Goal: Task Accomplishment & Management: Use online tool/utility

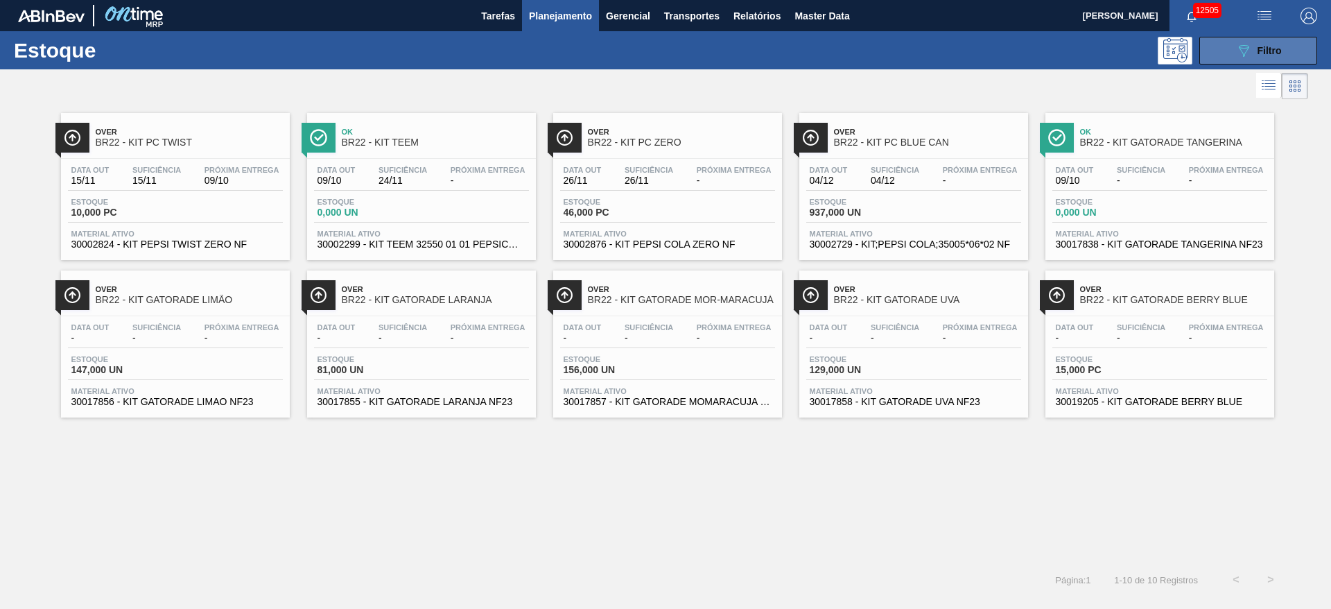
click at [1238, 55] on icon "089F7B8B-B2A5-4AFE-B5C0-19BA573D28AC" at bounding box center [1244, 50] width 17 height 17
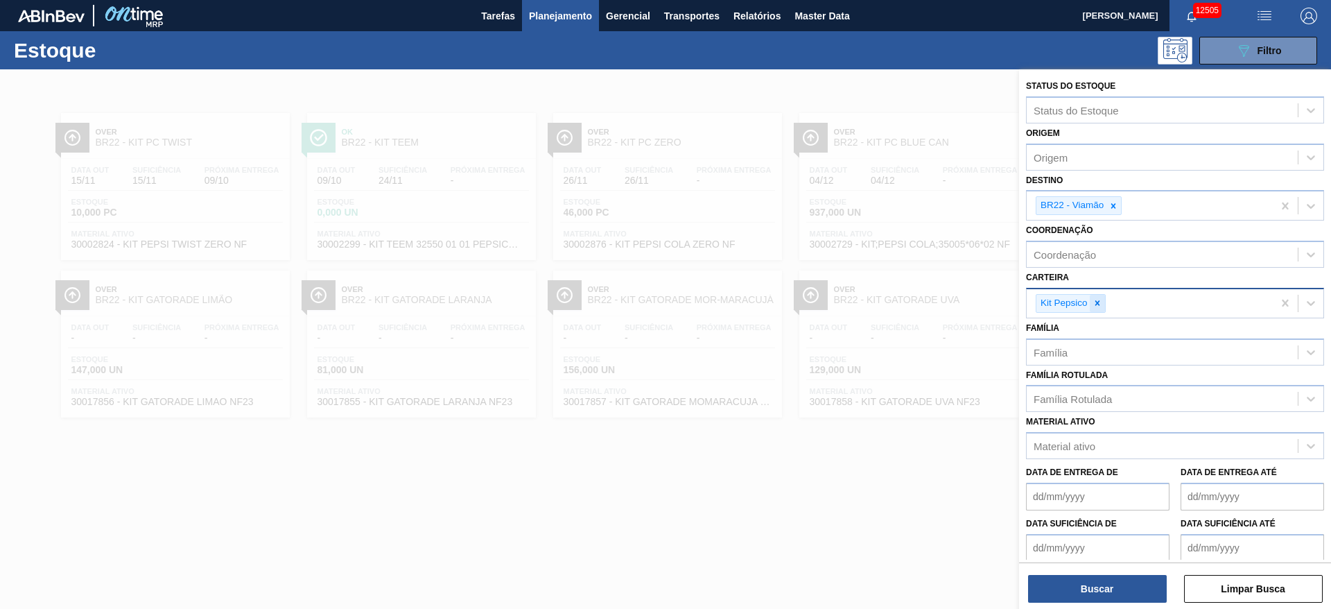
click at [1091, 304] on div at bounding box center [1097, 303] width 15 height 17
click at [1091, 304] on div "Kit Pepsico" at bounding box center [1150, 303] width 246 height 28
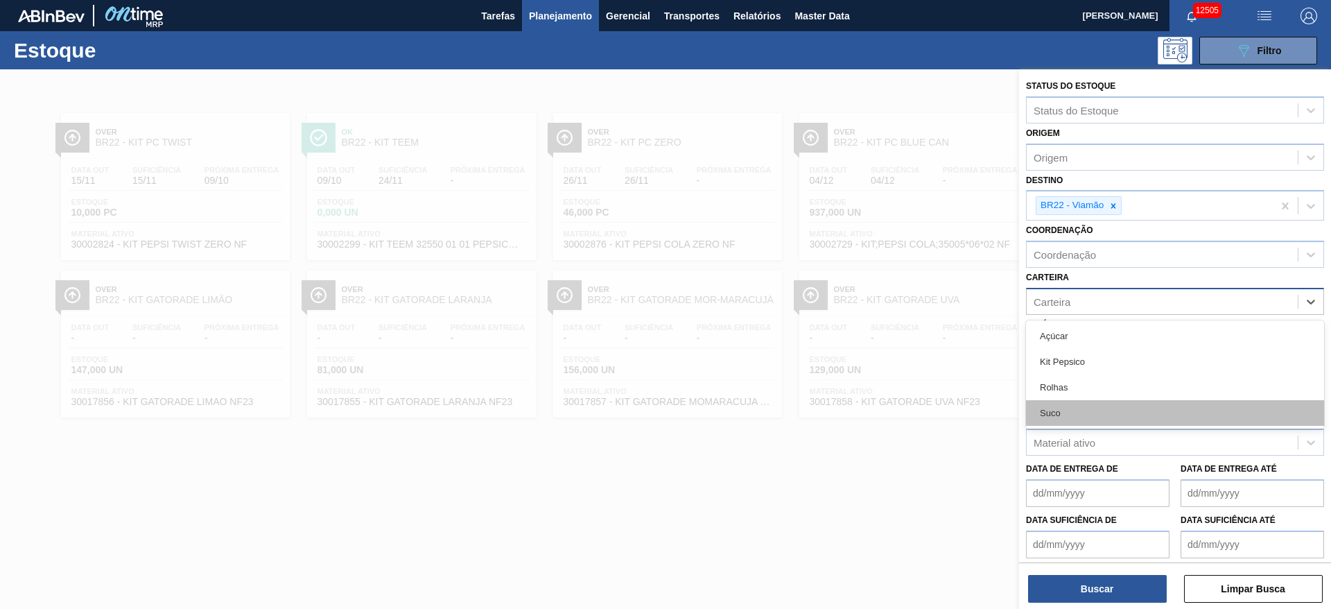
click at [1079, 417] on div "Suco" at bounding box center [1175, 413] width 298 height 26
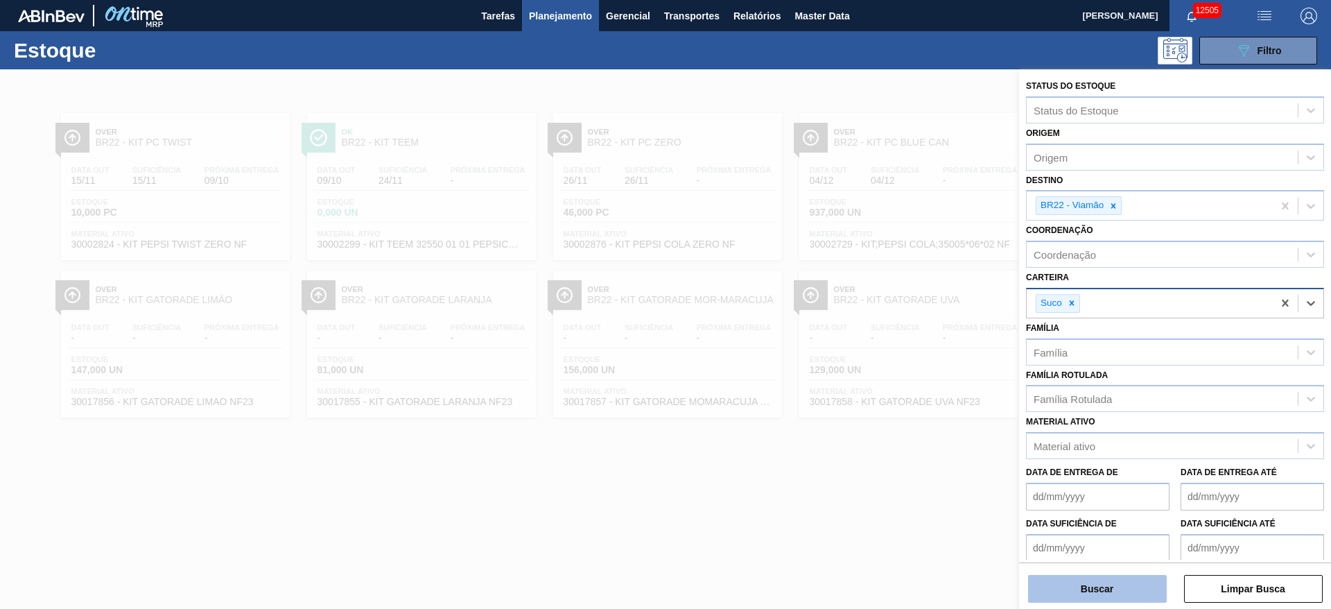
click at [1096, 587] on button "Buscar" at bounding box center [1097, 589] width 139 height 28
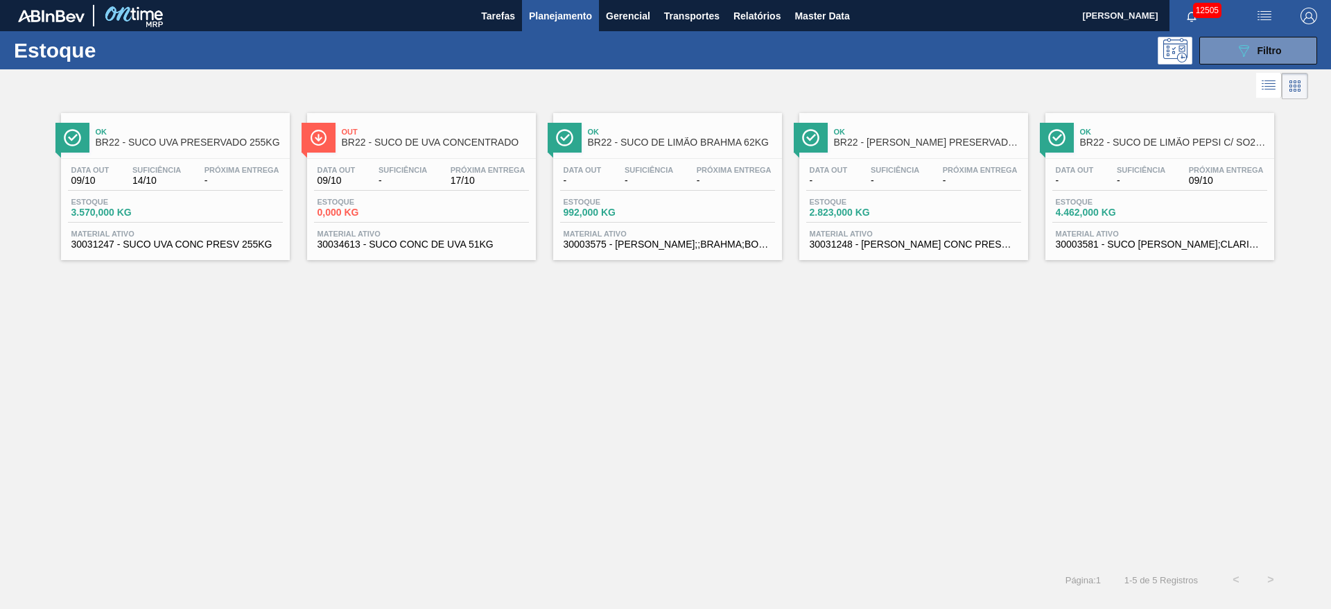
drag, startPoint x: 1105, startPoint y: 146, endPoint x: 1119, endPoint y: 150, distance: 15.3
click at [1229, 42] on button "089F7B8B-B2A5-4AFE-B5C0-19BA573D28AC Filtro" at bounding box center [1259, 51] width 118 height 28
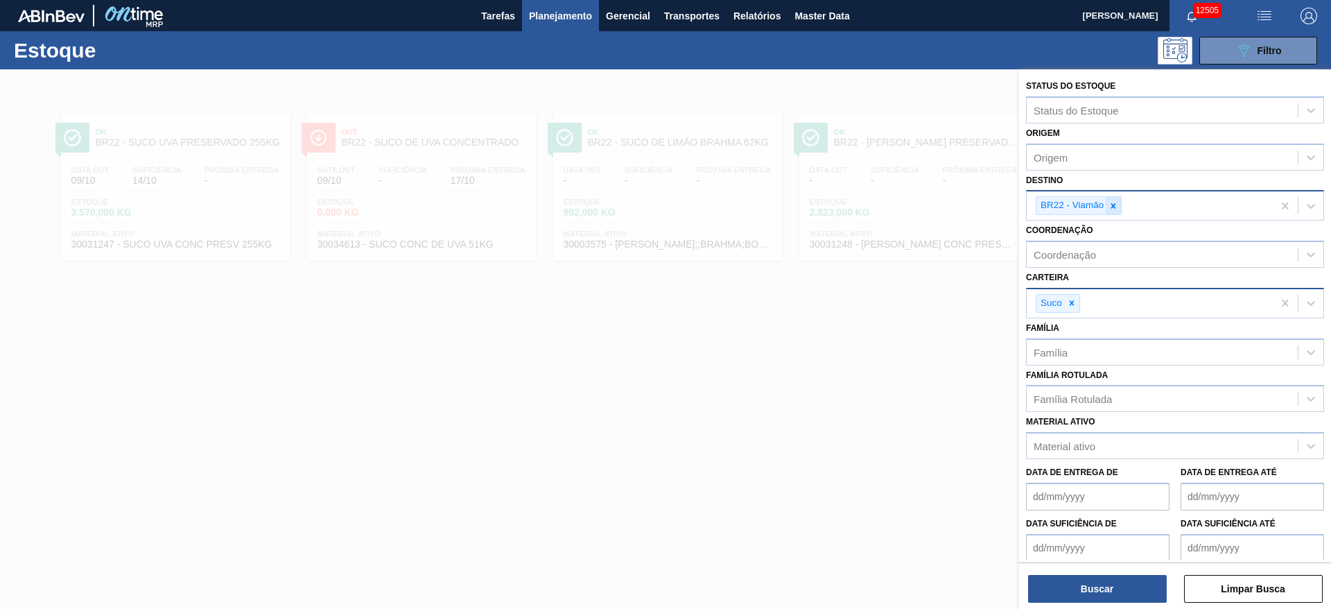
click at [1114, 209] on icon at bounding box center [1114, 206] width 10 height 10
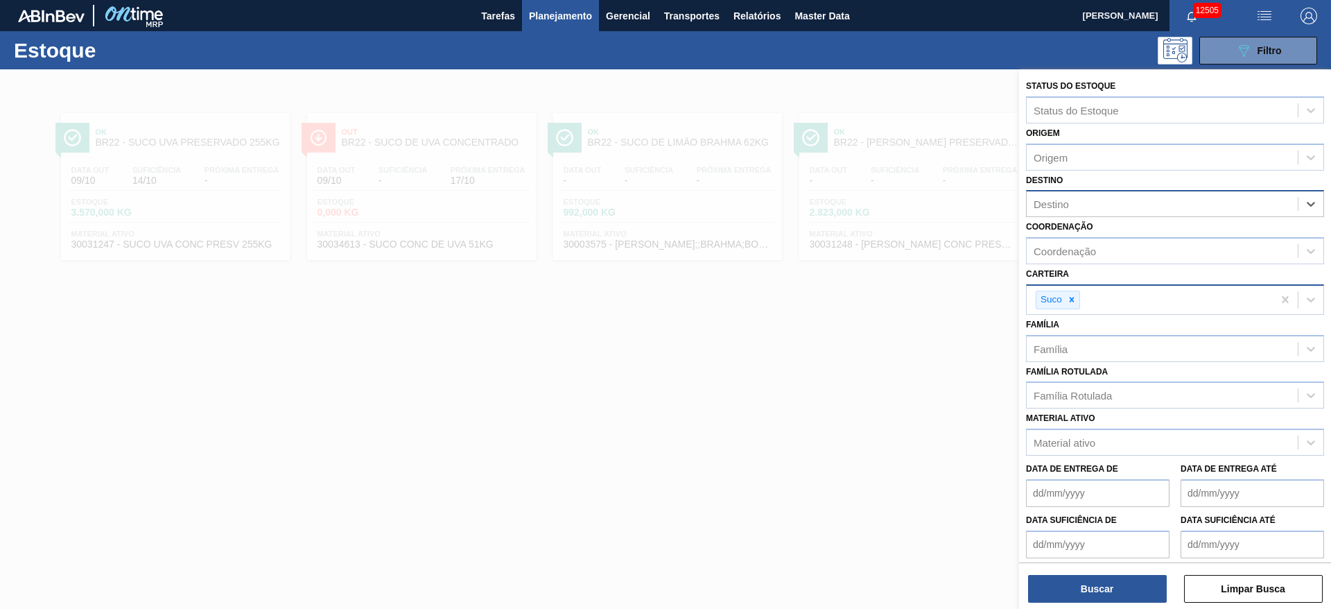
click at [1093, 205] on div "Destino" at bounding box center [1162, 204] width 271 height 20
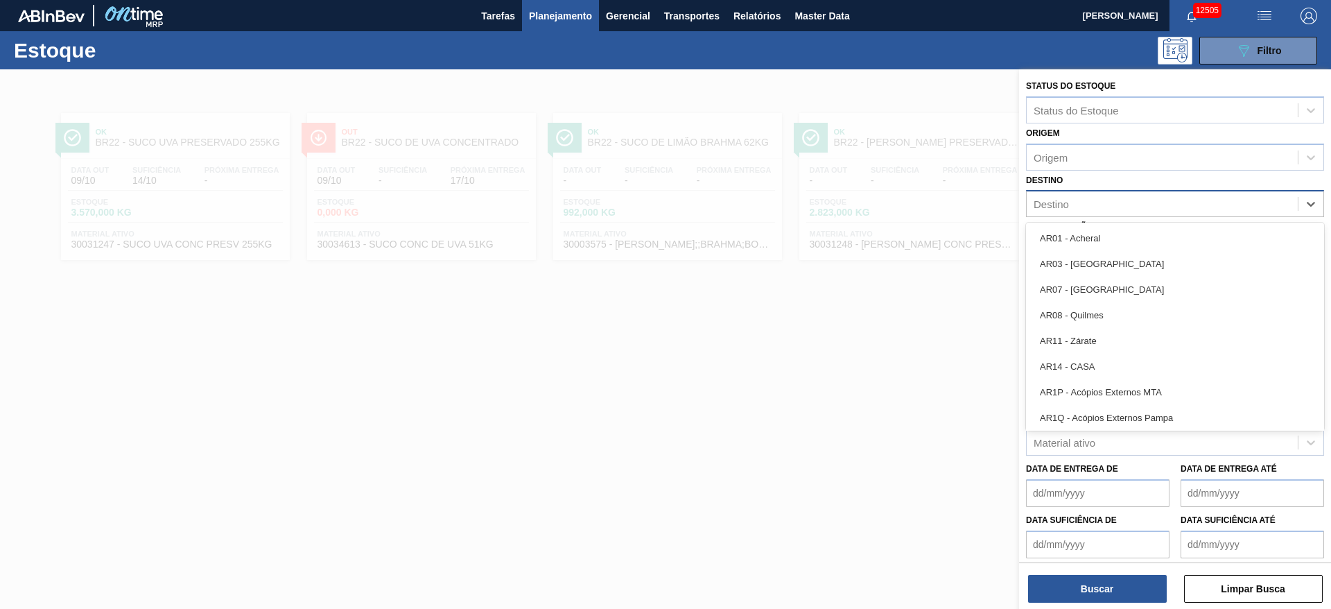
click at [1093, 205] on div "Destino" at bounding box center [1162, 204] width 271 height 20
click at [1102, 209] on div "Destino" at bounding box center [1162, 204] width 271 height 20
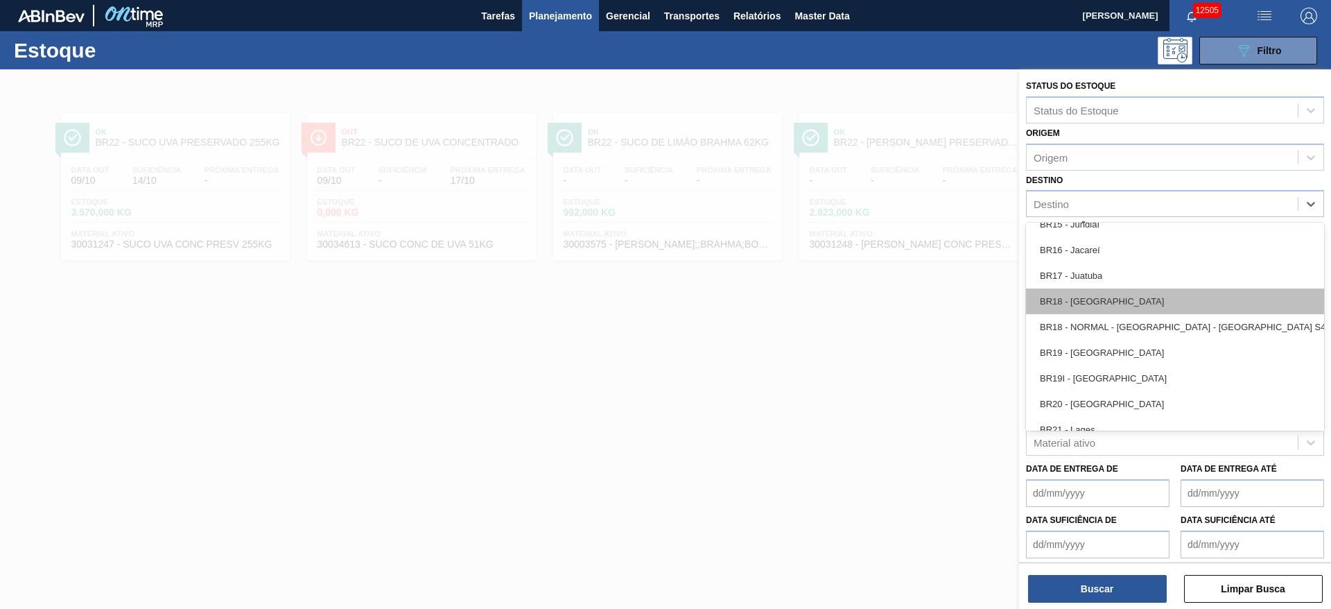
scroll to position [1144, 0]
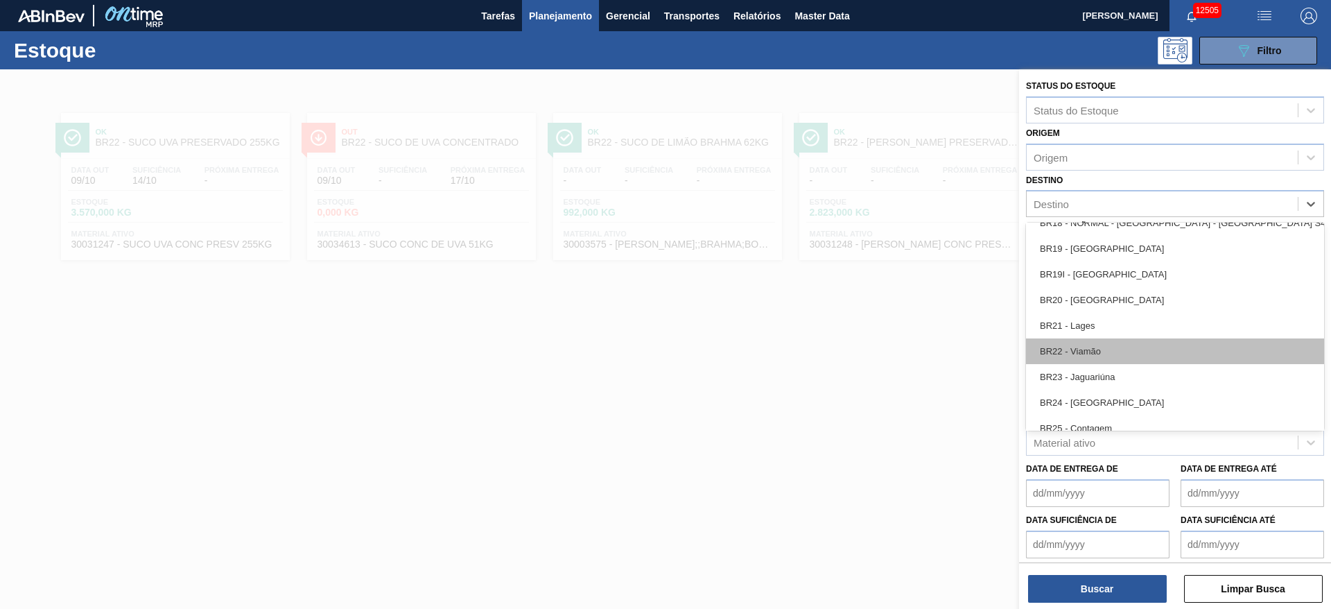
click at [1101, 350] on div "BR22 - Viamão" at bounding box center [1175, 351] width 298 height 26
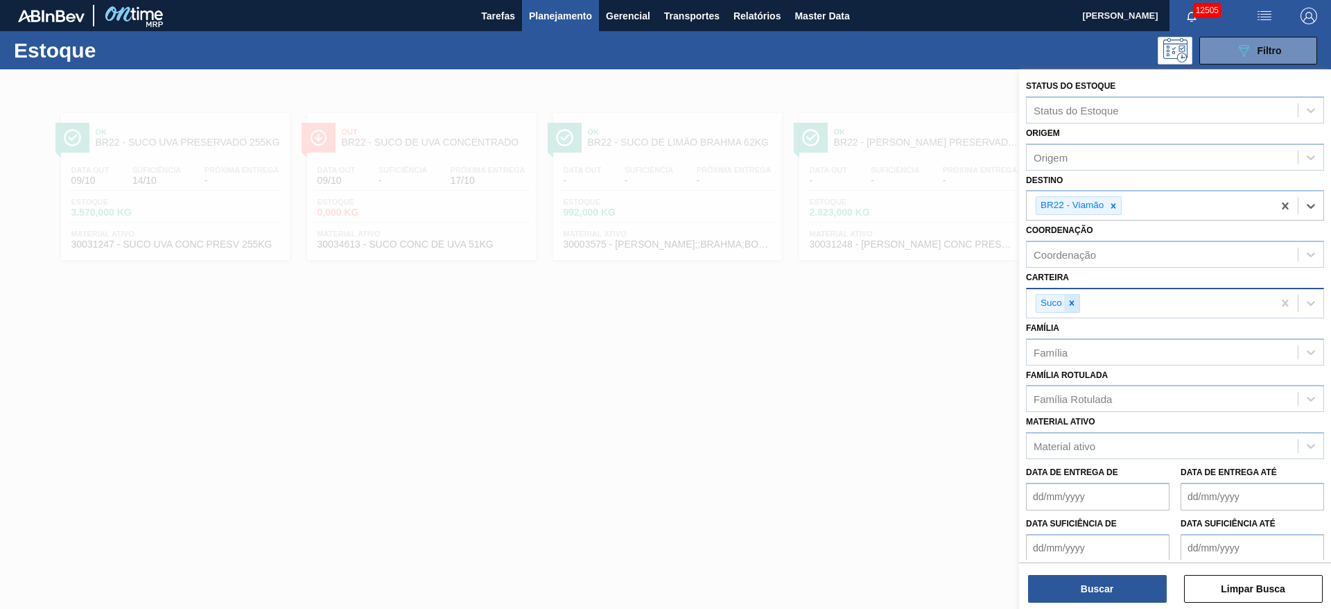
click at [1074, 303] on icon at bounding box center [1072, 303] width 10 height 10
click at [1074, 303] on div "Carteira" at bounding box center [1162, 301] width 271 height 20
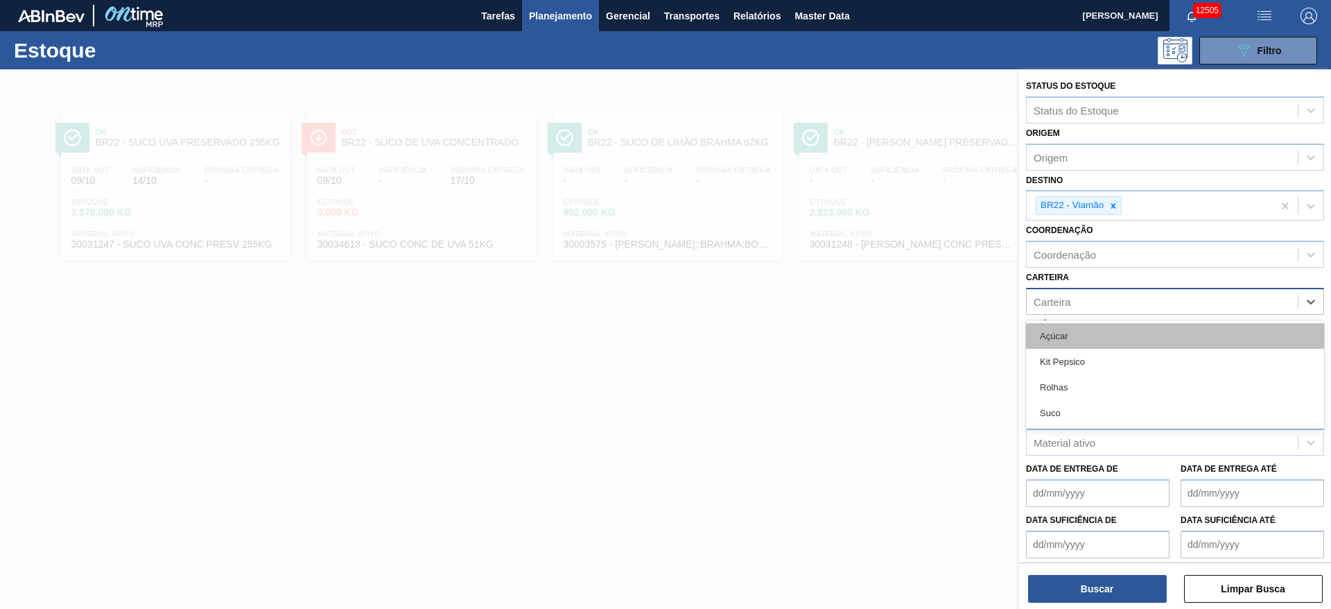
click at [1067, 329] on div "Açúcar" at bounding box center [1175, 336] width 298 height 26
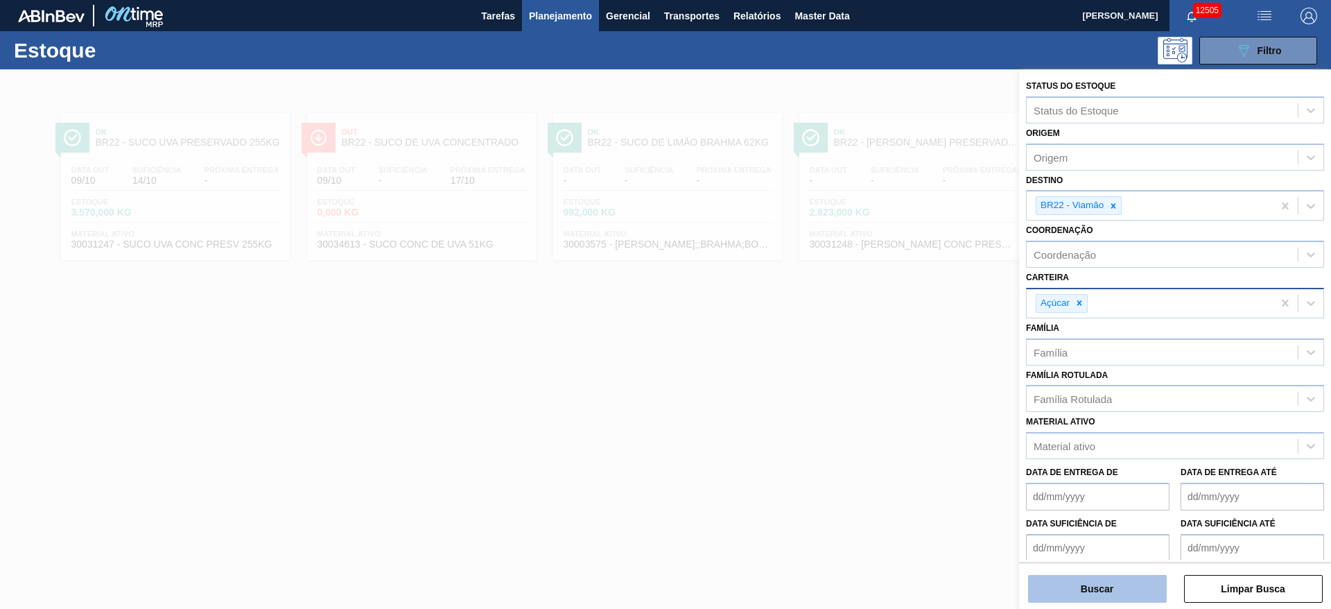
click at [1075, 583] on button "Buscar" at bounding box center [1097, 589] width 139 height 28
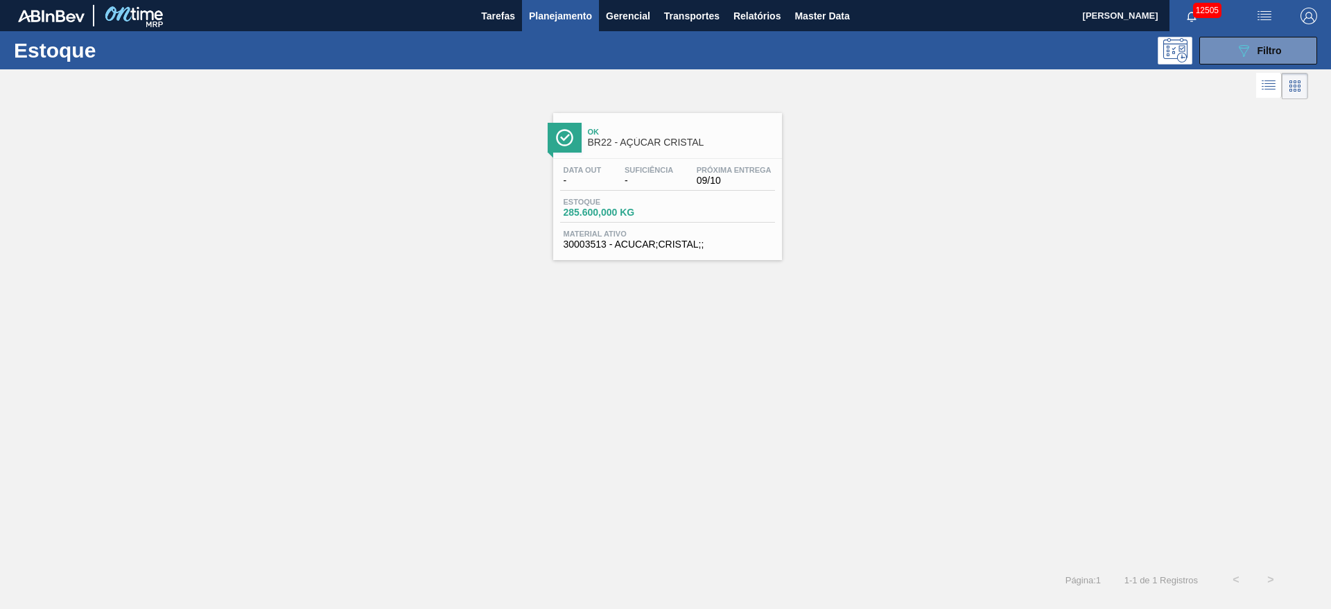
click at [658, 382] on div "Ok BR22 - AÇÚCAR CRISTAL Data out - Suficiência - Próxima Entrega 09/10 Estoque…" at bounding box center [665, 333] width 1331 height 460
click at [1105, 270] on div "Ok BR22 - AÇÚCAR CRISTAL Data out - Suficiência - Próxima Entrega 09/10 Estoque…" at bounding box center [665, 333] width 1331 height 460
click at [1247, 44] on icon "089F7B8B-B2A5-4AFE-B5C0-19BA573D28AC" at bounding box center [1244, 50] width 17 height 17
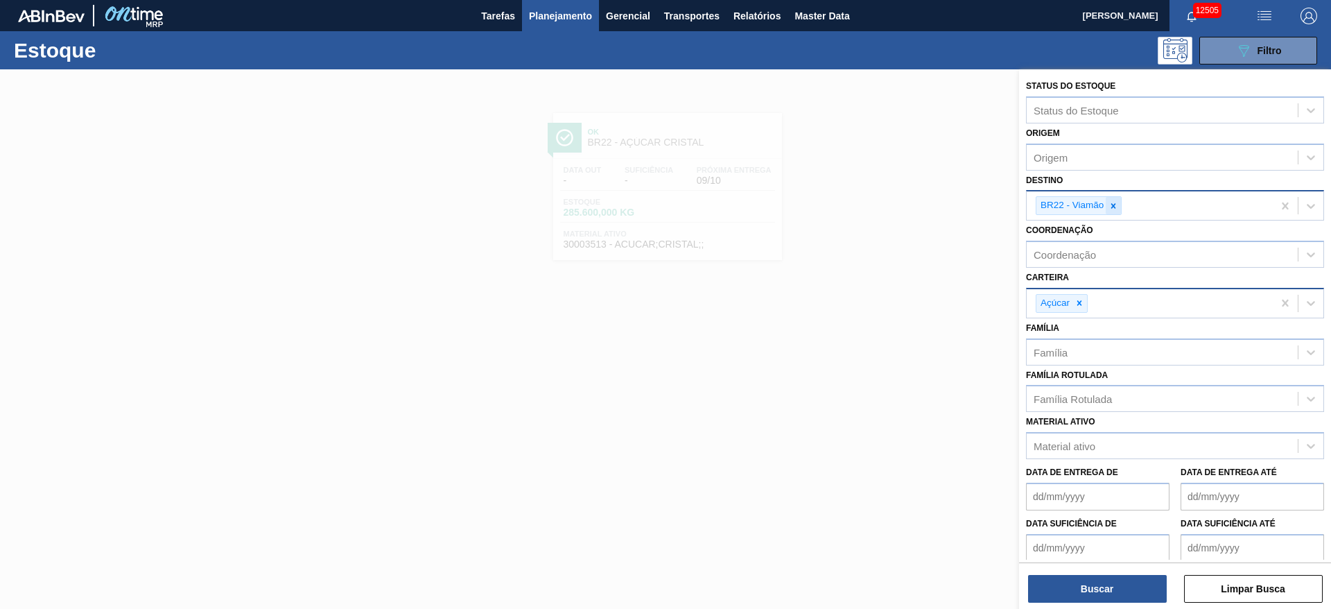
click at [1116, 210] on icon at bounding box center [1114, 206] width 10 height 10
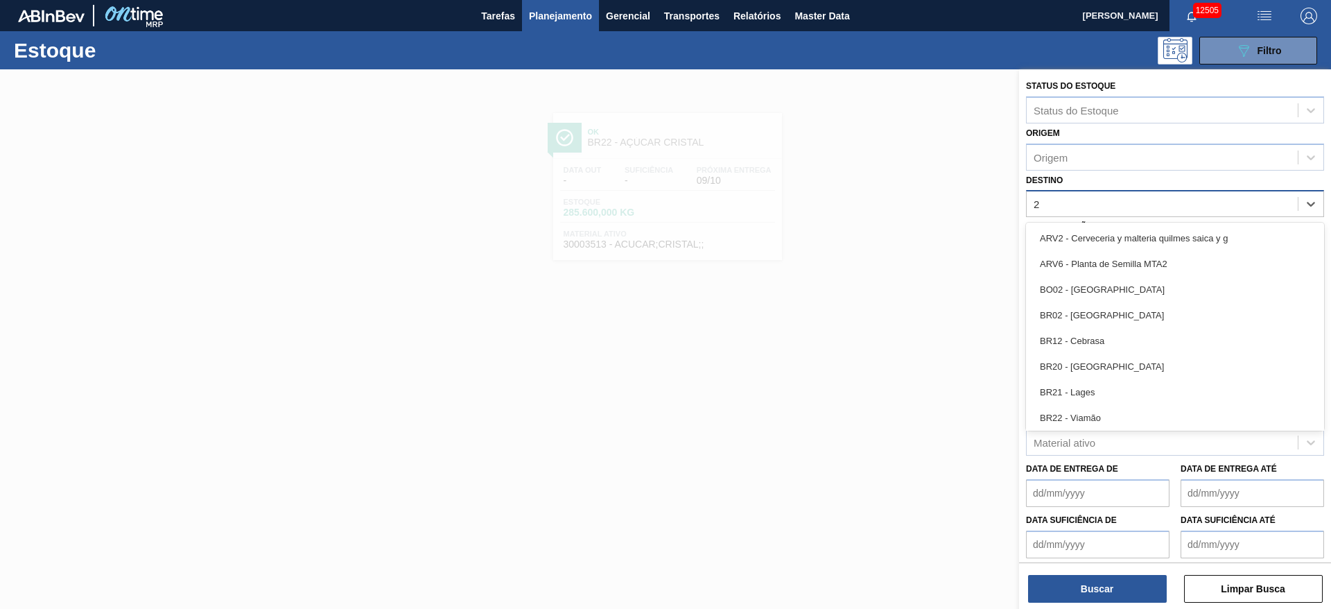
type input "28"
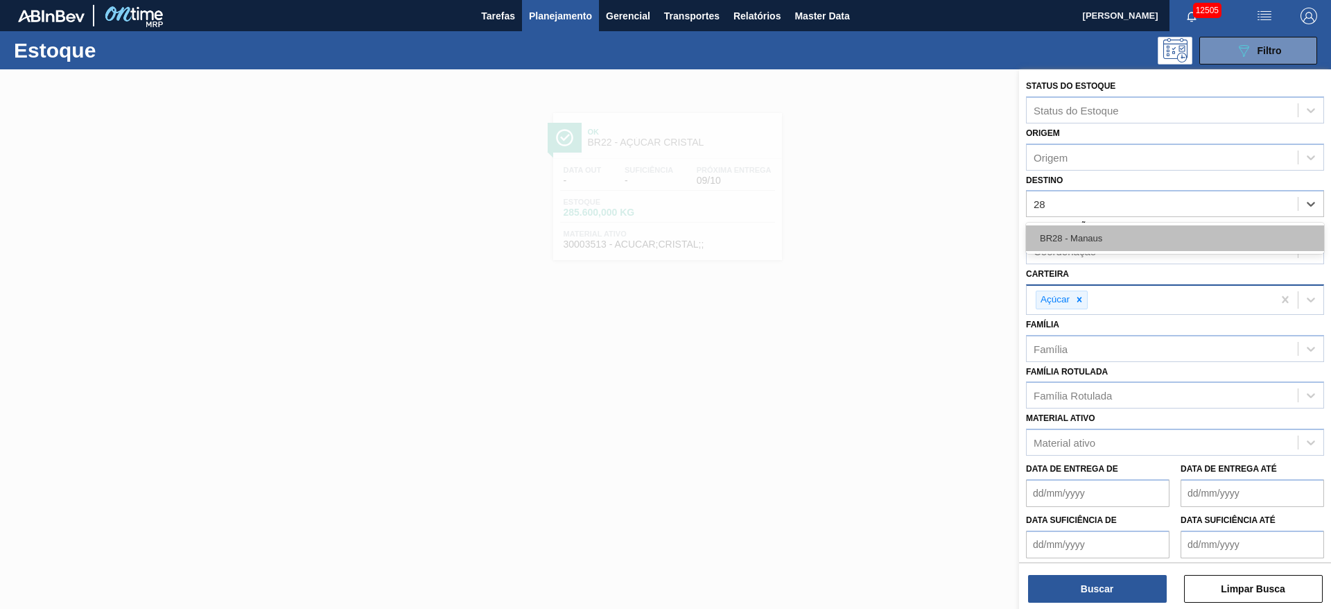
click at [1082, 234] on div "BR28 - Manaus" at bounding box center [1175, 238] width 298 height 26
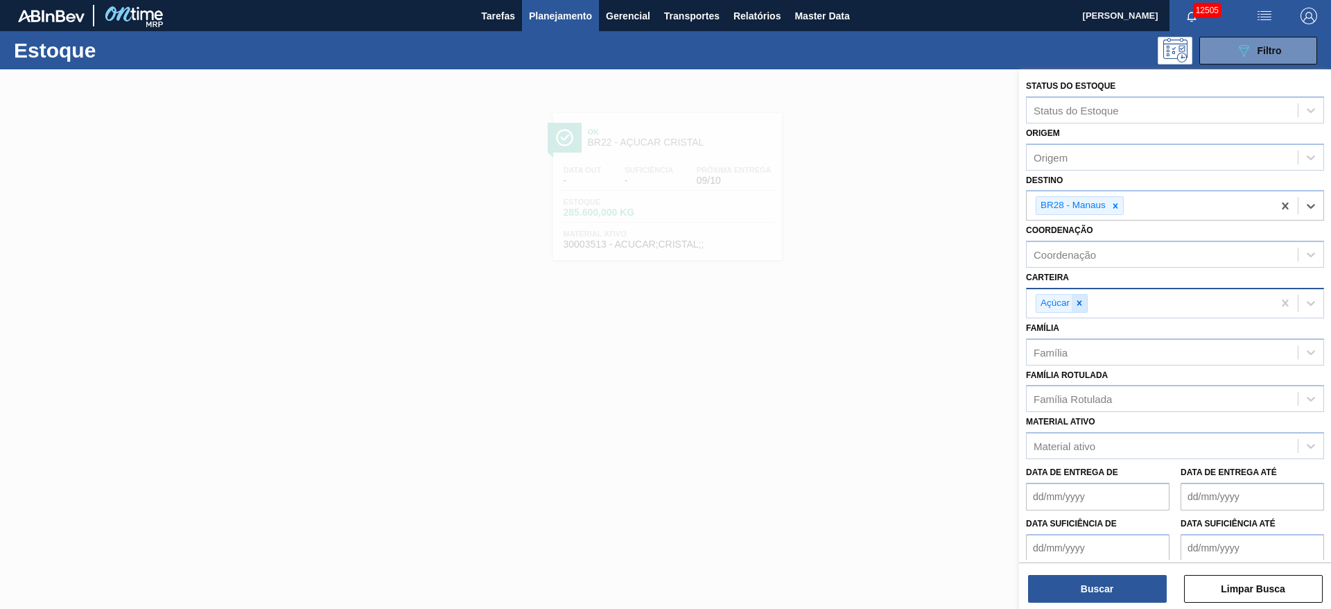
click at [1080, 311] on div at bounding box center [1079, 303] width 15 height 17
click at [1080, 311] on div "Açúcar" at bounding box center [1150, 303] width 246 height 28
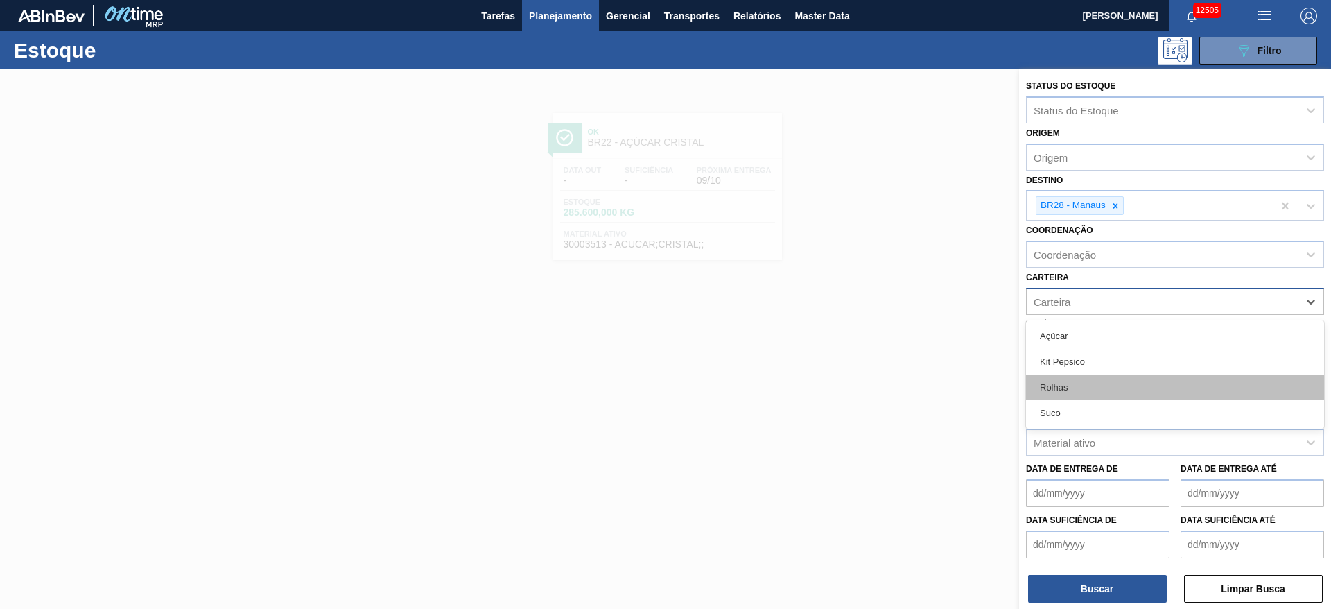
click at [1084, 388] on div "Rolhas" at bounding box center [1175, 387] width 298 height 26
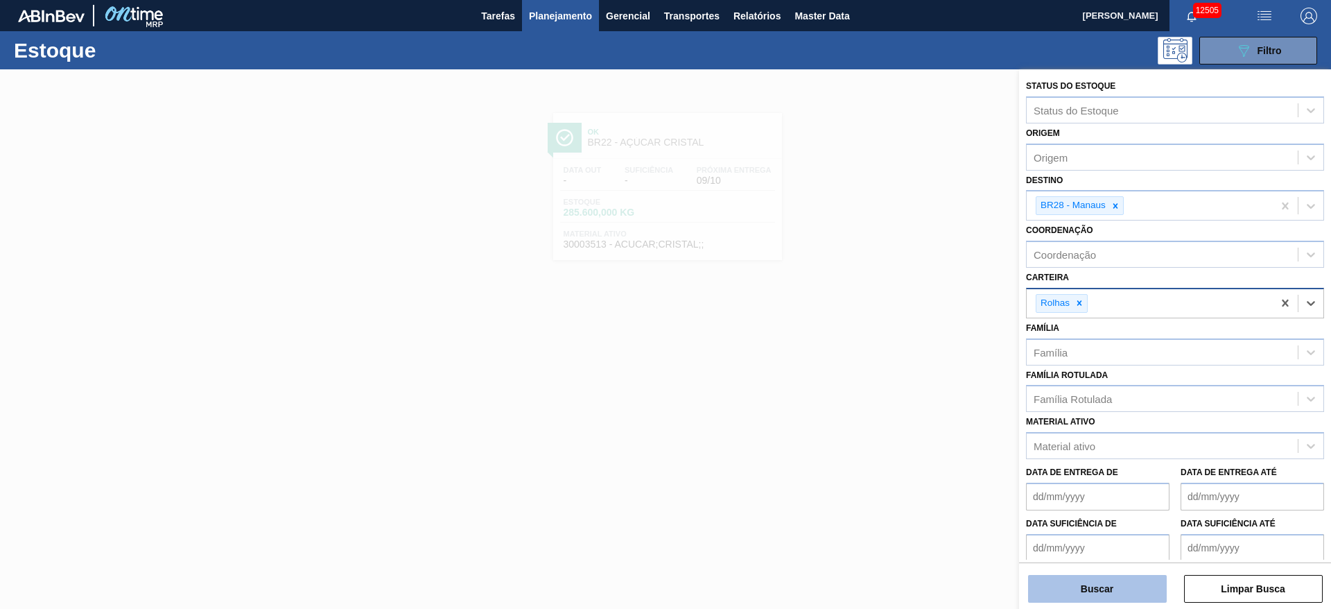
click at [1115, 575] on button "Buscar" at bounding box center [1097, 589] width 139 height 28
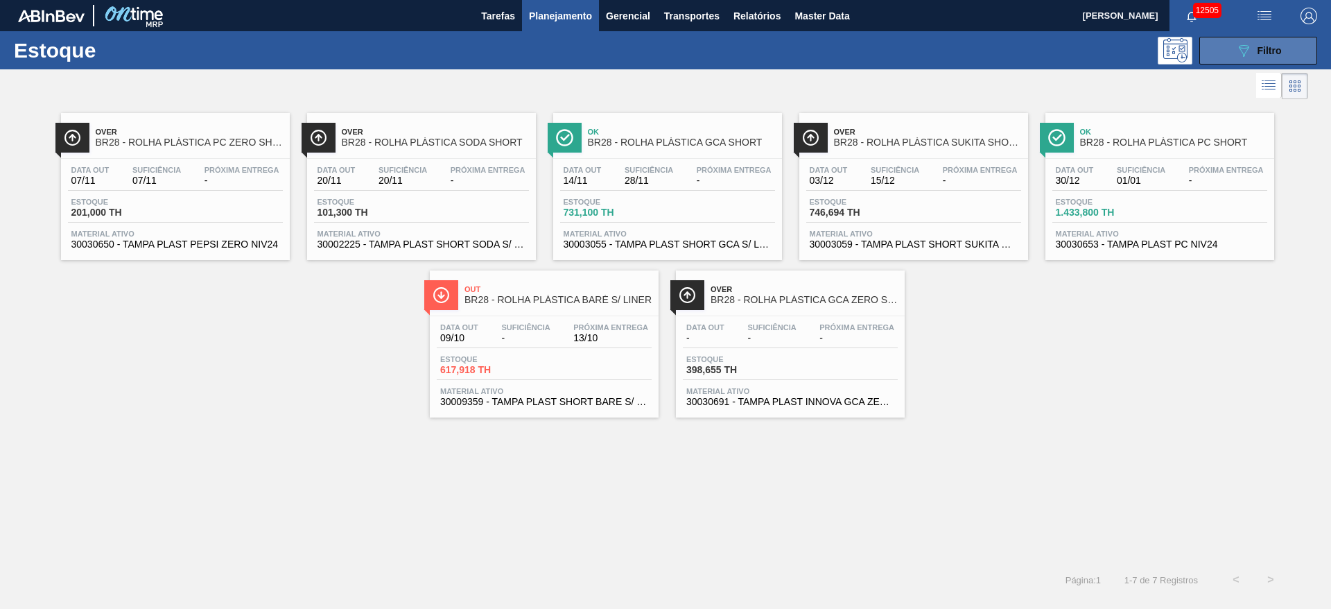
click at [1258, 45] on span "Filtro" at bounding box center [1270, 50] width 24 height 11
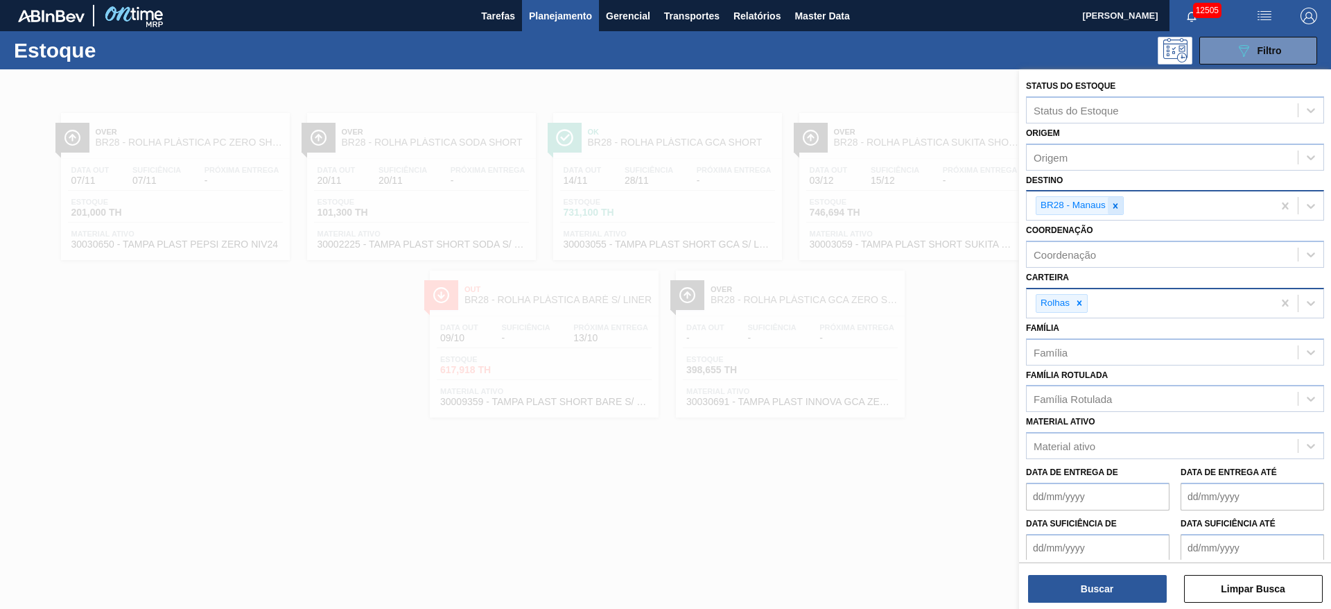
click at [1112, 204] on icon at bounding box center [1116, 206] width 10 height 10
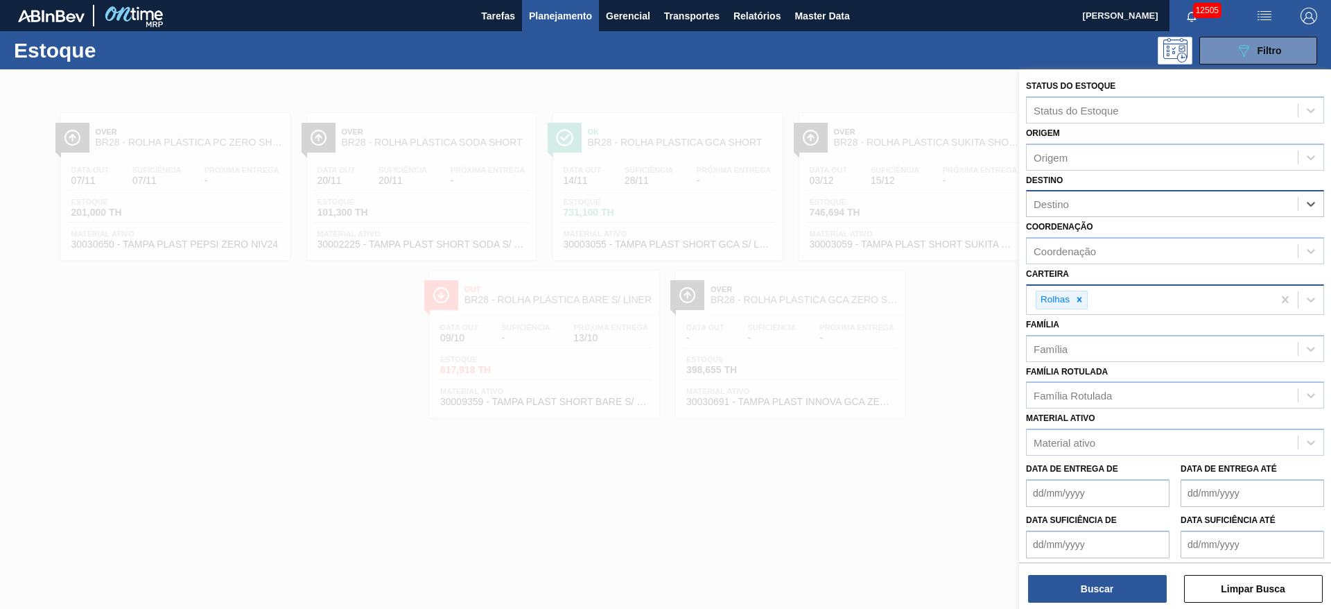
click at [1107, 205] on div "Destino" at bounding box center [1162, 204] width 271 height 20
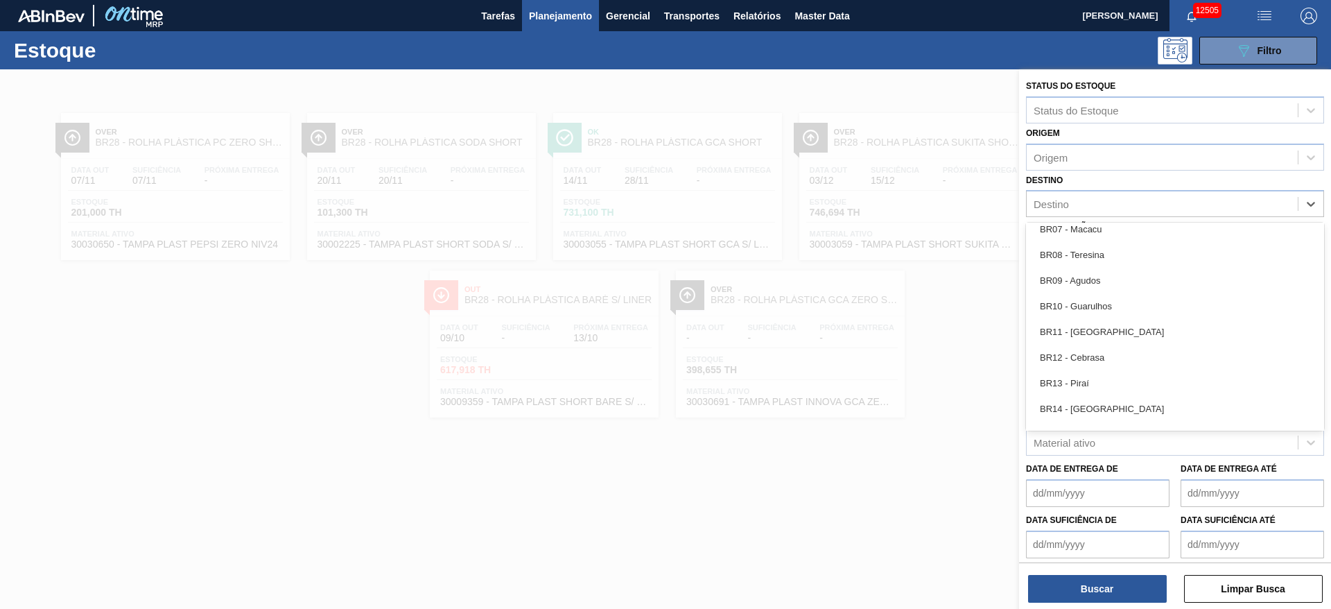
scroll to position [832, 0]
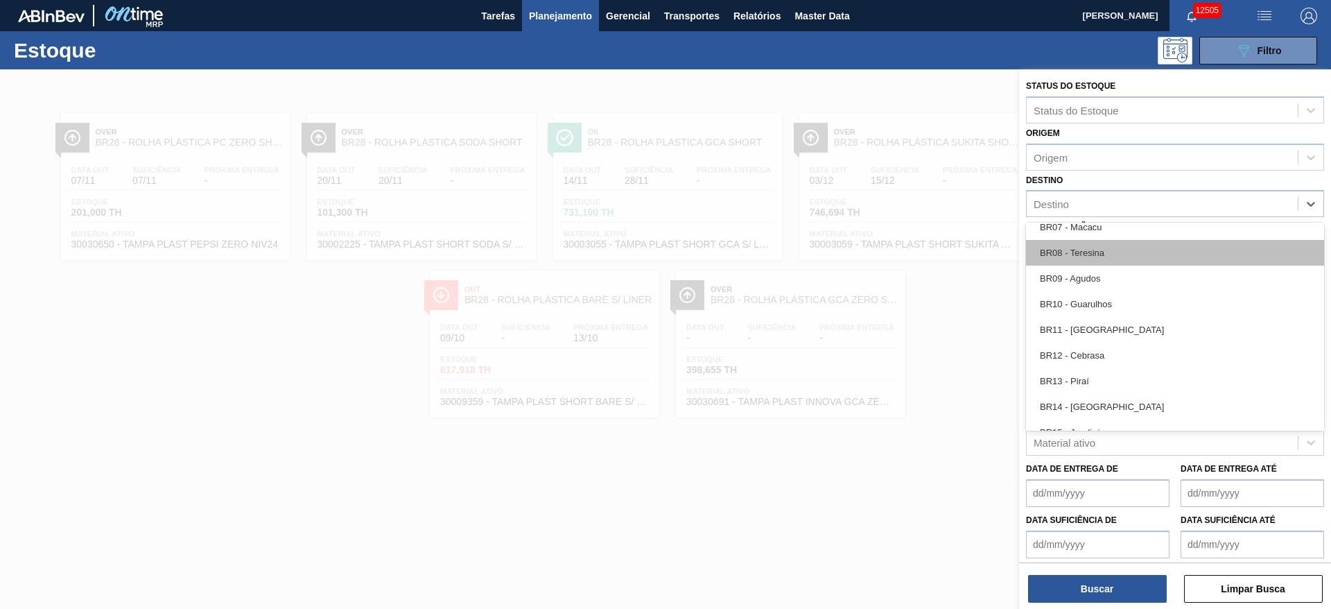
click at [1097, 246] on div "BR08 - Teresina" at bounding box center [1175, 253] width 298 height 26
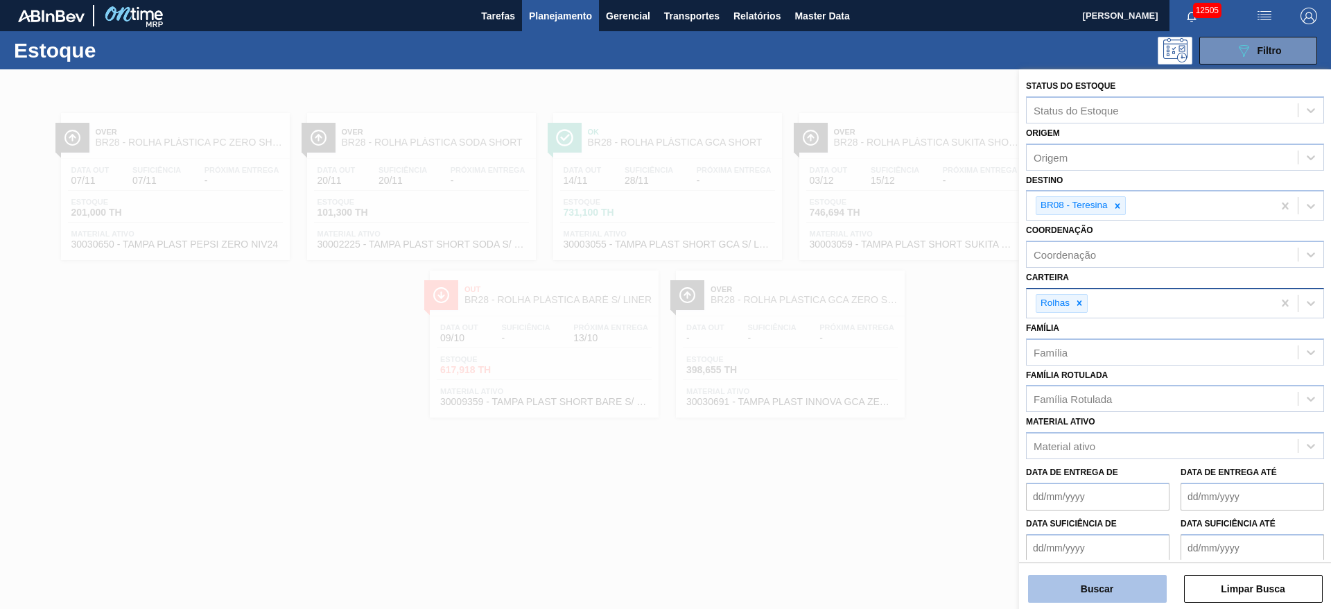
click at [1102, 581] on button "Buscar" at bounding box center [1097, 589] width 139 height 28
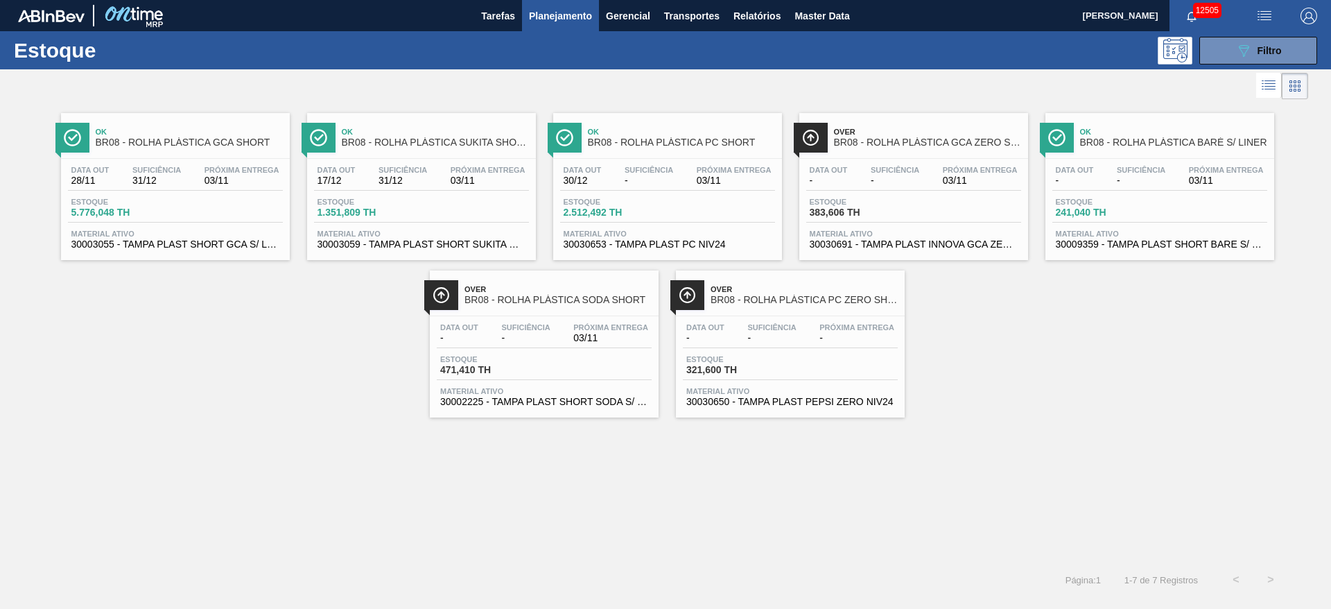
drag, startPoint x: 573, startPoint y: 149, endPoint x: 585, endPoint y: 154, distance: 12.7
drag, startPoint x: 1018, startPoint y: 174, endPoint x: 927, endPoint y: 162, distance: 91.7
click at [1246, 48] on icon "089F7B8B-B2A5-4AFE-B5C0-19BA573D28AC" at bounding box center [1244, 50] width 17 height 17
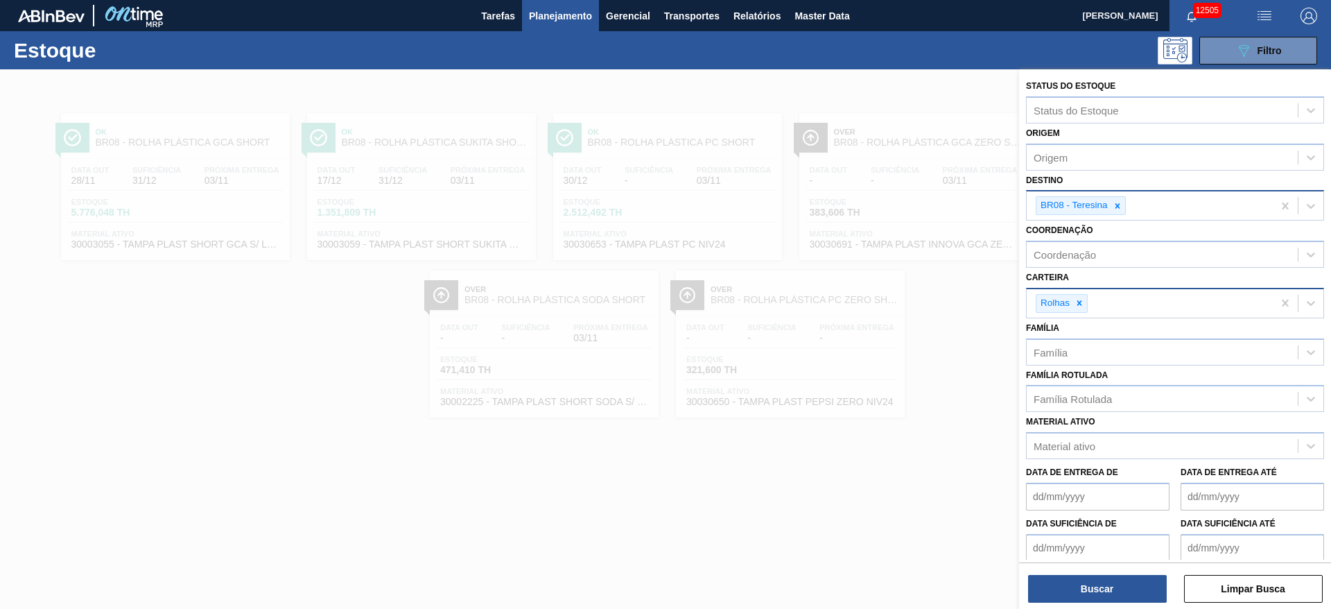
click at [1113, 198] on div at bounding box center [1117, 205] width 15 height 17
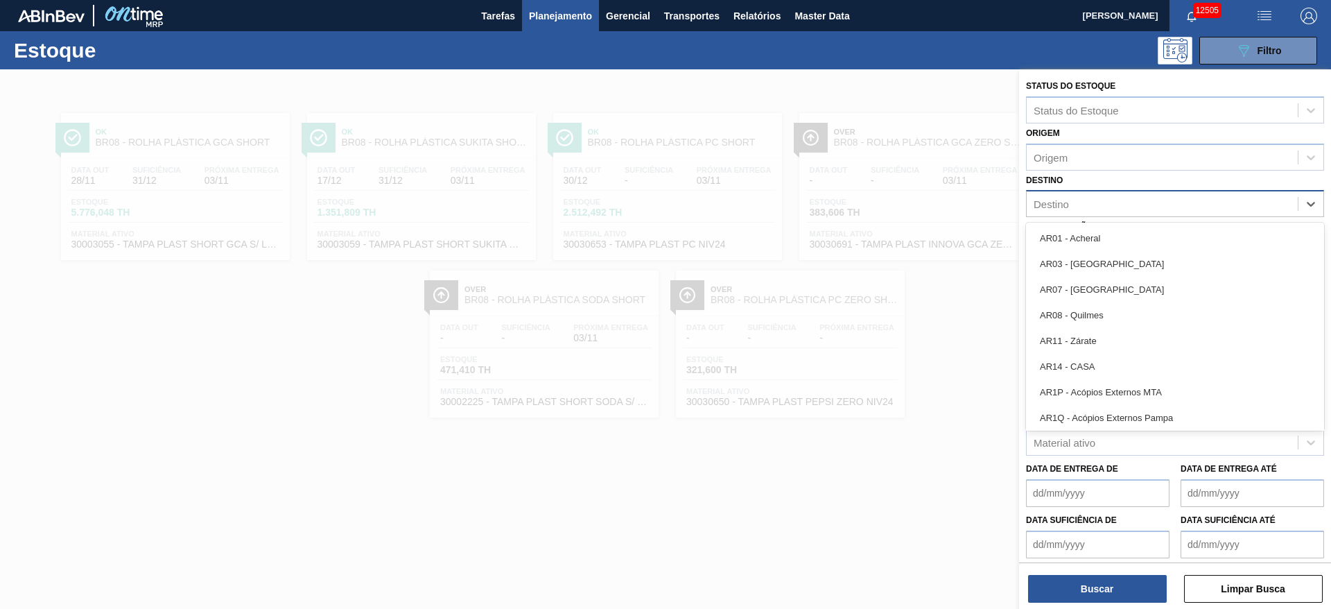
click at [1113, 198] on div "Destino" at bounding box center [1162, 204] width 271 height 20
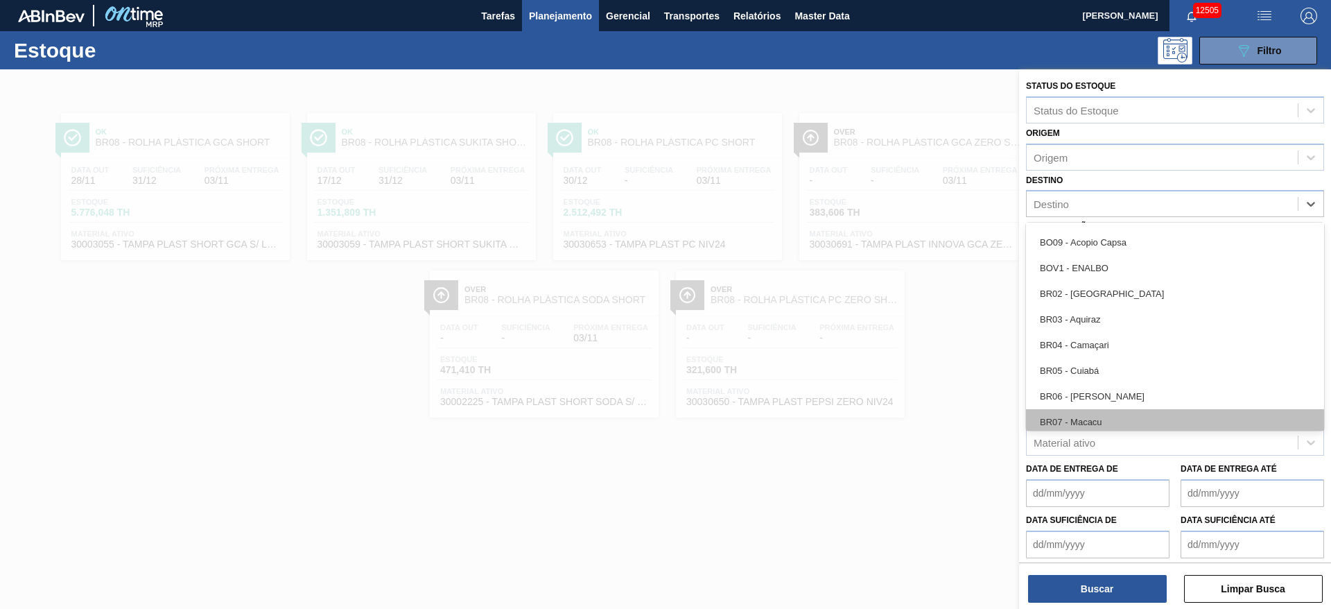
scroll to position [624, 0]
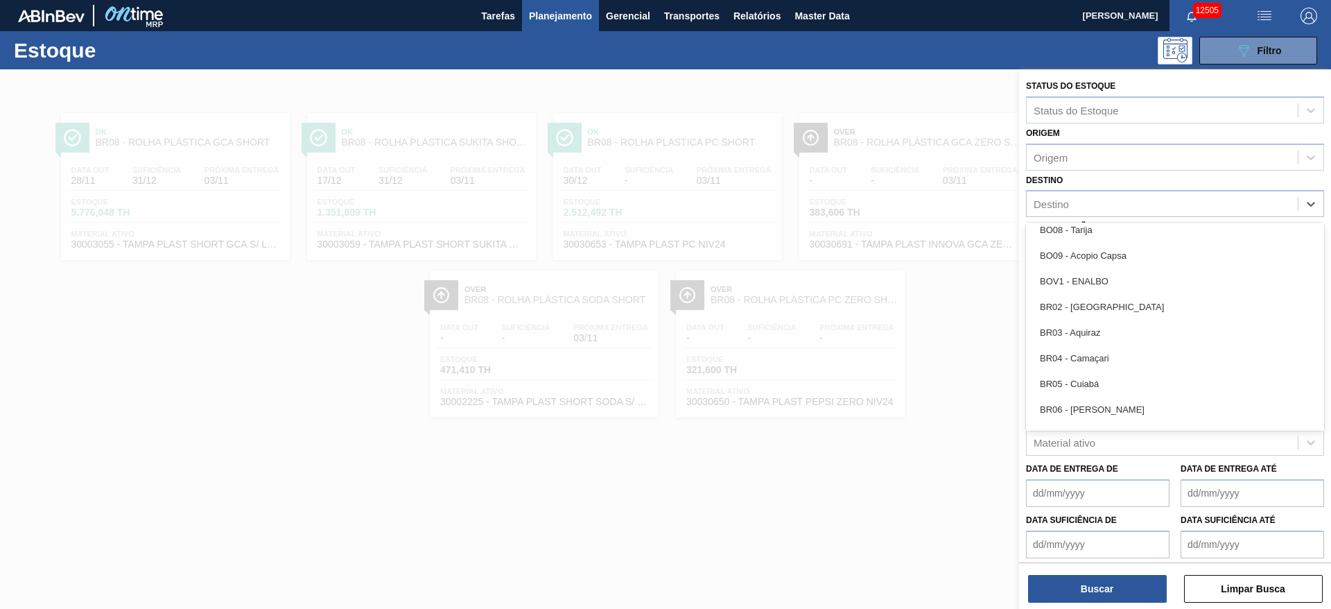
click at [1089, 332] on div "BR03 - Aquiraz" at bounding box center [1175, 333] width 298 height 26
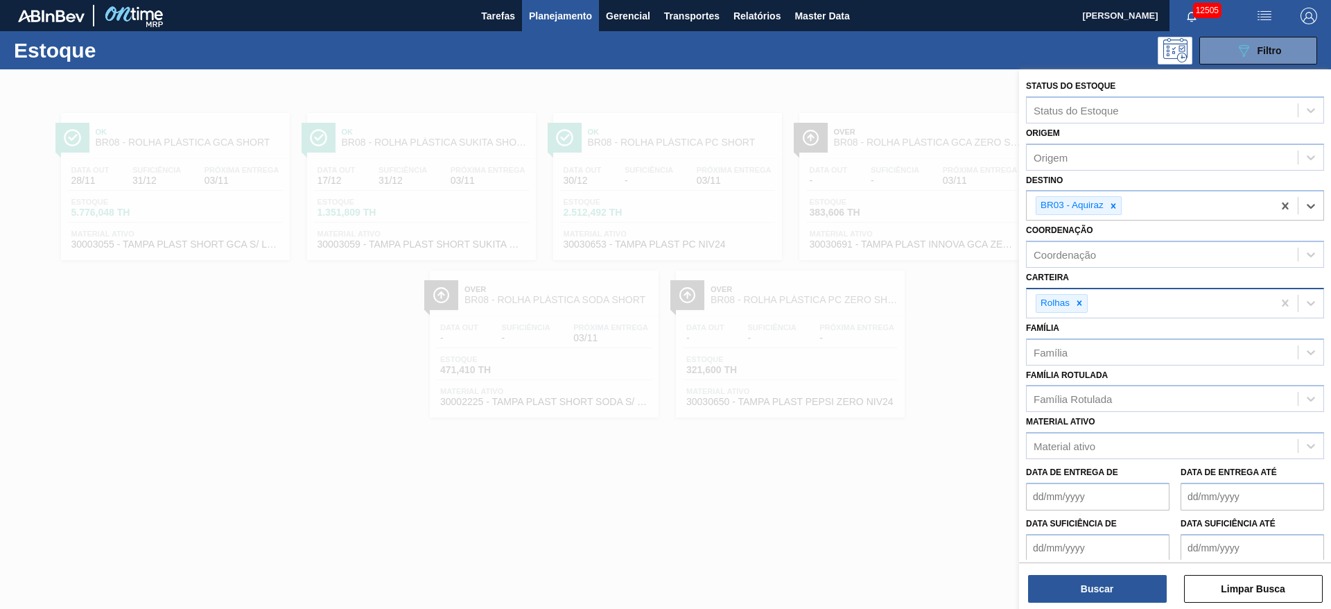
click at [1099, 606] on div "Status do Estoque Status do Estoque Origem Origem Destino option BR03 - Aquiraz…" at bounding box center [1175, 340] width 312 height 542
click at [1099, 591] on button "Buscar" at bounding box center [1097, 589] width 139 height 28
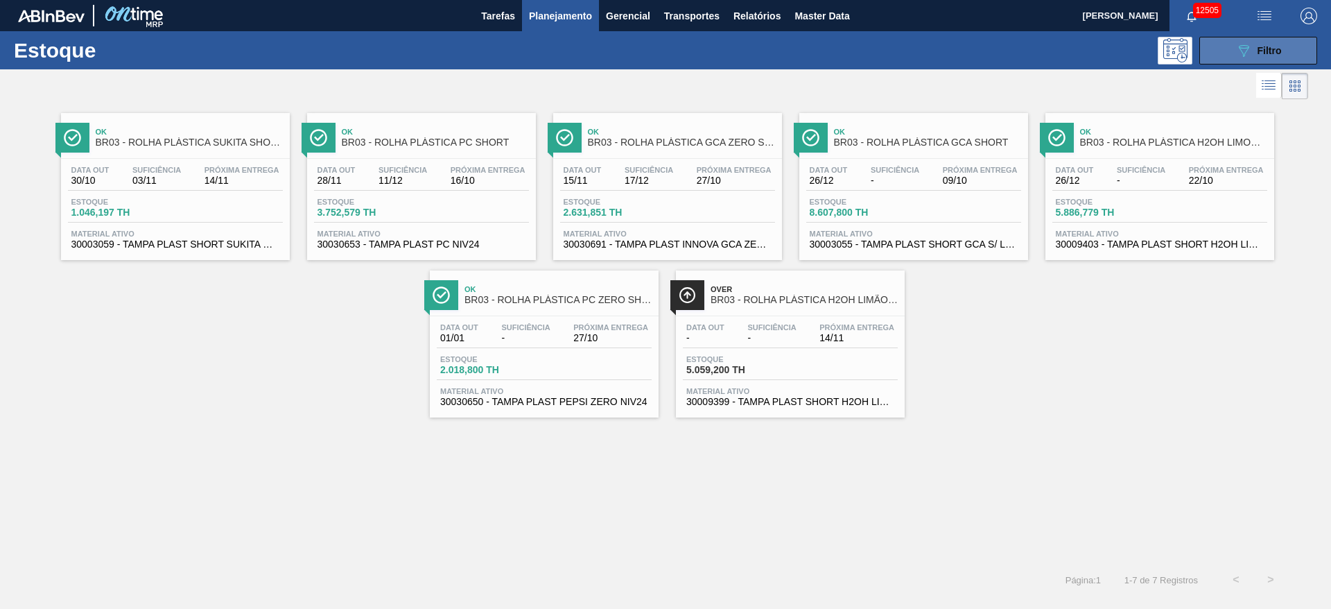
click at [1220, 51] on button "089F7B8B-B2A5-4AFE-B5C0-19BA573D28AC Filtro" at bounding box center [1259, 51] width 118 height 28
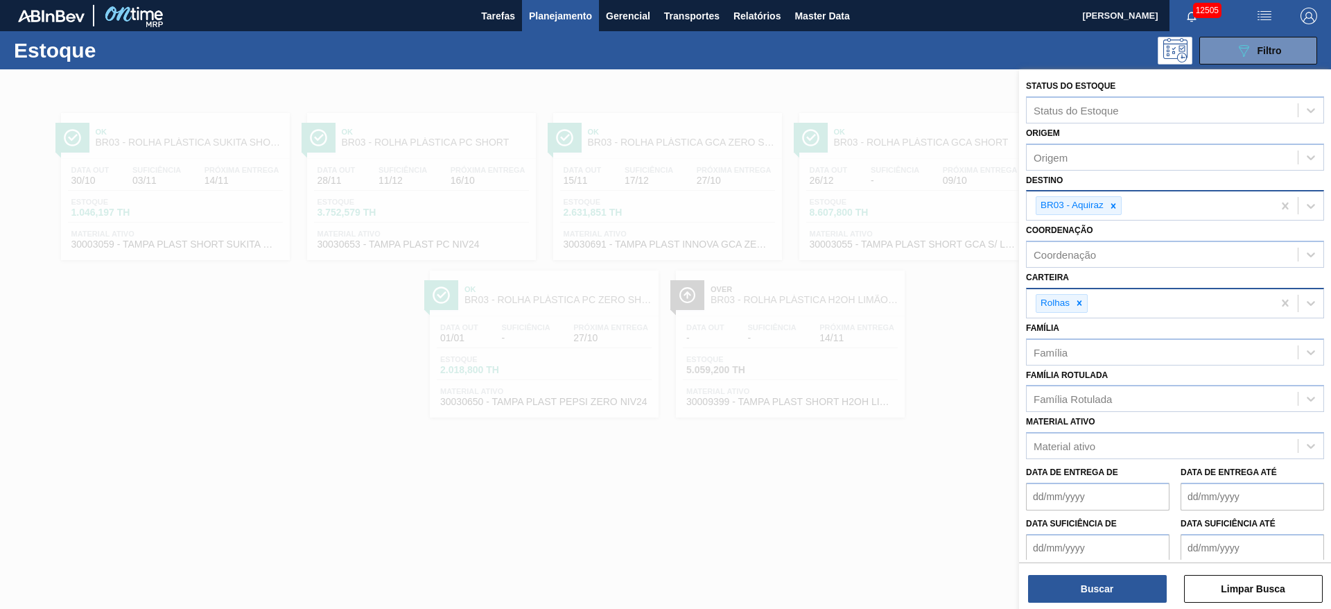
click at [1125, 202] on input "Destino" at bounding box center [1125, 206] width 1 height 12
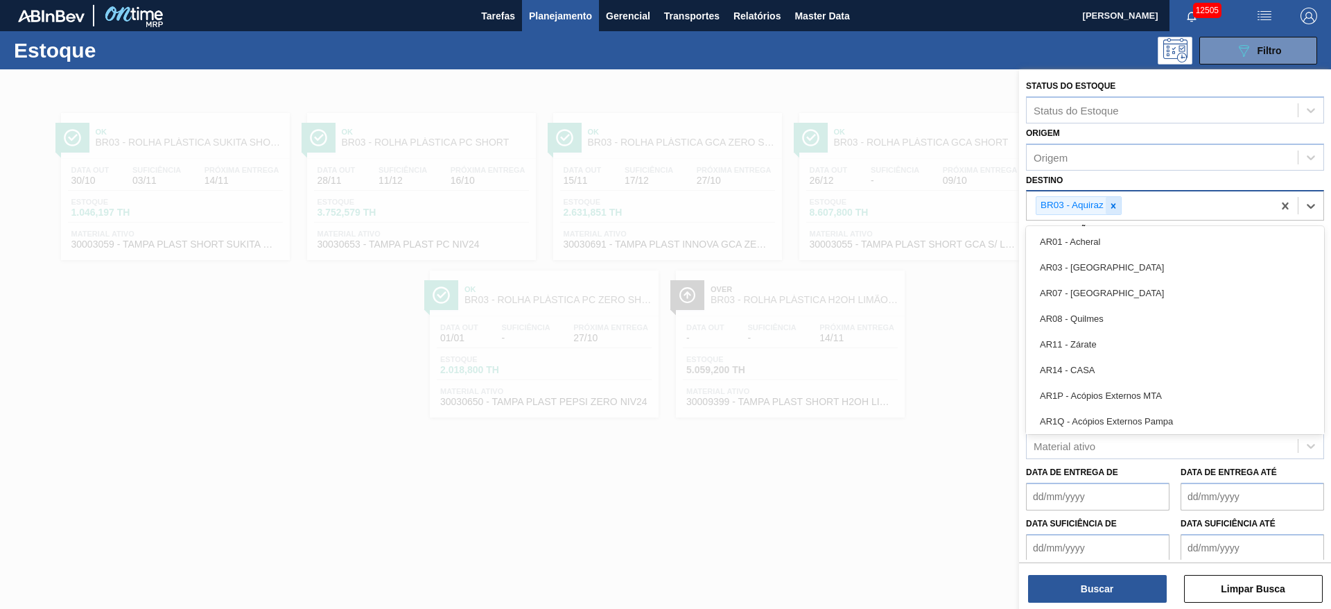
click at [1118, 203] on div at bounding box center [1113, 205] width 15 height 17
click at [1105, 175] on div "Destino option BR03 - Aquiraz, deselected. option AR01 - Acheral focused, 1 of …" at bounding box center [1175, 194] width 298 height 47
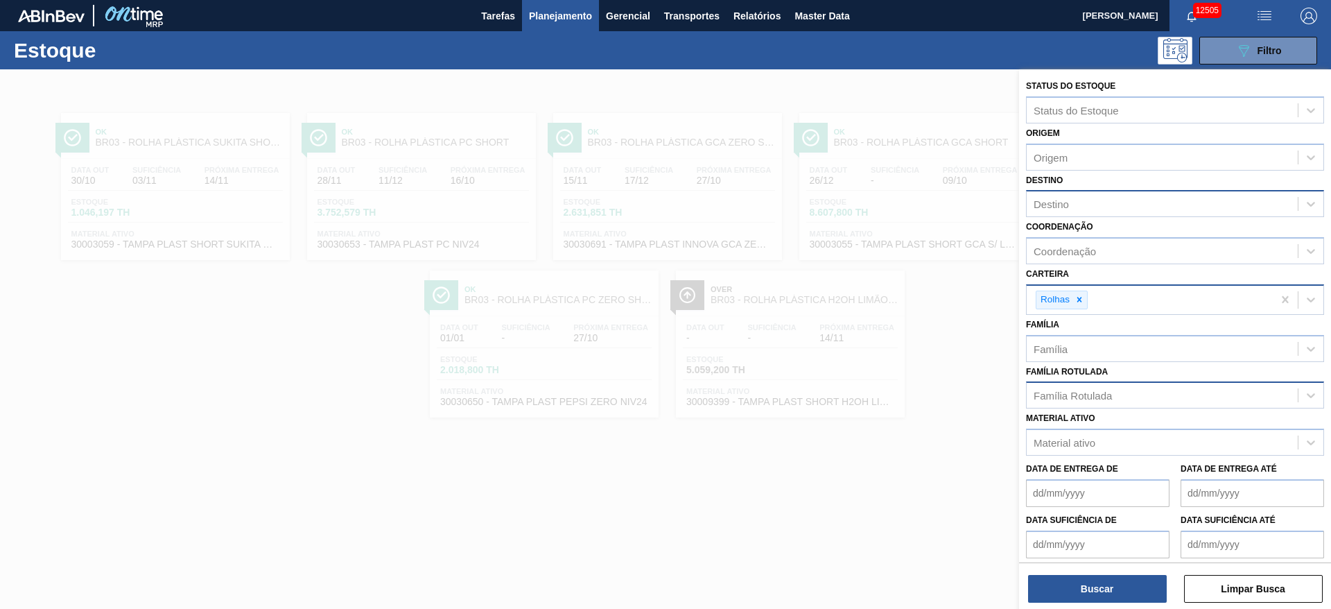
drag, startPoint x: 1064, startPoint y: 405, endPoint x: 1064, endPoint y: 388, distance: 17.3
click at [1064, 405] on div "Família Rotulada" at bounding box center [1162, 396] width 271 height 20
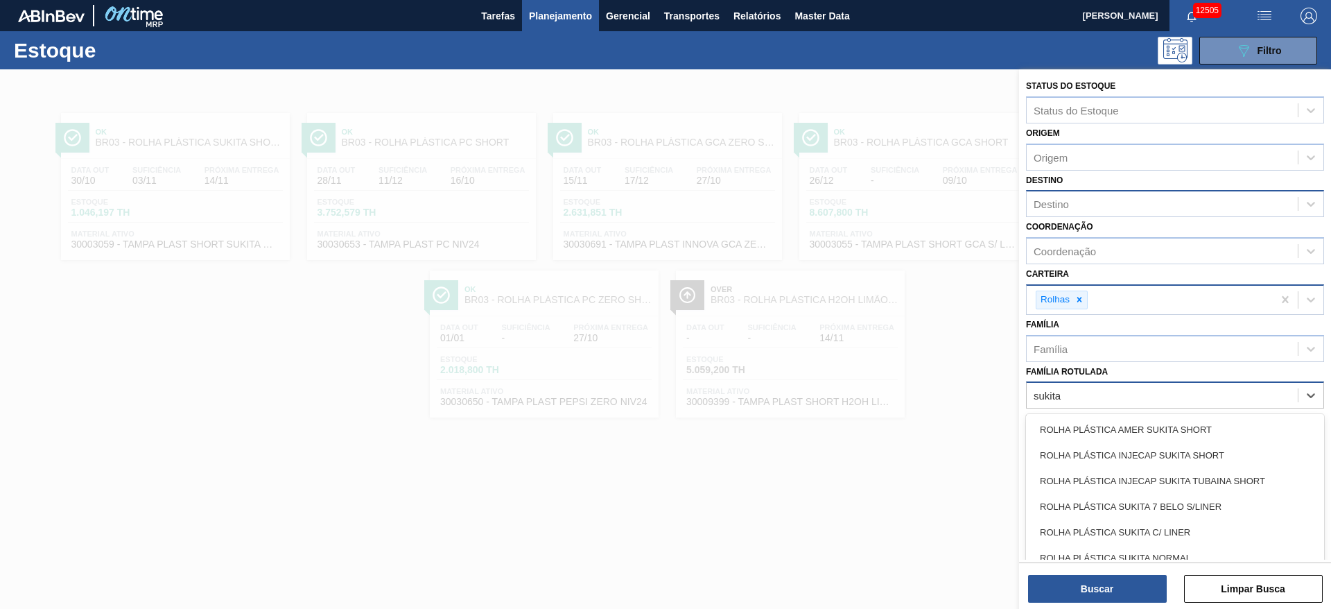
type Rotulada "sukita s"
drag, startPoint x: 1107, startPoint y: 502, endPoint x: 1101, endPoint y: 507, distance: 7.9
click at [1106, 503] on div "ROLHA PLÁSTICA SUKITA SHORT" at bounding box center [1175, 507] width 298 height 26
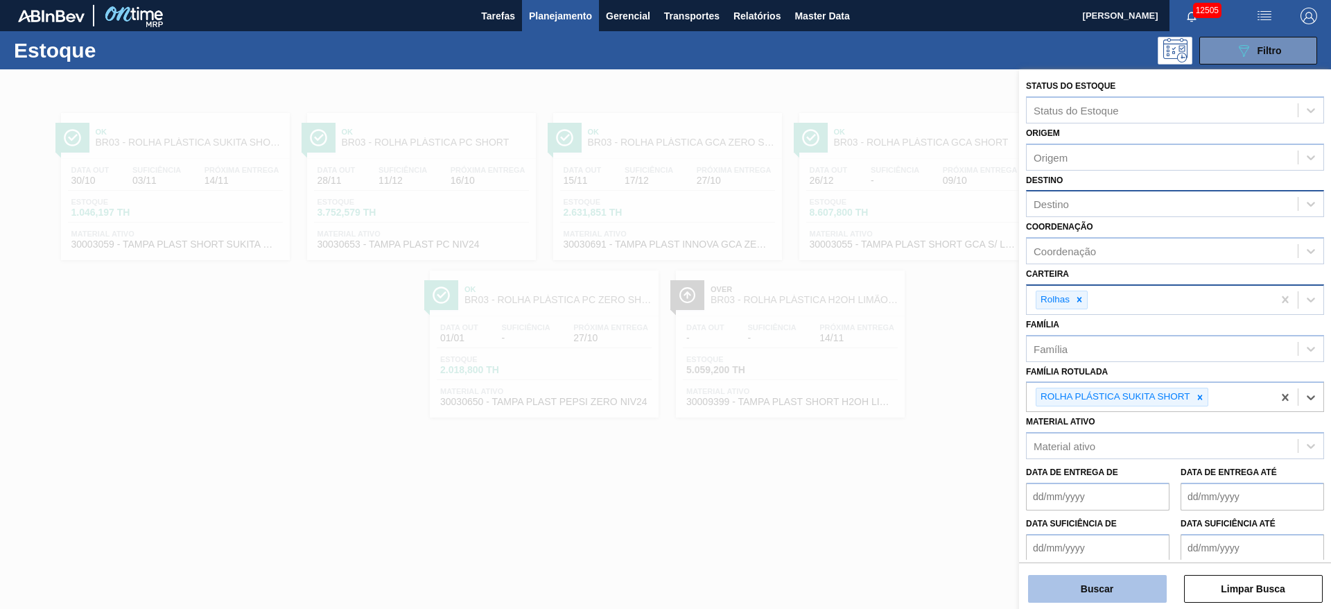
click at [1076, 590] on button "Buscar" at bounding box center [1097, 589] width 139 height 28
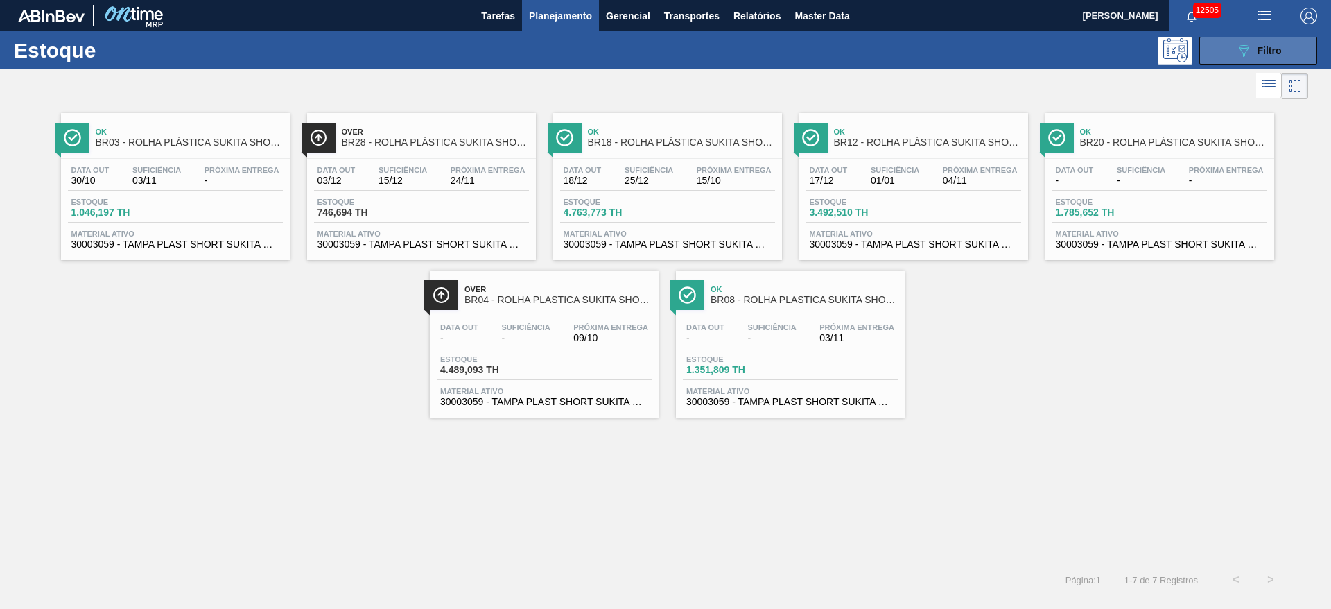
drag, startPoint x: 227, startPoint y: 146, endPoint x: 1295, endPoint y: 40, distance: 1073.7
click at [1295, 40] on button "089F7B8B-B2A5-4AFE-B5C0-19BA573D28AC Filtro" at bounding box center [1259, 51] width 118 height 28
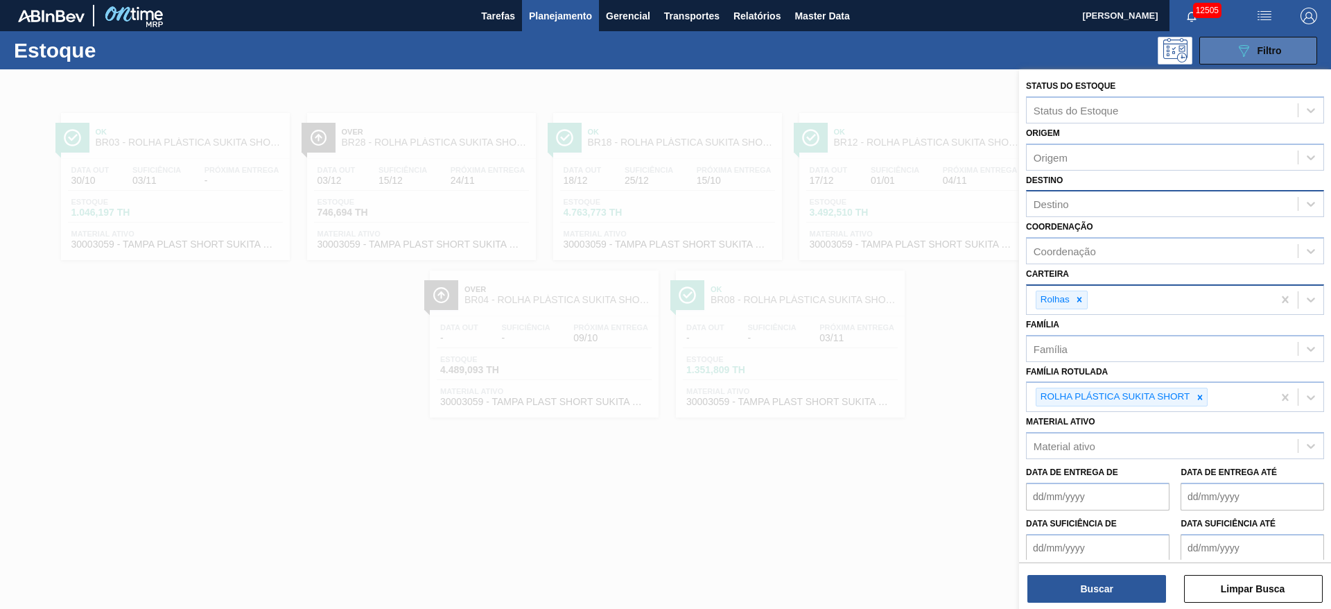
click at [1294, 40] on button "089F7B8B-B2A5-4AFE-B5C0-19BA573D28AC Filtro" at bounding box center [1259, 51] width 118 height 28
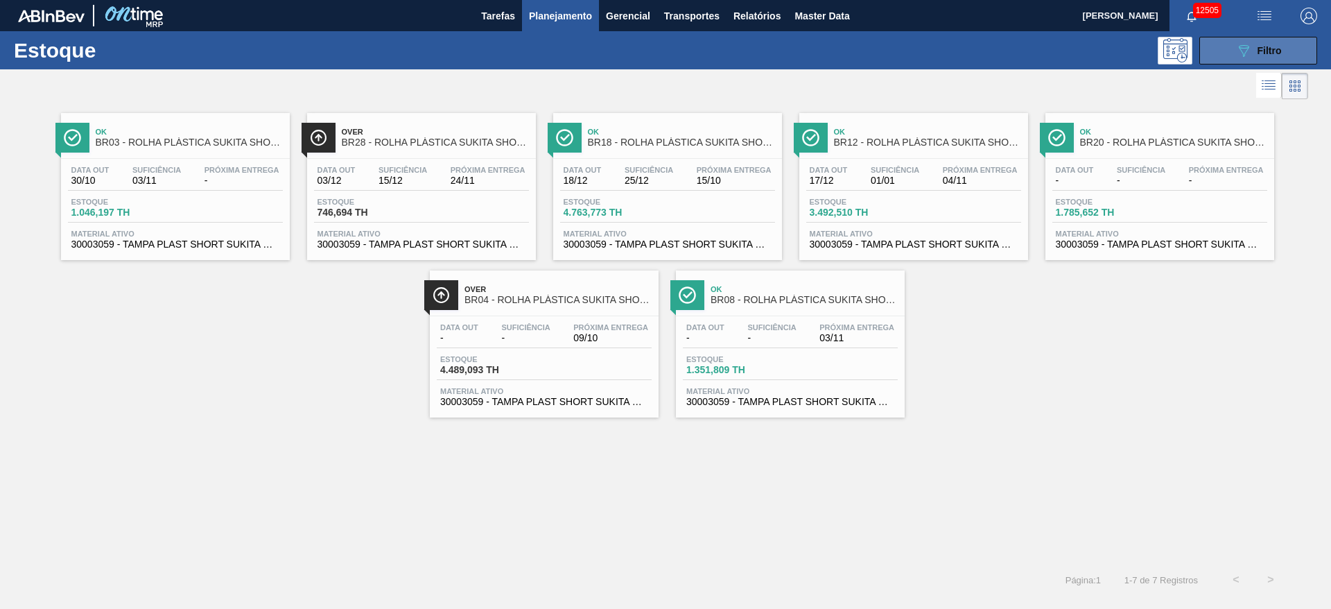
click at [1243, 49] on icon "089F7B8B-B2A5-4AFE-B5C0-19BA573D28AC" at bounding box center [1244, 50] width 17 height 17
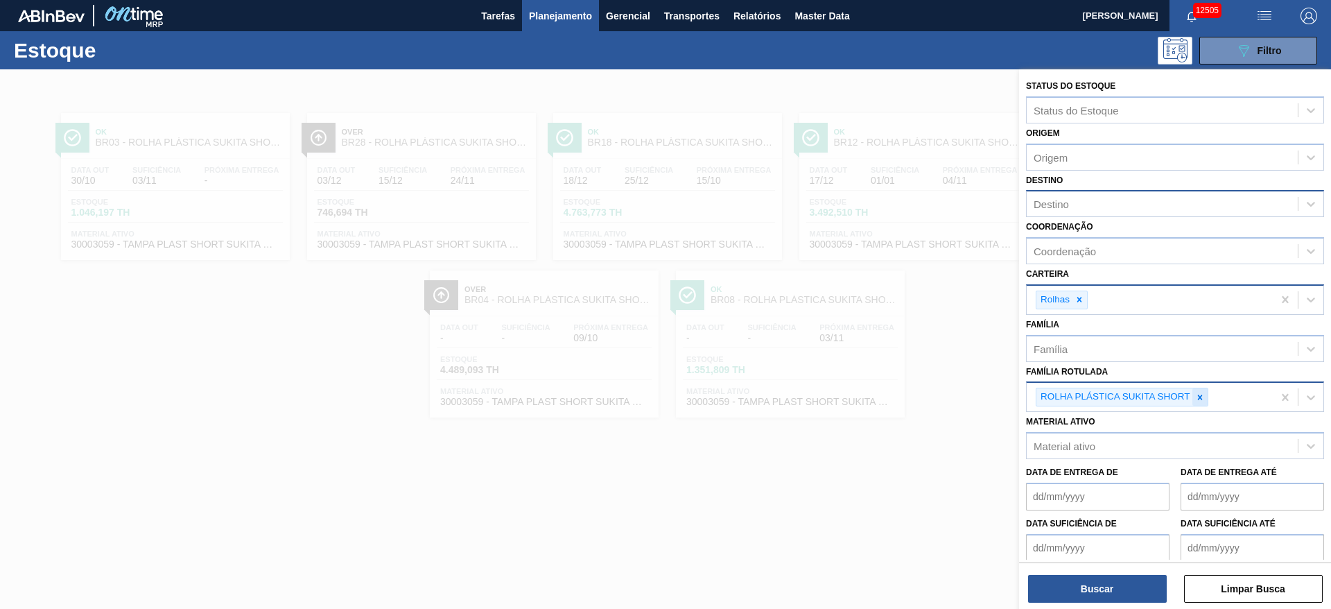
click at [1193, 404] on div at bounding box center [1200, 396] width 15 height 17
click at [1069, 196] on div "Destino" at bounding box center [1162, 204] width 271 height 20
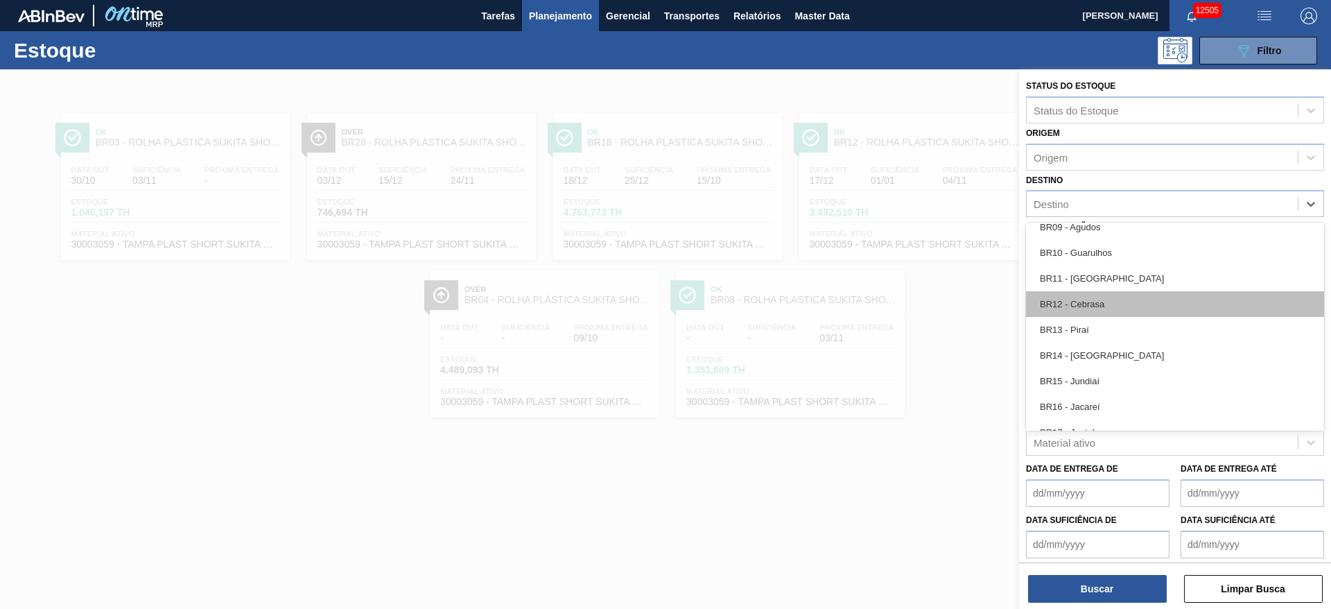
scroll to position [936, 0]
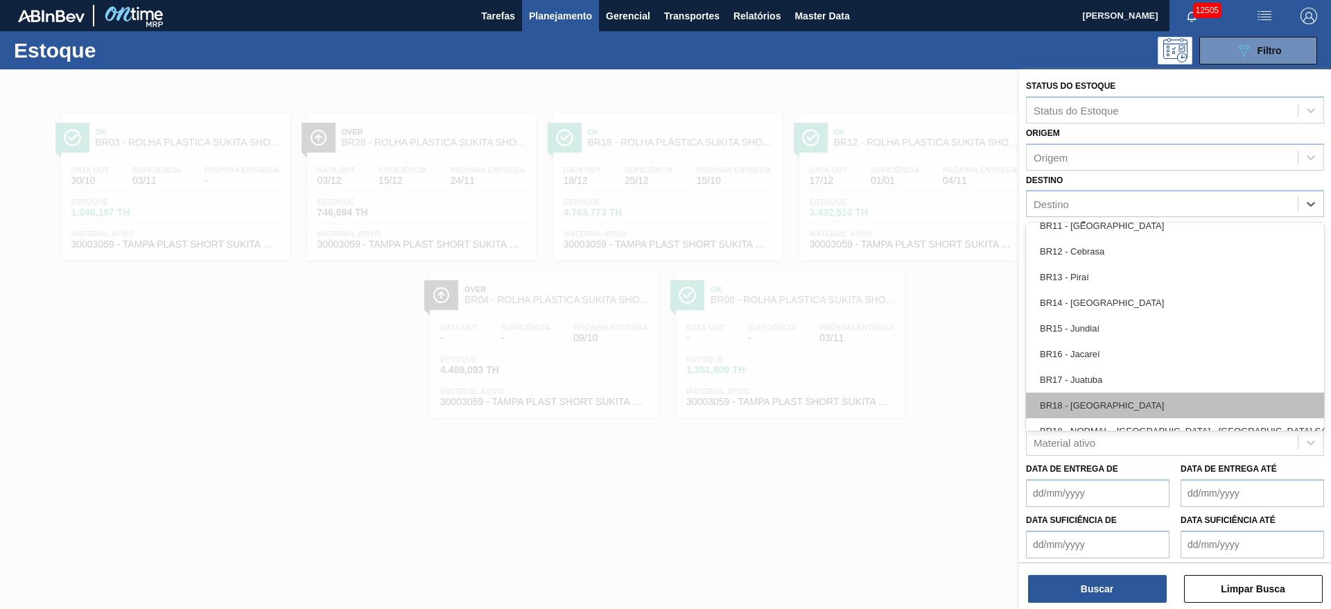
click at [1124, 398] on div "BR18 - Pernambuco" at bounding box center [1175, 405] width 298 height 26
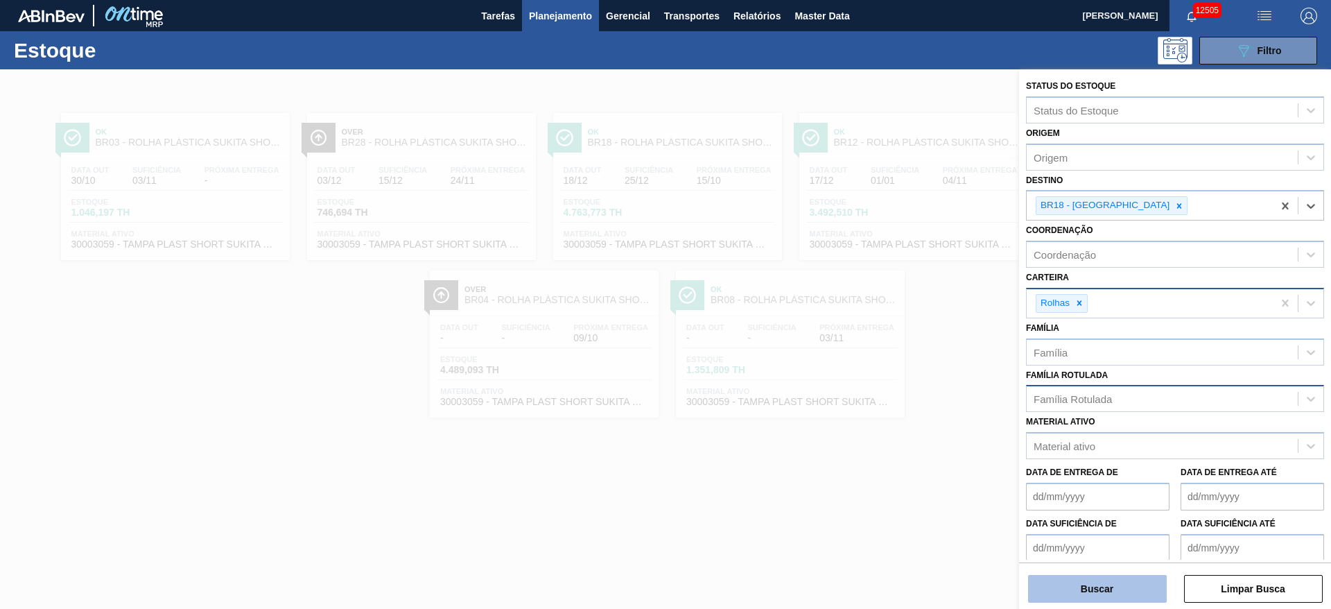
click at [1082, 591] on button "Buscar" at bounding box center [1097, 589] width 139 height 28
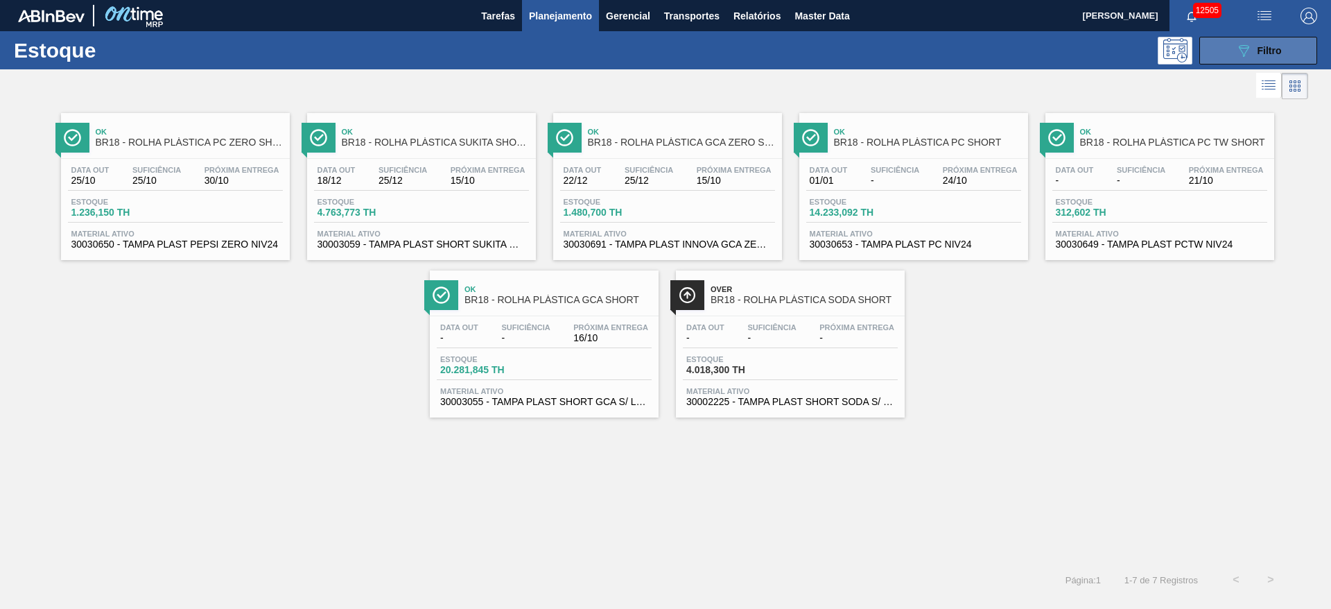
click at [1270, 58] on button "089F7B8B-B2A5-4AFE-B5C0-19BA573D28AC Filtro" at bounding box center [1259, 51] width 118 height 28
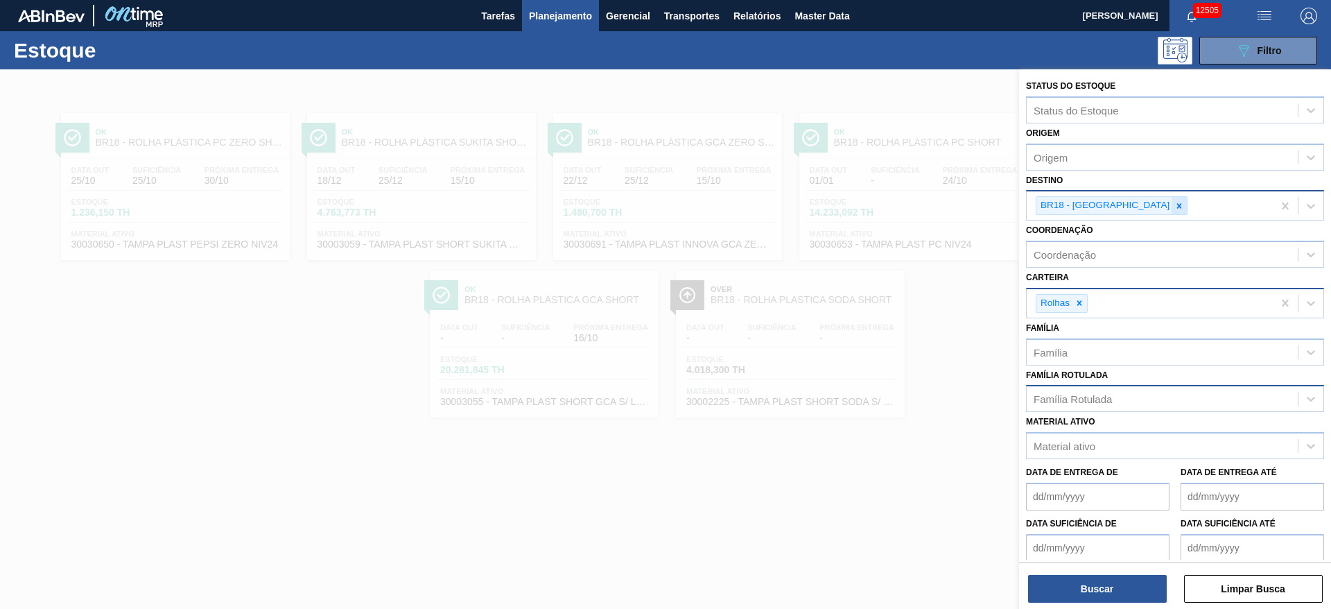
click at [1175, 207] on icon at bounding box center [1180, 206] width 10 height 10
type input "15"
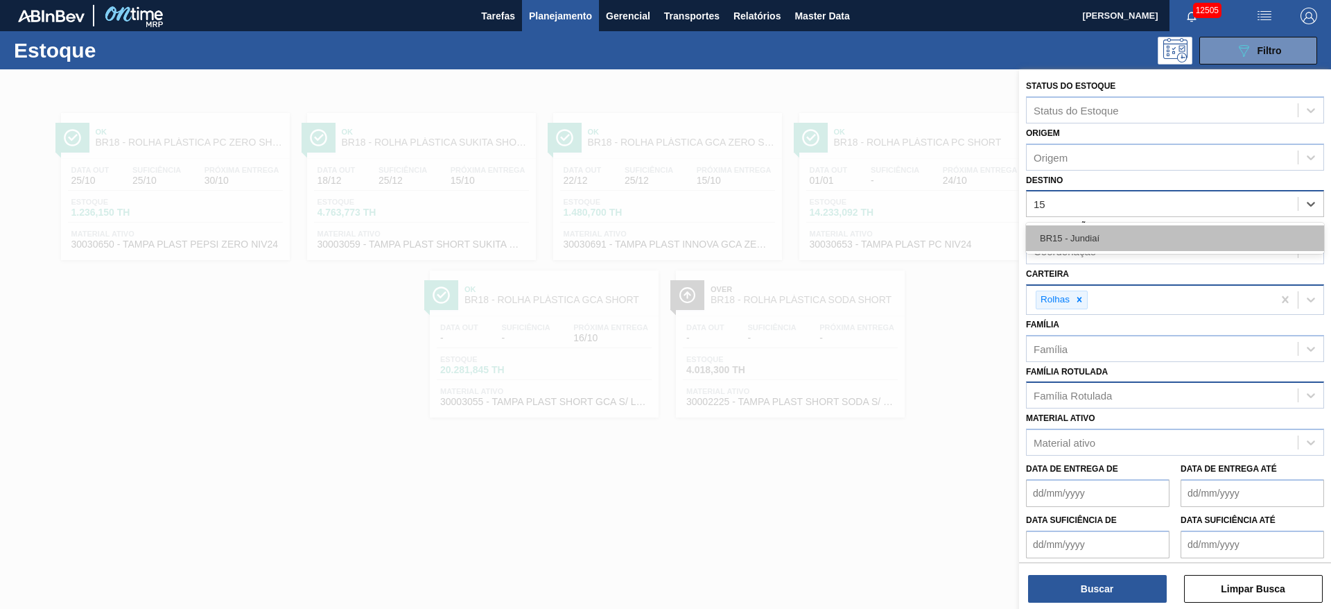
click at [1119, 242] on div "BR15 - Jundiaí" at bounding box center [1175, 238] width 298 height 26
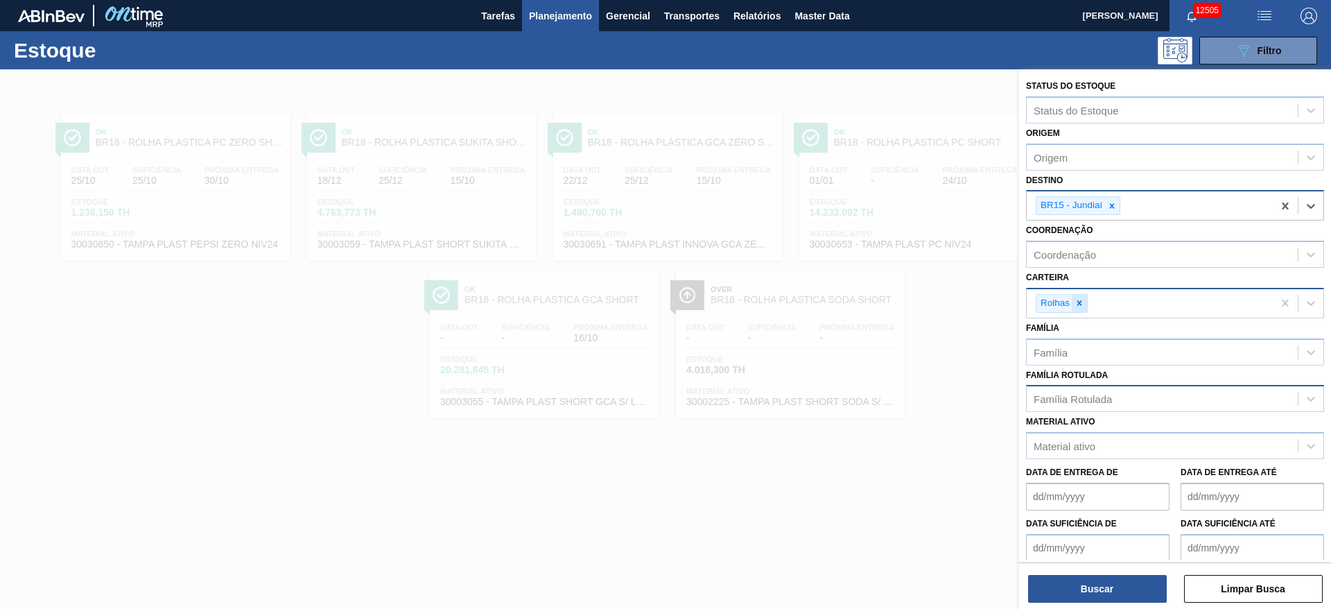
click at [1084, 306] on icon at bounding box center [1080, 303] width 10 height 10
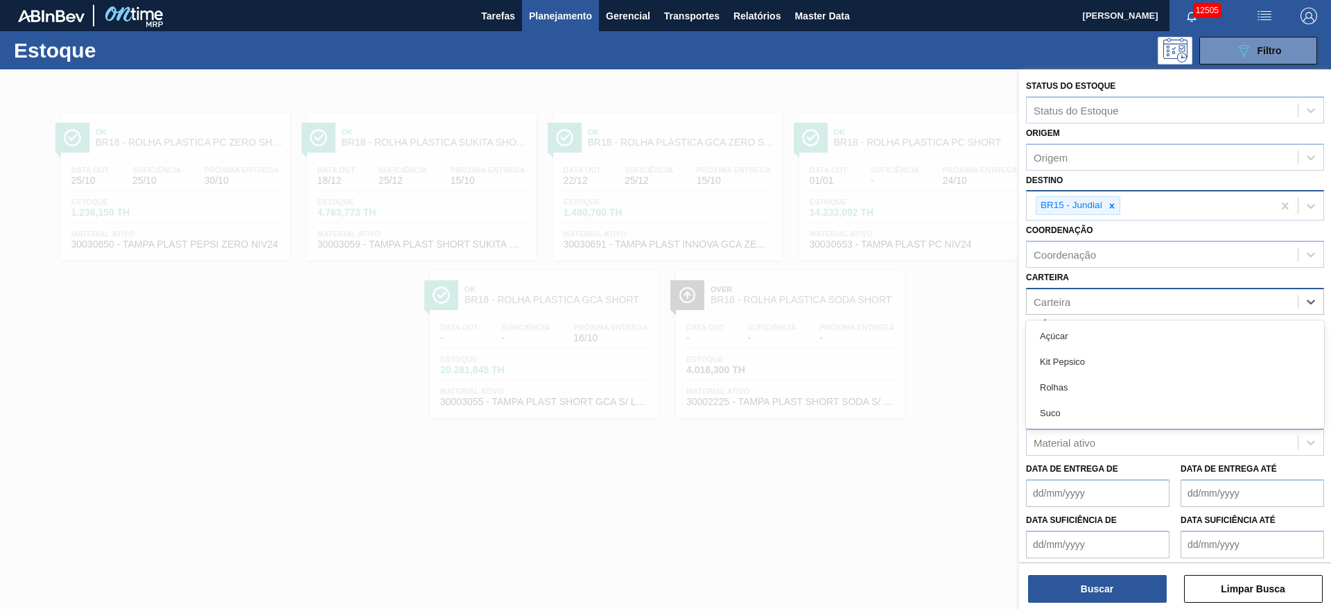
click at [1084, 306] on div "Carteira" at bounding box center [1162, 301] width 271 height 20
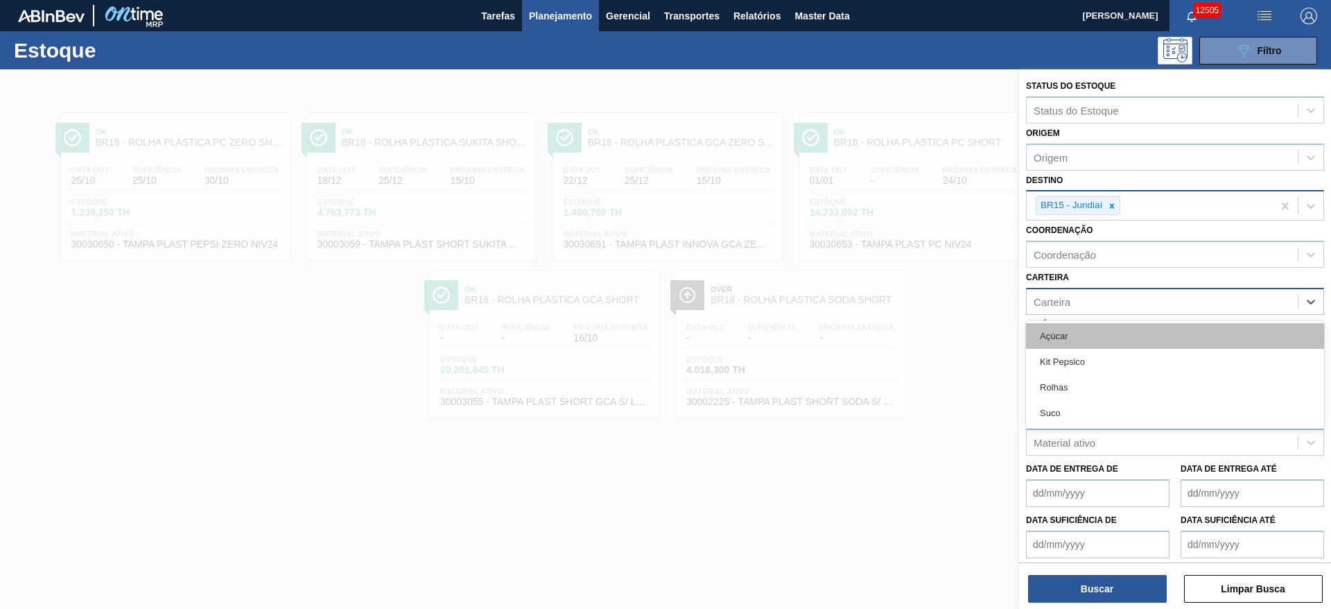
click at [1077, 338] on div "Açúcar" at bounding box center [1175, 336] width 298 height 26
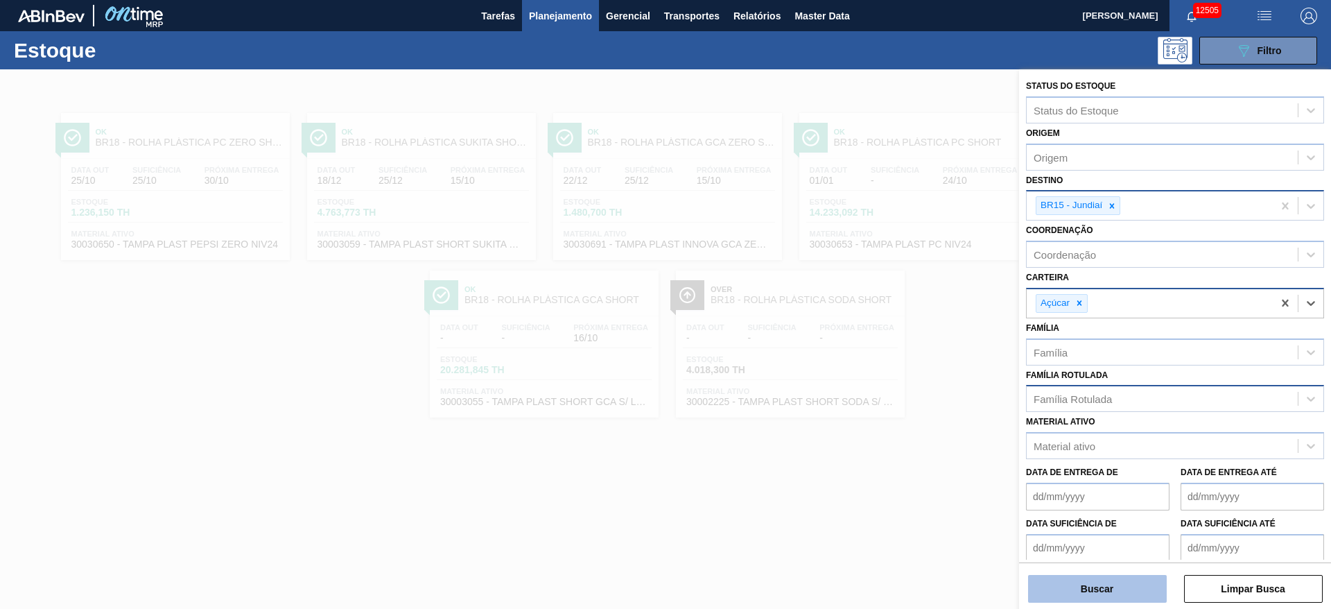
click at [1107, 591] on button "Buscar" at bounding box center [1097, 589] width 139 height 28
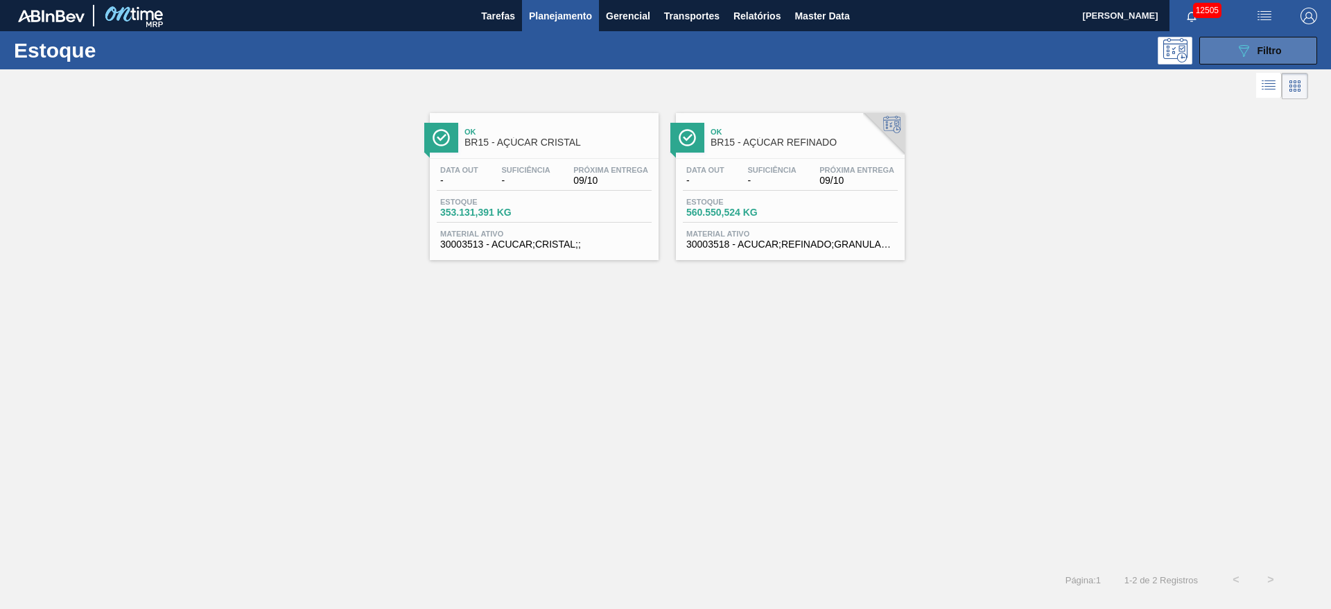
click at [1265, 45] on span "Filtro" at bounding box center [1270, 50] width 24 height 11
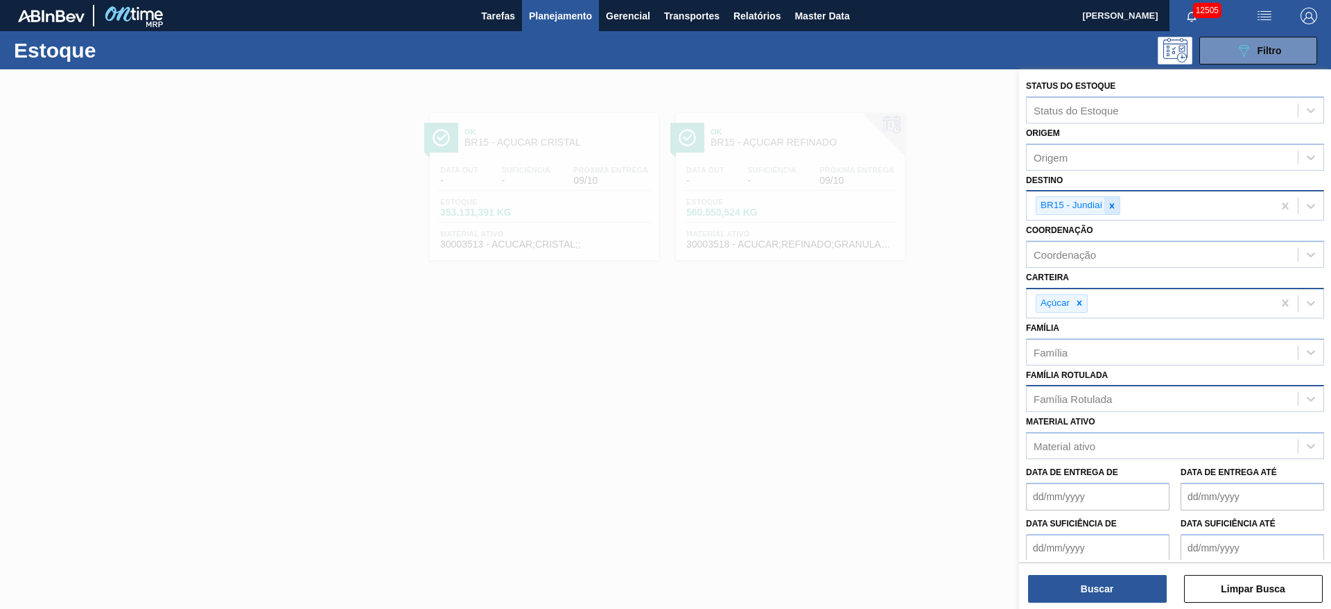
click at [1112, 205] on icon at bounding box center [1112, 205] width 5 height 5
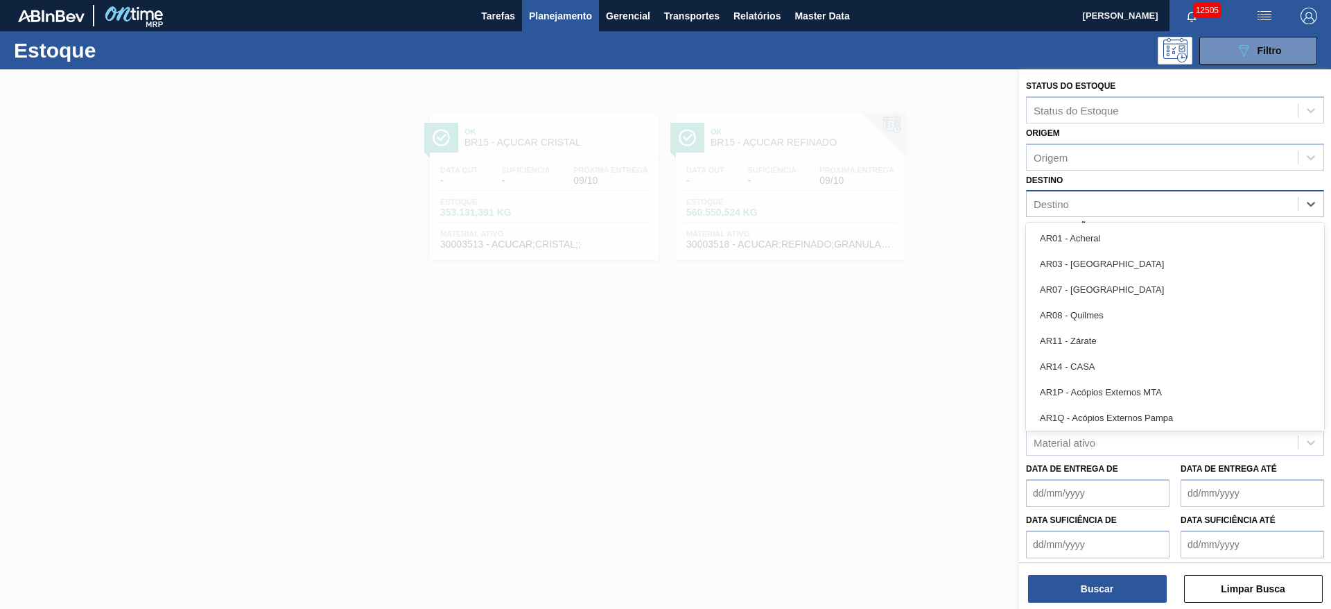
click at [1114, 202] on div "Destino" at bounding box center [1162, 204] width 271 height 20
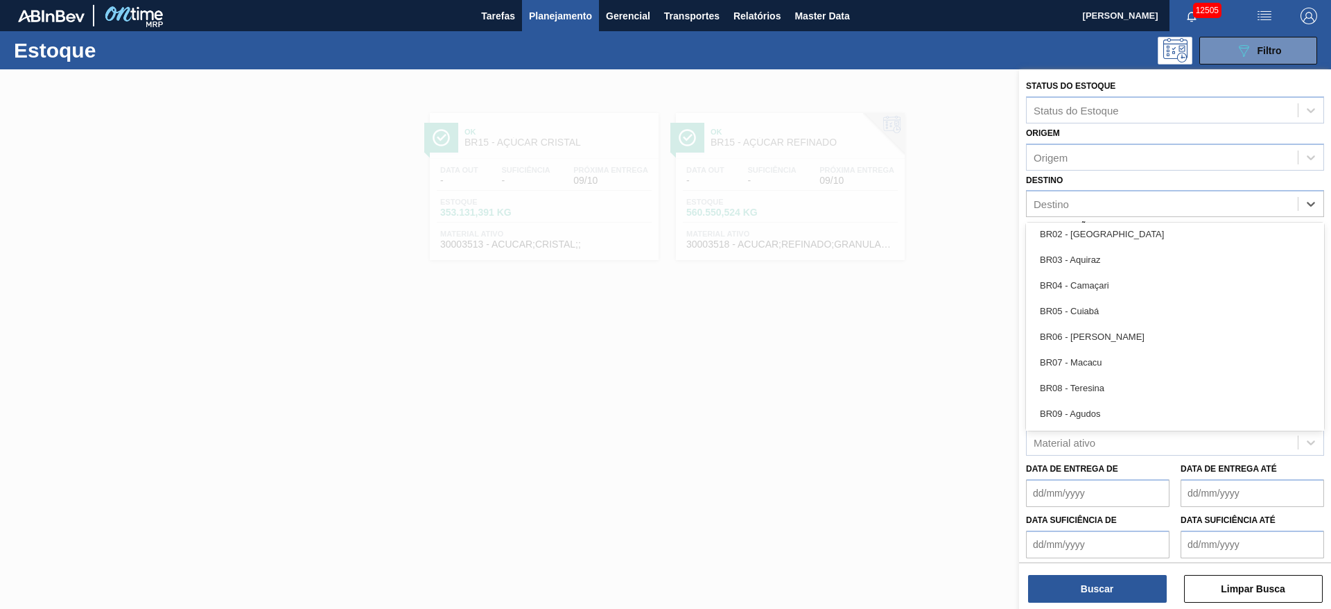
scroll to position [624, 0]
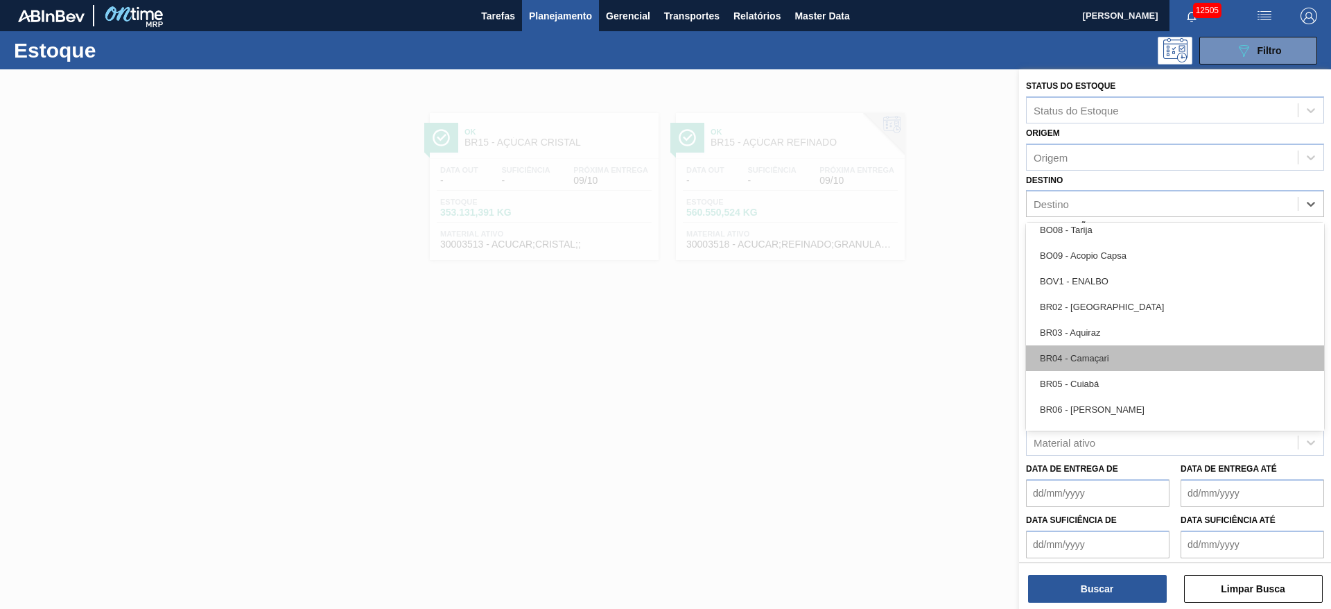
click at [1117, 349] on div "BR04 - Camaçari" at bounding box center [1175, 358] width 298 height 26
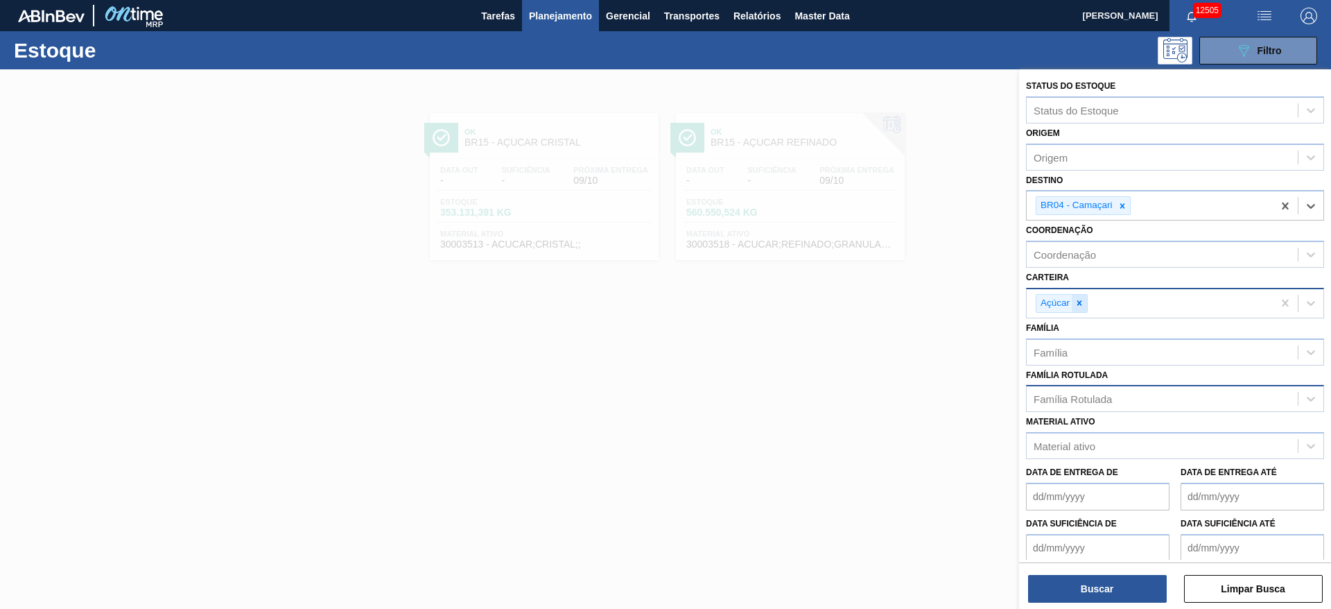
click at [1084, 308] on div at bounding box center [1079, 303] width 15 height 17
click at [1084, 308] on div "Açúcar" at bounding box center [1150, 303] width 246 height 28
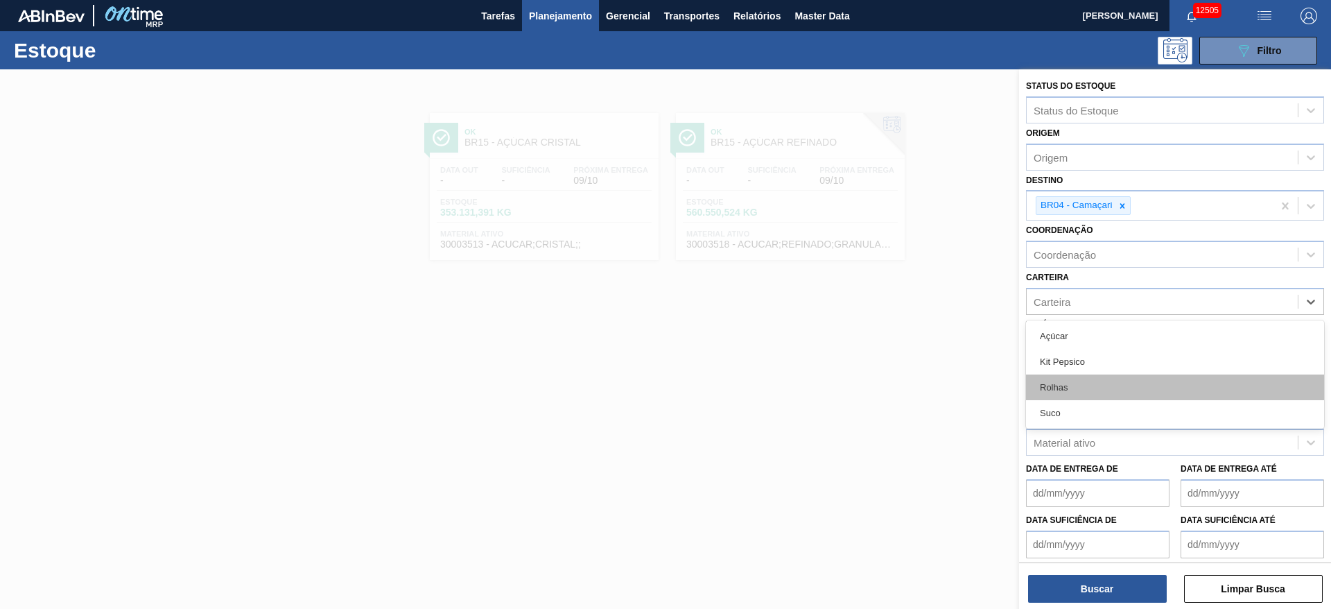
click at [1088, 379] on div "Rolhas" at bounding box center [1175, 387] width 298 height 26
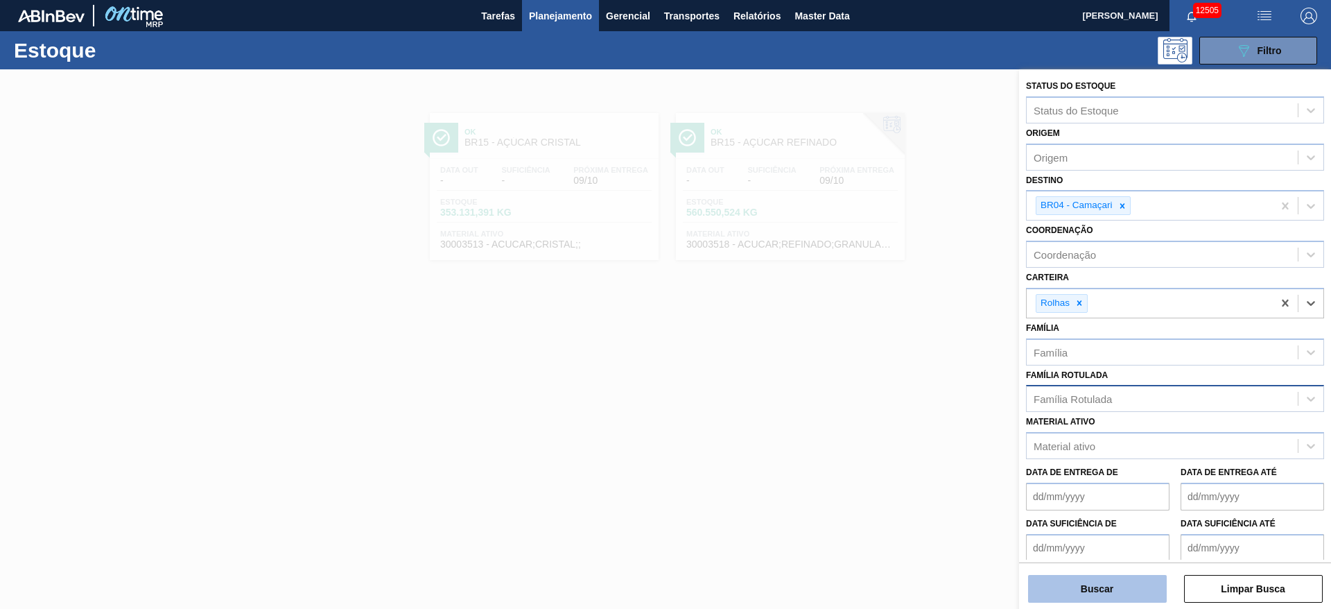
click at [1105, 575] on button "Buscar" at bounding box center [1097, 589] width 139 height 28
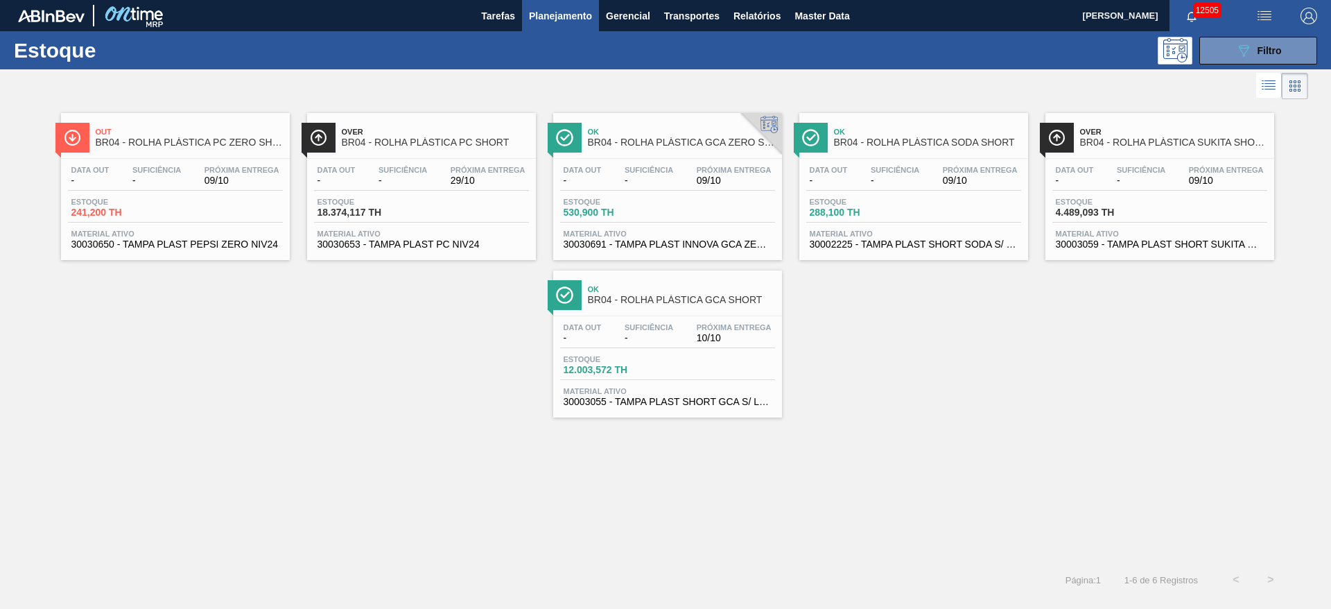
click at [1231, 64] on div "Estoque 089F7B8B-B2A5-4AFE-B5C0-19BA573D28AC Filtro" at bounding box center [665, 50] width 1331 height 38
click at [1231, 57] on button "089F7B8B-B2A5-4AFE-B5C0-19BA573D28AC Filtro" at bounding box center [1259, 51] width 118 height 28
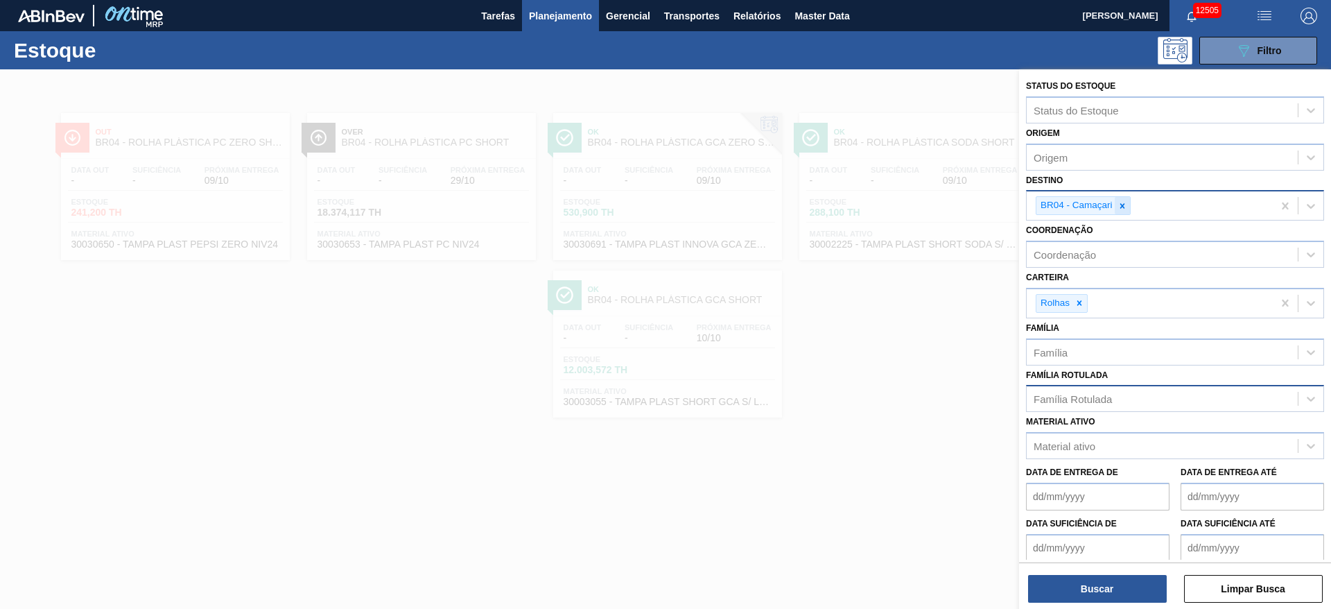
click at [1128, 207] on div at bounding box center [1122, 205] width 15 height 17
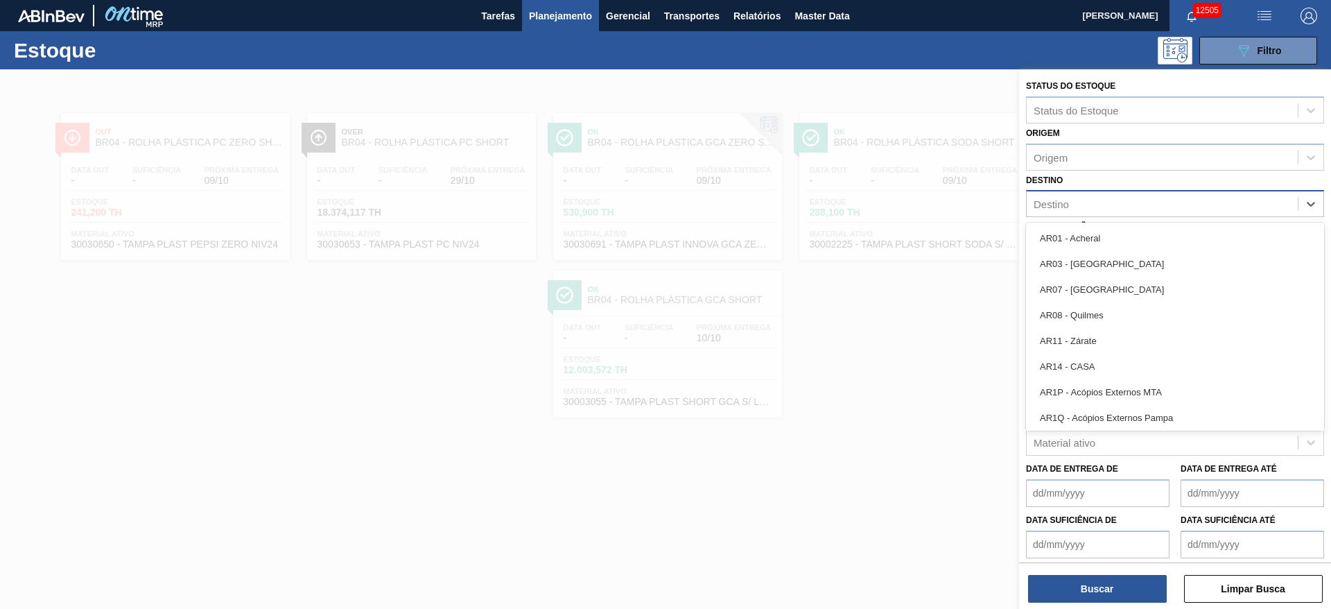
click at [1128, 207] on div "Destino" at bounding box center [1162, 204] width 271 height 20
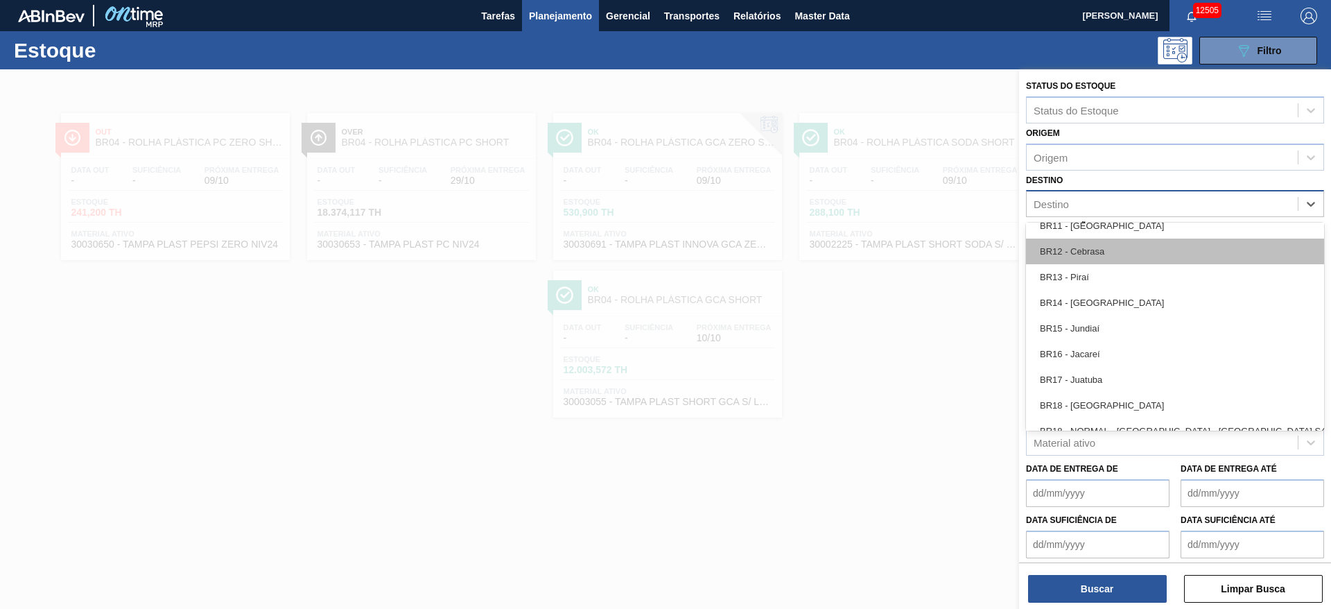
click at [1111, 254] on div "BR12 - Cebrasa" at bounding box center [1175, 252] width 298 height 26
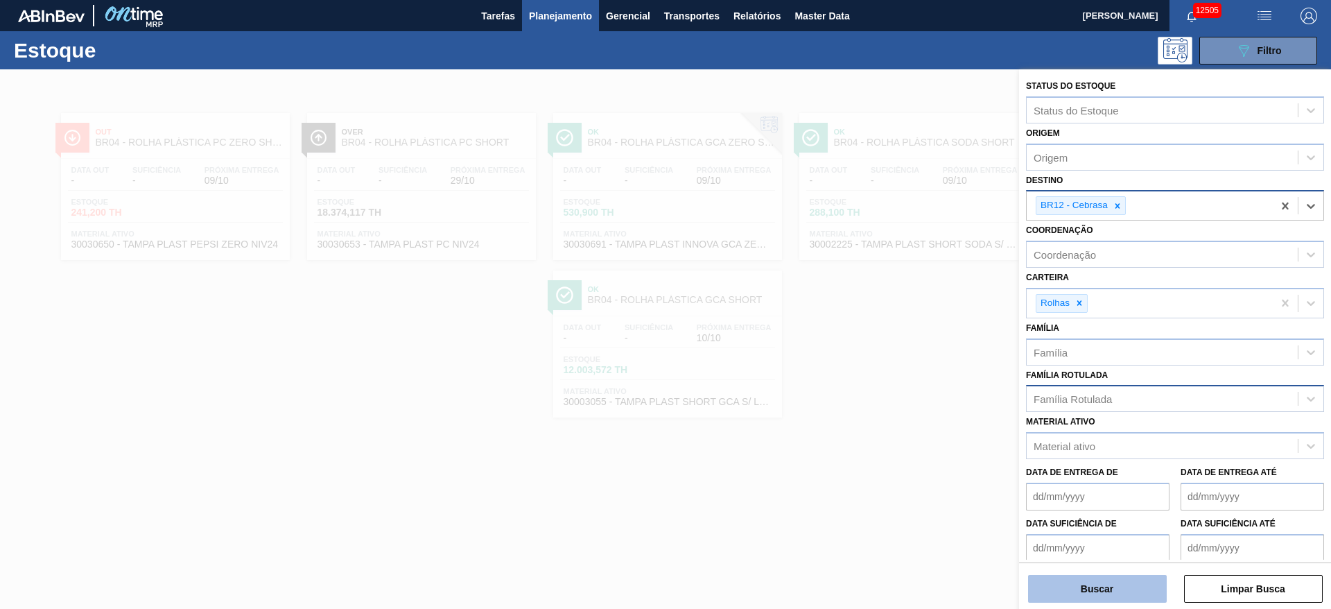
click at [1104, 581] on button "Buscar" at bounding box center [1097, 589] width 139 height 28
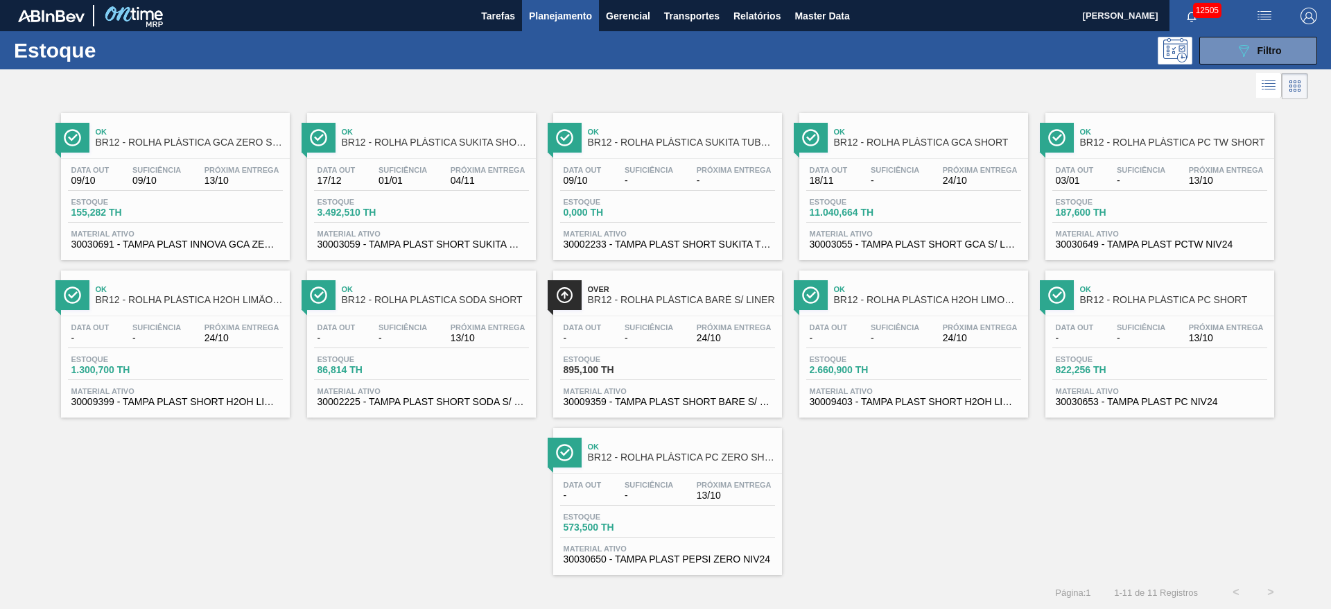
drag, startPoint x: 710, startPoint y: 139, endPoint x: 734, endPoint y: 78, distance: 66.1
click at [734, 78] on div at bounding box center [654, 85] width 1308 height 33
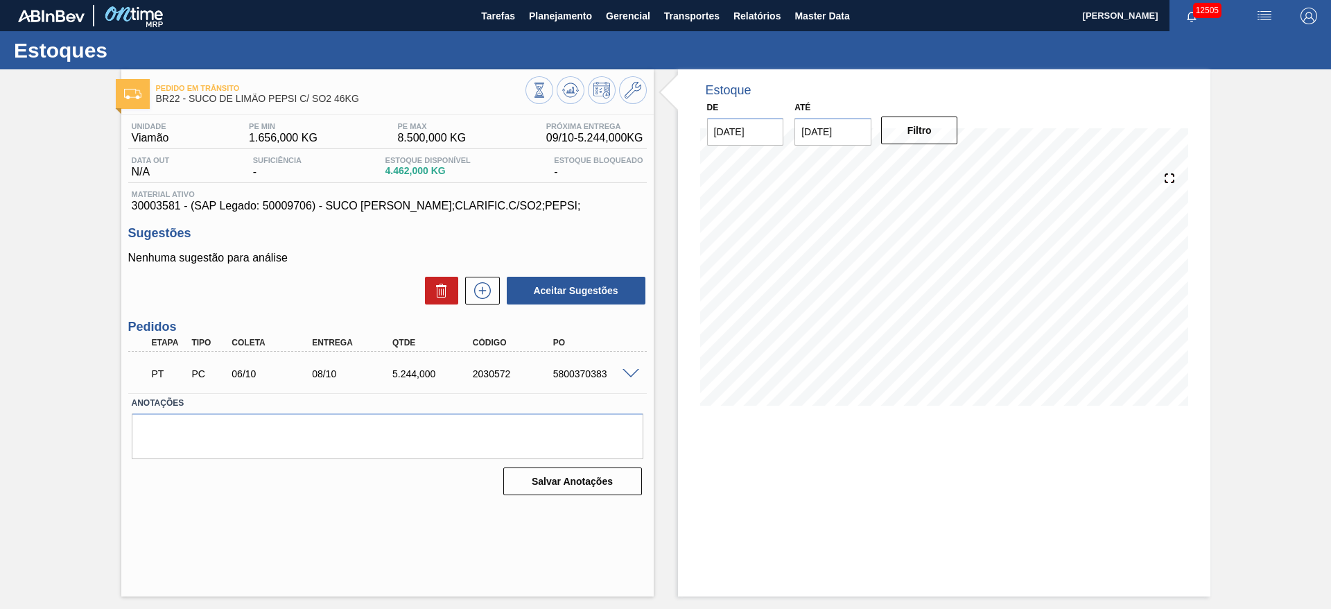
click at [592, 379] on div "PT PC 06/10 08/10 5.244,000 2030572 5800370383" at bounding box center [384, 372] width 482 height 28
click at [585, 372] on div "5800370383" at bounding box center [595, 373] width 90 height 11
copy div "5800370383"
click at [559, 10] on span "Planejamento" at bounding box center [560, 16] width 63 height 17
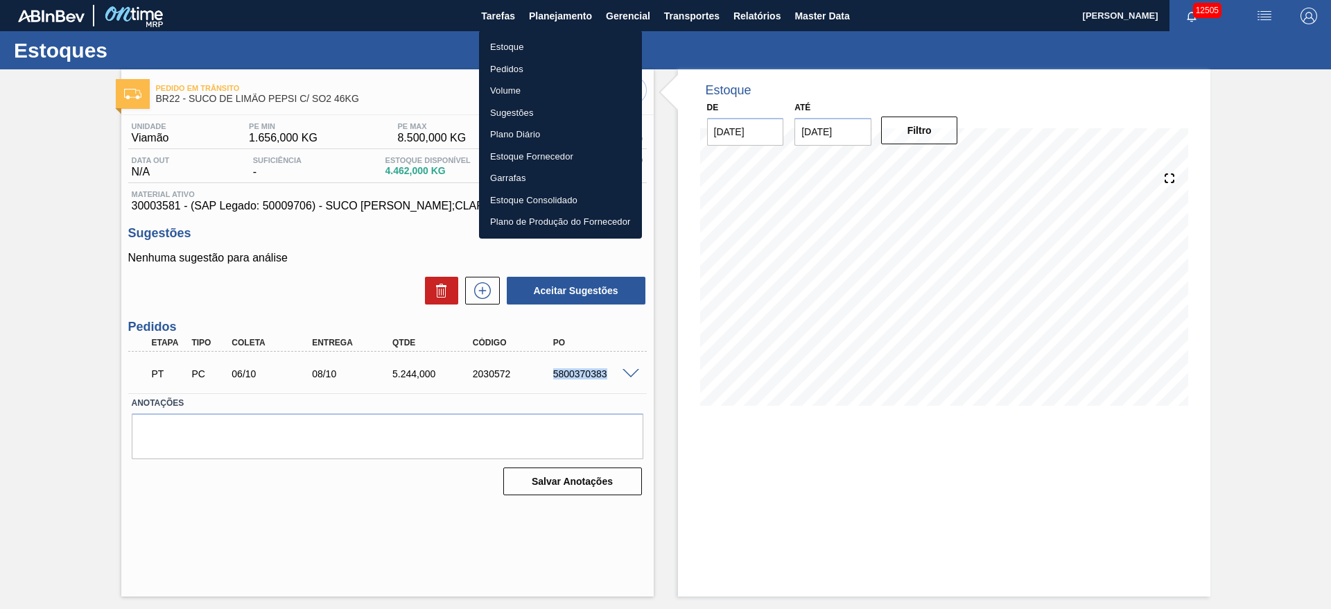
click at [539, 72] on li "Pedidos" at bounding box center [560, 69] width 163 height 22
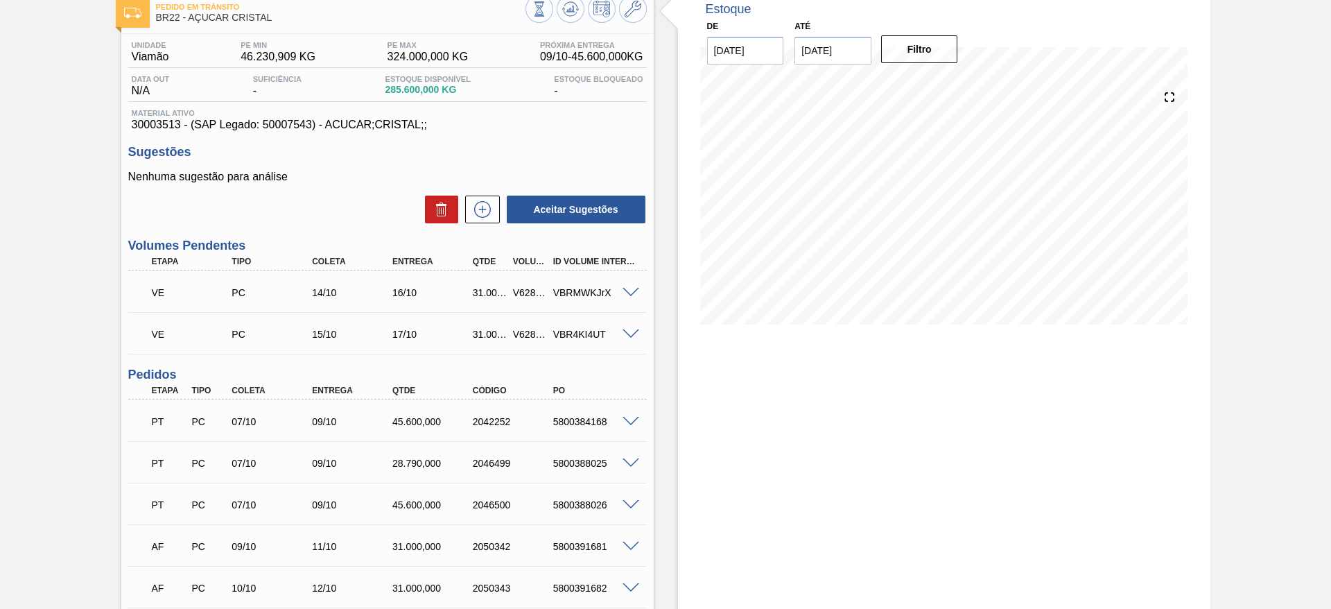
scroll to position [27, 0]
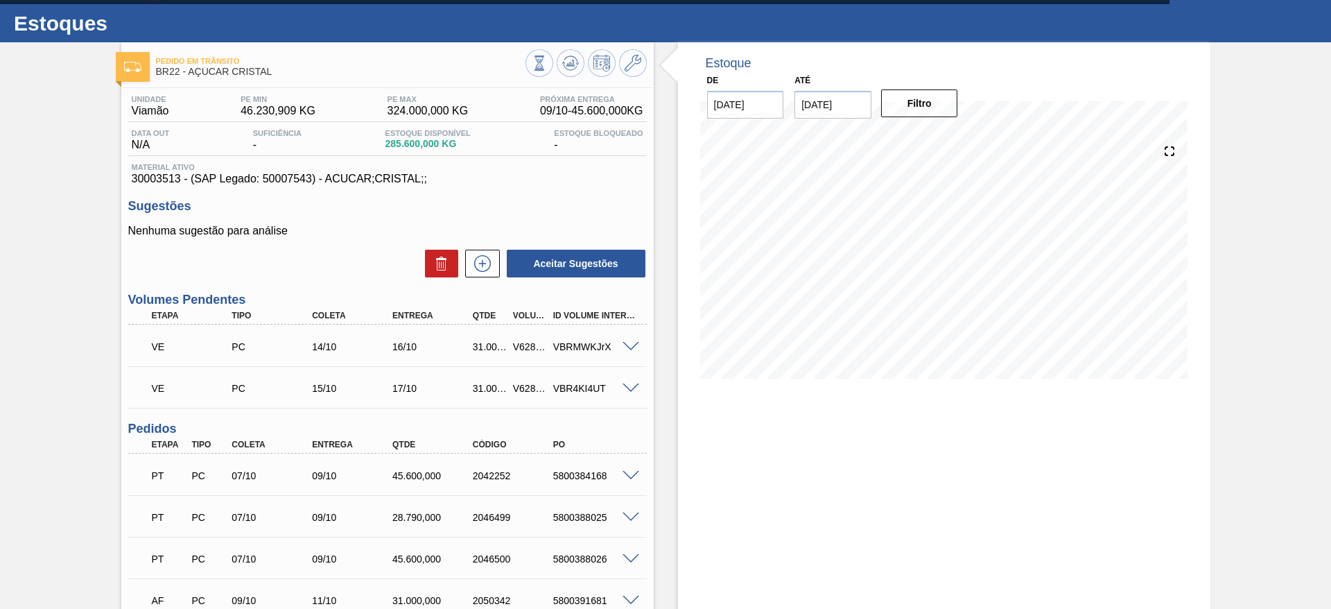
click at [632, 348] on span at bounding box center [631, 347] width 17 height 10
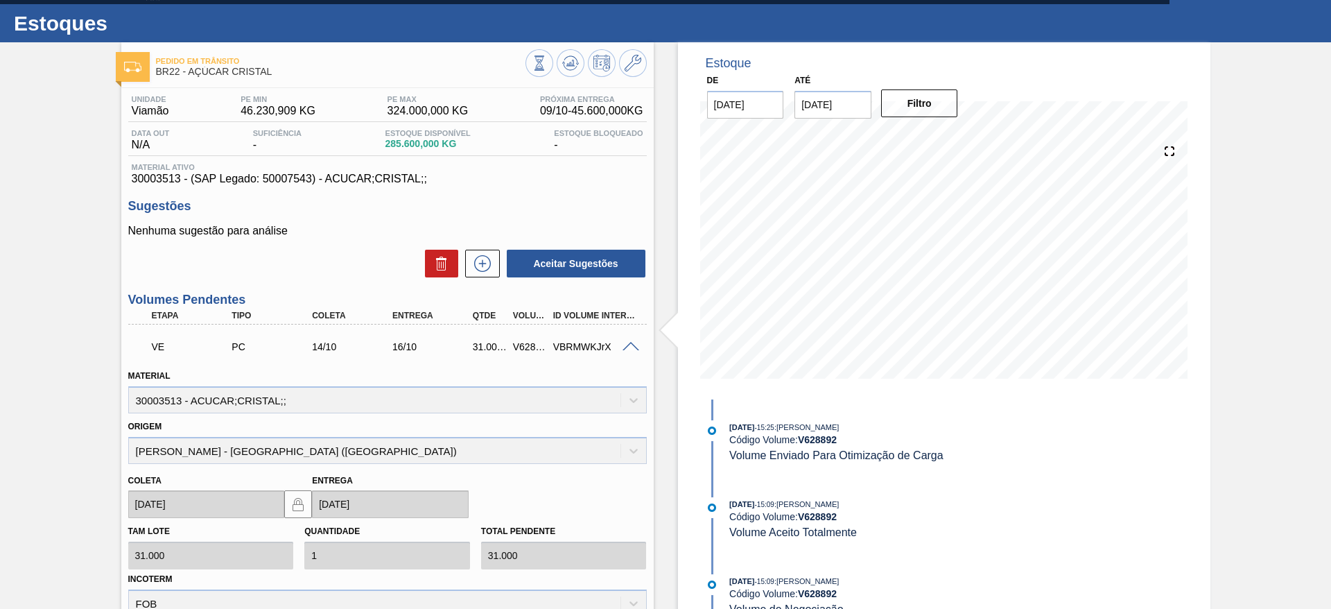
click at [631, 342] on span at bounding box center [631, 347] width 17 height 10
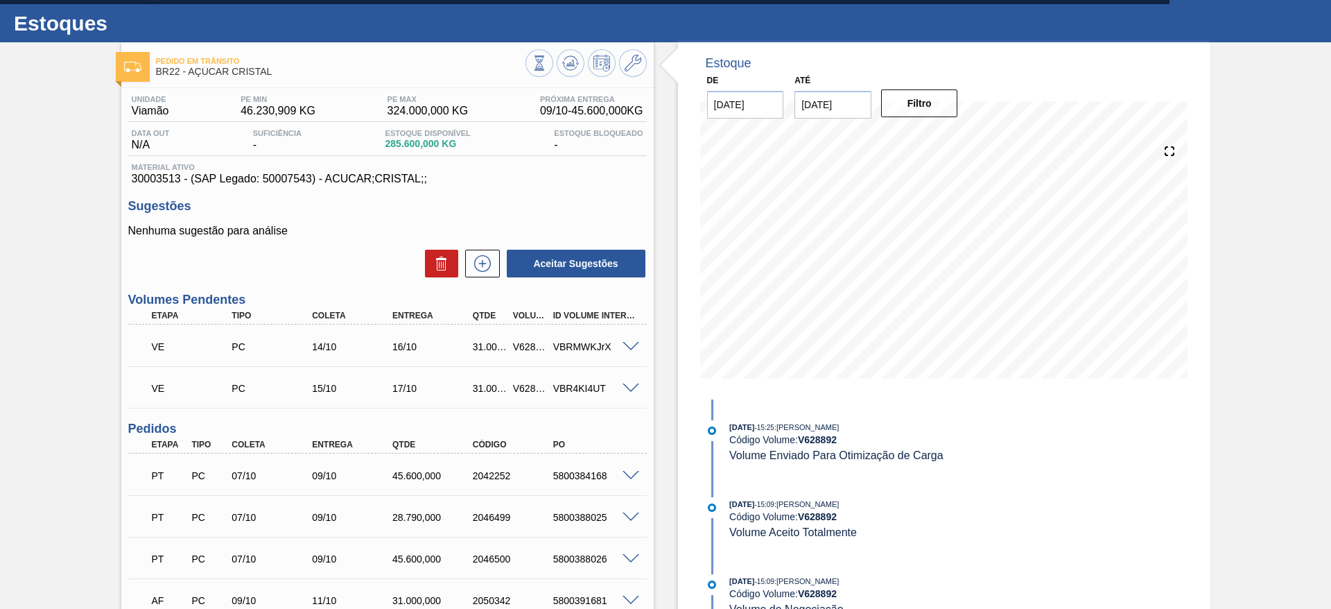
click at [522, 343] on div "V628892" at bounding box center [531, 346] width 42 height 11
copy div "V628892"
click at [526, 390] on div "V628893" at bounding box center [531, 388] width 42 height 11
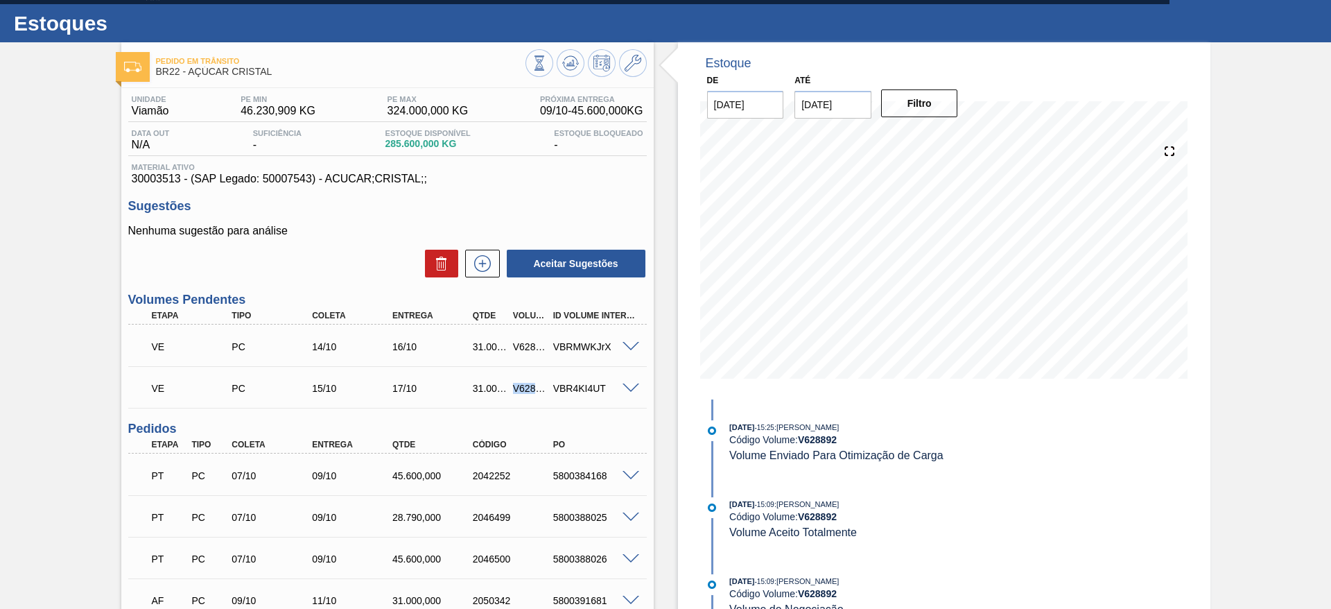
click at [526, 390] on div "V628893" at bounding box center [531, 388] width 42 height 11
copy div "V628893"
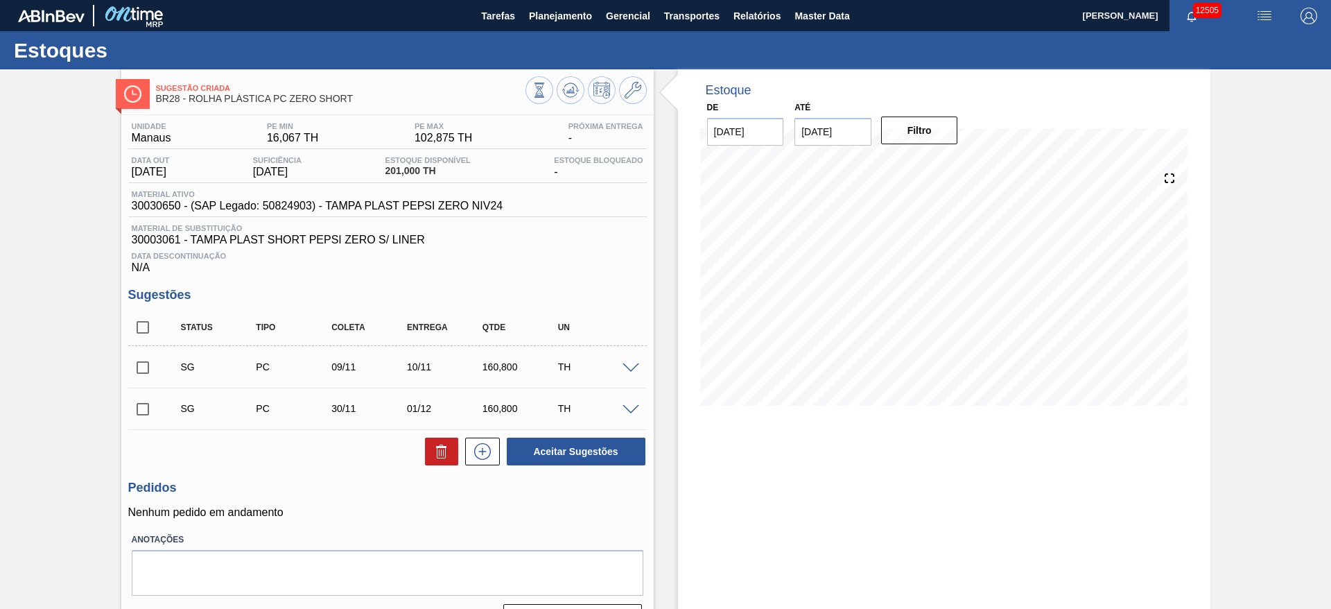
drag, startPoint x: 832, startPoint y: 123, endPoint x: 858, endPoint y: 142, distance: 32.7
click at [832, 124] on input "[DATE]" at bounding box center [833, 132] width 77 height 28
click at [946, 166] on button "Next Month" at bounding box center [950, 165] width 10 height 10
click at [945, 165] on button "Next Month" at bounding box center [950, 165] width 10 height 10
click at [872, 301] on div "31" at bounding box center [879, 299] width 19 height 19
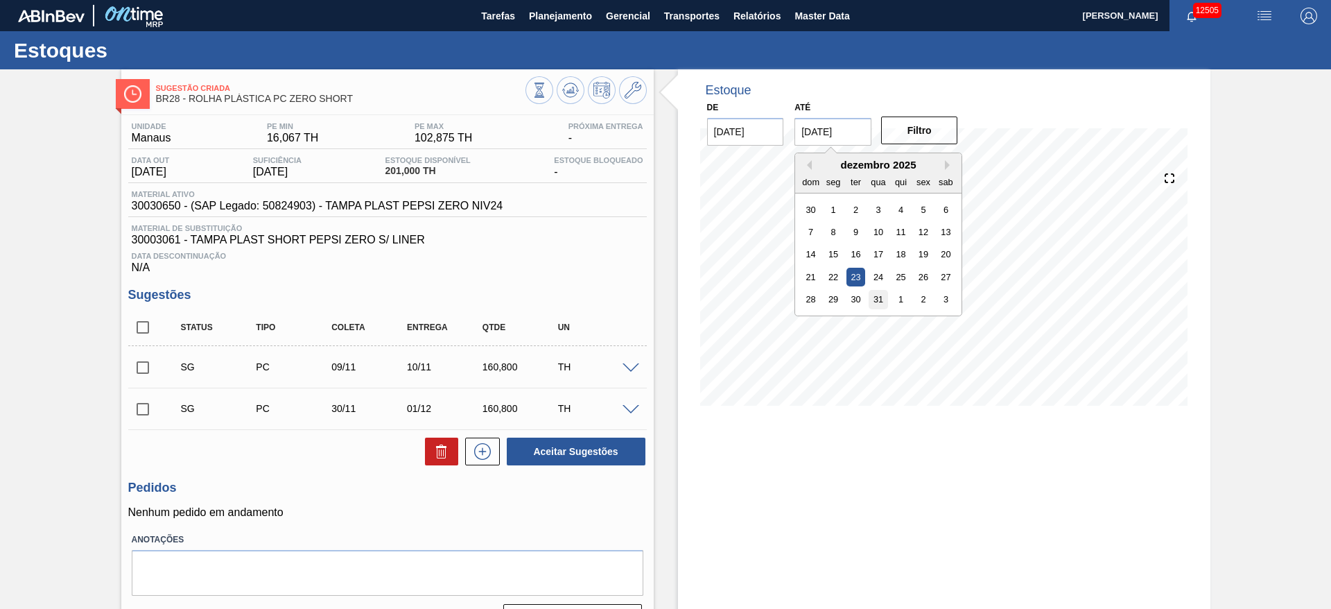
type input "[DATE]"
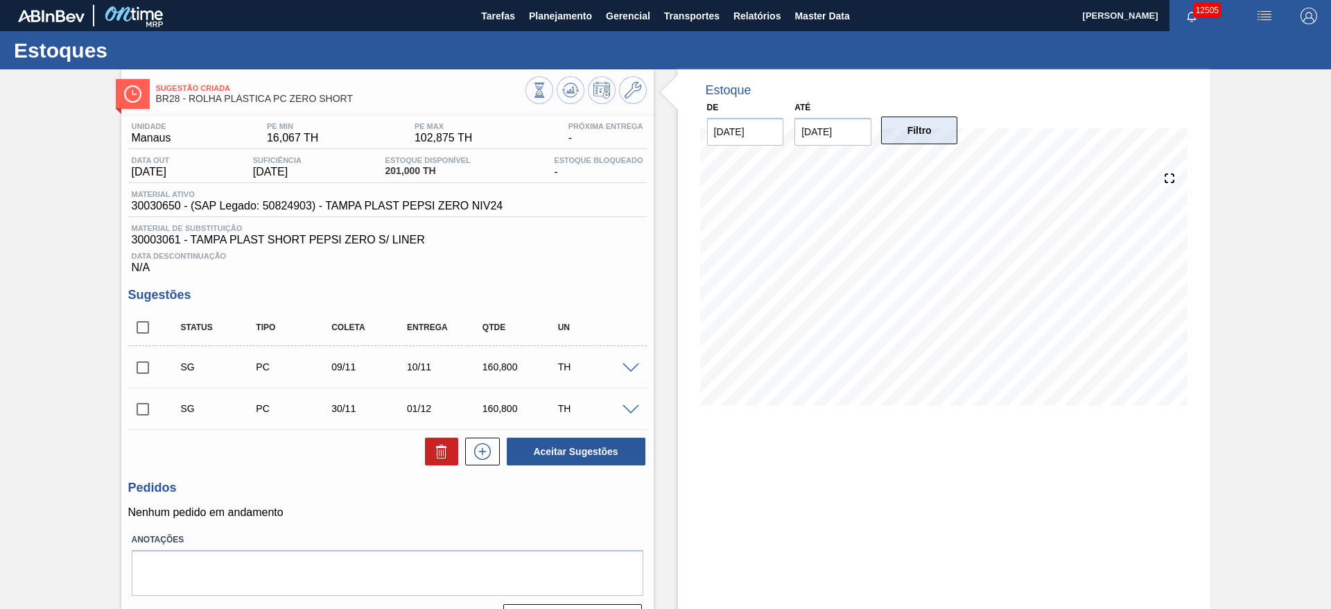
click at [915, 132] on button "Filtro" at bounding box center [919, 130] width 77 height 28
click at [639, 91] on icon at bounding box center [633, 90] width 17 height 17
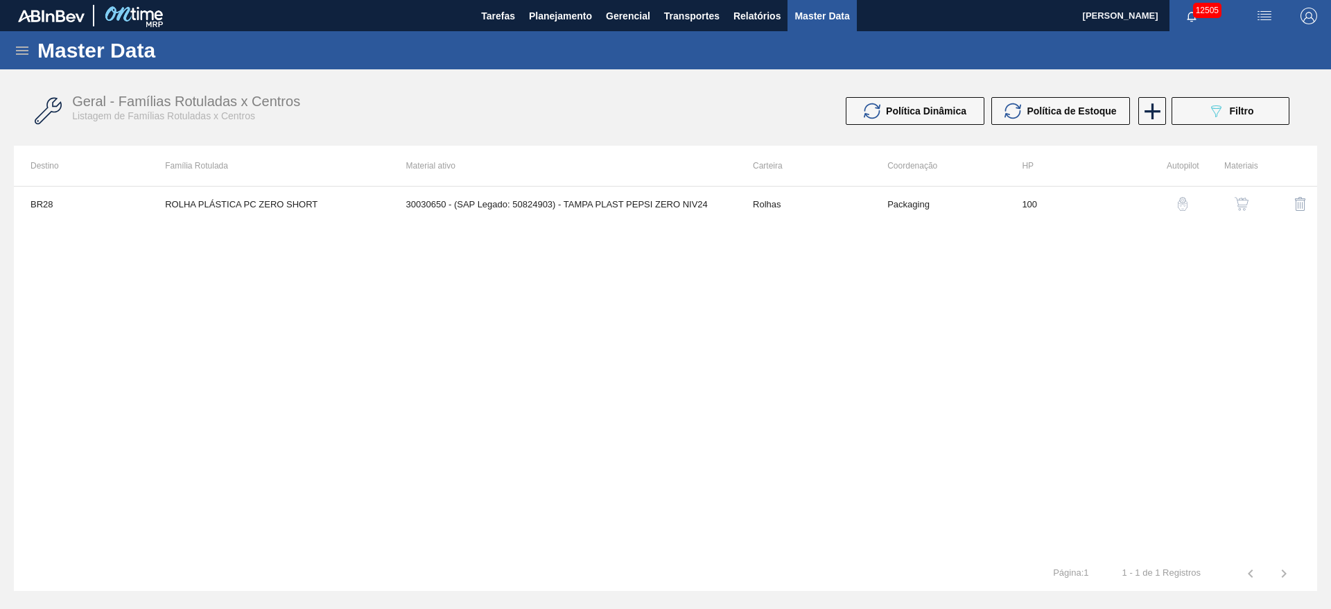
click at [1238, 213] on button "button" at bounding box center [1241, 203] width 33 height 33
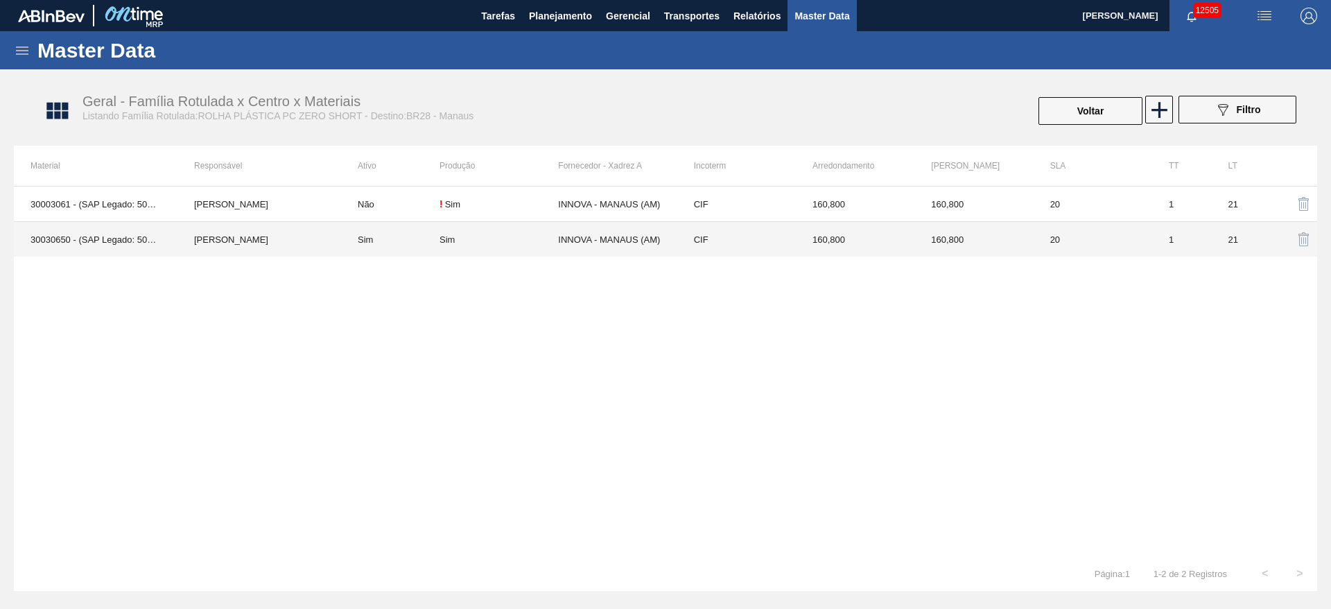
click at [627, 241] on td "INNOVA - MANAUS (AM)" at bounding box center [617, 239] width 119 height 35
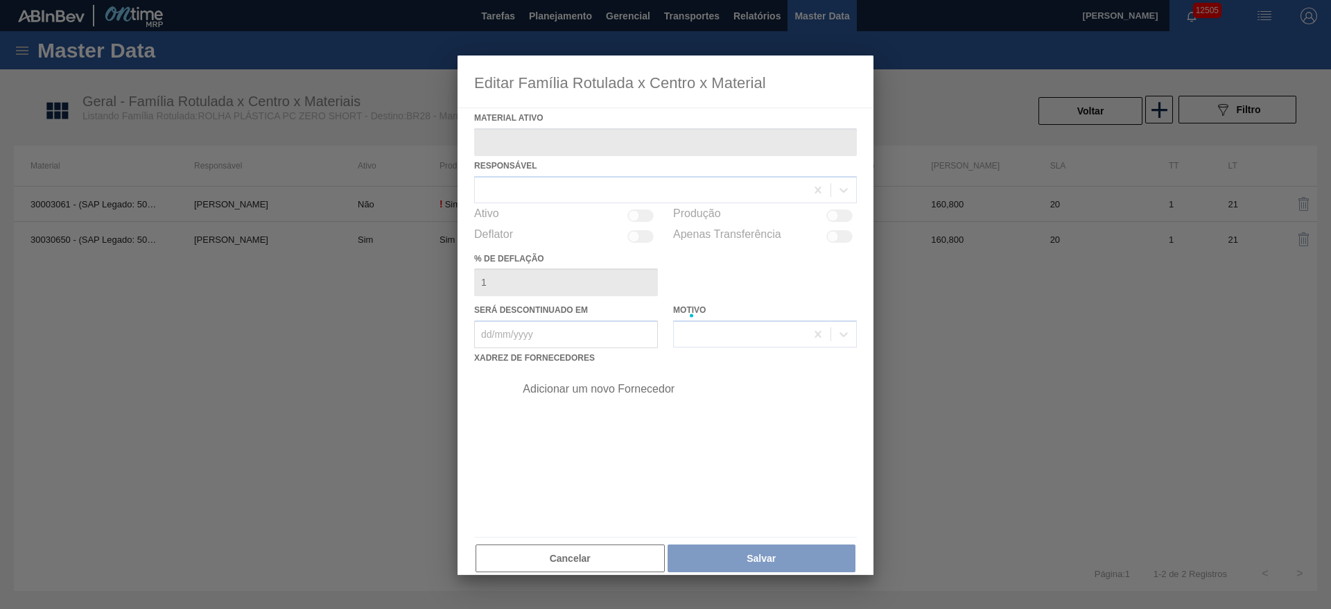
type ativo "30030650 - (SAP Legado: 50824903) - TAMPA PLAST PEPSI ZERO NIV24"
checkbox input "true"
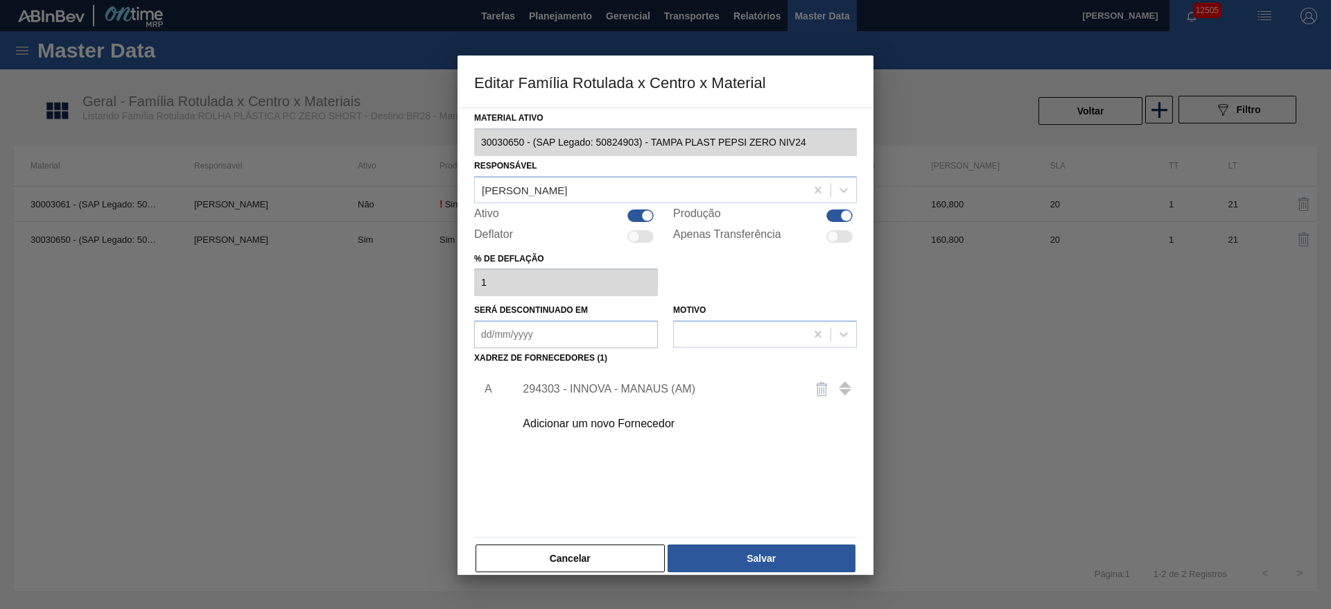
click at [643, 396] on div "294303 - INNOVA - MANAUS (AM)" at bounding box center [682, 389] width 350 height 35
click at [639, 383] on div "294303 - INNOVA - MANAUS (AM)" at bounding box center [659, 389] width 272 height 12
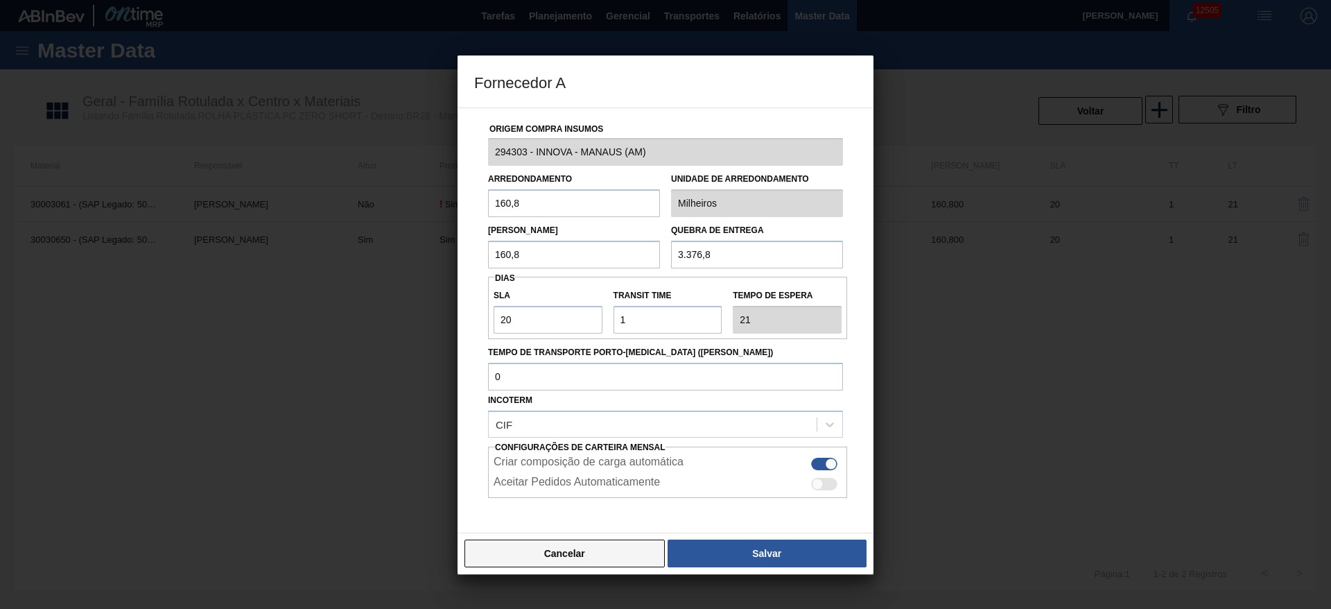
click at [572, 549] on button "Cancelar" at bounding box center [565, 553] width 200 height 28
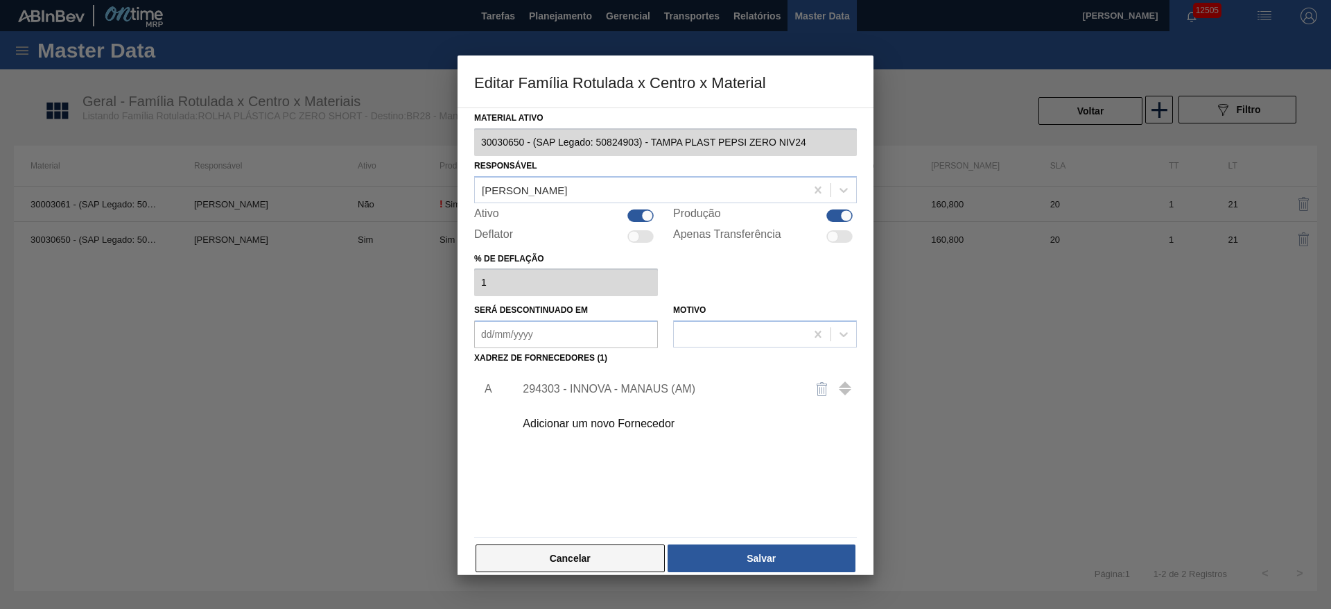
click at [572, 546] on button "Cancelar" at bounding box center [570, 558] width 189 height 28
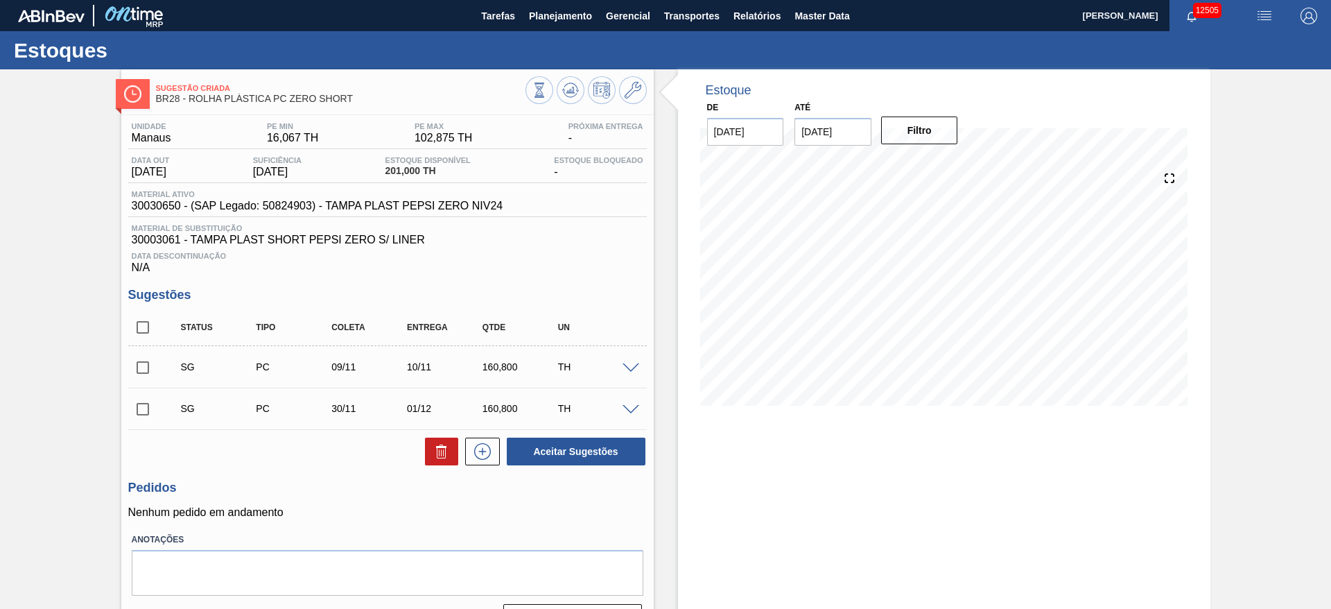
click at [627, 370] on span at bounding box center [631, 368] width 17 height 10
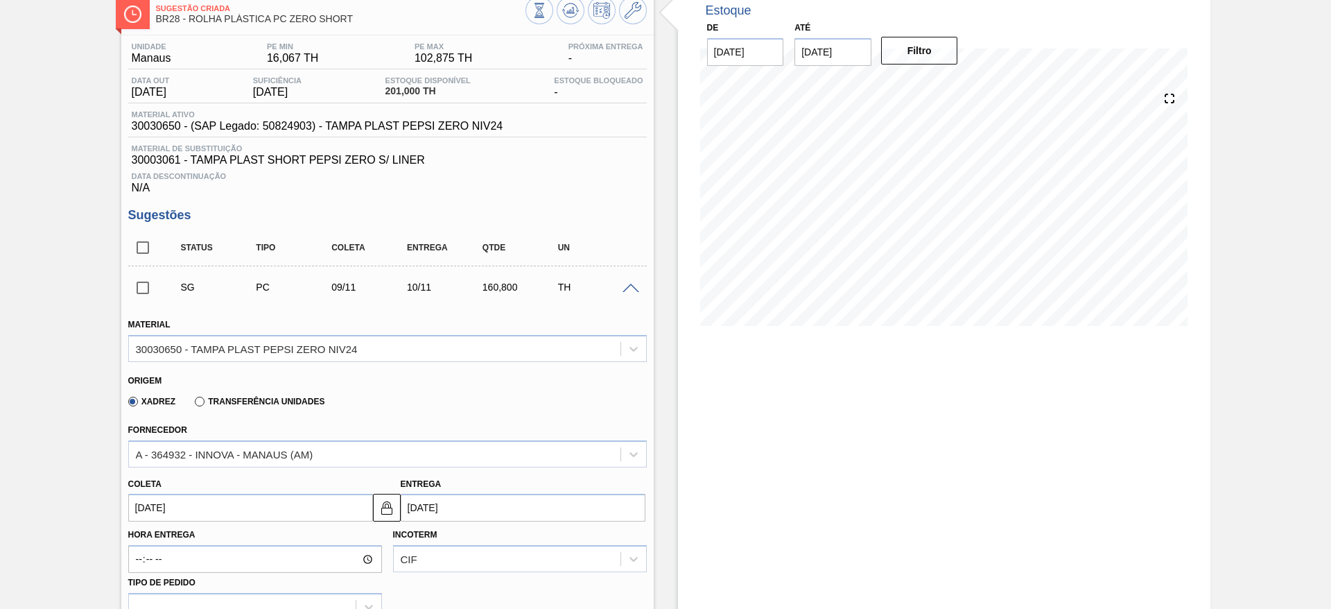
scroll to position [208, 0]
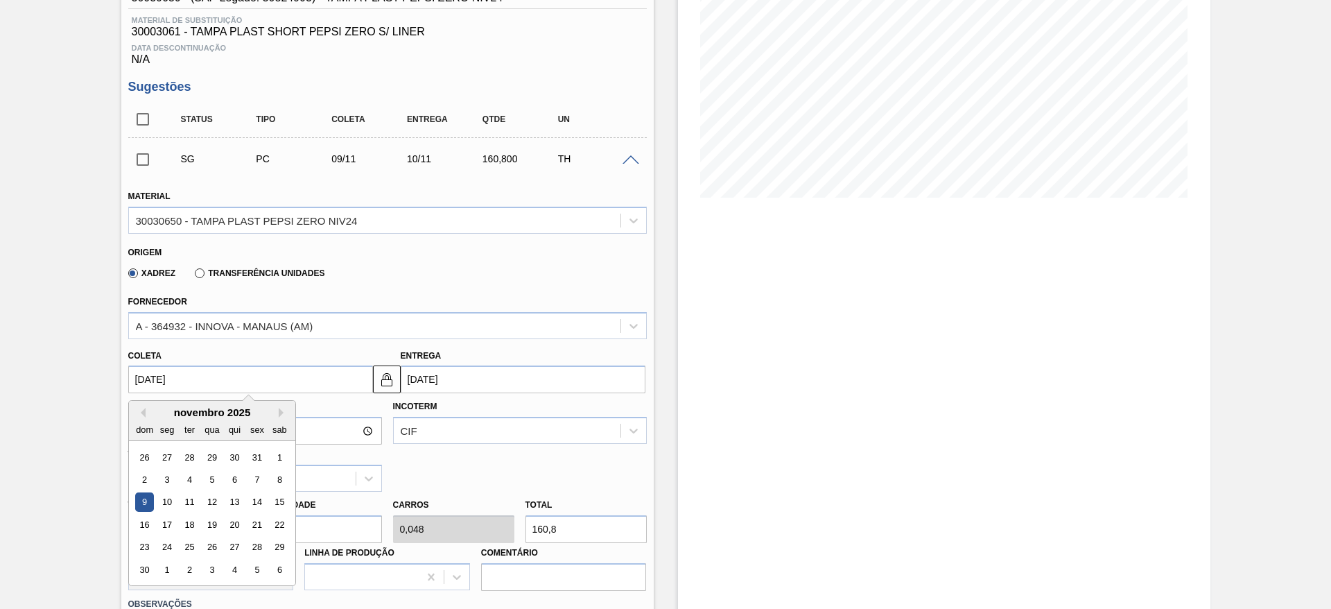
click at [172, 374] on input "09/11/2025" at bounding box center [250, 379] width 245 height 28
click at [141, 413] on button "Previous Month" at bounding box center [141, 413] width 10 height 10
click at [279, 406] on div "outubro 2025" at bounding box center [212, 412] width 166 height 12
click at [279, 415] on button "Next Month" at bounding box center [284, 413] width 10 height 10
click at [143, 411] on button "Previous Month" at bounding box center [141, 413] width 10 height 10
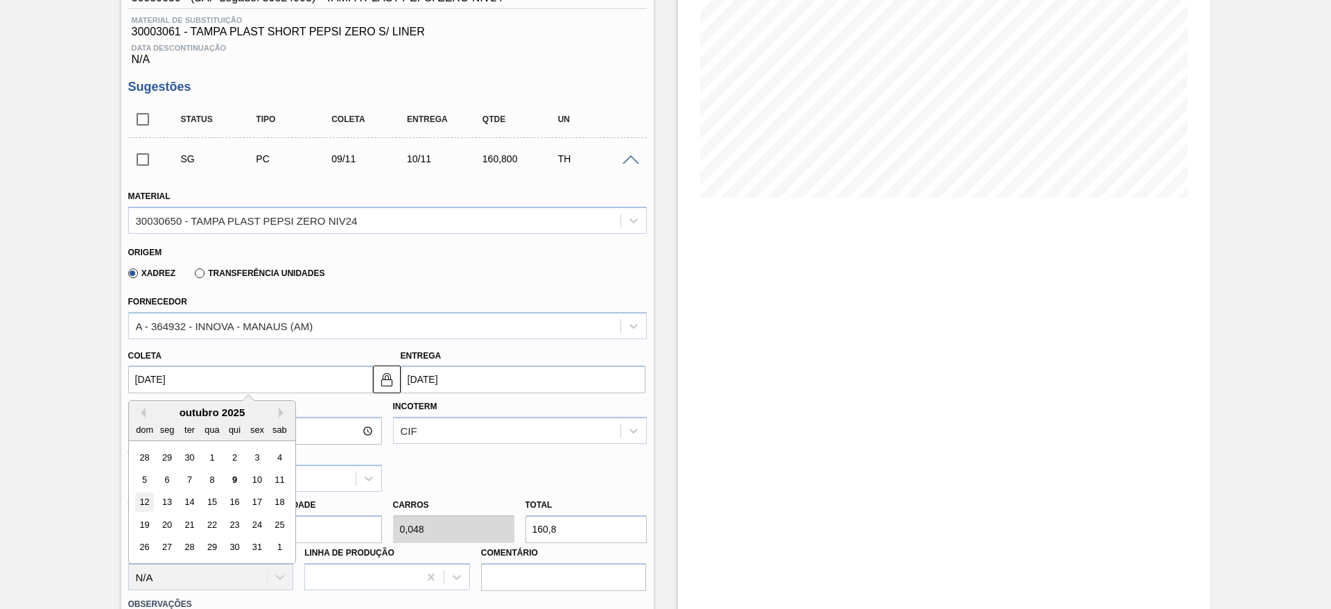
click at [150, 499] on div "12" at bounding box center [144, 502] width 19 height 19
type input "12/10/2025"
type input "13/10/2025"
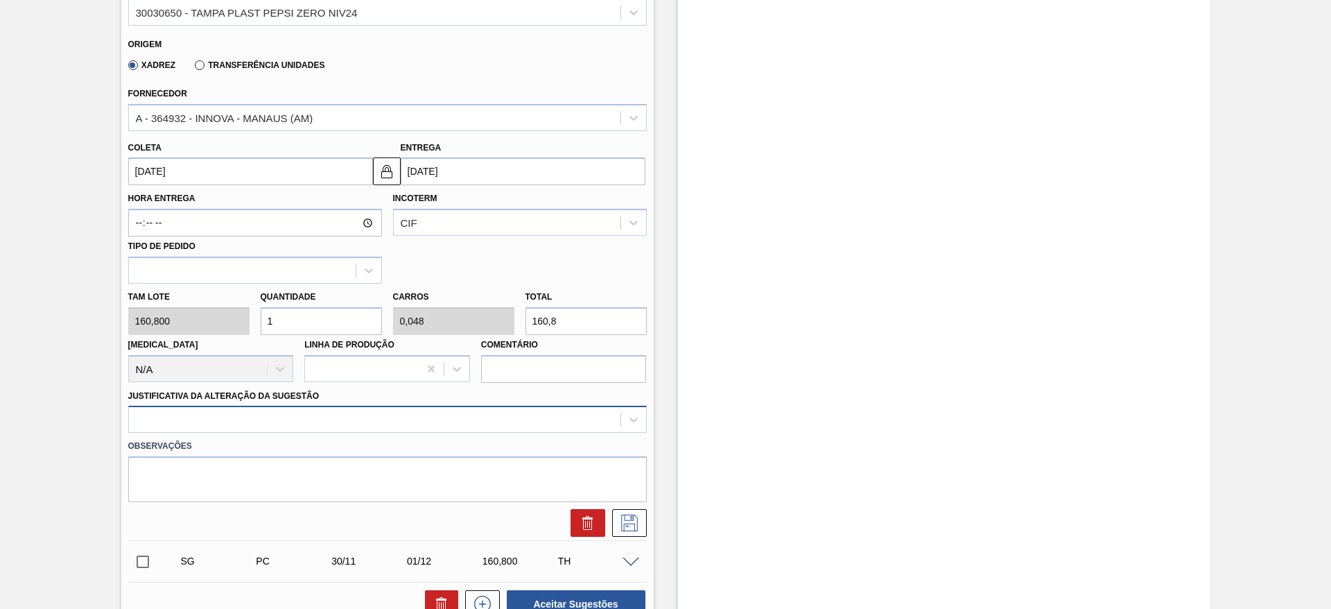
click at [494, 428] on div at bounding box center [387, 419] width 519 height 27
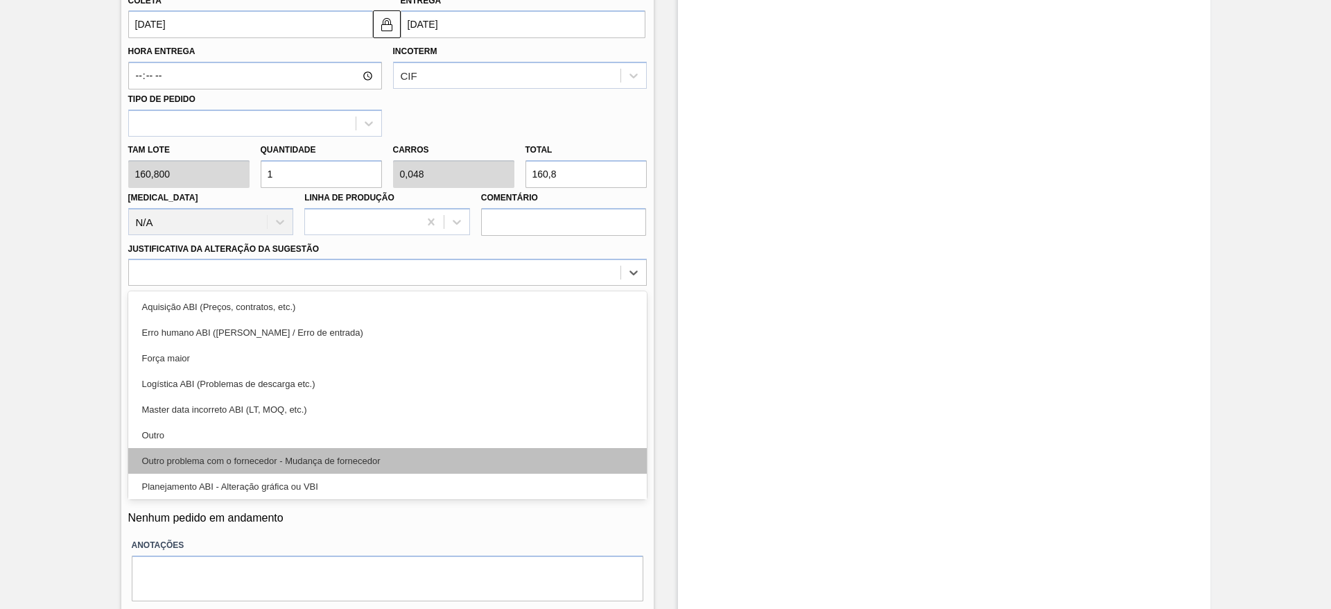
scroll to position [259, 0]
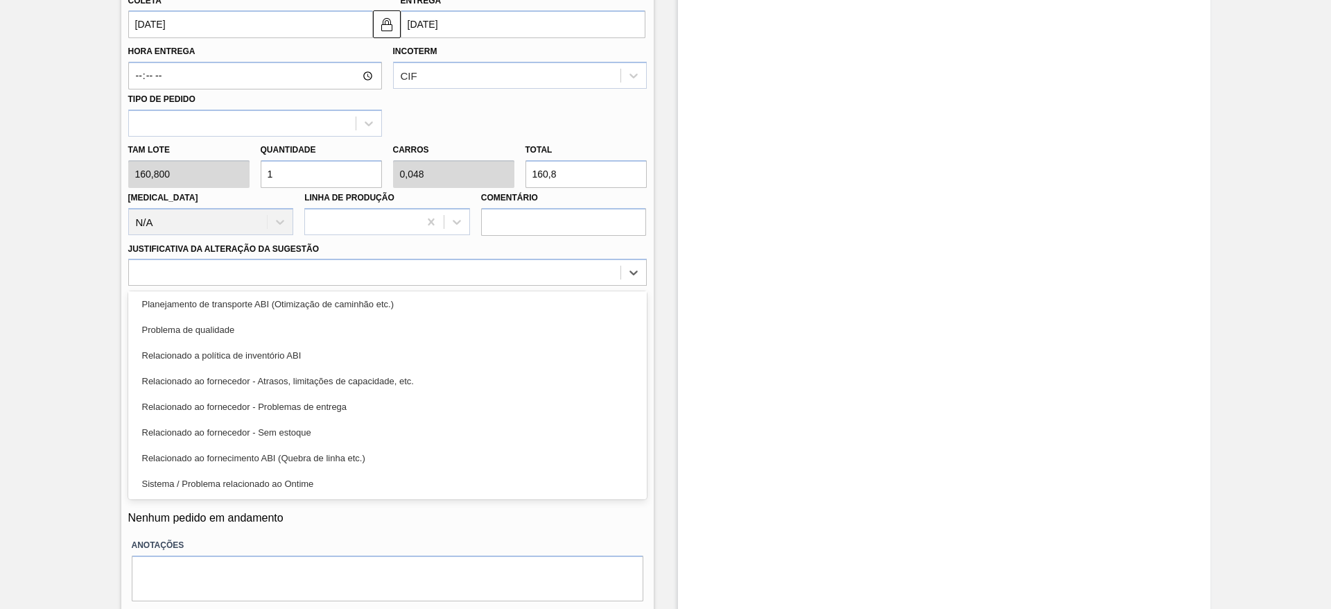
click at [410, 358] on div "Relacionado a política de inventório ABI" at bounding box center [387, 356] width 519 height 26
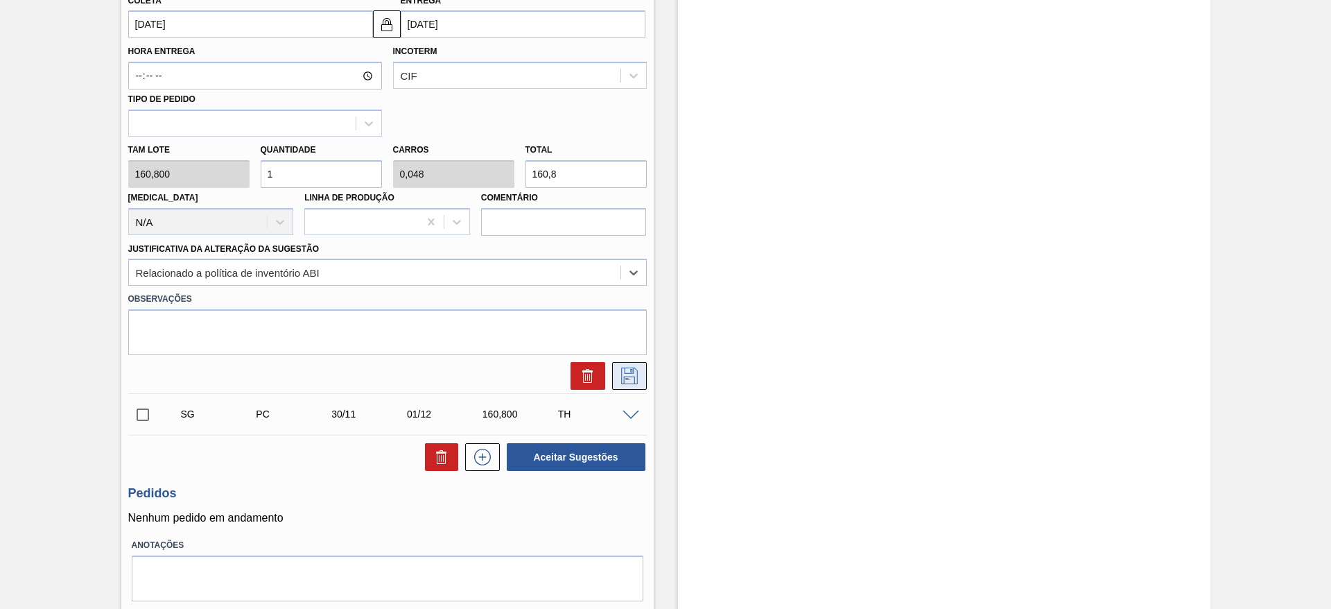
click at [641, 386] on button at bounding box center [629, 376] width 35 height 28
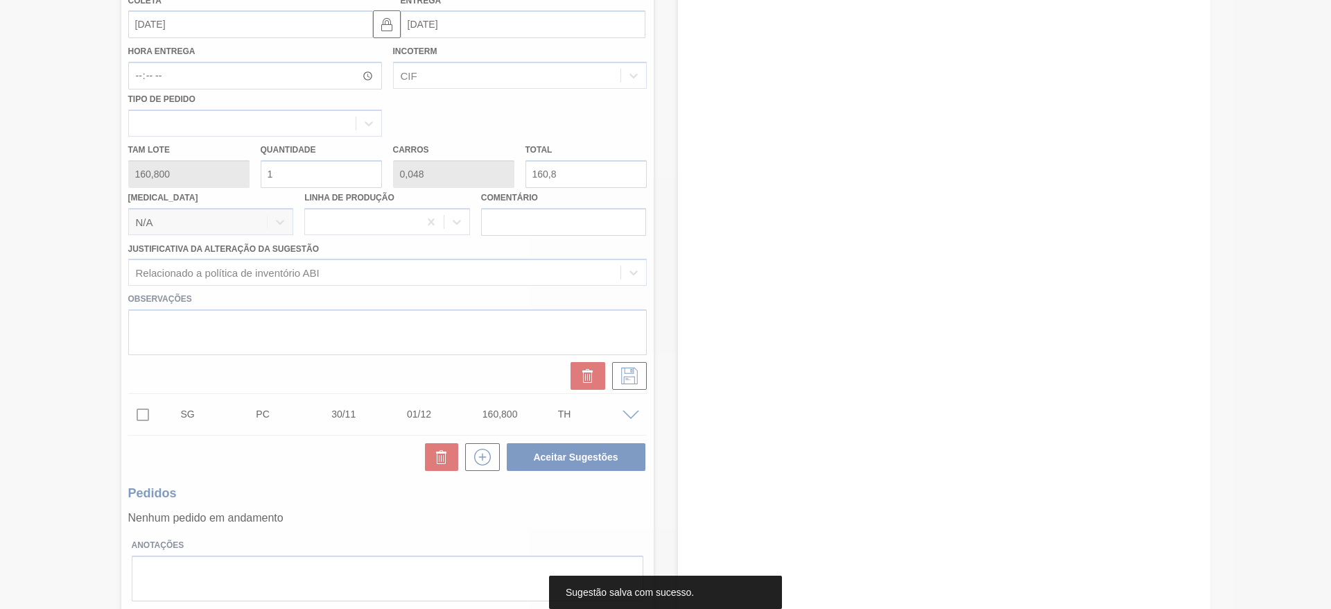
scroll to position [31, 0]
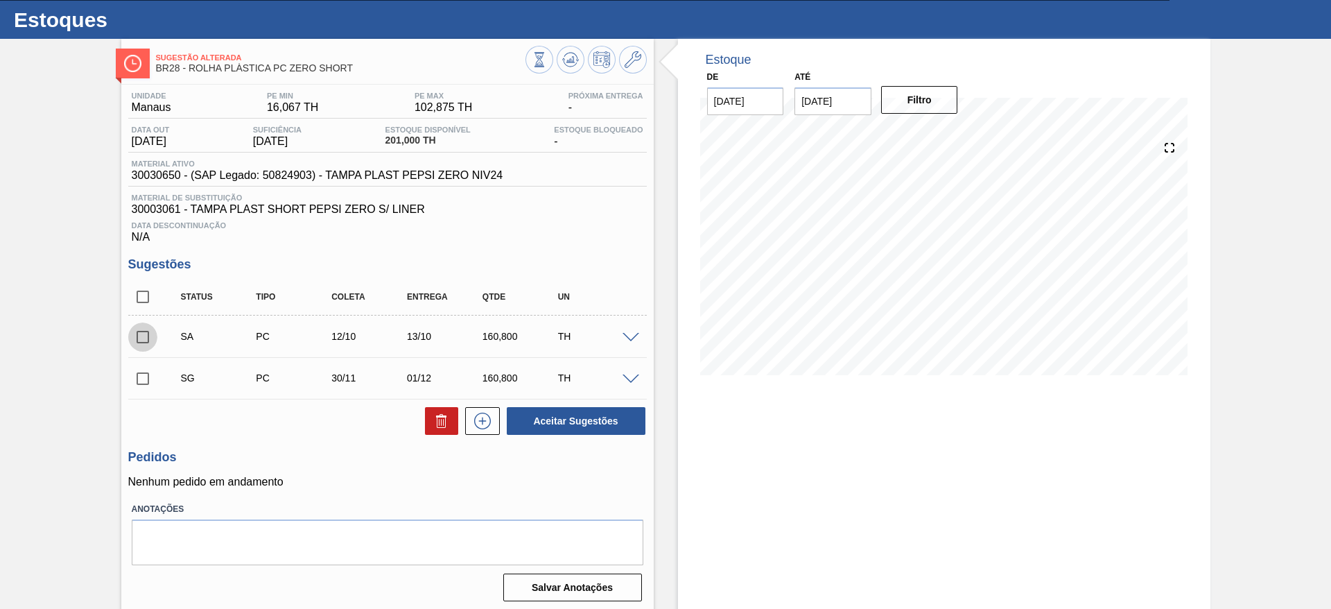
click at [141, 333] on input "checkbox" at bounding box center [142, 336] width 29 height 29
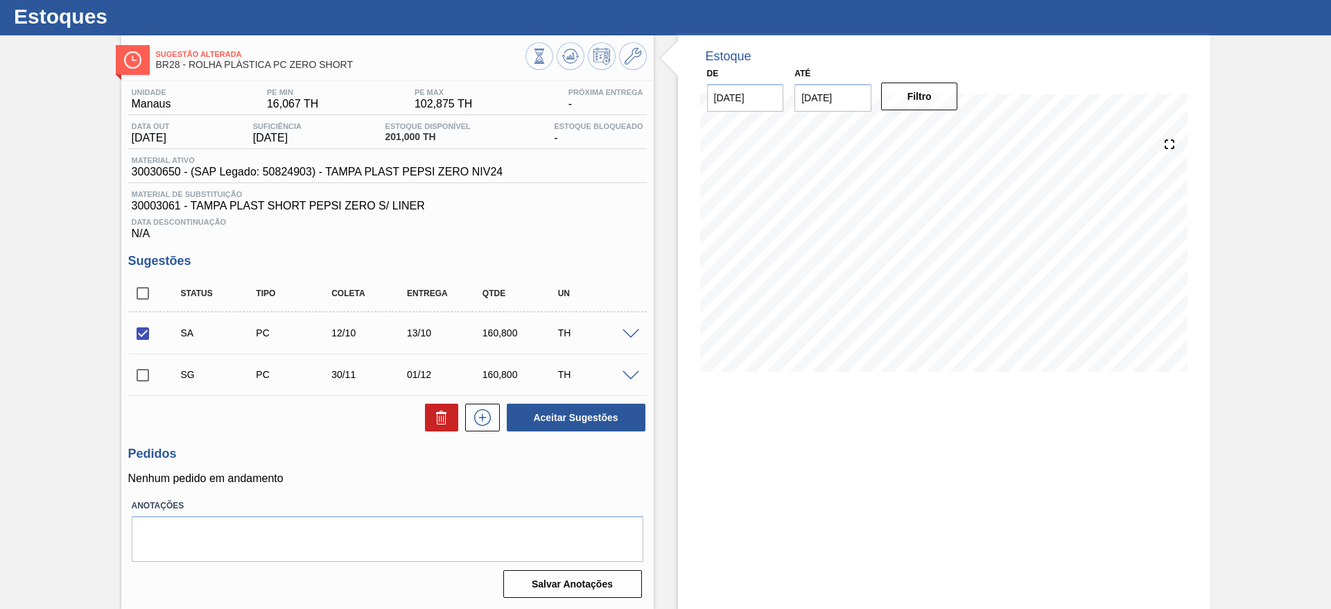
scroll to position [35, 0]
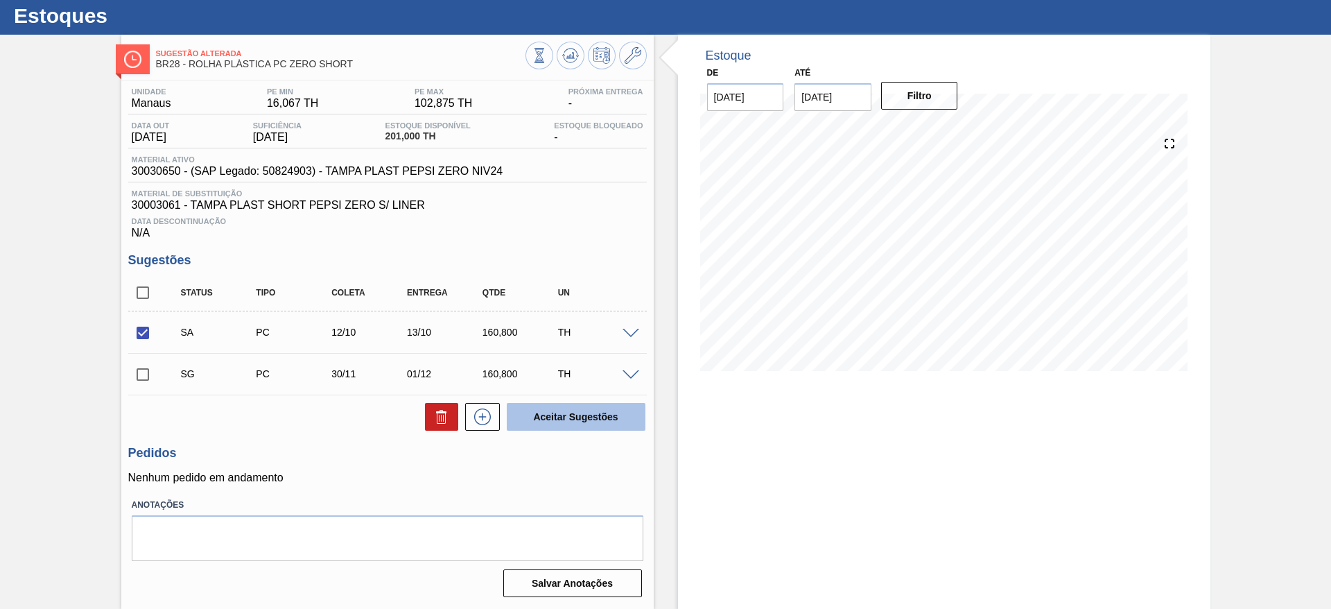
click at [563, 416] on button "Aceitar Sugestões" at bounding box center [576, 417] width 139 height 28
checkbox input "false"
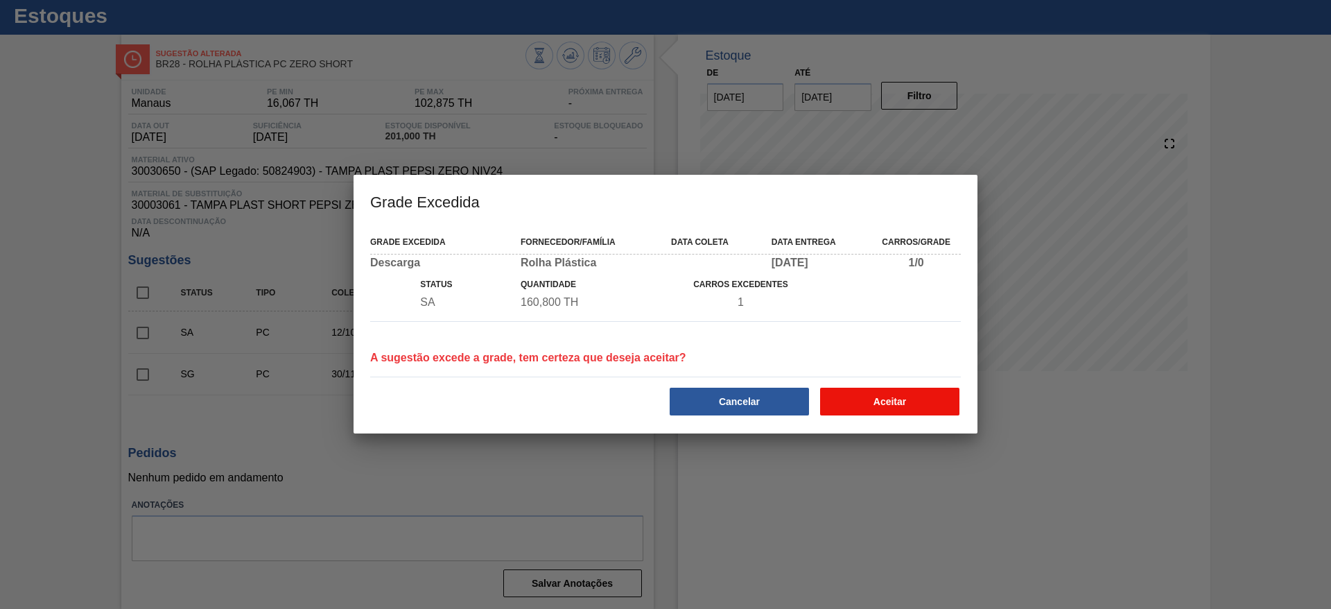
click at [899, 405] on button "Aceitar" at bounding box center [889, 402] width 139 height 28
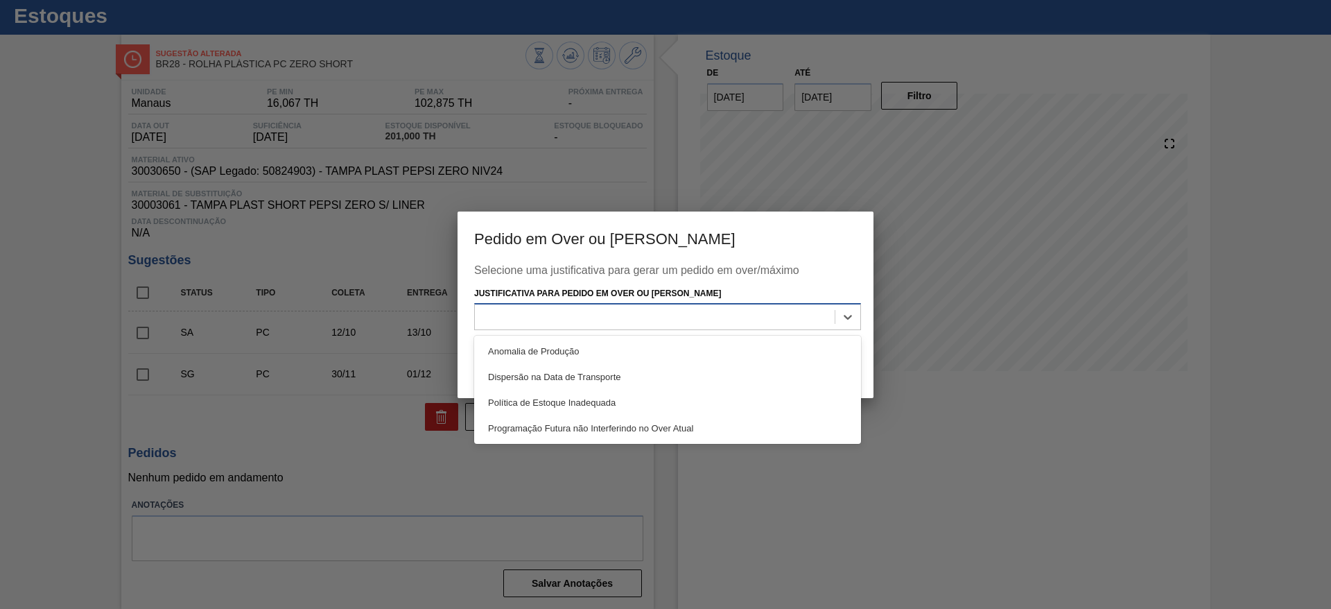
click at [766, 322] on div at bounding box center [655, 317] width 360 height 20
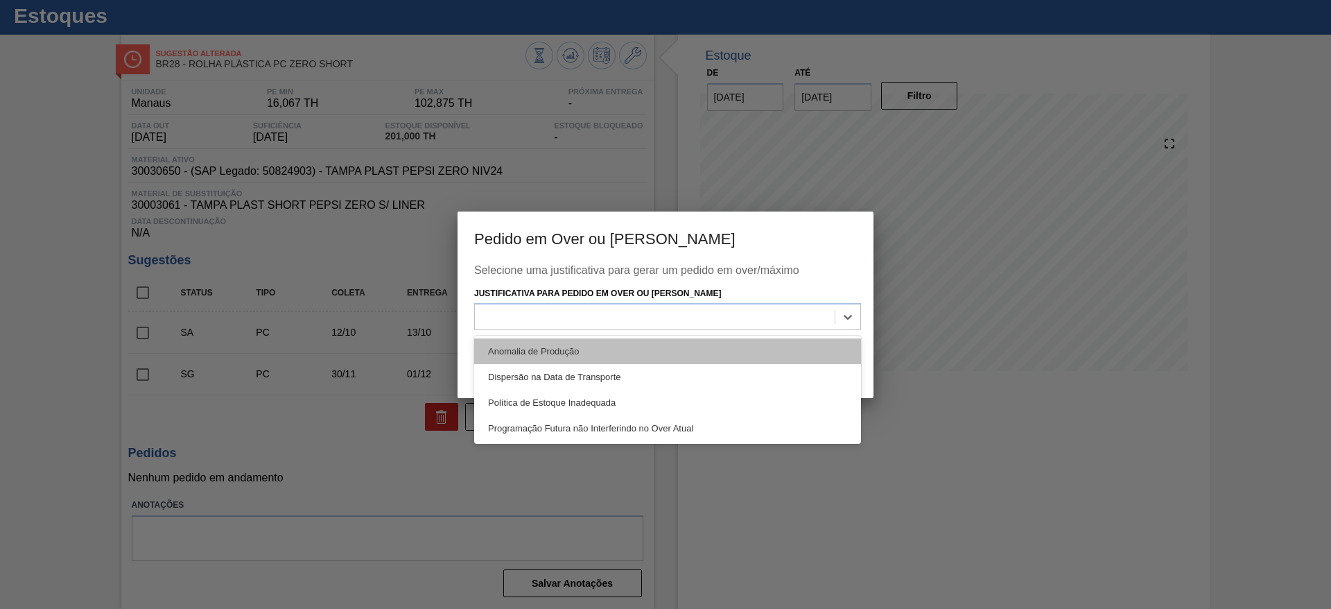
click at [741, 349] on div "Anomalia de Produção" at bounding box center [667, 351] width 387 height 26
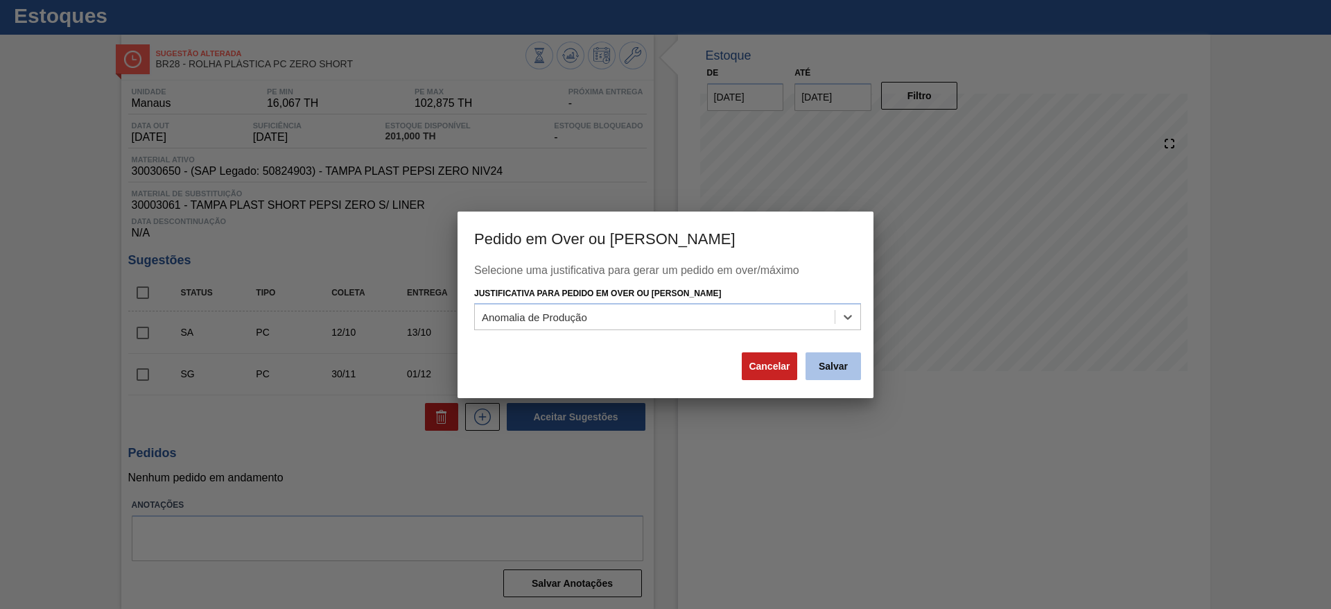
click at [840, 364] on button "Salvar" at bounding box center [833, 366] width 55 height 28
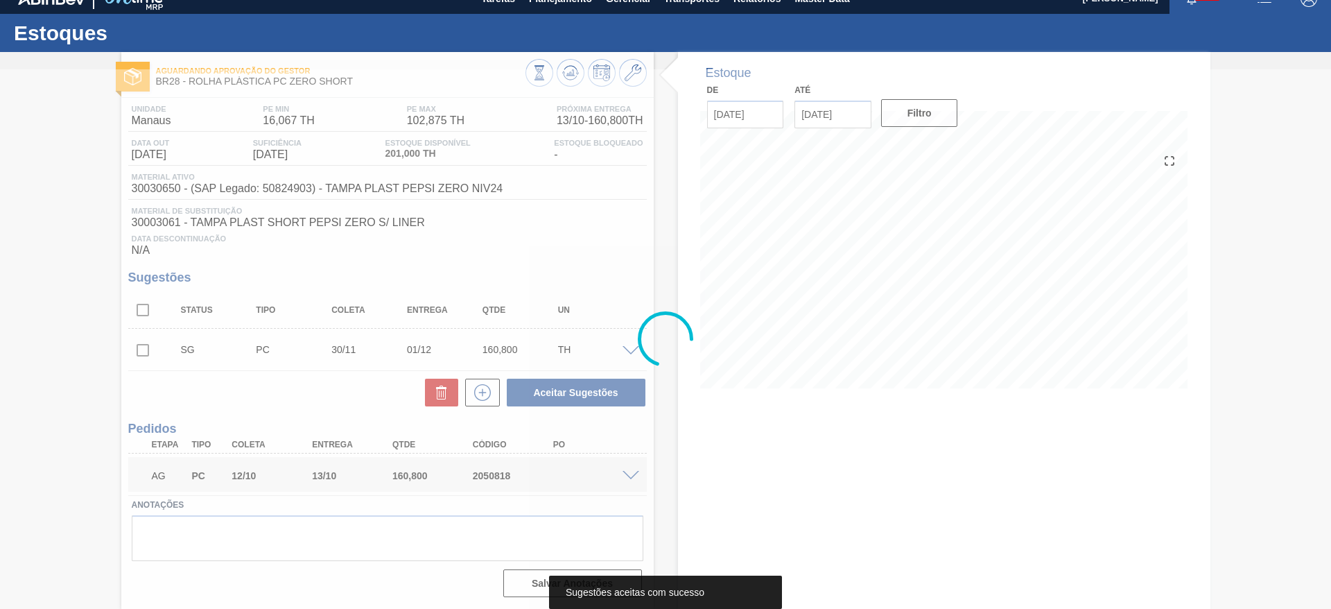
scroll to position [17, 0]
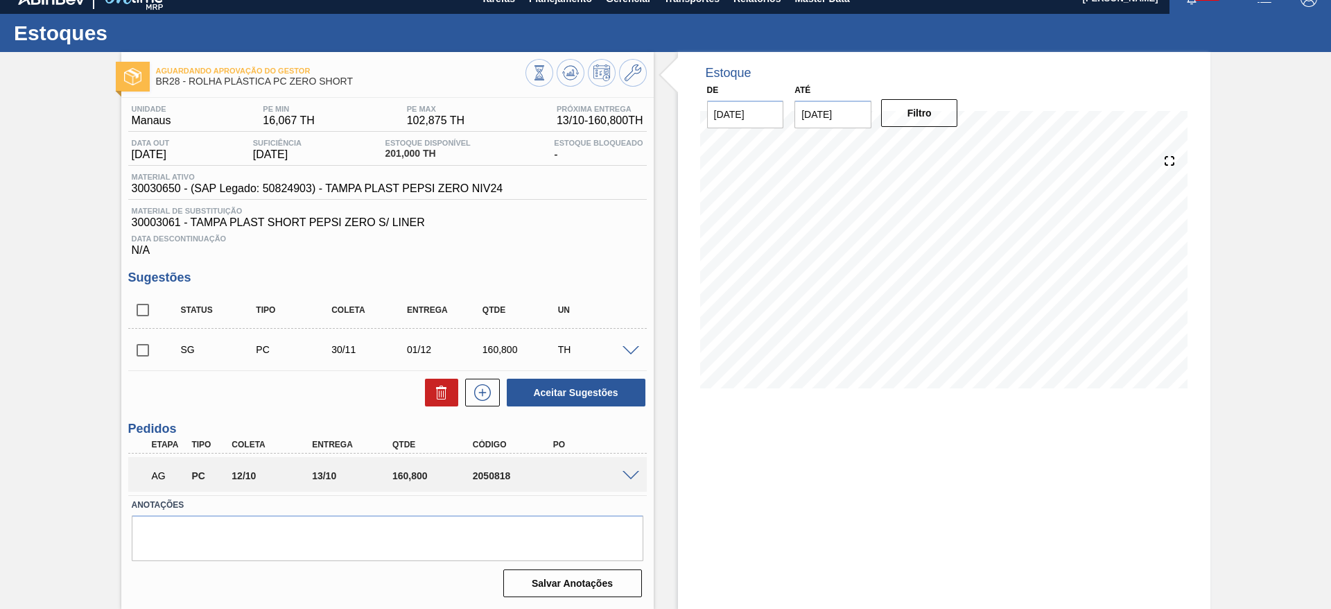
click at [632, 469] on div at bounding box center [633, 474] width 28 height 10
click at [631, 474] on span at bounding box center [631, 476] width 17 height 10
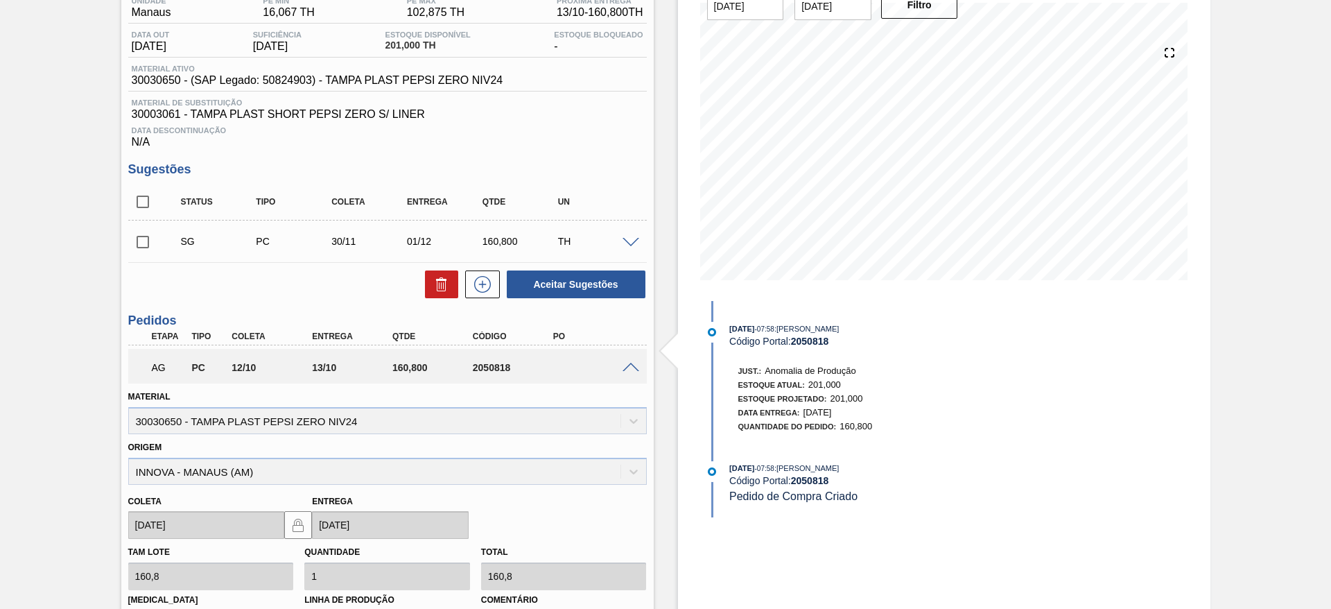
scroll to position [354, 0]
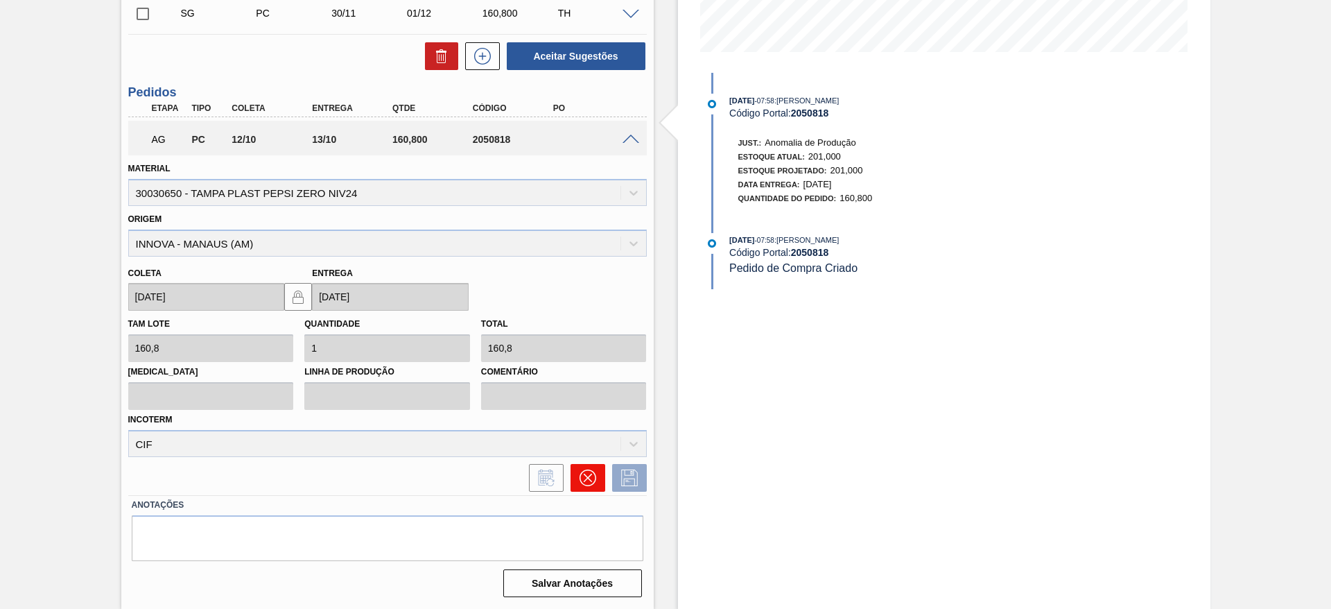
click at [589, 483] on icon at bounding box center [588, 477] width 17 height 17
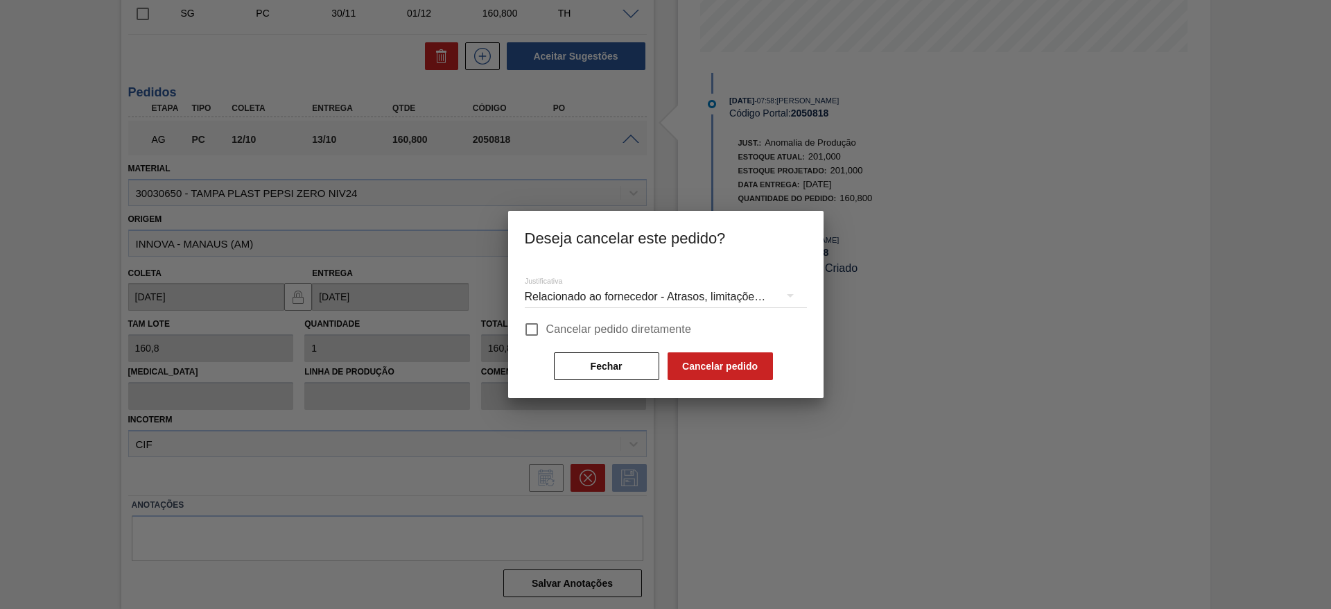
click at [658, 335] on span "Cancelar pedido diretamente" at bounding box center [619, 329] width 146 height 17
click at [546, 335] on input "Cancelar pedido diretamente" at bounding box center [531, 329] width 29 height 29
checkbox input "true"
click at [692, 360] on button "Cancelar pedido" at bounding box center [720, 366] width 105 height 28
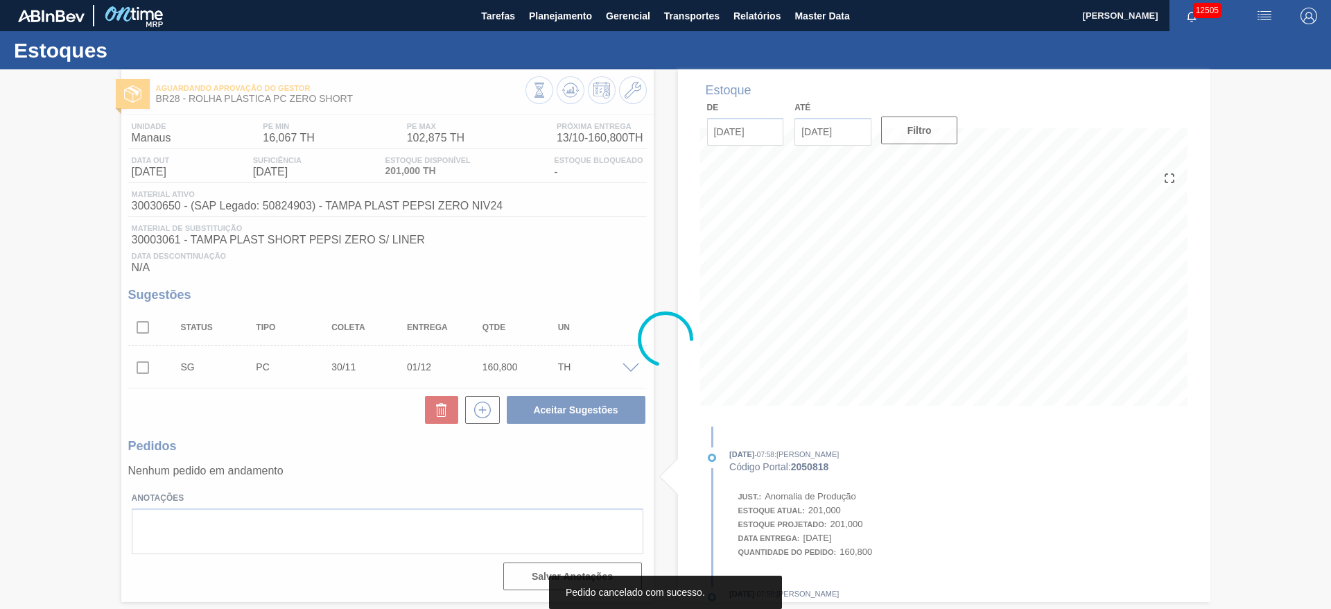
scroll to position [0, 0]
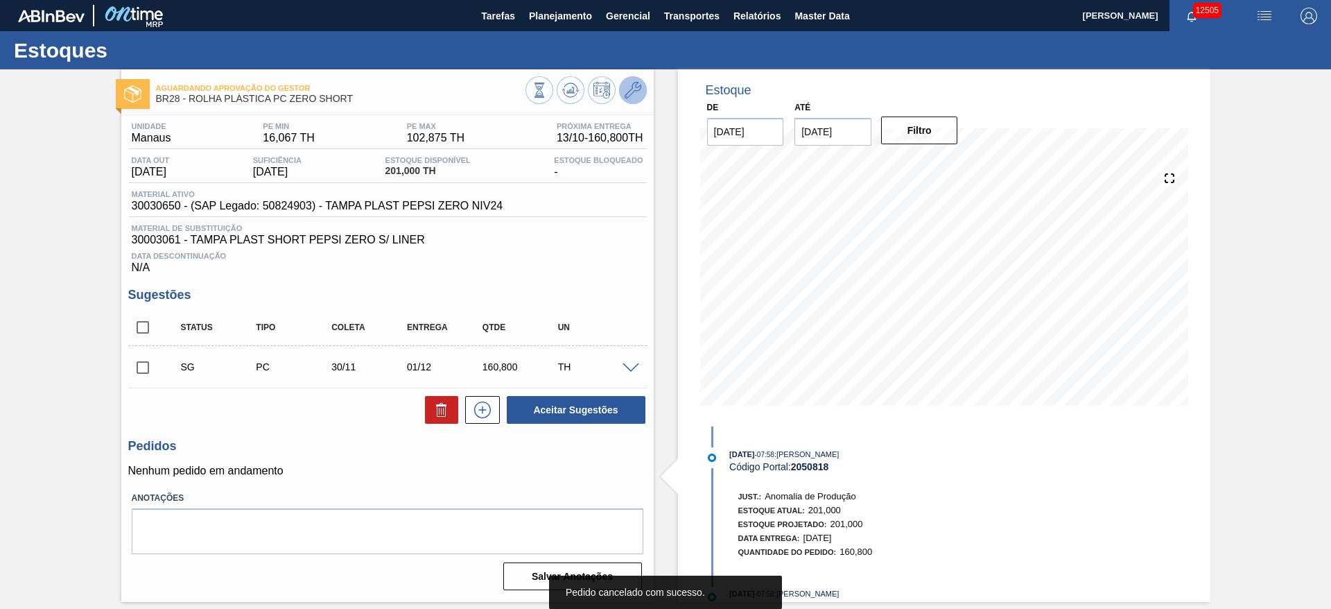
click at [639, 89] on icon at bounding box center [633, 90] width 17 height 17
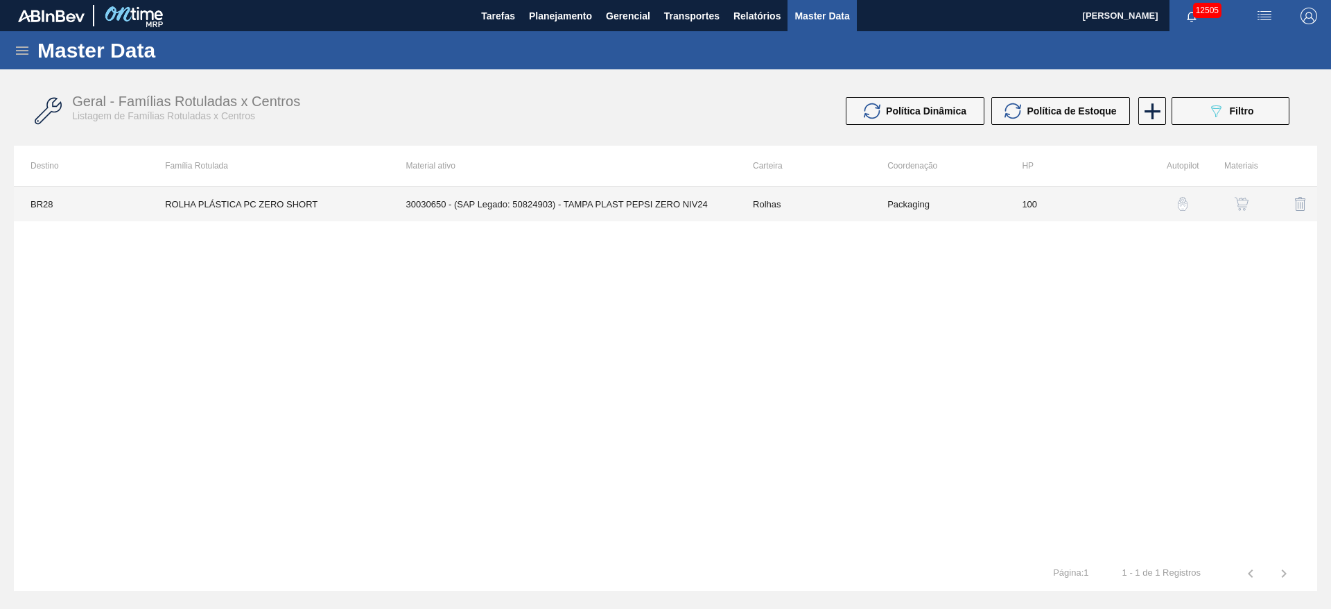
click at [688, 207] on td "30030650 - (SAP Legado: 50824903) - TAMPA PLAST PEPSI ZERO NIV24" at bounding box center [563, 204] width 347 height 35
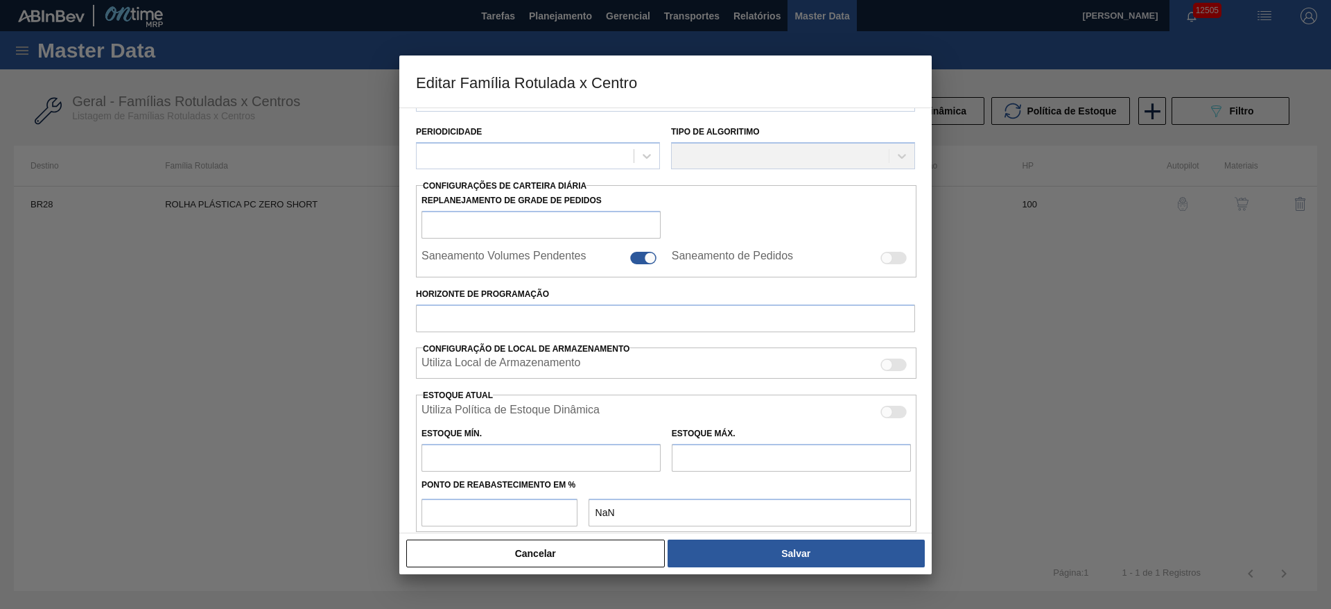
scroll to position [211, 0]
type input "Rolhas"
type input "Rolha Plástica"
type input "ROLHA PLÁSTICA PC ZERO SHORT"
type input "BR28 - Manaus"
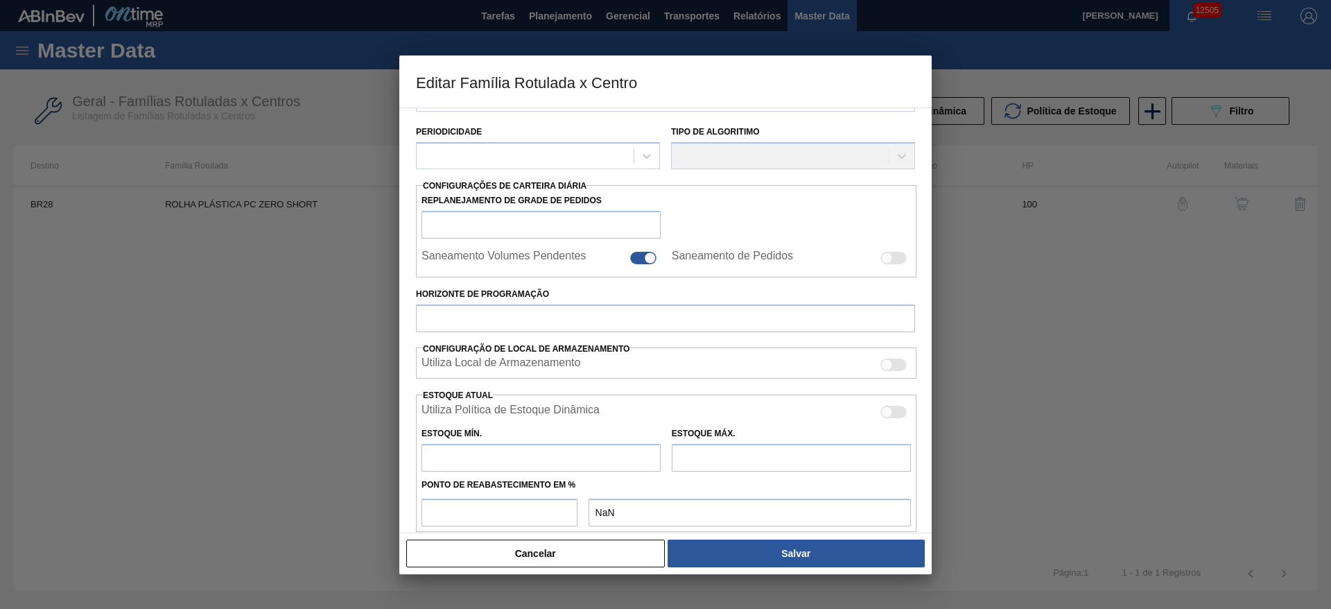
type input "100"
type input "16,067"
type input "102,875"
type input "65"
type input "72,492"
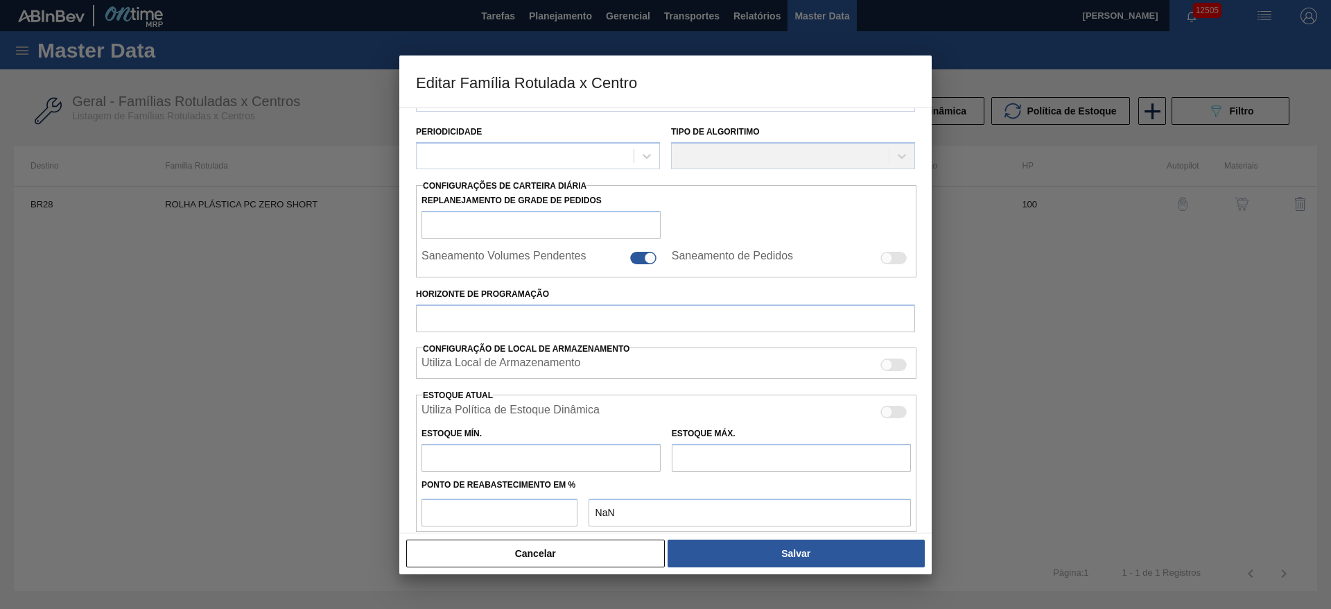
checkbox input "true"
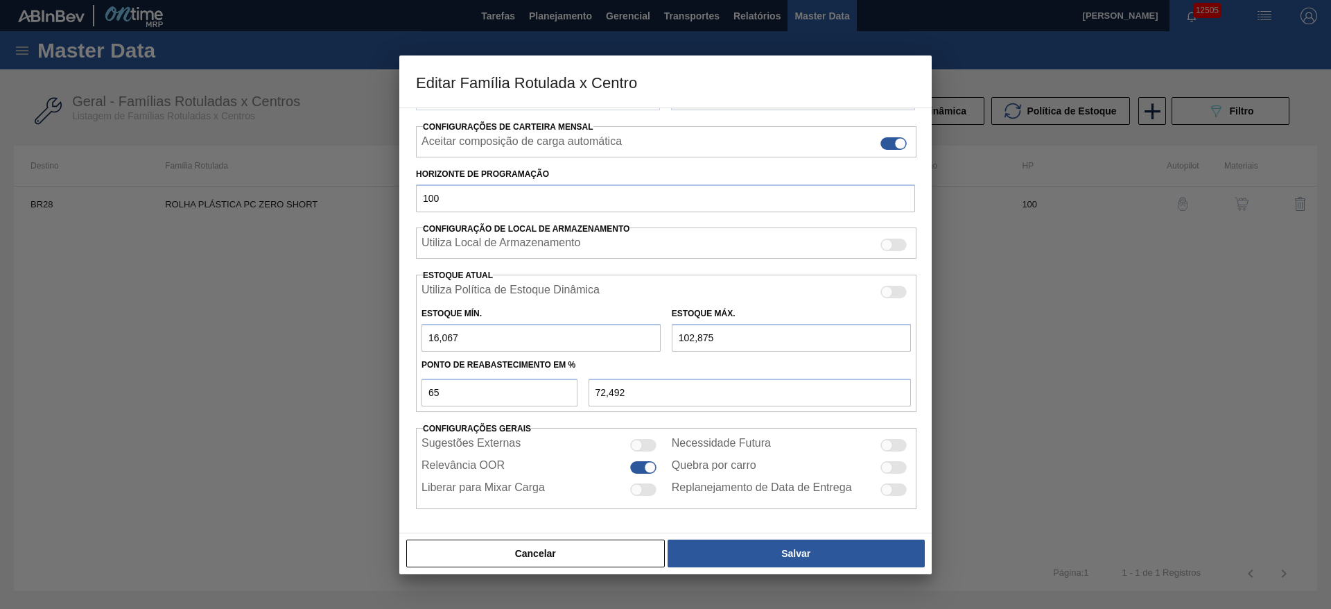
drag, startPoint x: 692, startPoint y: 338, endPoint x: 673, endPoint y: 340, distance: 19.5
click at [673, 340] on input "102,875" at bounding box center [791, 338] width 239 height 28
type input "4,875"
type input "8,792"
type input "4,087"
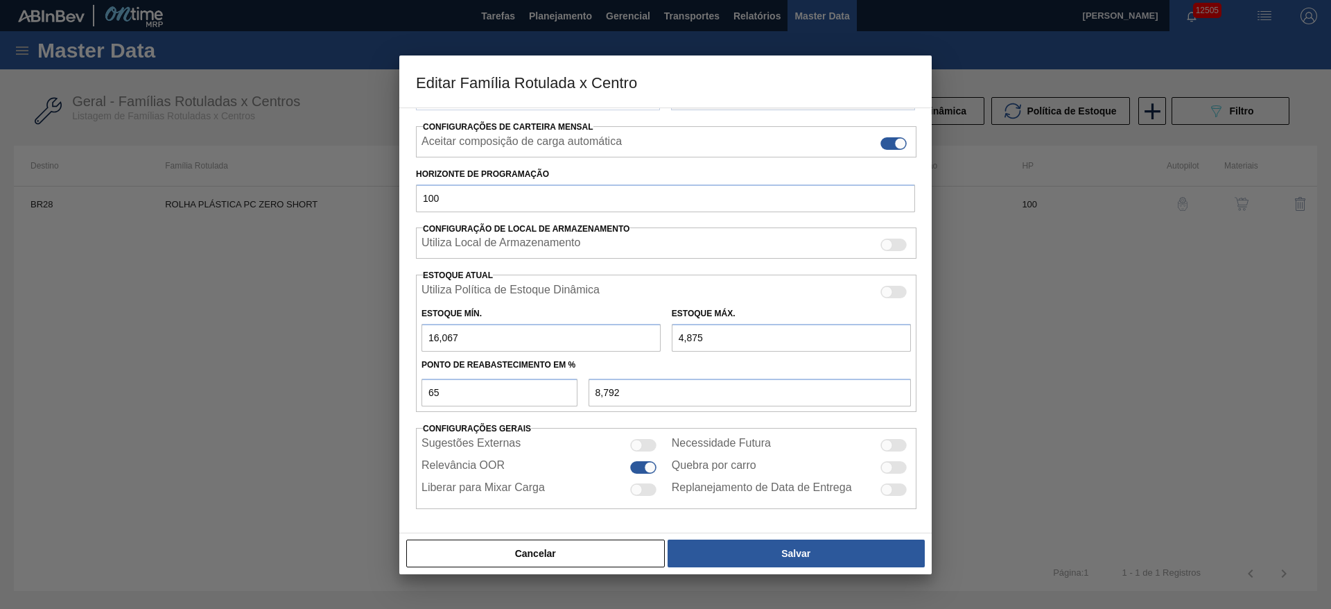
type input "8,280"
type input "4,028"
type input "8,242"
type input "4,02"
type input "8,236"
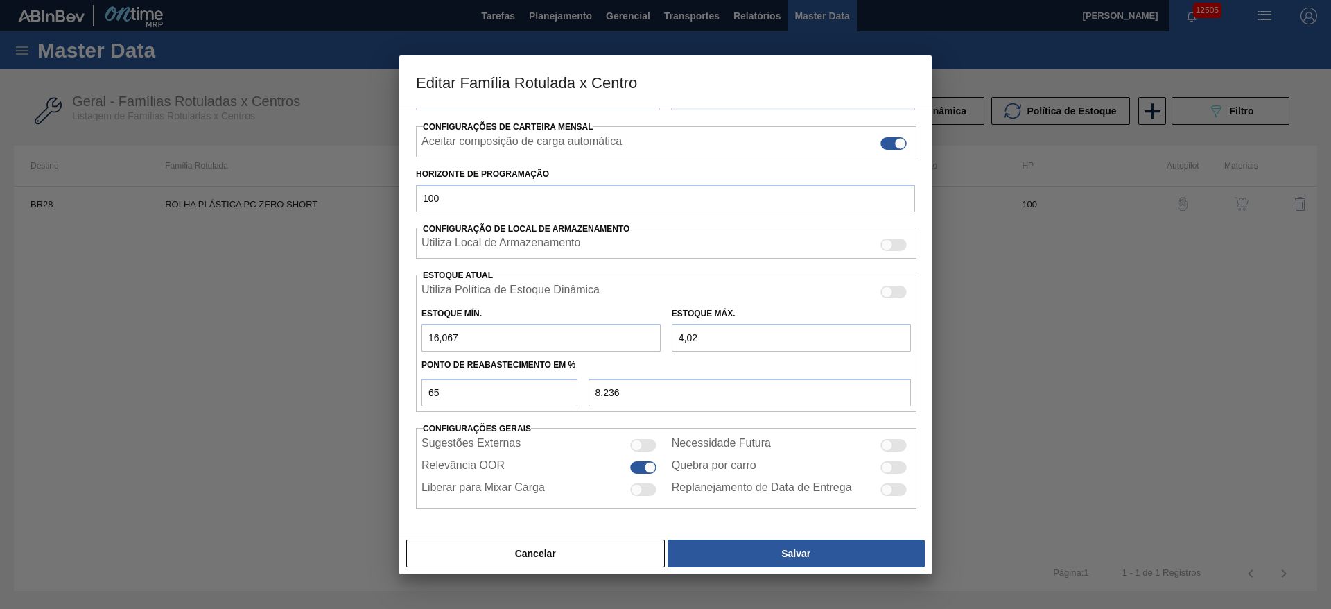
type input "4,0"
type input "8,223"
type input "4"
type input "5,623"
type input "4"
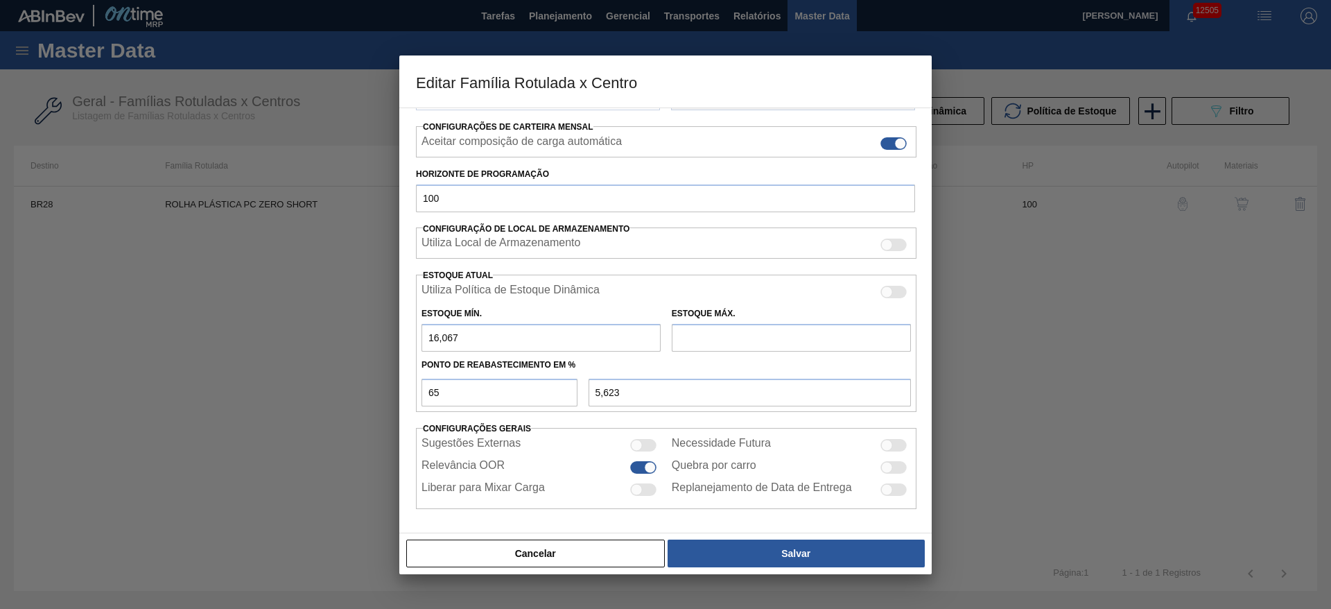
type input "8,223"
type input "40"
type input "31,623"
type input "402"
type input "266,923"
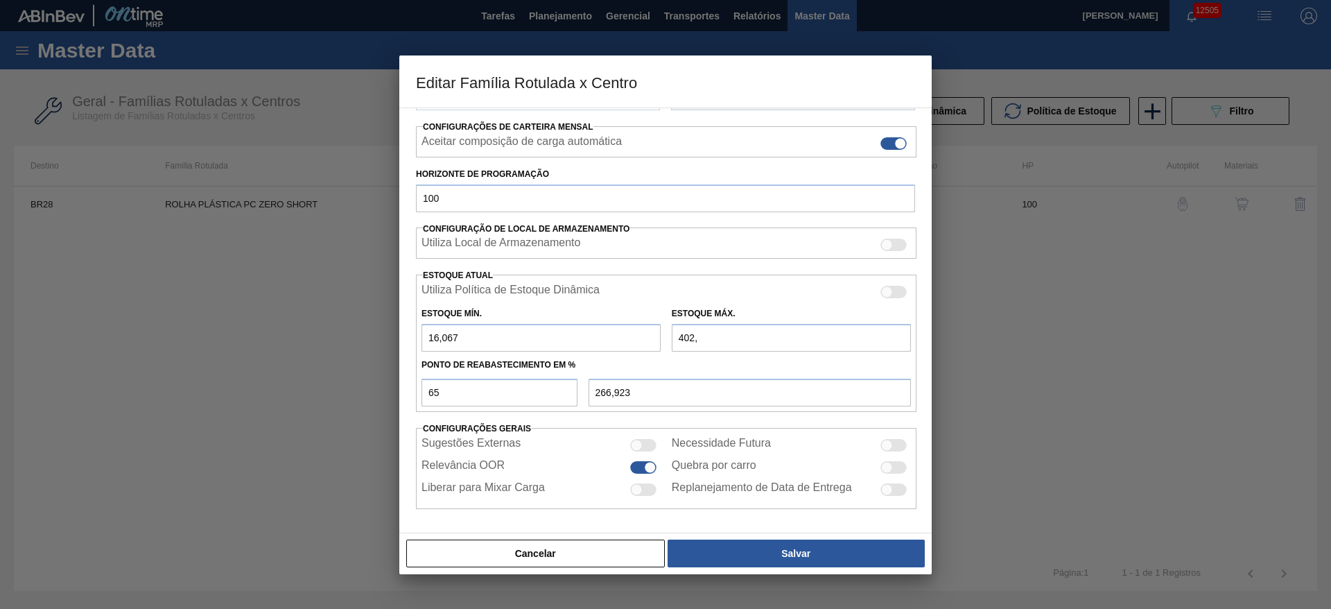
type input "402,8"
type input "267,443"
type input "402,82"
type input "267,456"
type input "402,8"
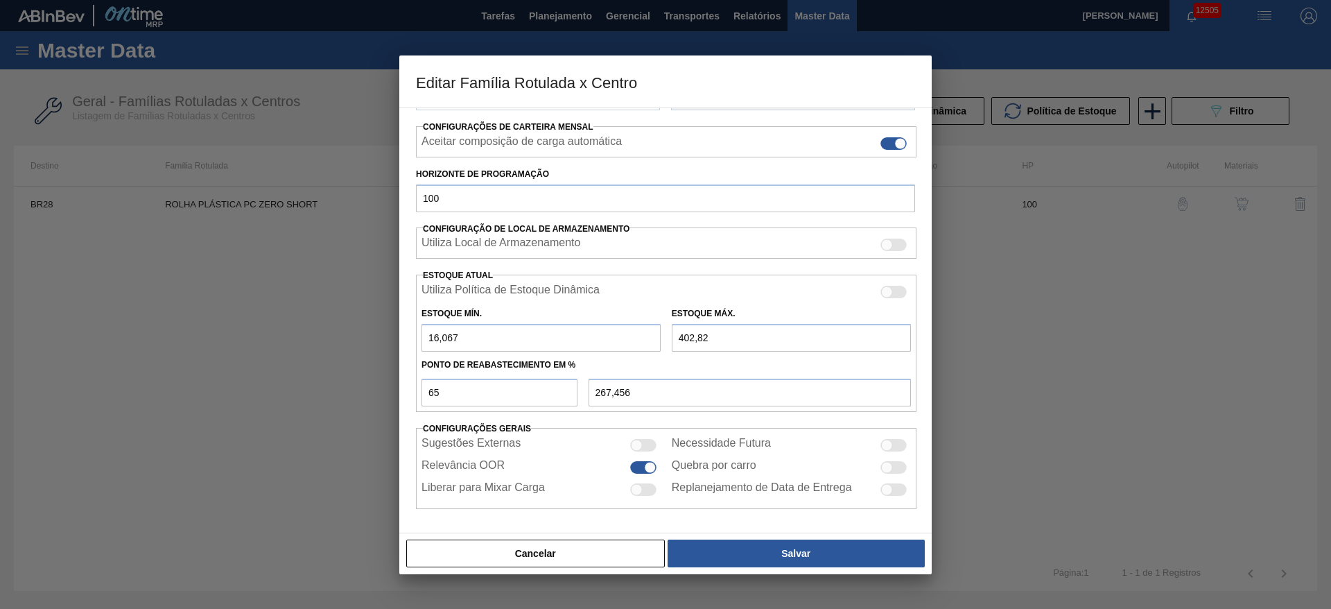
type input "267,443"
type input "402,84"
type input "267,469"
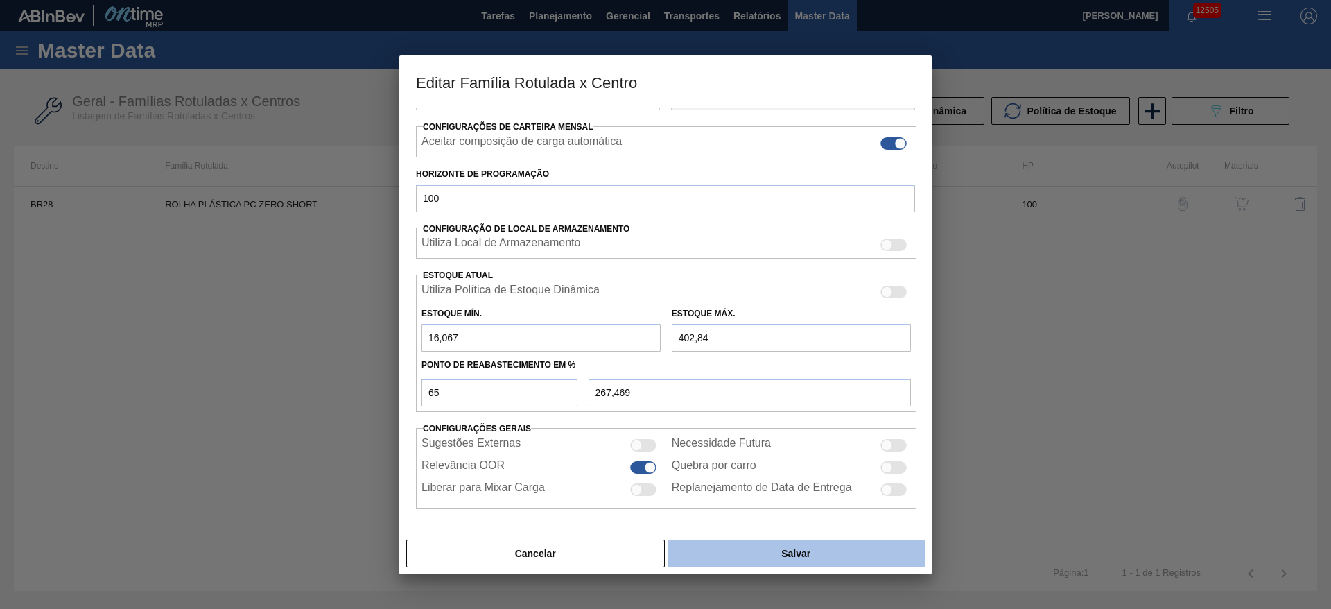
type input "402,84"
click at [803, 556] on button "Salvar" at bounding box center [796, 553] width 257 height 28
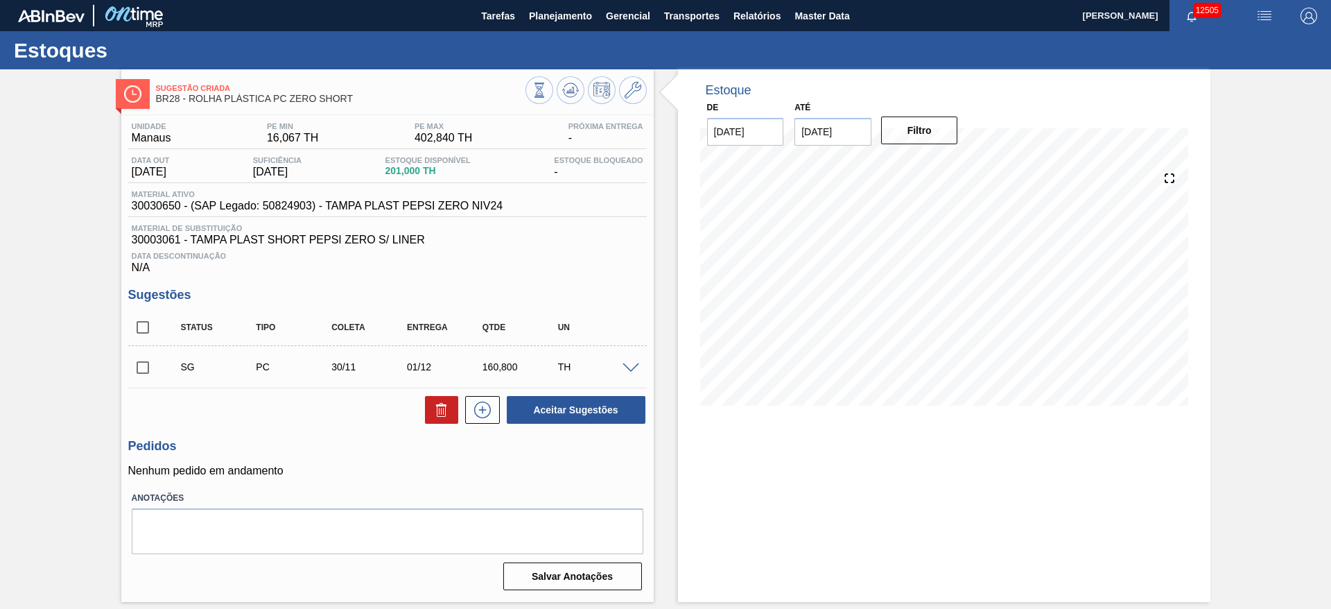
click at [631, 364] on span at bounding box center [631, 368] width 17 height 10
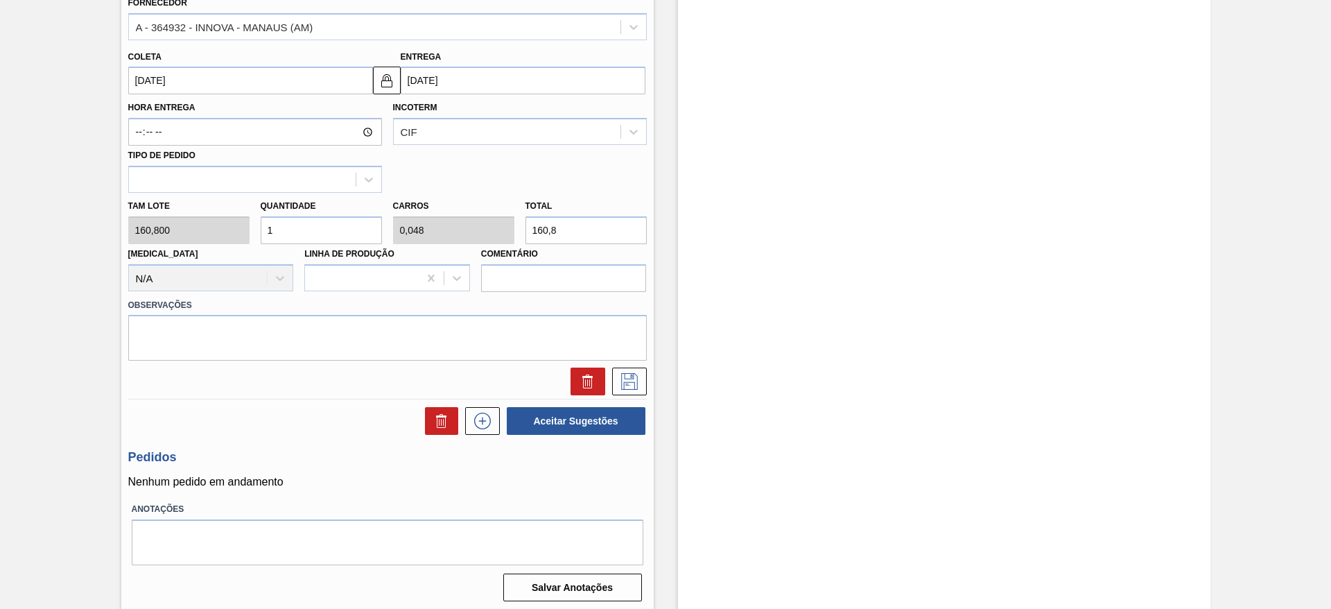
scroll to position [511, 0]
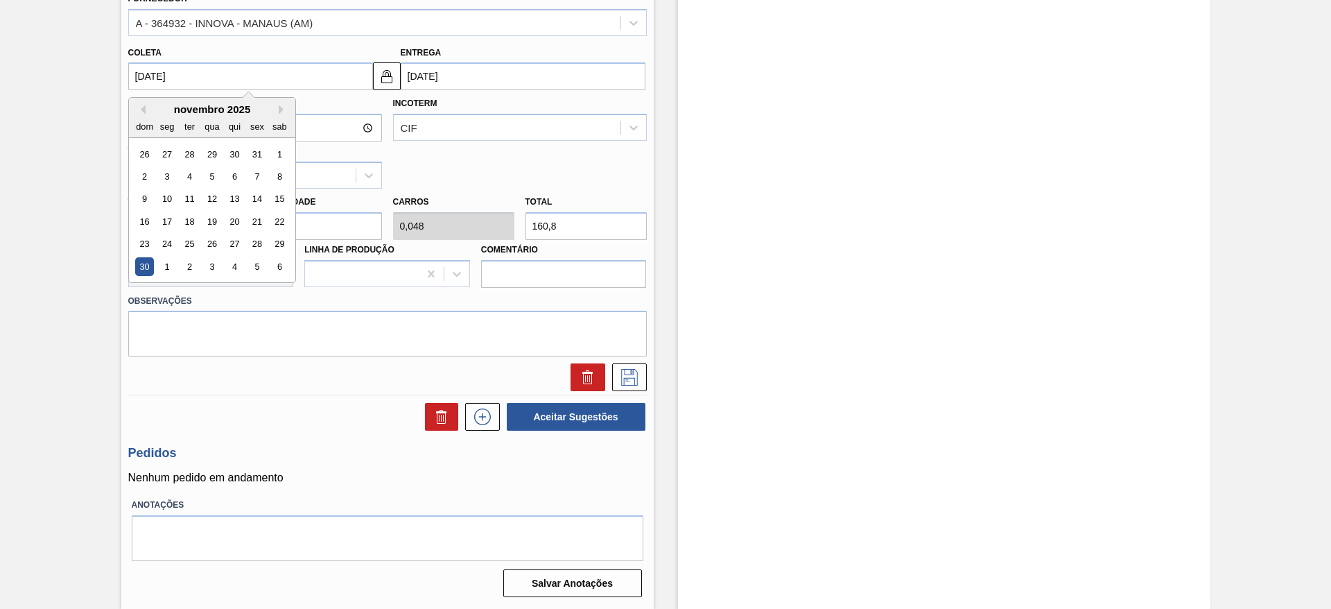
click at [148, 79] on input "30/11/2025" at bounding box center [250, 76] width 245 height 28
click at [139, 113] on button "Previous Month" at bounding box center [141, 110] width 10 height 10
click at [150, 196] on div "12" at bounding box center [144, 199] width 19 height 19
type input "12/10/2025"
type input "13/10/2025"
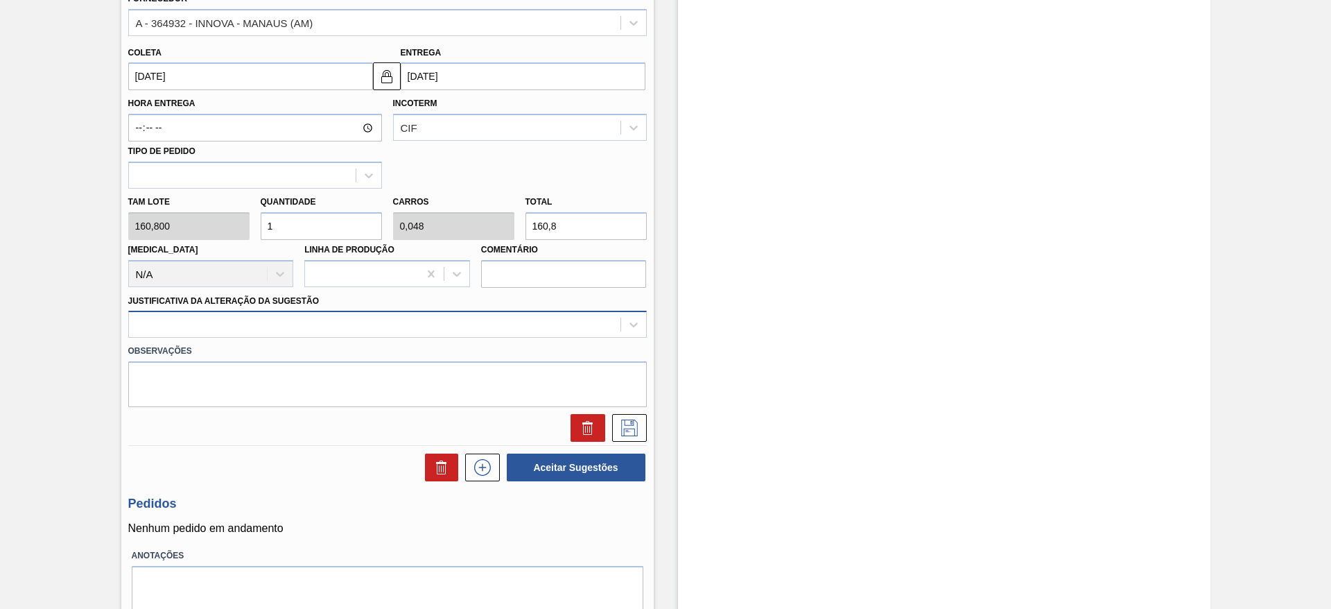
click at [387, 315] on div at bounding box center [375, 325] width 492 height 20
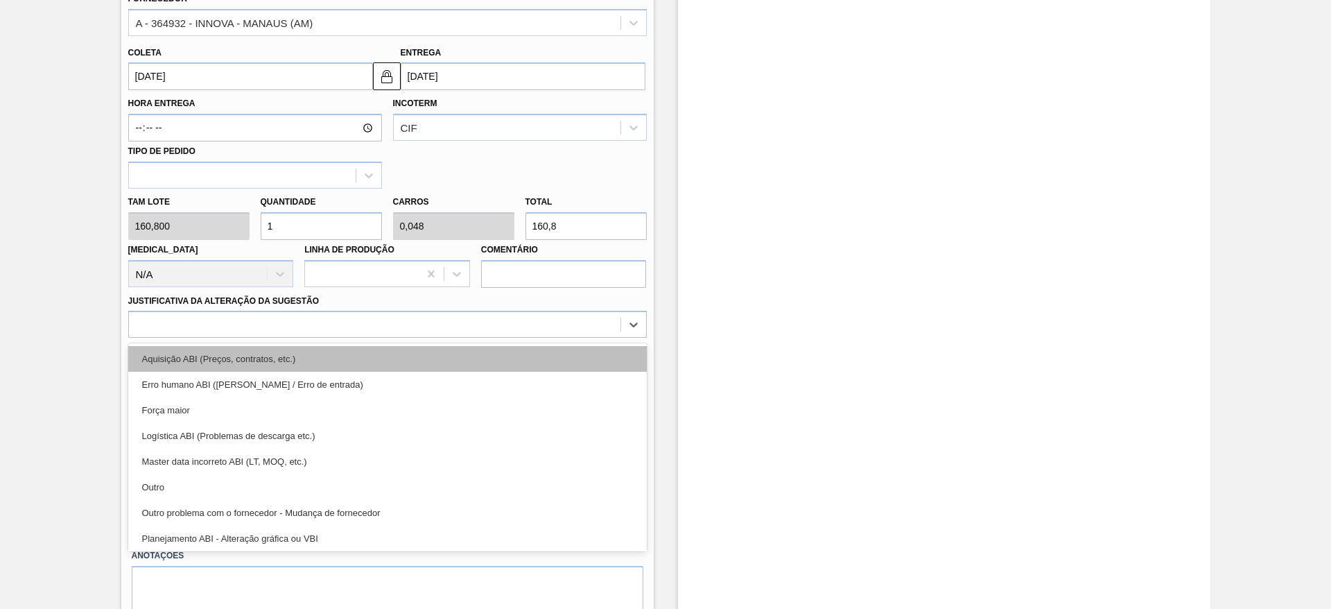
click at [404, 362] on div "Aquisição ABI (Preços, contratos, etc.)" at bounding box center [387, 359] width 519 height 26
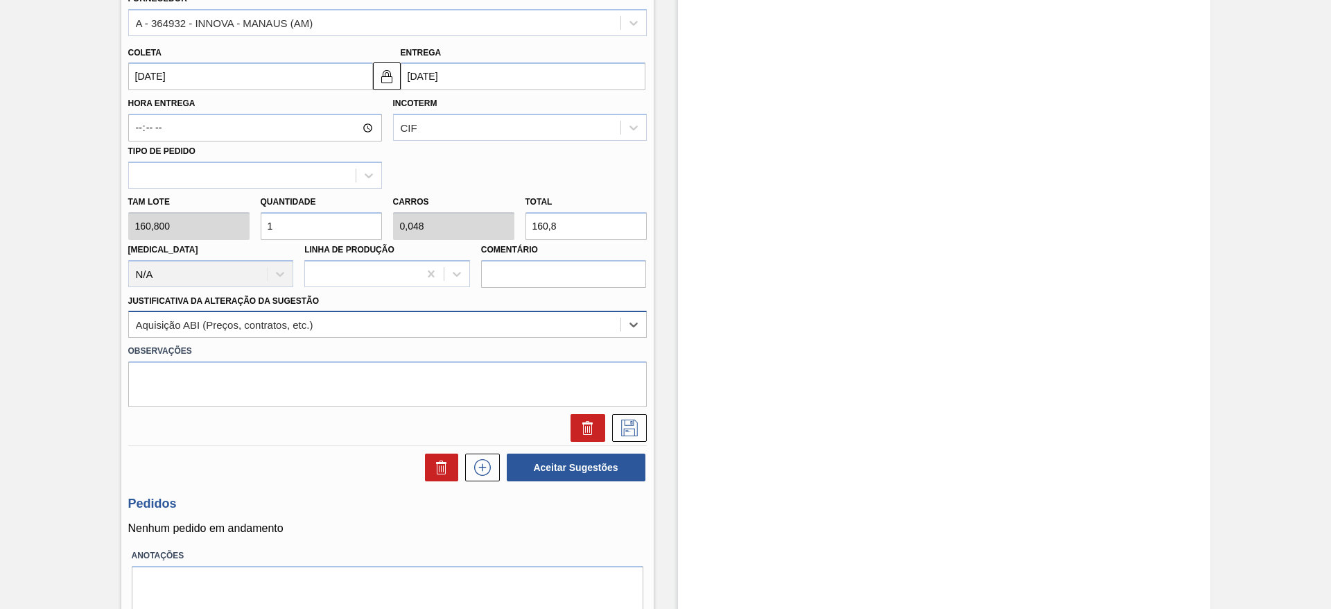
click at [466, 313] on div "Aquisição ABI (Preços, contratos, etc.)" at bounding box center [387, 324] width 519 height 27
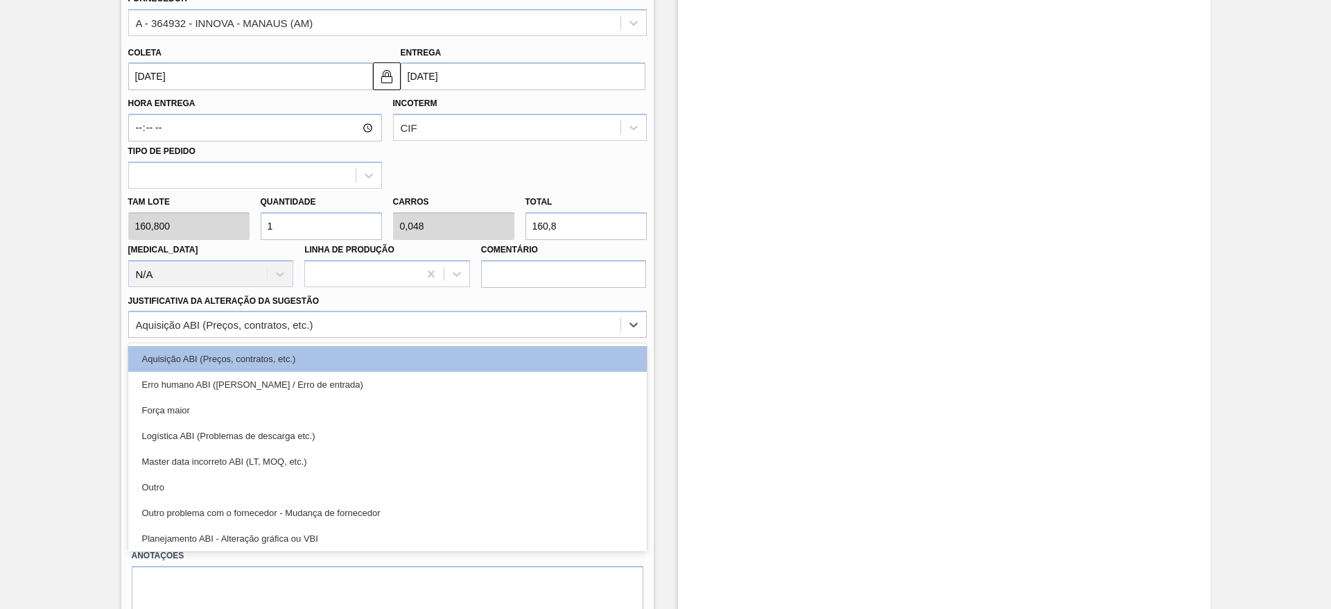
scroll to position [259, 0]
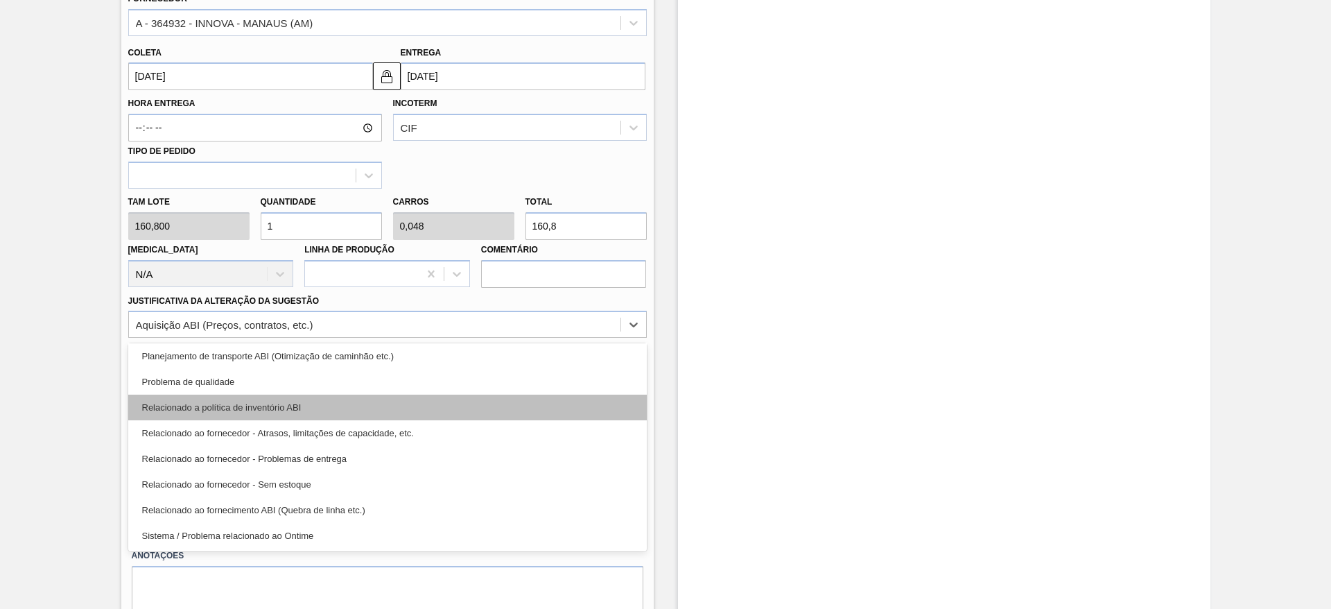
click at [397, 404] on div "Relacionado a política de inventório ABI" at bounding box center [387, 408] width 519 height 26
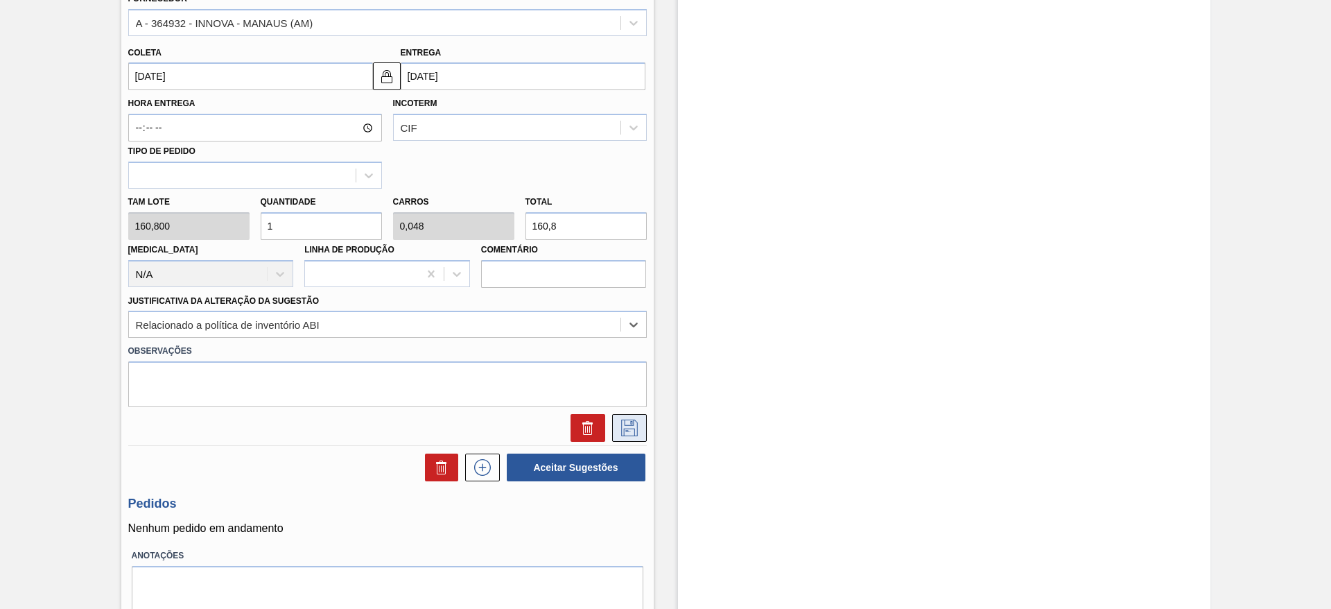
click at [621, 429] on icon at bounding box center [630, 428] width 22 height 17
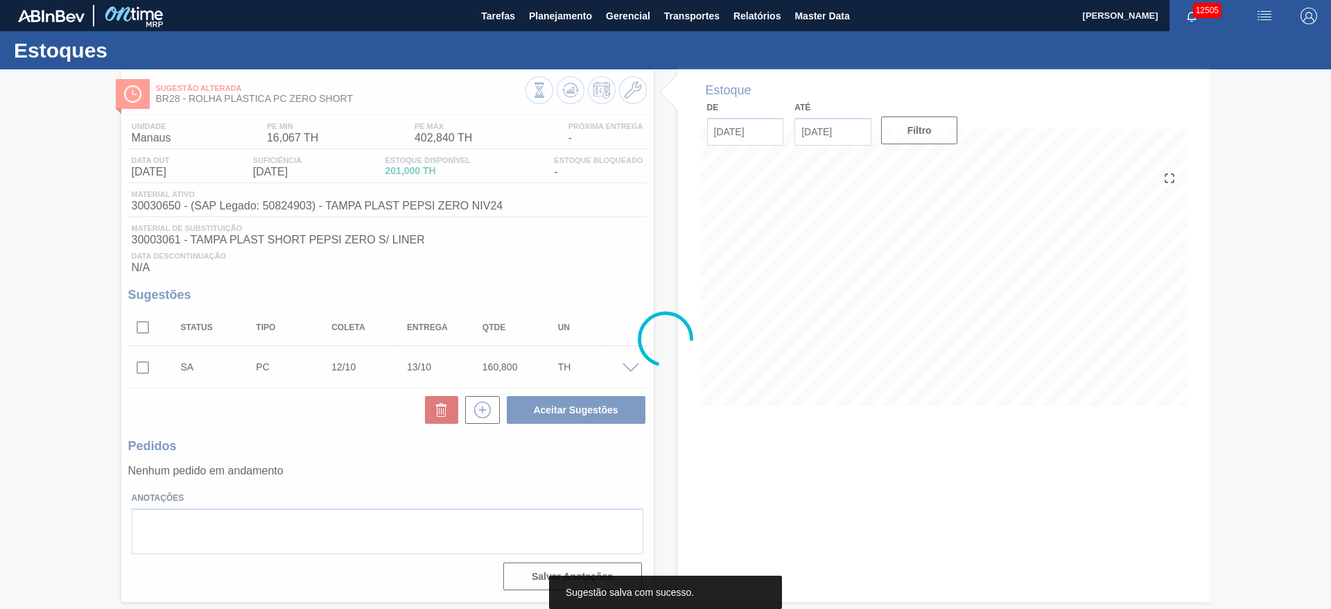
scroll to position [0, 0]
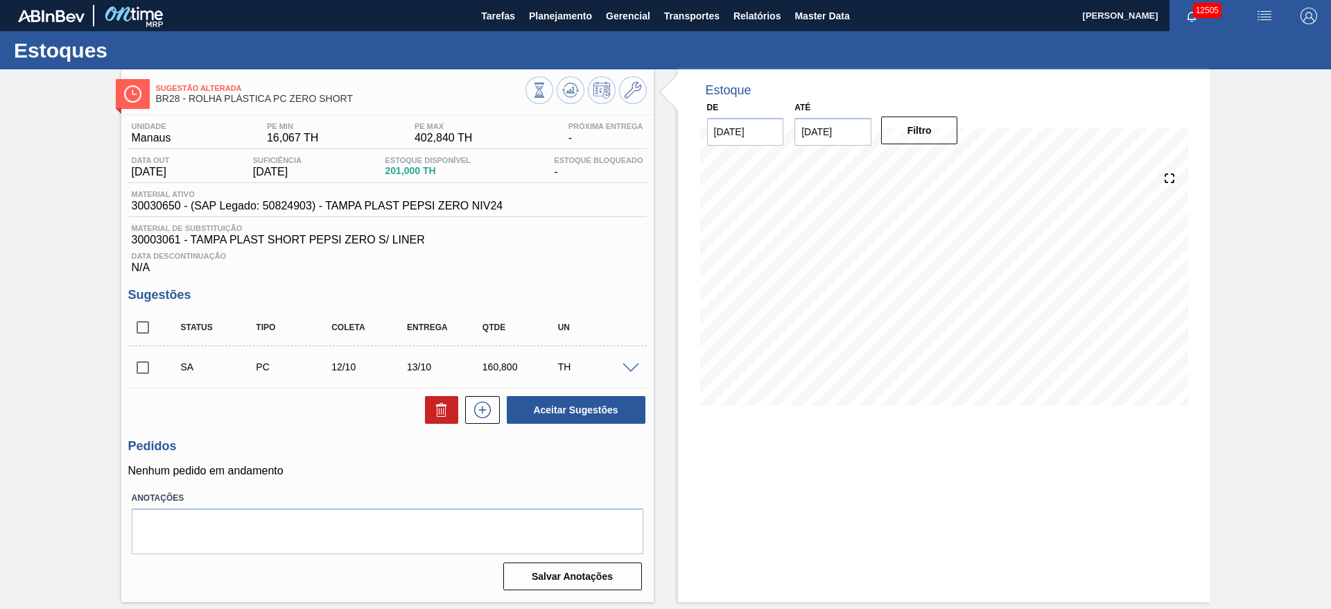
drag, startPoint x: 148, startPoint y: 374, endPoint x: 159, endPoint y: 373, distance: 11.9
click at [145, 376] on input "checkbox" at bounding box center [142, 367] width 29 height 29
click at [544, 408] on button "Aceitar Sugestões" at bounding box center [576, 410] width 139 height 28
checkbox input "false"
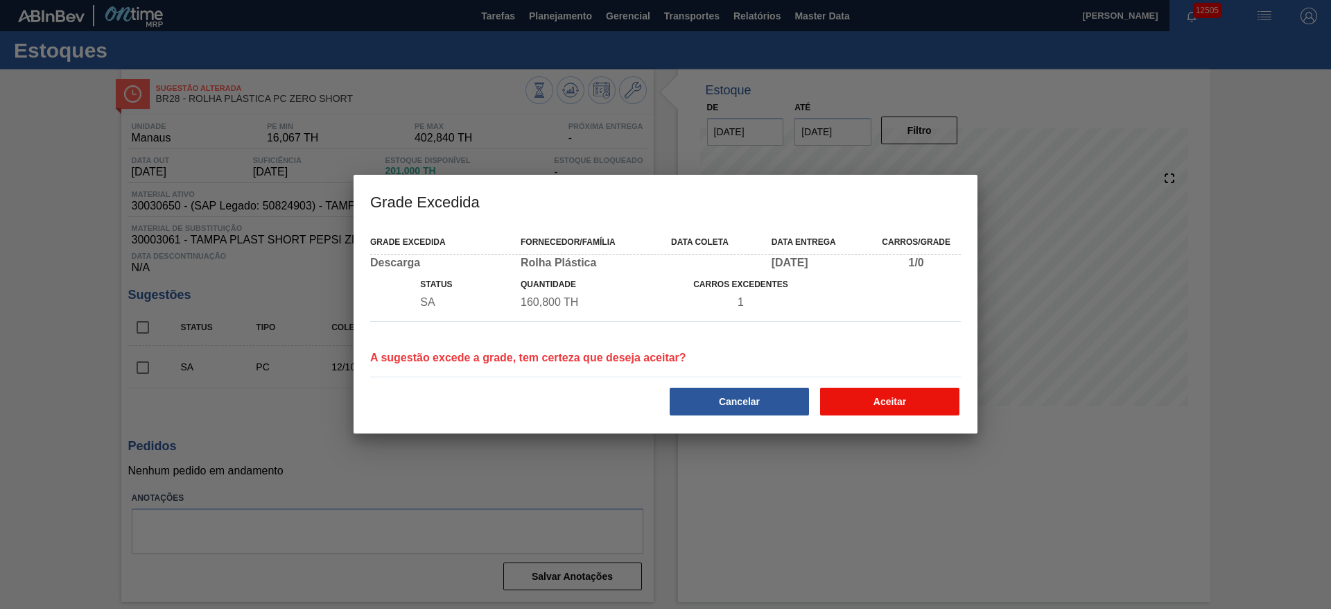
click at [924, 413] on button "Aceitar" at bounding box center [889, 402] width 139 height 28
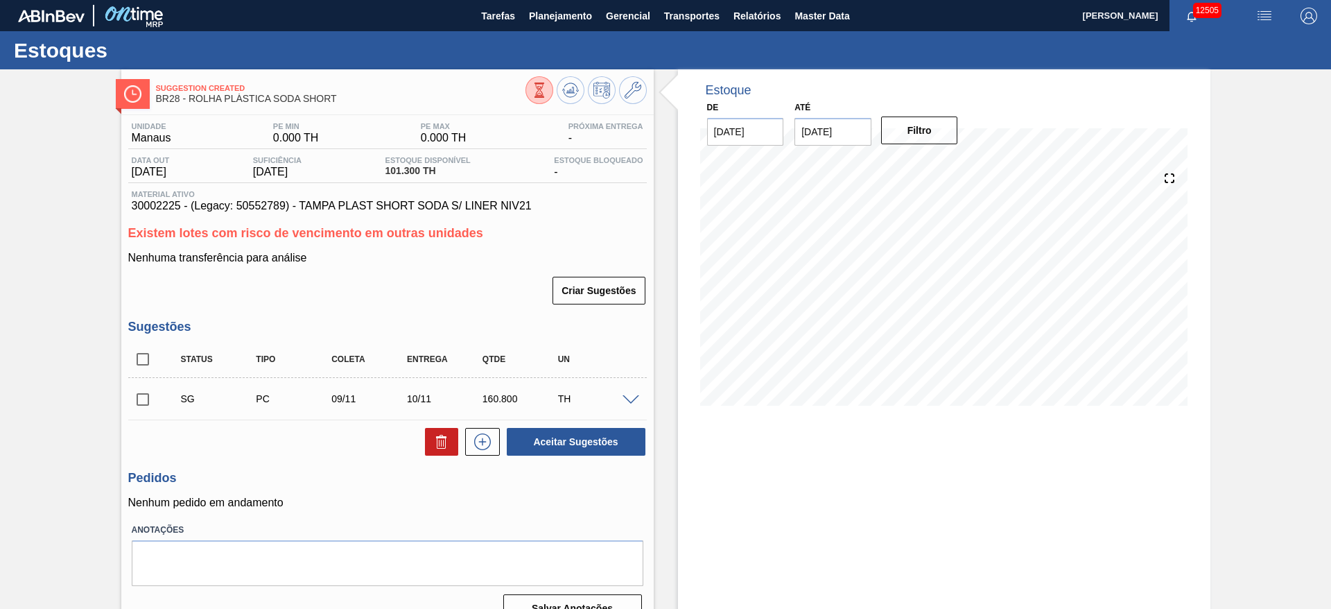
click at [628, 404] on div "SG PC 09/11 10/11 160.800 TH" at bounding box center [387, 398] width 519 height 35
click at [627, 399] on span at bounding box center [631, 400] width 17 height 10
type input "160,800"
type input "0,048"
type input "160,8"
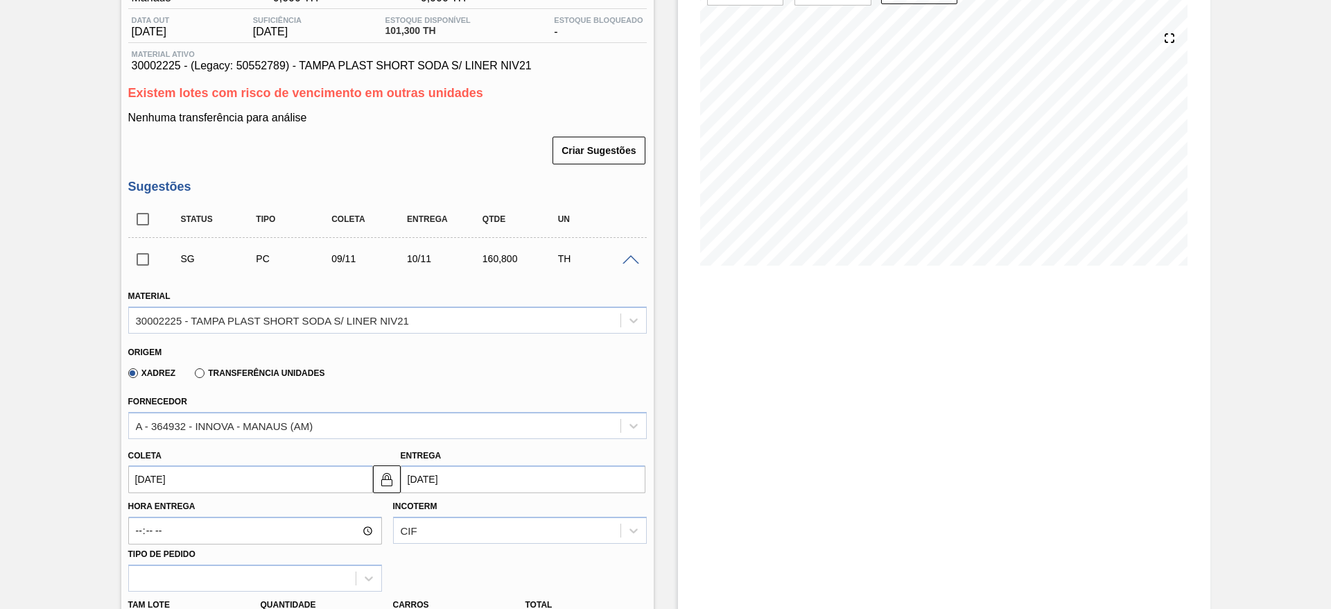
scroll to position [520, 0]
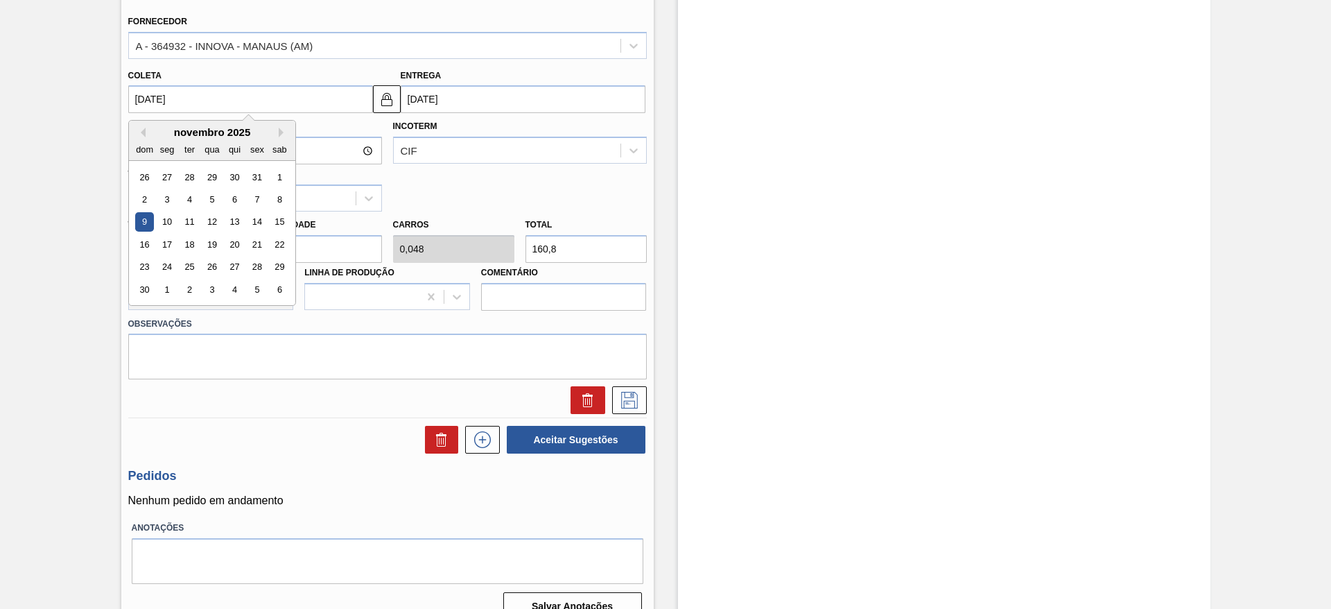
click at [137, 103] on input "[DATE]" at bounding box center [250, 99] width 245 height 28
click at [138, 135] on button "Previous Month" at bounding box center [141, 133] width 10 height 10
click at [148, 223] on div "12" at bounding box center [144, 222] width 19 height 19
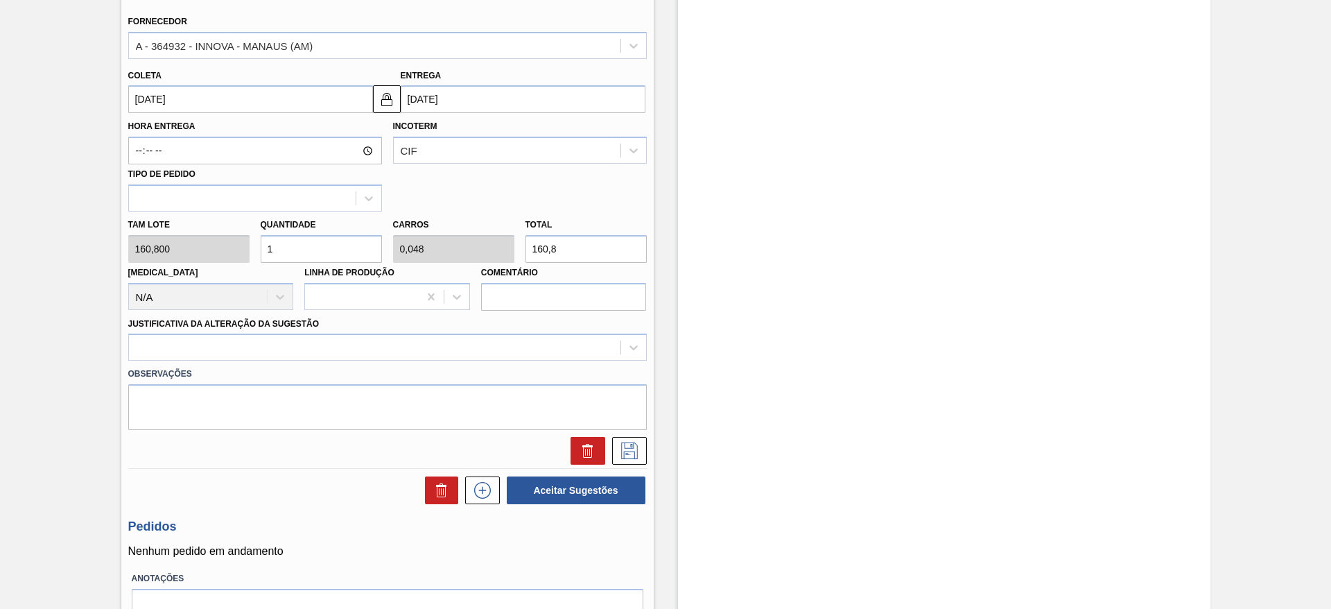
type input "[DATE]"
click at [454, 345] on div at bounding box center [375, 348] width 492 height 20
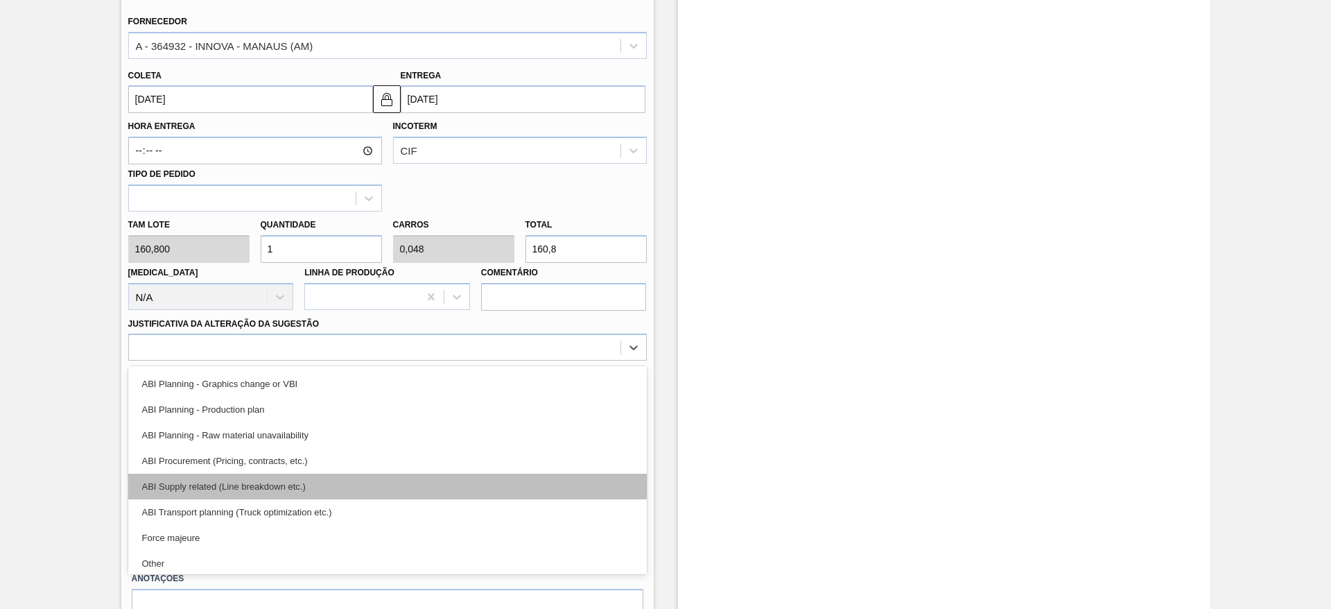
scroll to position [51, 0]
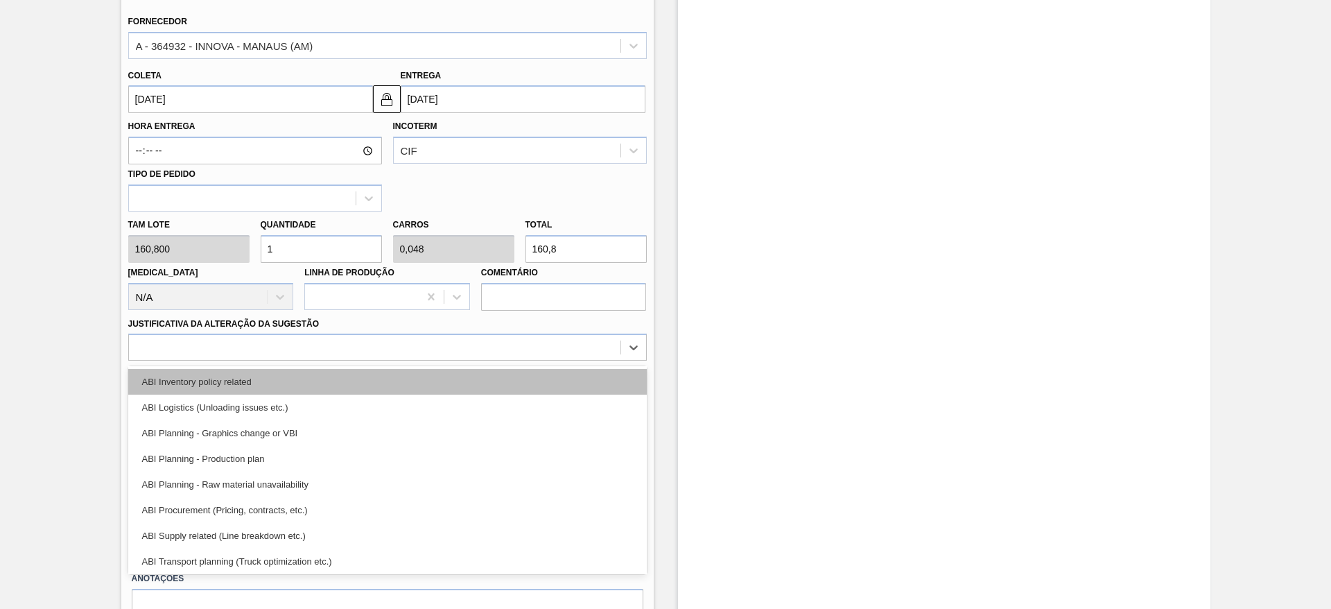
click at [344, 385] on div "ABI Inventory policy related" at bounding box center [387, 382] width 519 height 26
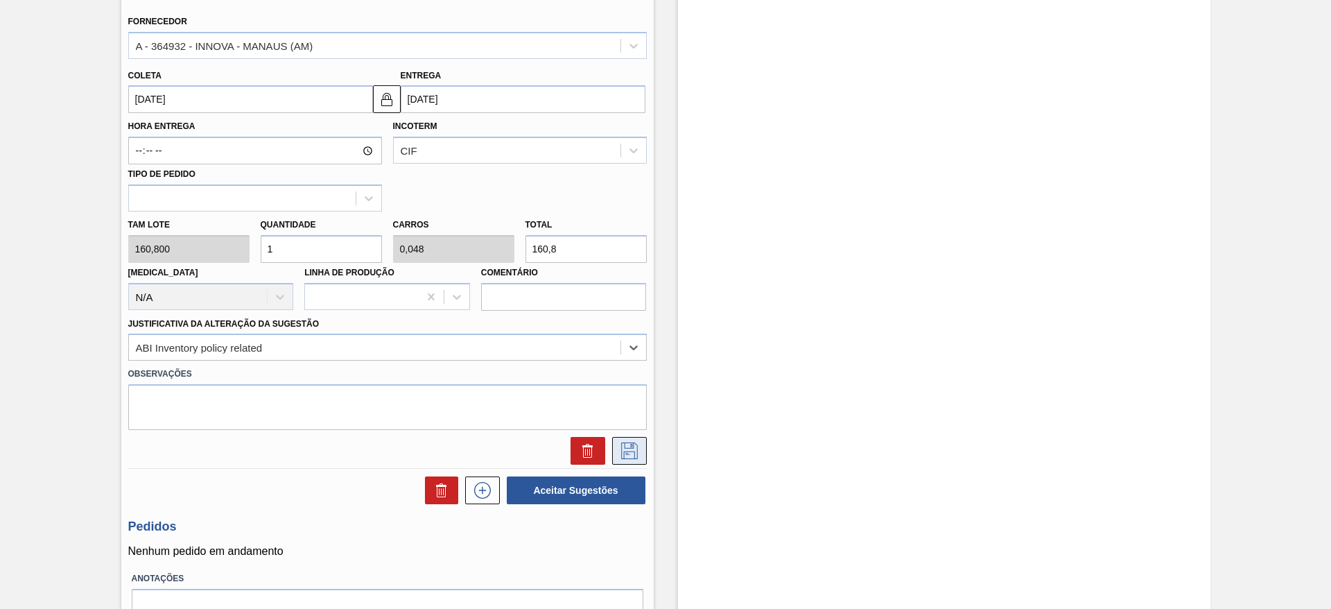
click at [634, 456] on icon at bounding box center [630, 450] width 22 height 17
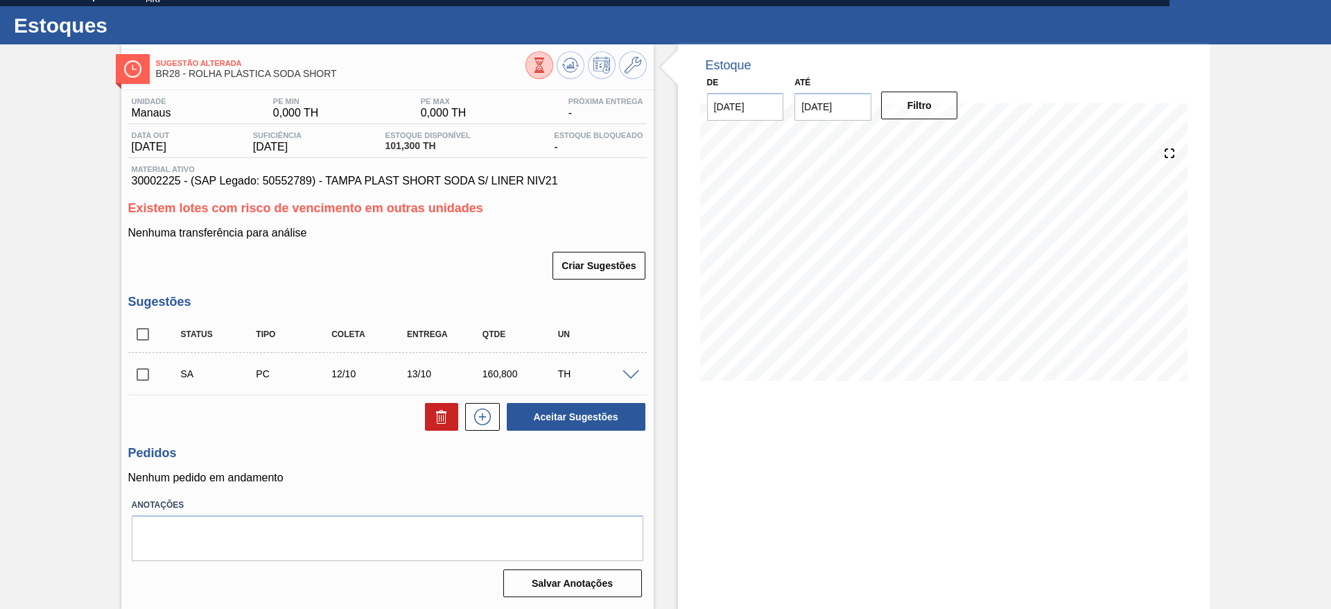
scroll to position [25, 0]
click at [146, 368] on input "checkbox" at bounding box center [142, 374] width 29 height 29
click at [598, 416] on button "Aceitar Sugestões" at bounding box center [576, 417] width 139 height 28
checkbox input "false"
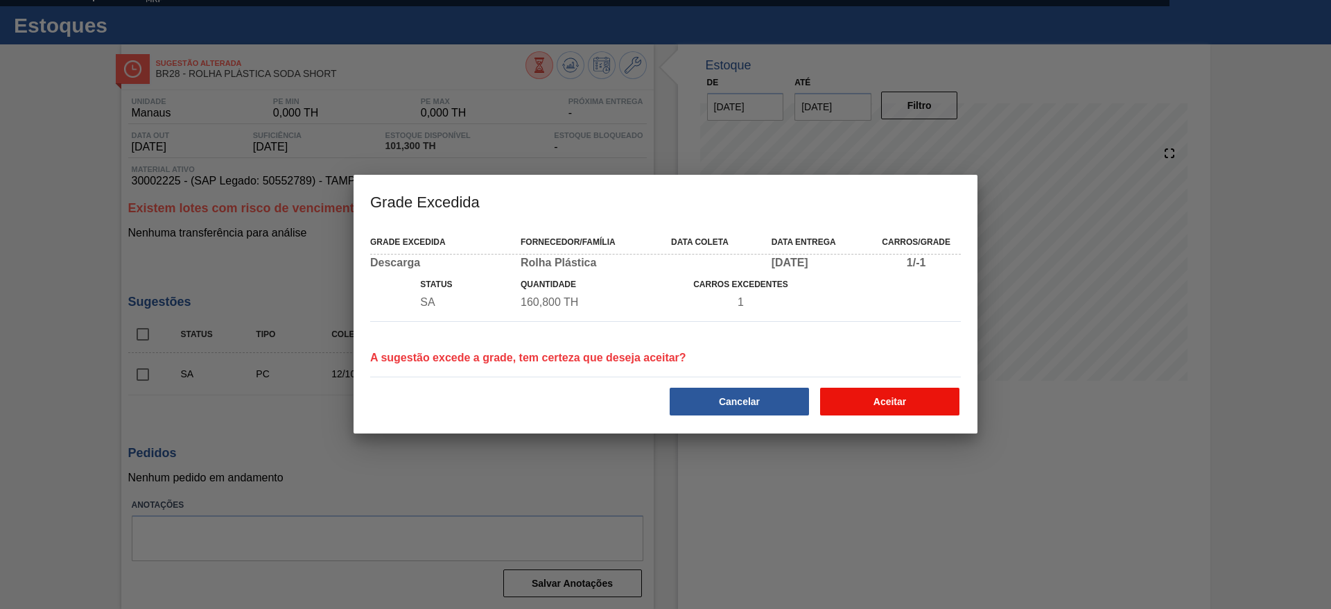
click at [864, 403] on button "Aceitar" at bounding box center [889, 402] width 139 height 28
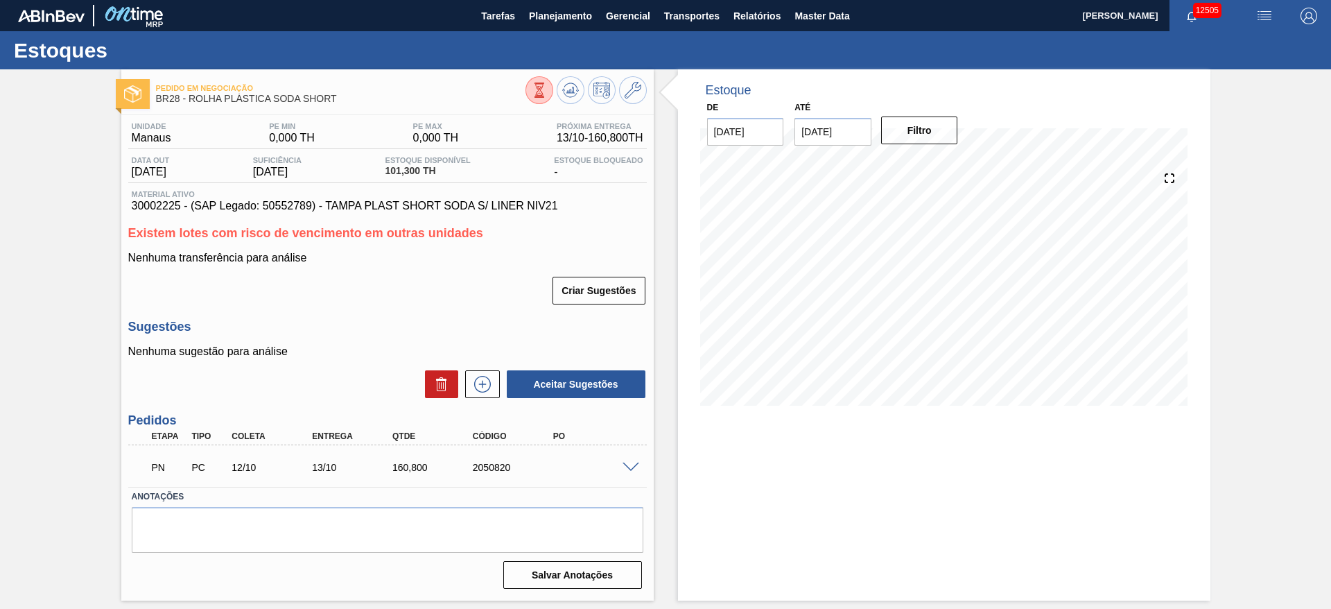
scroll to position [0, 0]
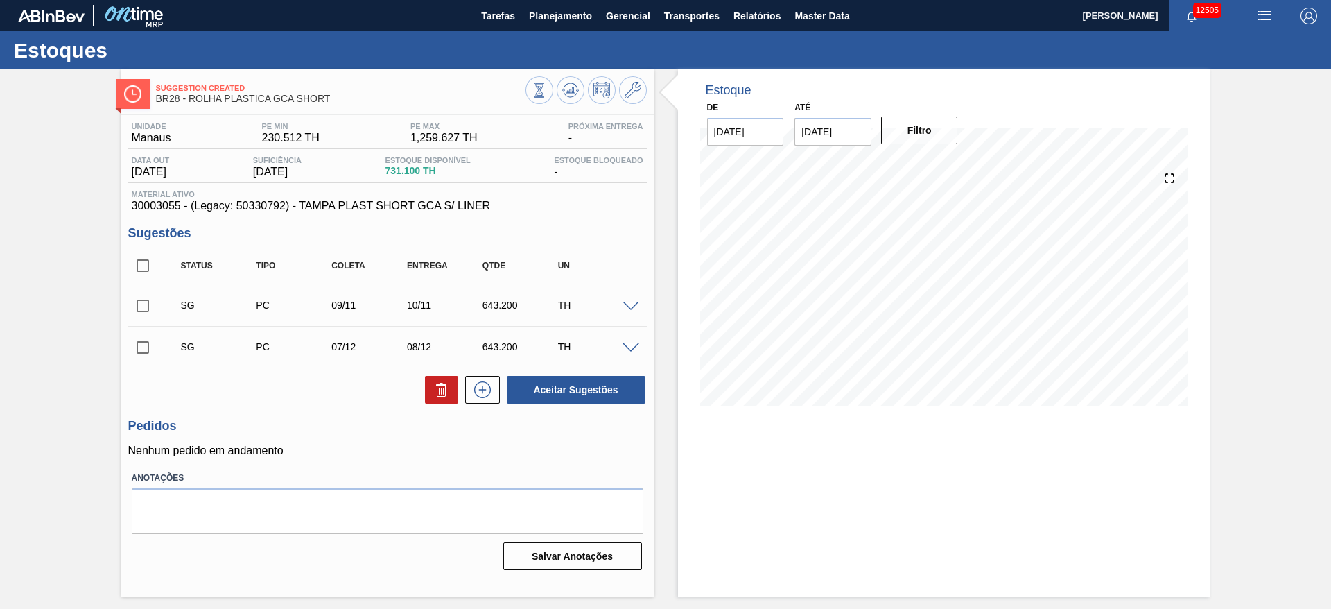
click at [143, 340] on input "checkbox" at bounding box center [142, 347] width 29 height 29
click at [542, 392] on button "Aceitar Sugestões" at bounding box center [576, 390] width 139 height 28
checkbox input "false"
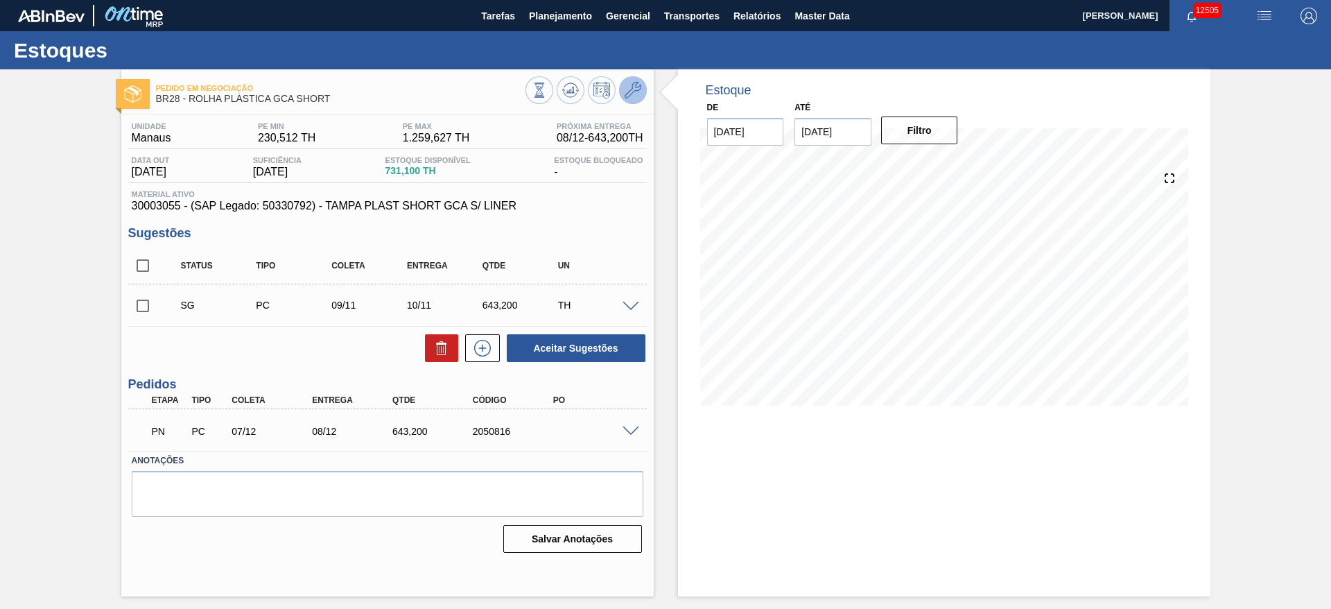
click at [632, 101] on button at bounding box center [633, 90] width 28 height 28
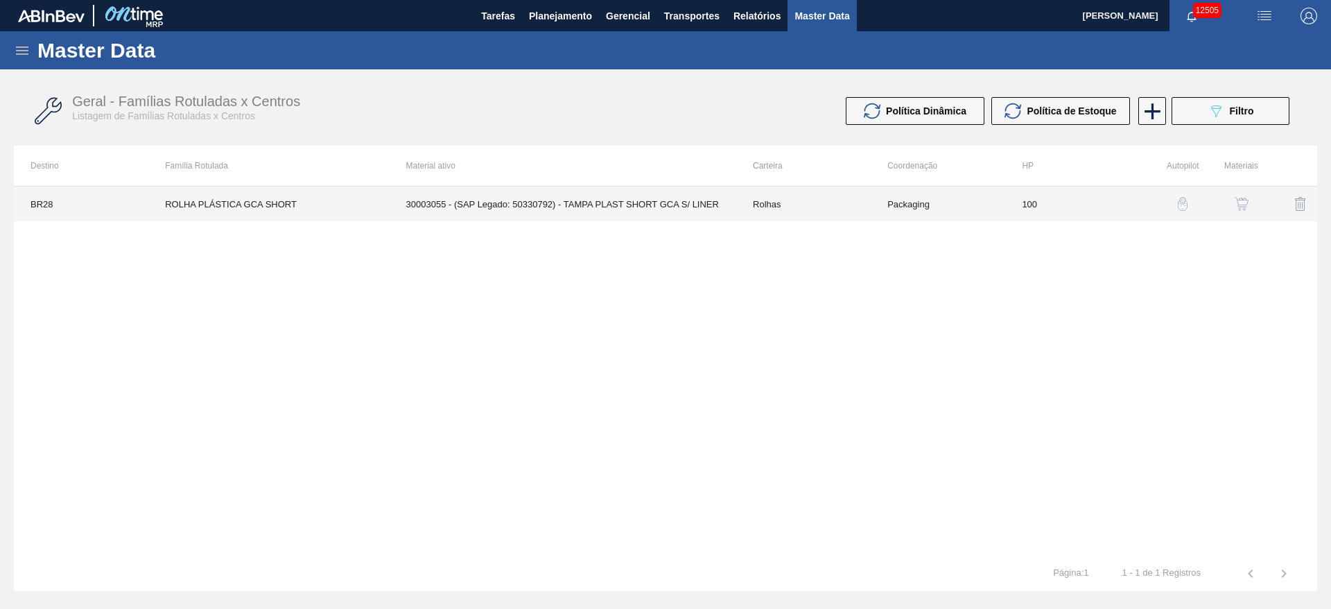
click at [724, 207] on td "30003055 - (SAP Legado: 50330792) - TAMPA PLAST SHORT GCA S/ LINER" at bounding box center [563, 204] width 347 height 35
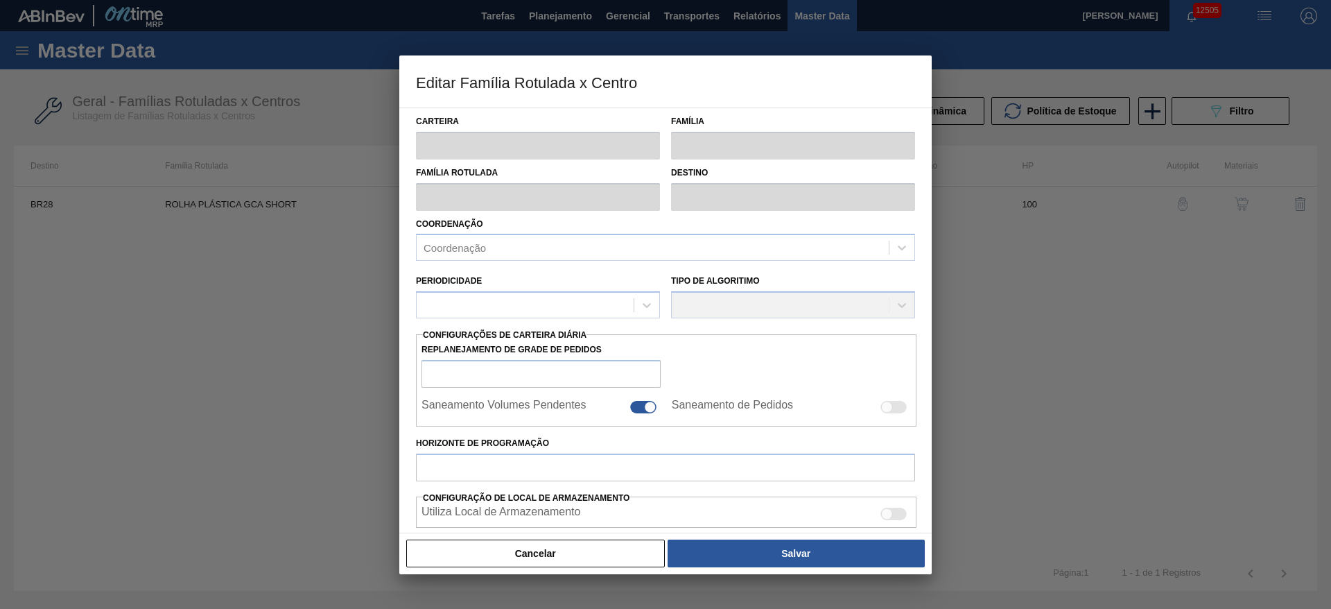
type input "Rolhas"
type input "Rolha Plástica"
type input "ROLHA PLÁSTICA GCA SHORT"
type input "BR28 - Manaus"
type input "100"
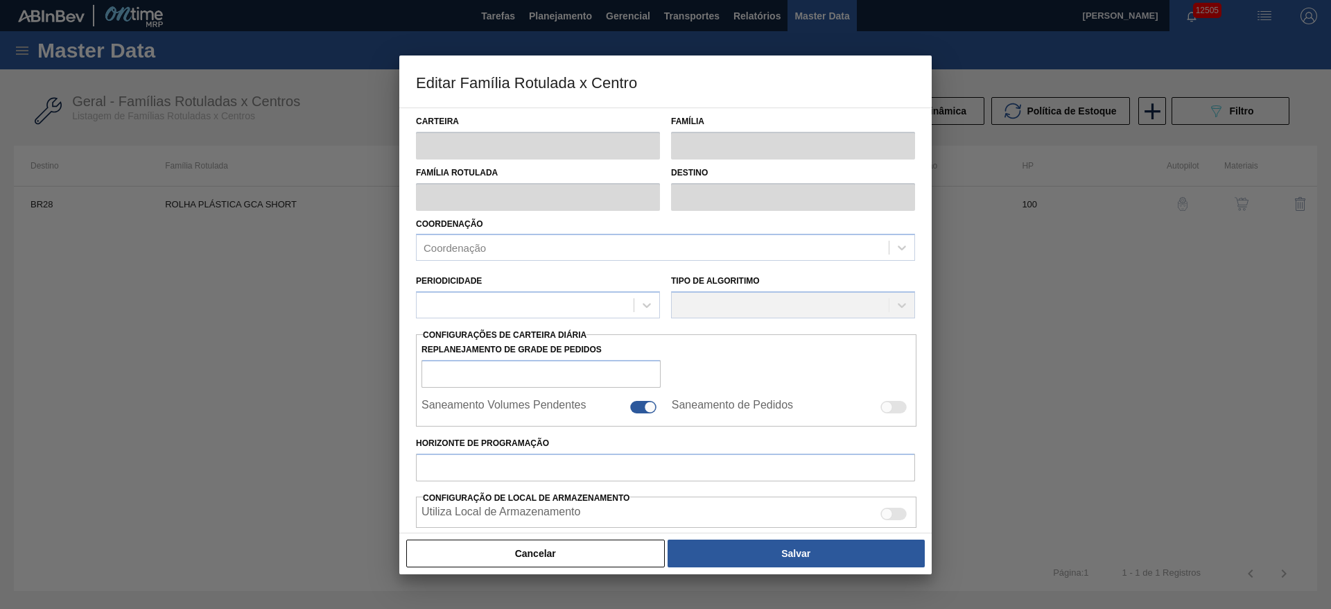
type input "230,512"
type input "1.259,627"
type input "65"
type input "899,437"
checkbox input "true"
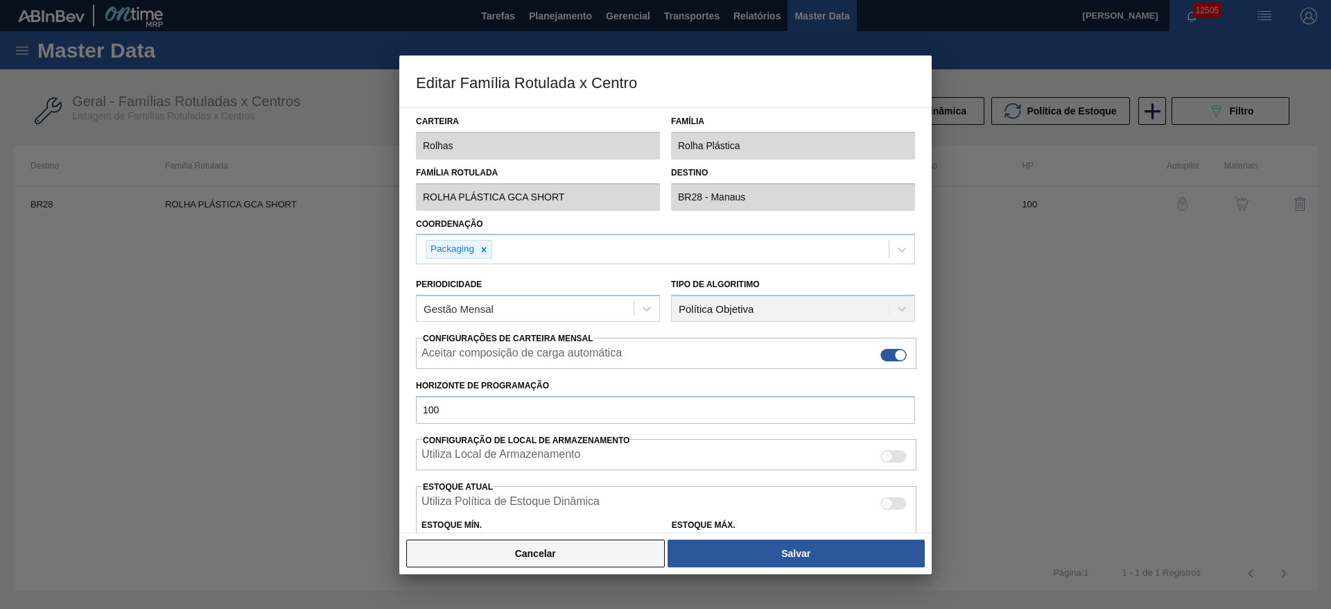
click at [657, 555] on button "Cancelar" at bounding box center [535, 553] width 259 height 28
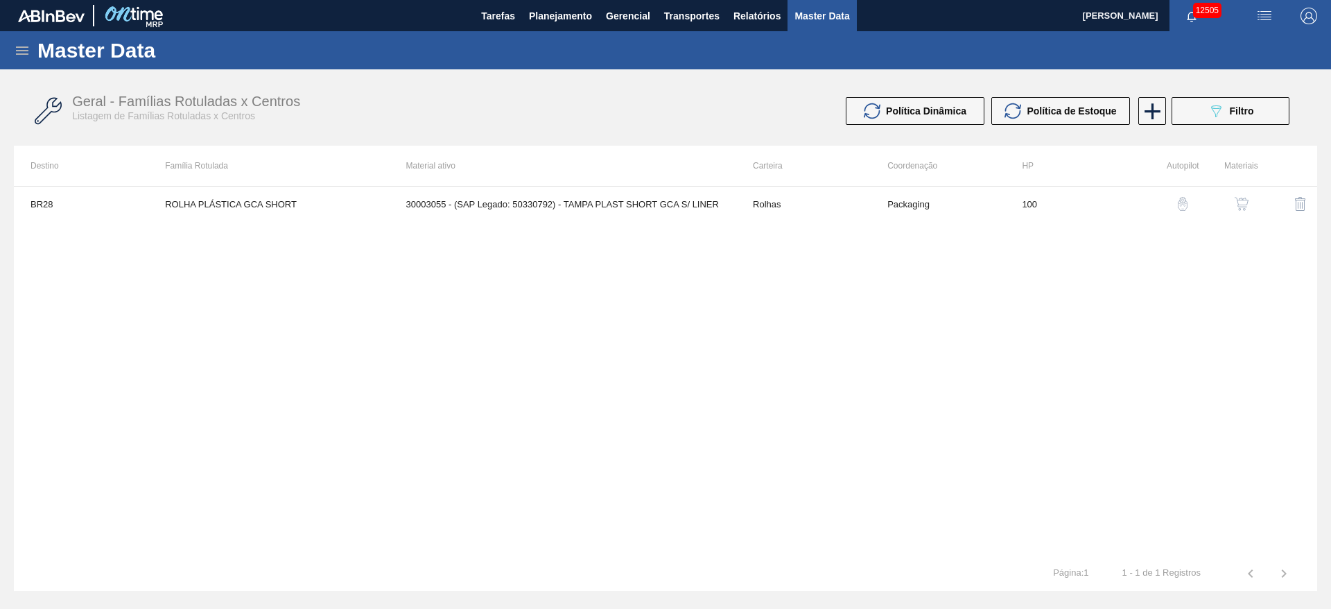
click at [1257, 204] on tr "BR28 ROLHA PLÁSTICA GCA SHORT 30003055 - (SAP Legado: 50330792) - TAMPA PLAST S…" at bounding box center [666, 204] width 1304 height 35
click at [1249, 204] on div "button" at bounding box center [1242, 204] width 17 height 14
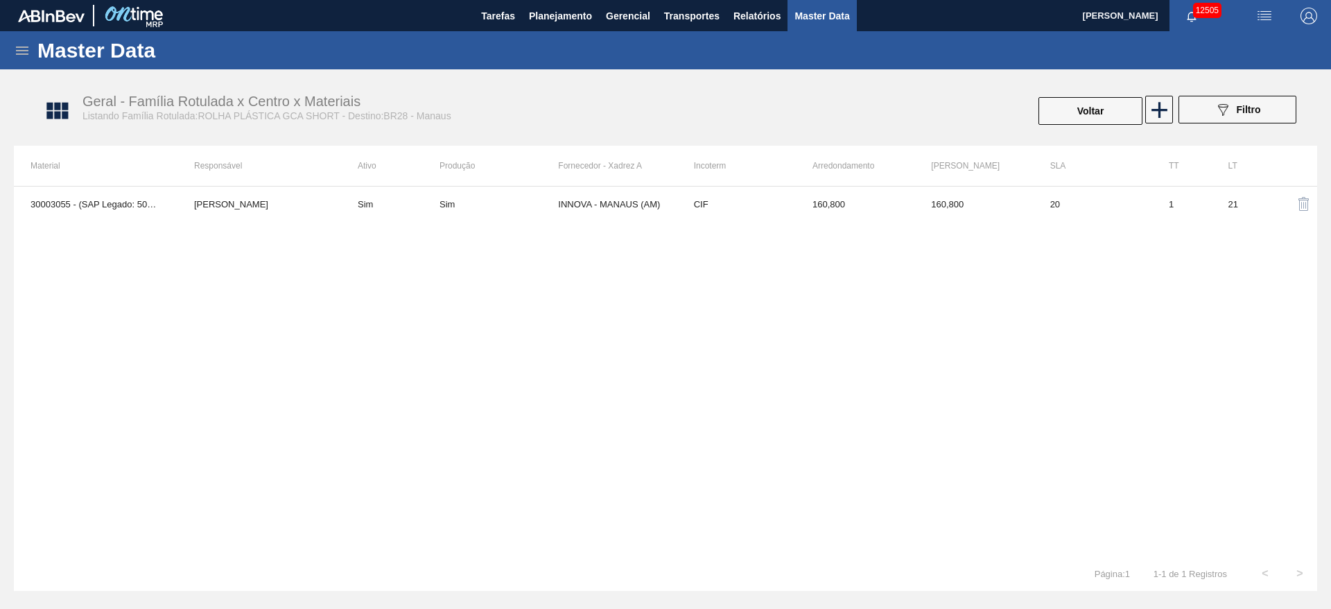
drag, startPoint x: 545, startPoint y: 223, endPoint x: 542, endPoint y: 217, distance: 7.1
click at [544, 222] on div "30003055 - (SAP Legado: 50330792) - TAMPA PLAST SHORT GCA S/ LINER José Albéric…" at bounding box center [666, 371] width 1304 height 370
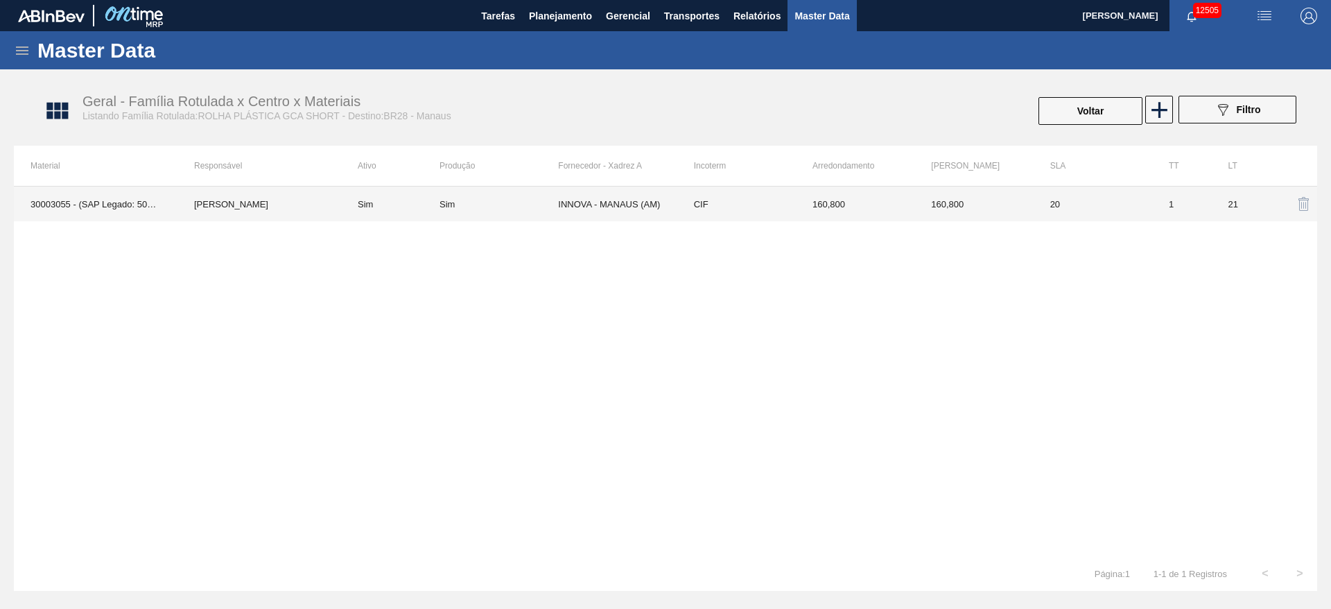
click at [542, 217] on td "Sim" at bounding box center [499, 204] width 119 height 35
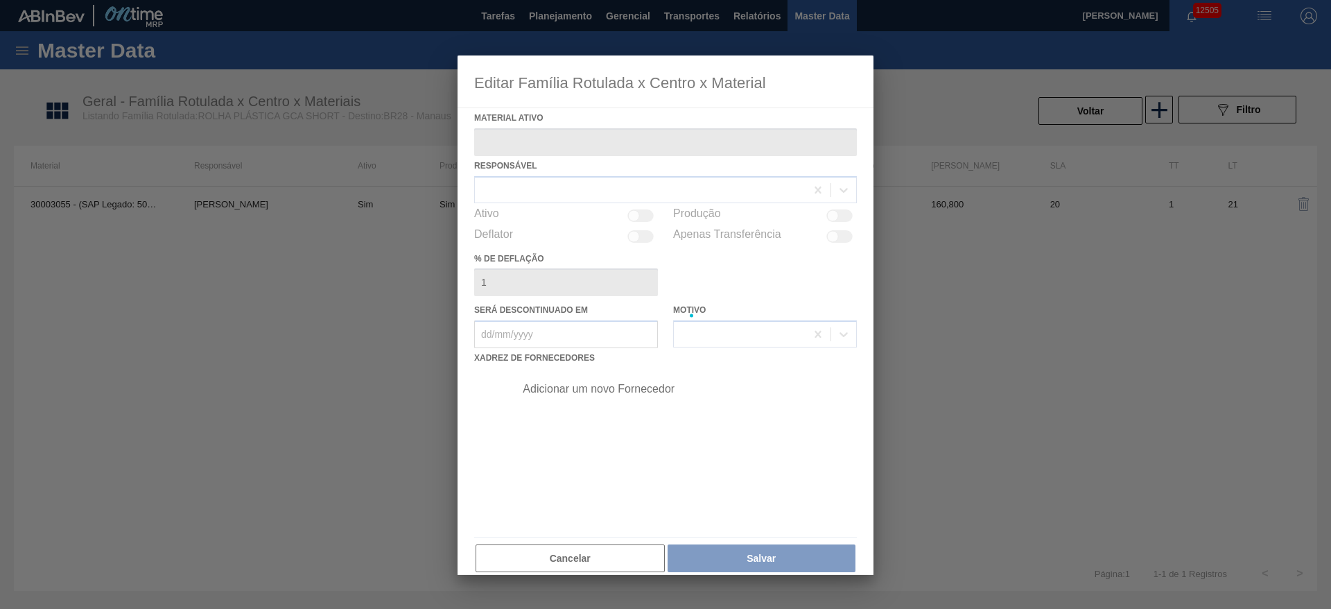
type ativo "30003055 - (SAP Legado: 50330792) - TAMPA PLAST SHORT GCA S/ LINER"
checkbox input "true"
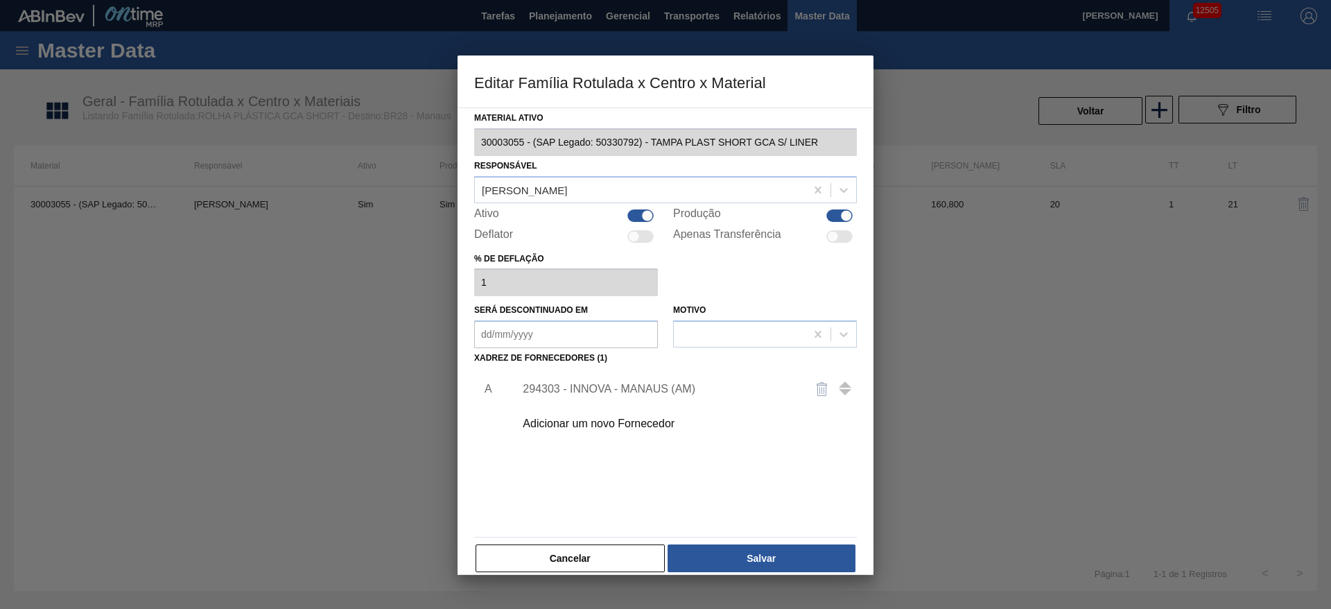
click at [609, 392] on div "294303 - INNOVA - MANAUS (AM)" at bounding box center [659, 389] width 272 height 12
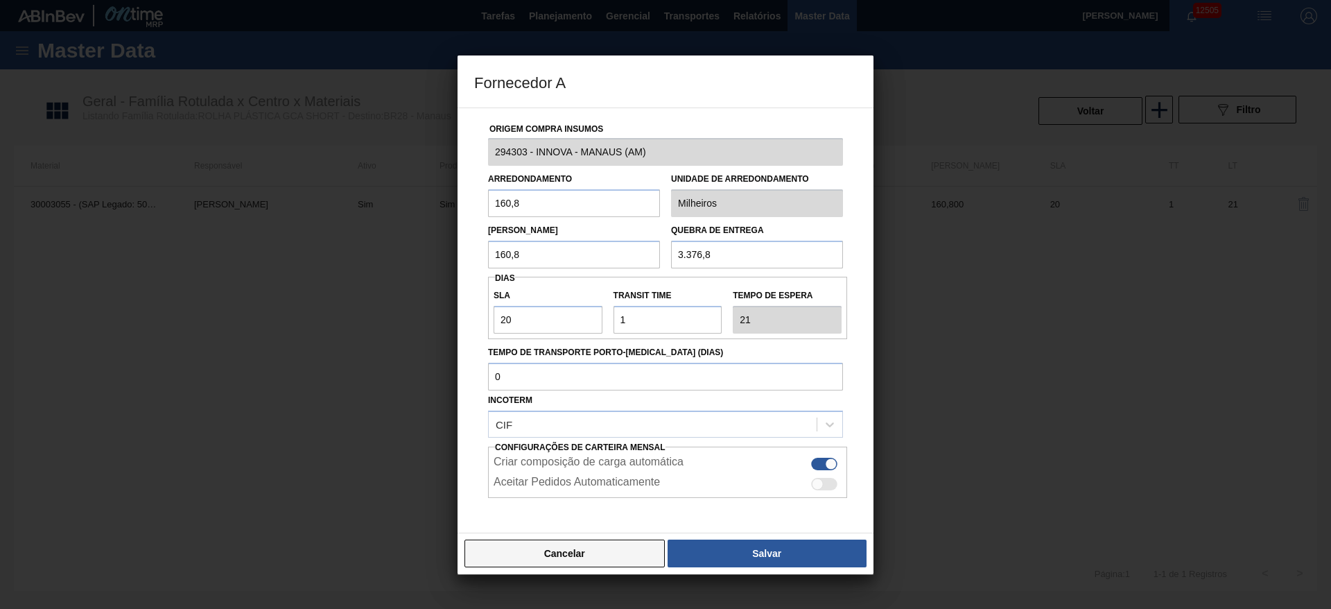
click at [602, 557] on button "Cancelar" at bounding box center [565, 553] width 200 height 28
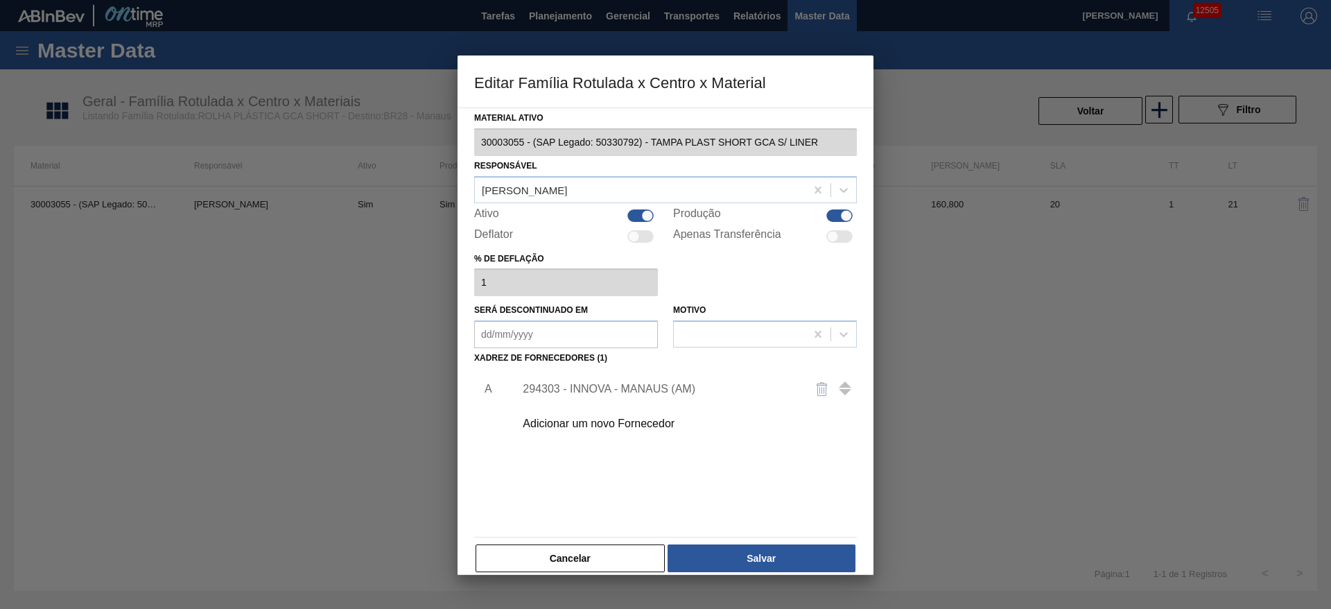
click at [591, 537] on hr at bounding box center [665, 537] width 383 height 1
drag, startPoint x: 586, startPoint y: 557, endPoint x: 579, endPoint y: 552, distance: 8.9
click at [584, 559] on button "Cancelar" at bounding box center [570, 558] width 189 height 28
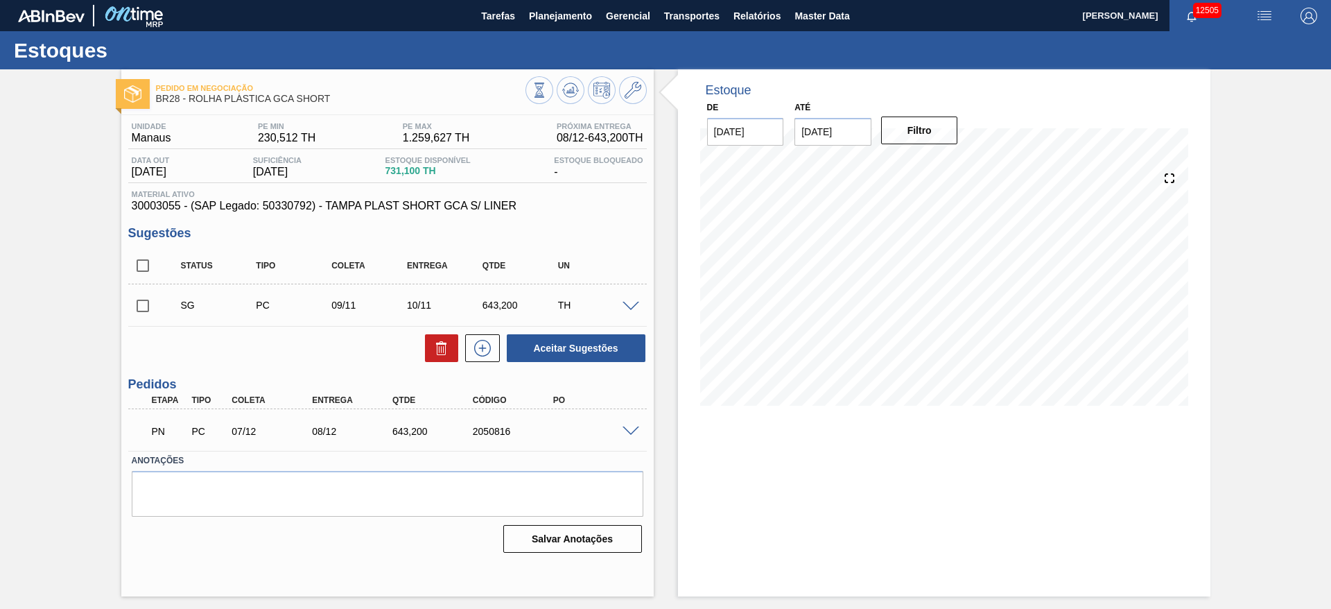
click at [632, 313] on div "SG PC 09/11 10/11 643,200 TH" at bounding box center [387, 305] width 519 height 35
click at [630, 310] on div "TH" at bounding box center [597, 305] width 84 height 11
click at [623, 305] on span at bounding box center [631, 307] width 17 height 10
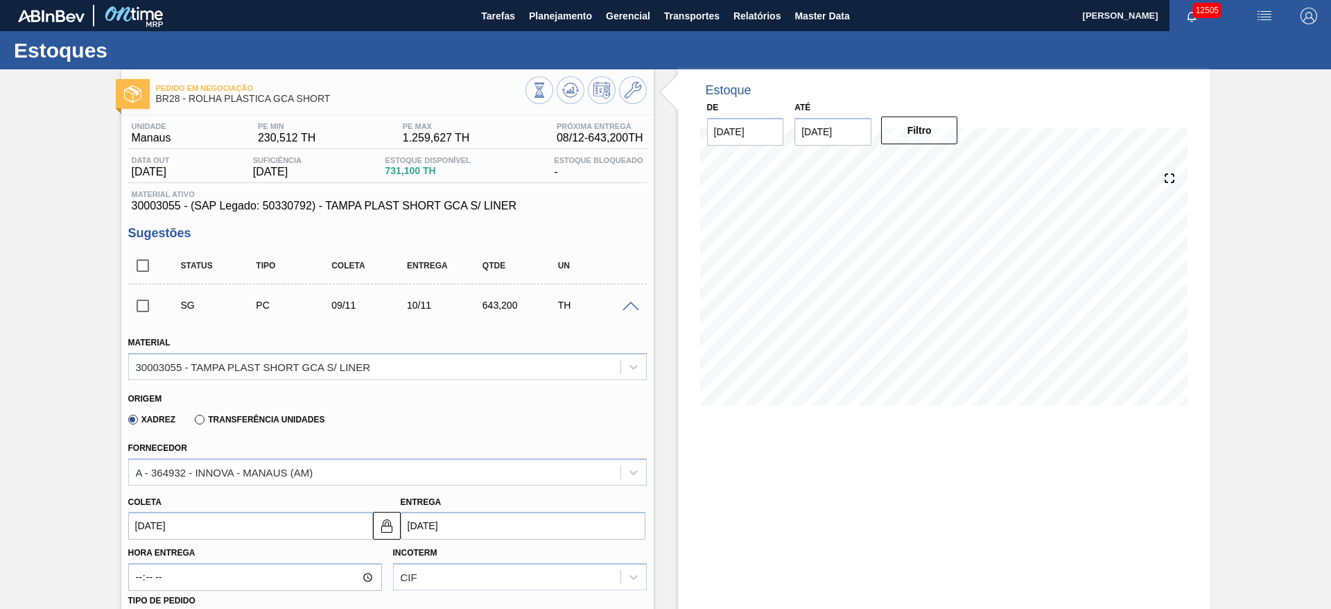
scroll to position [208, 0]
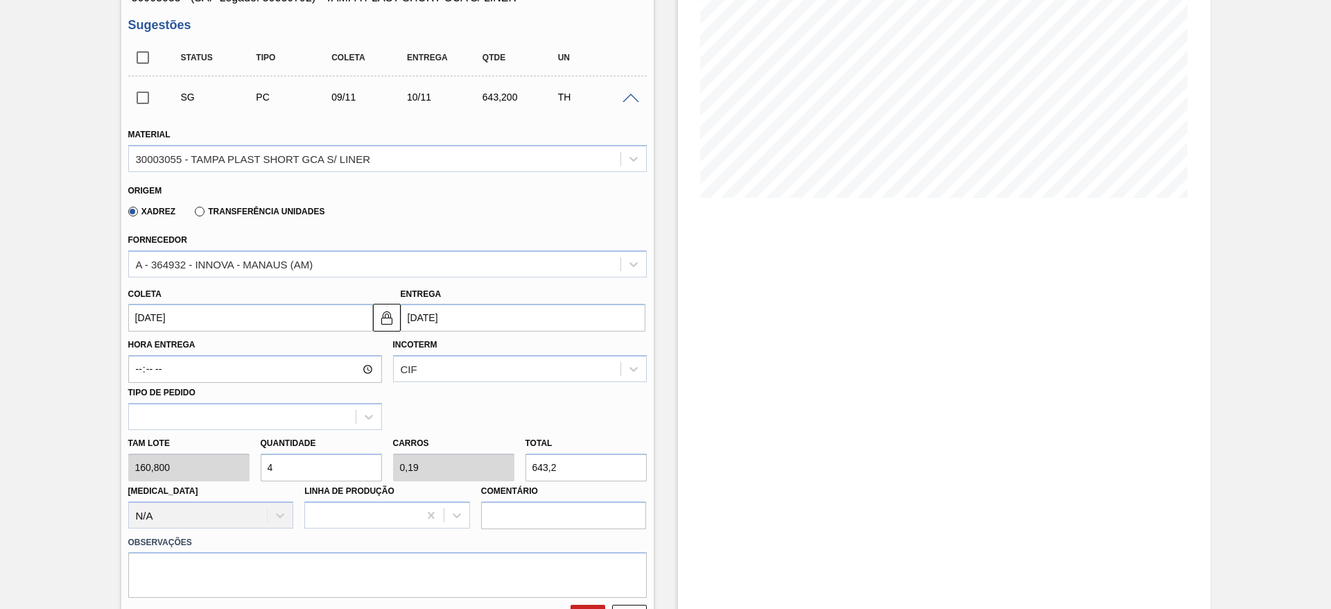
click at [172, 306] on input "09/11/2025" at bounding box center [250, 318] width 245 height 28
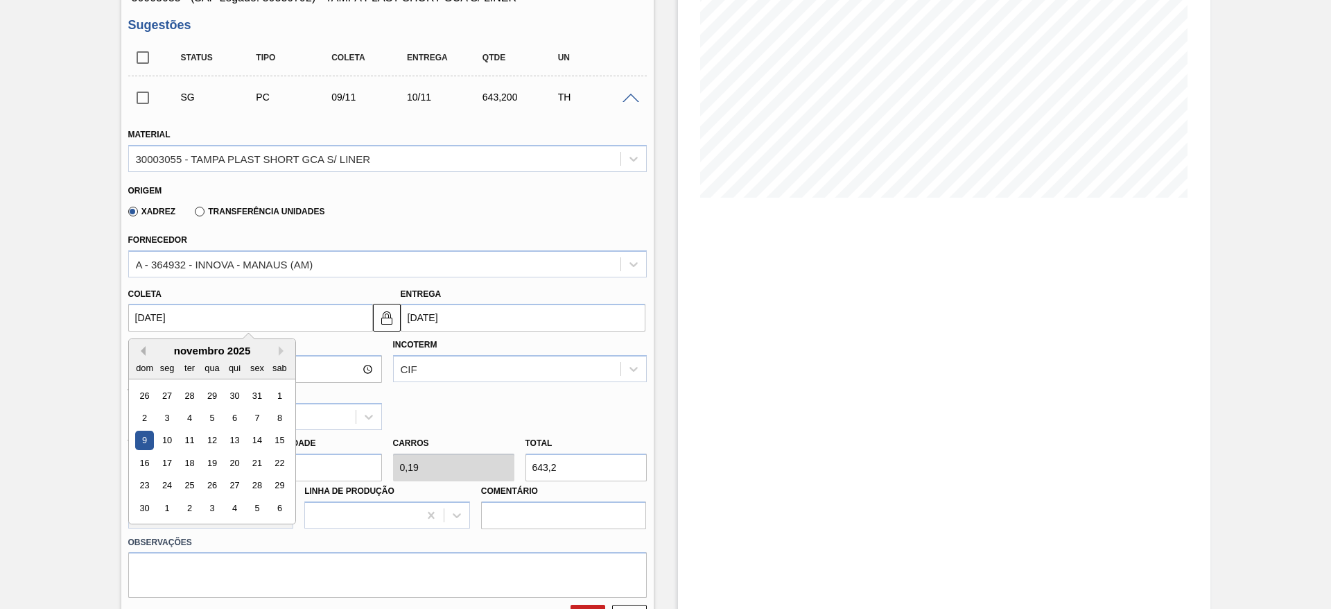
click at [144, 349] on button "Previous Month" at bounding box center [141, 351] width 10 height 10
click at [144, 434] on div "12" at bounding box center [144, 440] width 19 height 19
type input "12/10/2025"
type input "13/10/2025"
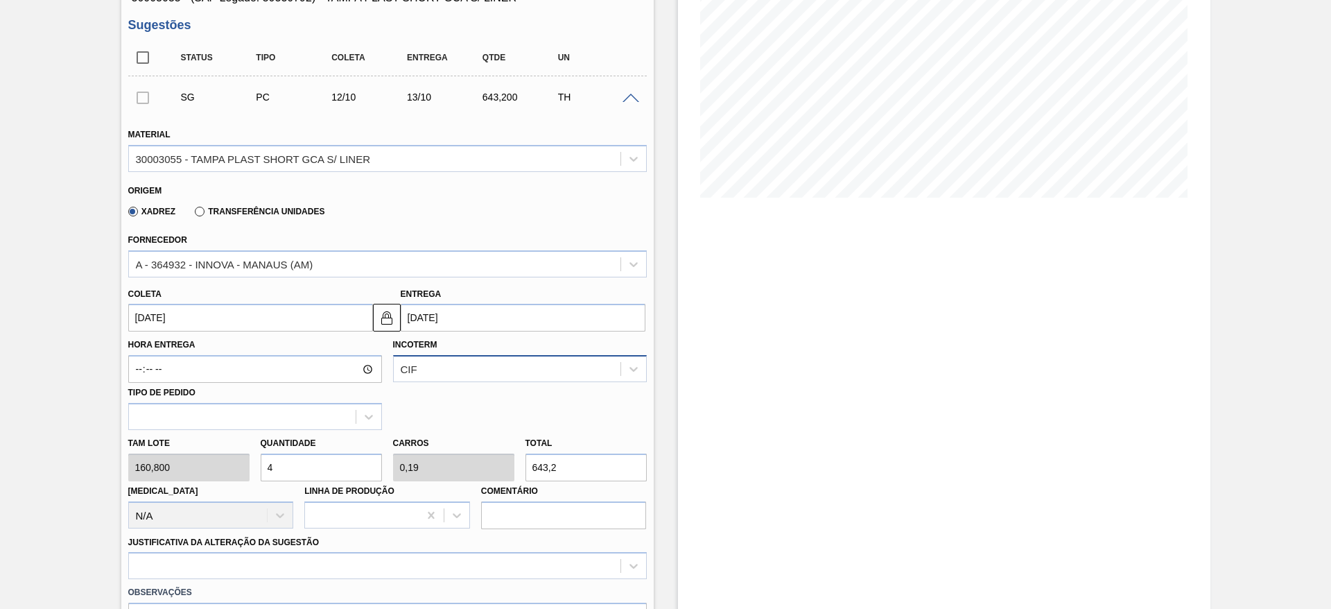
scroll to position [520, 0]
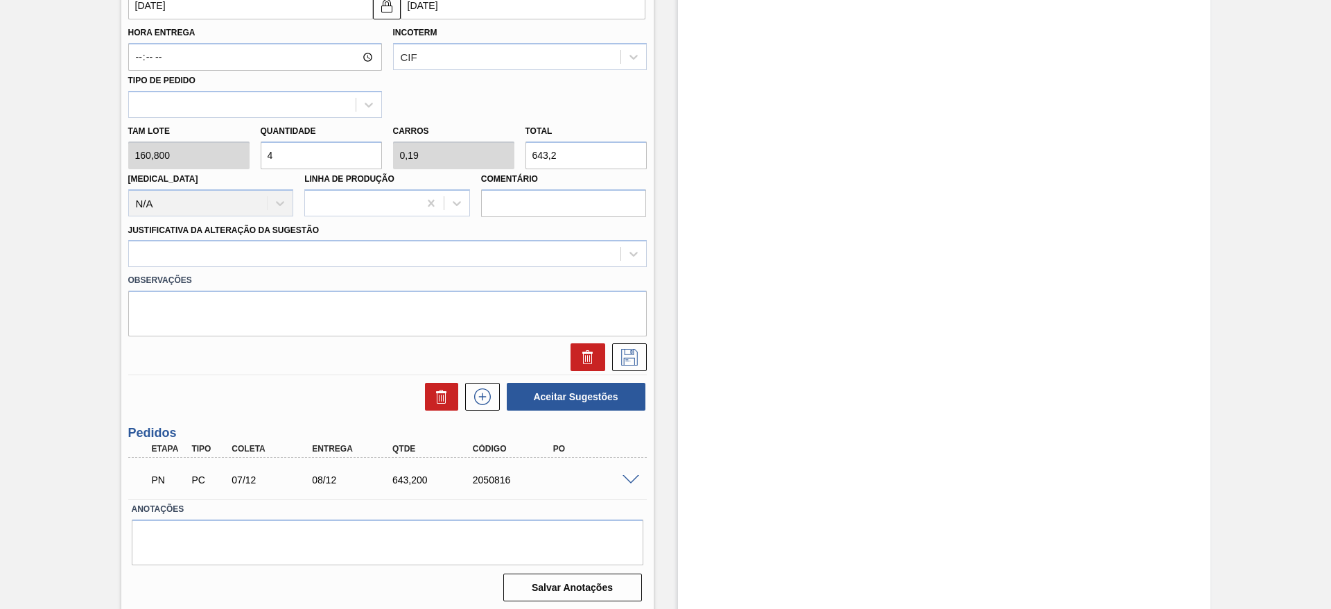
click at [385, 268] on div "Observações" at bounding box center [388, 301] width 530 height 69
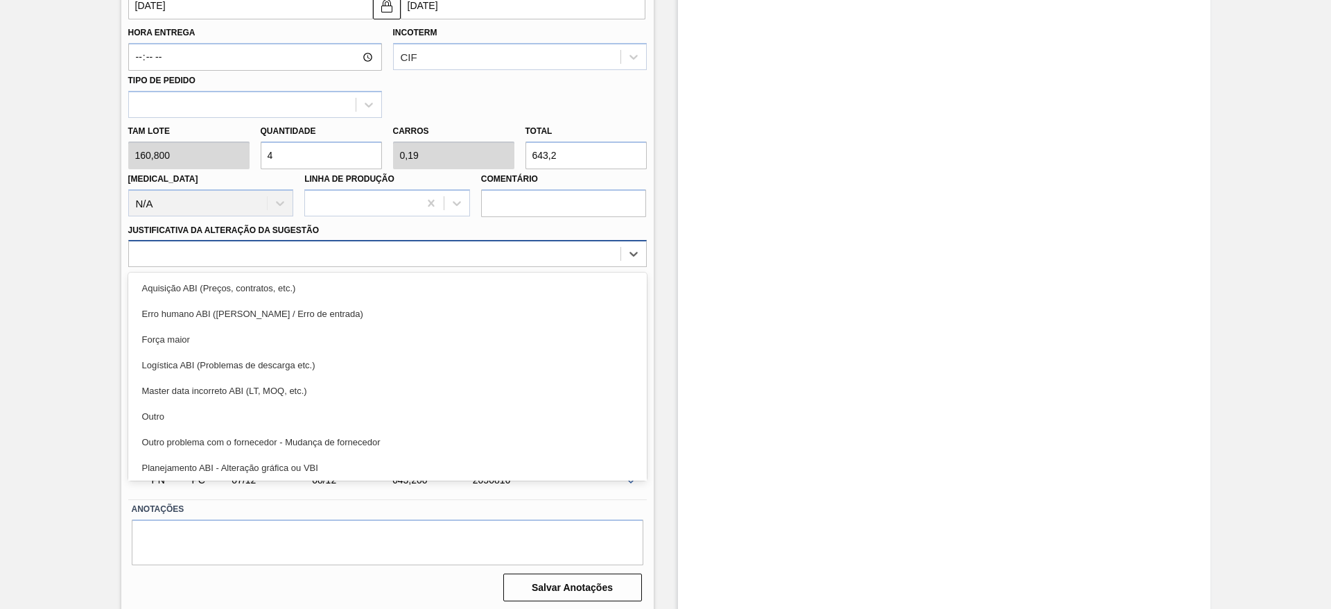
click at [386, 252] on div at bounding box center [375, 254] width 492 height 20
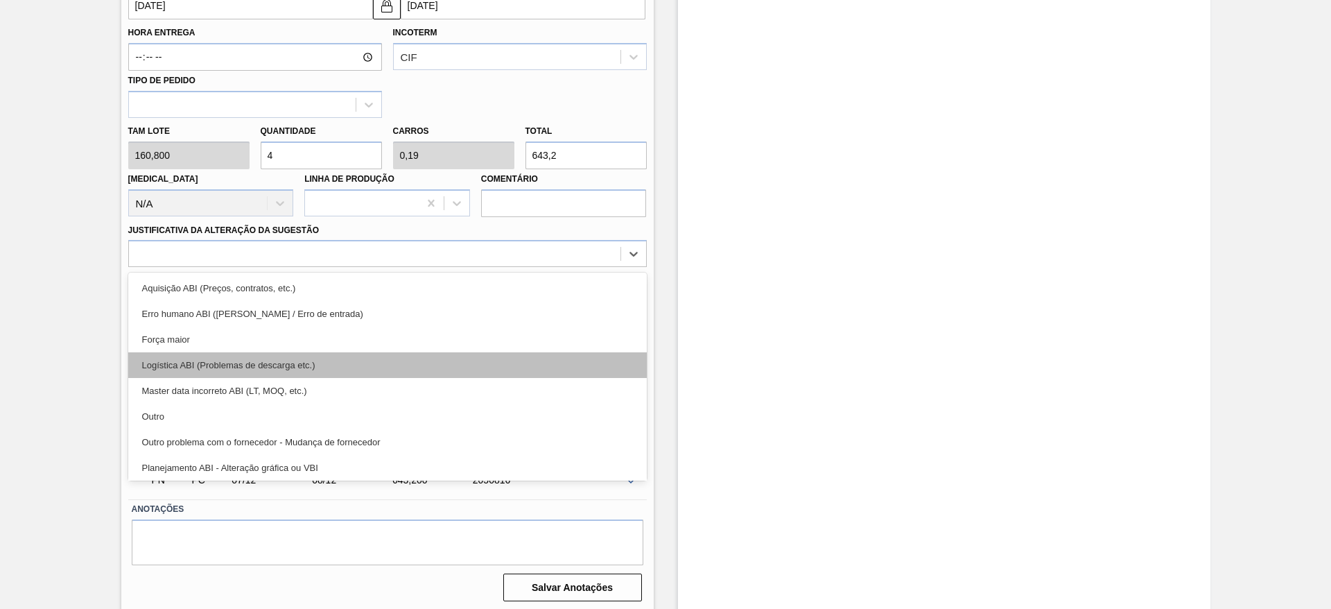
scroll to position [104, 0]
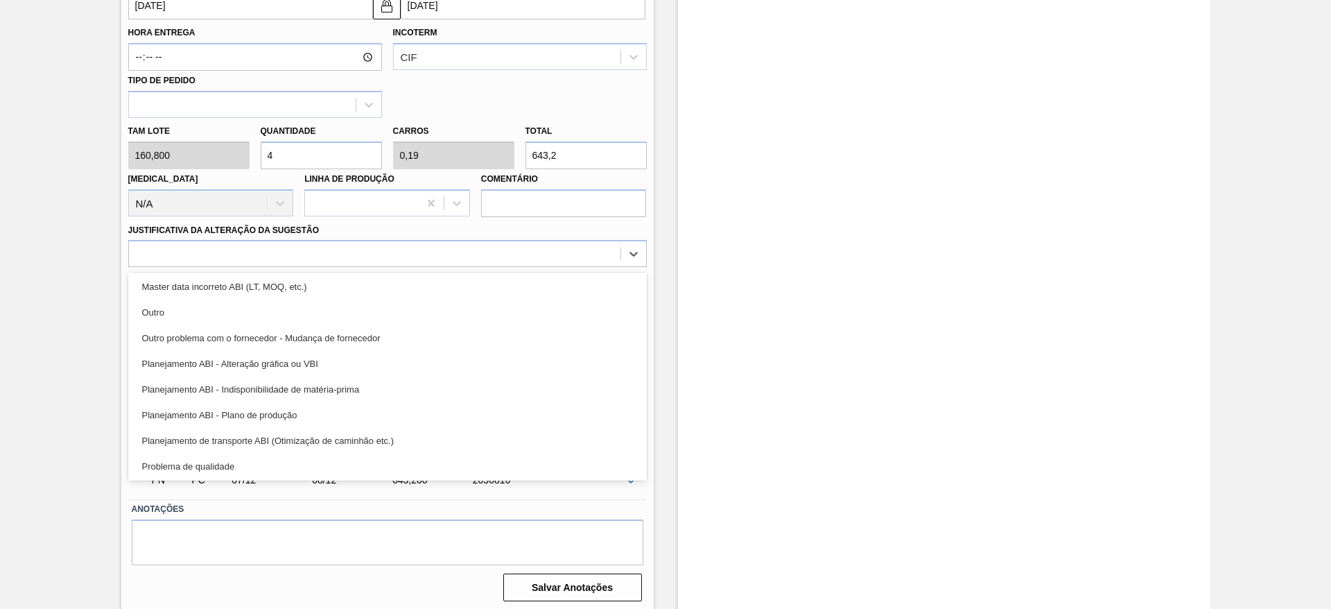
click at [420, 442] on div "Planejamento de transporte ABI (Otimização de caminhão etc.)" at bounding box center [387, 441] width 519 height 26
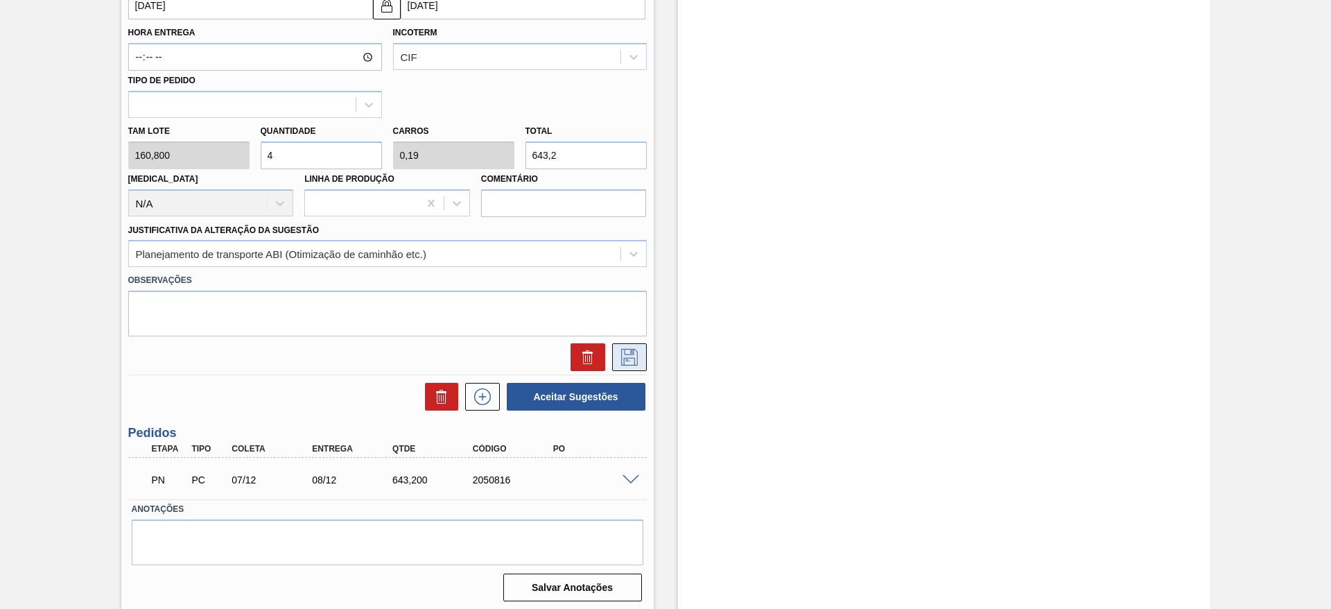
click at [628, 354] on icon at bounding box center [630, 357] width 22 height 17
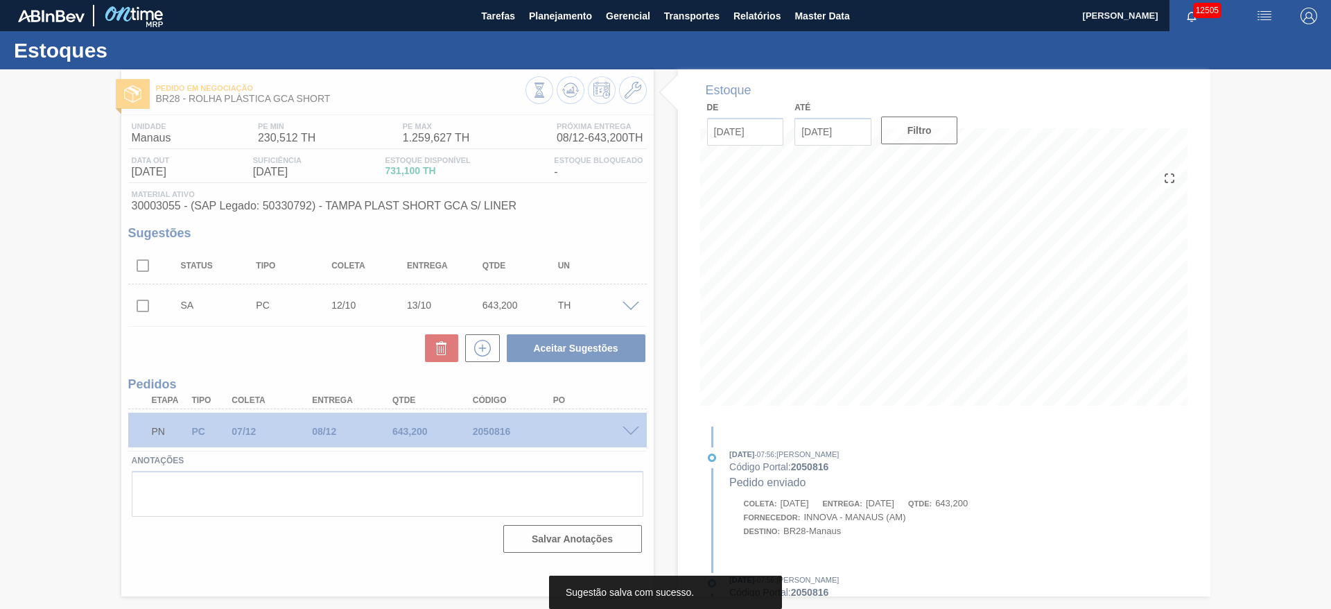
scroll to position [0, 0]
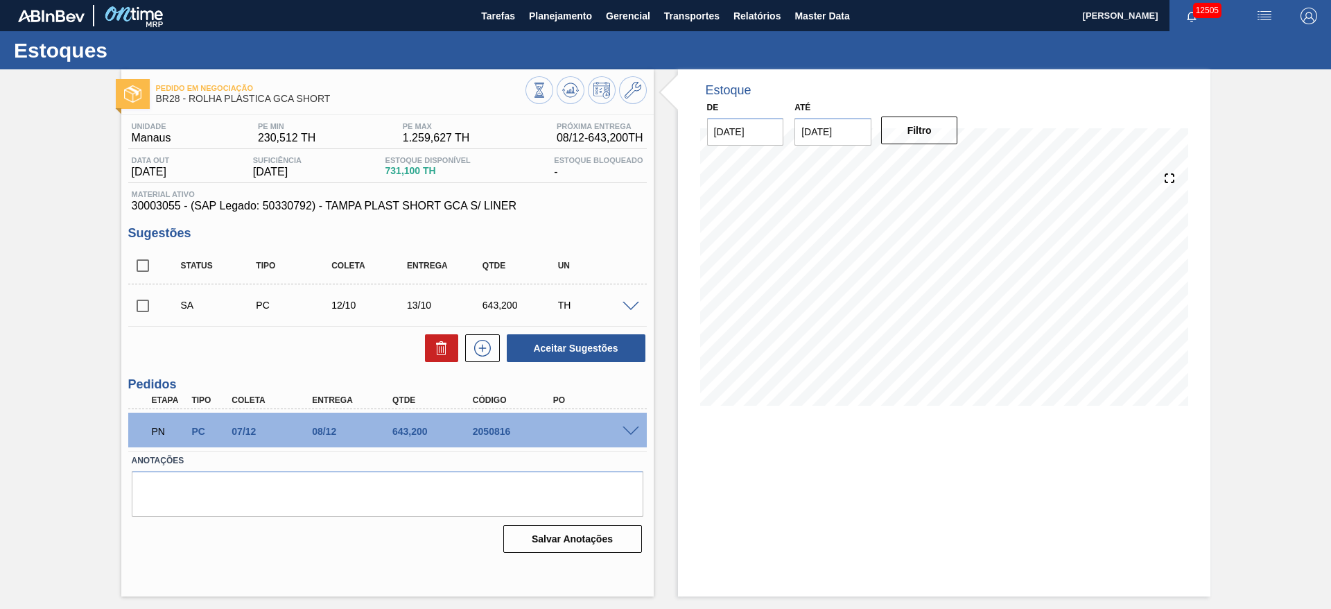
click at [142, 295] on input "checkbox" at bounding box center [142, 305] width 29 height 29
click at [613, 354] on button "Aceitar Sugestões" at bounding box center [576, 348] width 139 height 28
checkbox input "false"
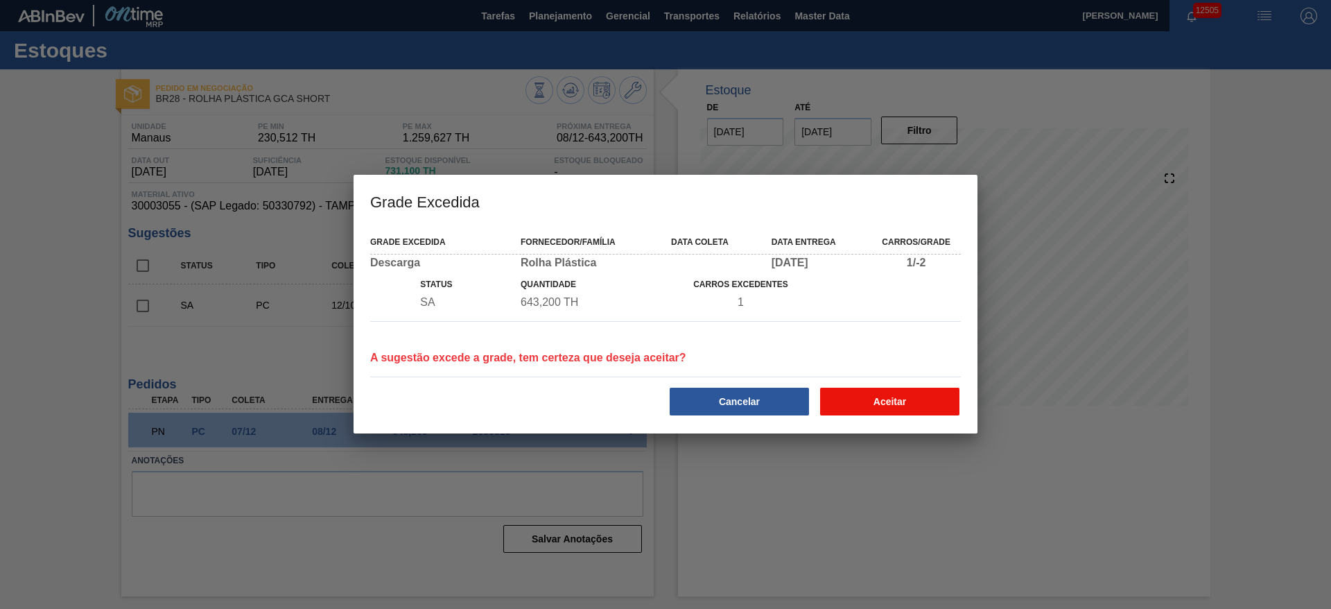
click at [836, 397] on button "Aceitar" at bounding box center [889, 402] width 139 height 28
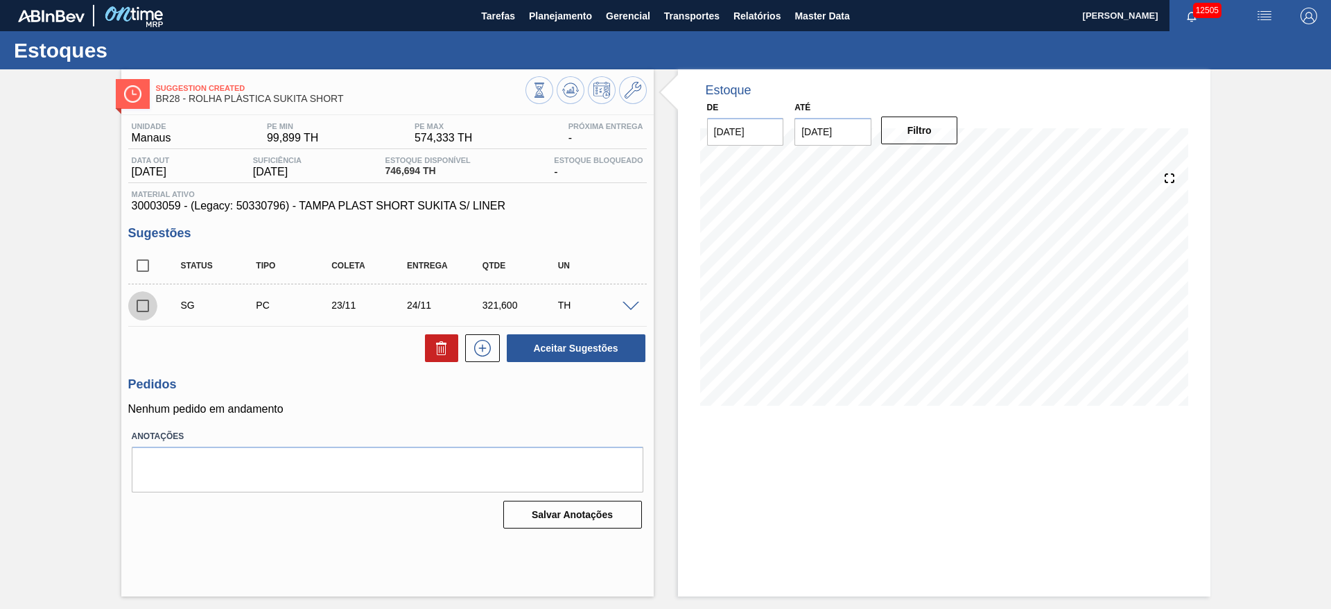
click at [143, 307] on input "checkbox" at bounding box center [142, 305] width 29 height 29
click at [542, 345] on button "Aceitar Sugestões" at bounding box center [576, 348] width 139 height 28
checkbox input "false"
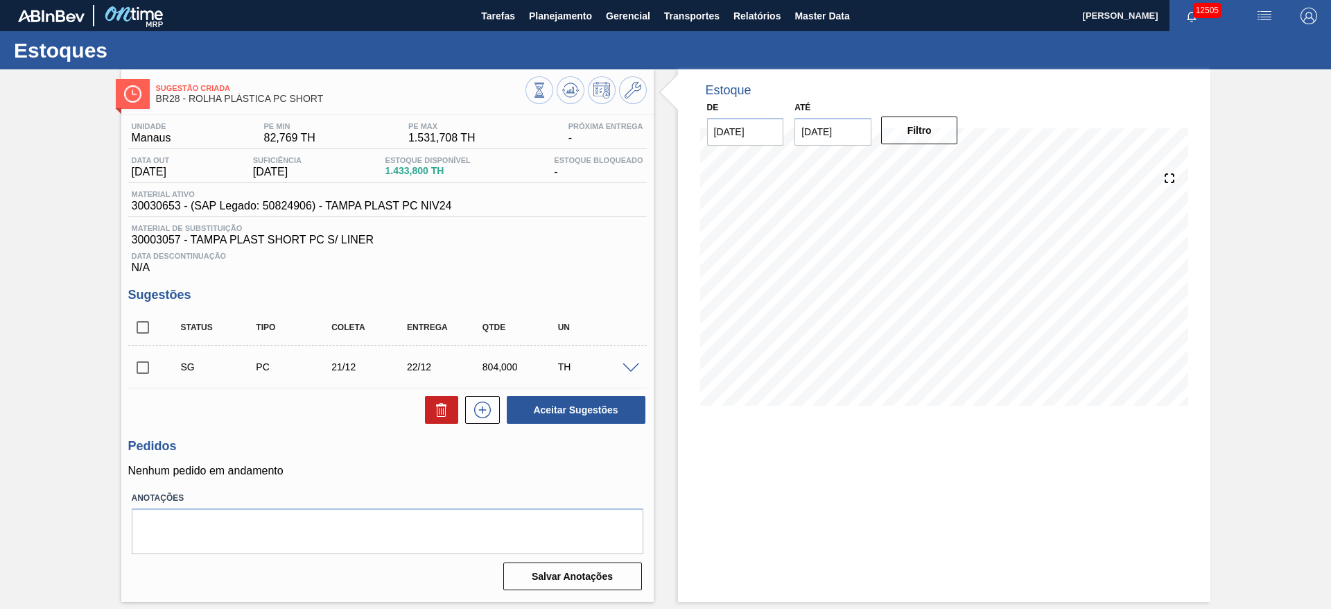
click at [146, 367] on input "checkbox" at bounding box center [142, 367] width 29 height 29
click at [547, 407] on button "Aceitar Sugestões" at bounding box center [576, 410] width 139 height 28
checkbox input "false"
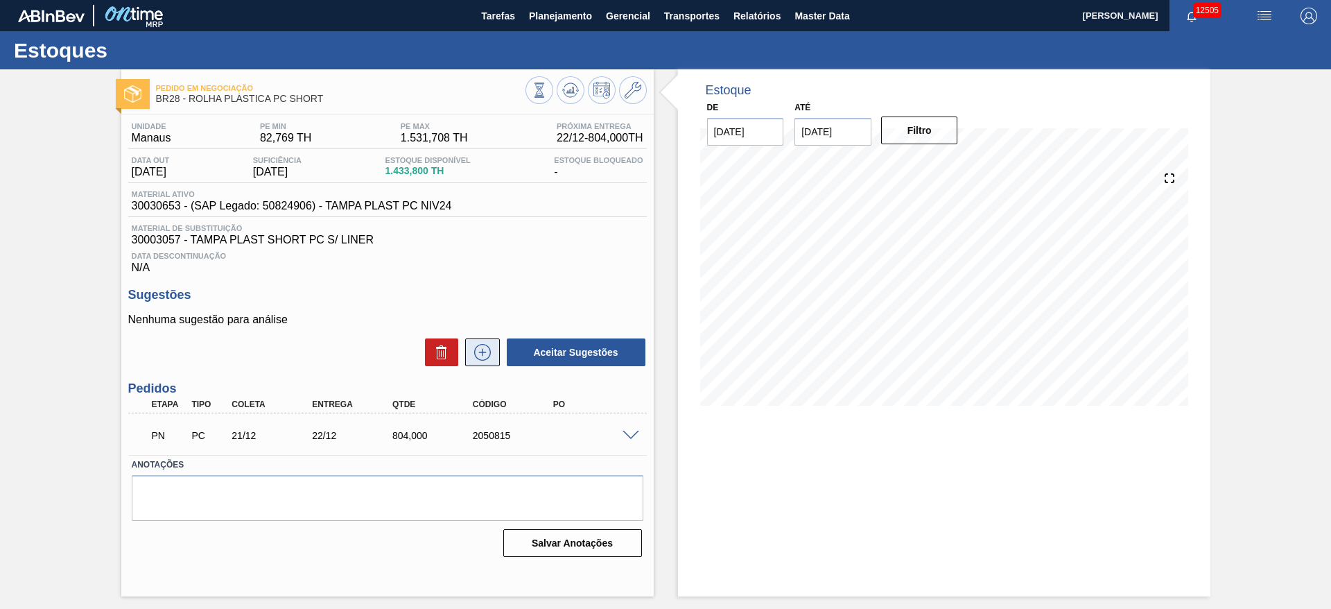
click at [474, 355] on icon at bounding box center [483, 352] width 22 height 17
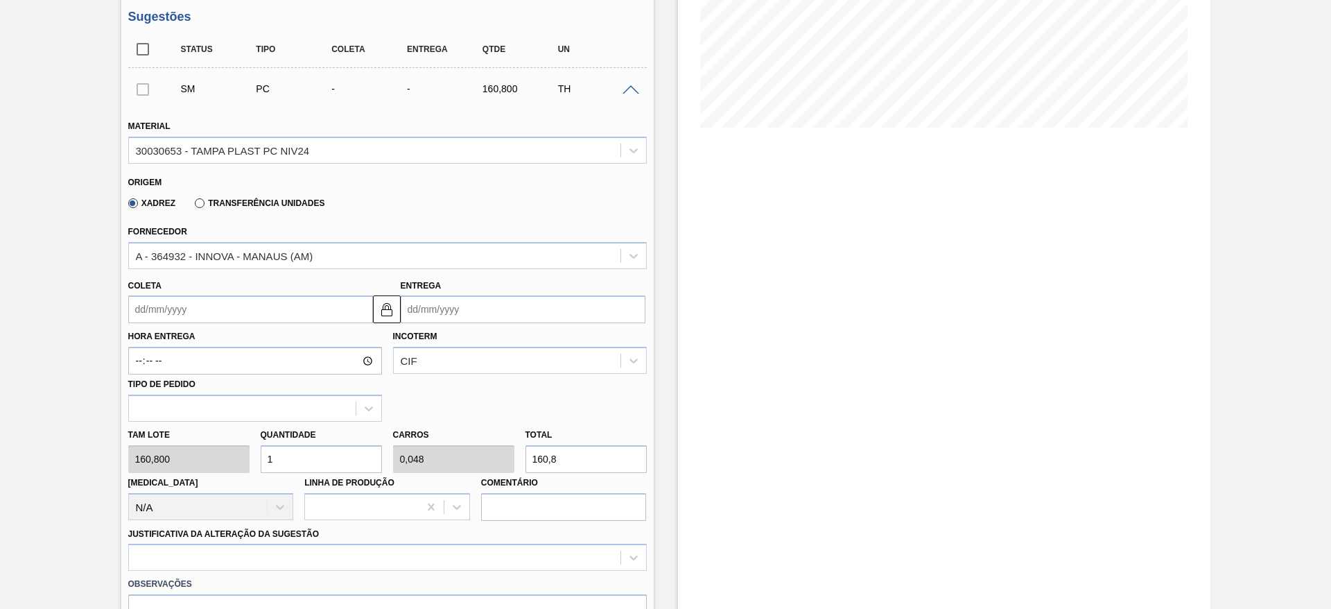
scroll to position [312, 0]
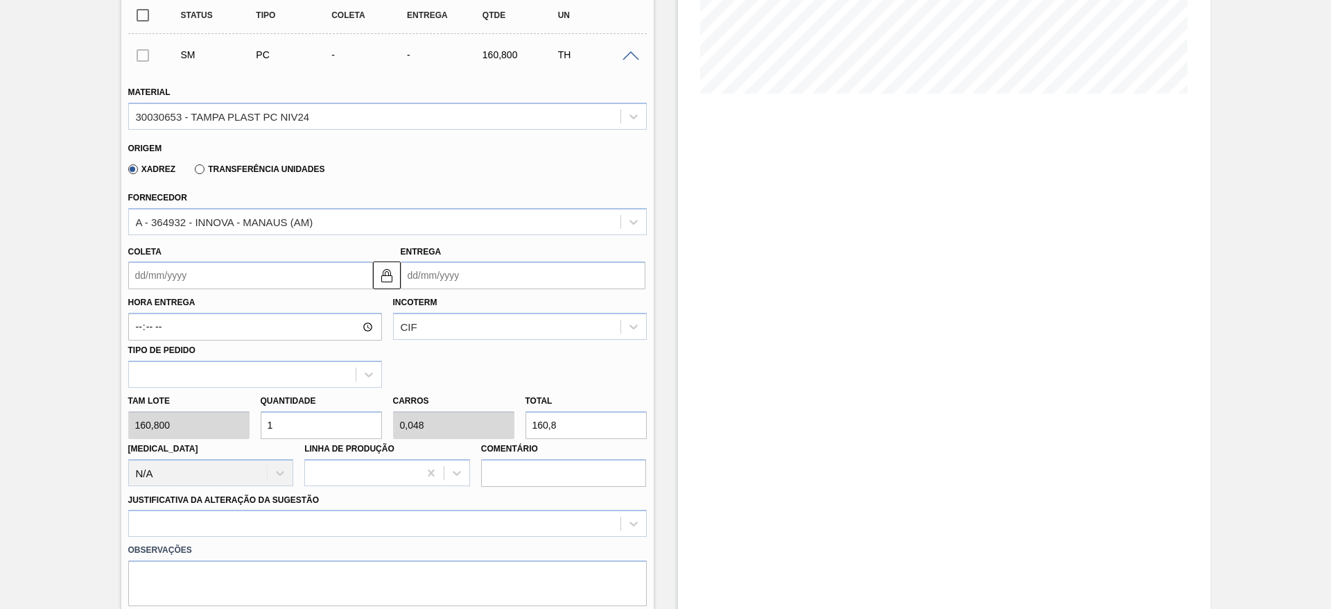
click at [165, 291] on div "Hora Entrega Incoterm CIF Tipo de pedido" at bounding box center [388, 338] width 530 height 98
click at [164, 285] on input "Coleta" at bounding box center [250, 275] width 245 height 28
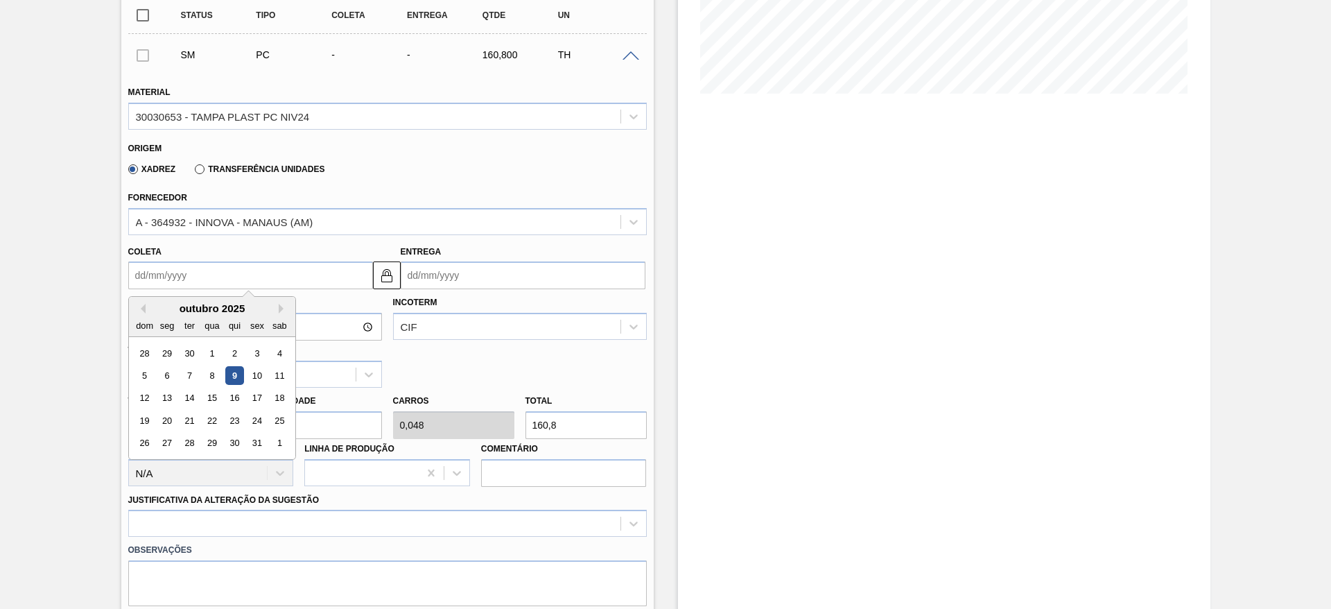
click at [228, 420] on div "23" at bounding box center [234, 420] width 19 height 19
type input "[DATE]"
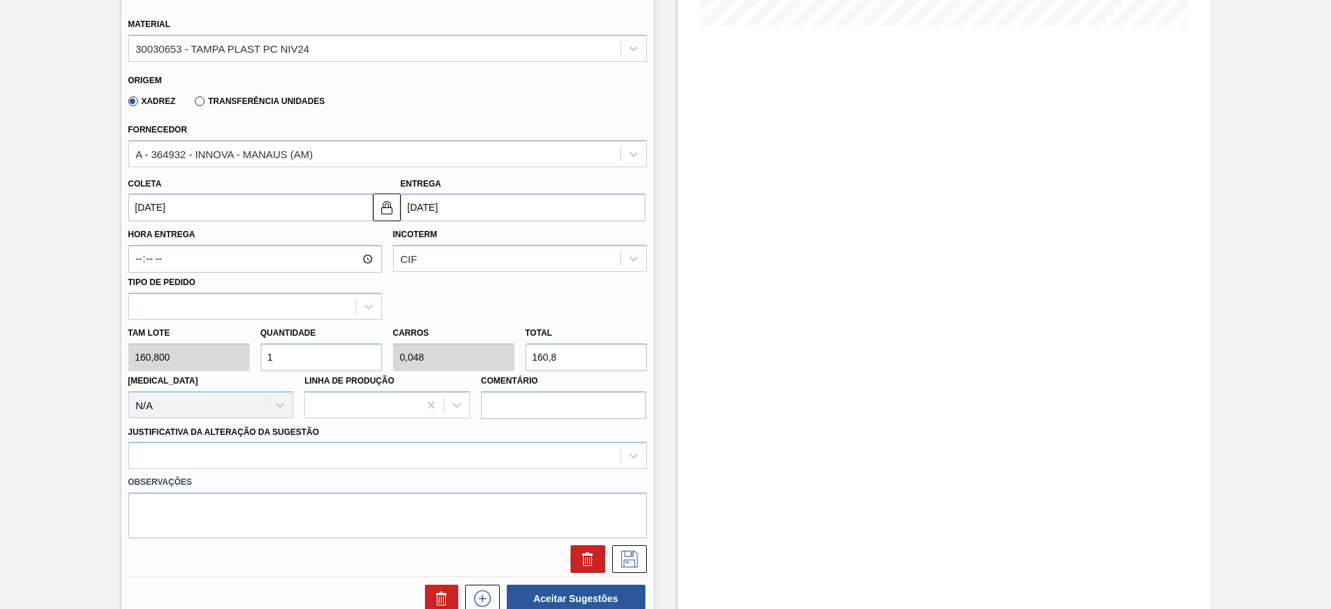
scroll to position [416, 0]
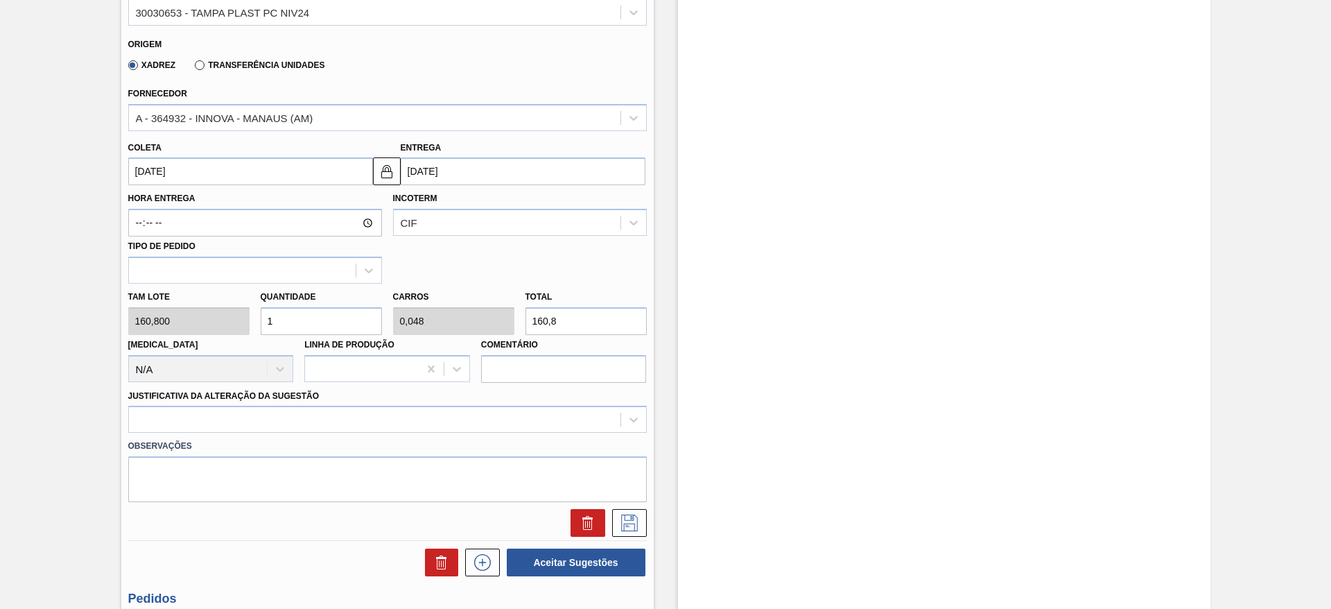
click at [290, 327] on input "1" at bounding box center [321, 321] width 121 height 28
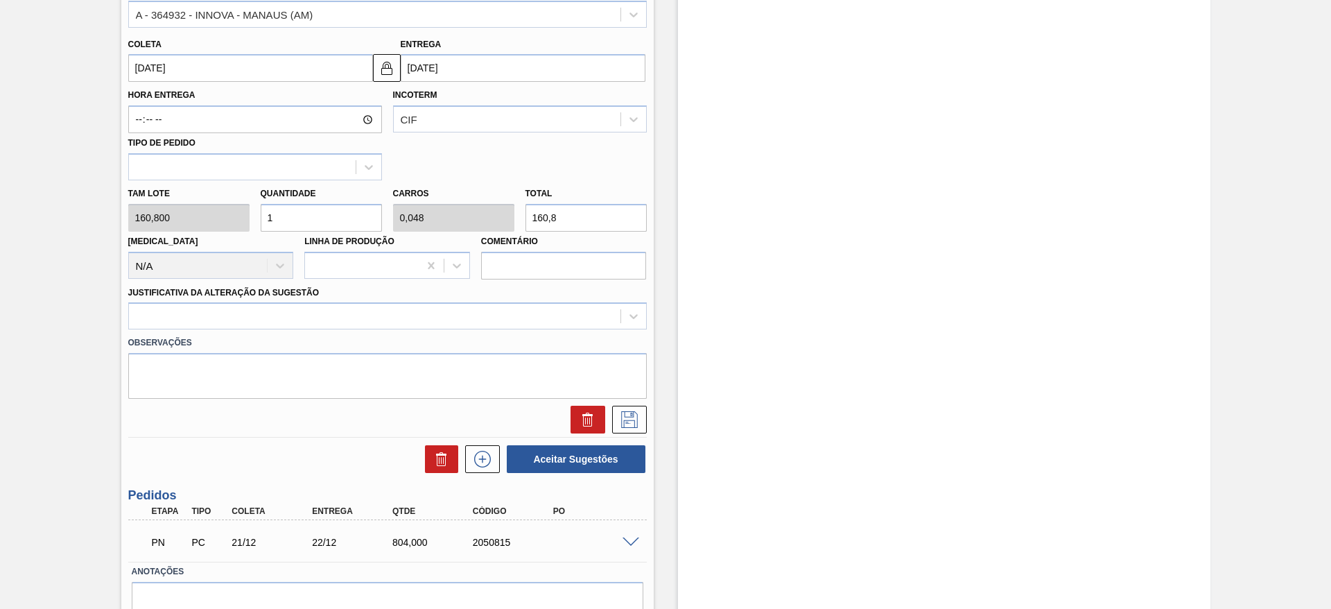
scroll to position [482, 0]
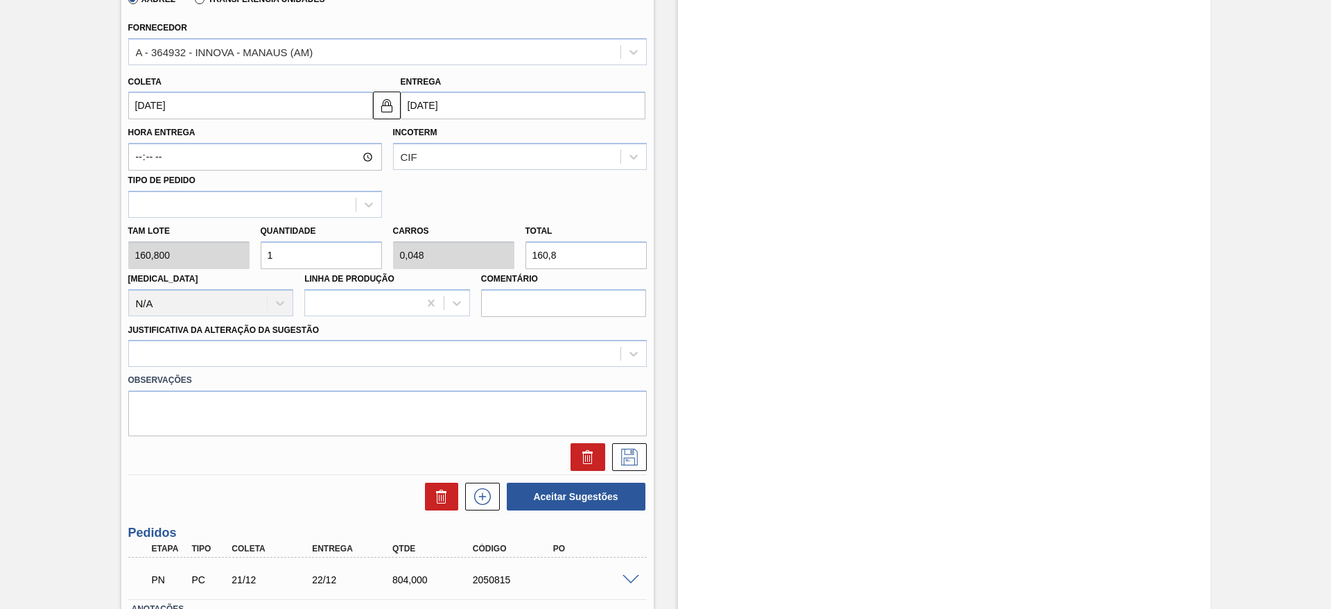
click at [243, 259] on div "[PERSON_NAME] 160,800 Quantidade 1 Carros 0,048 Total 160,8 [MEDICAL_DATA] N/A …" at bounding box center [388, 267] width 530 height 99
type input "5"
type input "0,238"
type input "804"
type input "5"
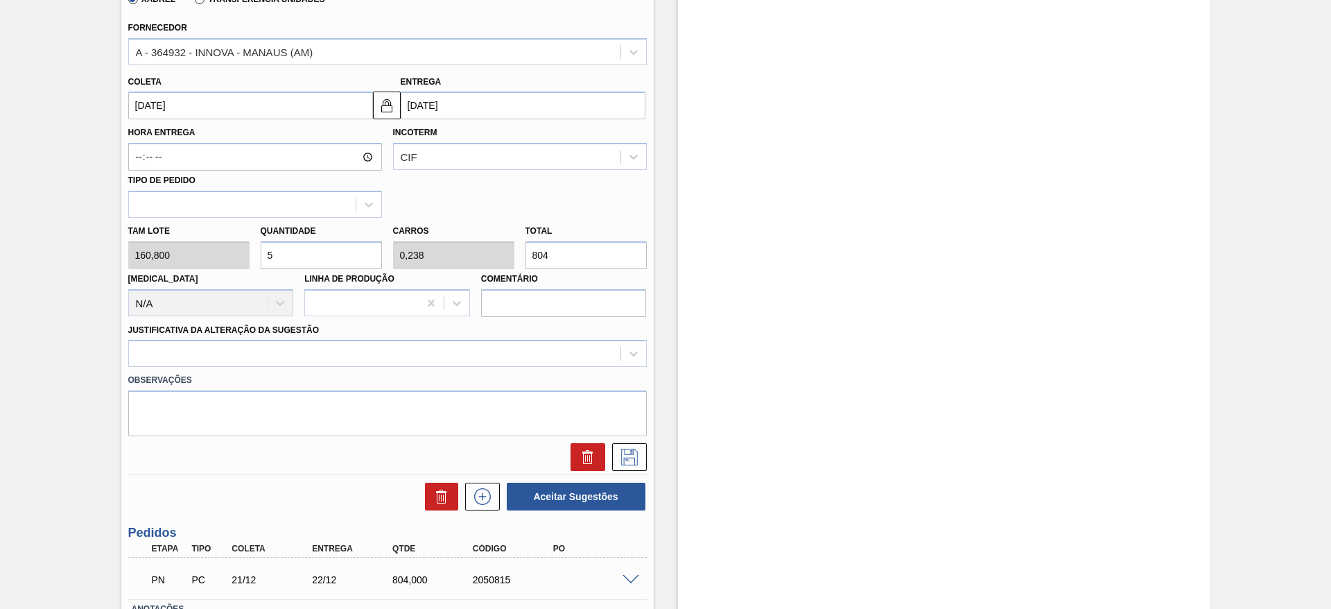
click at [483, 372] on label "Observações" at bounding box center [387, 380] width 519 height 20
click at [483, 354] on div at bounding box center [375, 354] width 492 height 20
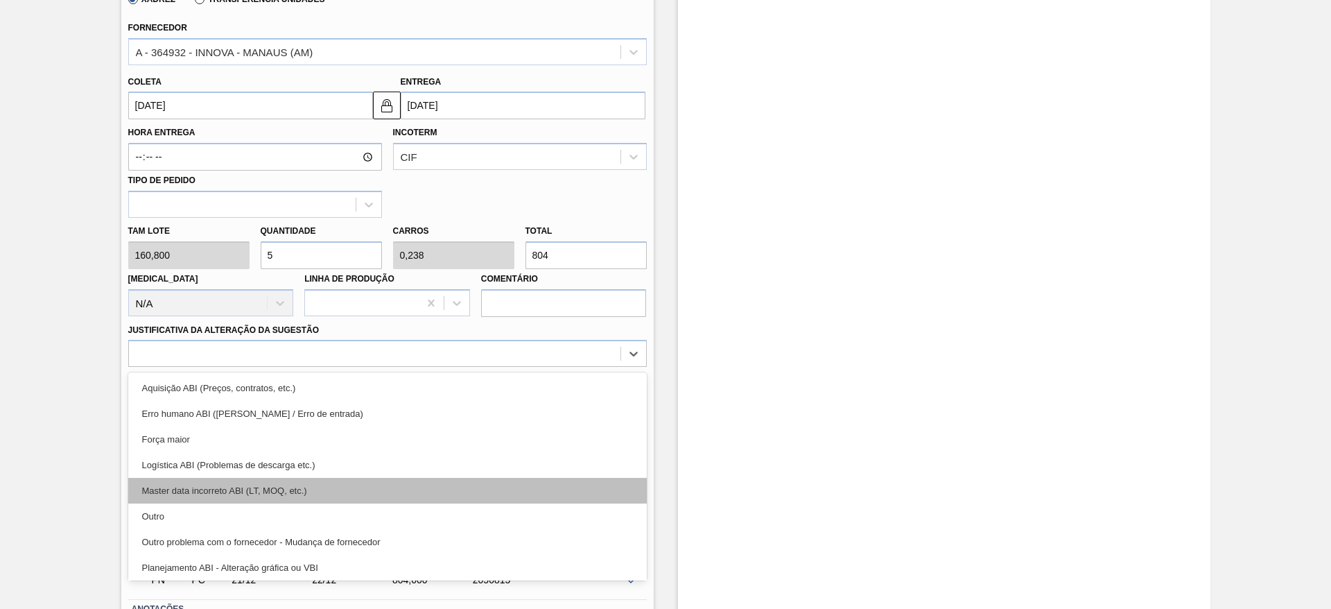
scroll to position [104, 0]
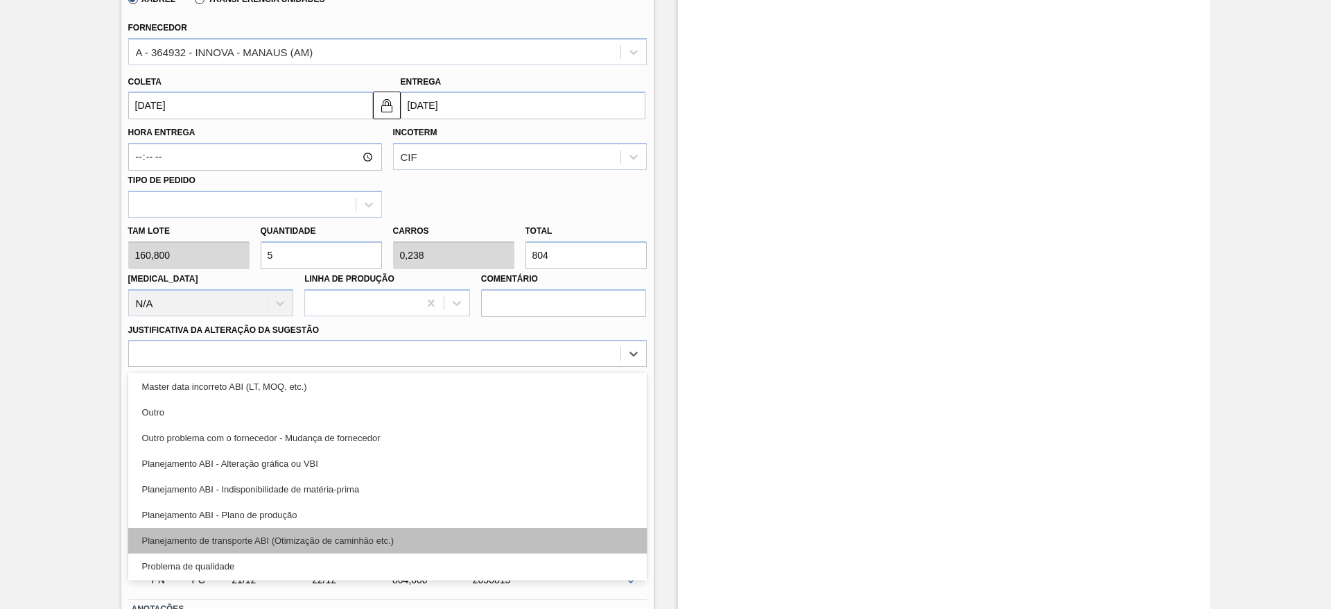
click at [431, 531] on div "Planejamento de transporte ABI (Otimização de caminhão etc.)" at bounding box center [387, 541] width 519 height 26
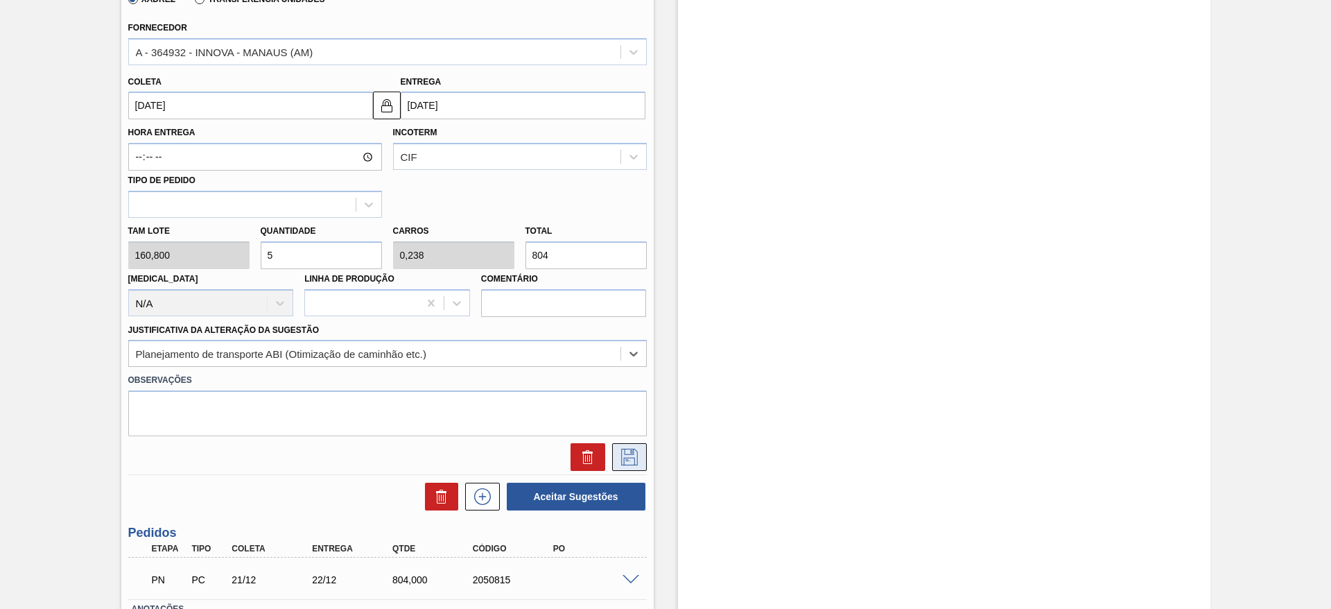
click at [627, 449] on icon at bounding box center [629, 457] width 17 height 17
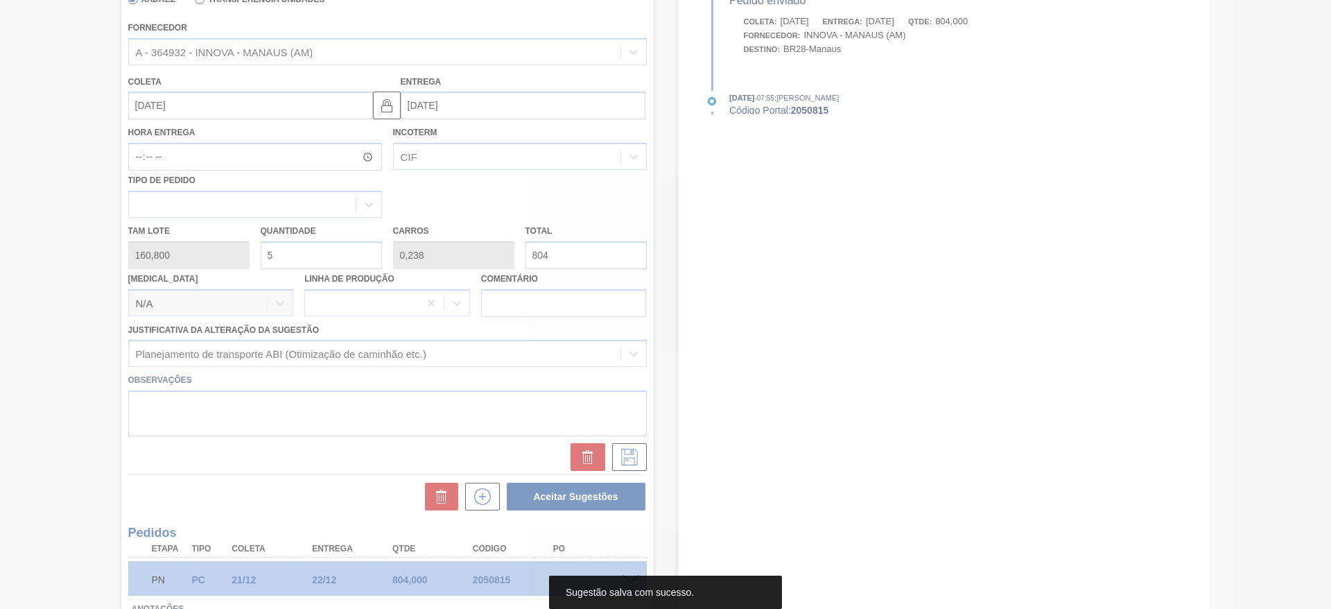
scroll to position [0, 0]
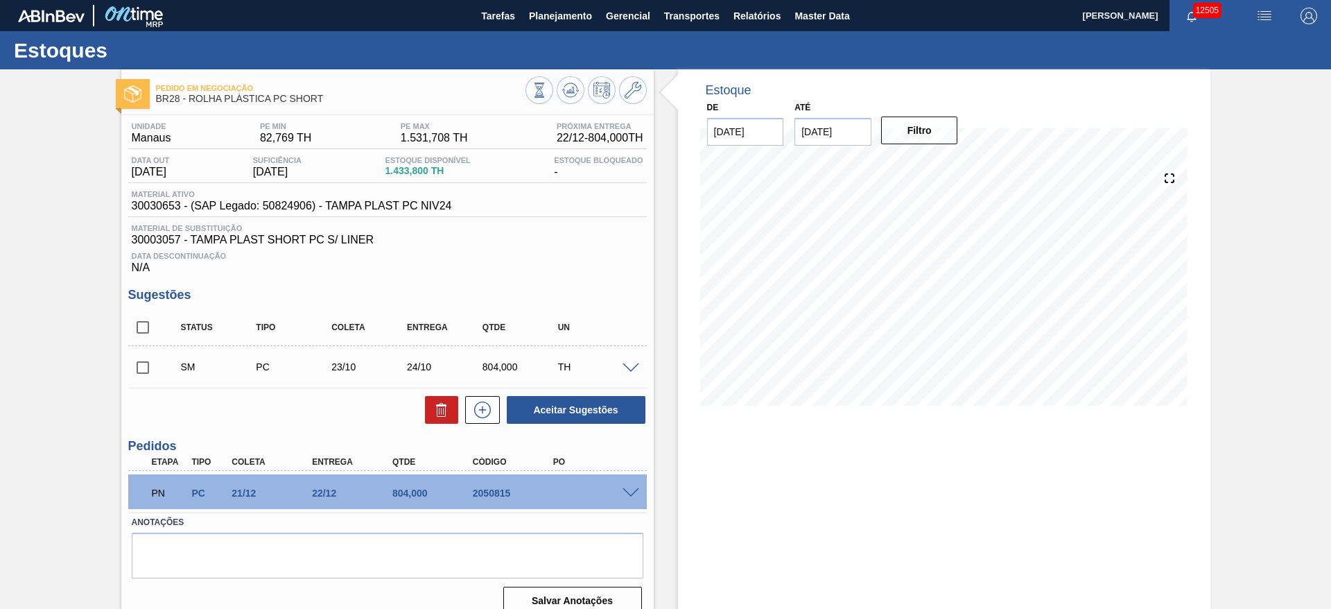
click at [632, 358] on div "SM PC 23/10 24/10 804,000 TH" at bounding box center [387, 366] width 519 height 35
click at [641, 363] on div at bounding box center [633, 367] width 28 height 10
click at [634, 366] on span at bounding box center [631, 368] width 17 height 10
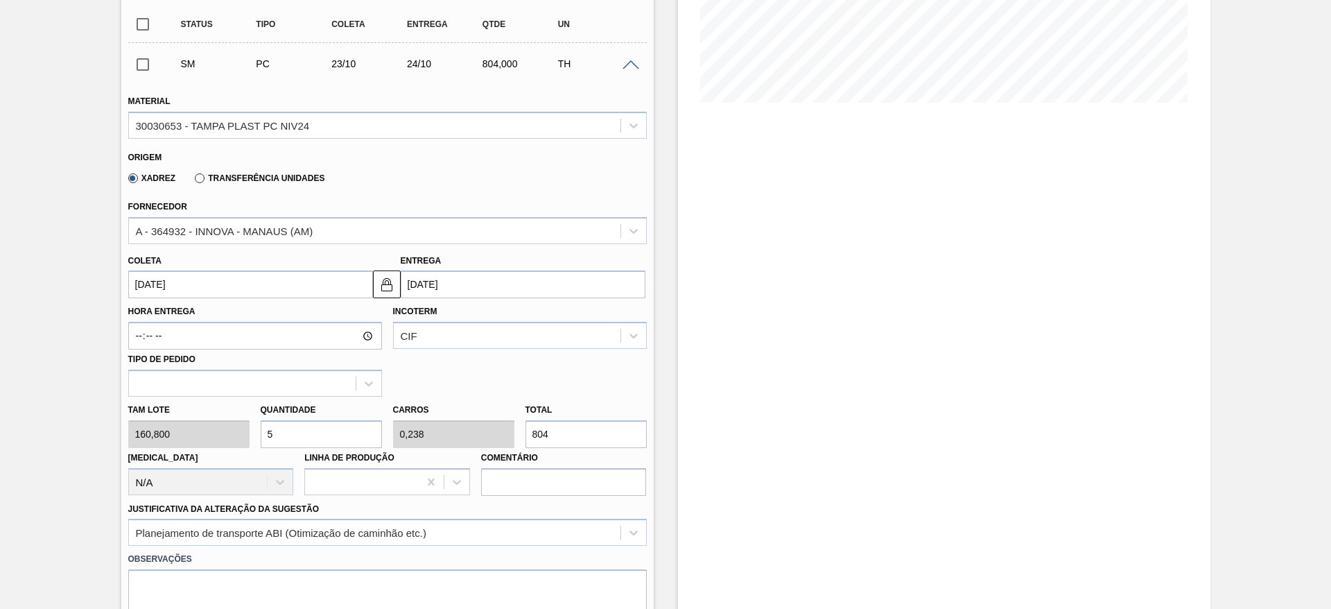
scroll to position [312, 0]
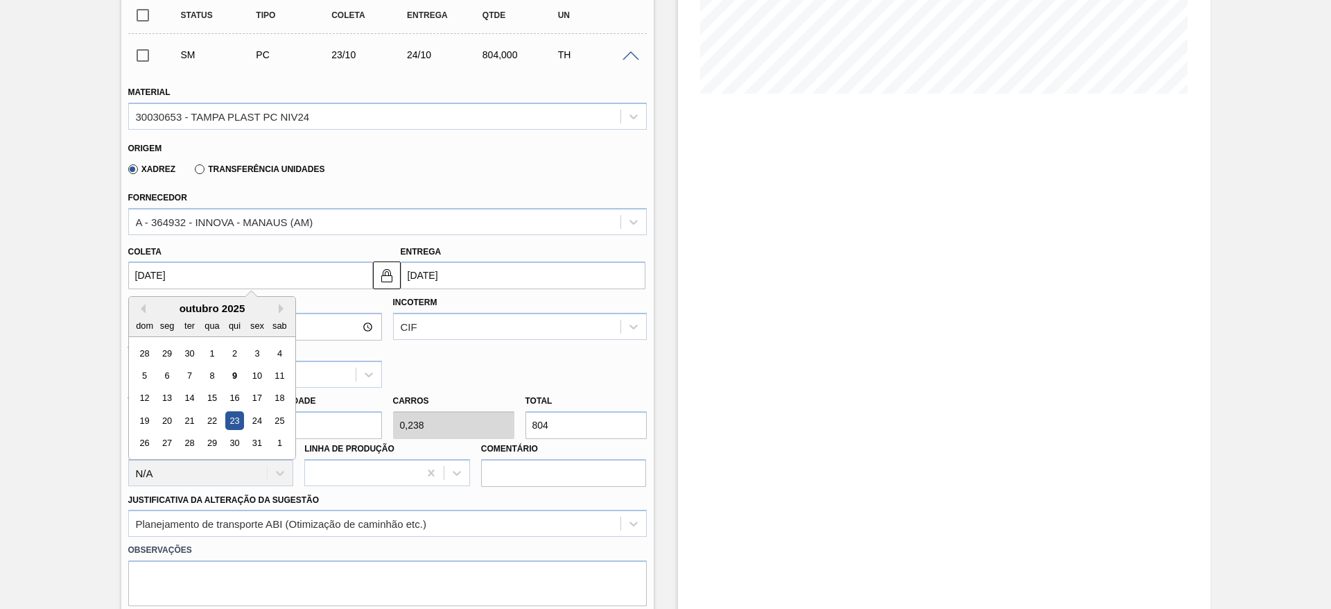
click at [157, 286] on input "[DATE]" at bounding box center [250, 275] width 245 height 28
click at [277, 309] on div "outubro 2025" at bounding box center [212, 308] width 166 height 12
click at [284, 307] on button "Next Month" at bounding box center [284, 309] width 10 height 10
click at [144, 434] on div "23" at bounding box center [144, 443] width 19 height 19
type input "[DATE]"
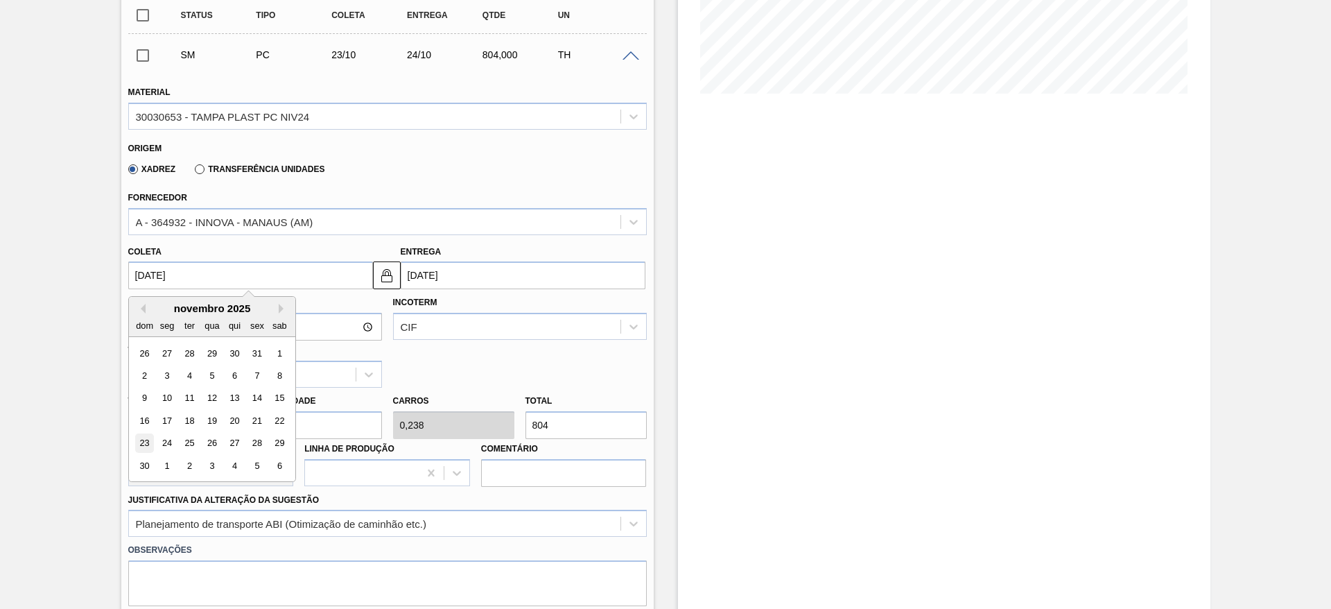
type input "[DATE]"
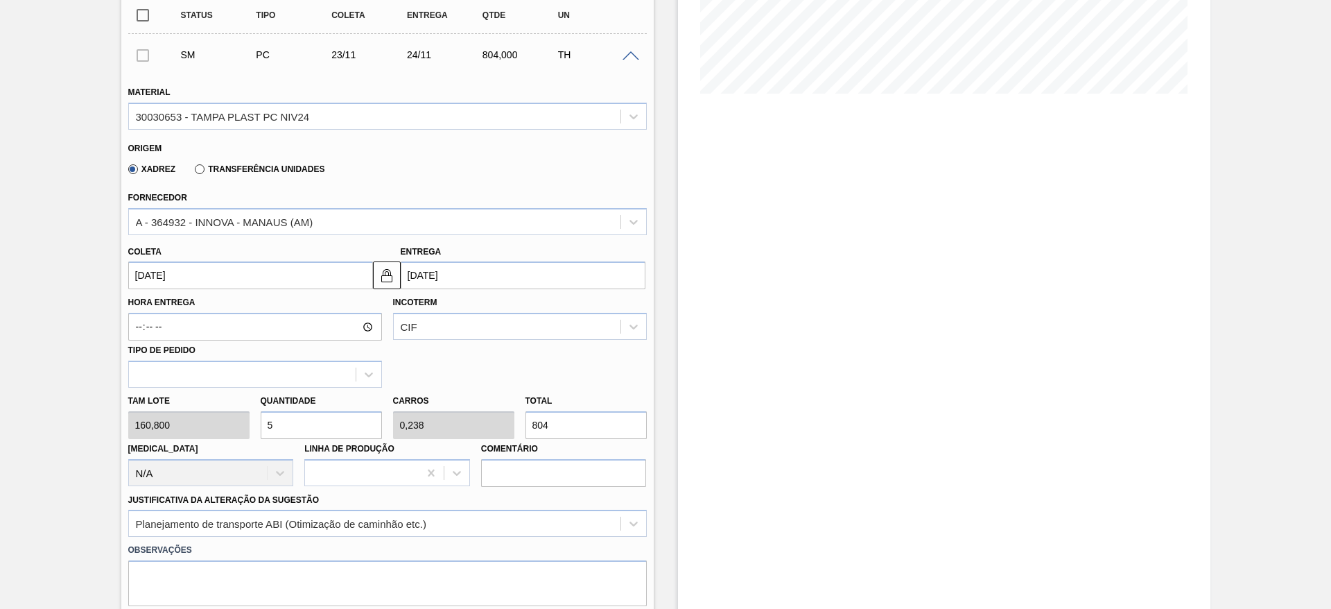
scroll to position [586, 0]
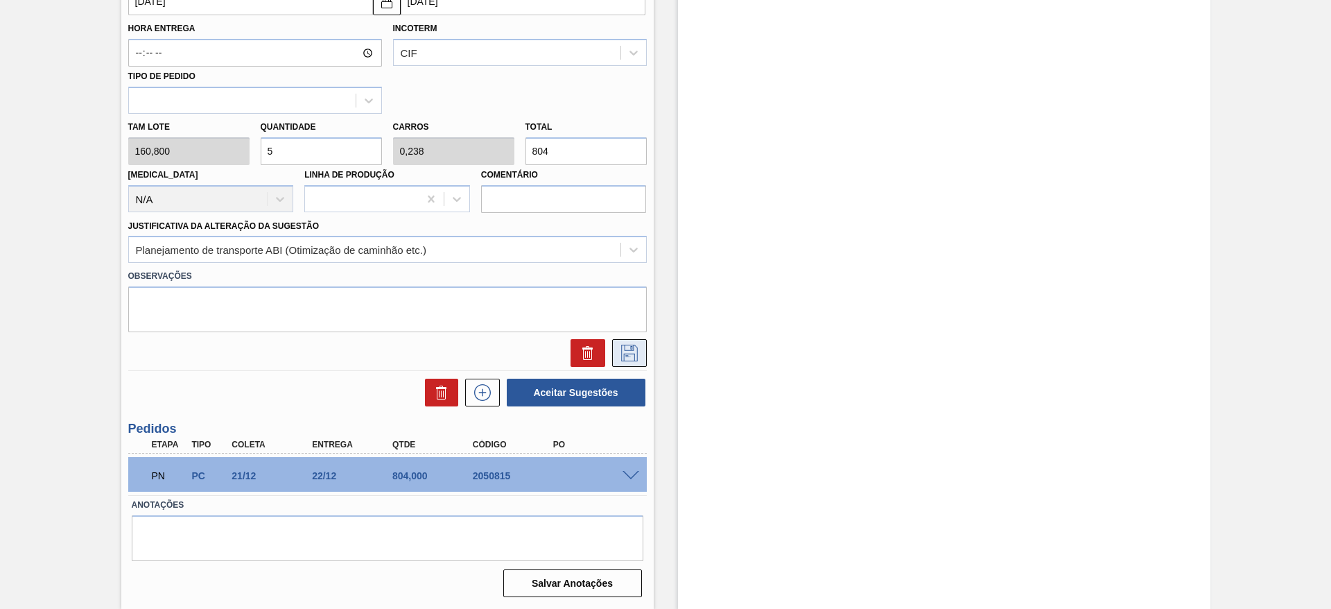
click at [625, 349] on icon at bounding box center [630, 353] width 22 height 17
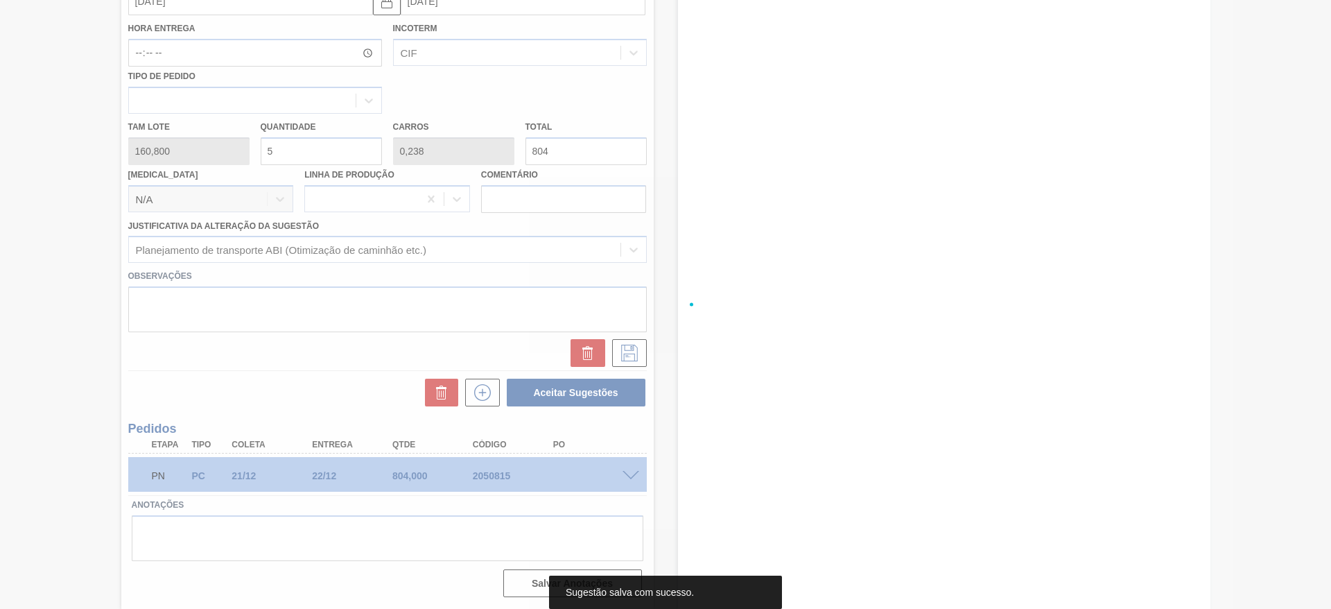
scroll to position [17, 0]
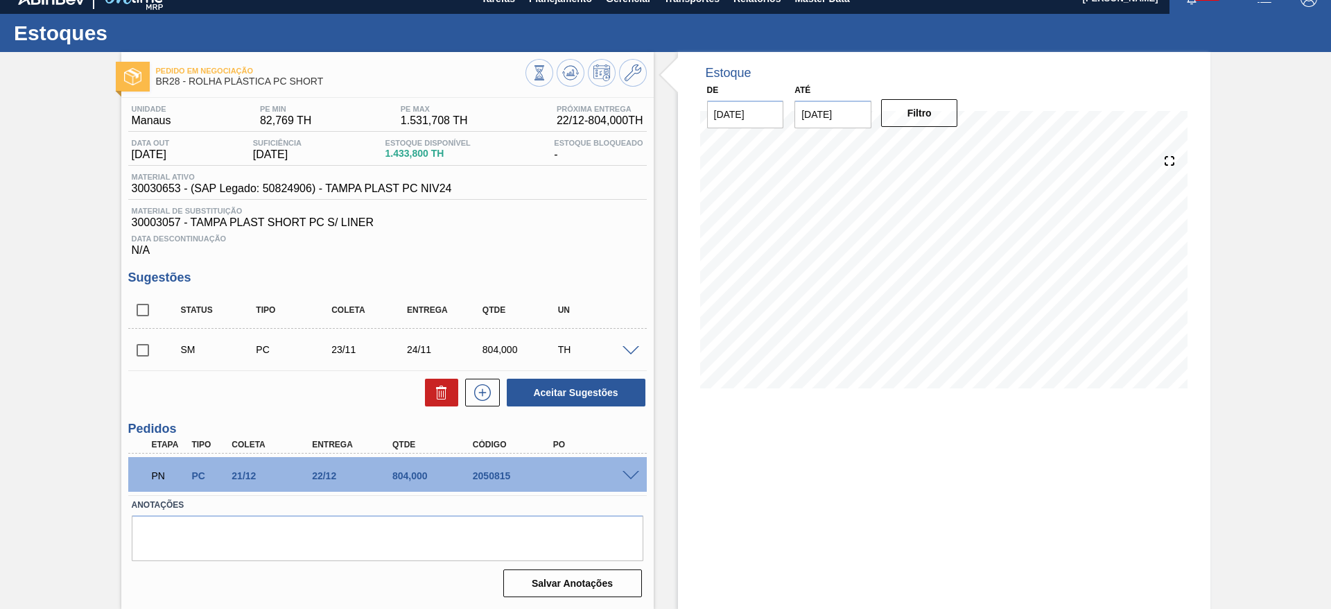
click at [146, 349] on input "checkbox" at bounding box center [142, 350] width 29 height 29
click at [603, 390] on button "Aceitar Sugestões" at bounding box center [576, 393] width 139 height 28
checkbox input "false"
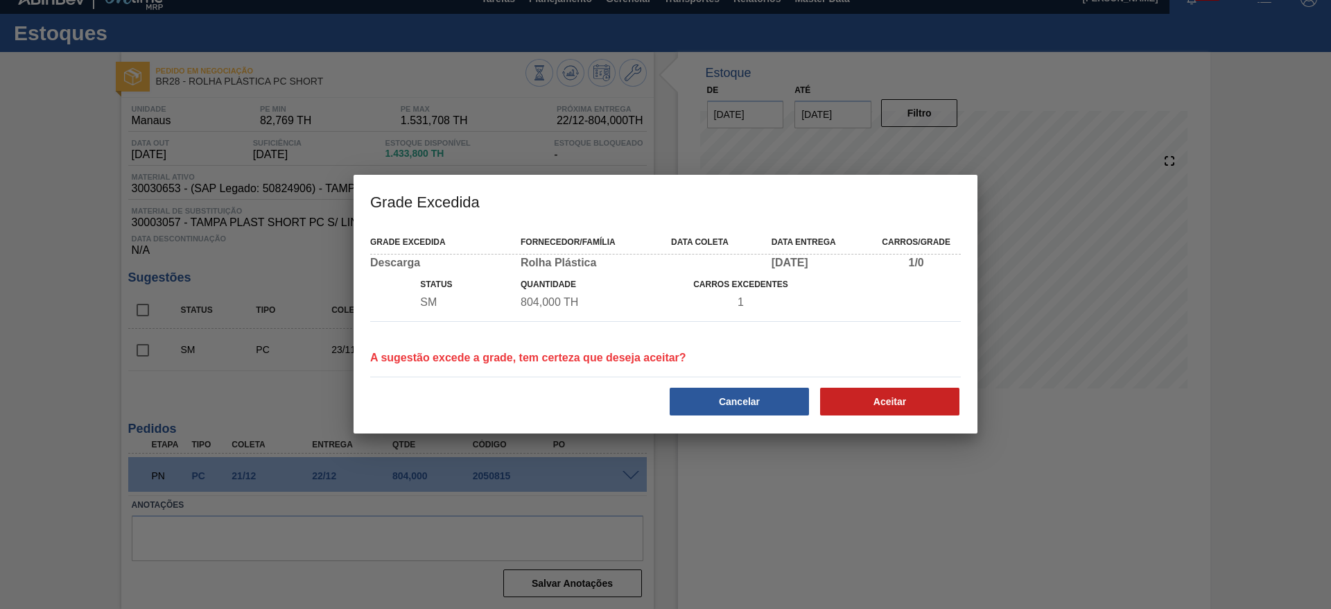
click at [828, 380] on div at bounding box center [666, 377] width 602 height 12
click at [836, 386] on div "Cancelar Aceitar" at bounding box center [666, 400] width 602 height 34
click at [843, 402] on button "Aceitar" at bounding box center [889, 402] width 139 height 28
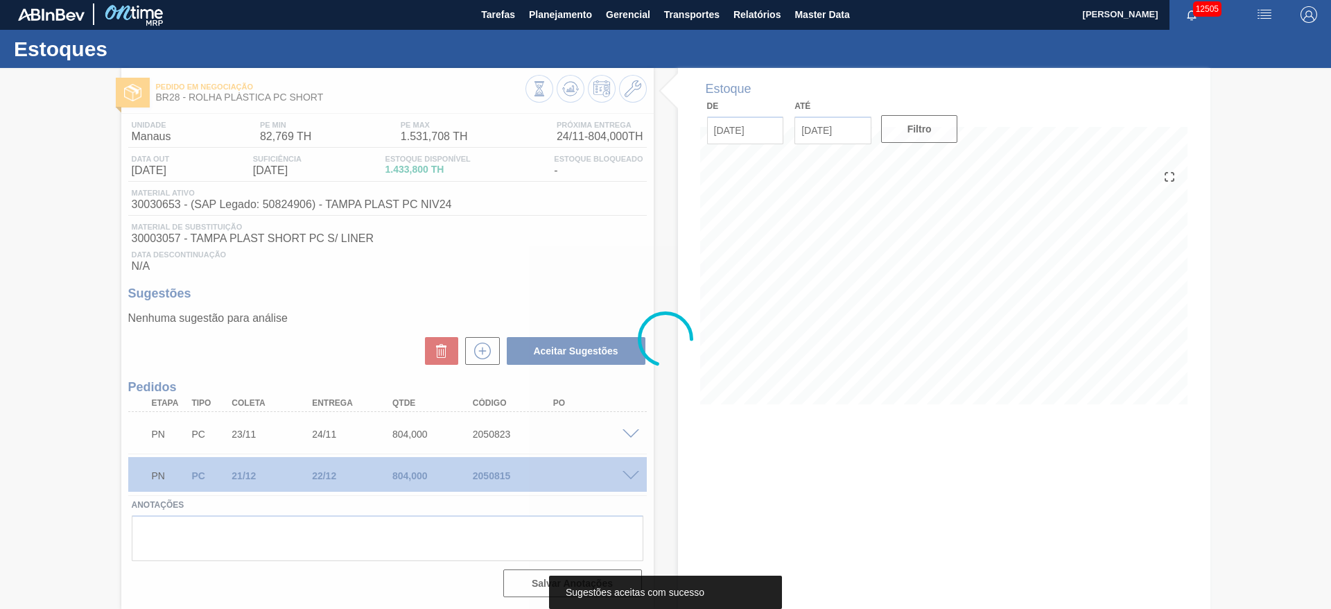
scroll to position [1, 0]
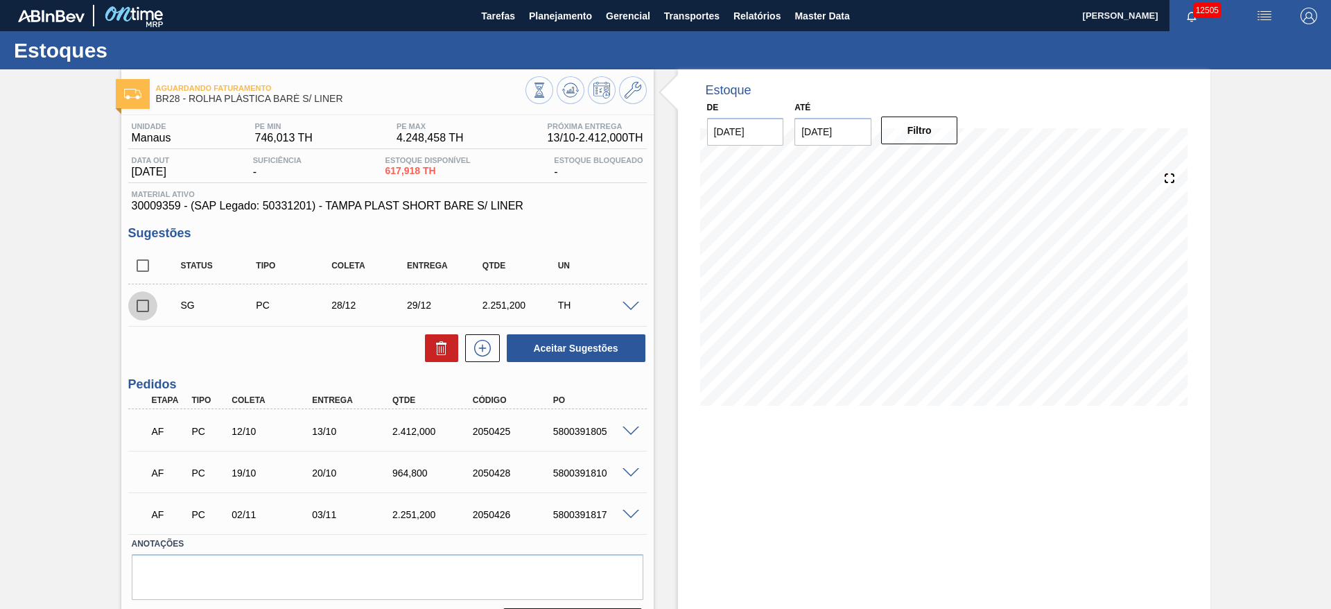
click at [139, 303] on input "checkbox" at bounding box center [142, 305] width 29 height 29
click at [631, 431] on span at bounding box center [631, 431] width 17 height 10
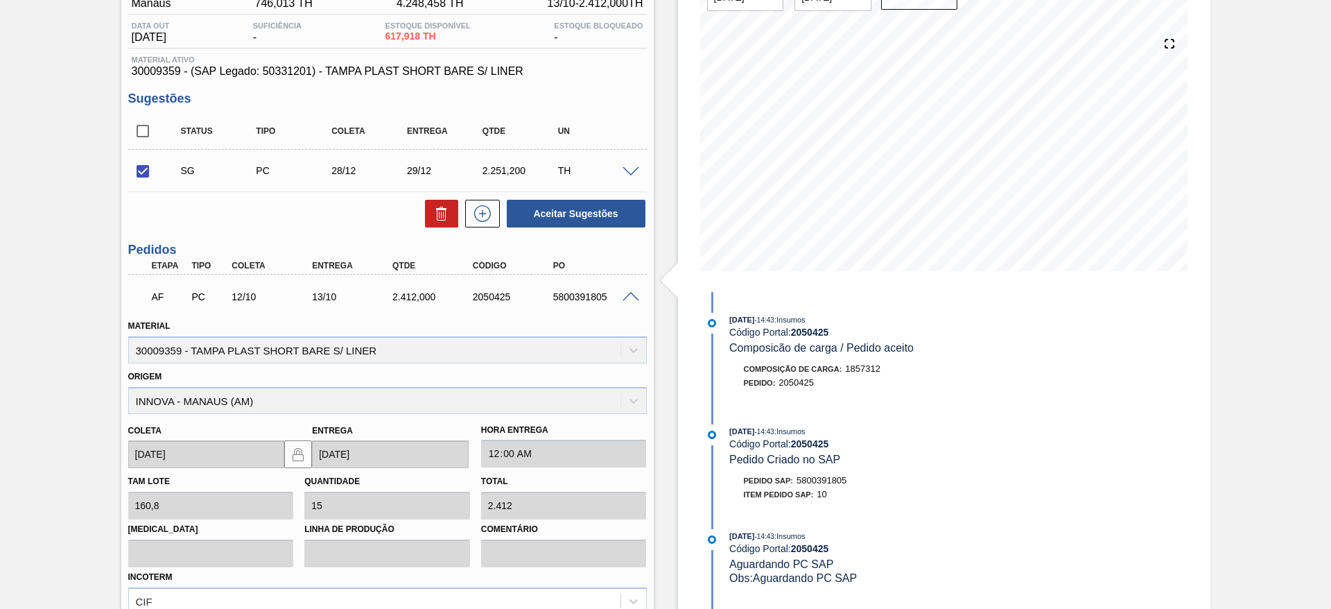
scroll to position [104, 0]
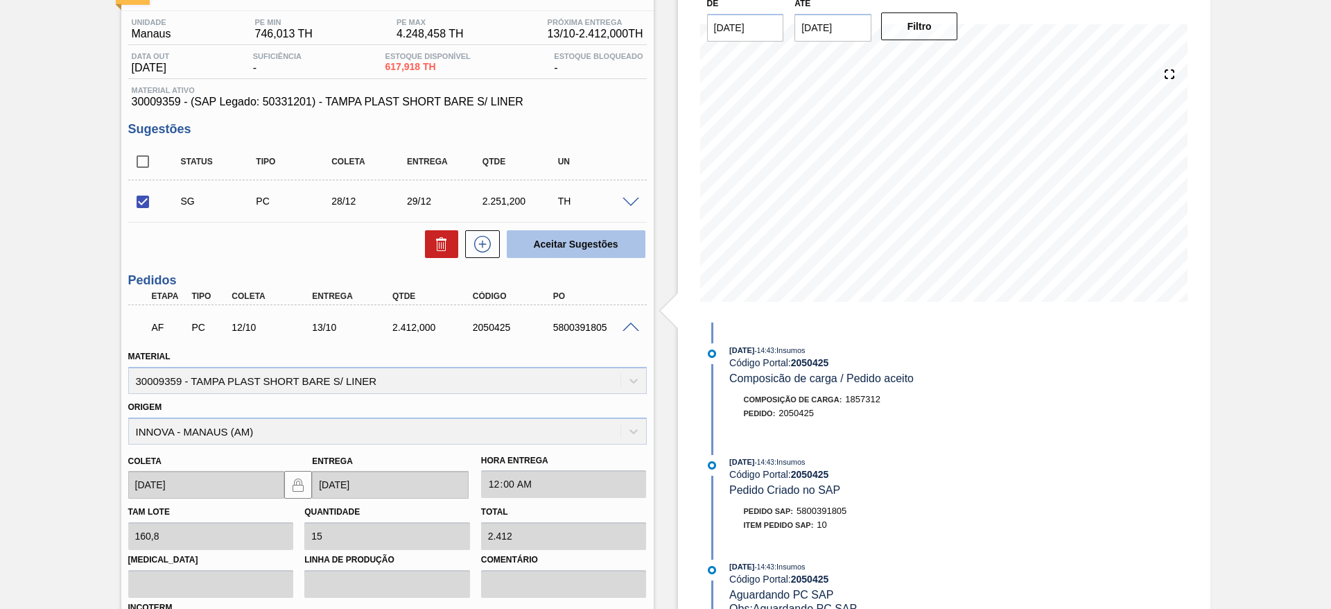
click at [566, 242] on button "Aceitar Sugestões" at bounding box center [576, 244] width 139 height 28
checkbox input "false"
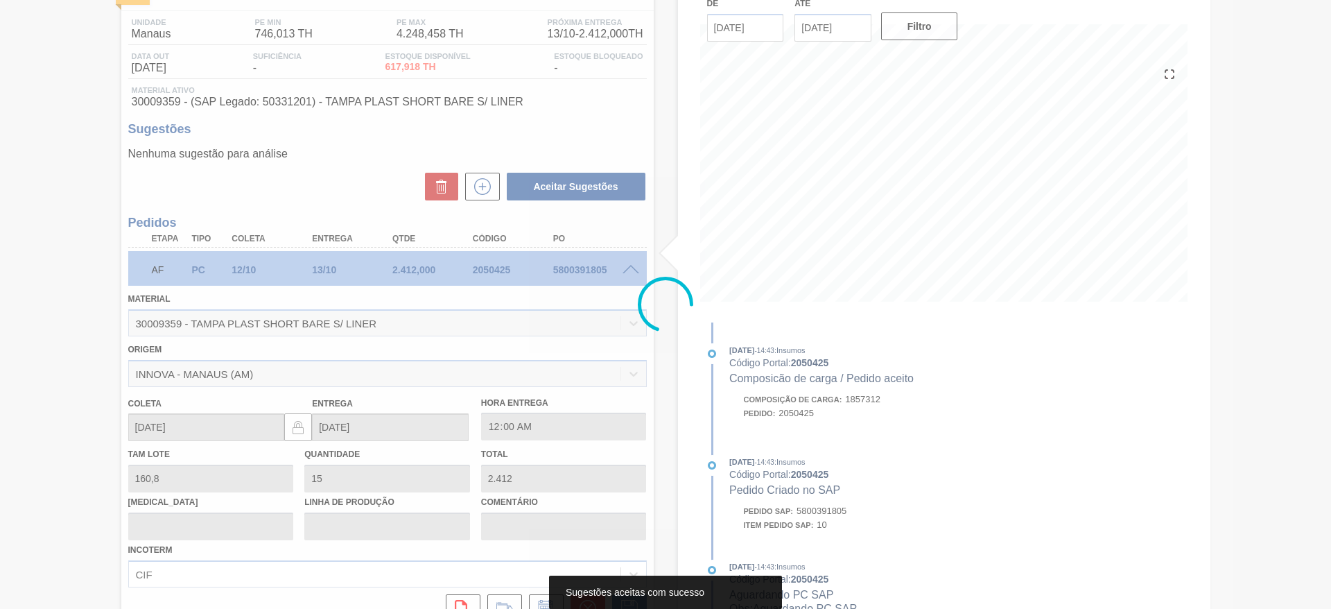
scroll to position [23, 0]
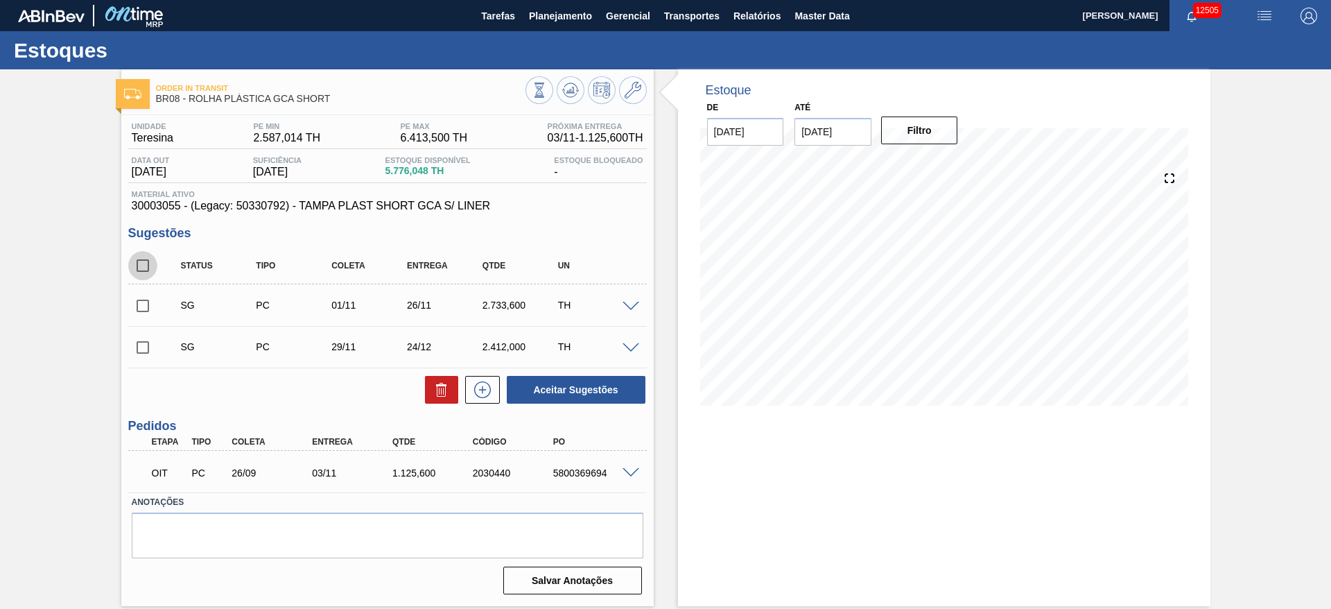
click at [146, 264] on input "checkbox" at bounding box center [142, 265] width 29 height 29
checkbox input "true"
click at [612, 392] on button "Aceitar Sugestões" at bounding box center [576, 390] width 139 height 28
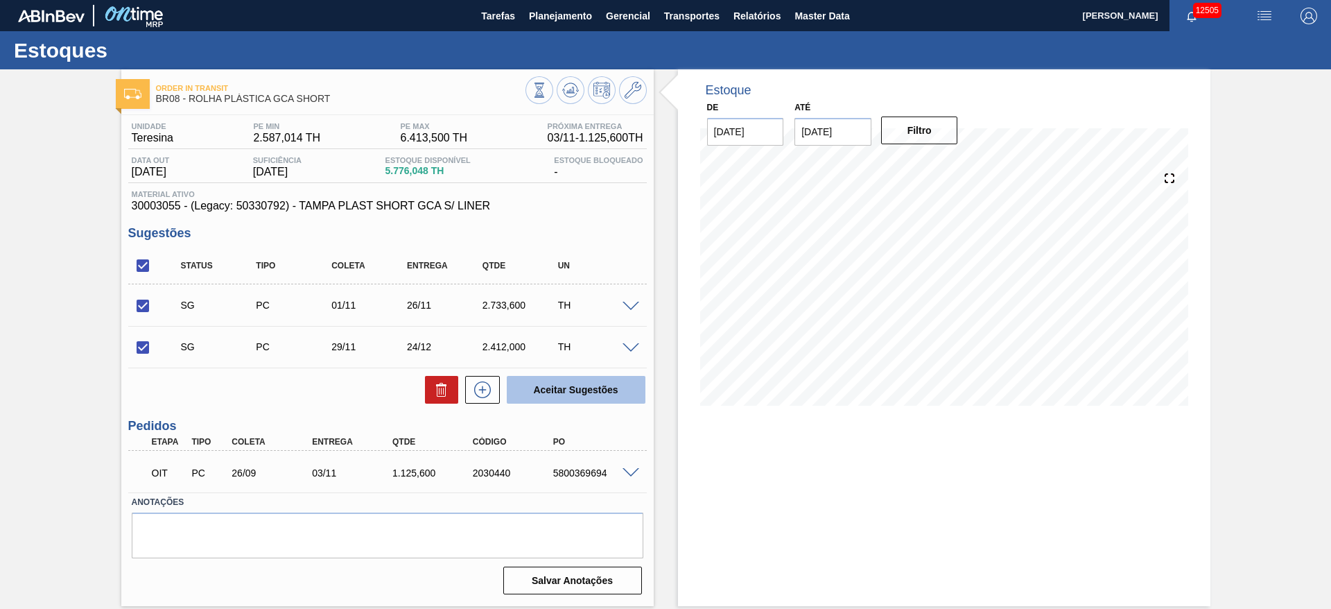
checkbox input "false"
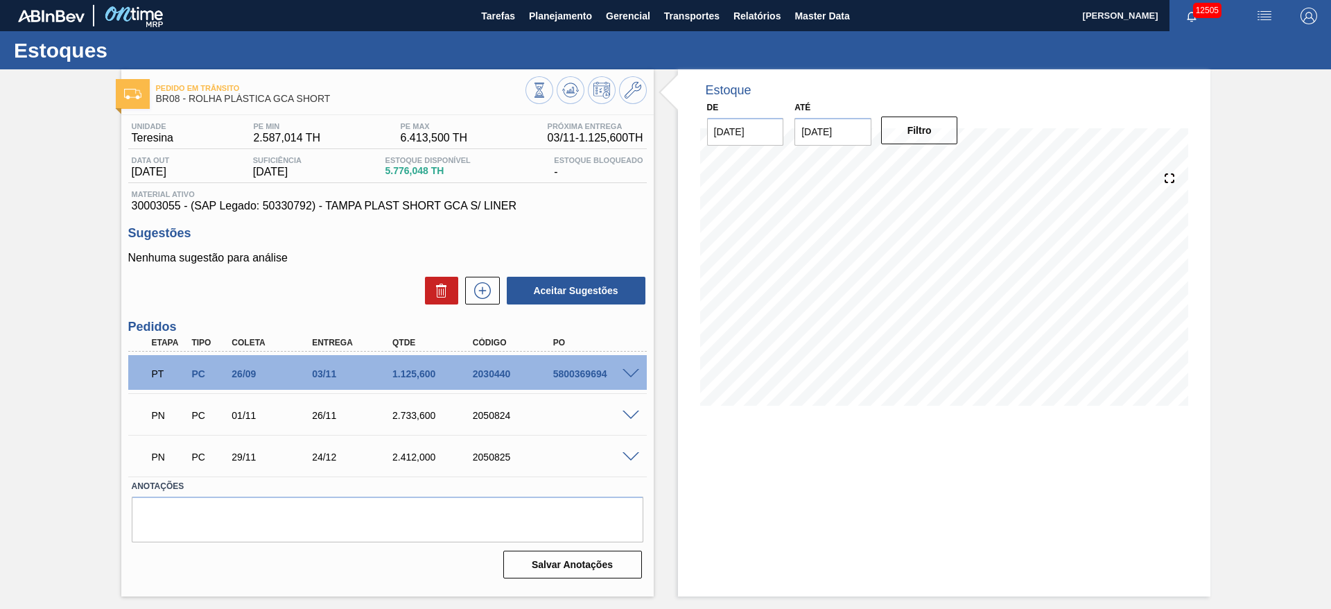
click at [635, 460] on span at bounding box center [631, 457] width 17 height 10
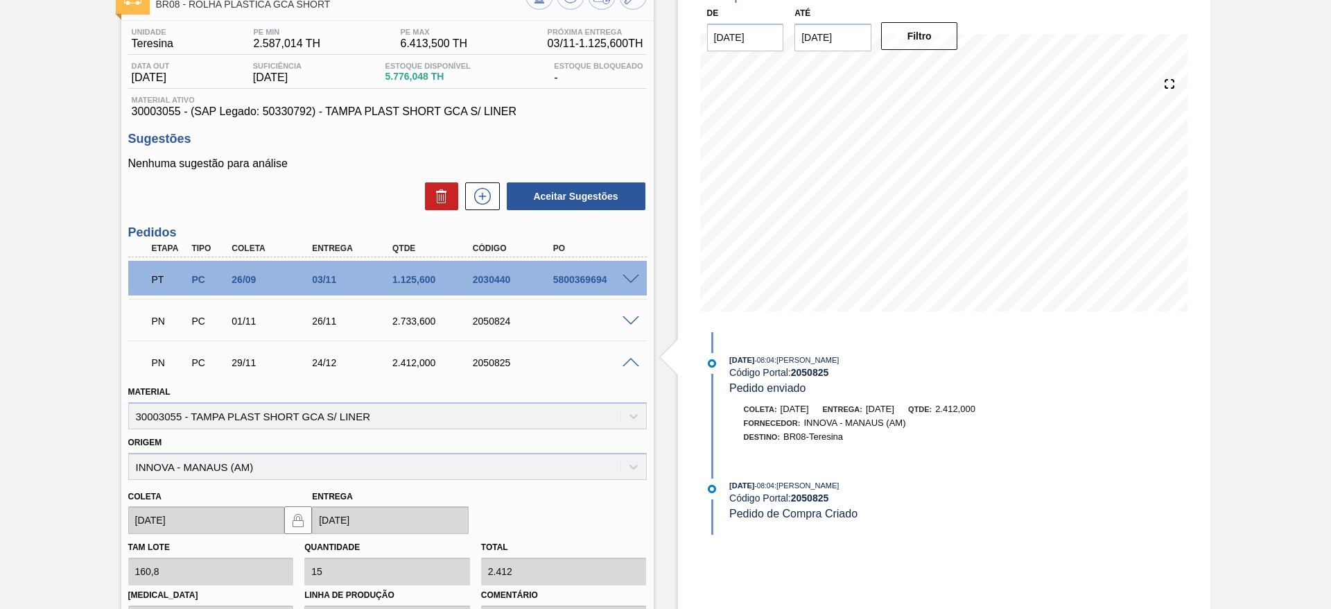
scroll to position [318, 0]
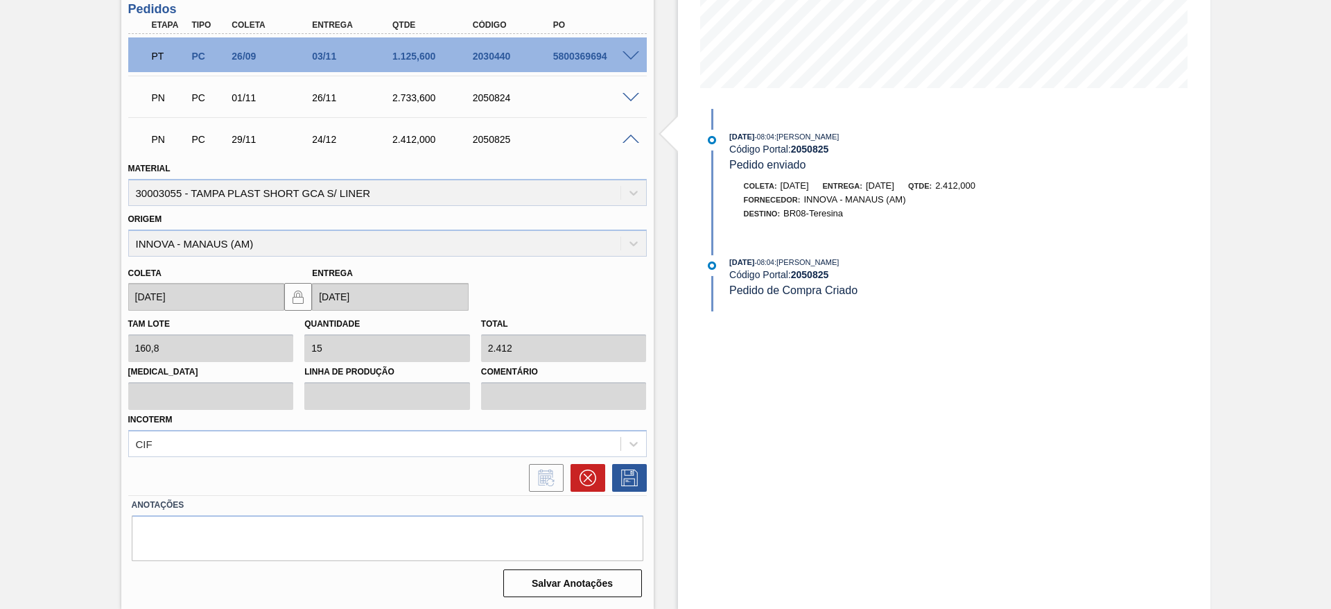
click at [637, 137] on span at bounding box center [631, 140] width 17 height 10
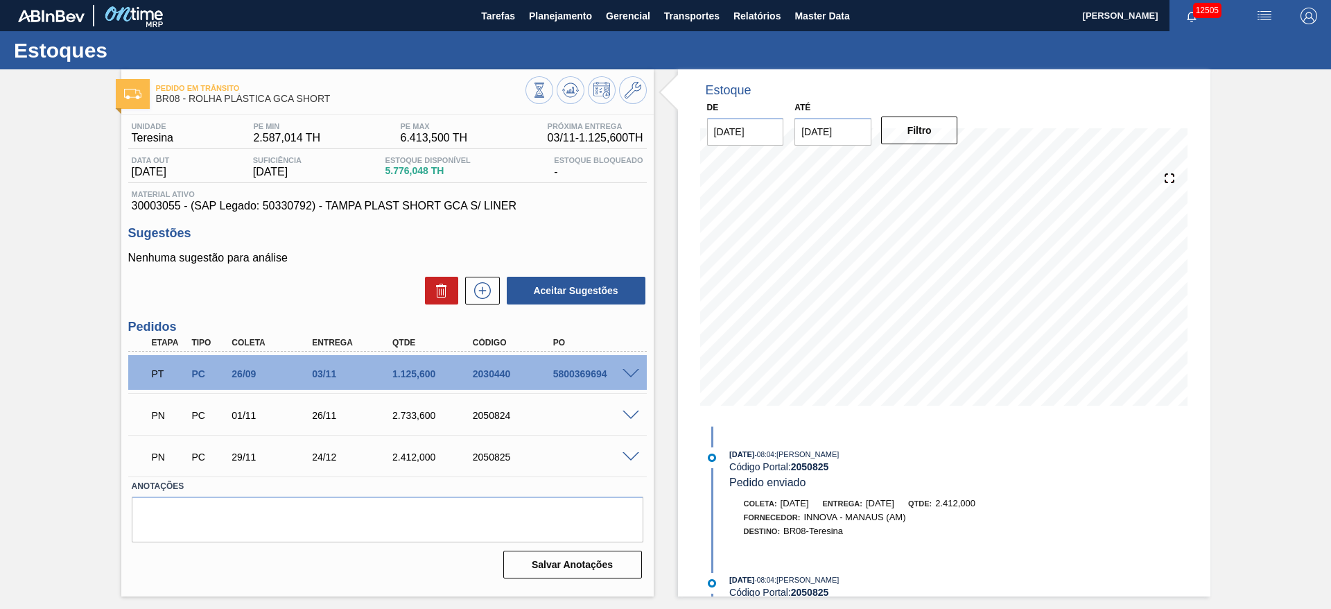
scroll to position [0, 0]
click at [494, 289] on button at bounding box center [482, 291] width 35 height 28
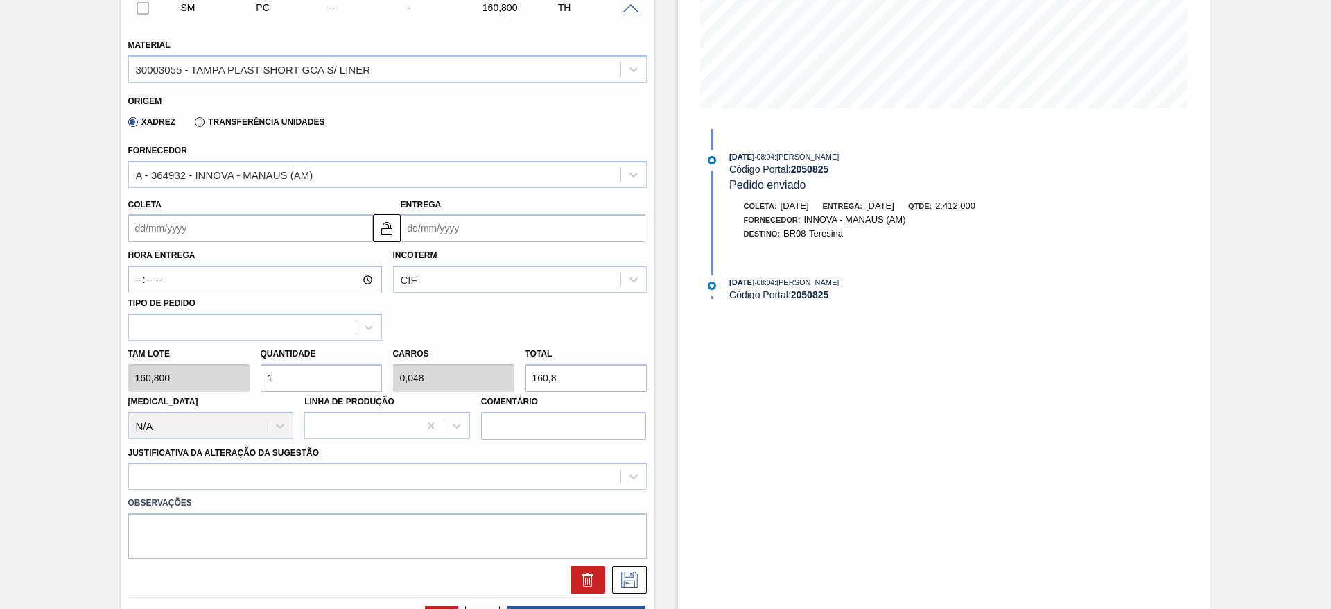
scroll to position [312, 0]
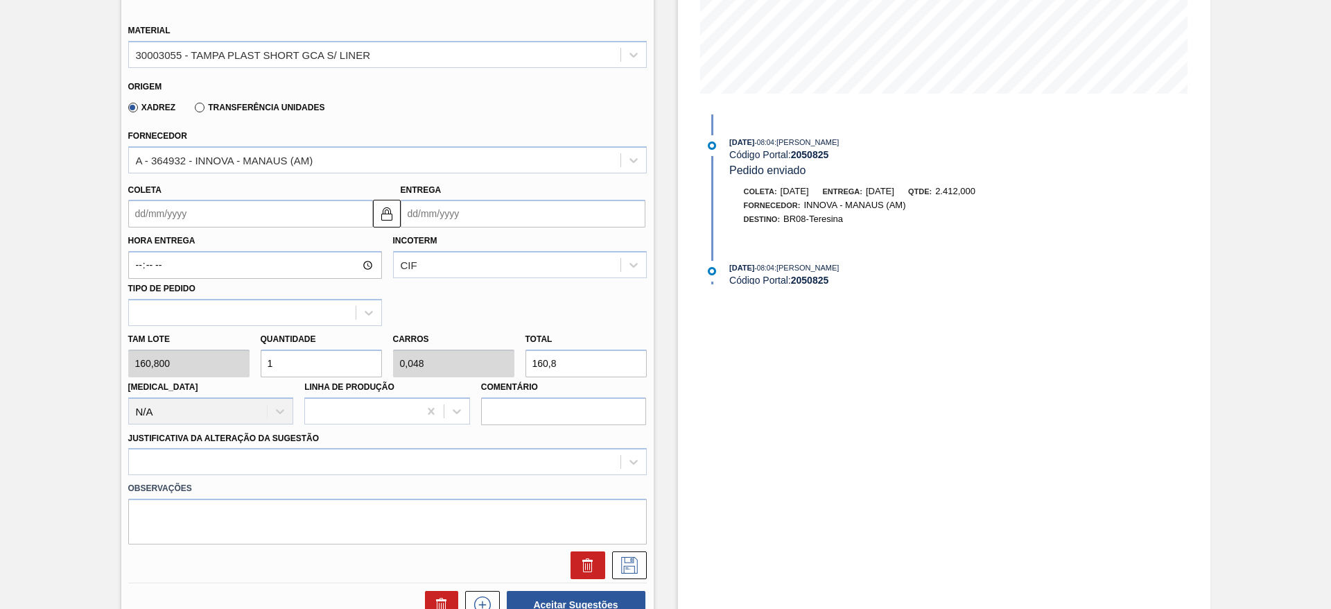
click at [181, 219] on input "Coleta" at bounding box center [250, 214] width 245 height 28
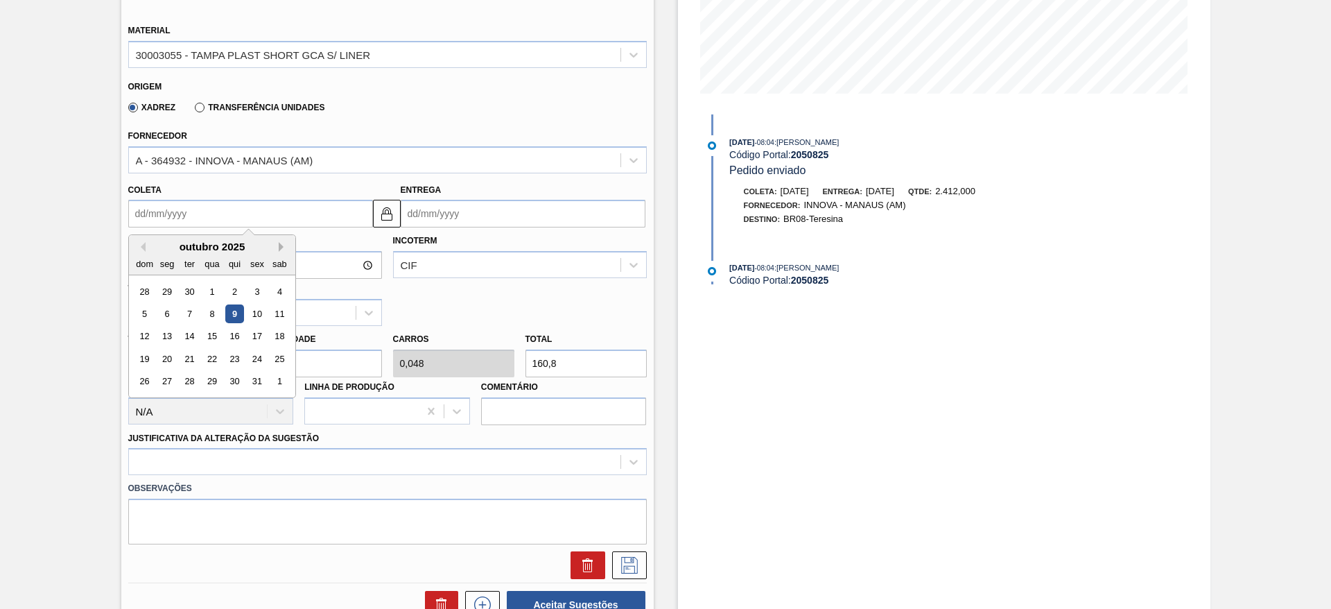
click at [282, 248] on button "Next Month" at bounding box center [284, 247] width 10 height 10
click at [174, 334] on div "10" at bounding box center [166, 336] width 19 height 19
type input "[DATE]"
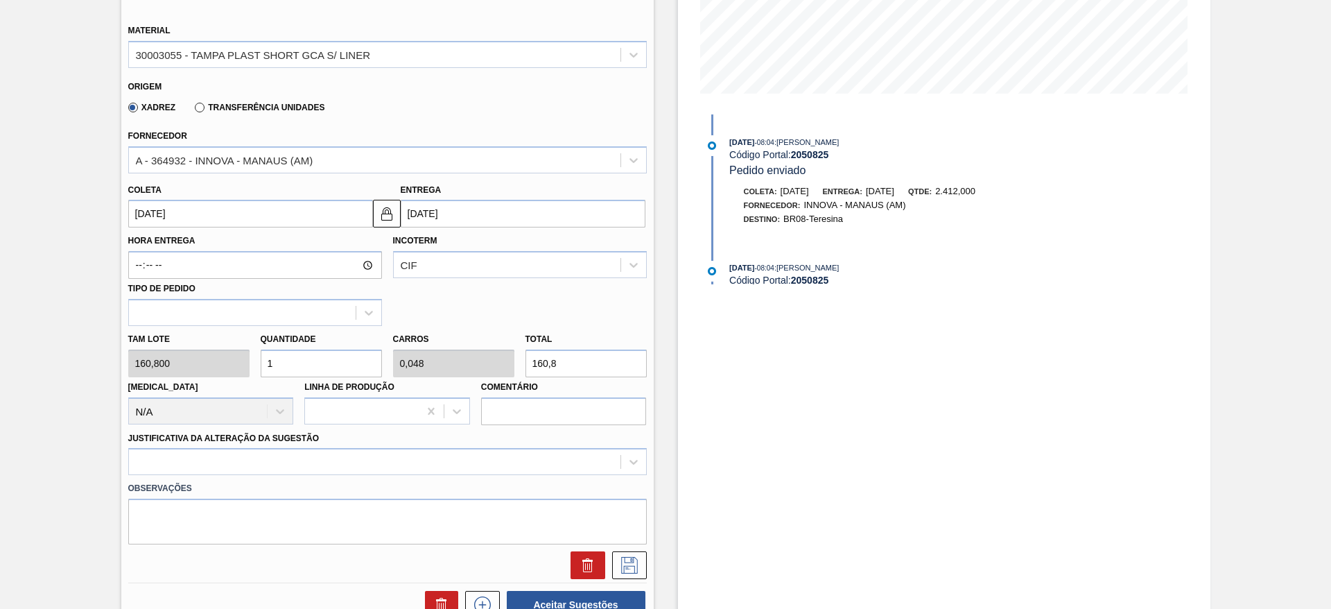
drag, startPoint x: 301, startPoint y: 363, endPoint x: 278, endPoint y: 368, distance: 23.5
click at [278, 368] on input "1" at bounding box center [321, 363] width 121 height 28
type input "14"
type input "0,667"
type input "2.251,2"
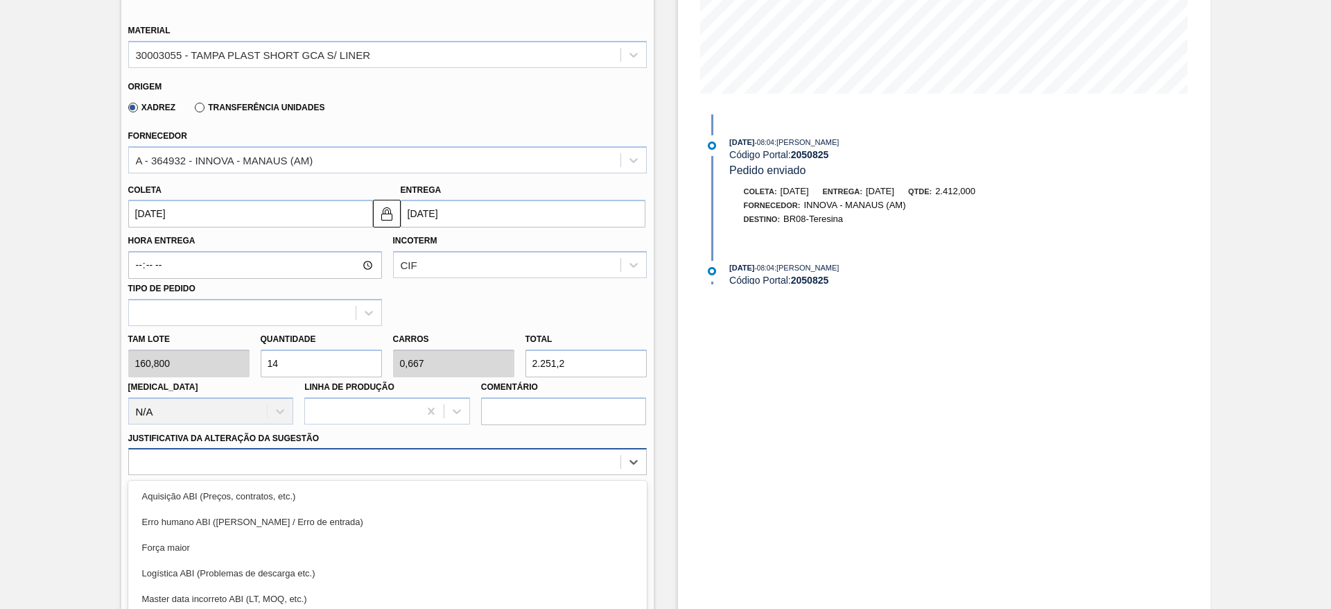
click at [454, 461] on div "option Força maior focused, 3 of 18. 18 results available. Use Up and Down to c…" at bounding box center [387, 461] width 519 height 27
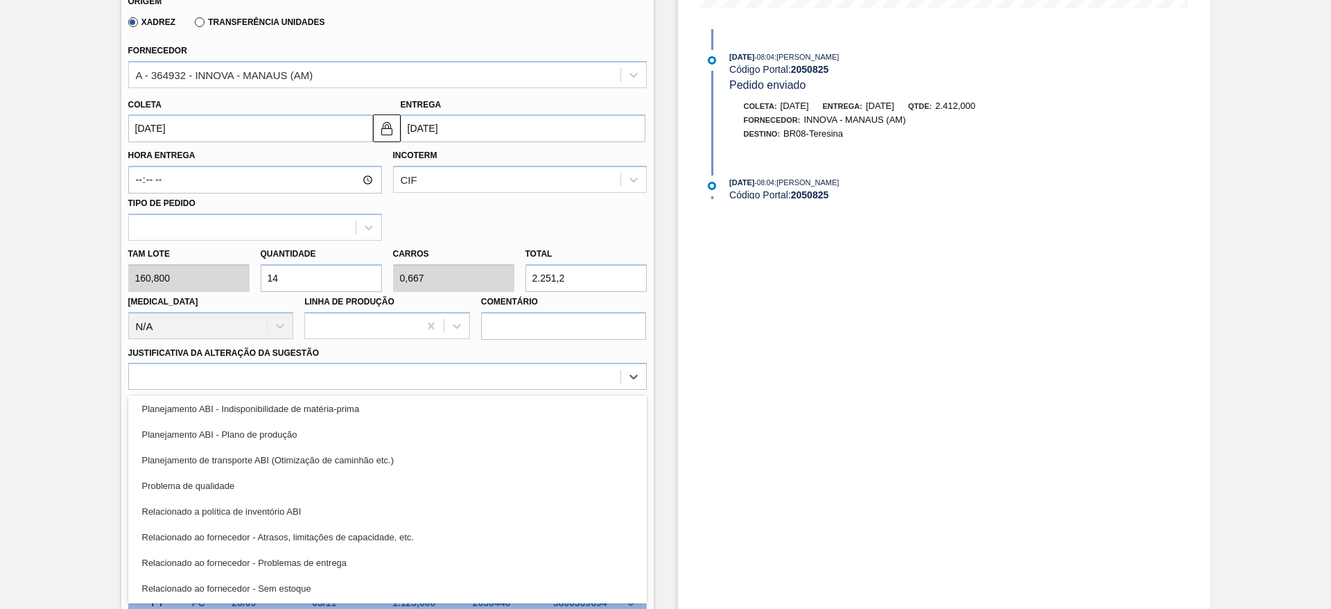
scroll to position [208, 0]
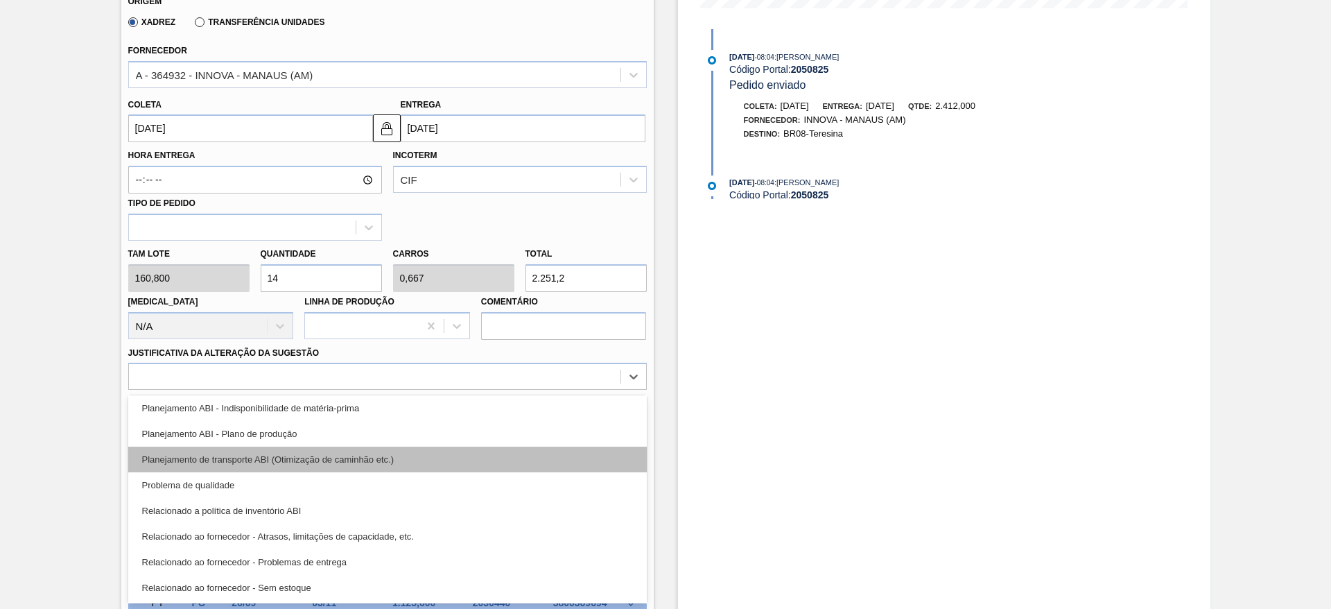
click at [440, 456] on div "Planejamento de transporte ABI (Otimização de caminhão etc.)" at bounding box center [387, 460] width 519 height 26
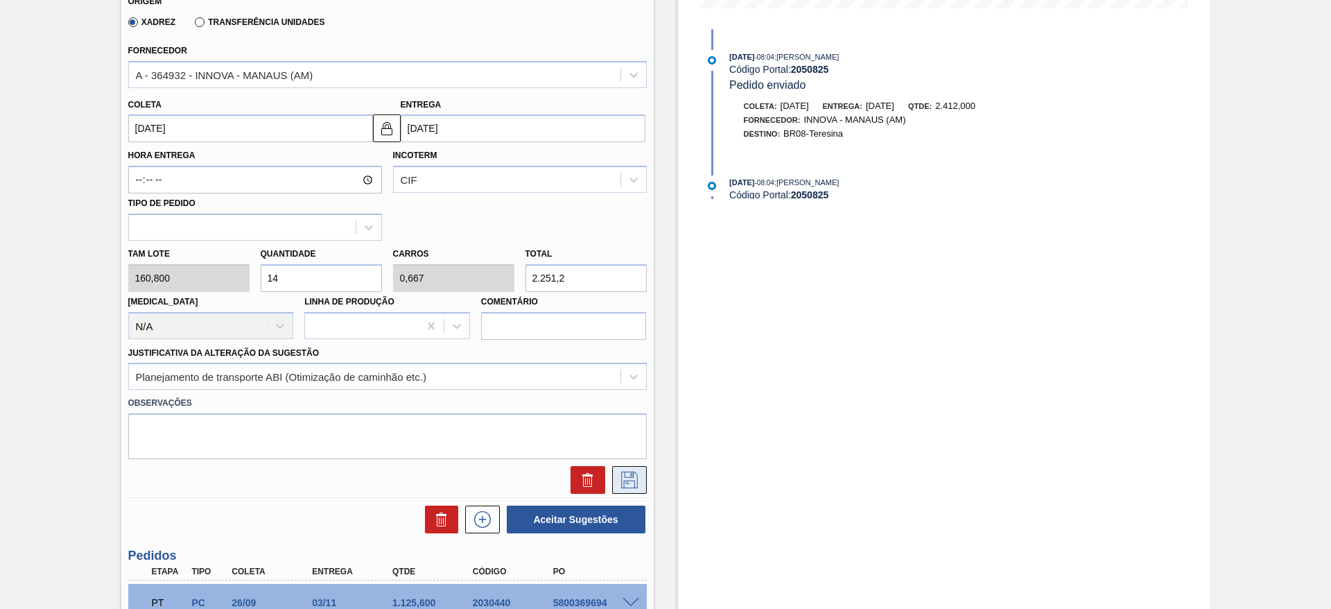
click at [632, 487] on icon at bounding box center [629, 480] width 17 height 17
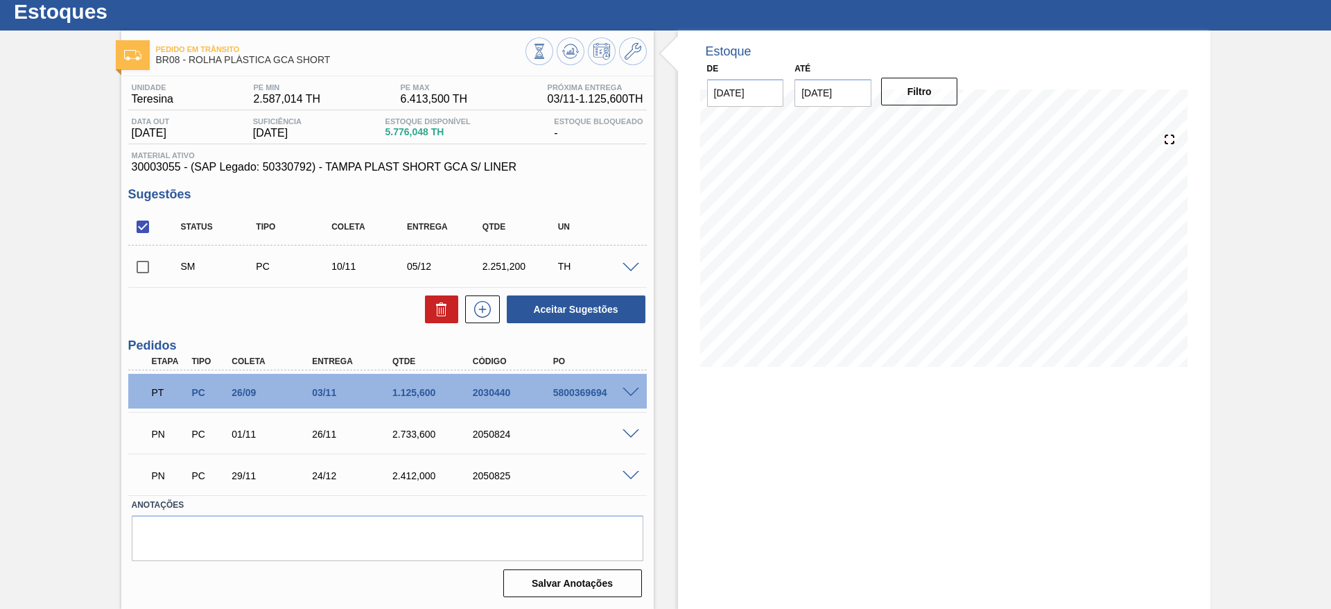
scroll to position [39, 0]
click at [628, 266] on span at bounding box center [631, 268] width 17 height 10
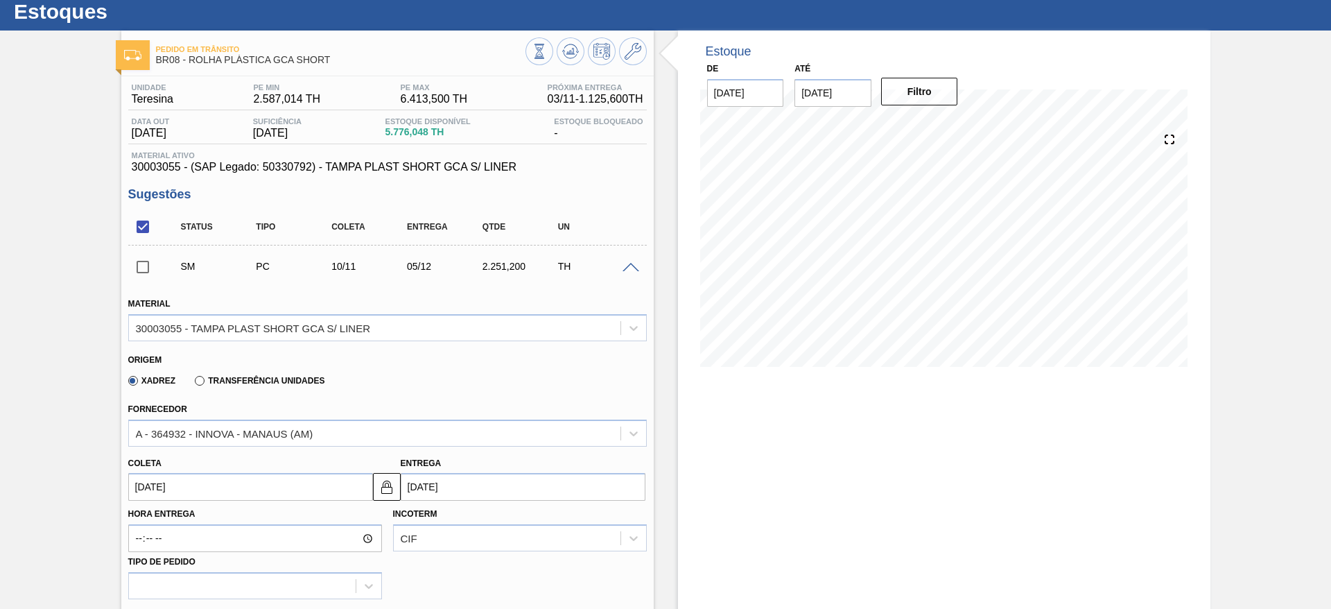
scroll to position [247, 0]
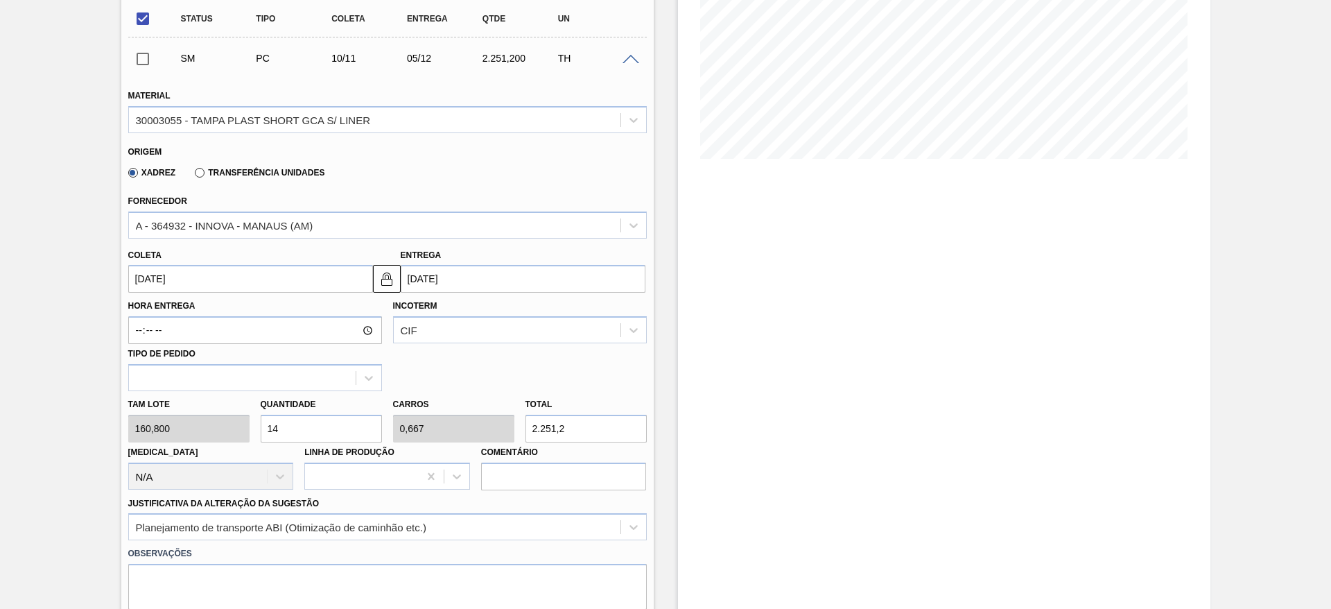
drag, startPoint x: 293, startPoint y: 431, endPoint x: 270, endPoint y: 431, distance: 23.6
click at [270, 431] on input "14" at bounding box center [321, 429] width 121 height 28
type input "16"
type input "0,762"
type input "2.572,8"
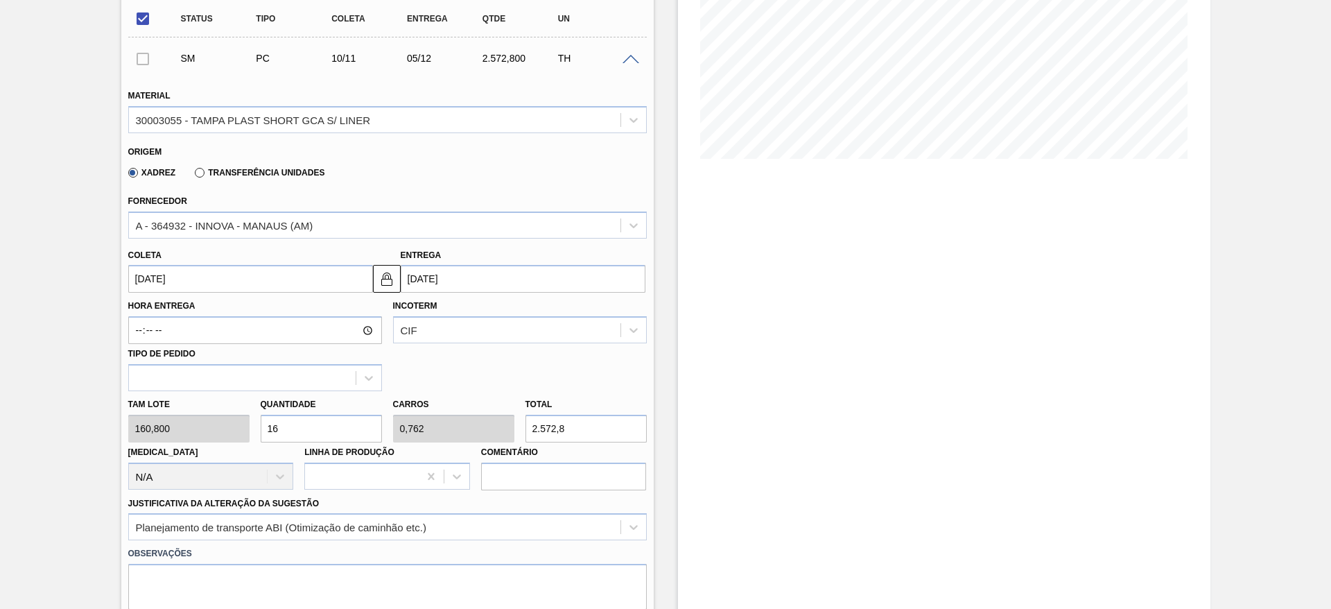
scroll to position [455, 0]
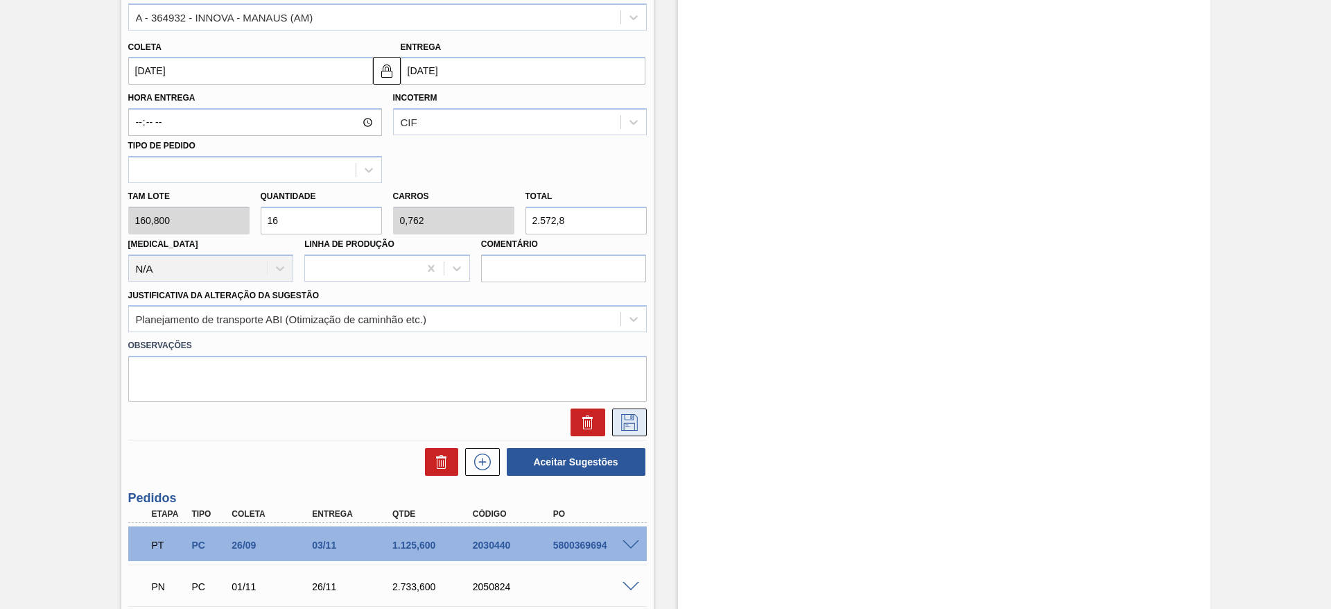
type input "16"
click at [630, 428] on icon at bounding box center [630, 422] width 22 height 17
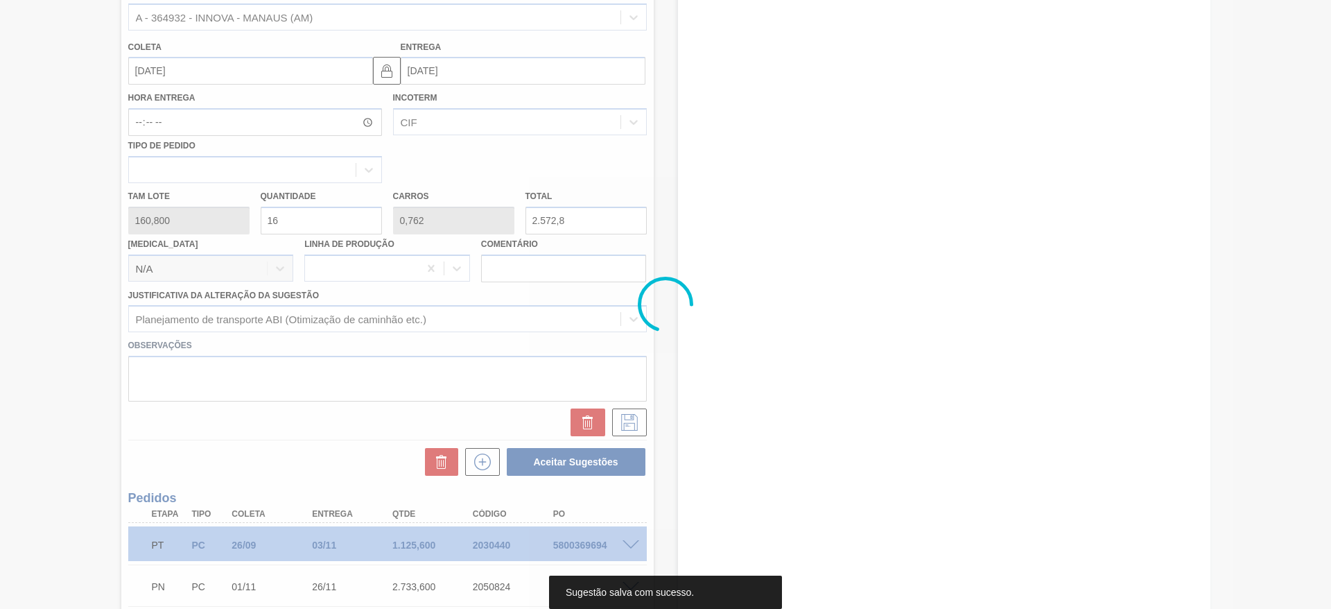
scroll to position [39, 0]
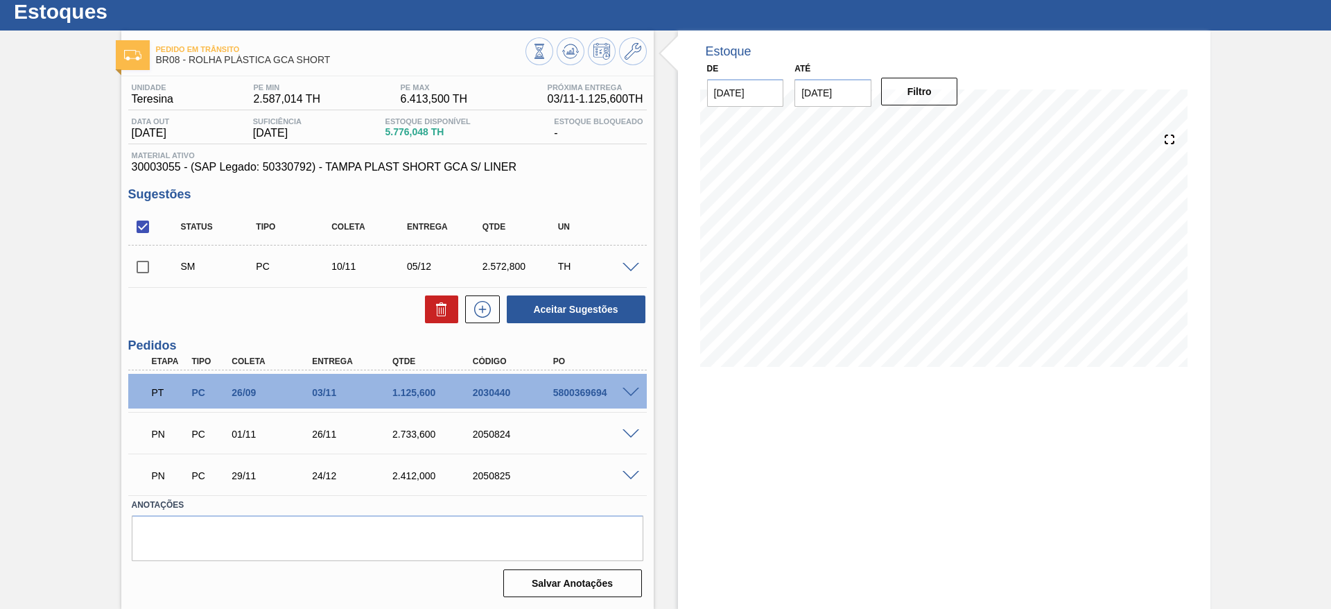
click at [138, 273] on input "checkbox" at bounding box center [142, 266] width 29 height 29
click at [616, 310] on button "Aceitar Sugestões" at bounding box center [576, 309] width 139 height 28
checkbox input "false"
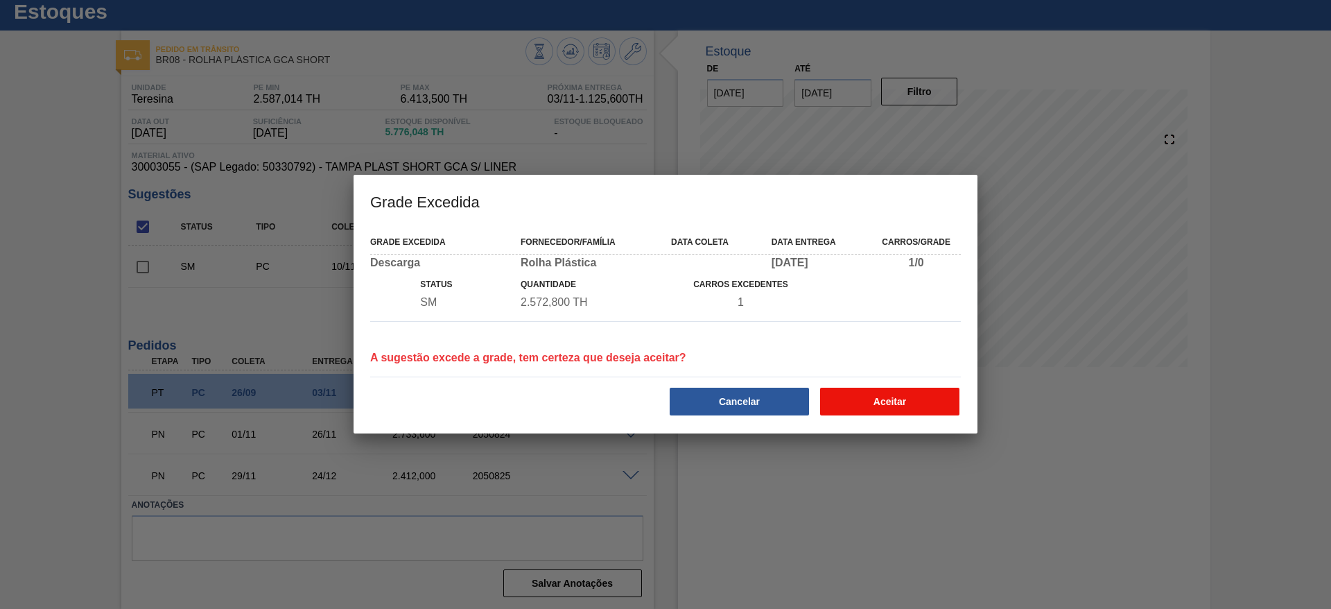
click at [891, 388] on button "Aceitar" at bounding box center [889, 402] width 139 height 28
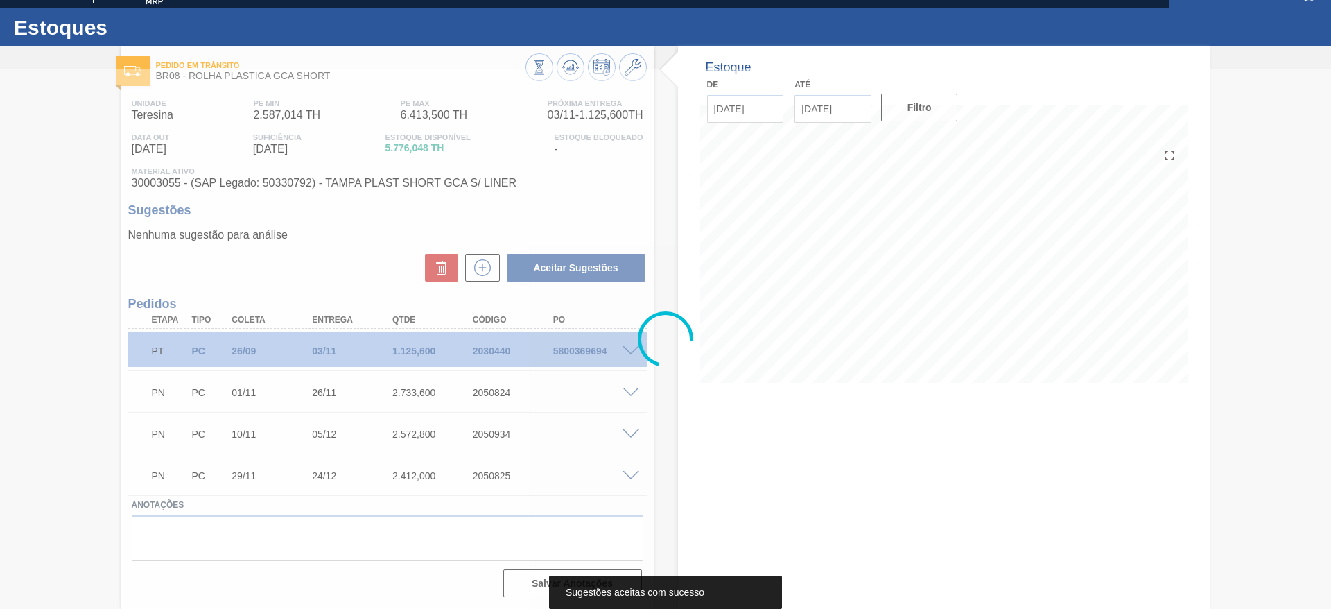
scroll to position [23, 0]
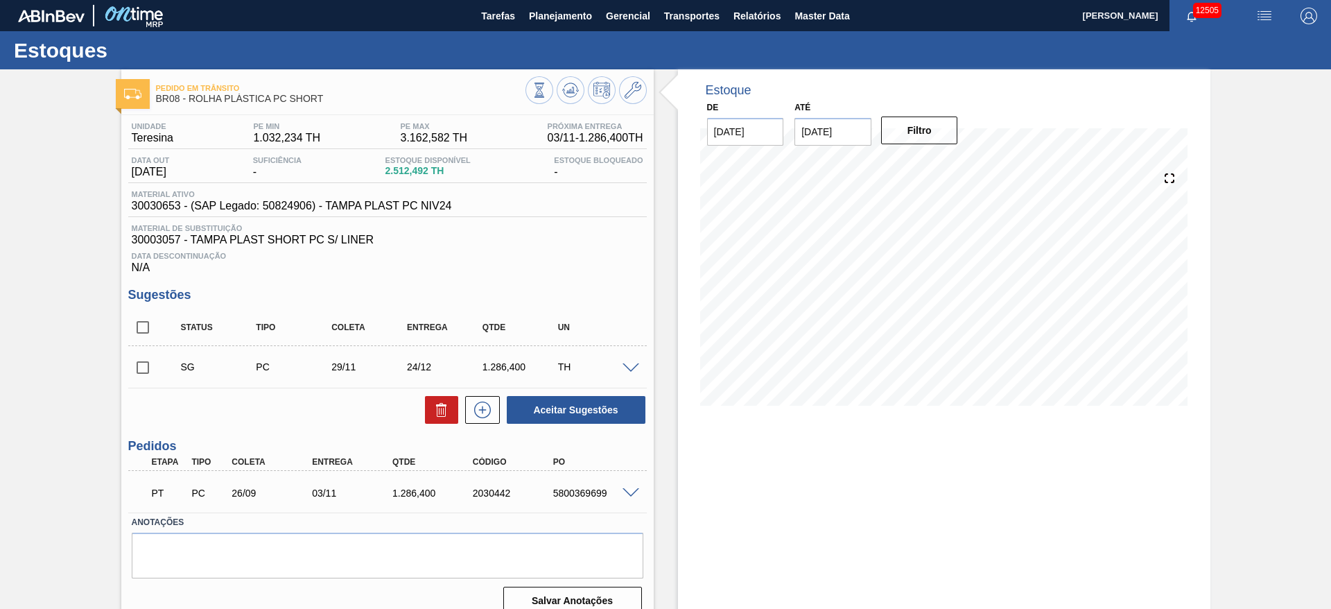
click at [628, 360] on div "SG PC 29/11 24/12 1.286,400 TH" at bounding box center [387, 366] width 519 height 35
click at [631, 367] on span at bounding box center [631, 368] width 17 height 10
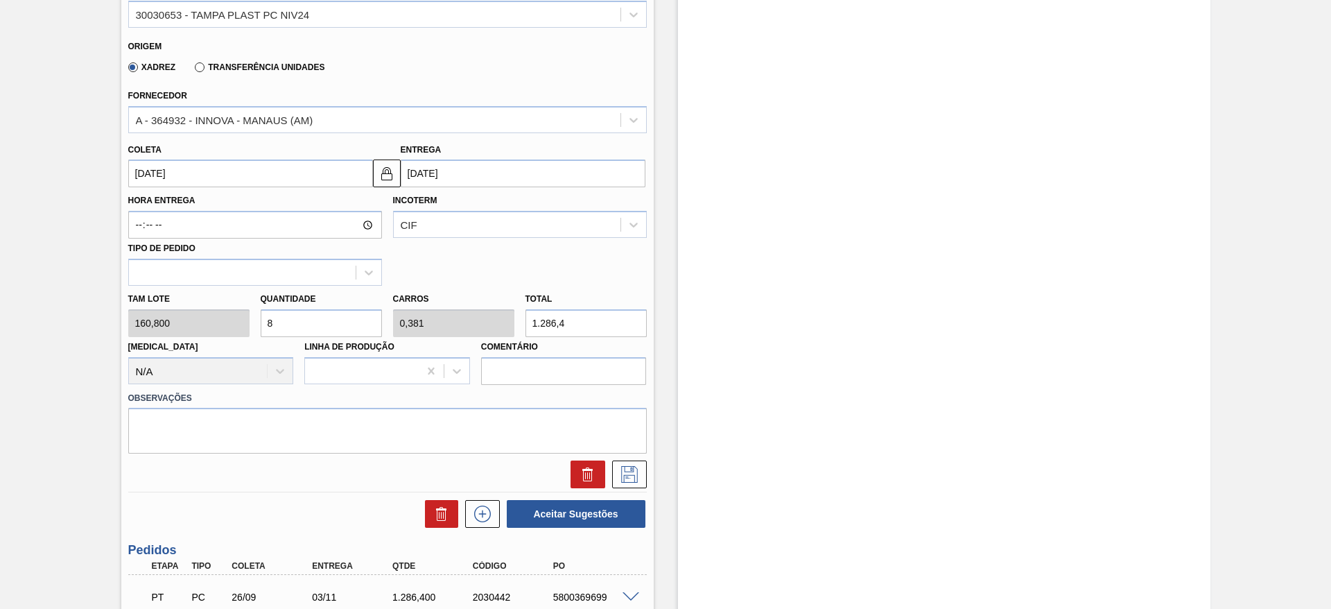
scroll to position [416, 0]
drag, startPoint x: 275, startPoint y: 327, endPoint x: 257, endPoint y: 327, distance: 18.0
click at [257, 327] on div "Quantidade 8" at bounding box center [321, 311] width 132 height 48
type input "2"
type input "0,095"
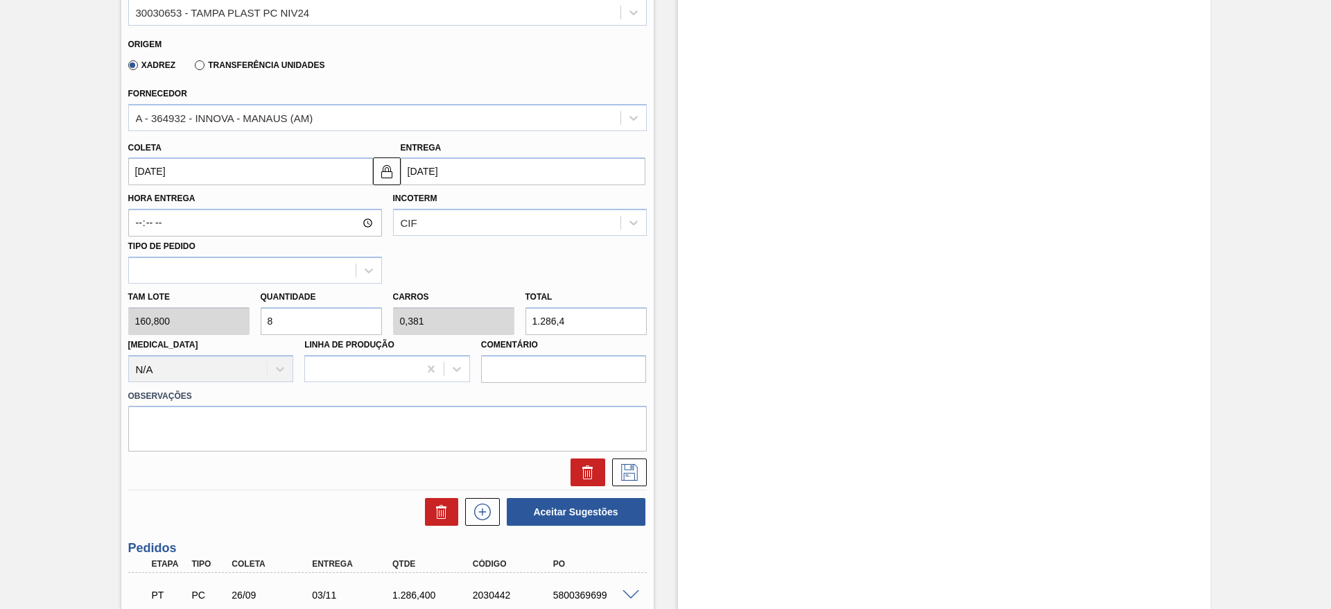
type input "321,6"
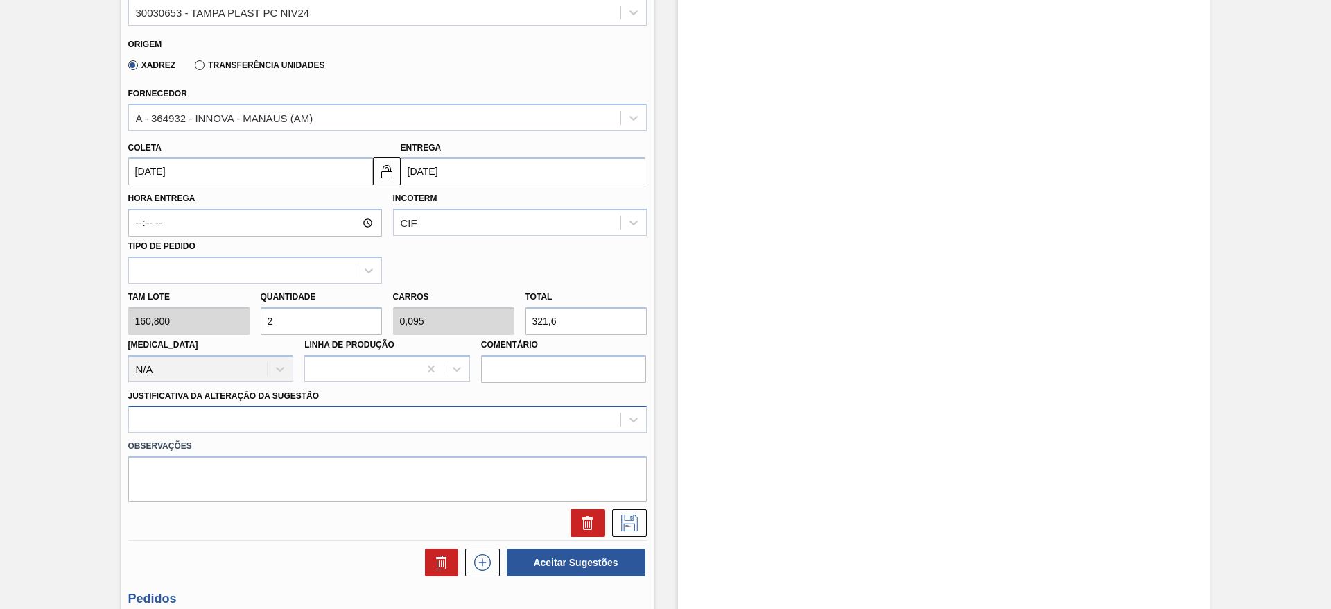
type input "2"
click at [370, 426] on div at bounding box center [387, 419] width 519 height 27
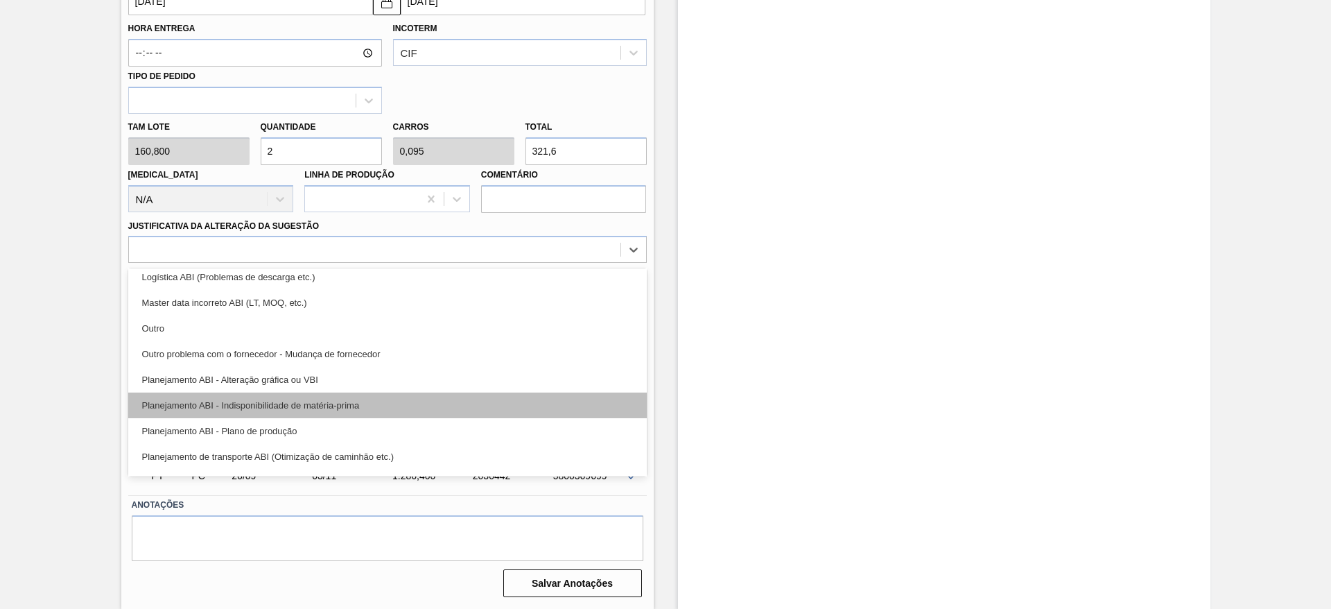
scroll to position [104, 0]
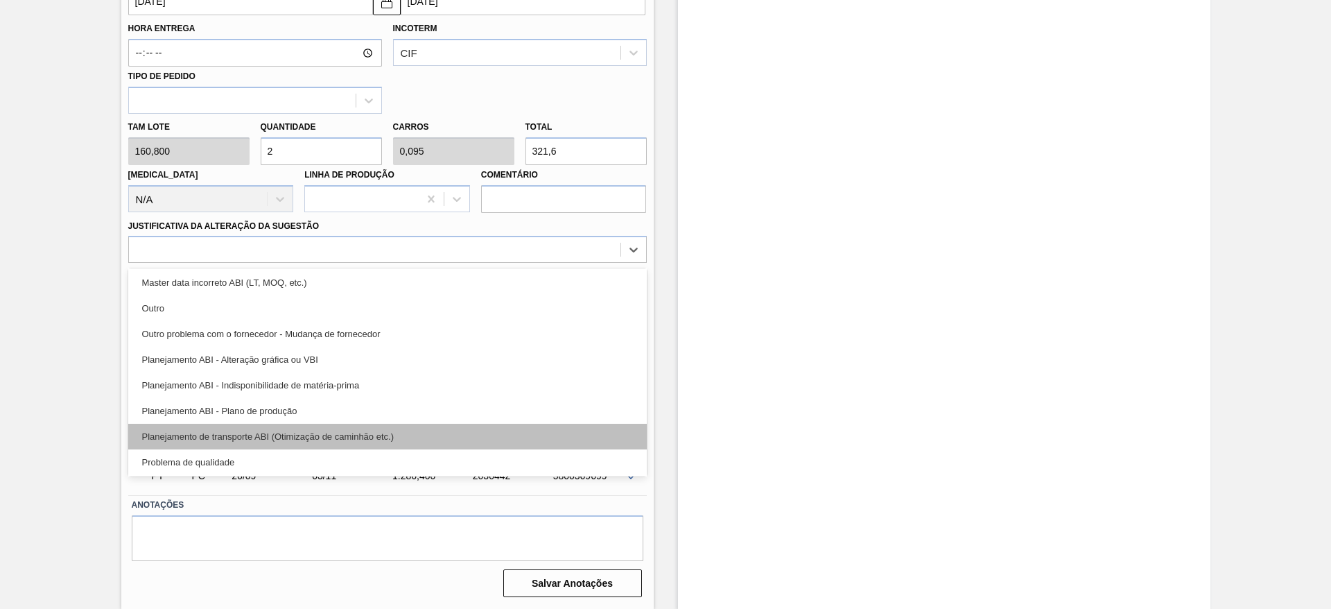
click at [408, 437] on div "Planejamento de transporte ABI (Otimização de caminhão etc.)" at bounding box center [387, 437] width 519 height 26
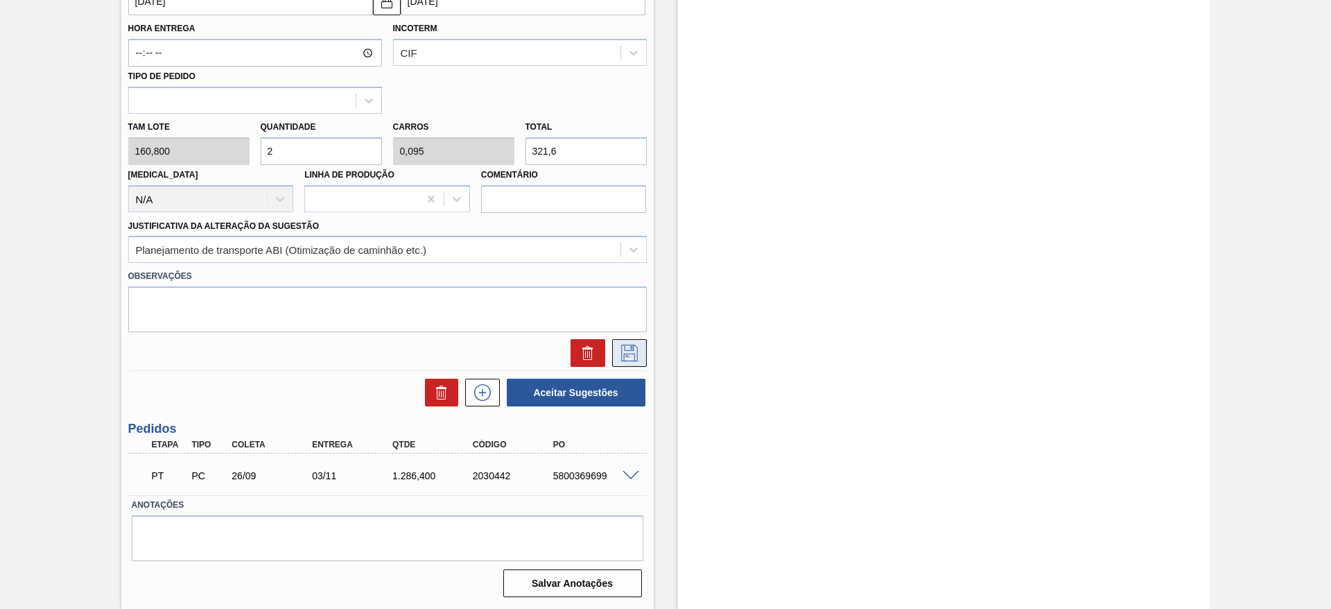
click at [625, 347] on icon at bounding box center [630, 353] width 22 height 17
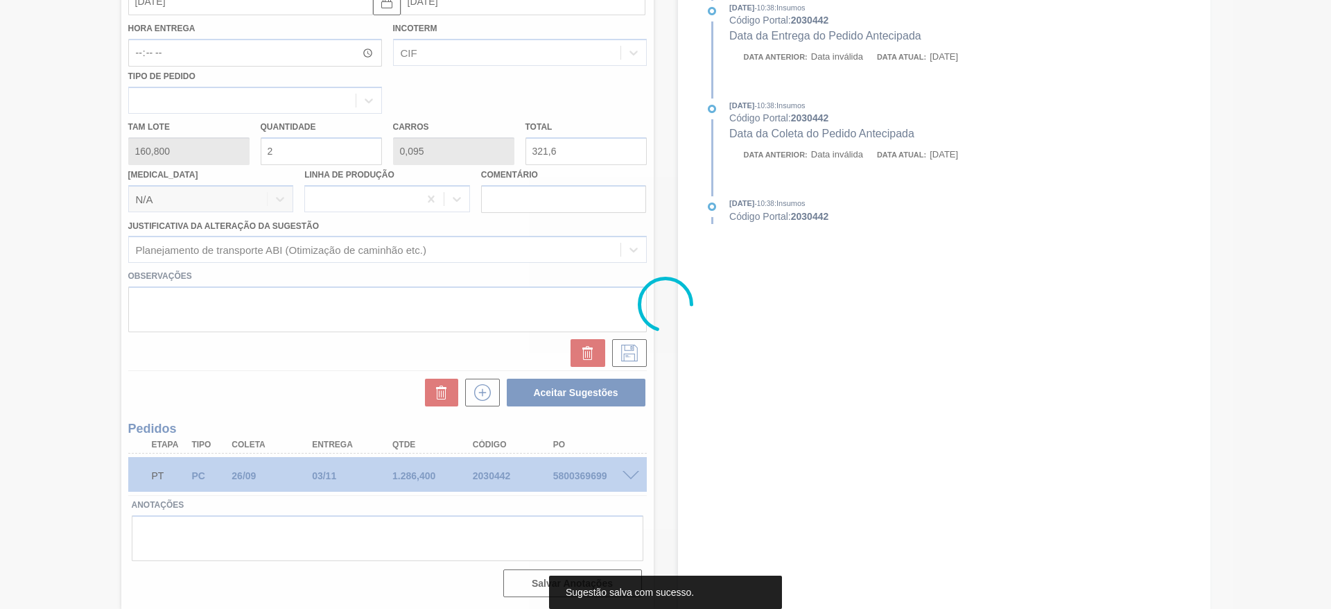
scroll to position [17, 0]
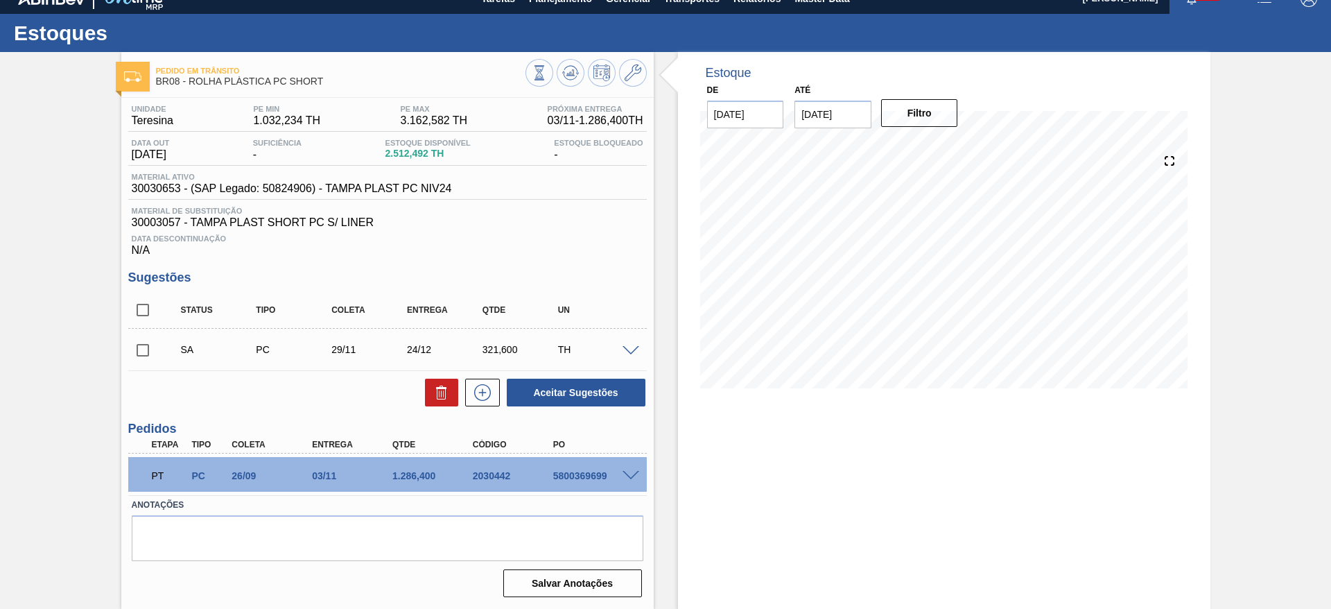
click at [140, 356] on input "checkbox" at bounding box center [142, 350] width 29 height 29
click at [542, 391] on button "Aceitar Sugestões" at bounding box center [576, 393] width 139 height 28
checkbox input "false"
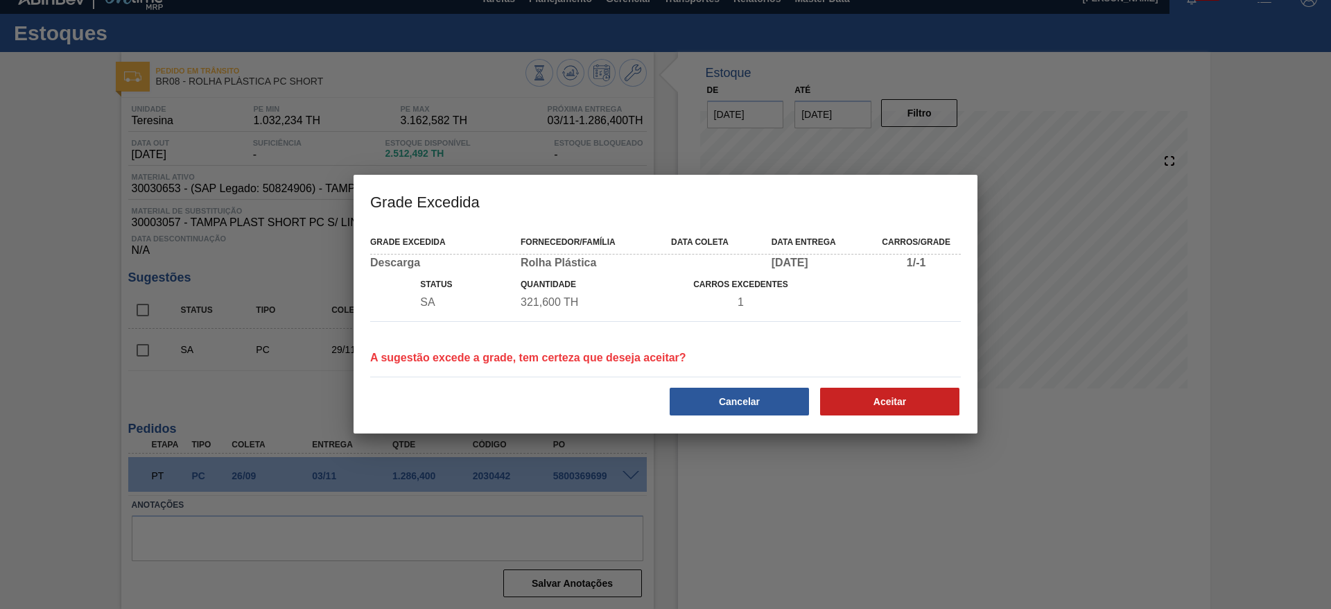
click at [852, 423] on div "Grade Excedida Fornecedor/Família Data coleta Data Entrega Carros/Grade Descarg…" at bounding box center [666, 330] width 624 height 207
click at [856, 403] on button "Aceitar" at bounding box center [889, 402] width 139 height 28
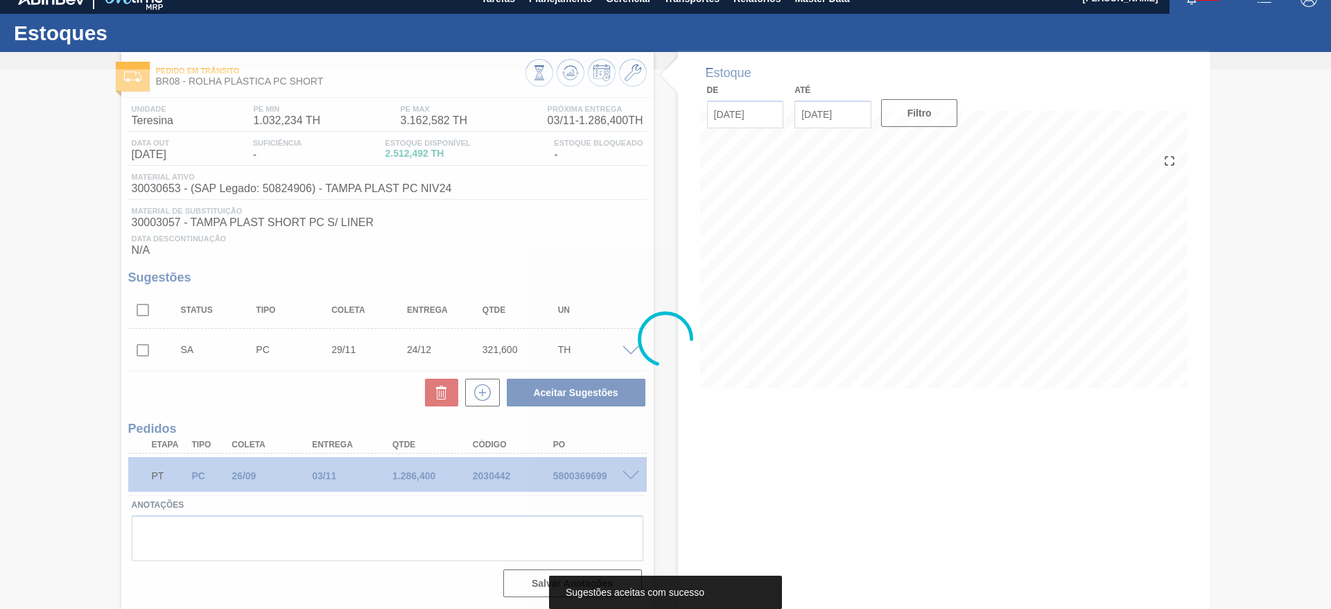
scroll to position [1, 0]
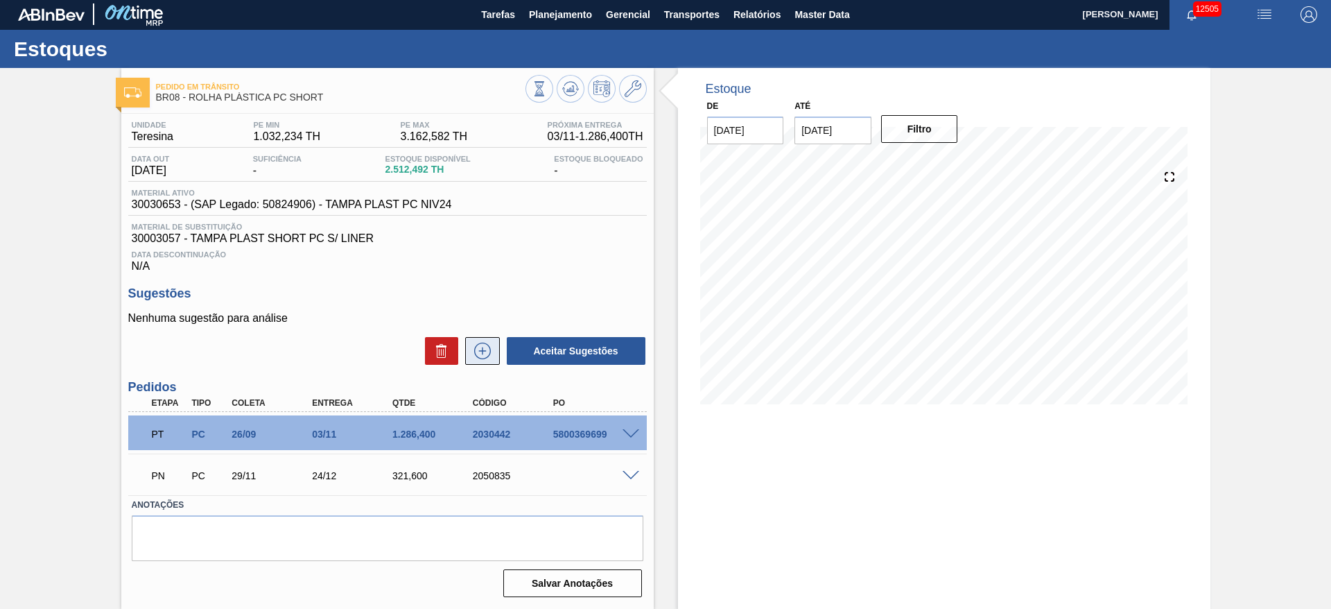
click at [482, 354] on icon at bounding box center [483, 351] width 22 height 17
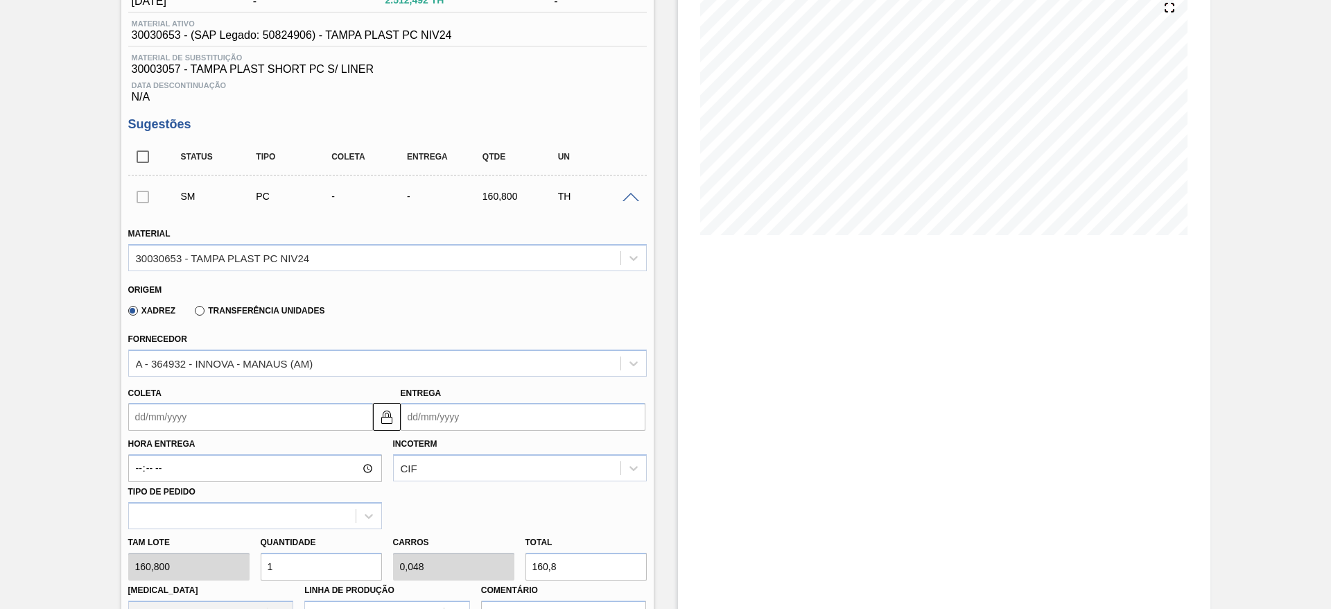
scroll to position [209, 0]
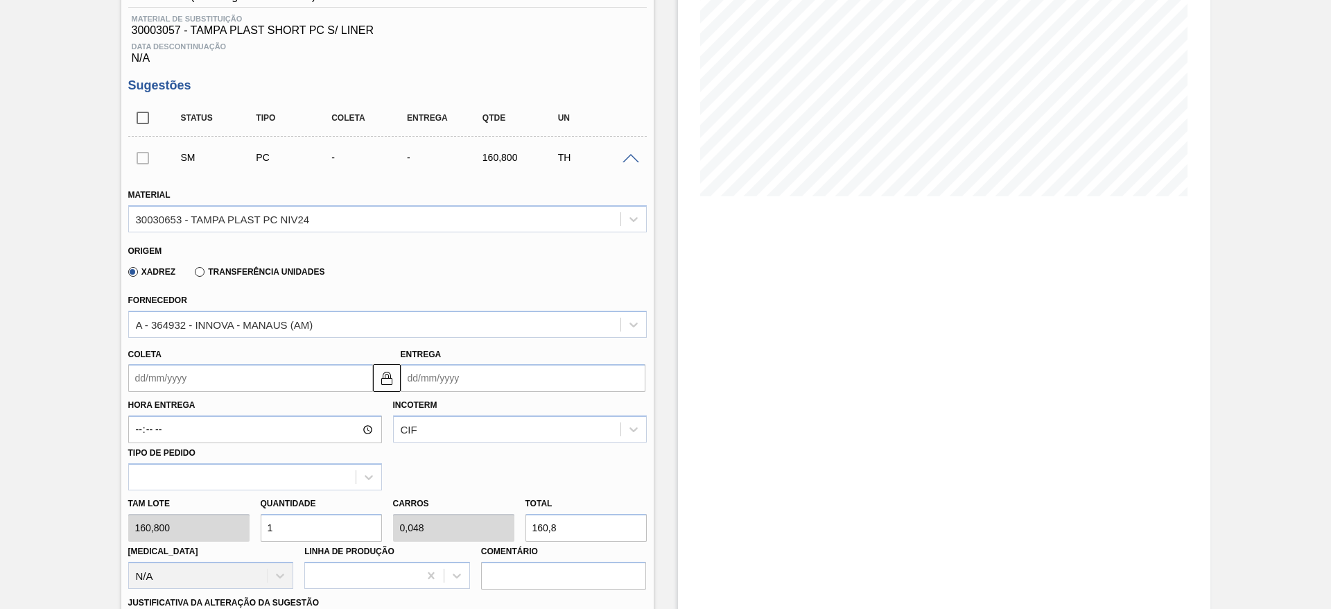
click at [222, 533] on div "Tam lote 160,800 Quantidade 1 Carros 0,048 Total 160,8 Doca N/A Linha de Produç…" at bounding box center [388, 539] width 530 height 99
type input "6"
type input "0,286"
type input "964,8"
type input "6"
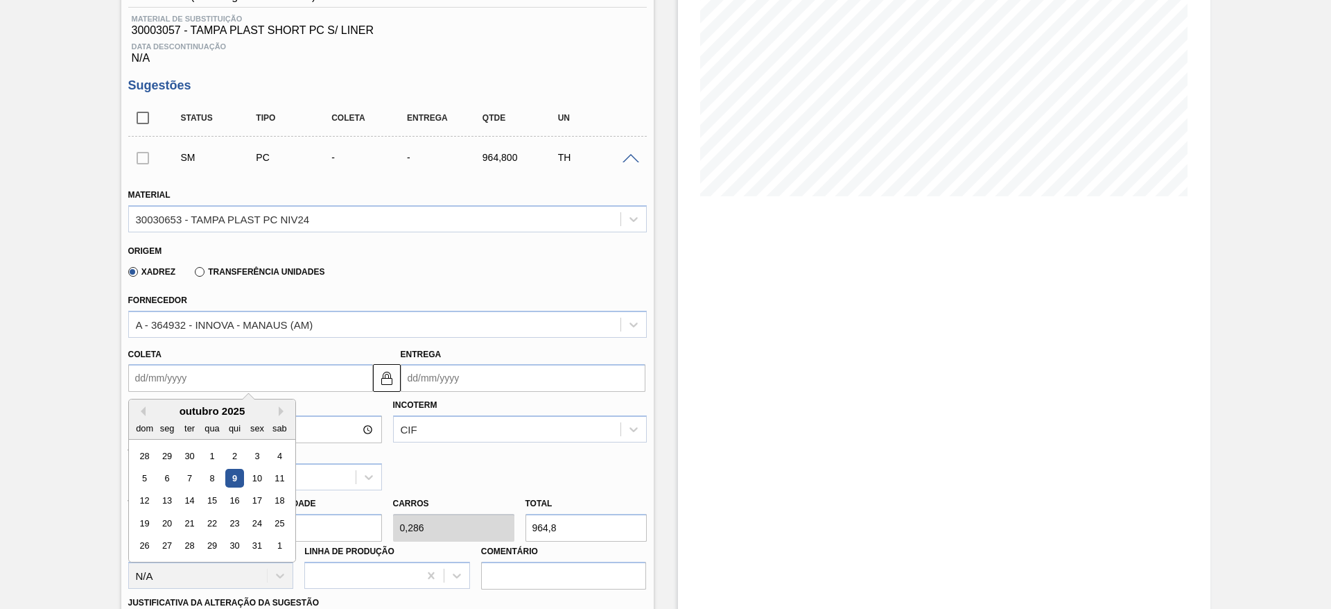
click at [177, 371] on input "Coleta" at bounding box center [250, 378] width 245 height 28
click at [277, 537] on div "1" at bounding box center [279, 546] width 19 height 19
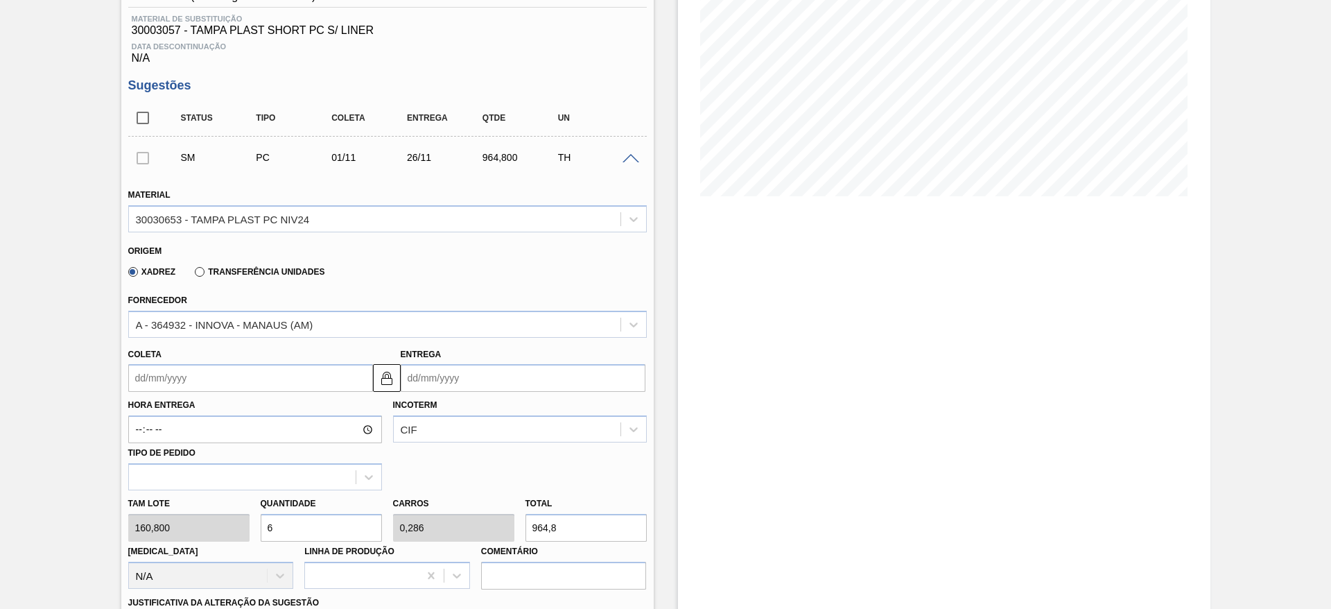
type input "01/11/2025"
type input "26/11/2025"
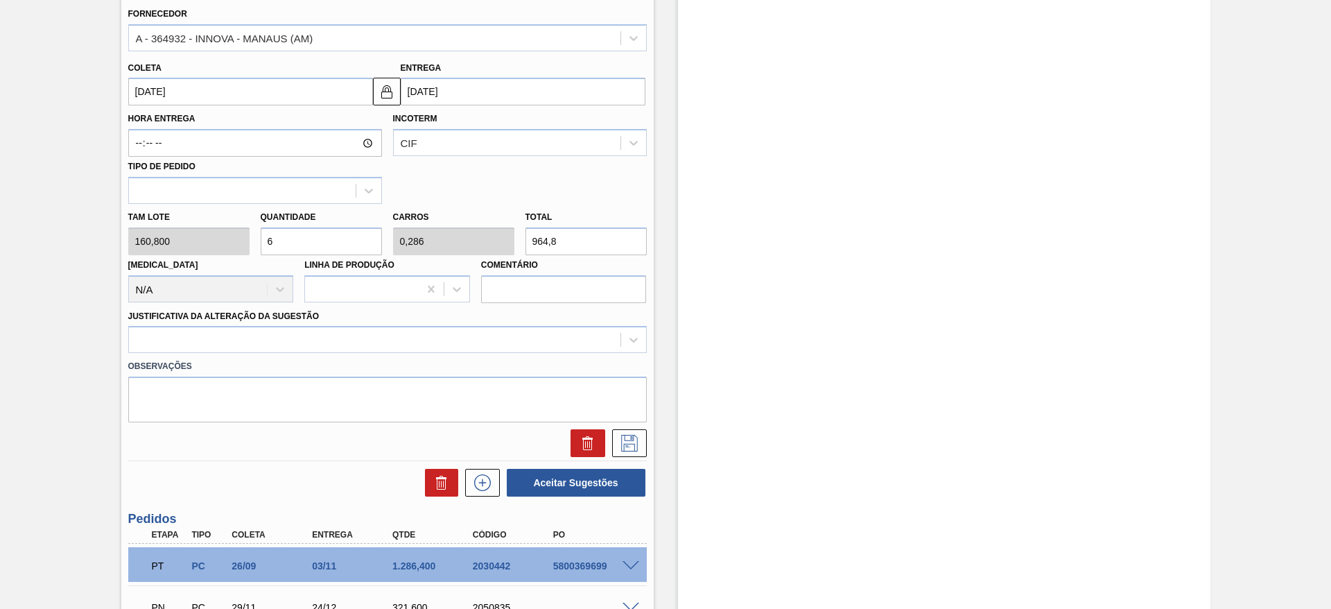
scroll to position [628, 0]
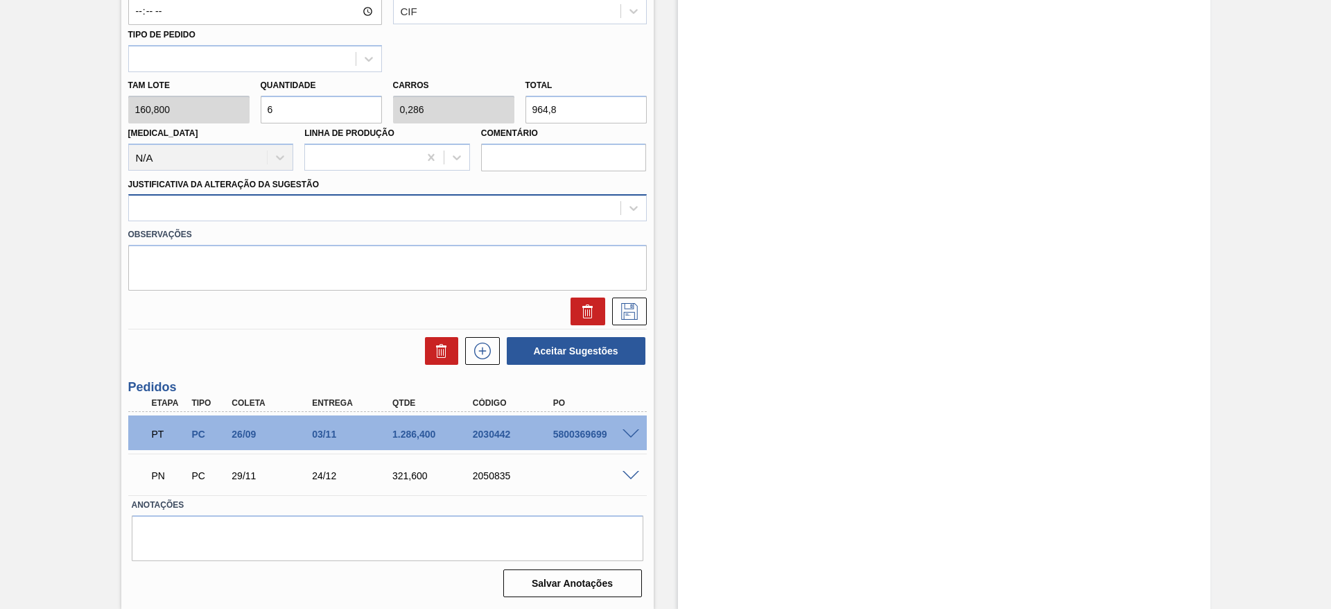
click at [526, 207] on div at bounding box center [375, 208] width 492 height 20
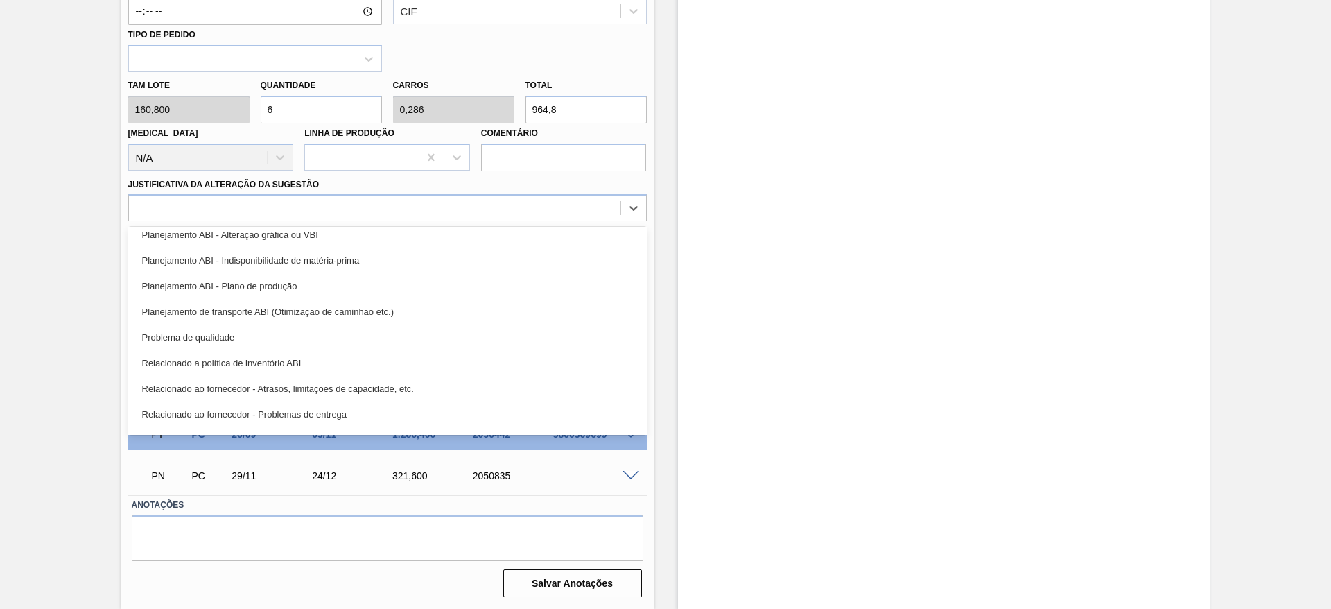
scroll to position [259, 0]
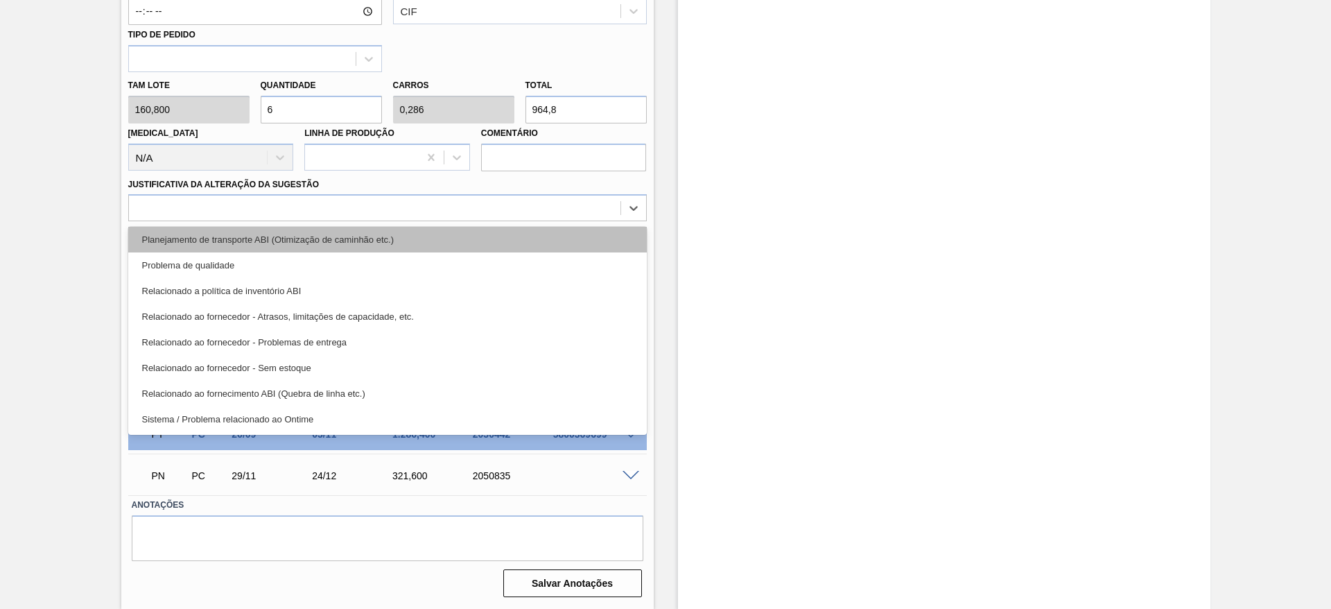
click at [457, 244] on div "Planejamento de transporte ABI (Otimização de caminhão etc.)" at bounding box center [387, 240] width 519 height 26
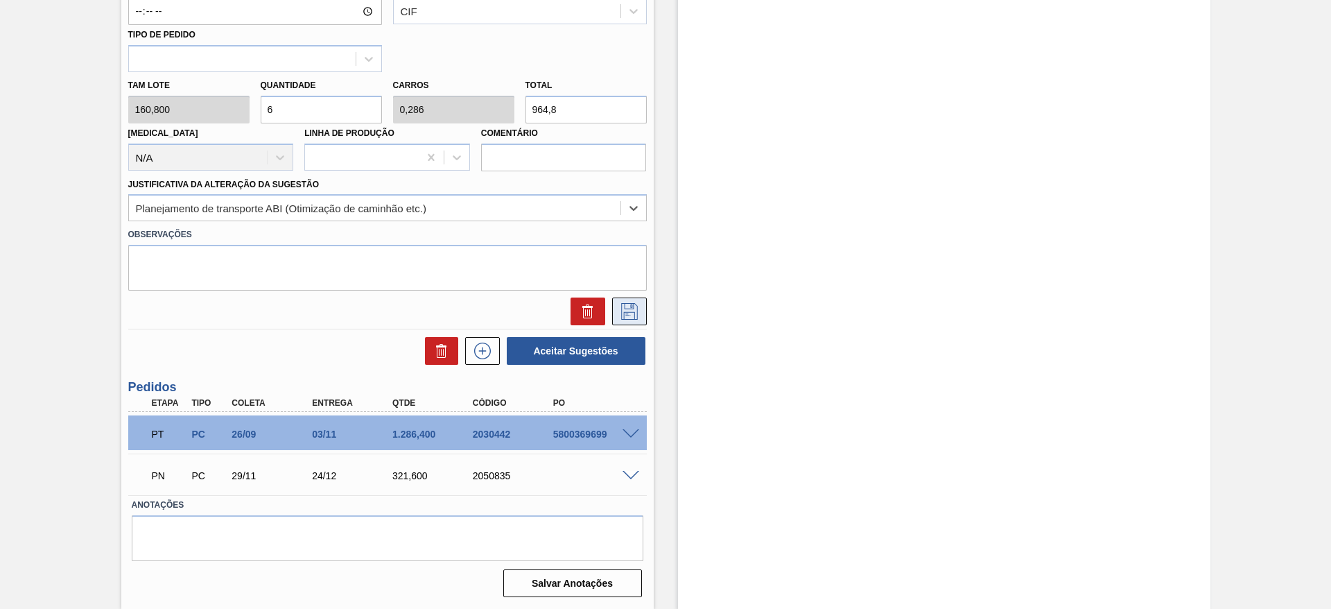
click at [622, 315] on icon at bounding box center [630, 311] width 22 height 17
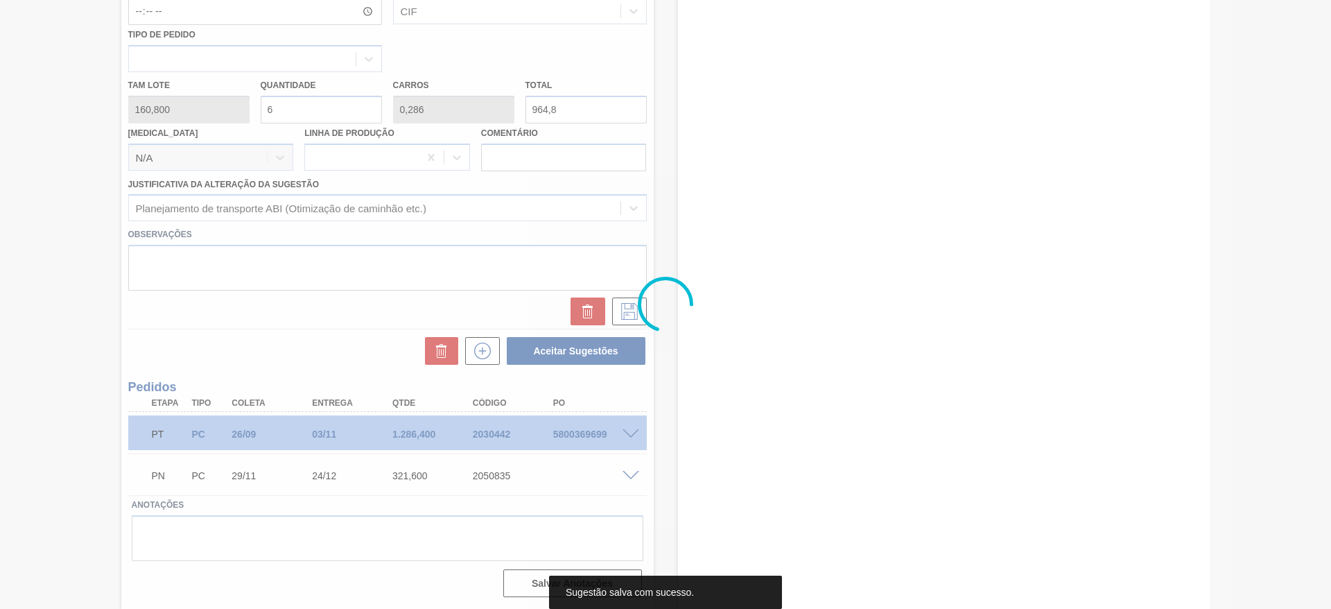
scroll to position [59, 0]
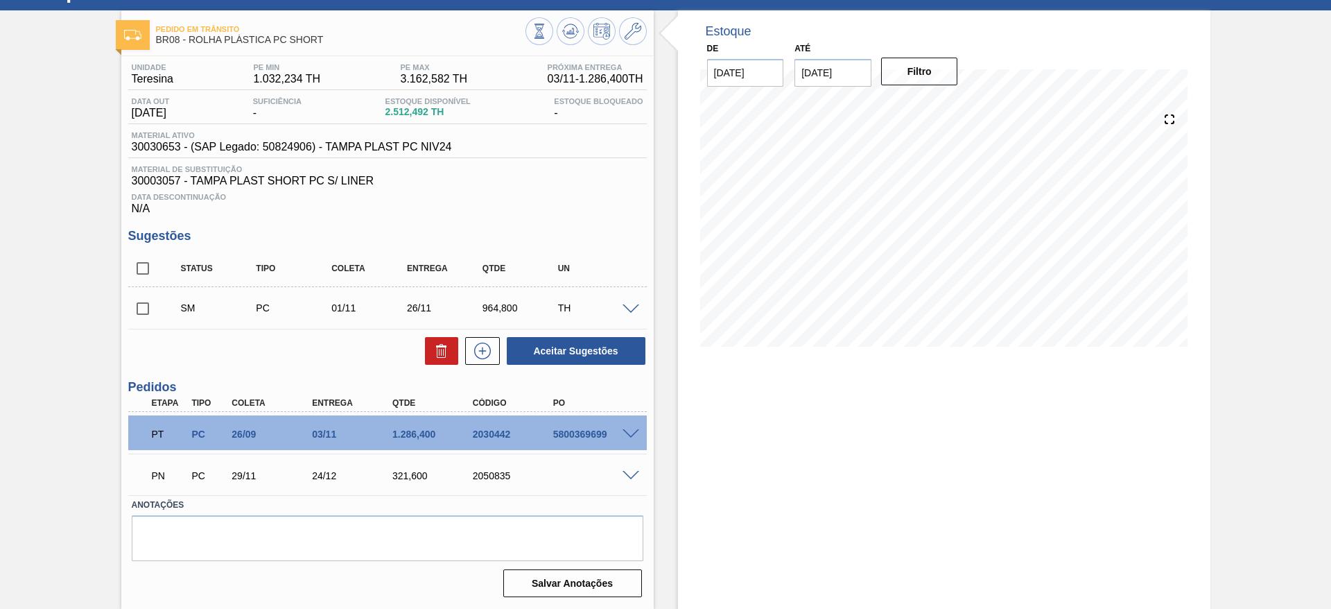
click at [138, 300] on input "checkbox" at bounding box center [142, 308] width 29 height 29
click at [576, 354] on button "Aceitar Sugestões" at bounding box center [576, 351] width 139 height 28
checkbox input "false"
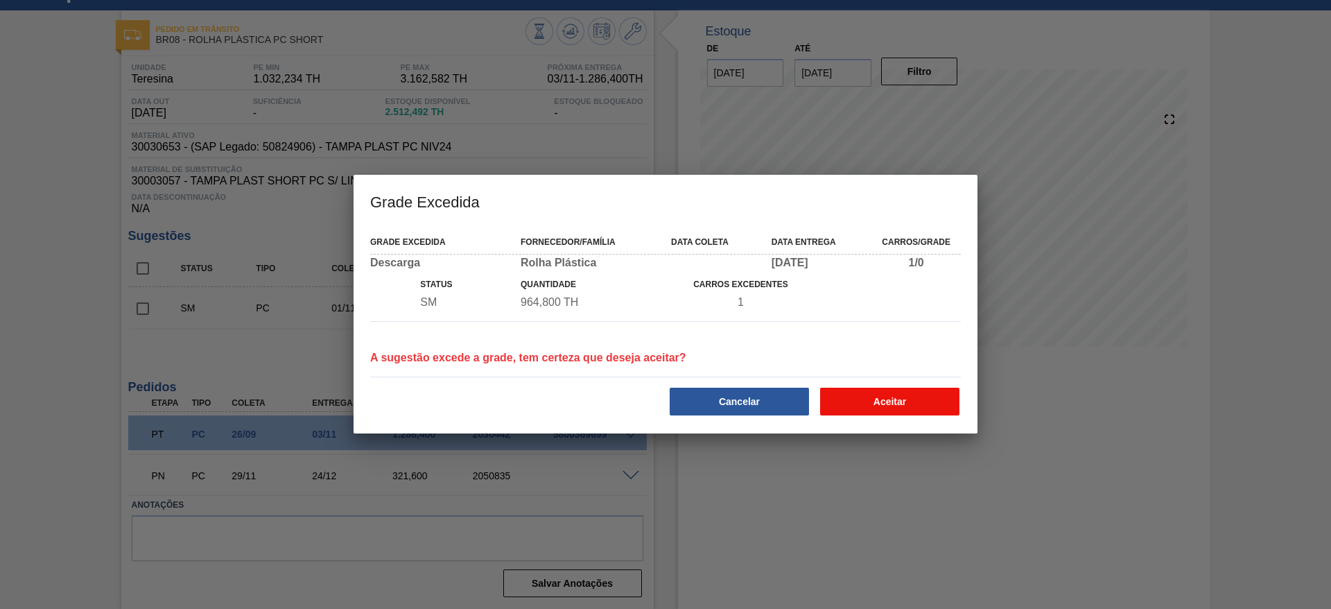
click at [874, 397] on button "Aceitar" at bounding box center [889, 402] width 139 height 28
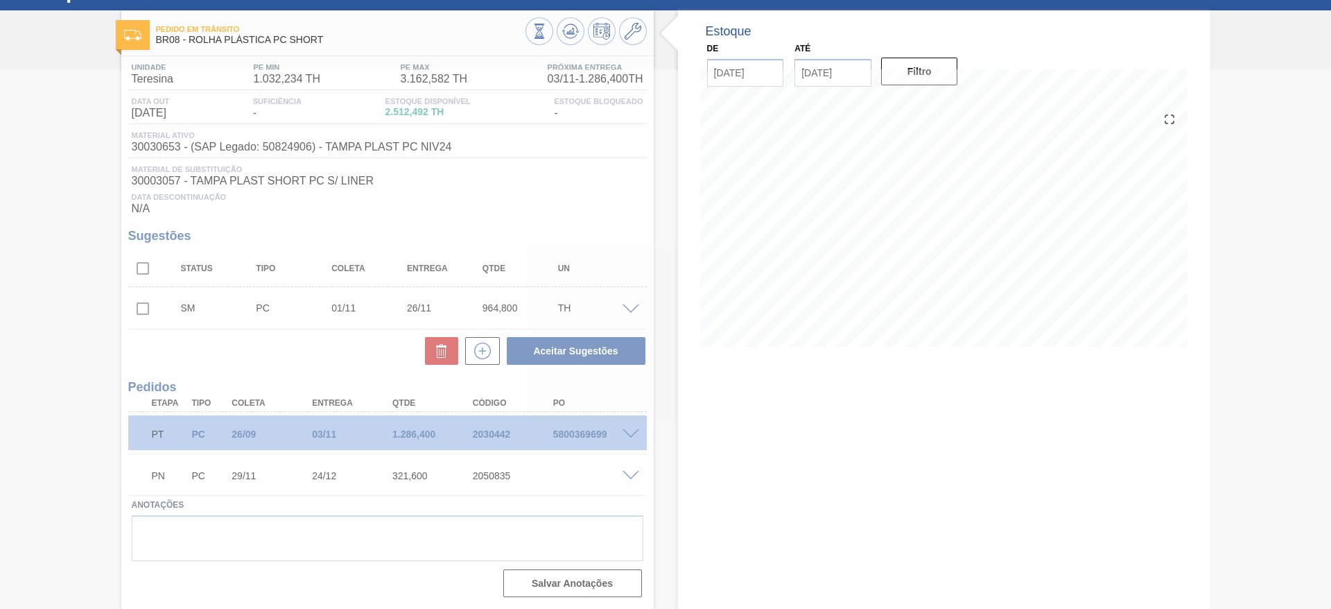
scroll to position [43, 0]
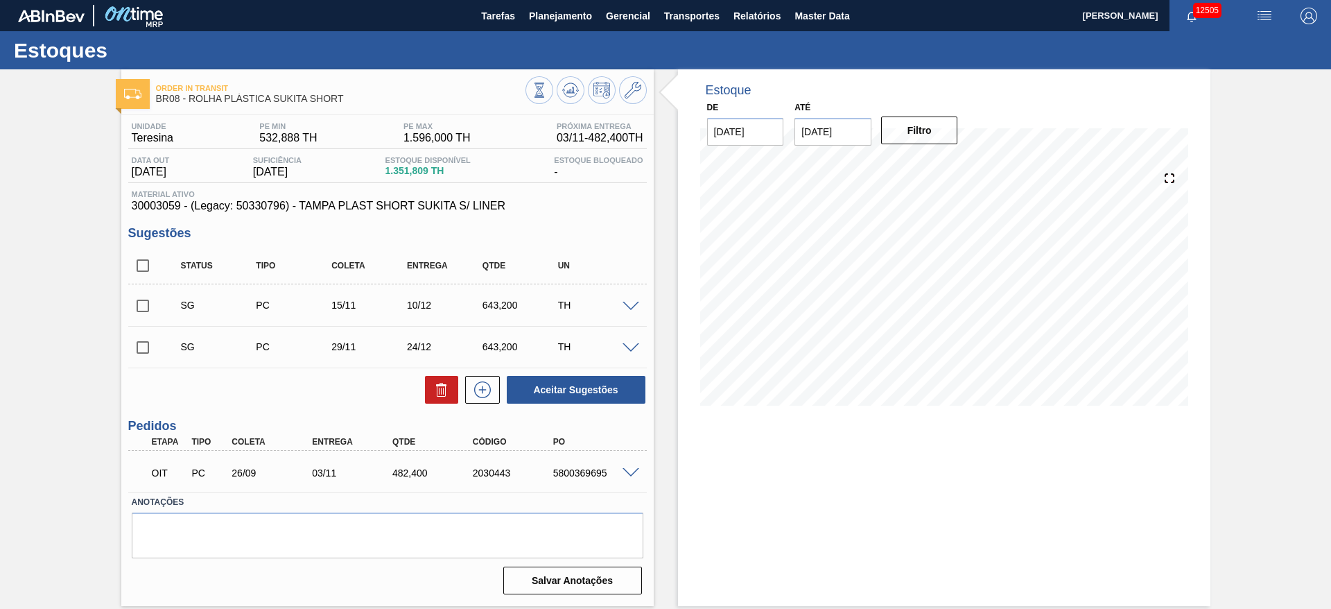
click at [150, 349] on input "checkbox" at bounding box center [142, 347] width 29 height 29
click at [576, 386] on button "Aceitar Sugestões" at bounding box center [576, 390] width 139 height 28
checkbox input "false"
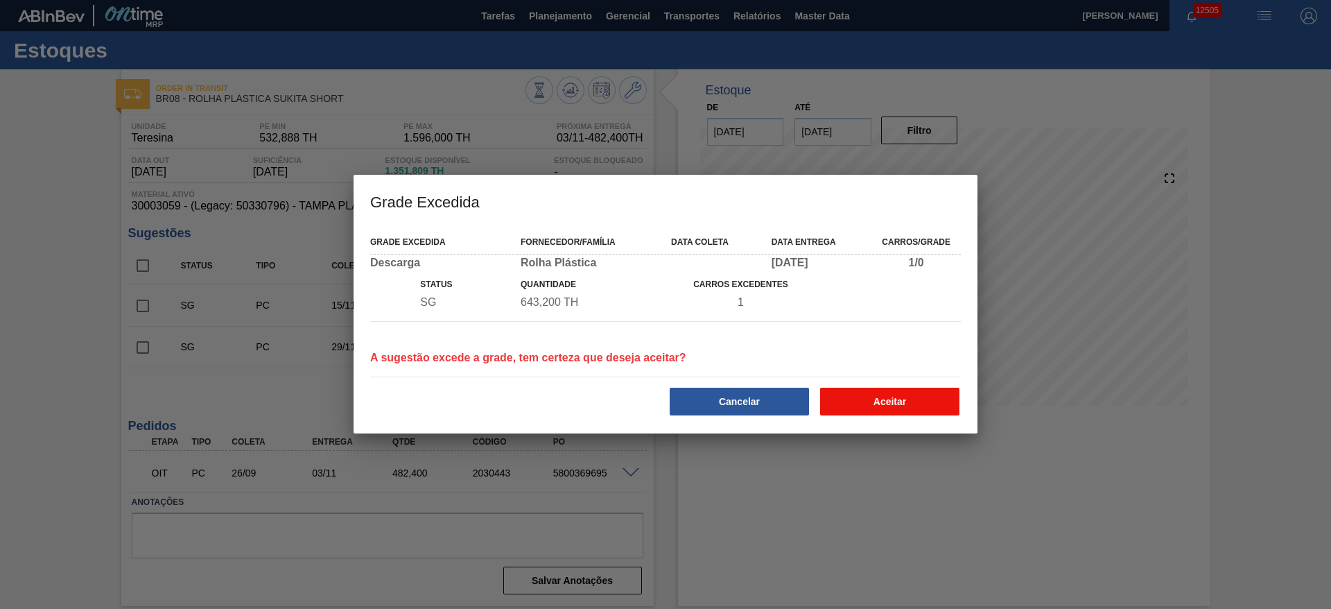
click at [883, 396] on button "Aceitar" at bounding box center [889, 402] width 139 height 28
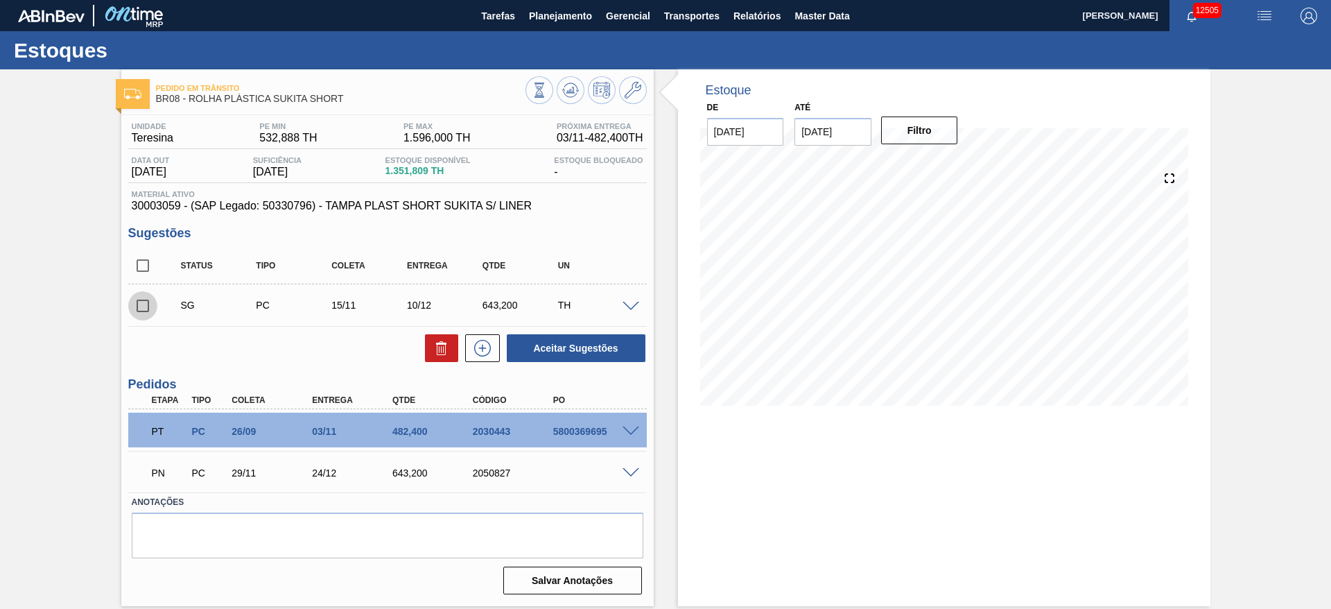
click at [139, 315] on input "checkbox" at bounding box center [142, 305] width 29 height 29
click at [551, 354] on button "Aceitar Sugestões" at bounding box center [576, 348] width 139 height 28
checkbox input "false"
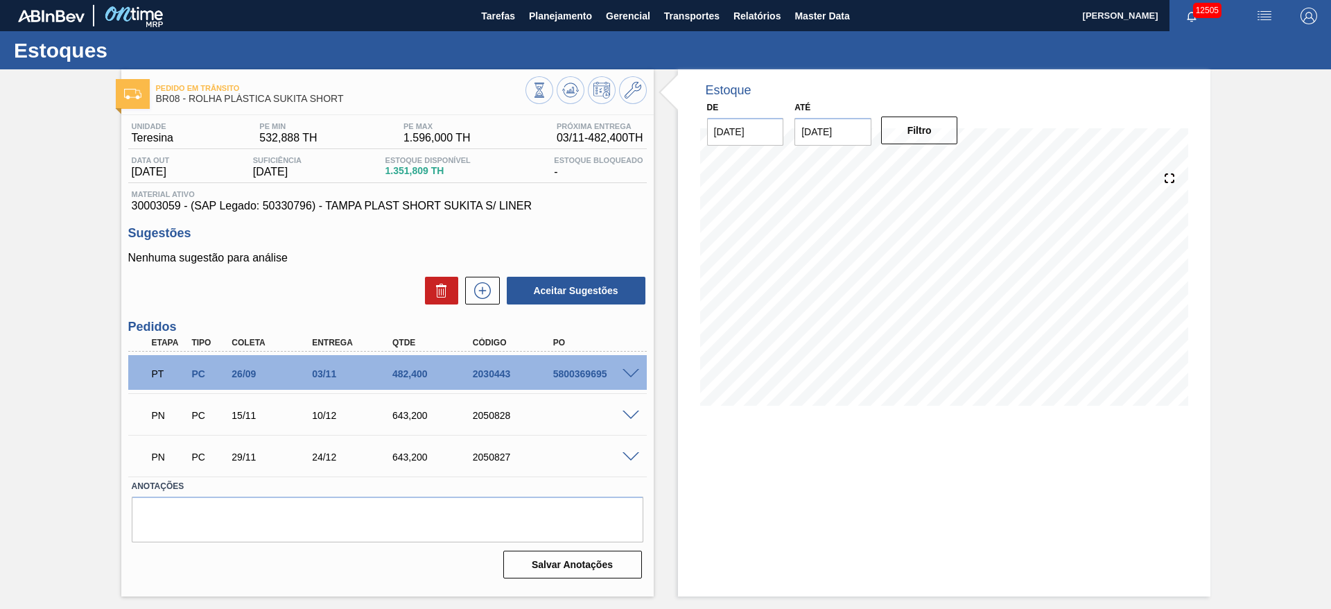
click at [636, 410] on span at bounding box center [631, 415] width 17 height 10
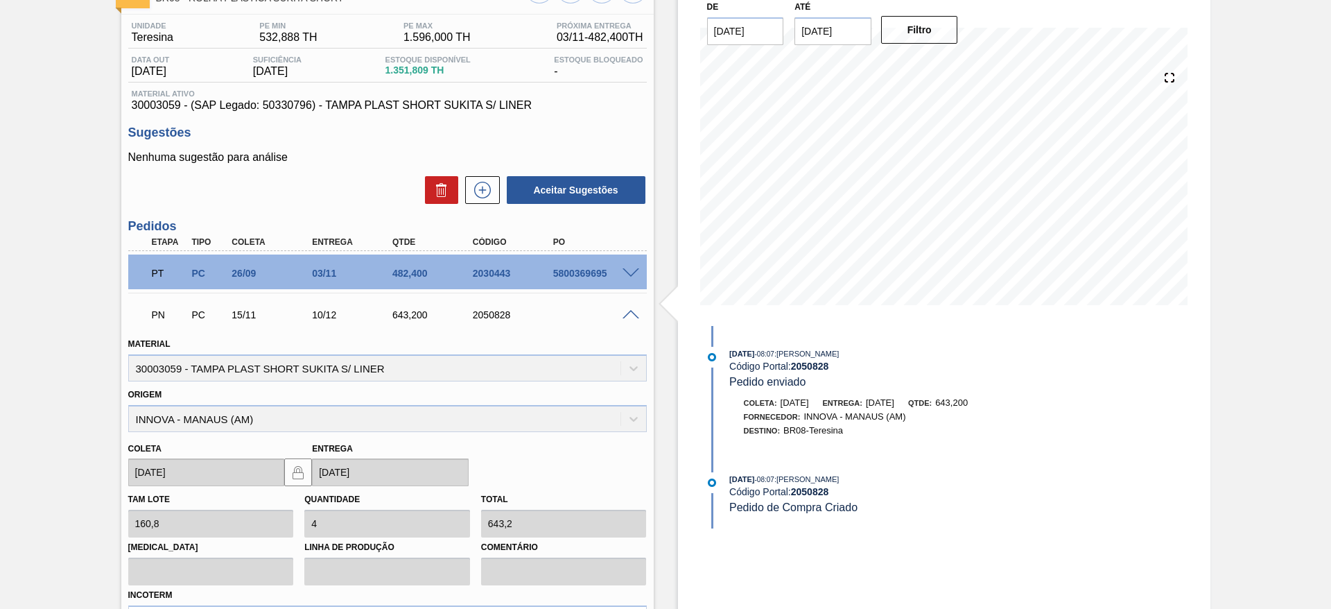
scroll to position [208, 0]
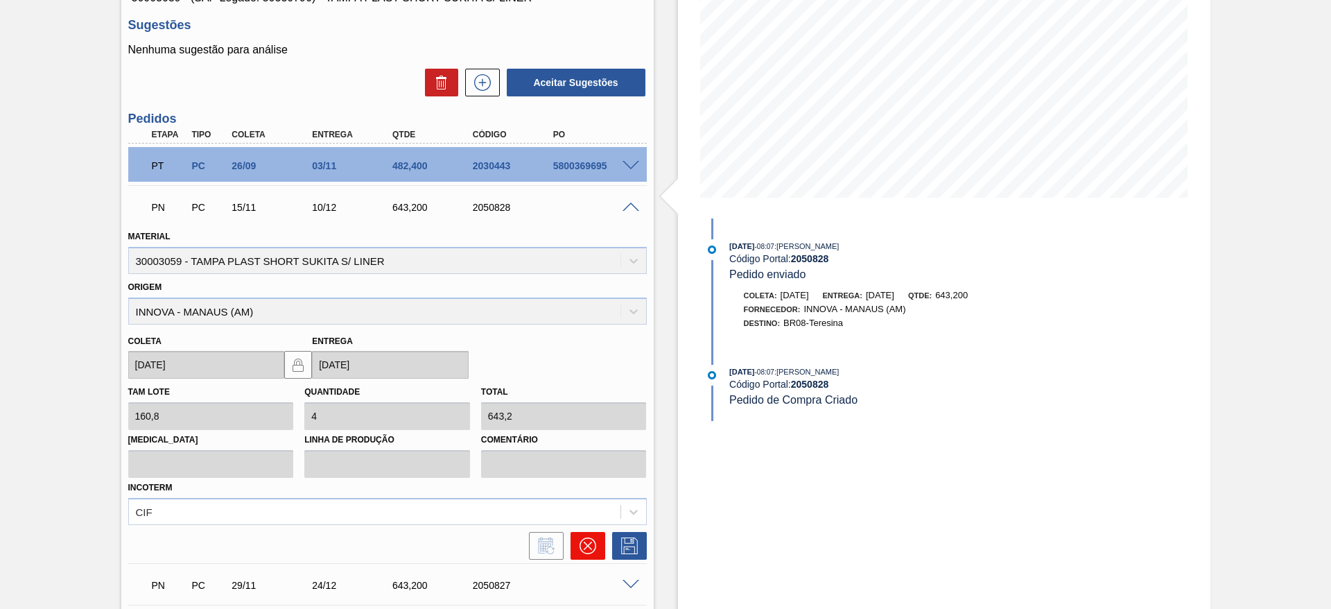
click at [602, 541] on button at bounding box center [588, 546] width 35 height 28
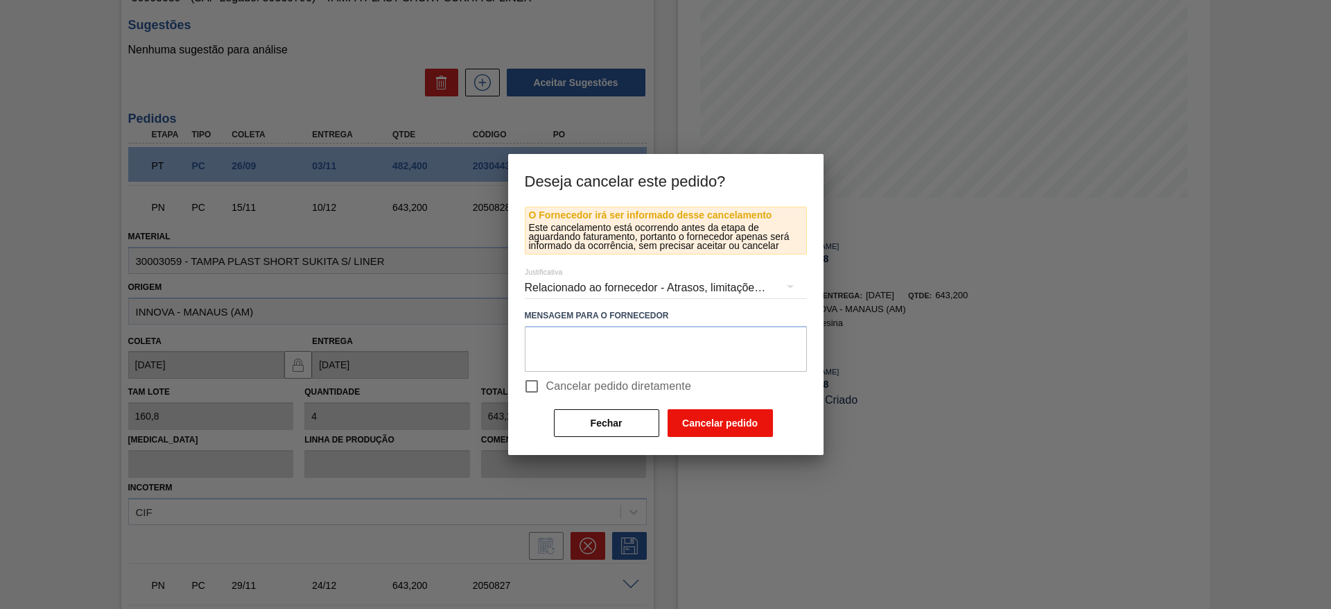
click at [699, 412] on button "Cancelar pedido" at bounding box center [720, 423] width 105 height 28
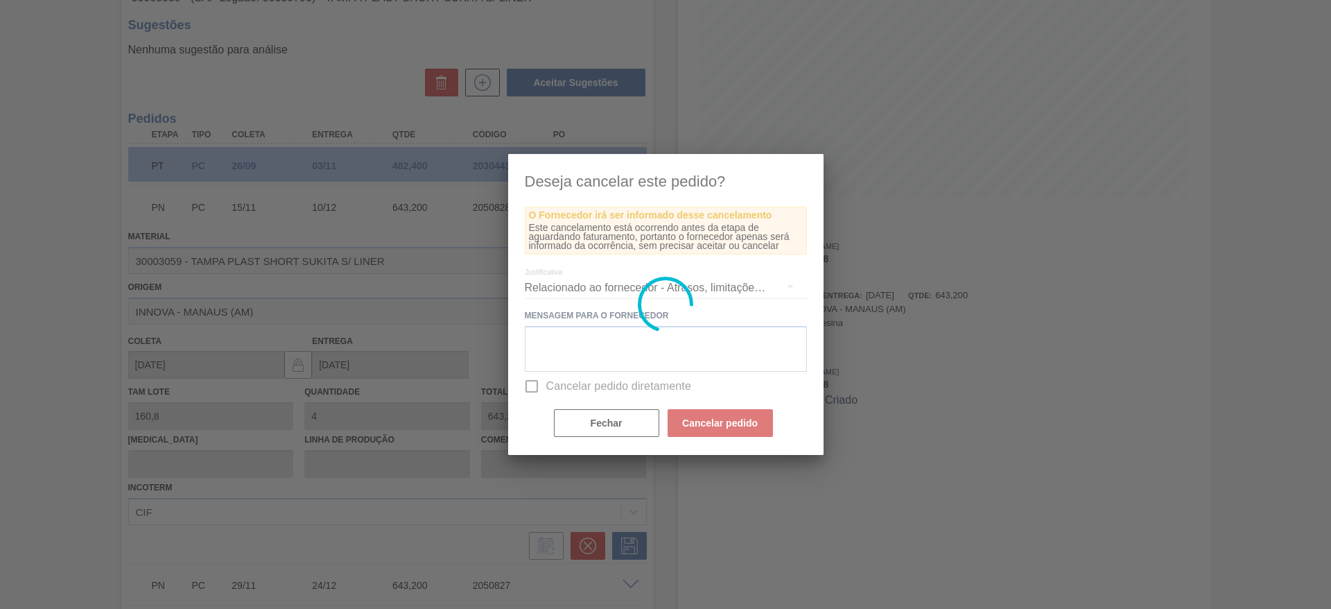
scroll to position [0, 0]
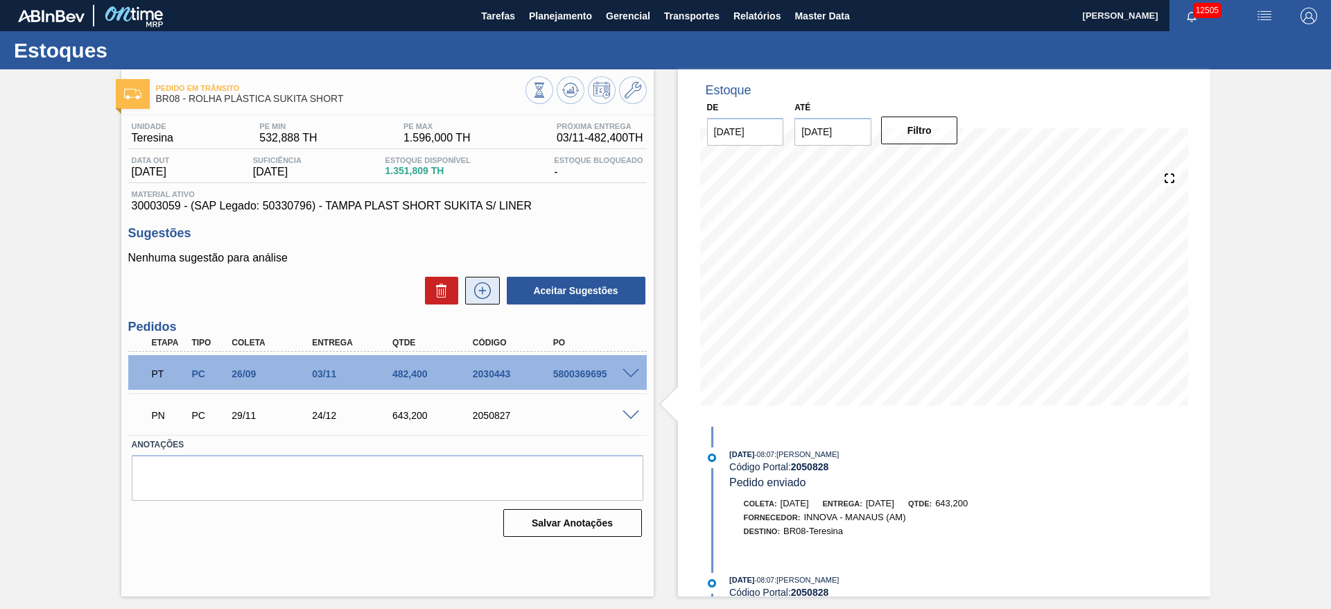
click at [485, 283] on icon at bounding box center [482, 290] width 17 height 17
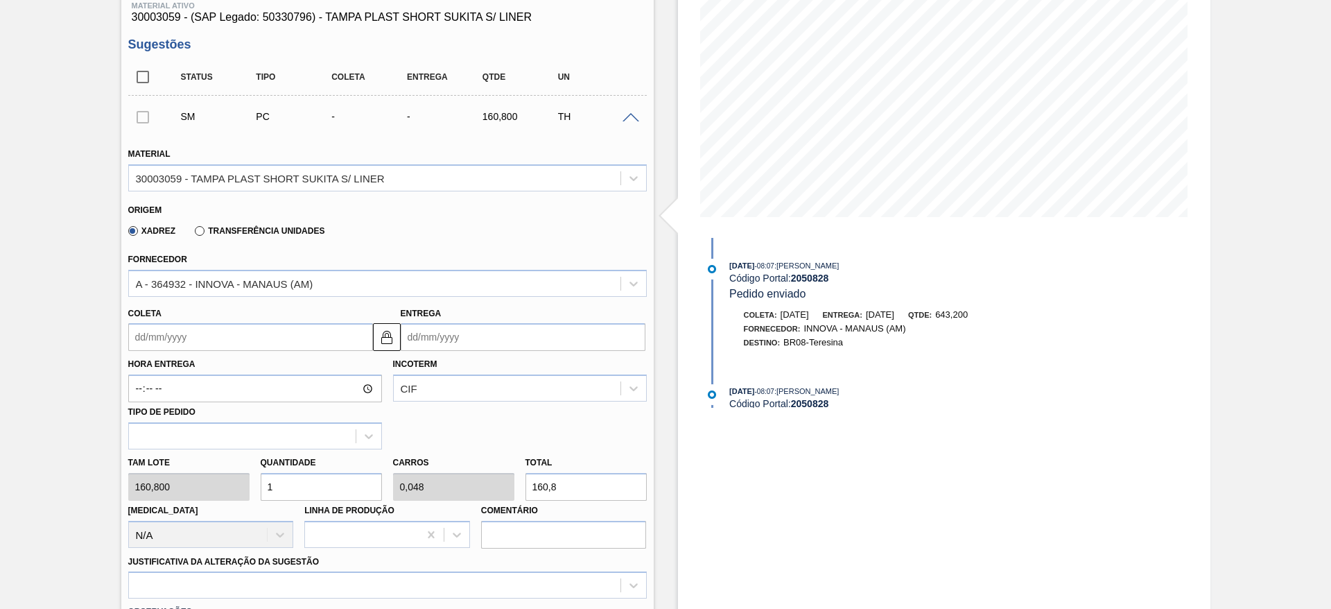
scroll to position [208, 0]
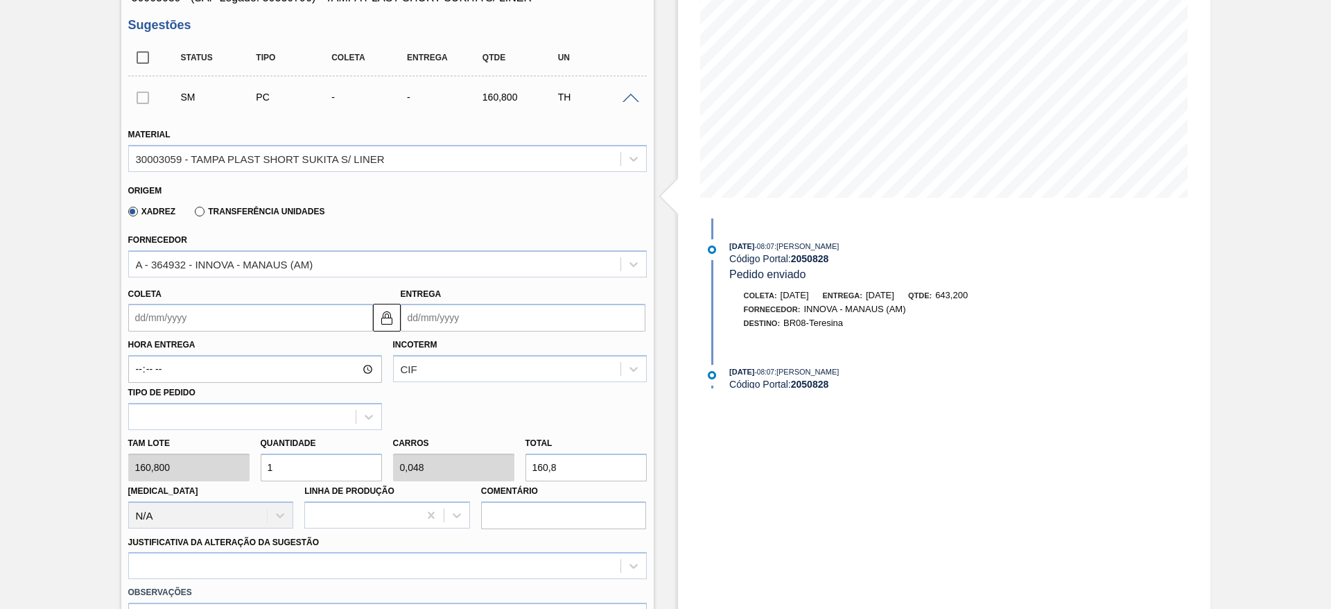
click at [184, 320] on input "Coleta" at bounding box center [250, 318] width 245 height 28
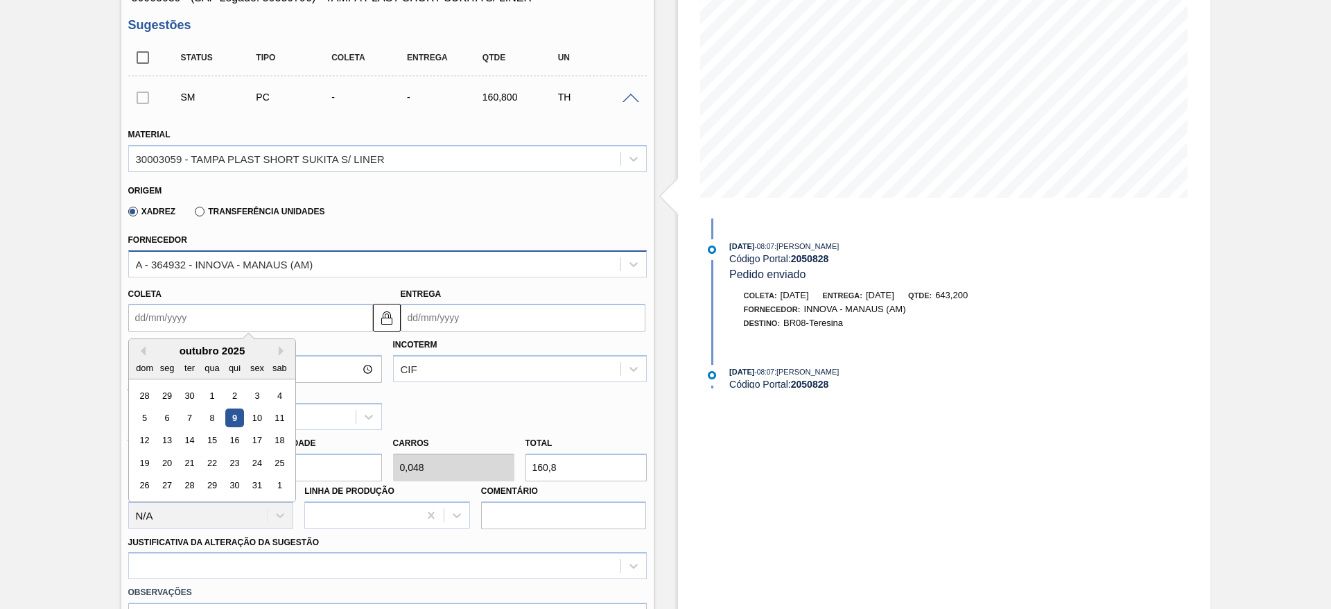
scroll to position [0, 0]
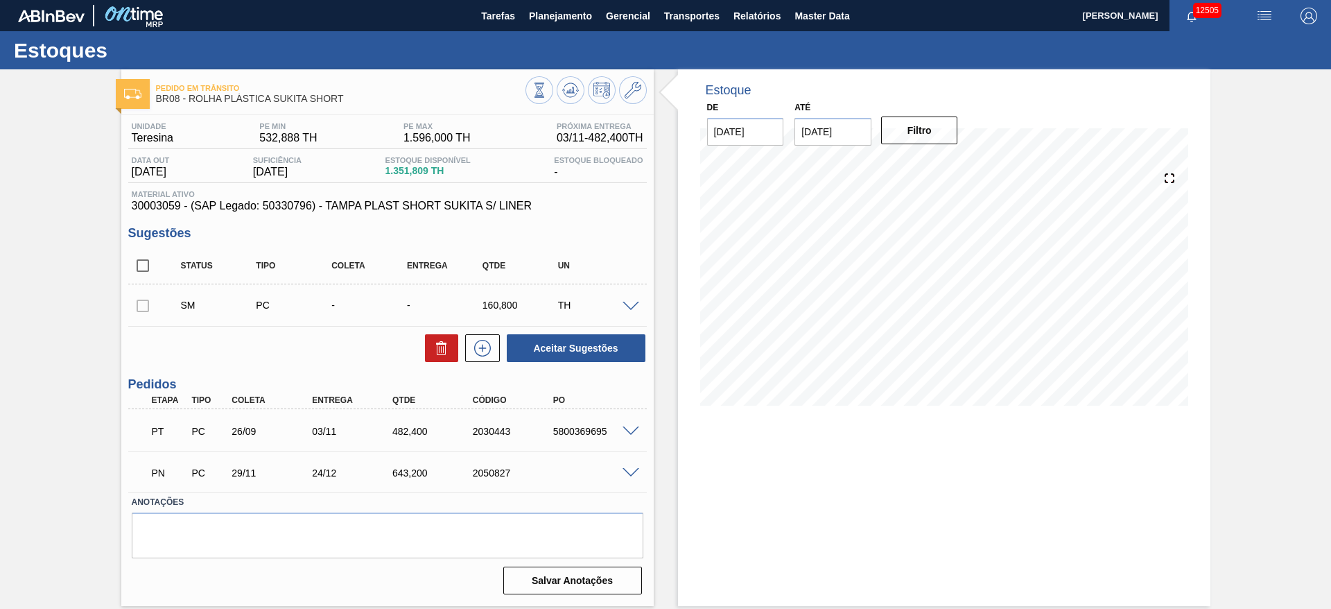
click at [630, 307] on span at bounding box center [631, 307] width 17 height 10
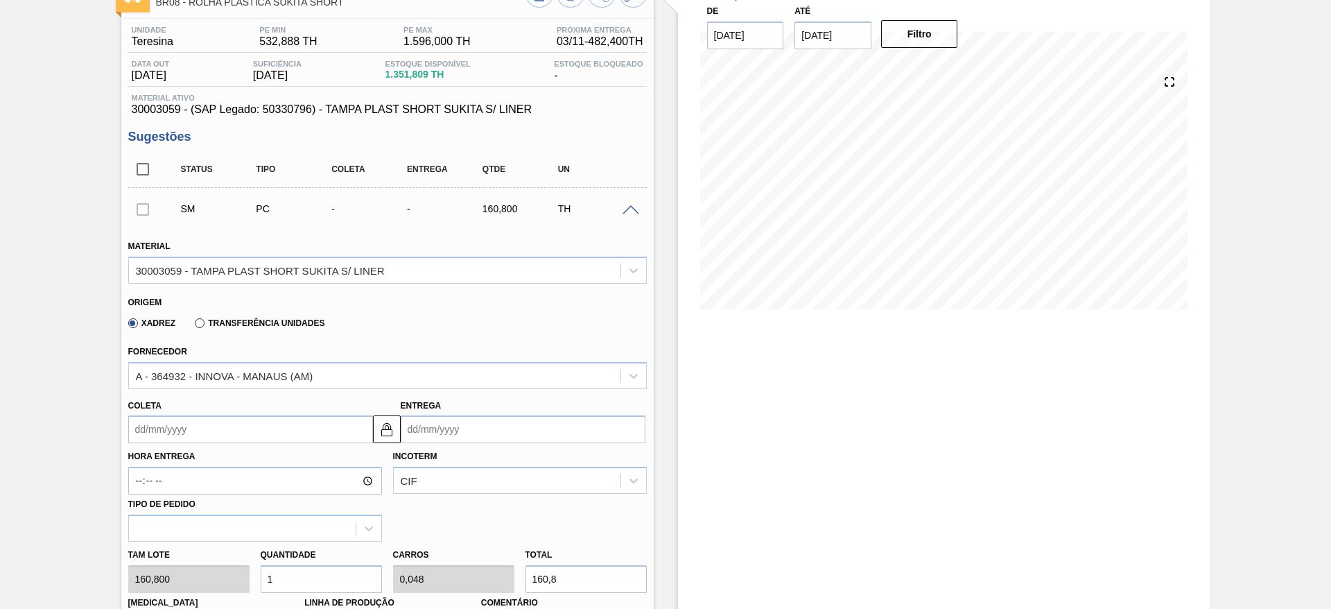
scroll to position [208, 0]
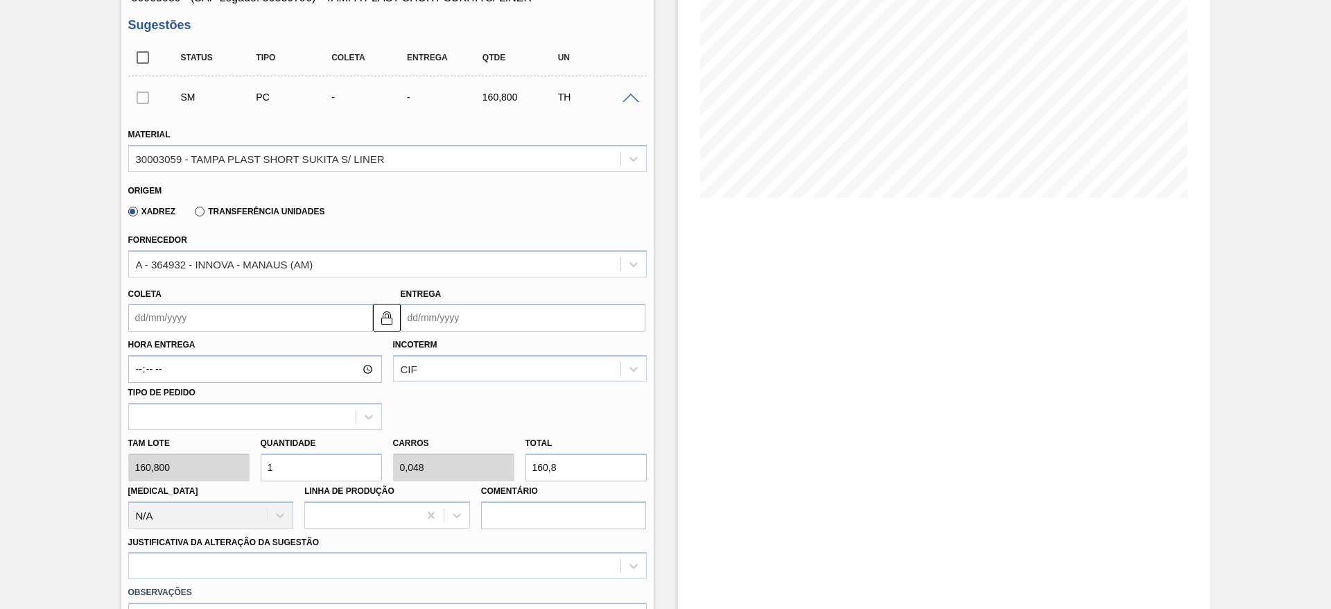
click at [176, 335] on label "Hora Entrega" at bounding box center [255, 345] width 254 height 20
click at [176, 355] on input "Hora Entrega" at bounding box center [255, 369] width 254 height 28
click at [175, 327] on input "Coleta" at bounding box center [250, 318] width 245 height 28
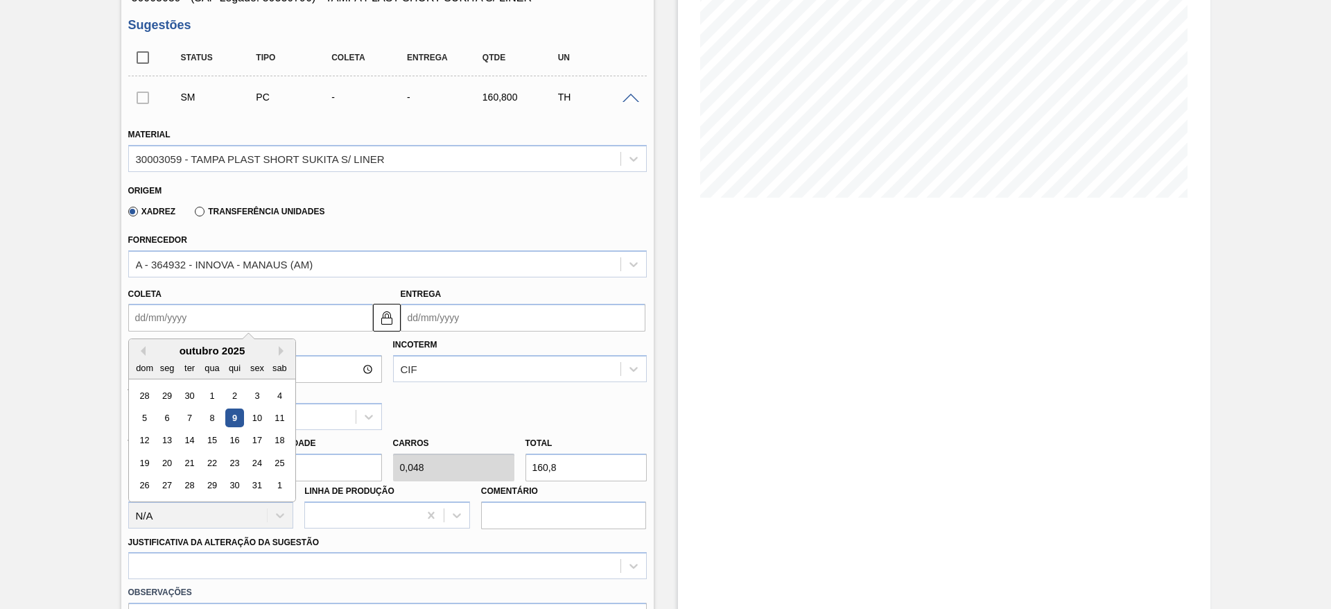
click at [282, 343] on div "outubro 2025 dom seg ter qua qui sex sab" at bounding box center [212, 359] width 166 height 40
click at [284, 356] on div "dom seg ter qua qui sex sab" at bounding box center [212, 367] width 166 height 22
click at [285, 355] on div "Previous Month Next Month outubro 2025 dom seg ter qua qui sex sab 28 29 30 1 2…" at bounding box center [212, 420] width 168 height 164
click at [282, 355] on button "Next Month" at bounding box center [284, 351] width 10 height 10
click at [162, 444] on div "10" at bounding box center [166, 440] width 19 height 19
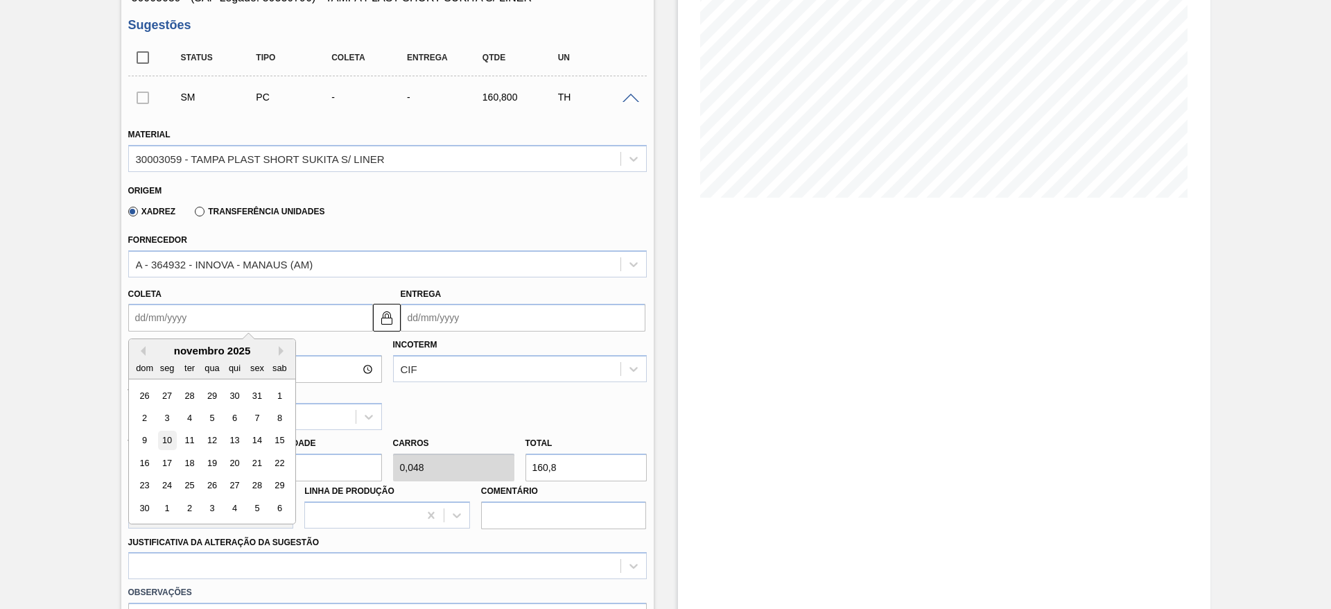
type input "10/11/2025"
type input "05/12/2025"
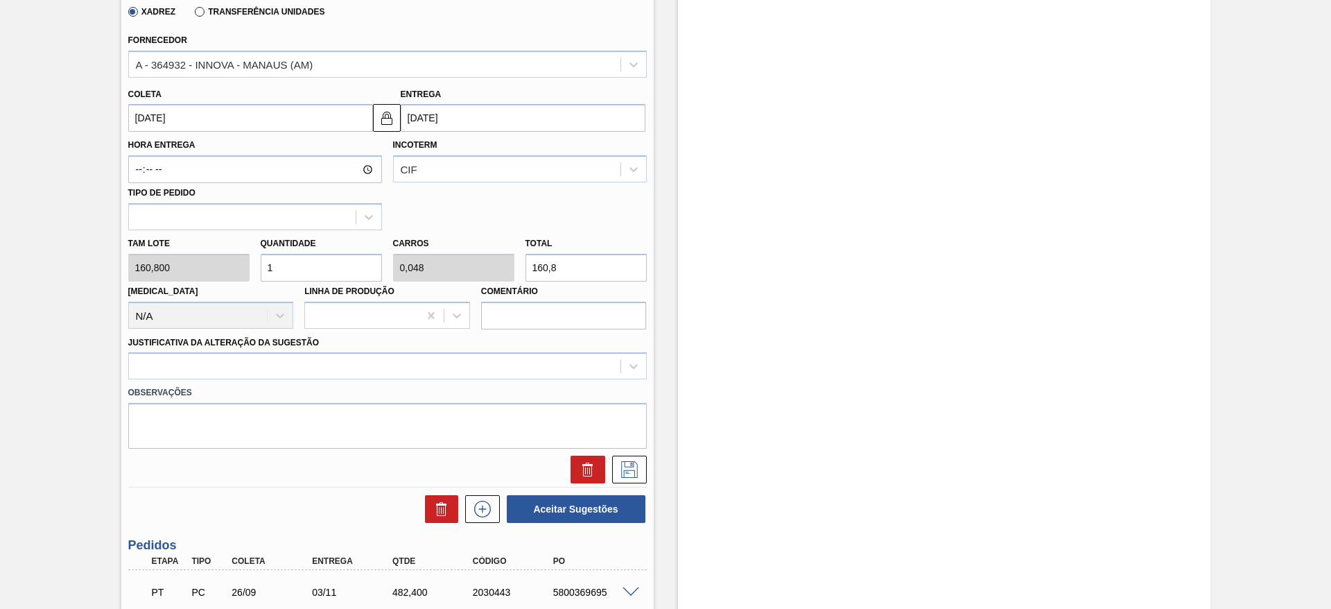
scroll to position [416, 0]
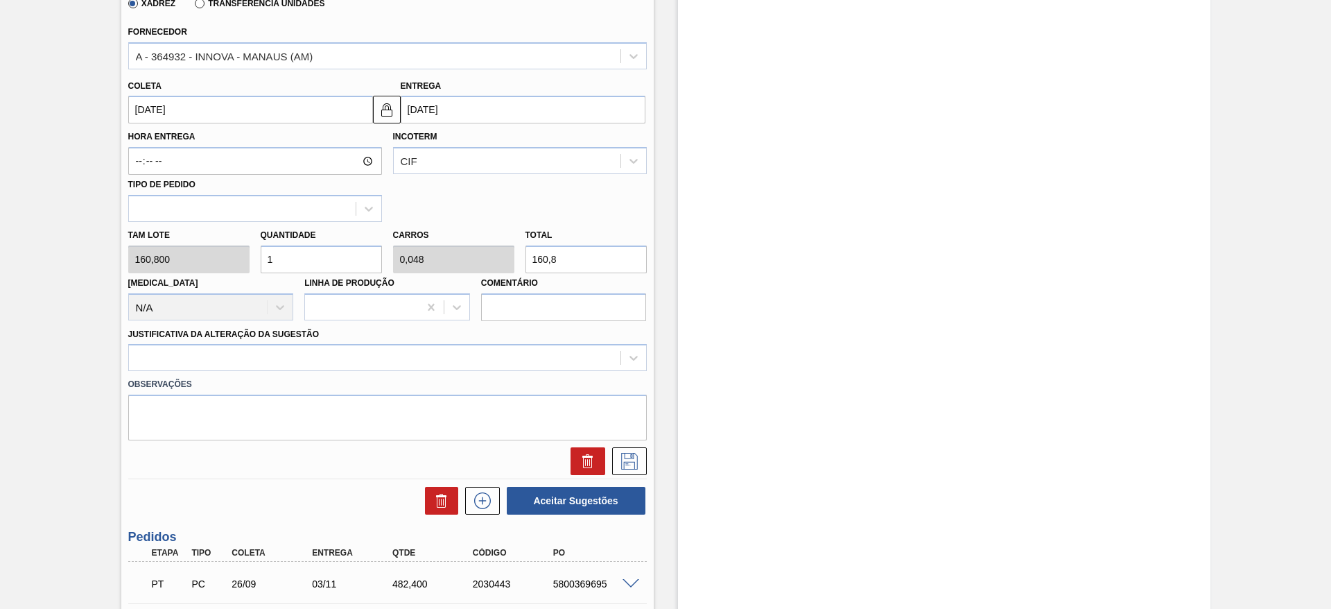
click at [236, 259] on div "Tam lote 160,800 Quantidade 1 Carros 0,048 Total 160,8 Doca N/A Linha de Produç…" at bounding box center [388, 271] width 530 height 99
type input "7"
type input "0,333"
type input "1.125,6"
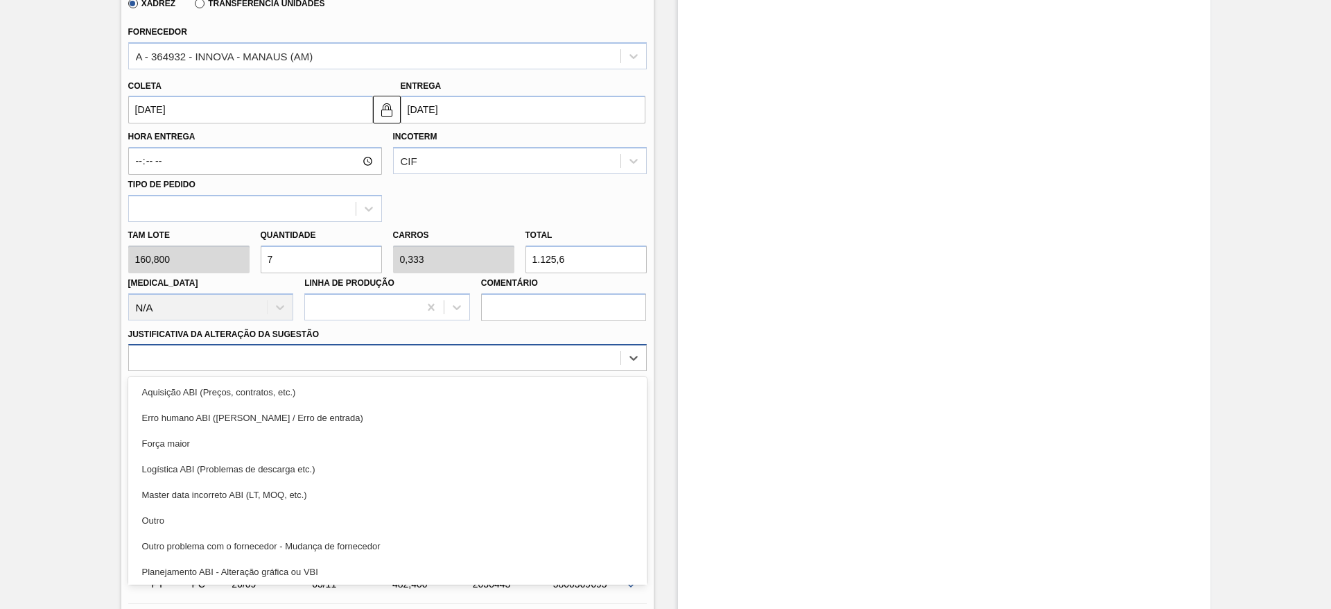
click at [498, 368] on div at bounding box center [387, 357] width 519 height 27
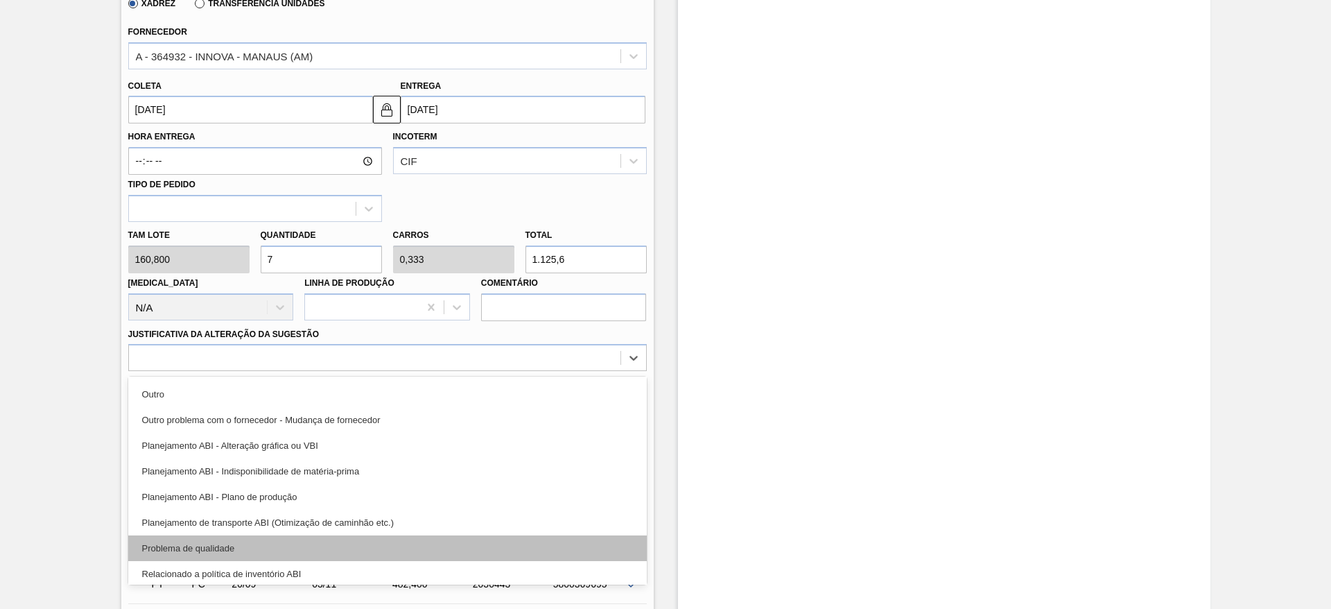
scroll to position [259, 0]
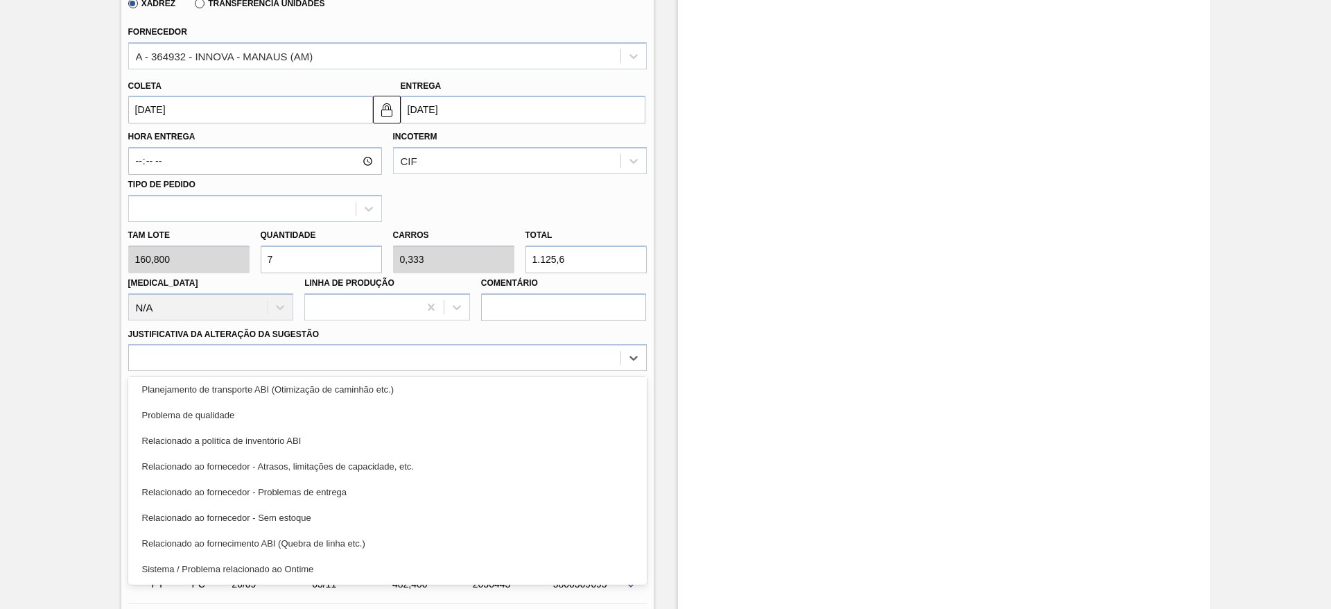
drag, startPoint x: 476, startPoint y: 386, endPoint x: 523, endPoint y: 387, distance: 46.5
click at [476, 384] on div "Planejamento de transporte ABI (Otimização de caminhão etc.)" at bounding box center [387, 390] width 519 height 26
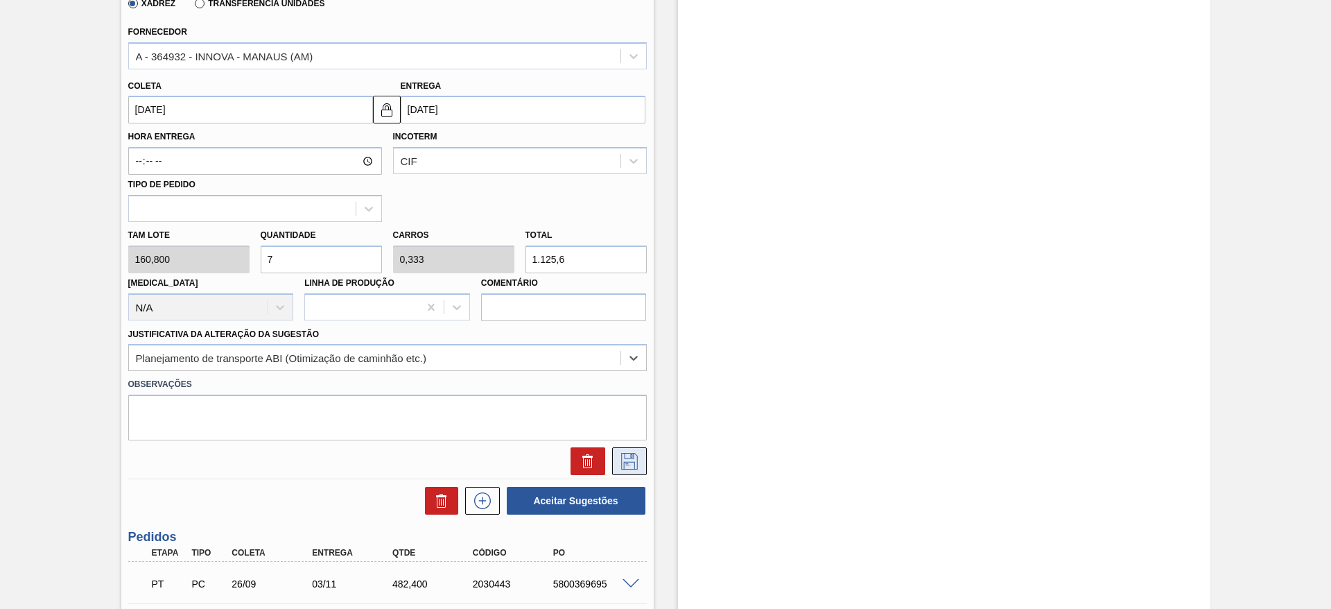
click at [624, 448] on button at bounding box center [629, 461] width 35 height 28
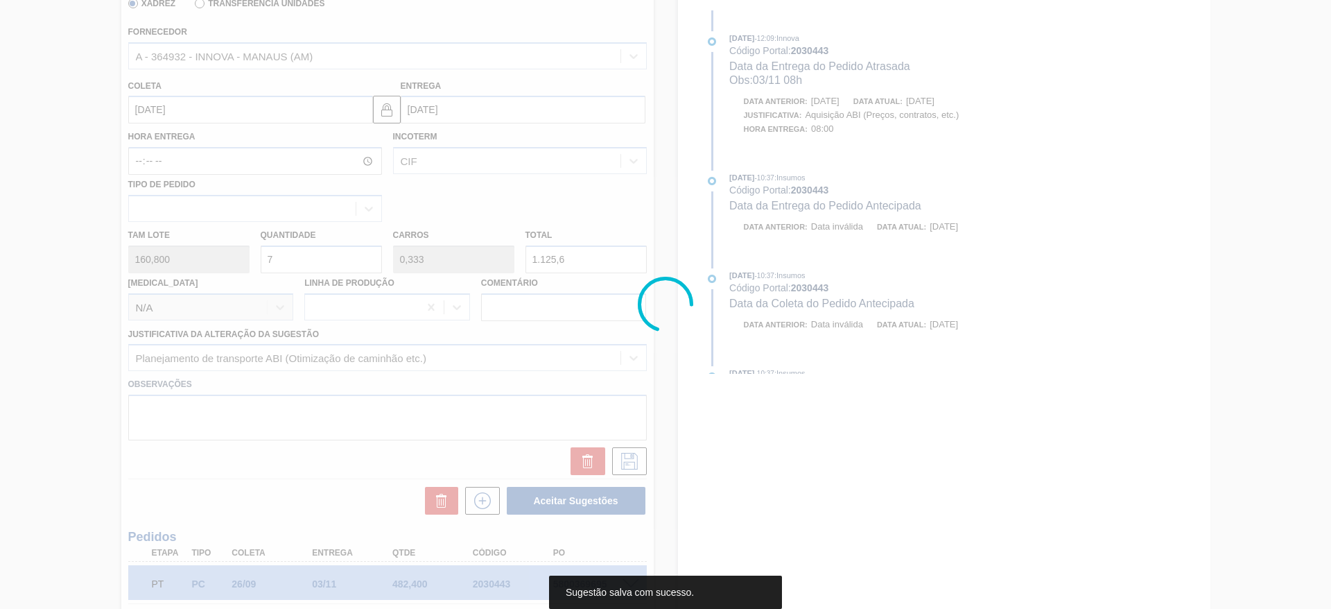
scroll to position [0, 0]
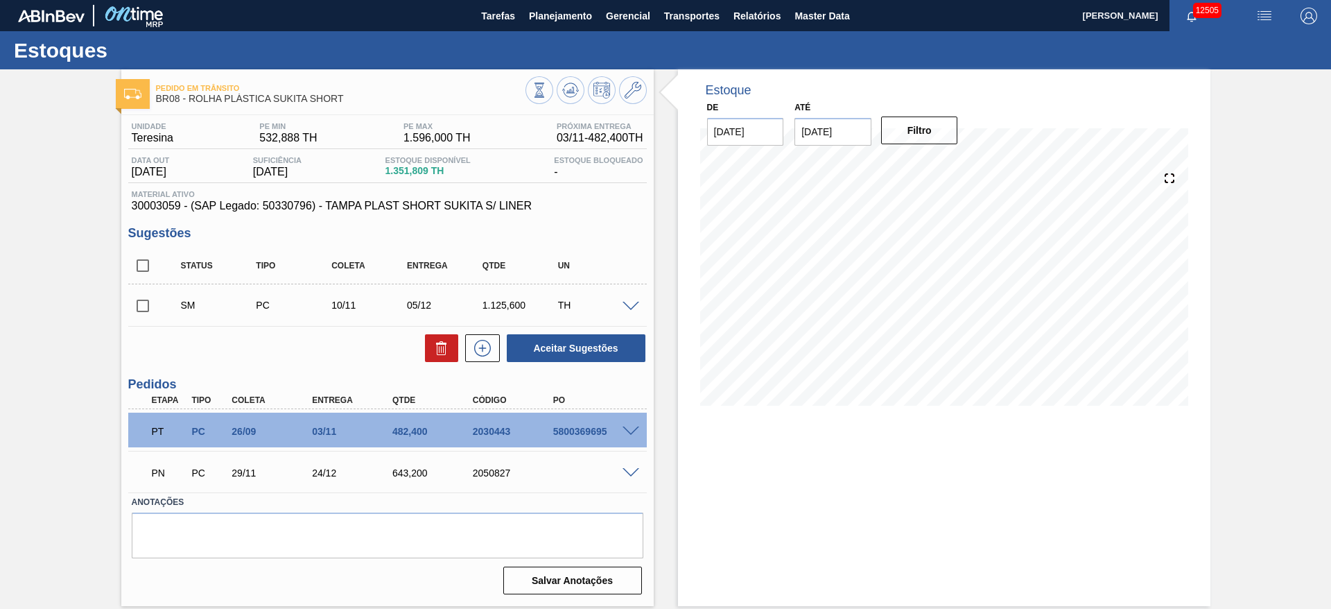
click at [634, 303] on span at bounding box center [631, 307] width 17 height 10
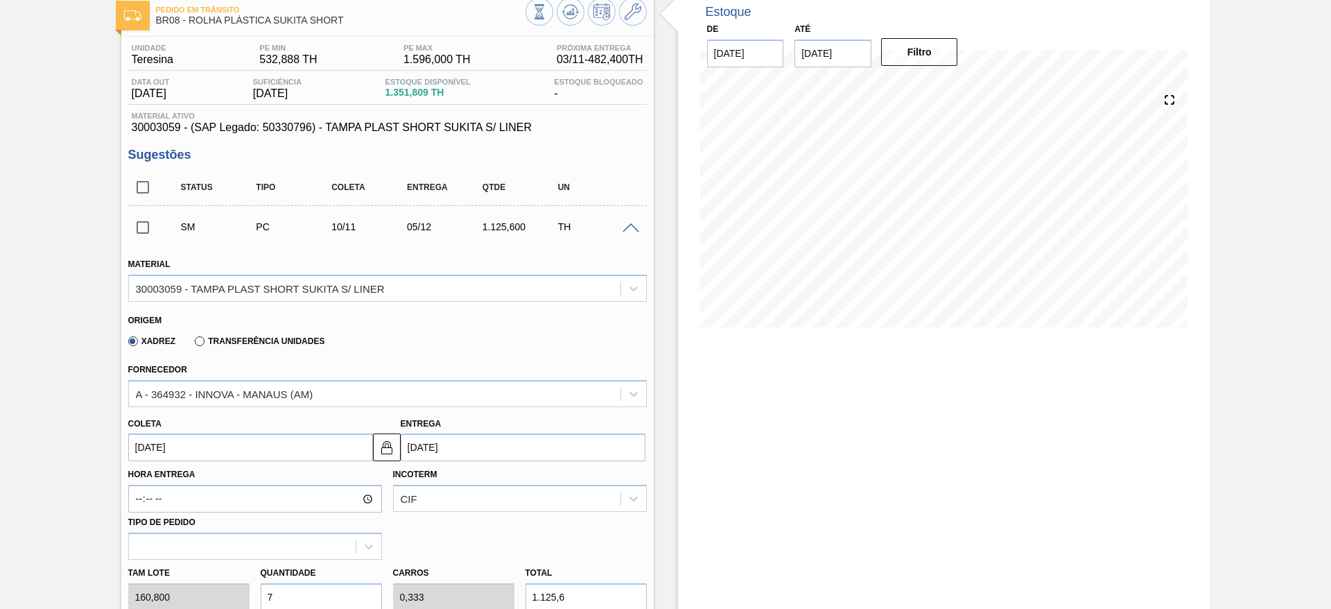
scroll to position [208, 0]
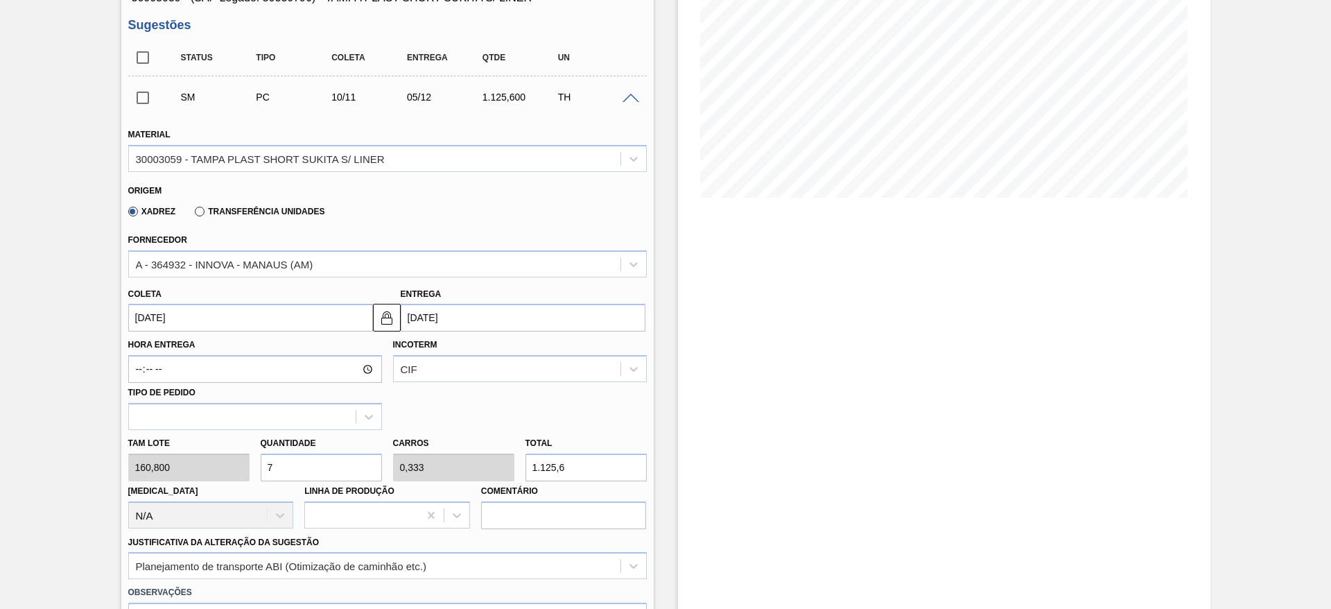
click at [248, 472] on div "Tam lote 160,800 Quantidade 7 Carros 0,333 Total 1.125,6 Doca N/A Linha de Prod…" at bounding box center [388, 479] width 530 height 99
type input "5"
type input "0,238"
type input "804"
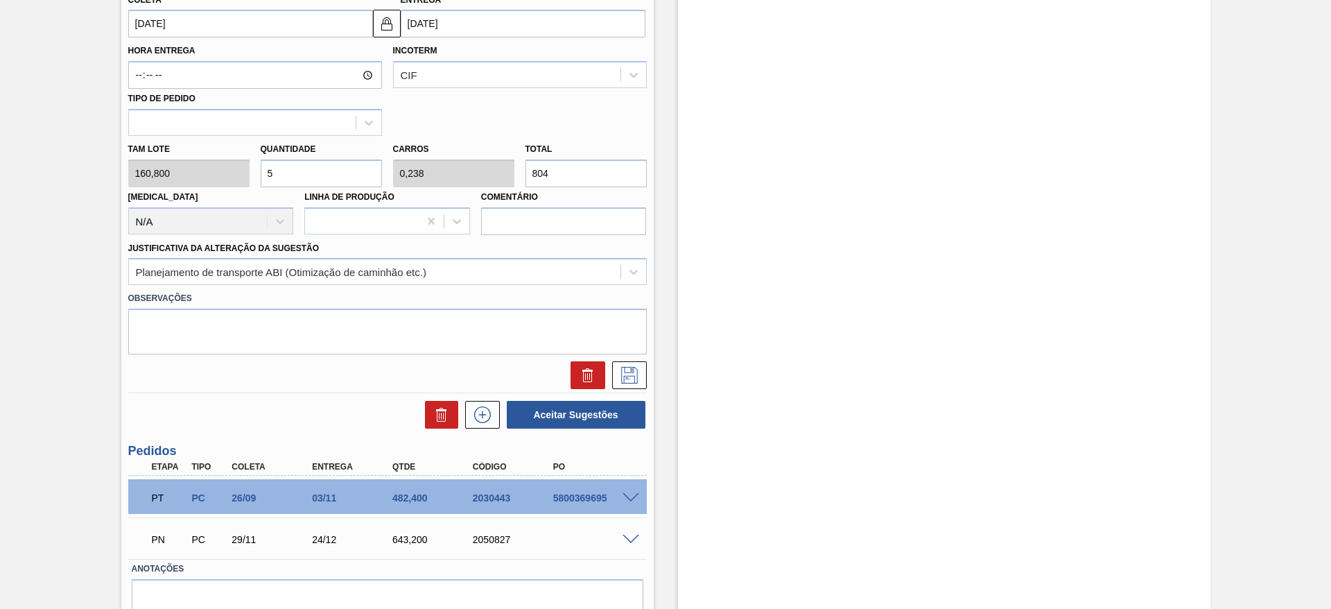
scroll to position [566, 0]
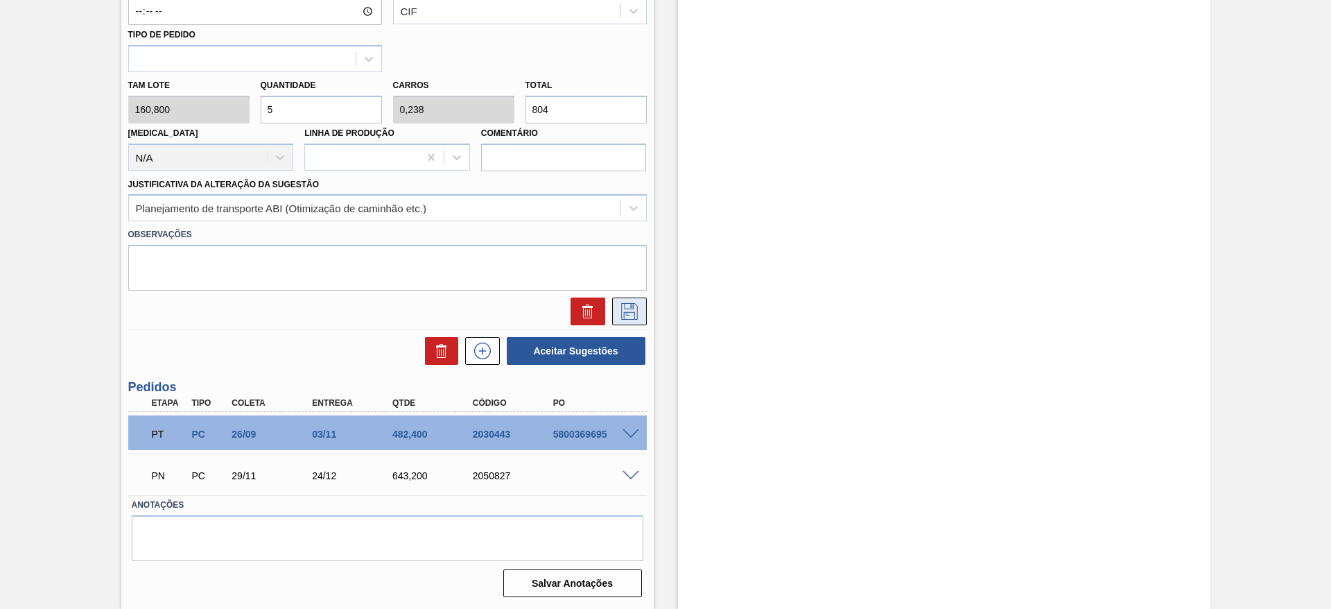
type input "5"
click at [616, 320] on button at bounding box center [629, 311] width 35 height 28
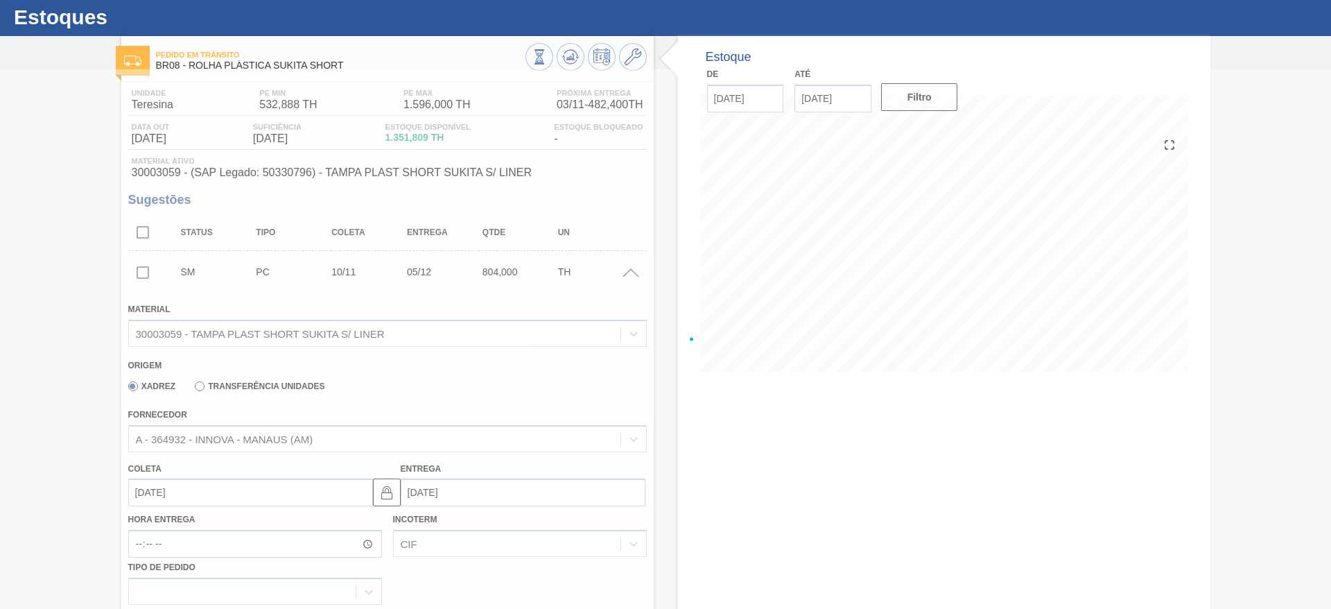
scroll to position [0, 0]
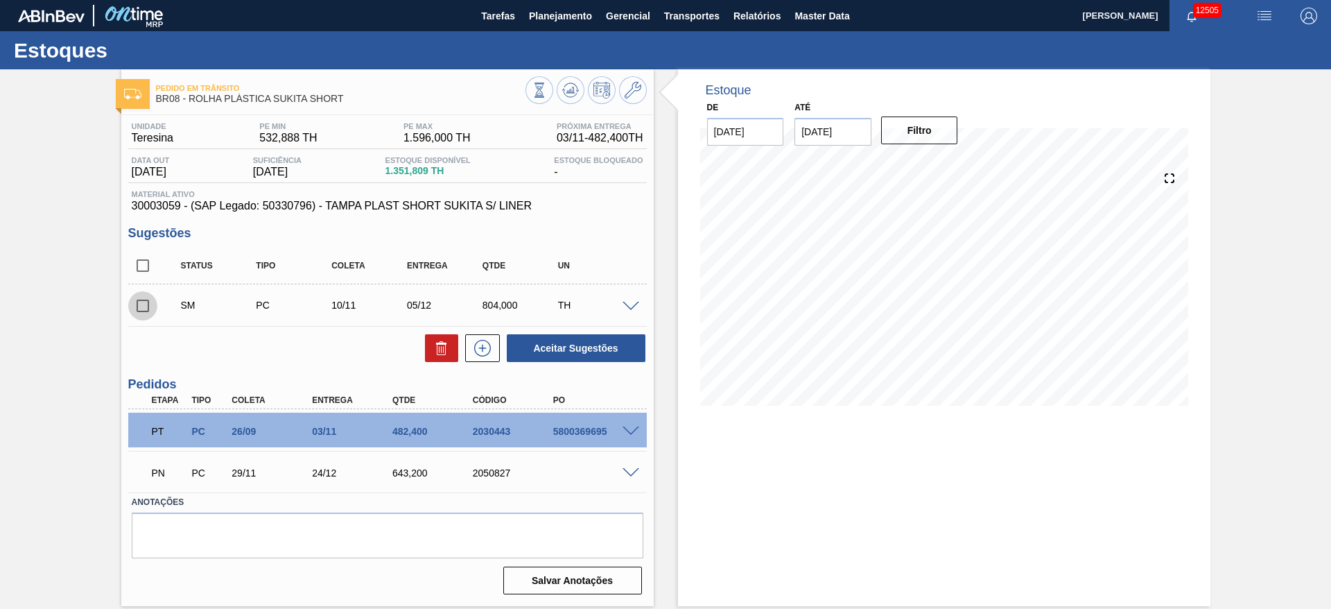
click at [142, 302] on input "checkbox" at bounding box center [142, 305] width 29 height 29
click at [588, 343] on button "Aceitar Sugestões" at bounding box center [576, 348] width 139 height 28
checkbox input "false"
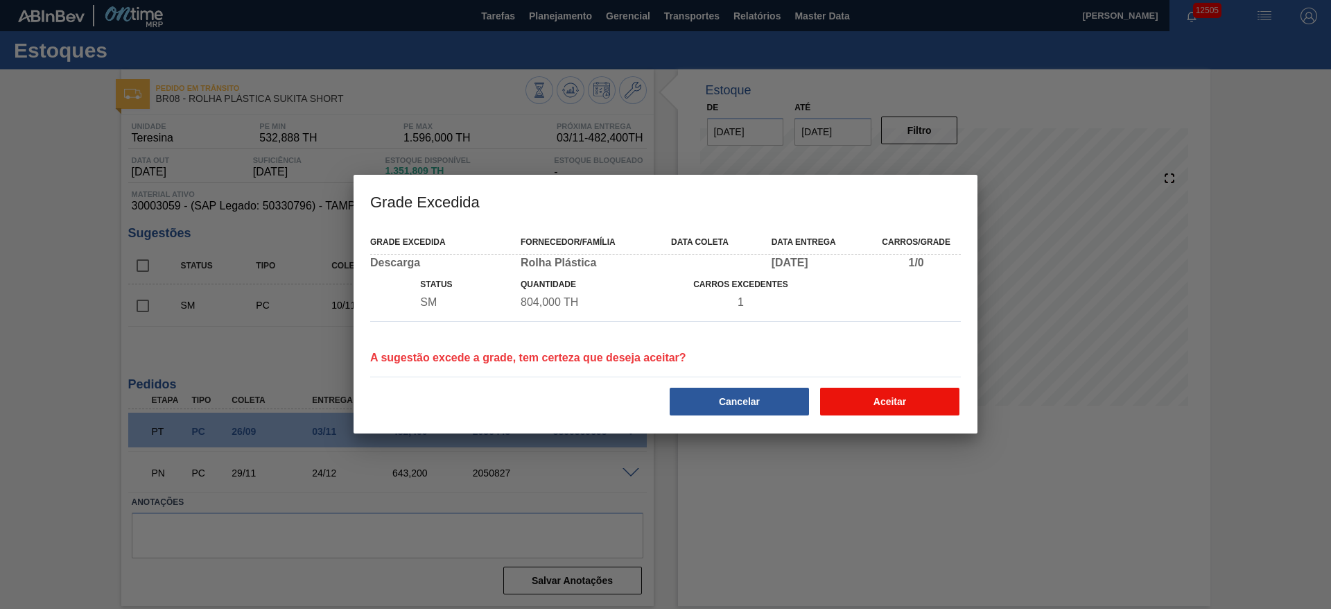
click at [907, 406] on button "Aceitar" at bounding box center [889, 402] width 139 height 28
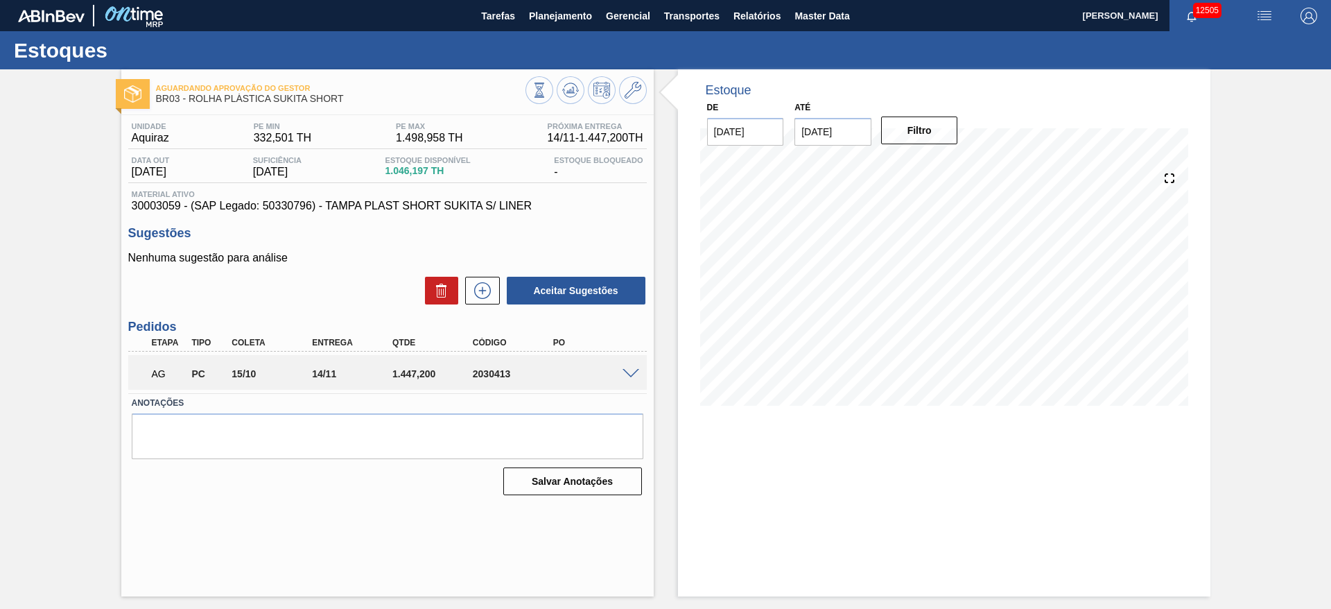
click at [632, 377] on div "AG PC 15/10 14/11 1.447,[PHONE_NUMBER]" at bounding box center [387, 372] width 519 height 35
click at [632, 367] on div at bounding box center [633, 372] width 28 height 10
click at [632, 371] on span at bounding box center [631, 374] width 17 height 10
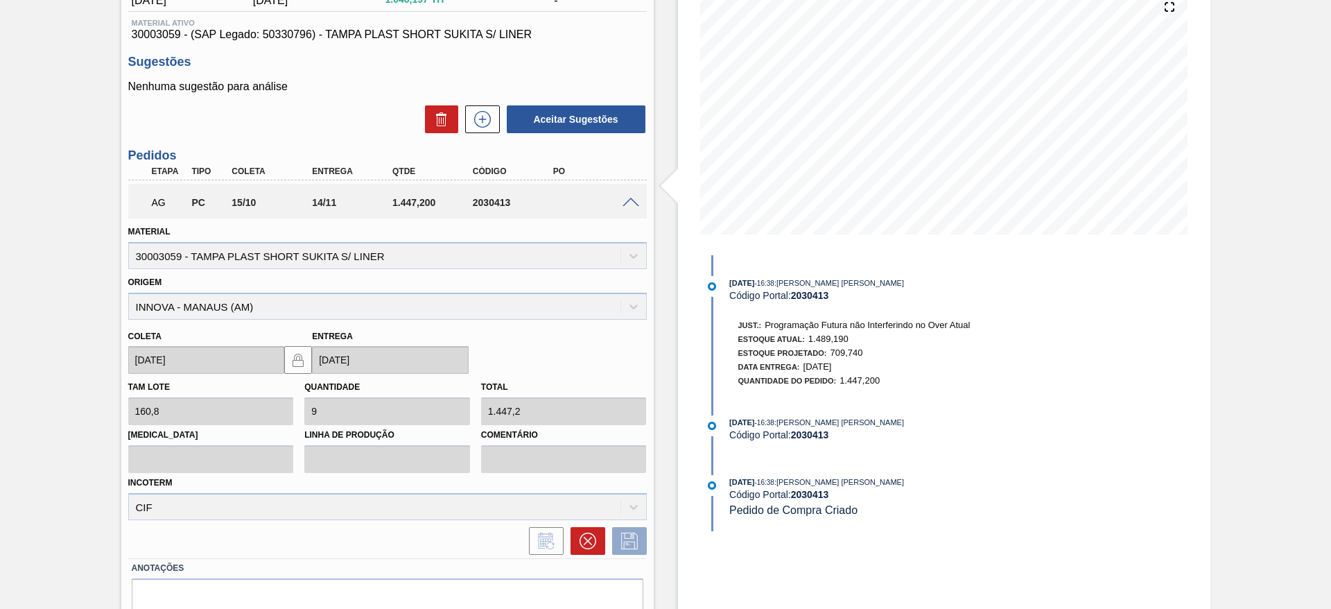
scroll to position [234, 0]
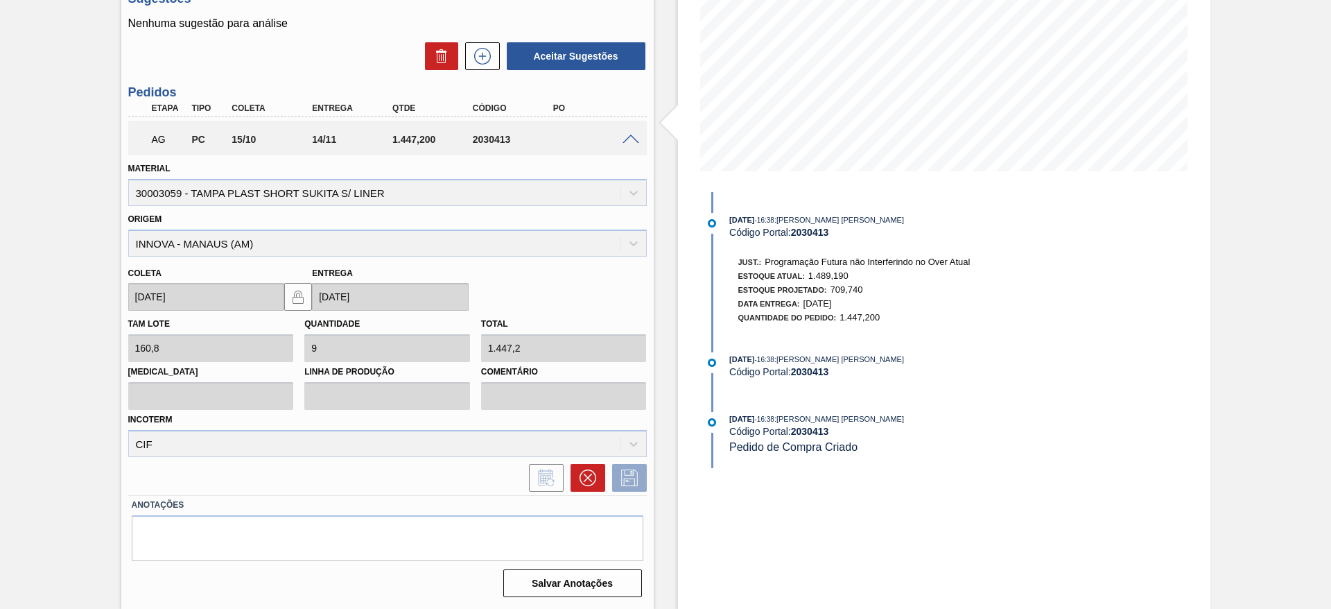
drag, startPoint x: 609, startPoint y: 500, endPoint x: 574, endPoint y: 453, distance: 58.5
click at [584, 481] on div "Unidade Aquiraz PE MIN 332,501 TH PE MAX 1.498,958 TH Próxima Entrega 14/11 - 1…" at bounding box center [387, 241] width 533 height 721
drag, startPoint x: 574, startPoint y: 453, endPoint x: 589, endPoint y: 476, distance: 28.1
click at [582, 453] on div "Incoterm CIF" at bounding box center [387, 433] width 519 height 47
click at [587, 481] on icon at bounding box center [588, 477] width 17 height 17
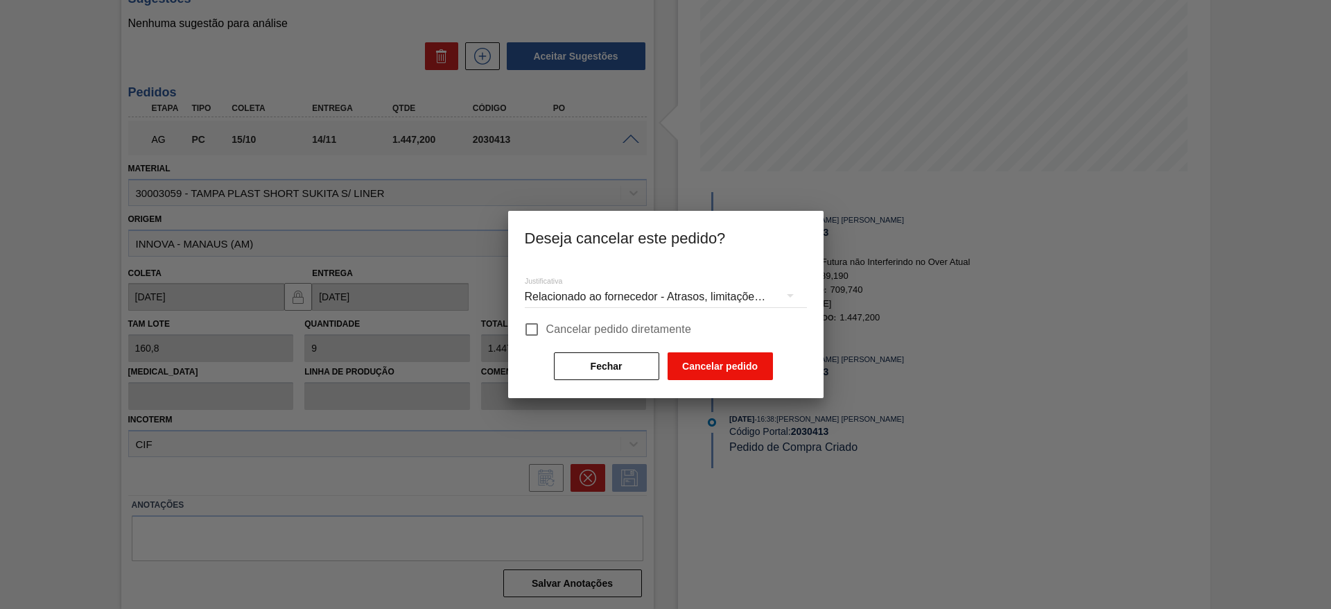
click at [750, 374] on button "Cancelar pedido" at bounding box center [720, 366] width 105 height 28
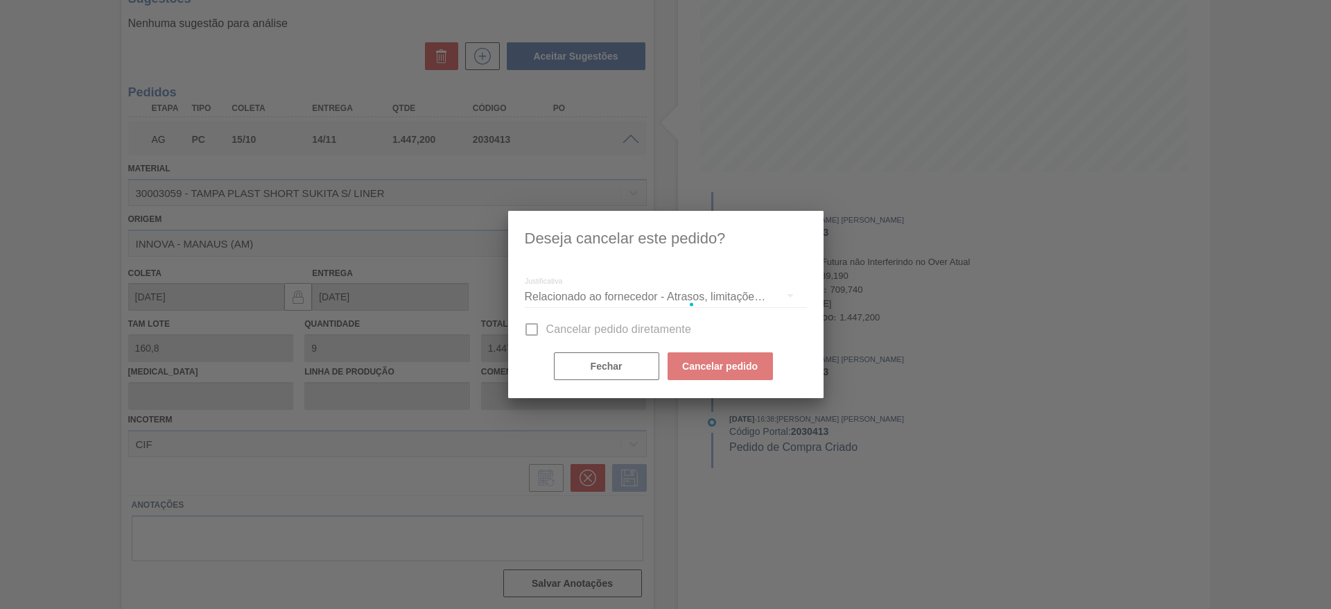
scroll to position [0, 0]
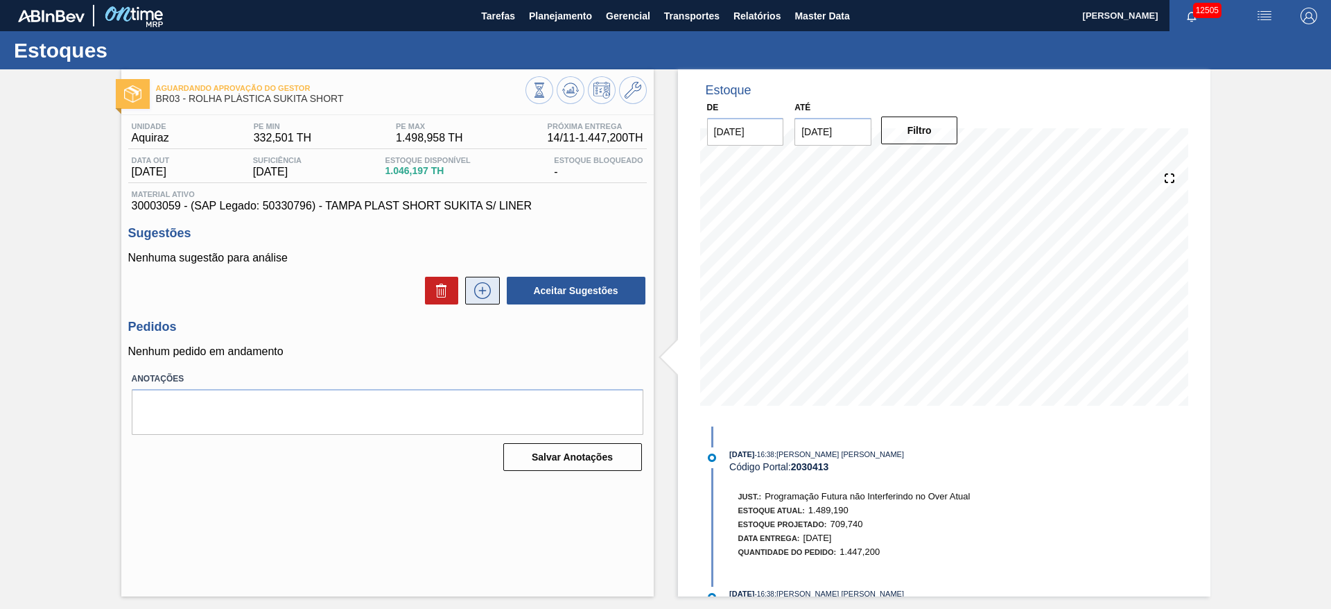
click at [484, 277] on button at bounding box center [482, 291] width 35 height 28
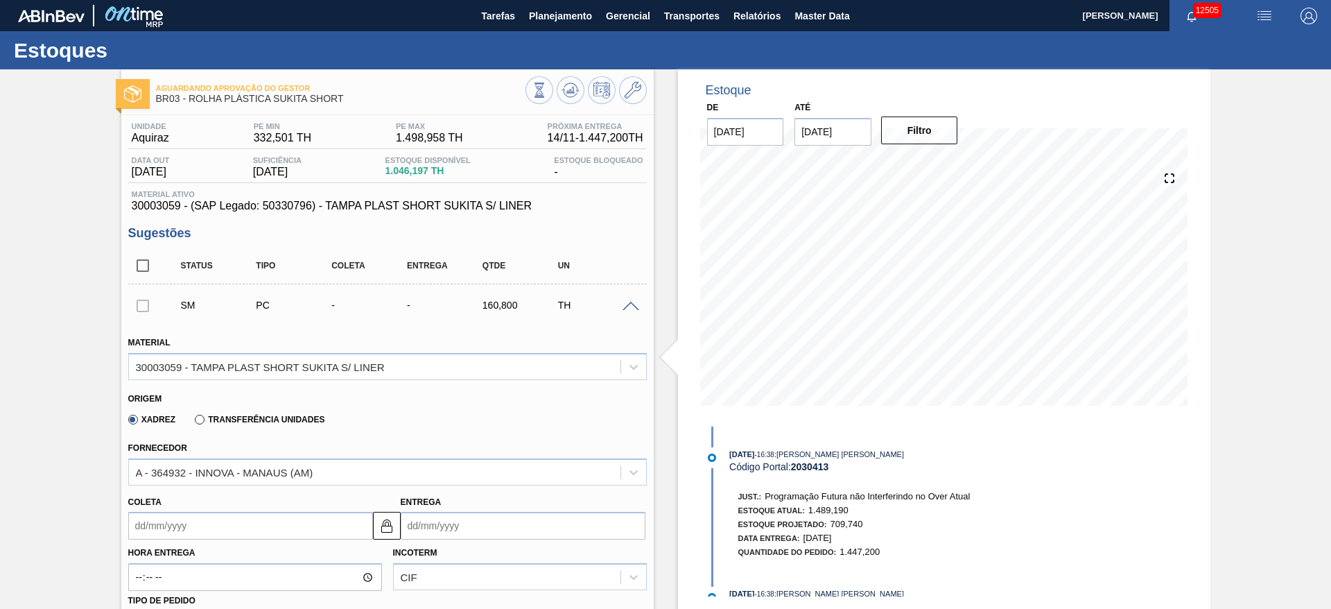
click at [175, 523] on input "Coleta" at bounding box center [250, 526] width 245 height 28
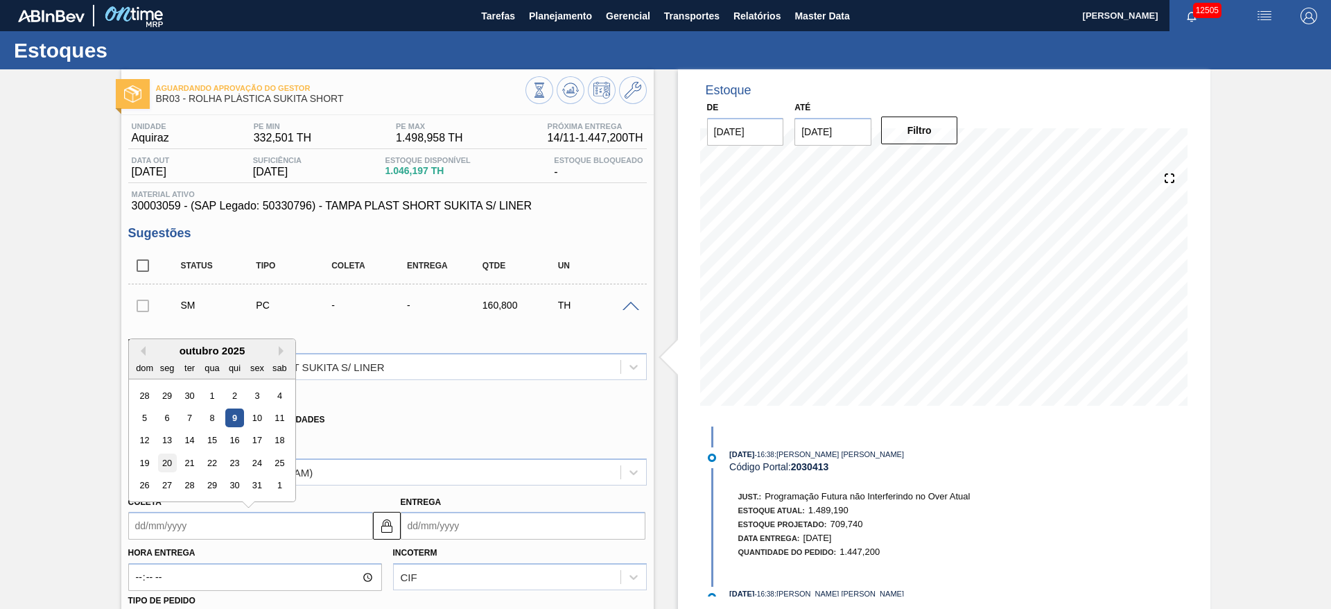
click at [168, 457] on div "20" at bounding box center [166, 462] width 19 height 19
type input "[DATE]"
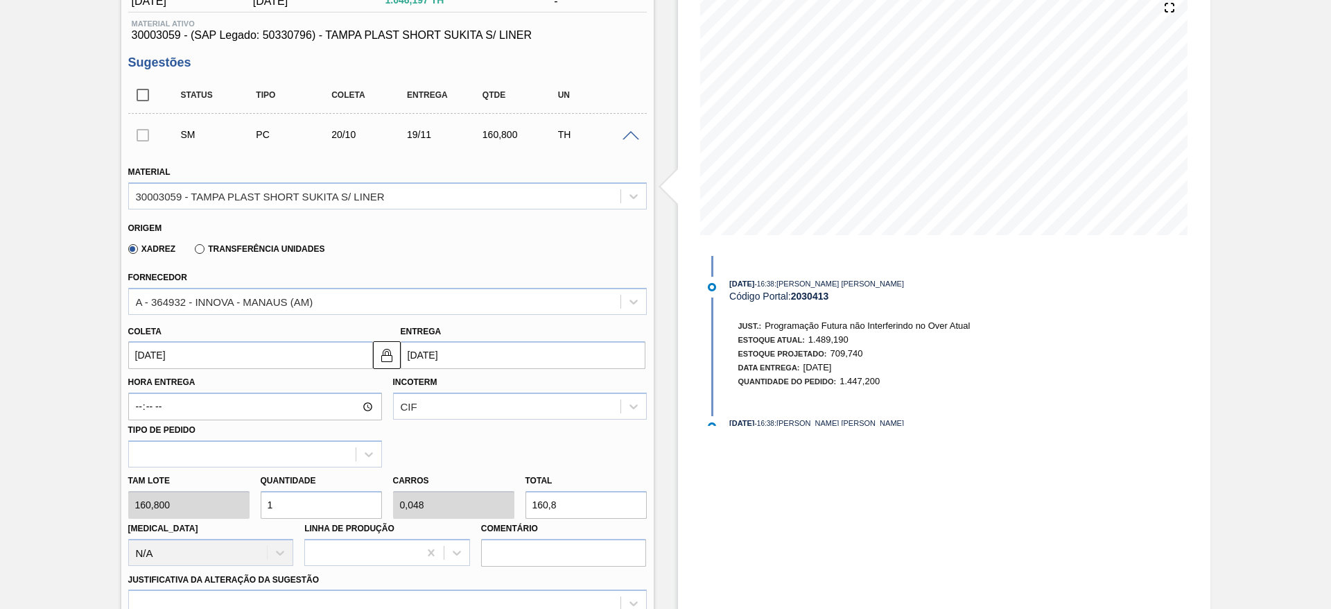
scroll to position [208, 0]
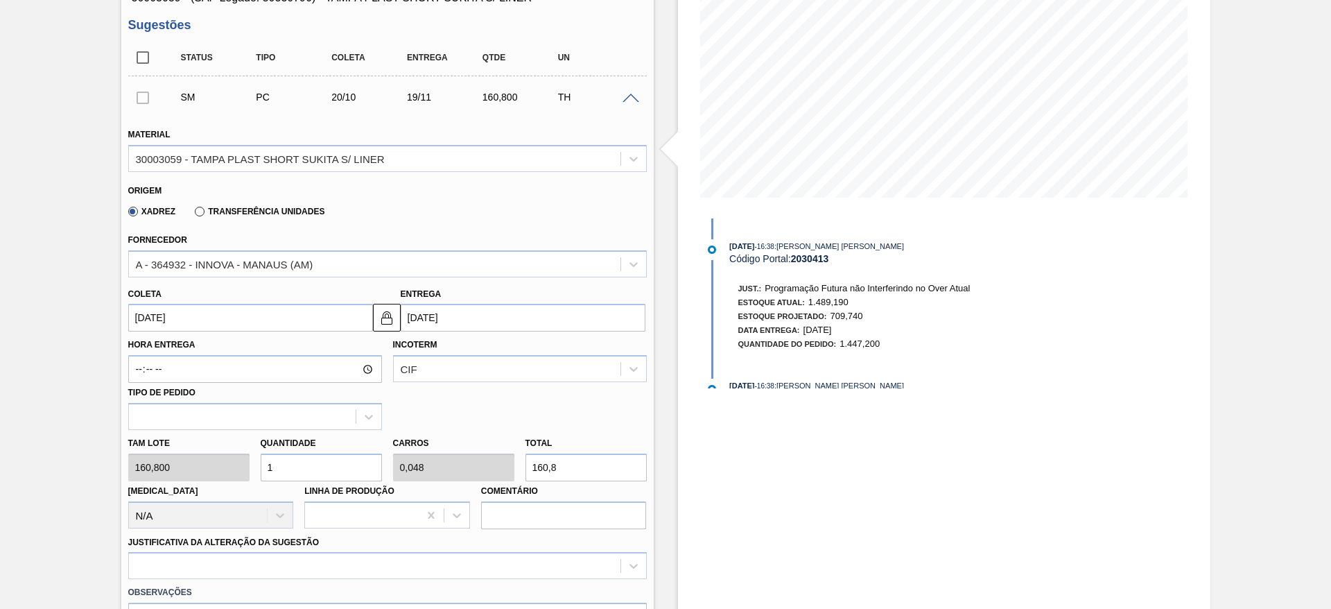
click at [263, 467] on input "1" at bounding box center [321, 467] width 121 height 28
type input "8"
type input "0,381"
type input "1.286,4"
type input "8"
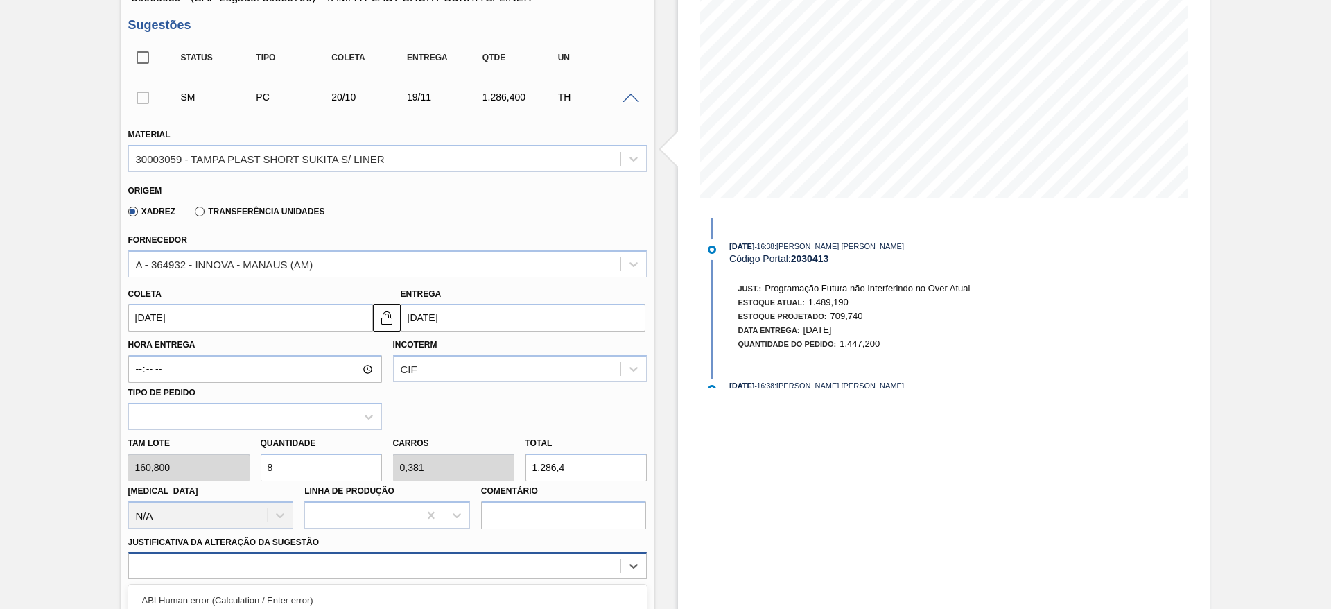
click at [370, 575] on div "option ABI Planning - Raw material unavailability focused, 7 of 18. 18 results …" at bounding box center [387, 565] width 519 height 27
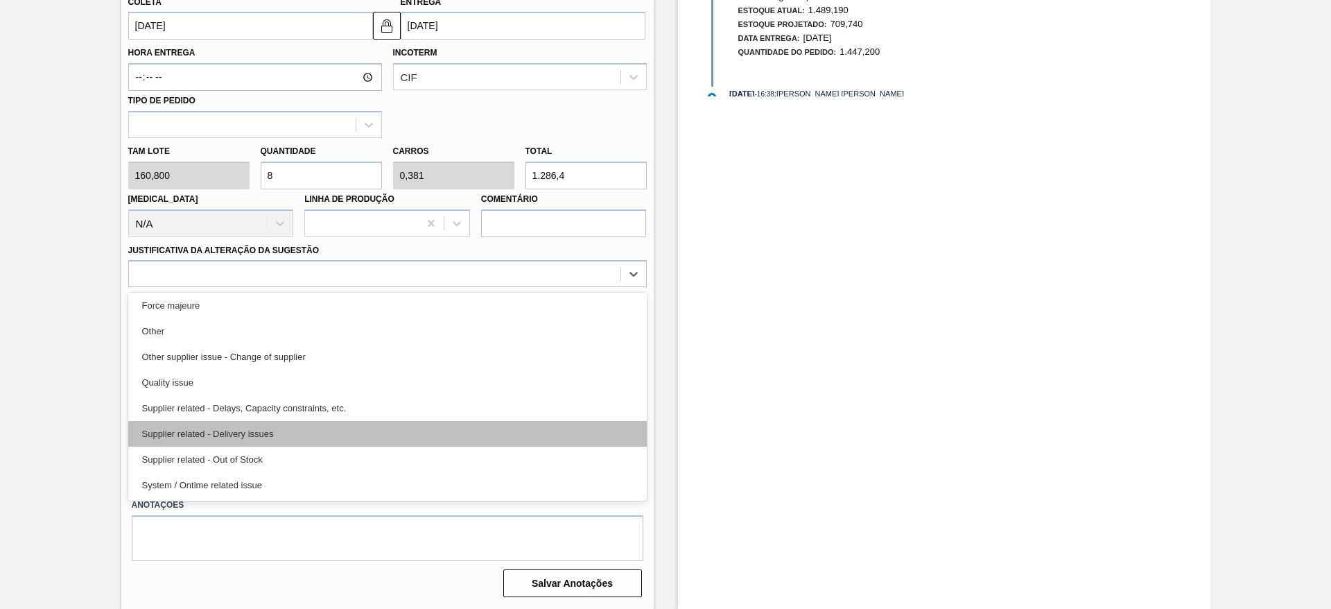
scroll to position [0, 0]
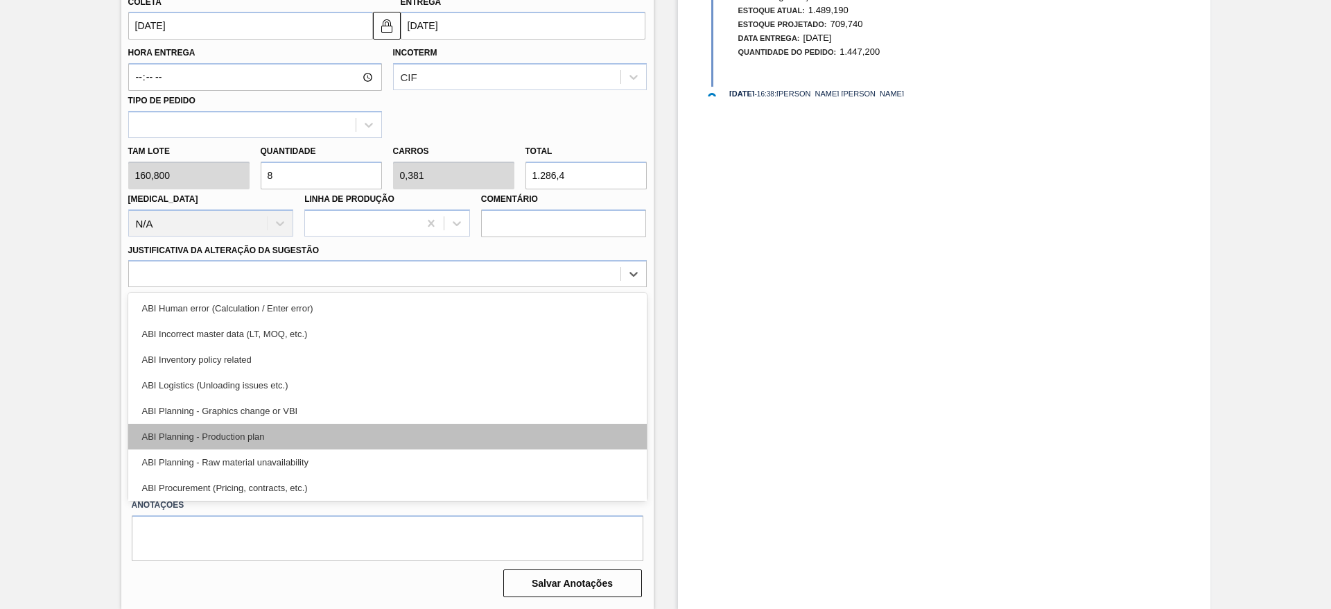
click at [333, 426] on div "ABI Planning - Production plan" at bounding box center [387, 437] width 519 height 26
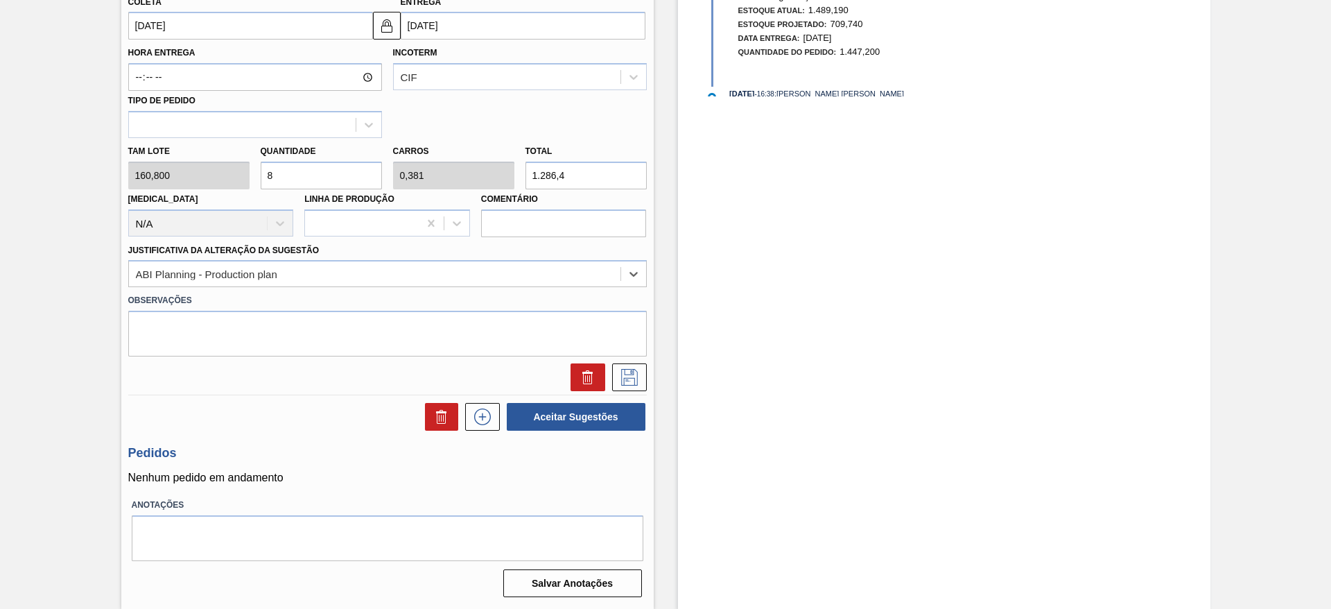
click at [627, 361] on div at bounding box center [388, 373] width 530 height 35
click at [628, 365] on button at bounding box center [629, 377] width 35 height 28
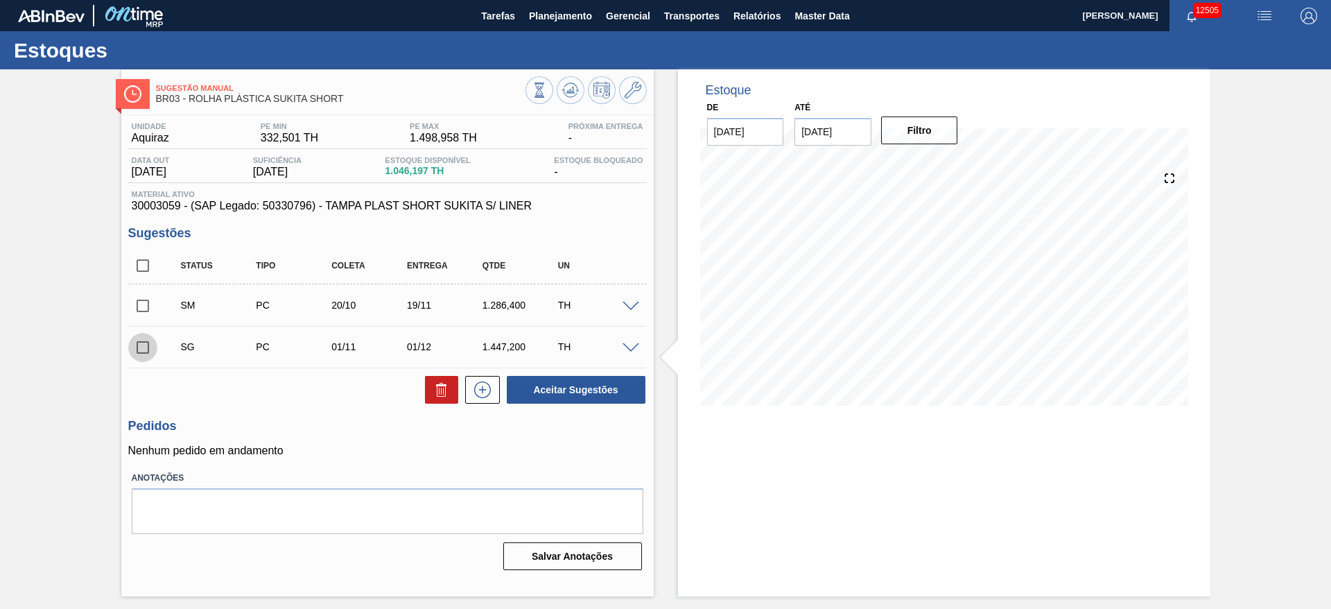
click at [141, 343] on input "checkbox" at bounding box center [142, 347] width 29 height 29
click at [449, 390] on icon at bounding box center [441, 389] width 17 height 17
checkbox input "false"
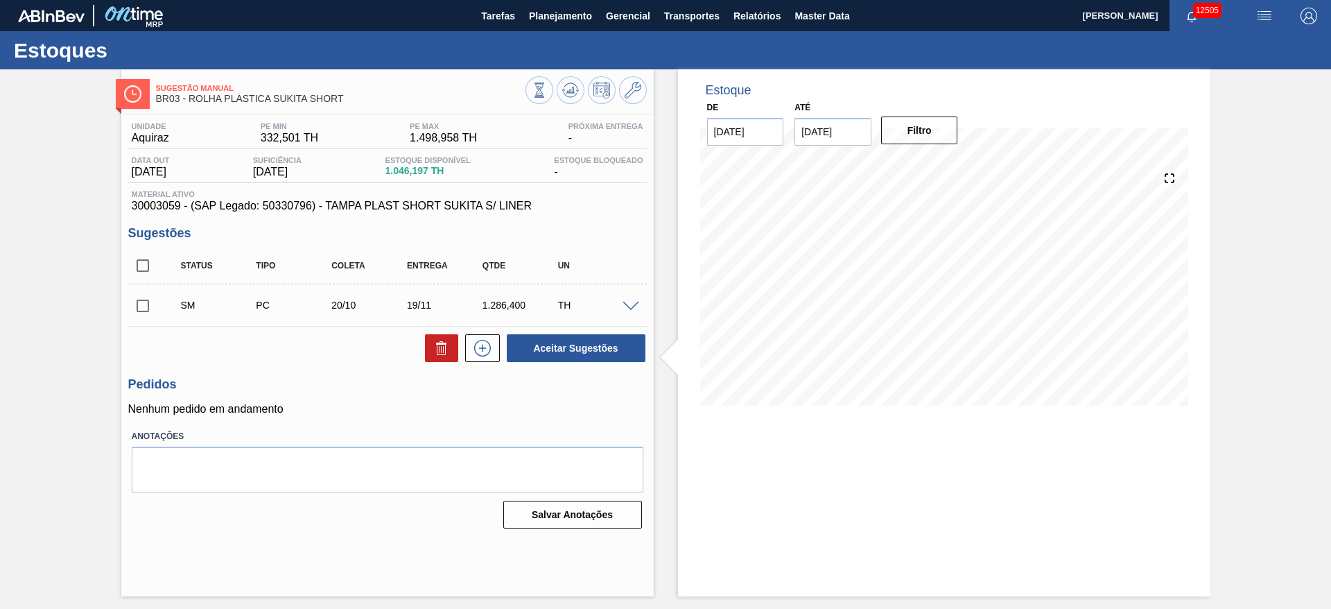
click at [148, 306] on input "checkbox" at bounding box center [142, 305] width 29 height 29
checkbox input "true"
click at [585, 349] on button "Aceitar Sugestões" at bounding box center [576, 348] width 139 height 28
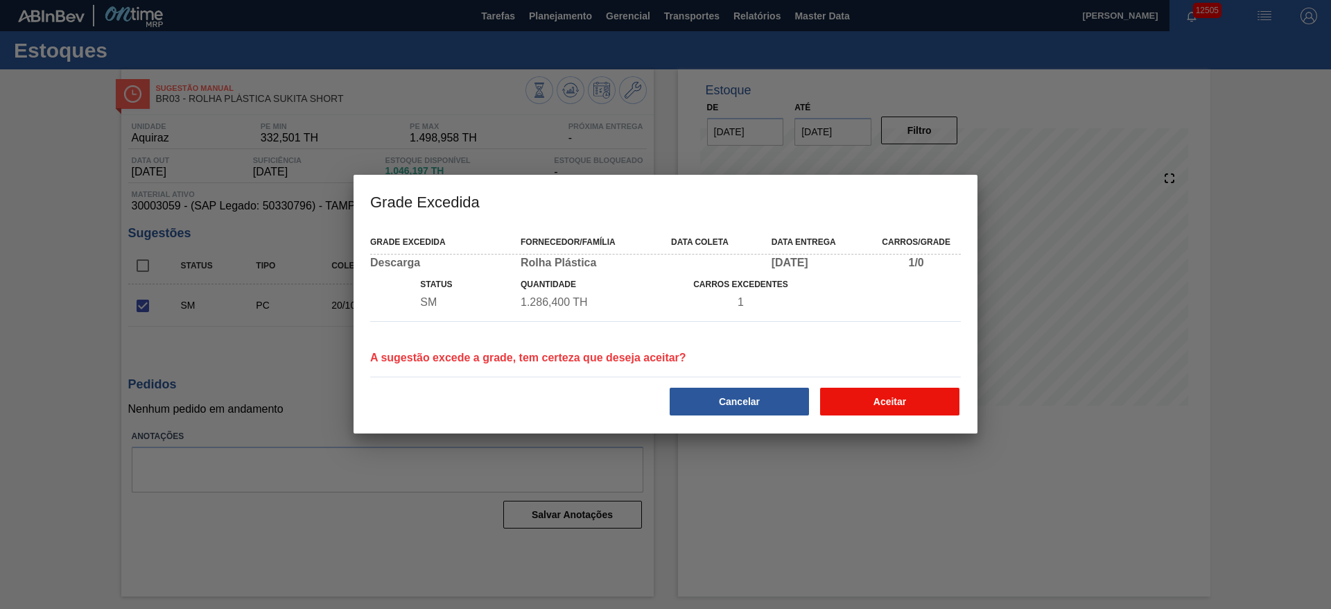
click at [855, 410] on button "Aceitar" at bounding box center [889, 402] width 139 height 28
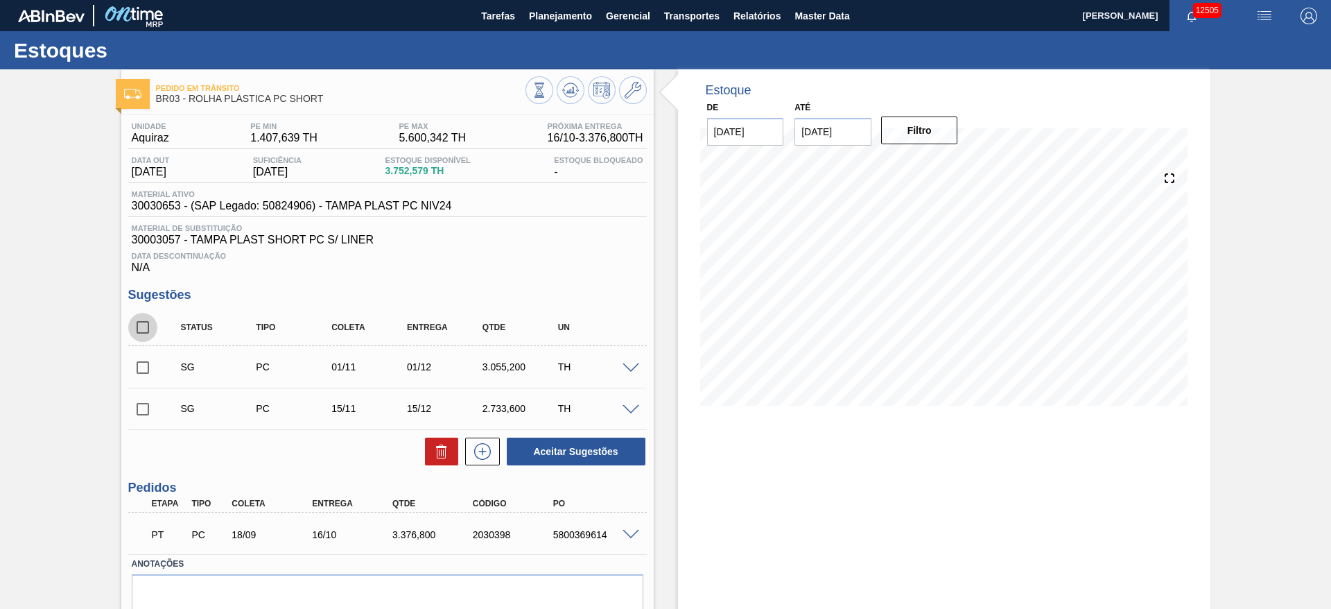
click at [149, 328] on input "checkbox" at bounding box center [142, 327] width 29 height 29
checkbox input "true"
click at [588, 453] on button "Aceitar Sugestões" at bounding box center [576, 452] width 139 height 28
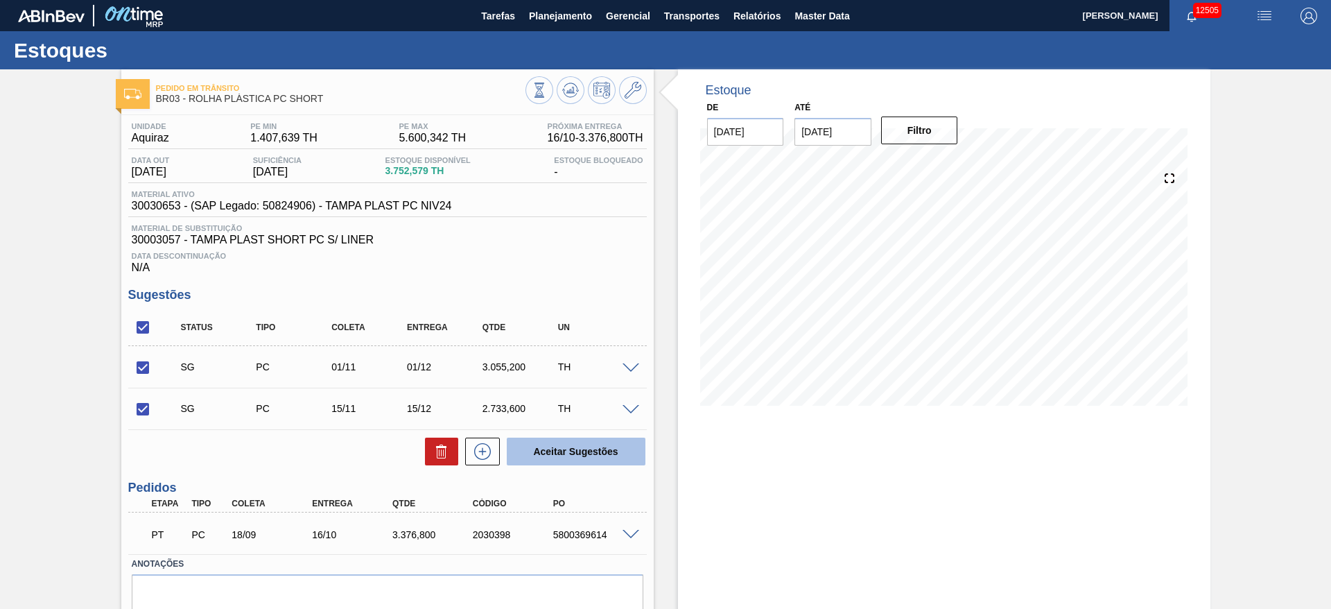
checkbox input "false"
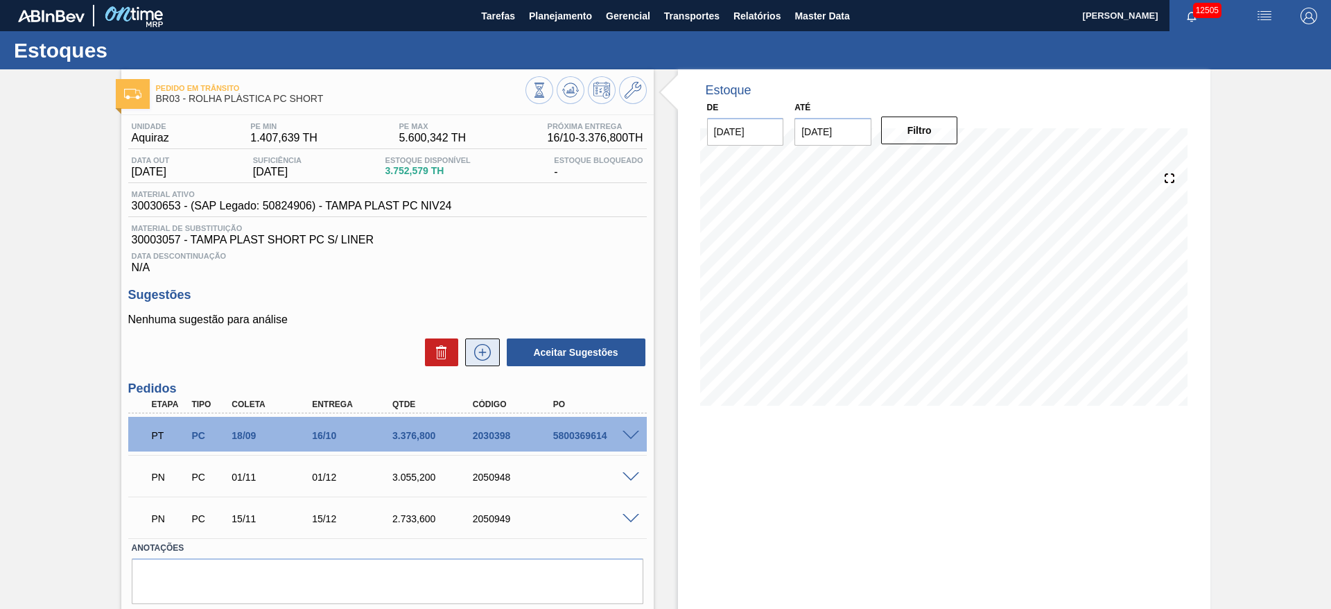
click at [489, 347] on icon at bounding box center [483, 352] width 22 height 17
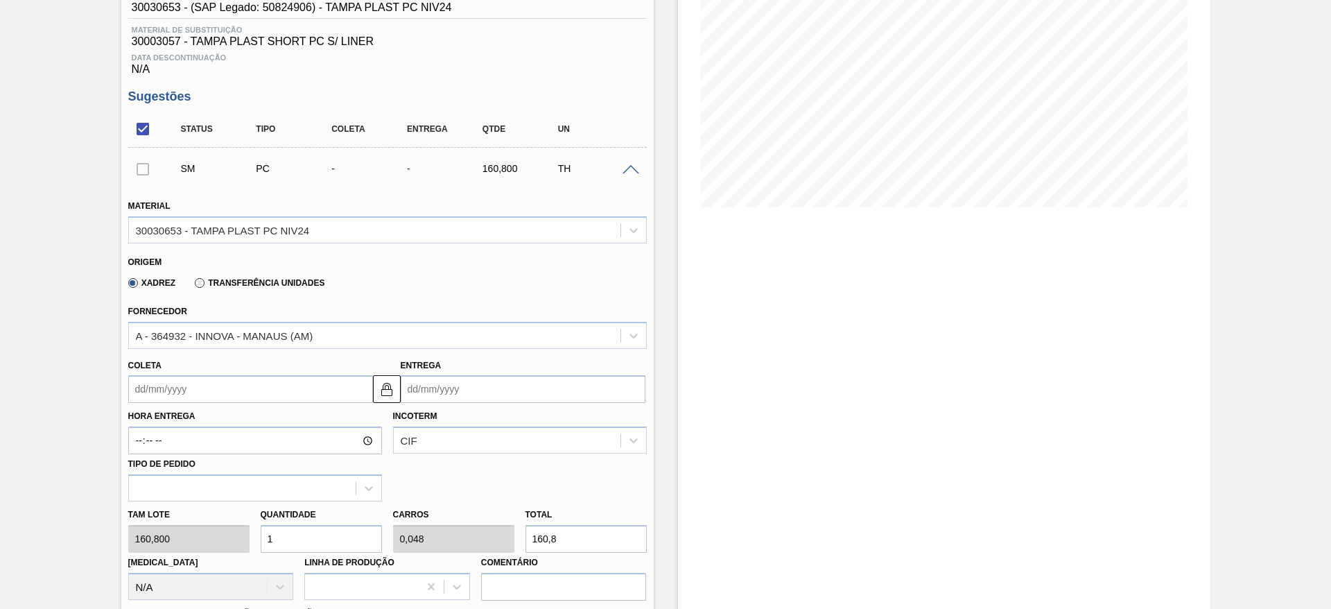
scroll to position [208, 0]
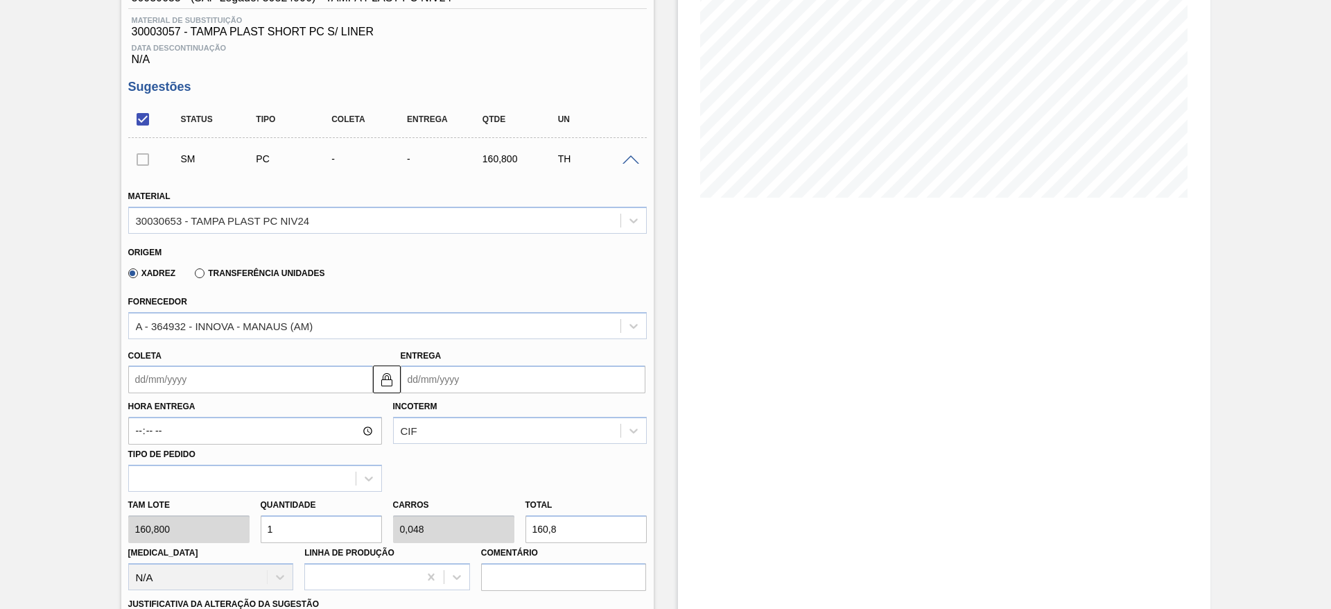
click at [289, 541] on input "1" at bounding box center [321, 529] width 121 height 28
type input "13"
type input "0,619"
type input "2.090,4"
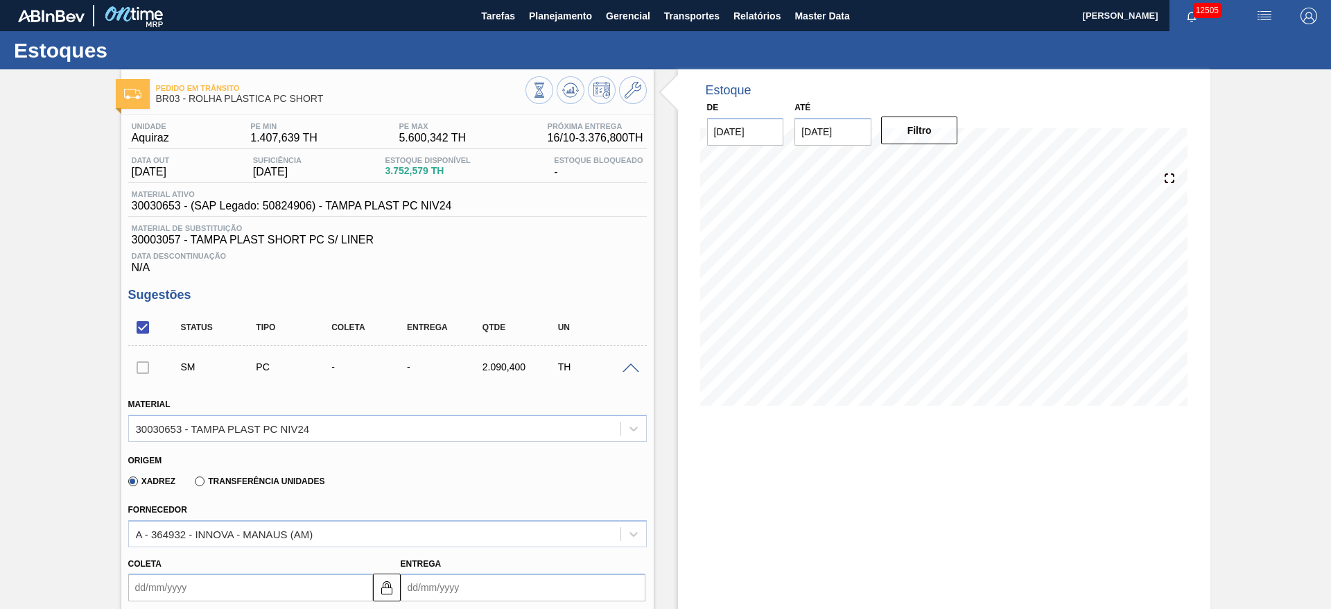
type input "13"
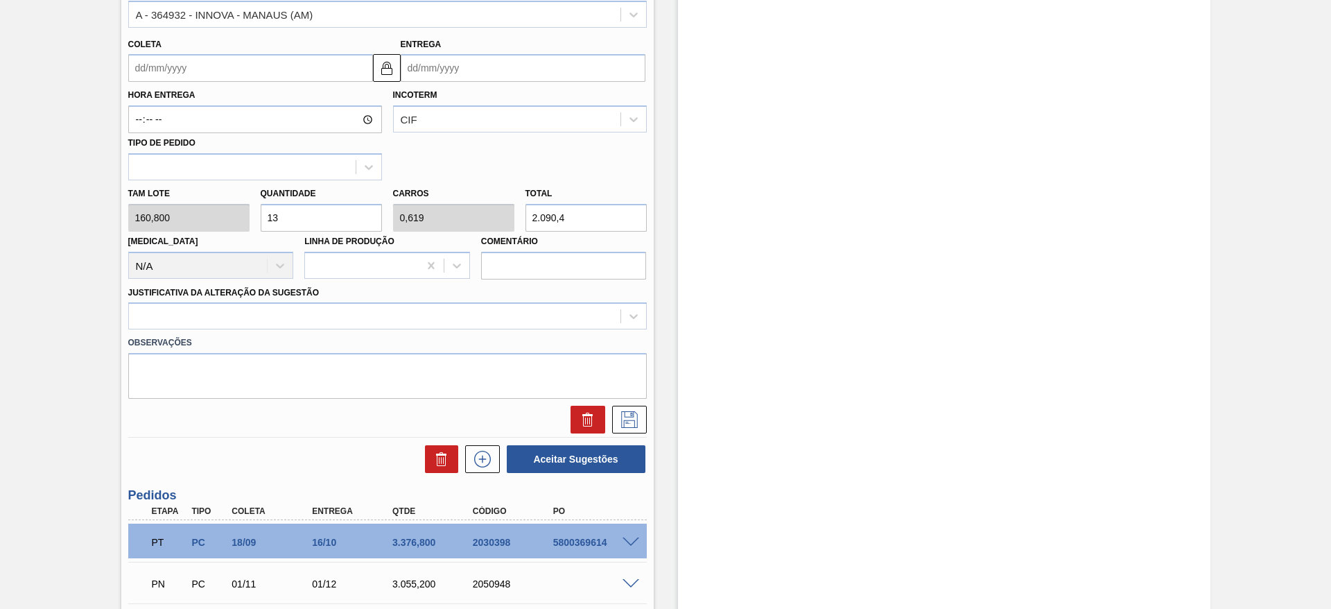
scroll to position [520, 0]
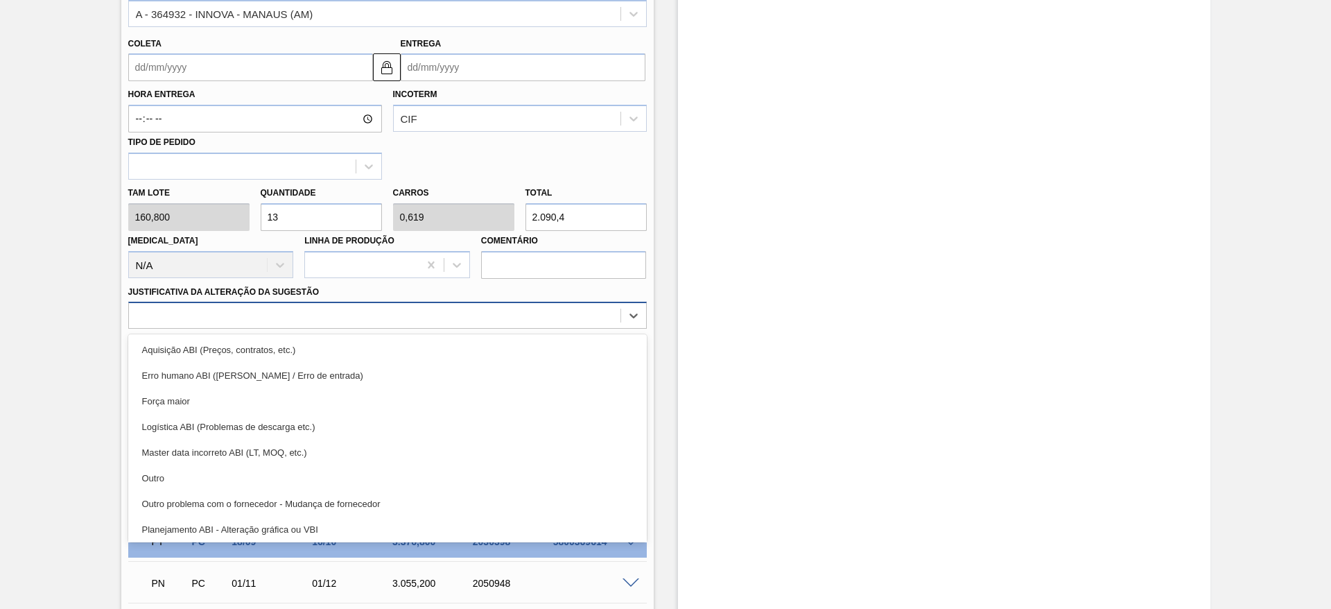
click at [510, 316] on div at bounding box center [375, 316] width 492 height 20
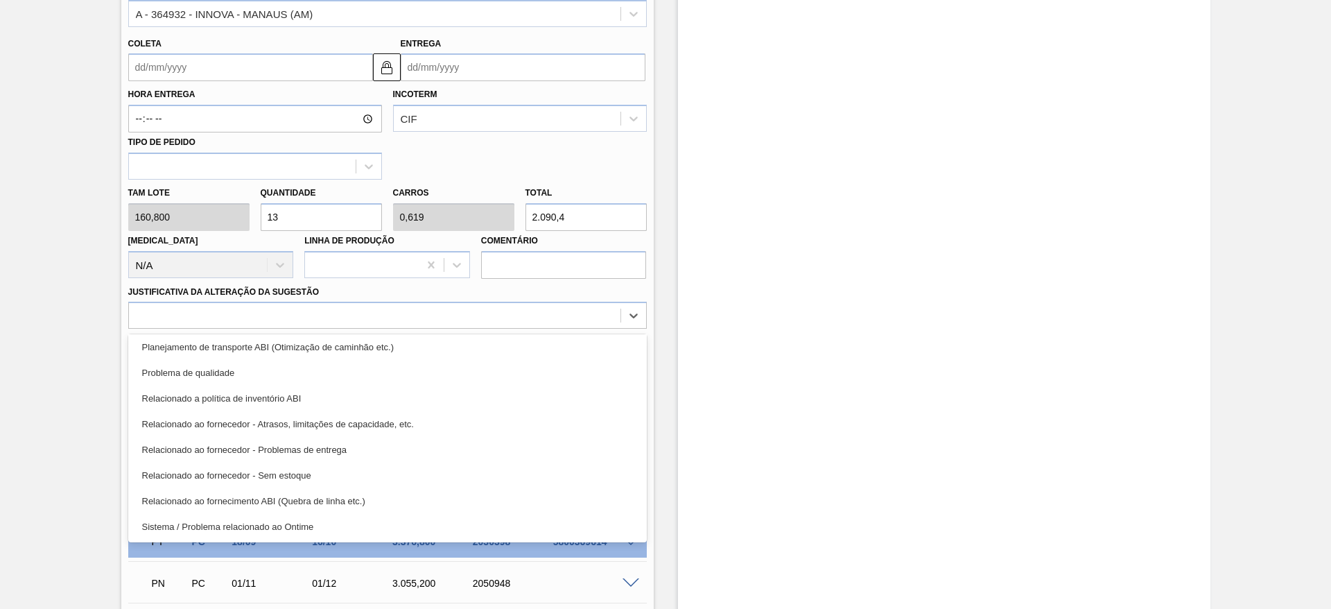
scroll to position [259, 0]
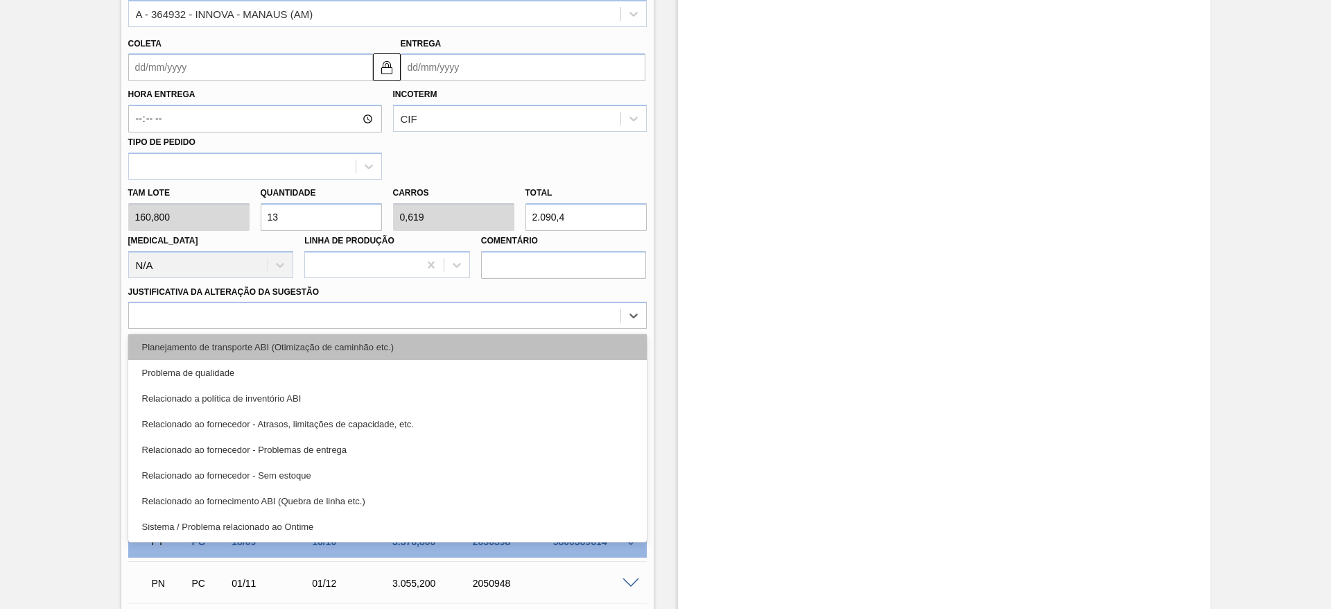
click at [429, 336] on div "Planejamento de transporte ABI (Otimização de caminhão etc.)" at bounding box center [387, 347] width 519 height 26
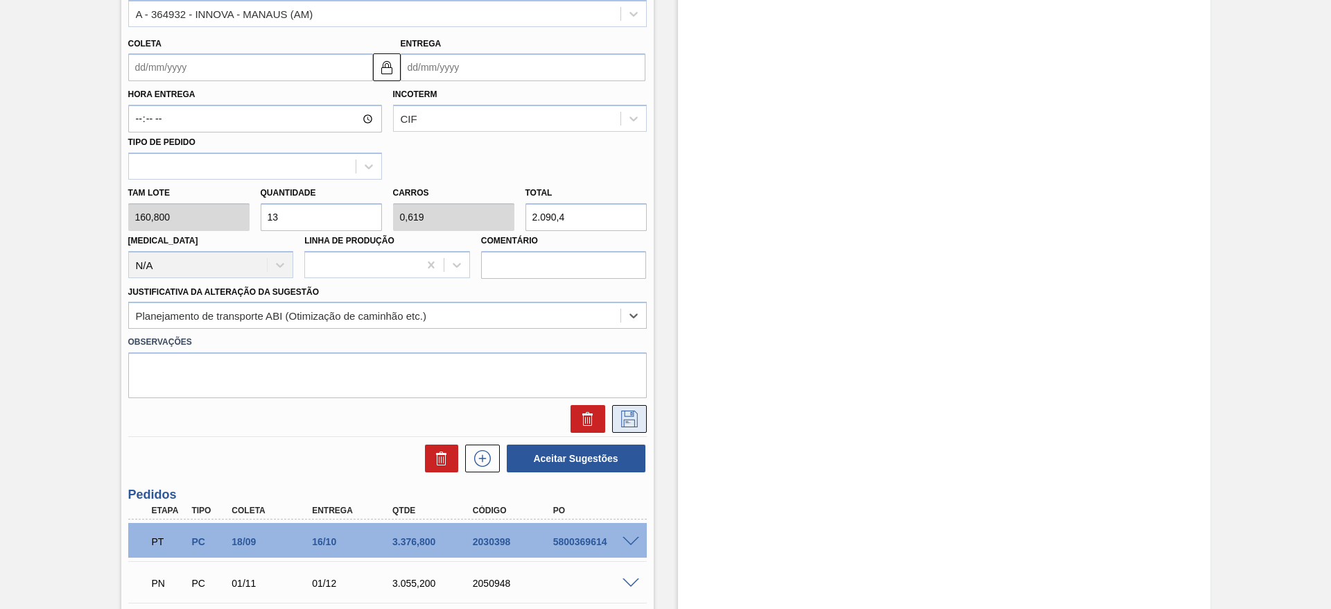
click at [643, 426] on button at bounding box center [629, 419] width 35 height 28
click at [138, 74] on input "Coleta" at bounding box center [250, 67] width 245 height 28
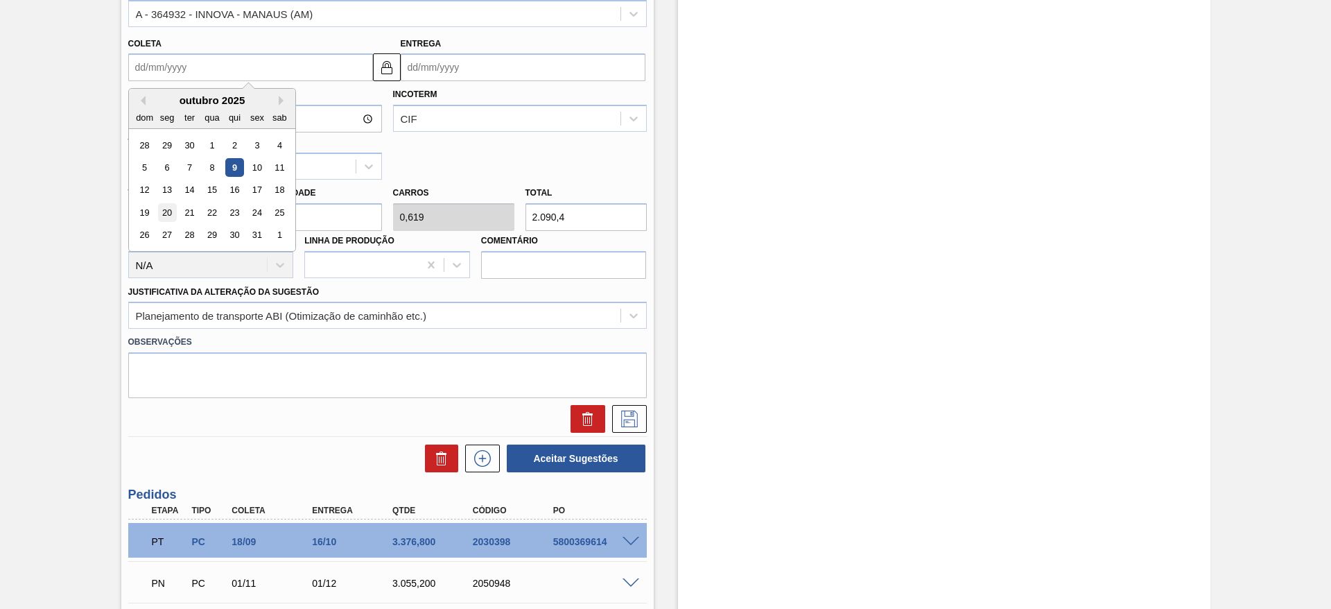
click at [171, 204] on div "20" at bounding box center [166, 212] width 19 height 19
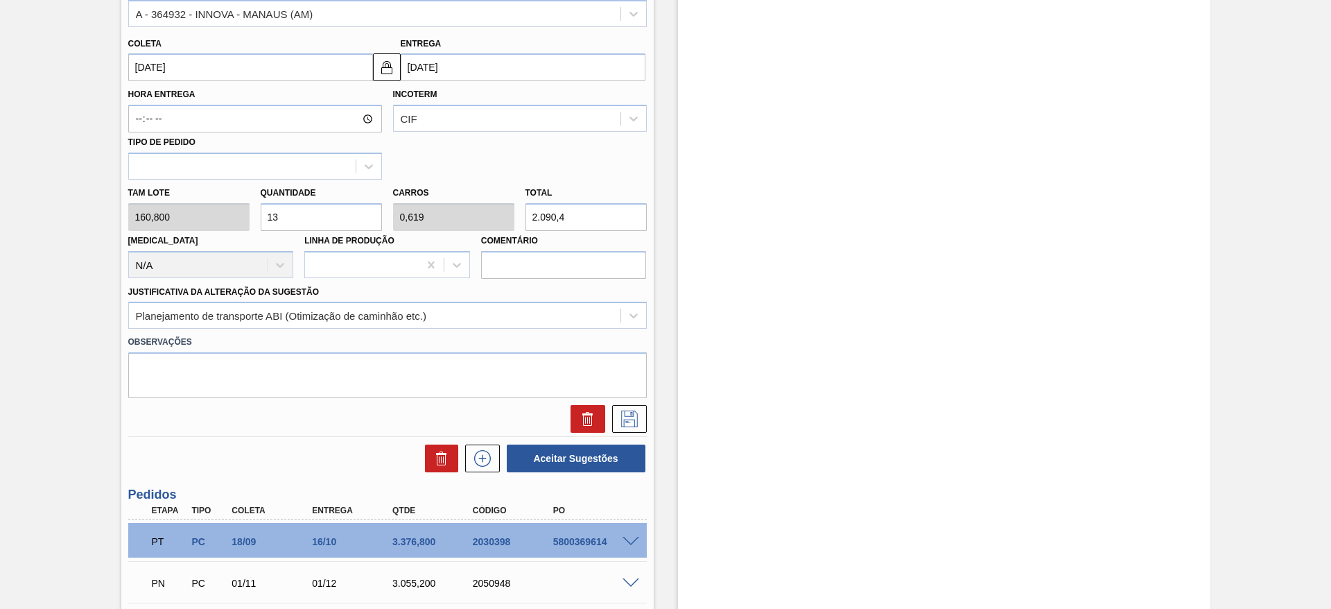
type input "[DATE]"
click at [630, 419] on icon at bounding box center [630, 418] width 22 height 17
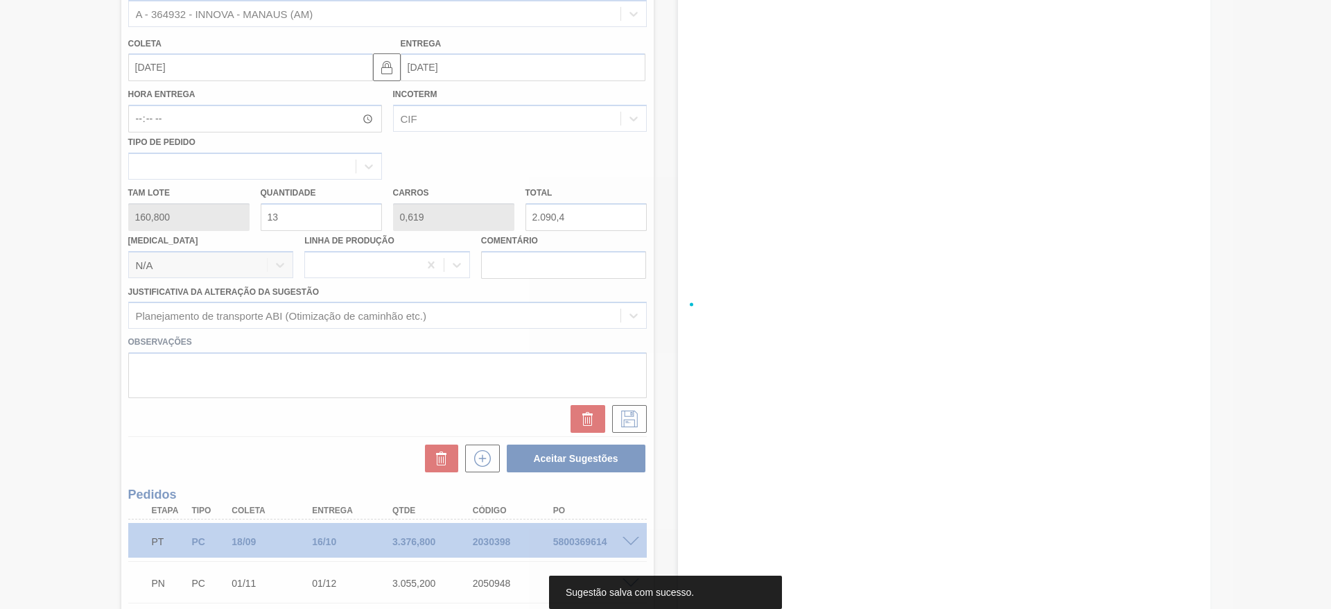
scroll to position [0, 0]
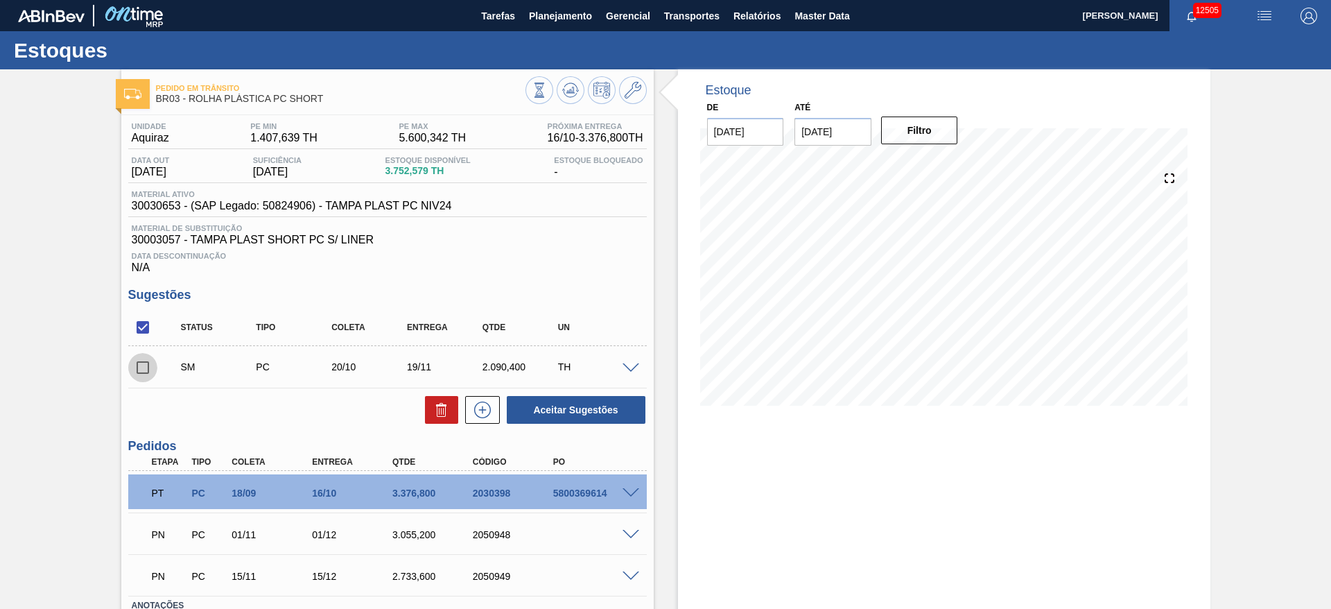
click at [148, 364] on input "checkbox" at bounding box center [142, 367] width 29 height 29
click at [594, 413] on button "Aceitar Sugestões" at bounding box center [576, 410] width 139 height 28
checkbox input "false"
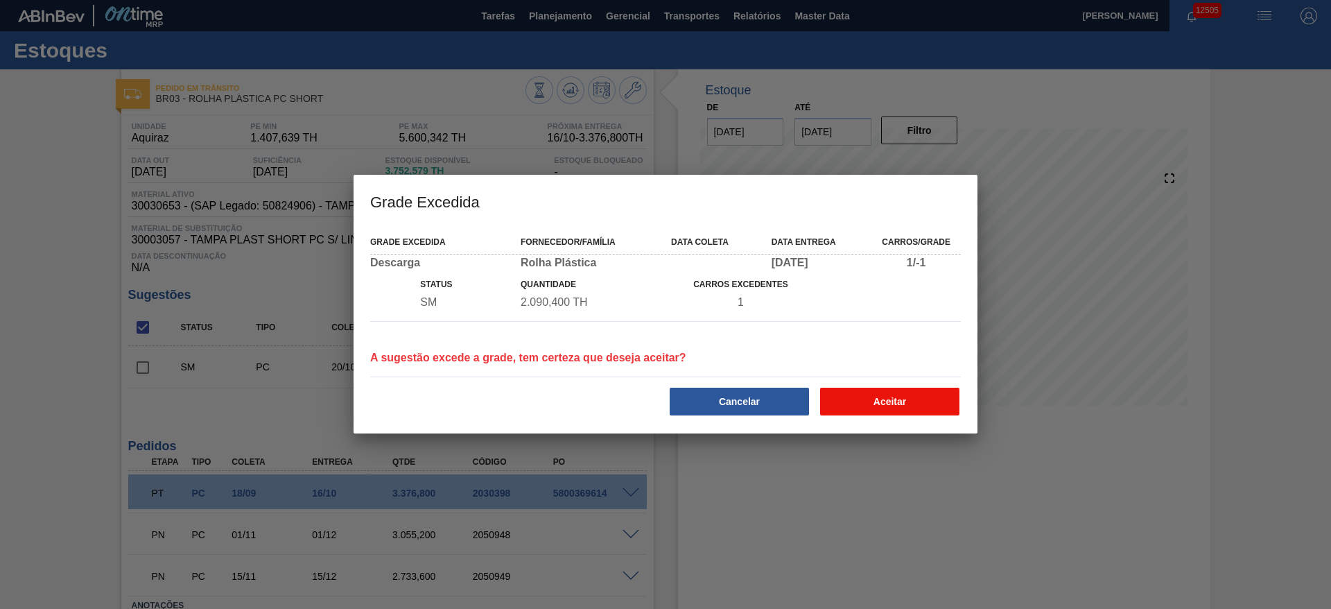
click at [852, 413] on button "Aceitar" at bounding box center [889, 402] width 139 height 28
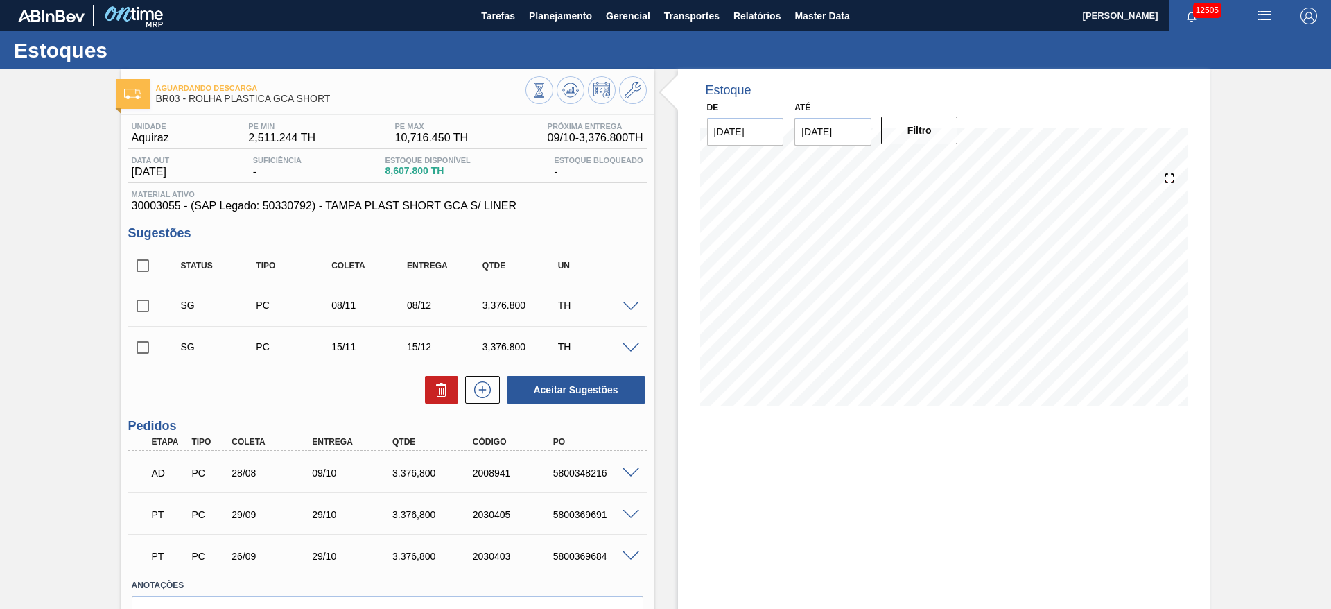
click at [145, 349] on input "checkbox" at bounding box center [142, 347] width 29 height 29
click at [596, 387] on button "Aceitar Sugestões" at bounding box center [576, 390] width 139 height 28
checkbox input "false"
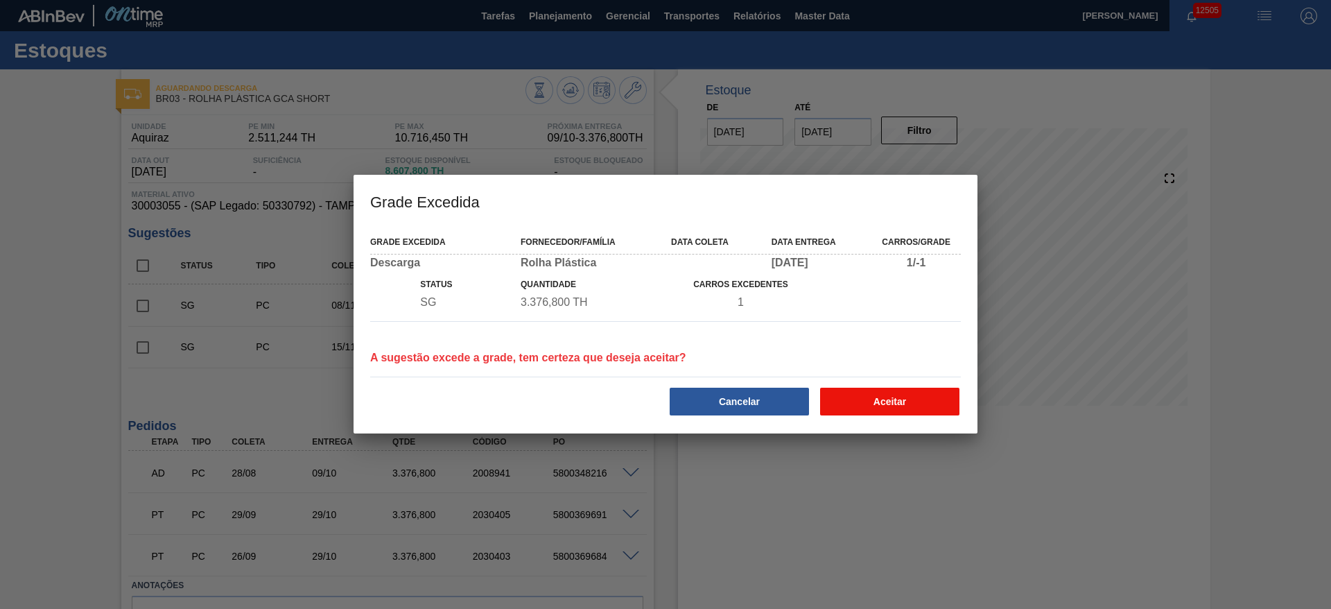
click at [907, 397] on button "Aceitar" at bounding box center [889, 402] width 139 height 28
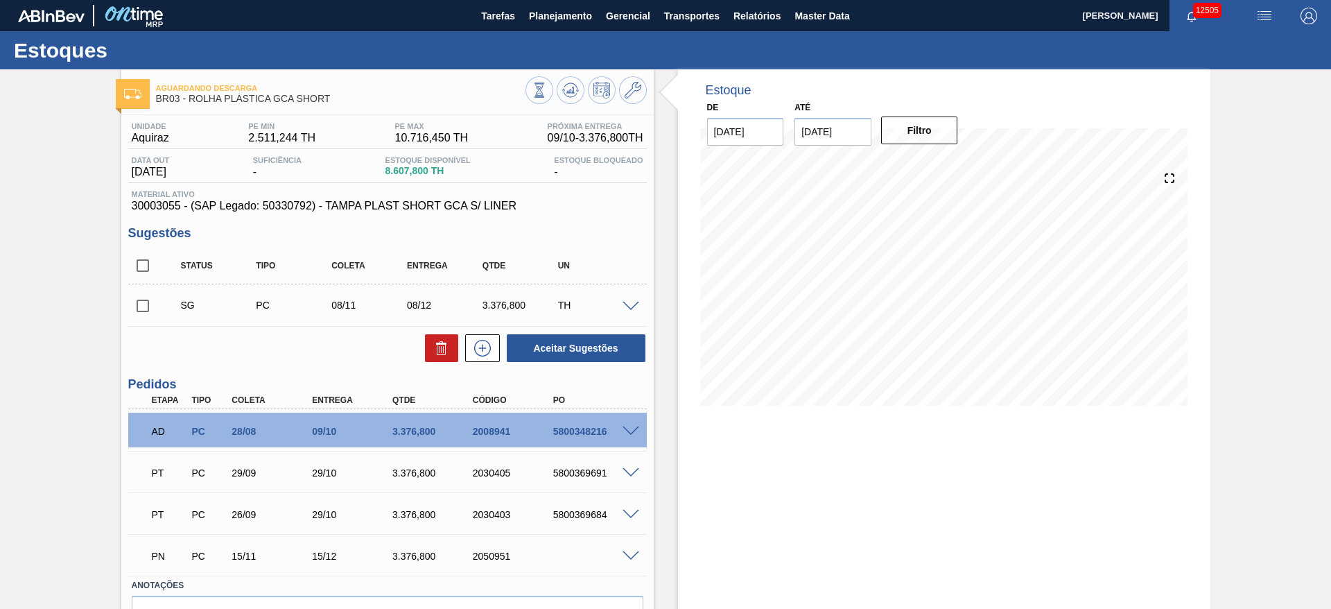
click at [150, 303] on input "checkbox" at bounding box center [142, 305] width 29 height 29
click at [574, 357] on button "Aceitar Sugestões" at bounding box center [576, 348] width 139 height 28
checkbox input "false"
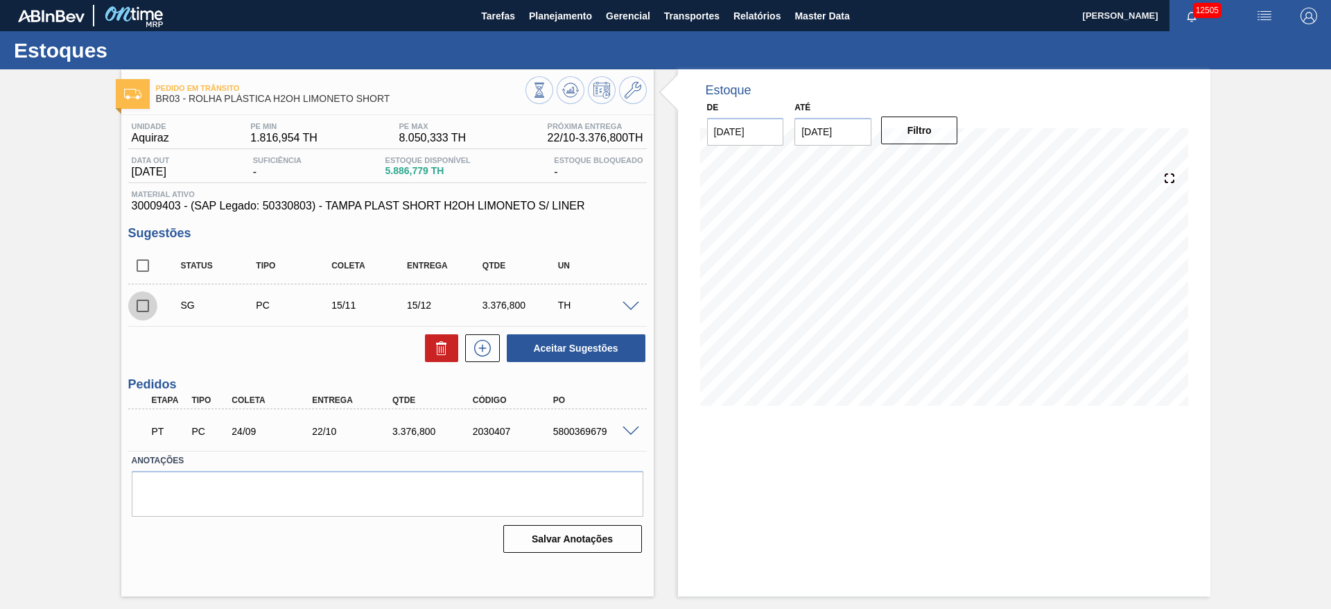
click at [142, 310] on input "checkbox" at bounding box center [142, 305] width 29 height 29
click at [572, 356] on button "Aceitar Sugestões" at bounding box center [576, 348] width 139 height 28
checkbox input "false"
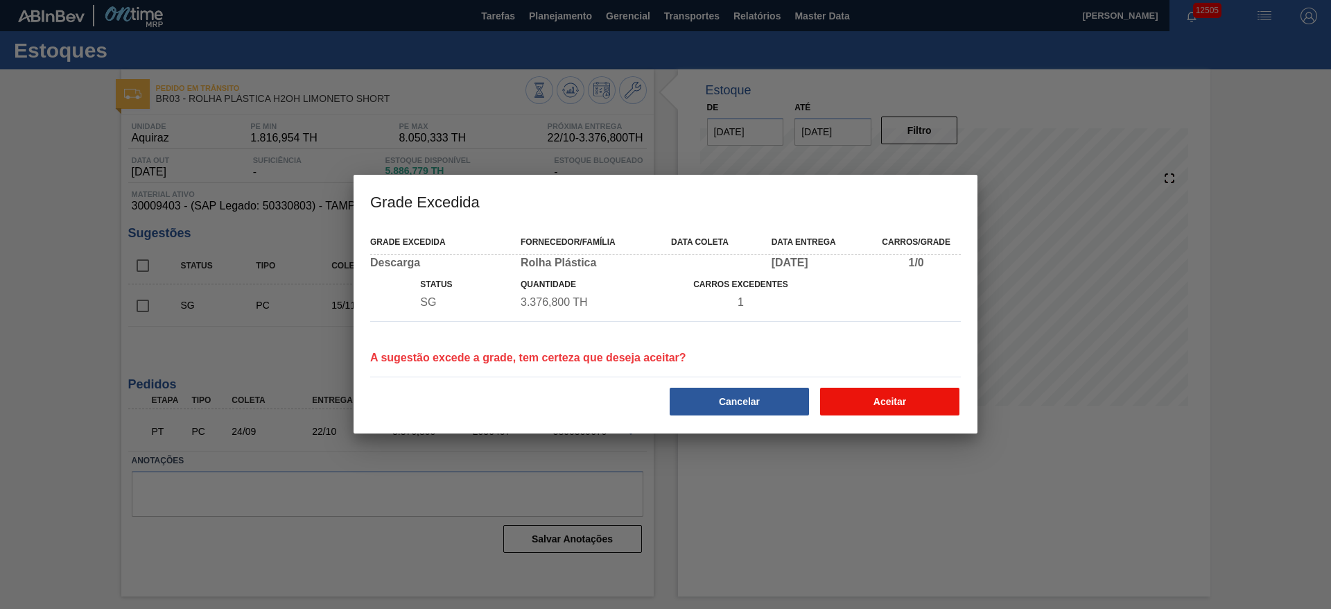
click at [860, 406] on button "Aceitar" at bounding box center [889, 402] width 139 height 28
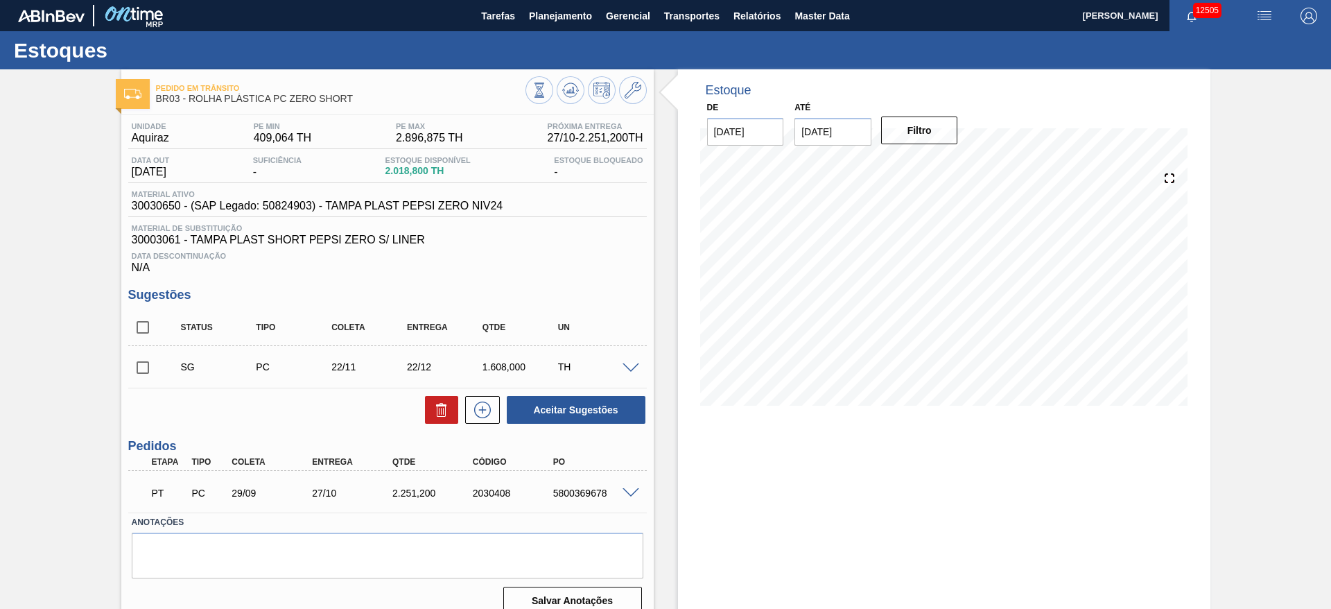
click at [630, 368] on span at bounding box center [631, 368] width 17 height 10
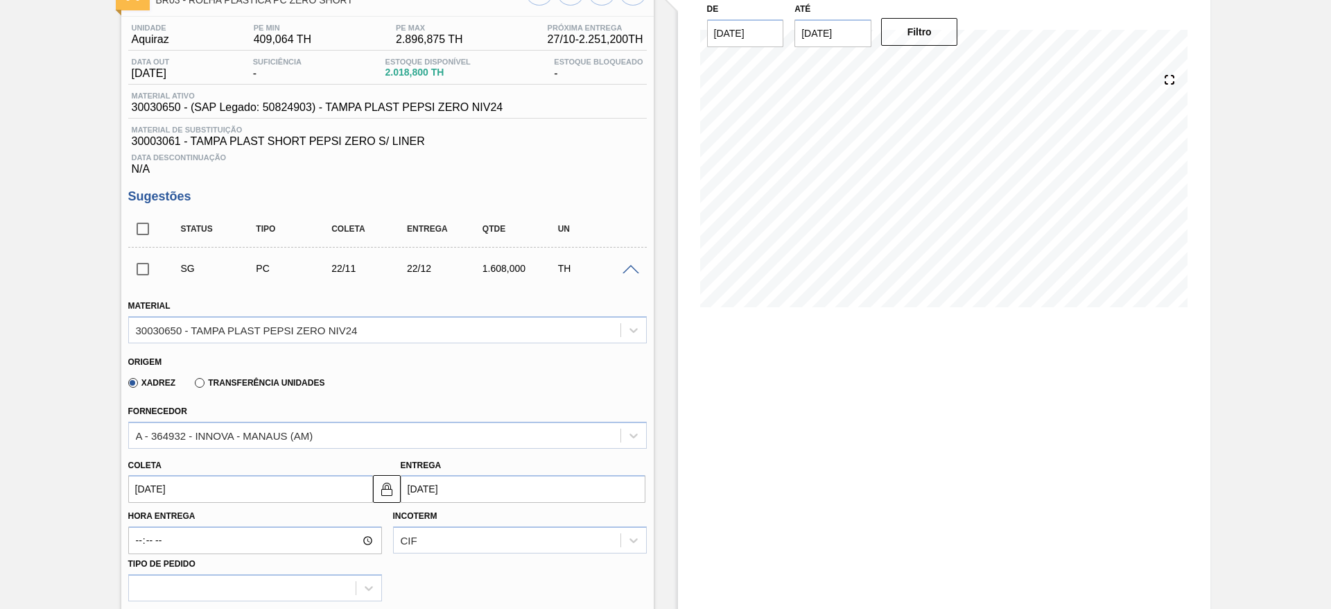
scroll to position [208, 0]
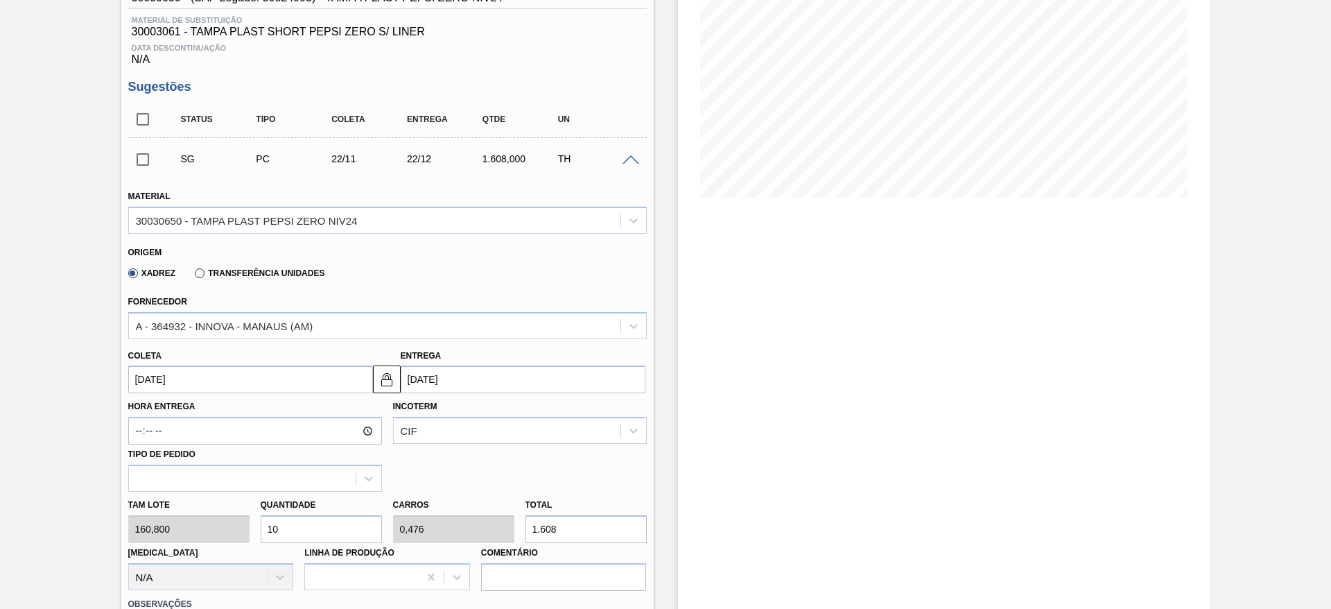
click at [159, 374] on input "22/11/2025" at bounding box center [250, 379] width 245 height 28
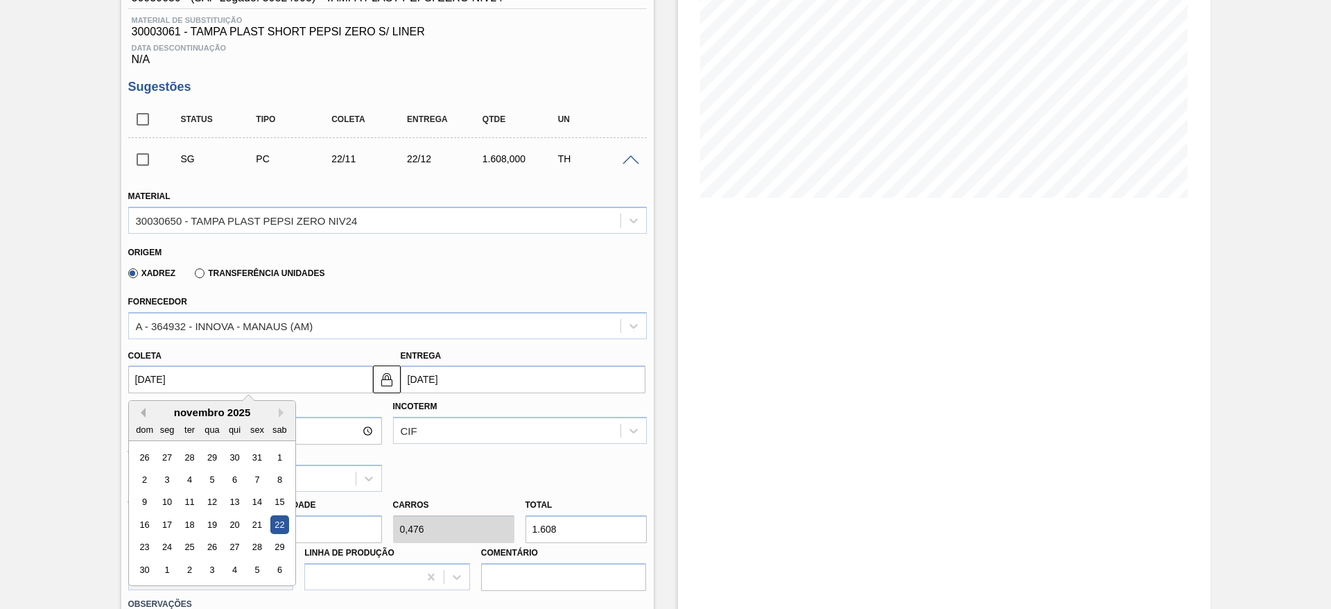
click at [137, 416] on button "Previous Month" at bounding box center [141, 413] width 10 height 10
click at [239, 548] on div "30" at bounding box center [234, 547] width 19 height 19
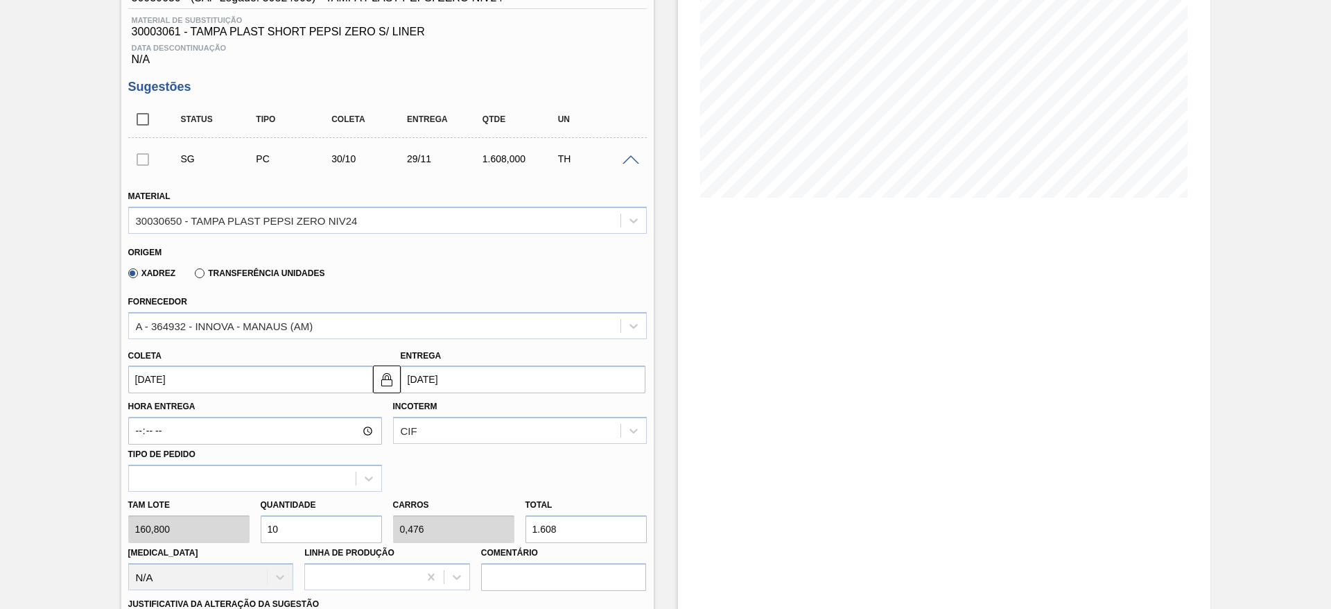
type input "[DATE]"
click at [383, 395] on div "Hora Entrega Incoterm CIF Tipo de pedido" at bounding box center [388, 442] width 530 height 98
click at [397, 381] on button at bounding box center [387, 379] width 28 height 28
click at [416, 381] on input "[DATE]" at bounding box center [523, 379] width 245 height 28
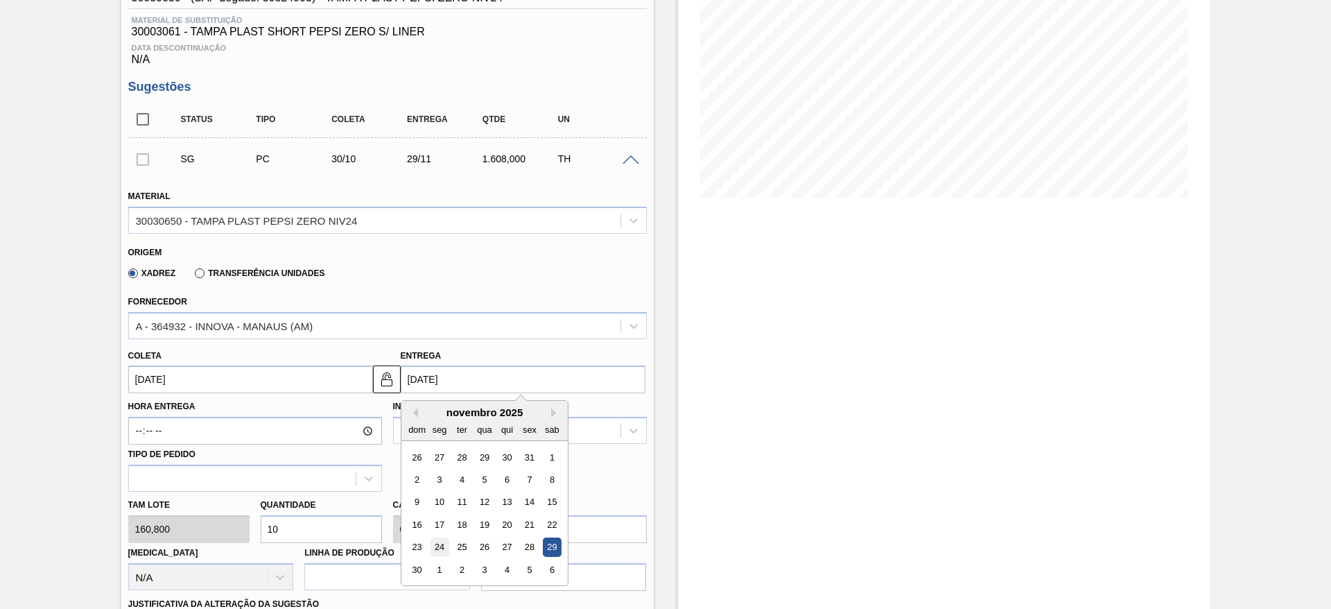
click at [438, 547] on div "24" at bounding box center [439, 547] width 19 height 19
type input "[DATE]"
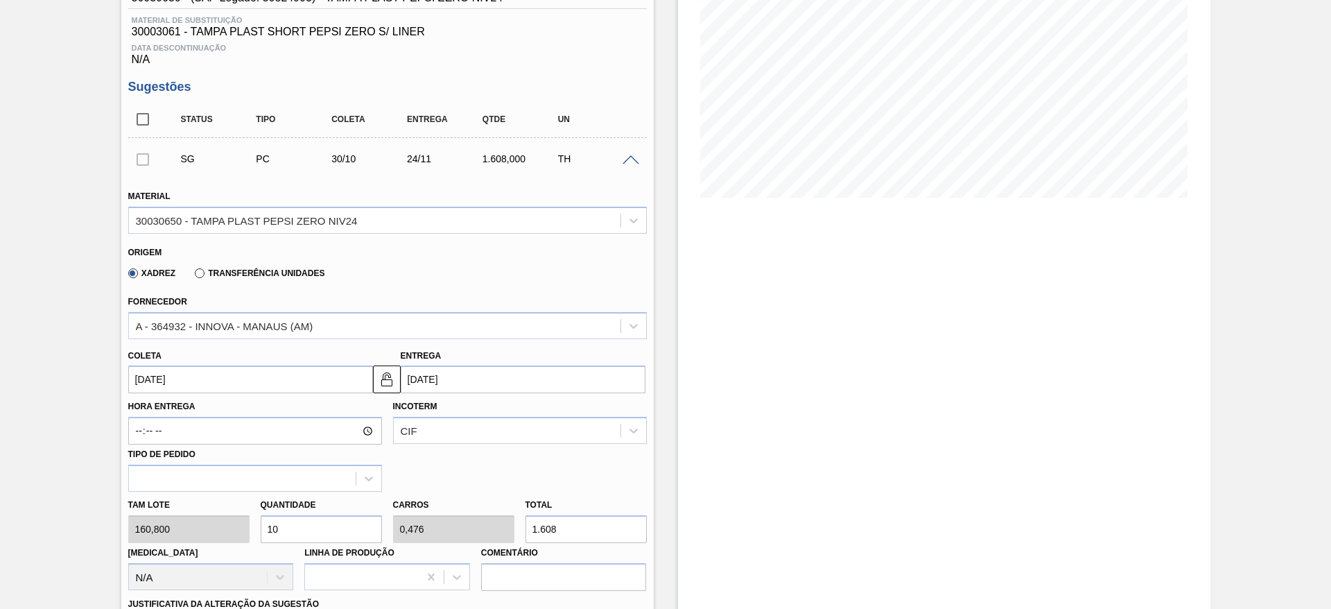
click at [304, 530] on input "10" at bounding box center [321, 529] width 121 height 28
type input "7"
type input "0,333"
type input "1.125,6"
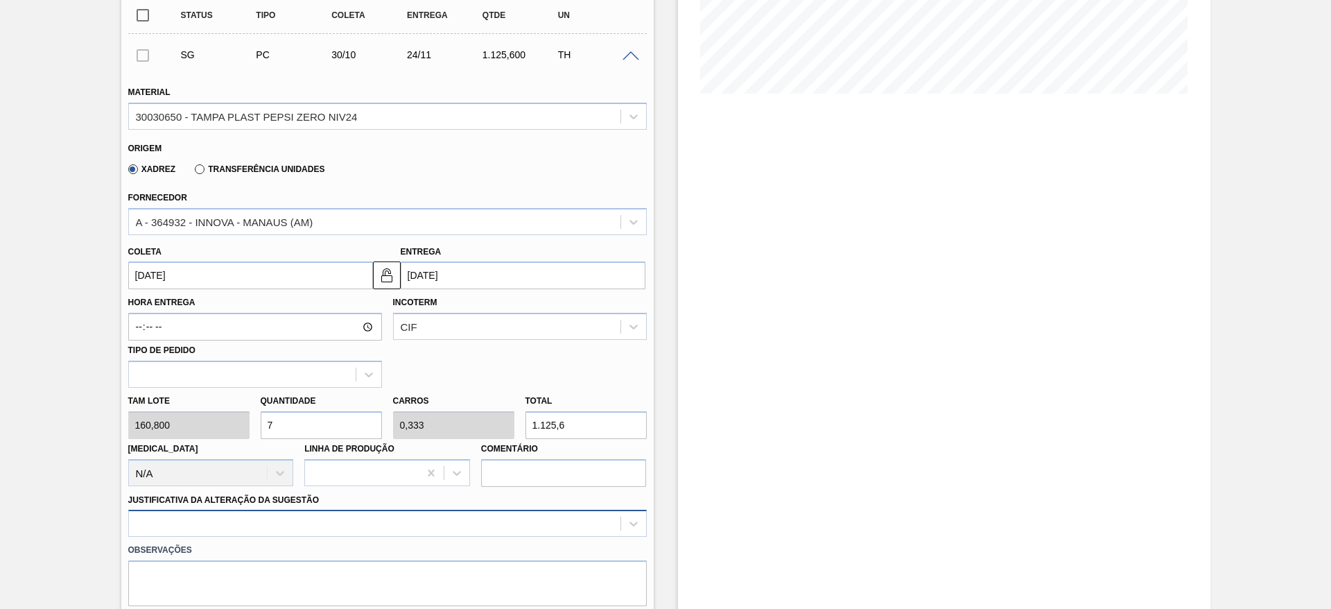
type input "7"
click at [578, 526] on div at bounding box center [387, 523] width 519 height 27
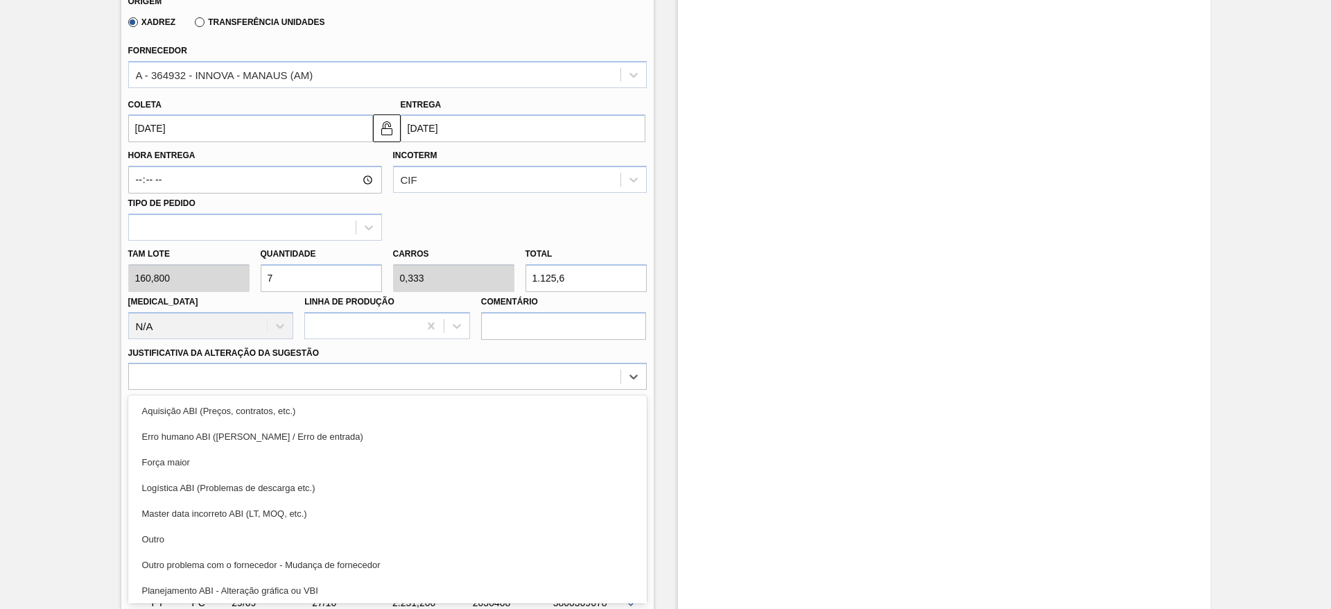
scroll to position [104, 0]
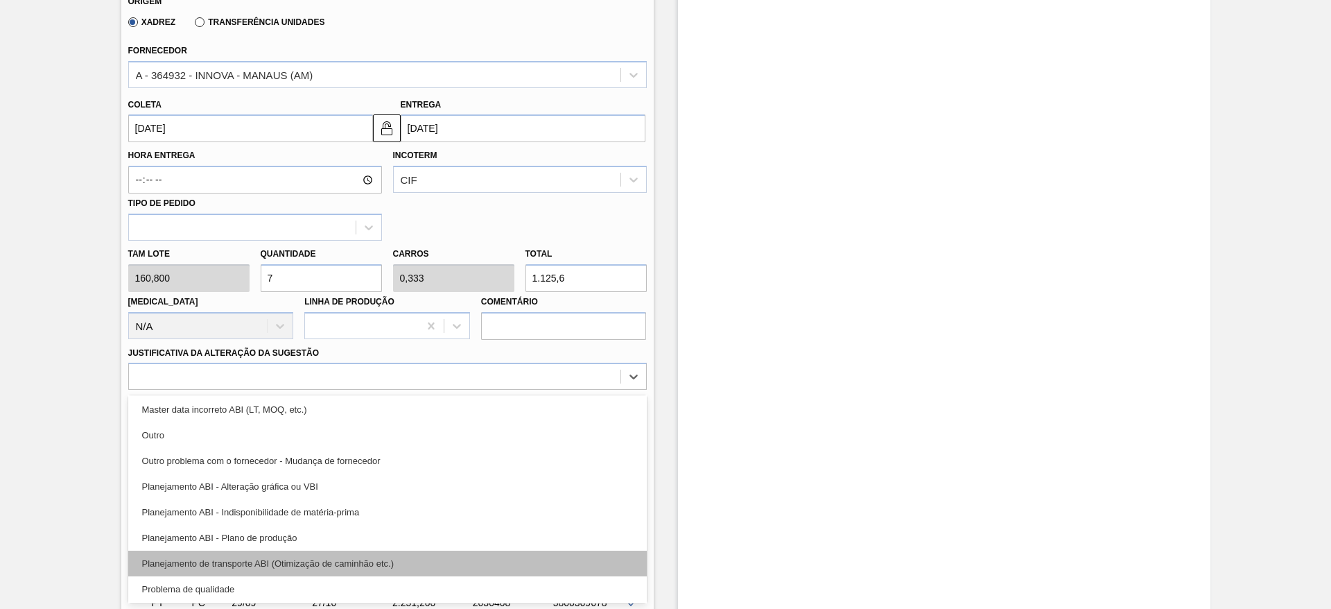
click at [543, 553] on div "Planejamento de transporte ABI (Otimização de caminhão etc.)" at bounding box center [387, 564] width 519 height 26
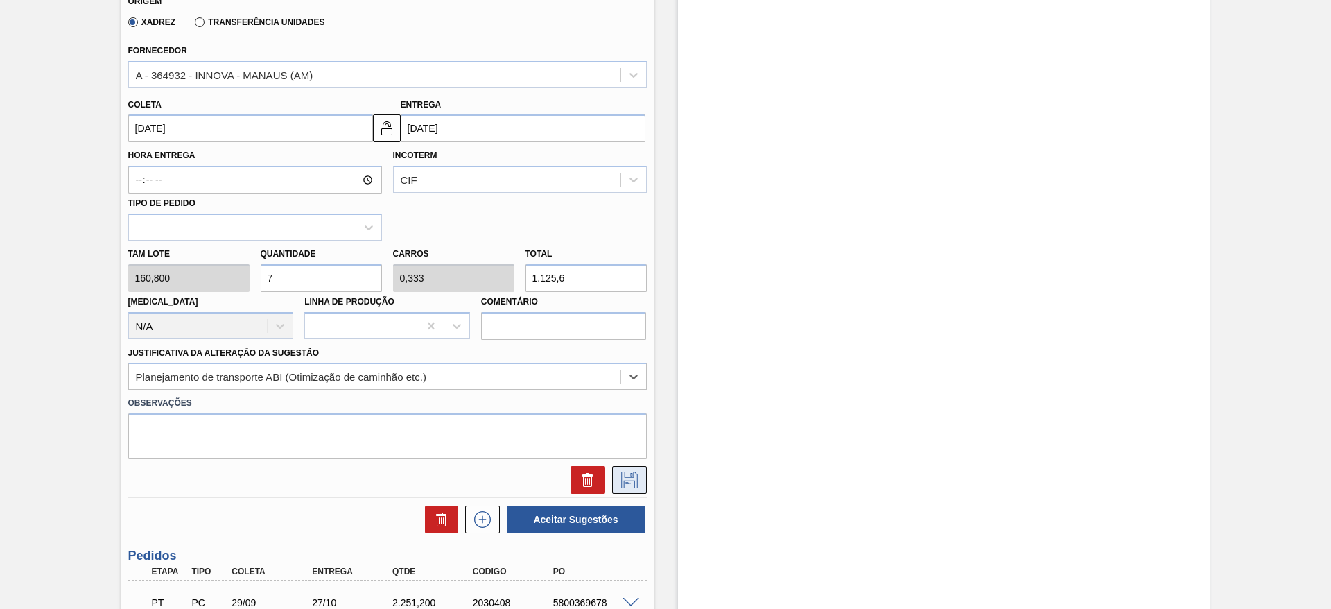
click at [619, 482] on icon at bounding box center [630, 480] width 22 height 17
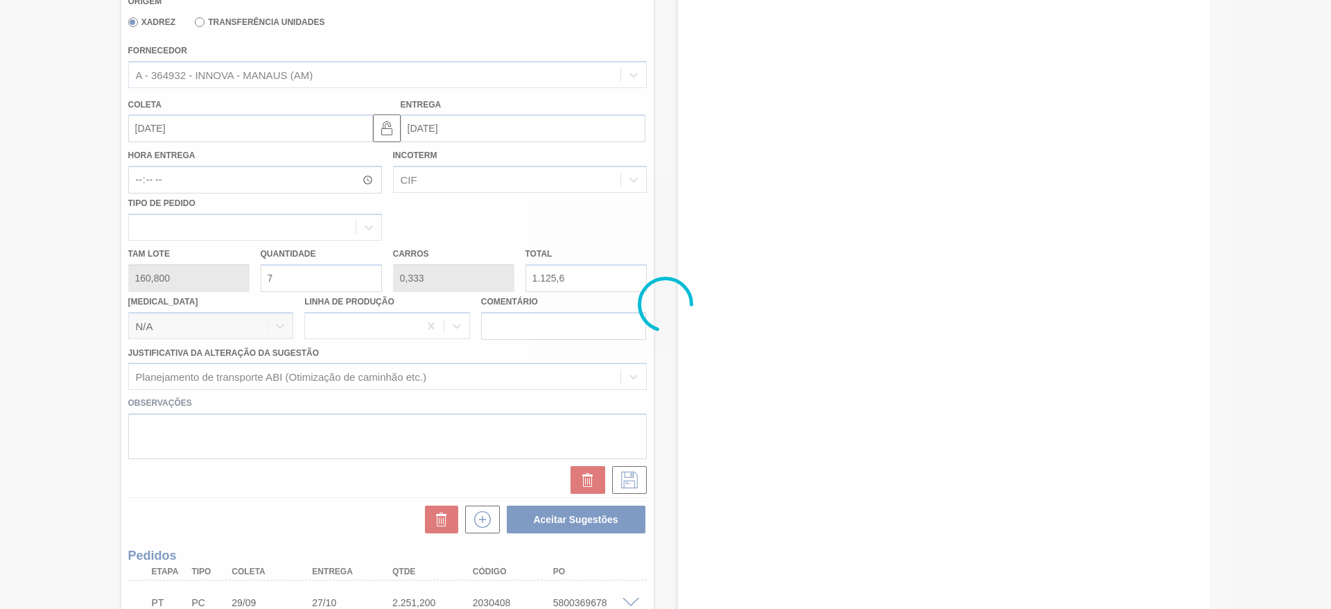
scroll to position [0, 0]
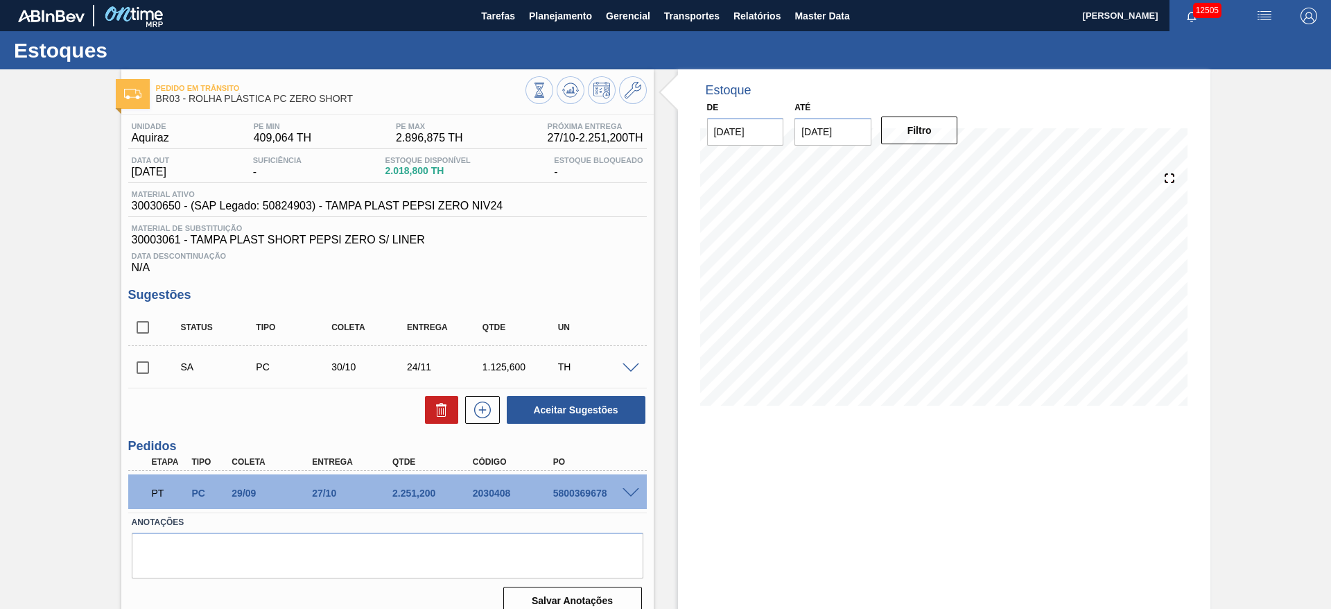
click at [629, 364] on span at bounding box center [631, 368] width 17 height 10
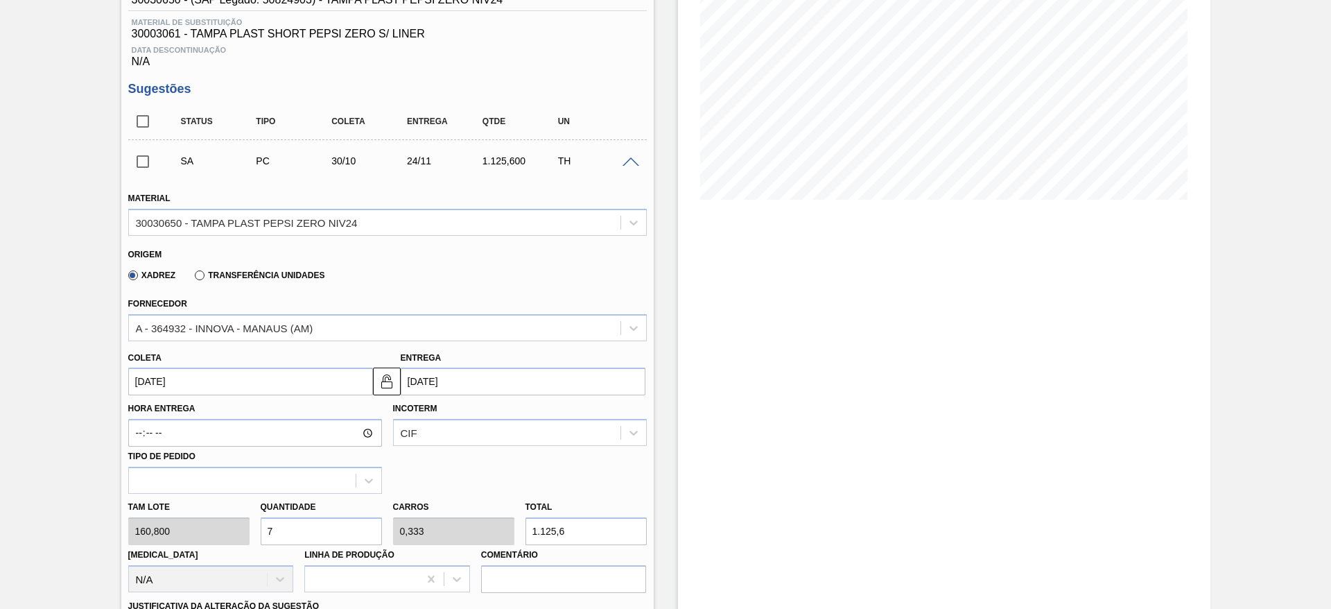
scroll to position [208, 0]
click at [392, 381] on img at bounding box center [387, 379] width 17 height 17
click at [395, 377] on button at bounding box center [387, 379] width 28 height 28
click at [417, 374] on input "24/11/2025" at bounding box center [523, 379] width 245 height 28
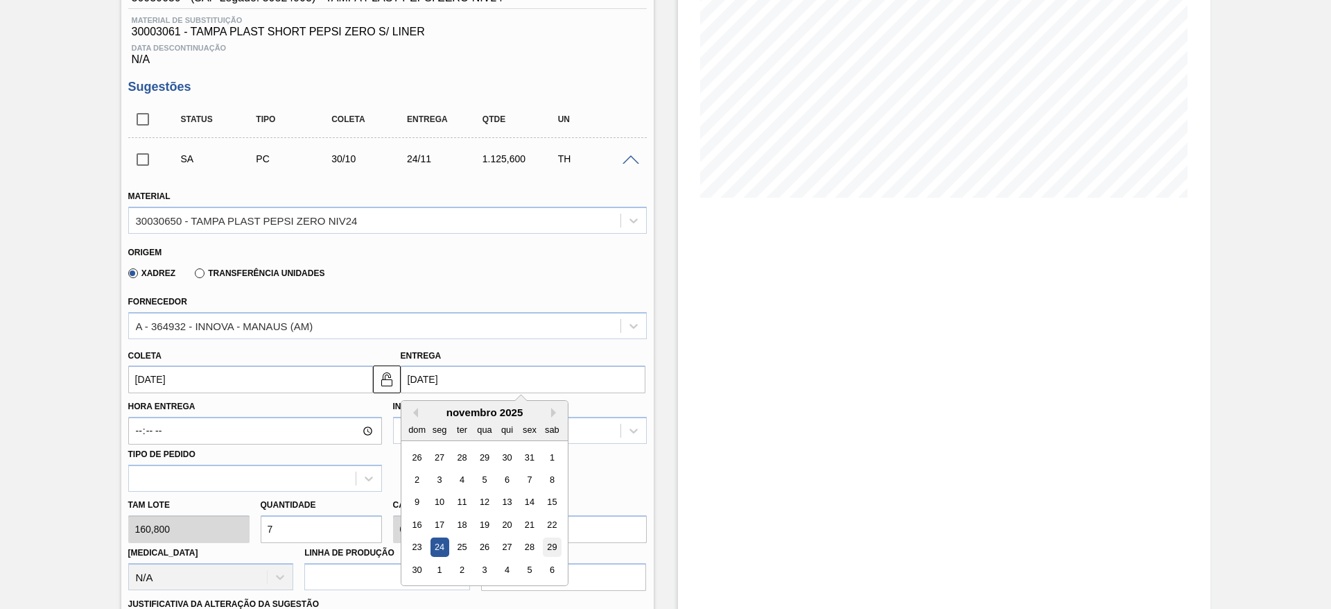
click at [543, 545] on div "29" at bounding box center [551, 547] width 19 height 19
type input "[DATE]"
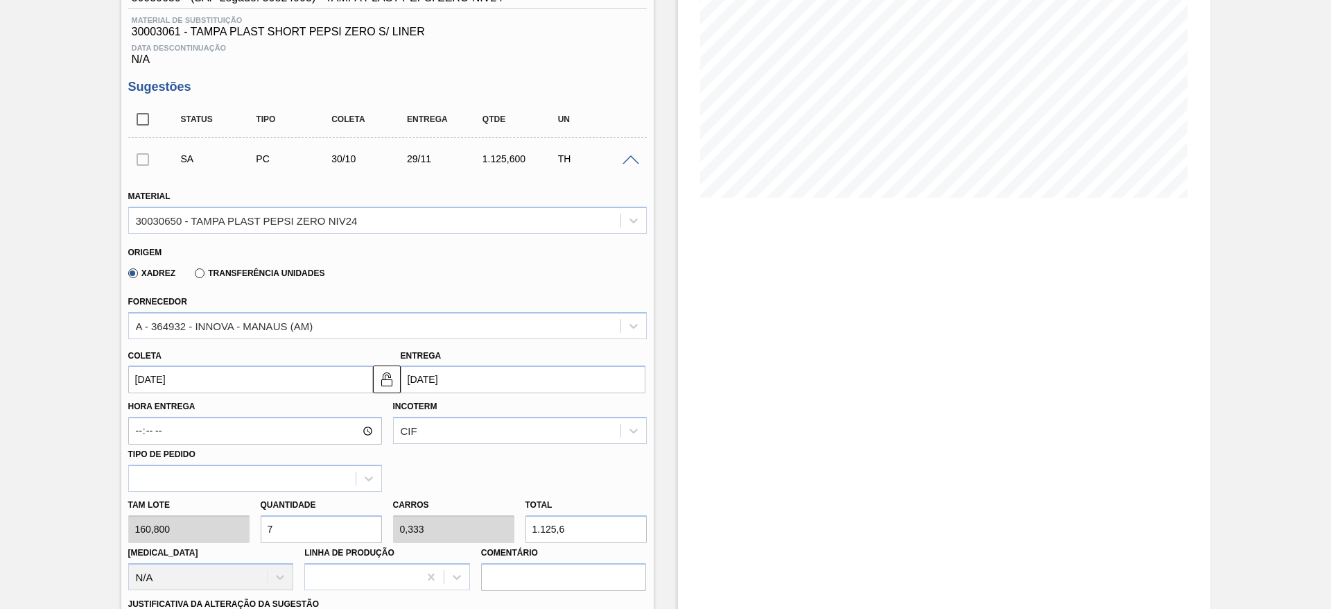
scroll to position [416, 0]
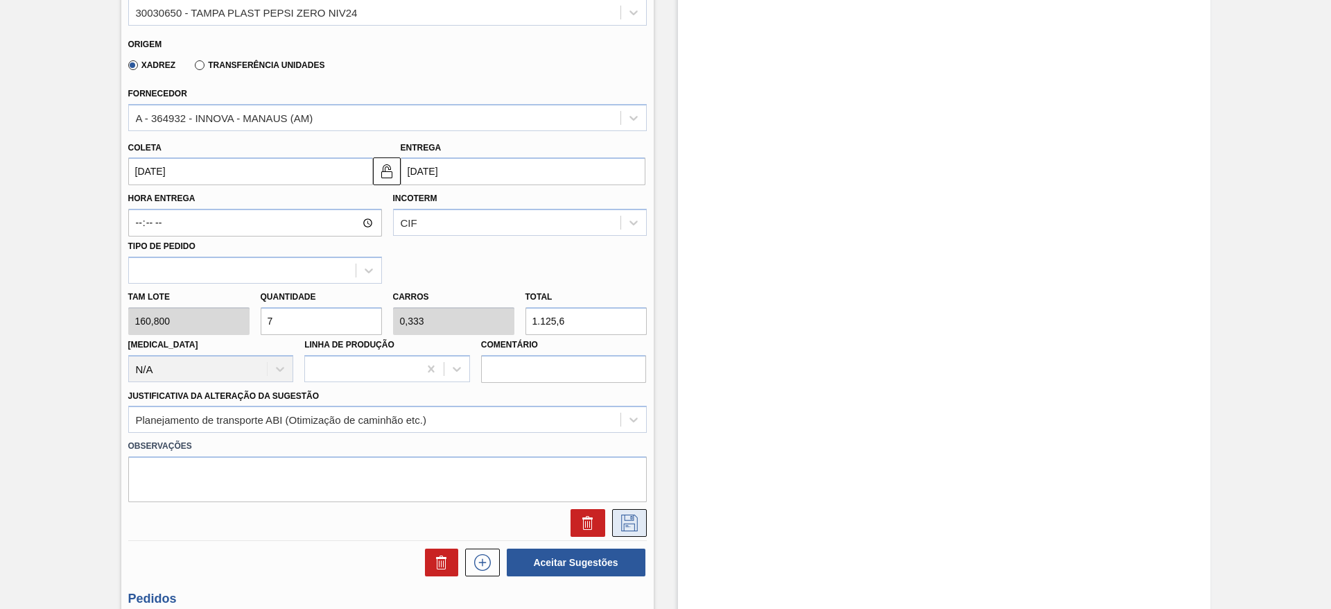
click at [630, 512] on button at bounding box center [629, 523] width 35 height 28
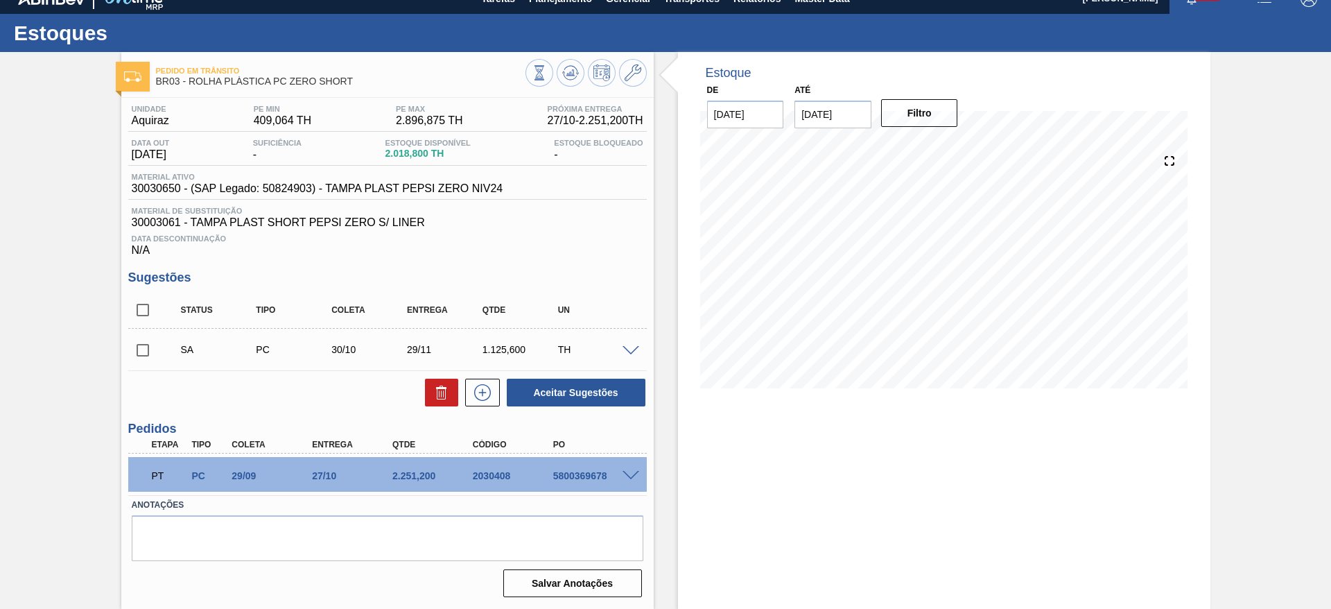
scroll to position [17, 0]
click at [155, 345] on input "checkbox" at bounding box center [142, 350] width 29 height 29
click at [613, 400] on button "Aceitar Sugestões" at bounding box center [576, 393] width 139 height 28
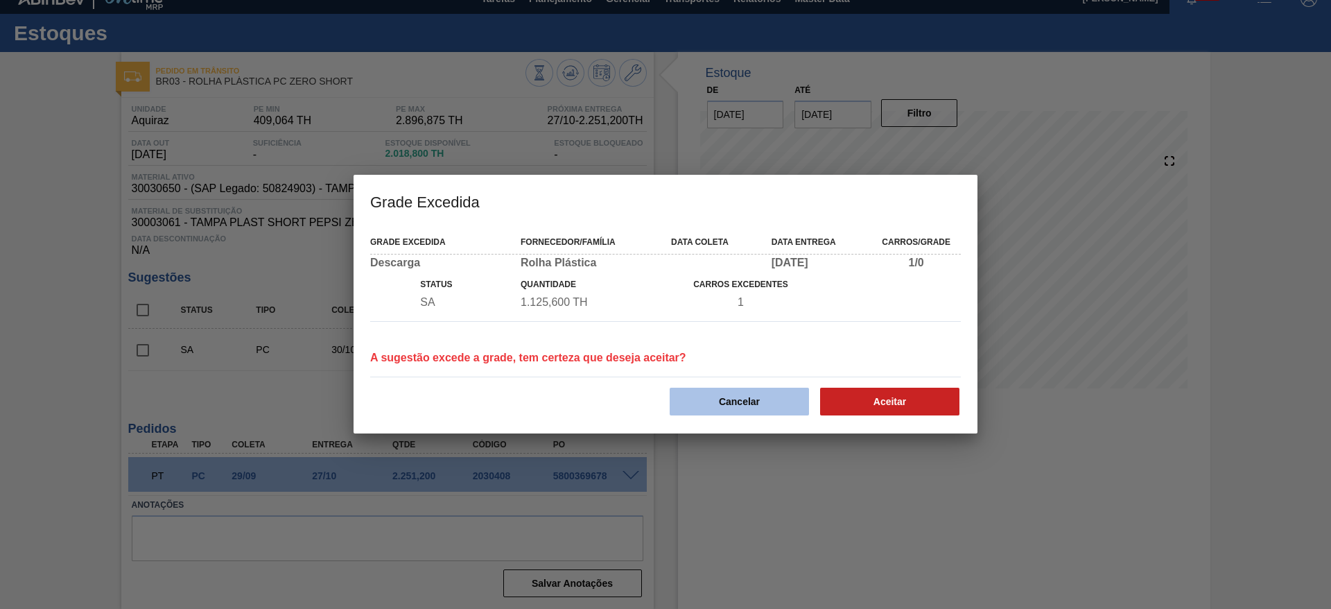
click at [740, 410] on button "Cancelar" at bounding box center [739, 402] width 139 height 28
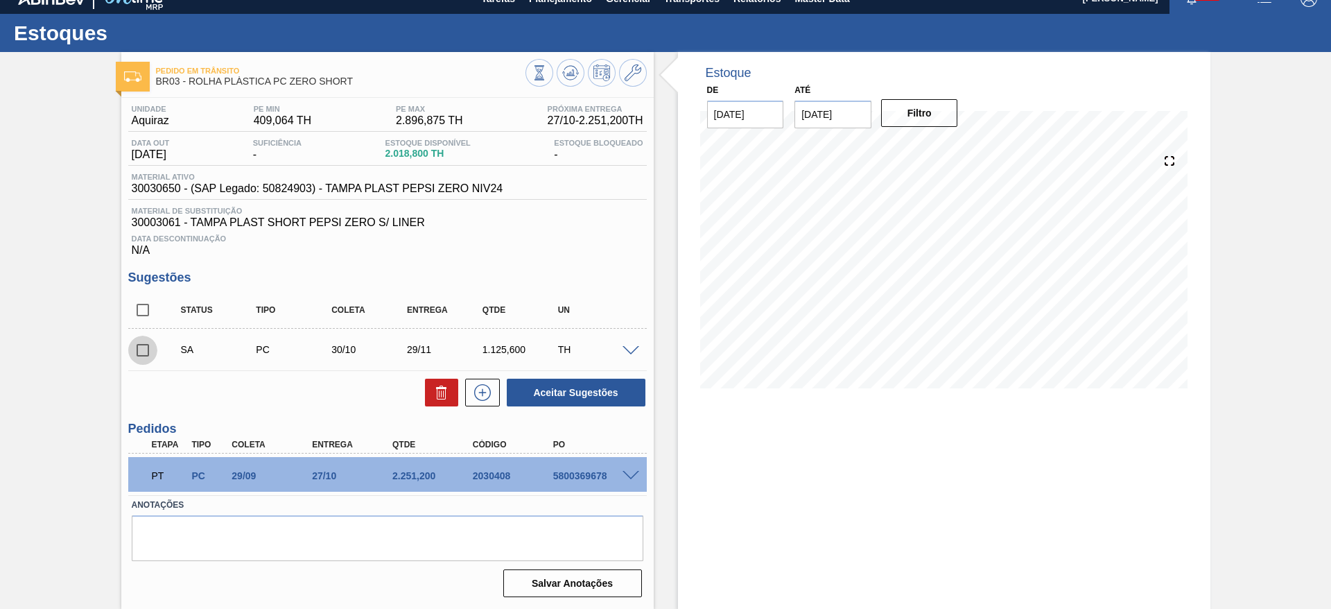
click at [155, 351] on input "checkbox" at bounding box center [142, 350] width 29 height 29
click at [621, 395] on button "Aceitar Sugestões" at bounding box center [576, 393] width 139 height 28
checkbox input "false"
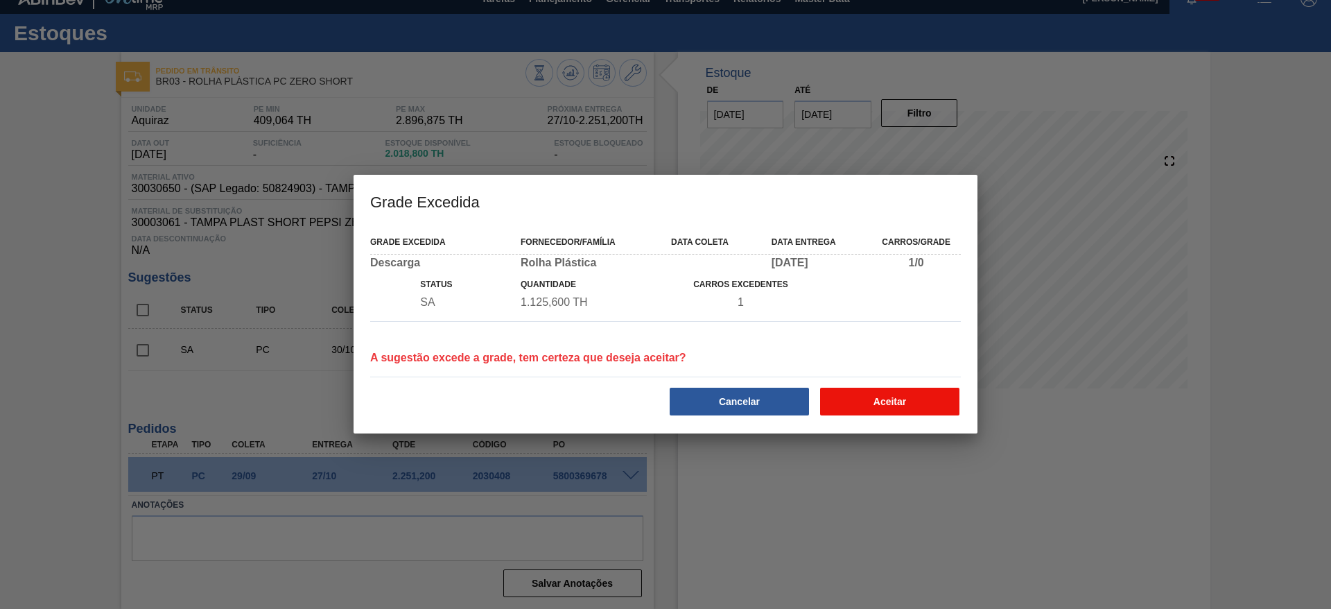
click at [842, 395] on button "Aceitar" at bounding box center [889, 402] width 139 height 28
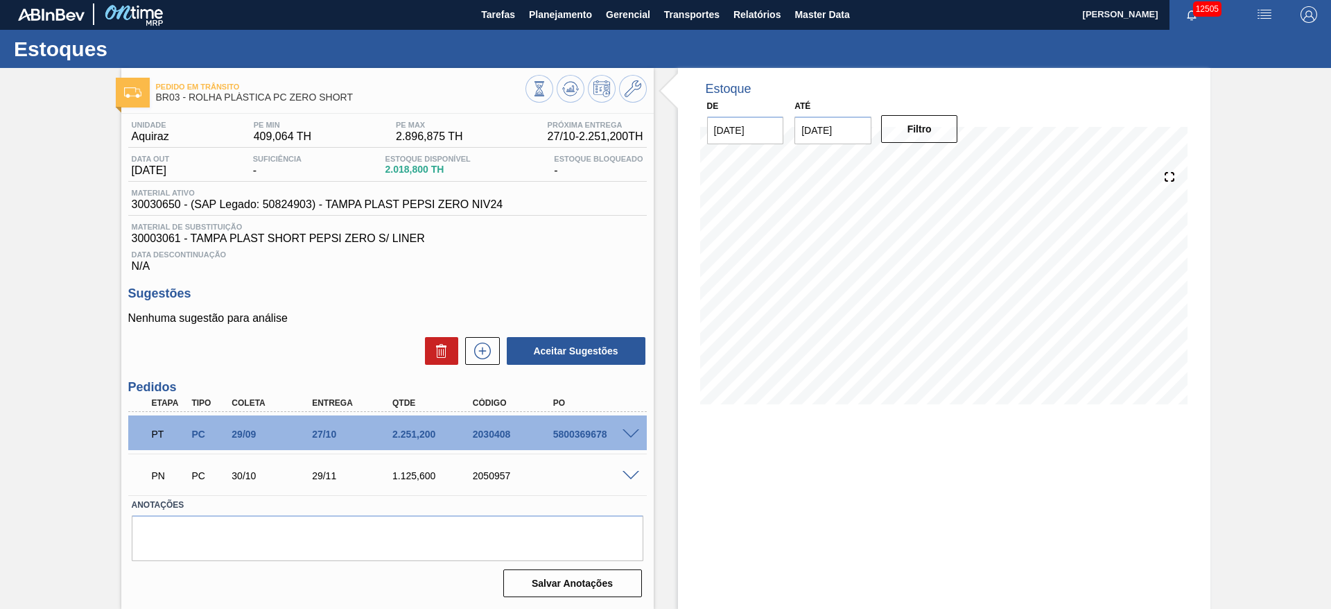
scroll to position [1, 0]
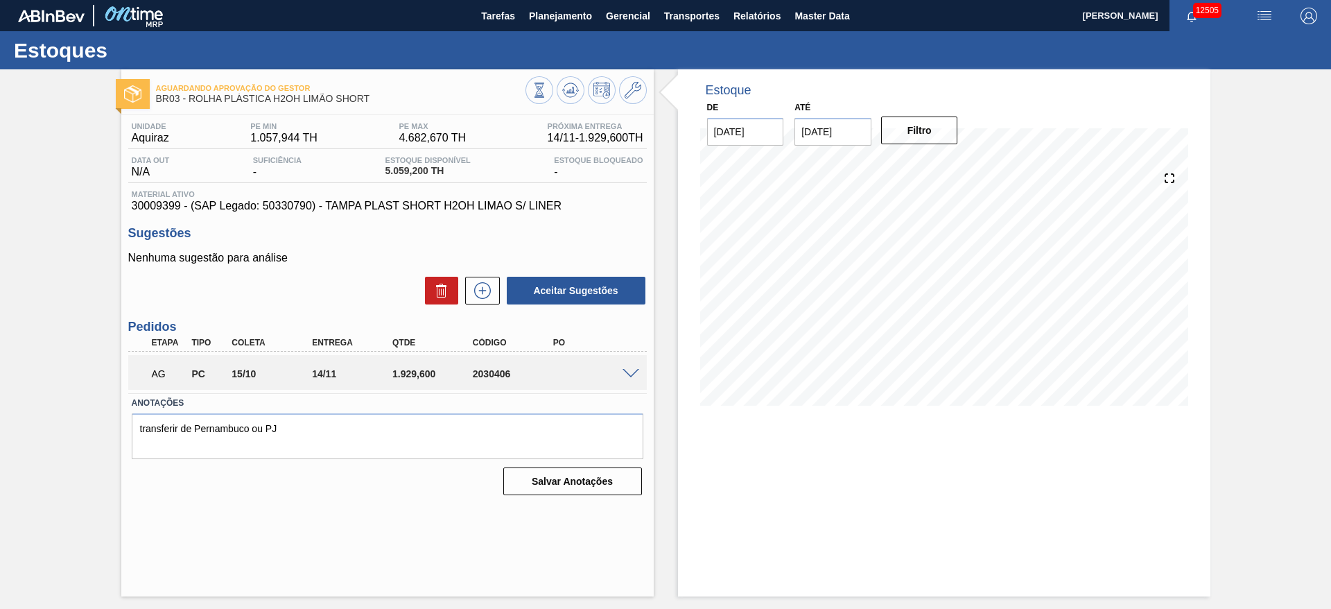
click at [628, 370] on span at bounding box center [631, 374] width 17 height 10
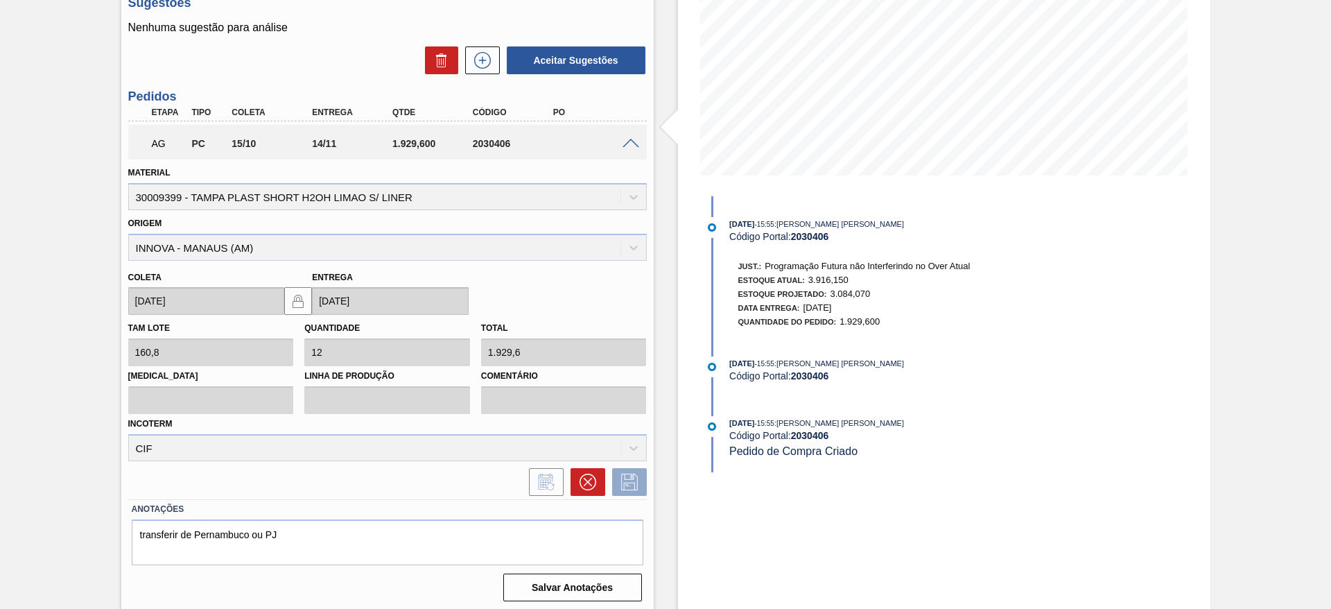
scroll to position [234, 0]
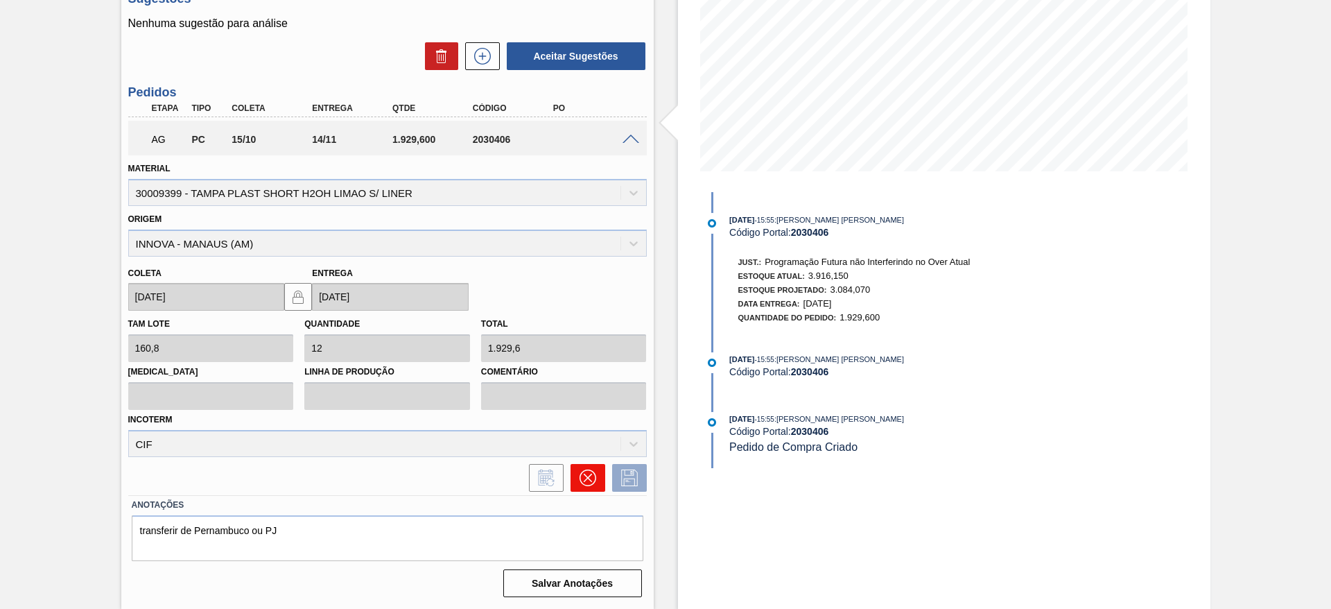
click at [586, 470] on icon at bounding box center [588, 477] width 17 height 17
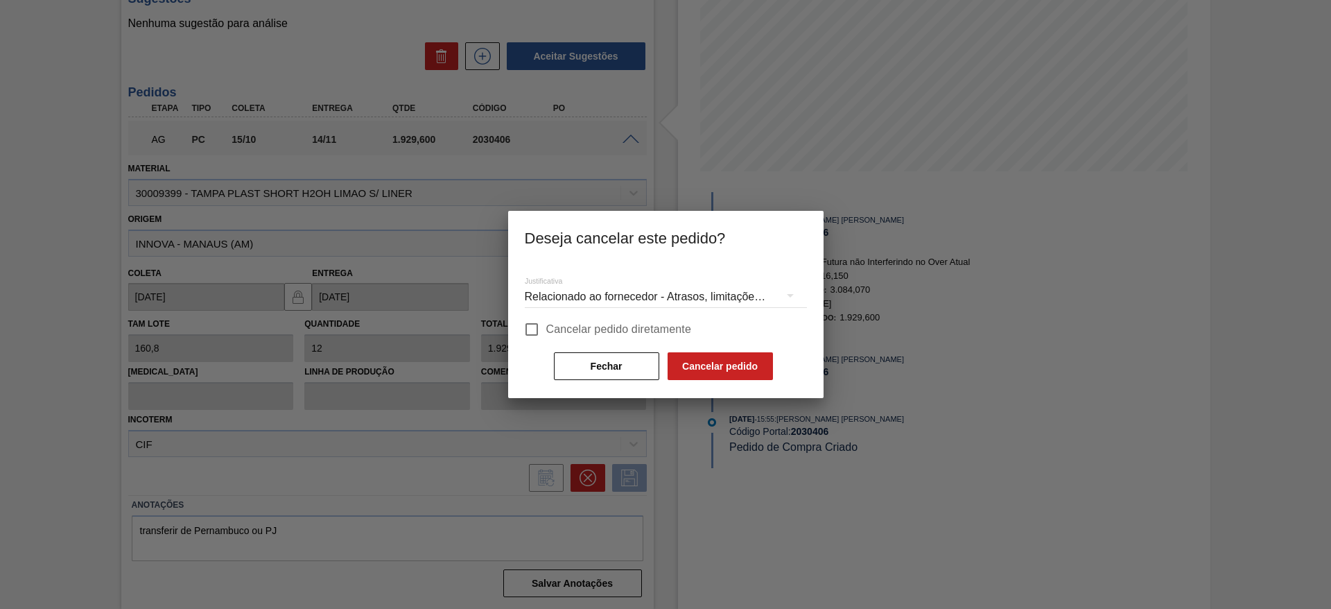
click at [639, 330] on span "Cancelar pedido diretamente" at bounding box center [619, 329] width 146 height 17
click at [546, 330] on input "Cancelar pedido diretamente" at bounding box center [531, 329] width 29 height 29
checkbox input "true"
click at [709, 362] on button "Cancelar pedido" at bounding box center [720, 366] width 105 height 28
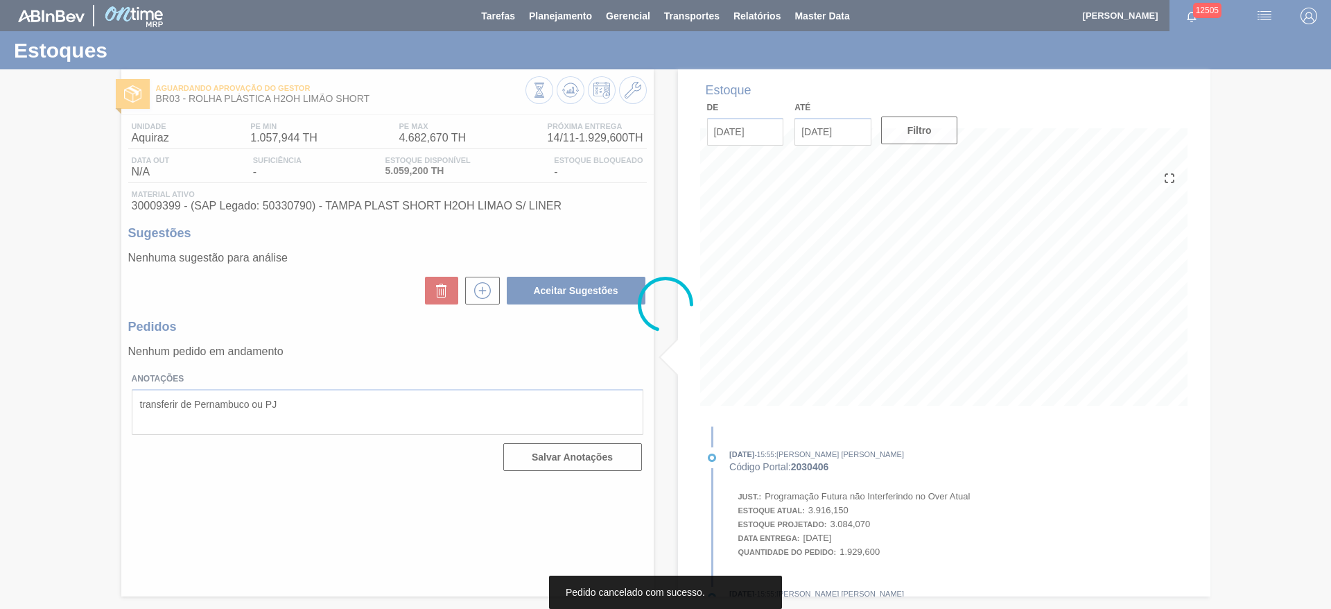
scroll to position [0, 0]
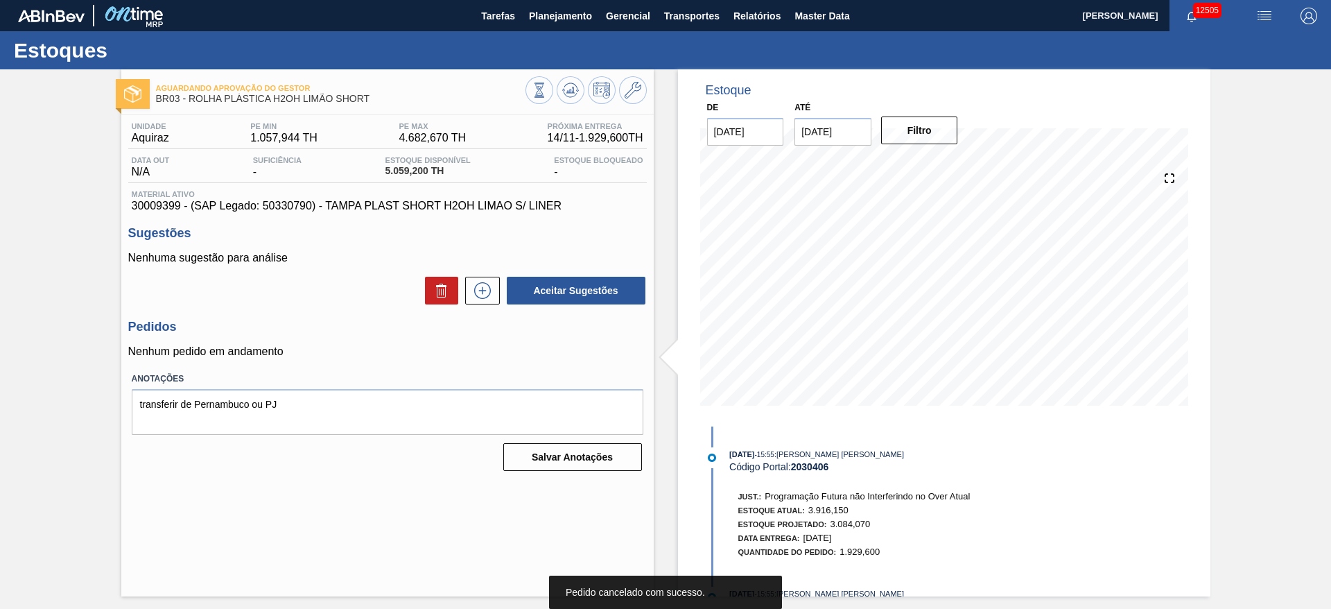
click at [586, 87] on div at bounding box center [586, 91] width 121 height 31
click at [572, 92] on icon at bounding box center [570, 90] width 9 height 6
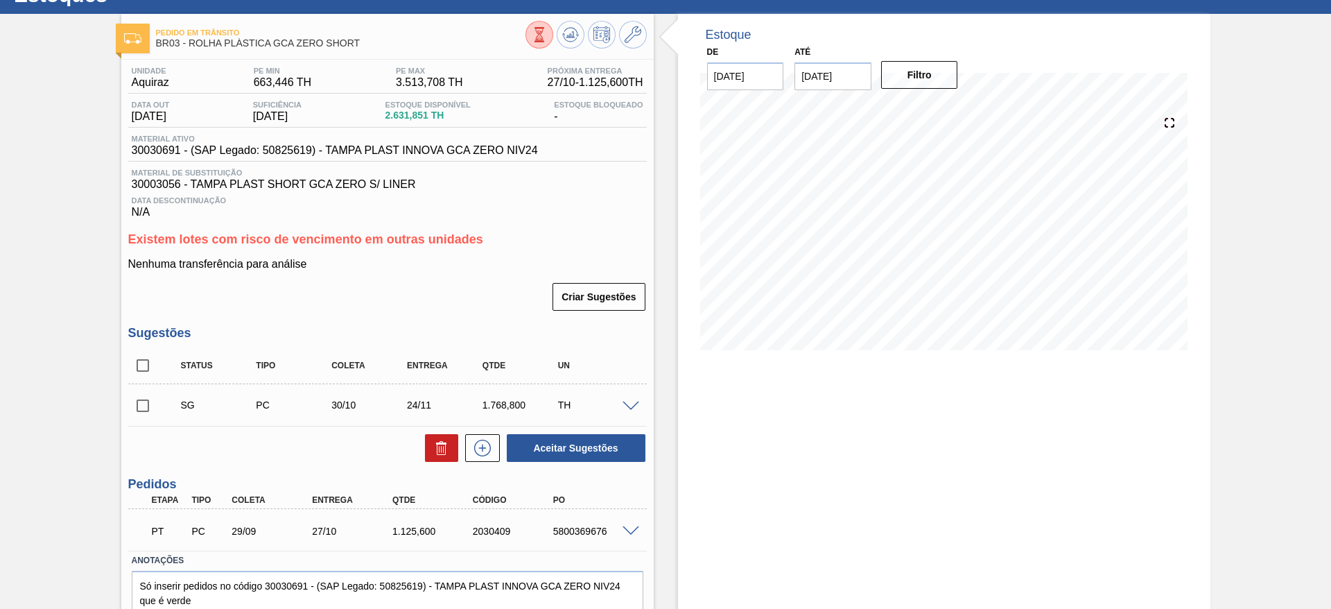
scroll to position [111, 0]
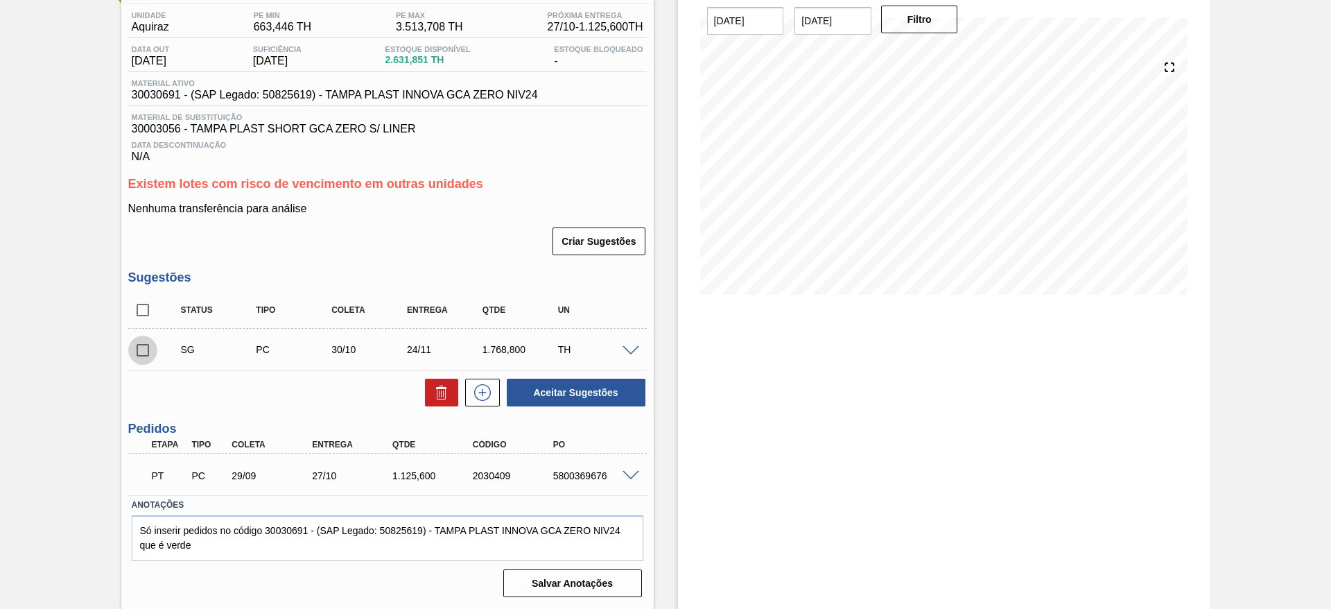
click at [141, 343] on input "checkbox" at bounding box center [142, 350] width 29 height 29
click at [625, 348] on span at bounding box center [631, 351] width 17 height 10
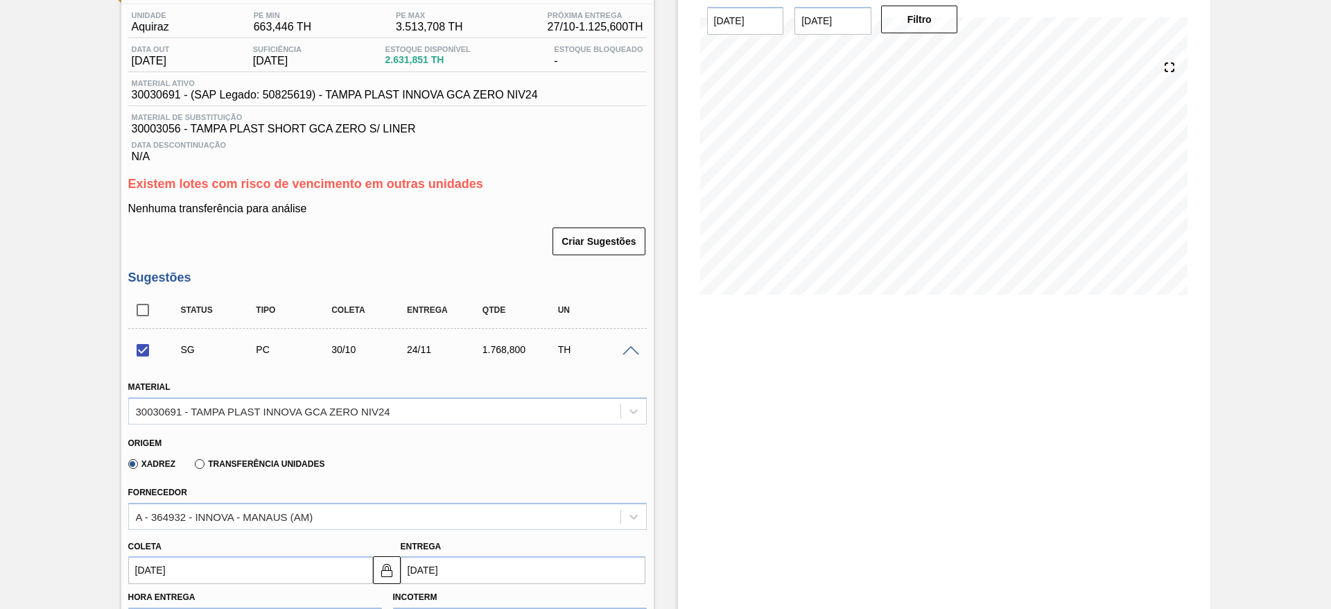
scroll to position [423, 0]
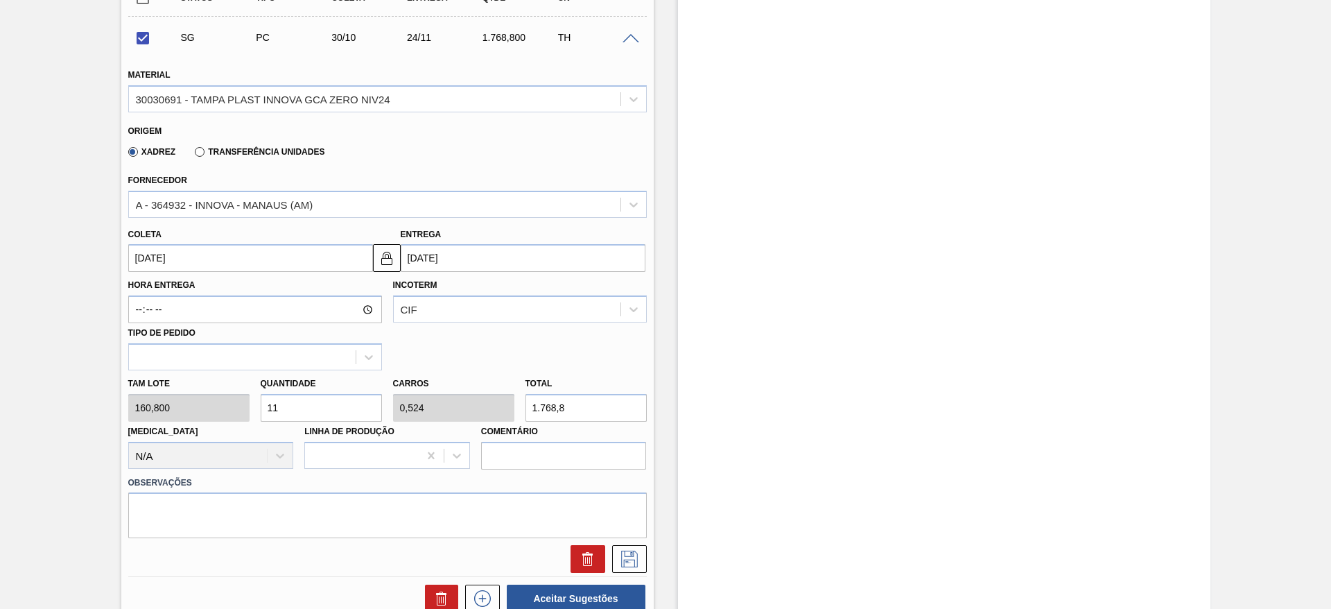
click at [291, 417] on input "11" at bounding box center [321, 408] width 121 height 28
checkbox input "false"
type input "1"
type input "0,048"
type input "160,8"
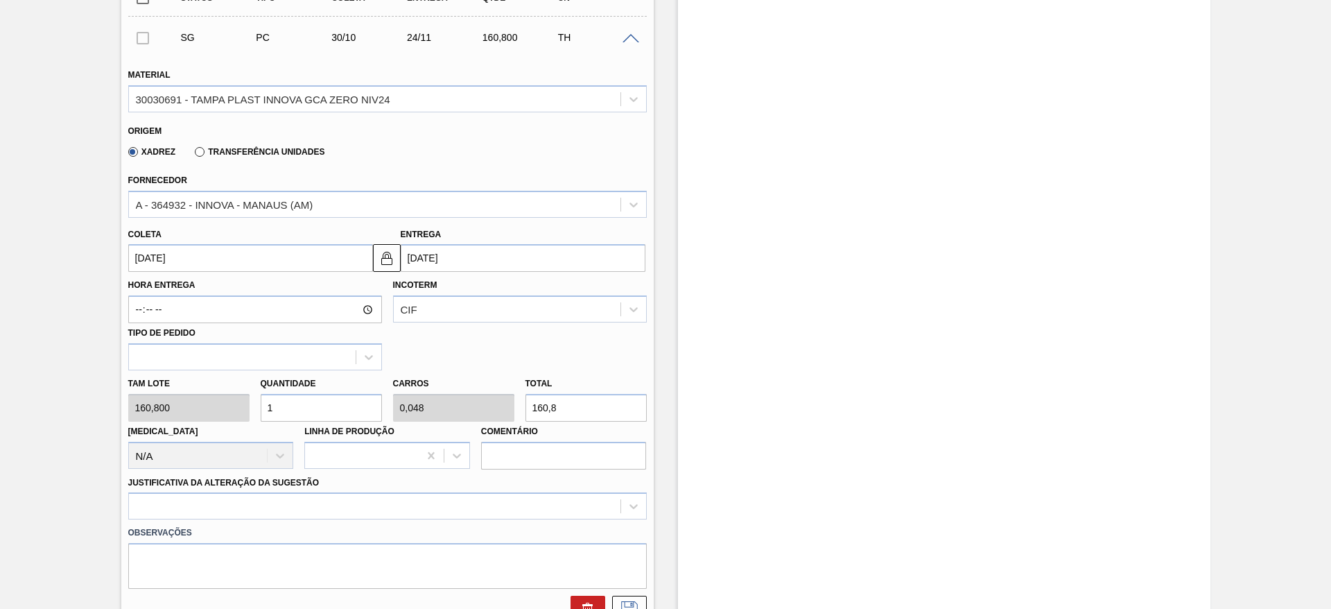
type input "13"
type input "0,619"
type input "2.090,4"
type input "1"
type input "0,048"
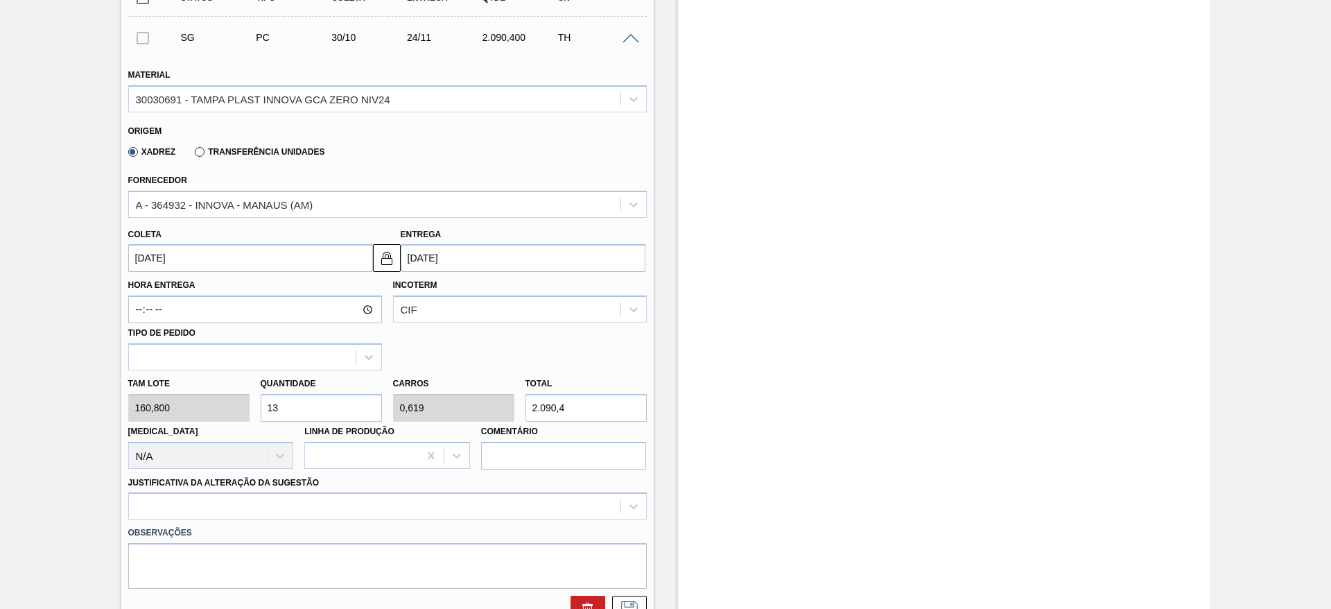
type input "160,8"
type input "14"
type input "0,667"
type input "2.251,2"
type input "14"
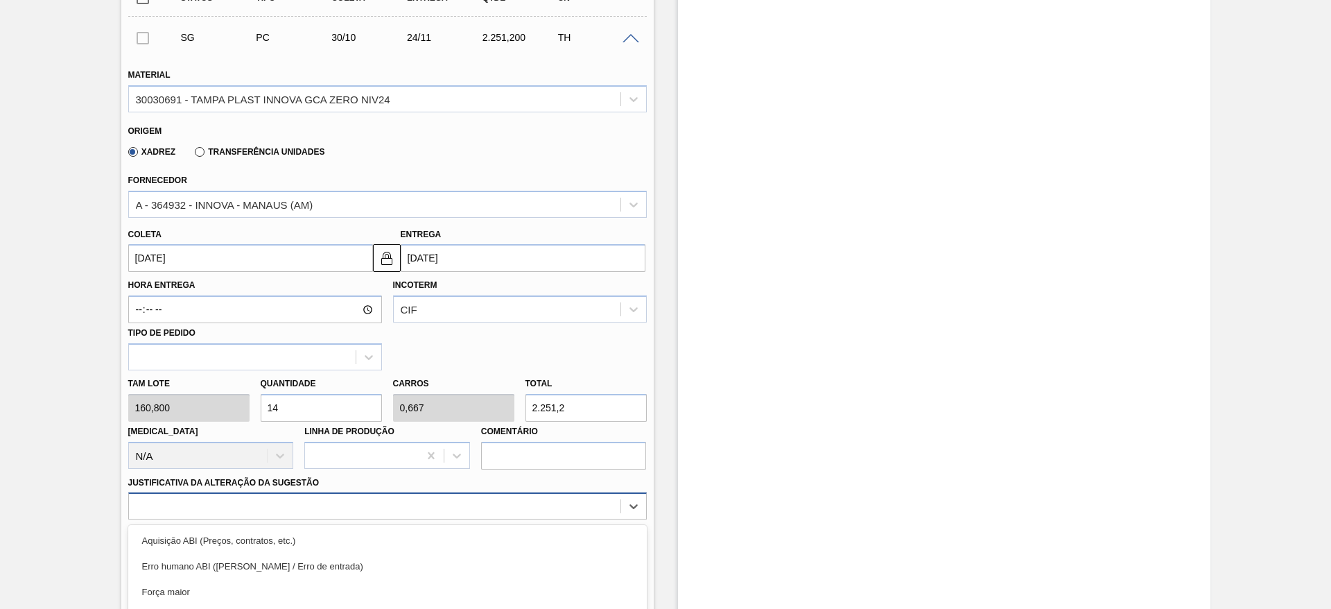
click at [404, 495] on div "option Logística ABI (Problemas de descarga etc.) focused, 4 of 18. 18 results …" at bounding box center [387, 505] width 519 height 27
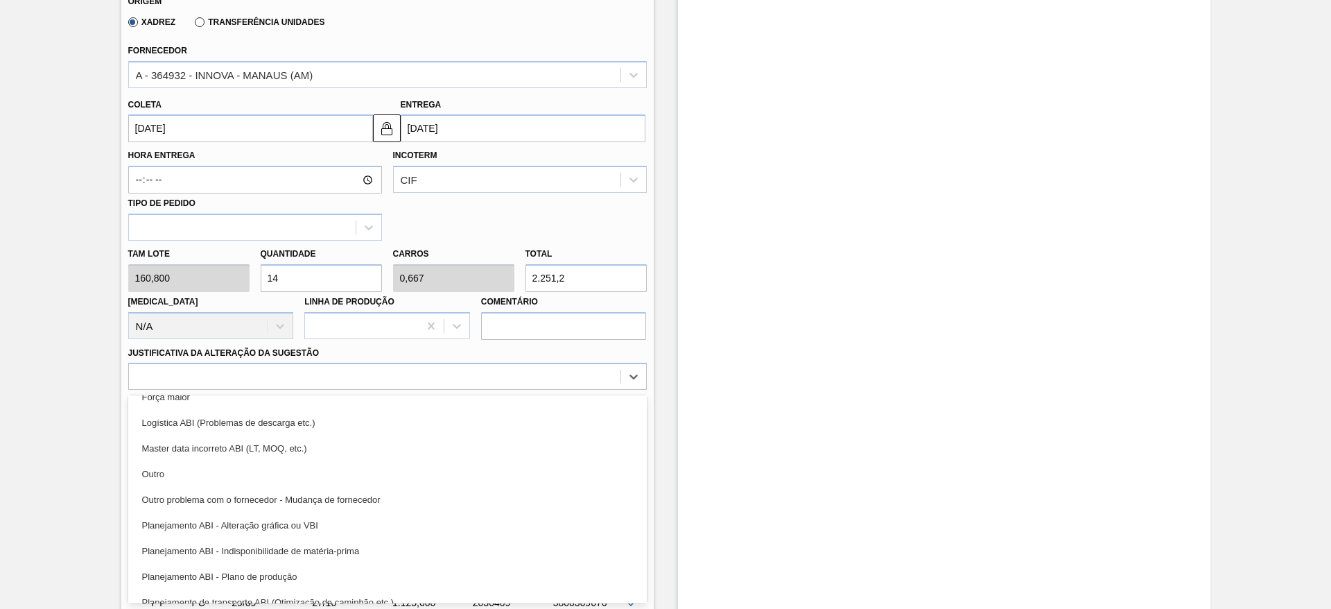
scroll to position [104, 0]
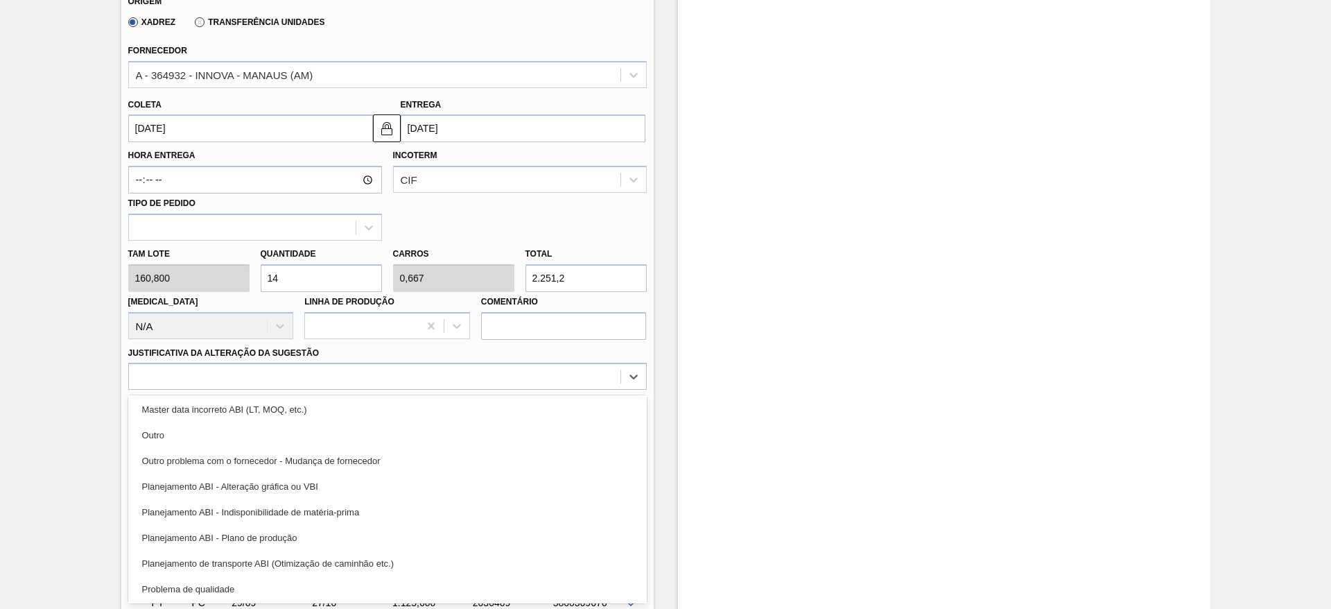
click at [445, 553] on div "Planejamento de transporte ABI (Otimização de caminhão etc.)" at bounding box center [387, 564] width 519 height 26
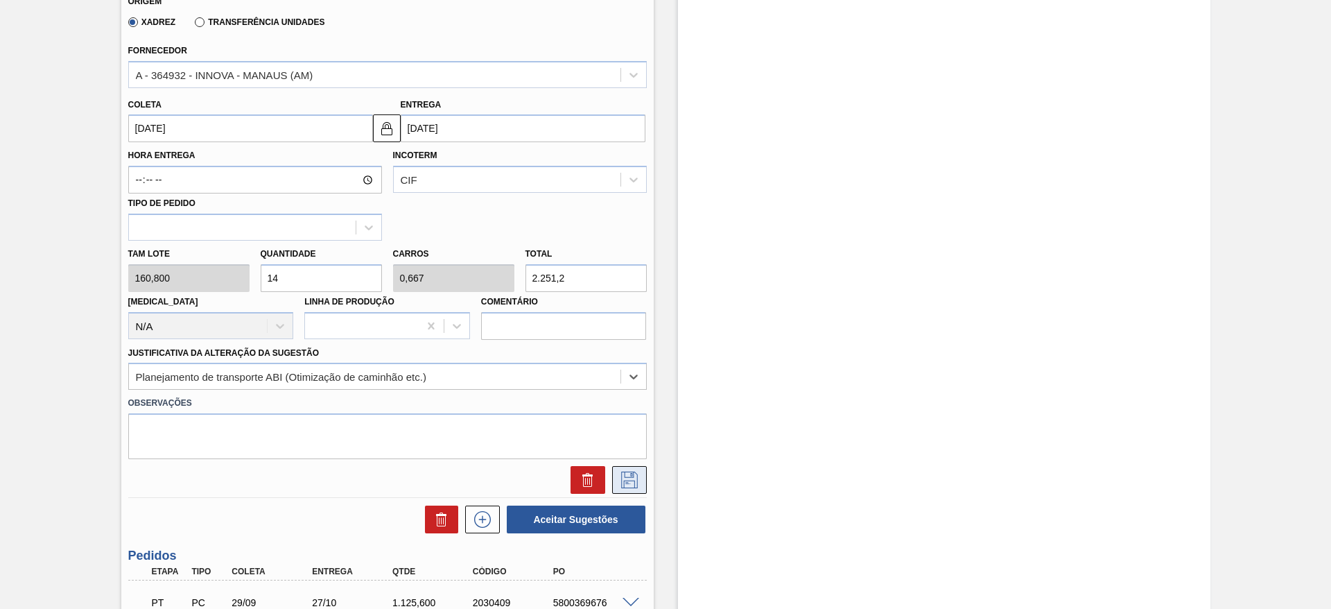
click at [624, 469] on button at bounding box center [629, 480] width 35 height 28
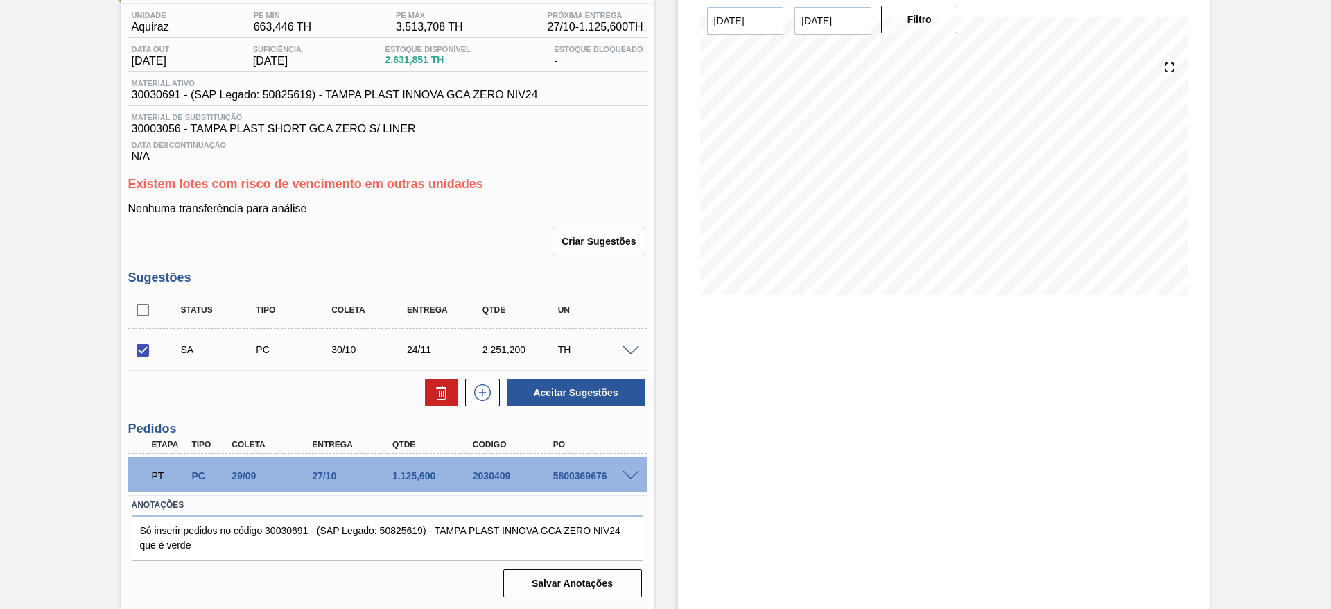
scroll to position [111, 0]
click at [630, 348] on span at bounding box center [631, 351] width 17 height 10
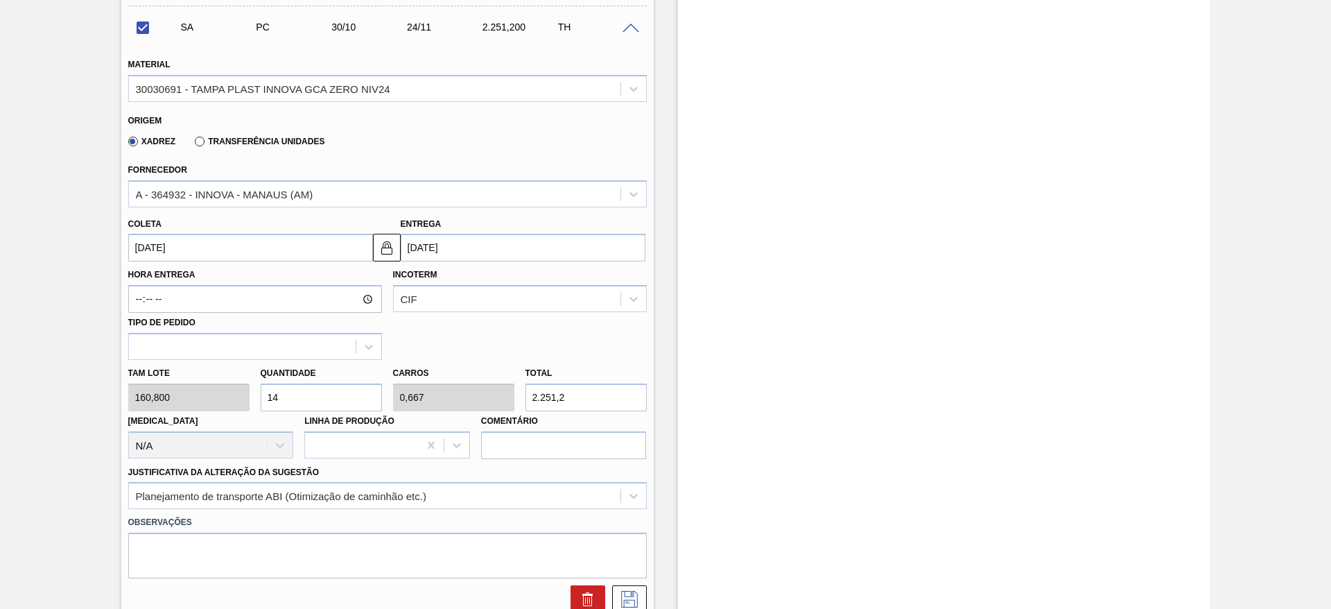
scroll to position [513, 0]
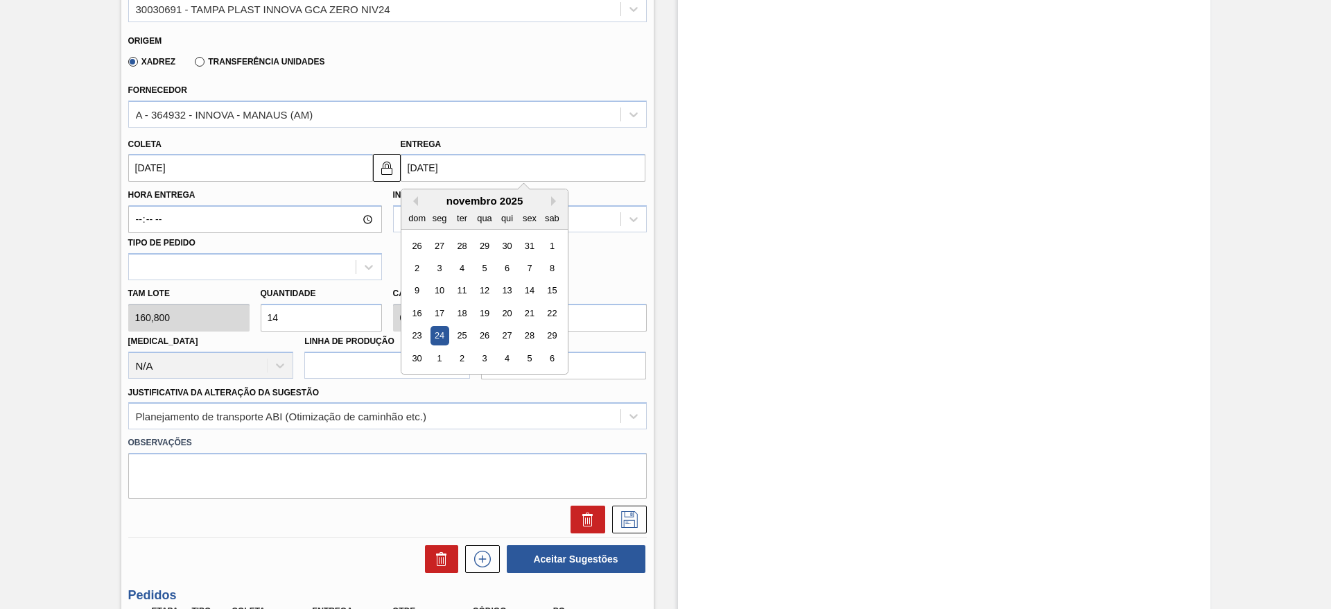
click at [401, 168] on input "24/11/2025" at bounding box center [523, 168] width 245 height 28
click at [397, 170] on button at bounding box center [387, 168] width 28 height 28
click at [420, 169] on input "24/11/2025" at bounding box center [523, 168] width 245 height 28
click at [553, 342] on div "29" at bounding box center [551, 336] width 19 height 19
checkbox input "false"
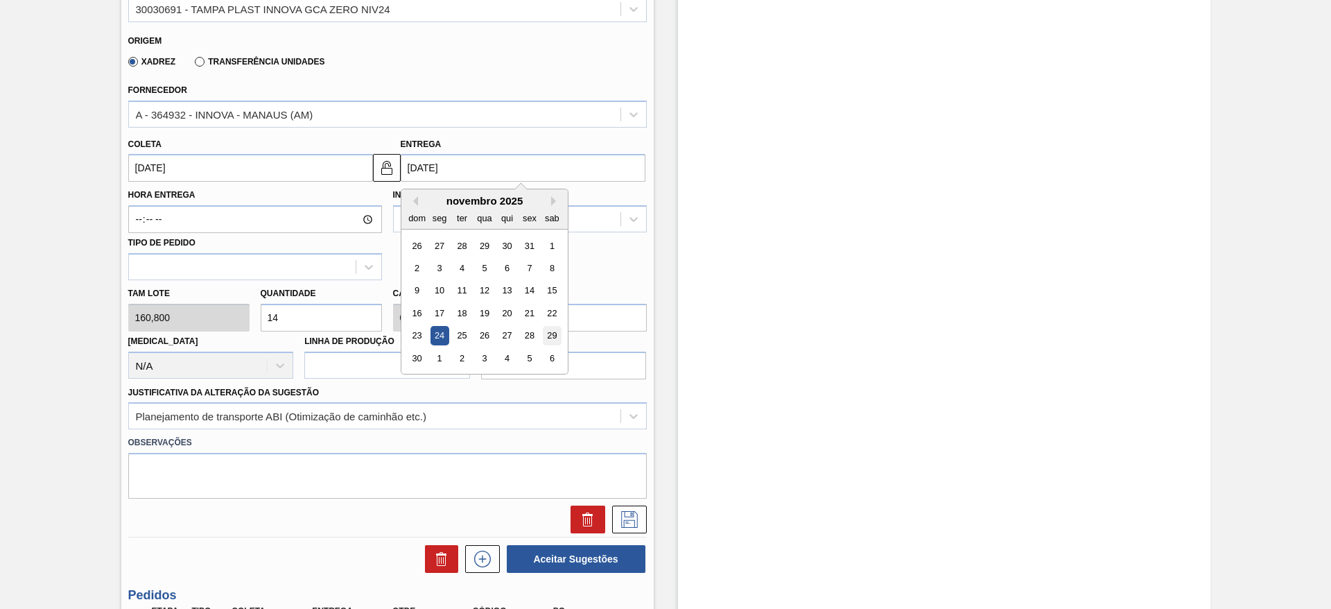
type input "29/11/2025"
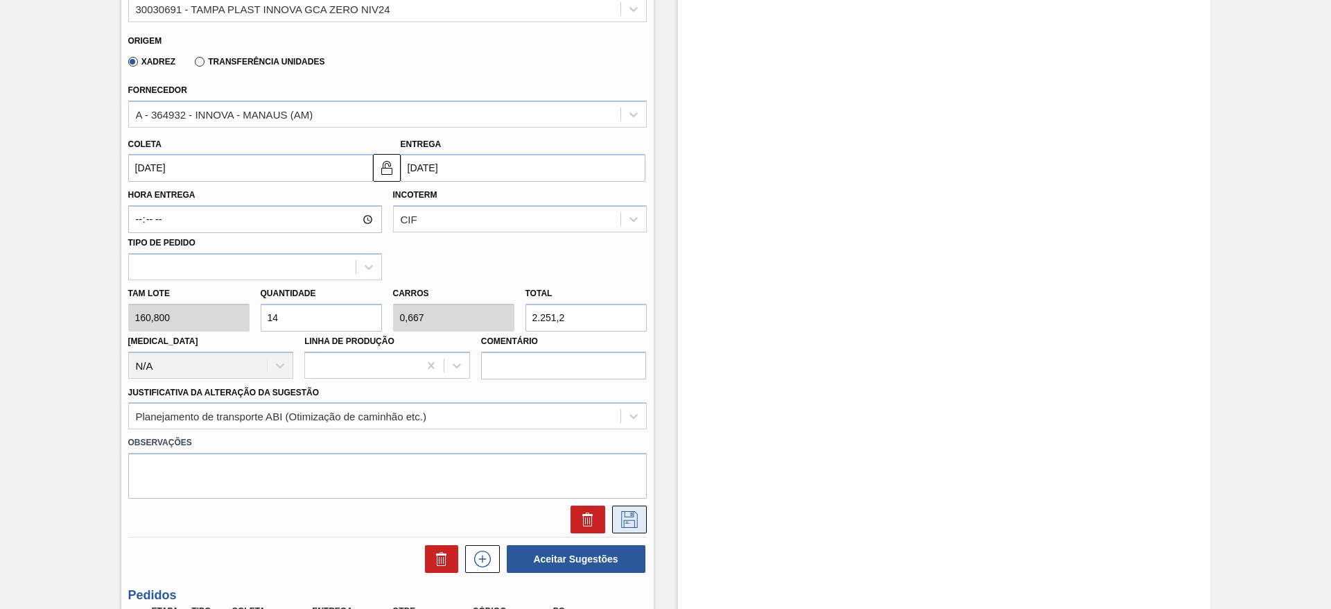
click at [623, 518] on icon at bounding box center [630, 519] width 22 height 17
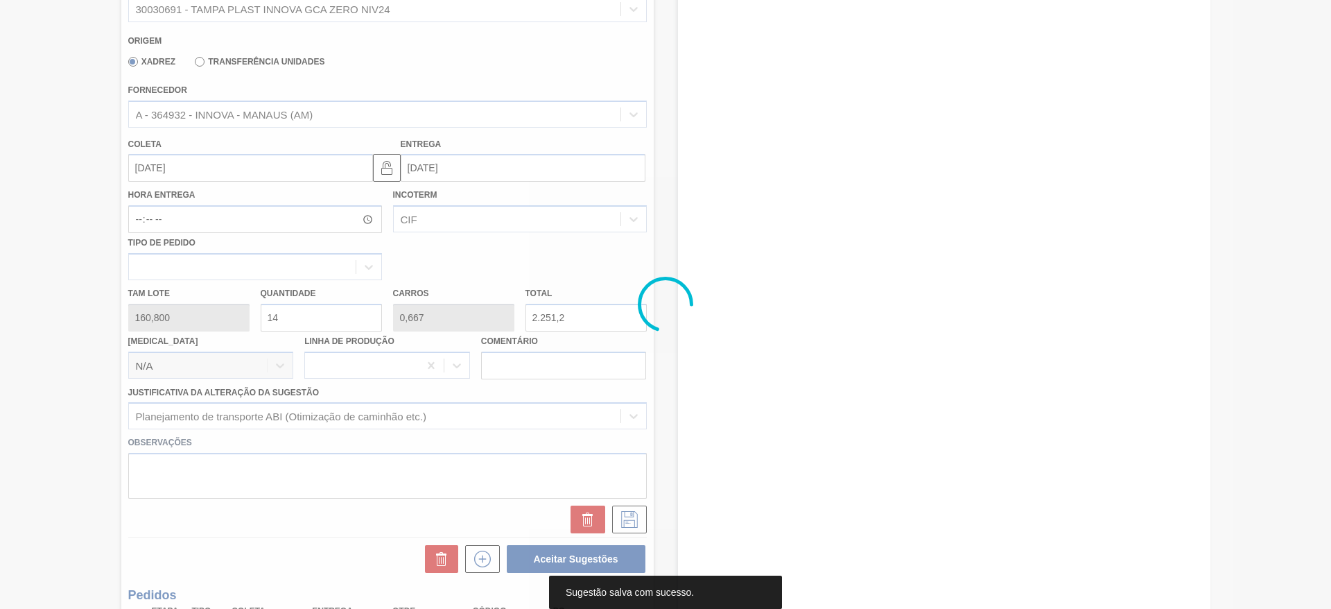
scroll to position [111, 0]
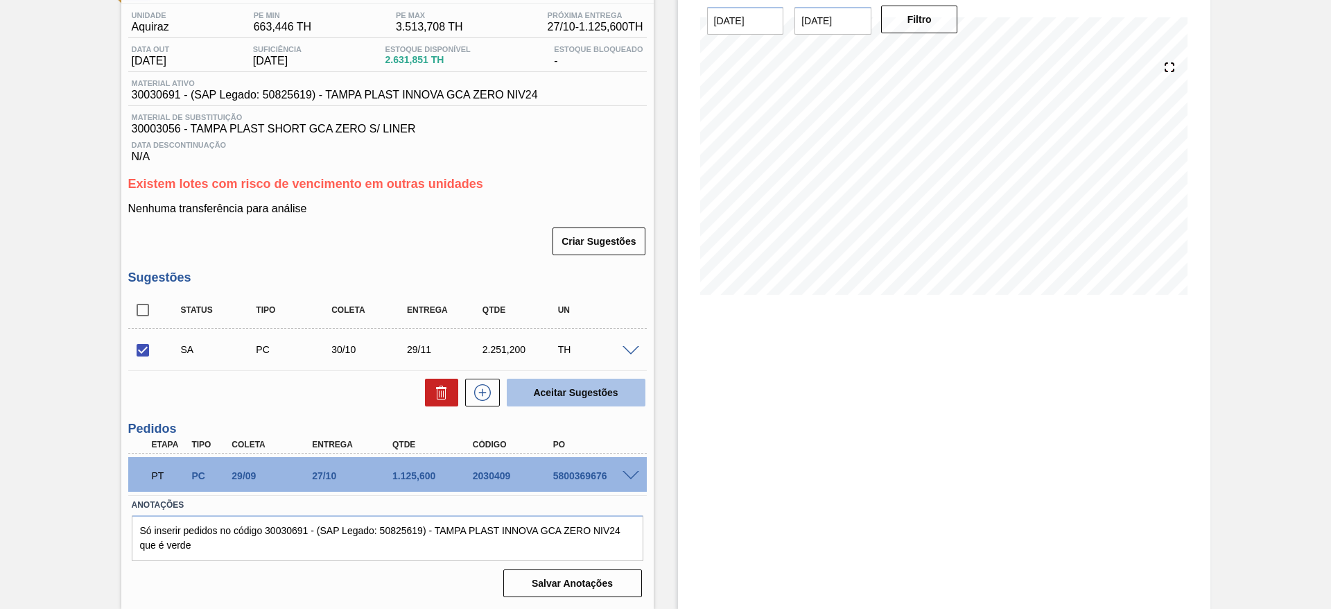
click at [537, 385] on button "Aceitar Sugestões" at bounding box center [576, 393] width 139 height 28
checkbox input "false"
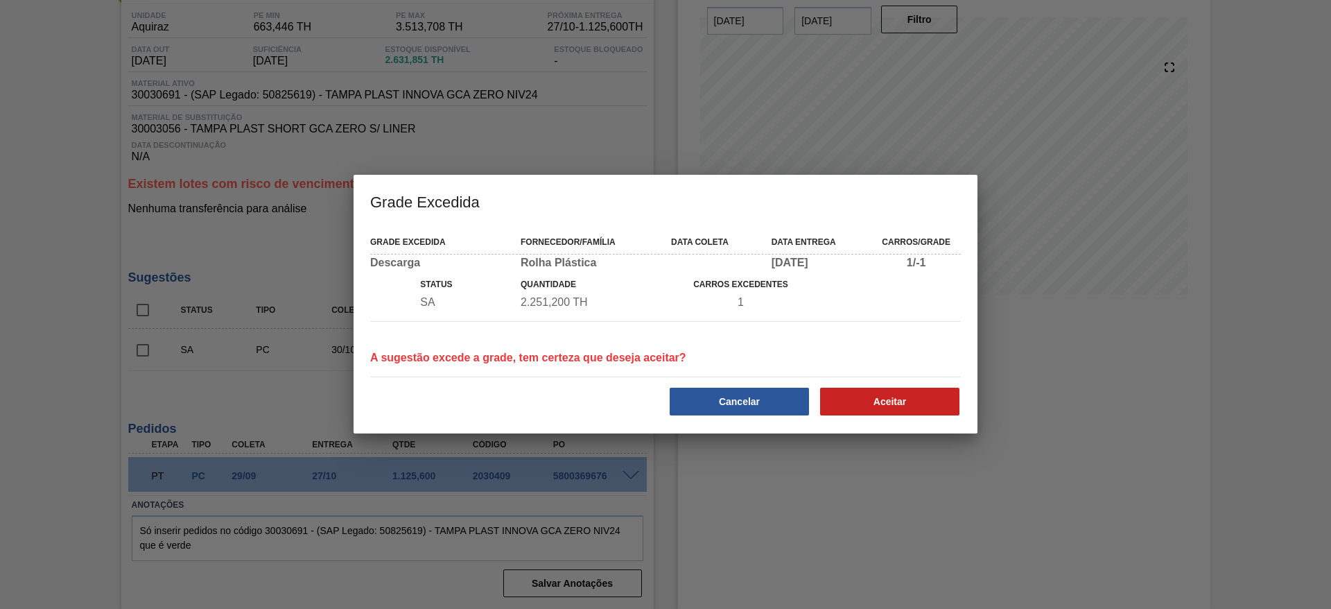
click at [838, 386] on div "Aceitar" at bounding box center [891, 401] width 150 height 31
click at [846, 388] on button "Aceitar" at bounding box center [889, 402] width 139 height 28
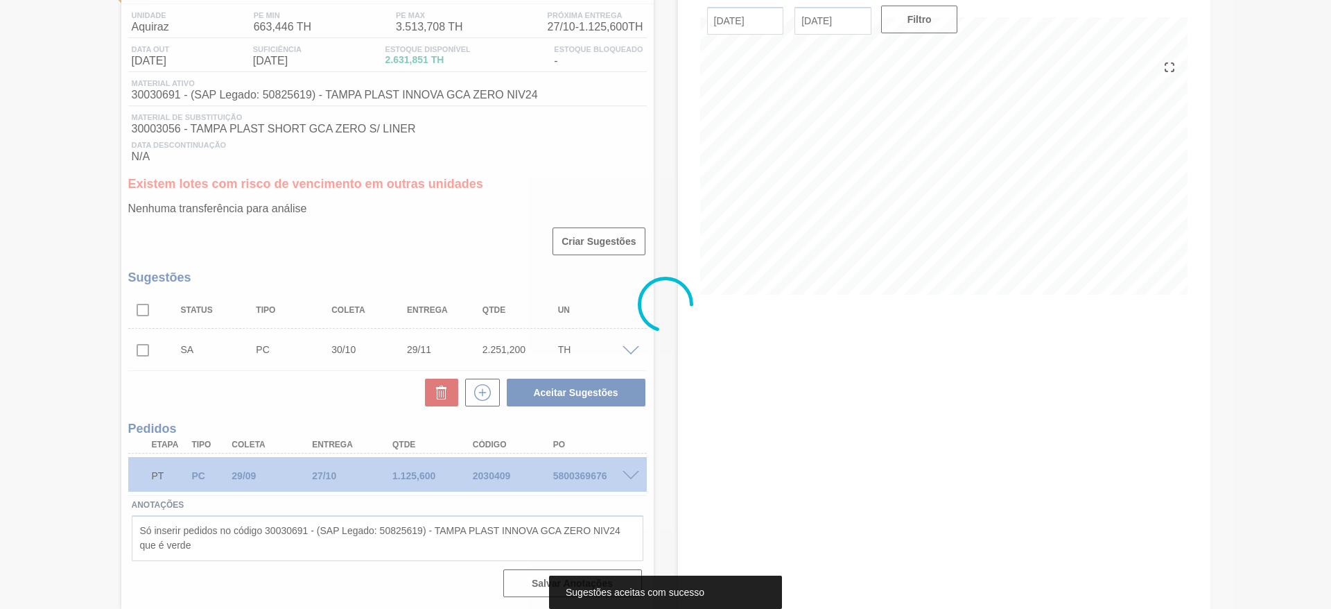
scroll to position [95, 0]
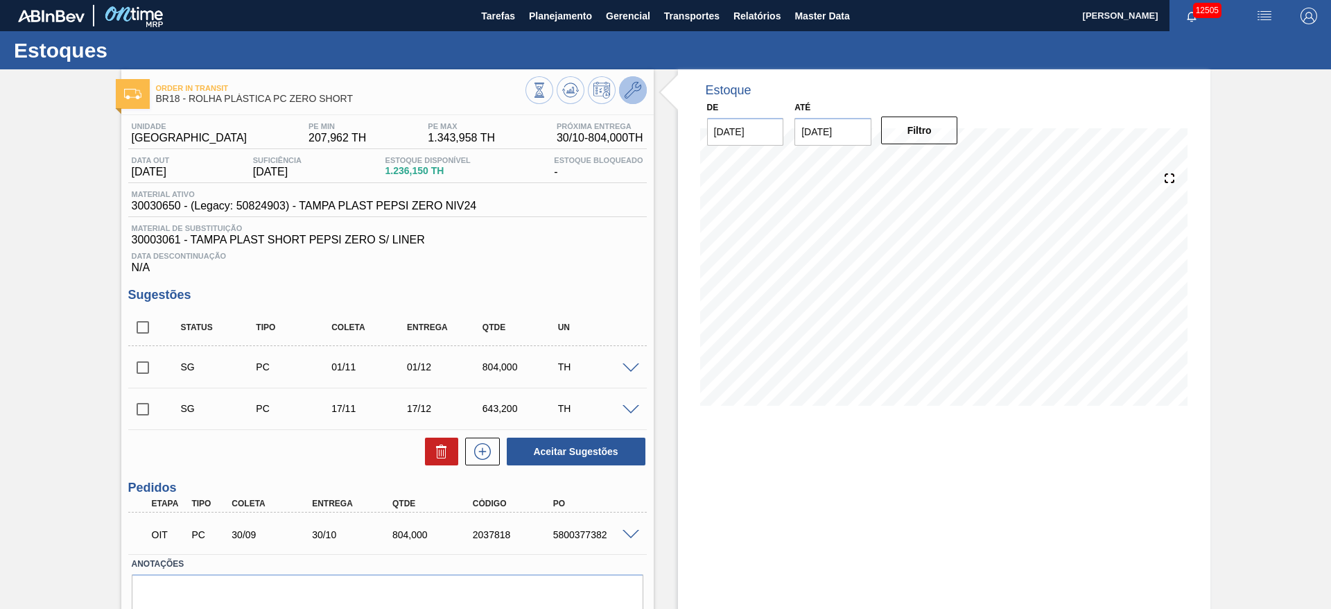
click at [628, 94] on icon at bounding box center [633, 90] width 17 height 17
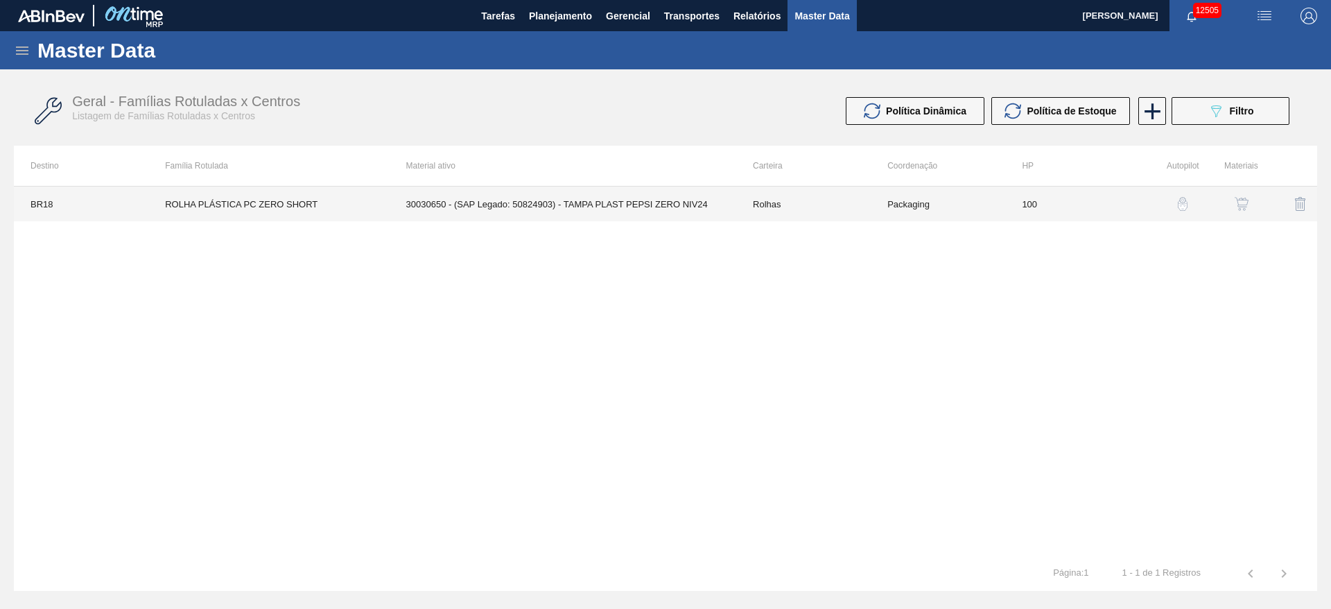
click at [594, 198] on td "30030650 - (SAP Legado: 50824903) - TAMPA PLAST PEPSI ZERO NIV24" at bounding box center [563, 204] width 347 height 35
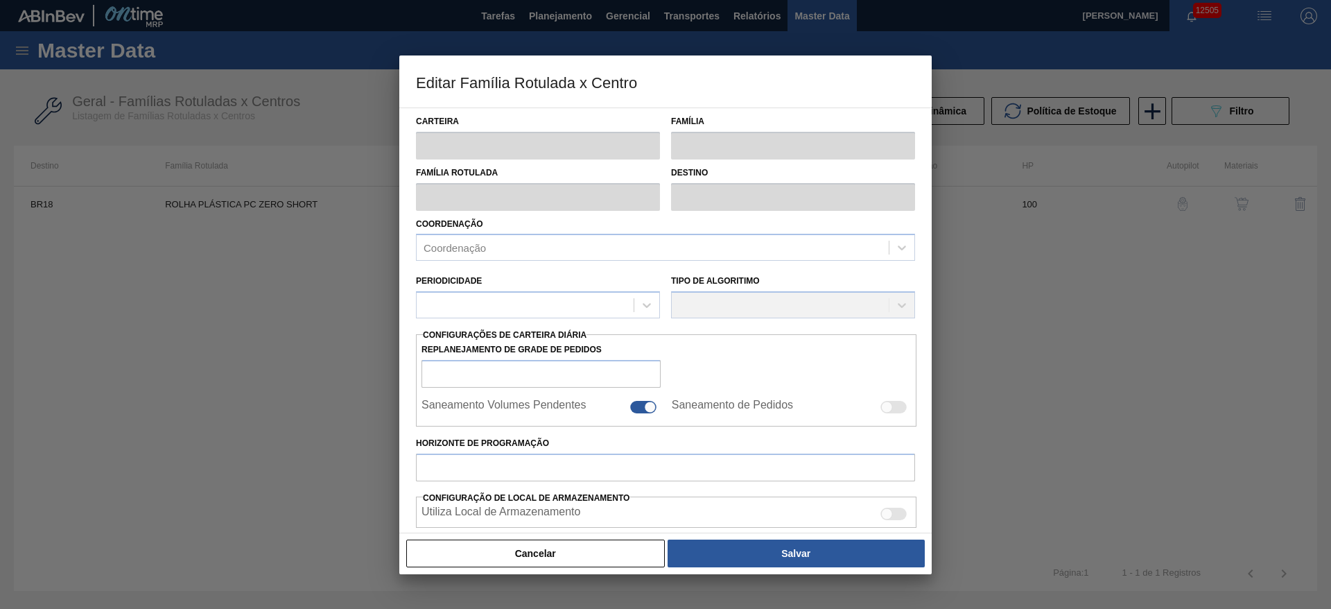
type input "Rolhas"
type input "Rolha Plástica"
type input "ROLHA PLÁSTICA PC ZERO SHORT"
type input "BR18 - Pernambuco"
type input "100"
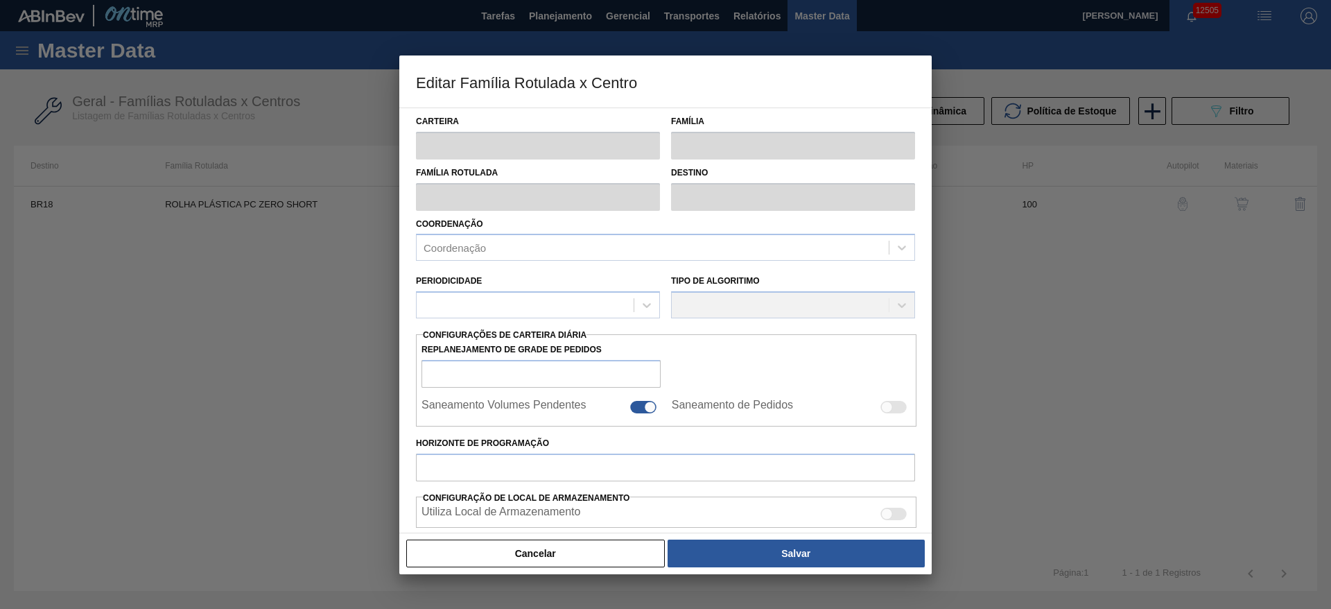
type input "207,962"
type input "1.343,958"
type input "65"
type input "946,359"
checkbox input "true"
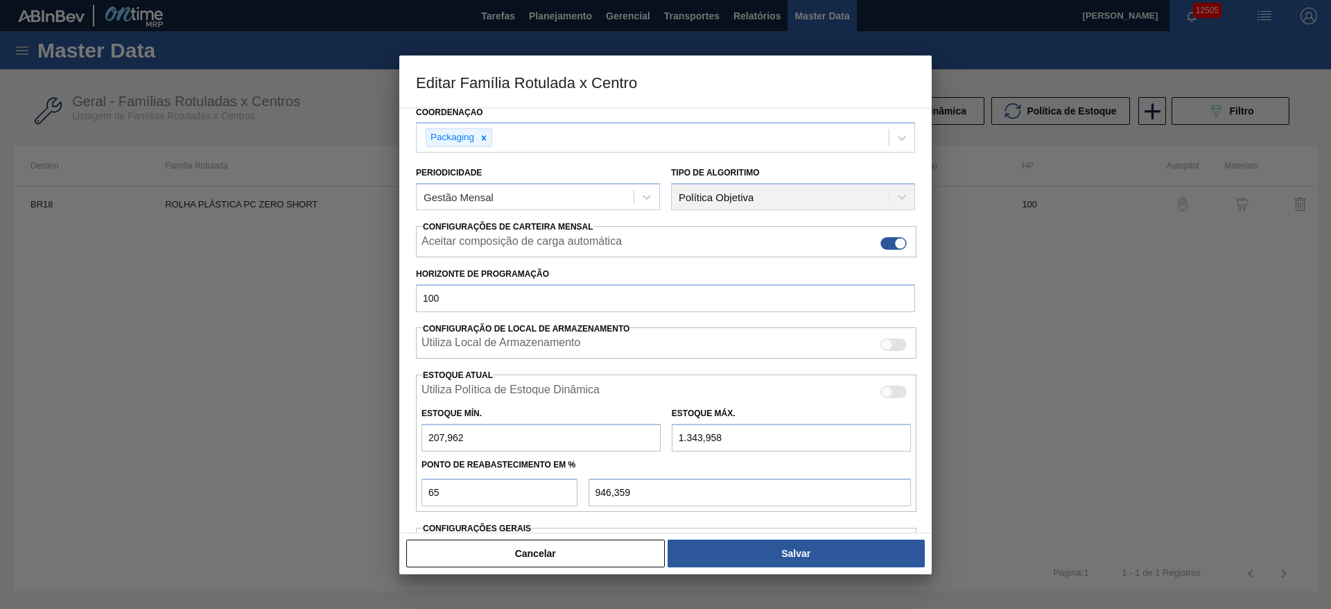
scroll to position [211, 0]
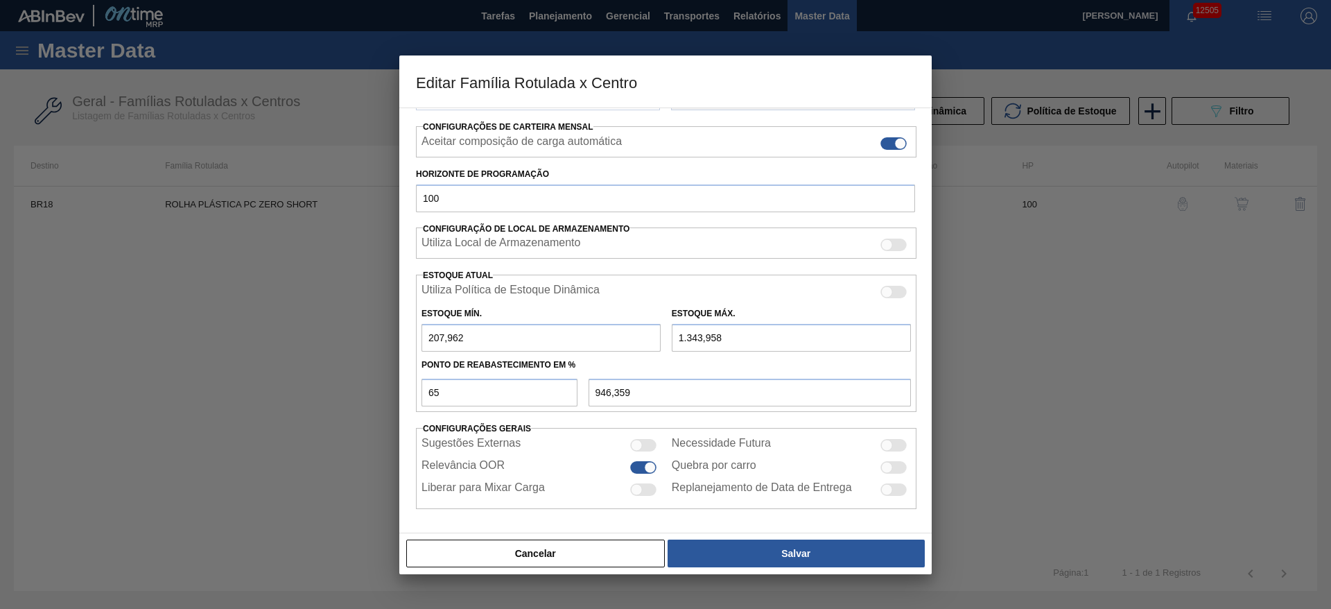
type input "2.343,958"
type input "1.596,359"
drag, startPoint x: 681, startPoint y: 345, endPoint x: 628, endPoint y: 349, distance: 53.6
click at [628, 349] on div "Estoque Mín. 207,962 Estoque Máx. 2.343,958" at bounding box center [666, 325] width 501 height 51
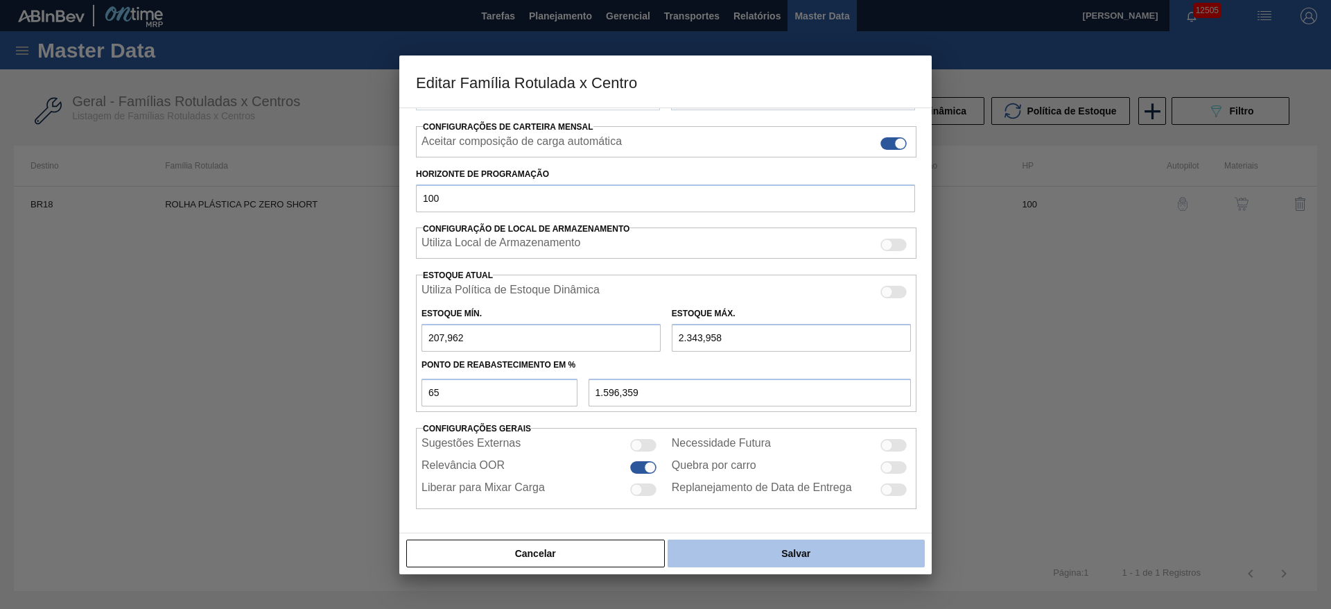
type input "2.343,958"
click at [738, 557] on button "Salvar" at bounding box center [796, 553] width 257 height 28
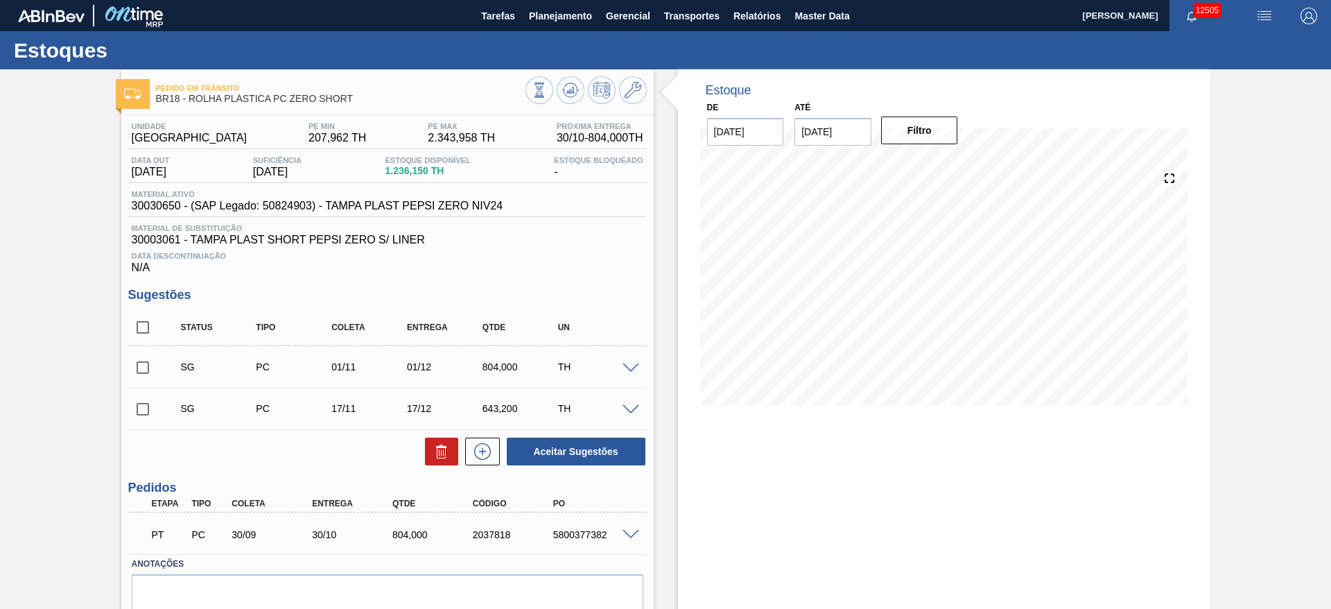
click at [634, 366] on span at bounding box center [631, 368] width 17 height 10
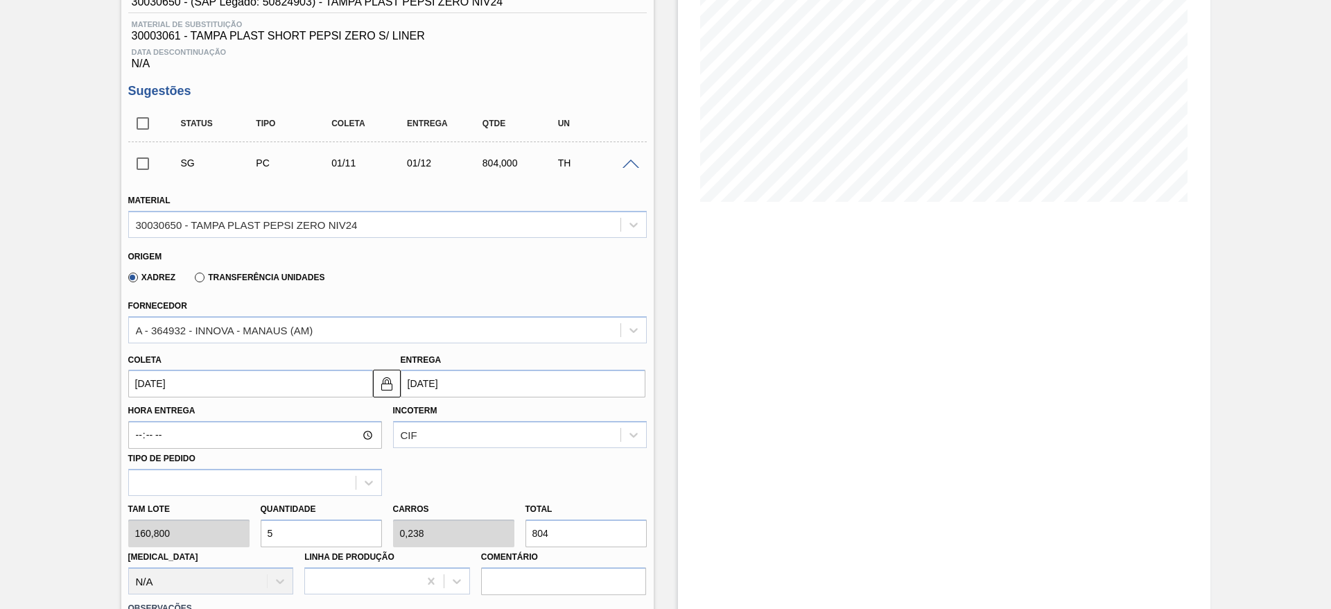
scroll to position [208, 0]
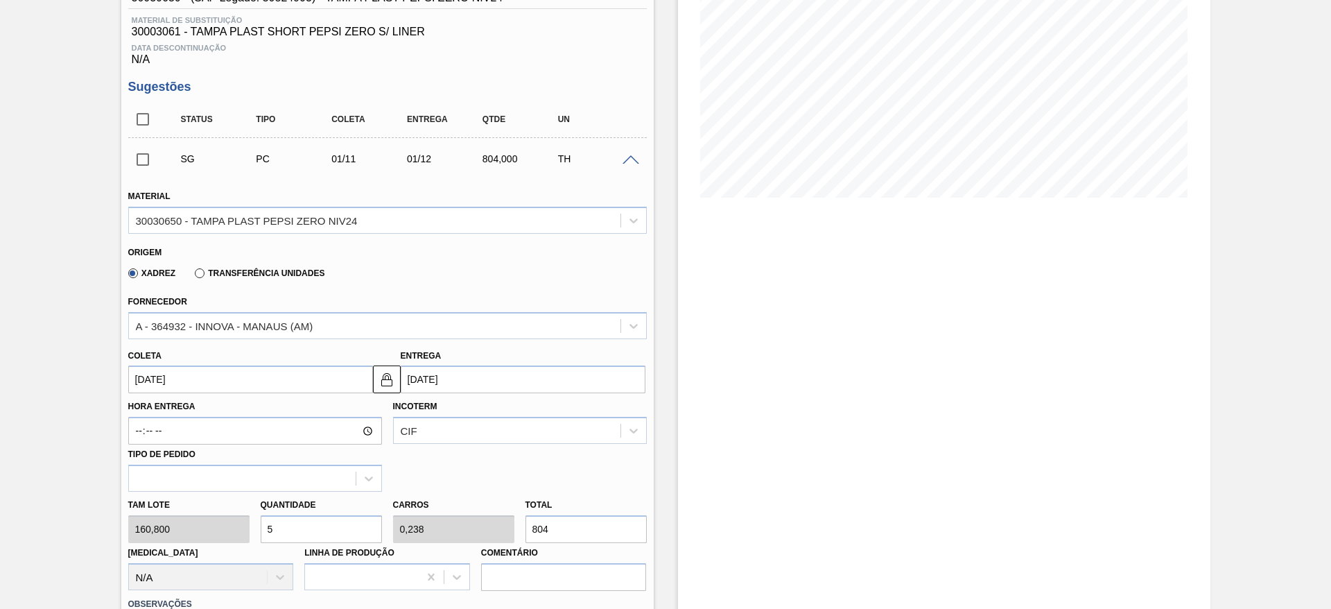
click at [163, 385] on input "01/11/2025" at bounding box center [250, 379] width 245 height 28
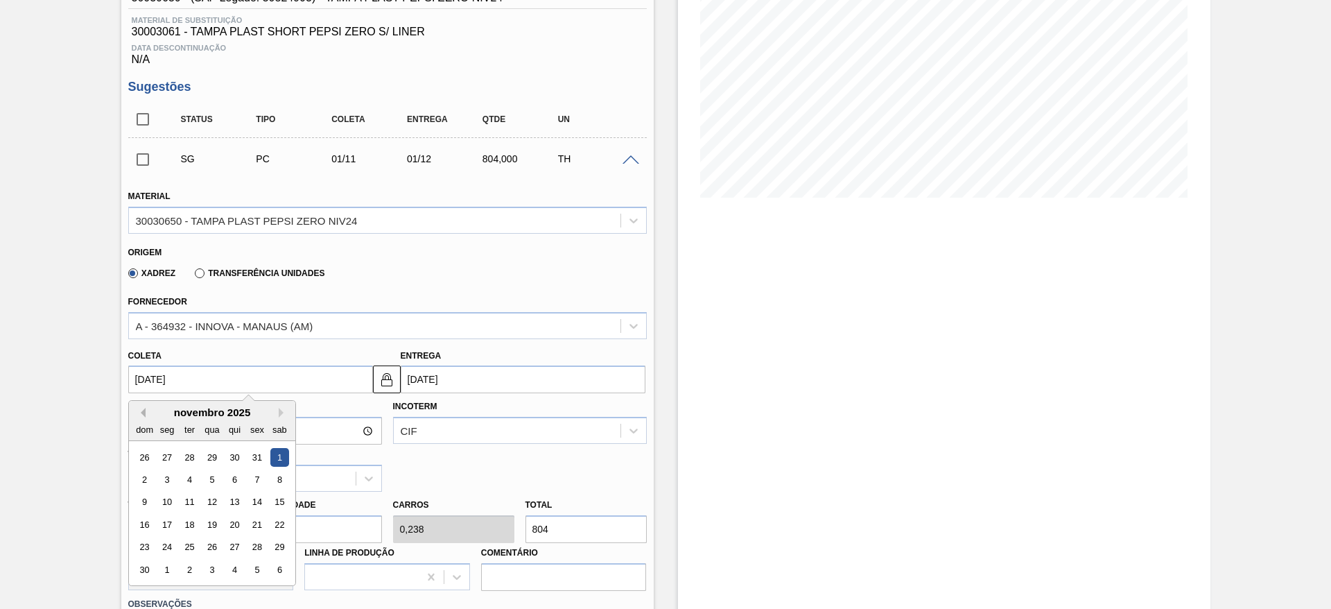
click at [141, 413] on button "Previous Month" at bounding box center [141, 413] width 10 height 10
click at [166, 547] on div "27" at bounding box center [166, 547] width 19 height 19
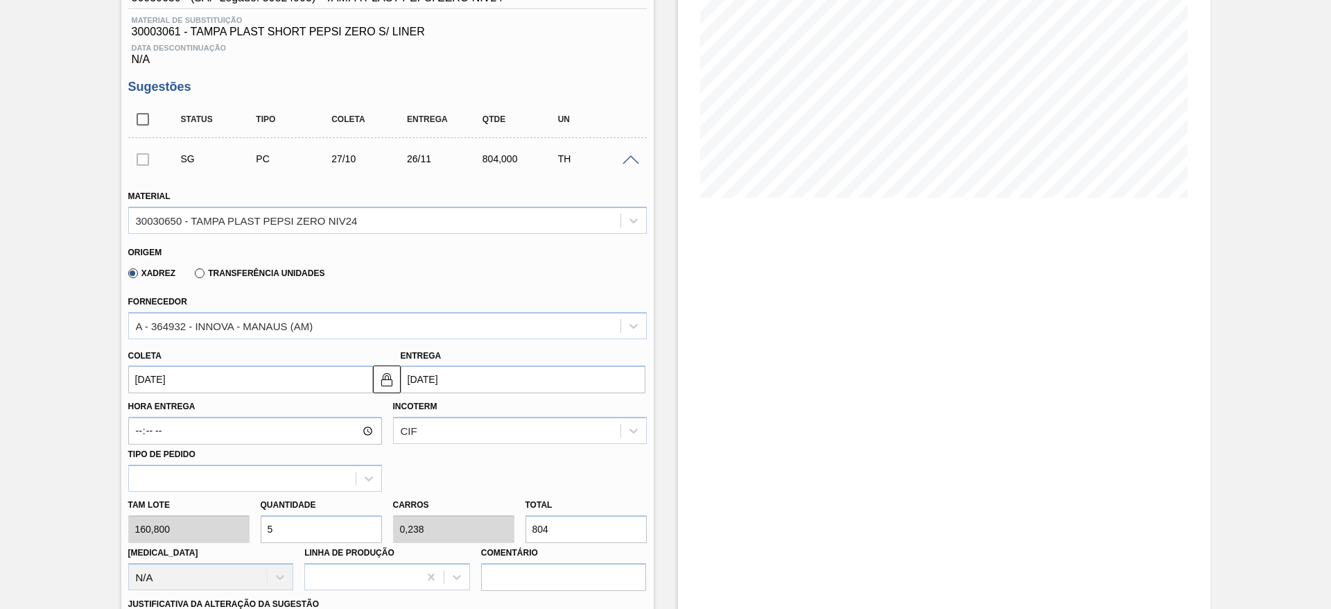
type input "27/10/2025"
type input "26/11/2025"
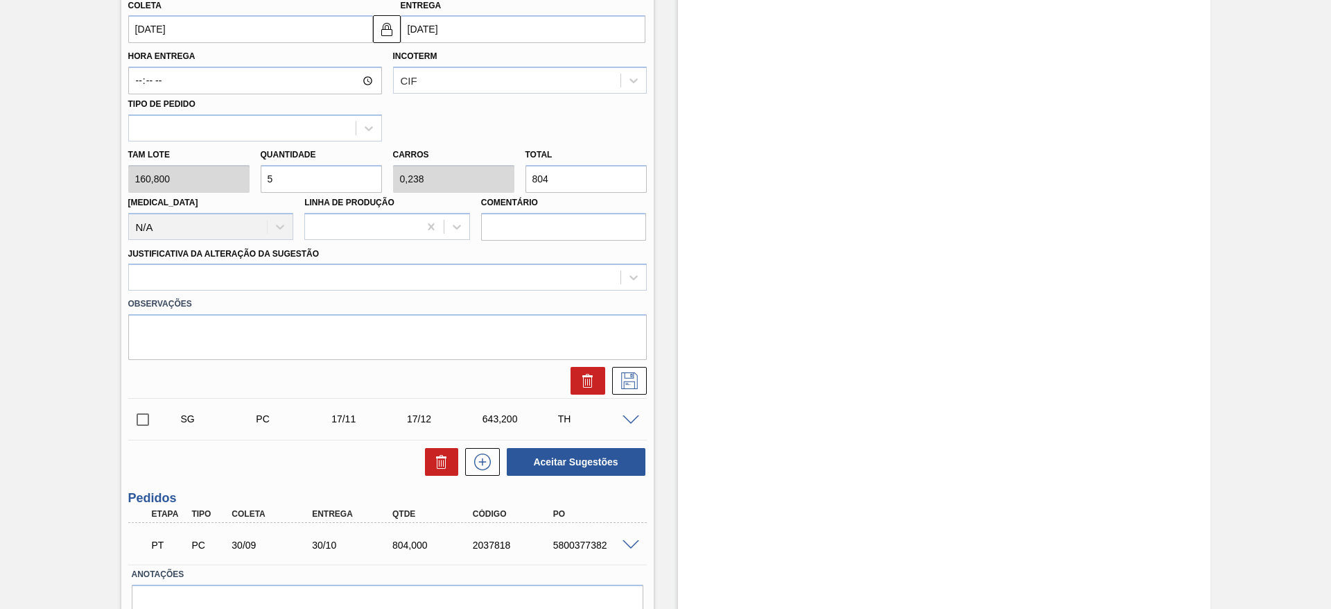
scroll to position [520, 0]
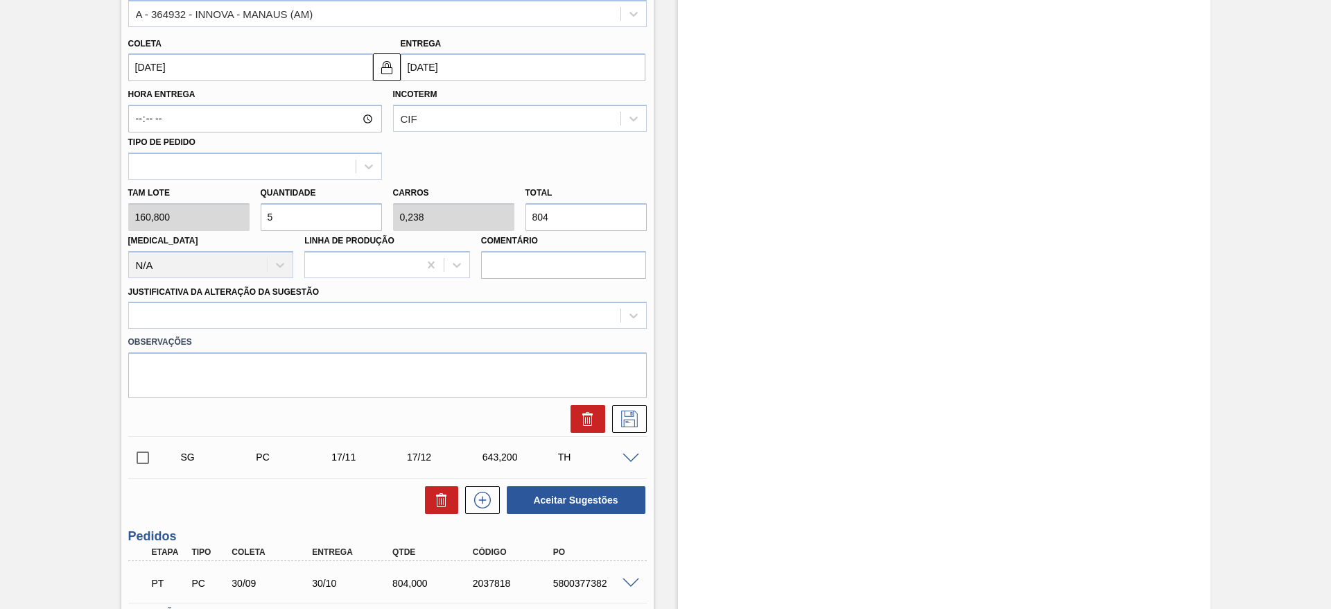
click at [233, 217] on div "Tam lote 160,800 Quantidade 5 Carros 0,238 Total 804 Doca N/A Linha de Produção…" at bounding box center [388, 229] width 530 height 99
type input "1"
type input "0,048"
type input "160,8"
type input "10"
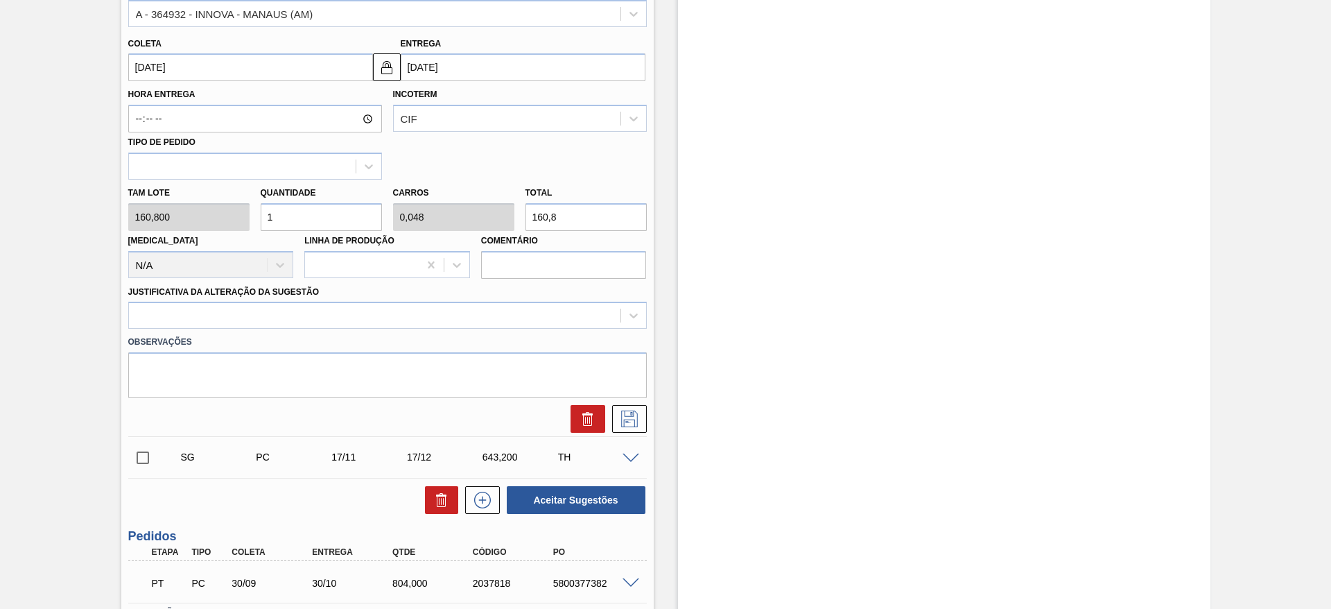
type input "0,476"
type input "1.608"
type input "10"
click at [373, 306] on div at bounding box center [375, 316] width 492 height 20
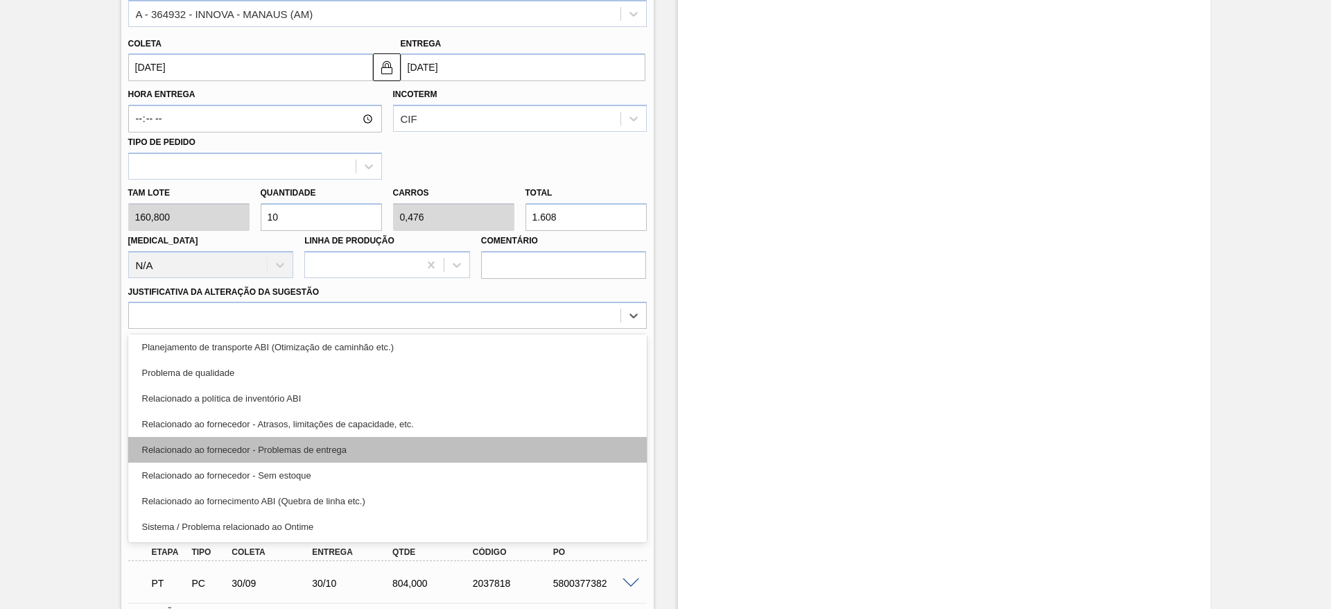
scroll to position [155, 0]
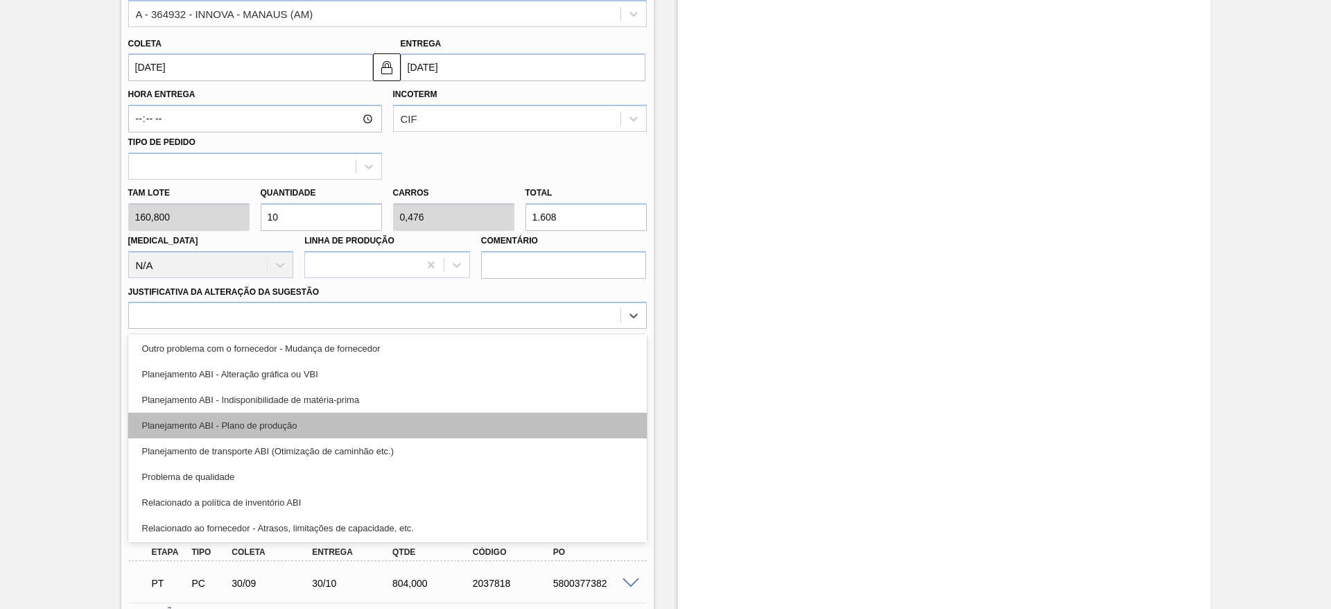
click at [428, 426] on div "Planejamento ABI - Plano de produção" at bounding box center [387, 426] width 519 height 26
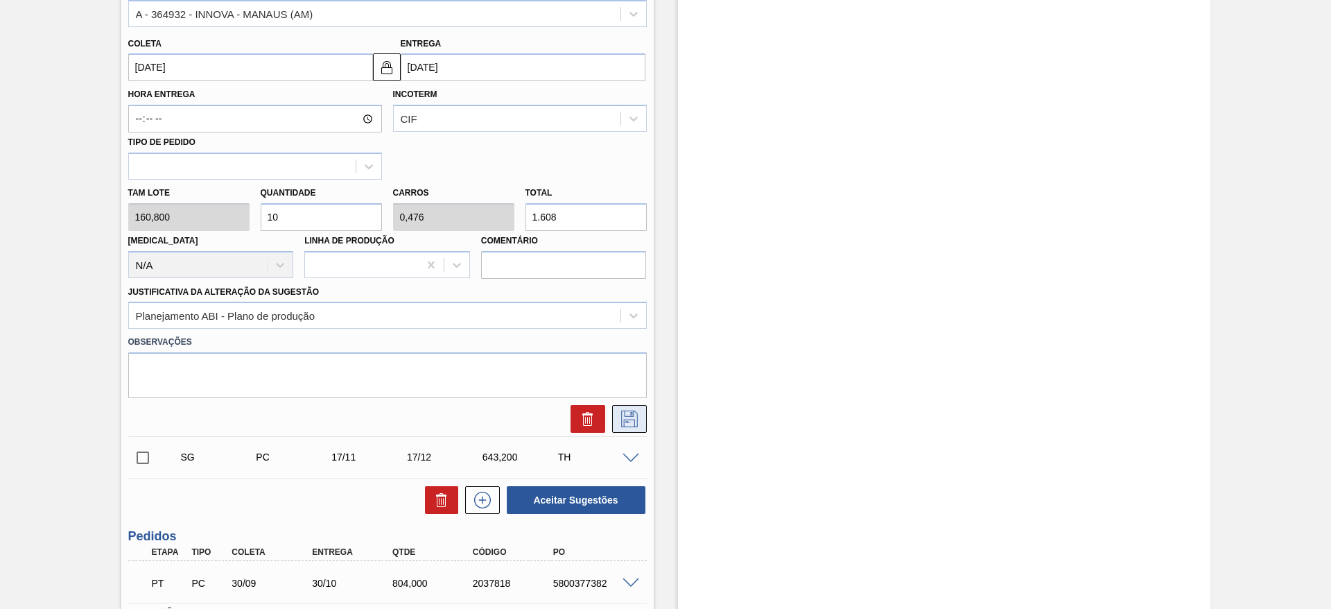
click at [630, 410] on icon at bounding box center [630, 418] width 22 height 17
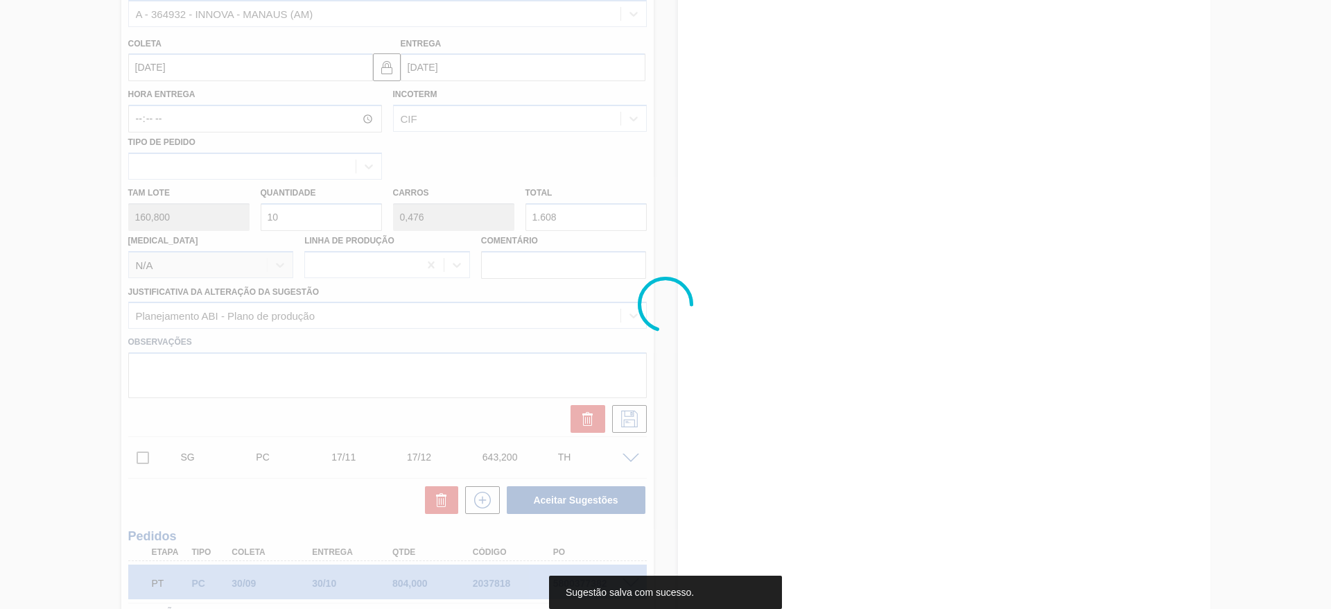
scroll to position [0, 0]
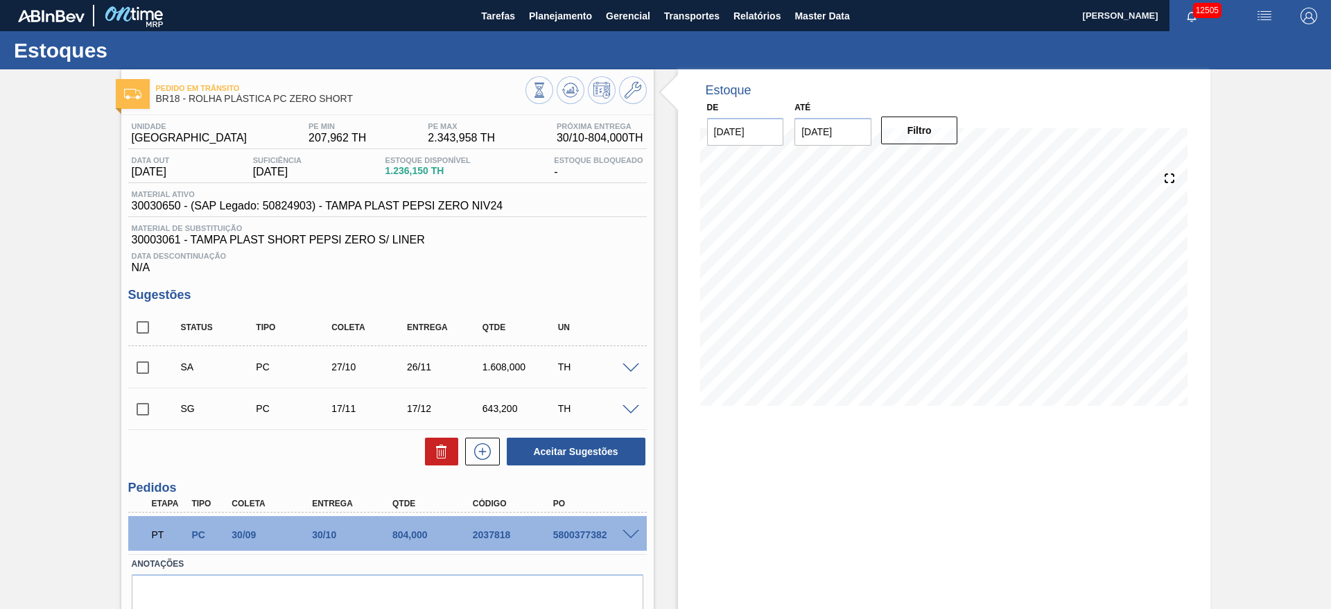
click at [142, 354] on input "checkbox" at bounding box center [142, 367] width 29 height 29
click at [579, 455] on button "Aceitar Sugestões" at bounding box center [576, 452] width 139 height 28
checkbox input "false"
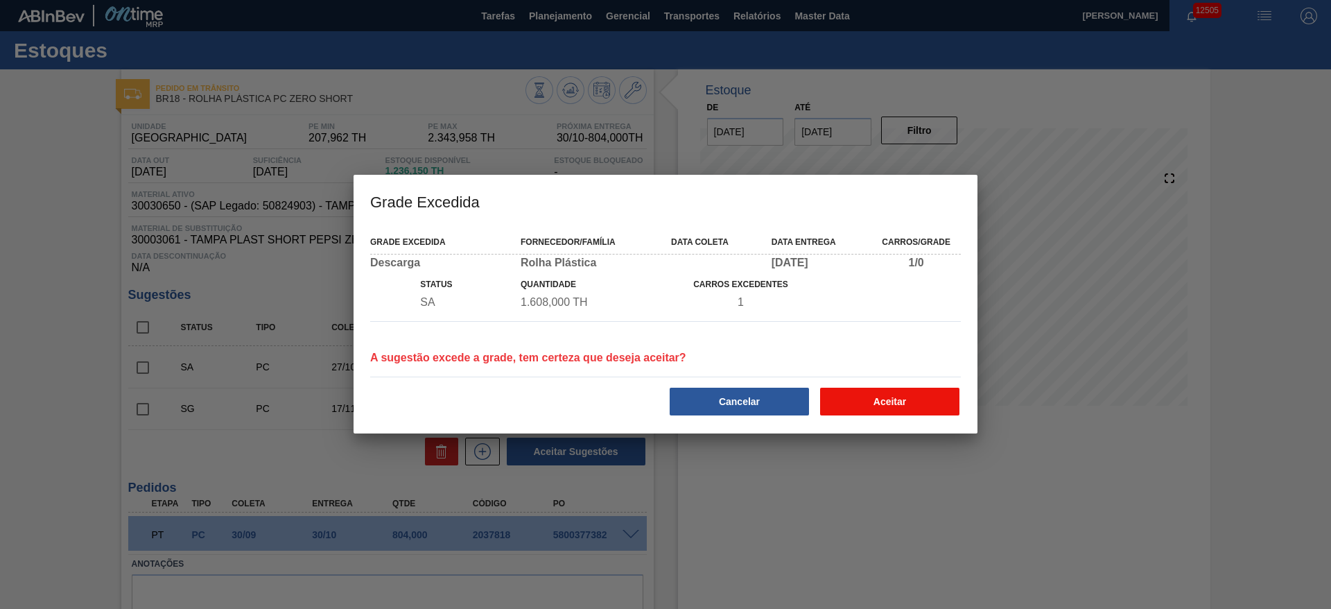
click at [928, 390] on button "Aceitar" at bounding box center [889, 402] width 139 height 28
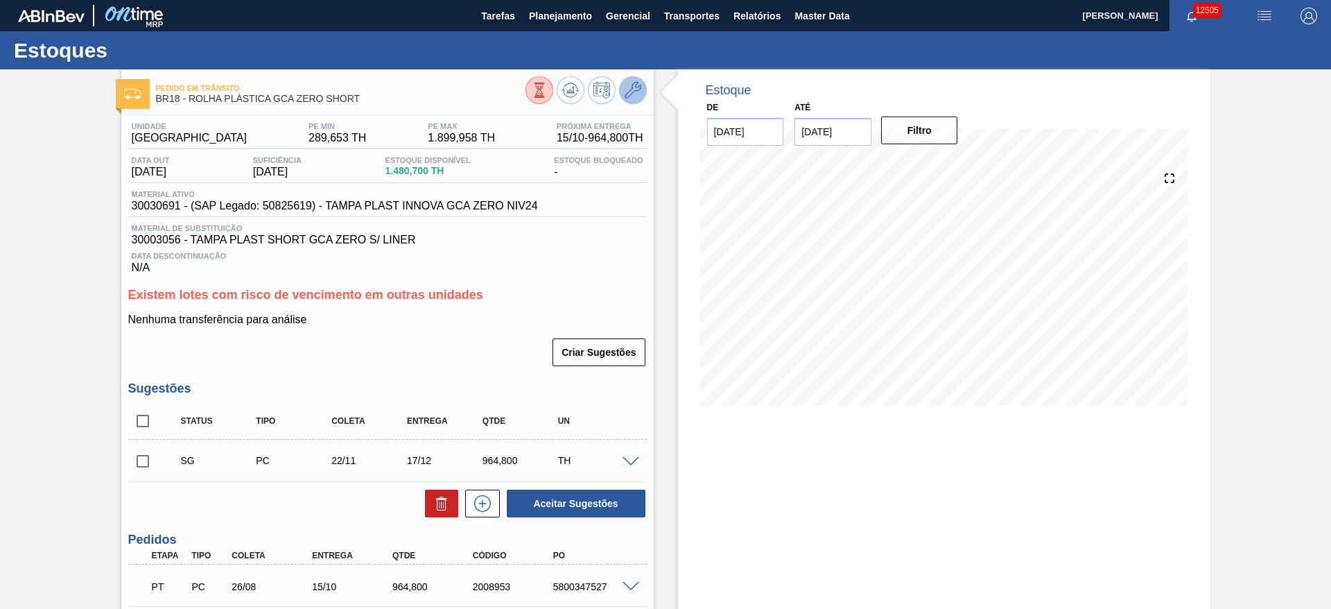
click at [633, 96] on icon at bounding box center [633, 90] width 17 height 17
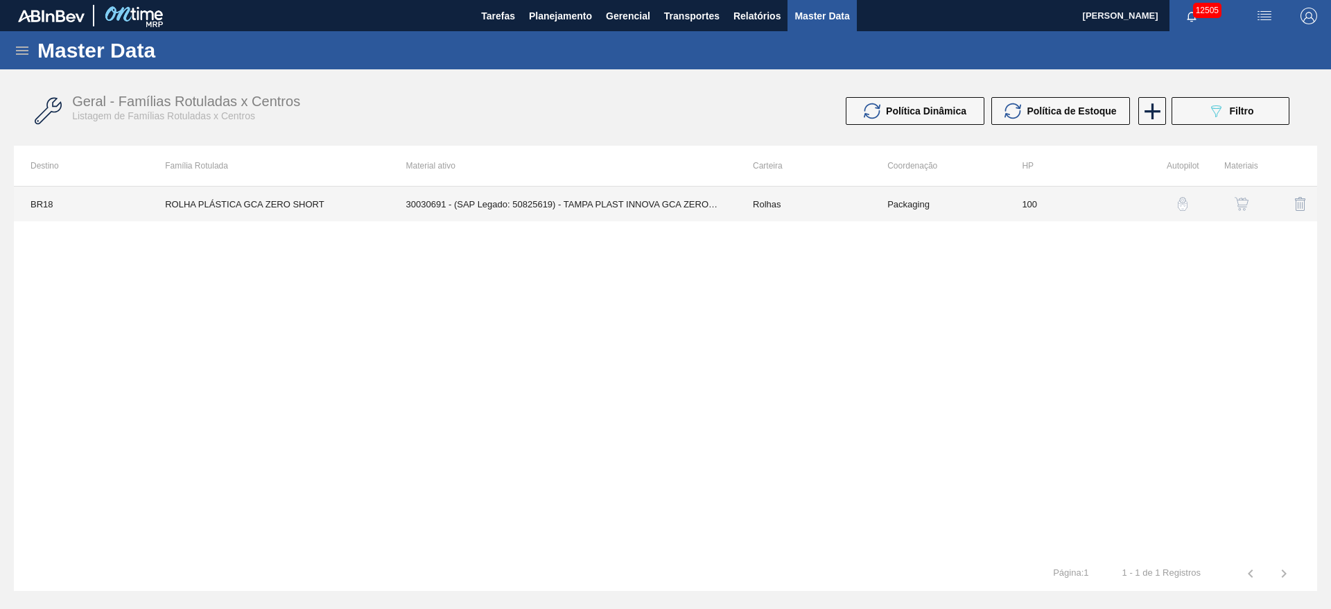
click at [593, 199] on td "30030691 - (SAP Legado: 50825619) - TAMPA PLAST INNOVA GCA ZERO NIV24" at bounding box center [563, 204] width 347 height 35
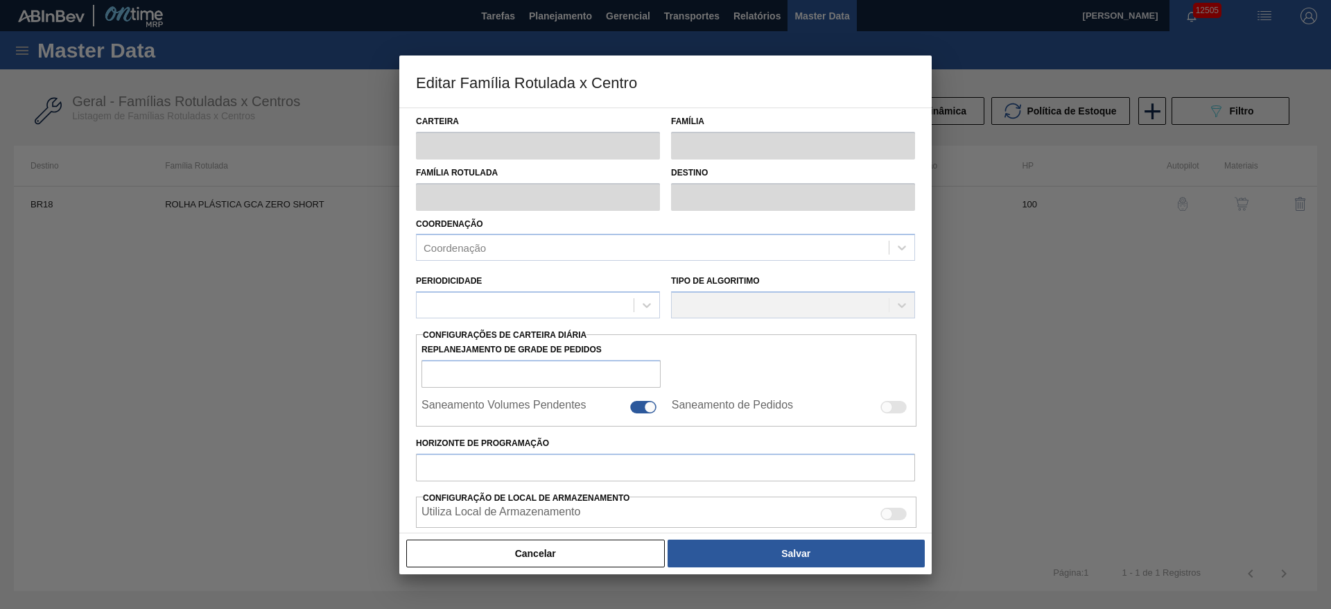
type input "Rolhas"
type input "Rolha Plástica"
type input "ROLHA PLÁSTICA GCA ZERO SHORT"
type input "BR18 - [GEOGRAPHIC_DATA]"
type input "100"
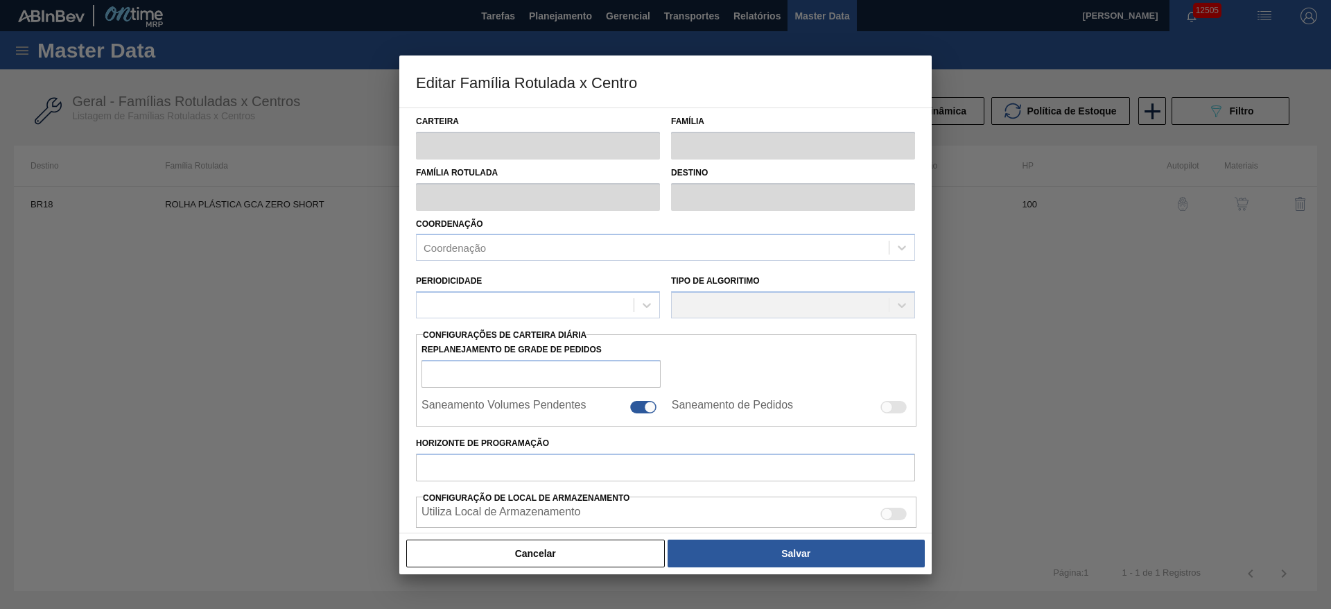
type input "289,653"
type input "1.899,958"
type input "65"
type input "1.336,351"
checkbox input "true"
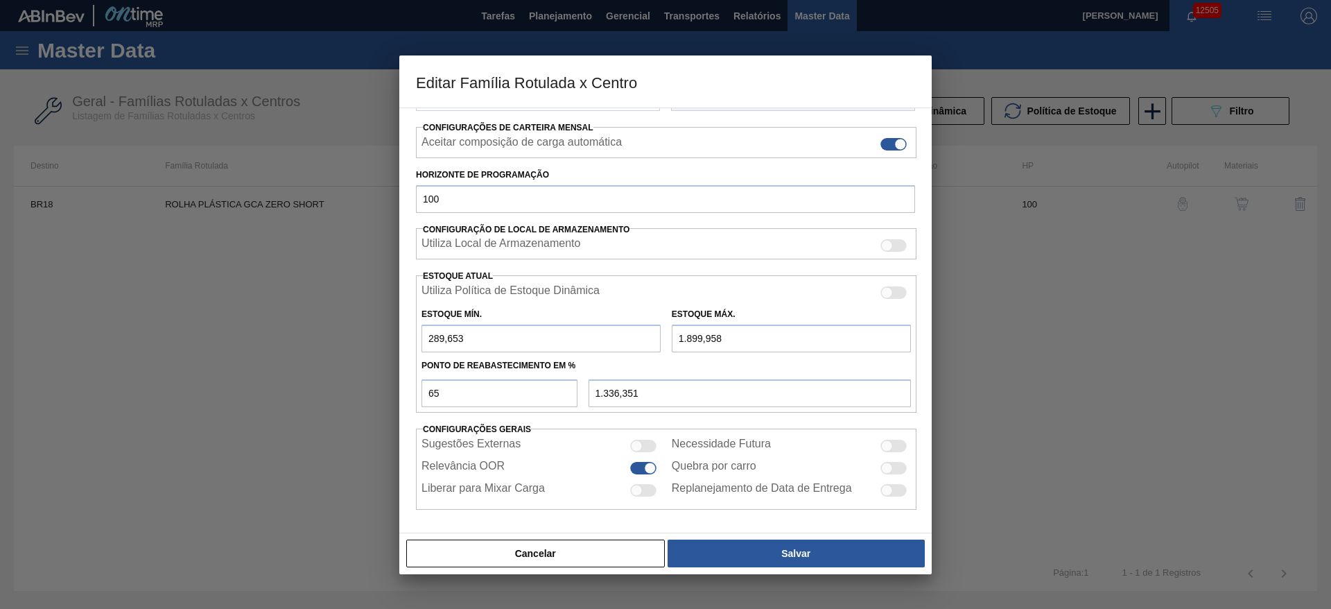
scroll to position [211, 0]
drag, startPoint x: 682, startPoint y: 335, endPoint x: 666, endPoint y: 342, distance: 18.0
click at [666, 342] on div "Estoque Máx. 1.899,958" at bounding box center [791, 328] width 250 height 48
type input "2.899,958"
type input "1.986,351"
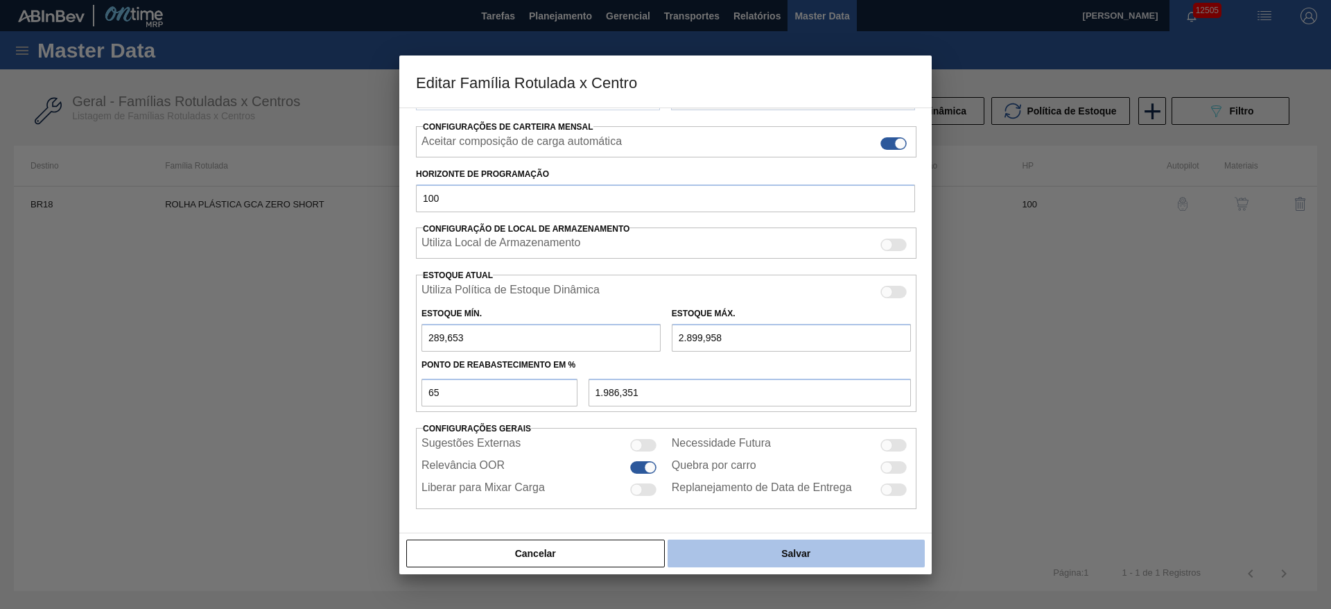
type input "2.899,958"
click at [747, 557] on button "Salvar" at bounding box center [796, 553] width 257 height 28
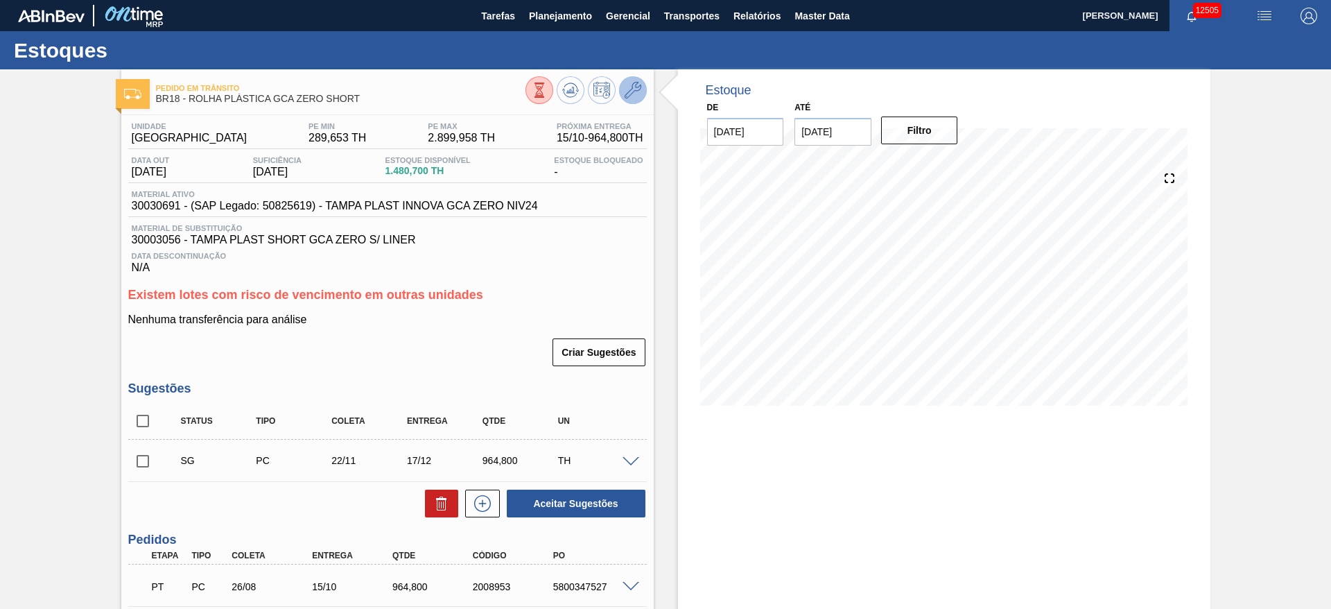
click at [638, 88] on icon at bounding box center [633, 90] width 17 height 17
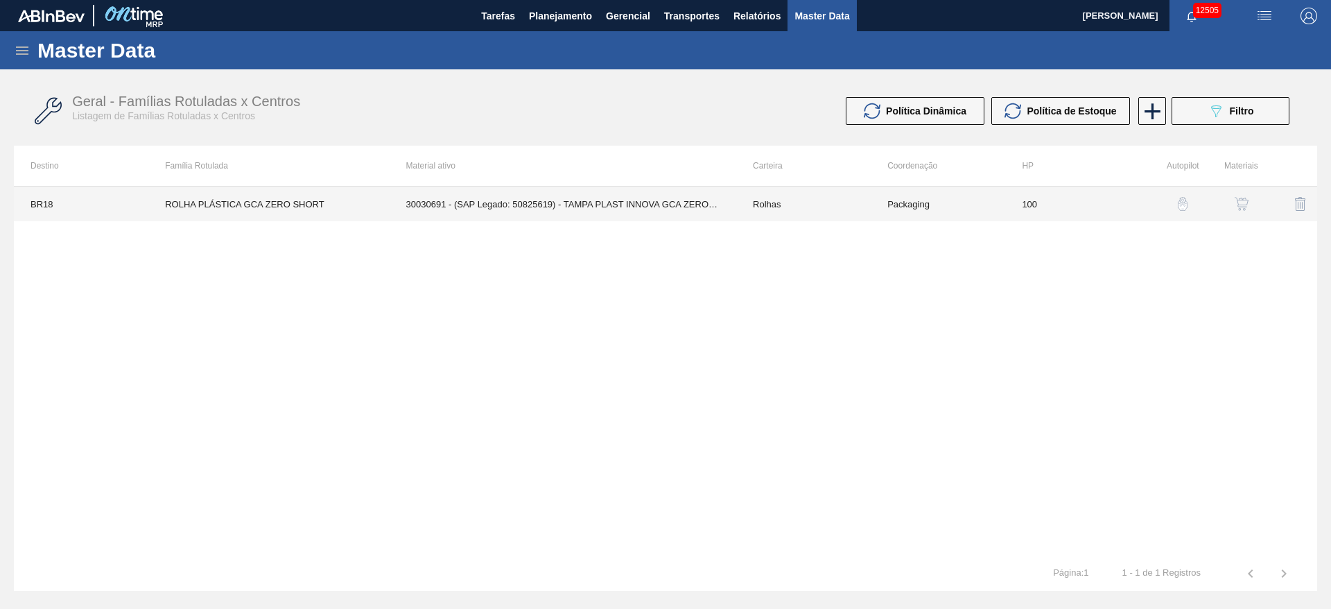
click at [588, 187] on td "30030691 - (SAP Legado: 50825619) - TAMPA PLAST INNOVA GCA ZERO NIV24" at bounding box center [563, 204] width 347 height 35
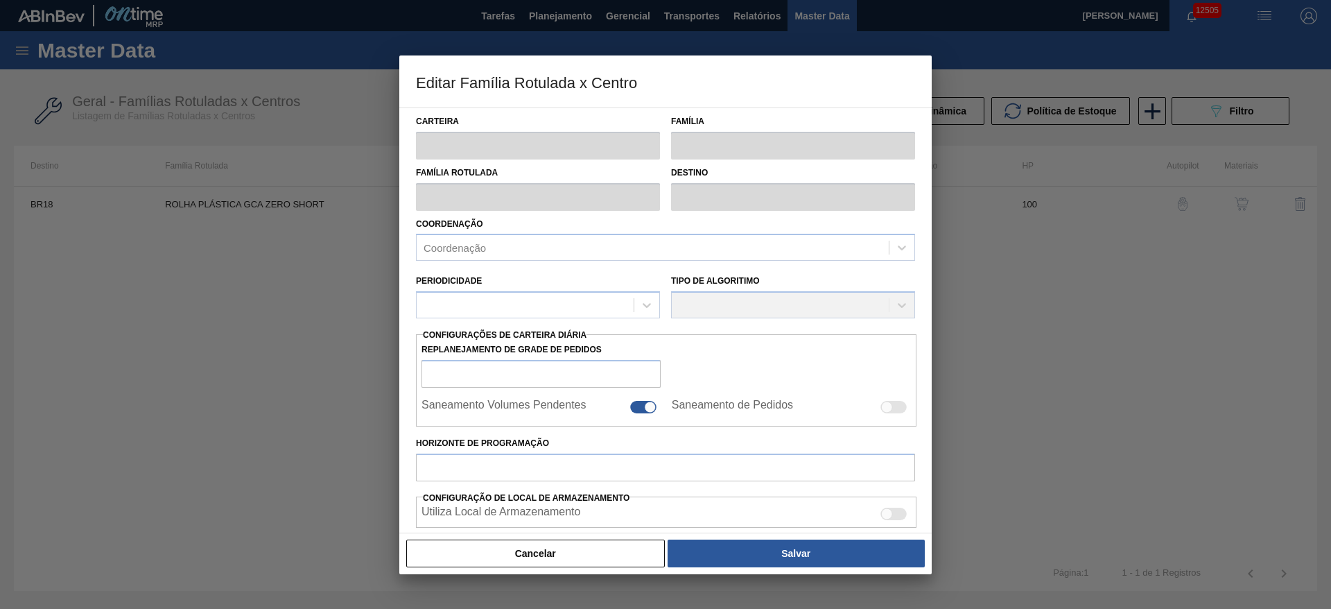
type input "Rolhas"
type input "Rolha Plástica"
type input "ROLHA PLÁSTICA GCA ZERO SHORT"
type input "BR18 - Pernambuco"
type input "100"
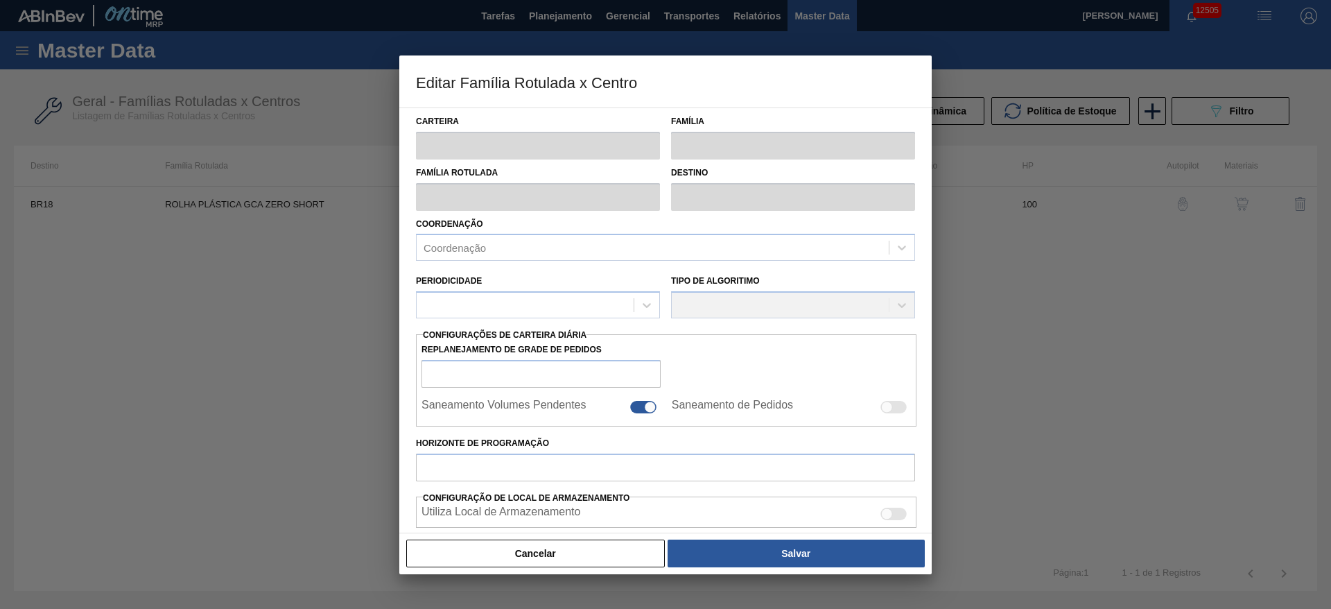
type input "289,653"
type input "2.899,958"
type input "65"
type input "1.986,351"
checkbox input "true"
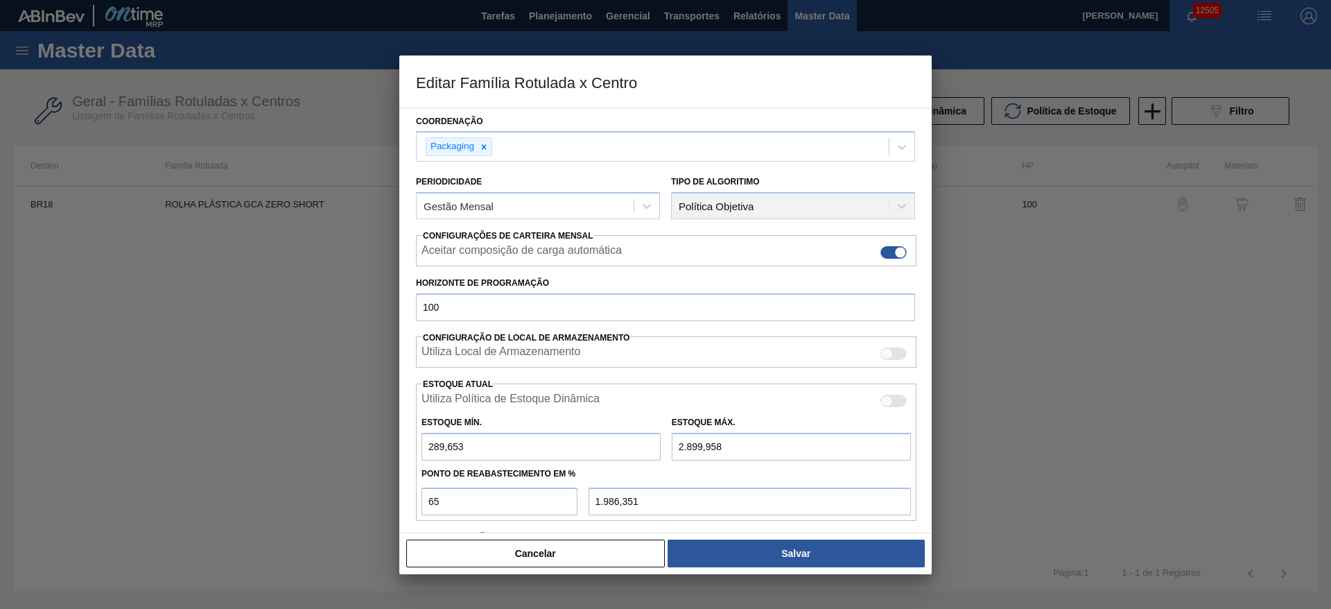
scroll to position [211, 0]
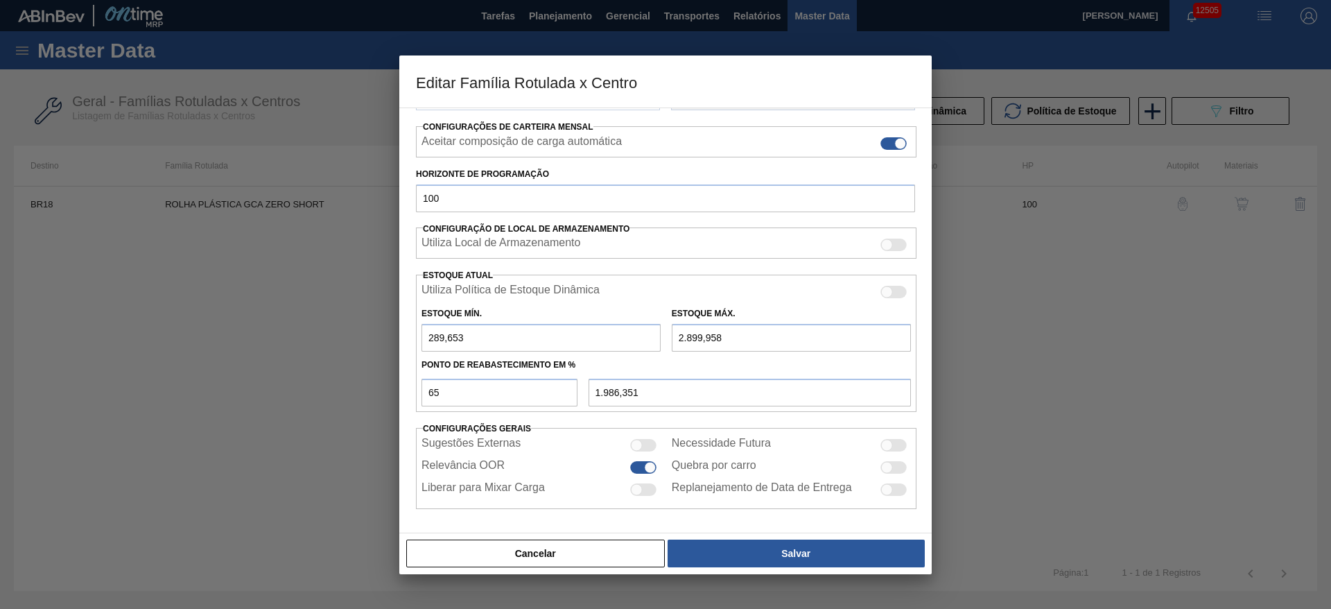
drag, startPoint x: 682, startPoint y: 340, endPoint x: 661, endPoint y: 343, distance: 21.0
click at [661, 343] on div "Estoque Mín. 289,653 Estoque Máx. 2.899,958" at bounding box center [666, 325] width 501 height 51
type input "3.899,958"
type input "2.636,351"
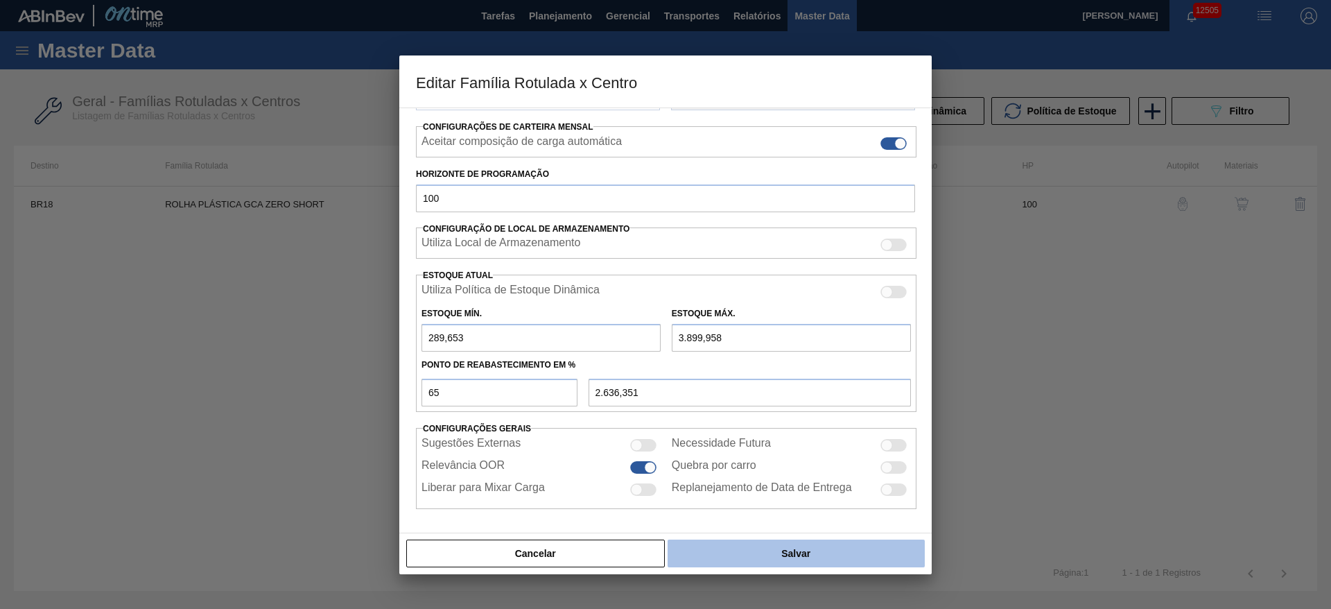
type input "3.899,958"
click at [804, 548] on button "Salvar" at bounding box center [796, 553] width 257 height 28
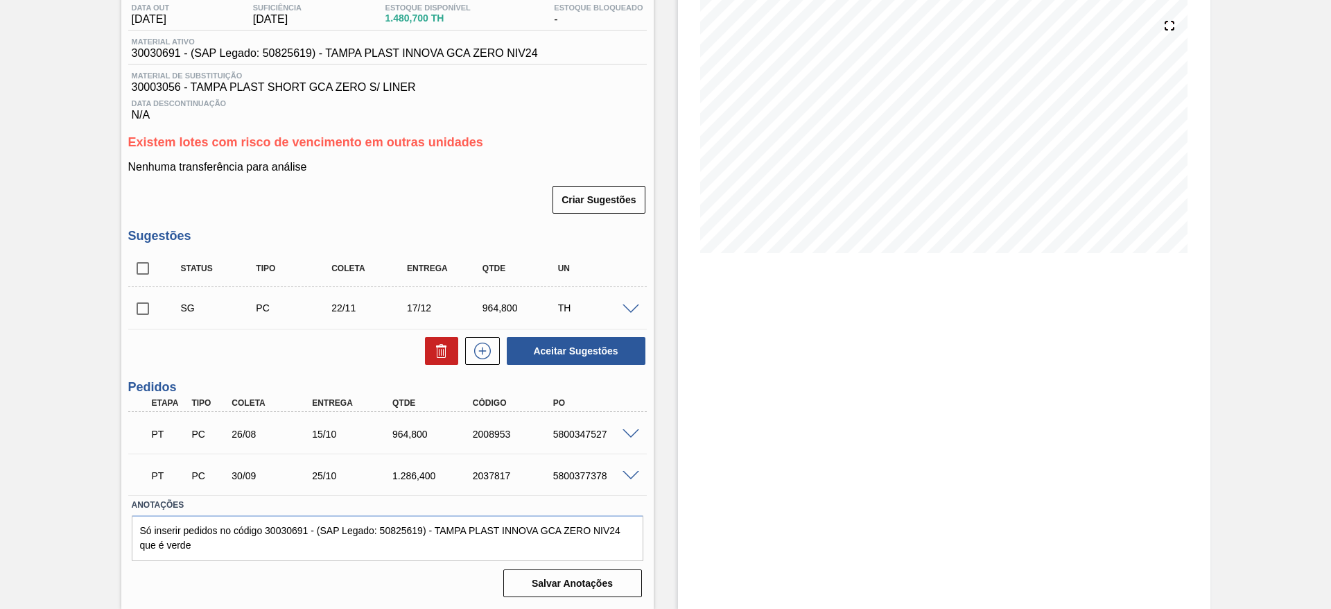
scroll to position [49, 0]
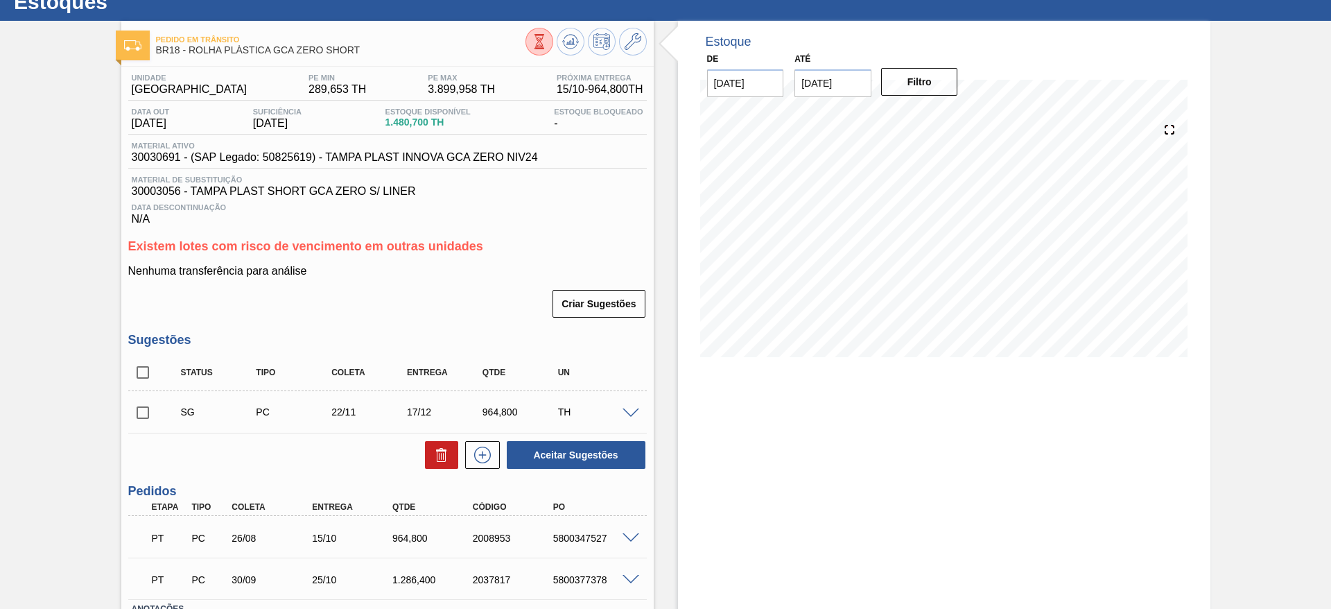
click at [626, 410] on span at bounding box center [631, 413] width 17 height 10
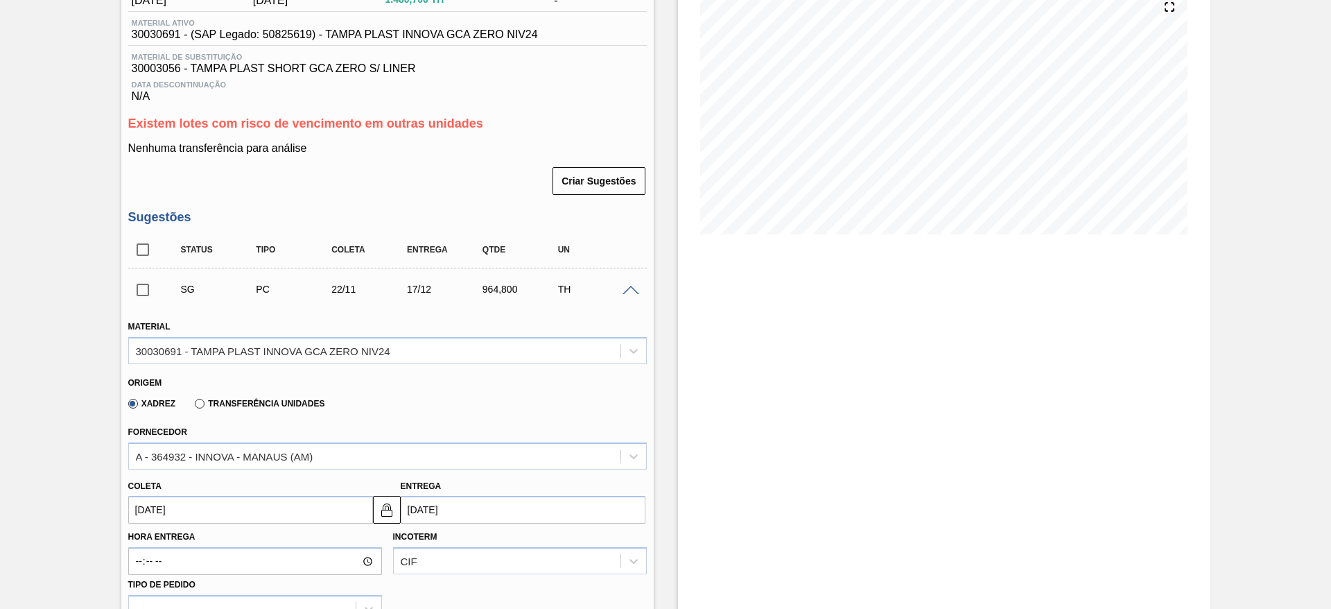
scroll to position [257, 0]
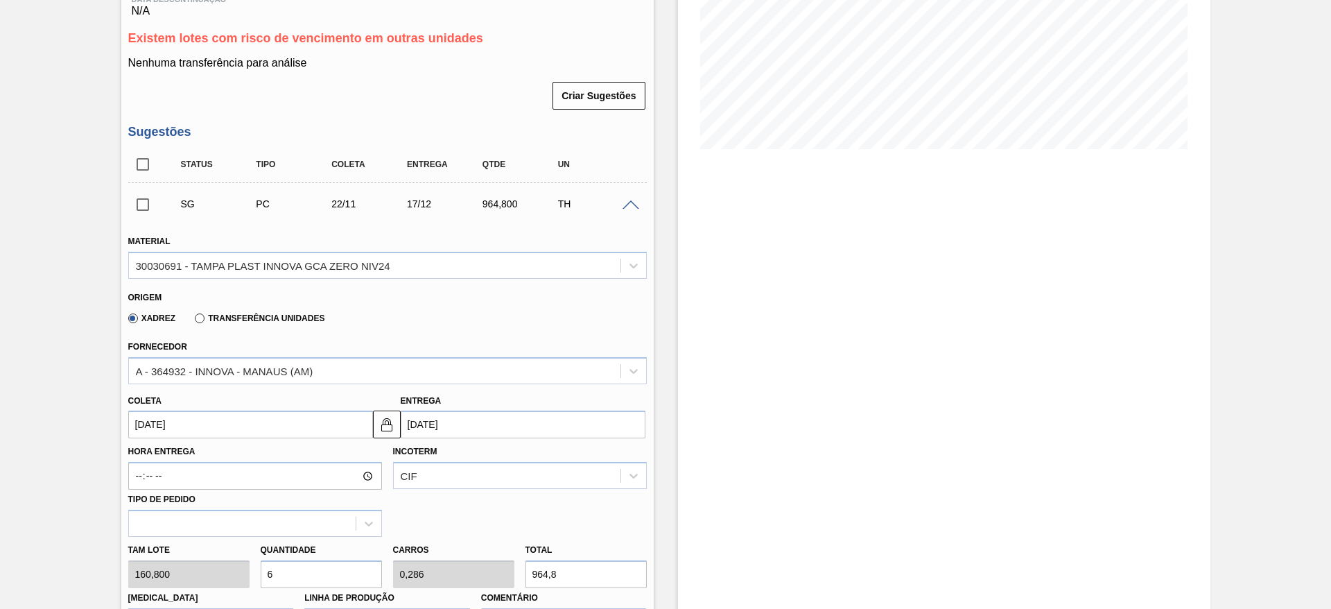
click at [243, 567] on div "Tam lote 160,800 Quantidade 6 Carros 0,286 Total 964,8 Doca N/A Linha de Produç…" at bounding box center [388, 586] width 530 height 99
type input "1"
type input "0,048"
type input "160,8"
type input "11"
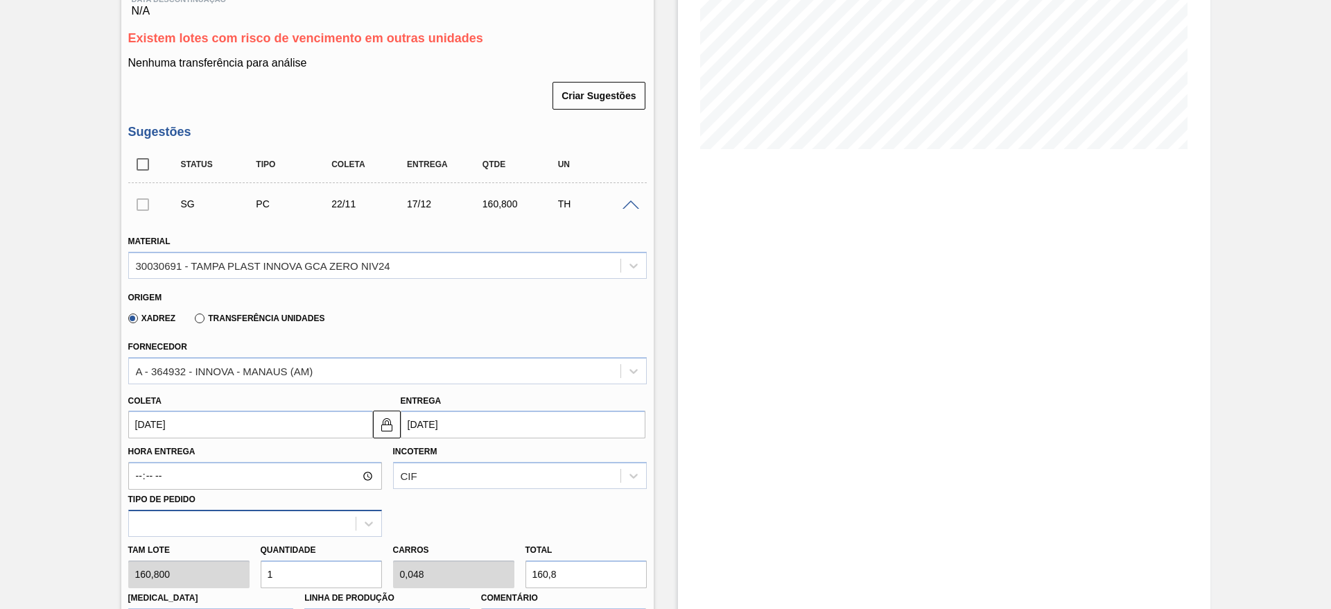
type input "0,524"
type input "1.768,8"
type input "11"
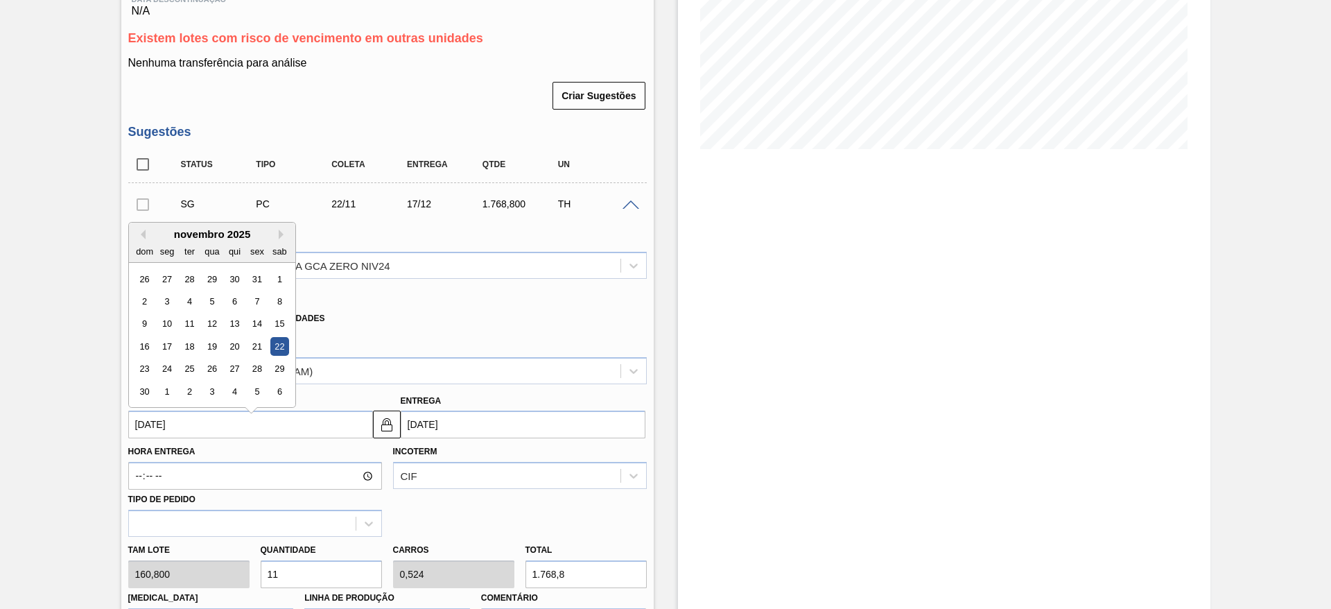
click at [144, 423] on input "[DATE]" at bounding box center [250, 424] width 245 height 28
click at [162, 270] on div "27" at bounding box center [166, 272] width 19 height 19
type input "[DATE]"
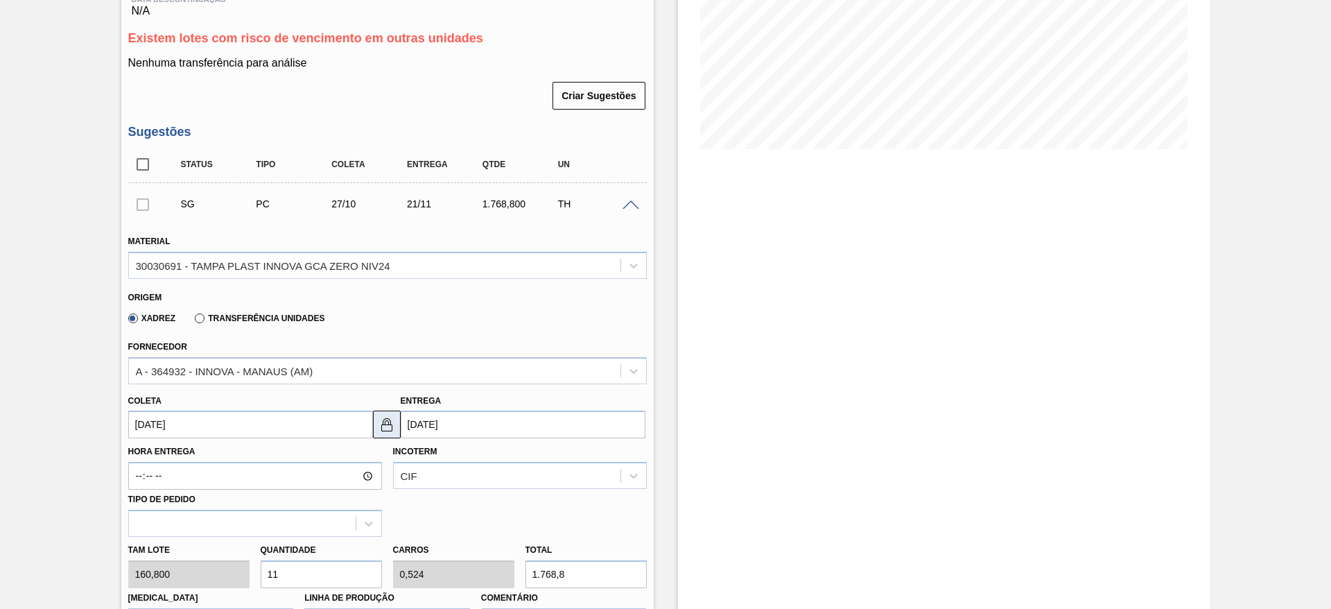
click at [386, 416] on img at bounding box center [387, 424] width 17 height 17
click at [420, 419] on input "[DATE]" at bounding box center [523, 424] width 245 height 28
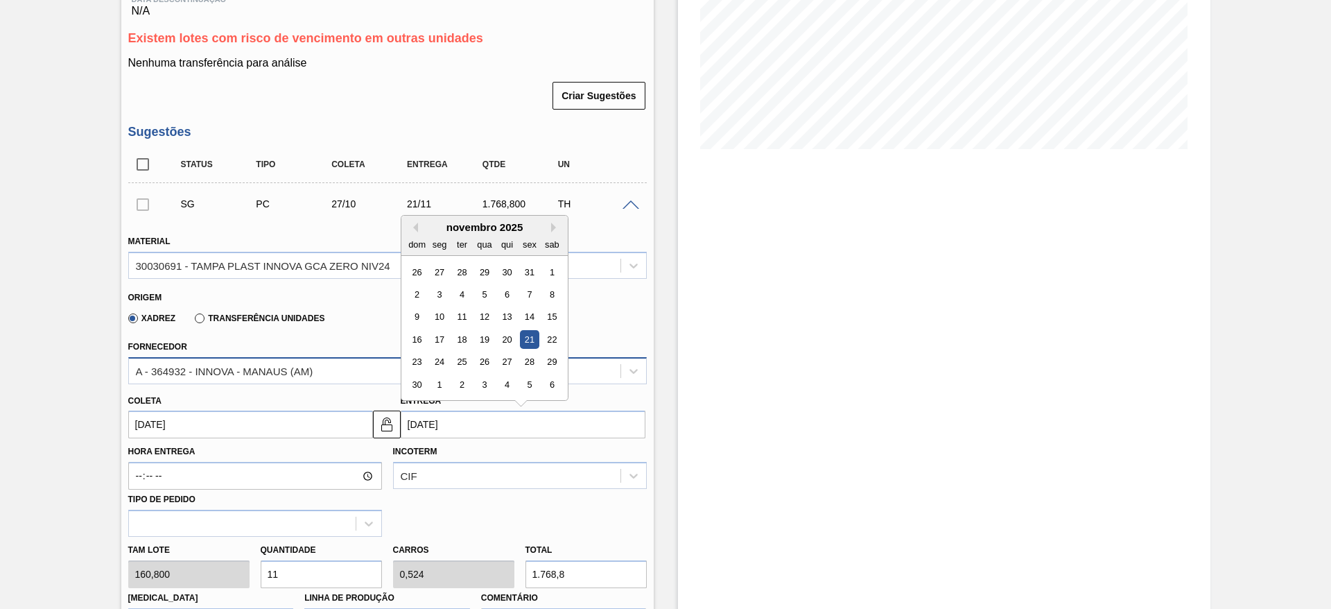
drag, startPoint x: 485, startPoint y: 361, endPoint x: 471, endPoint y: 359, distance: 14.0
click at [482, 359] on div "26" at bounding box center [484, 362] width 19 height 19
type input "26/11/2025"
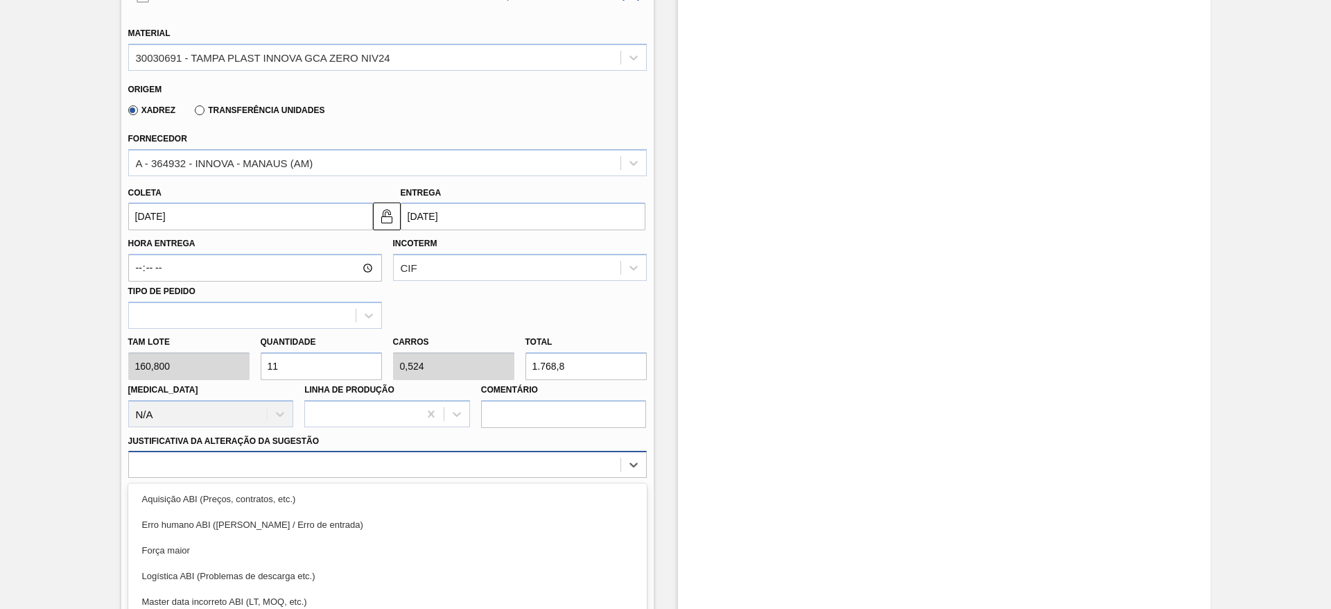
click at [505, 462] on div "option Aquisição ABI (Preços, contratos, etc.) focused, 1 of 18. 18 results ava…" at bounding box center [387, 464] width 519 height 27
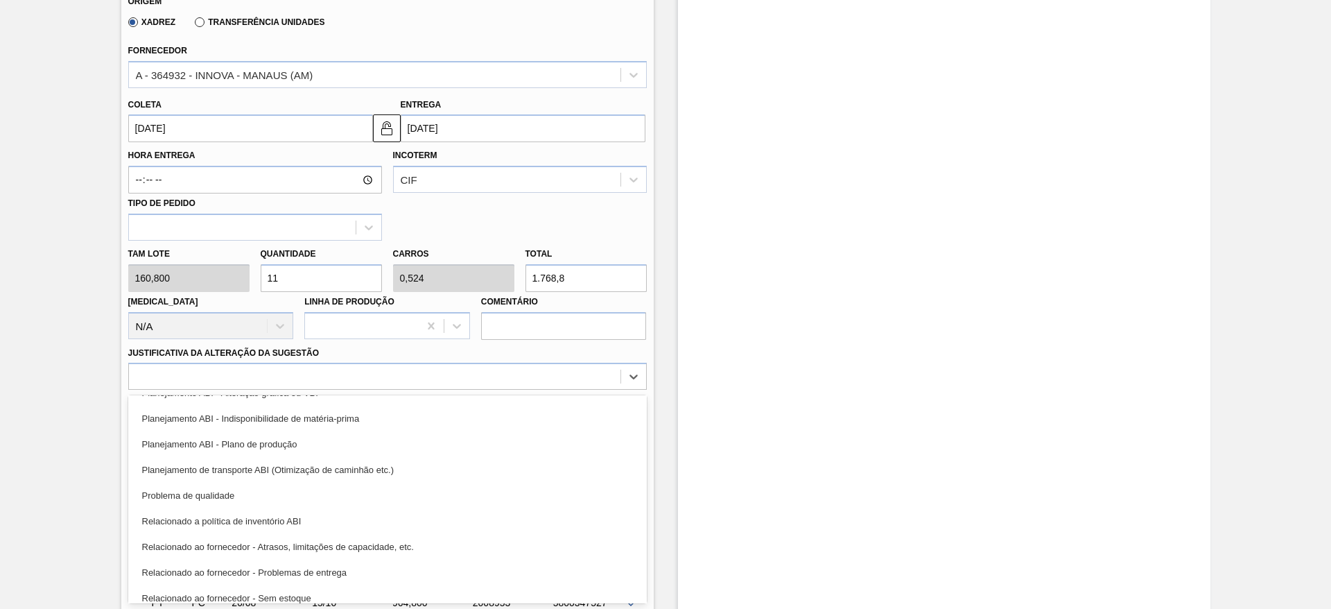
scroll to position [208, 0]
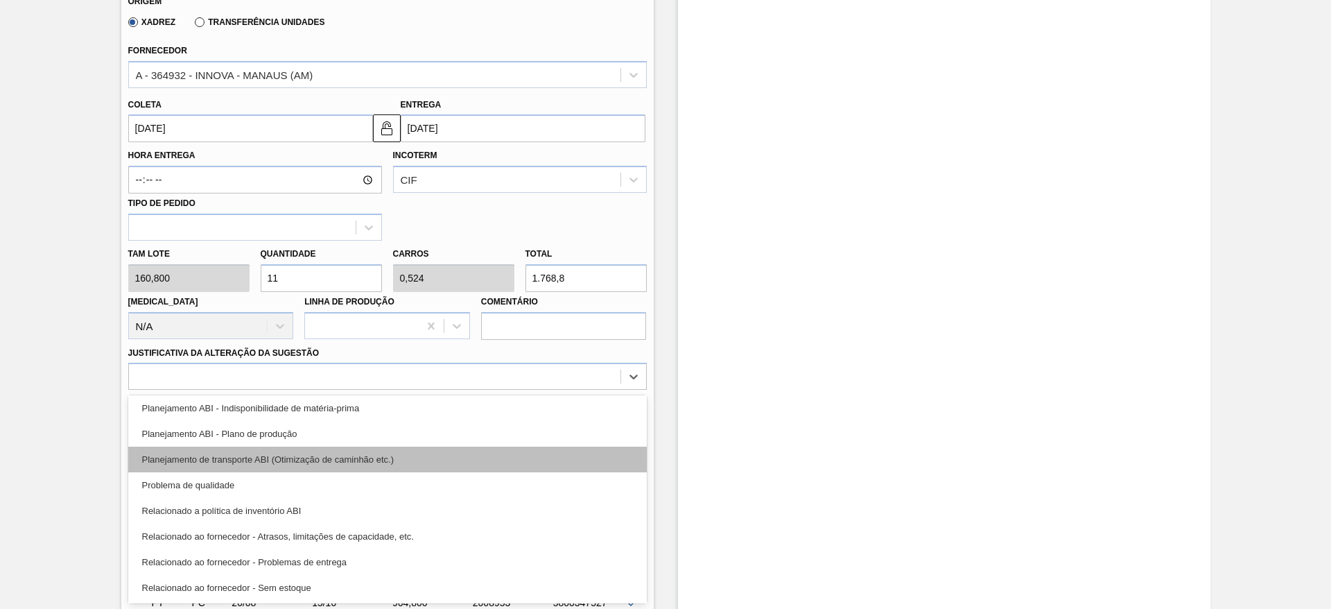
click at [483, 463] on div "Planejamento de transporte ABI (Otimização de caminhão etc.)" at bounding box center [387, 460] width 519 height 26
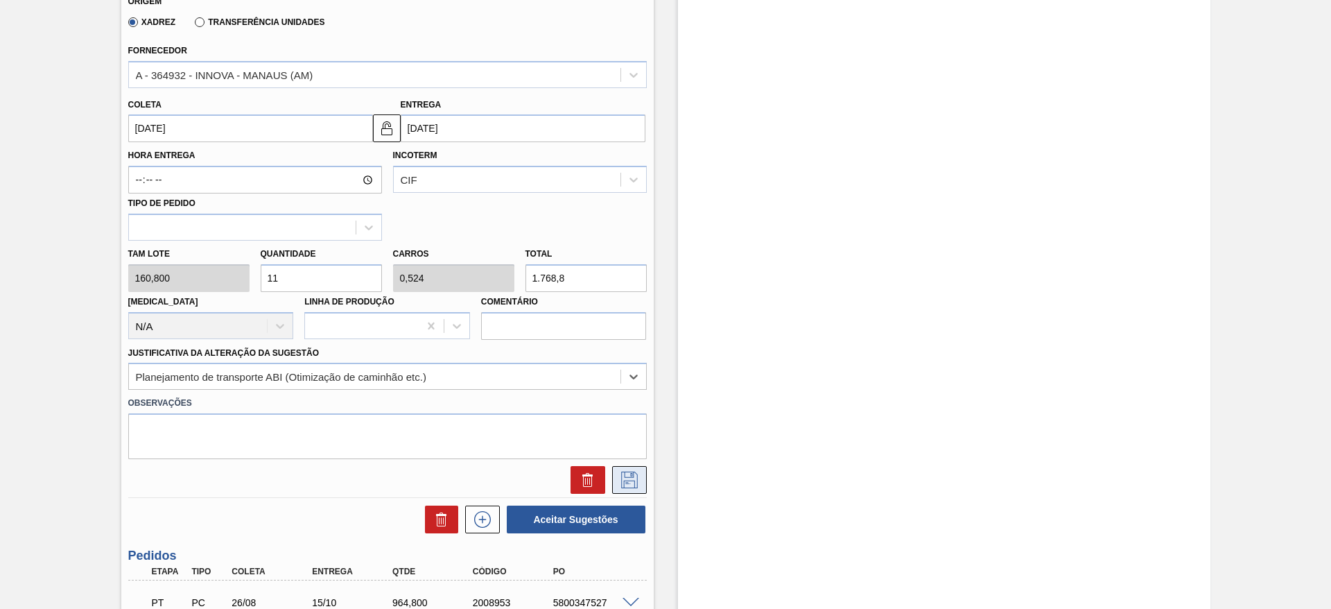
click at [637, 482] on icon at bounding box center [630, 480] width 22 height 17
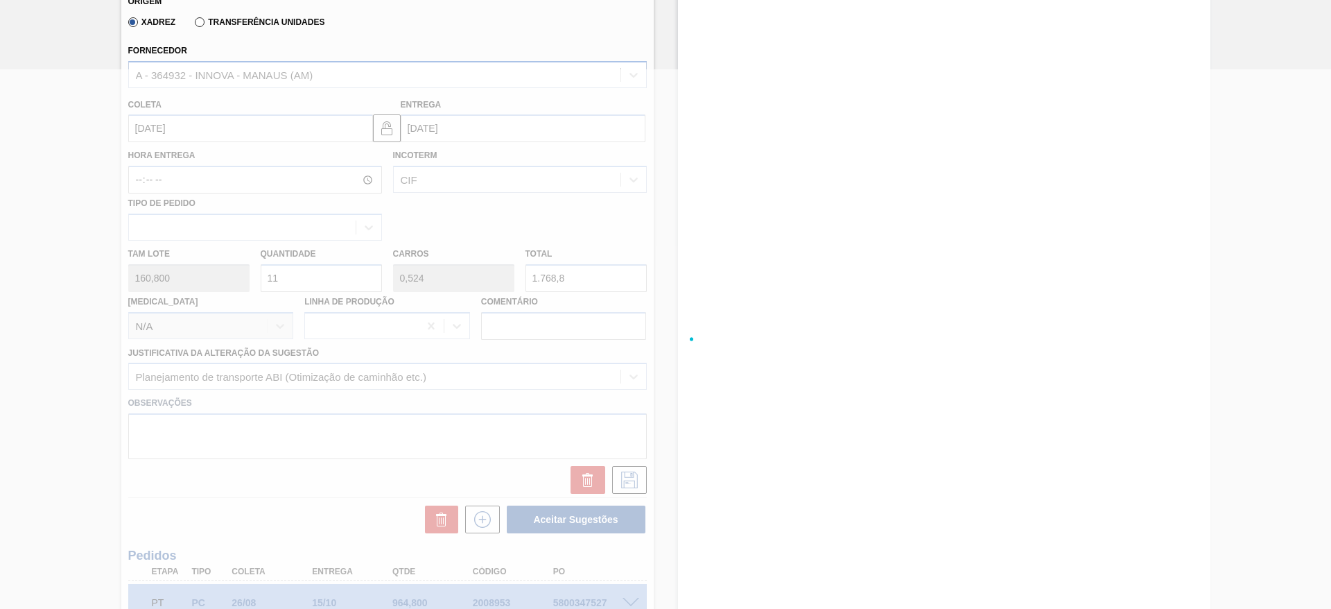
scroll to position [20, 0]
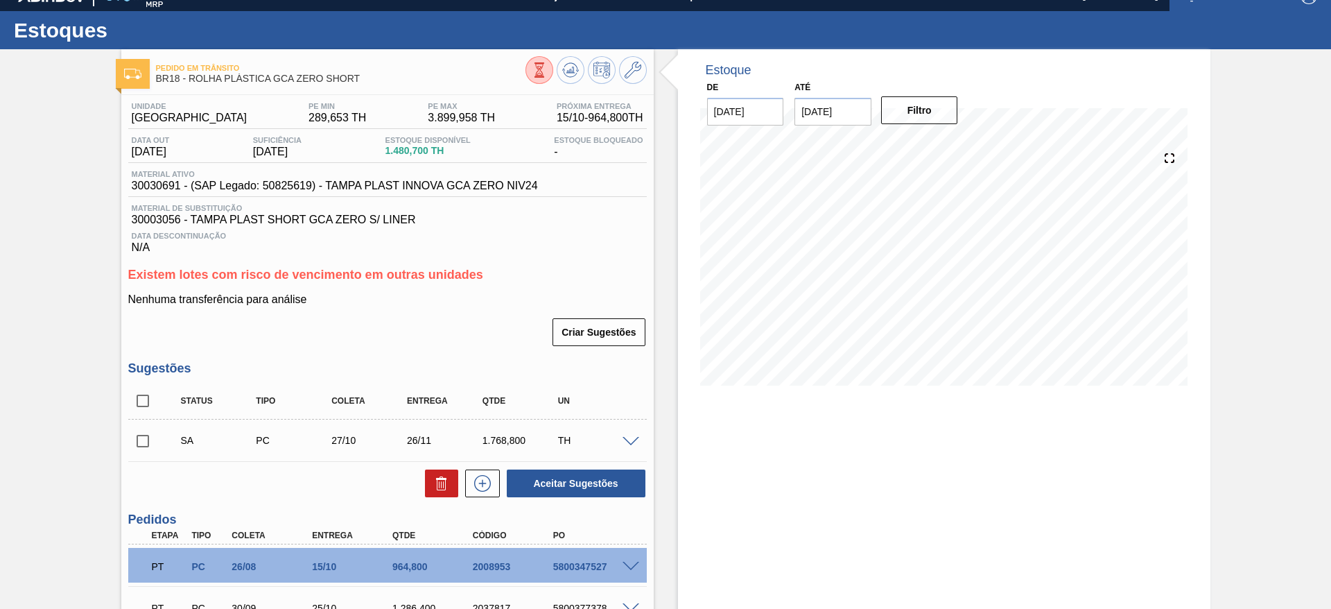
click at [142, 441] on input "checkbox" at bounding box center [142, 440] width 29 height 29
click at [573, 479] on button "Aceitar Sugestões" at bounding box center [576, 483] width 139 height 28
checkbox input "false"
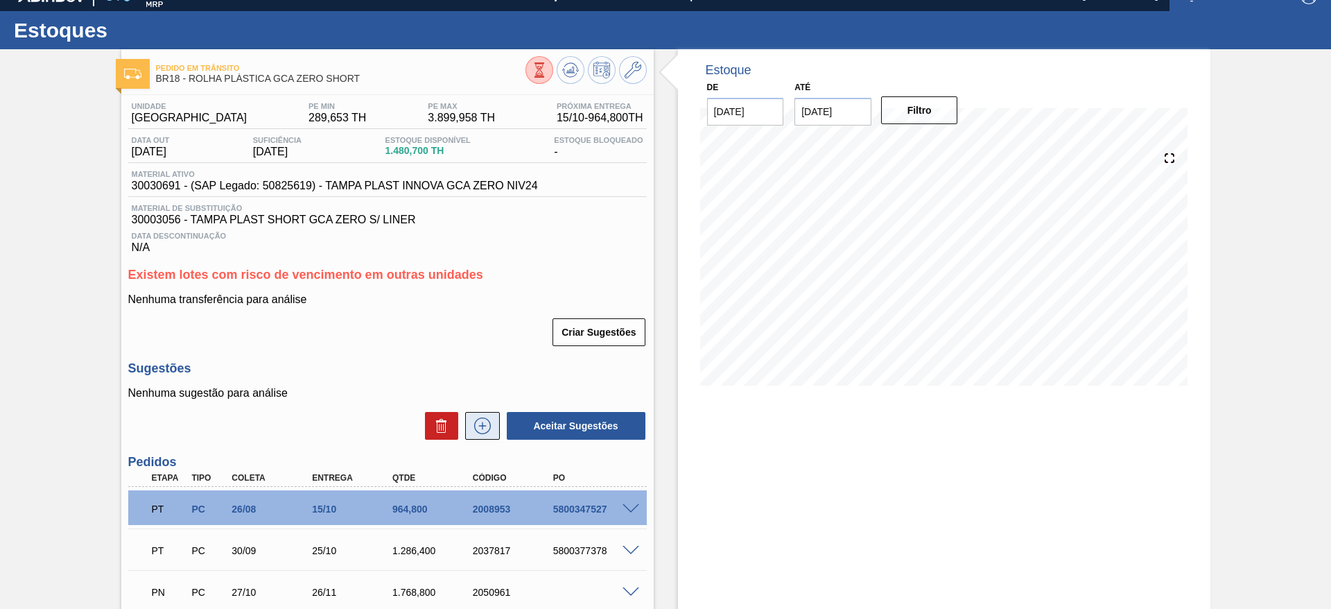
click at [489, 431] on icon at bounding box center [483, 425] width 22 height 17
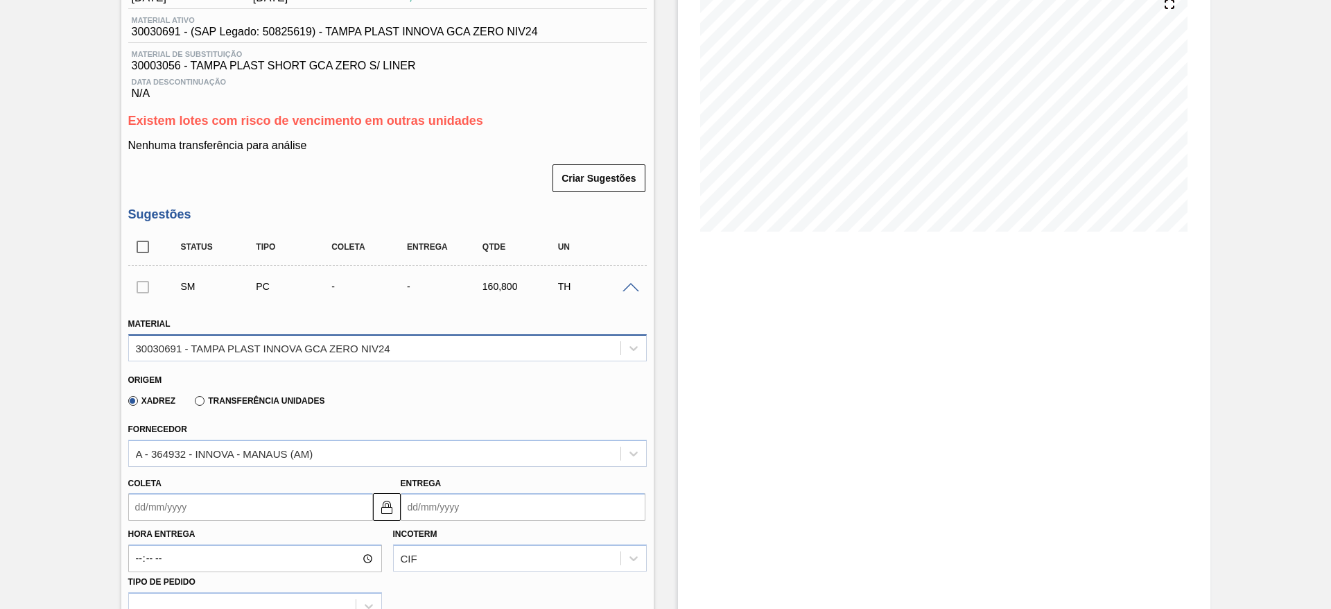
scroll to position [228, 0]
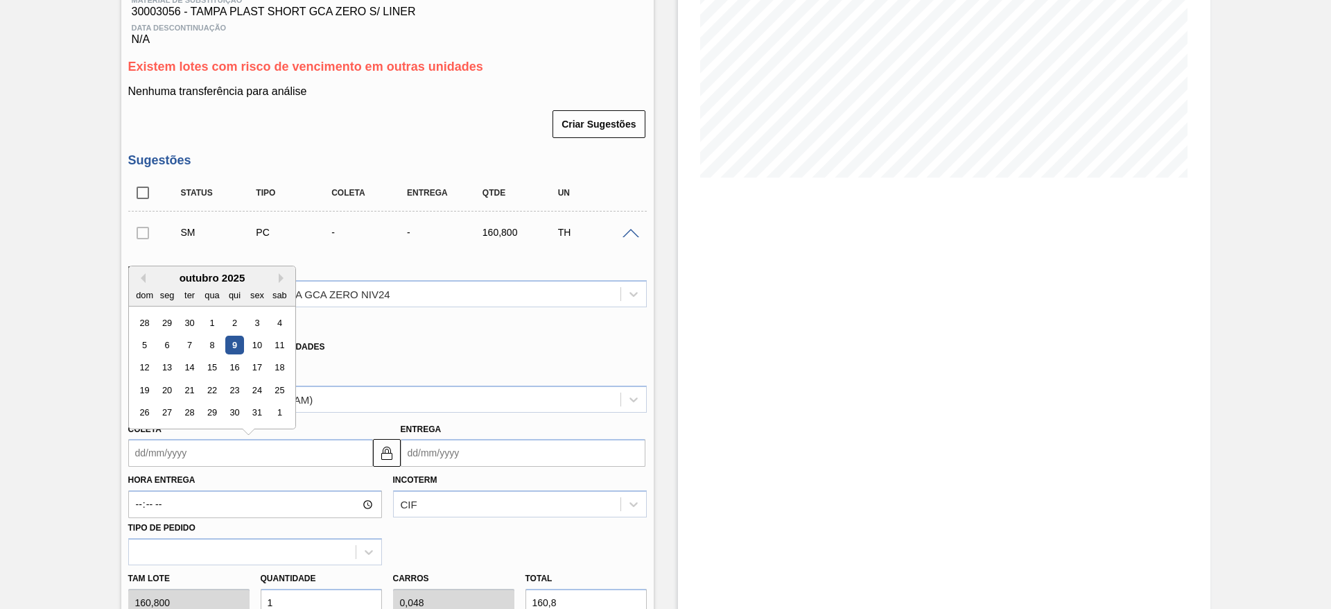
click at [175, 449] on input "Coleta" at bounding box center [250, 453] width 245 height 28
click at [279, 276] on button "Next Month" at bounding box center [284, 278] width 10 height 10
click at [166, 365] on div "10" at bounding box center [166, 367] width 19 height 19
type input "10/11/2025"
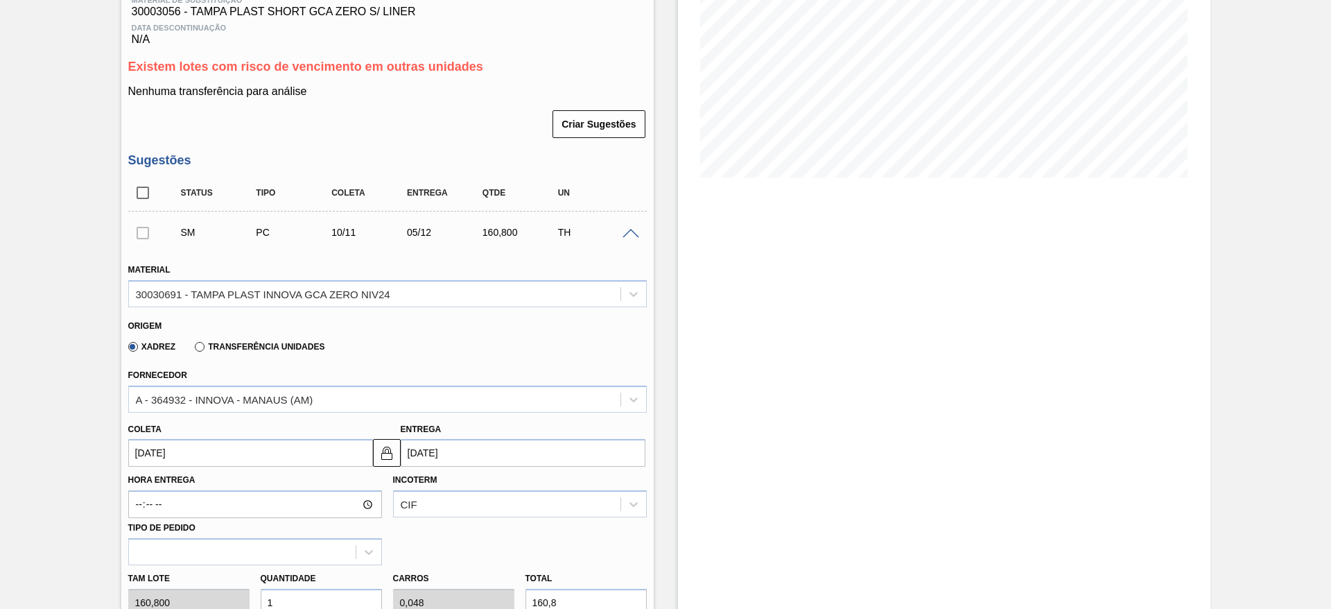
click at [385, 434] on div "Coleta 10/11/2025 Entrega 05/12/2025" at bounding box center [388, 441] width 530 height 51
click at [392, 458] on img at bounding box center [387, 452] width 17 height 17
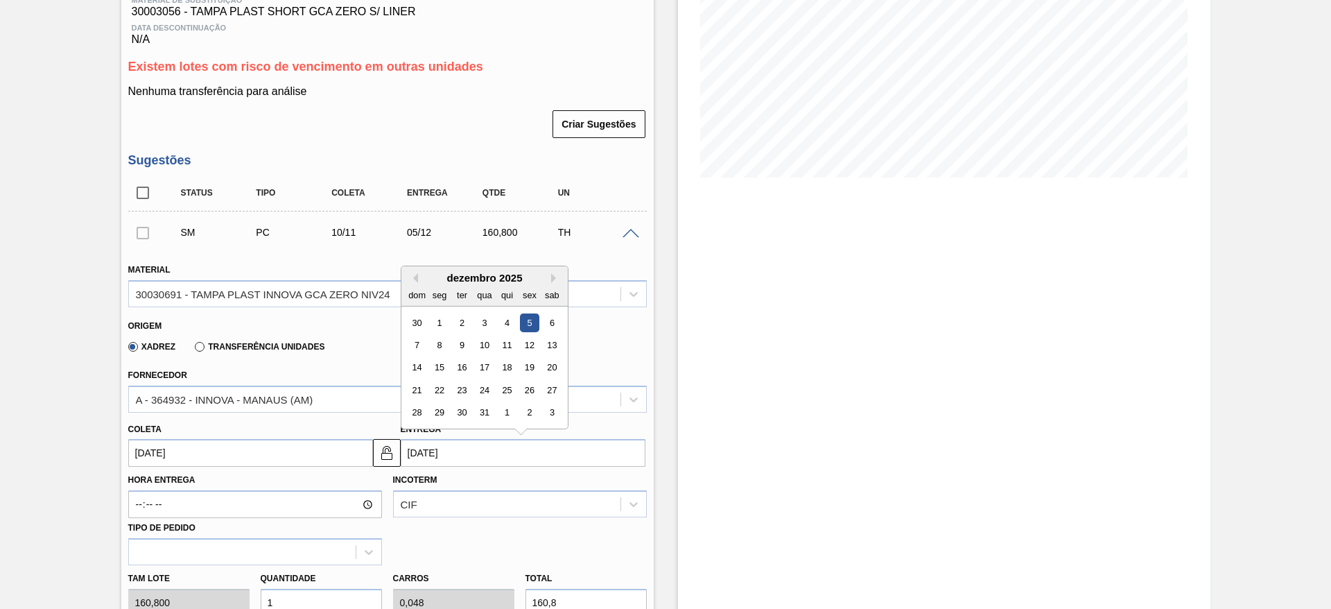
click at [412, 459] on input "05/12/2025" at bounding box center [523, 453] width 245 height 28
click at [508, 351] on div "11" at bounding box center [506, 345] width 19 height 19
type input "11/12/2025"
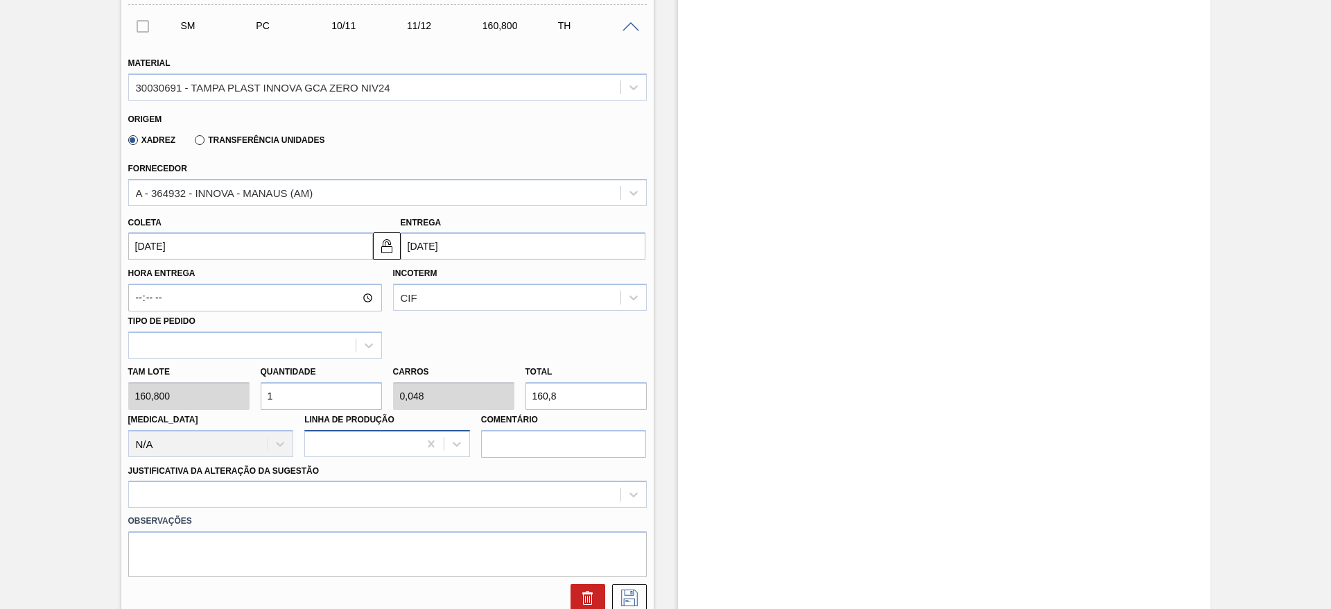
scroll to position [436, 0]
click at [273, 393] on input "1" at bounding box center [321, 395] width 121 height 28
type input "19"
type input "0,905"
type input "3.055,2"
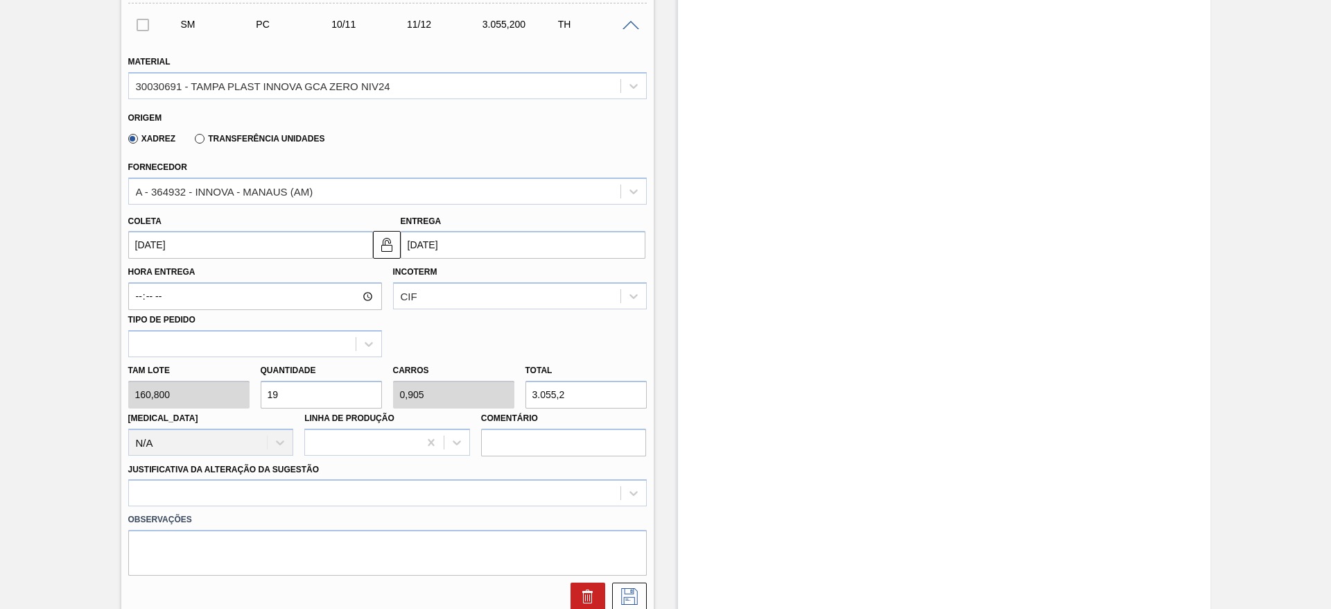
type input "1"
type input "0,048"
type input "160,8"
type input "0"
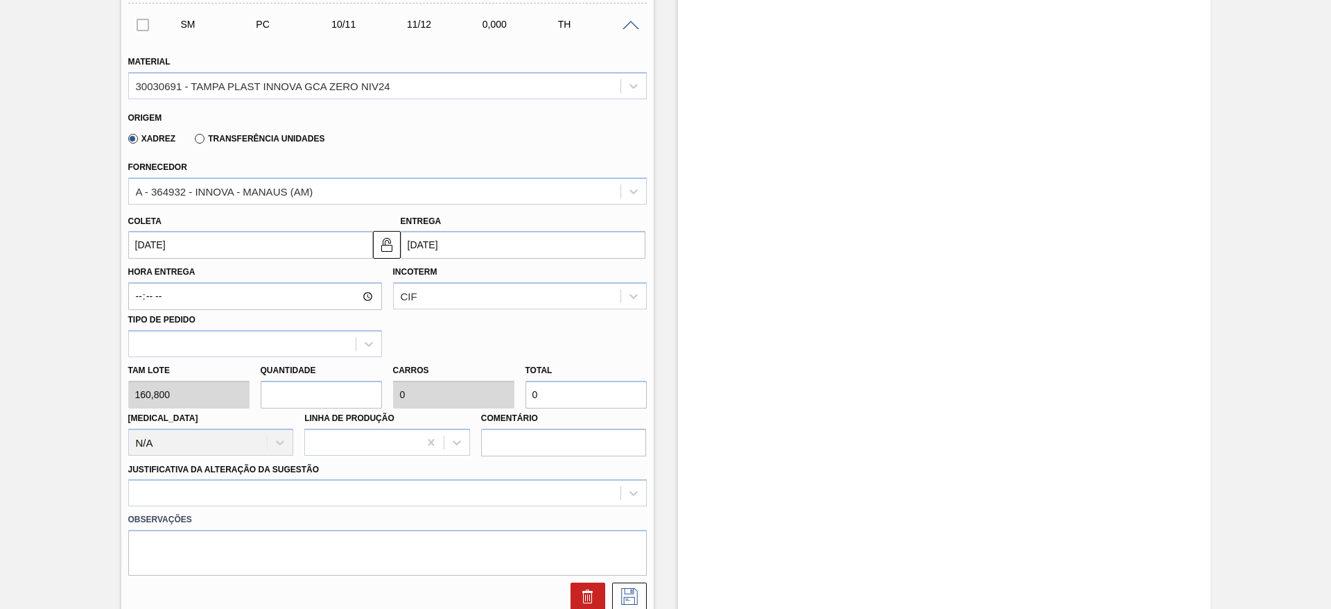
type input "2"
type input "0,095"
type input "321,6"
type input "0"
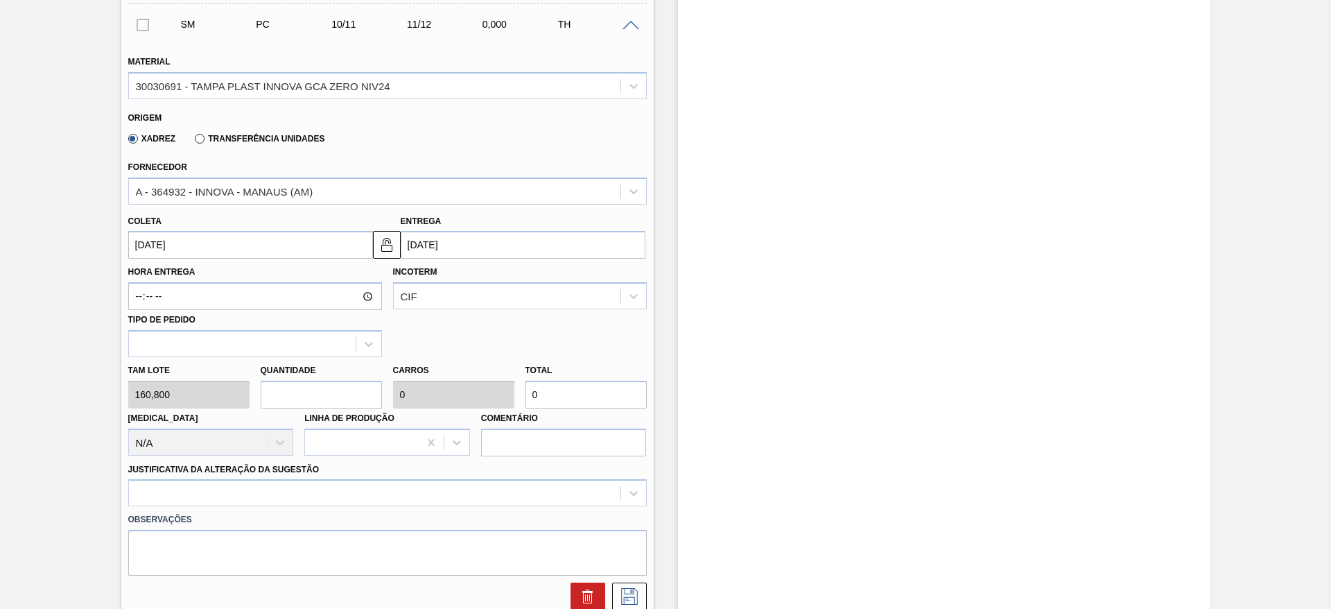
type input "2"
type input "0,095"
type input "321,6"
type input "2"
click at [315, 501] on div at bounding box center [387, 492] width 519 height 27
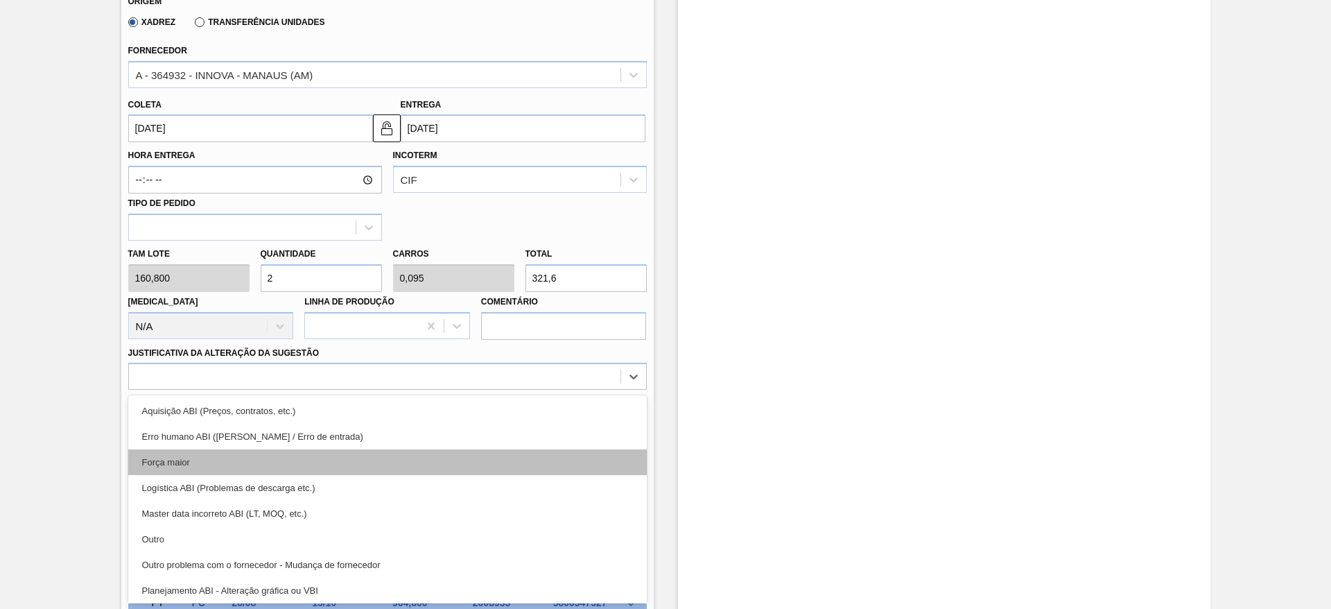
scroll to position [104, 0]
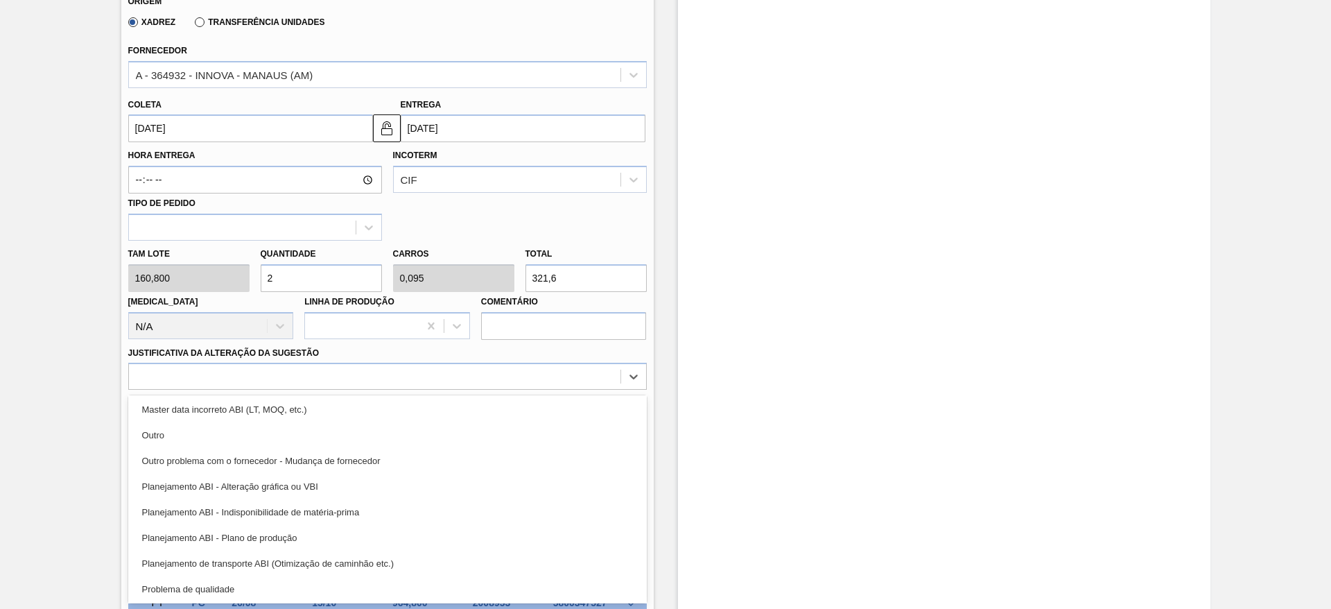
click at [386, 559] on div "Planejamento de transporte ABI (Otimização de caminhão etc.)" at bounding box center [387, 564] width 519 height 26
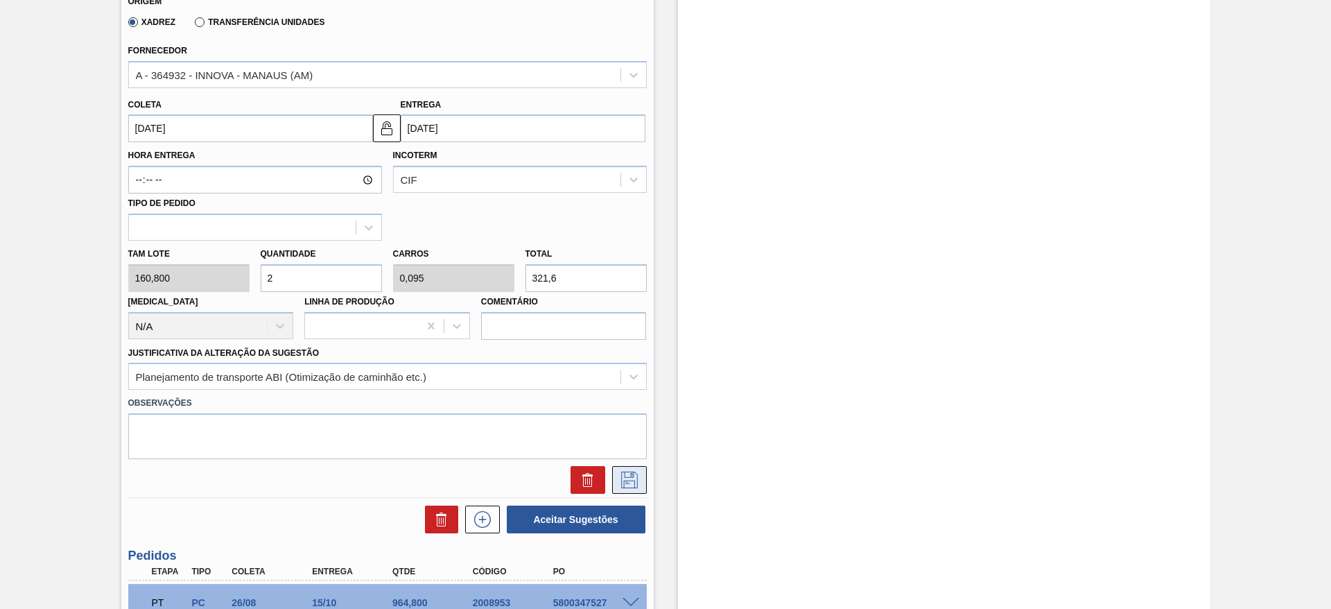
click at [634, 478] on icon at bounding box center [630, 480] width 22 height 17
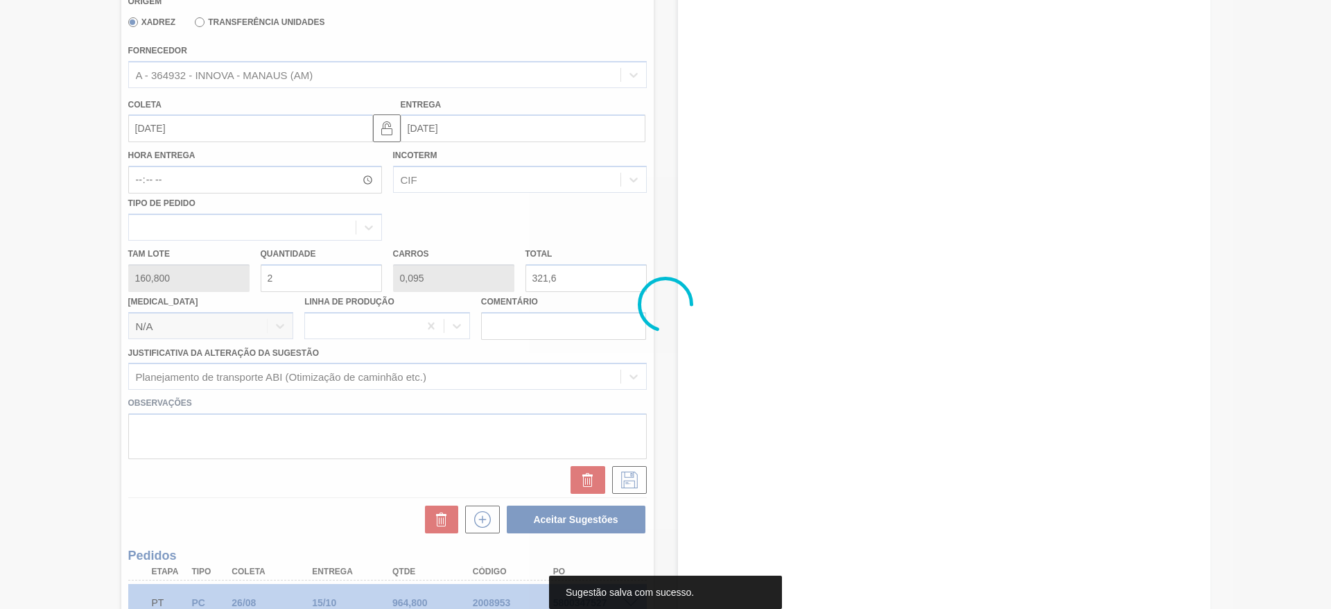
scroll to position [194, 0]
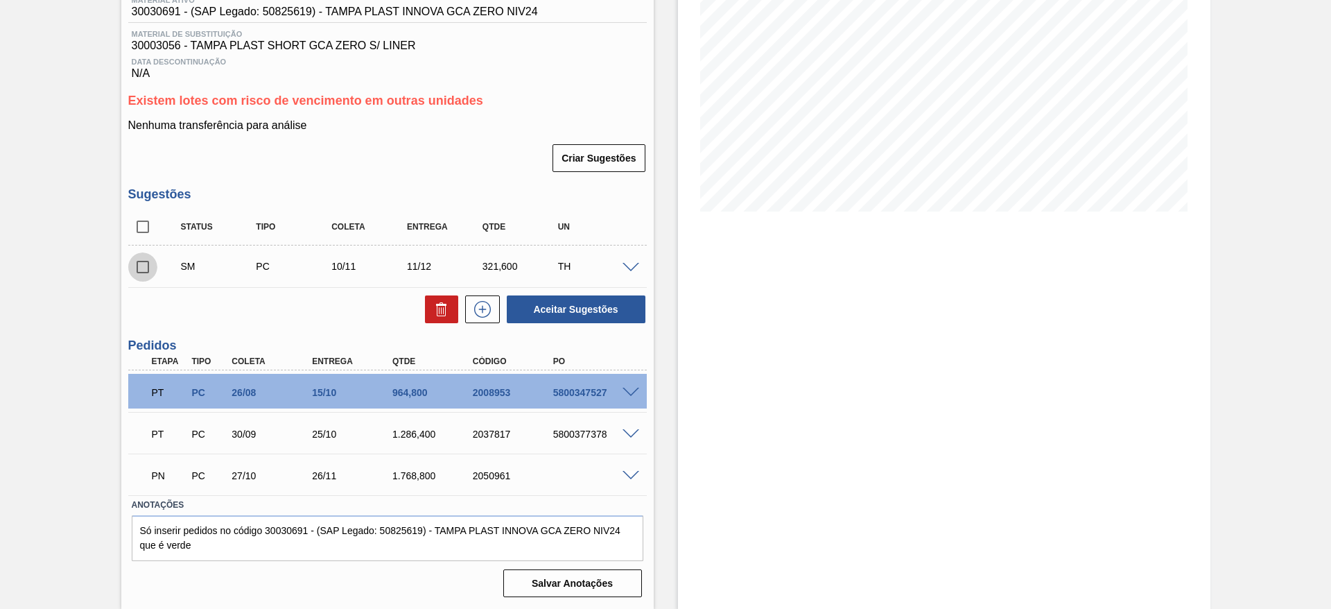
click at [136, 268] on input "checkbox" at bounding box center [142, 266] width 29 height 29
click at [573, 312] on button "Aceitar Sugestões" at bounding box center [576, 309] width 139 height 28
checkbox input "false"
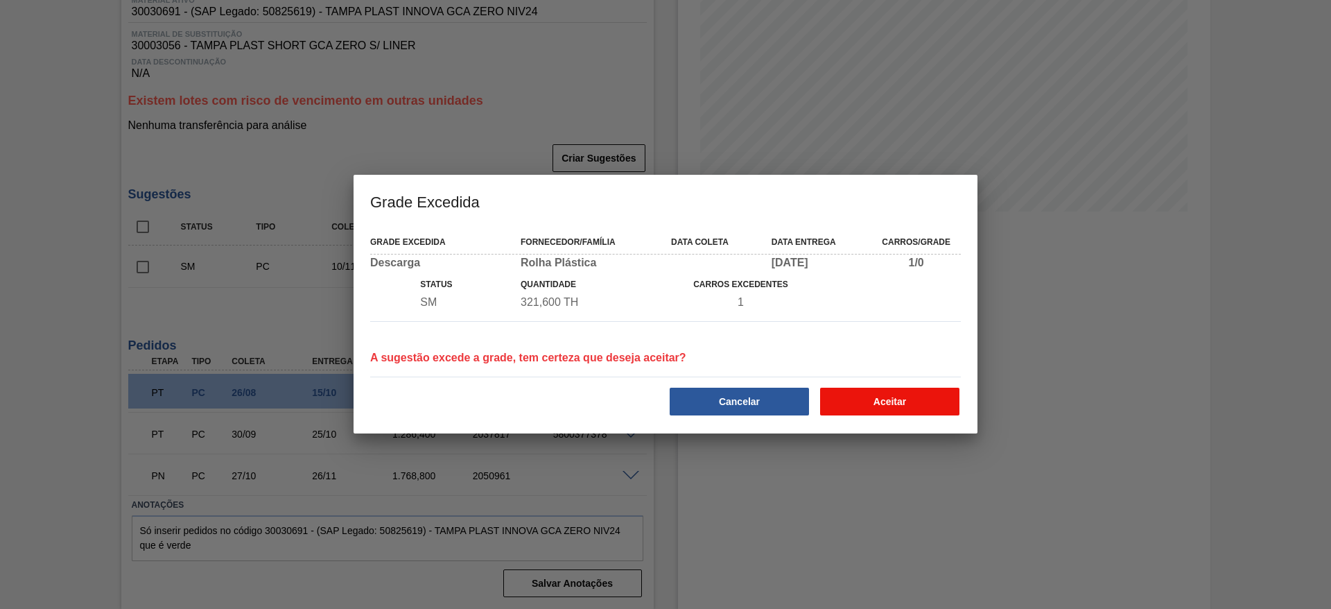
click at [852, 395] on button "Aceitar" at bounding box center [889, 402] width 139 height 28
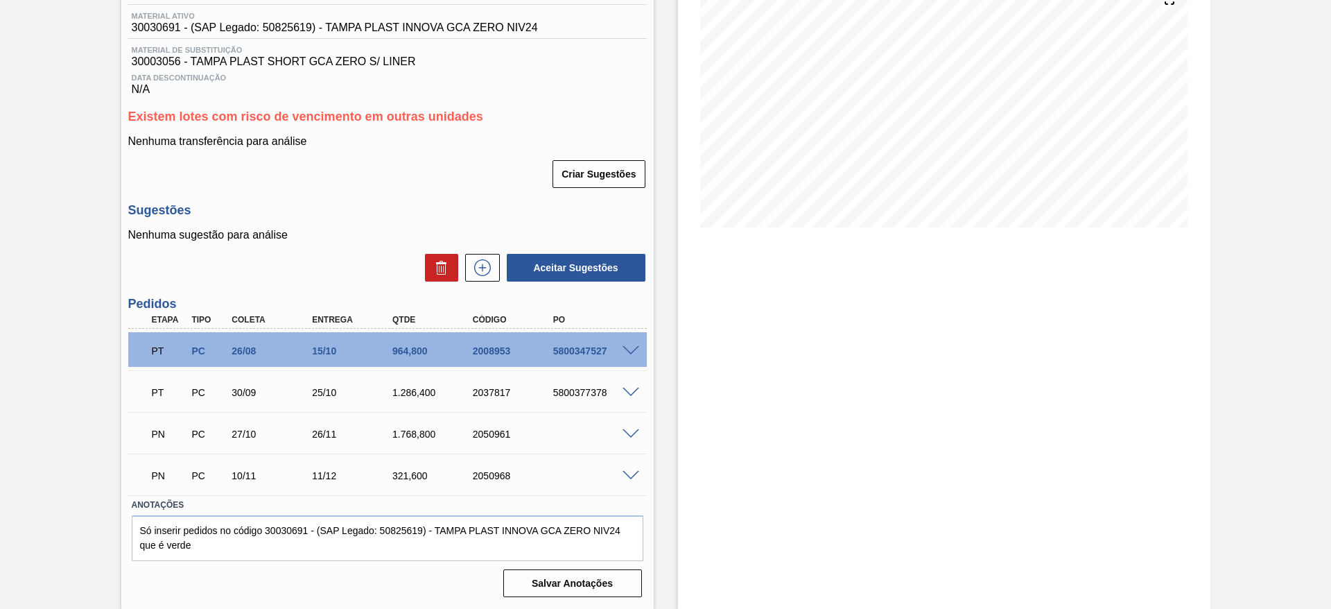
scroll to position [178, 0]
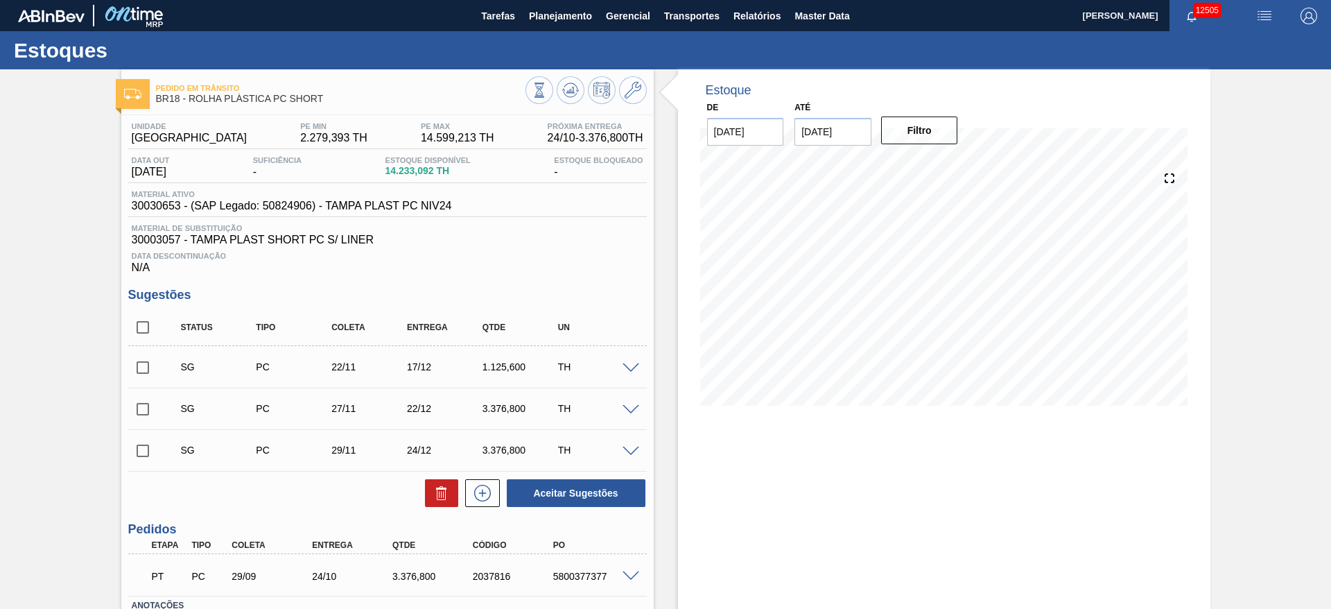
click at [146, 409] on input "checkbox" at bounding box center [142, 409] width 29 height 29
click at [555, 483] on button "Aceitar Sugestões" at bounding box center [576, 493] width 139 height 28
checkbox input "false"
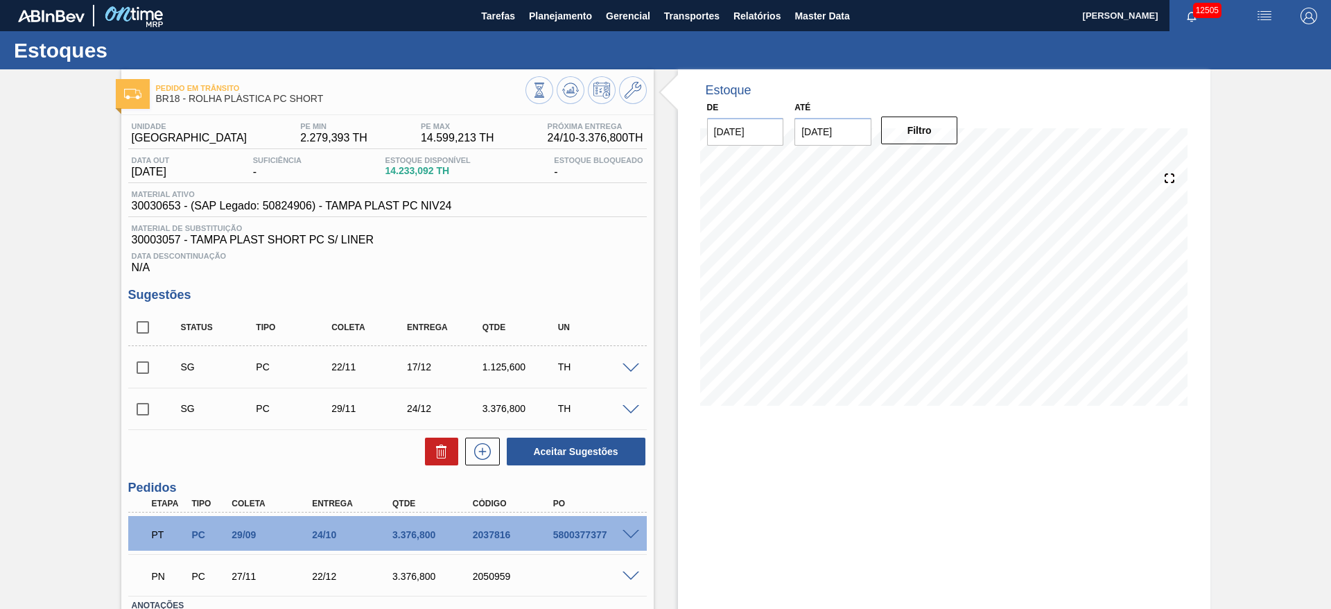
scroll to position [101, 0]
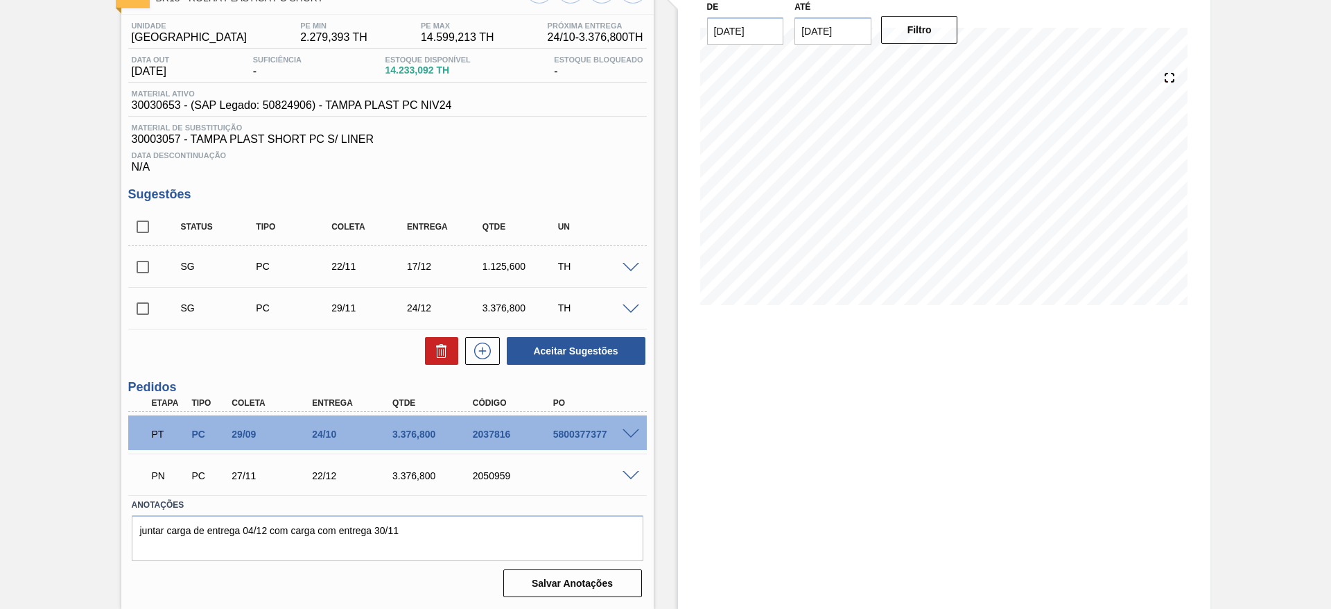
click at [636, 266] on span at bounding box center [631, 268] width 17 height 10
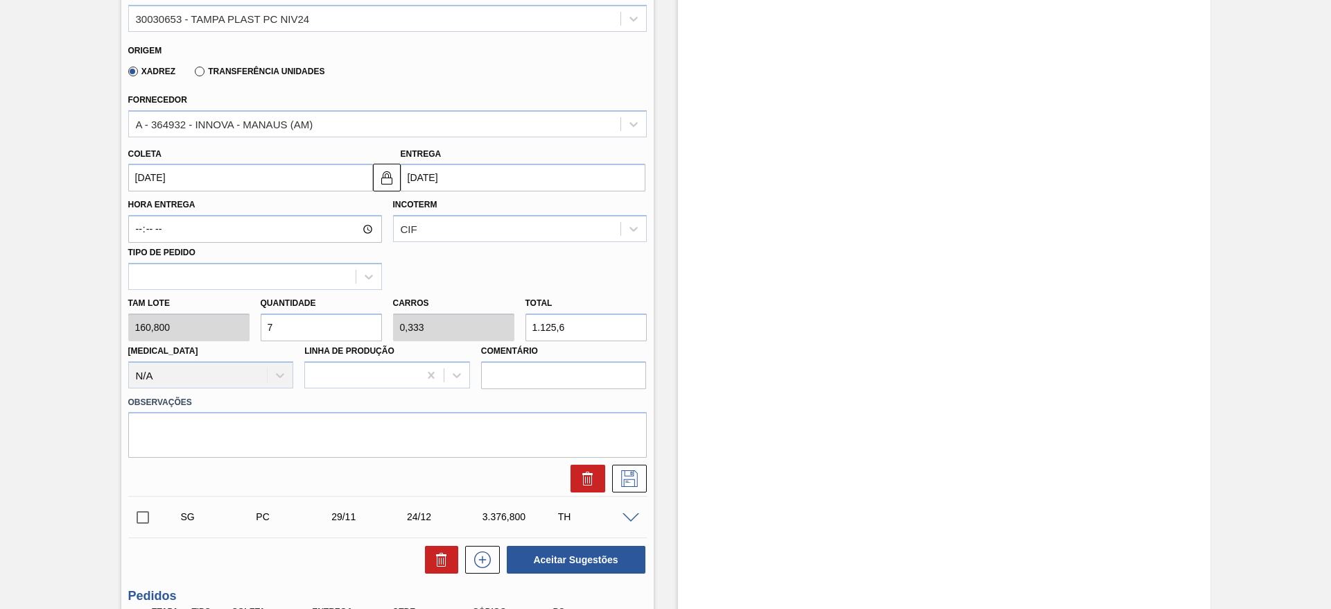
scroll to position [413, 0]
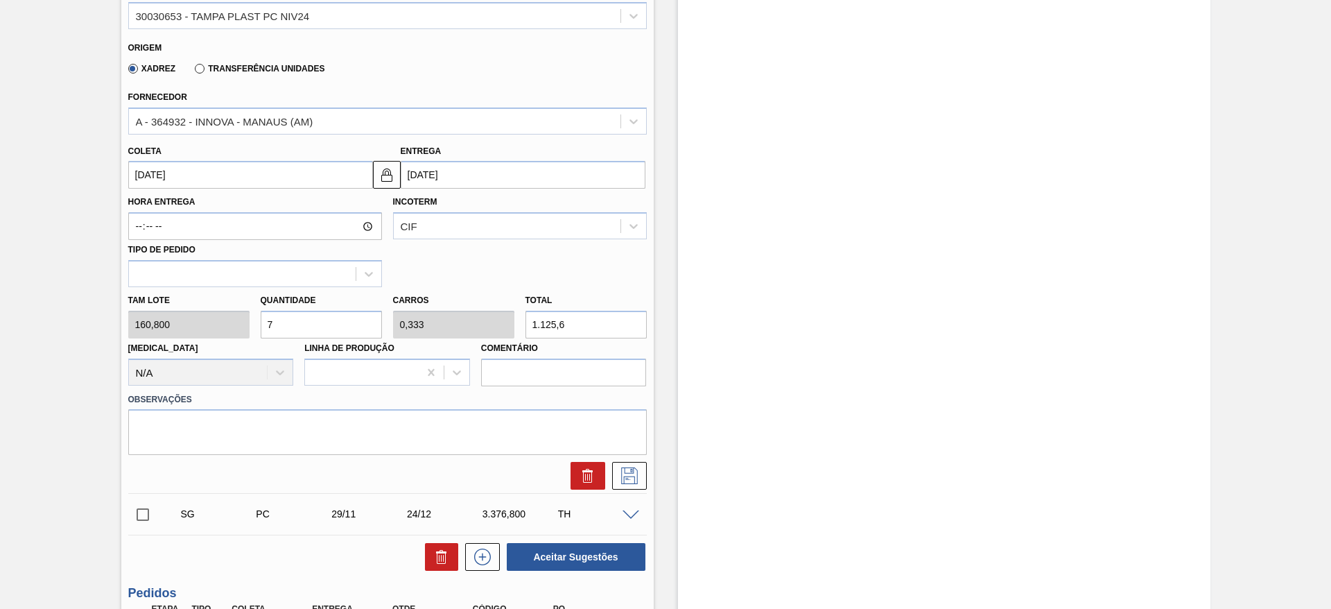
click at [198, 326] on div "Tam lote 160,800 Quantidade 7 Carros 0,333 Total 1.125,6 [MEDICAL_DATA] N/A Lin…" at bounding box center [388, 336] width 530 height 99
type input "1"
type input "0,048"
type input "160,8"
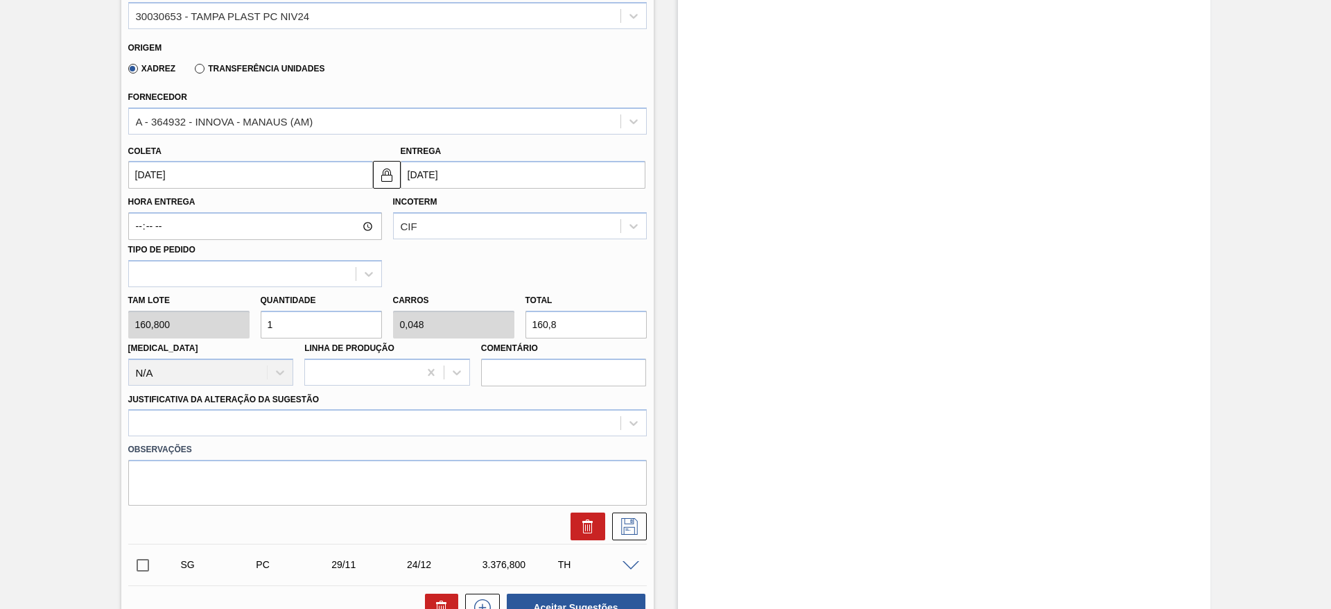
type input "11"
type input "0,524"
type input "1.768,8"
type input "11"
click at [152, 181] on input "[DATE]" at bounding box center [250, 175] width 245 height 28
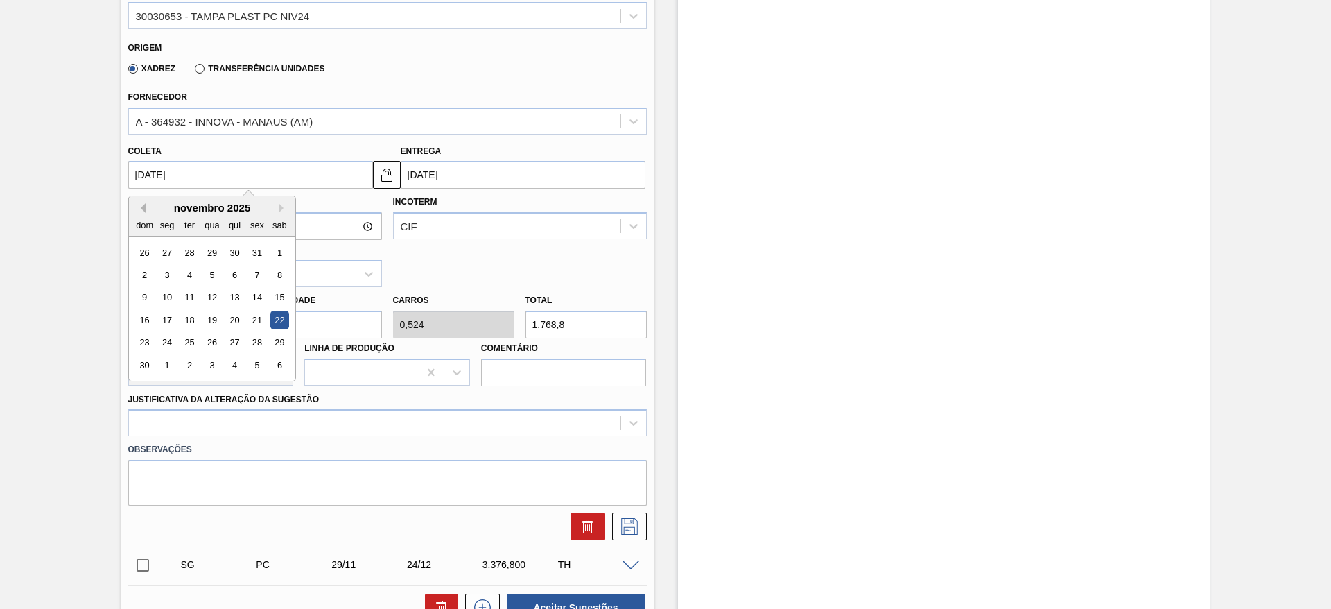
click at [139, 209] on button "Previous Month" at bounding box center [141, 208] width 10 height 10
click at [169, 340] on div "27" at bounding box center [166, 343] width 19 height 19
type input "[DATE]"
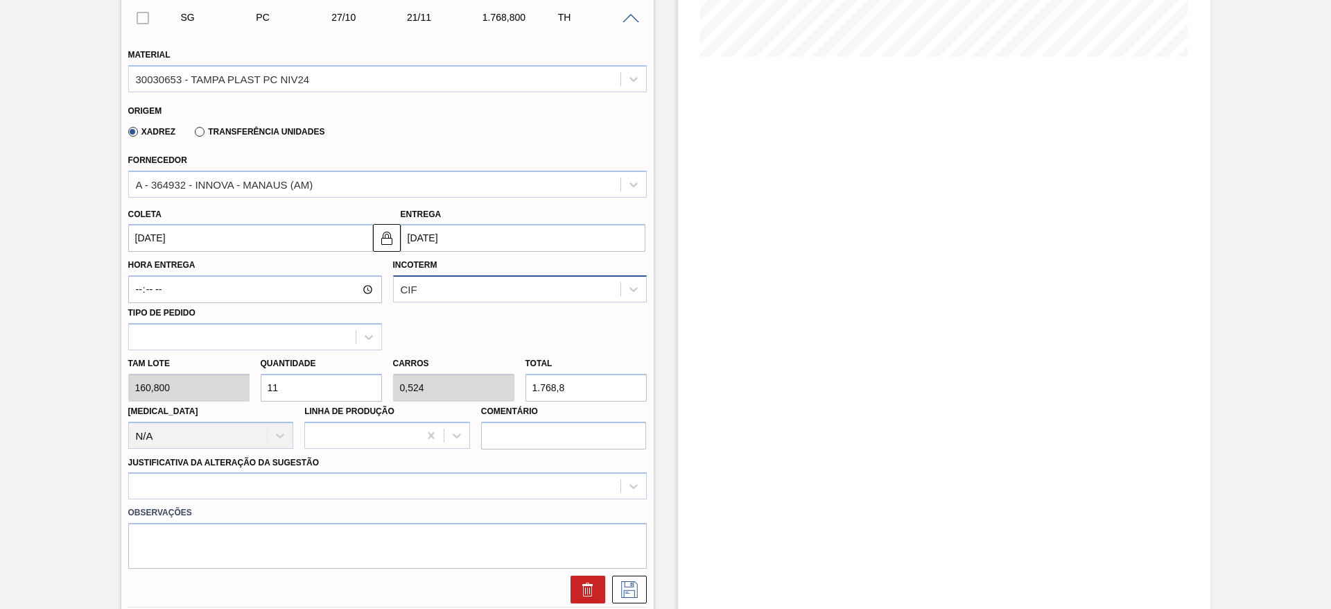
scroll to position [416, 0]
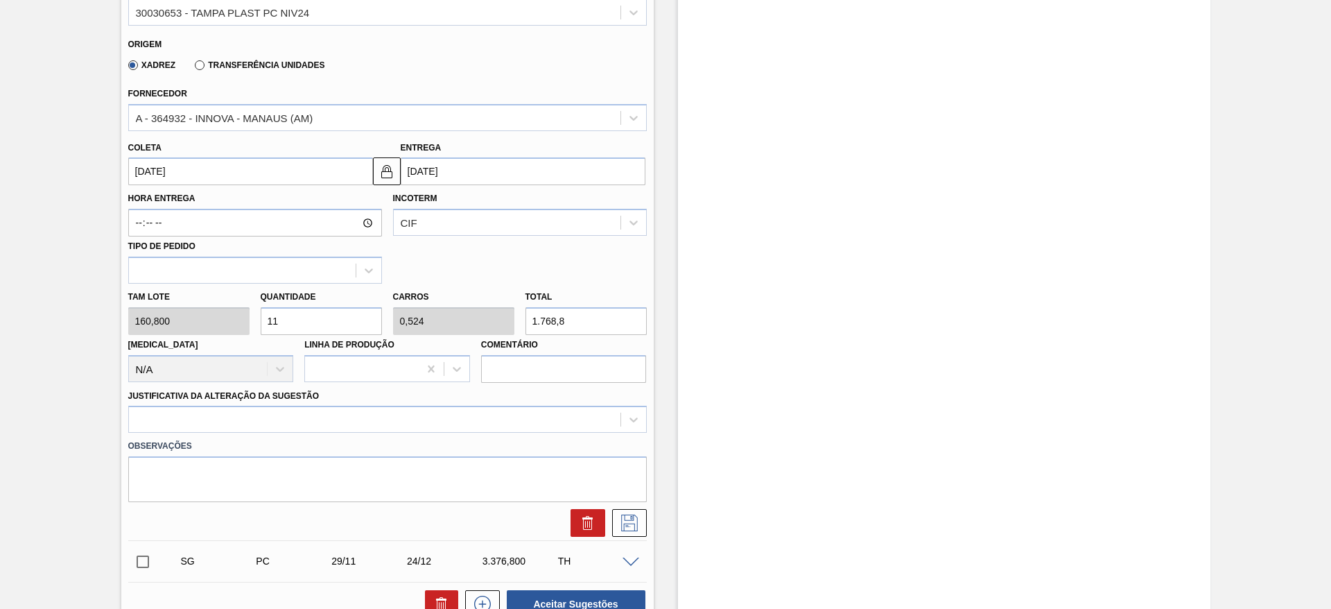
click at [178, 171] on input "[DATE]" at bounding box center [250, 171] width 245 height 28
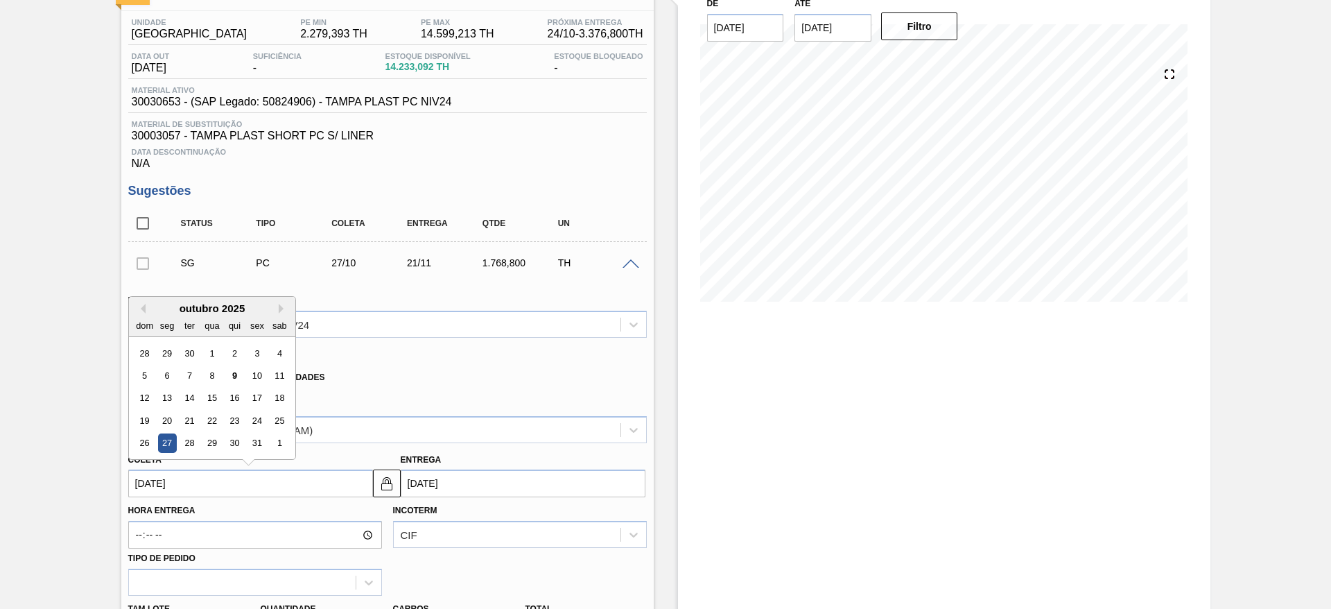
scroll to position [208, 0]
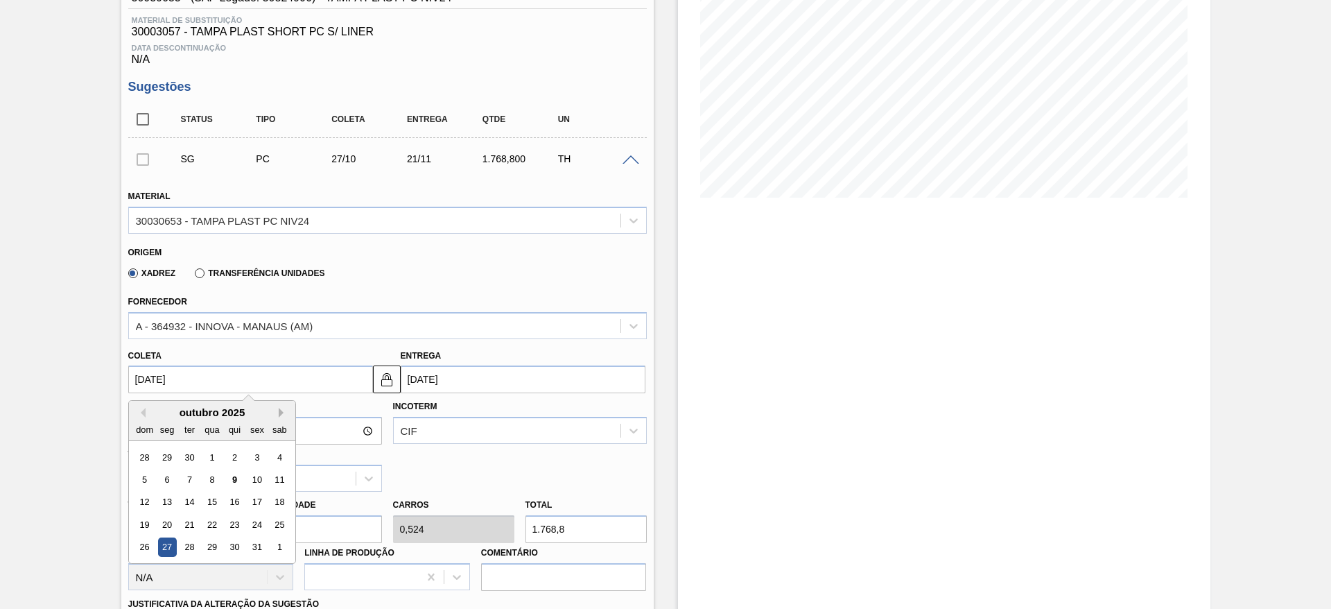
click at [284, 409] on button "Next Month" at bounding box center [284, 413] width 10 height 10
click at [165, 526] on div "17" at bounding box center [166, 524] width 19 height 19
type input "[DATE]"
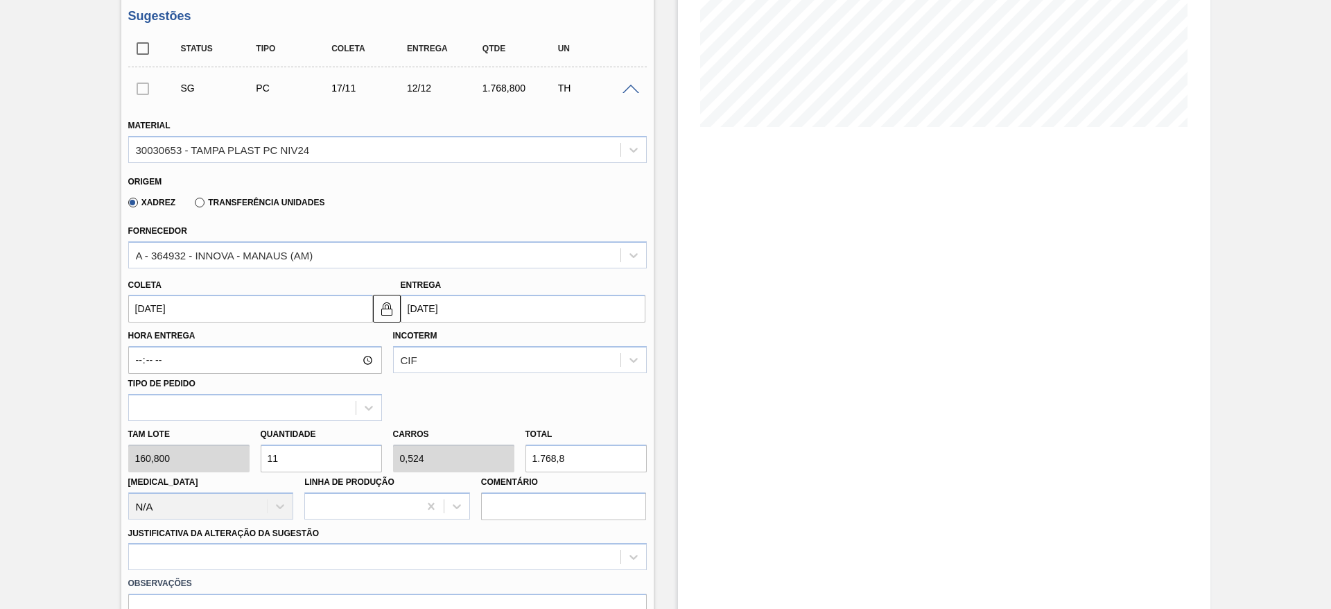
scroll to position [312, 0]
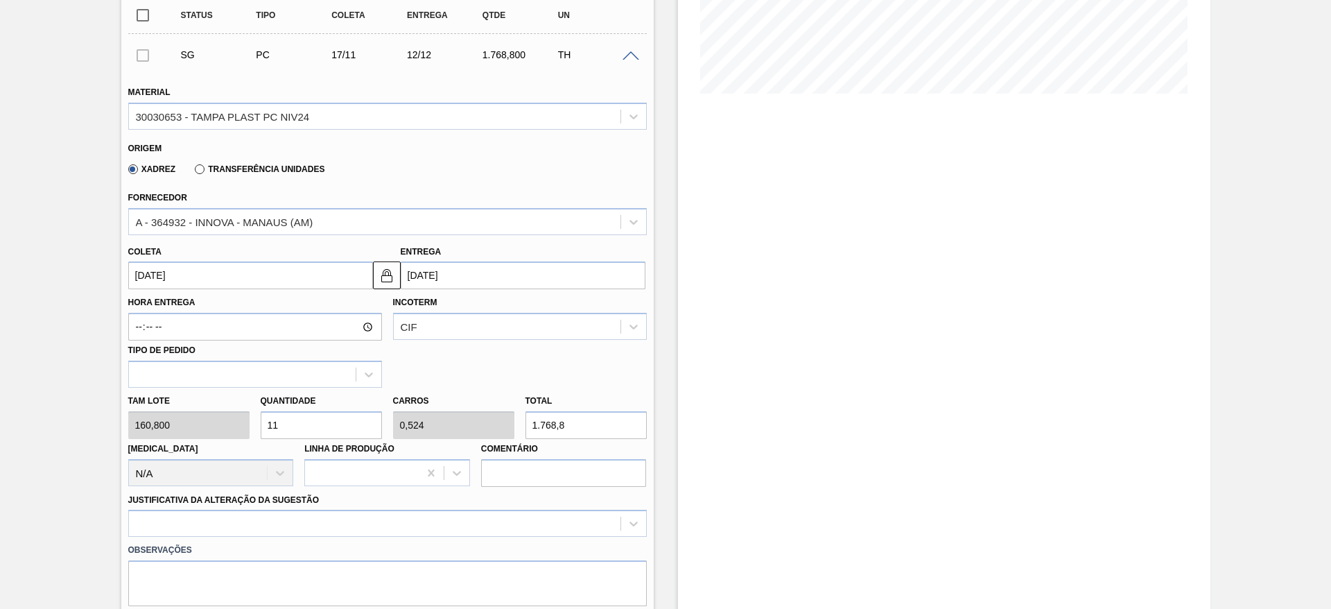
drag, startPoint x: 311, startPoint y: 422, endPoint x: 249, endPoint y: 431, distance: 63.0
click at [249, 431] on div "Tam lote 160,800 Quantidade 11 Carros 0,524 Total 1.768,8 [MEDICAL_DATA] N/A Li…" at bounding box center [388, 437] width 530 height 99
type input "2"
type input "0,095"
type input "321,6"
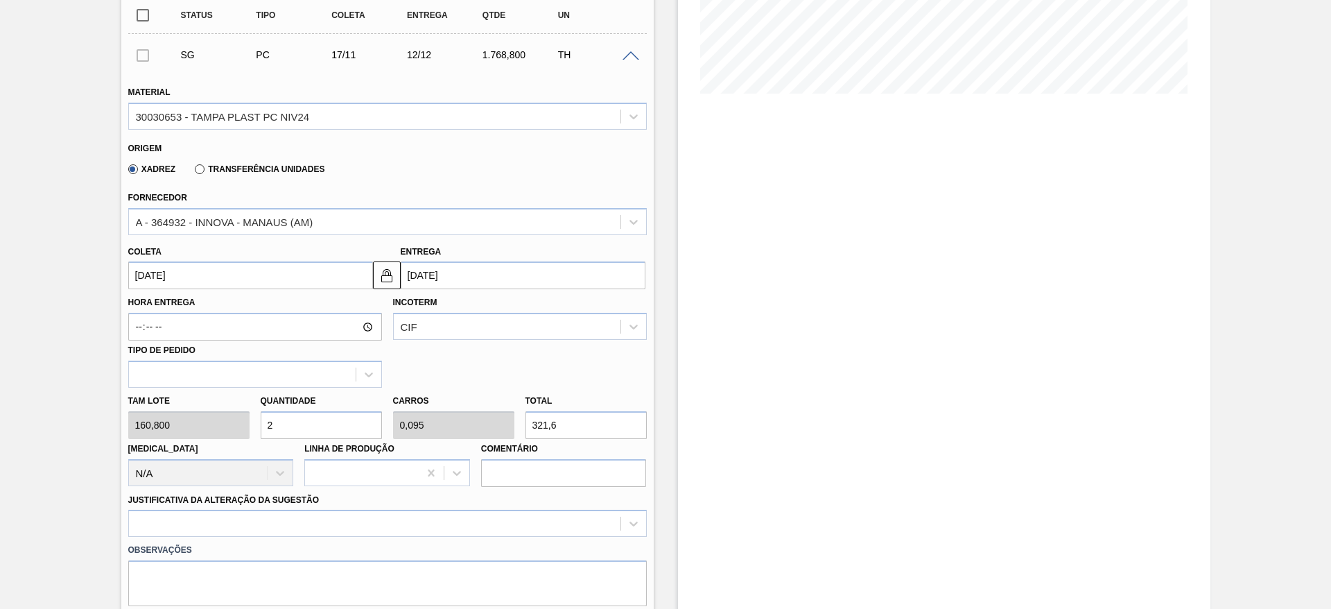
type input "21"
type input "1"
type input "3.376,8"
type input "21"
click at [402, 514] on div at bounding box center [387, 523] width 519 height 27
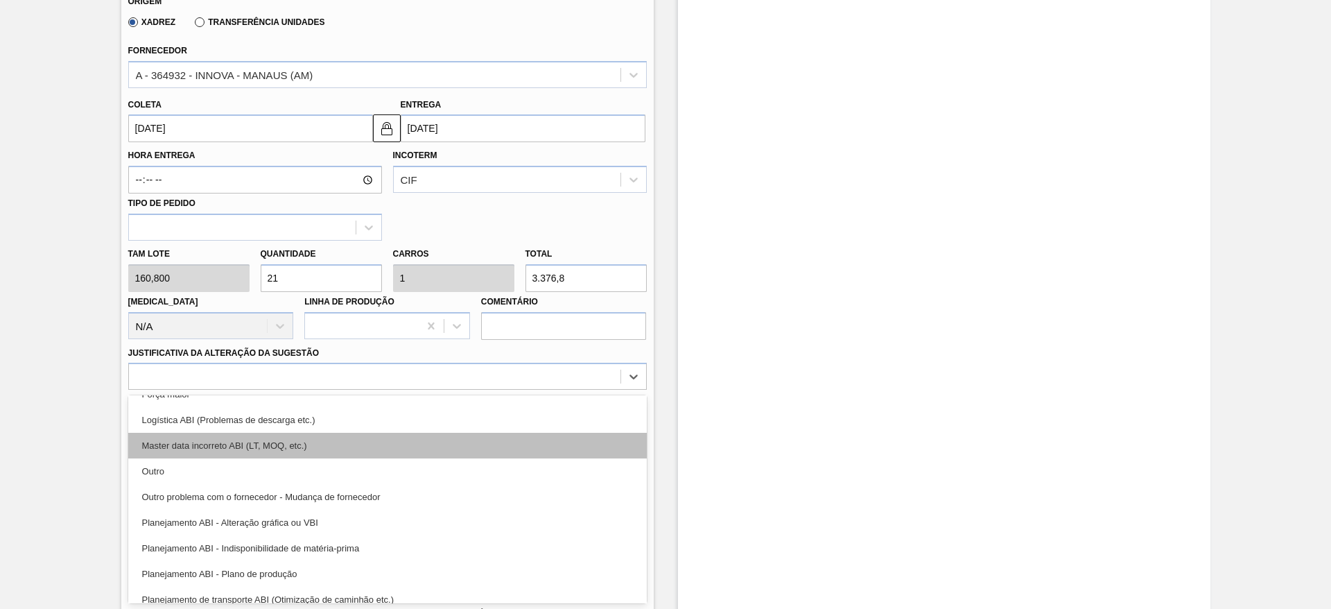
scroll to position [208, 0]
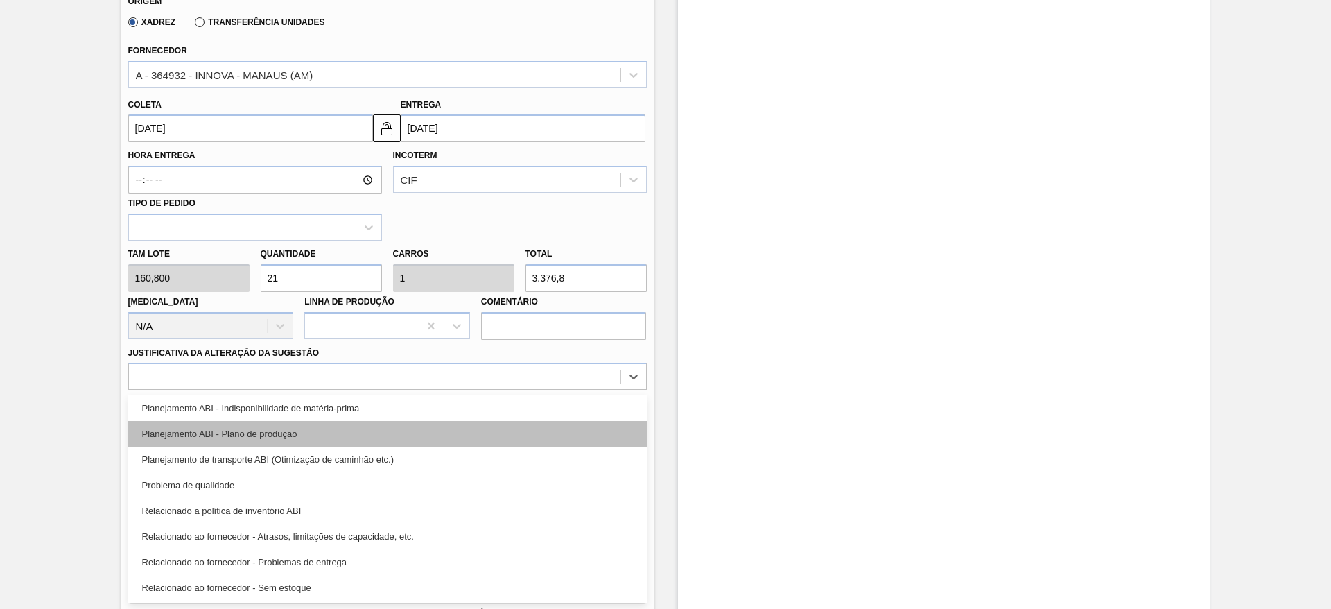
click at [379, 431] on div "Planejamento ABI - Plano de produção" at bounding box center [387, 434] width 519 height 26
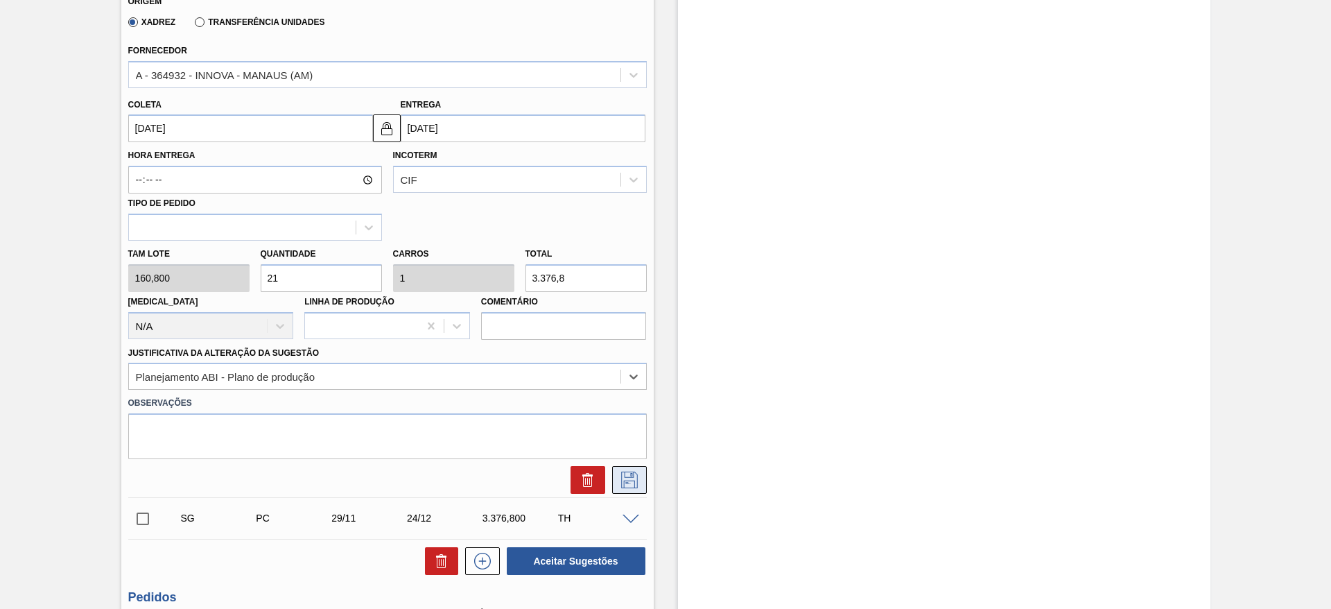
click at [619, 472] on icon at bounding box center [630, 480] width 22 height 17
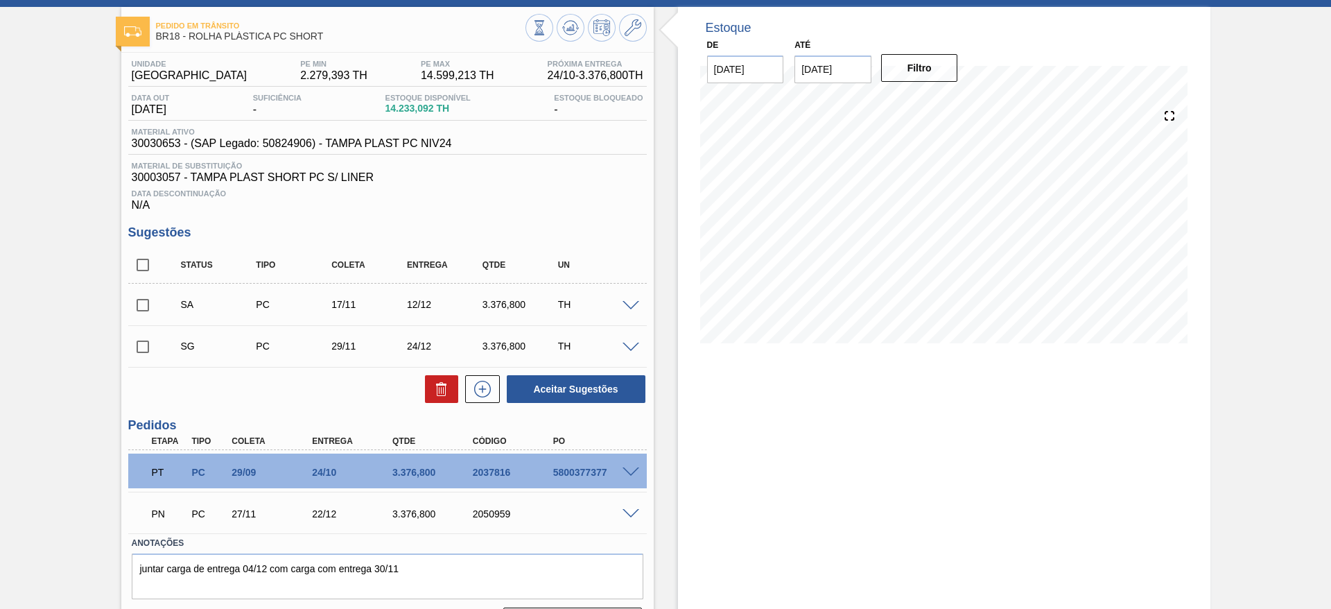
scroll to position [101, 0]
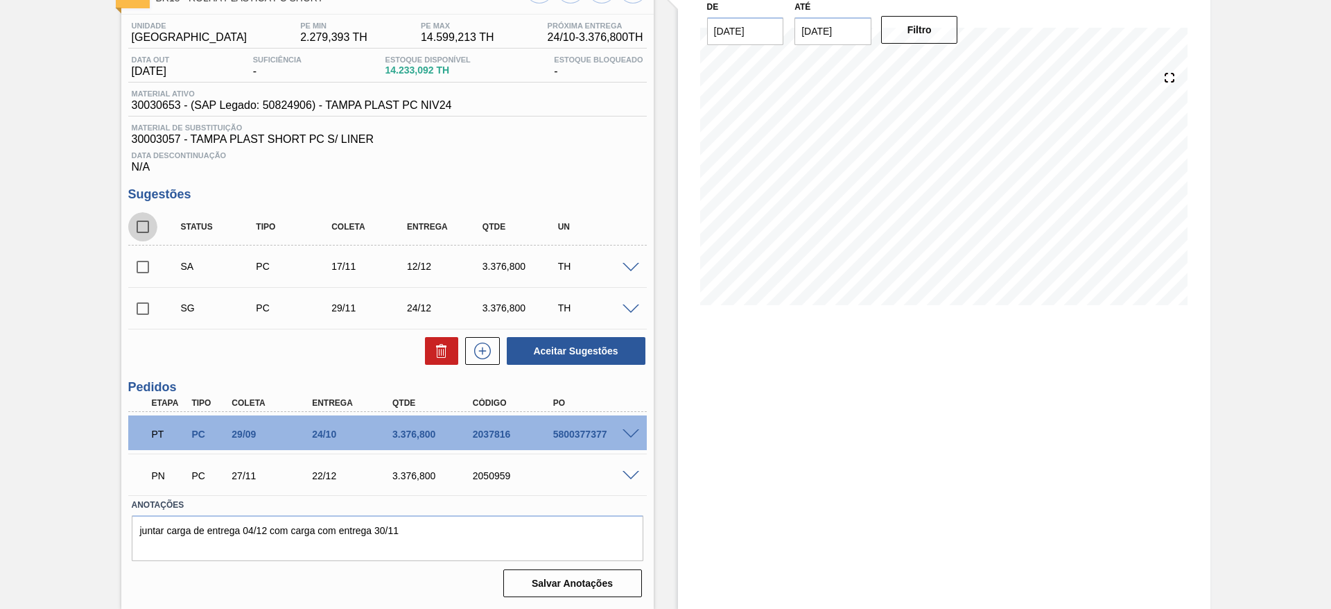
click at [147, 226] on input "checkbox" at bounding box center [142, 226] width 29 height 29
checkbox input "true"
click at [568, 363] on button "Aceitar Sugestões" at bounding box center [576, 351] width 139 height 28
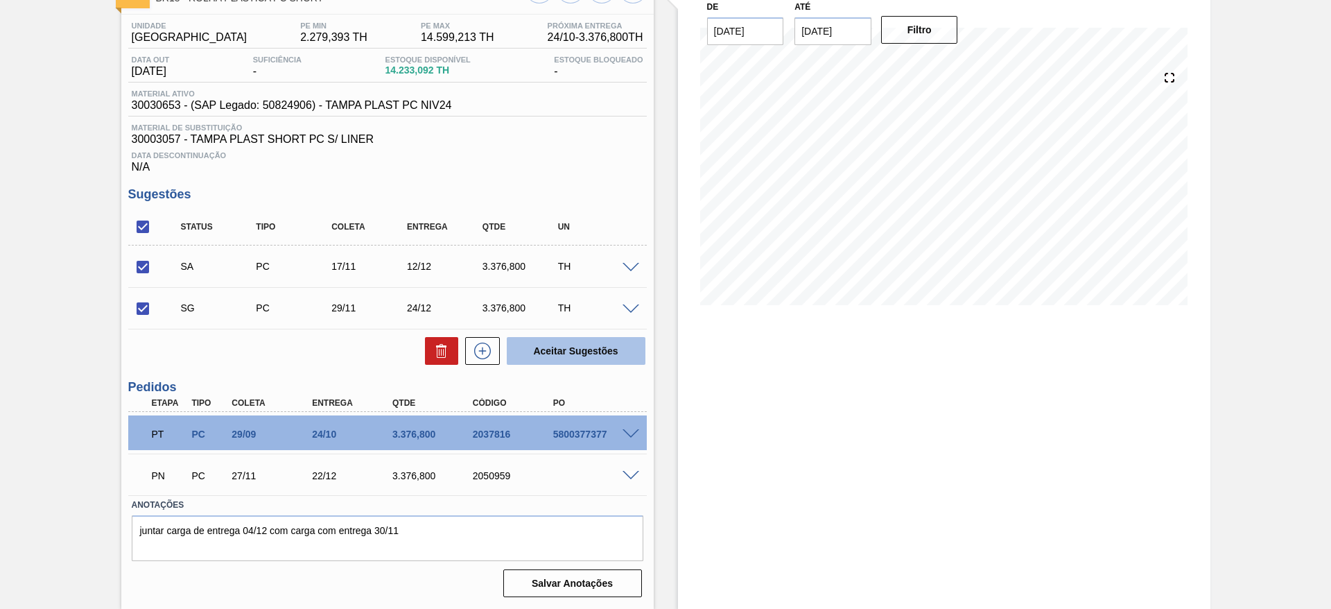
checkbox input "false"
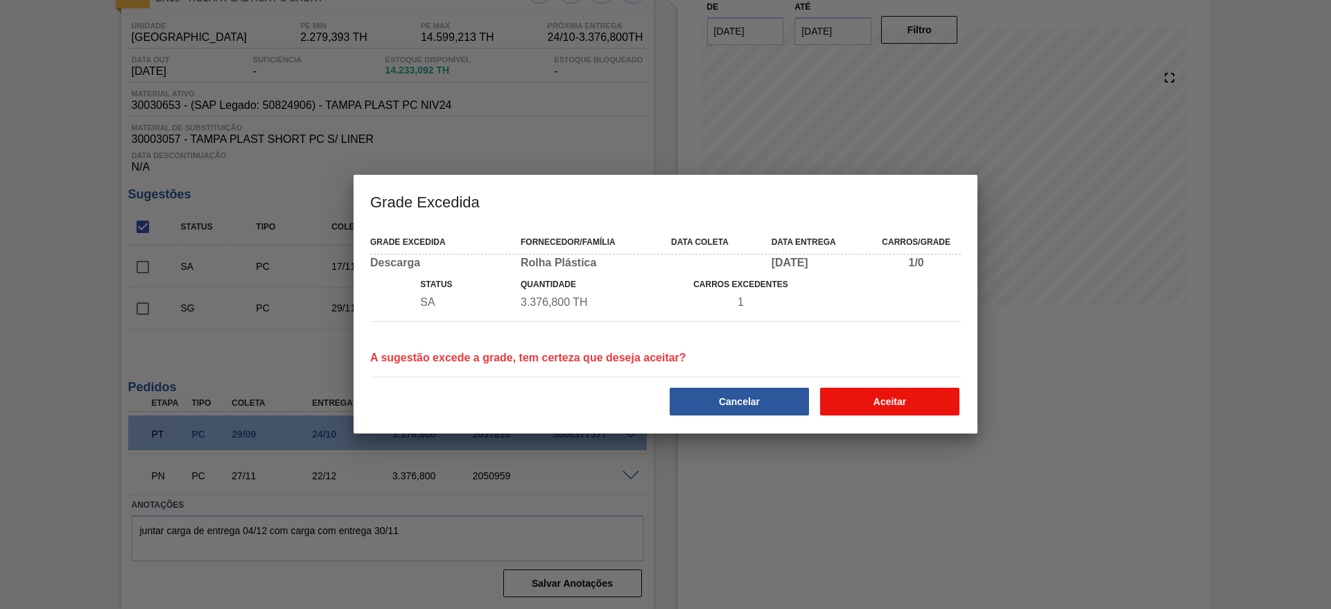
click at [865, 397] on button "Aceitar" at bounding box center [889, 402] width 139 height 28
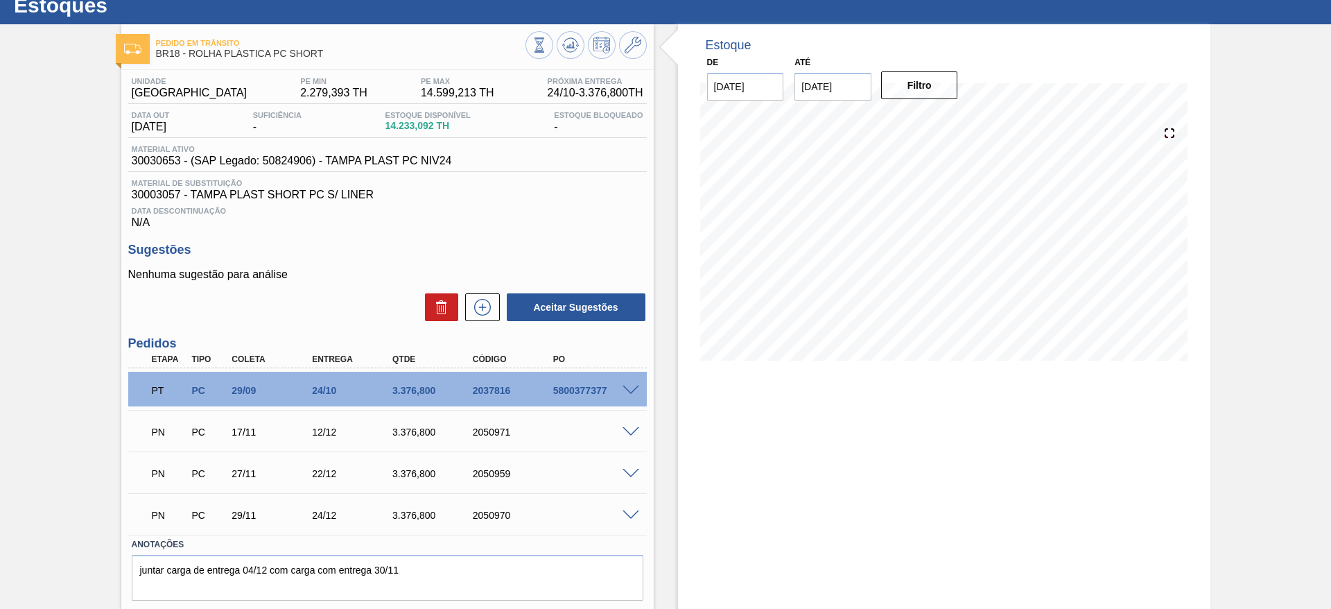
scroll to position [0, 0]
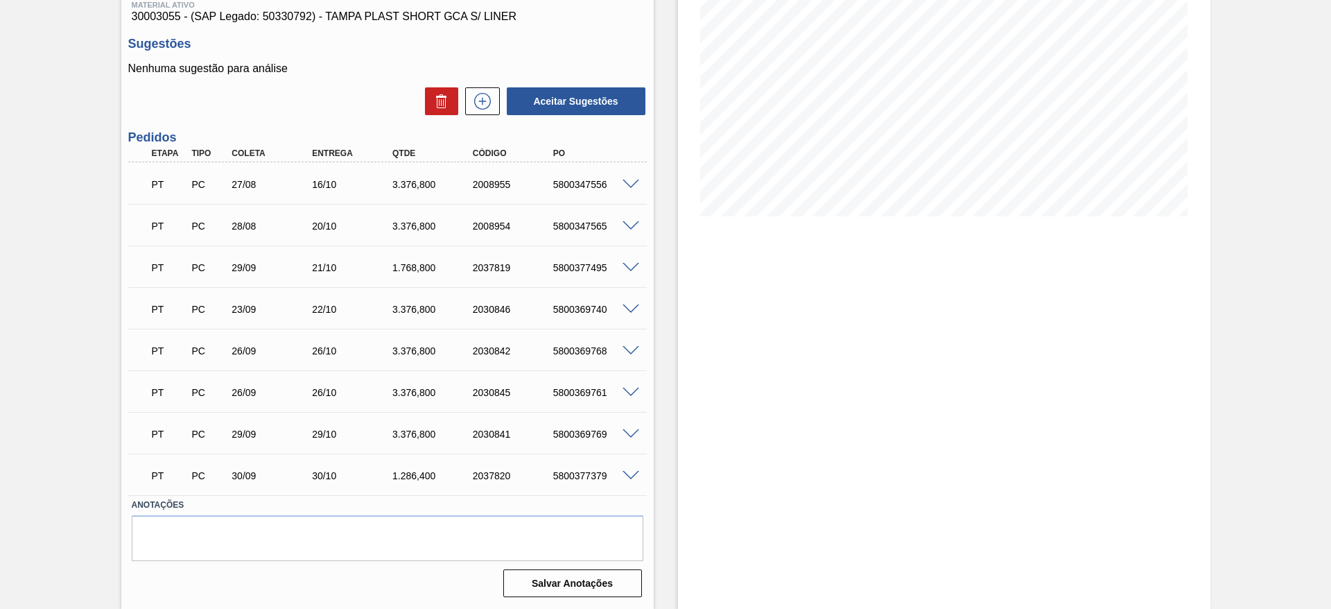
scroll to position [85, 0]
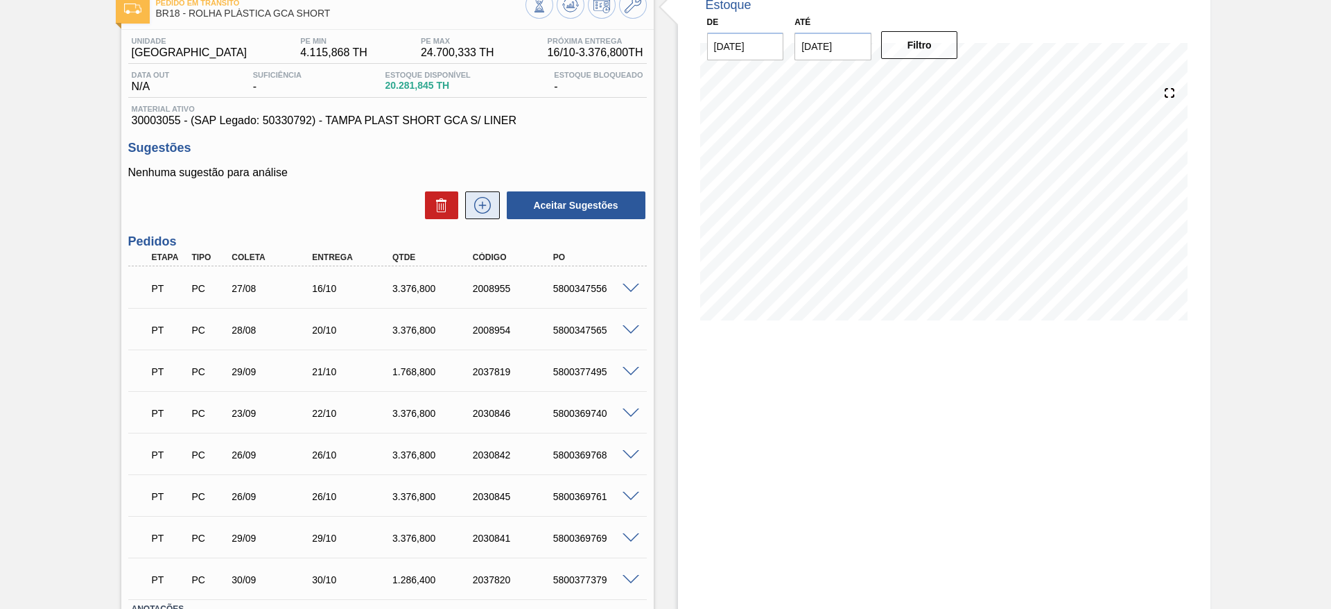
click at [485, 208] on icon at bounding box center [483, 205] width 22 height 17
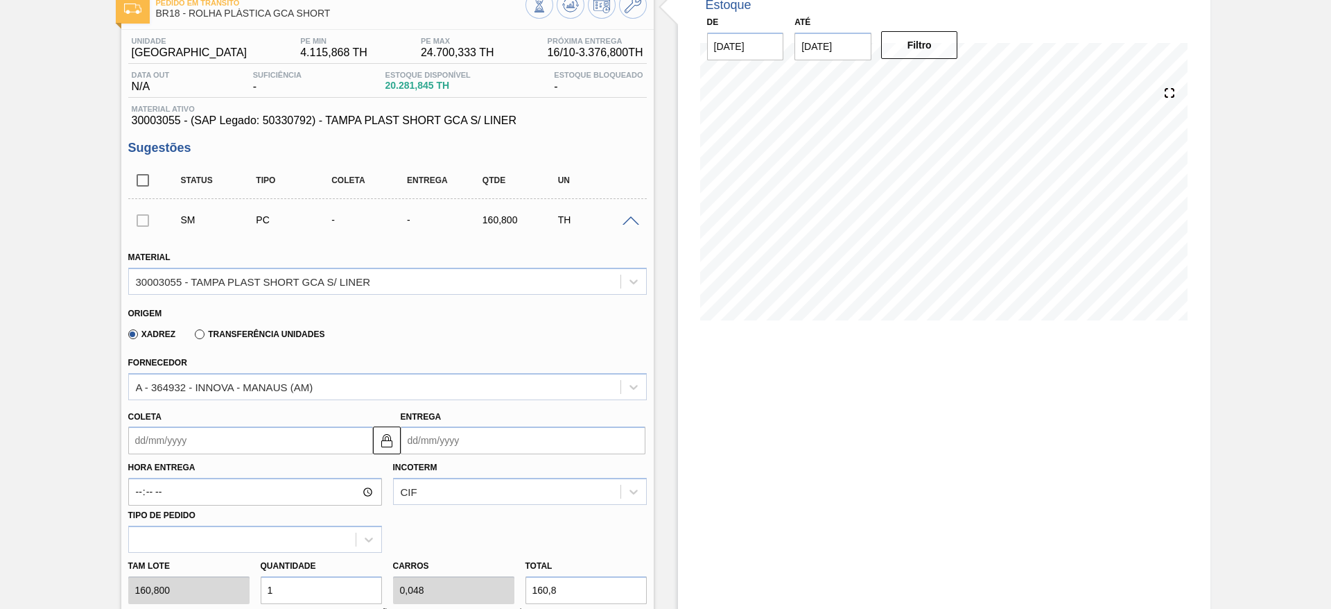
scroll to position [196, 0]
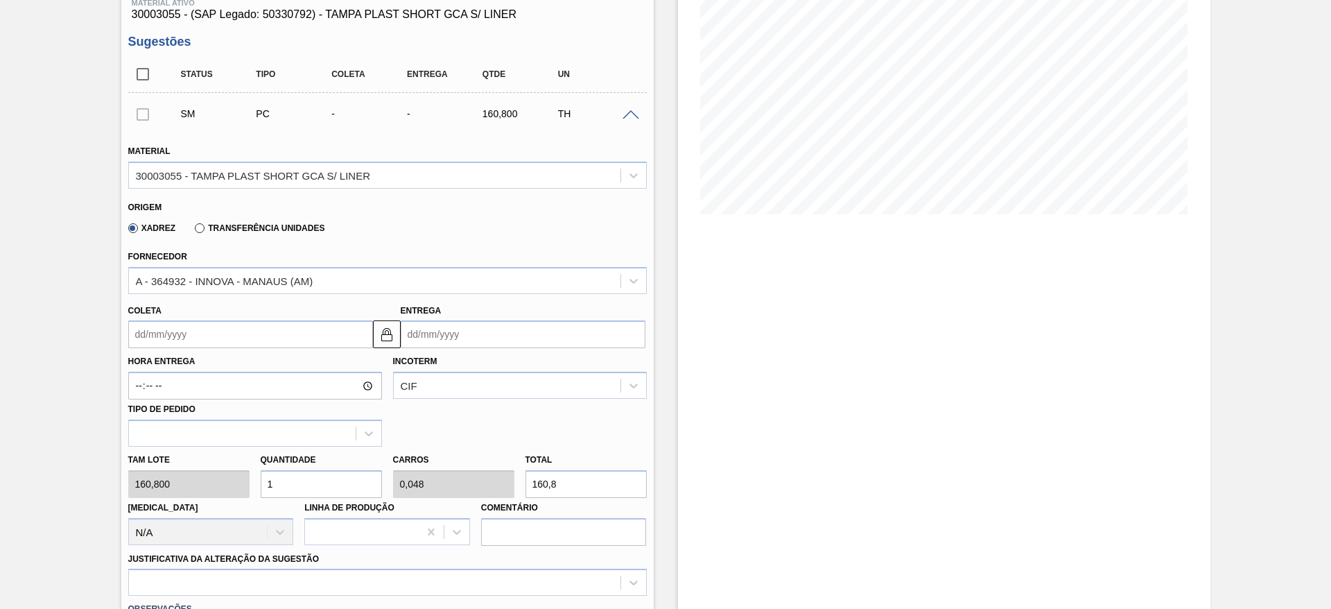
click at [257, 603] on div "Material 30003055 - TAMPA PLAST SHORT GCA S/ LINER Origem Xadrez Transferência …" at bounding box center [387, 415] width 519 height 569
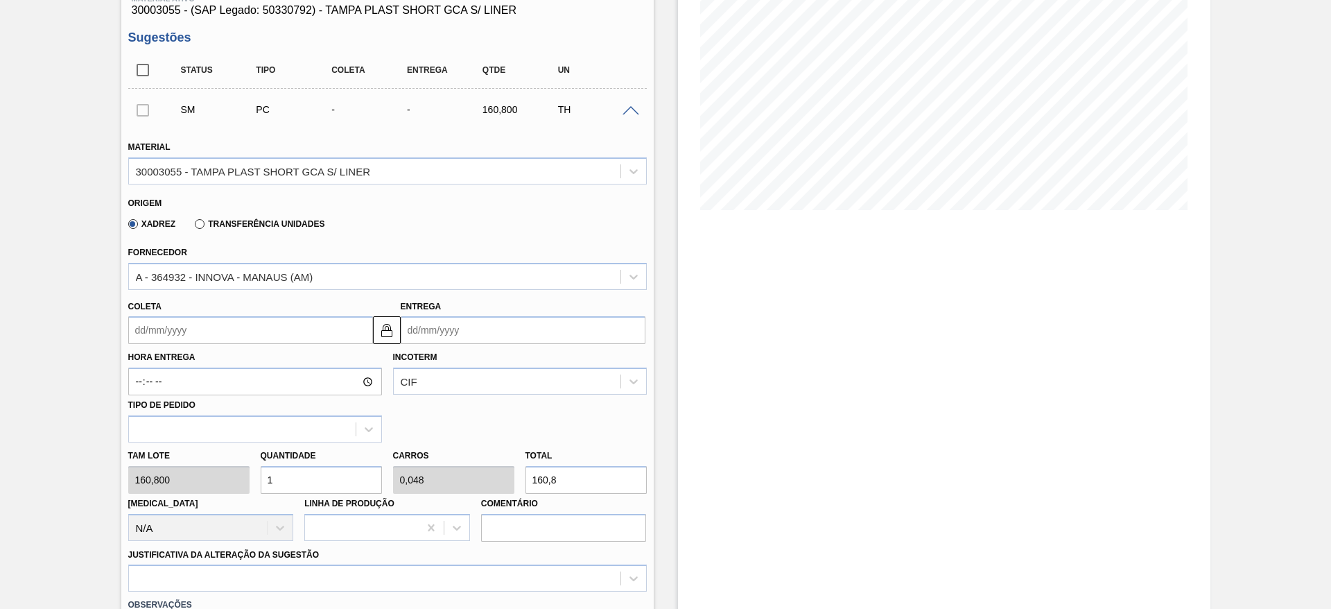
type input "2"
type input "0,095"
type input "321,6"
type input "21"
type input "1"
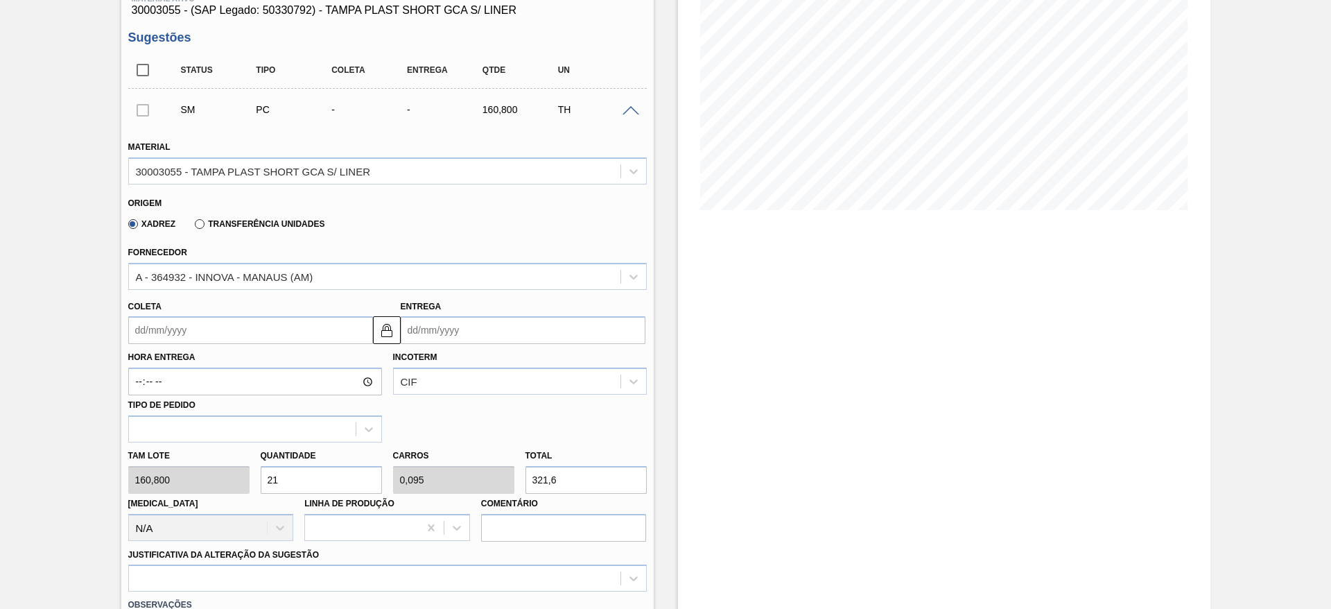
type input "3.376,8"
type input "21"
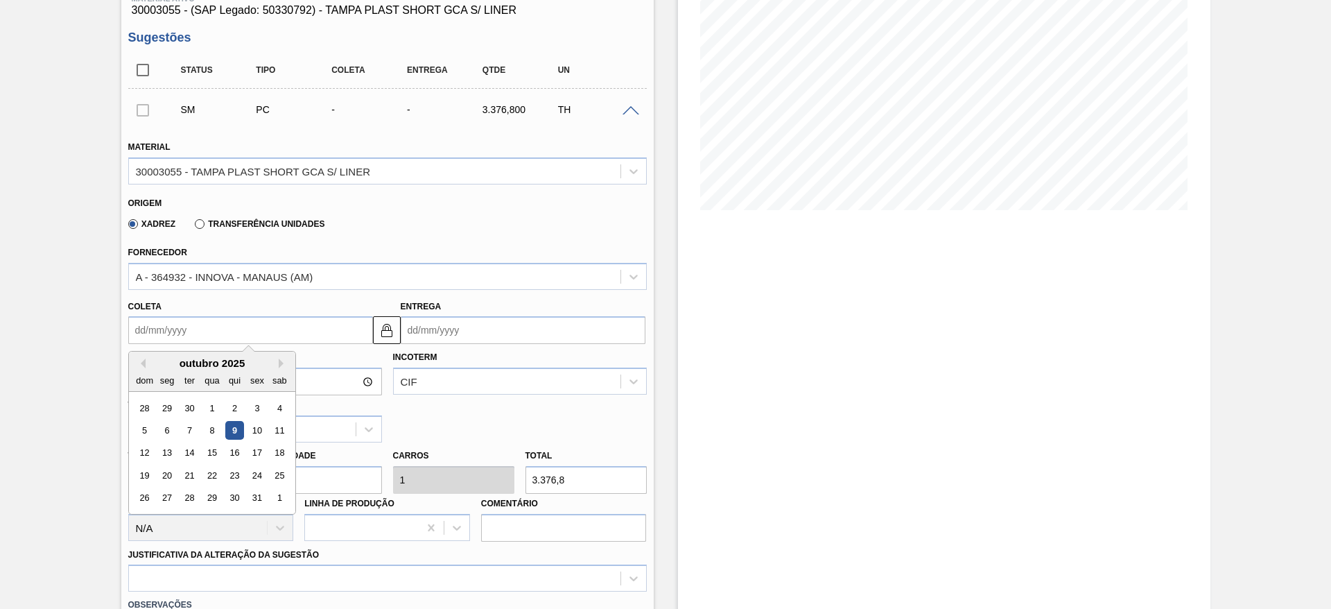
click at [169, 338] on input "Coleta" at bounding box center [250, 330] width 245 height 28
click at [282, 363] on button "Next Month" at bounding box center [284, 363] width 10 height 10
click at [162, 492] on div "24" at bounding box center [166, 498] width 19 height 19
type input "24/11/2025"
type input "24/12/2025"
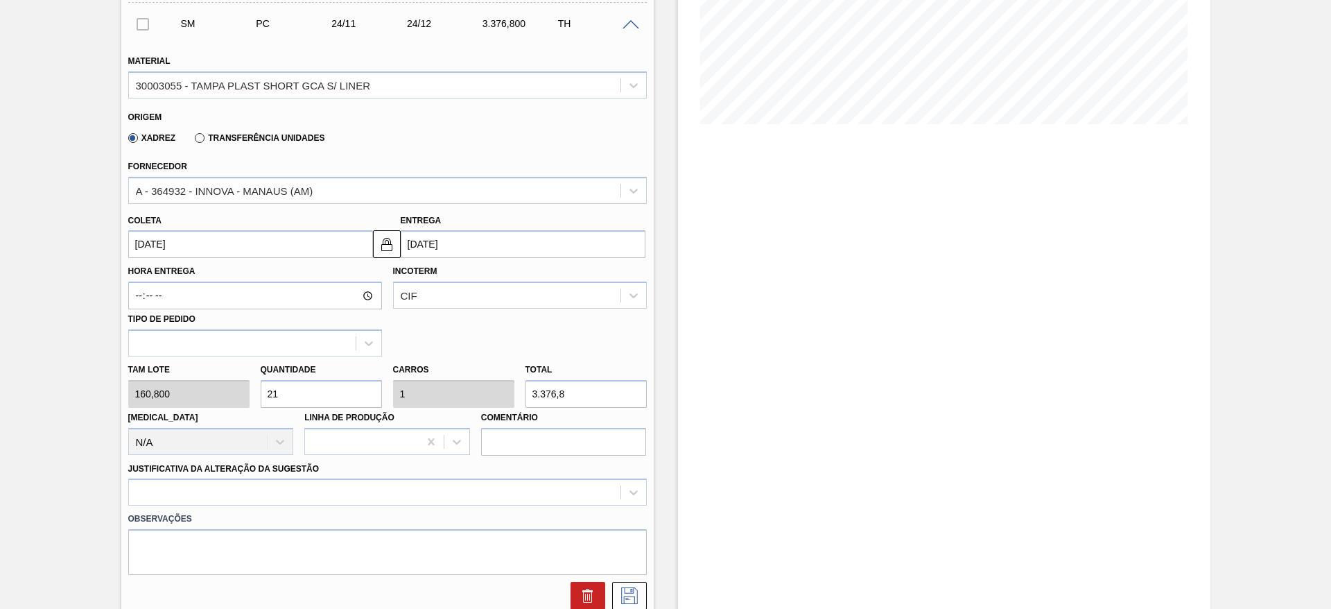
scroll to position [404, 0]
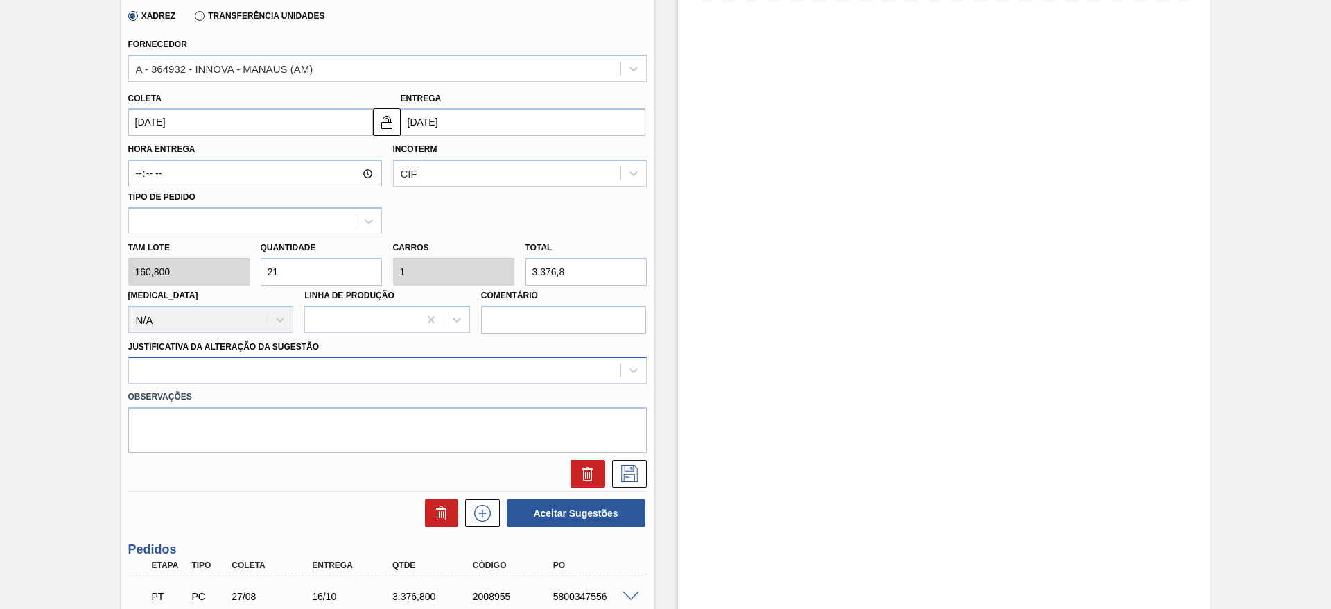
click at [537, 372] on div at bounding box center [375, 371] width 492 height 20
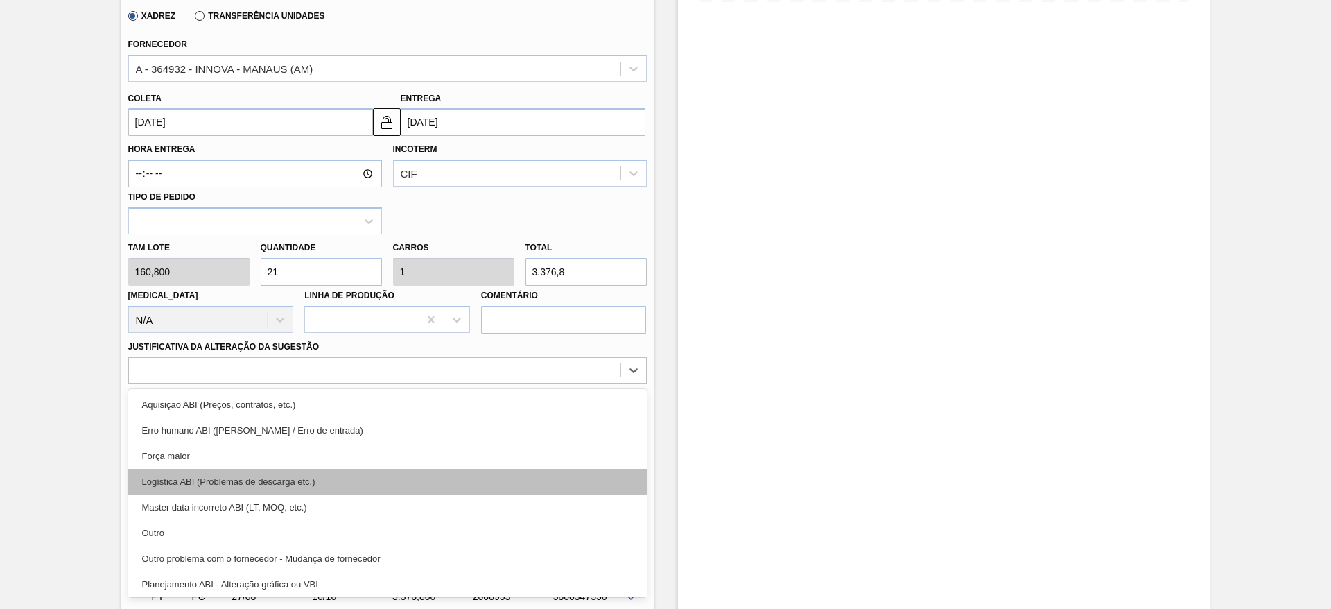
scroll to position [104, 0]
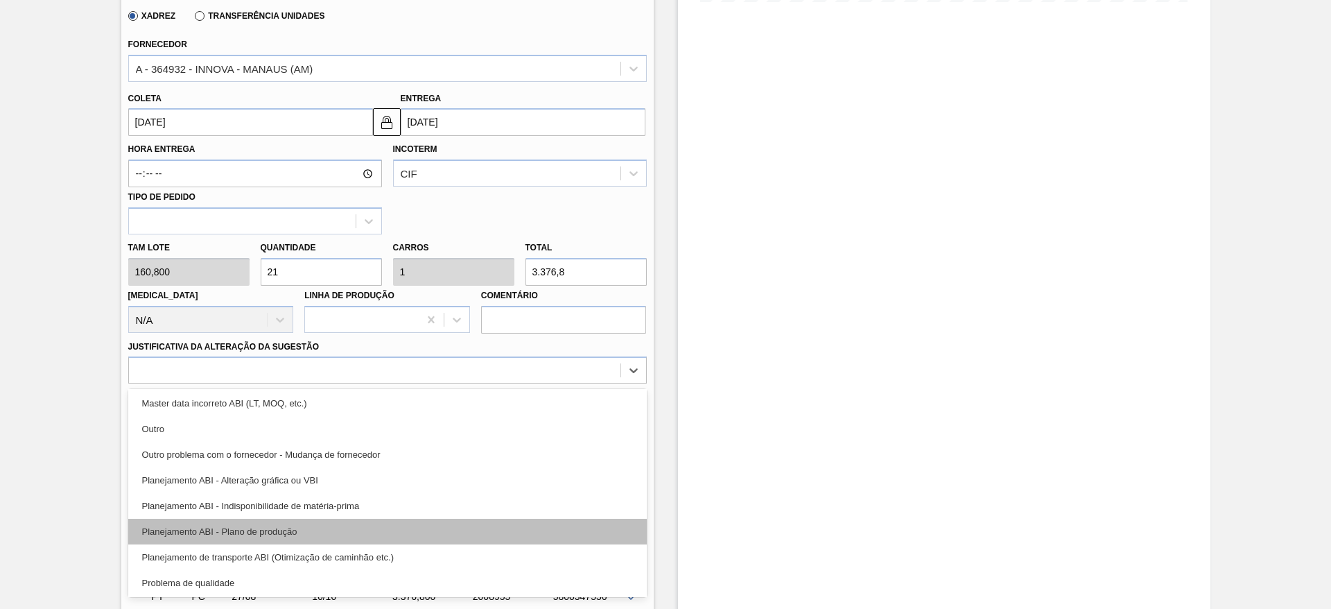
click at [481, 526] on div "Planejamento ABI - Plano de produção" at bounding box center [387, 532] width 519 height 26
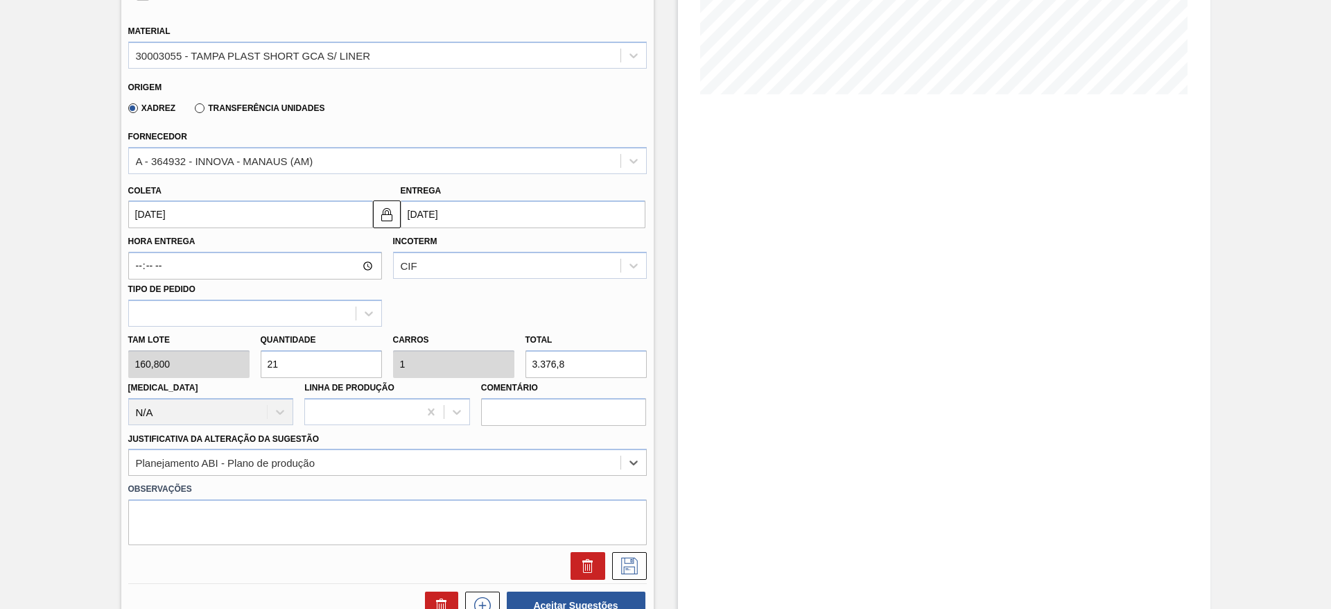
scroll to position [312, 0]
click at [632, 557] on icon at bounding box center [630, 565] width 22 height 17
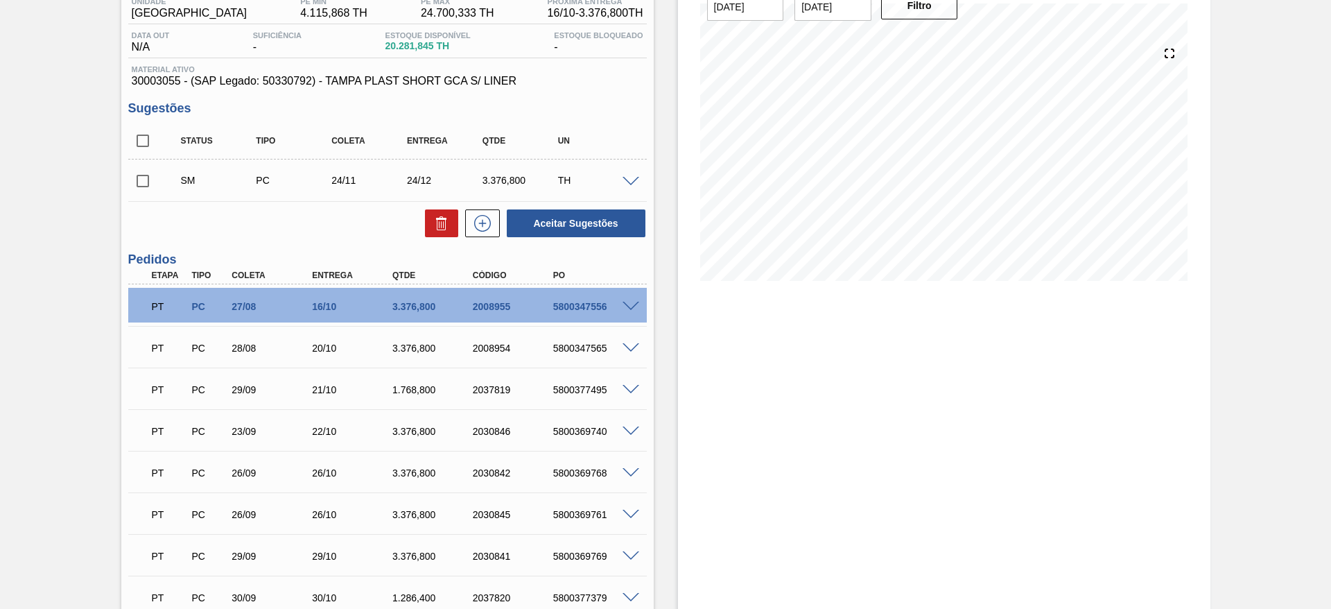
scroll to position [0, 0]
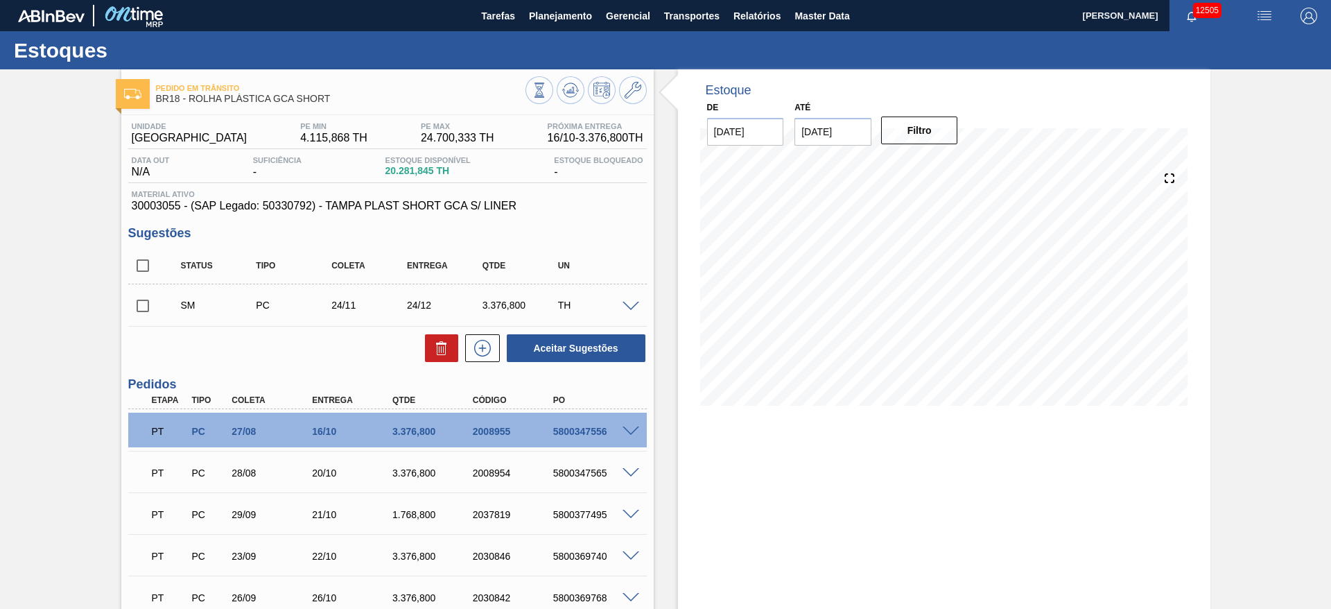
click at [148, 307] on input "checkbox" at bounding box center [142, 305] width 29 height 29
click at [548, 340] on button "Aceitar Sugestões" at bounding box center [576, 348] width 139 height 28
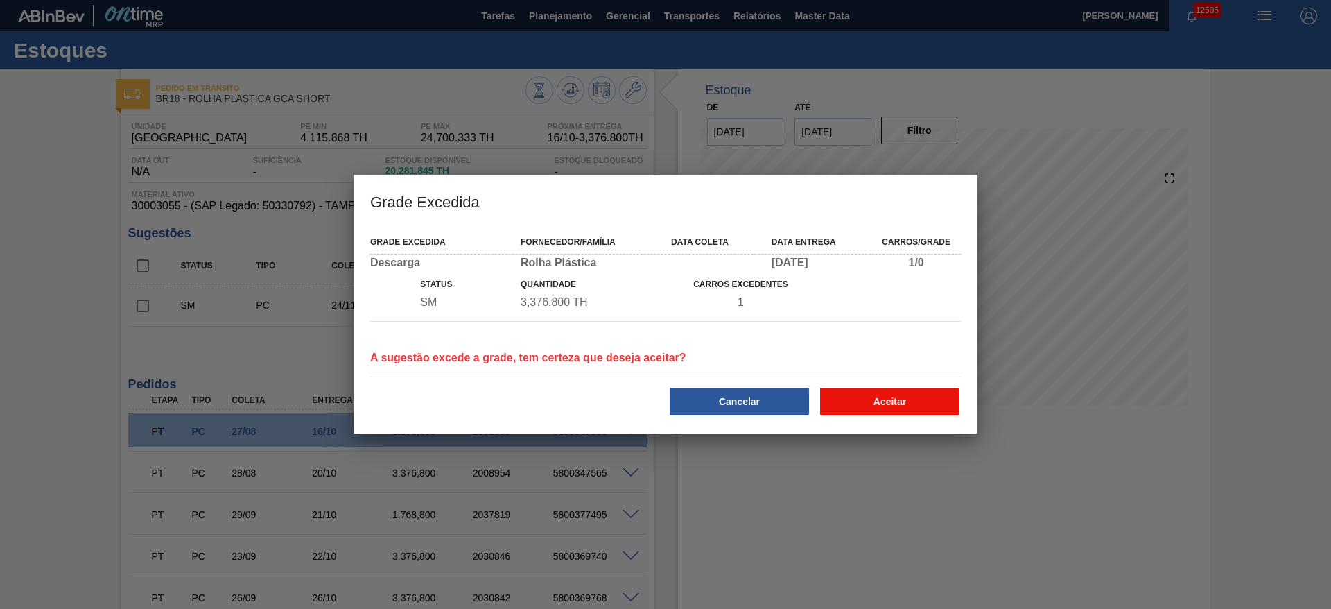
click at [849, 390] on button "Aceitar" at bounding box center [889, 402] width 139 height 28
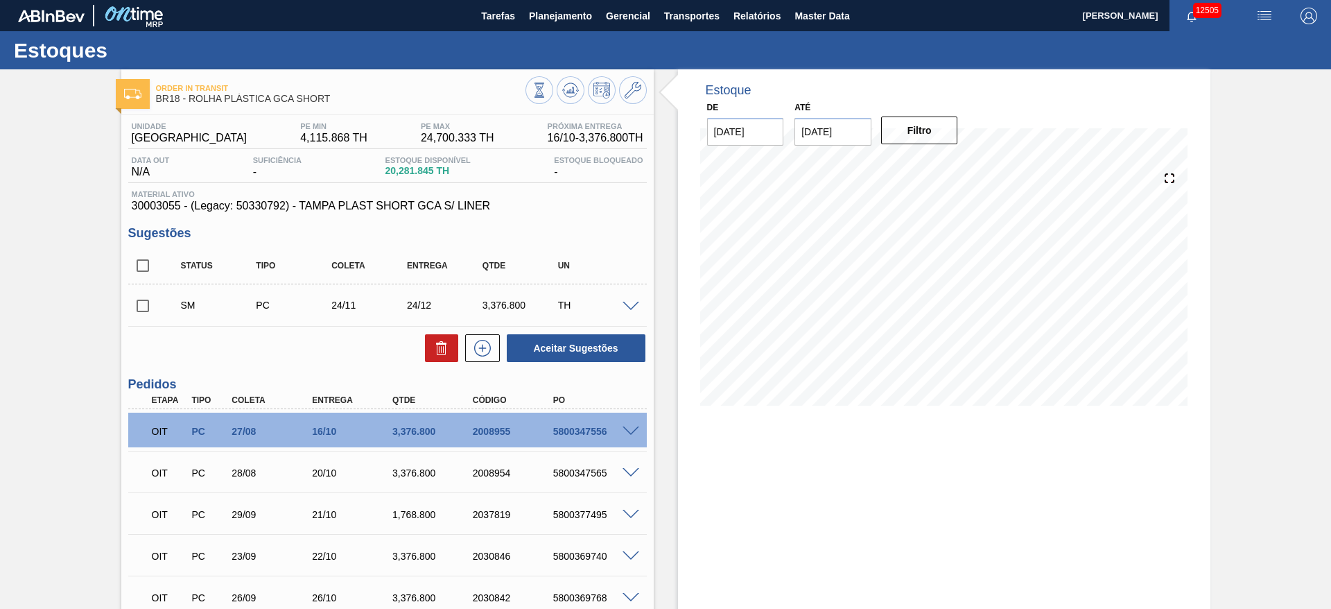
click at [146, 311] on input "checkbox" at bounding box center [142, 305] width 29 height 29
click at [585, 352] on button "Aceitar Sugestões" at bounding box center [576, 348] width 139 height 28
checkbox input "false"
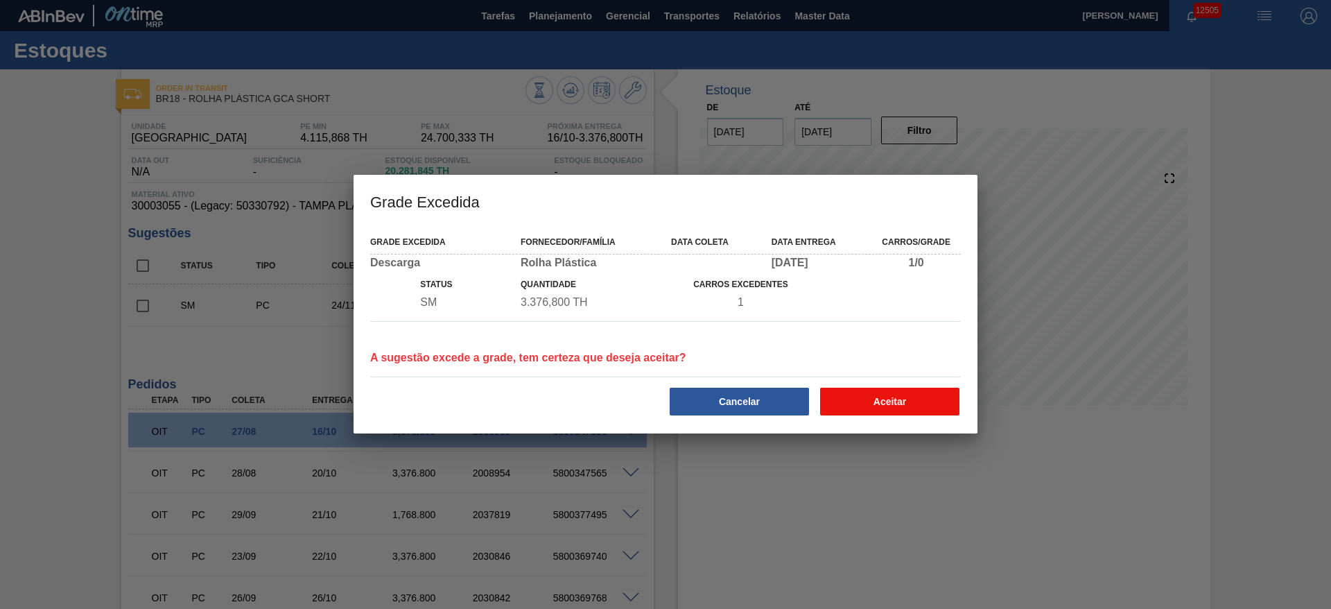
click at [951, 410] on button "Aceitar" at bounding box center [889, 402] width 139 height 28
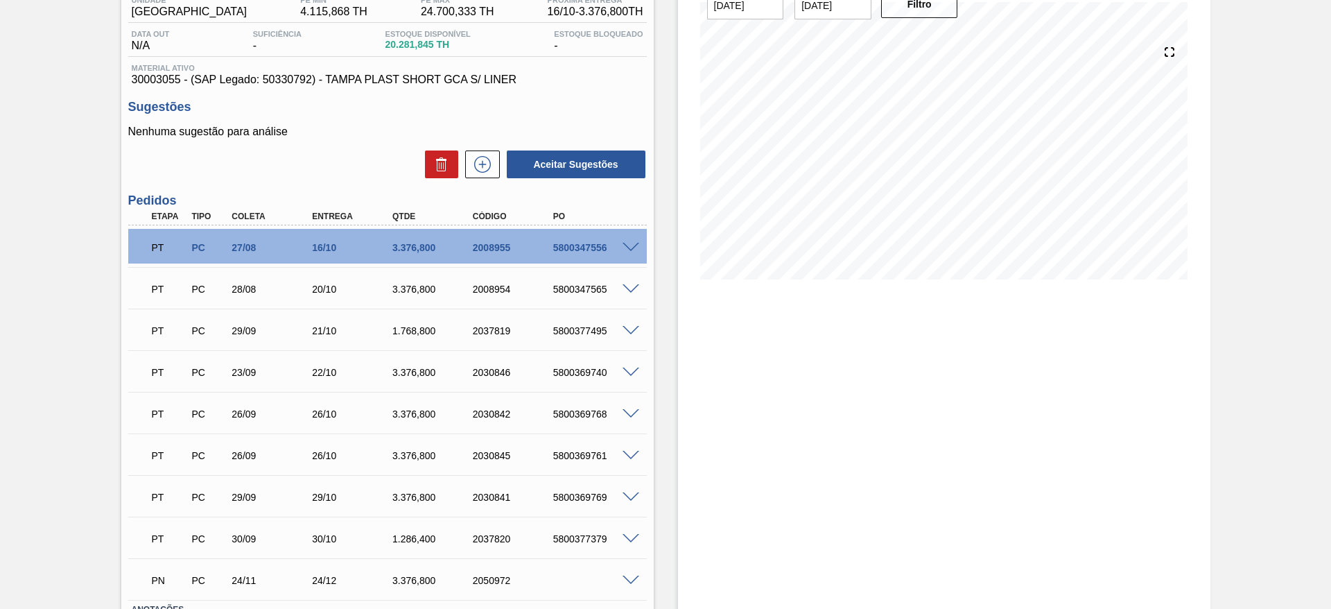
scroll to position [231, 0]
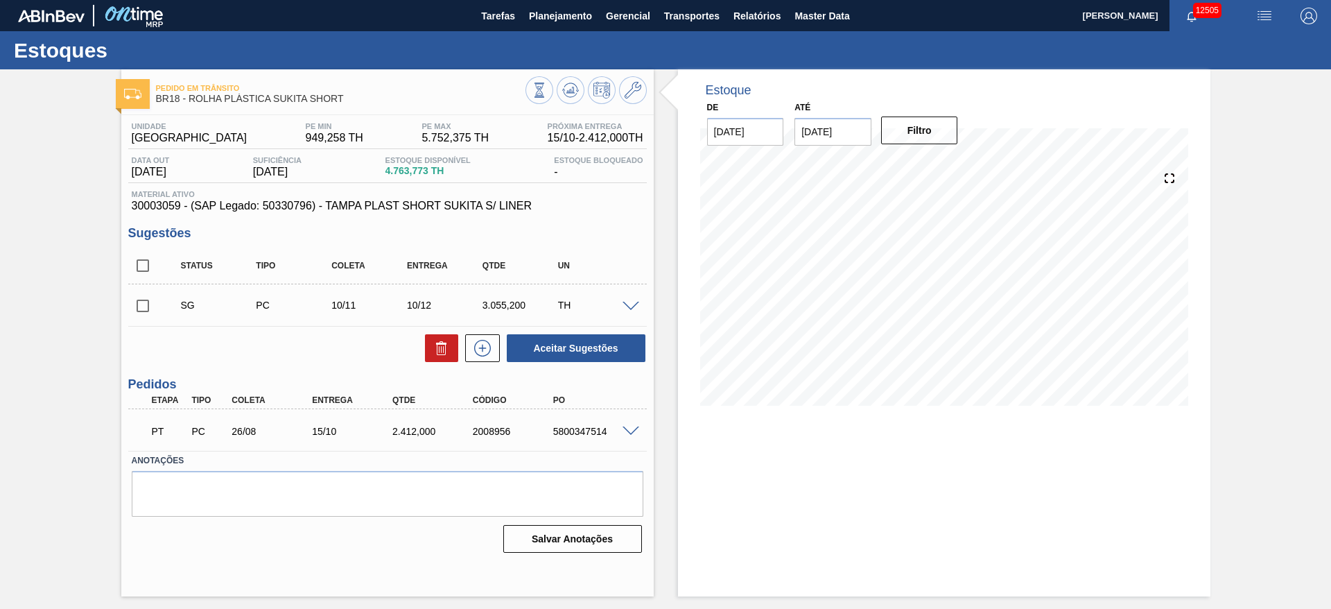
click at [138, 302] on input "checkbox" at bounding box center [142, 305] width 29 height 29
click at [546, 352] on button "Aceitar Sugestões" at bounding box center [576, 348] width 139 height 28
checkbox input "false"
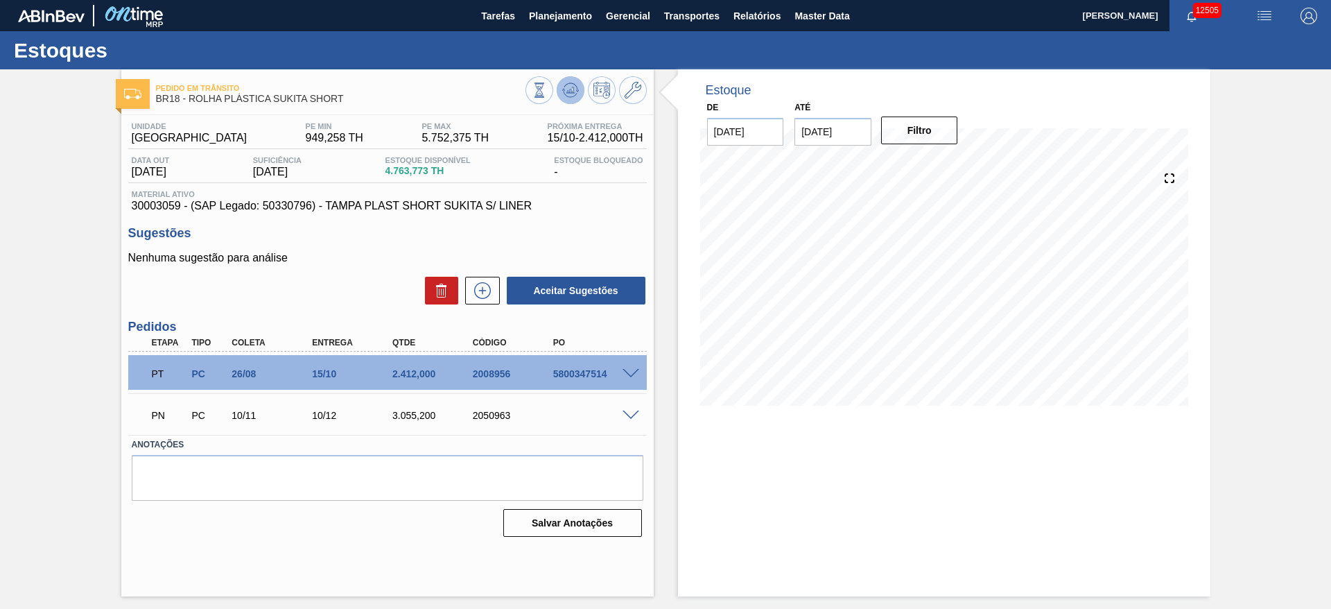
click at [582, 90] on button at bounding box center [571, 90] width 28 height 28
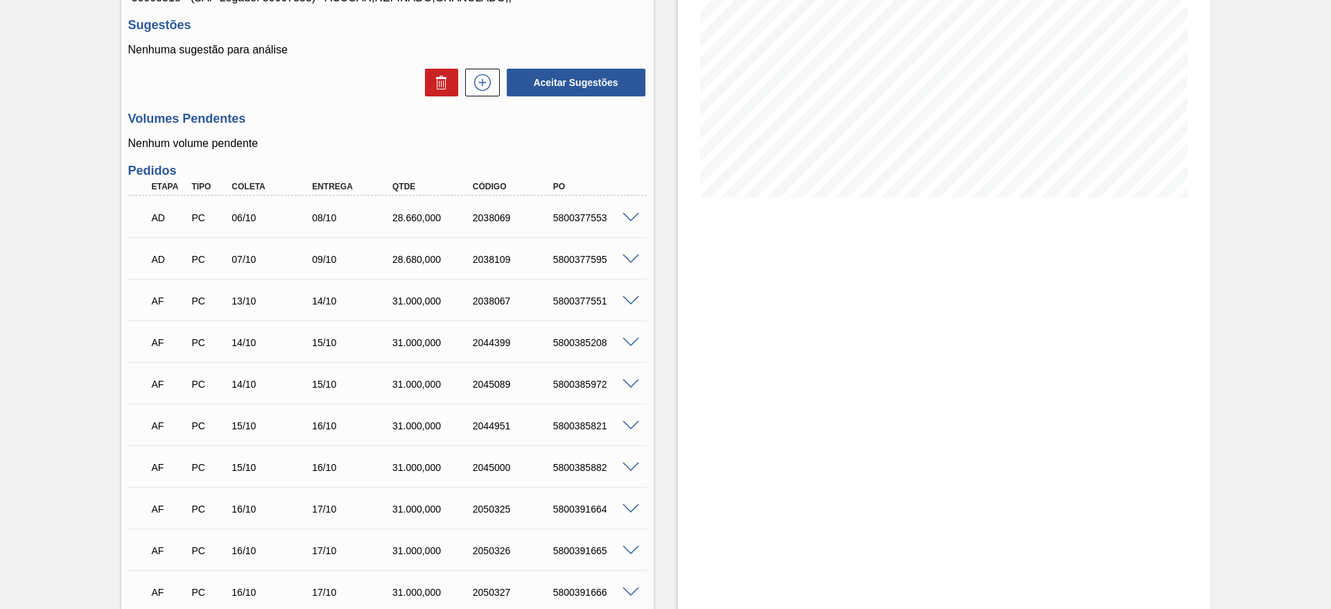
scroll to position [312, 0]
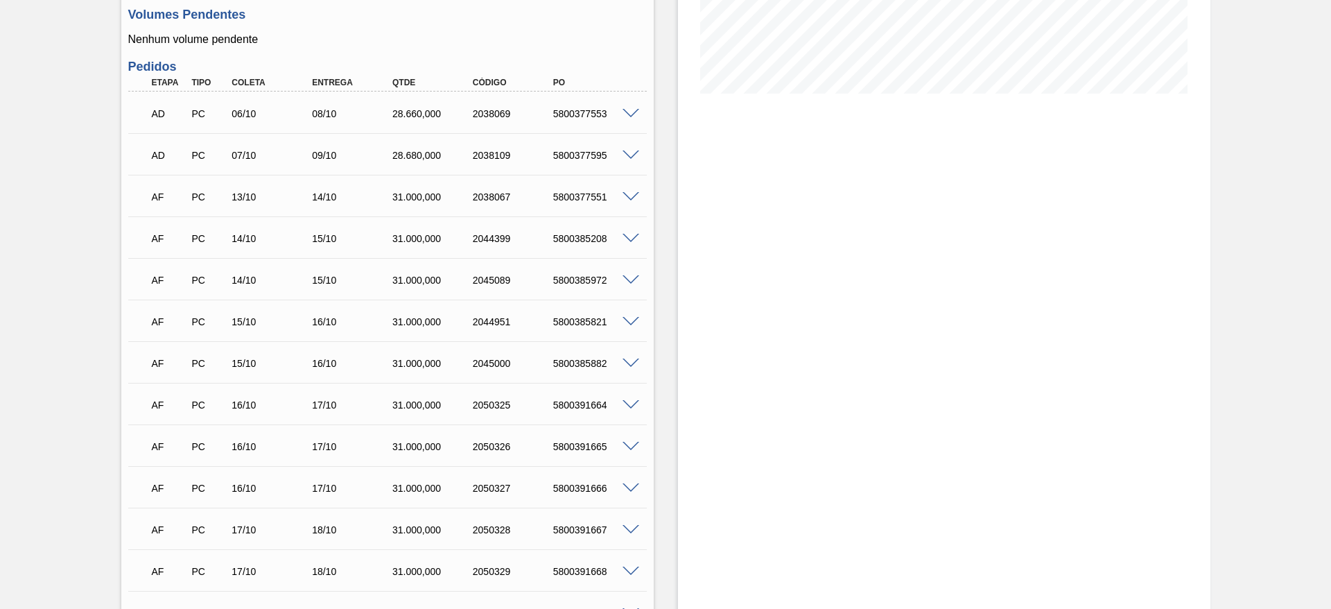
click at [627, 154] on span at bounding box center [631, 155] width 17 height 10
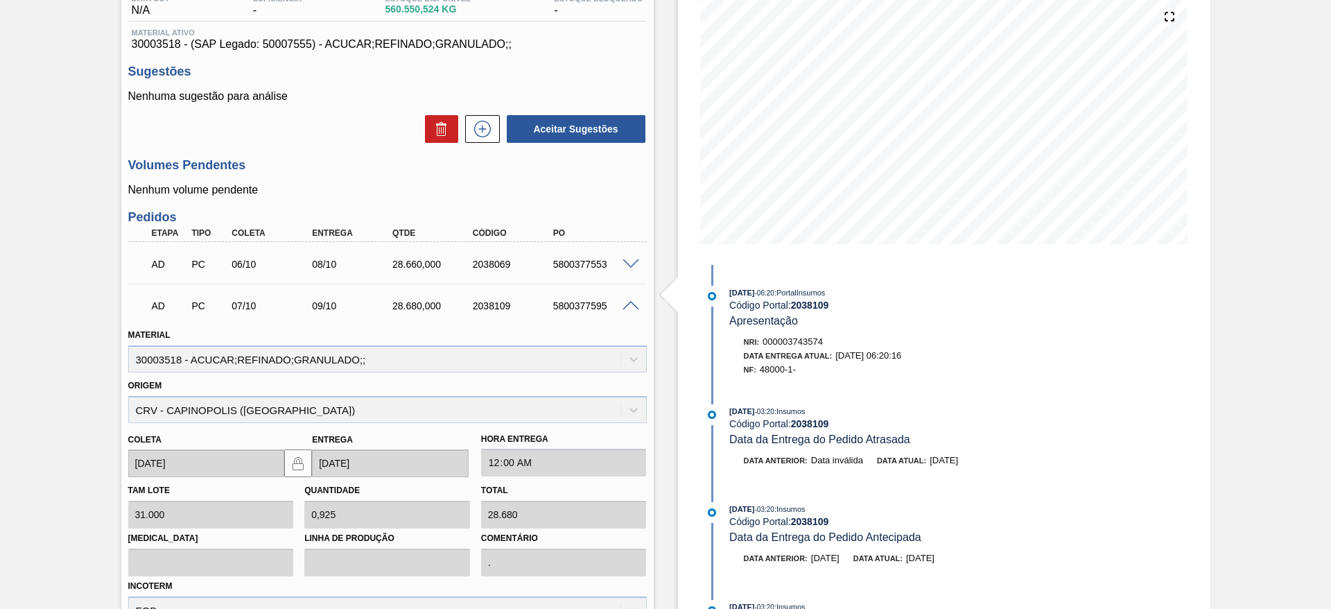
scroll to position [0, 0]
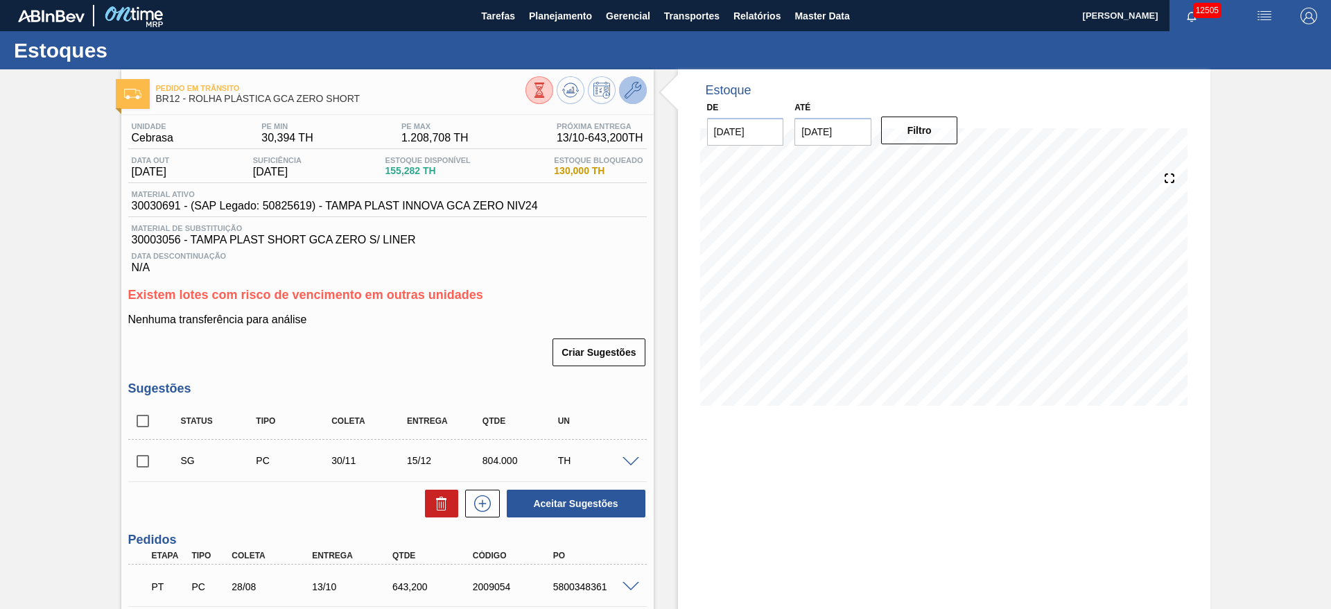
click at [641, 80] on button at bounding box center [633, 90] width 28 height 28
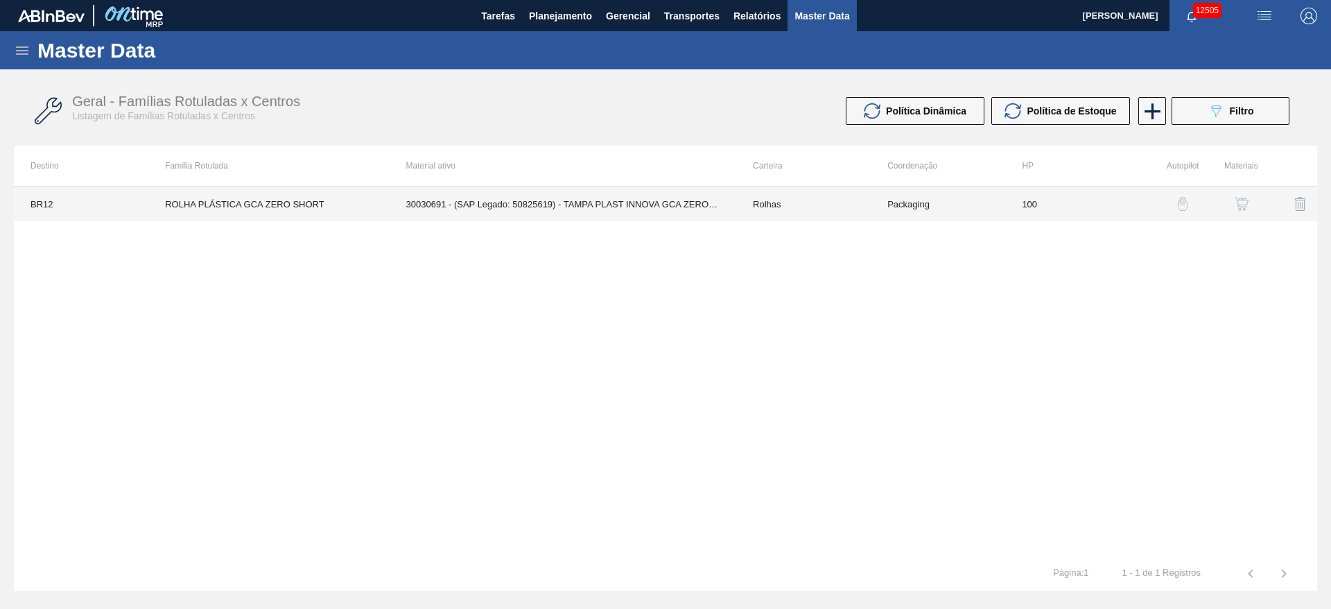
click at [673, 195] on td "30030691 - (SAP Legado: 50825619) - TAMPA PLAST INNOVA GCA ZERO NIV24" at bounding box center [563, 204] width 347 height 35
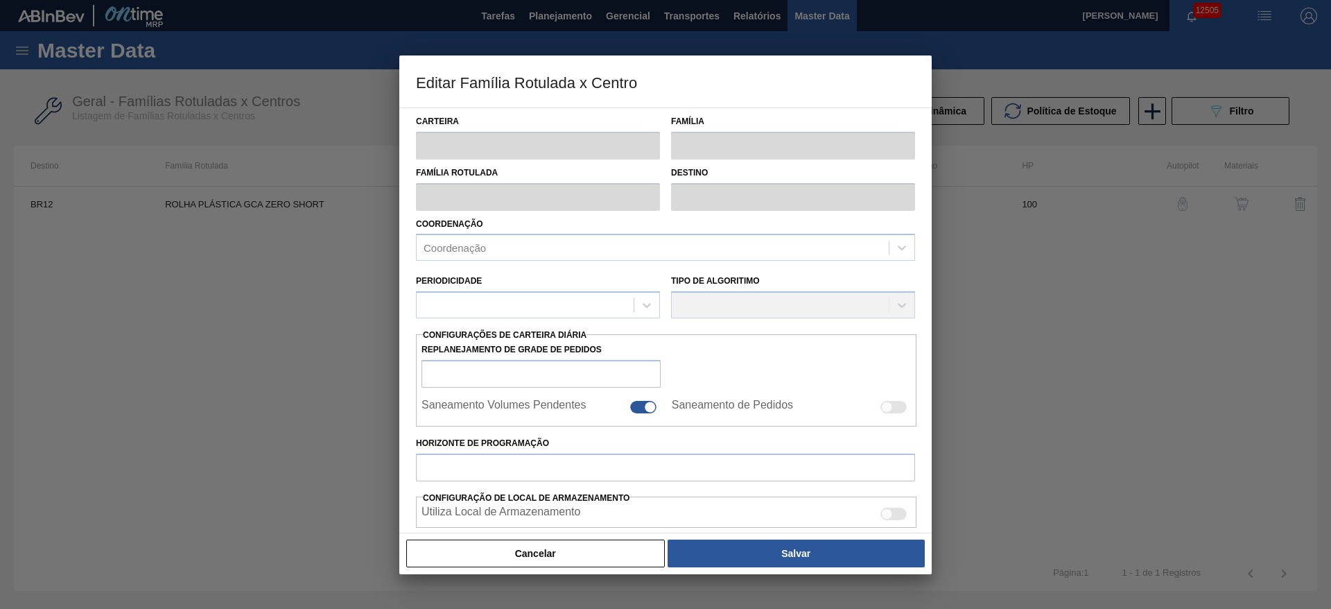
type input "Rolhas"
type input "Rolha Plástica"
type input "ROLHA PLÁSTICA GCA ZERO SHORT"
type input "BR12 - Cebrasa"
type input "100"
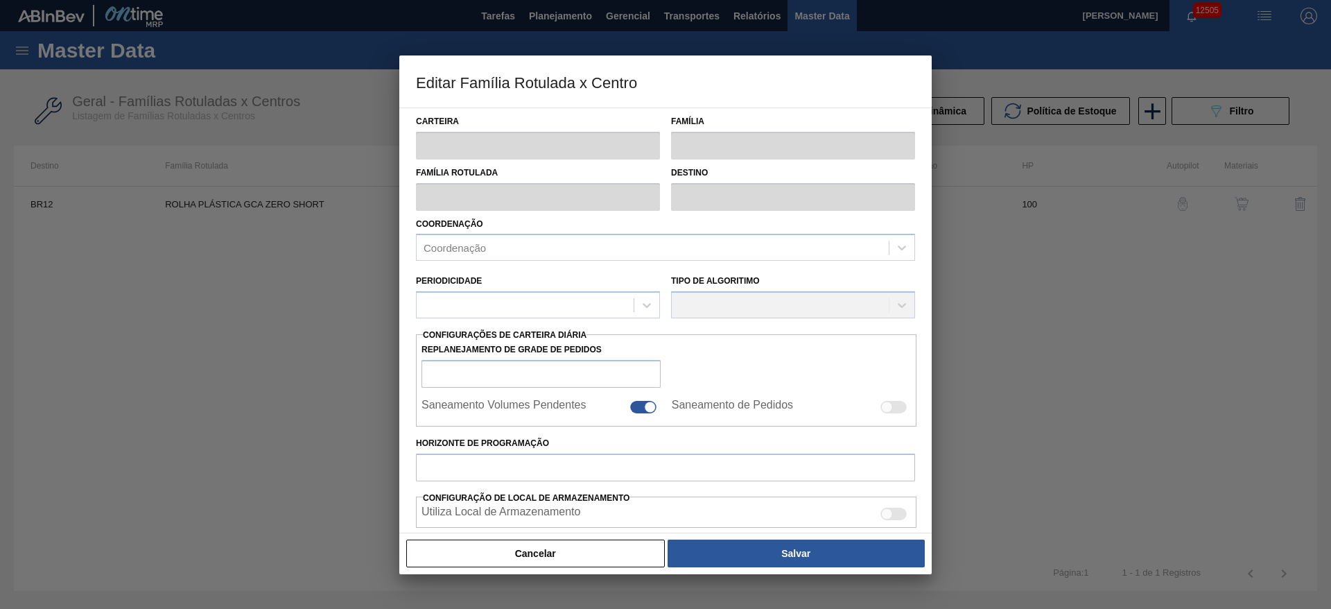
type input "30,394"
type input "1.208,708"
type input "65"
type input "796,298"
checkbox input "true"
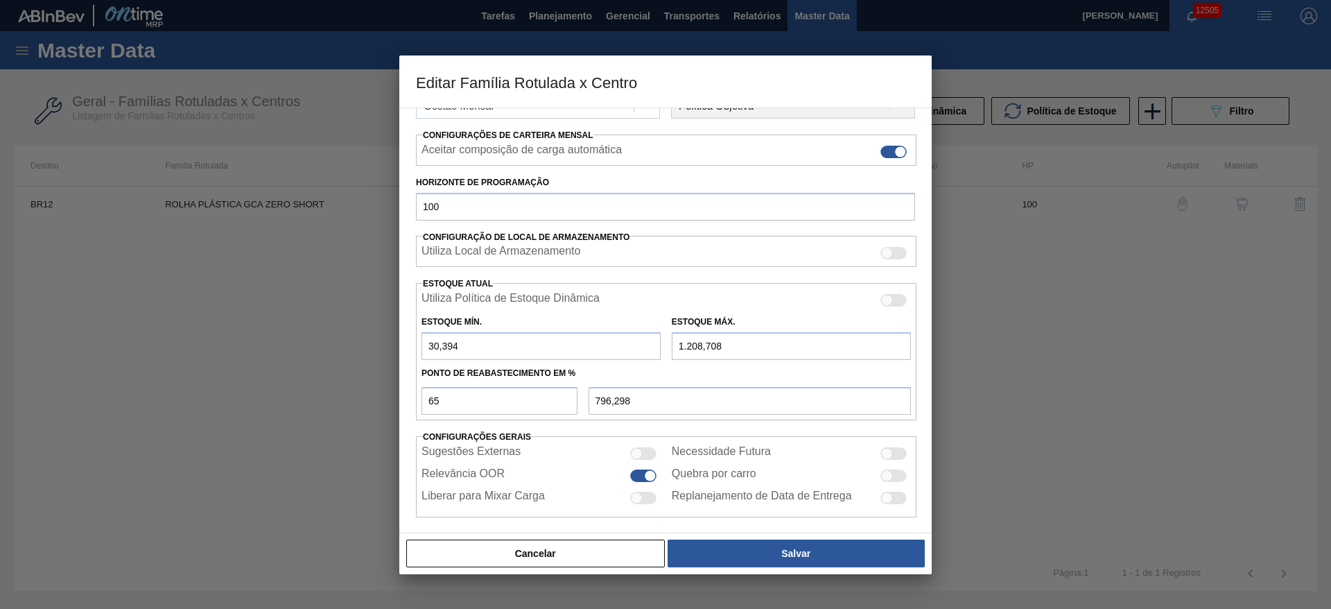
scroll to position [211, 0]
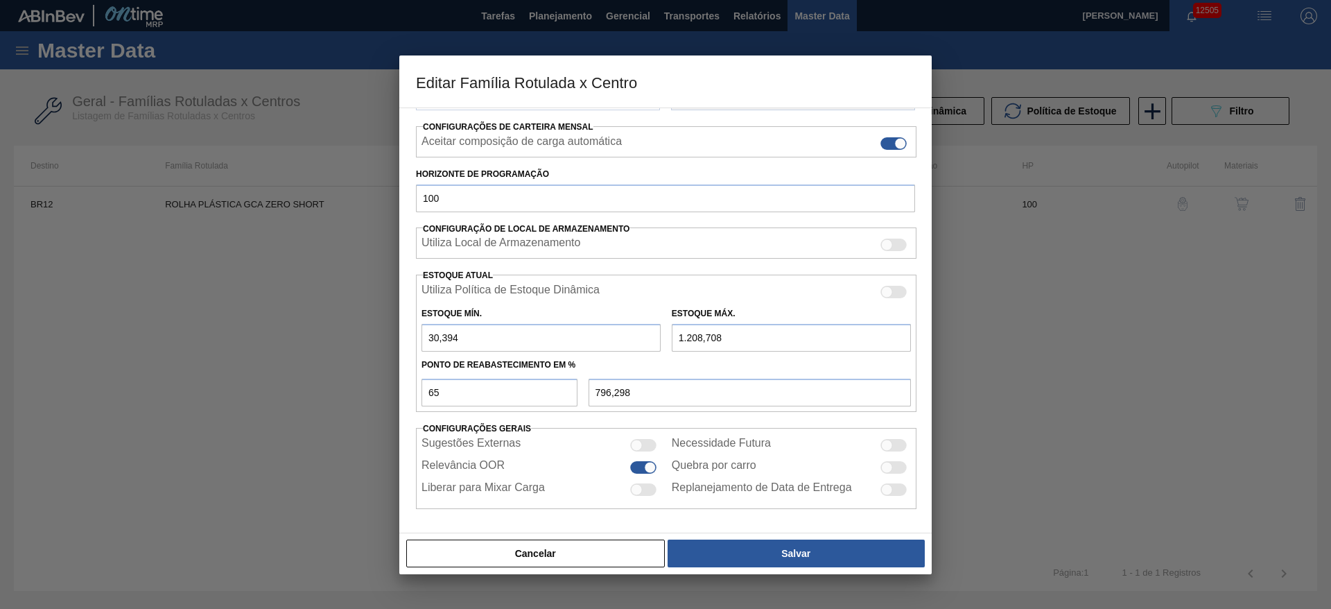
drag, startPoint x: 684, startPoint y: 340, endPoint x: 650, endPoint y: 347, distance: 35.5
click at [650, 347] on div "Estoque Mín. 30,394 Estoque Máx. 1.208,708" at bounding box center [666, 325] width 501 height 51
type input "2.208,708"
type input "1.446,298"
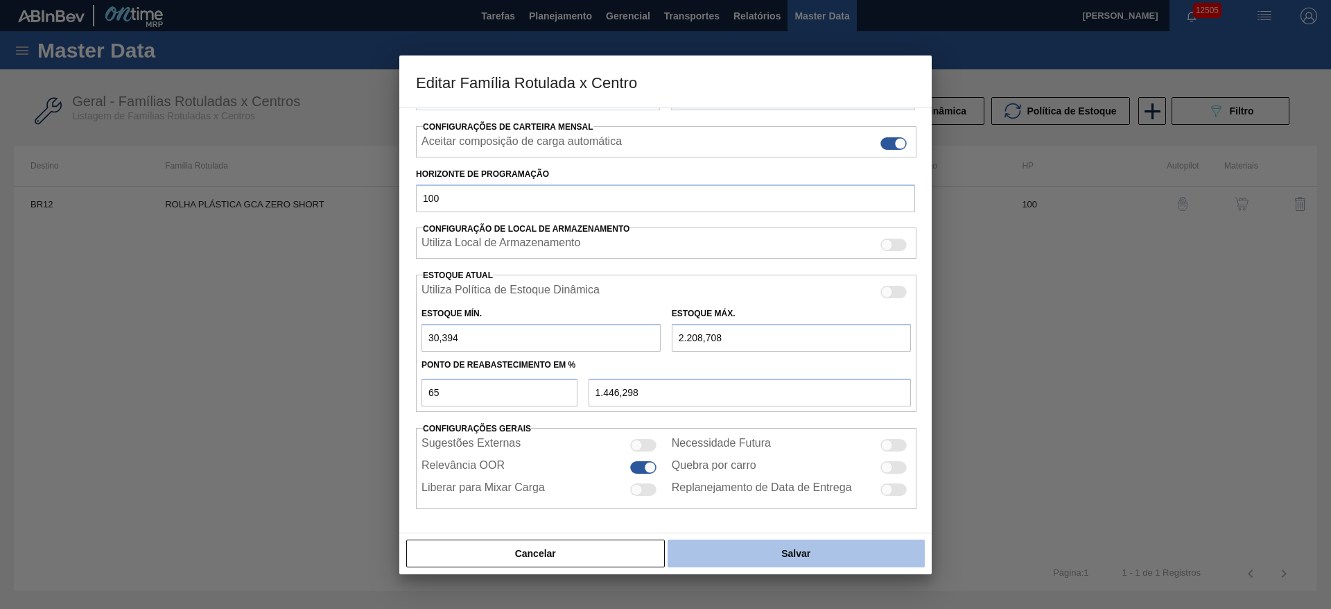
type input "2.208,708"
click at [795, 558] on button "Salvar" at bounding box center [796, 553] width 257 height 28
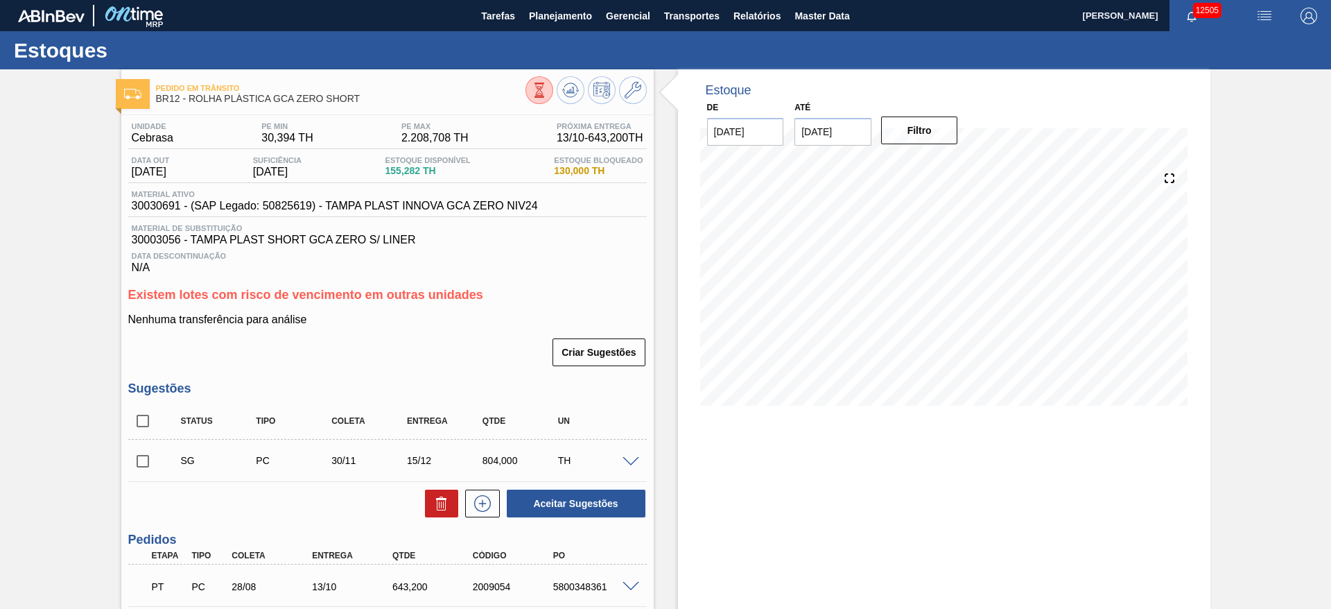
click at [626, 457] on span at bounding box center [631, 462] width 17 height 10
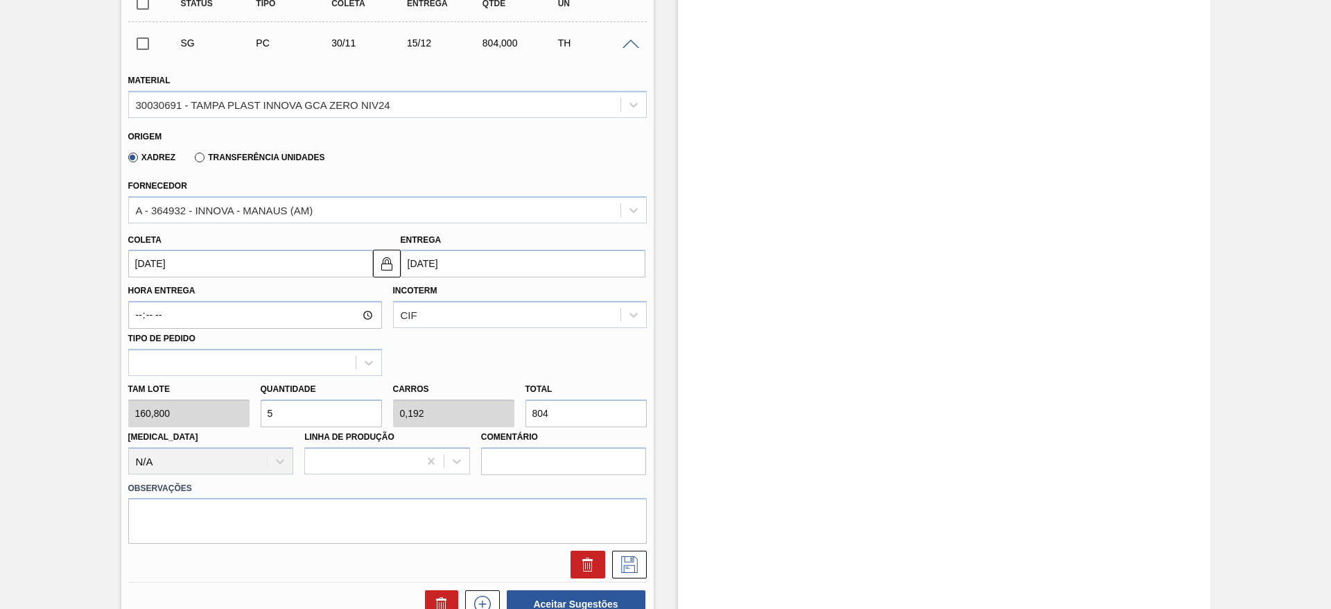
scroll to position [520, 0]
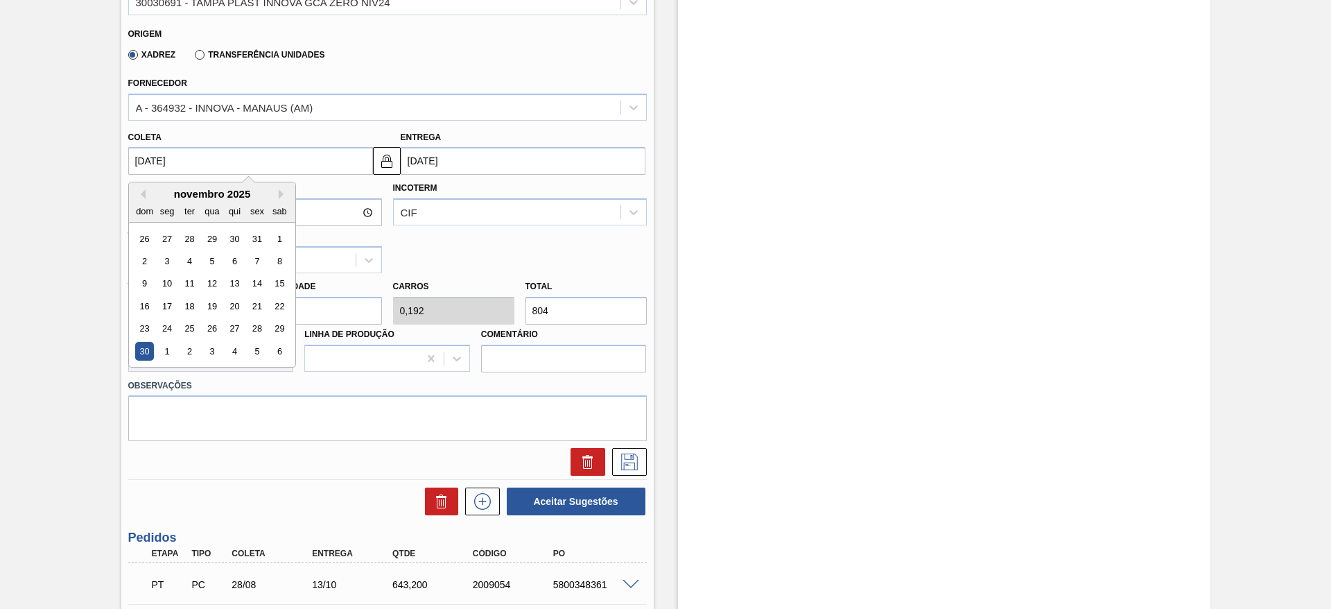
click at [167, 165] on input "30/11/2025" at bounding box center [250, 161] width 245 height 28
click at [147, 331] on div "23" at bounding box center [144, 329] width 19 height 19
type input "23/11/2025"
type input "08/12/2025"
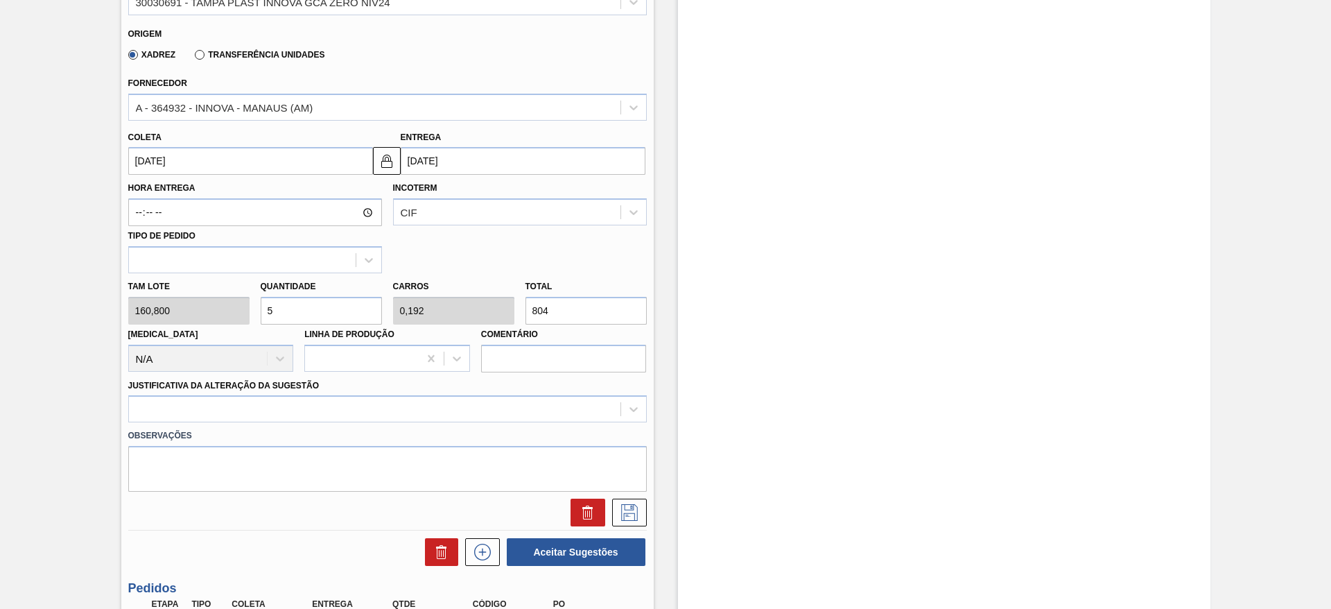
drag, startPoint x: 301, startPoint y: 313, endPoint x: 255, endPoint y: 320, distance: 46.4
click at [255, 320] on div "Quantidade 5" at bounding box center [321, 301] width 132 height 48
type input "8"
type input "0,308"
type input "1.286,4"
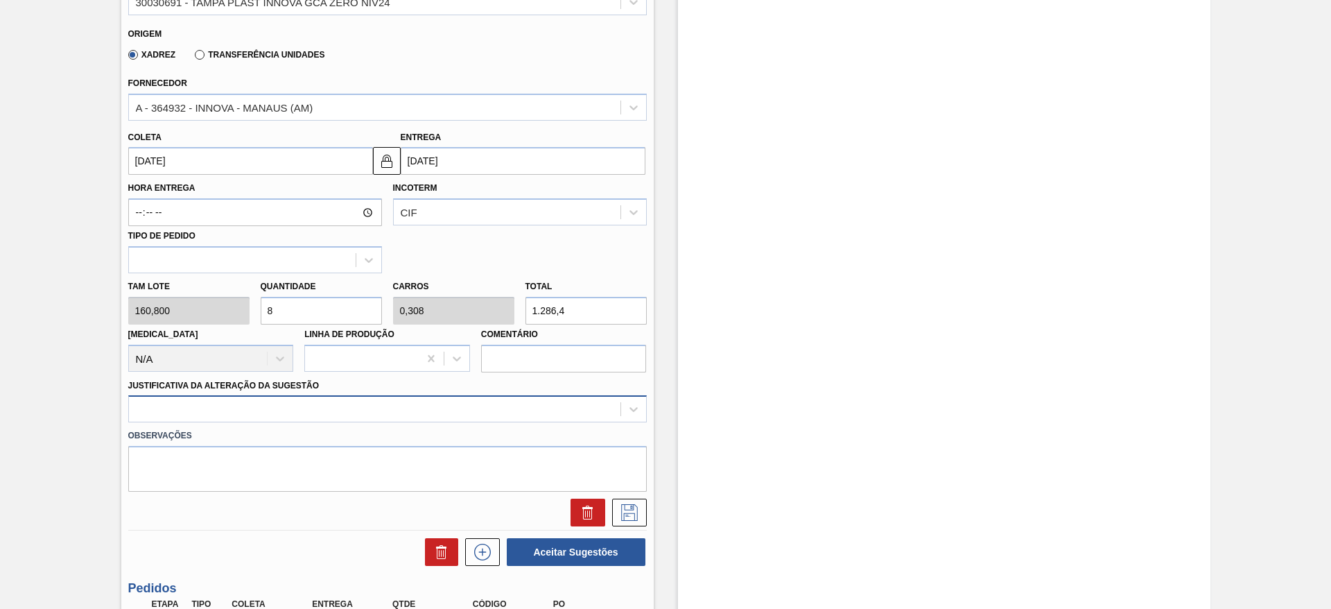
type input "8"
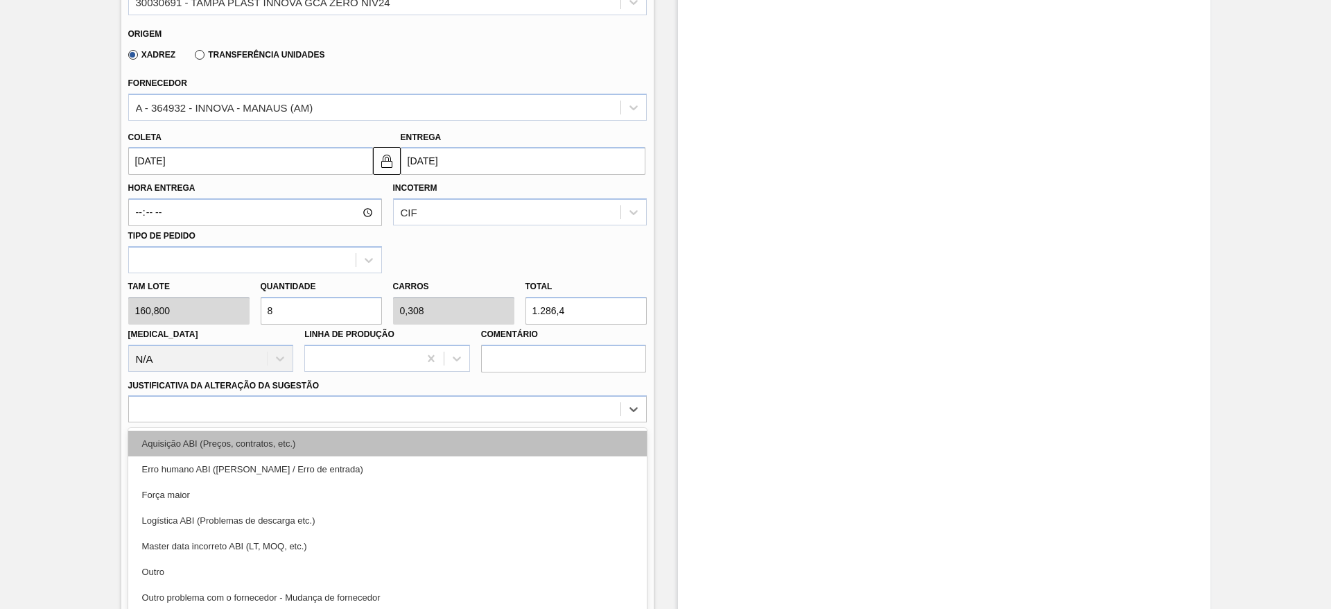
click at [476, 400] on div "option Aquisição ABI (Preços, contratos, etc.) focused, 1 of 18. 18 results ava…" at bounding box center [387, 408] width 519 height 27
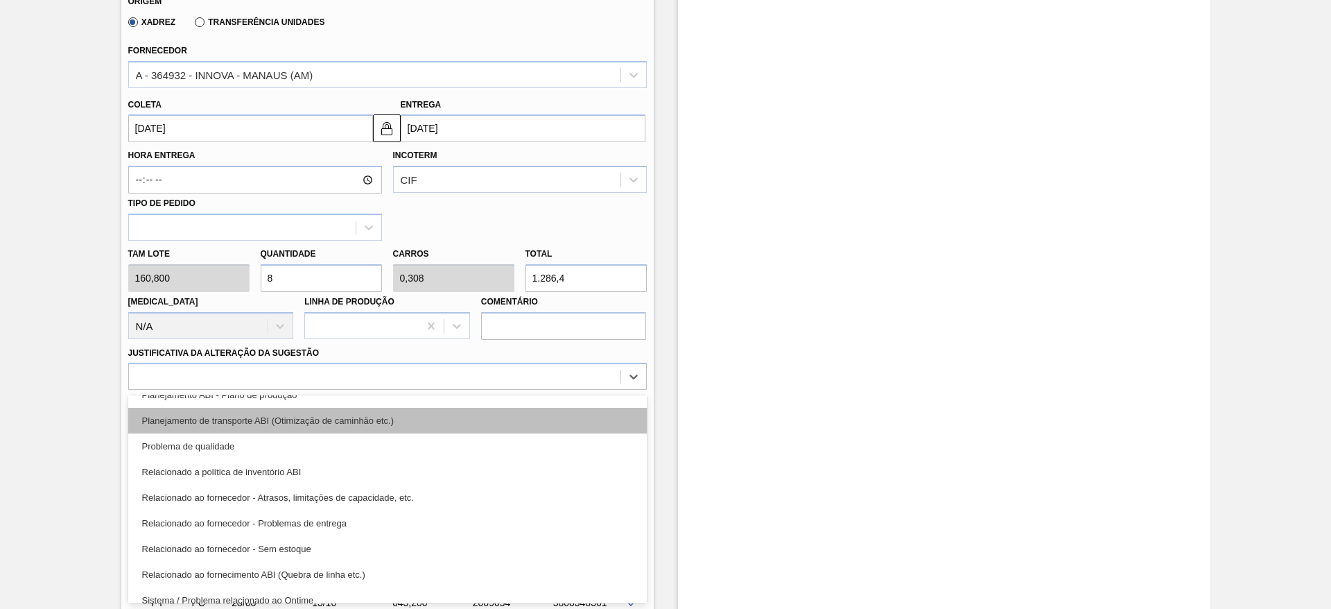
scroll to position [259, 0]
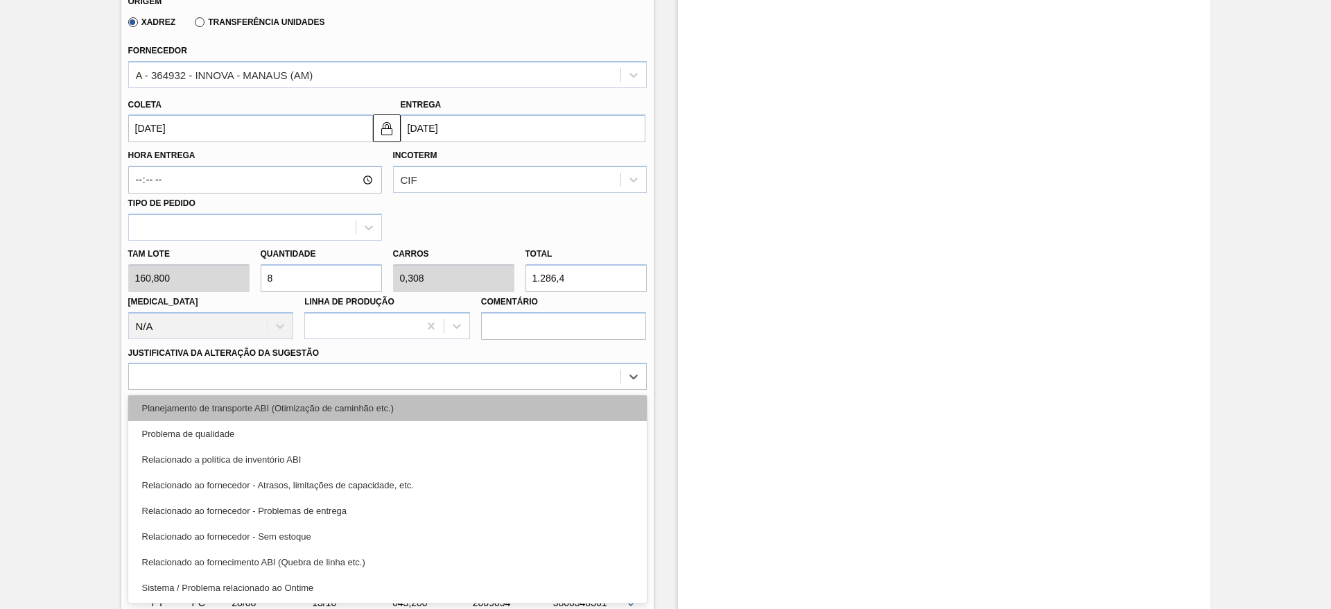
click at [442, 413] on div "Planejamento de transporte ABI (Otimização de caminhão etc.)" at bounding box center [387, 408] width 519 height 26
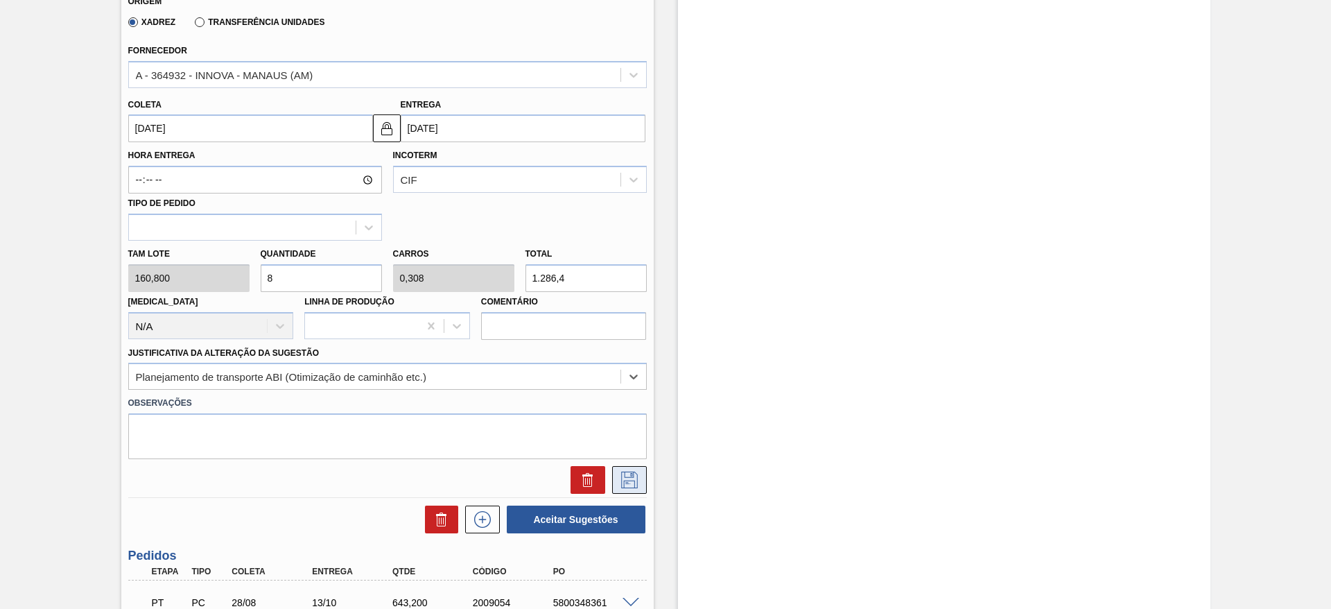
click at [626, 479] on icon at bounding box center [630, 480] width 22 height 17
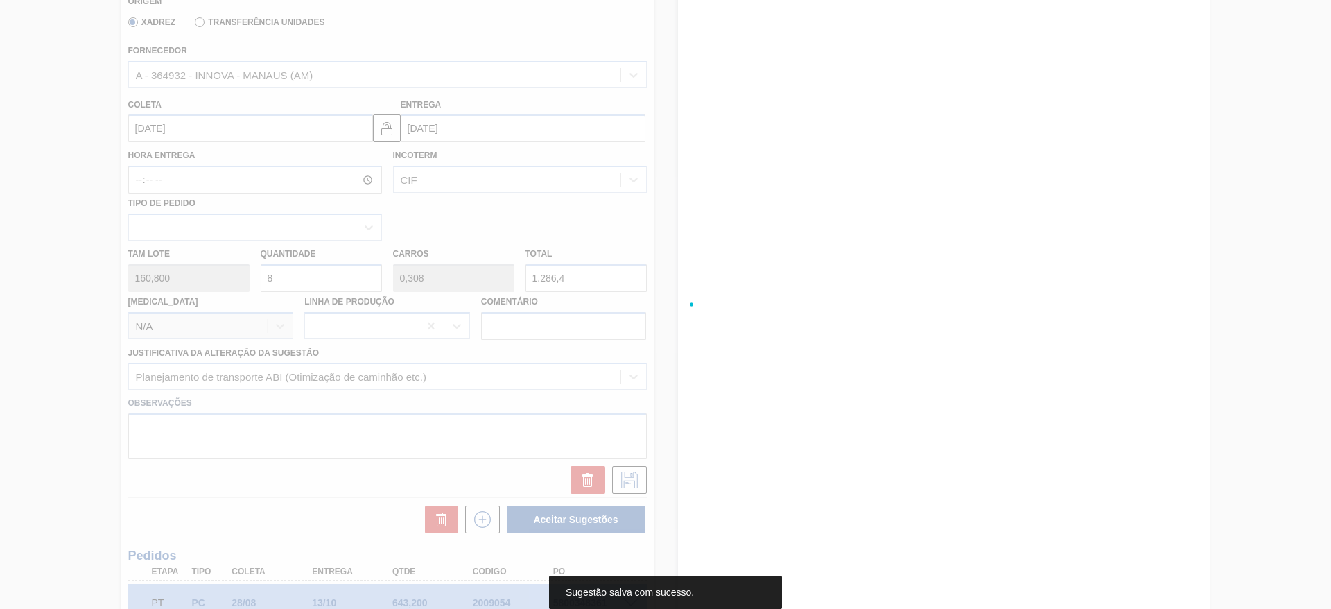
scroll to position [20, 0]
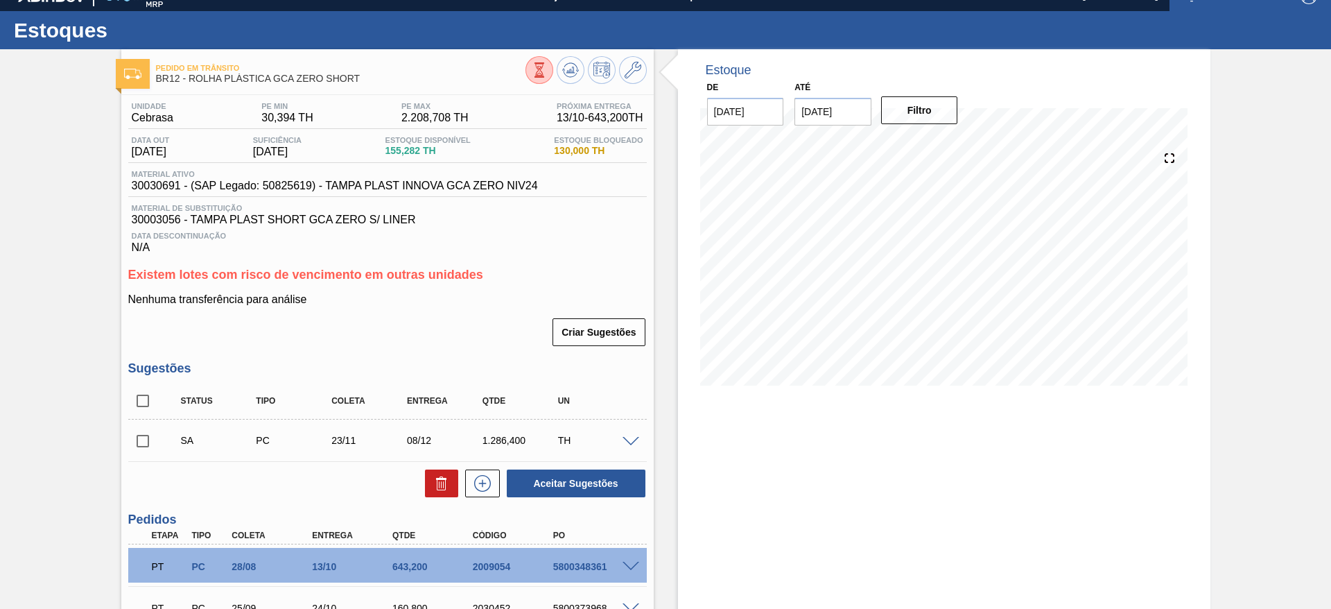
click at [140, 450] on input "checkbox" at bounding box center [142, 440] width 29 height 29
click at [538, 486] on button "Aceitar Sugestões" at bounding box center [576, 483] width 139 height 28
checkbox input "false"
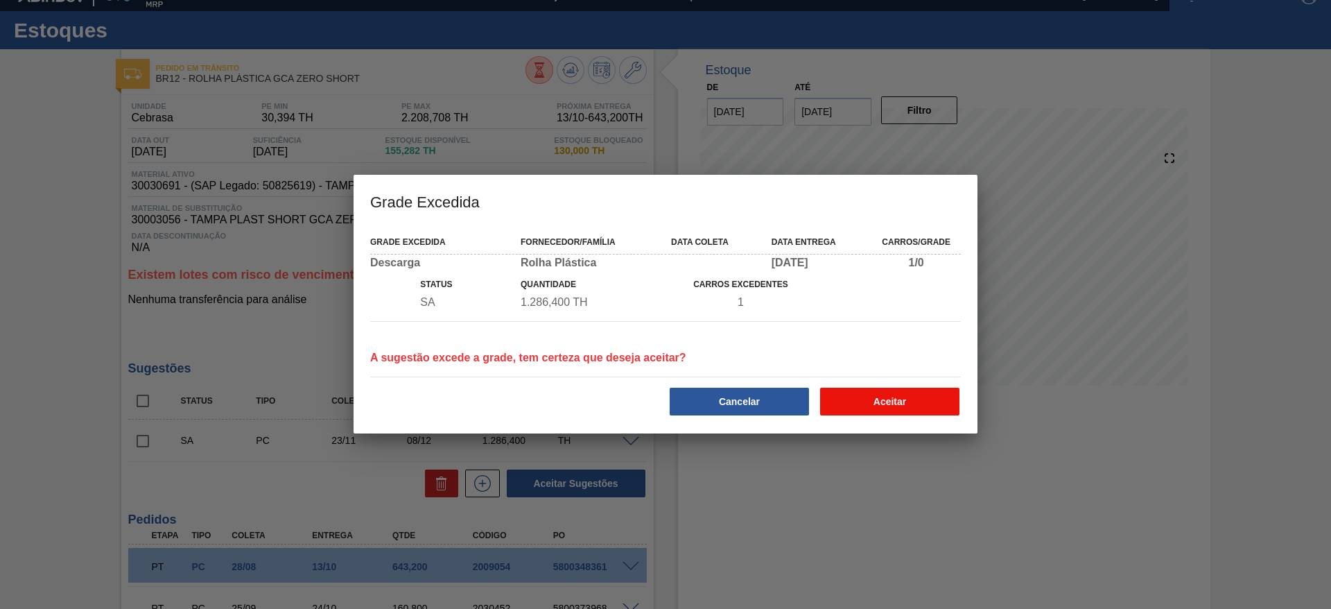
click at [873, 399] on button "Aceitar" at bounding box center [889, 402] width 139 height 28
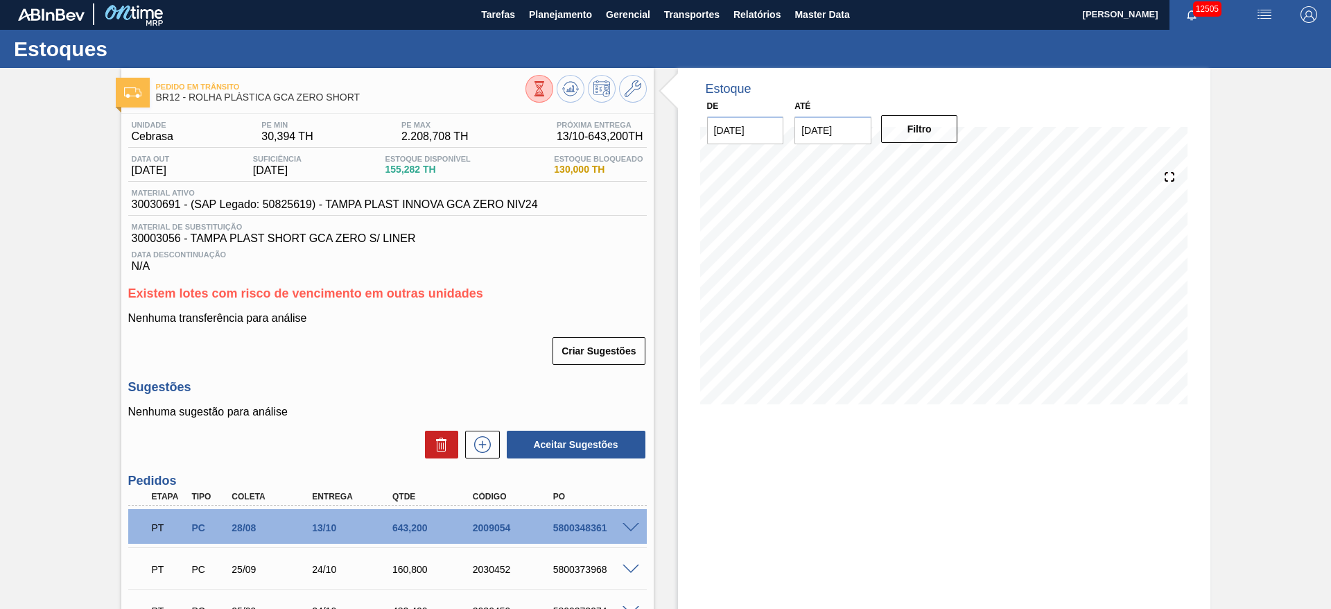
scroll to position [0, 0]
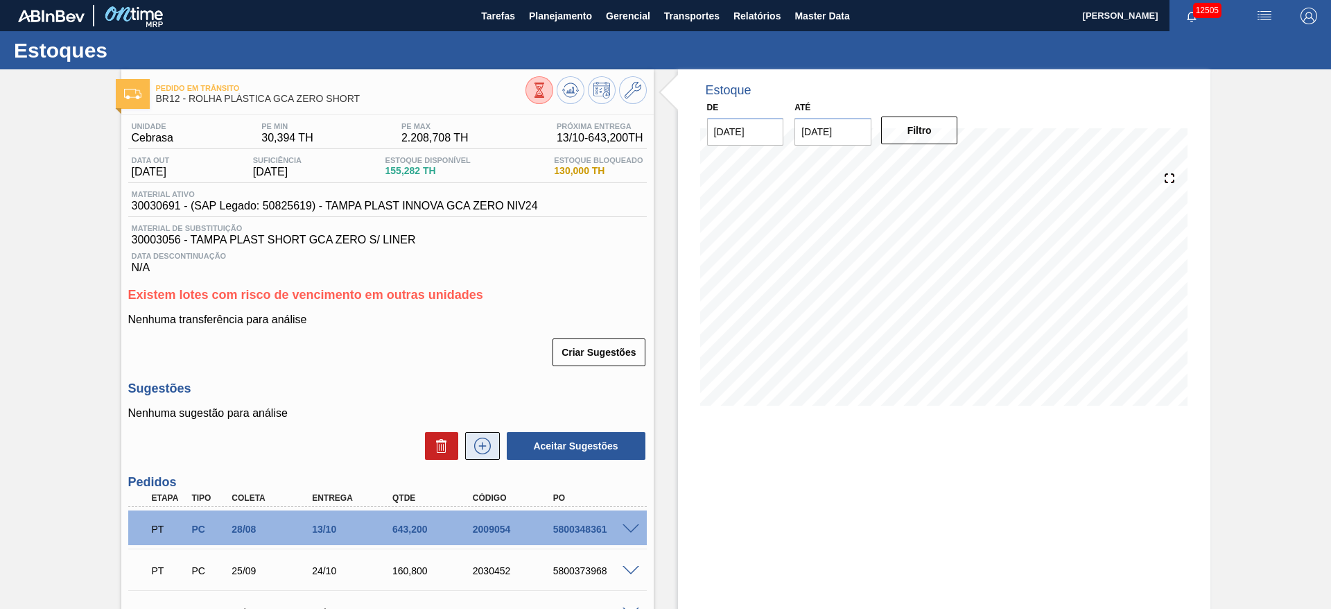
click at [475, 440] on icon at bounding box center [483, 446] width 22 height 17
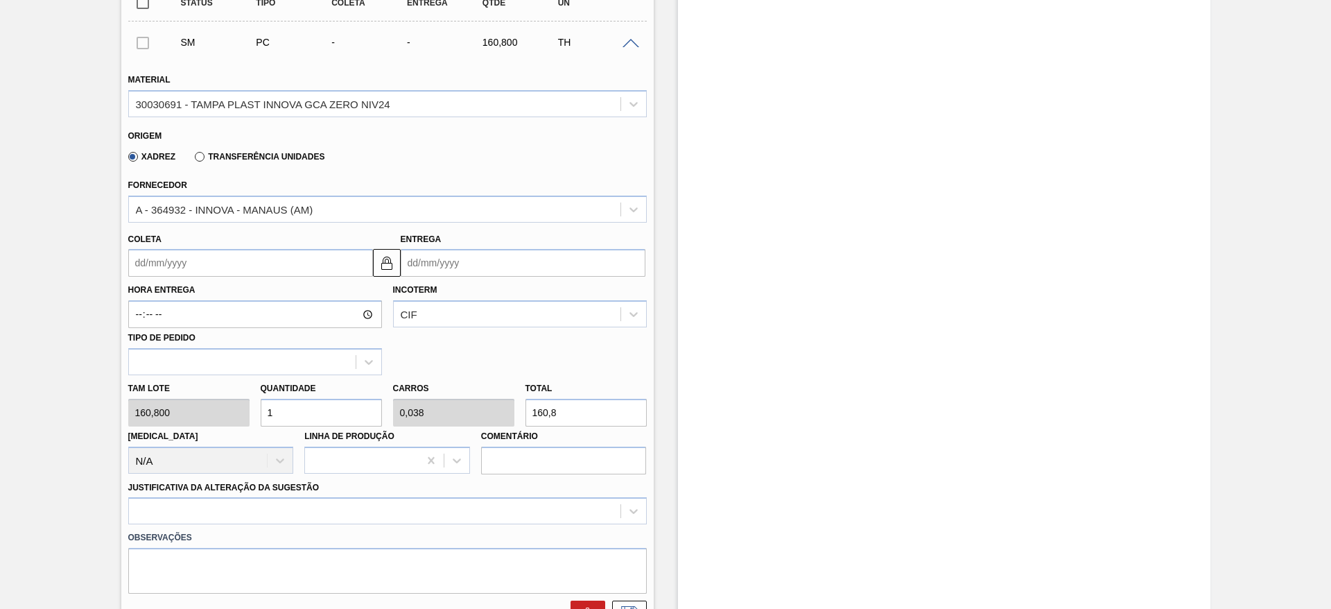
scroll to position [416, 0]
drag, startPoint x: 286, startPoint y: 420, endPoint x: 256, endPoint y: 422, distance: 29.9
click at [256, 421] on div "Quantidade 1" at bounding box center [321, 405] width 132 height 48
type input "6"
type input "0,231"
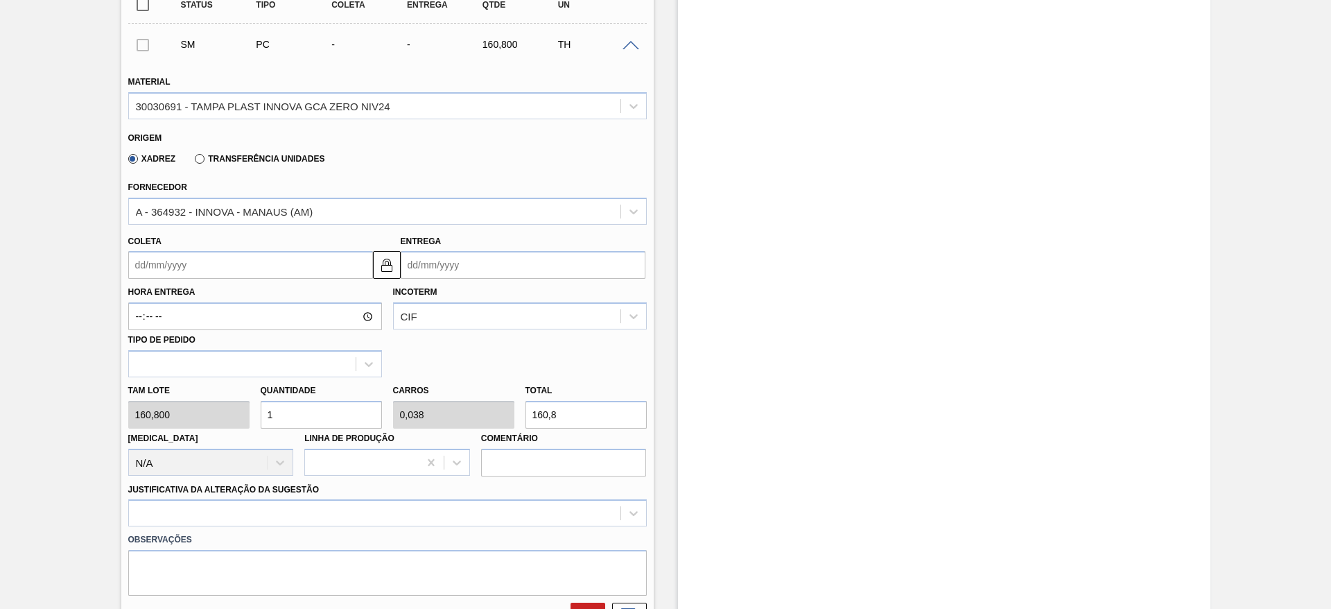
type input "964,8"
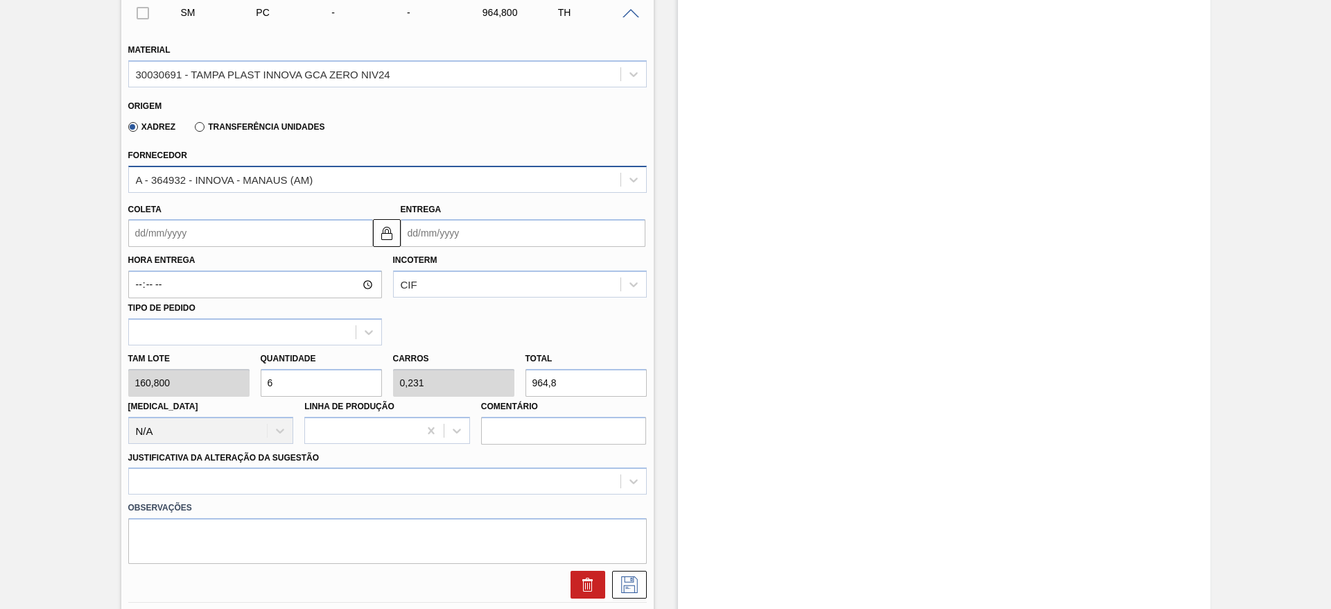
scroll to position [326, 0]
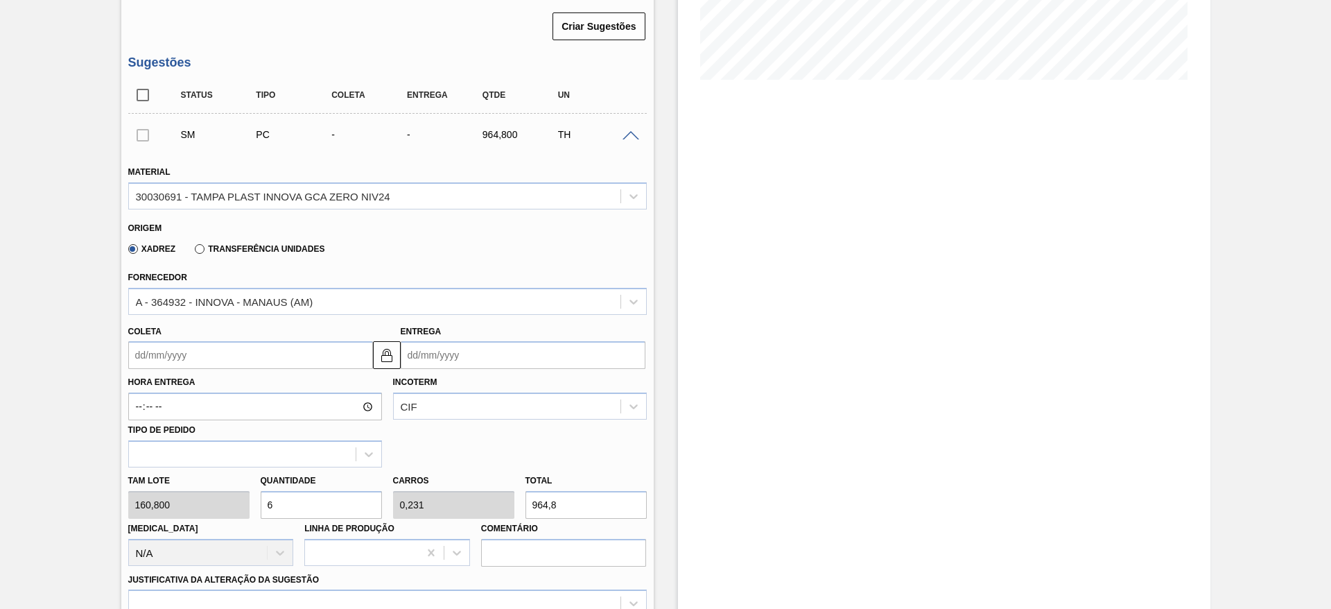
type input "6"
click at [178, 361] on input "Coleta" at bounding box center [250, 355] width 245 height 28
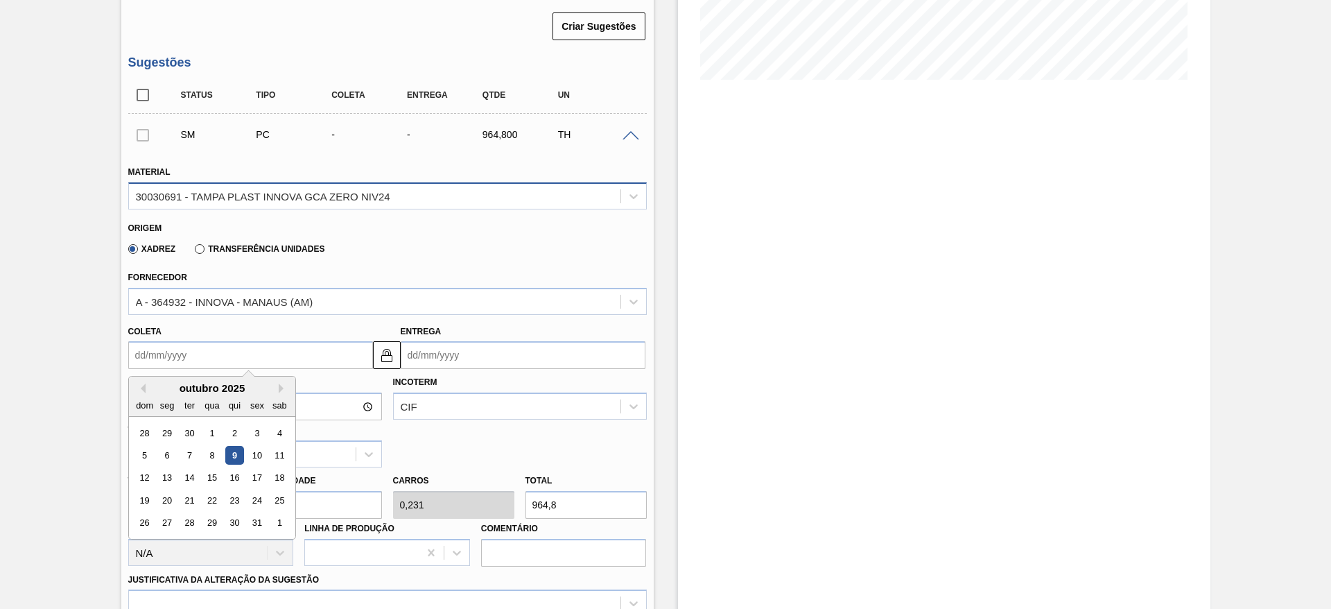
scroll to position [118, 0]
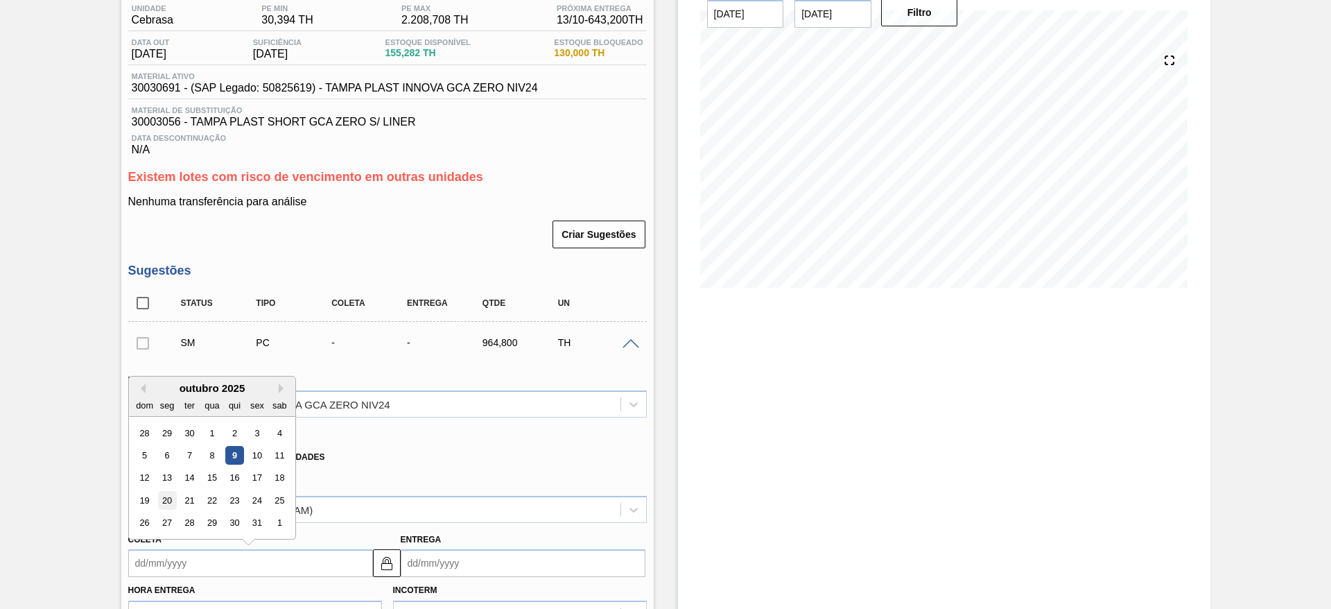
click at [167, 506] on div "20" at bounding box center [166, 500] width 19 height 19
type input "20/10/2025"
type input "04/11/2025"
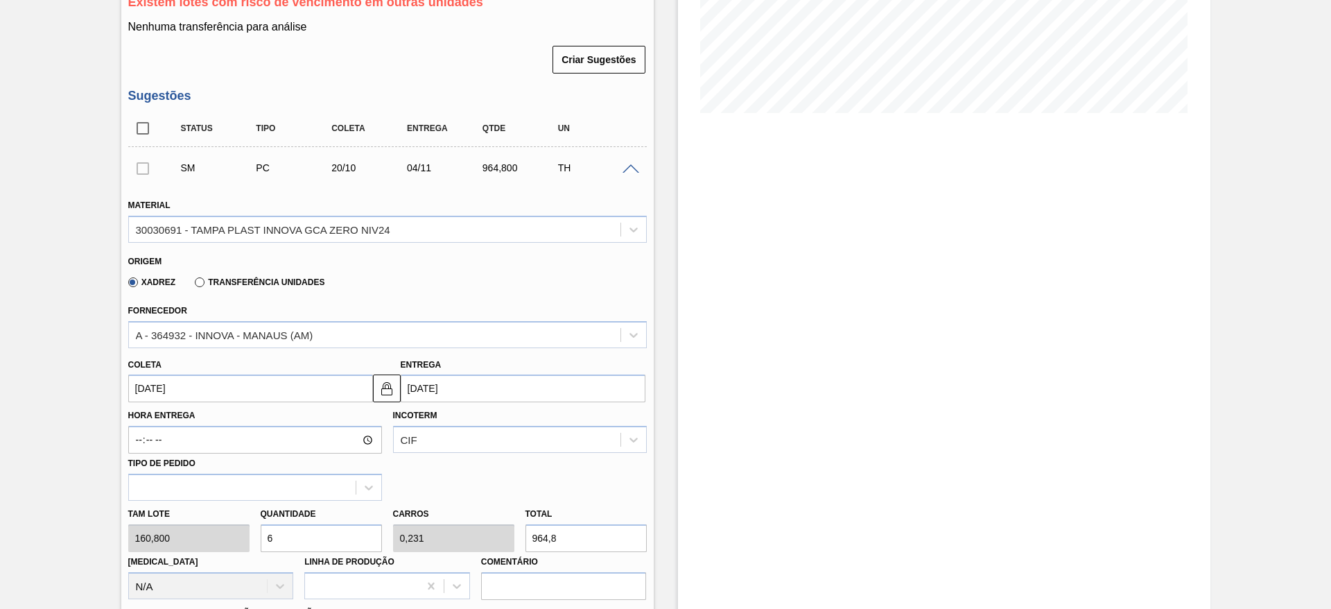
scroll to position [430, 0]
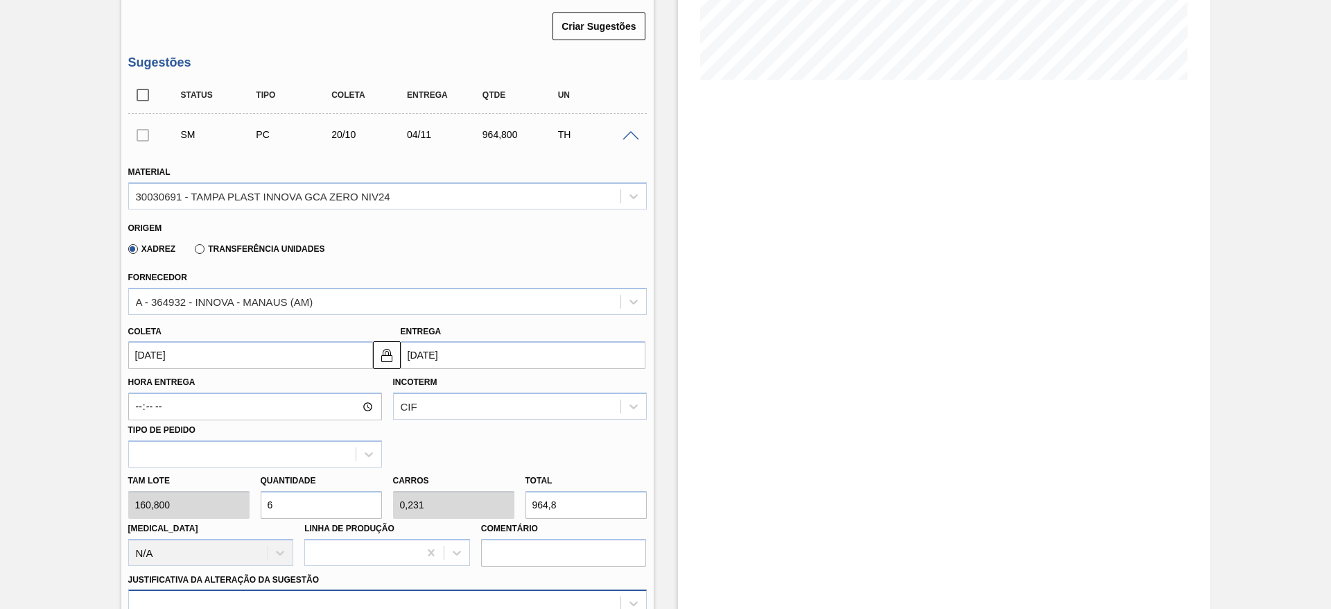
click at [469, 593] on div at bounding box center [387, 602] width 519 height 27
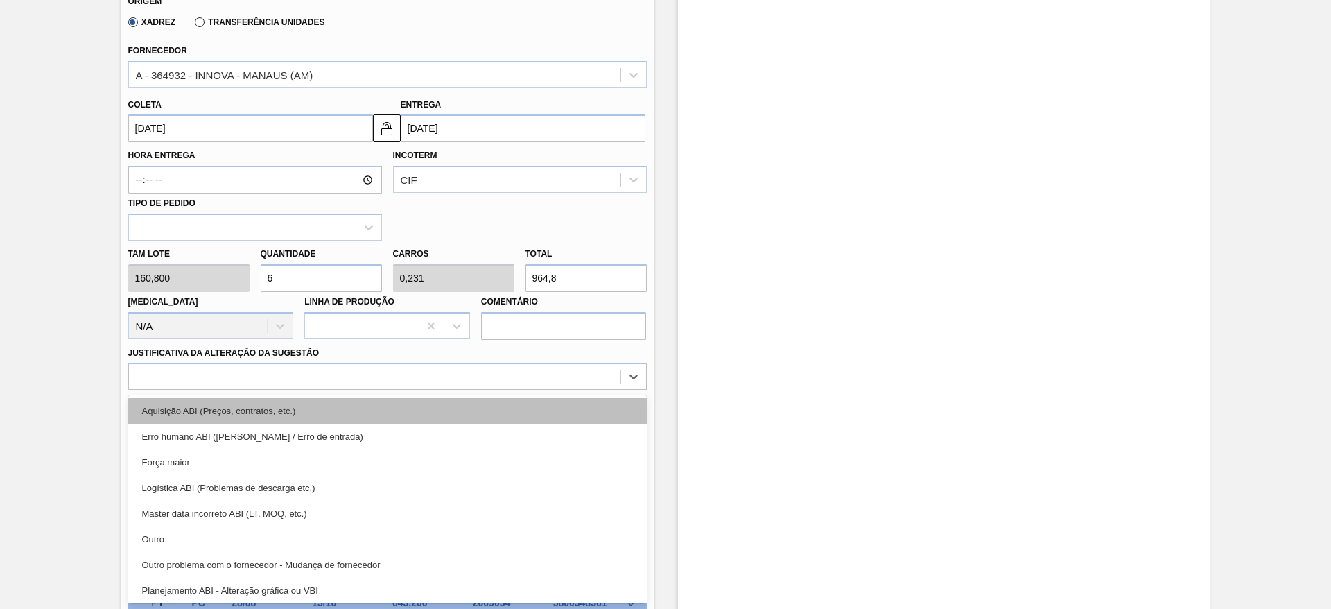
click at [472, 402] on div "Aquisição ABI (Preços, contratos, etc.)" at bounding box center [387, 411] width 519 height 26
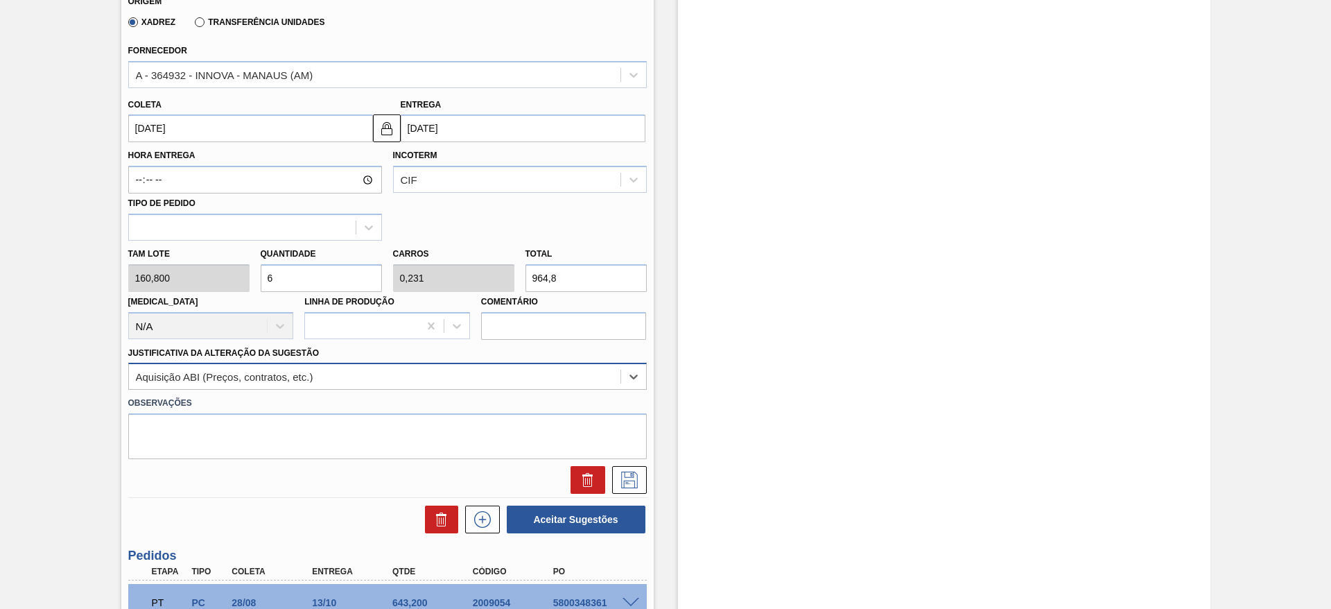
click at [440, 374] on div "Aquisição ABI (Preços, contratos, etc.)" at bounding box center [375, 377] width 492 height 20
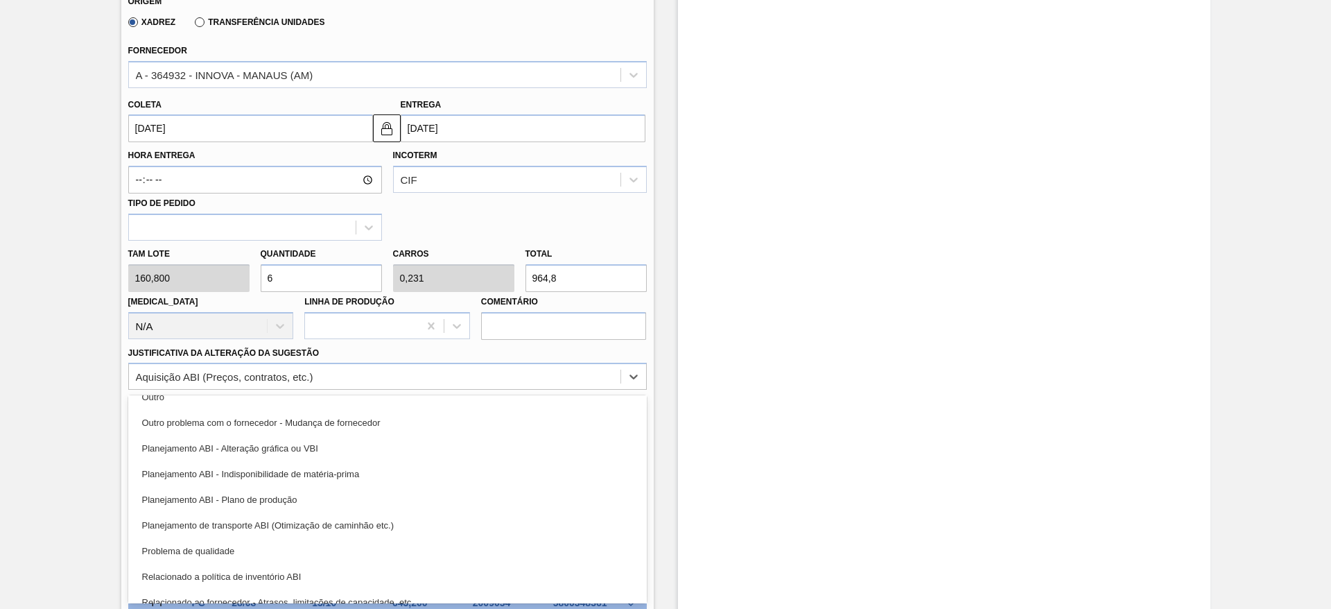
scroll to position [208, 0]
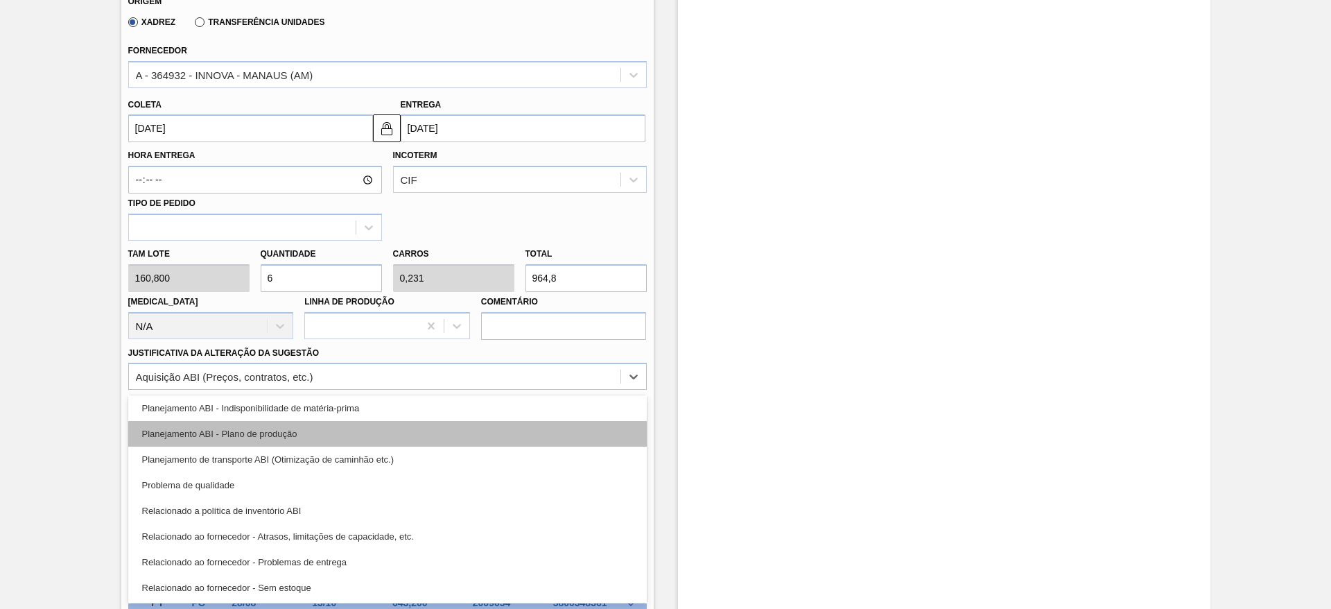
click at [379, 426] on div "Planejamento ABI - Plano de produção" at bounding box center [387, 434] width 519 height 26
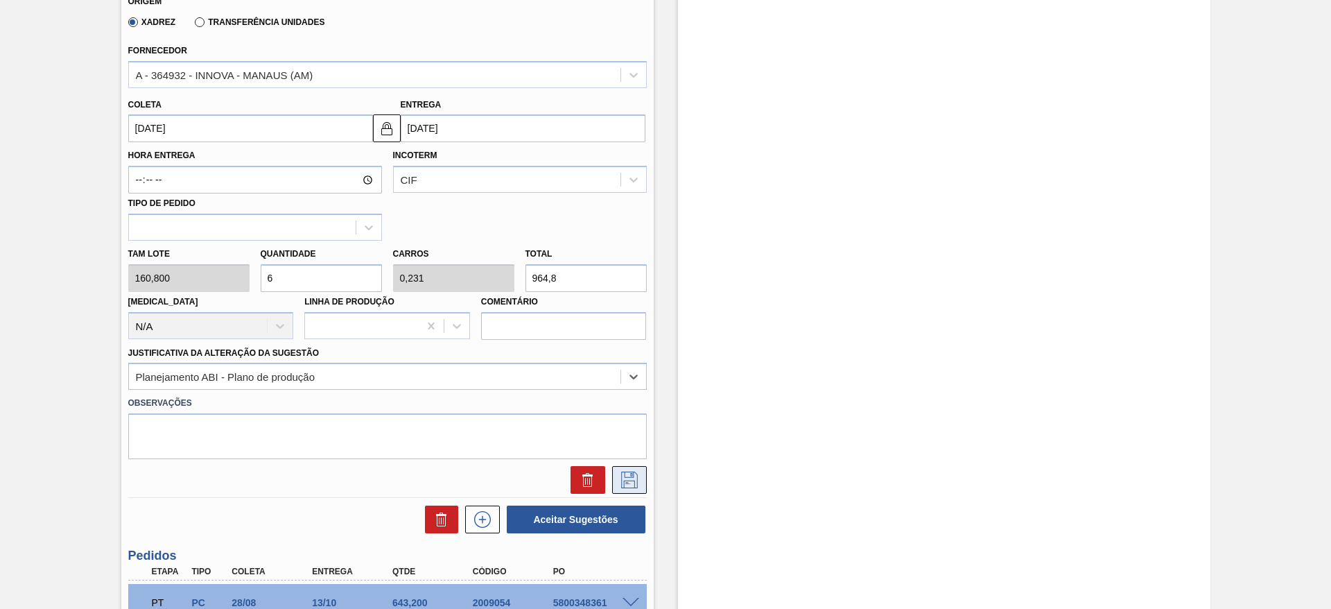
click at [623, 487] on icon at bounding box center [629, 480] width 17 height 17
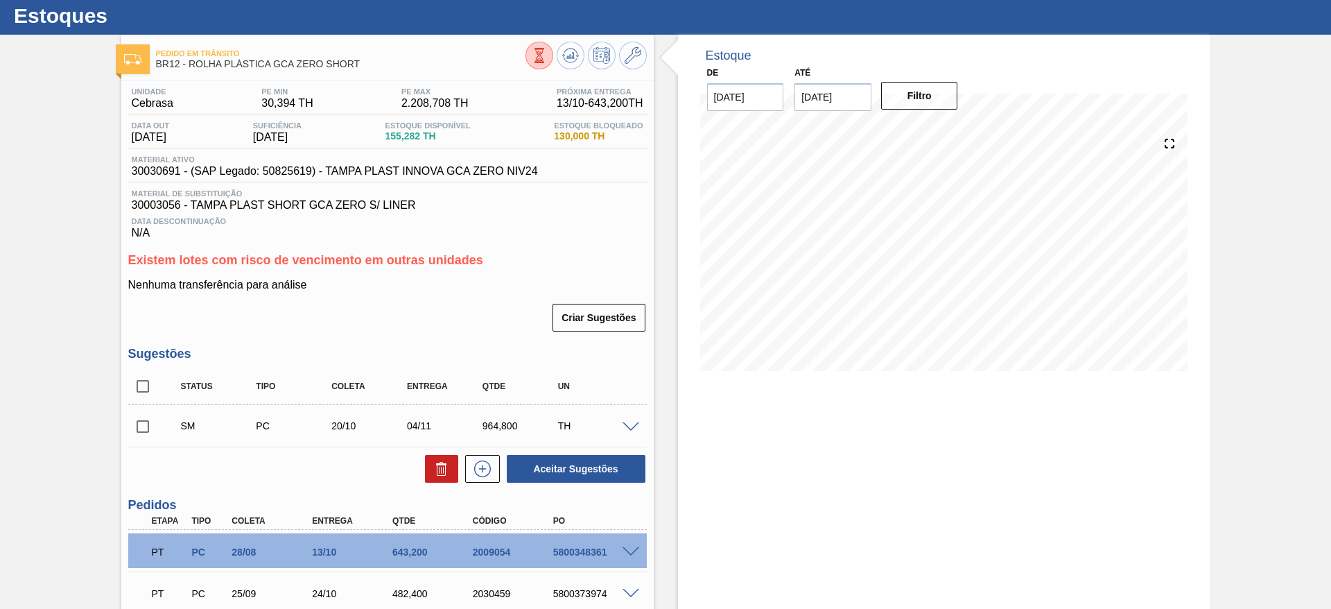
scroll to position [0, 0]
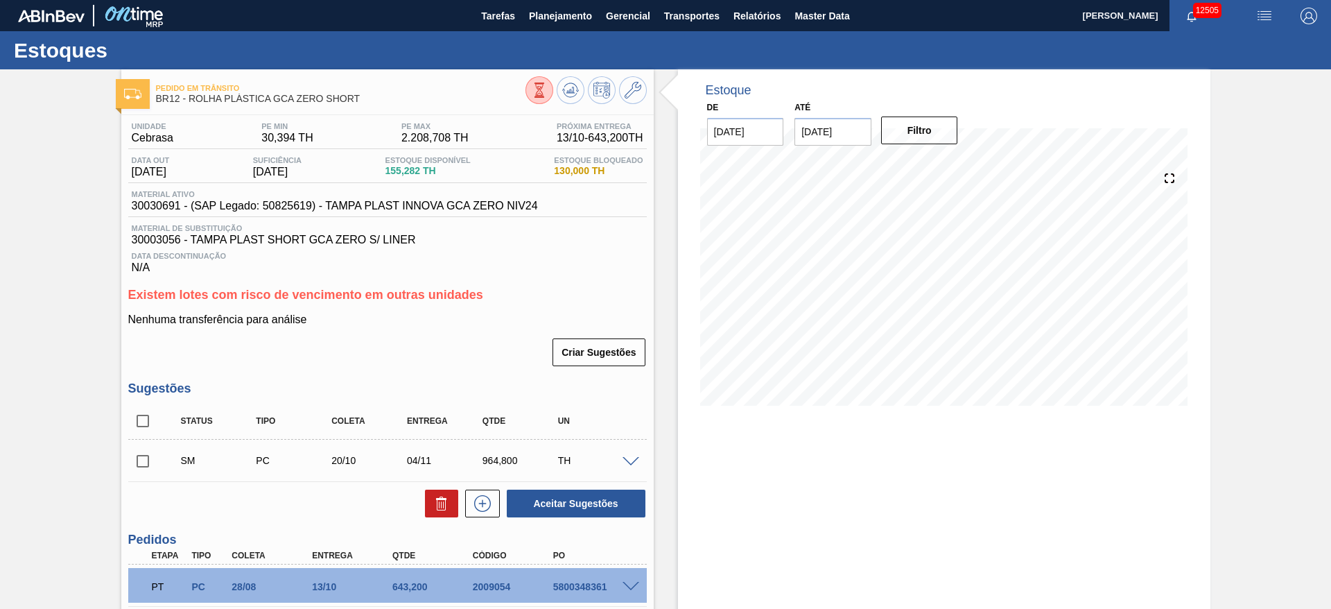
drag, startPoint x: 151, startPoint y: 440, endPoint x: 145, endPoint y: 444, distance: 7.5
click at [145, 444] on div "SM PC 20/10 04/11 964,800 TH Material 30030691 - TAMPA PLAST INNOVA GCA ZERO NI…" at bounding box center [387, 461] width 519 height 42
click at [144, 470] on input "checkbox" at bounding box center [142, 461] width 29 height 29
click at [561, 512] on button "Aceitar Sugestões" at bounding box center [576, 504] width 139 height 28
checkbox input "false"
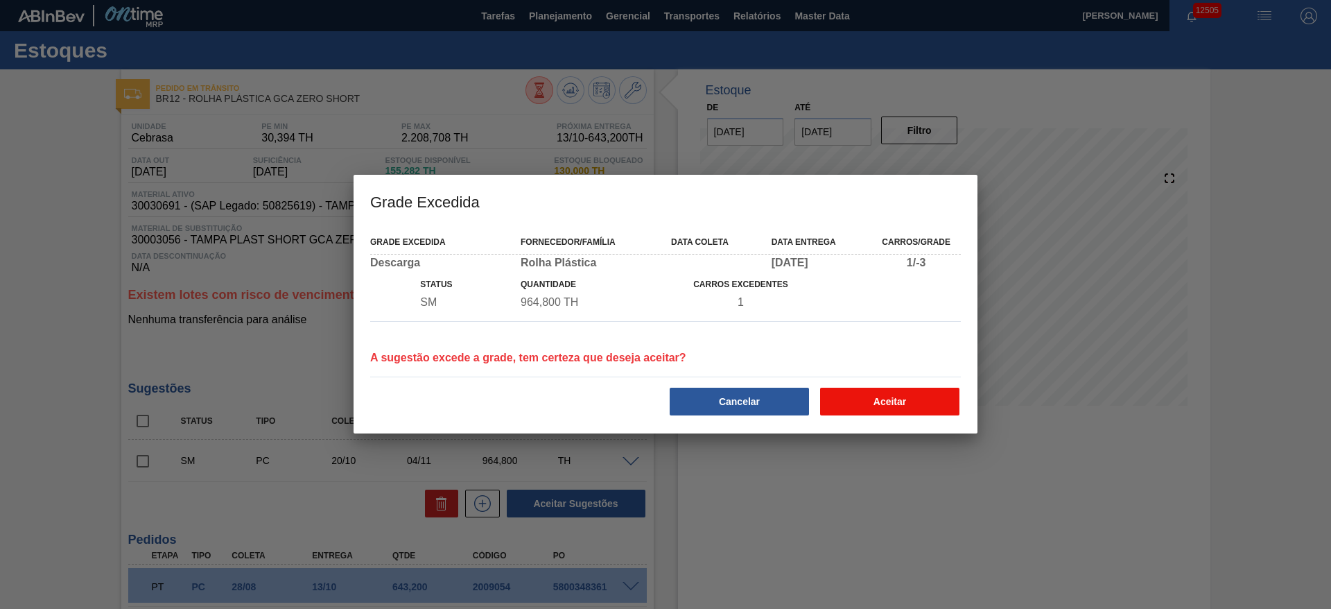
click at [928, 406] on button "Aceitar" at bounding box center [889, 402] width 139 height 28
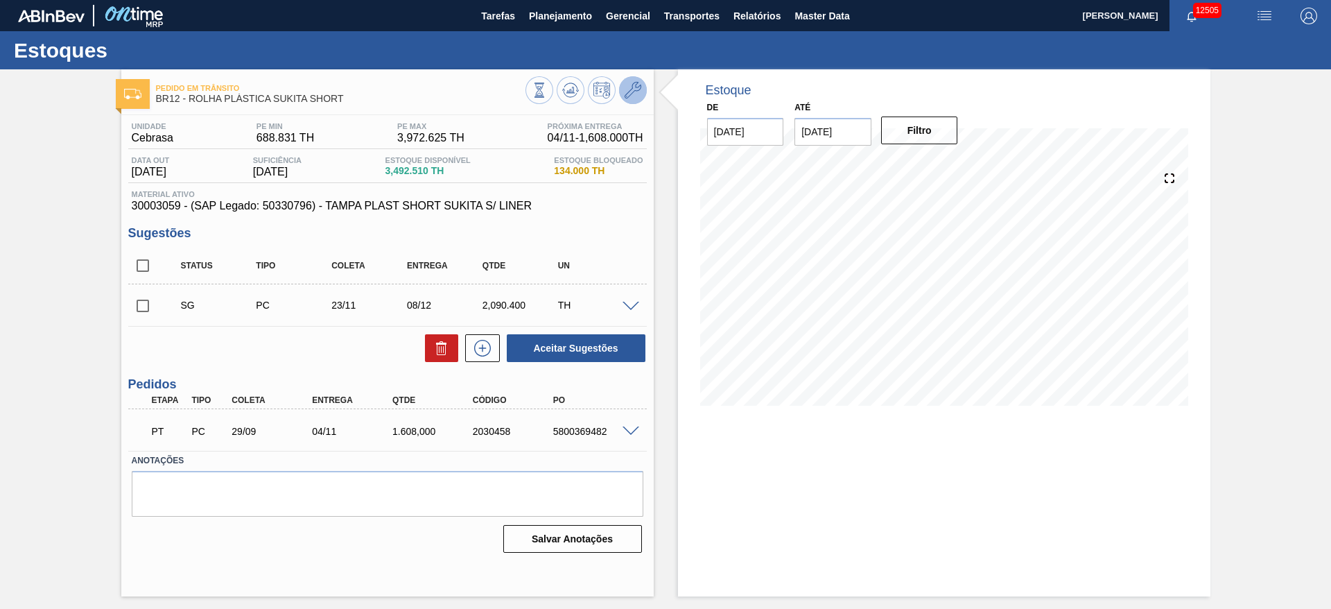
click at [636, 92] on icon at bounding box center [633, 90] width 17 height 17
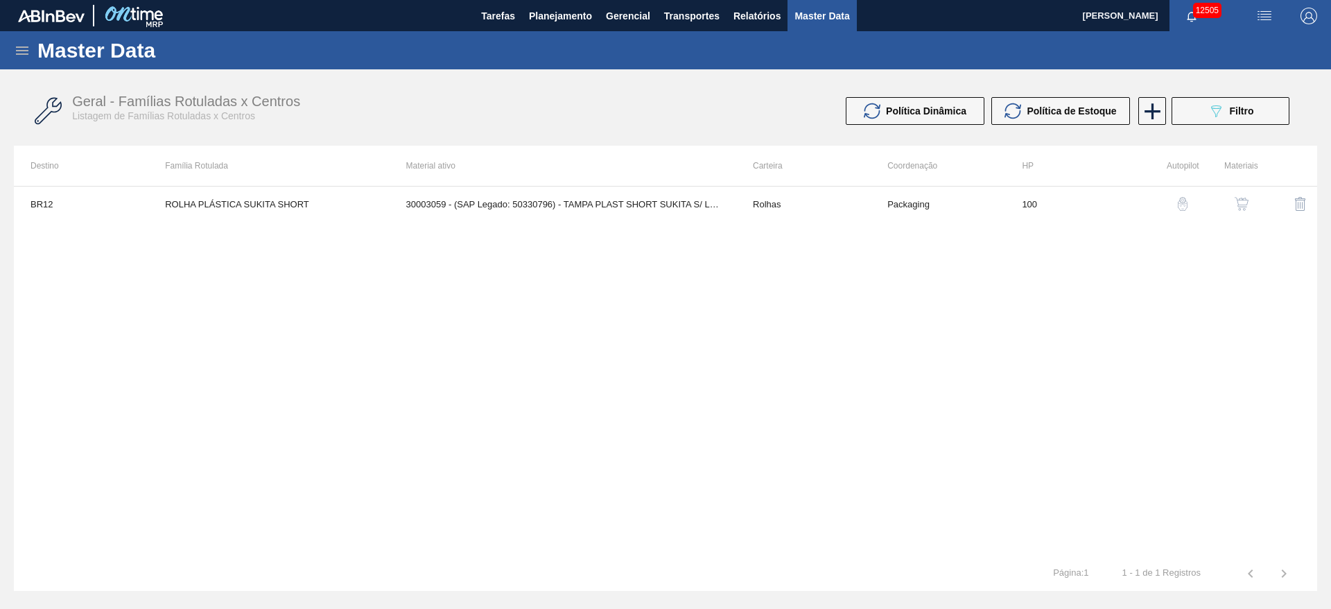
click at [1253, 221] on div "BR12 ROLHA PLÁSTICA SUKITA SHORT 30003059 - (SAP Legado: 50330796) - TAMPA PLAS…" at bounding box center [666, 371] width 1304 height 370
click at [1243, 211] on button "button" at bounding box center [1241, 203] width 33 height 33
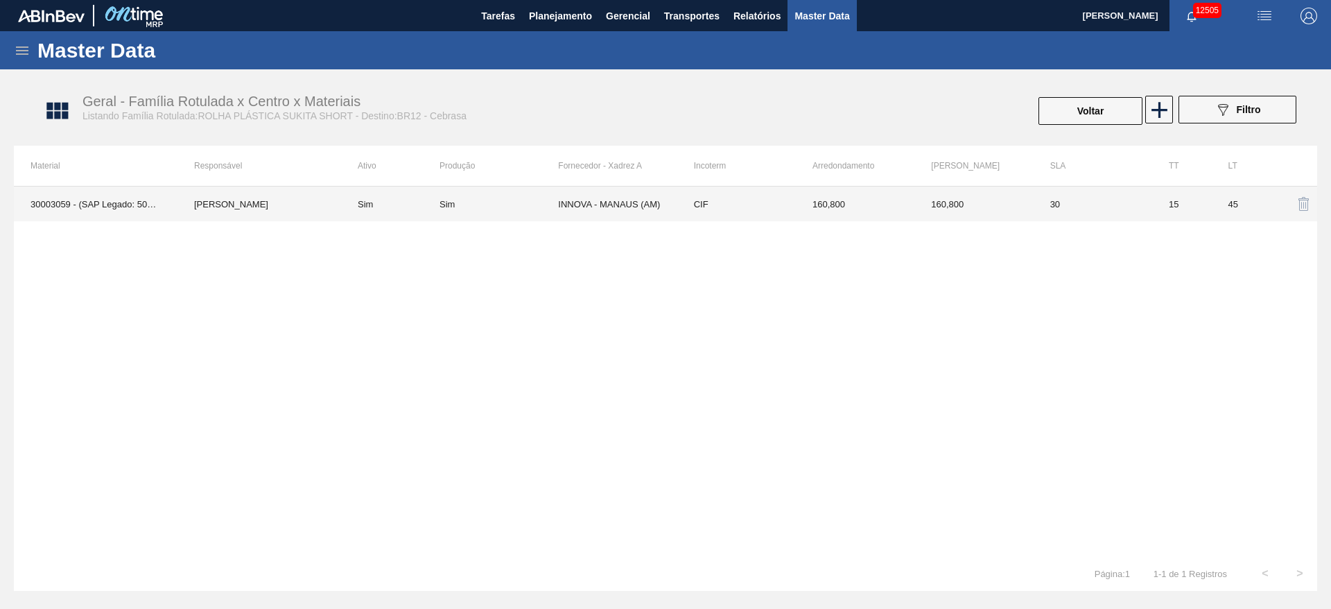
click at [761, 191] on td "CIF" at bounding box center [736, 204] width 119 height 35
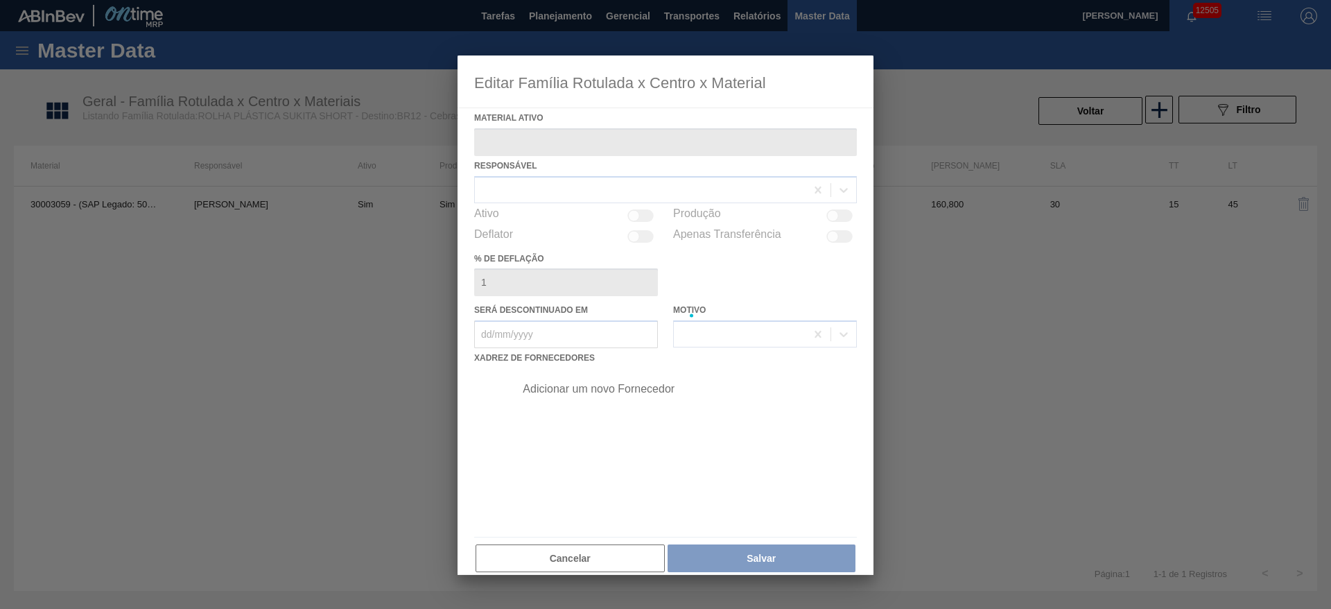
type ativo "30003059 - (SAP Legado: 50330796) - TAMPA PLAST SHORT SUKITA S/ LINER"
checkbox input "true"
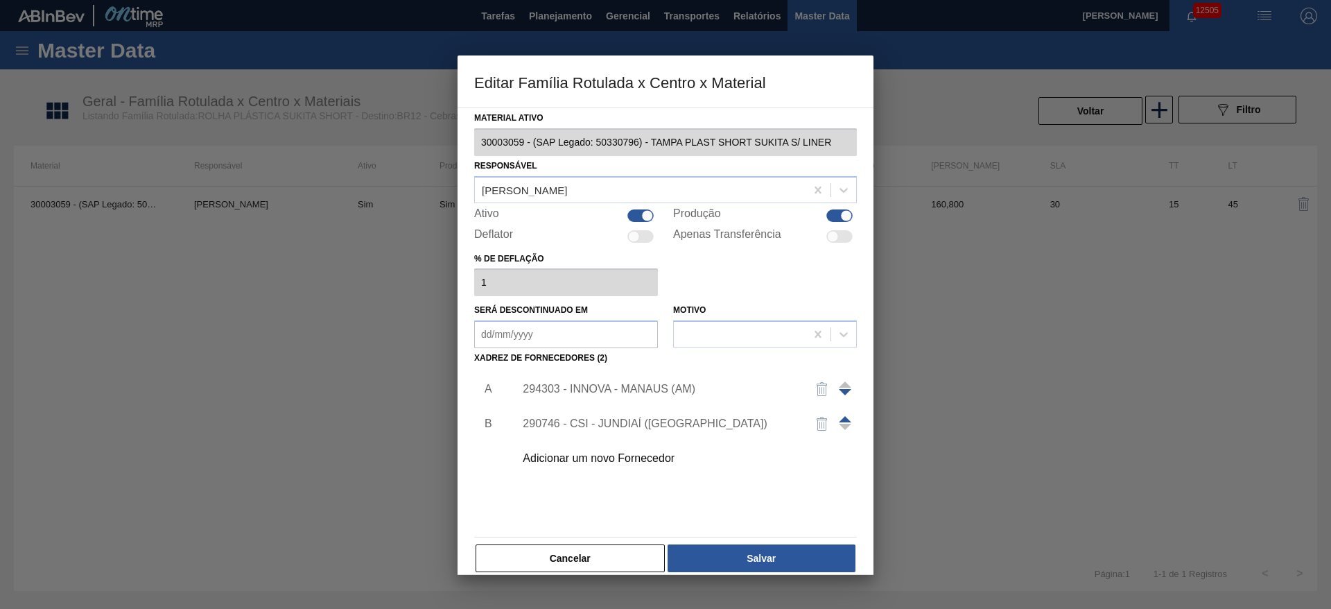
click at [608, 390] on div "294303 - INNOVA - MANAUS (AM)" at bounding box center [659, 389] width 272 height 12
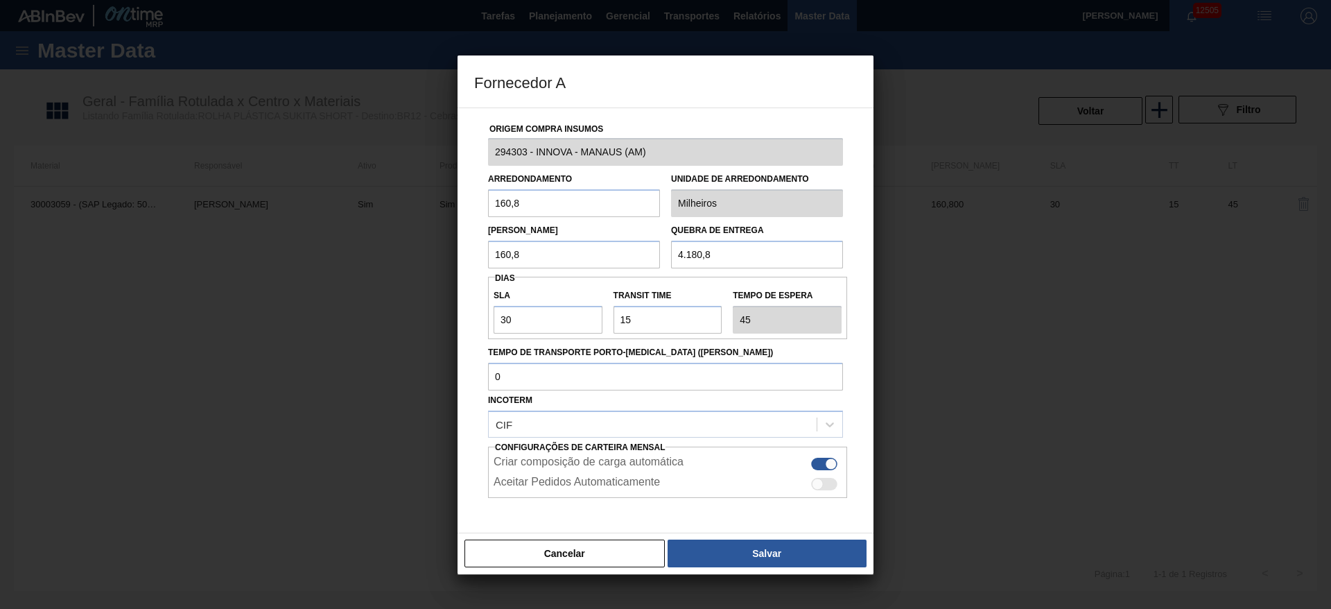
click at [743, 259] on input "4.180,8" at bounding box center [757, 255] width 172 height 28
type input "3.376,8"
click at [744, 564] on button "Salvar" at bounding box center [767, 553] width 199 height 28
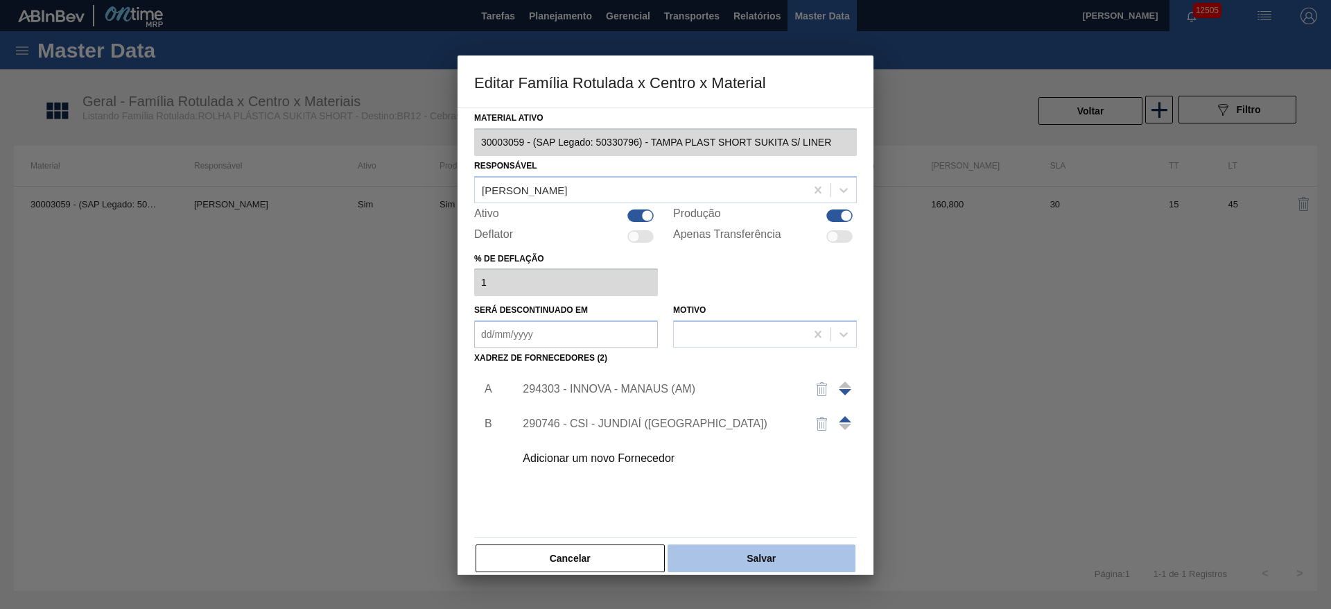
click at [735, 553] on button "Salvar" at bounding box center [762, 558] width 188 height 28
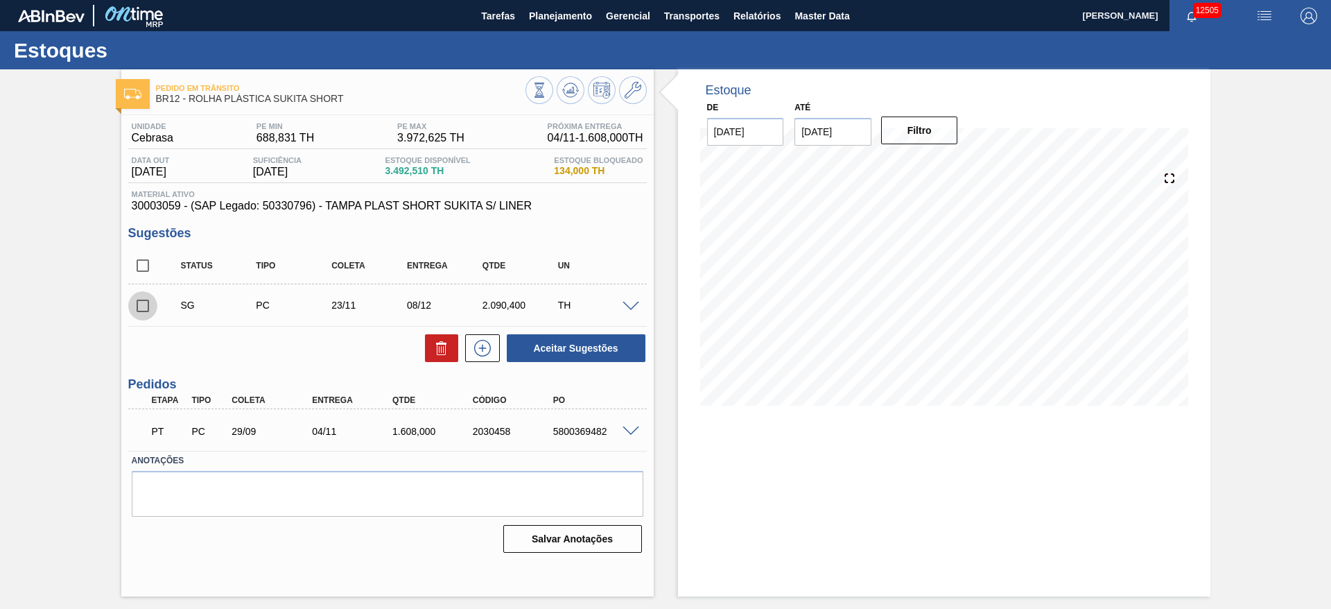
click at [146, 308] on input "checkbox" at bounding box center [142, 305] width 29 height 29
click at [555, 349] on button "Aceitar Sugestões" at bounding box center [576, 348] width 139 height 28
checkbox input "false"
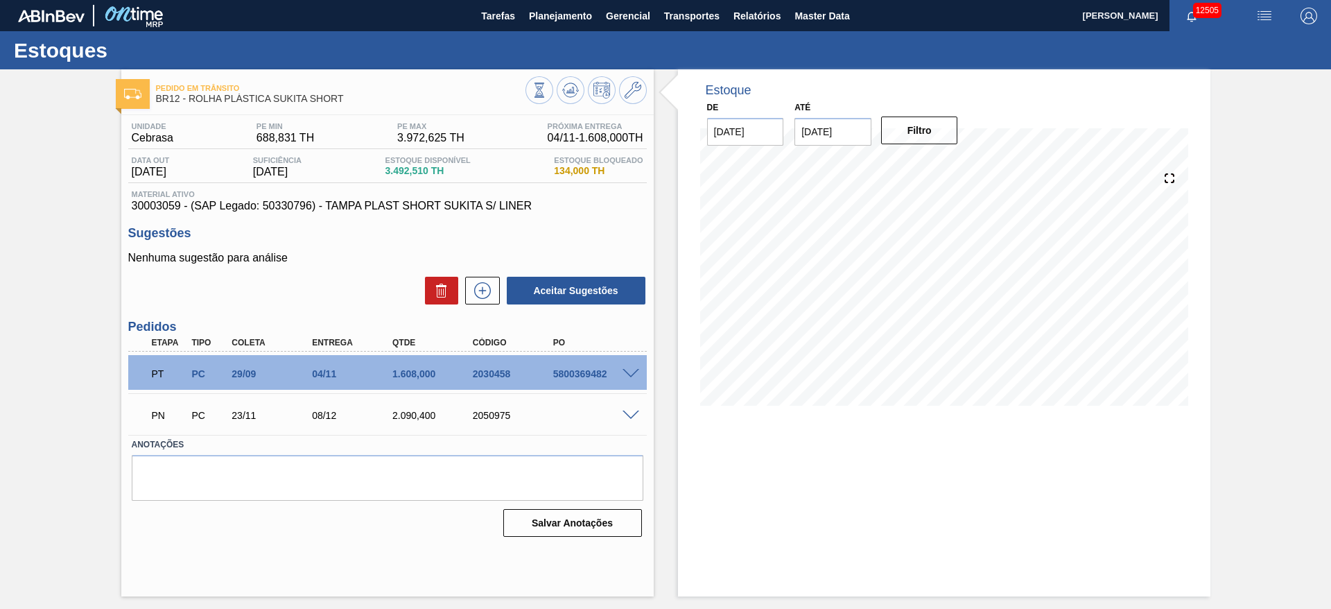
click at [628, 415] on span at bounding box center [631, 415] width 17 height 10
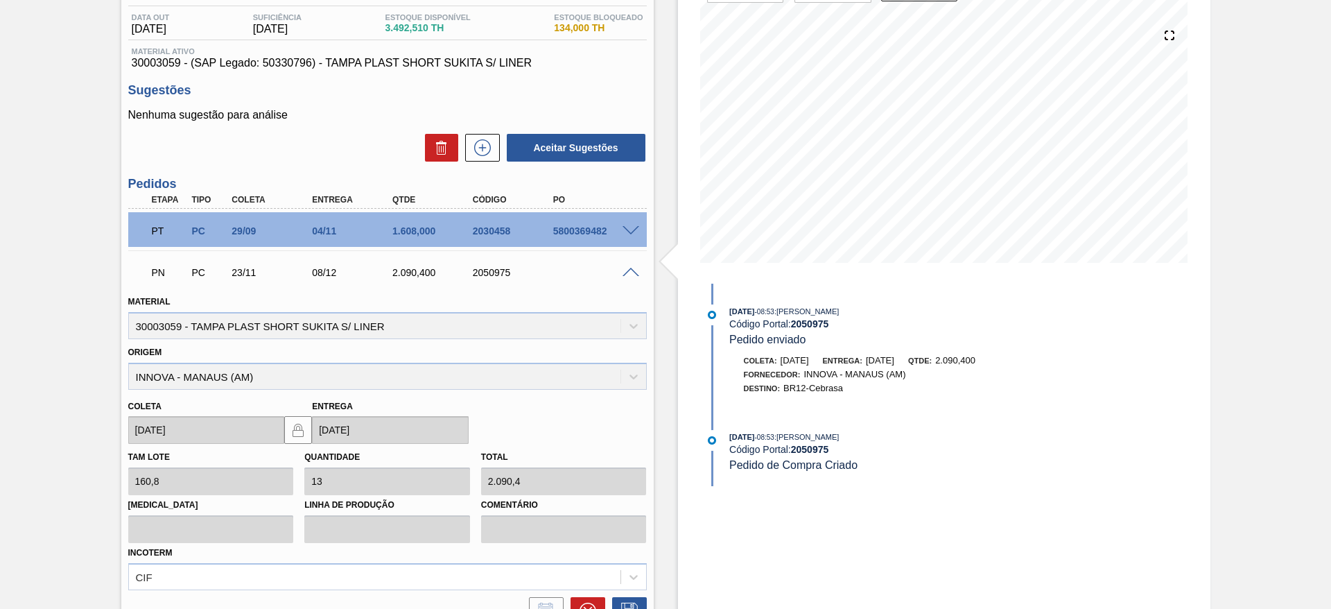
scroll to position [104, 0]
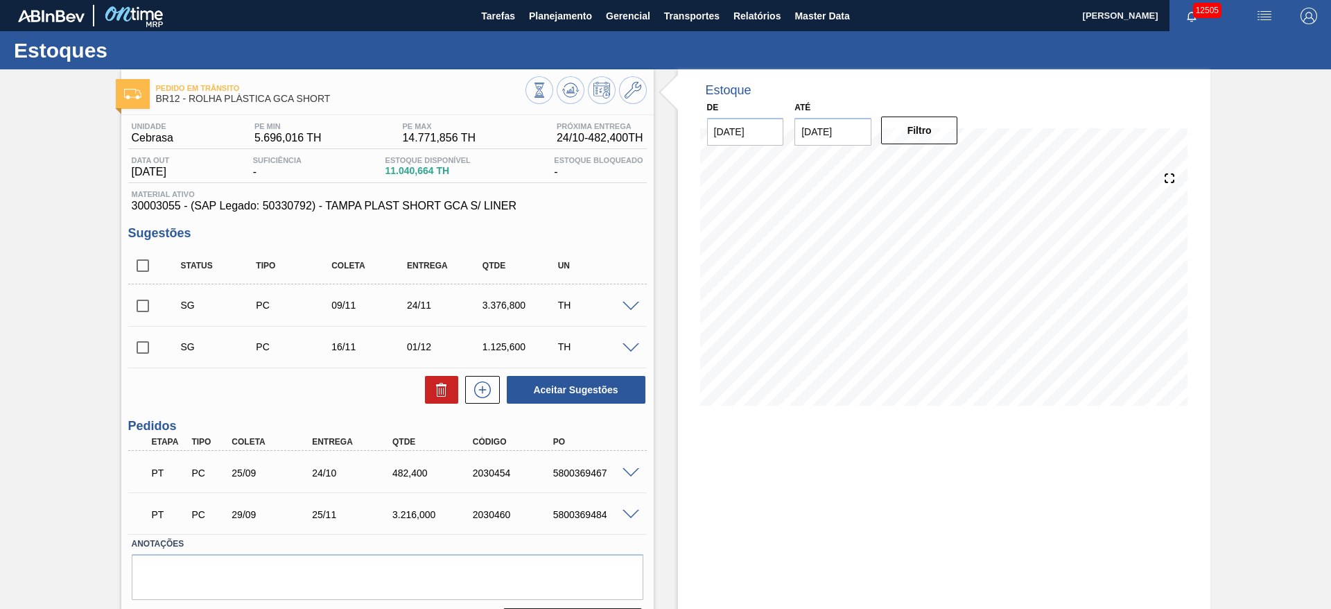
click at [142, 265] on input "checkbox" at bounding box center [142, 265] width 29 height 29
checkbox input "true"
click at [437, 387] on icon at bounding box center [441, 389] width 17 height 17
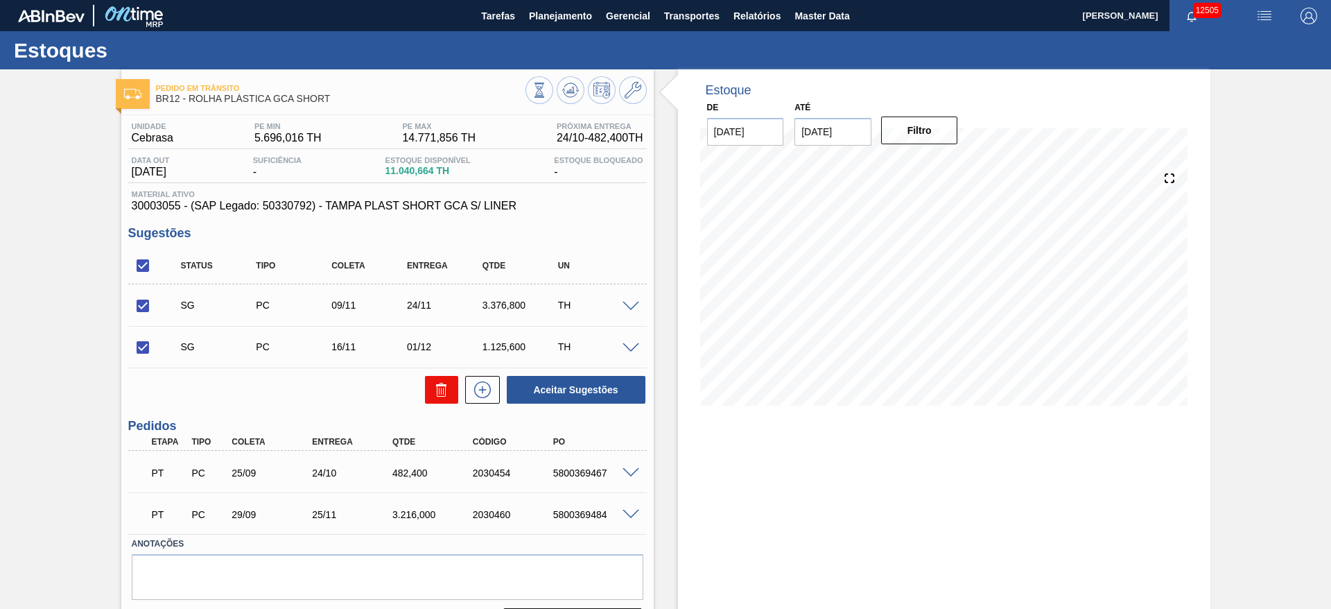
checkbox input "false"
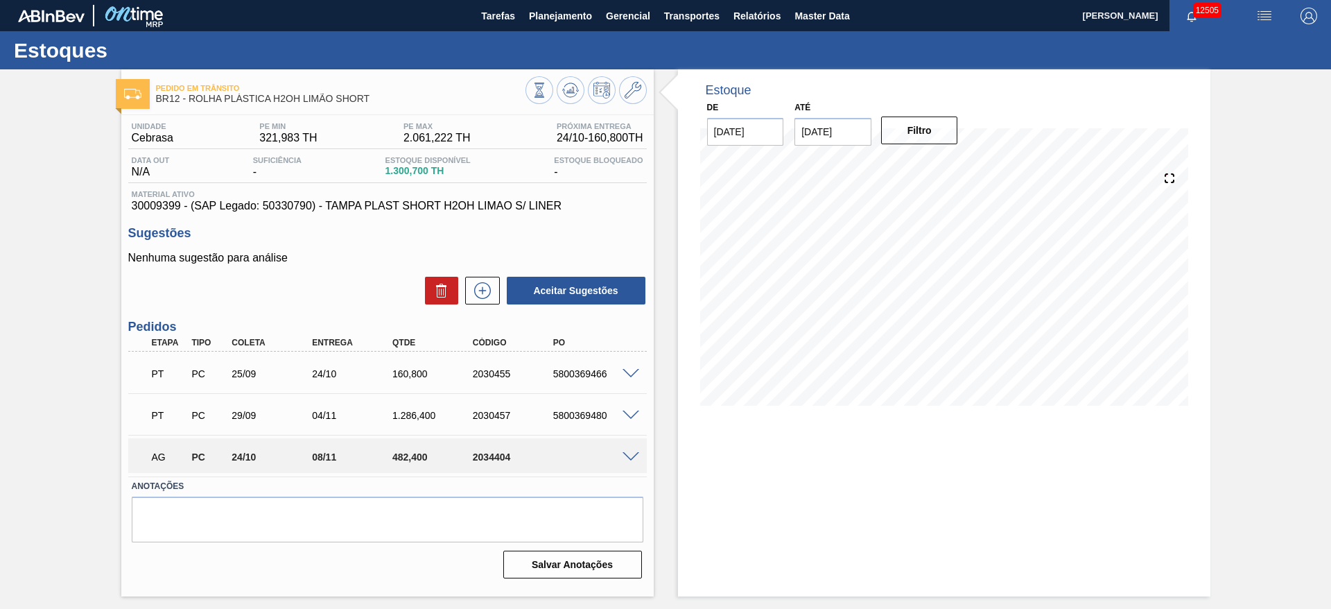
click at [630, 460] on span at bounding box center [631, 457] width 17 height 10
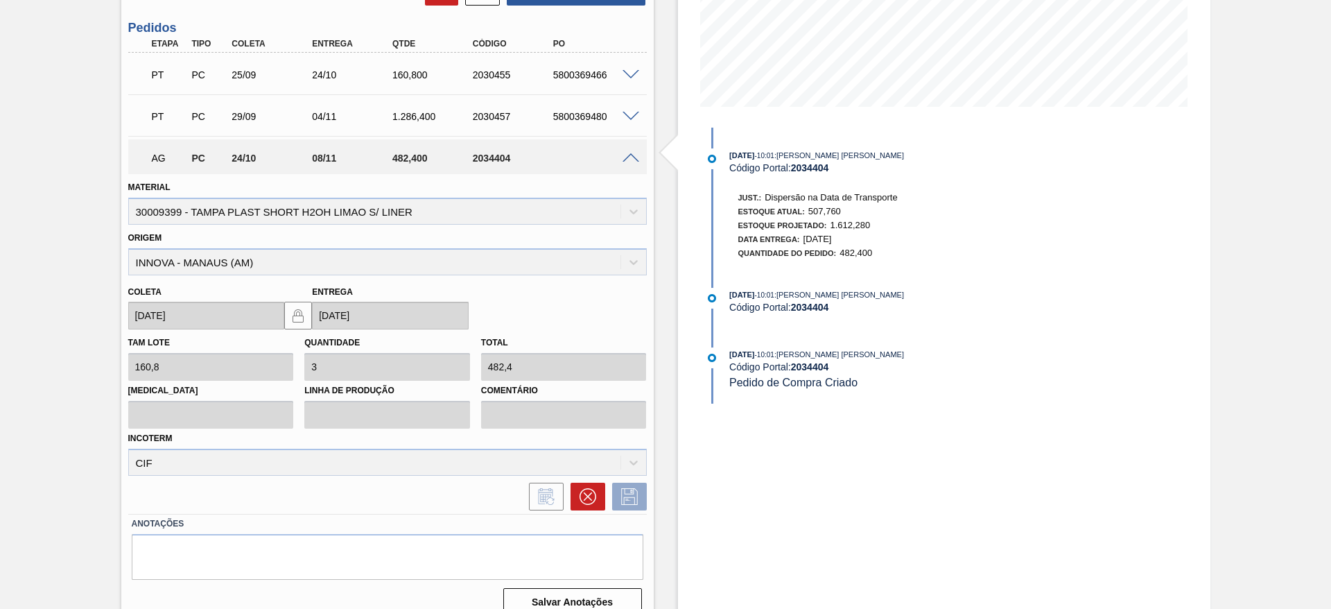
scroll to position [318, 0]
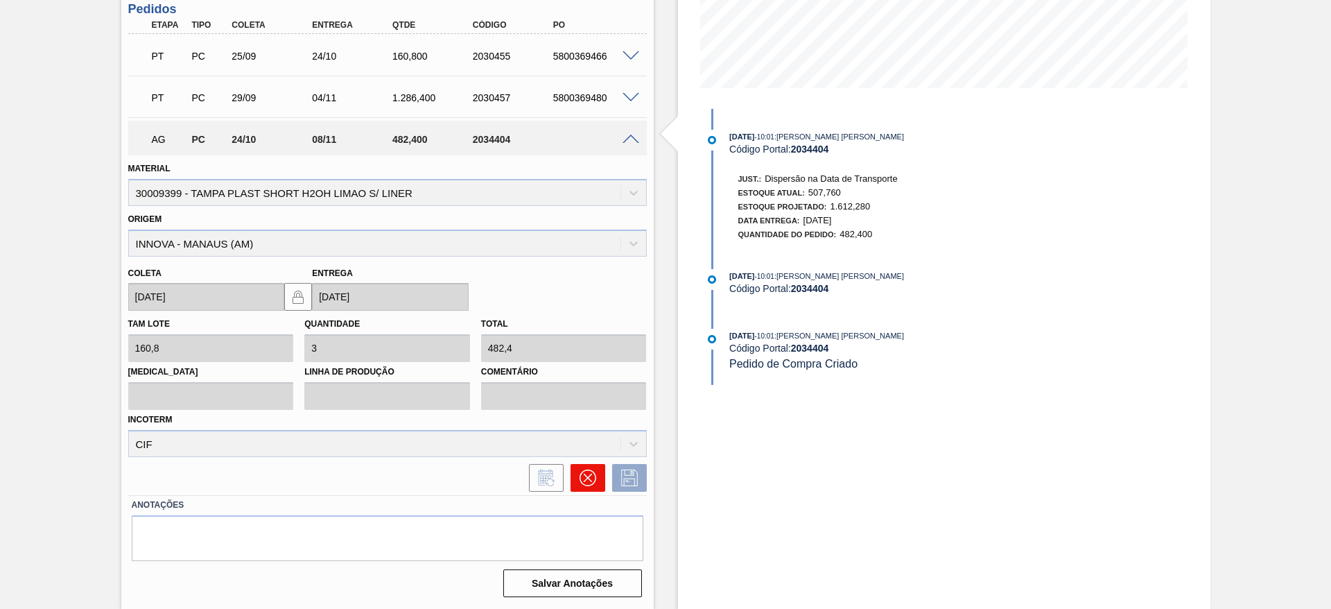
click at [586, 472] on icon at bounding box center [588, 477] width 17 height 17
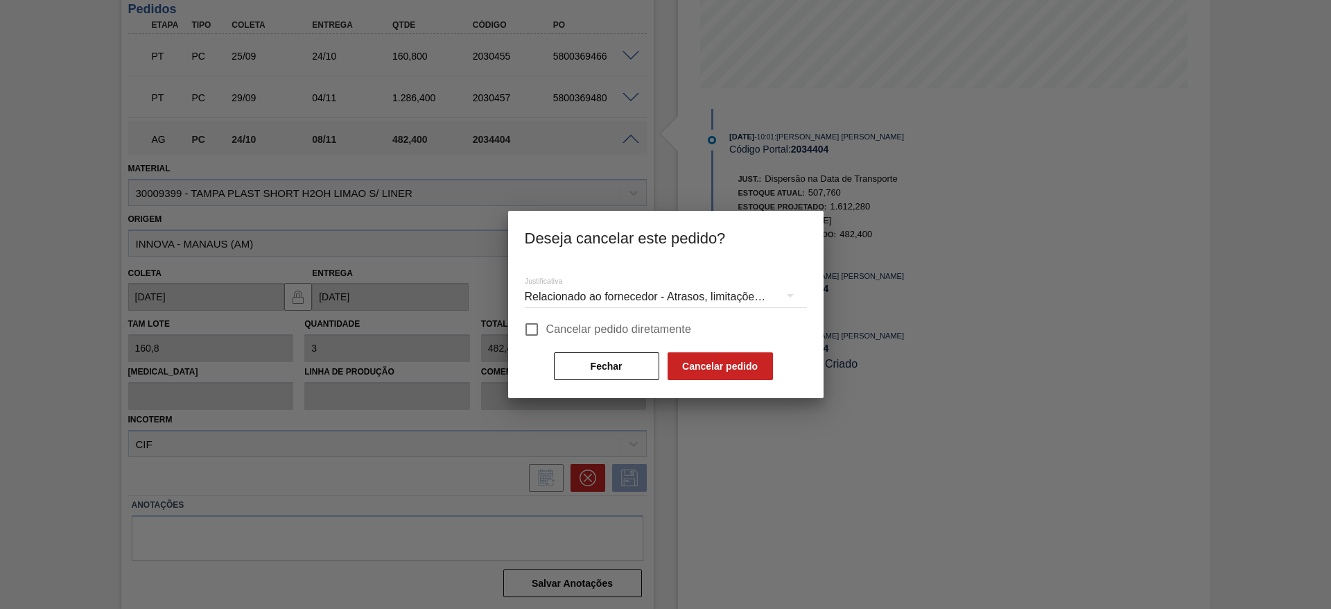
click at [623, 326] on span "Cancelar pedido diretamente" at bounding box center [619, 329] width 146 height 17
click at [546, 326] on input "Cancelar pedido diretamente" at bounding box center [531, 329] width 29 height 29
checkbox input "true"
click at [703, 367] on button "Cancelar pedido" at bounding box center [720, 366] width 105 height 28
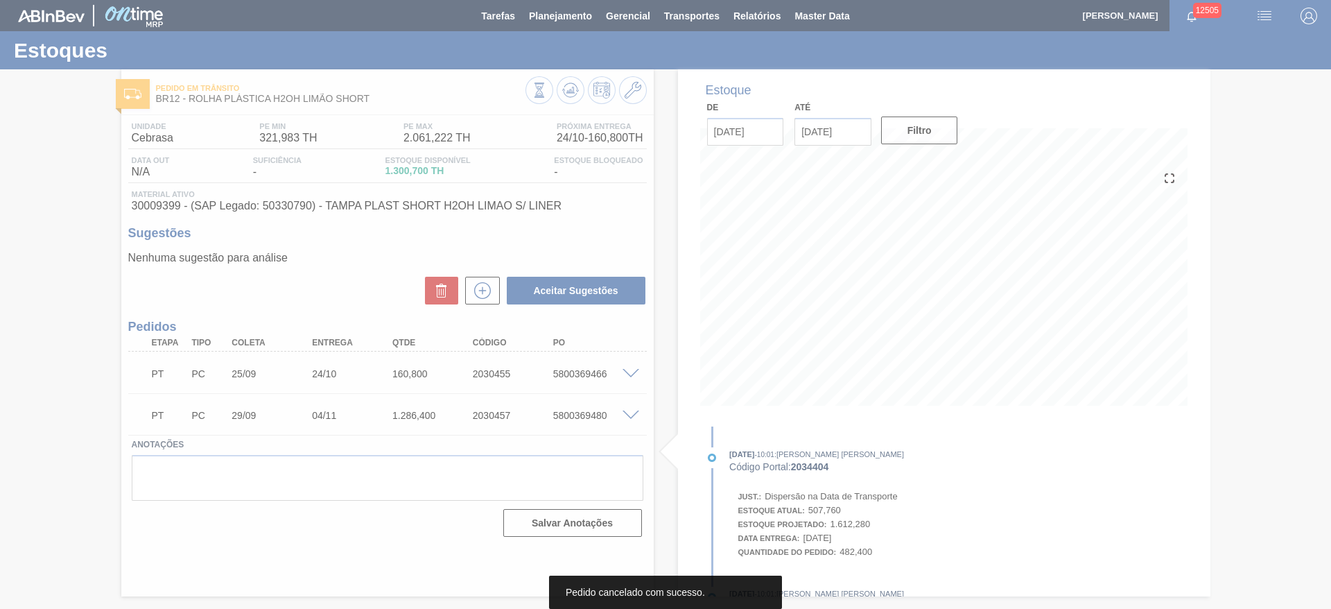
scroll to position [0, 0]
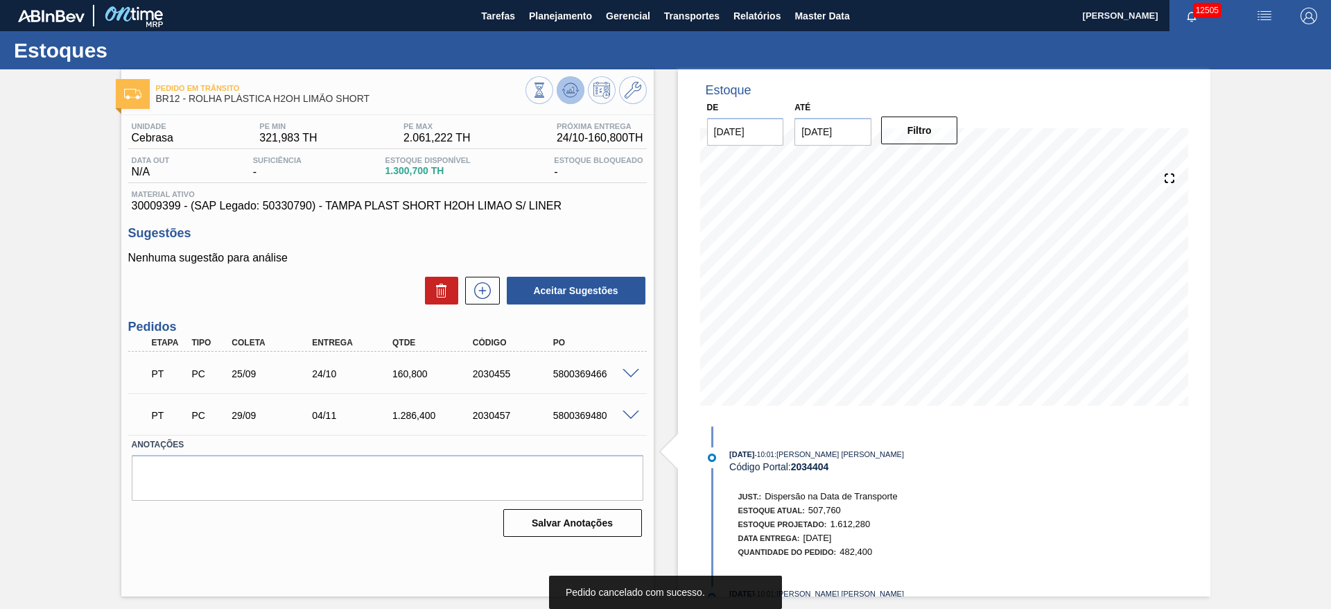
click at [569, 92] on icon at bounding box center [570, 90] width 9 height 6
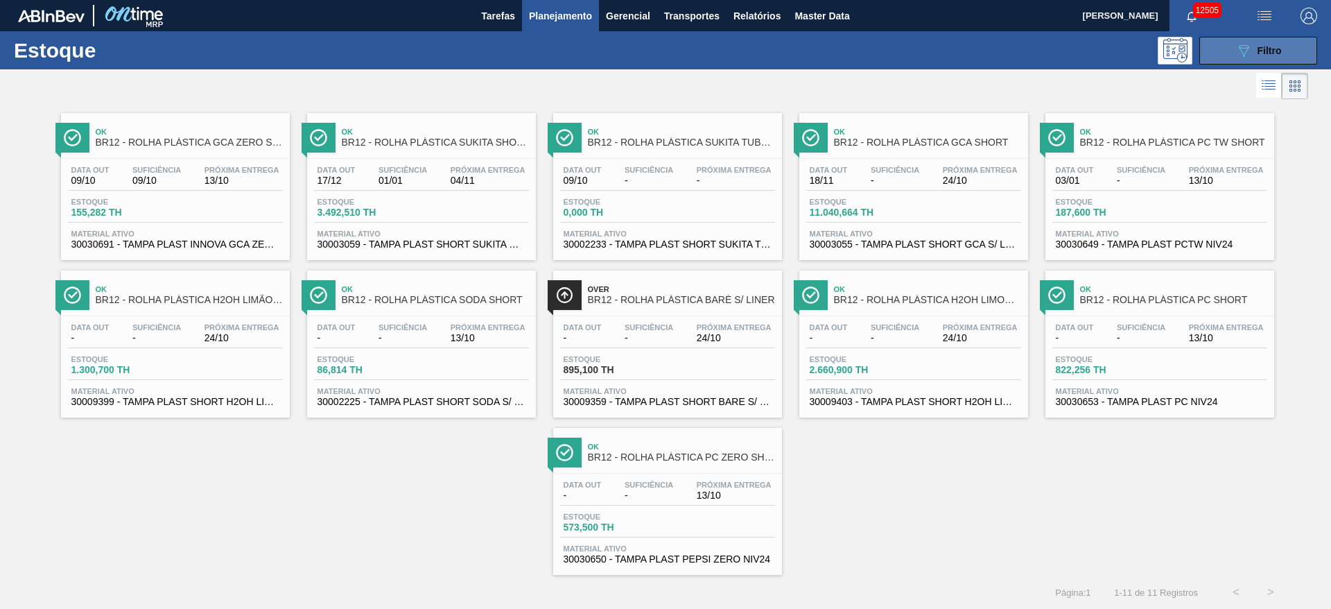
drag, startPoint x: 1250, startPoint y: 44, endPoint x: 1238, endPoint y: 49, distance: 12.7
click at [1249, 45] on div "089F7B8B-B2A5-4AFE-B5C0-19BA573D28AC Filtro" at bounding box center [1259, 50] width 46 height 17
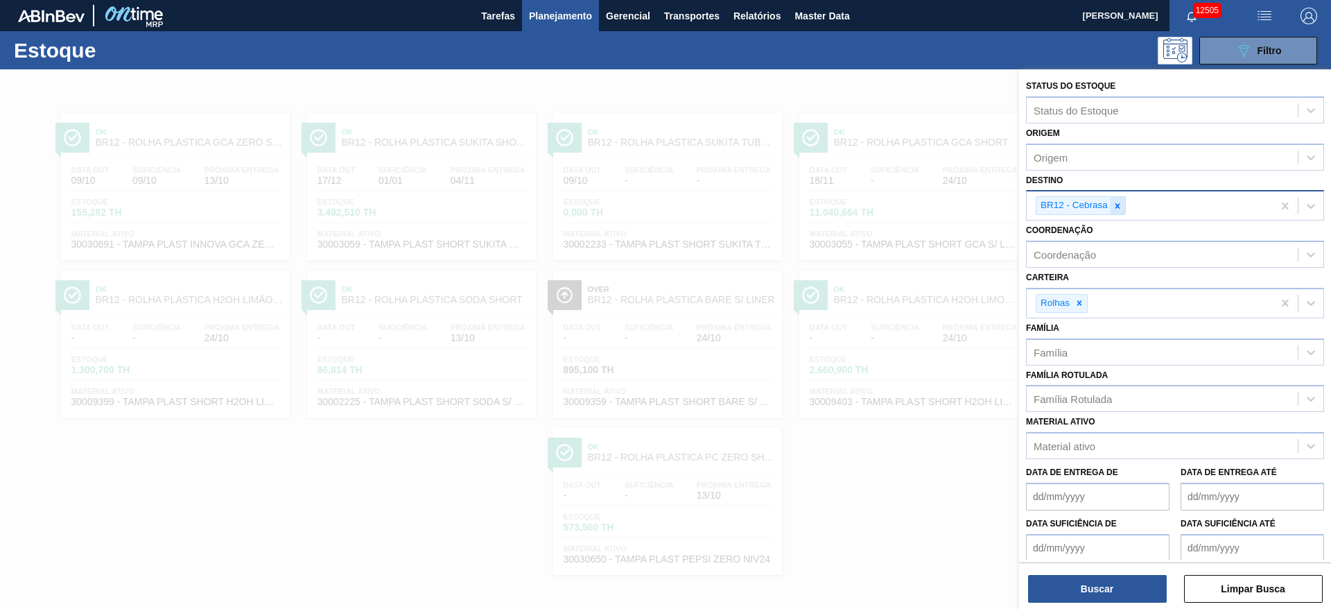
click at [1122, 201] on icon at bounding box center [1118, 206] width 10 height 10
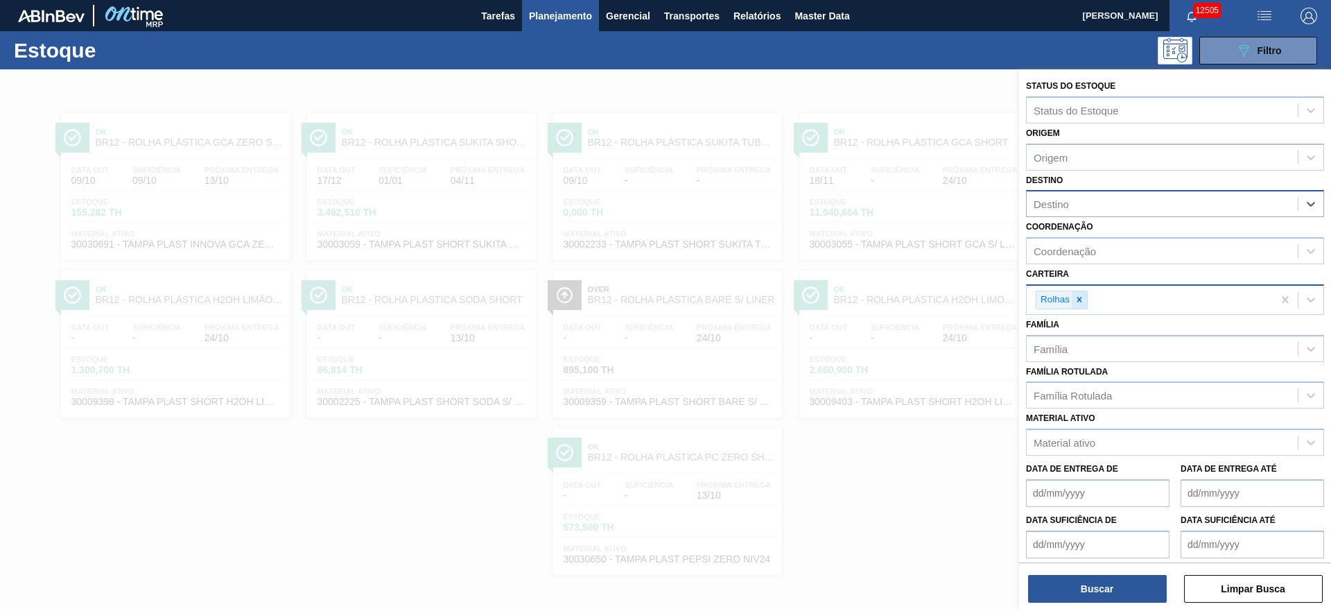
click at [1078, 303] on icon at bounding box center [1080, 300] width 10 height 10
drag, startPoint x: 1068, startPoint y: 277, endPoint x: 1075, endPoint y: 302, distance: 25.4
click at [1069, 282] on div "Carteira Carteira" at bounding box center [1175, 287] width 298 height 47
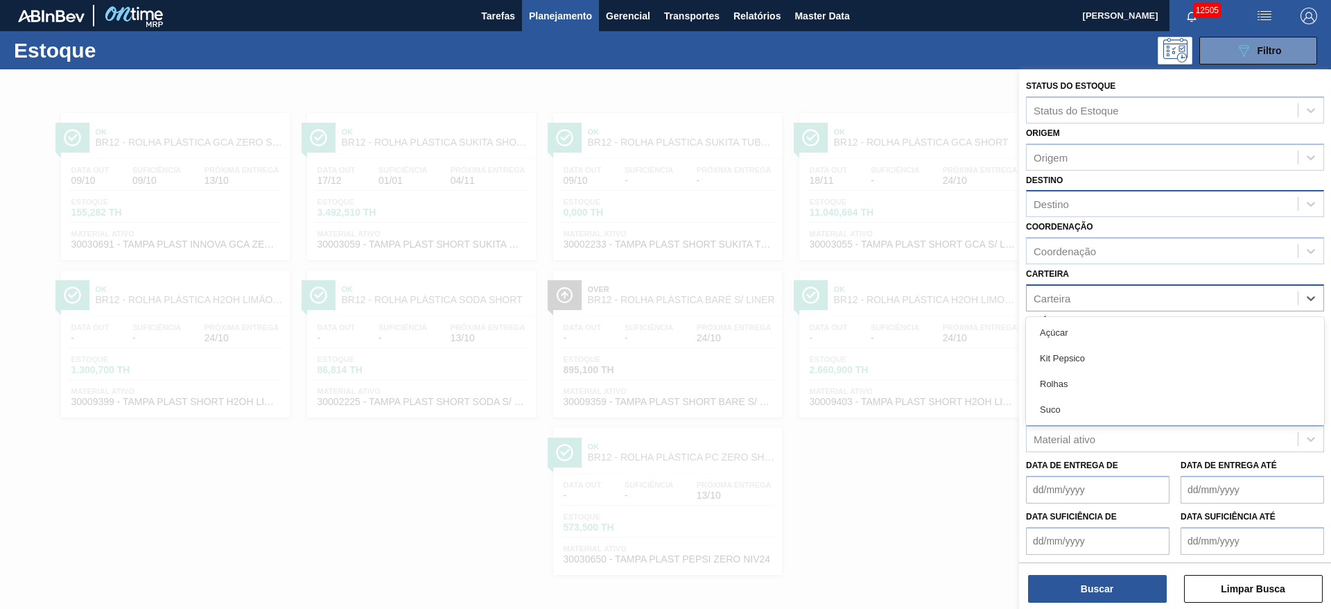
click at [1077, 302] on div "Carteira" at bounding box center [1162, 298] width 271 height 20
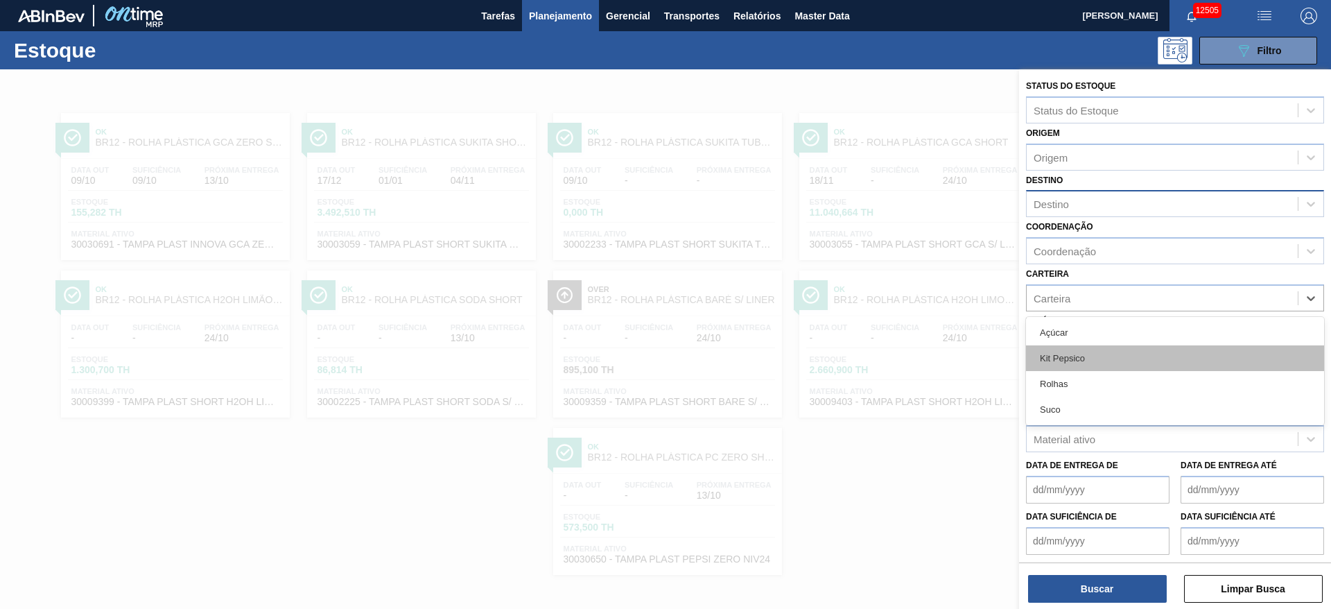
click at [1073, 356] on div "Kit Pepsico" at bounding box center [1175, 358] width 298 height 26
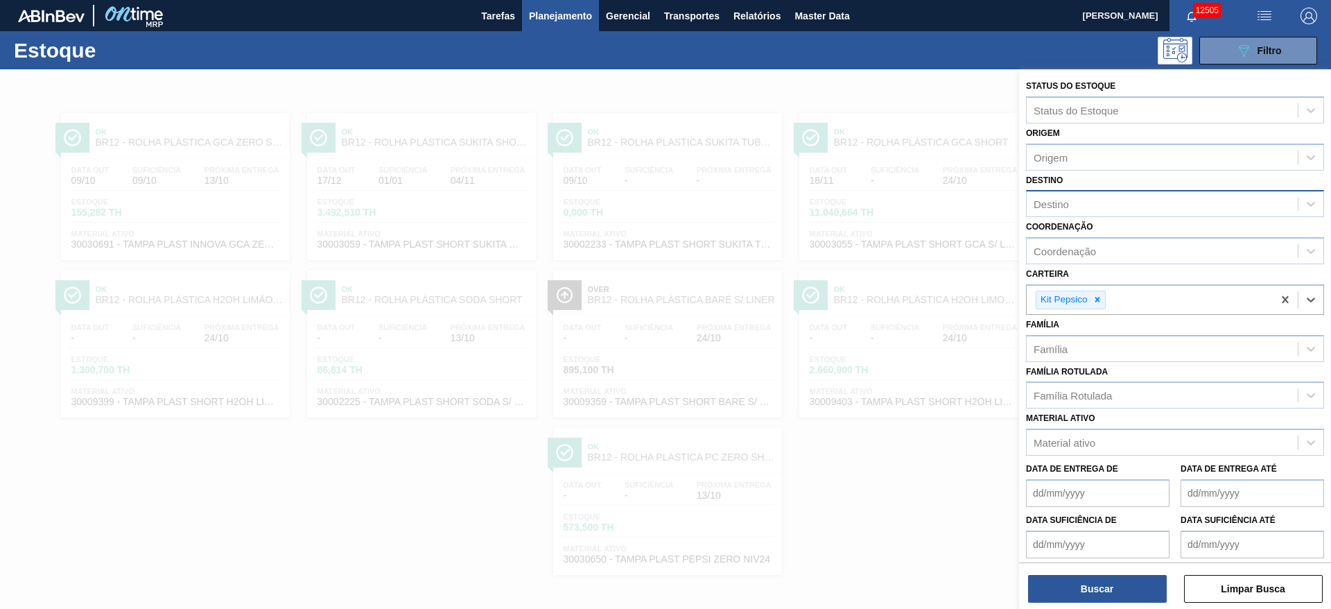
click at [1070, 210] on div "Destino" at bounding box center [1162, 204] width 271 height 20
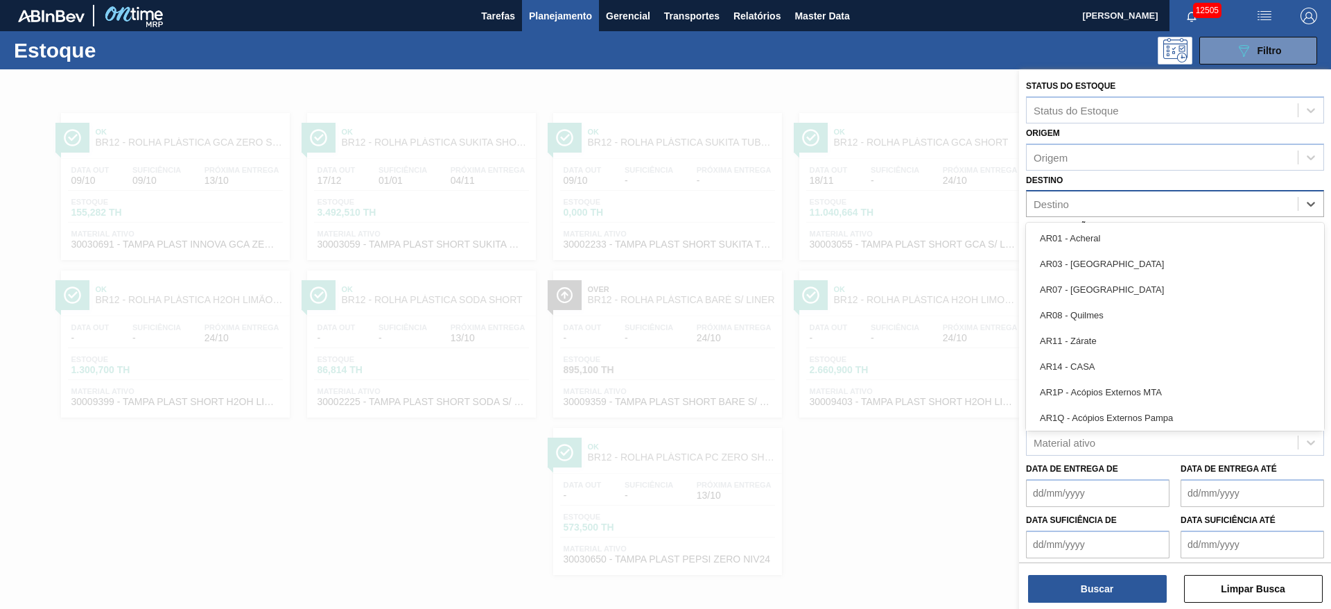
type input "2"
drag, startPoint x: 1092, startPoint y: 366, endPoint x: 1089, endPoint y: 395, distance: 28.6
click at [1093, 367] on div "BR20 - Sapucaia" at bounding box center [1175, 367] width 298 height 26
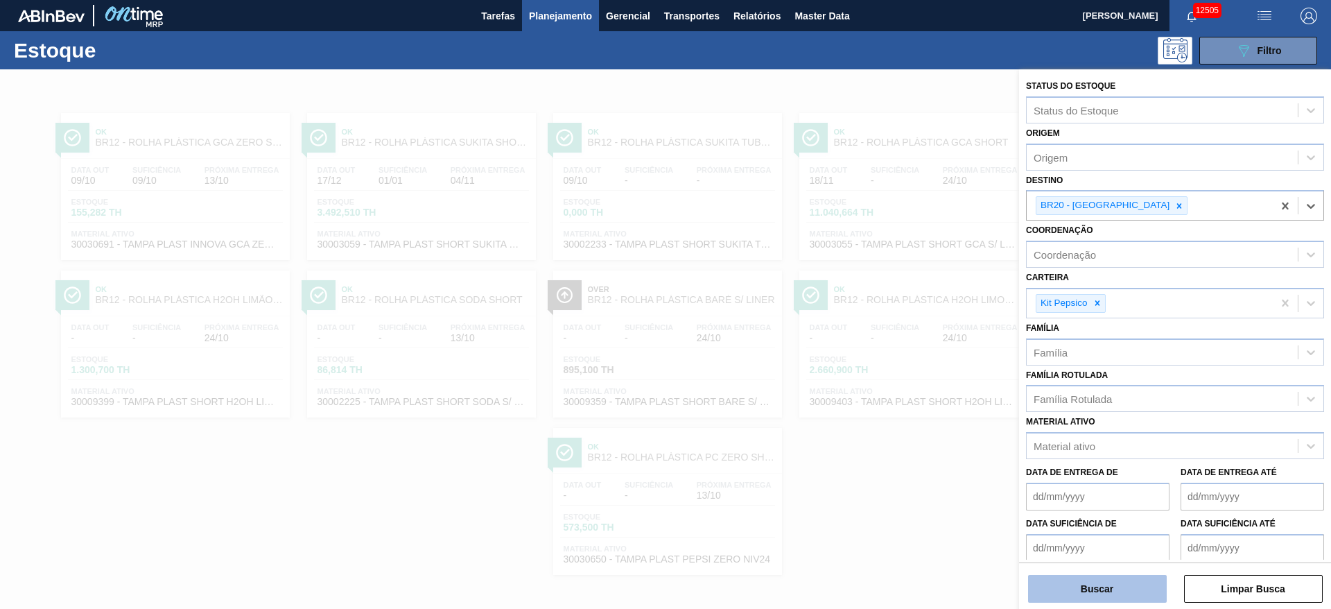
click at [1115, 579] on button "Buscar" at bounding box center [1097, 589] width 139 height 28
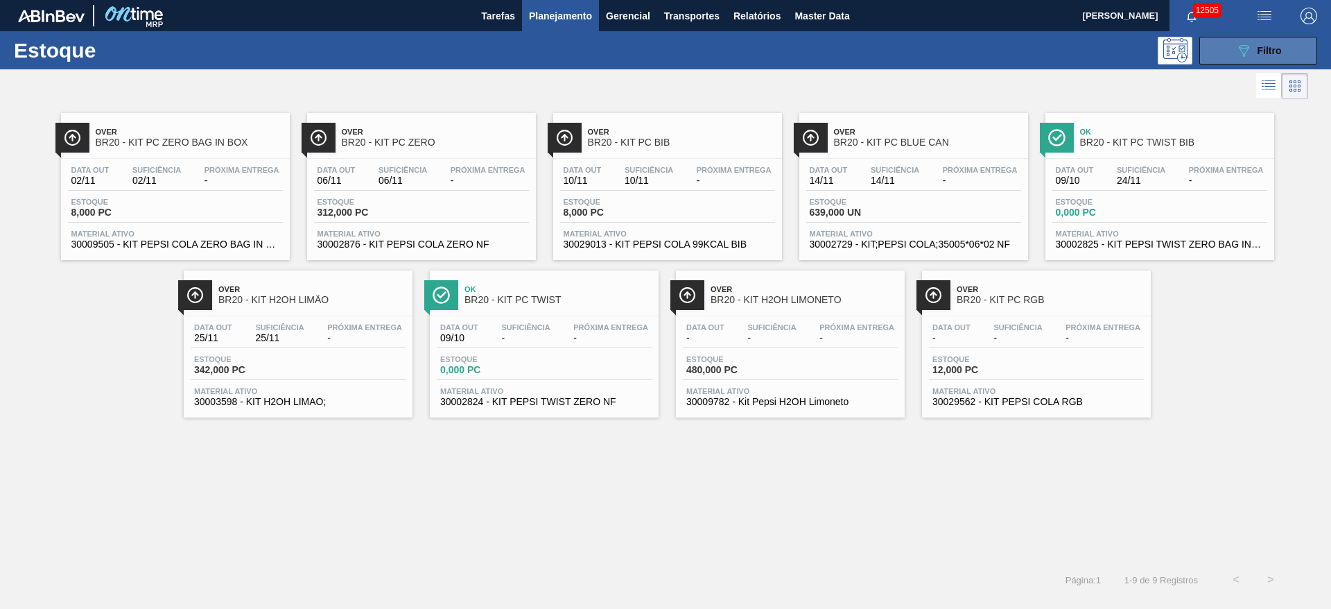
click at [1213, 54] on button "089F7B8B-B2A5-4AFE-B5C0-19BA573D28AC Filtro" at bounding box center [1259, 51] width 118 height 28
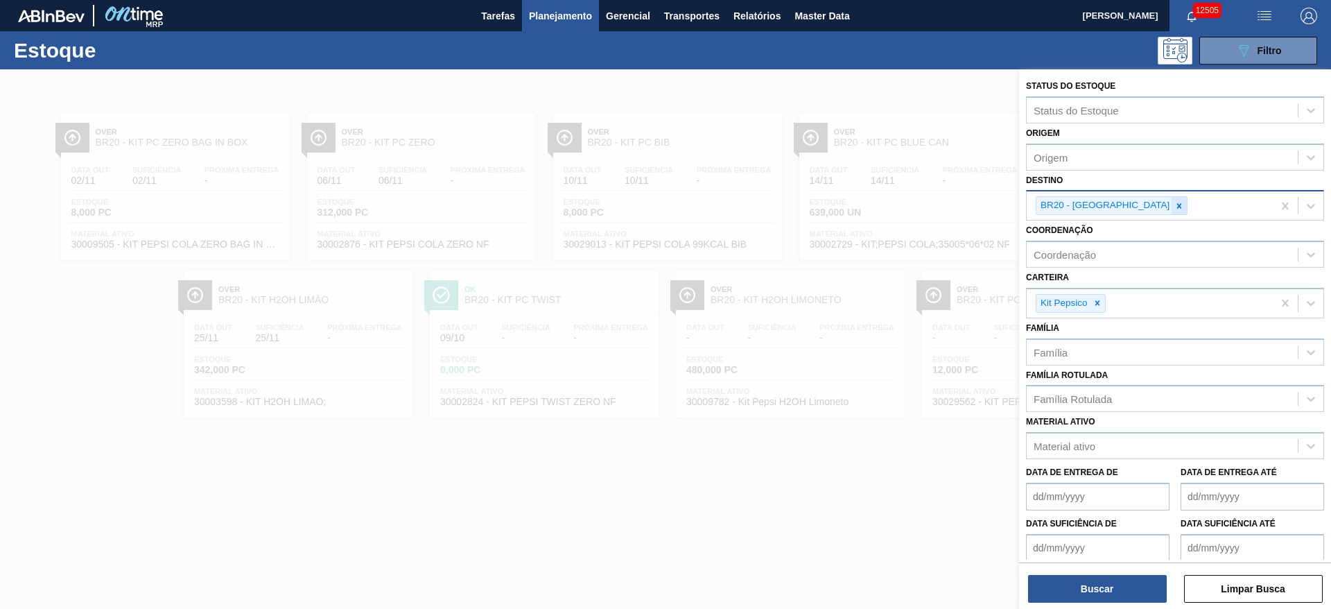
click at [1175, 206] on icon at bounding box center [1180, 206] width 10 height 10
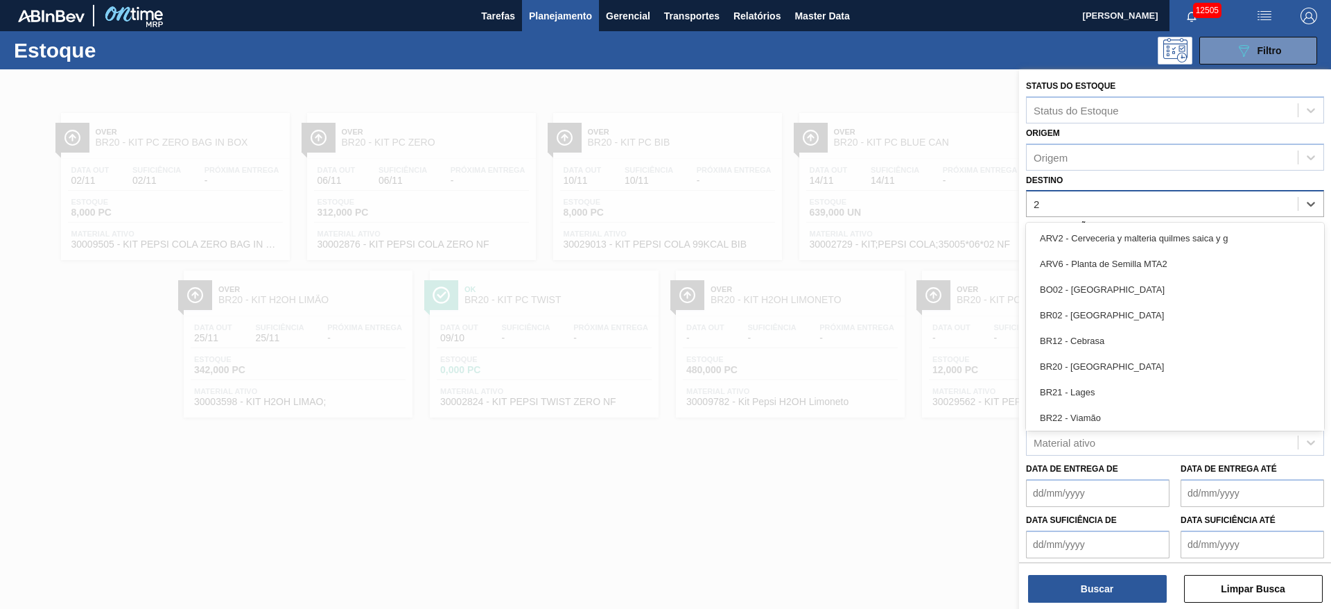
type input "23"
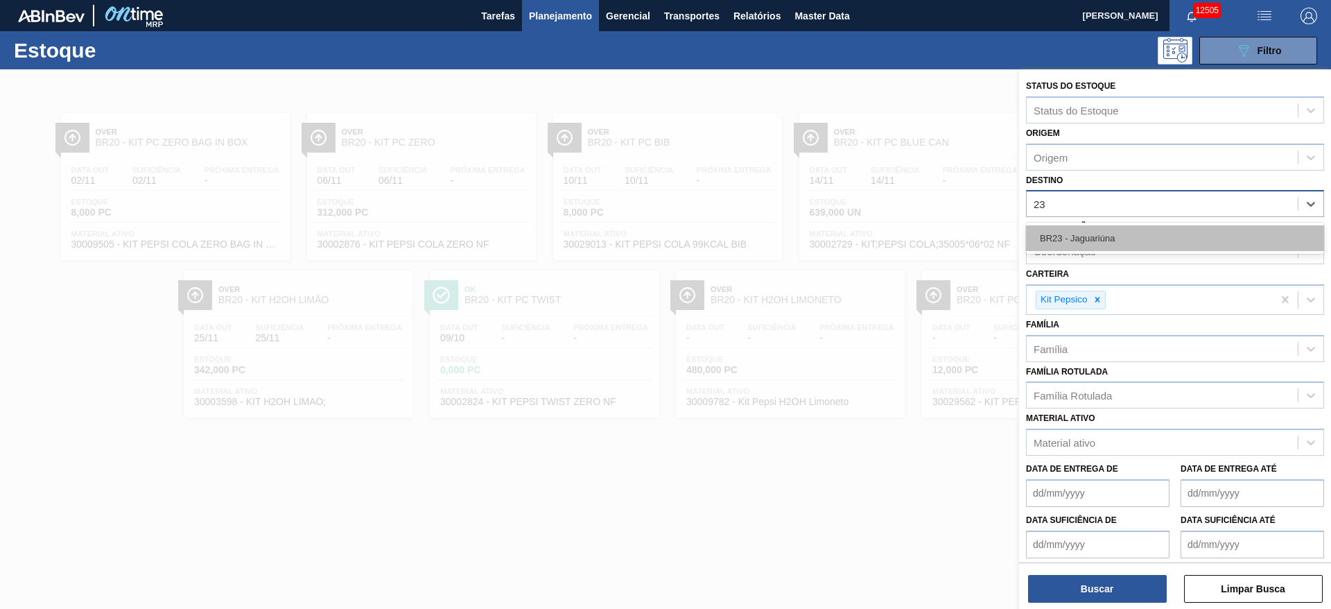
click at [1123, 242] on div "BR23 - Jaguariúna" at bounding box center [1175, 238] width 298 height 26
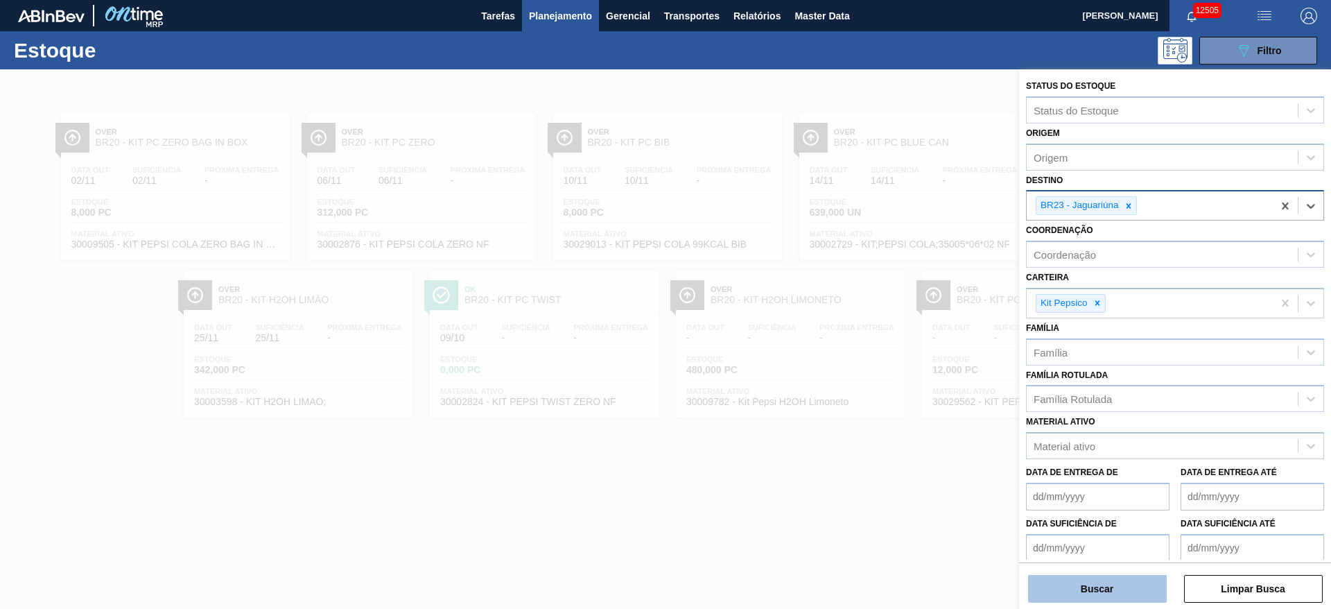
click at [1102, 594] on button "Buscar" at bounding box center [1097, 589] width 139 height 28
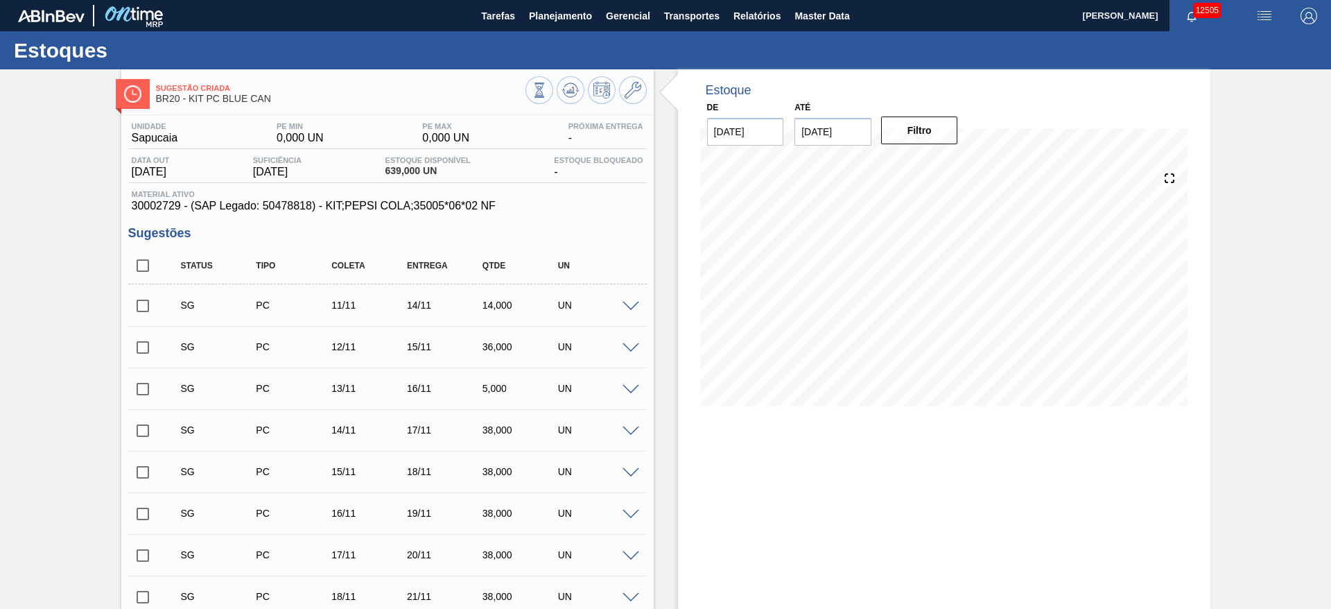
click at [619, 304] on div at bounding box center [633, 305] width 28 height 10
click at [623, 304] on span at bounding box center [631, 307] width 17 height 10
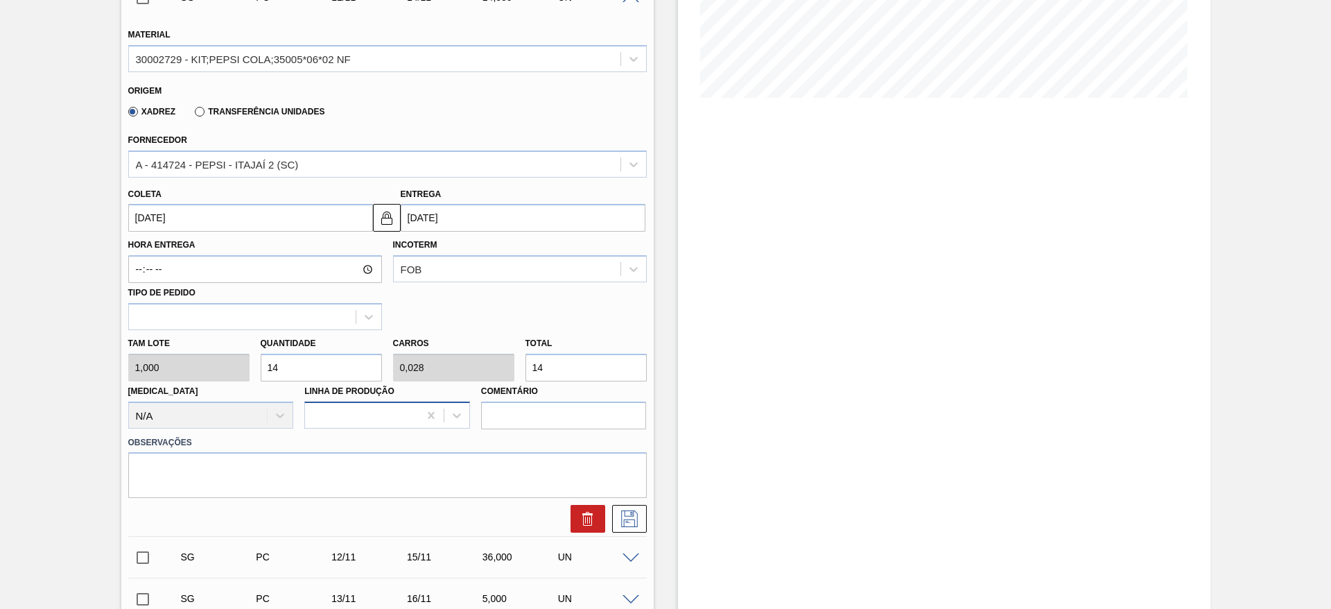
scroll to position [312, 0]
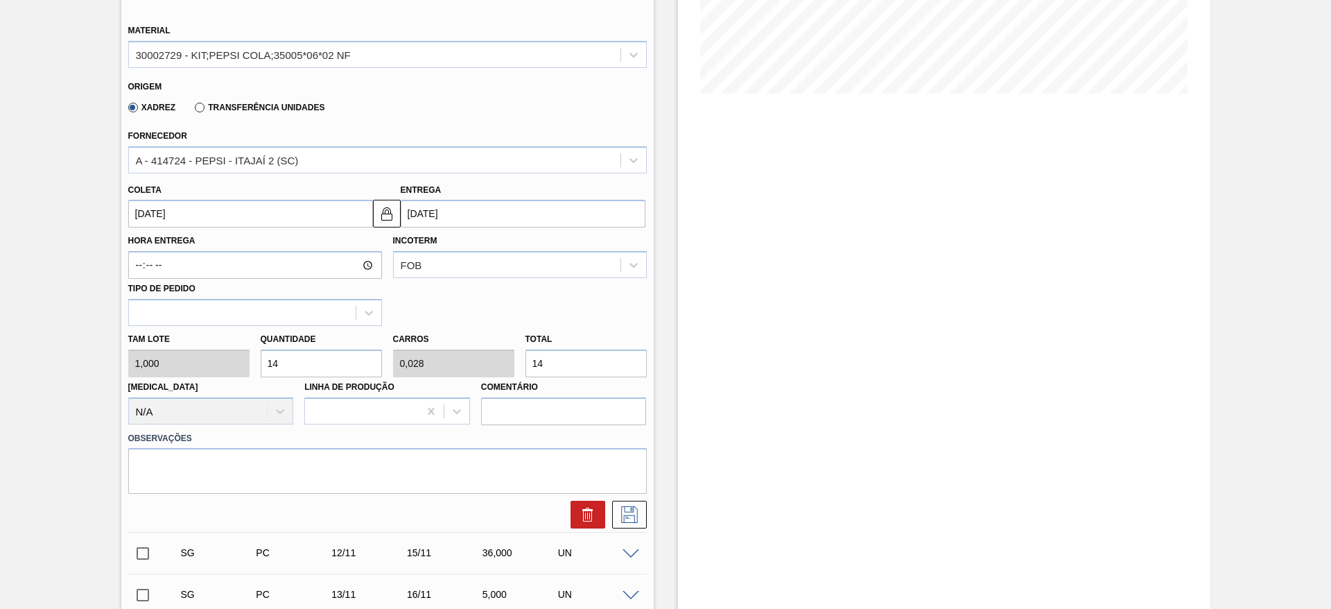
drag, startPoint x: 284, startPoint y: 373, endPoint x: 251, endPoint y: 379, distance: 33.2
click at [252, 378] on div "[PERSON_NAME] 1,000 Quantidade 14 Carros 0,028 Total 14 [MEDICAL_DATA] N/A Linh…" at bounding box center [388, 375] width 530 height 99
type input "2"
type input "0,004"
type input "2"
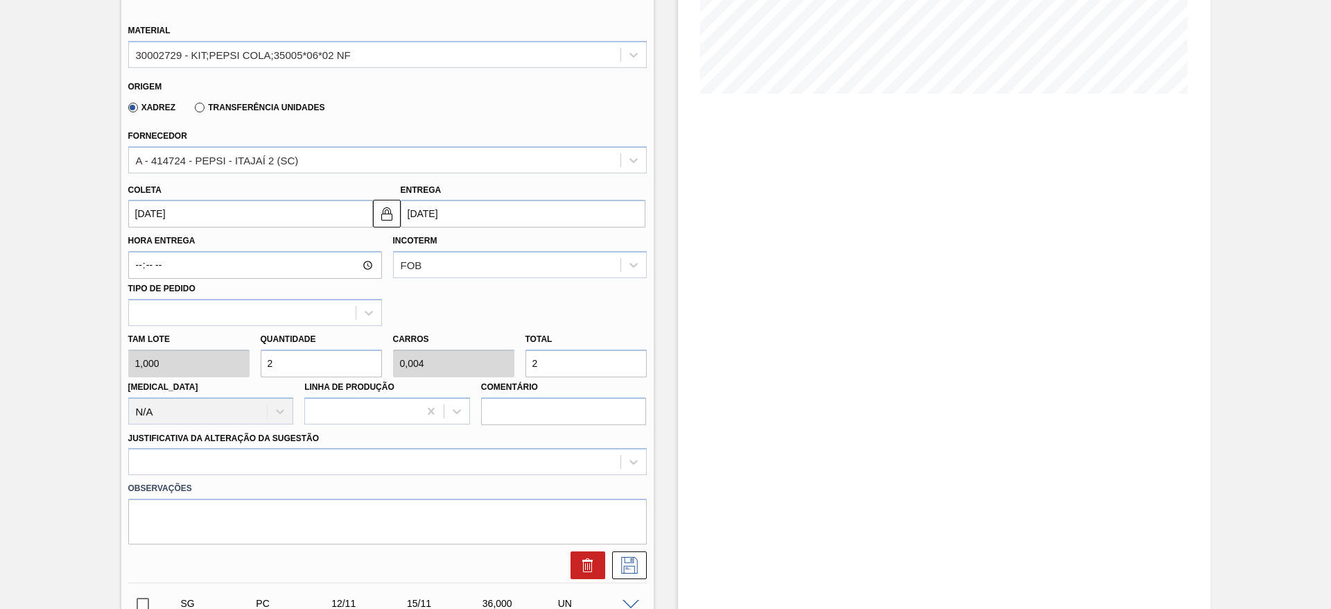
type input "20"
type input "0,04"
type input "20"
type input "200"
type input "0,4"
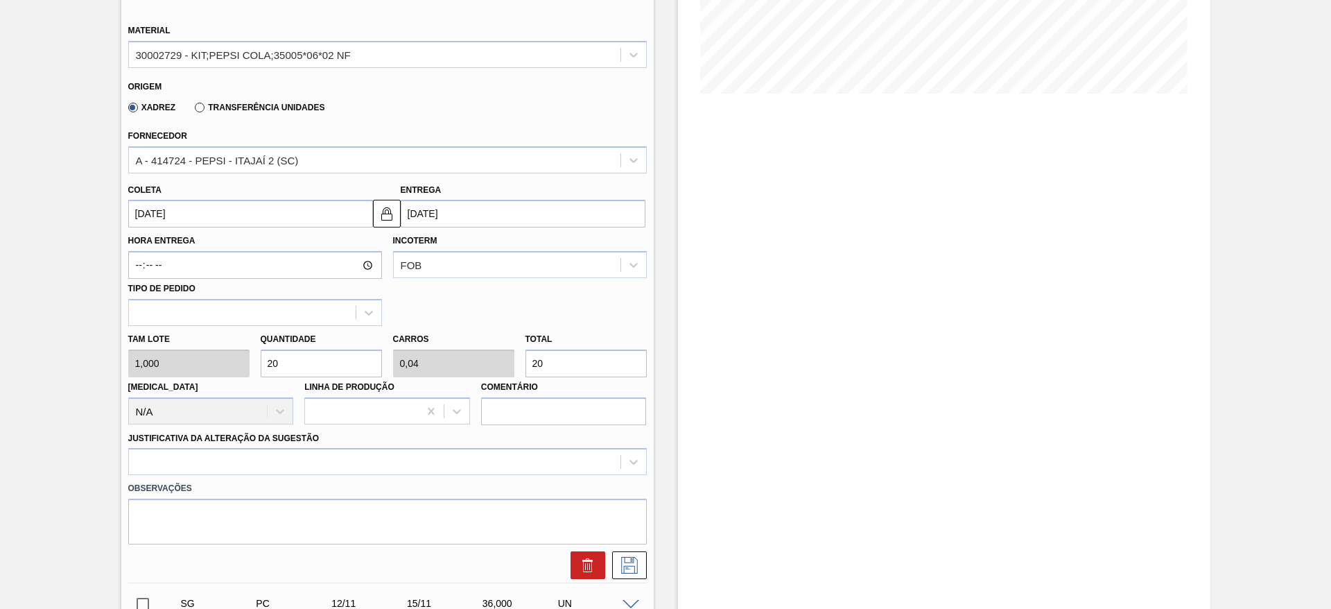
type input "200"
click at [168, 210] on input "[DATE]" at bounding box center [250, 214] width 245 height 28
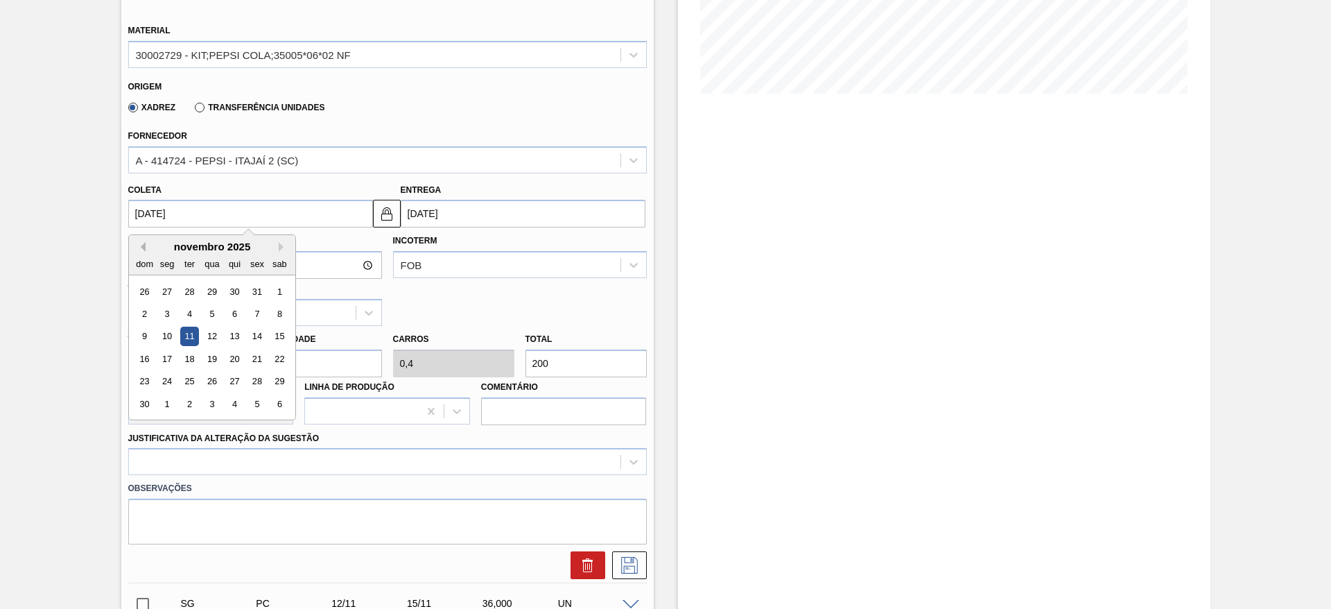
click at [138, 245] on button "Previous Month" at bounding box center [141, 247] width 10 height 10
click at [255, 320] on div "10" at bounding box center [257, 313] width 19 height 19
type input "10/10/2025"
type input "13/10/2025"
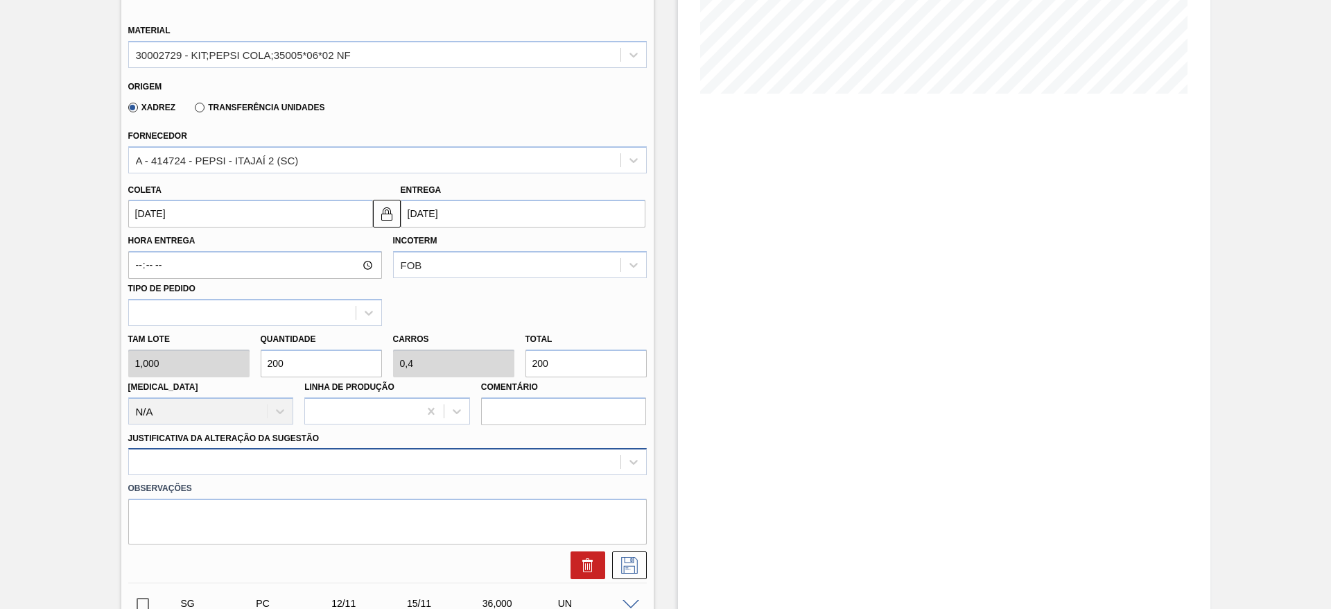
click at [566, 452] on div at bounding box center [387, 461] width 519 height 27
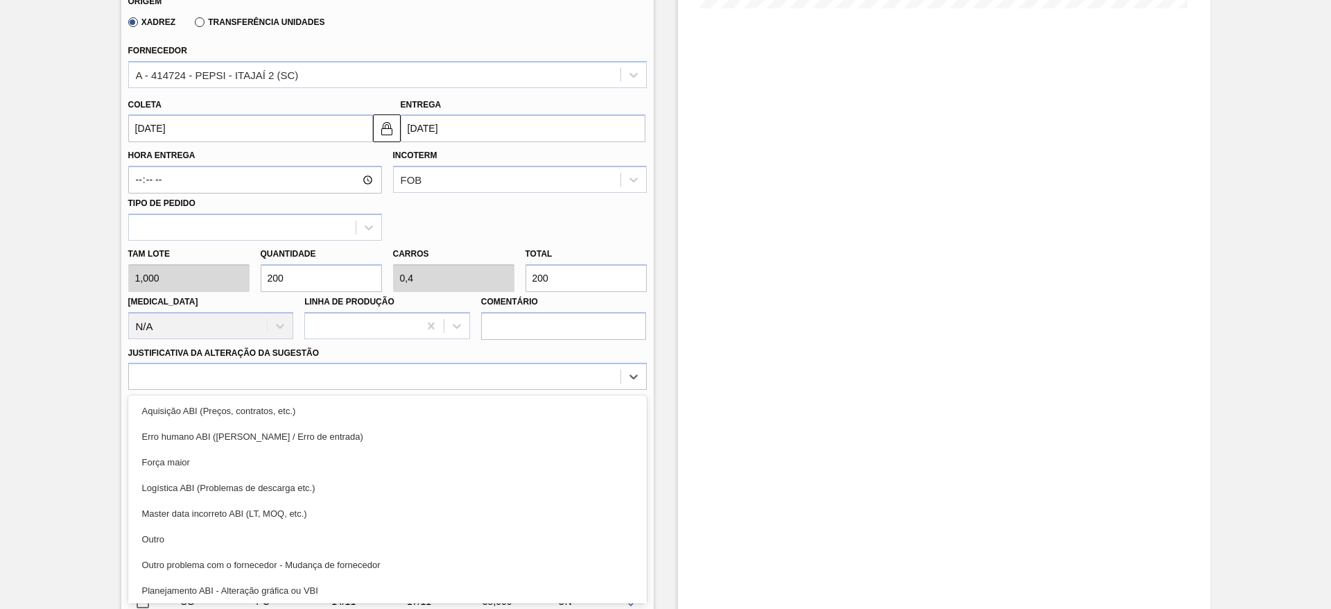
drag, startPoint x: 551, startPoint y: 406, endPoint x: 554, endPoint y: 413, distance: 7.1
click at [550, 407] on div "Aquisição ABI (Preços, contratos, etc.)" at bounding box center [387, 411] width 519 height 26
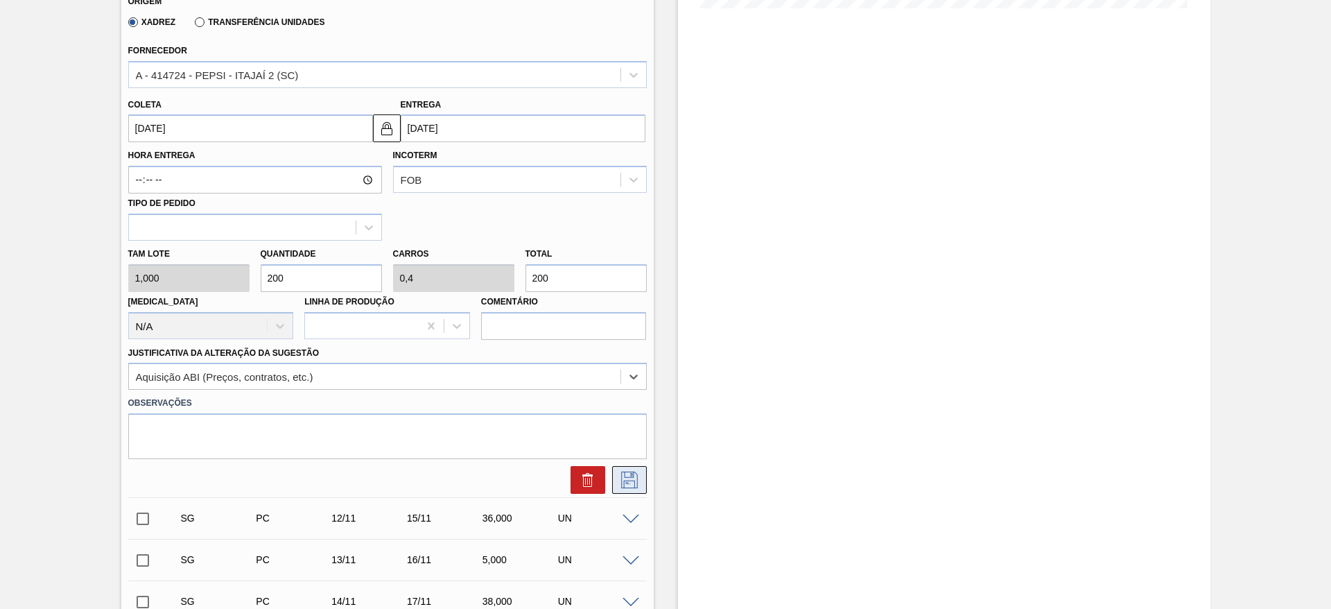
click at [623, 475] on icon at bounding box center [630, 480] width 22 height 17
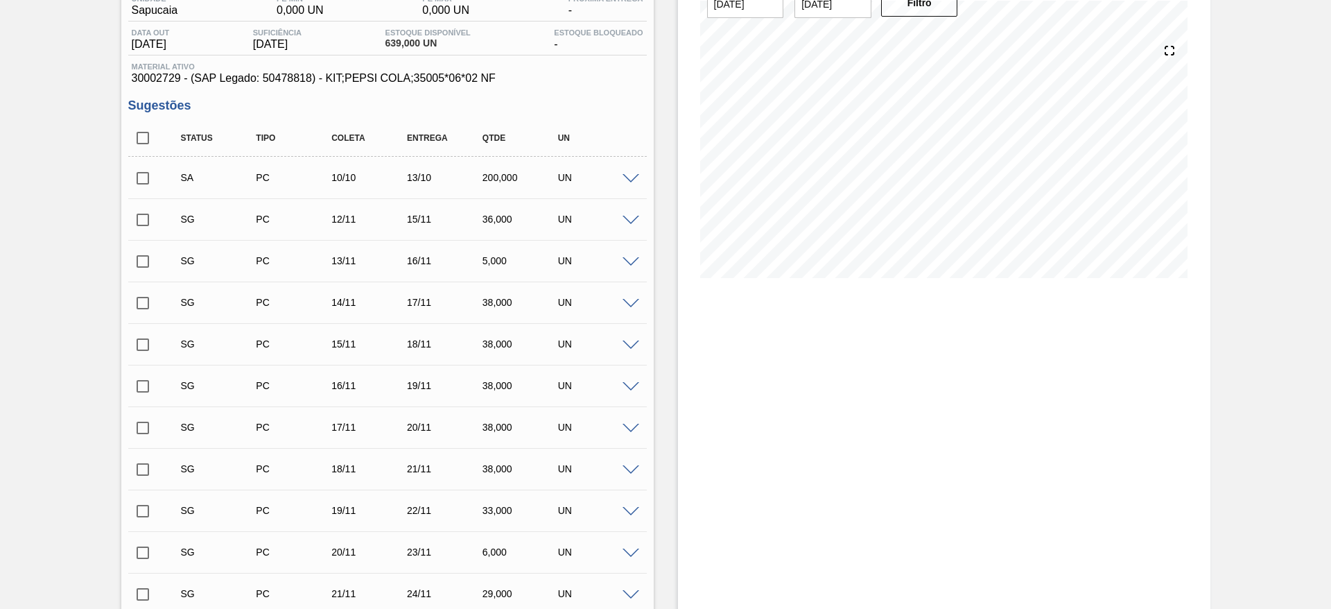
scroll to position [0, 0]
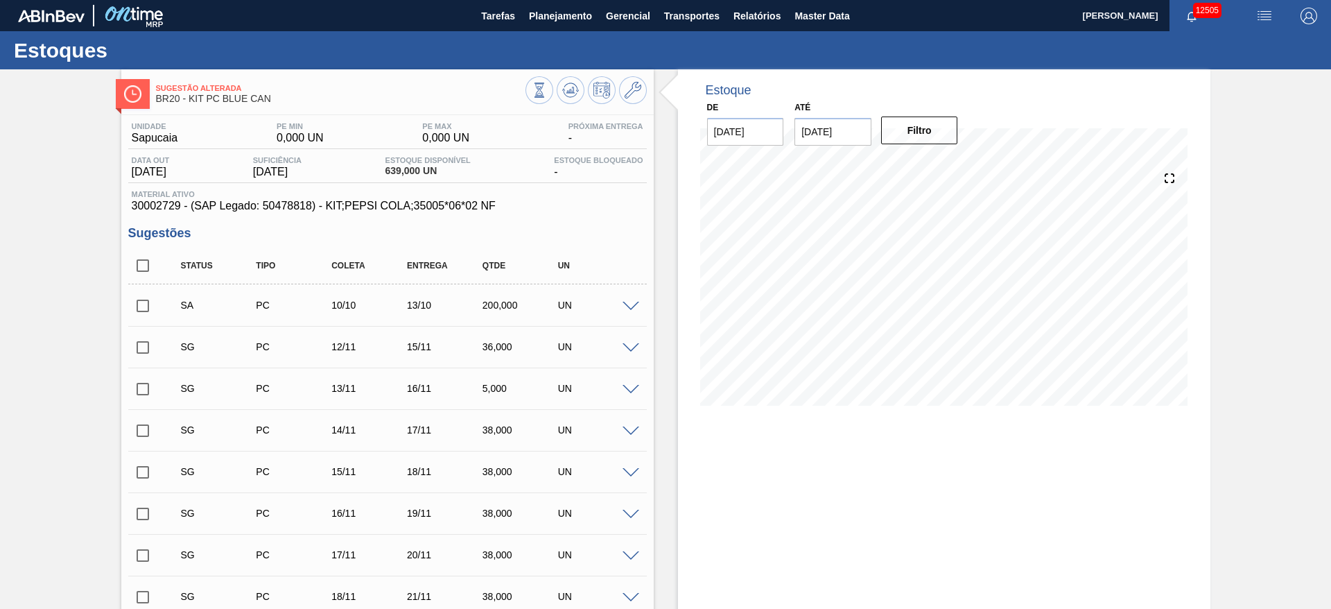
click at [143, 315] on input "checkbox" at bounding box center [142, 305] width 29 height 29
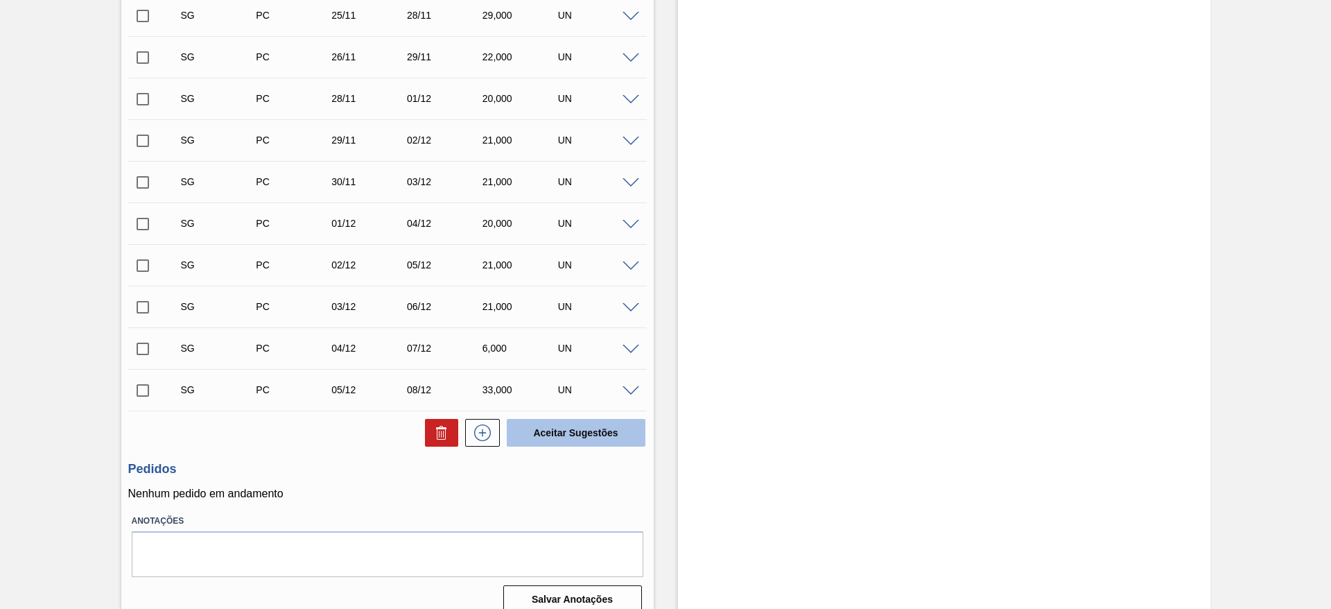
scroll to position [888, 0]
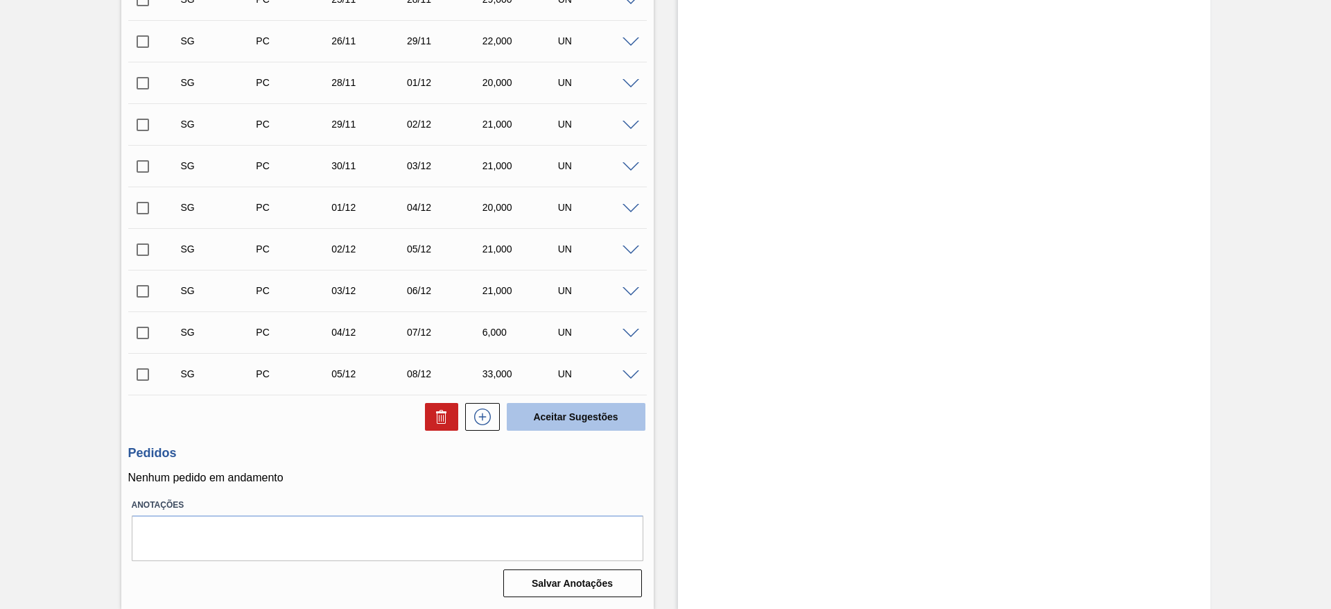
click at [544, 415] on button "Aceitar Sugestões" at bounding box center [576, 417] width 139 height 28
checkbox input "false"
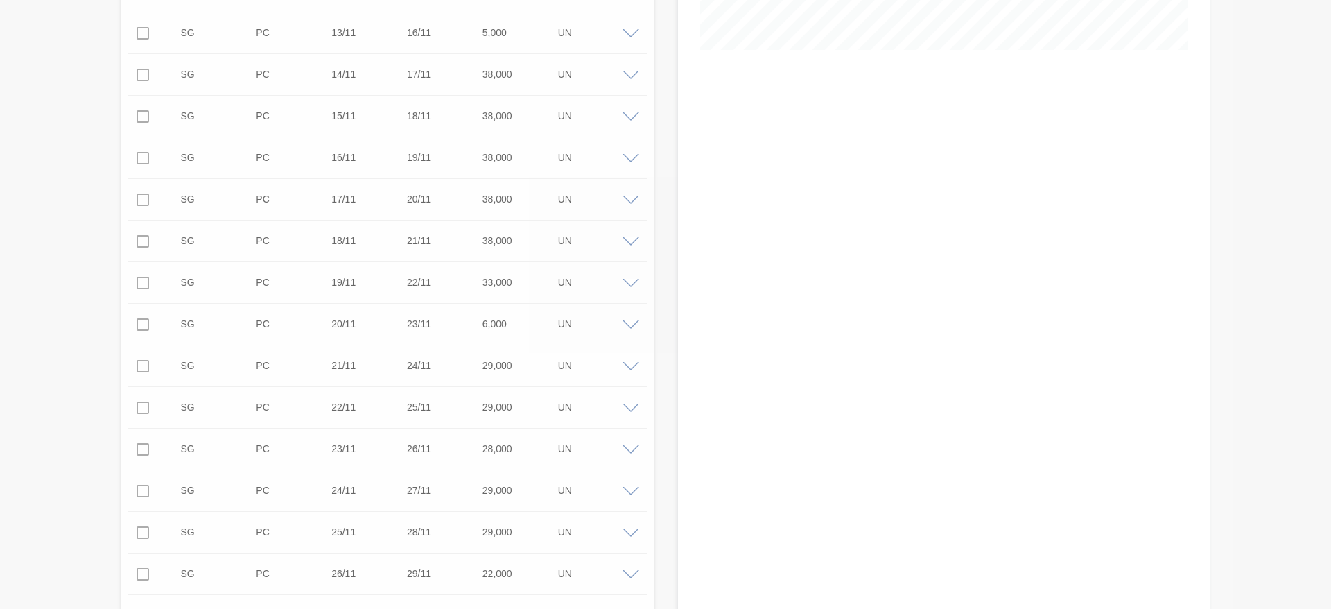
scroll to position [0, 0]
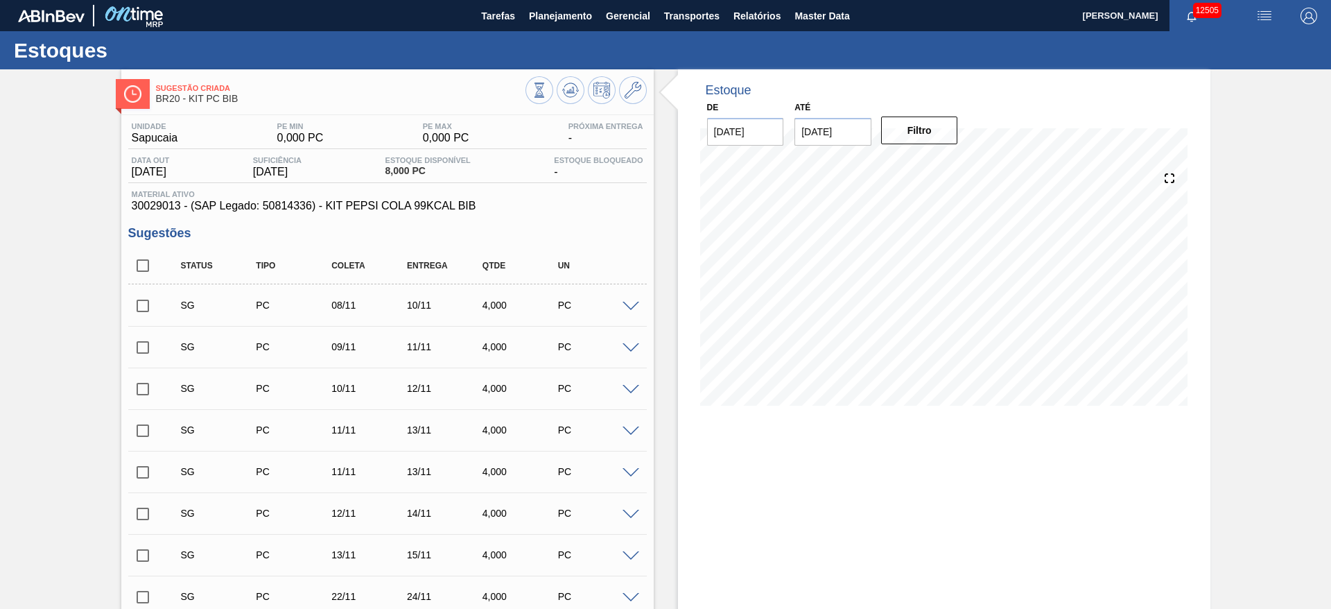
click at [623, 307] on span at bounding box center [631, 307] width 17 height 10
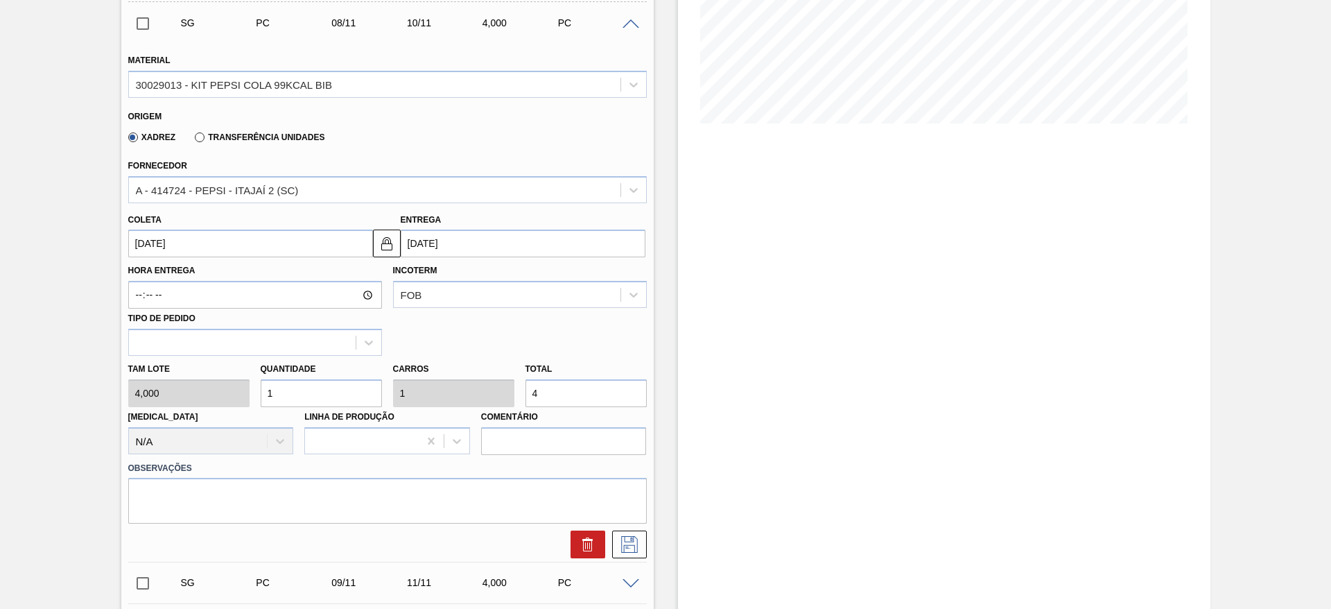
scroll to position [312, 0]
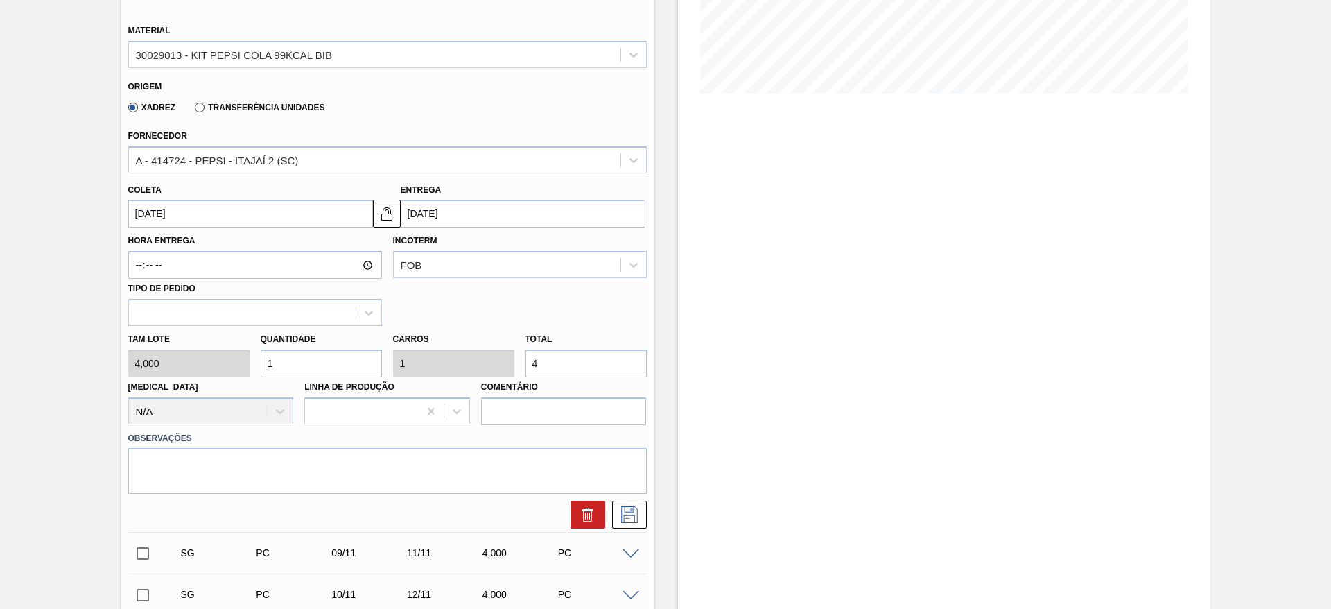
click at [286, 369] on input "1" at bounding box center [321, 363] width 121 height 28
type input "3"
type input "12"
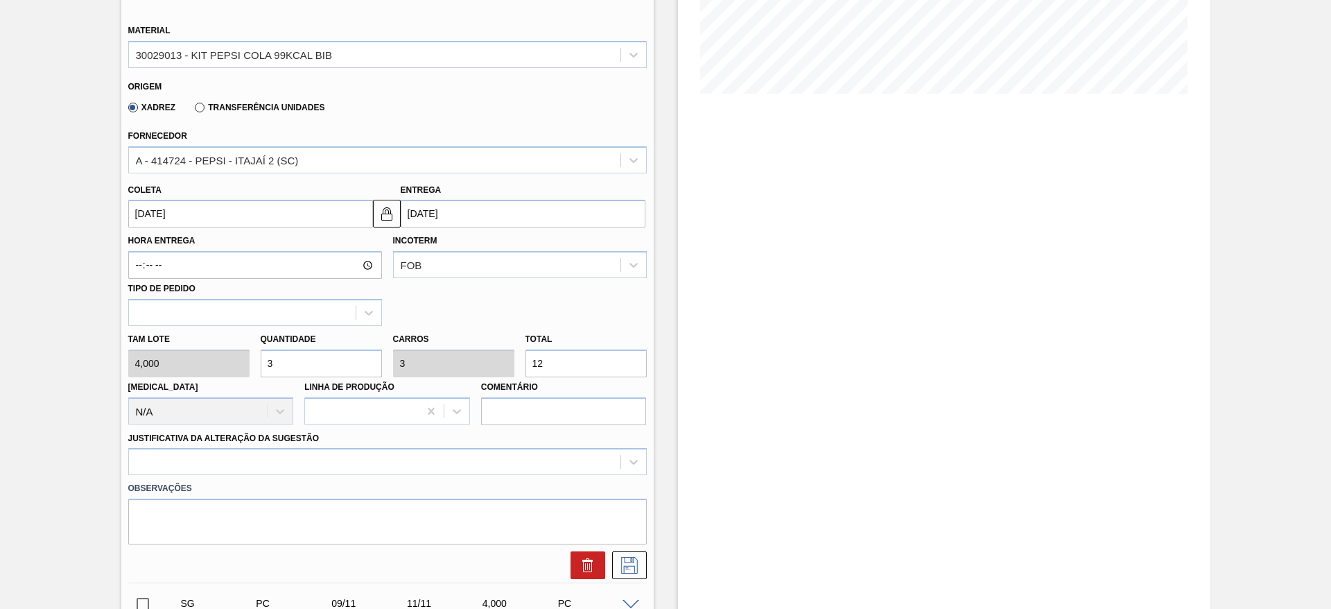
type input "3"
click at [147, 223] on input "[DATE]" at bounding box center [250, 214] width 245 height 28
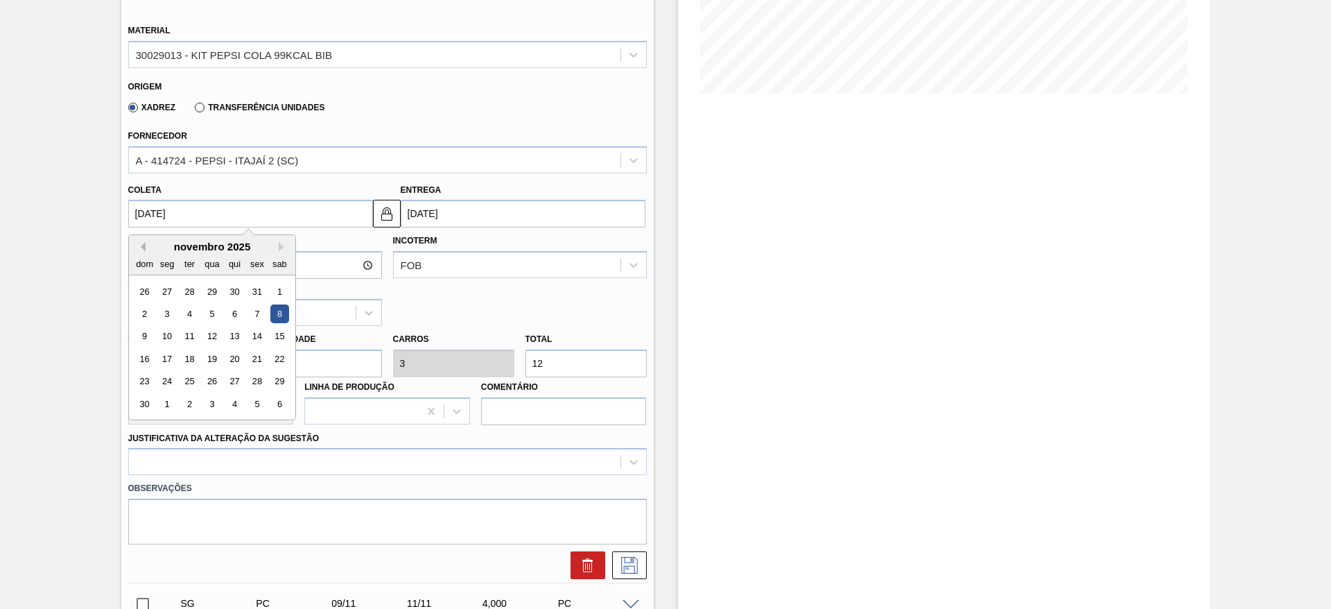
click at [144, 243] on div "Previous Month Next Month novembro 2025 dom seg ter qua qui sex sab 26 27 28 29…" at bounding box center [212, 327] width 168 height 186
click at [144, 244] on button "Previous Month" at bounding box center [141, 247] width 10 height 10
click at [251, 313] on div "10" at bounding box center [257, 313] width 19 height 19
type input "[DATE]"
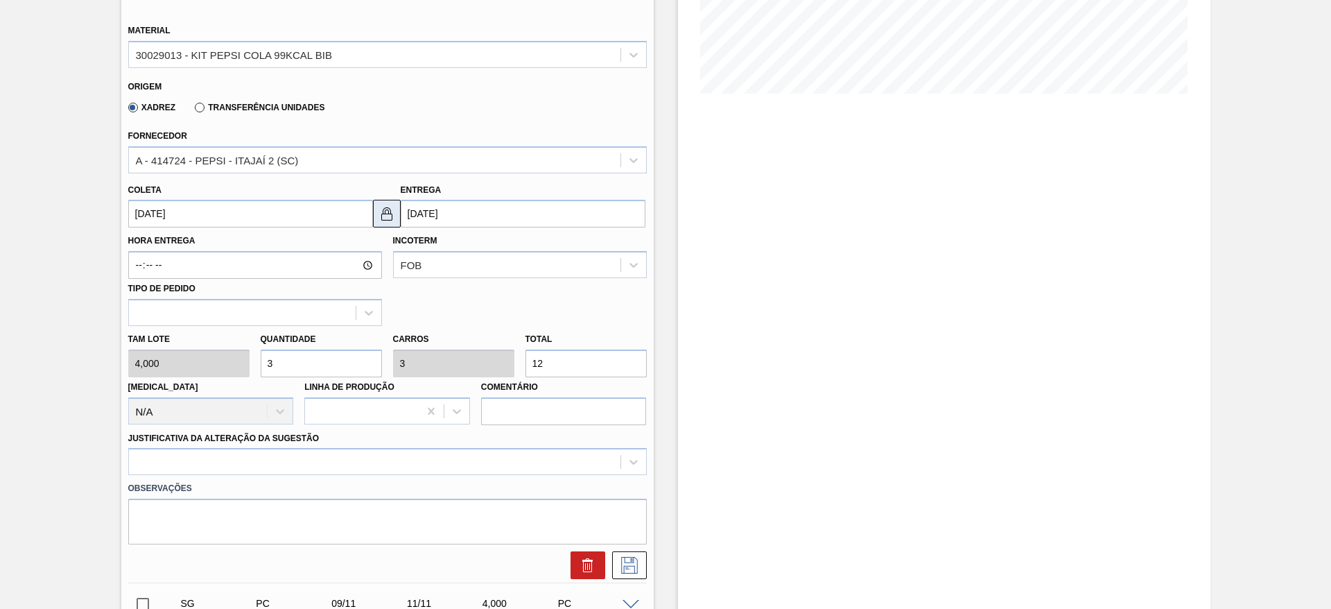
click at [379, 222] on button at bounding box center [387, 214] width 28 height 28
click at [404, 220] on input "12/10/2025" at bounding box center [523, 214] width 245 height 28
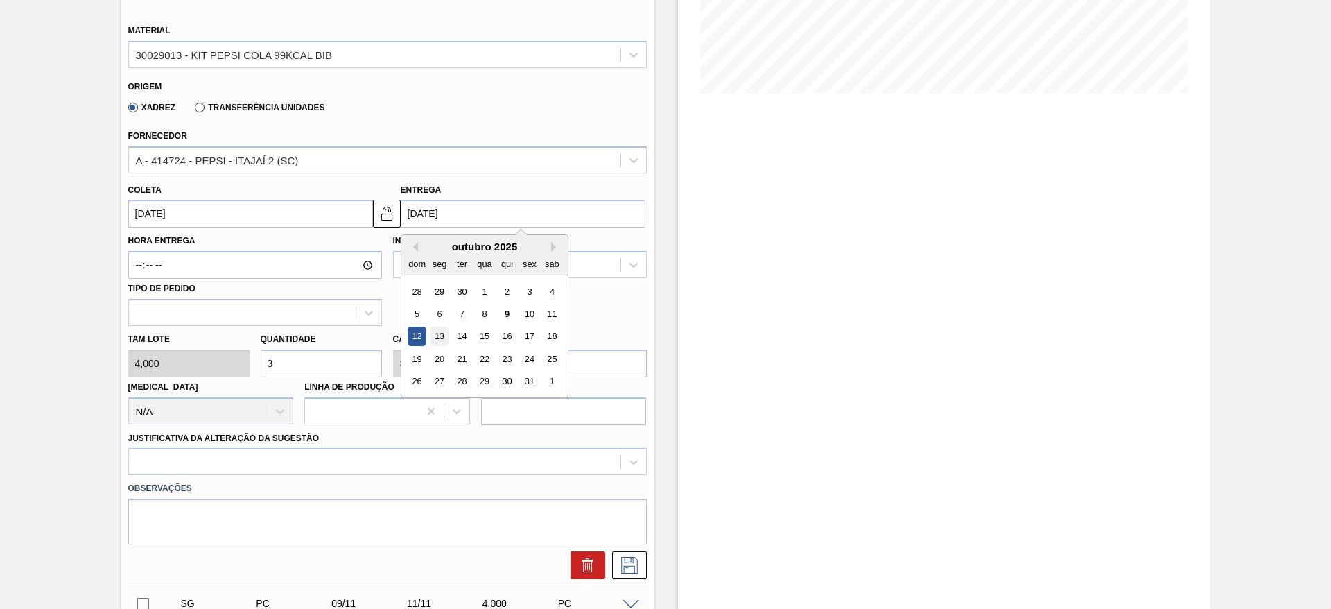
click at [440, 328] on div "13" at bounding box center [439, 336] width 19 height 19
type input "13/10/2025"
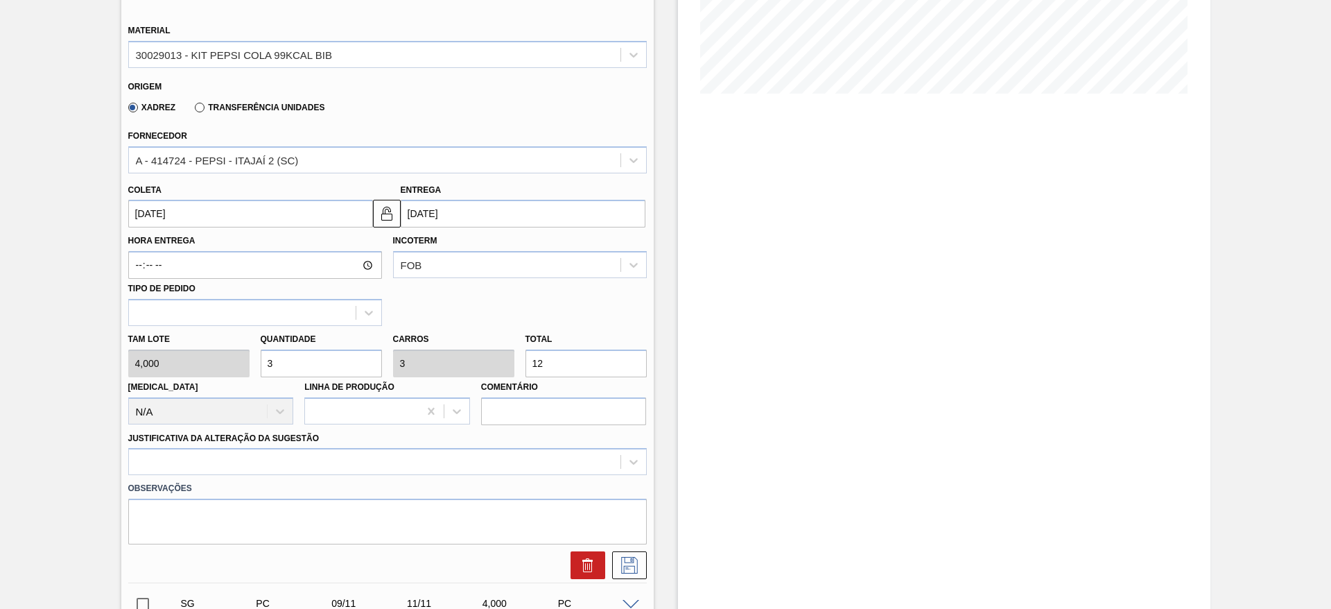
click at [518, 475] on div "Observações" at bounding box center [388, 509] width 530 height 69
click at [521, 458] on div at bounding box center [387, 461] width 519 height 27
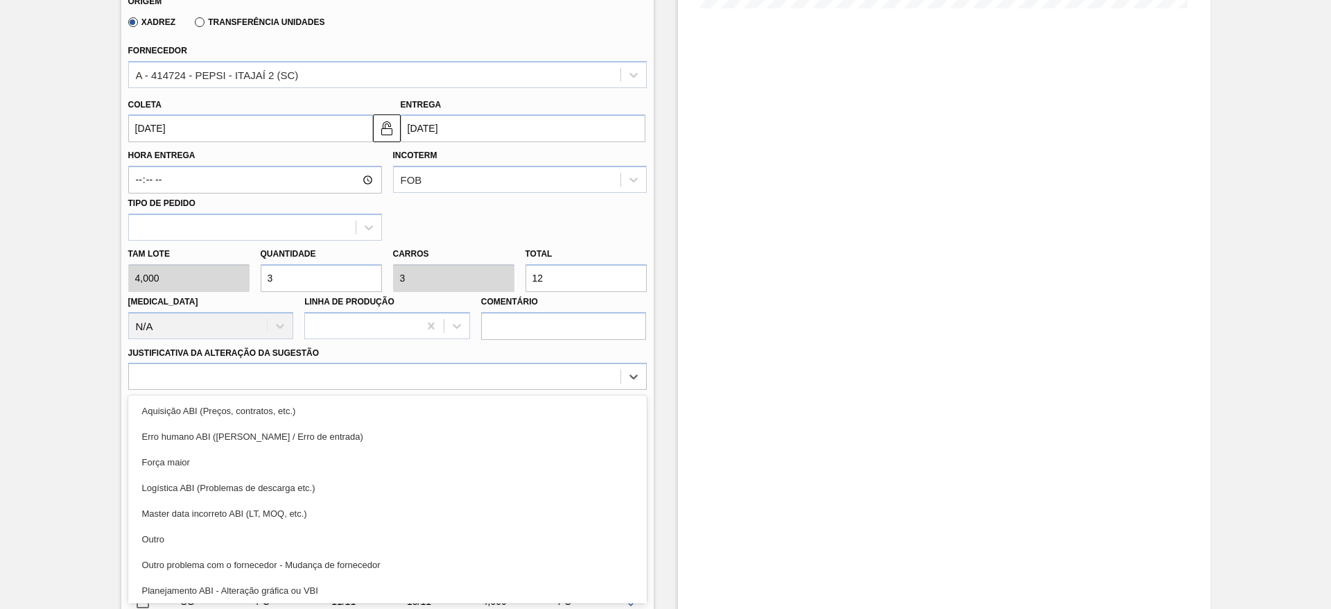
drag, startPoint x: 527, startPoint y: 413, endPoint x: 541, endPoint y: 413, distance: 13.9
click at [526, 413] on div "Aquisição ABI (Preços, contratos, etc.)" at bounding box center [387, 411] width 519 height 26
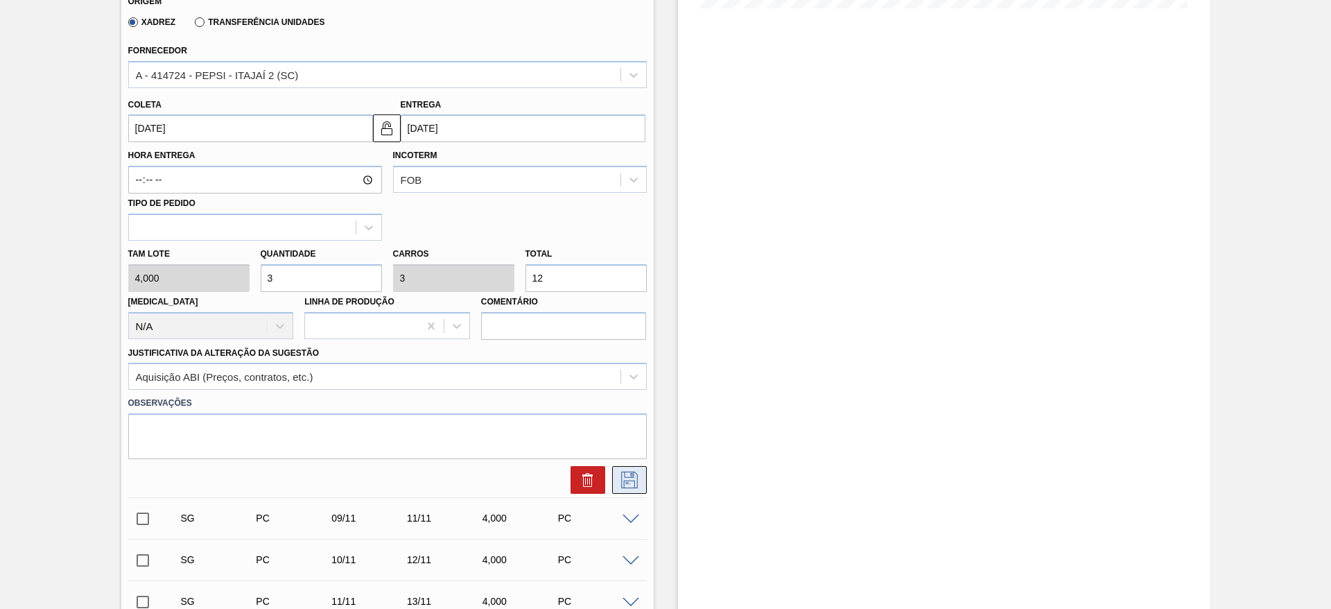
click at [628, 476] on icon at bounding box center [630, 480] width 22 height 17
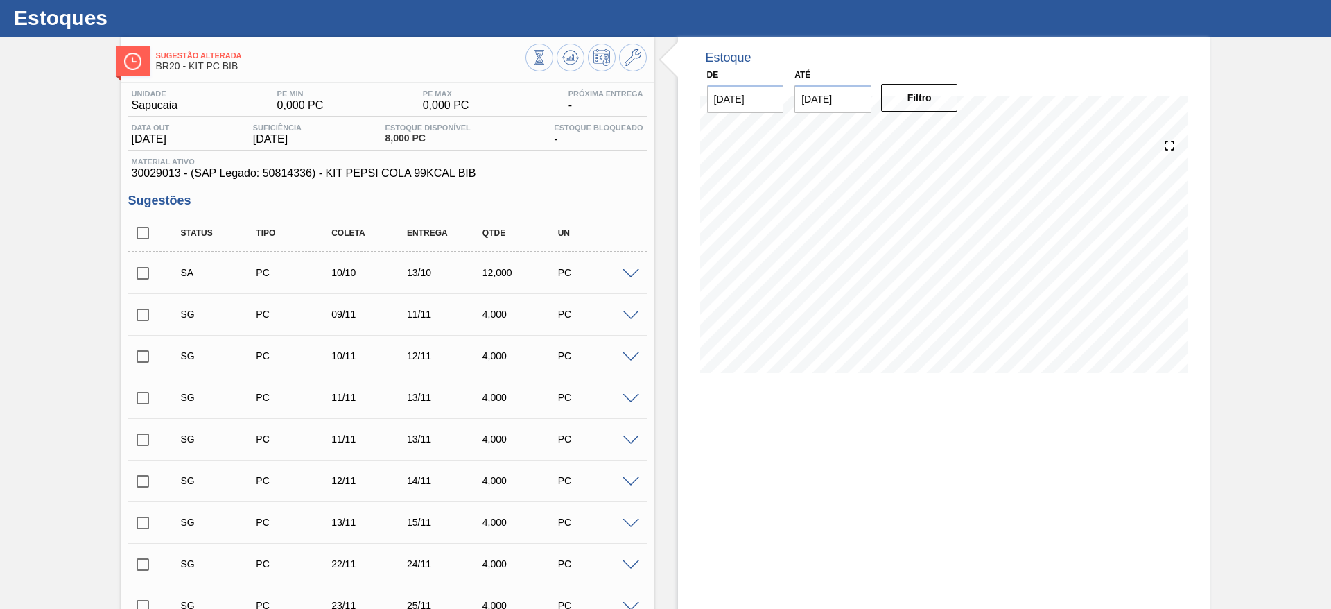
scroll to position [0, 0]
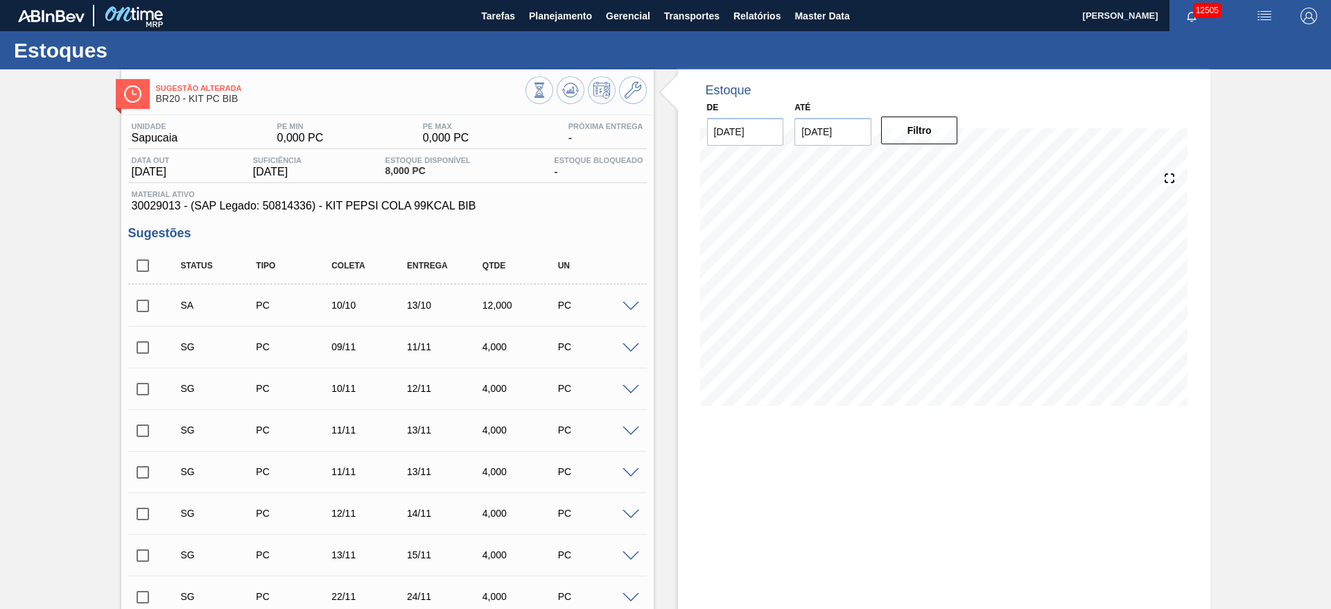
click at [150, 301] on input "checkbox" at bounding box center [142, 305] width 29 height 29
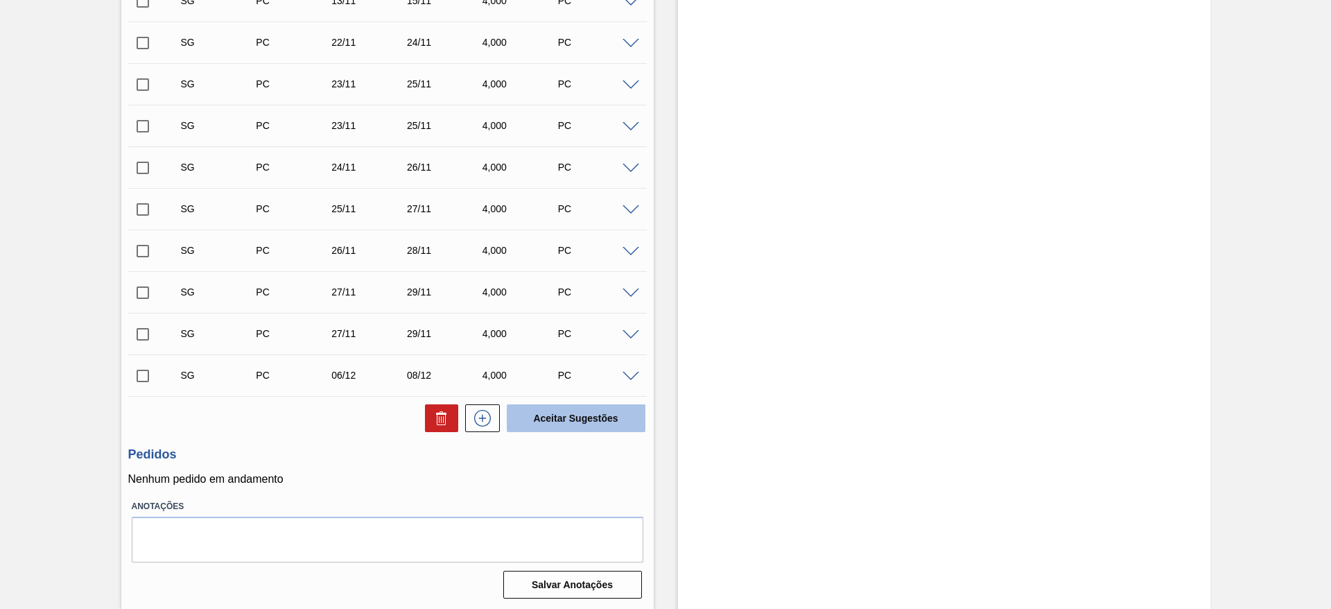
scroll to position [555, 0]
click at [545, 412] on button "Aceitar Sugestões" at bounding box center [576, 417] width 139 height 28
checkbox input "false"
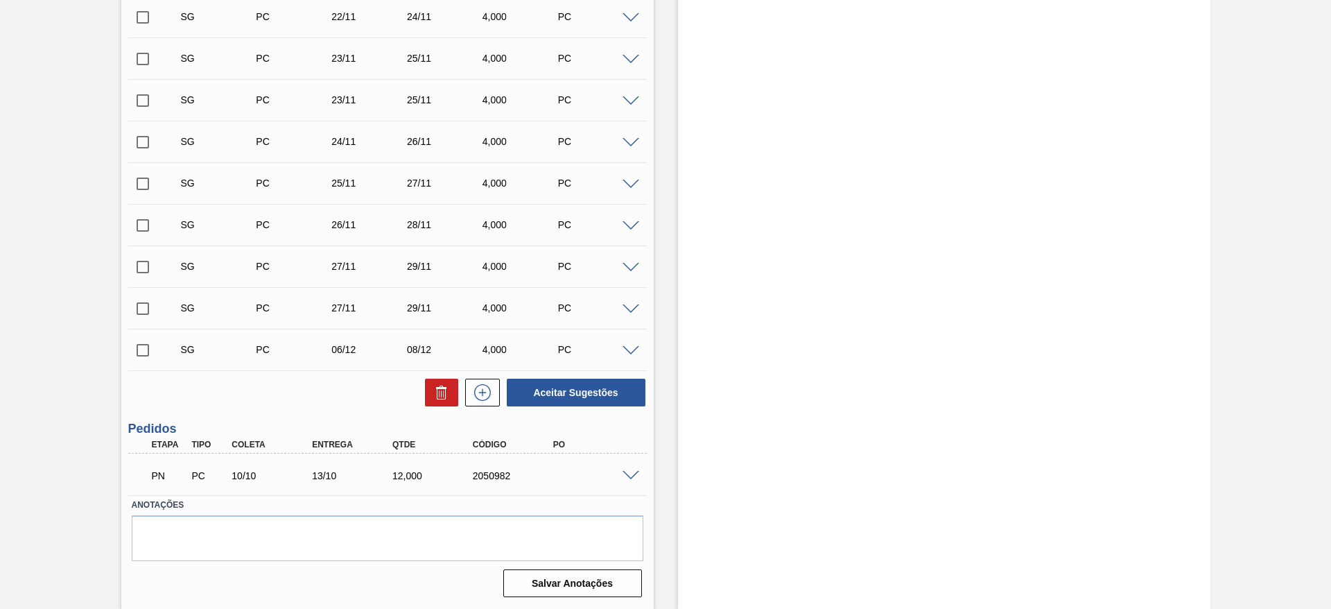
scroll to position [514, 0]
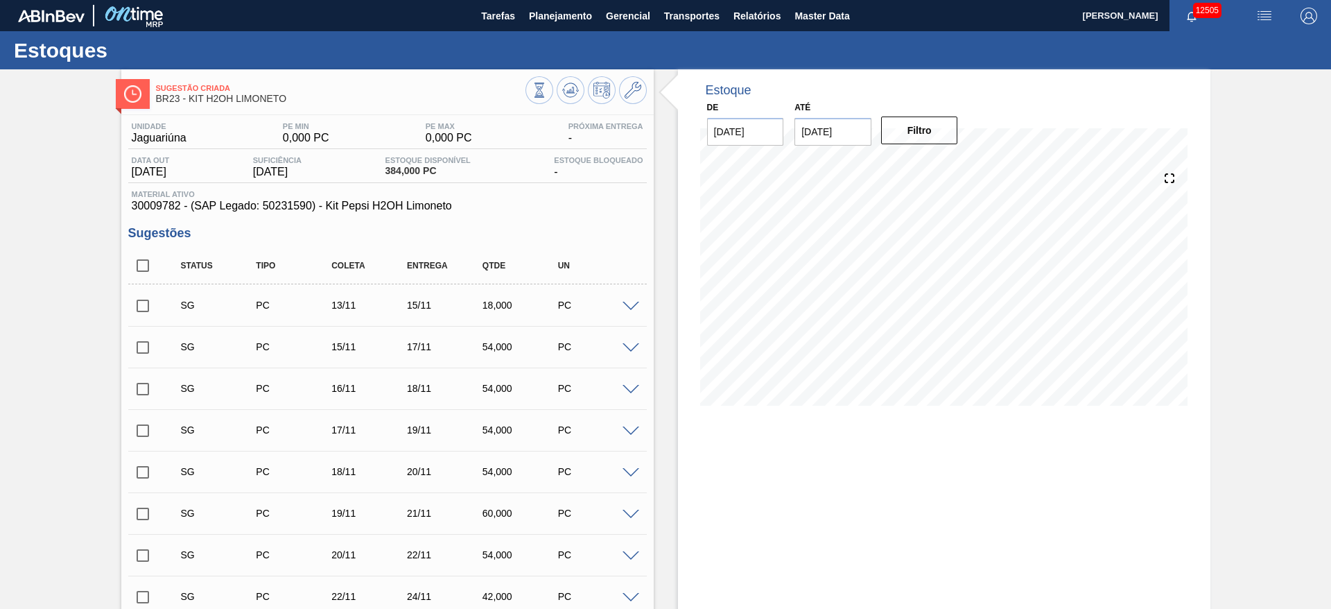
click at [633, 302] on span at bounding box center [631, 307] width 17 height 10
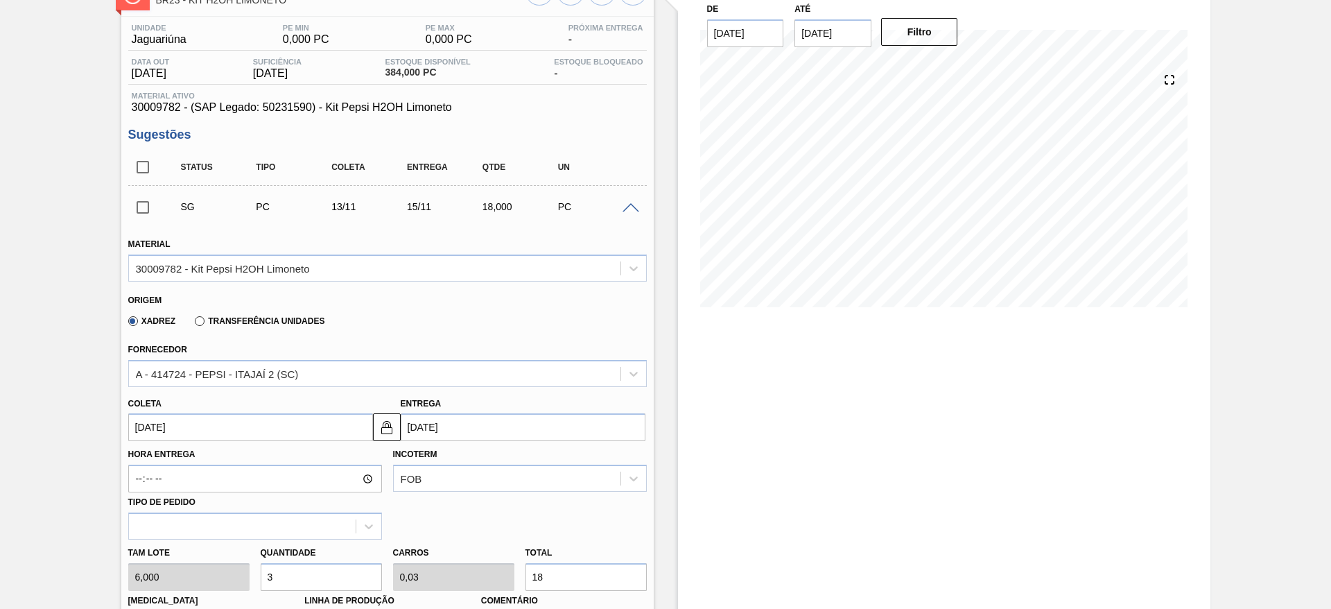
scroll to position [312, 0]
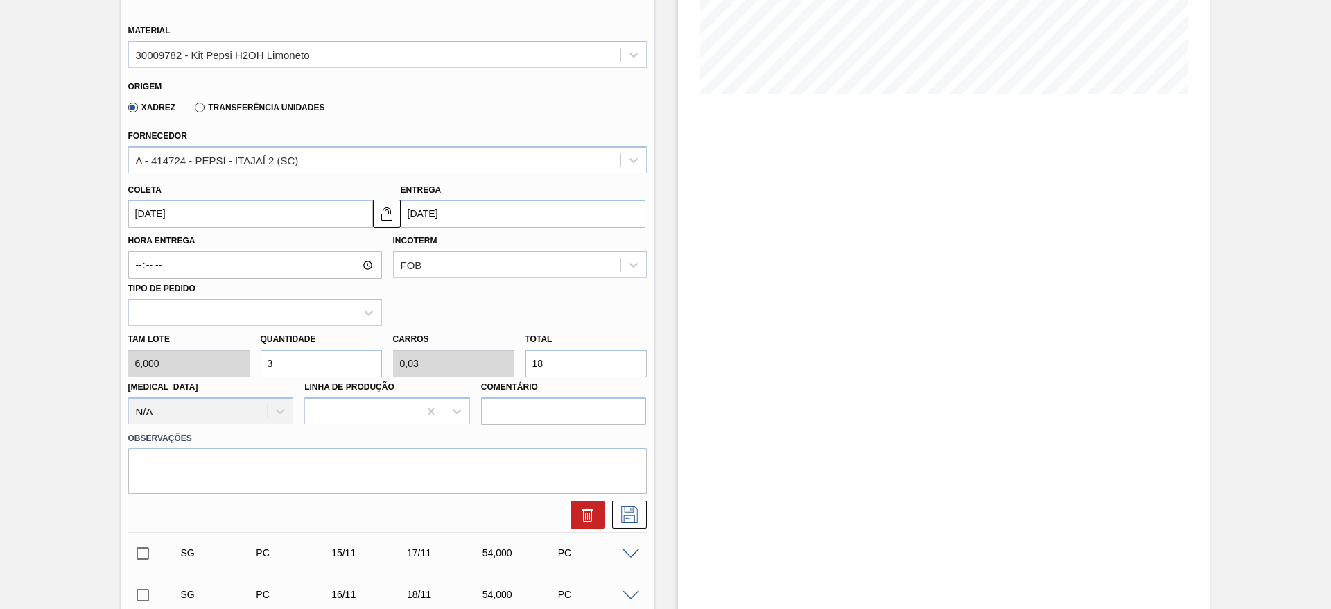
drag, startPoint x: 291, startPoint y: 369, endPoint x: 252, endPoint y: 370, distance: 38.8
click at [252, 370] on div "Tam lote 6,000 Quantidade 3 Carros 0,03 Total 18 Doca N/A Linha de Produção Com…" at bounding box center [388, 375] width 530 height 99
type input "6"
type input "0,06"
type input "36"
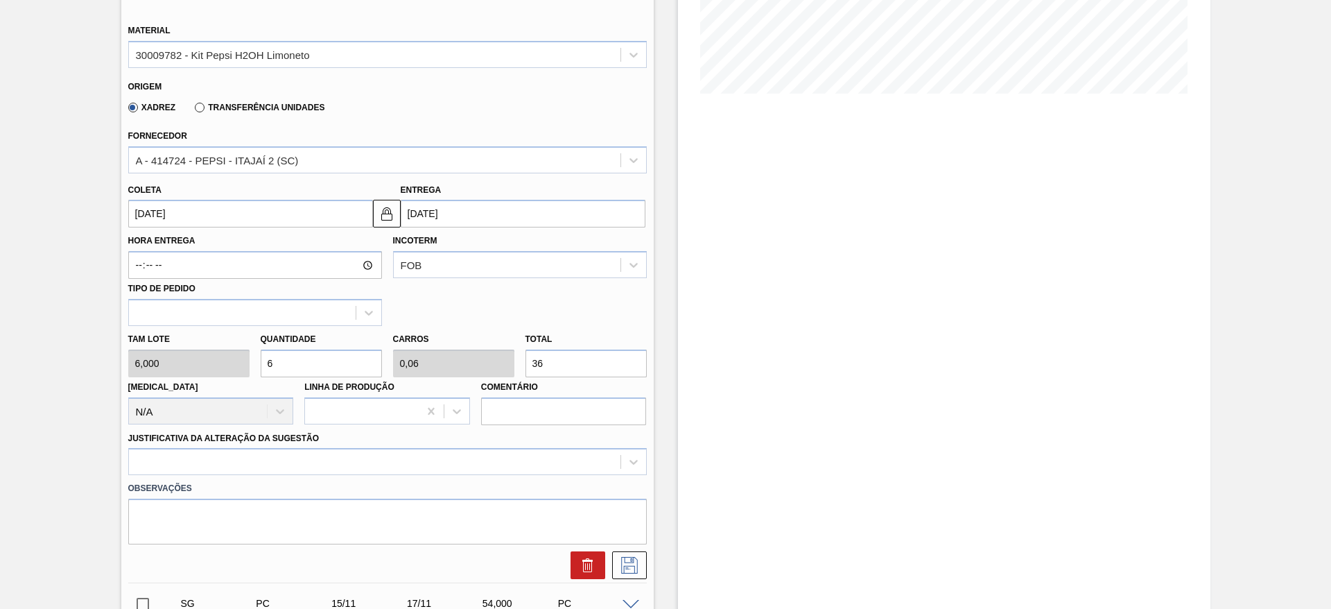
type input "64"
type input "0,64"
type input "384"
type input "6"
type input "0,06"
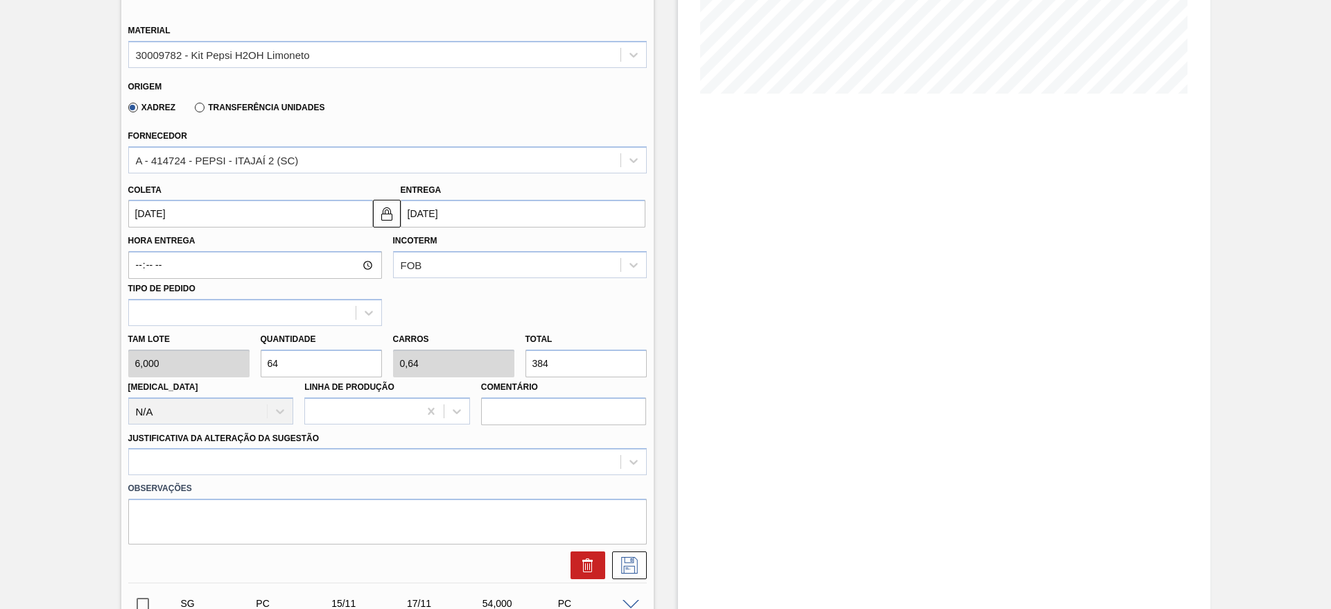
type input "36"
type input "67"
type input "0,67"
type input "402"
type input "67"
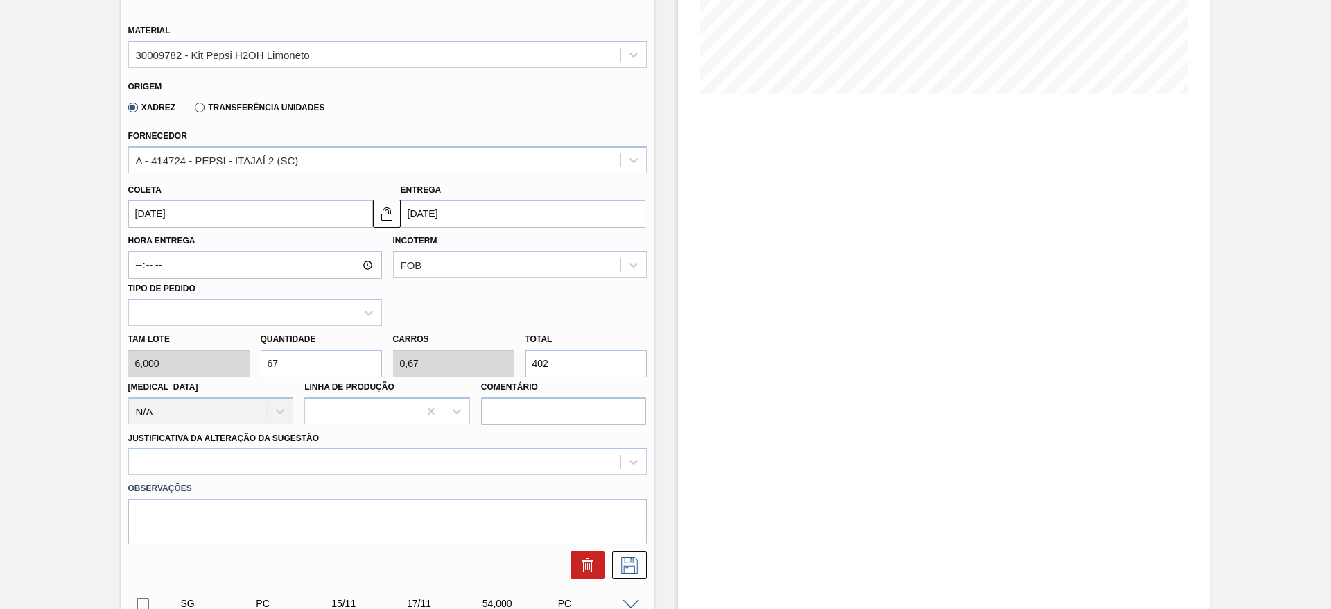
click at [182, 202] on input "13/11/2025" at bounding box center [250, 214] width 245 height 28
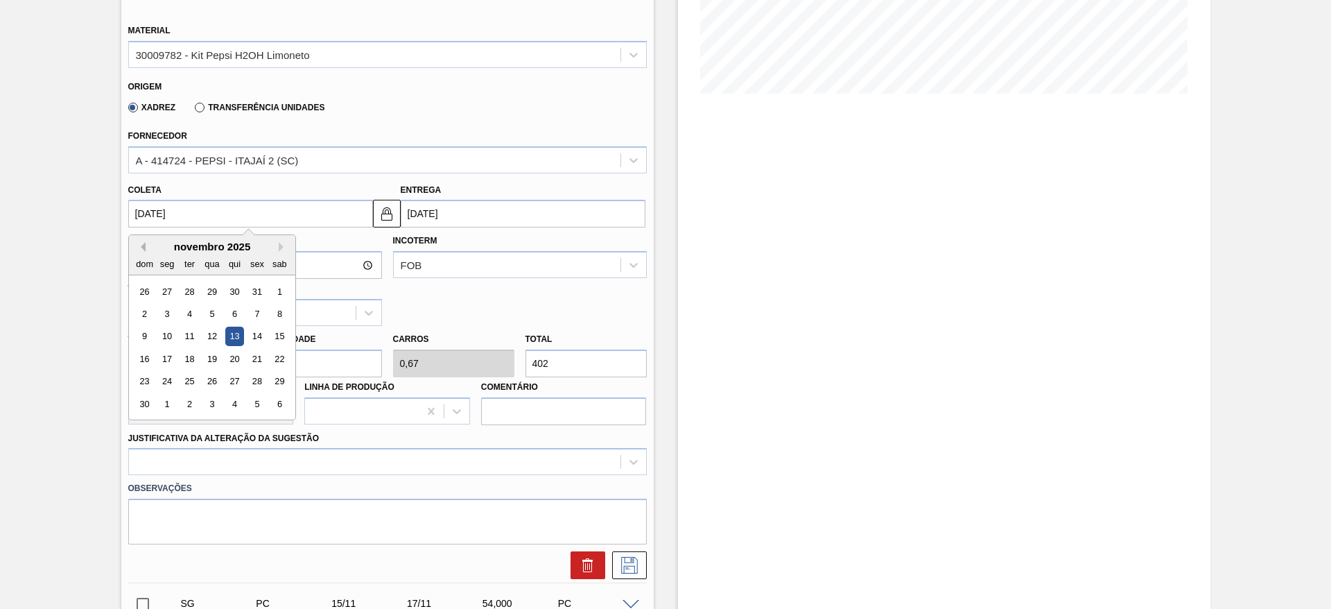
click at [139, 250] on button "Previous Month" at bounding box center [141, 247] width 10 height 10
click at [257, 311] on div "10" at bounding box center [257, 313] width 19 height 19
type input "[DATE]"
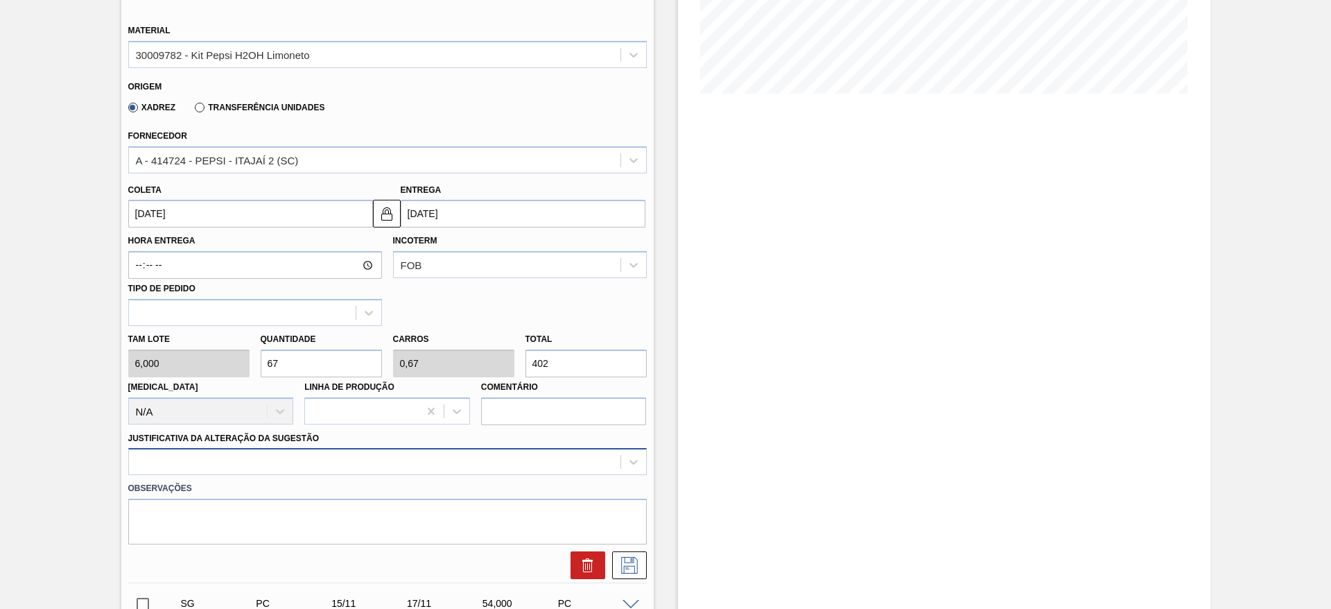
click at [617, 456] on div at bounding box center [387, 461] width 519 height 27
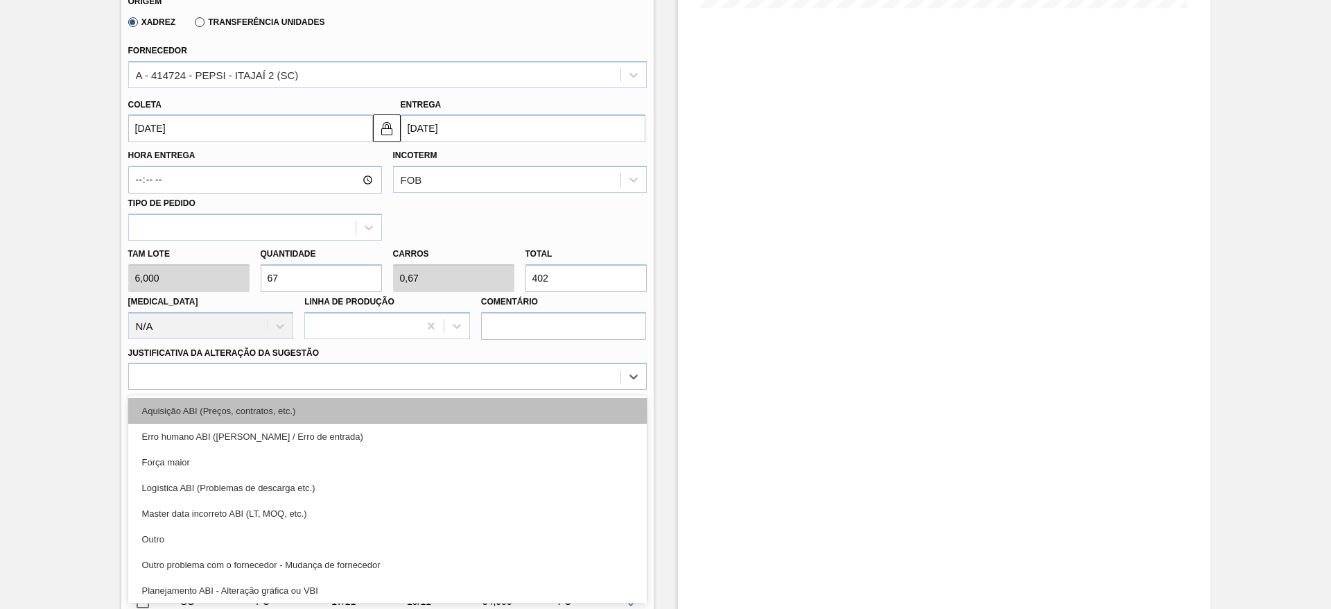
click at [583, 415] on div "Aquisição ABI (Preços, contratos, etc.)" at bounding box center [387, 411] width 519 height 26
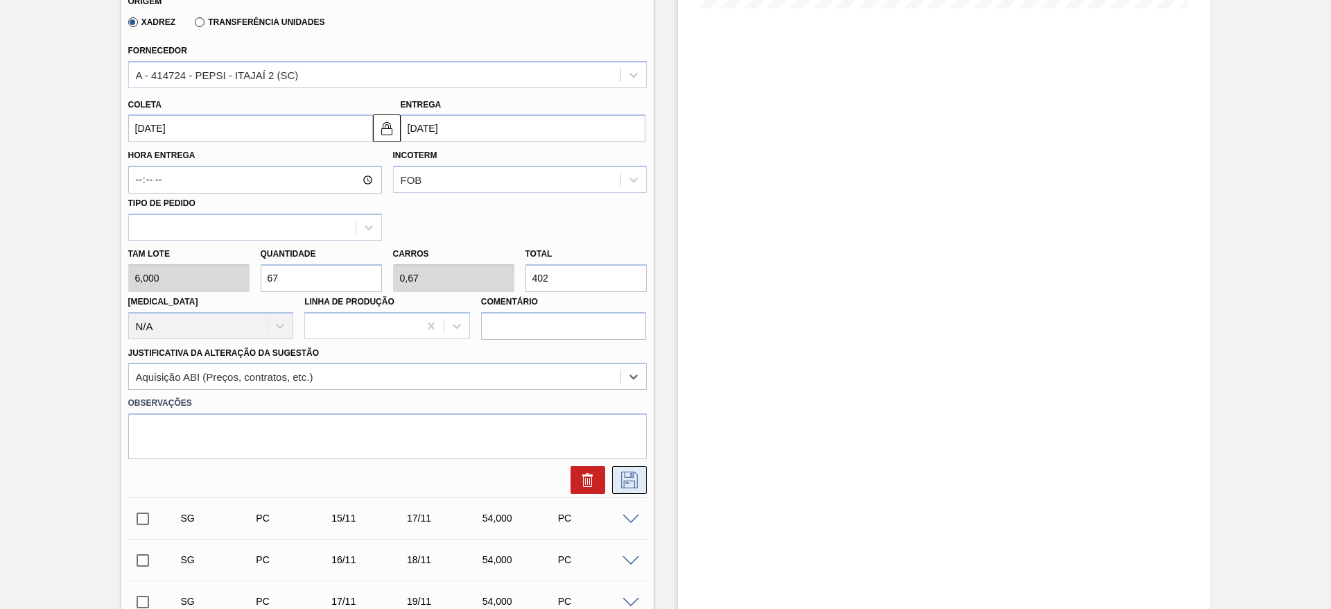
click at [641, 469] on button at bounding box center [629, 480] width 35 height 28
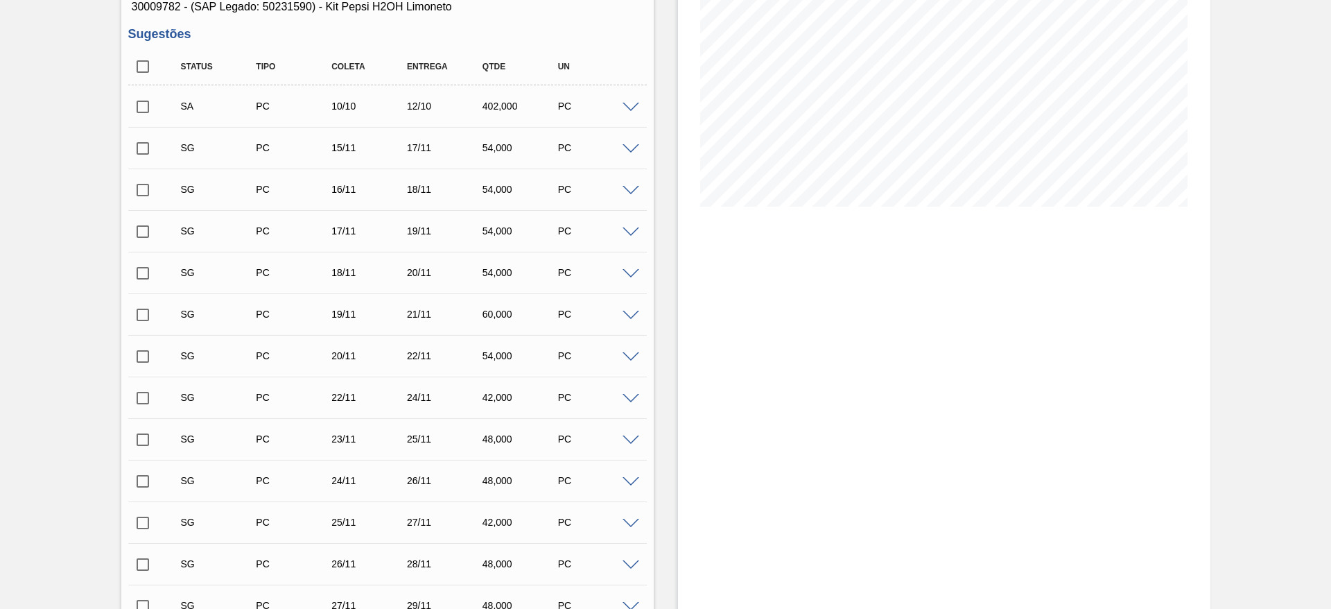
scroll to position [0, 0]
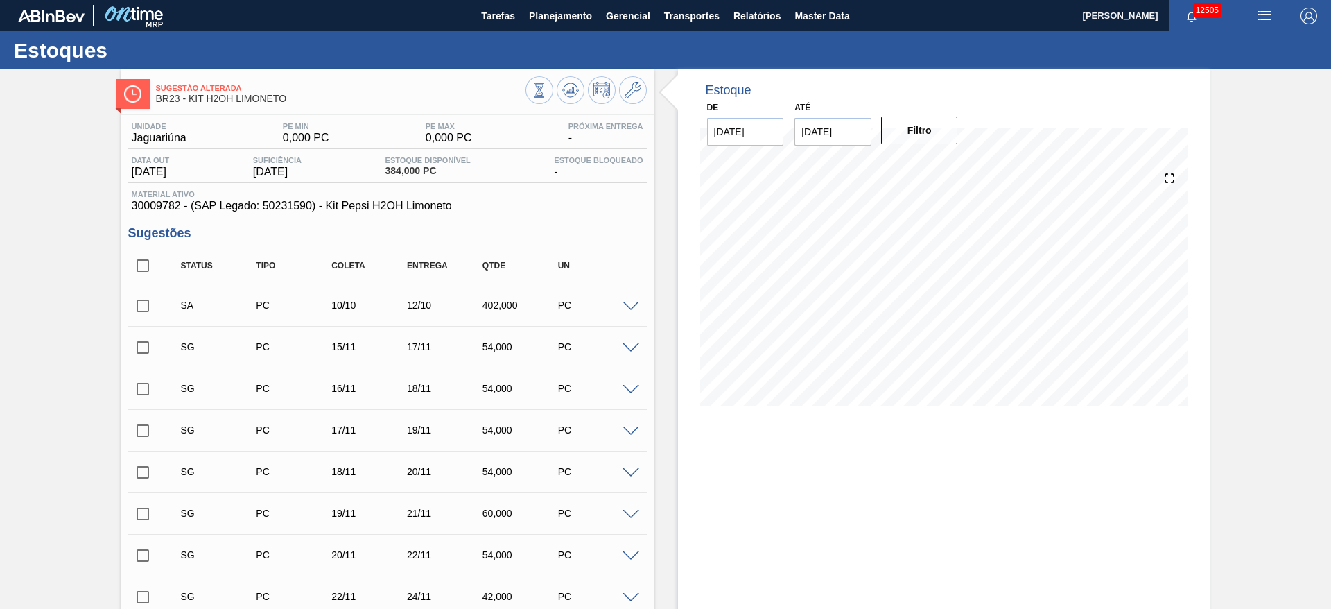
click at [148, 304] on input "checkbox" at bounding box center [142, 305] width 29 height 29
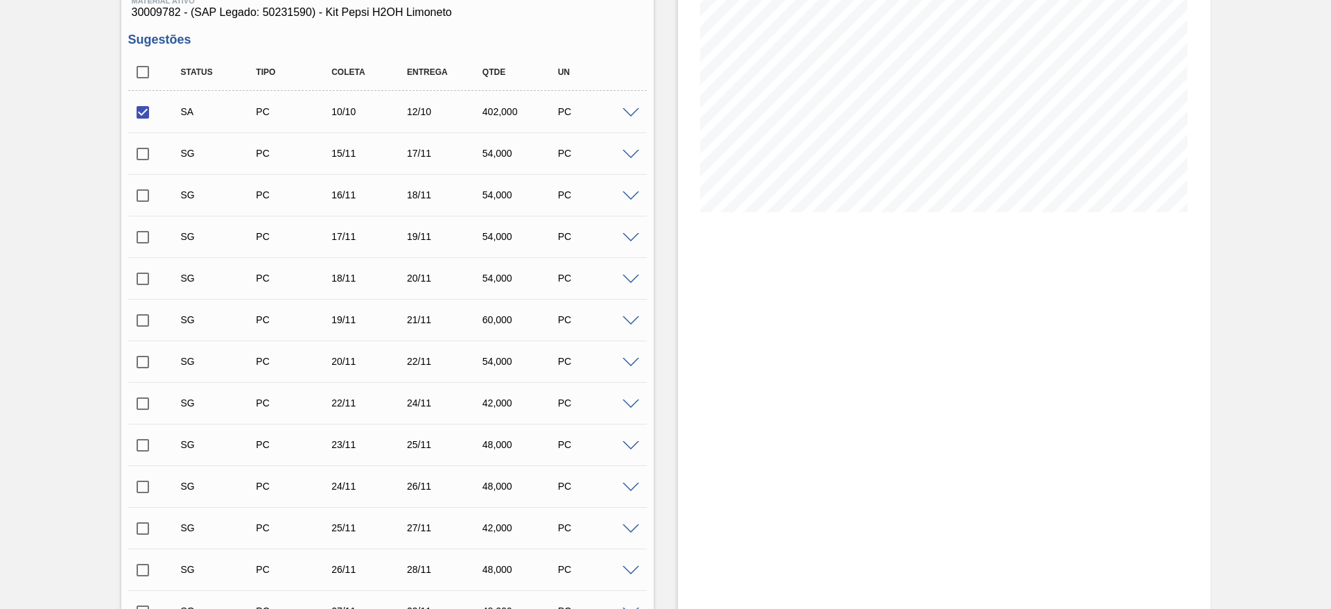
scroll to position [722, 0]
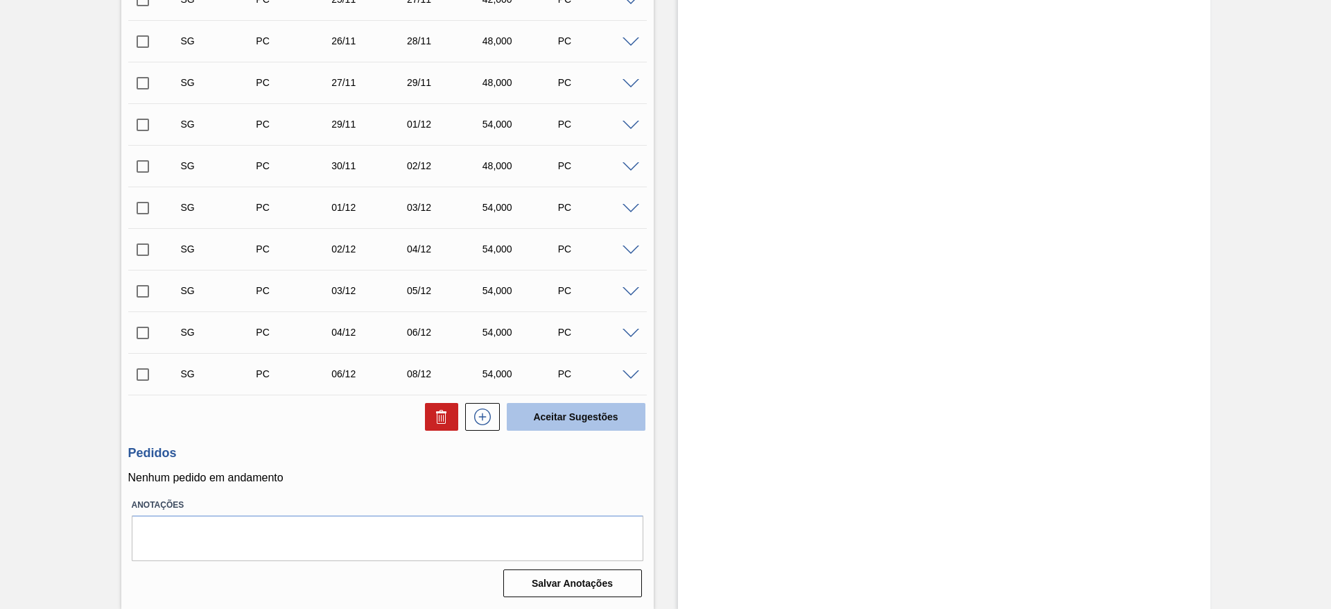
click at [557, 417] on button "Aceitar Sugestões" at bounding box center [576, 417] width 139 height 28
checkbox input "false"
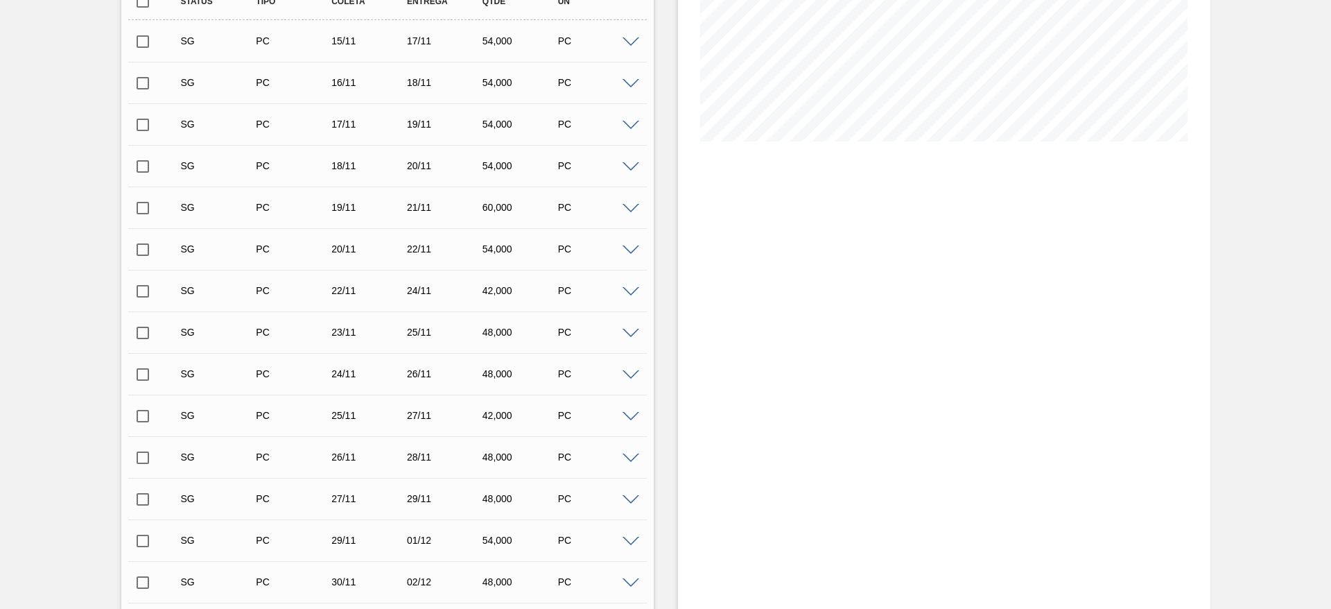
scroll to position [0, 0]
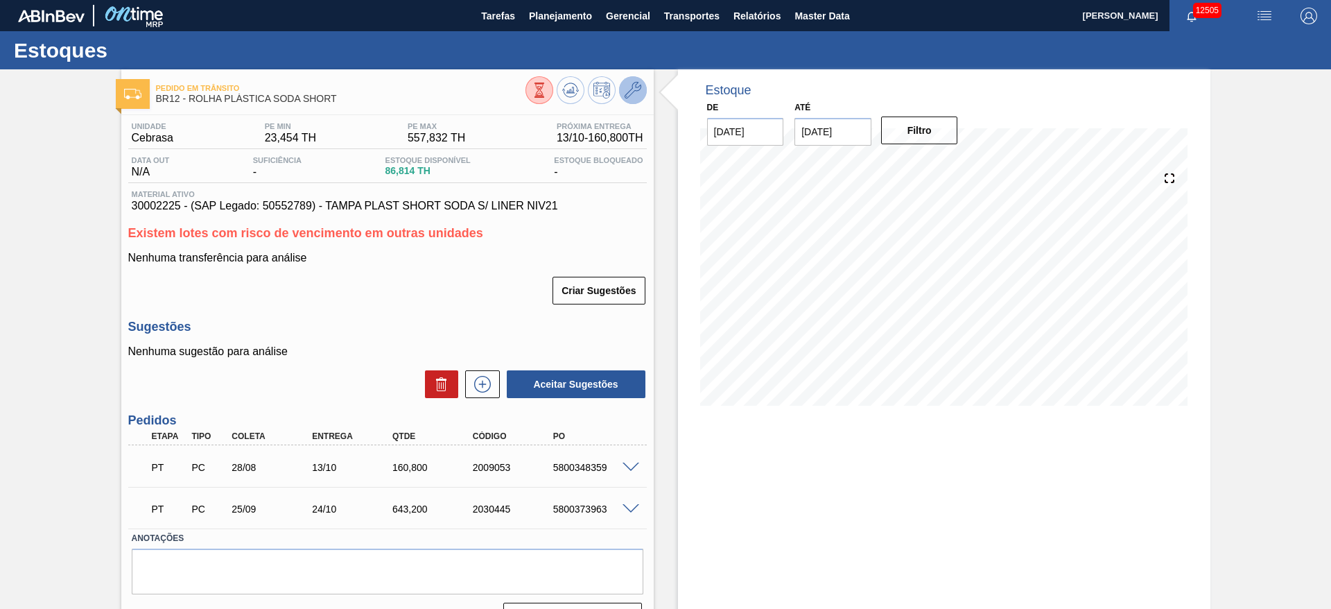
click at [638, 85] on icon at bounding box center [633, 90] width 17 height 17
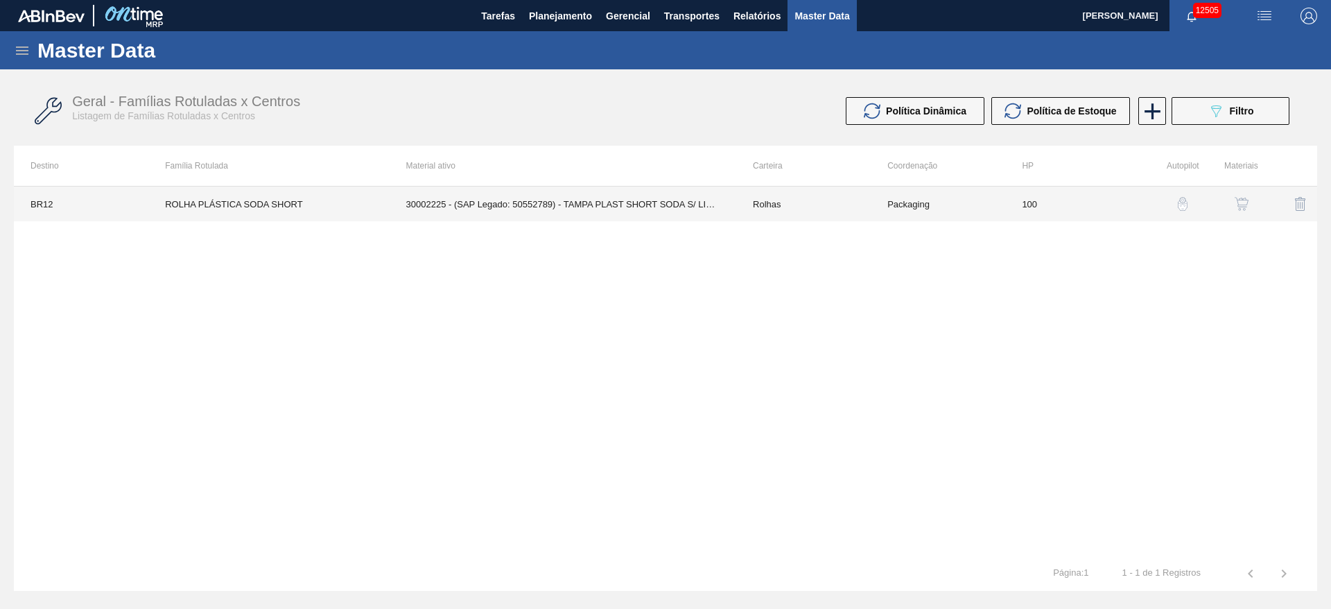
click at [1039, 205] on td "100" at bounding box center [1072, 204] width 135 height 35
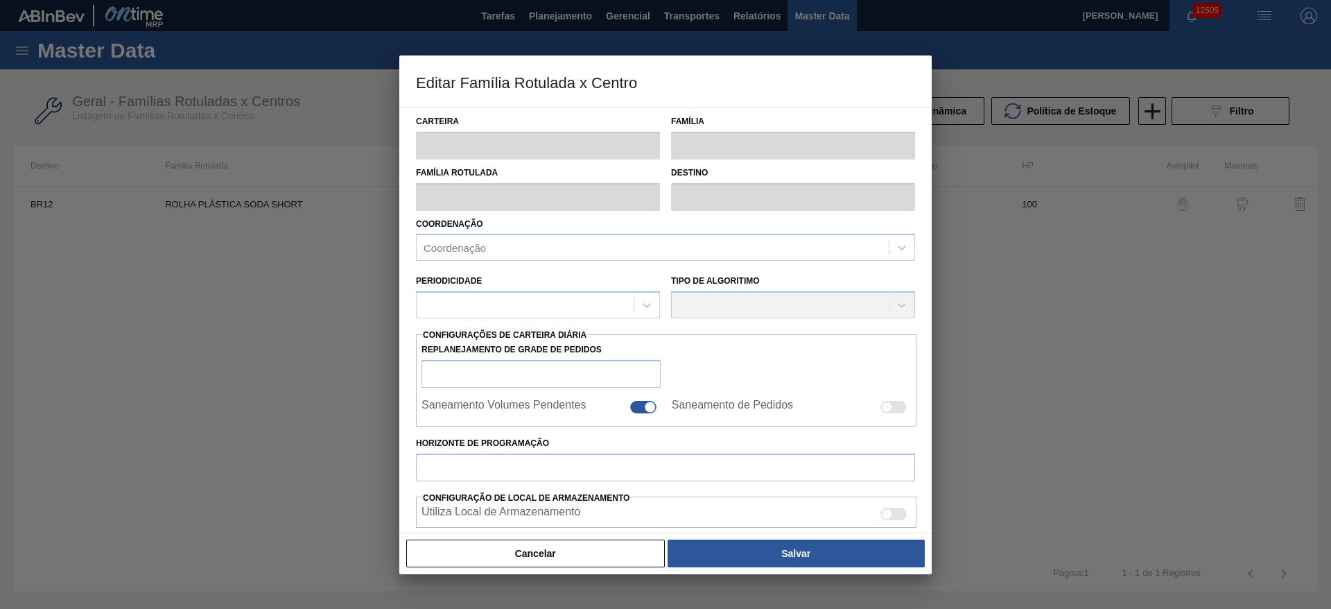
type input "Rolhas"
type input "Rolha Plástica"
type input "ROLHA PLÁSTICA SODA SHORT"
type input "BR12 - Cebrasa"
type input "100"
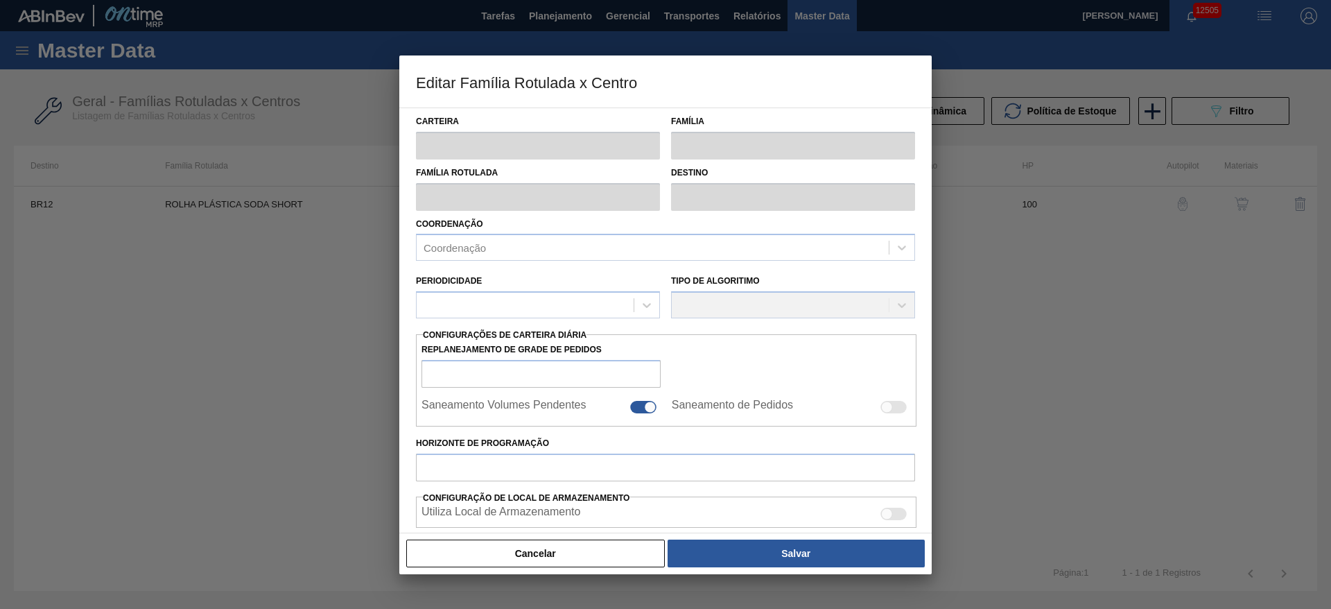
type input "23,454"
type input "557,832"
type input "65"
type input "370,800"
checkbox input "true"
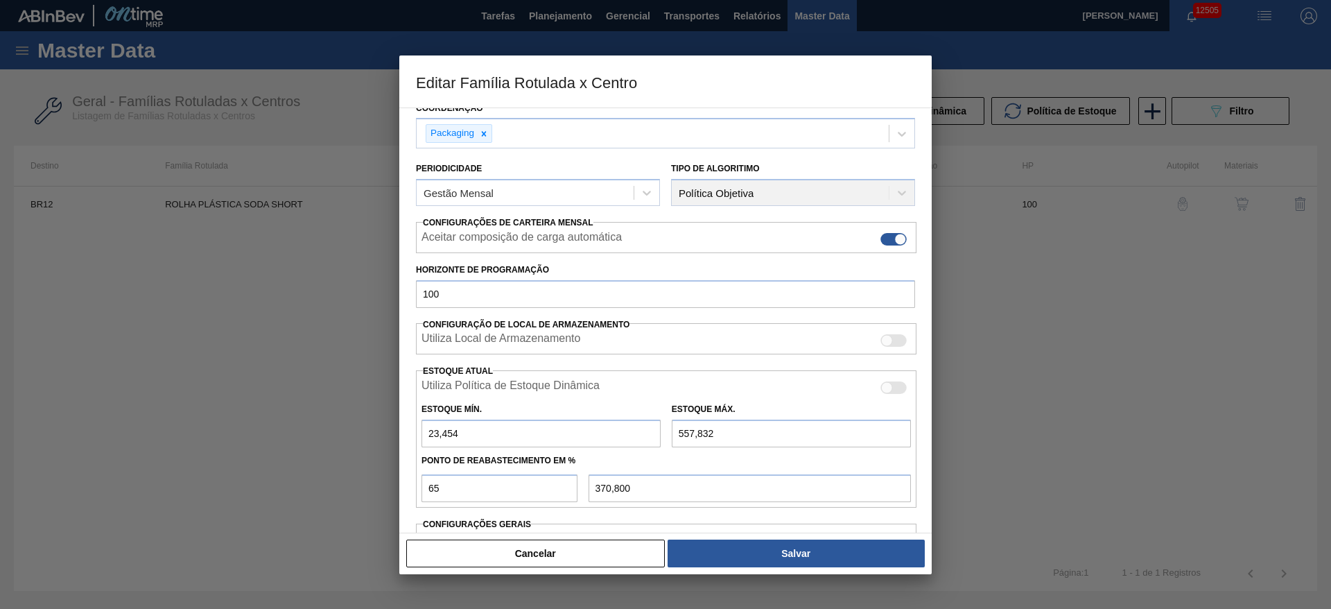
scroll to position [208, 0]
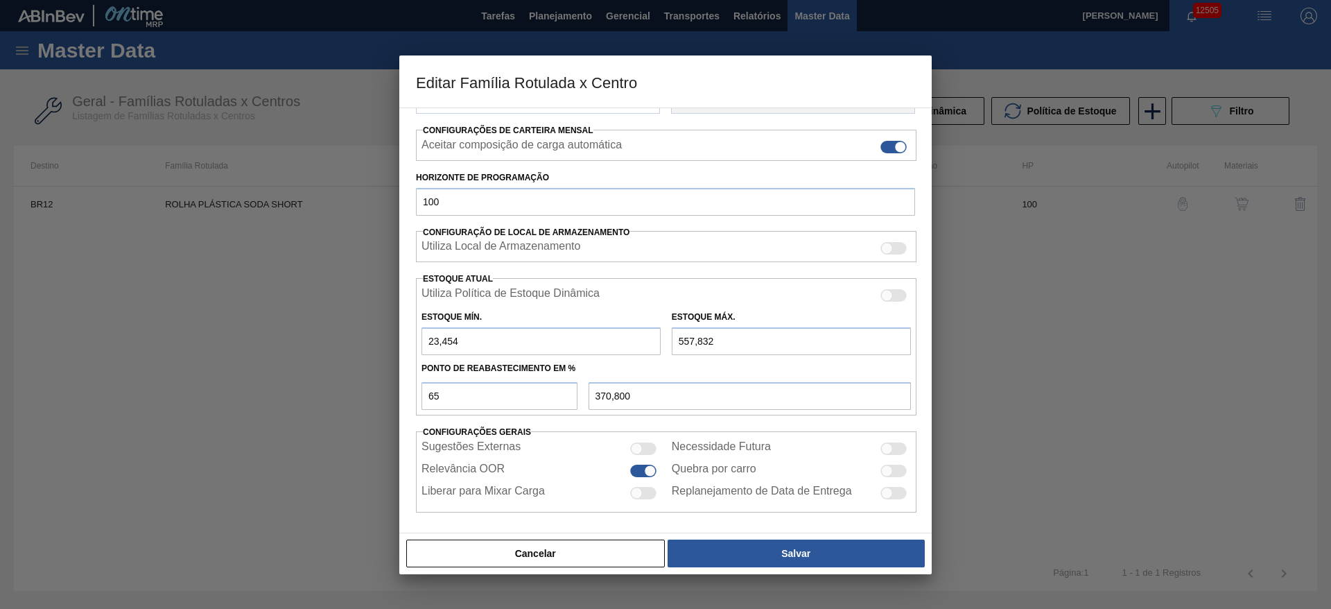
drag, startPoint x: 683, startPoint y: 338, endPoint x: 668, endPoint y: 337, distance: 15.3
click at [668, 337] on div "Estoque Máx. 557,832" at bounding box center [791, 331] width 250 height 48
type input "757,832"
type input "500,800"
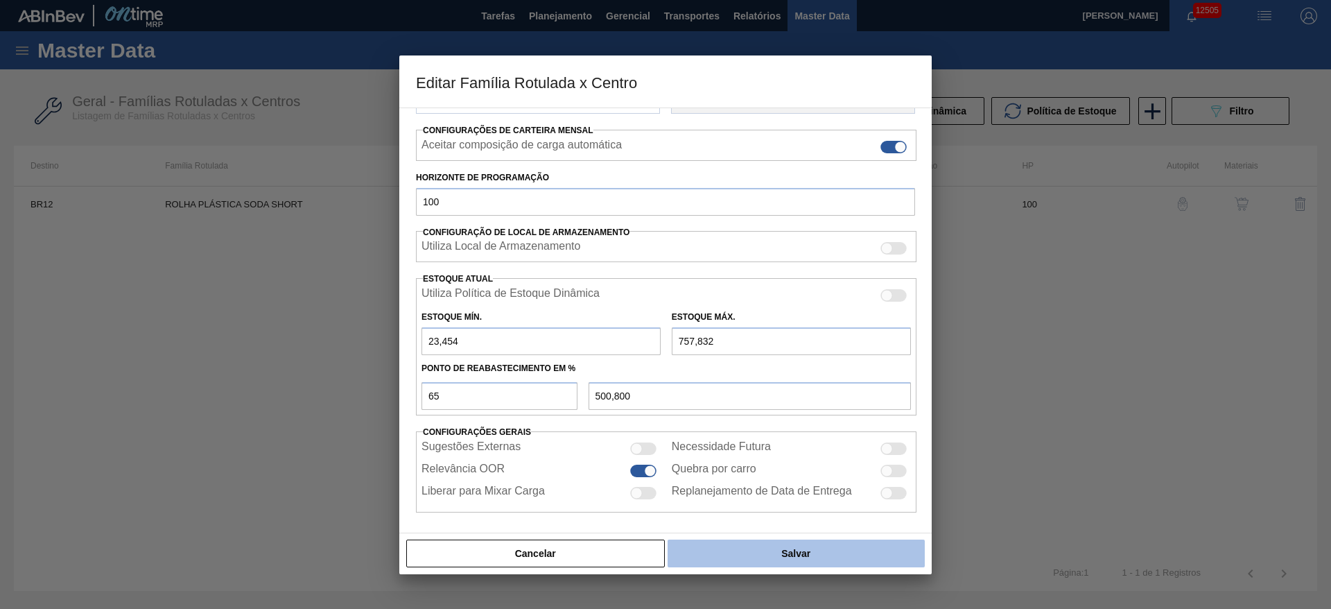
type input "757,832"
click at [781, 546] on button "Salvar" at bounding box center [796, 553] width 257 height 28
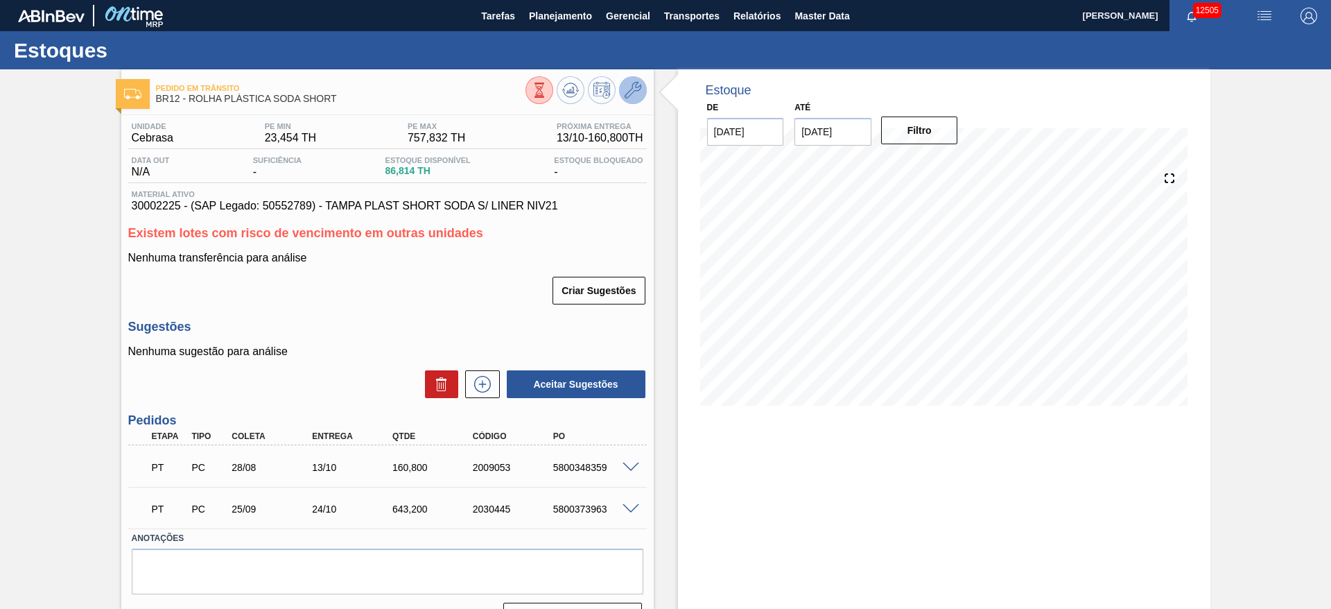
click at [638, 89] on icon at bounding box center [633, 90] width 17 height 17
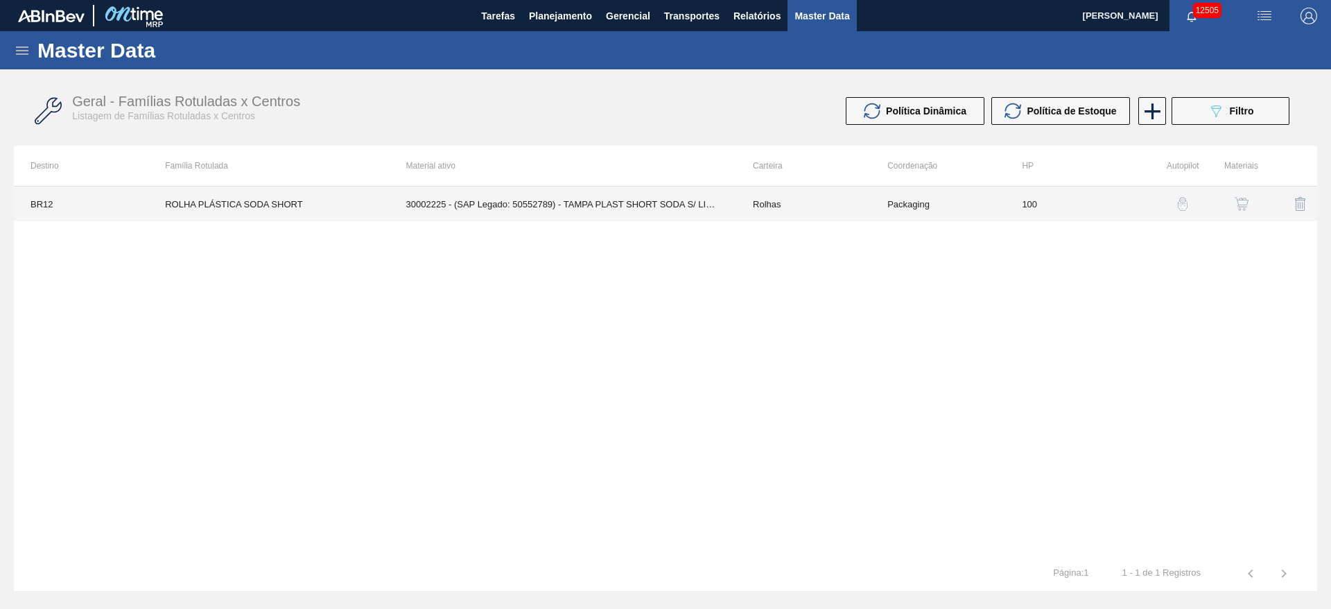
click at [707, 197] on td "30002225 - (SAP Legado: 50552789) - TAMPA PLAST SHORT SODA S/ LINER NIV21" at bounding box center [563, 204] width 347 height 35
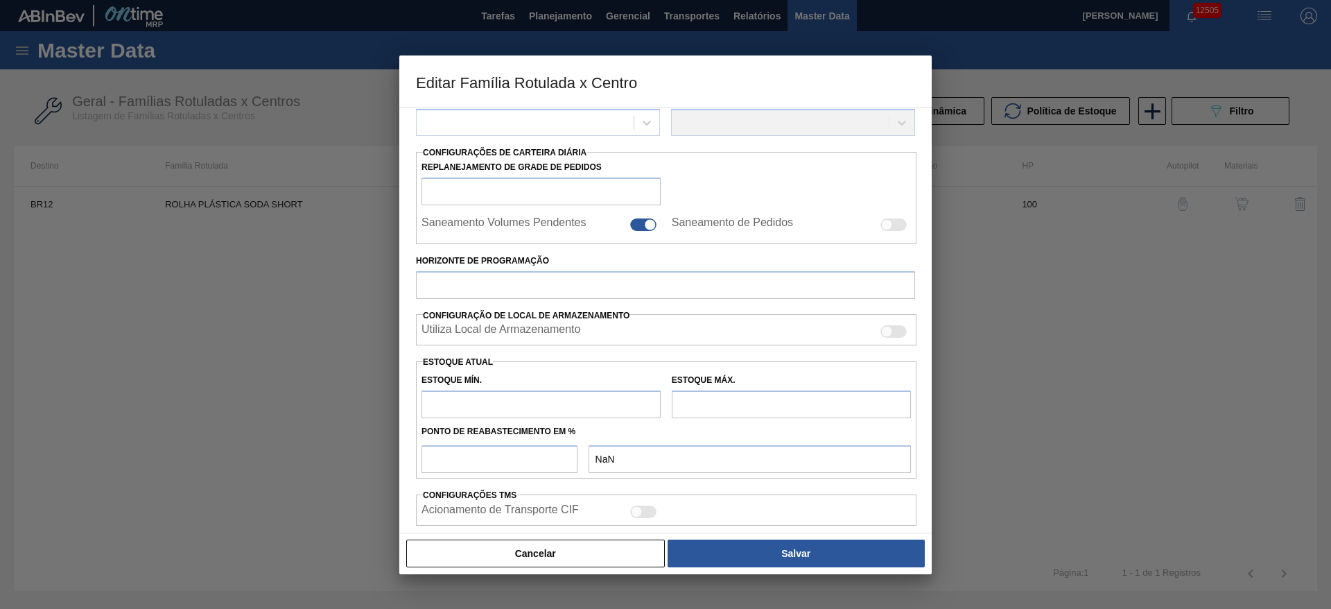
type input "Rolhas"
type input "Rolha Plástica"
type input "ROLHA PLÁSTICA SODA SHORT"
type input "BR12 - Cebrasa"
type input "100"
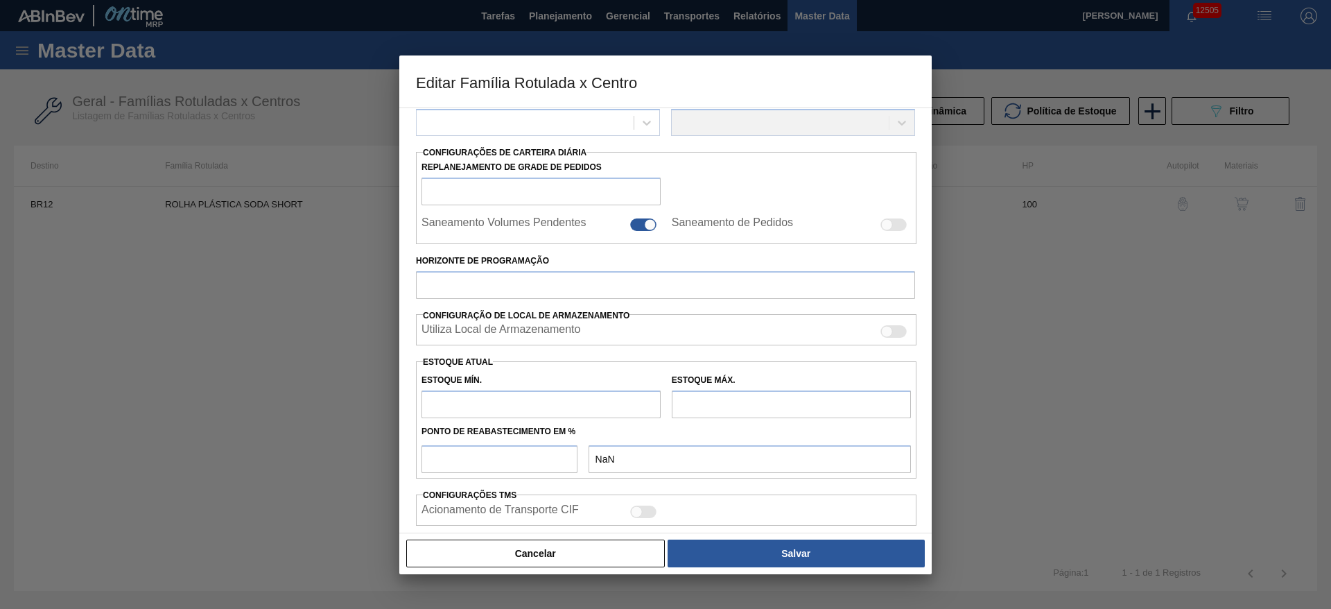
type input "23,454"
type input "757,832"
type input "65"
type input "500,799"
checkbox input "true"
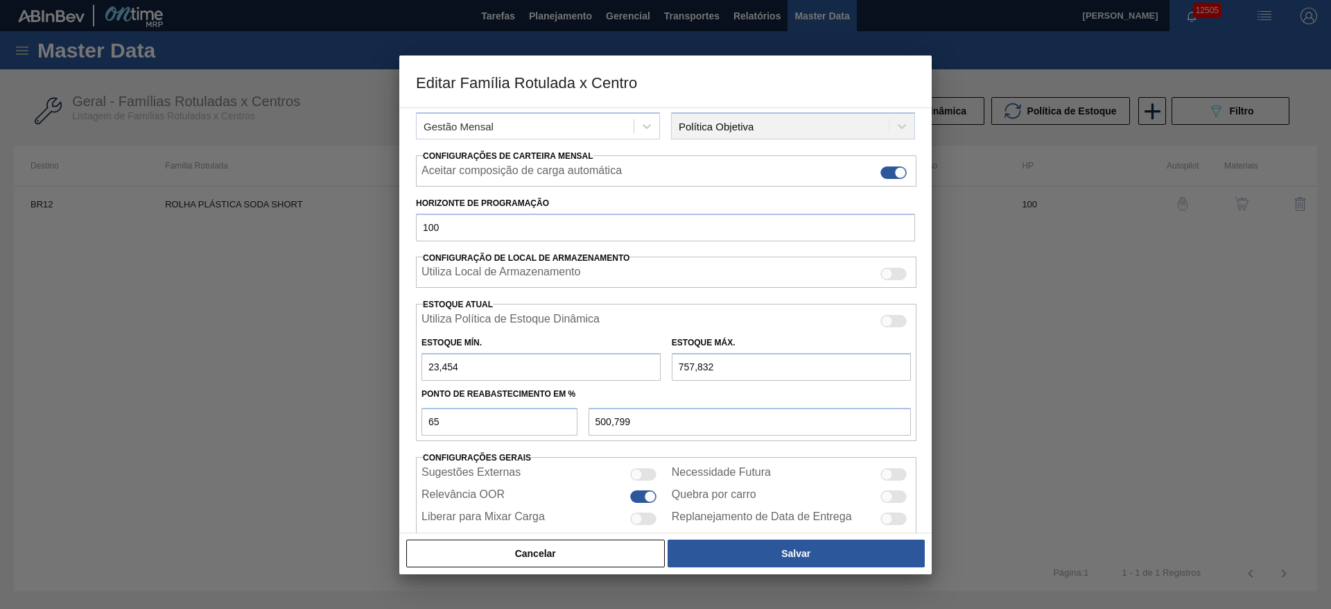
scroll to position [211, 0]
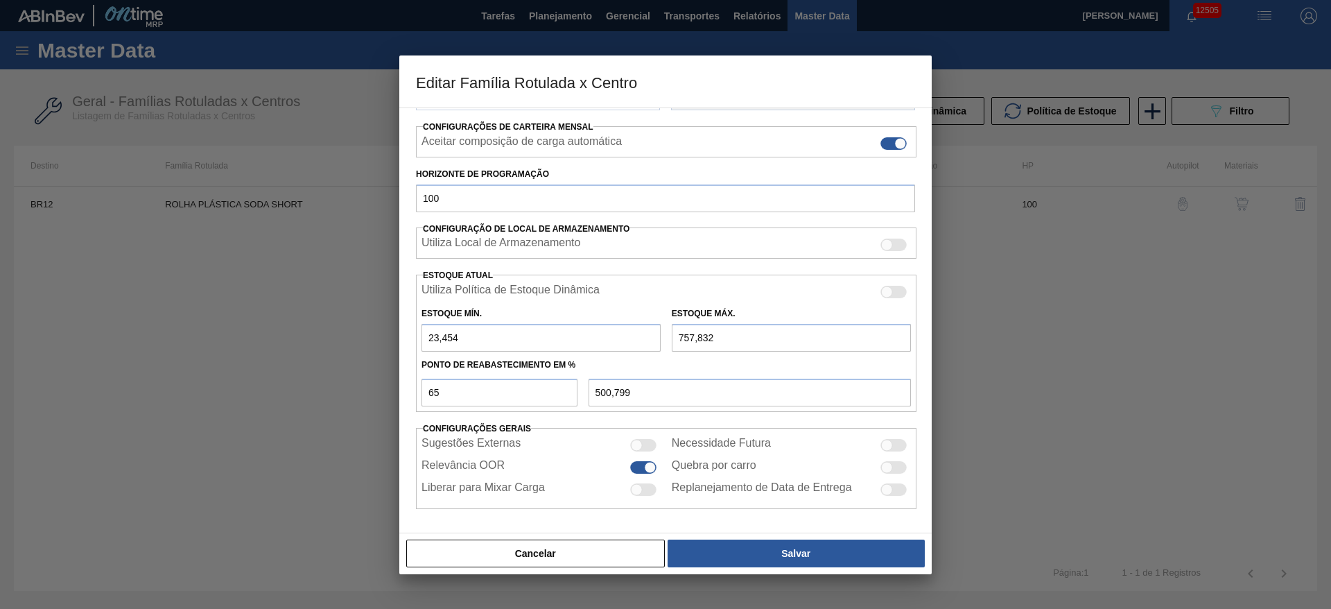
drag, startPoint x: 682, startPoint y: 333, endPoint x: 663, endPoint y: 332, distance: 19.4
click at [663, 332] on div "Estoque Mín. 23,454 Estoque Máx. 757,832" at bounding box center [666, 325] width 501 height 51
type input "857,832"
type input "565,800"
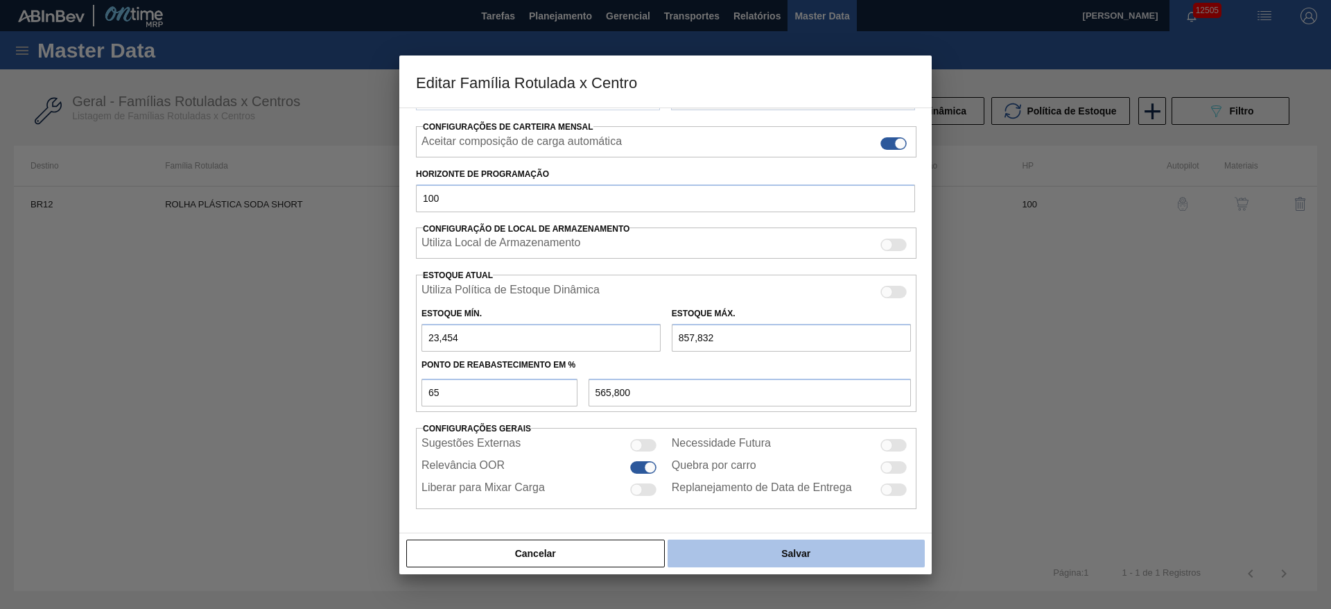
type input "857,832"
click at [784, 554] on button "Salvar" at bounding box center [796, 553] width 257 height 28
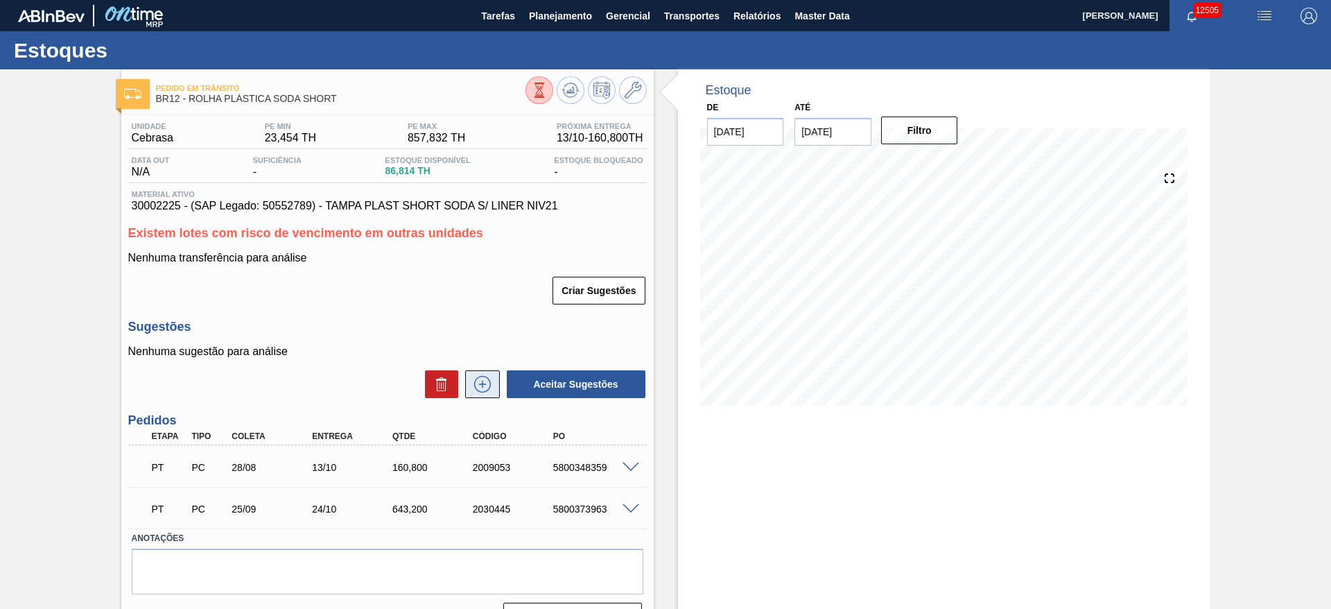
click at [474, 387] on icon at bounding box center [482, 384] width 17 height 17
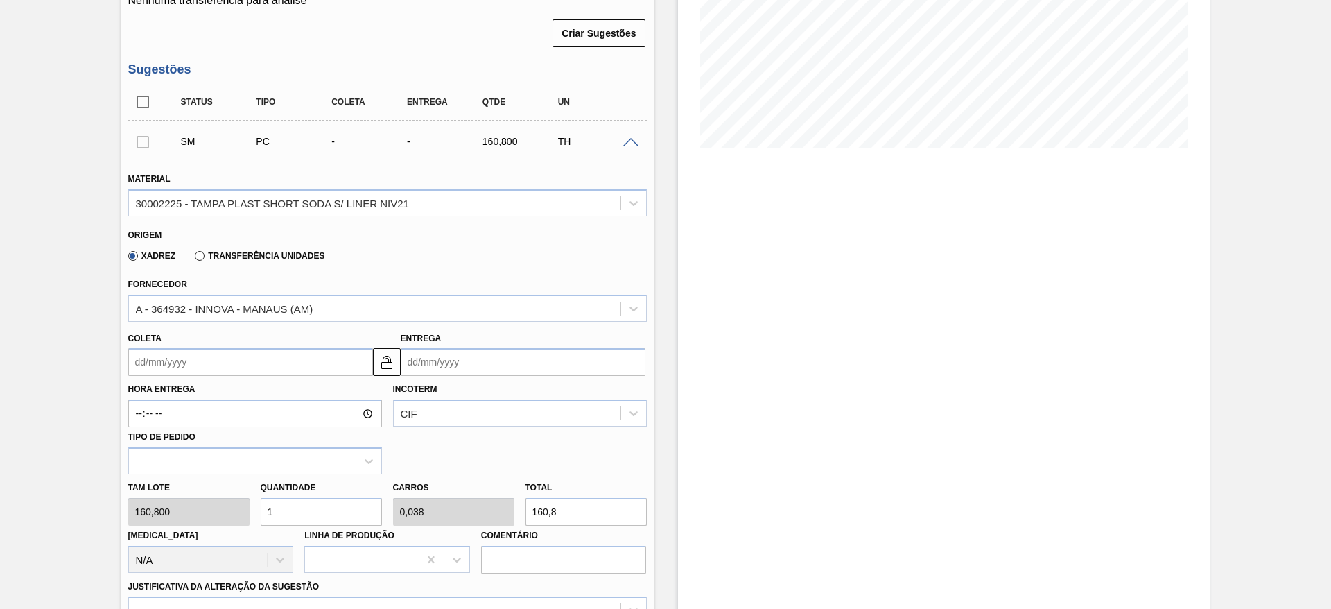
scroll to position [312, 0]
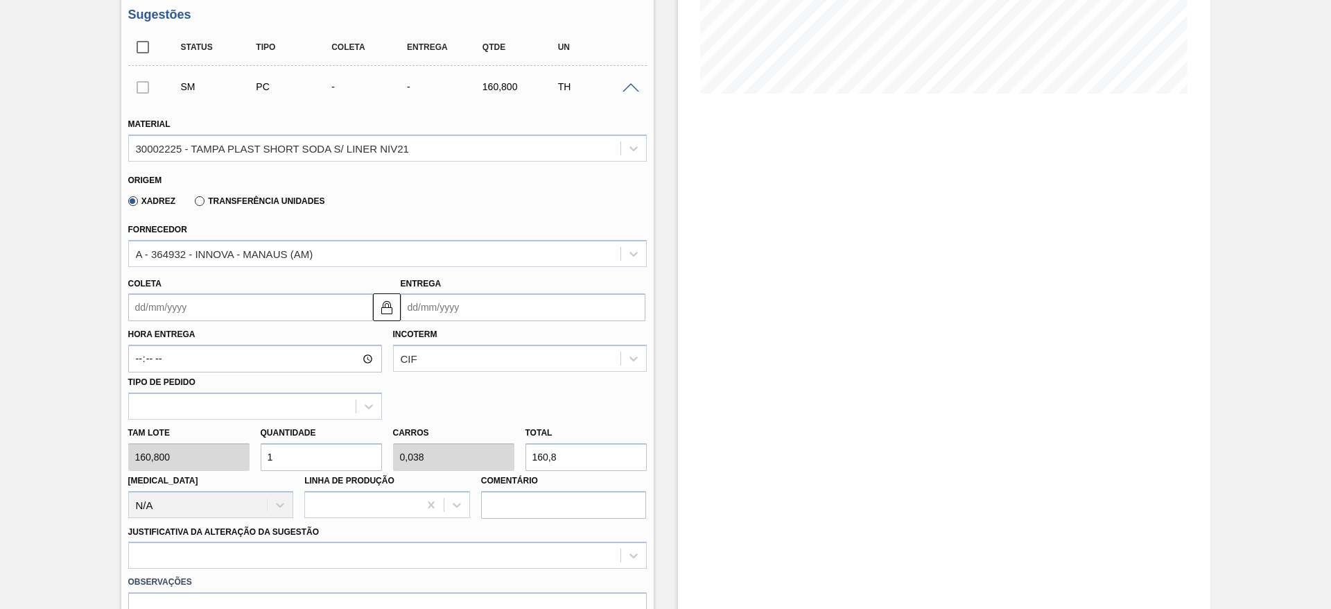
click at [230, 457] on div "Tam lote 160,800 Quantidade 1 Carros 0,038 Total 160,8 Doca N/A Linha de Produç…" at bounding box center [388, 469] width 530 height 99
type input "2"
type input "0,077"
type input "321,6"
type input "2"
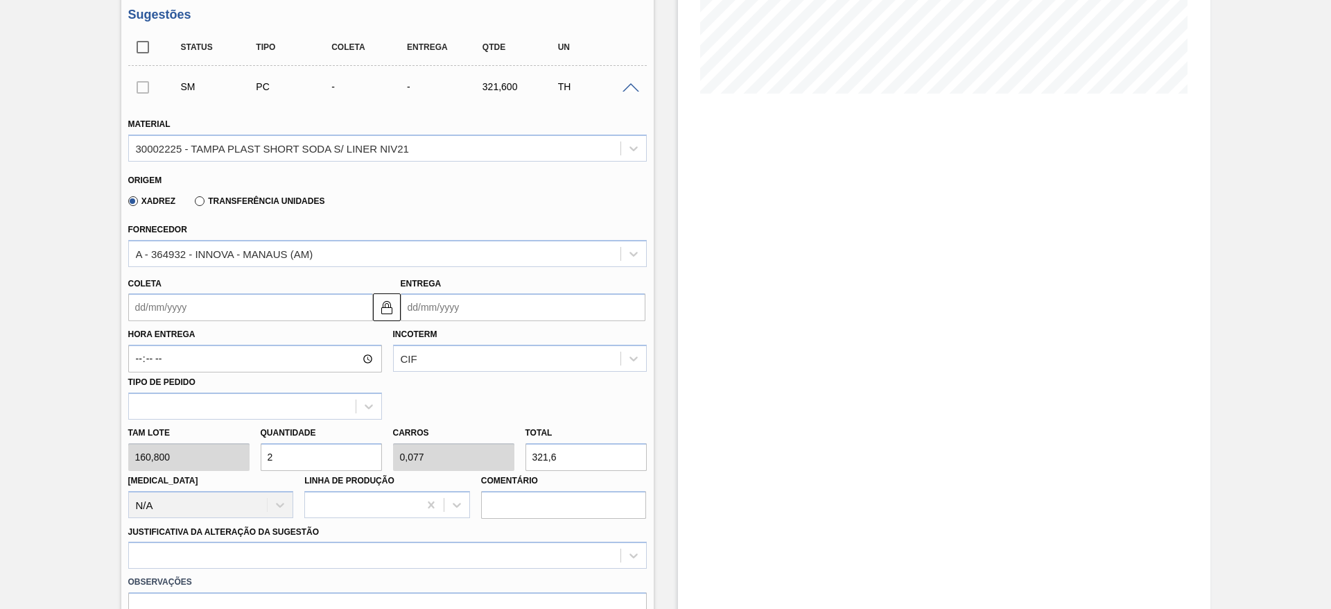
click at [179, 311] on input "Coleta" at bounding box center [250, 307] width 245 height 28
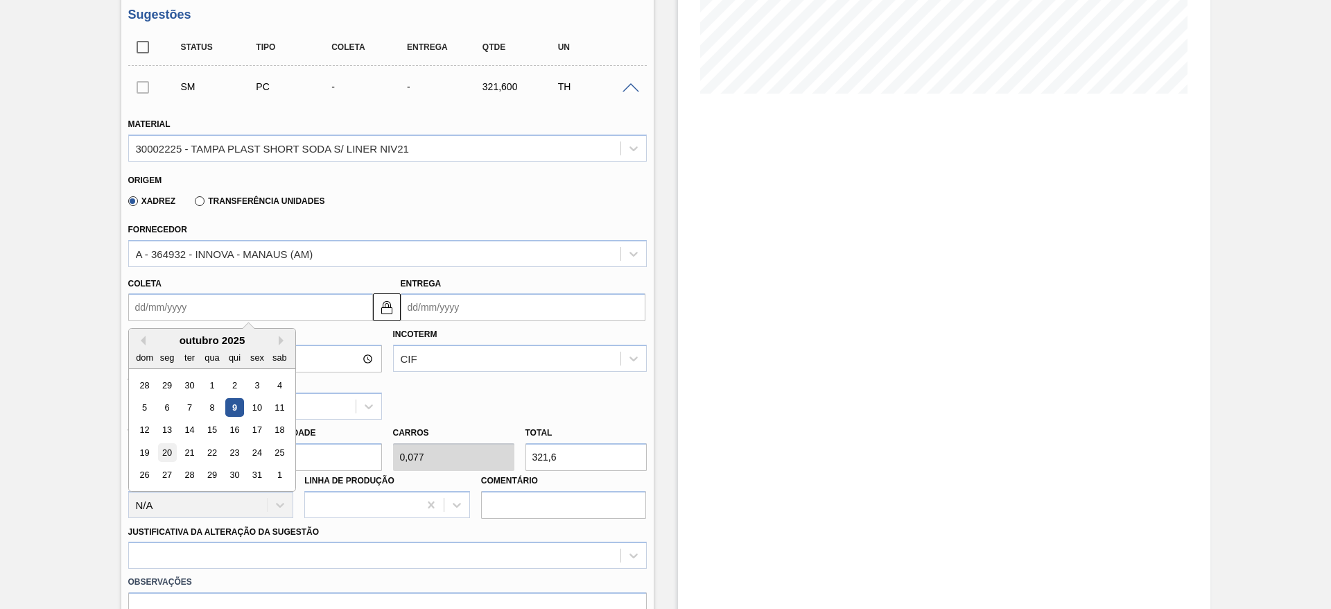
click at [164, 449] on div "20" at bounding box center [166, 452] width 19 height 19
type input "[DATE]"
type input "04/11/2025"
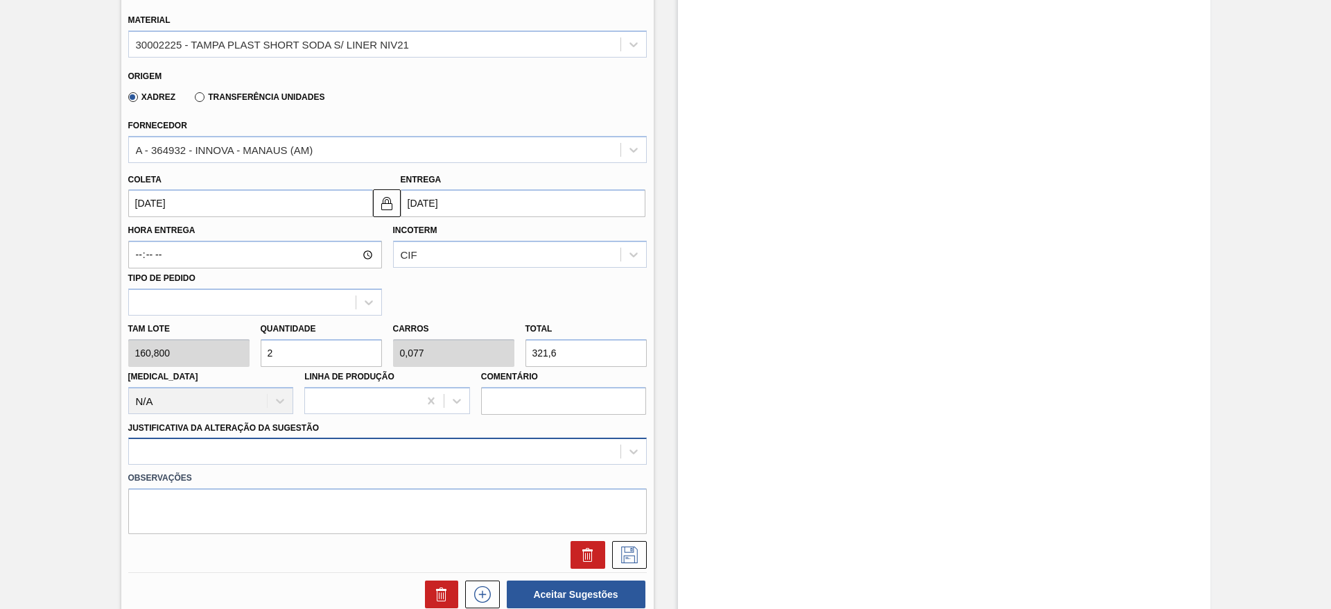
click at [508, 457] on div at bounding box center [387, 451] width 519 height 27
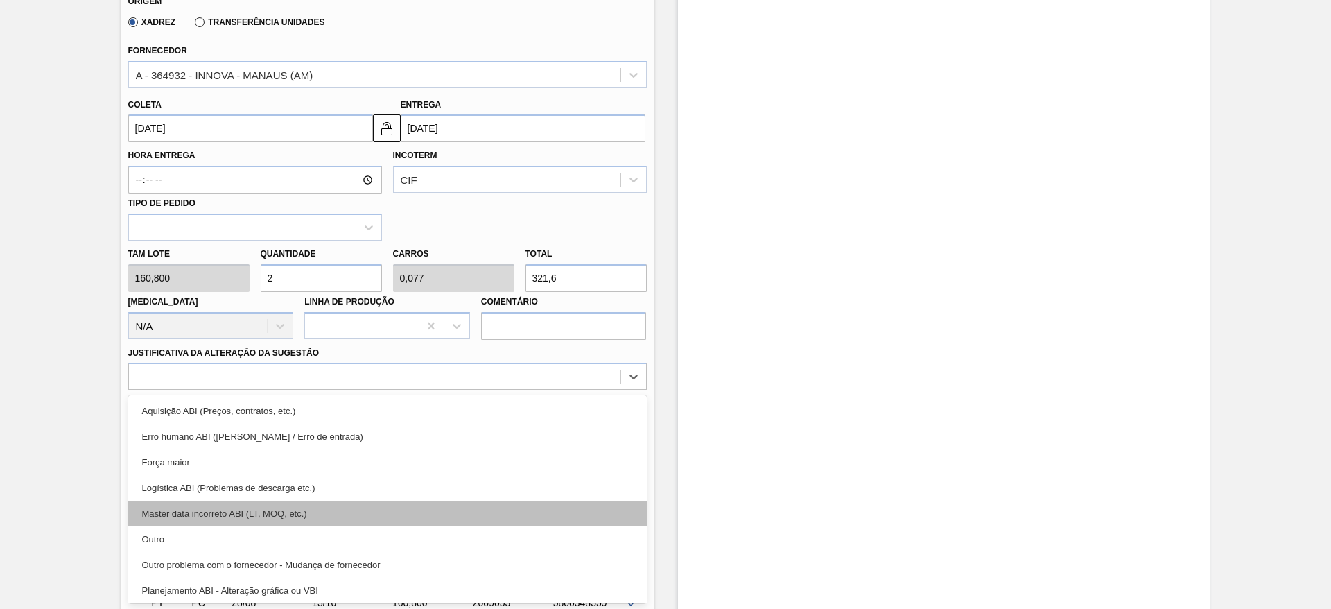
scroll to position [104, 0]
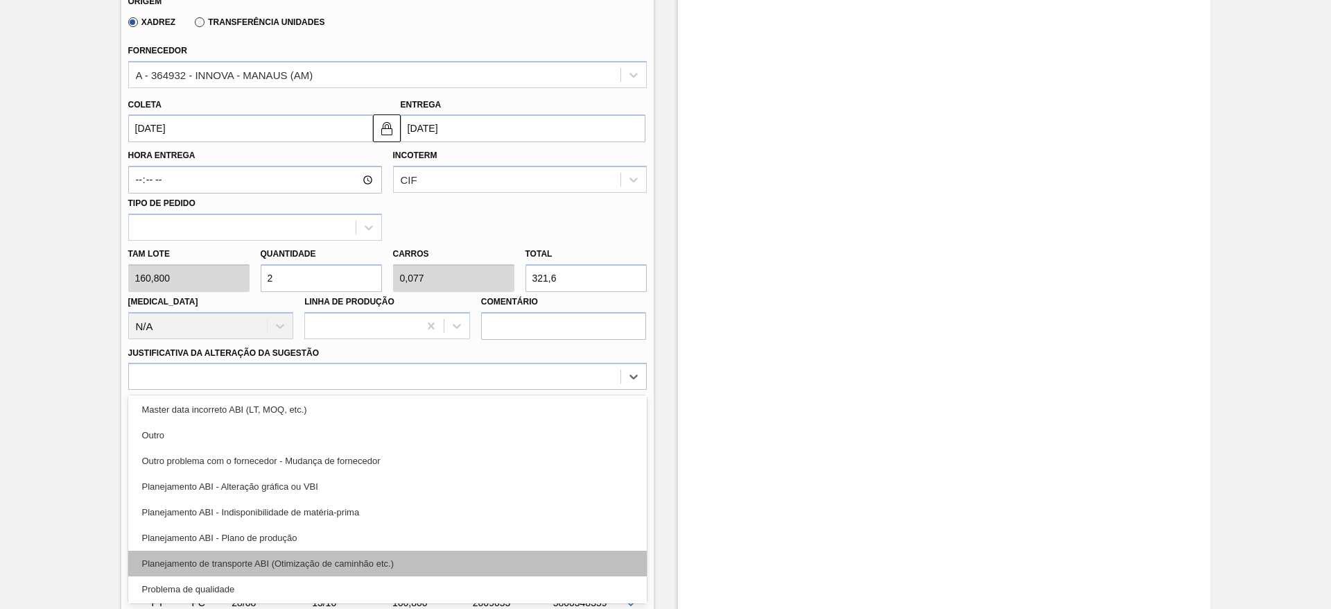
click at [476, 562] on div "Planejamento de transporte ABI (Otimização de caminhão etc.)" at bounding box center [387, 564] width 519 height 26
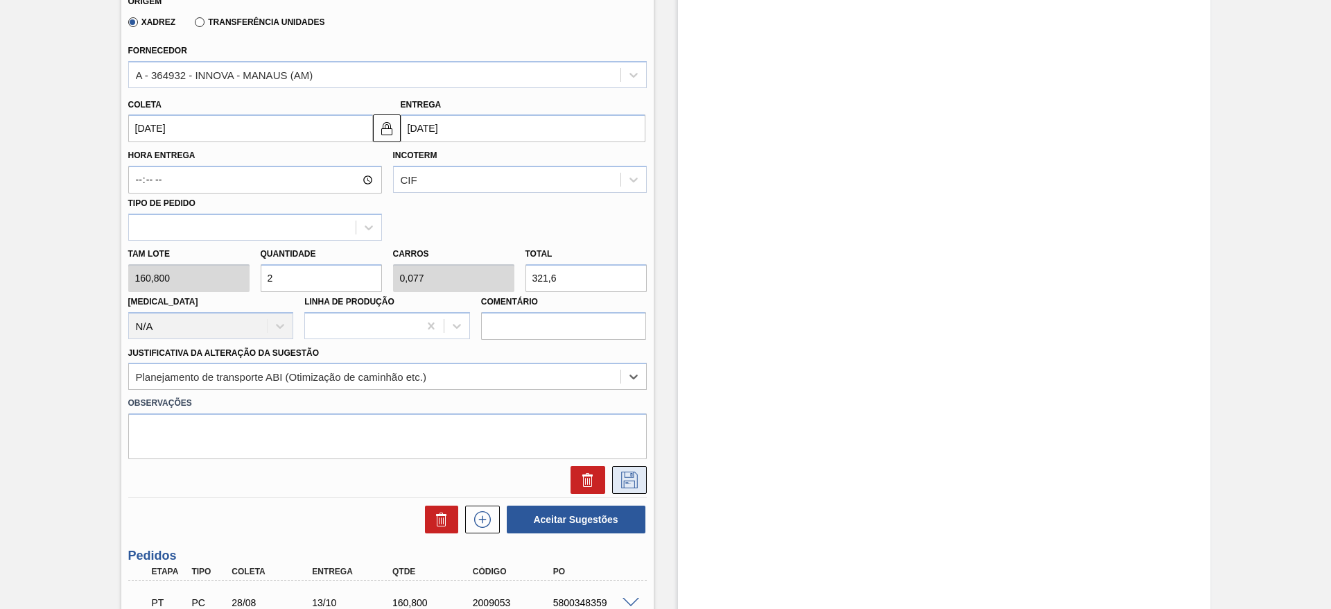
click at [632, 482] on icon at bounding box center [630, 480] width 22 height 17
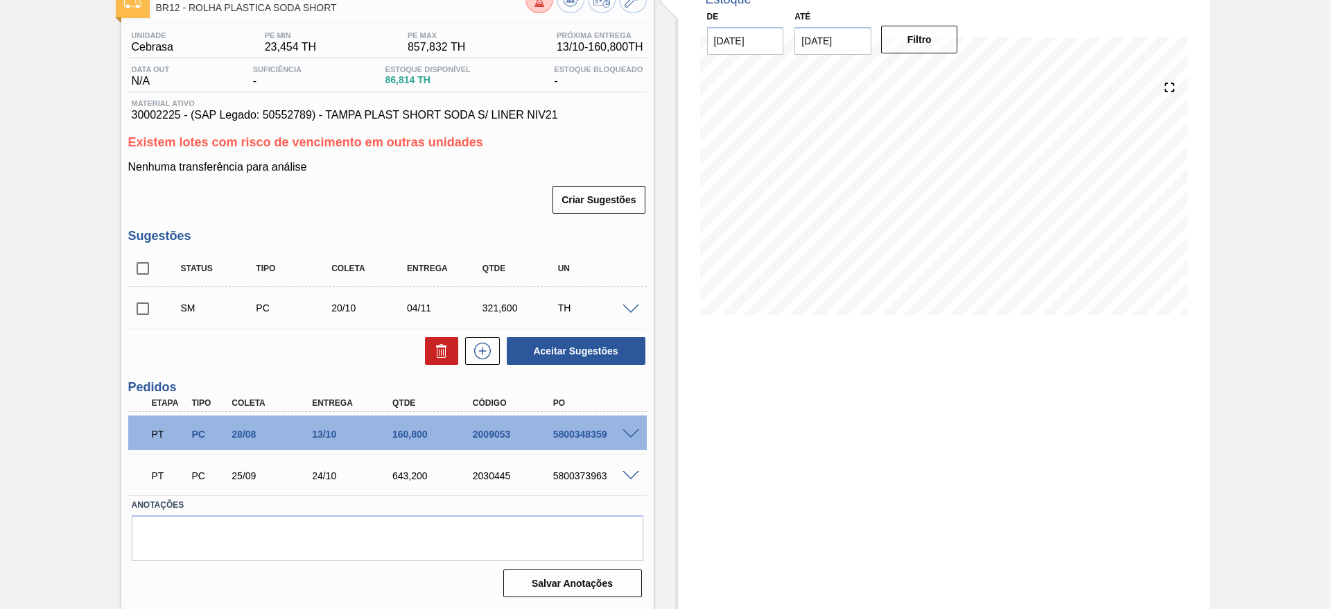
scroll to position [91, 0]
drag, startPoint x: 155, startPoint y: 311, endPoint x: 169, endPoint y: 315, distance: 15.1
click at [155, 311] on input "checkbox" at bounding box center [142, 308] width 29 height 29
click at [524, 337] on button "Aceitar Sugestões" at bounding box center [576, 351] width 139 height 28
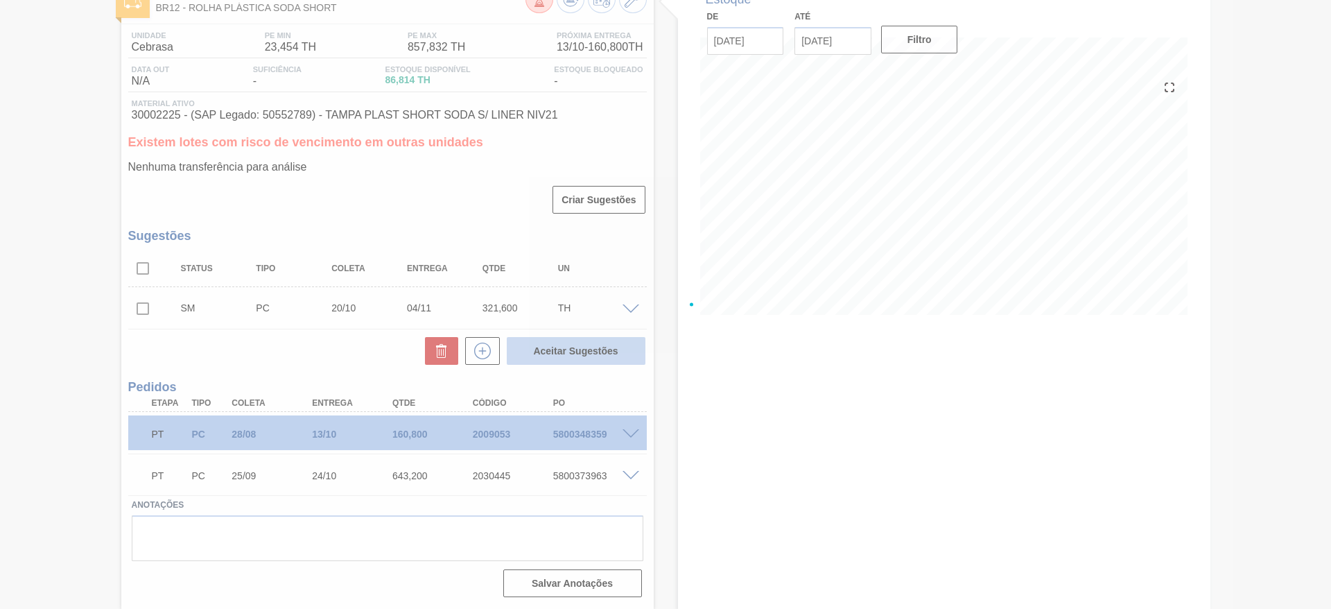
checkbox input "false"
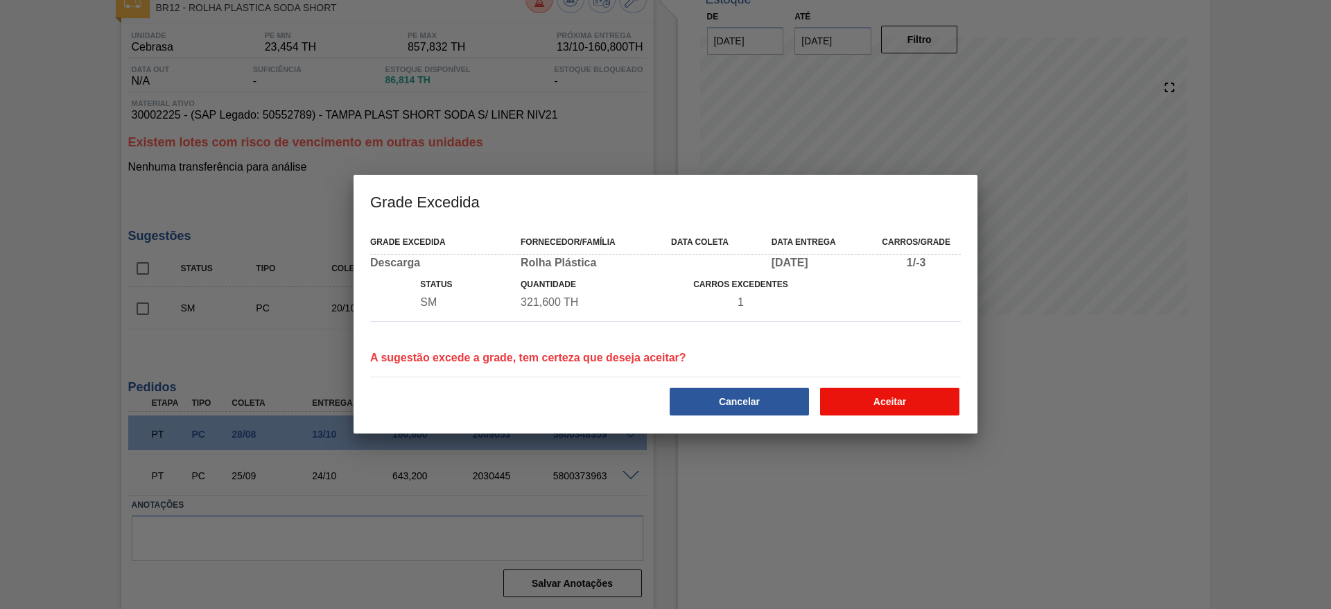
click at [908, 389] on button "Aceitar" at bounding box center [889, 402] width 139 height 28
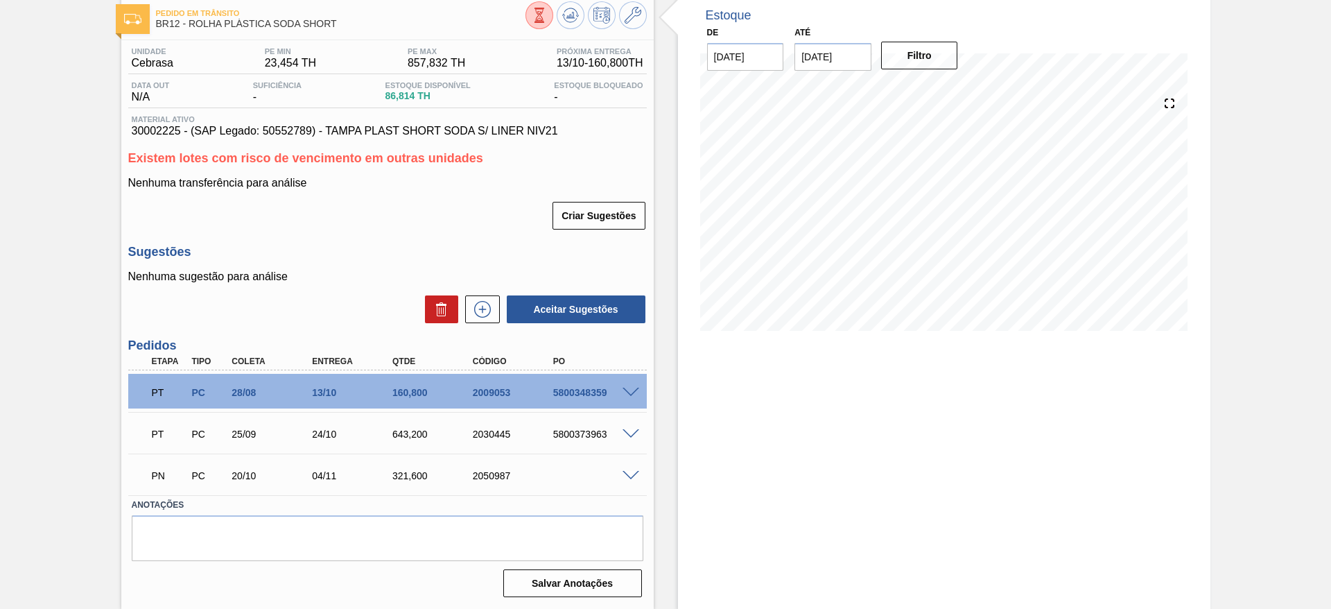
scroll to position [75, 0]
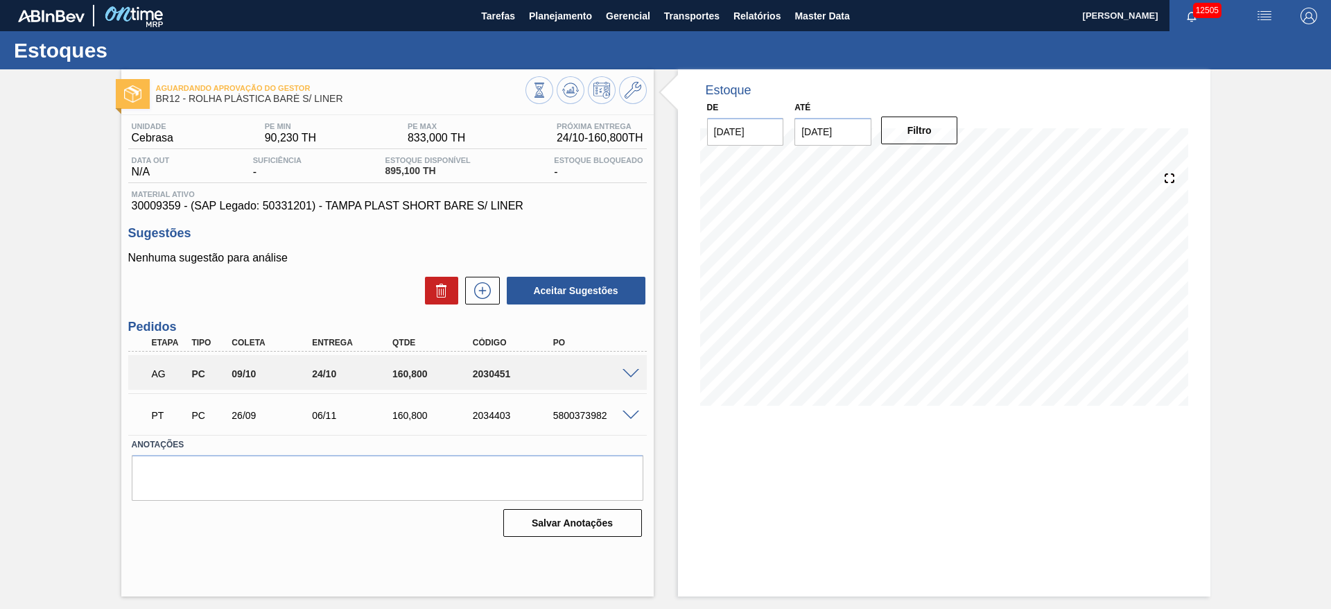
click at [629, 374] on span at bounding box center [631, 374] width 17 height 10
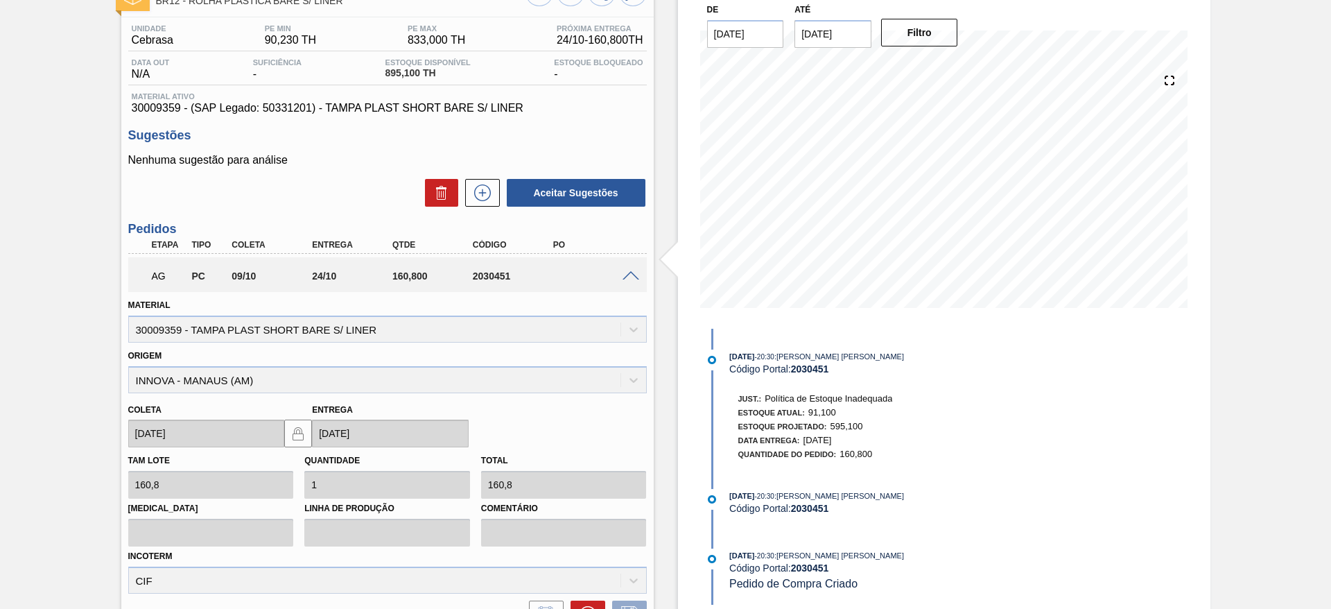
scroll to position [276, 0]
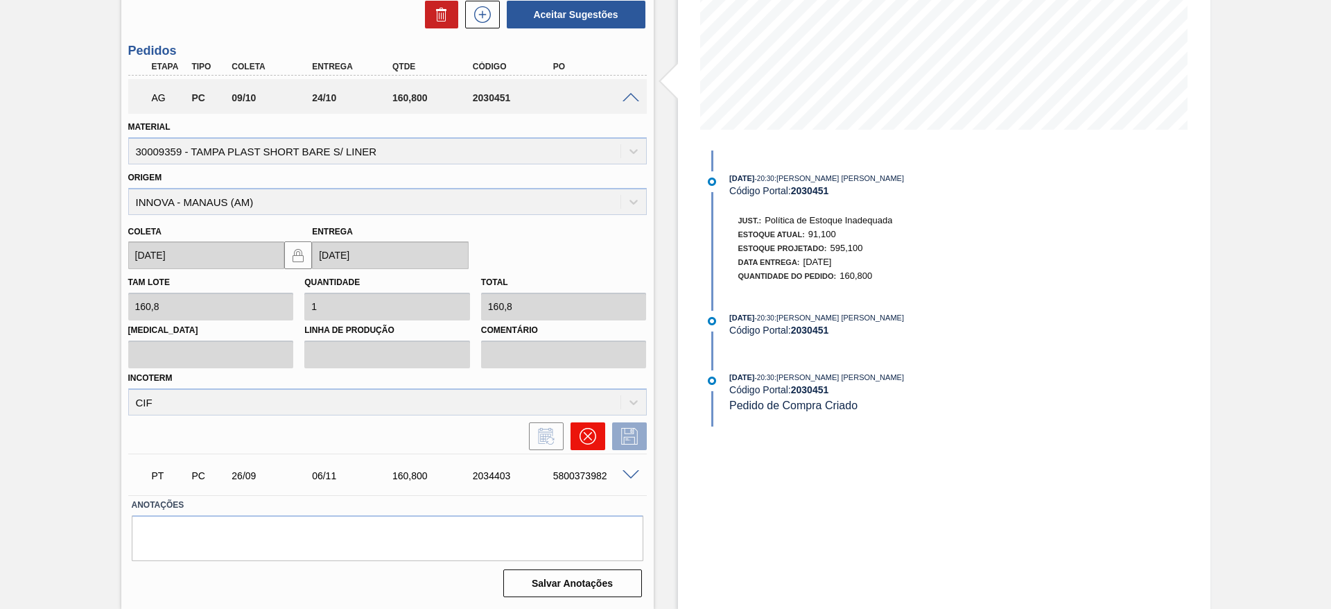
click at [591, 436] on icon at bounding box center [588, 436] width 17 height 17
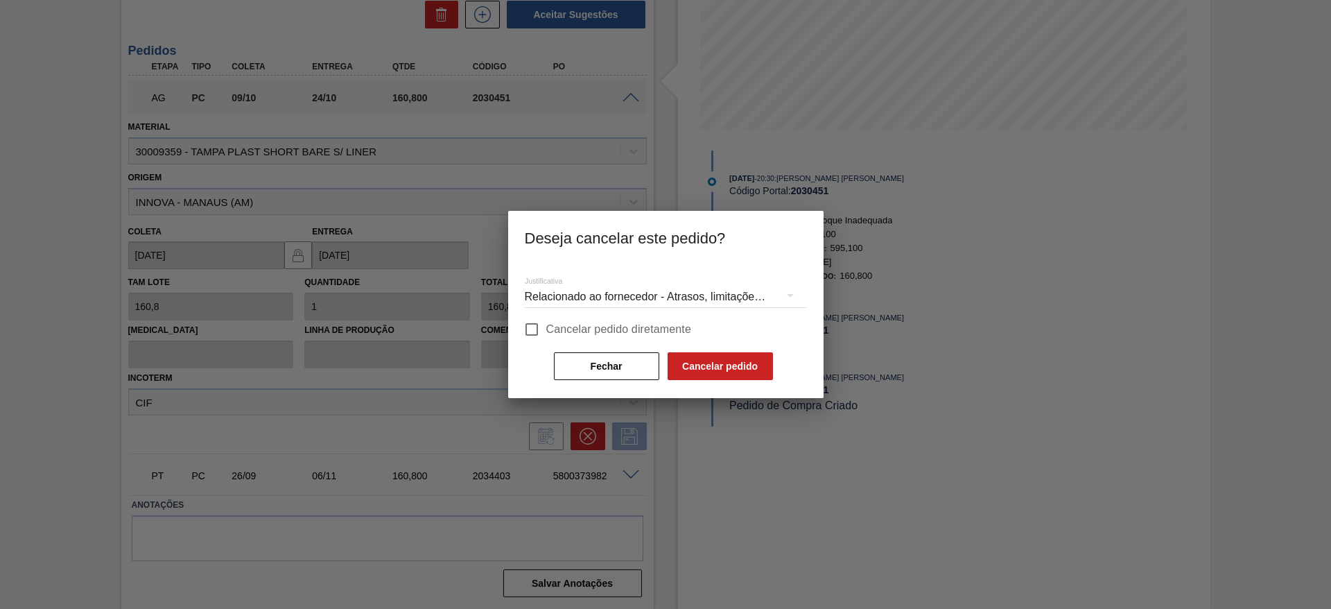
click at [701, 351] on div "Fechar Cancelar pedido" at bounding box center [664, 366] width 222 height 31
click at [698, 356] on button "Cancelar pedido" at bounding box center [720, 366] width 105 height 28
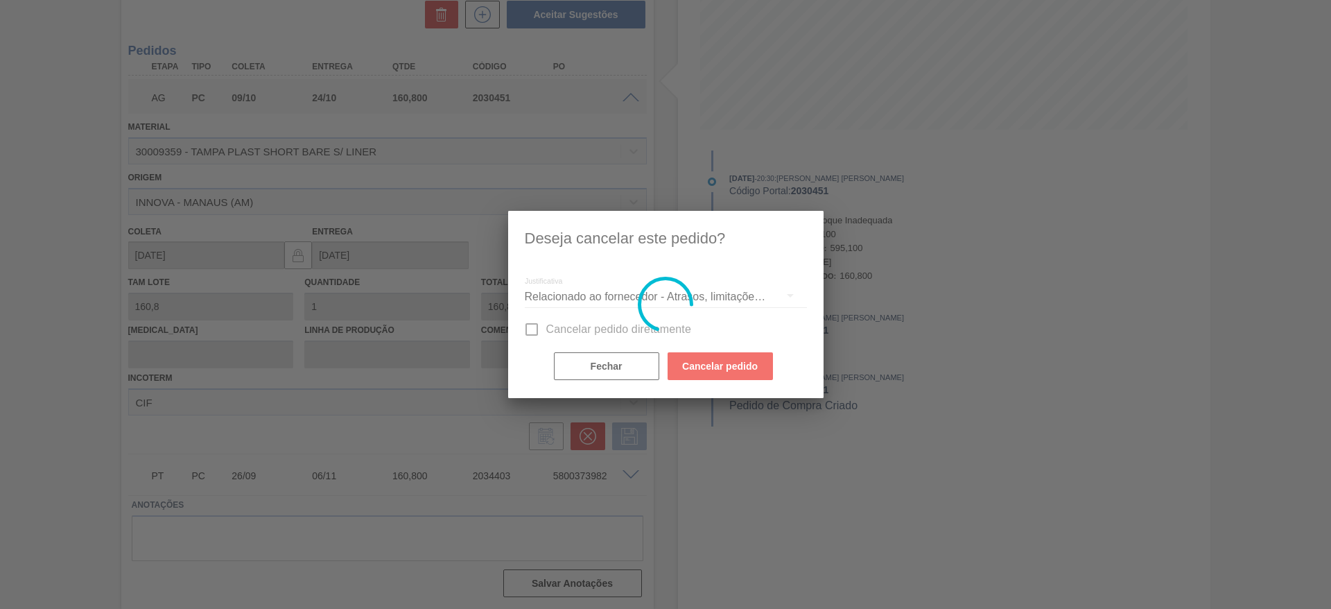
scroll to position [0, 0]
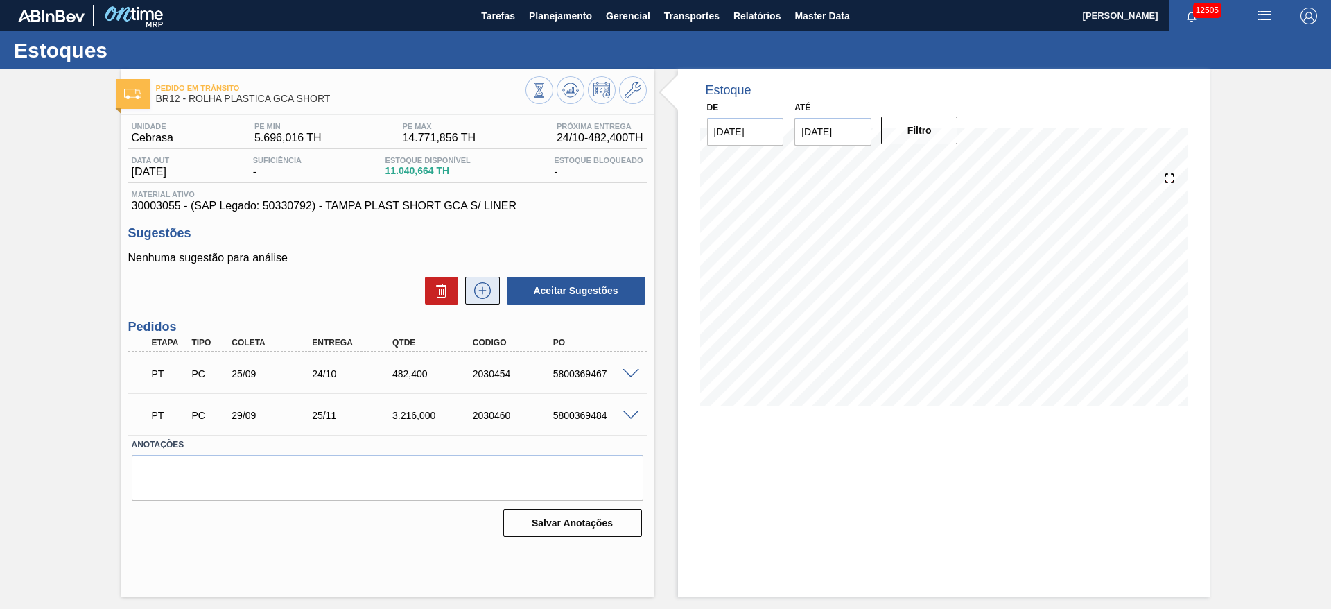
click at [483, 288] on icon at bounding box center [483, 290] width 22 height 17
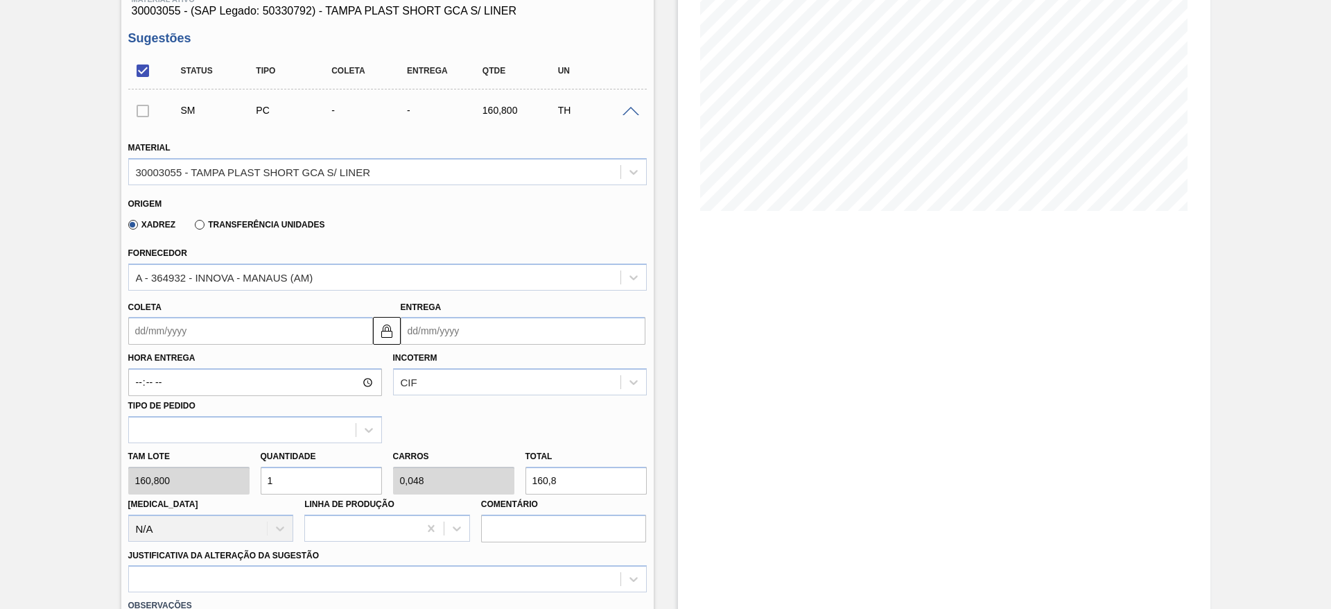
scroll to position [208, 0]
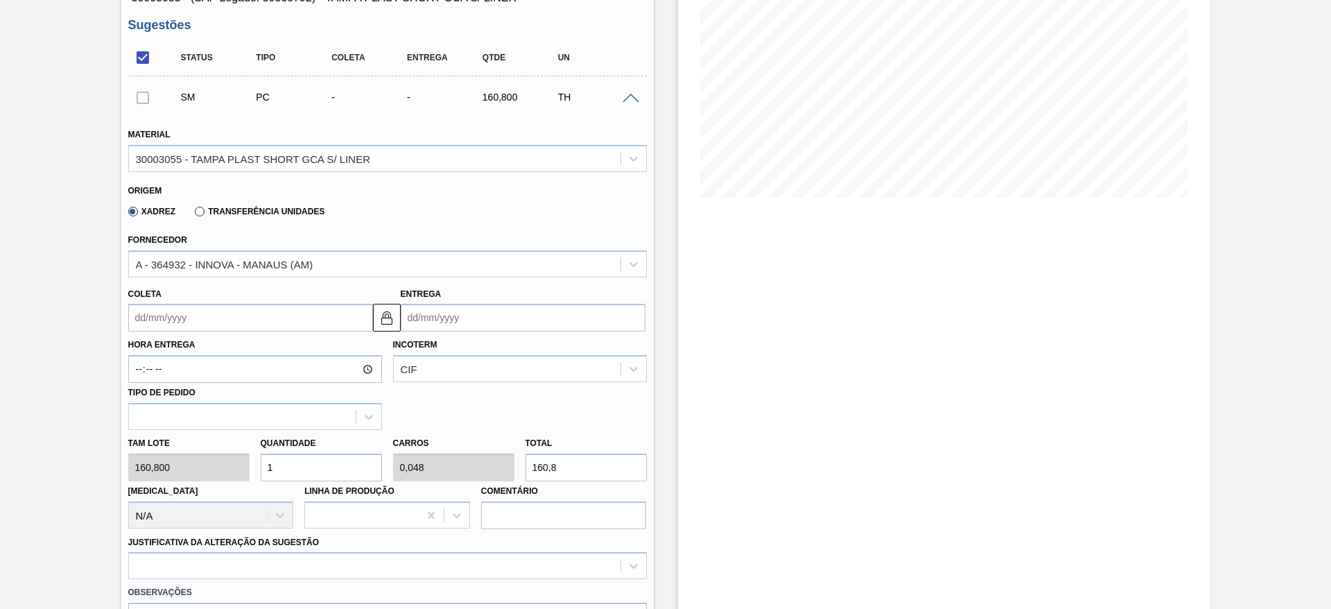
click at [187, 315] on input "Coleta" at bounding box center [250, 318] width 245 height 28
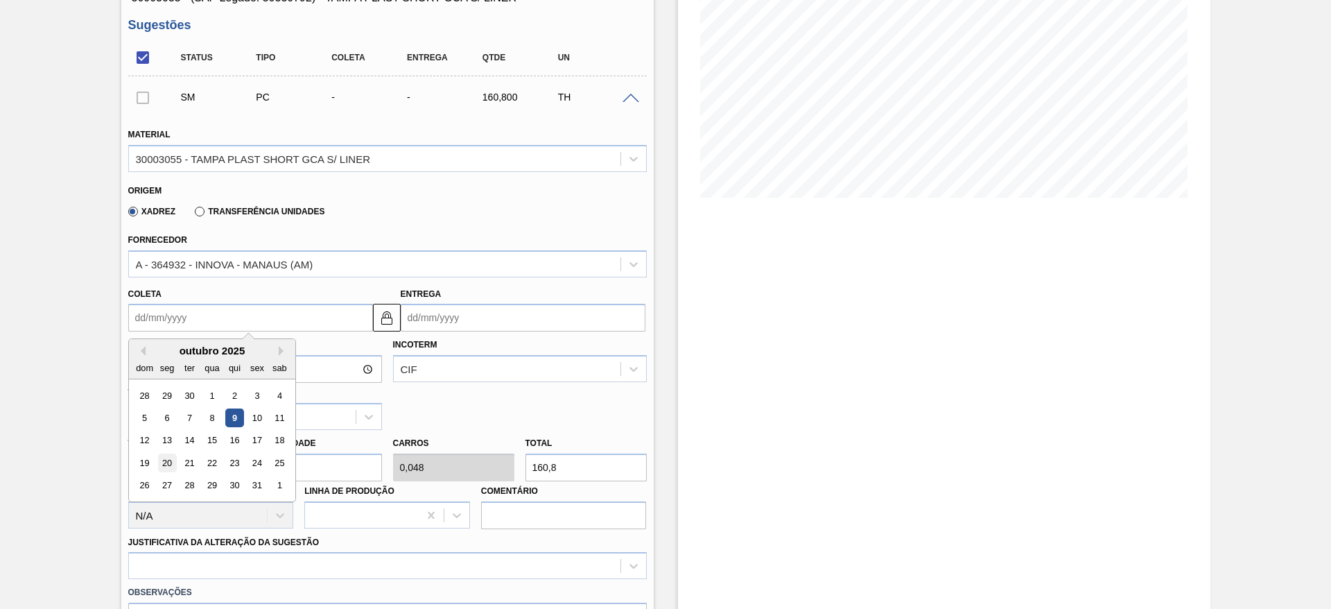
click at [167, 462] on div "20" at bounding box center [166, 462] width 19 height 19
type input "[DATE]"
type input "04/11/2025"
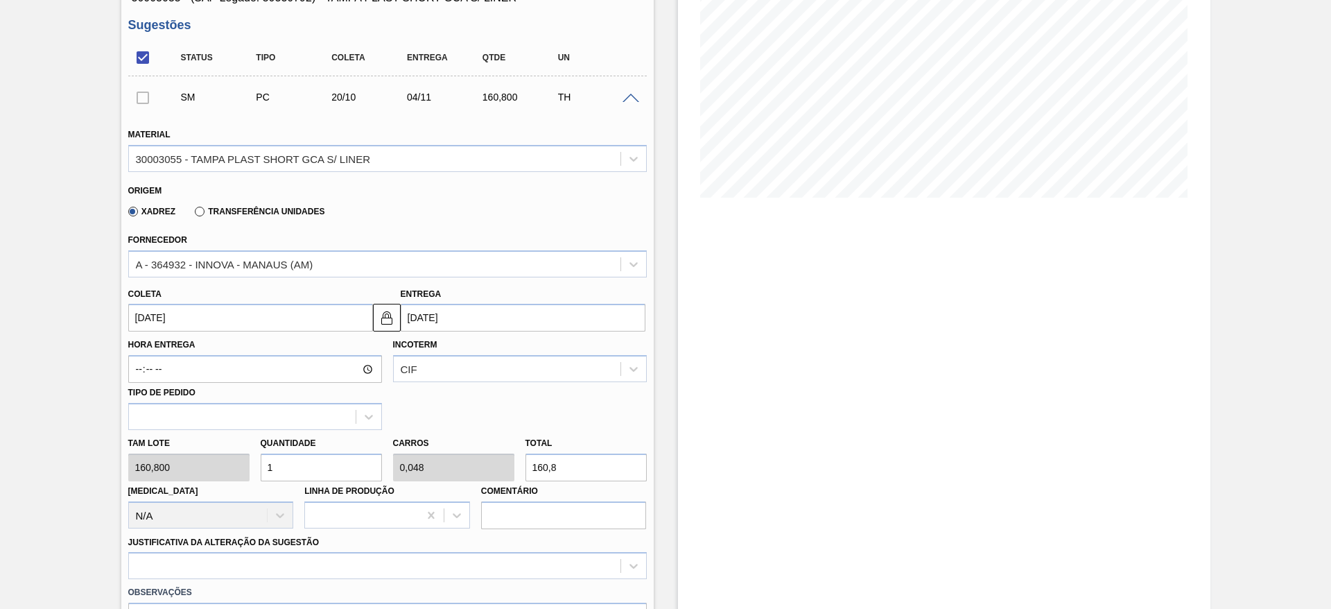
click at [321, 465] on input "1" at bounding box center [321, 467] width 121 height 28
type input "15"
type input "0,714"
type input "2.412"
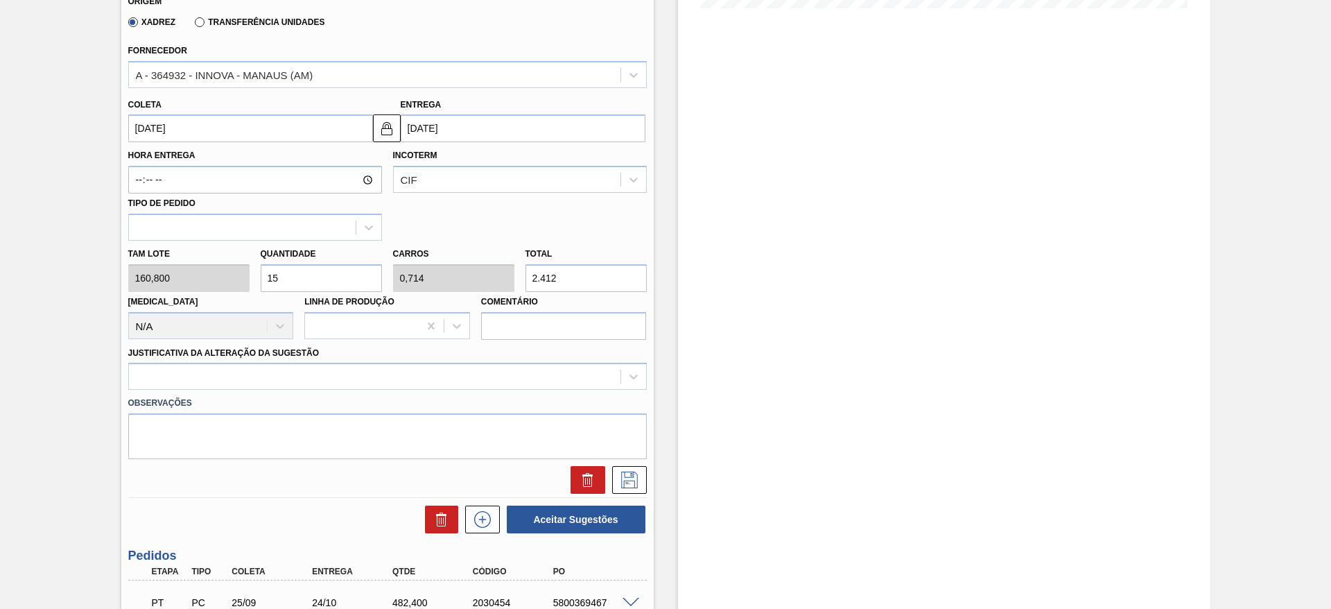
scroll to position [416, 0]
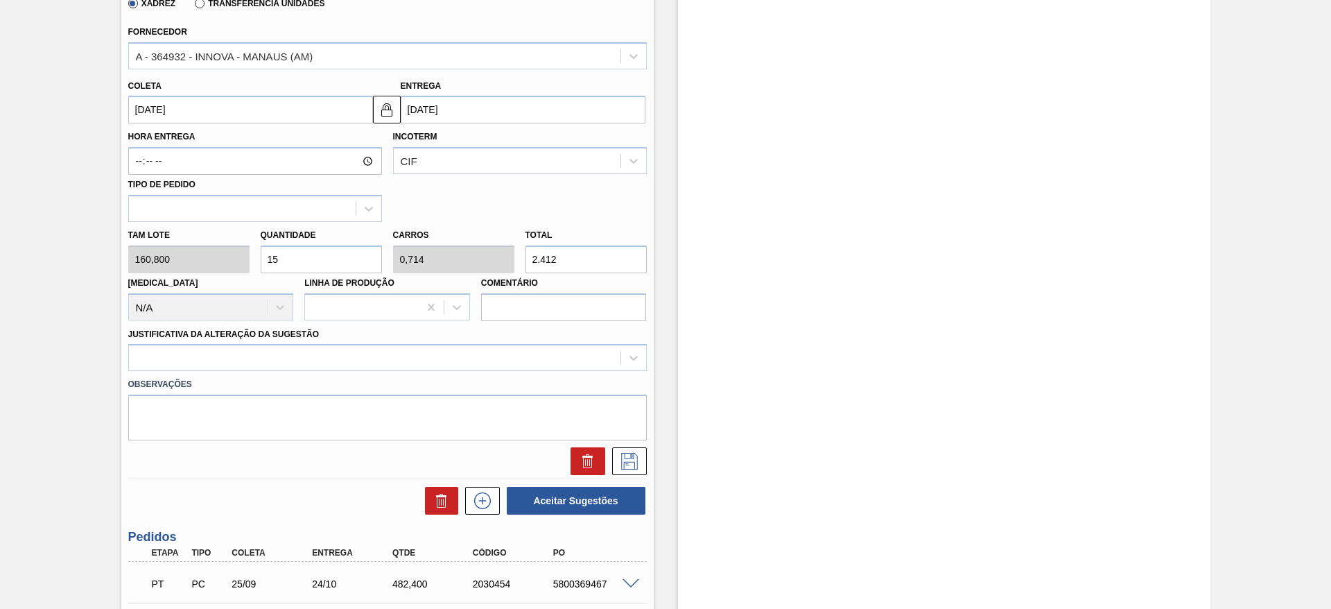
click at [544, 371] on div "Observações" at bounding box center [388, 405] width 530 height 69
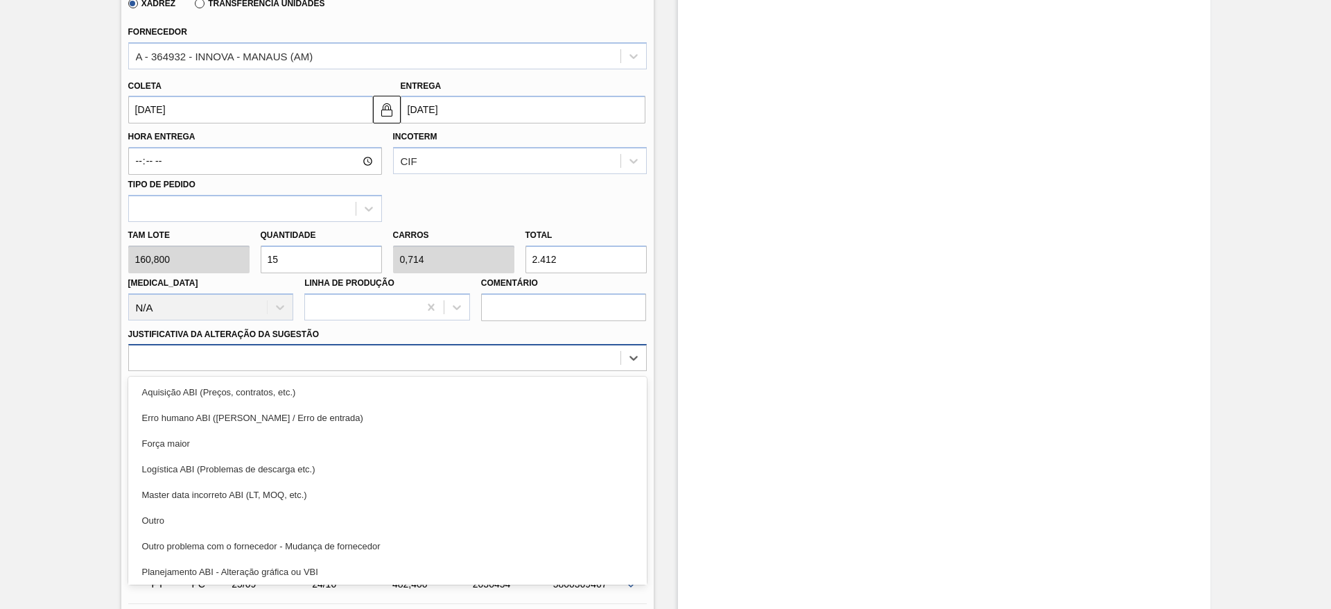
click at [546, 366] on div at bounding box center [375, 358] width 492 height 20
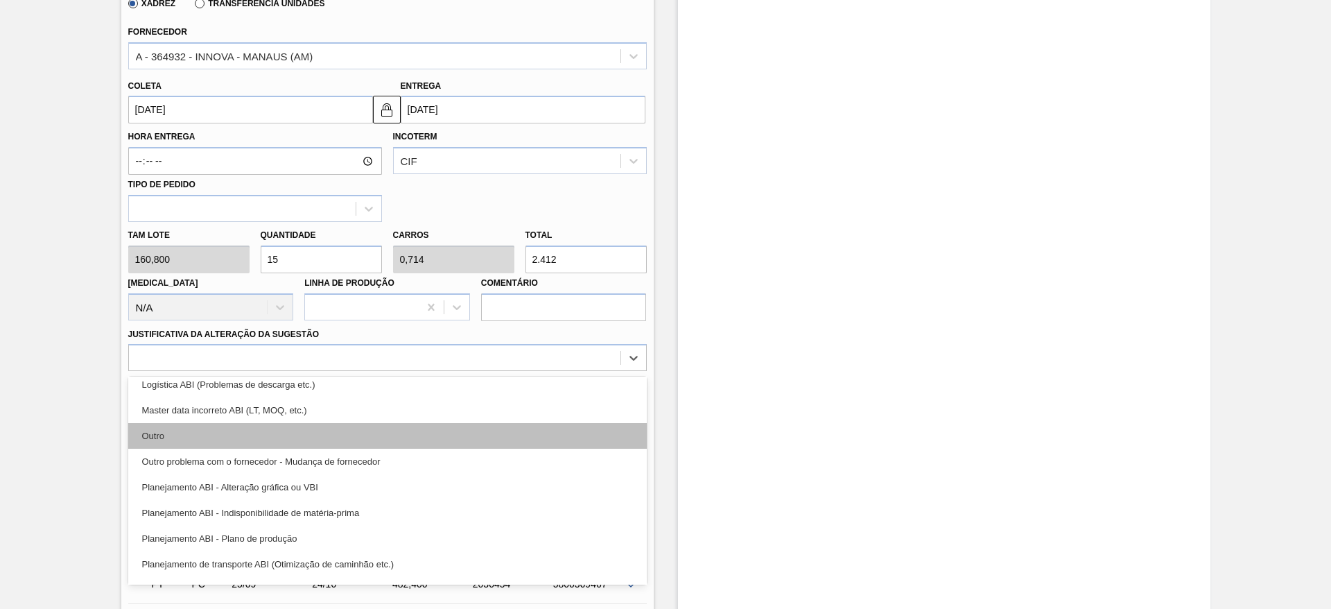
scroll to position [104, 0]
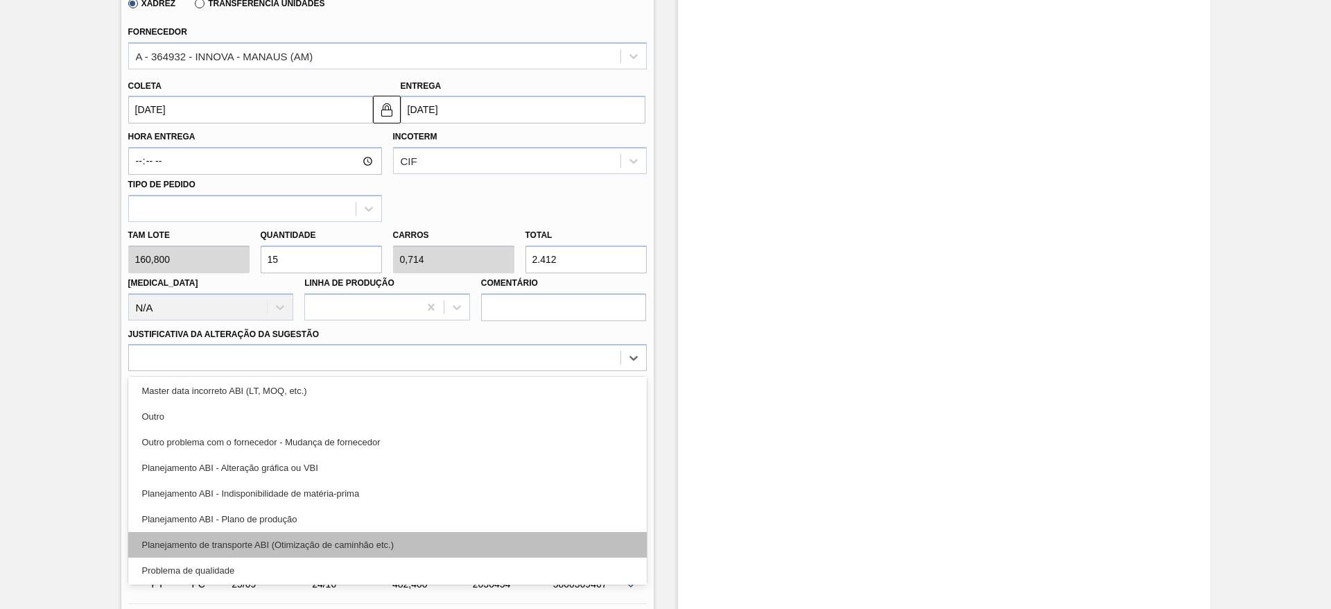
click at [521, 533] on div "Planejamento de transporte ABI (Otimização de caminhão etc.)" at bounding box center [387, 545] width 519 height 26
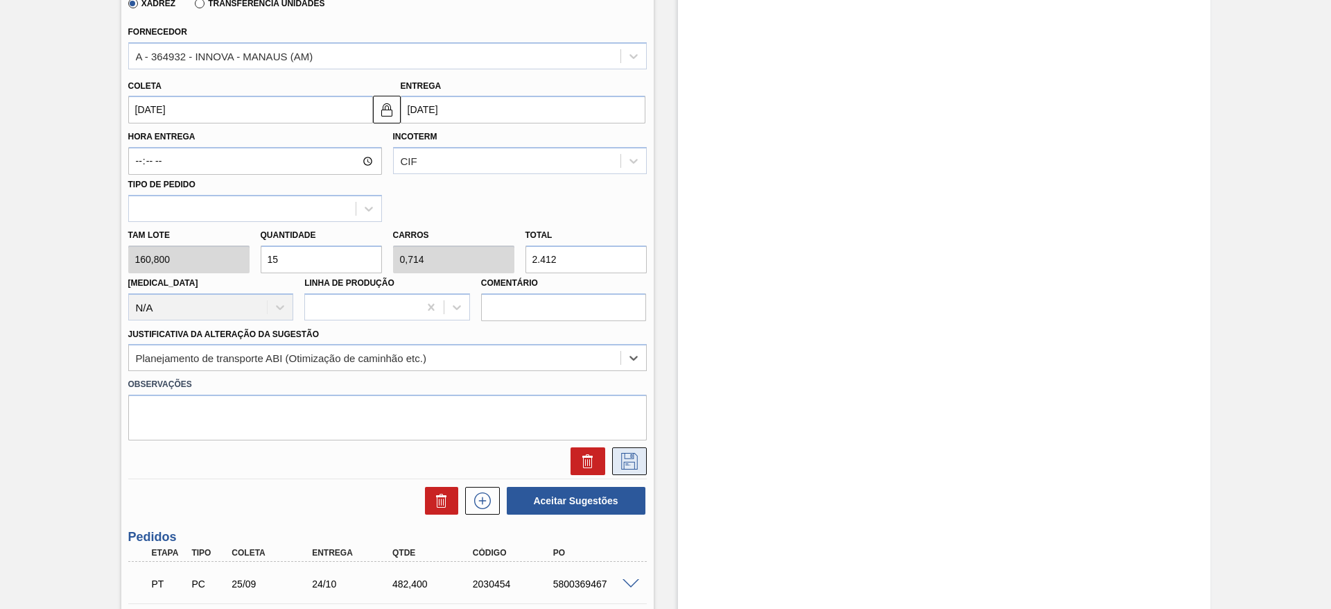
click at [622, 455] on icon at bounding box center [630, 461] width 22 height 17
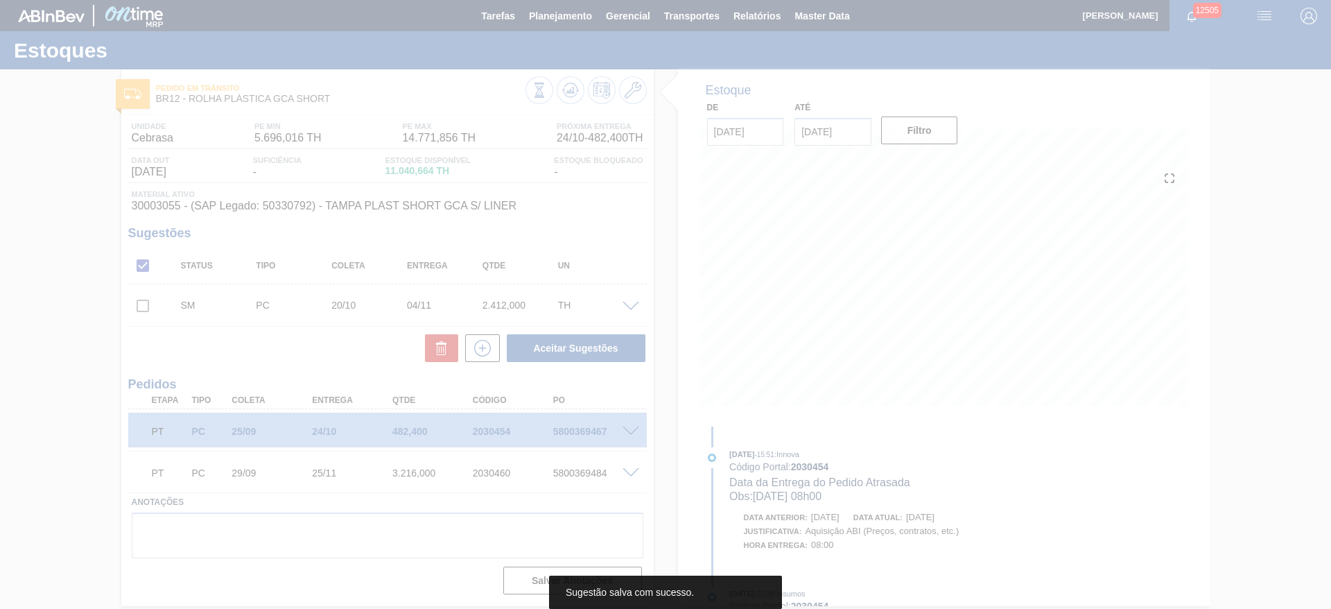
scroll to position [0, 0]
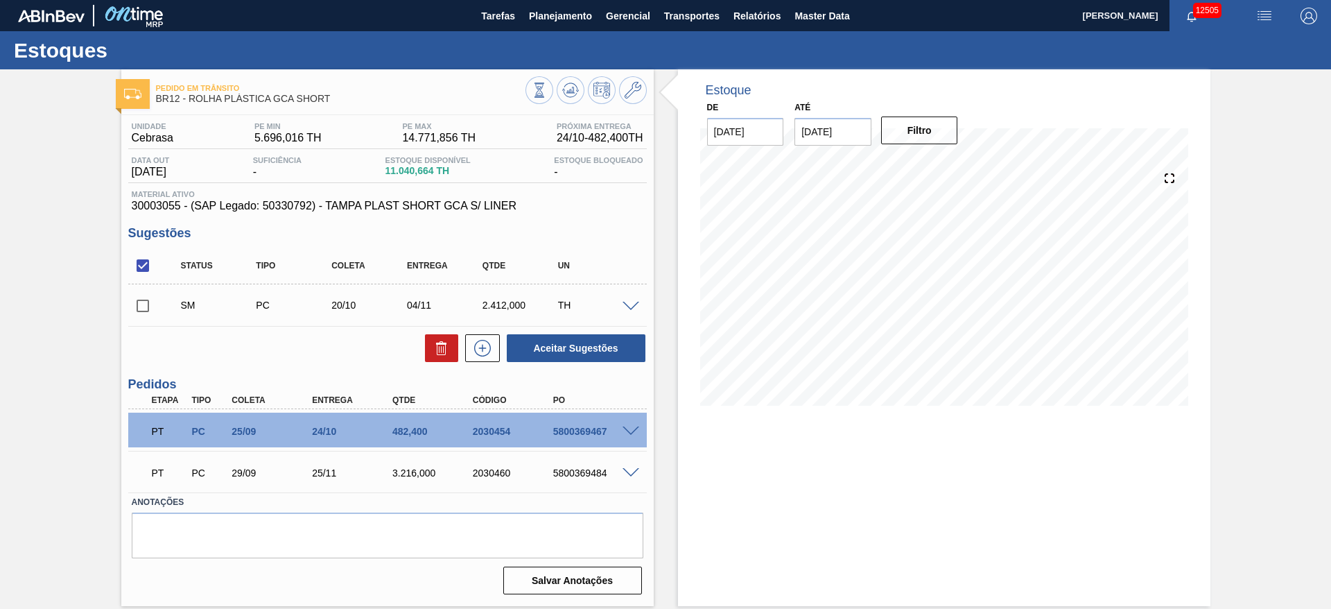
drag, startPoint x: 631, startPoint y: 297, endPoint x: 622, endPoint y: 306, distance: 12.3
click at [630, 298] on div "SM PC 20/10 04/11 2.412,000 TH" at bounding box center [387, 305] width 519 height 35
click at [623, 306] on span at bounding box center [631, 307] width 17 height 10
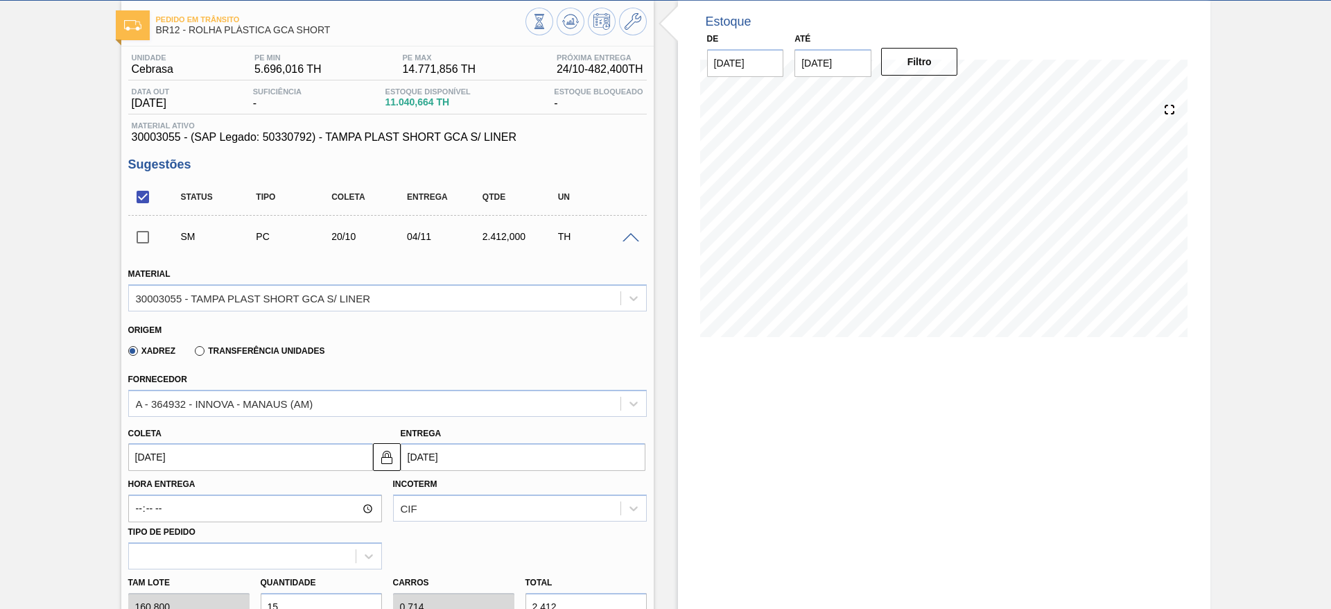
scroll to position [208, 0]
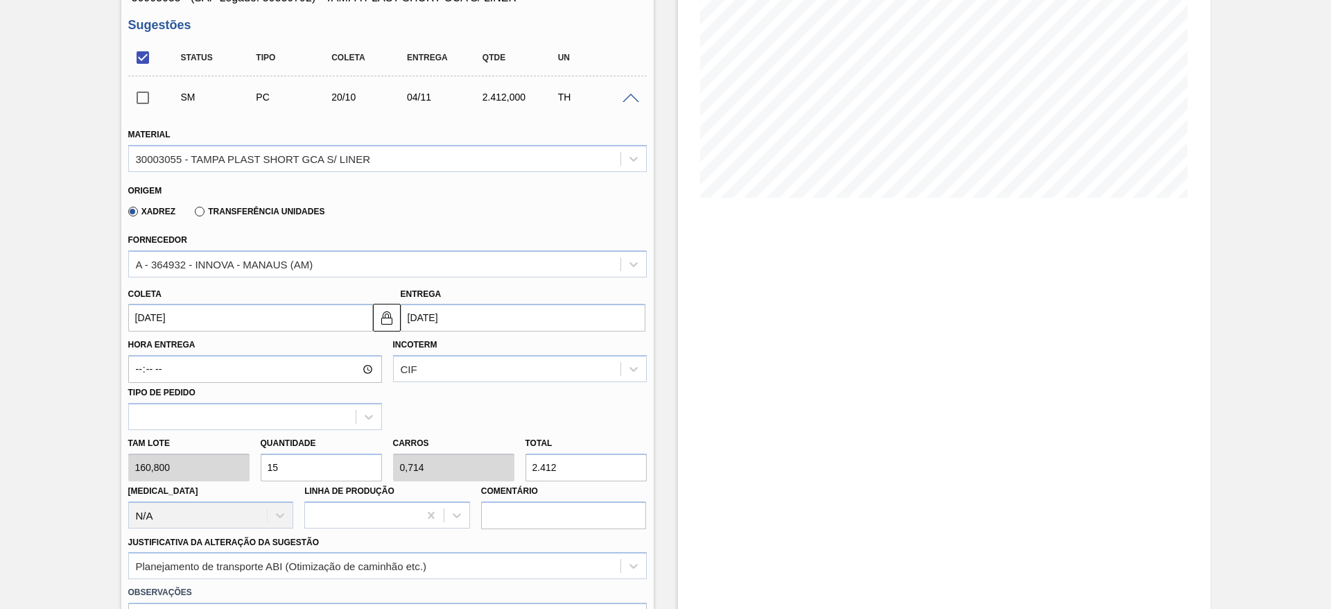
click at [268, 453] on input "15" at bounding box center [321, 467] width 121 height 28
click at [275, 453] on input "15" at bounding box center [321, 467] width 121 height 28
click at [278, 460] on input "15" at bounding box center [321, 467] width 121 height 28
type input "13"
type input "0,619"
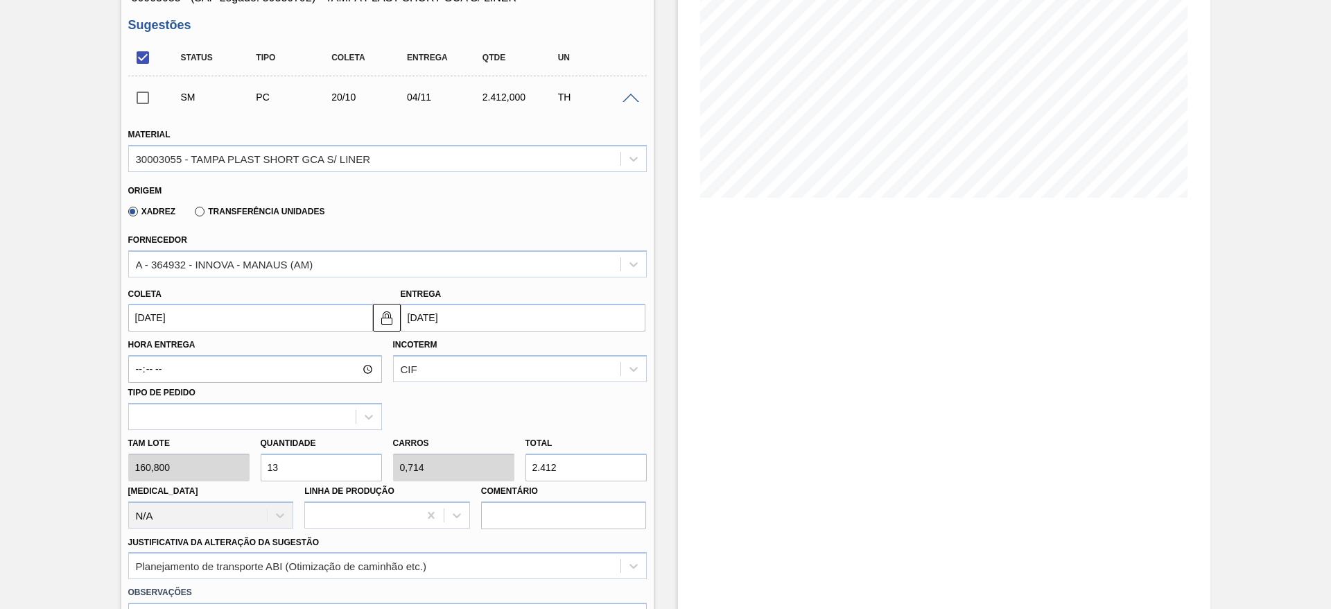
type input "2.090,4"
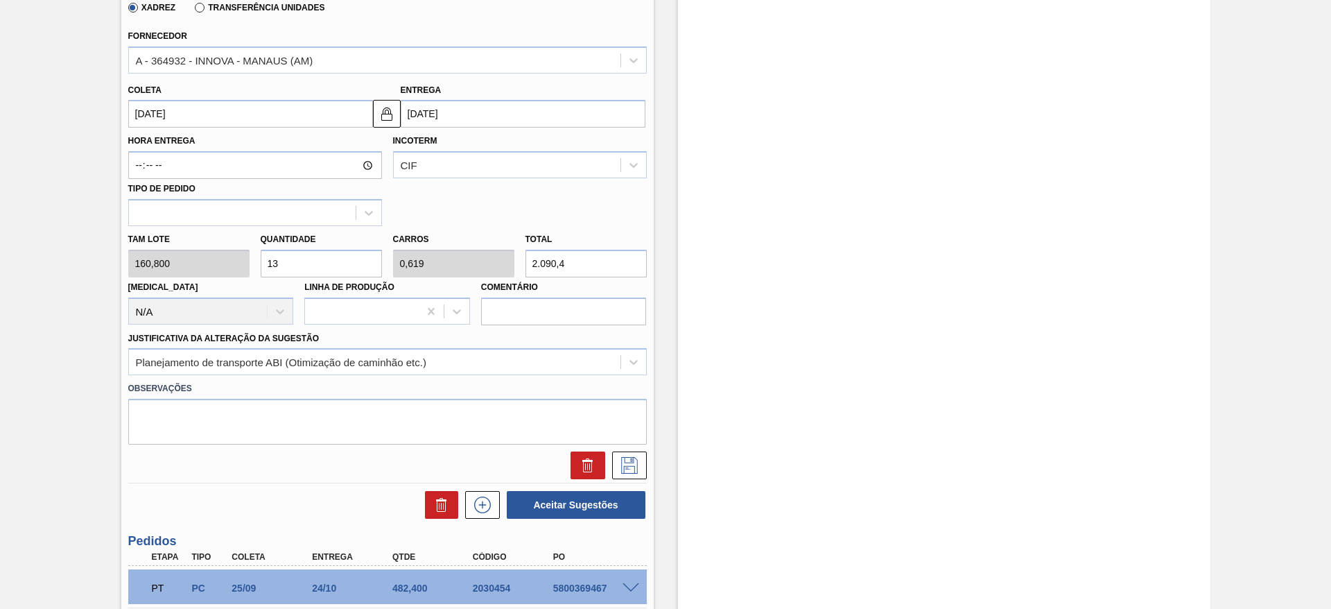
scroll to position [416, 0]
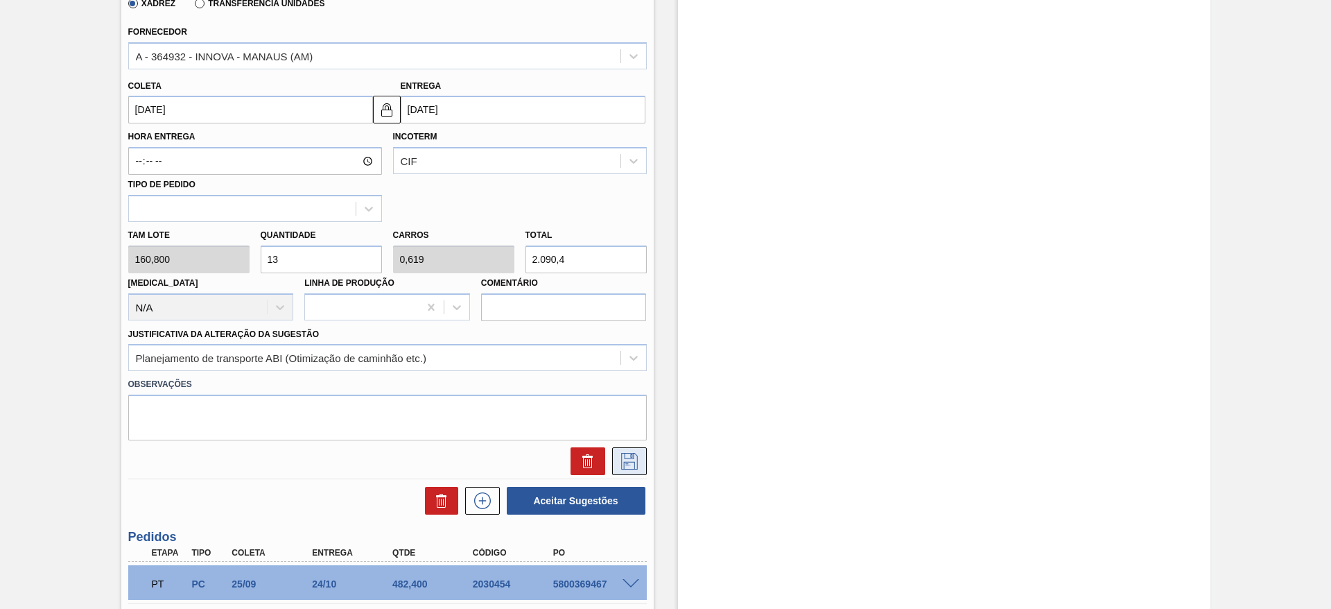
type input "13"
click at [642, 459] on button at bounding box center [629, 461] width 35 height 28
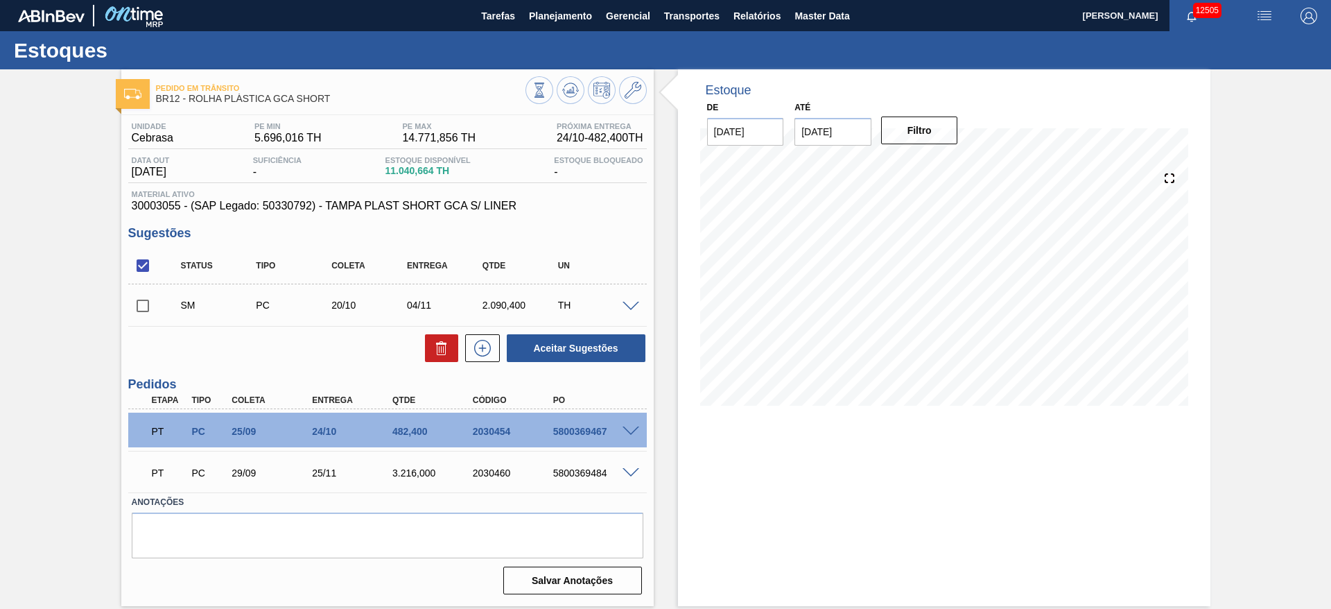
scroll to position [0, 0]
click at [153, 302] on input "checkbox" at bounding box center [142, 305] width 29 height 29
checkbox input "true"
click at [562, 361] on button "Aceitar Sugestões" at bounding box center [576, 348] width 139 height 28
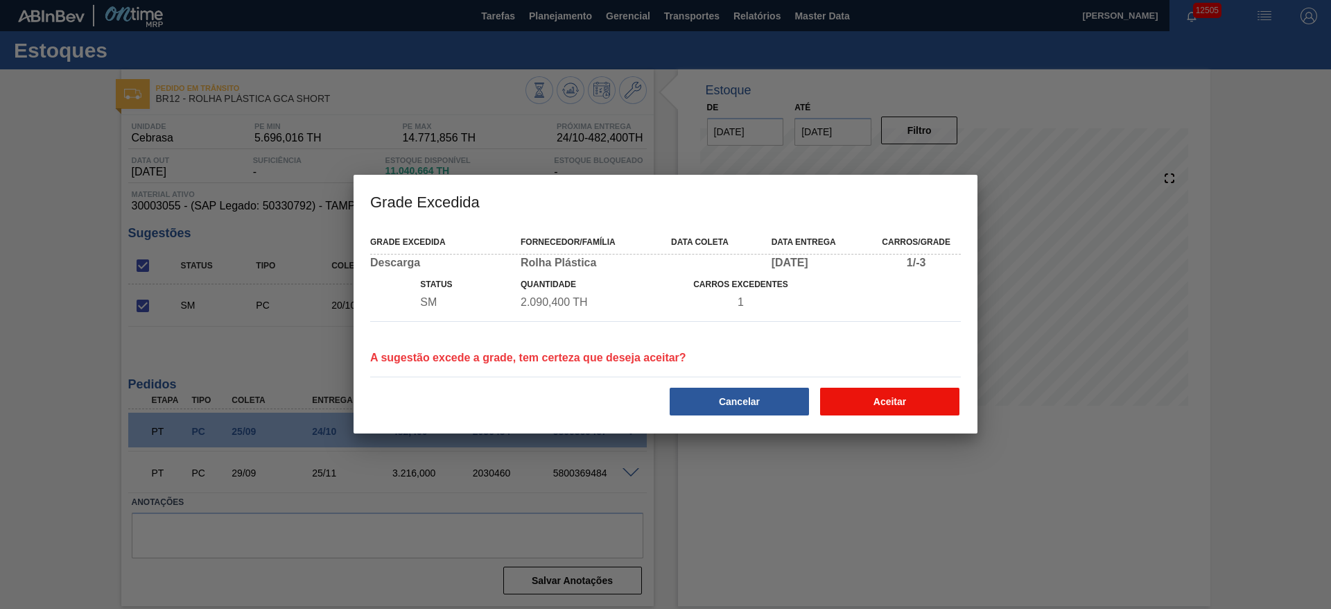
click at [874, 394] on button "Aceitar" at bounding box center [889, 402] width 139 height 28
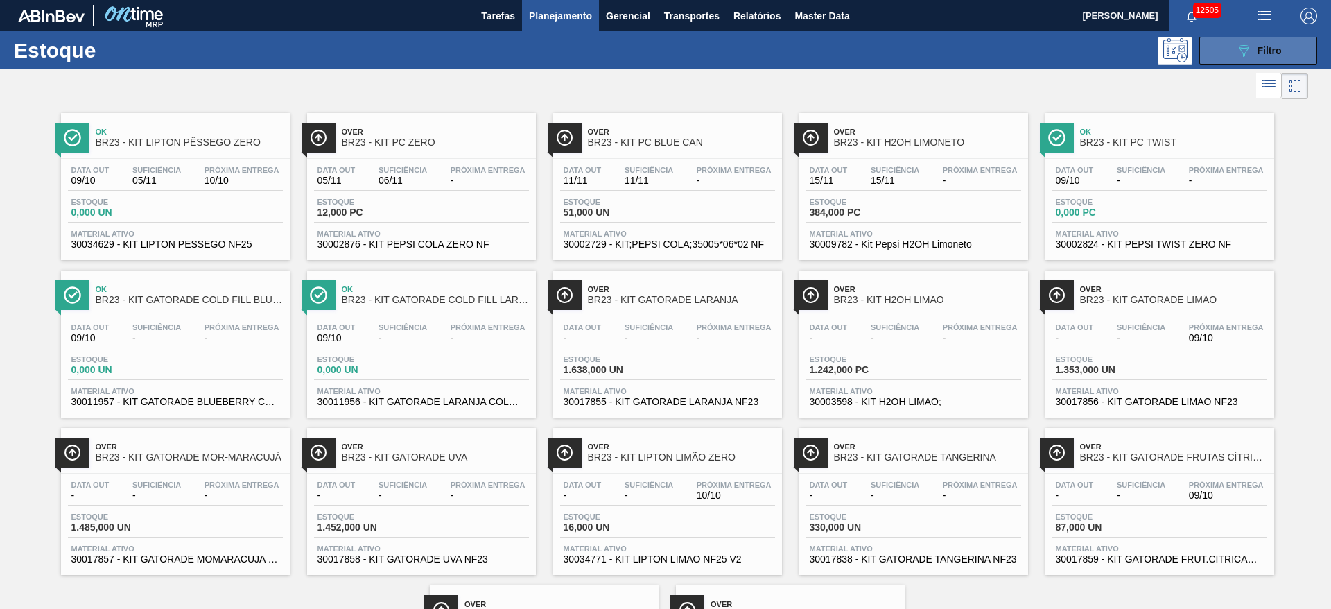
click at [1216, 49] on button "089F7B8B-B2A5-4AFE-B5C0-19BA573D28AC Filtro" at bounding box center [1259, 51] width 118 height 28
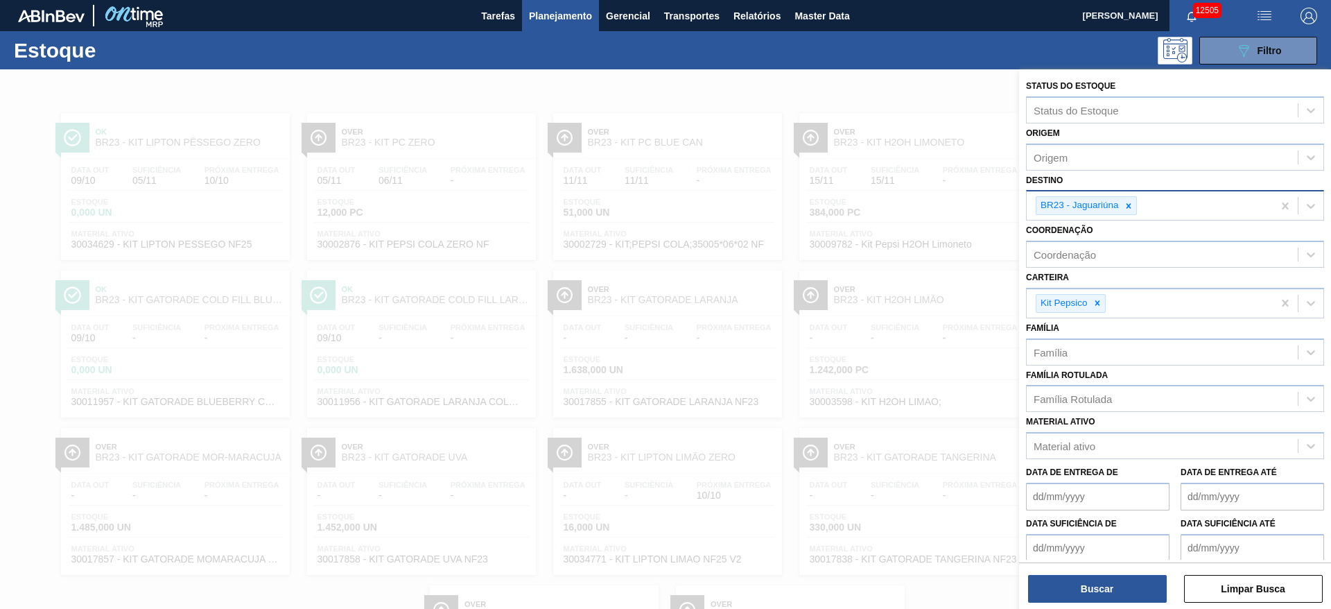
click at [1132, 202] on icon at bounding box center [1129, 206] width 10 height 10
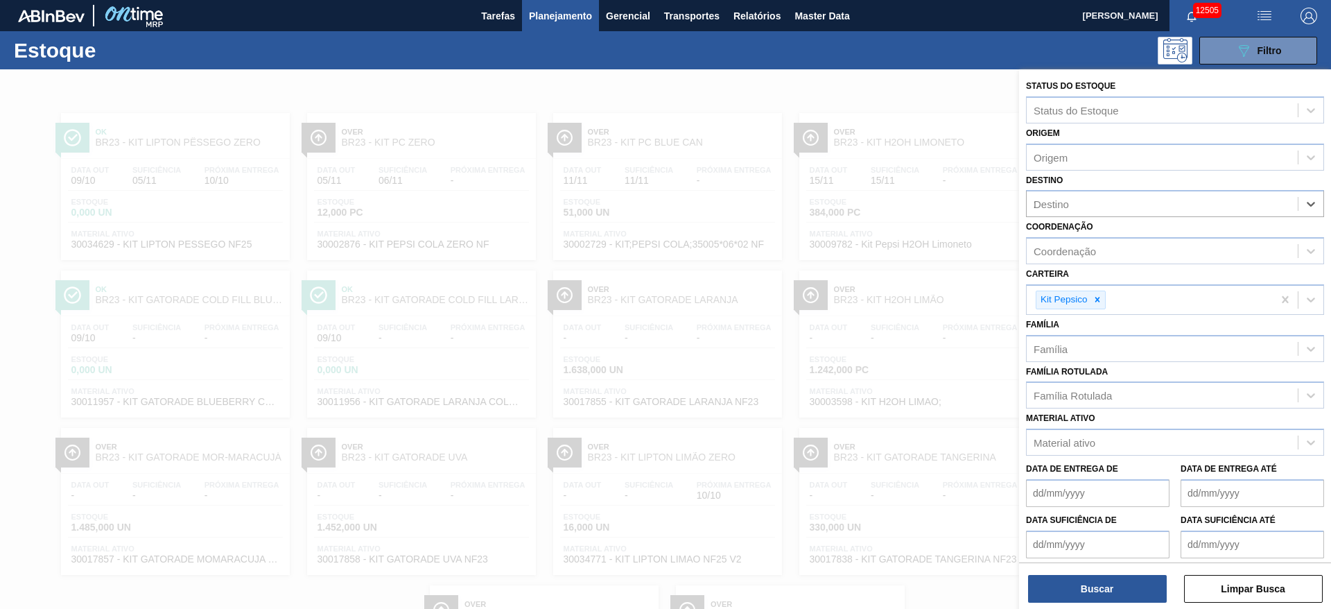
type input "22"
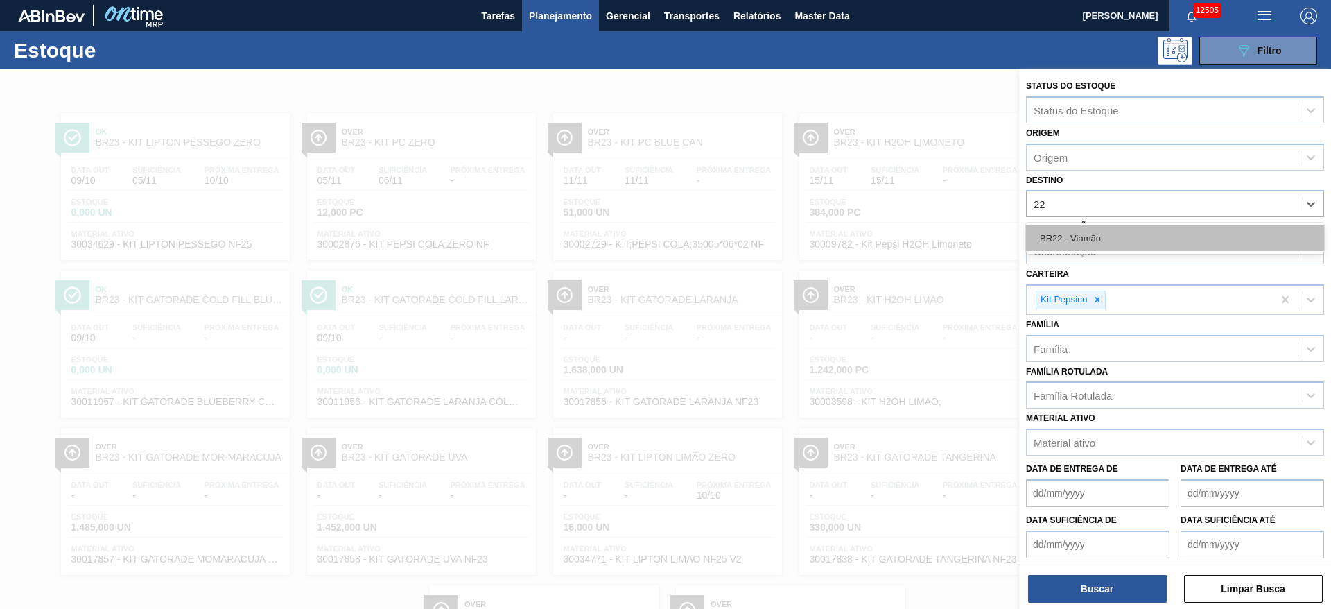
click at [1101, 241] on div "BR22 - Viamão" at bounding box center [1175, 238] width 298 height 26
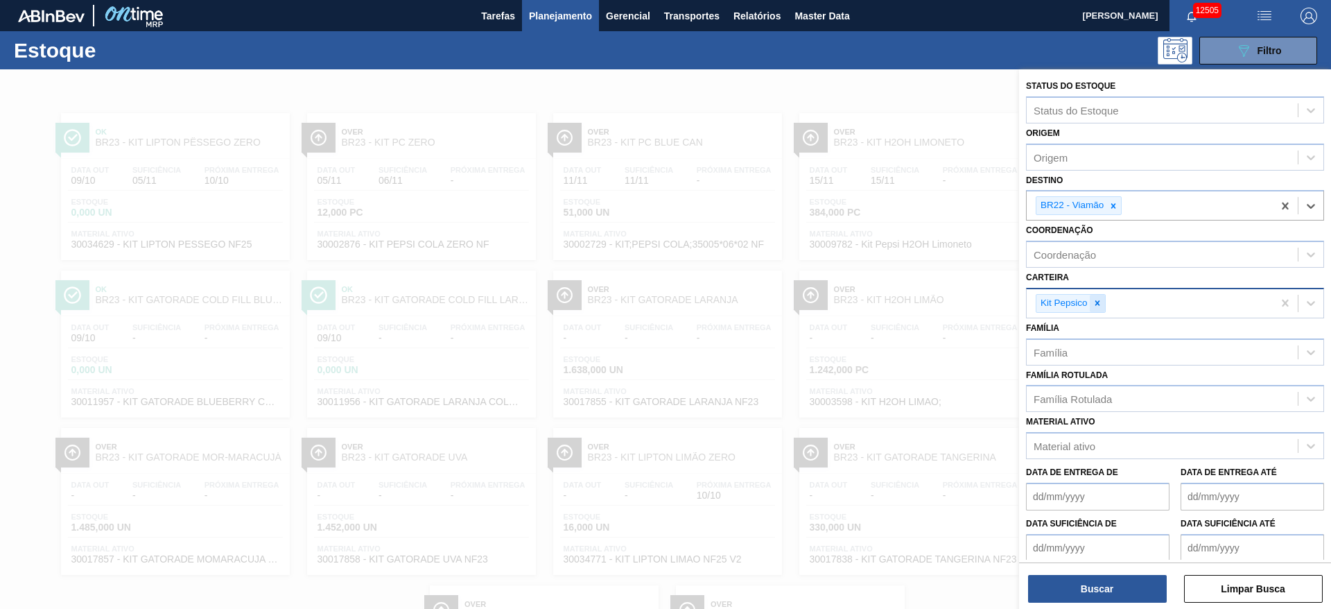
click at [1098, 307] on icon at bounding box center [1098, 303] width 10 height 10
click at [1098, 307] on div "Carteira" at bounding box center [1162, 301] width 271 height 20
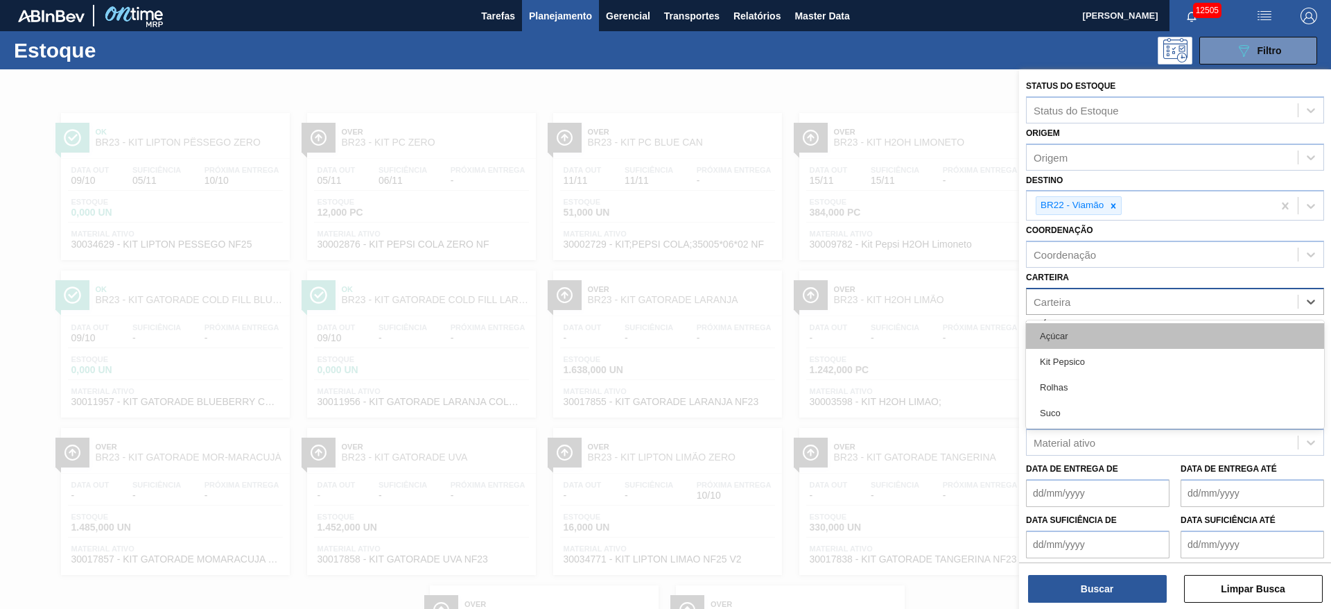
click at [1091, 328] on div "Açúcar" at bounding box center [1175, 336] width 298 height 26
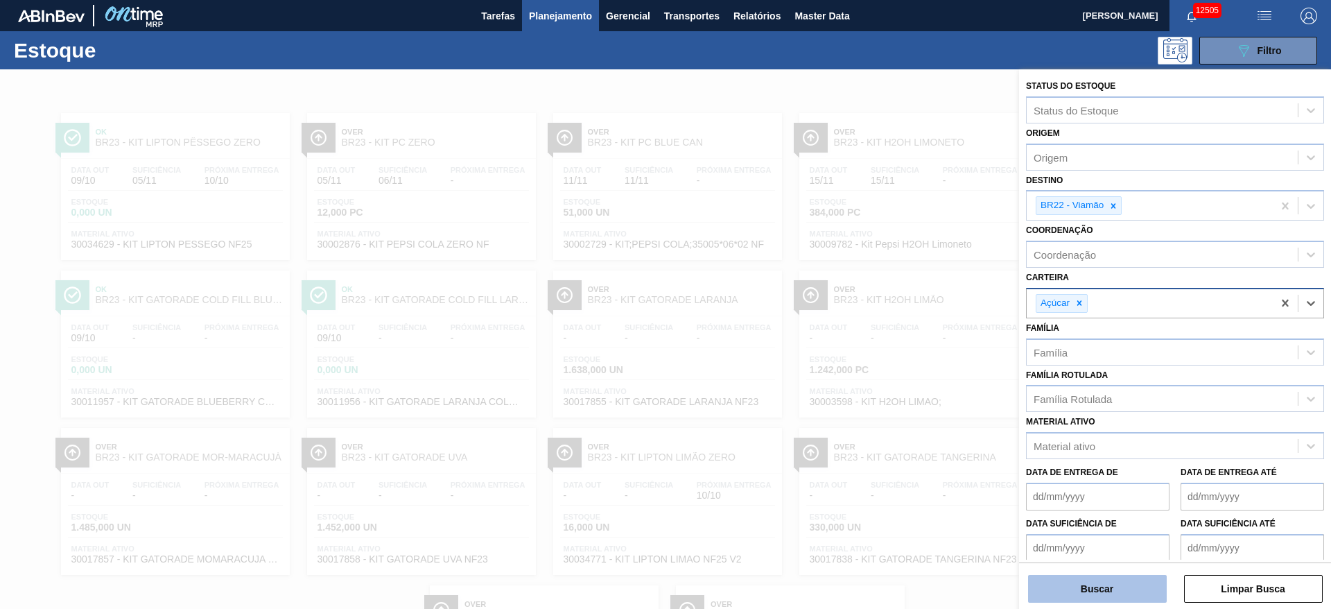
click at [1081, 598] on button "Buscar" at bounding box center [1097, 589] width 139 height 28
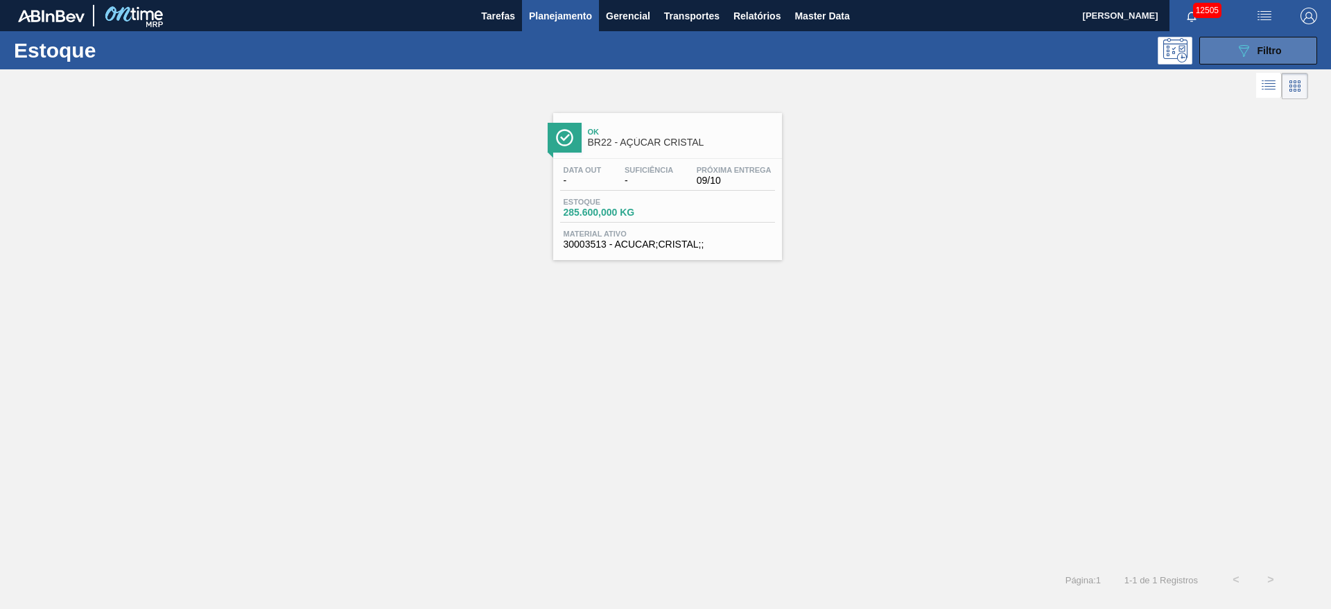
click at [1260, 46] on span "Filtro" at bounding box center [1270, 50] width 24 height 11
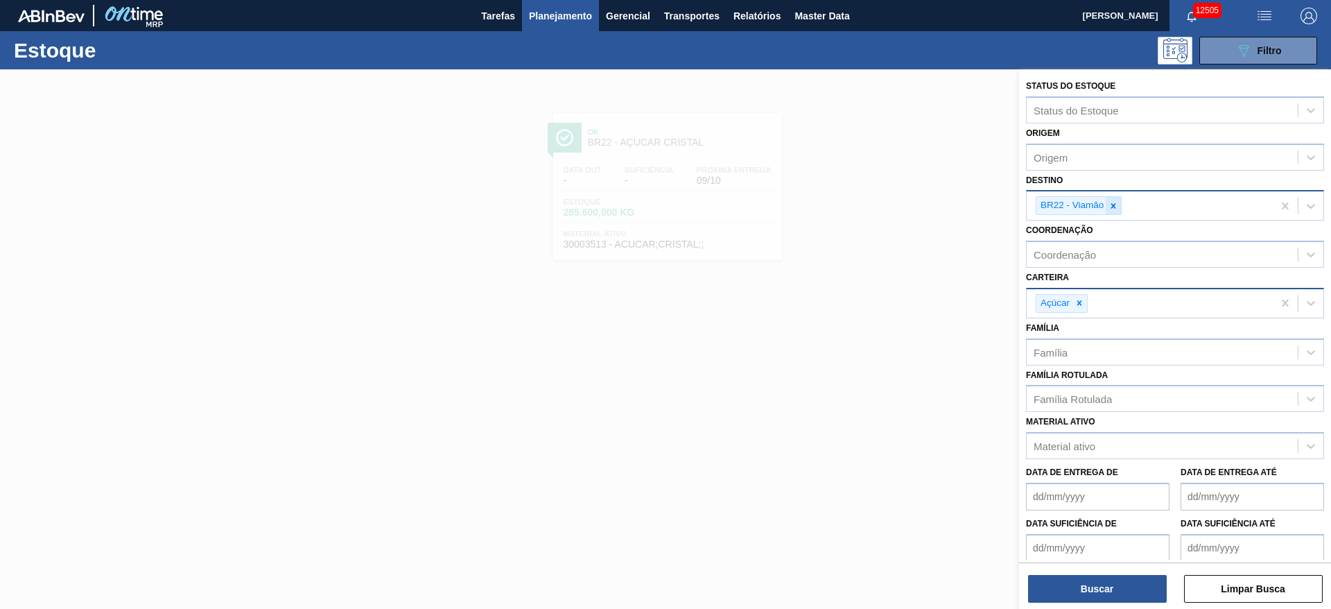
click at [1111, 199] on div at bounding box center [1113, 205] width 15 height 17
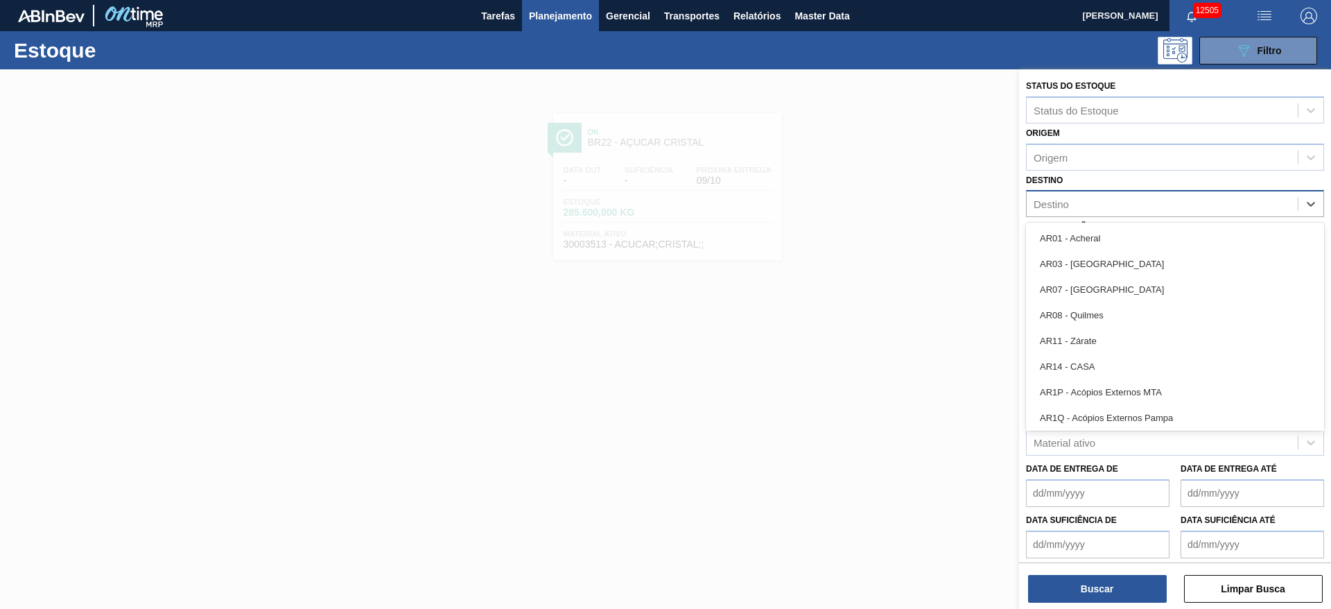
click at [1111, 199] on div "Destino" at bounding box center [1162, 204] width 271 height 20
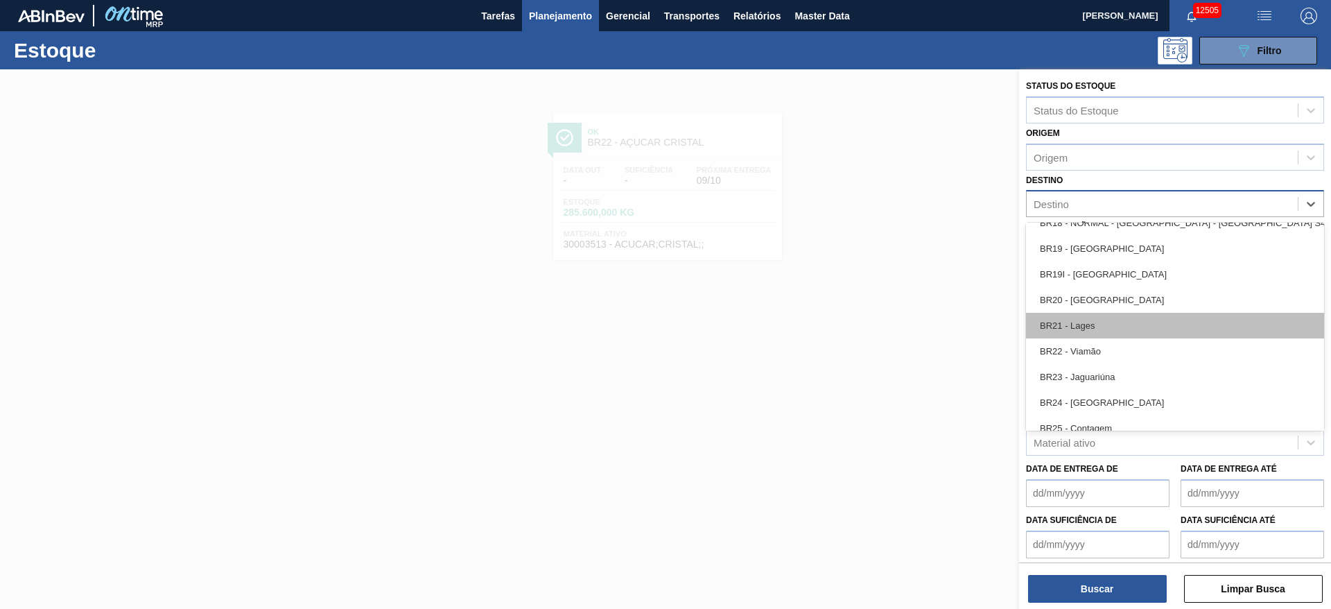
scroll to position [936, 0]
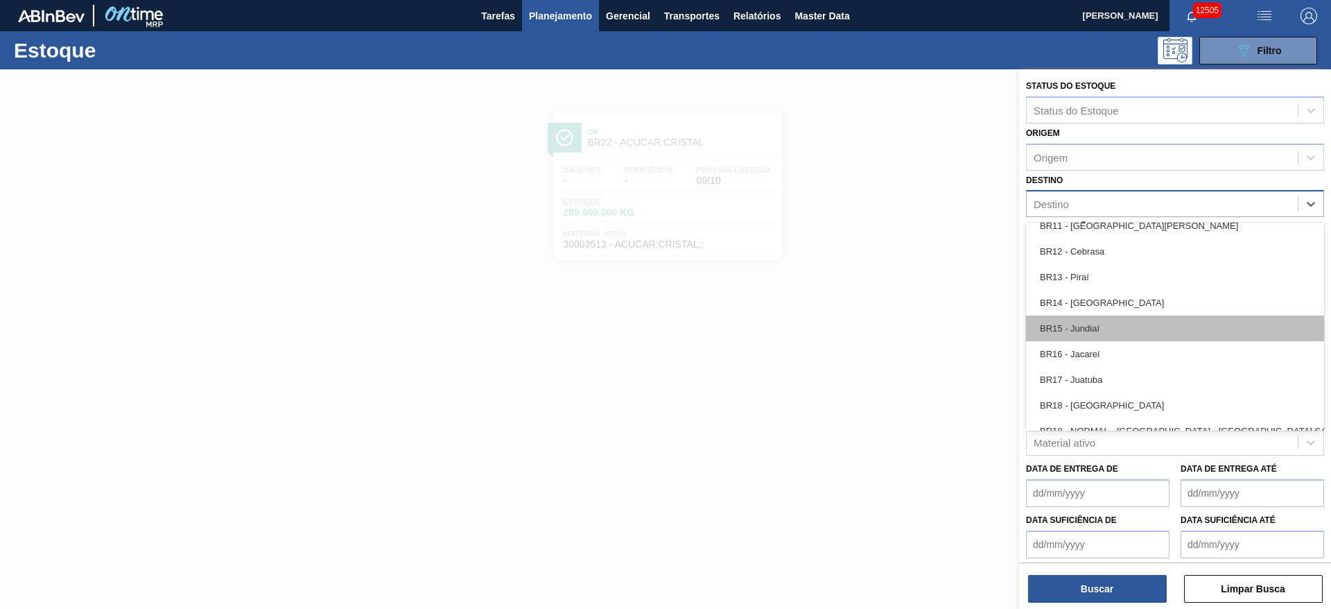
click at [1106, 322] on div "BR15 - Jundiaí" at bounding box center [1175, 328] width 298 height 26
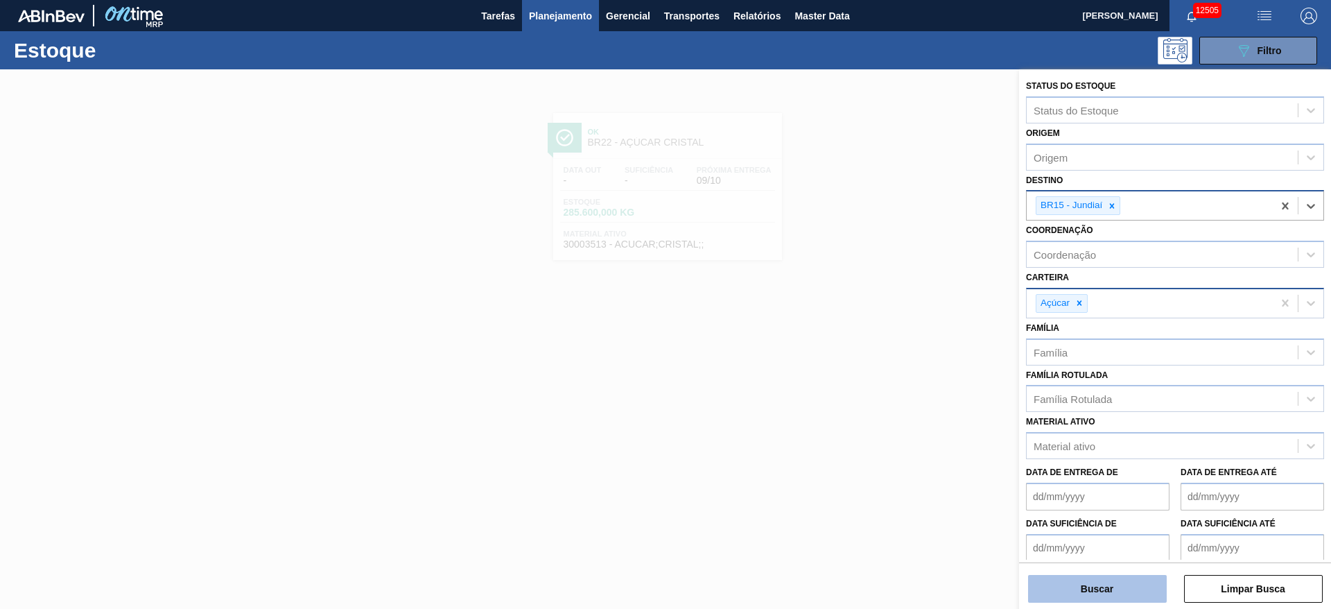
click at [1095, 581] on button "Buscar" at bounding box center [1097, 589] width 139 height 28
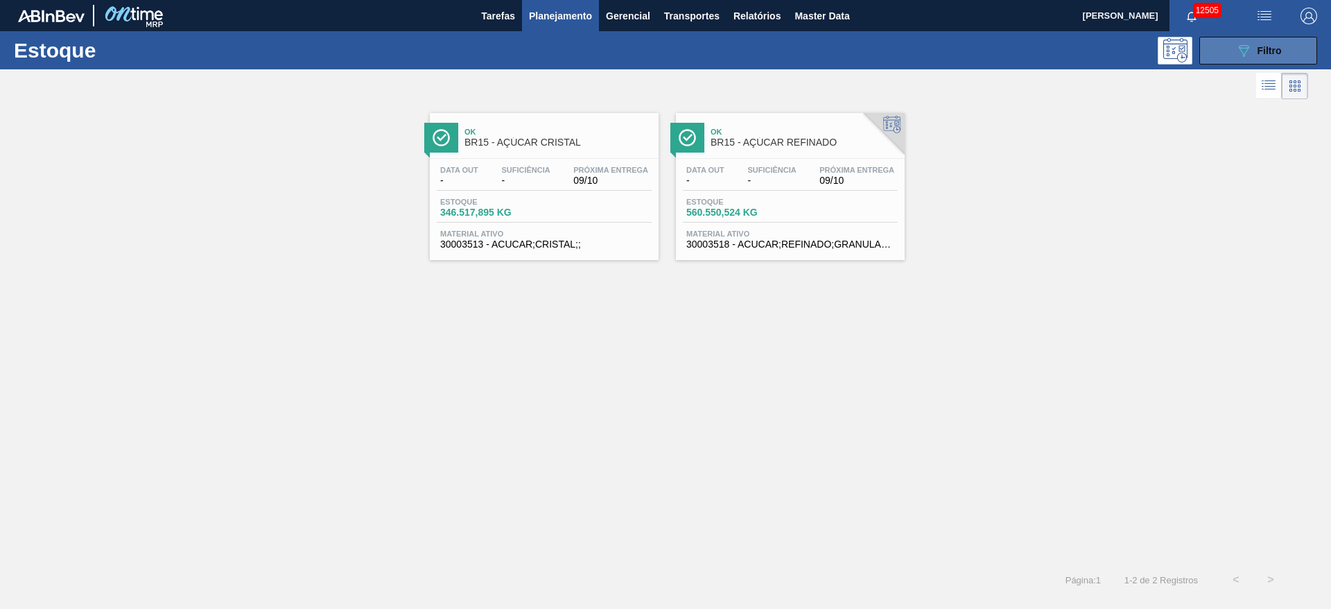
click at [1228, 51] on button "089F7B8B-B2A5-4AFE-B5C0-19BA573D28AC Filtro" at bounding box center [1259, 51] width 118 height 28
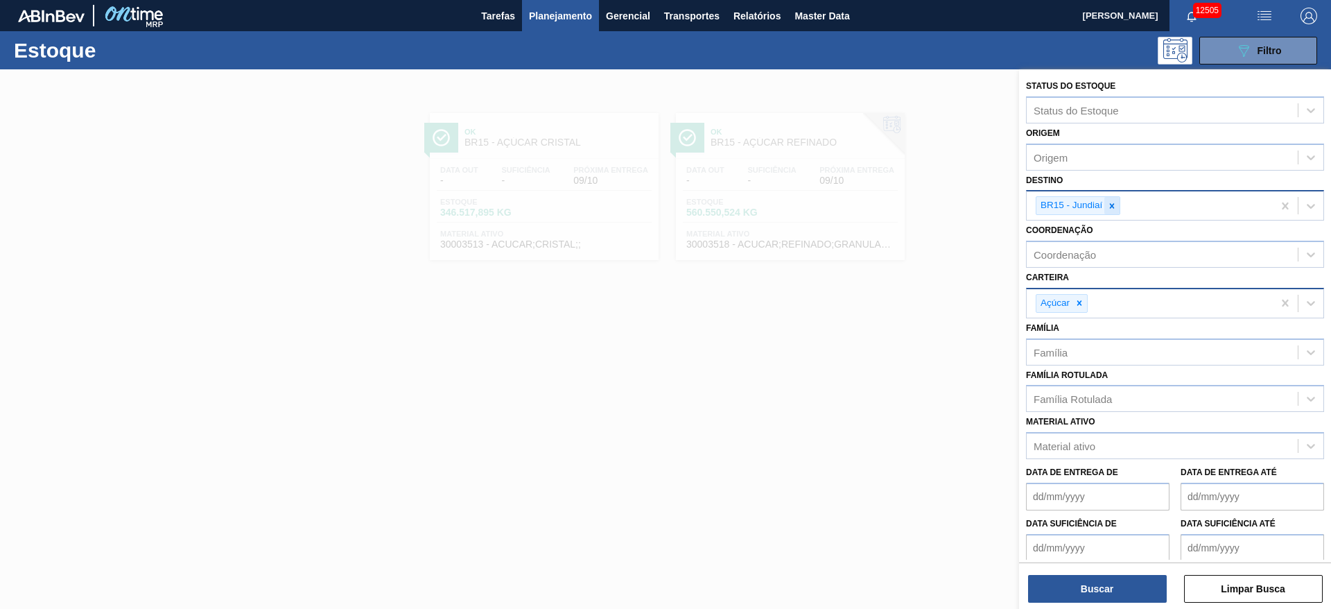
click at [1118, 209] on div at bounding box center [1112, 205] width 15 height 17
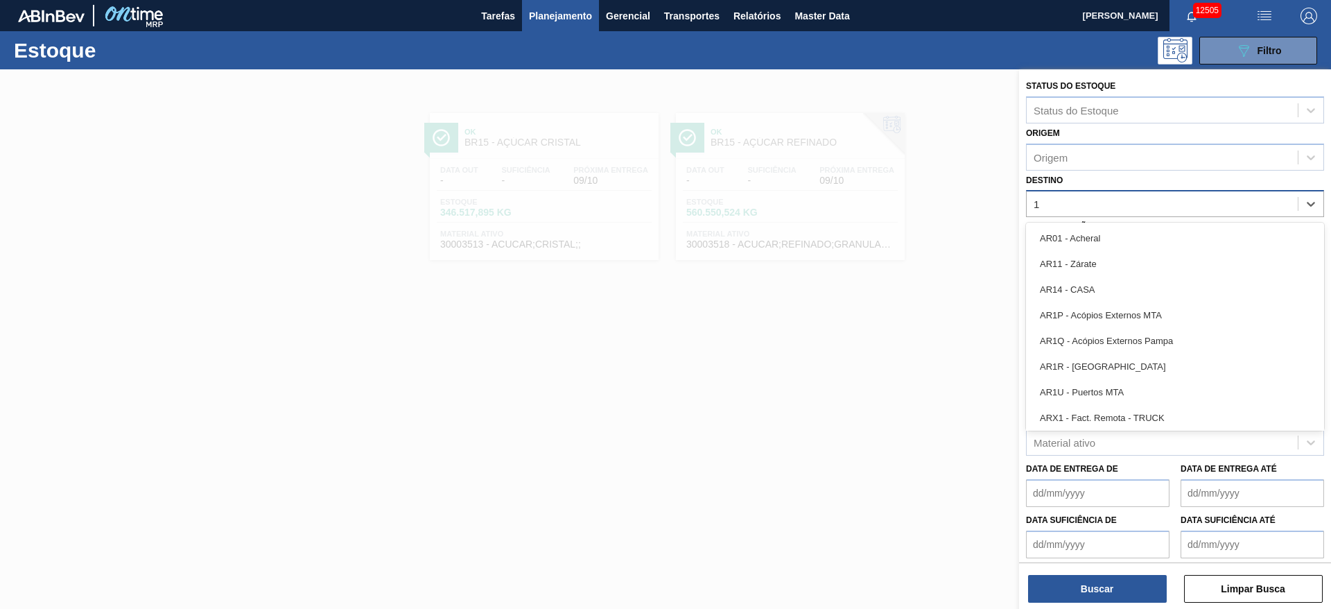
type input "19"
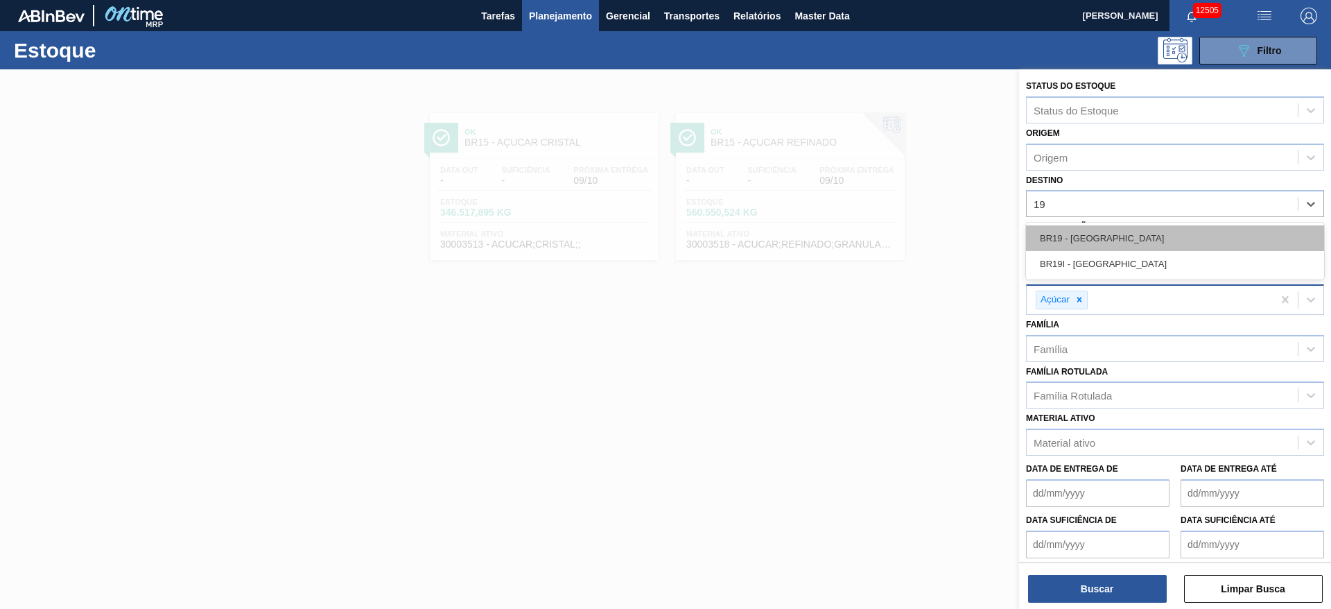
click at [1088, 230] on div "BR19 - Nova Rio" at bounding box center [1175, 238] width 298 height 26
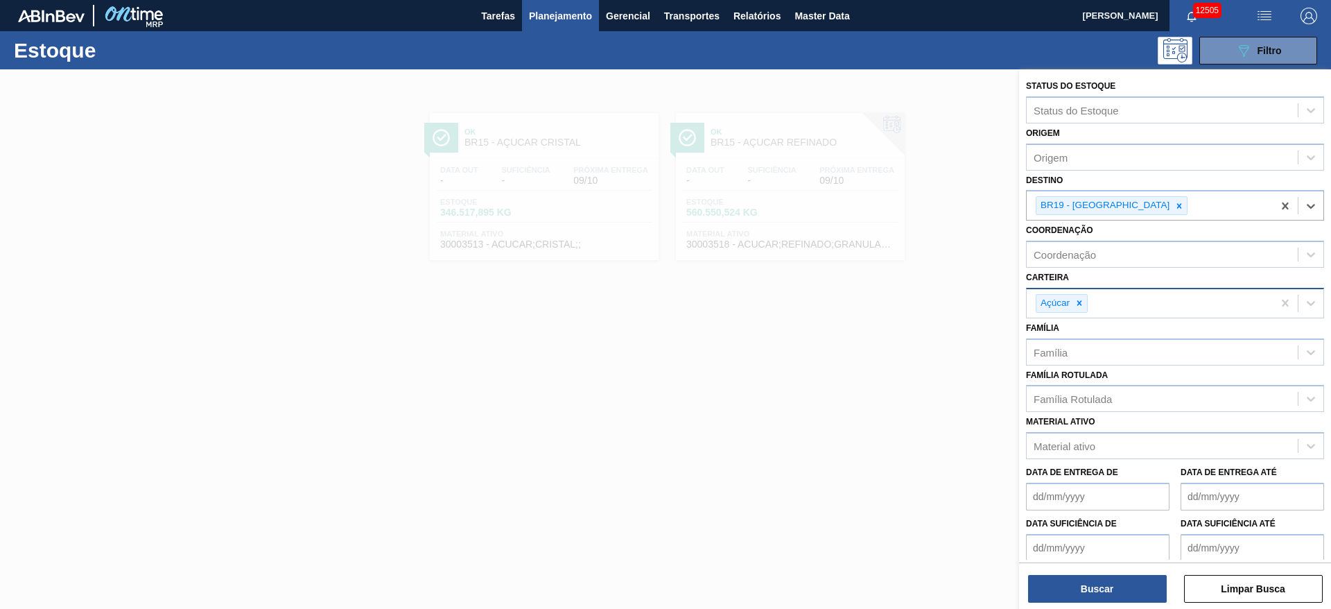
click at [1090, 568] on div "Buscar Limpar Busca" at bounding box center [1175, 581] width 312 height 39
click at [1093, 571] on div "Buscar Limpar Busca" at bounding box center [1175, 581] width 312 height 39
click at [1098, 576] on button "Buscar" at bounding box center [1097, 589] width 139 height 28
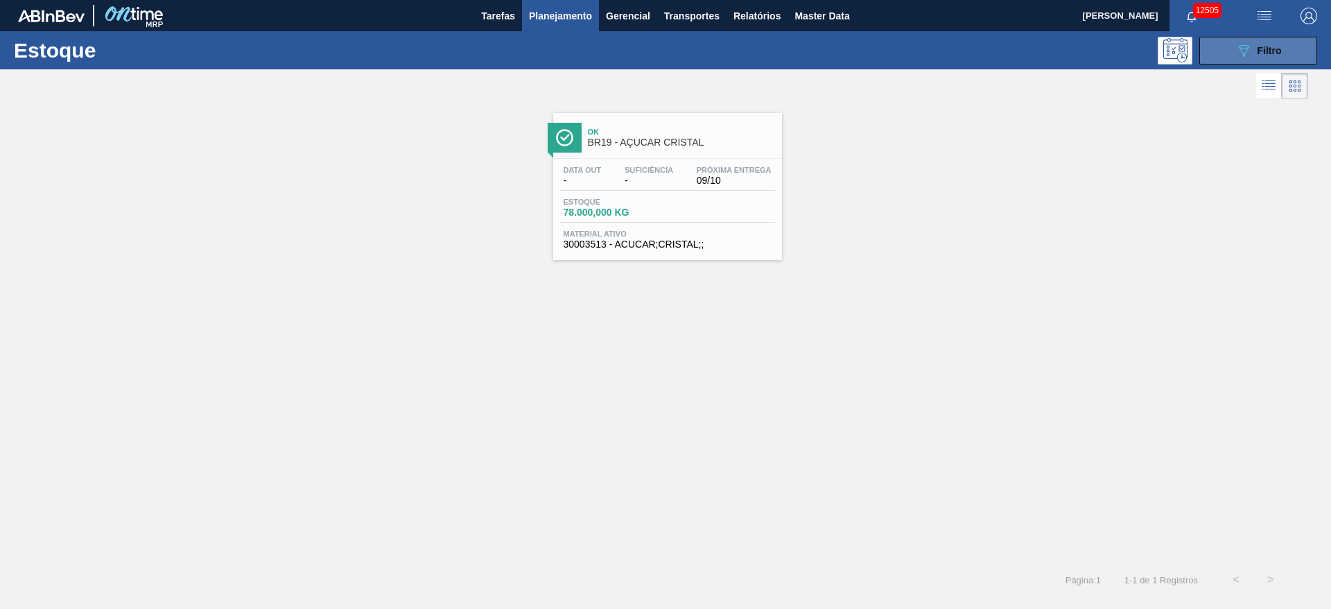
click at [1227, 37] on button "089F7B8B-B2A5-4AFE-B5C0-19BA573D28AC Filtro" at bounding box center [1259, 51] width 118 height 28
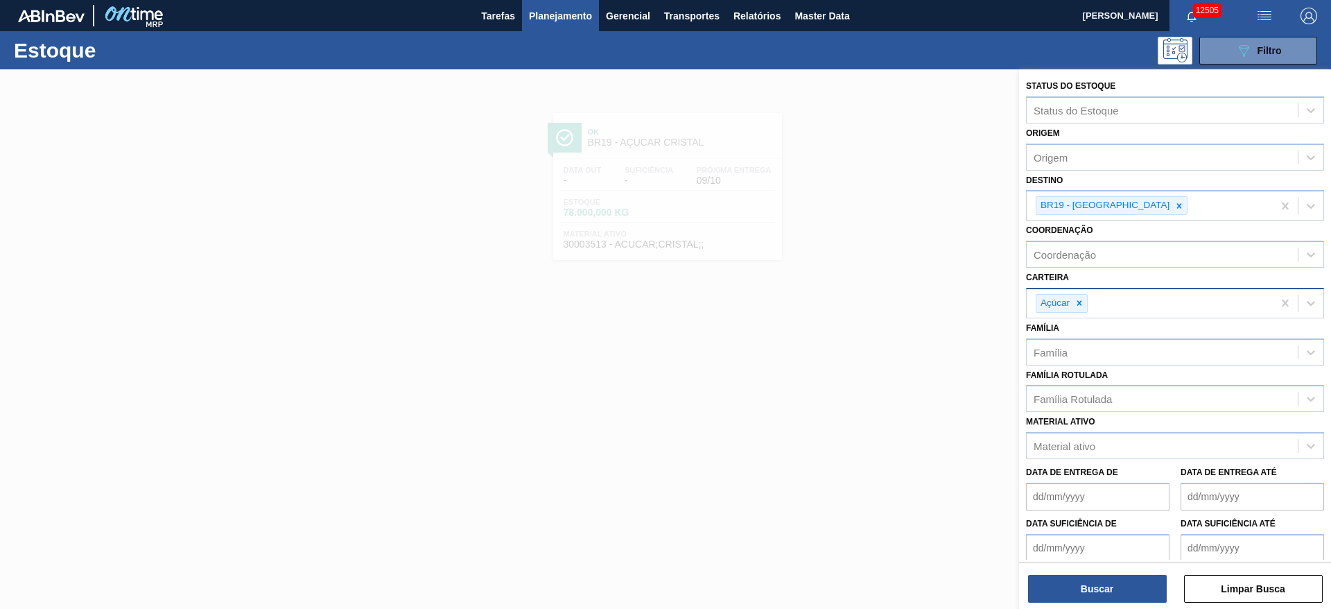
click at [926, 184] on div at bounding box center [665, 373] width 1331 height 609
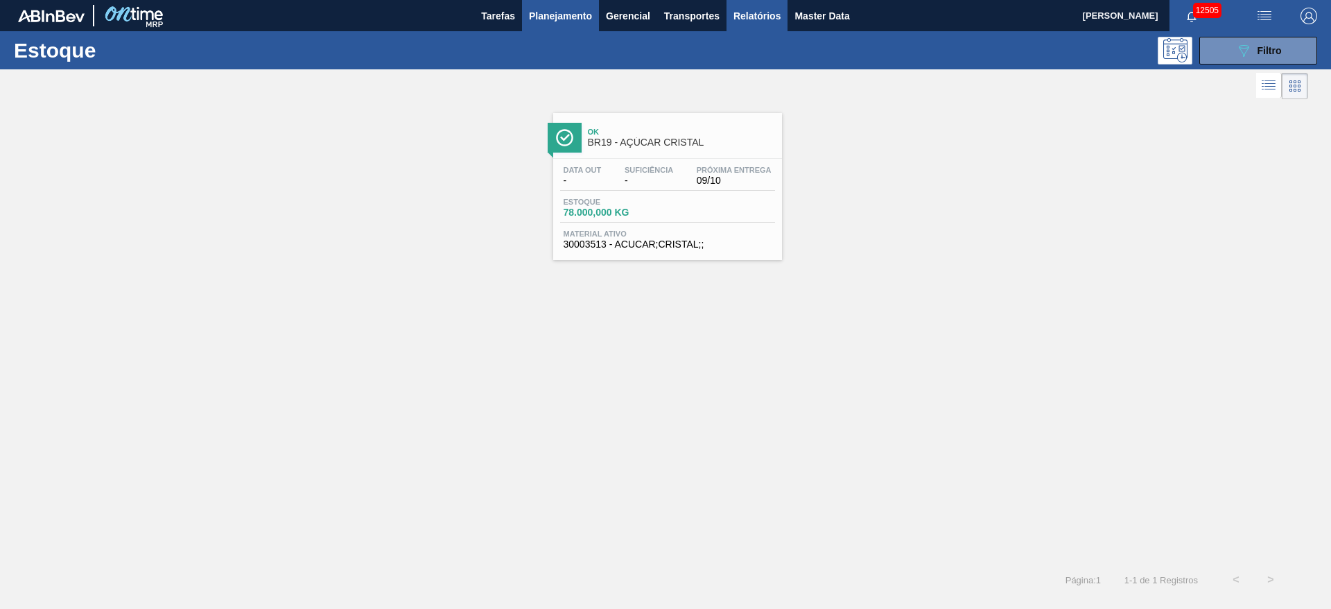
click at [745, 20] on span "Relatórios" at bounding box center [757, 16] width 47 height 17
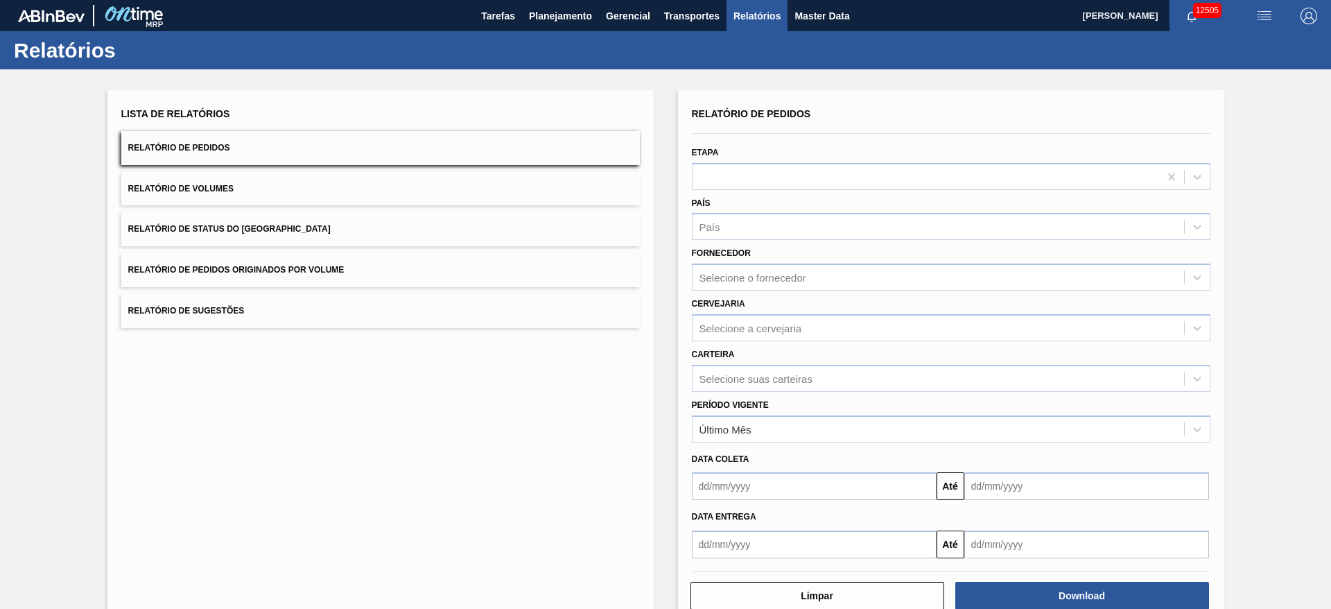
click at [304, 219] on button "Relatório de Status do Estoque" at bounding box center [380, 229] width 519 height 34
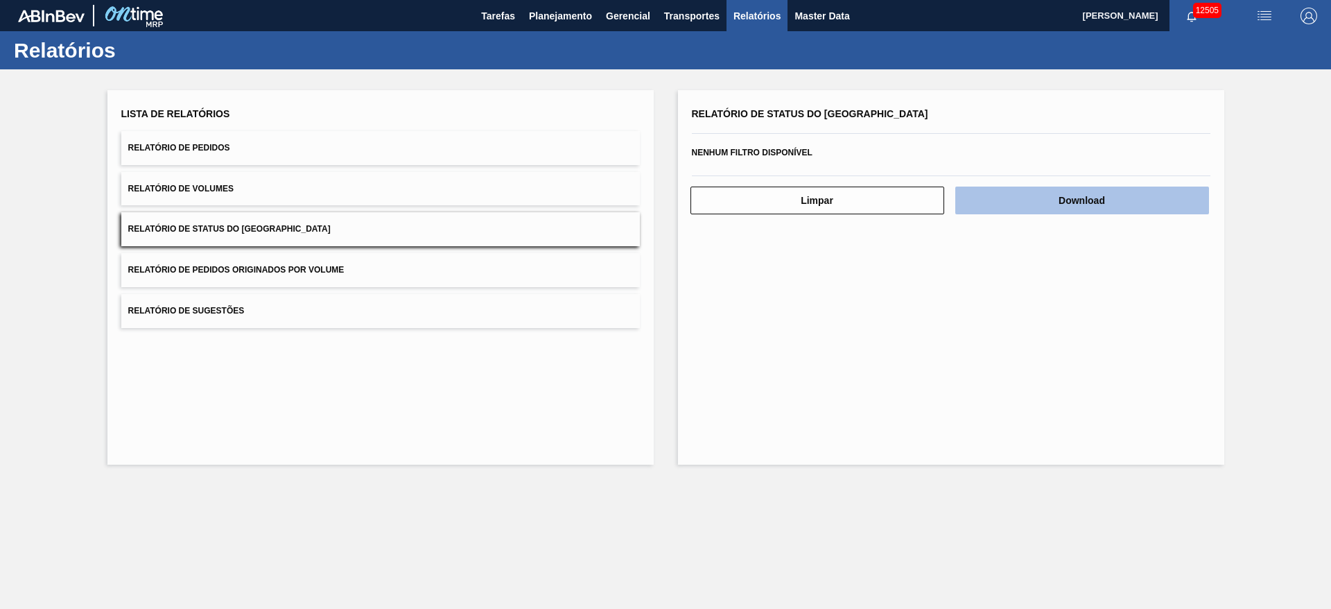
click at [1055, 205] on button "Download" at bounding box center [1082, 201] width 254 height 28
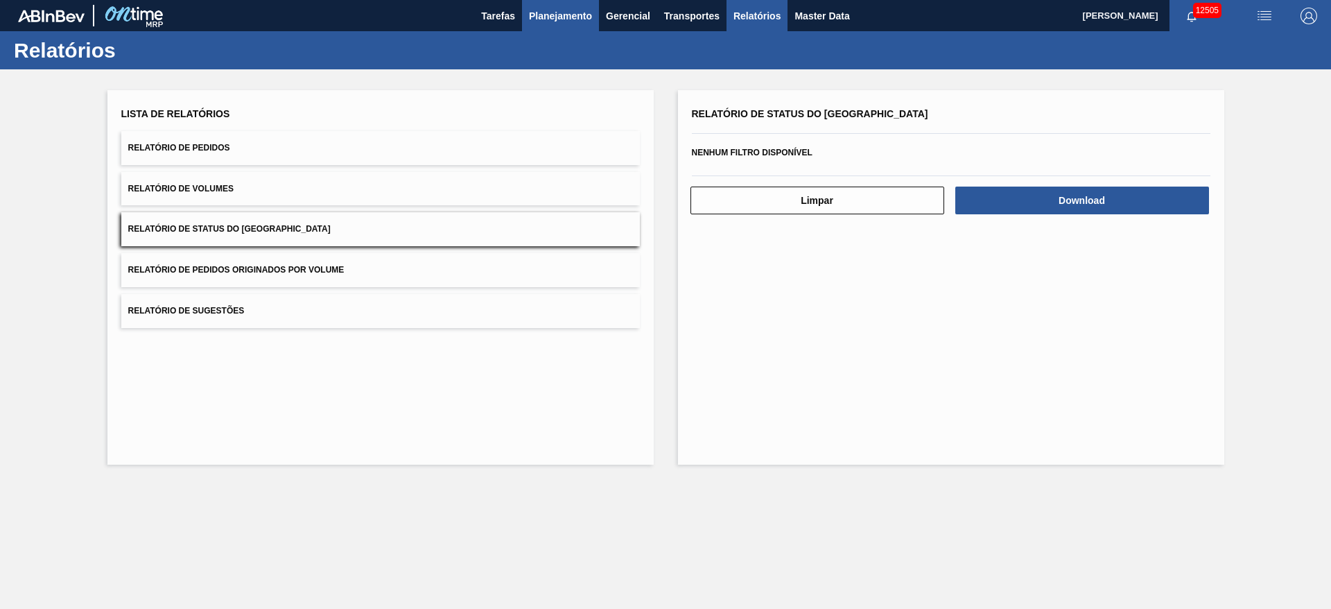
click at [595, 25] on button "Planejamento" at bounding box center [560, 15] width 77 height 31
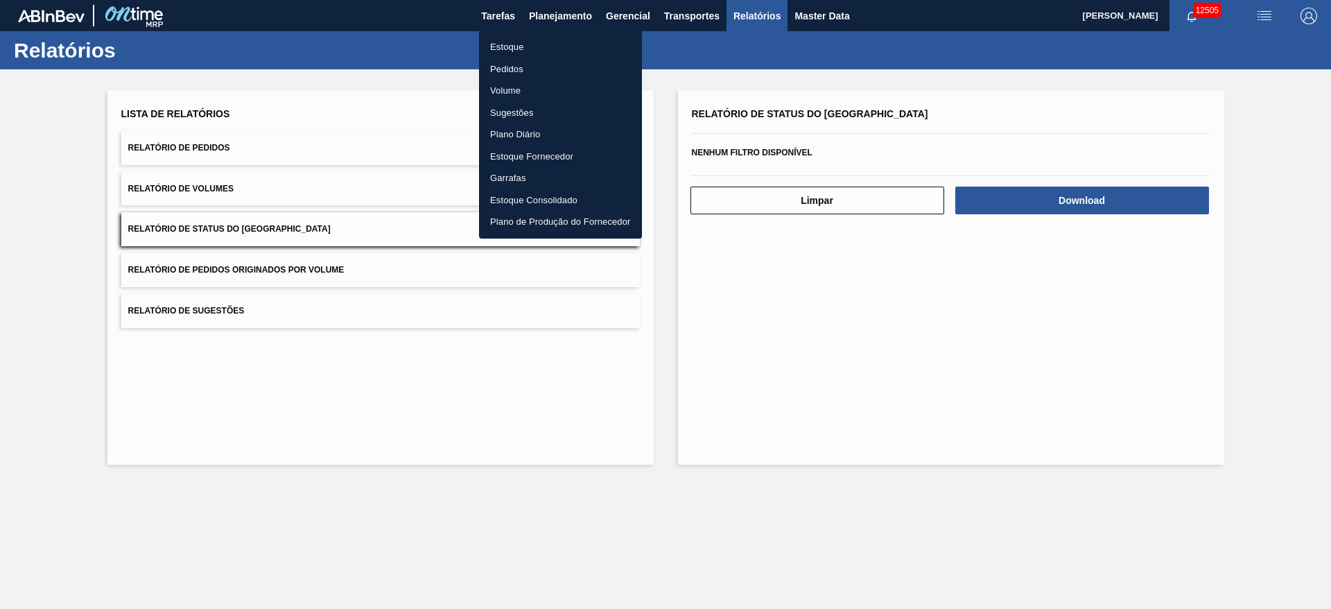
click at [561, 45] on li "Estoque" at bounding box center [560, 47] width 163 height 22
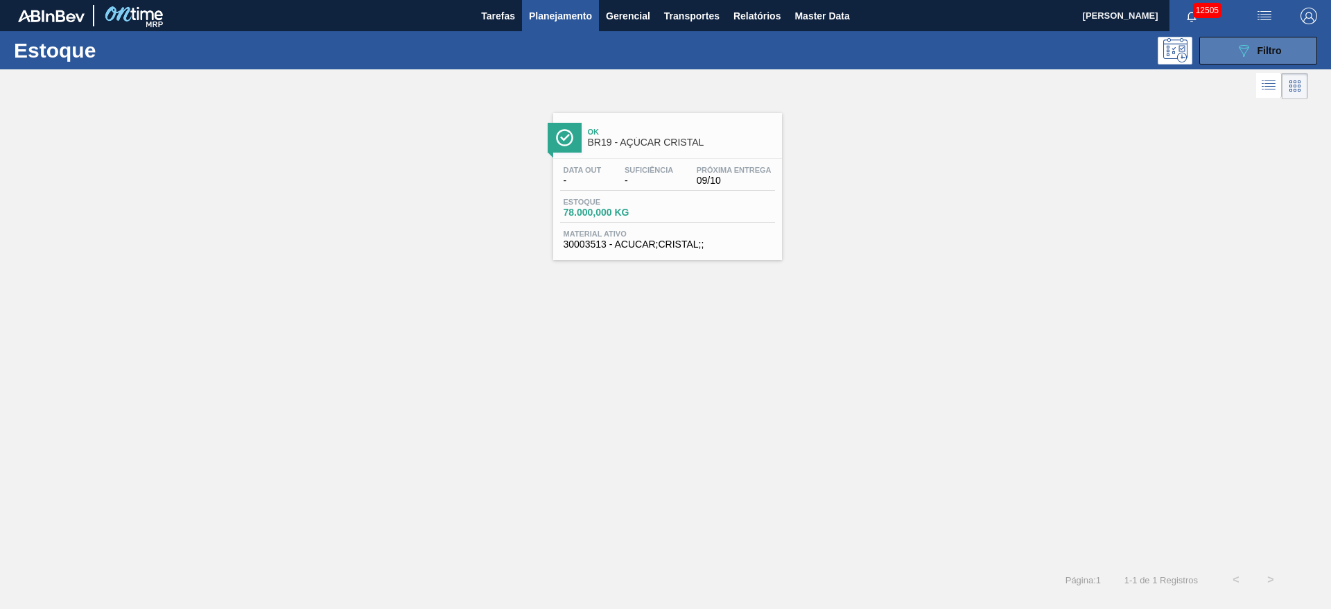
click at [1222, 46] on button "089F7B8B-B2A5-4AFE-B5C0-19BA573D28AC Filtro" at bounding box center [1259, 51] width 118 height 28
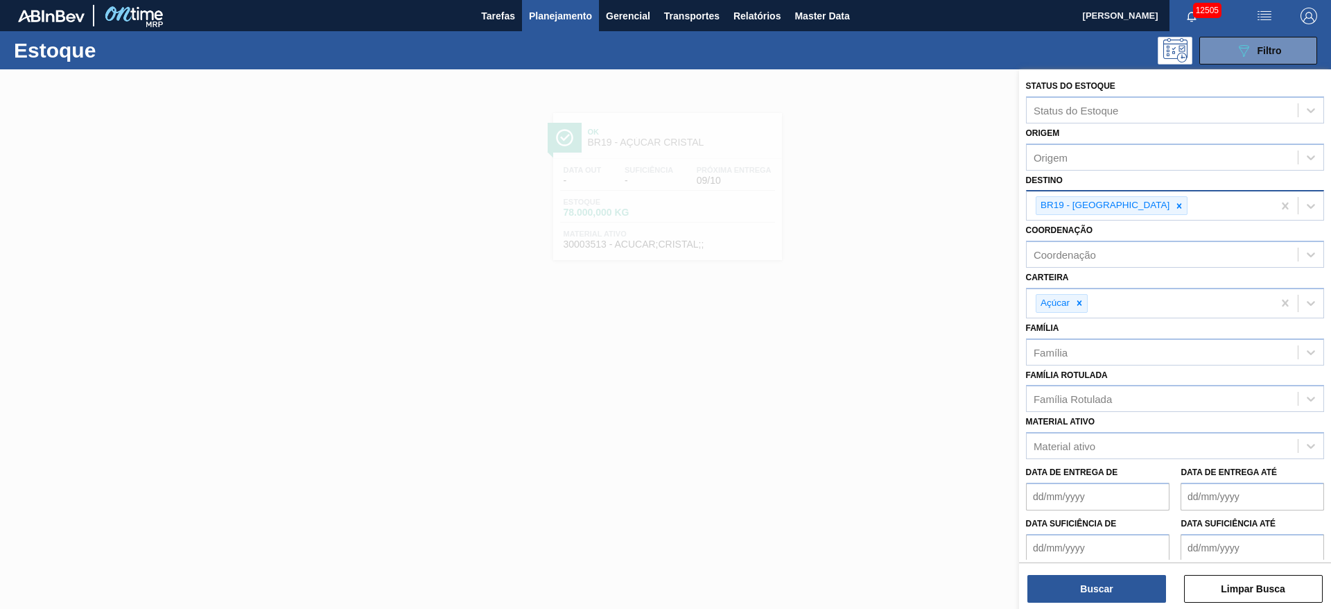
click at [1175, 206] on icon at bounding box center [1180, 206] width 10 height 10
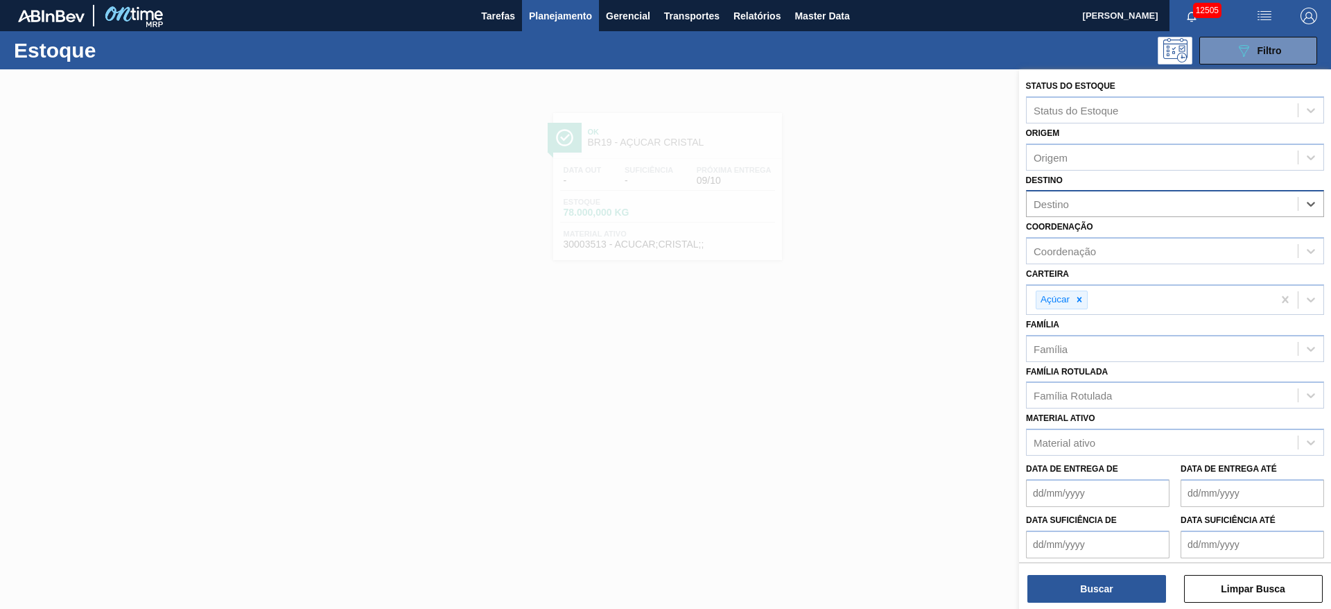
click at [1121, 206] on div "Destino" at bounding box center [1162, 204] width 271 height 20
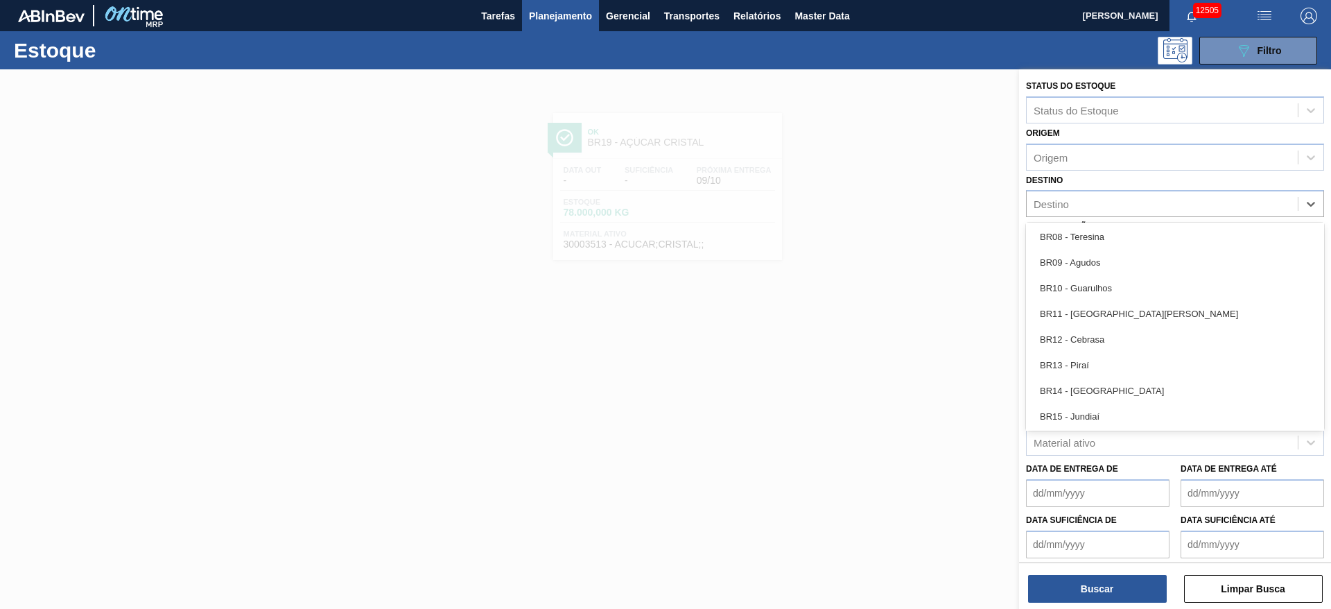
scroll to position [1040, 0]
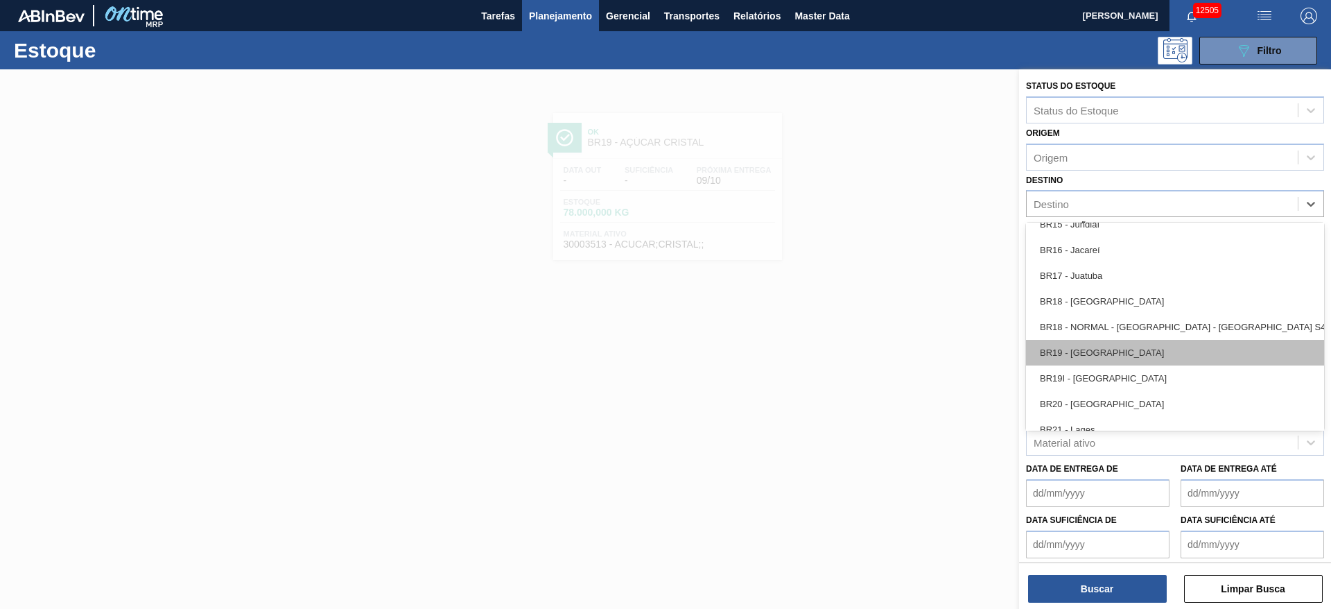
click at [1099, 362] on div "BR19 - [GEOGRAPHIC_DATA]" at bounding box center [1175, 353] width 298 height 26
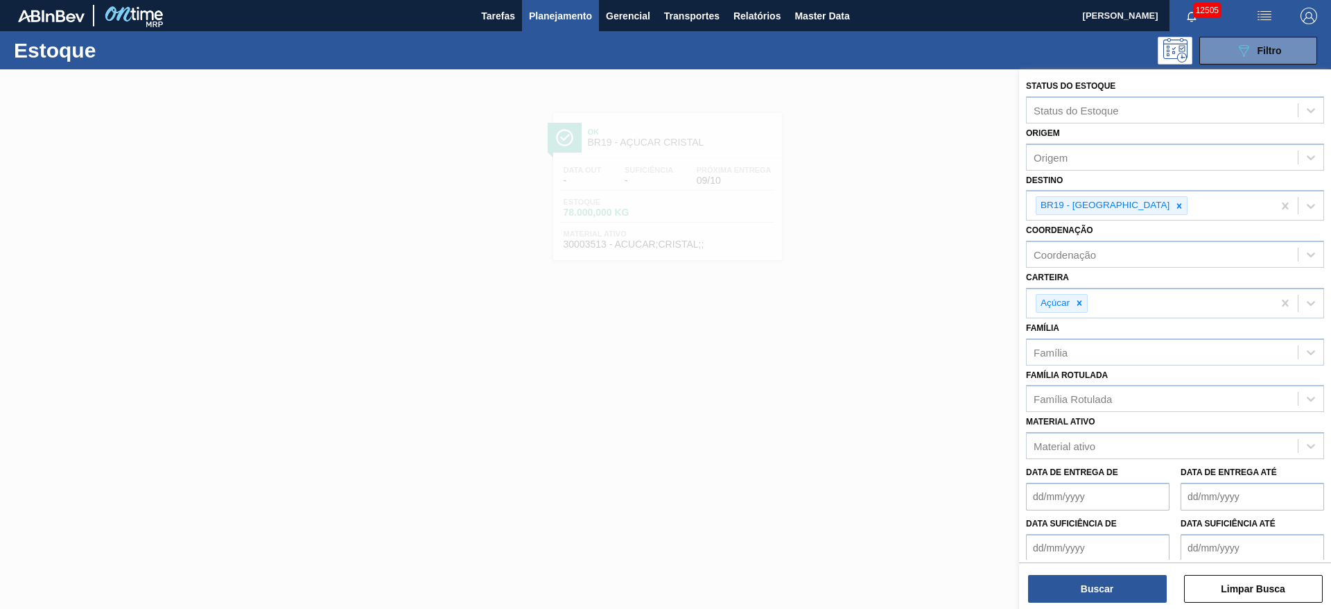
click at [905, 435] on div at bounding box center [665, 373] width 1331 height 609
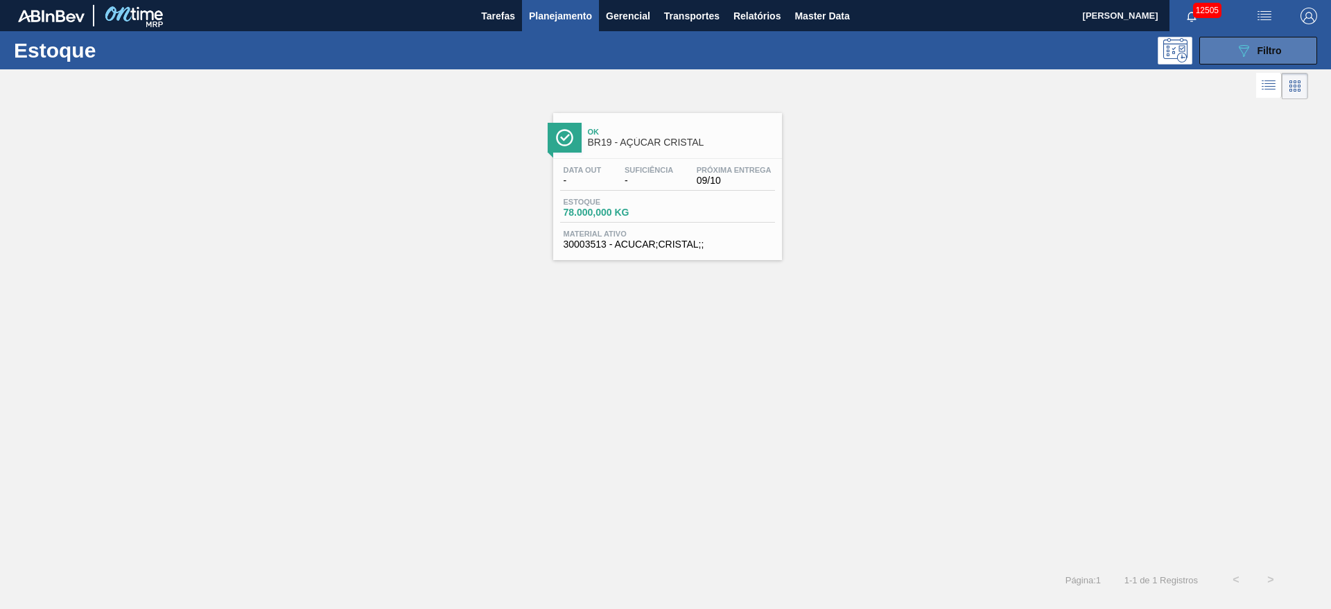
click at [1272, 51] on span "Filtro" at bounding box center [1270, 50] width 24 height 11
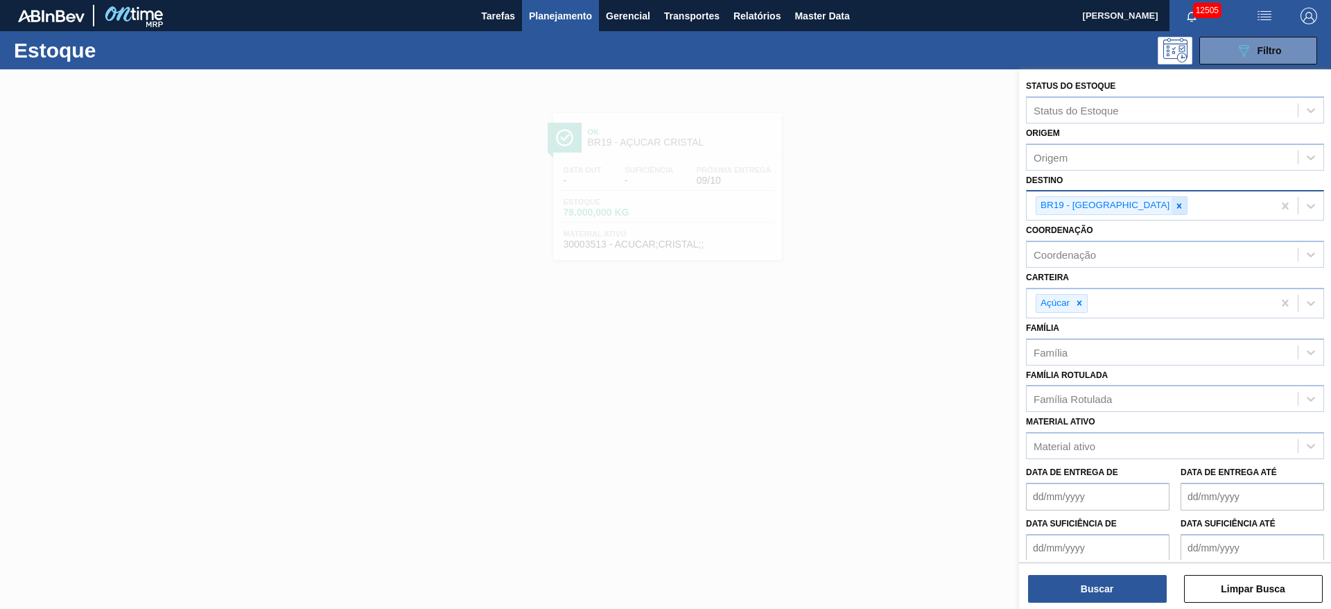
click at [1175, 208] on icon at bounding box center [1180, 206] width 10 height 10
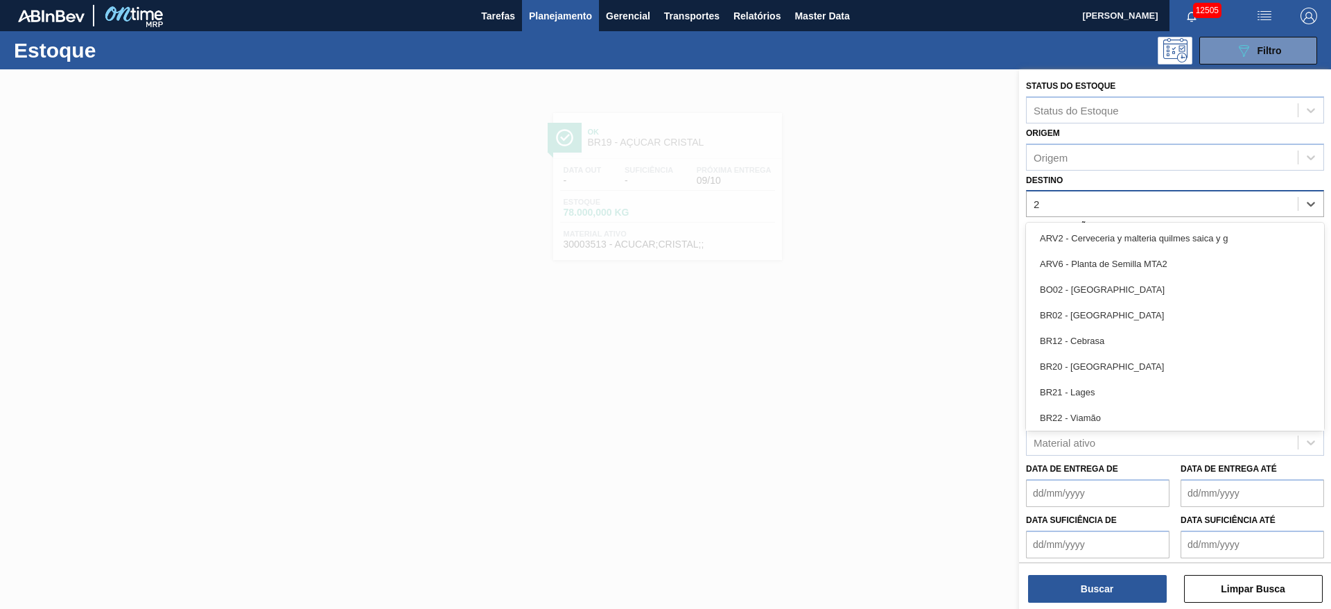
type input "2"
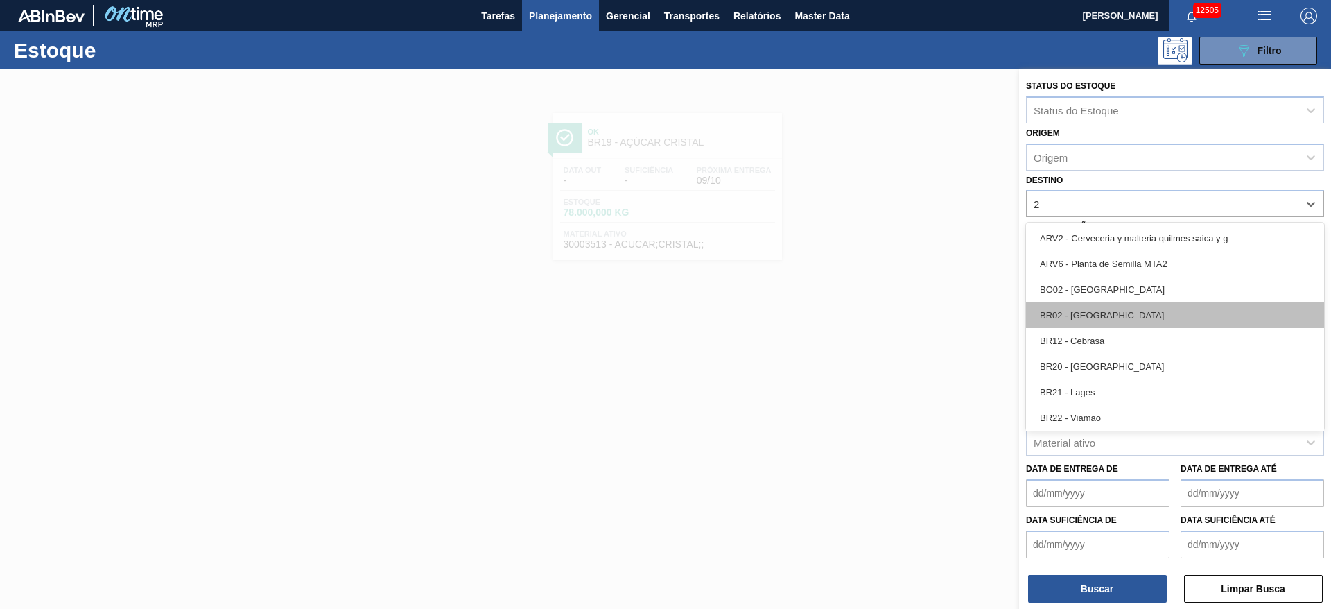
click at [1109, 323] on div "BR02 - Sergipe" at bounding box center [1175, 315] width 298 height 26
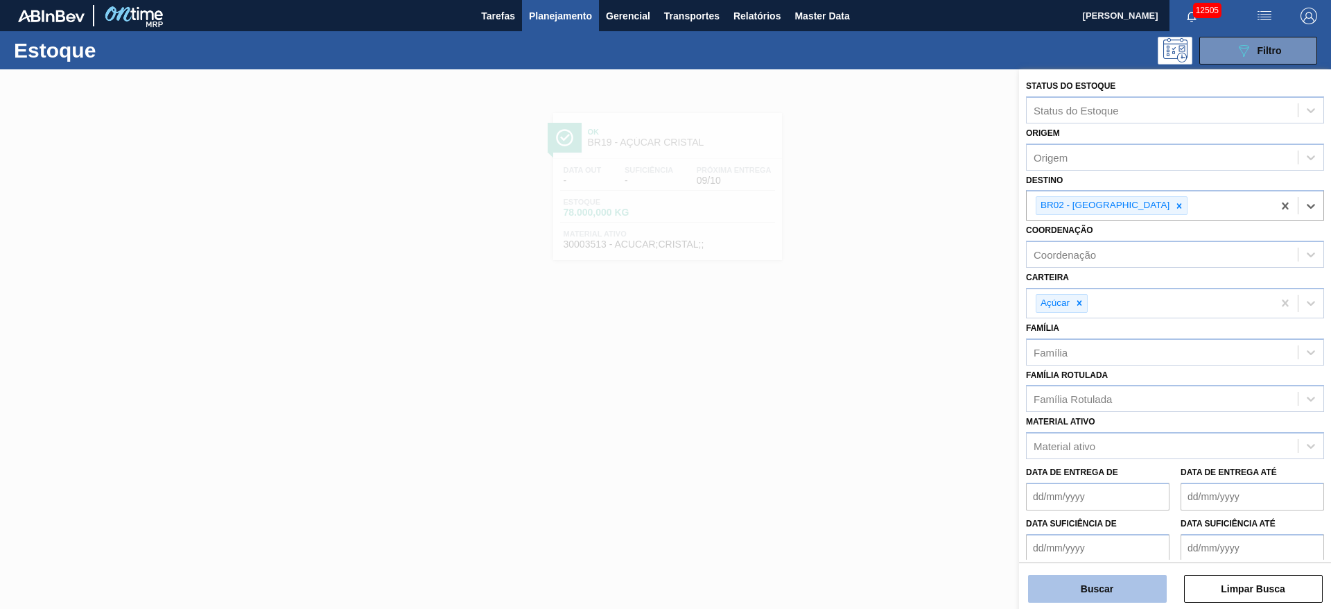
click at [1102, 586] on button "Buscar" at bounding box center [1097, 589] width 139 height 28
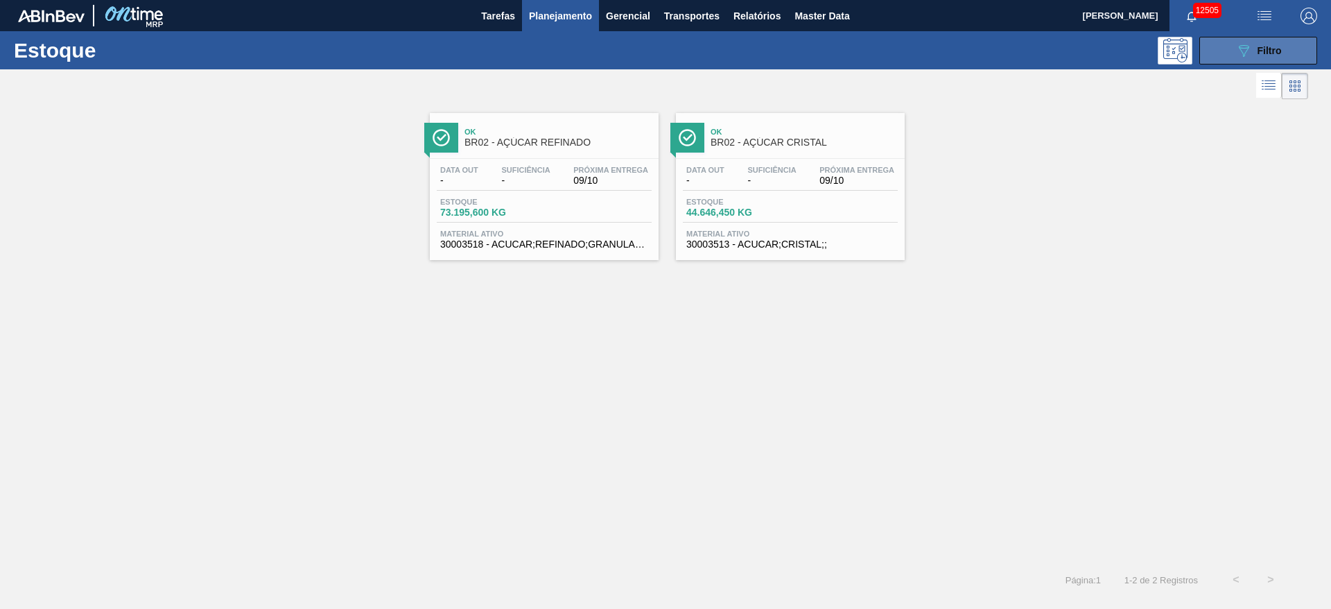
click at [1229, 42] on button "089F7B8B-B2A5-4AFE-B5C0-19BA573D28AC Filtro" at bounding box center [1259, 51] width 118 height 28
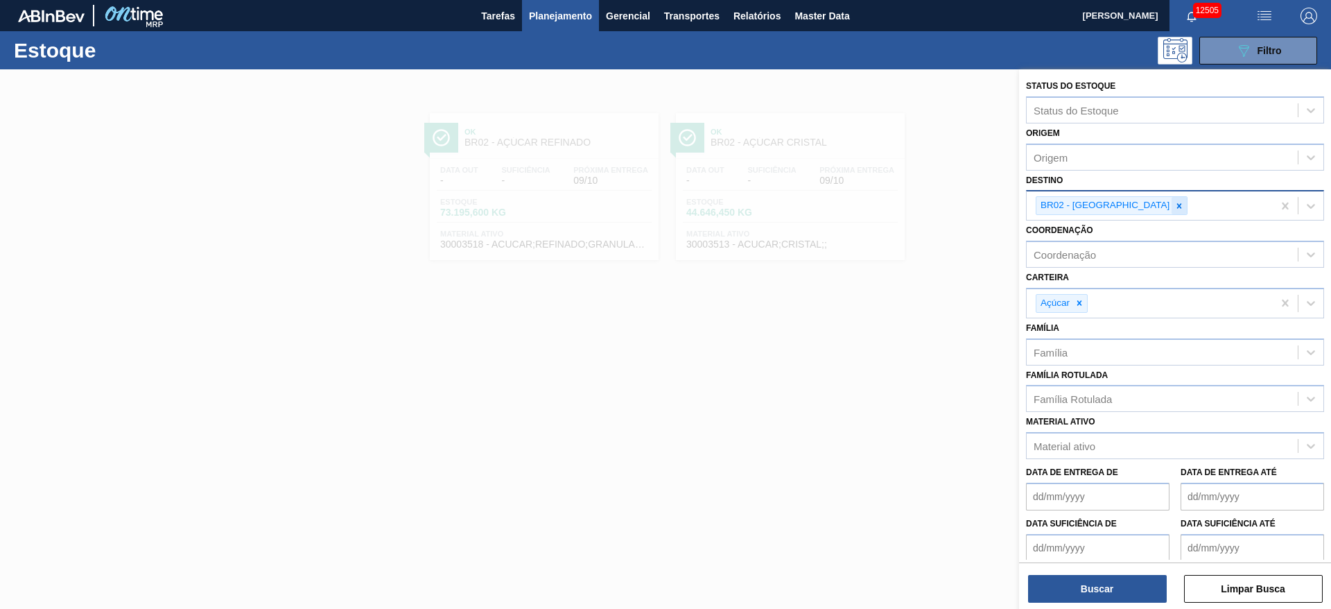
click at [1172, 197] on div at bounding box center [1179, 205] width 15 height 17
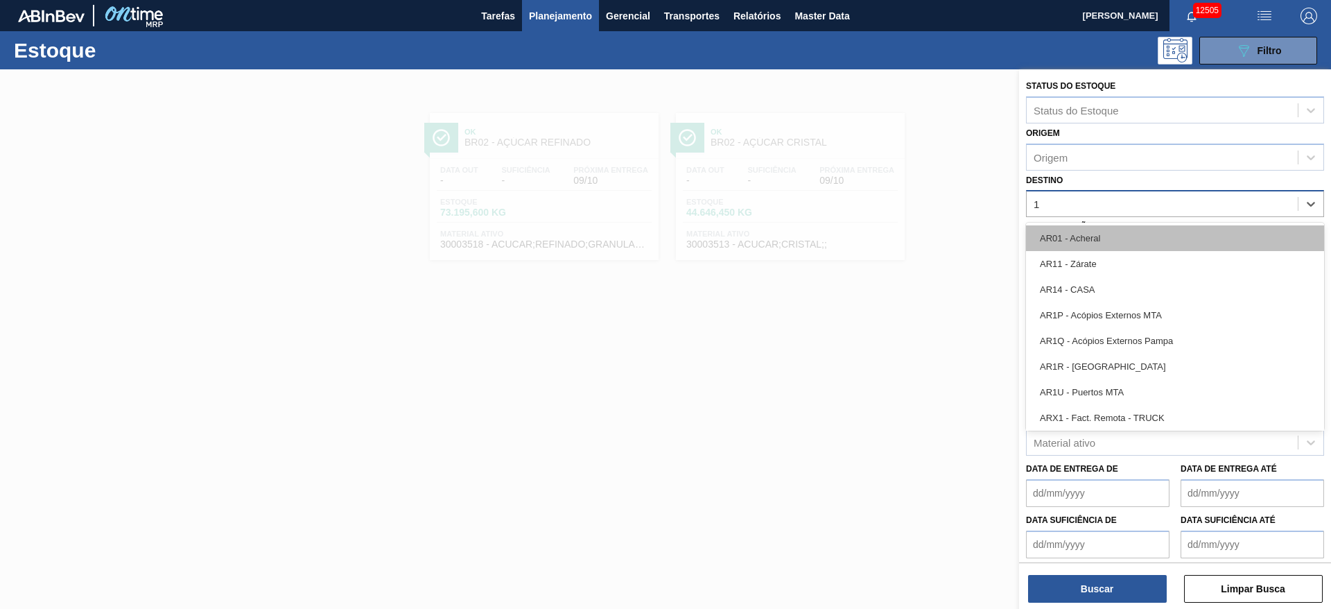
type input "18"
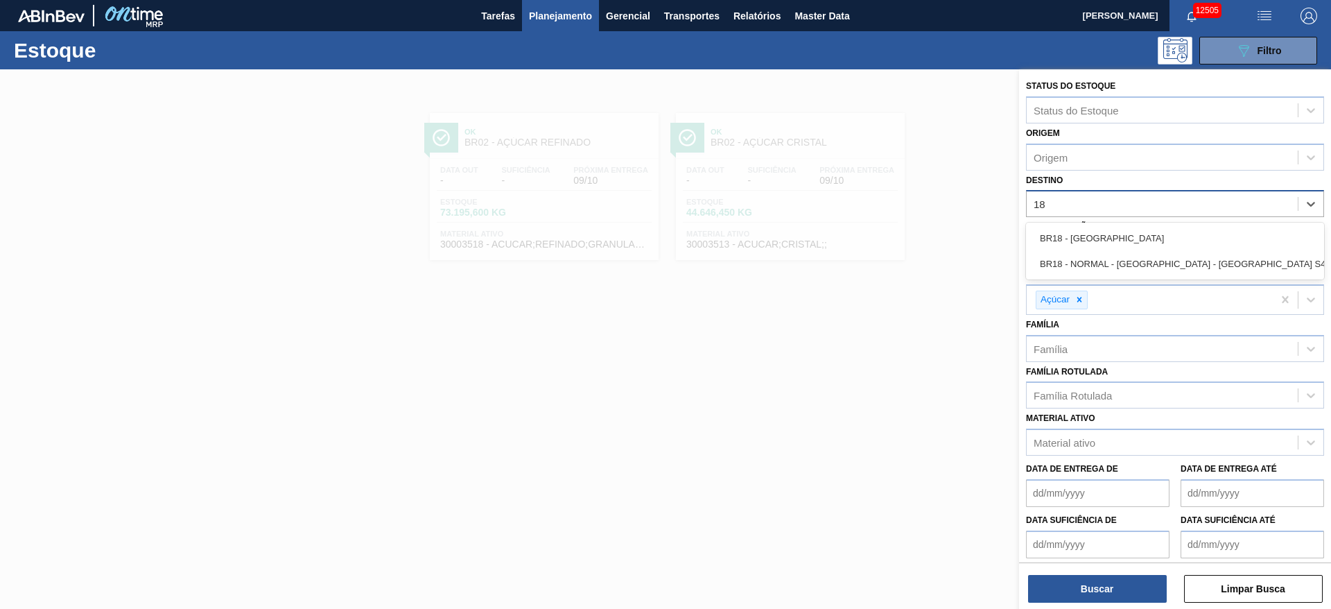
click at [1087, 233] on div "BR18 - [GEOGRAPHIC_DATA]" at bounding box center [1175, 238] width 298 height 26
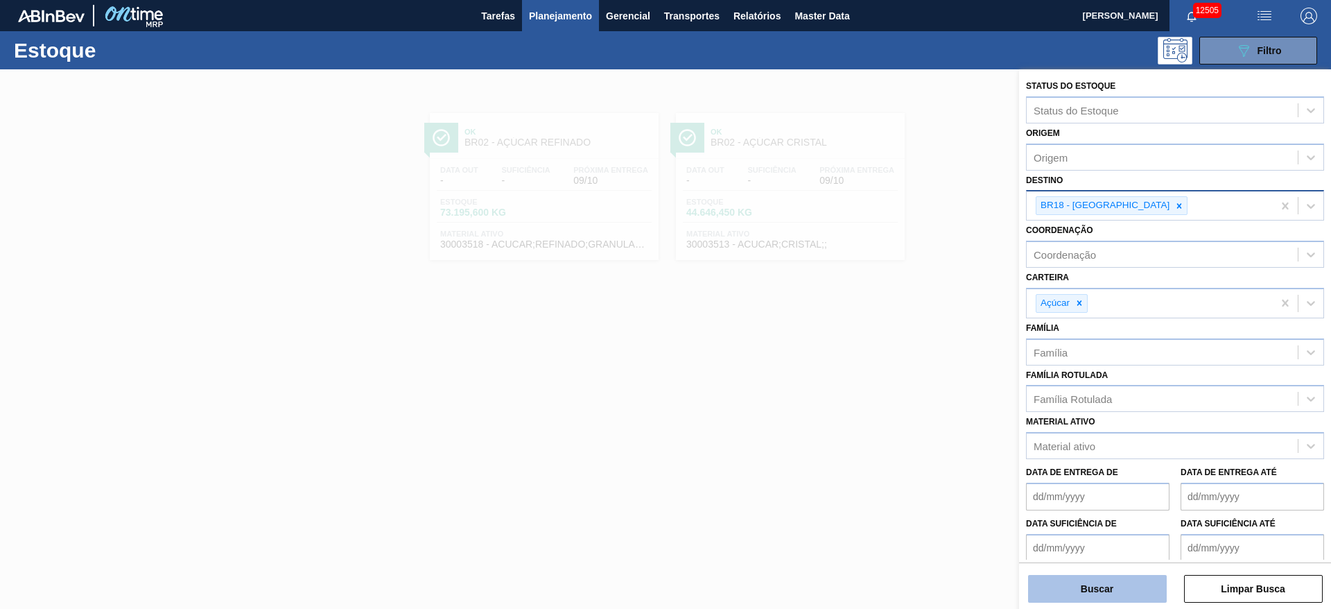
click at [1123, 588] on button "Buscar" at bounding box center [1097, 589] width 139 height 28
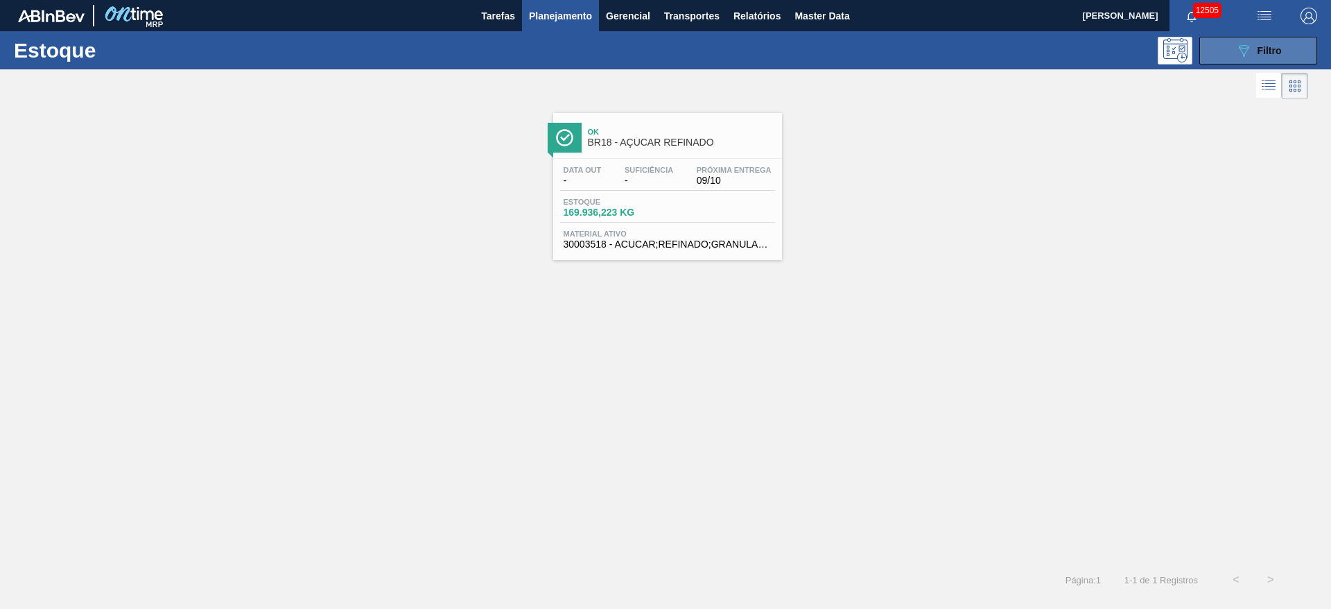
click at [1226, 52] on button "089F7B8B-B2A5-4AFE-B5C0-19BA573D28AC Filtro" at bounding box center [1259, 51] width 118 height 28
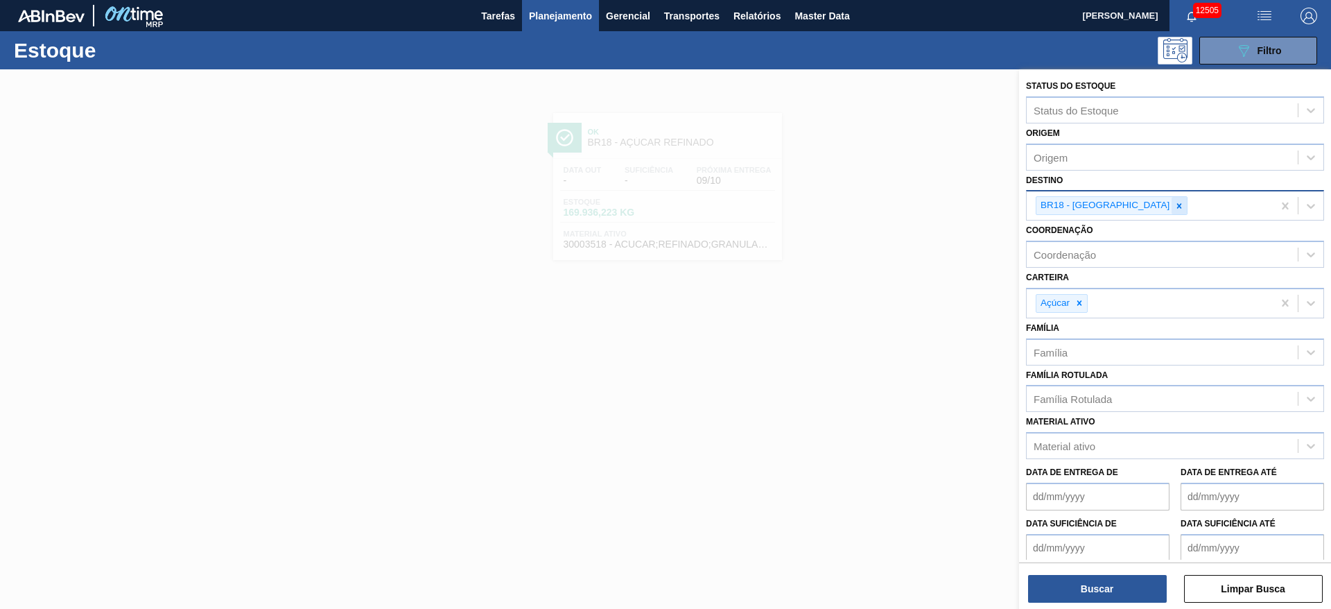
click at [1175, 206] on icon at bounding box center [1180, 206] width 10 height 10
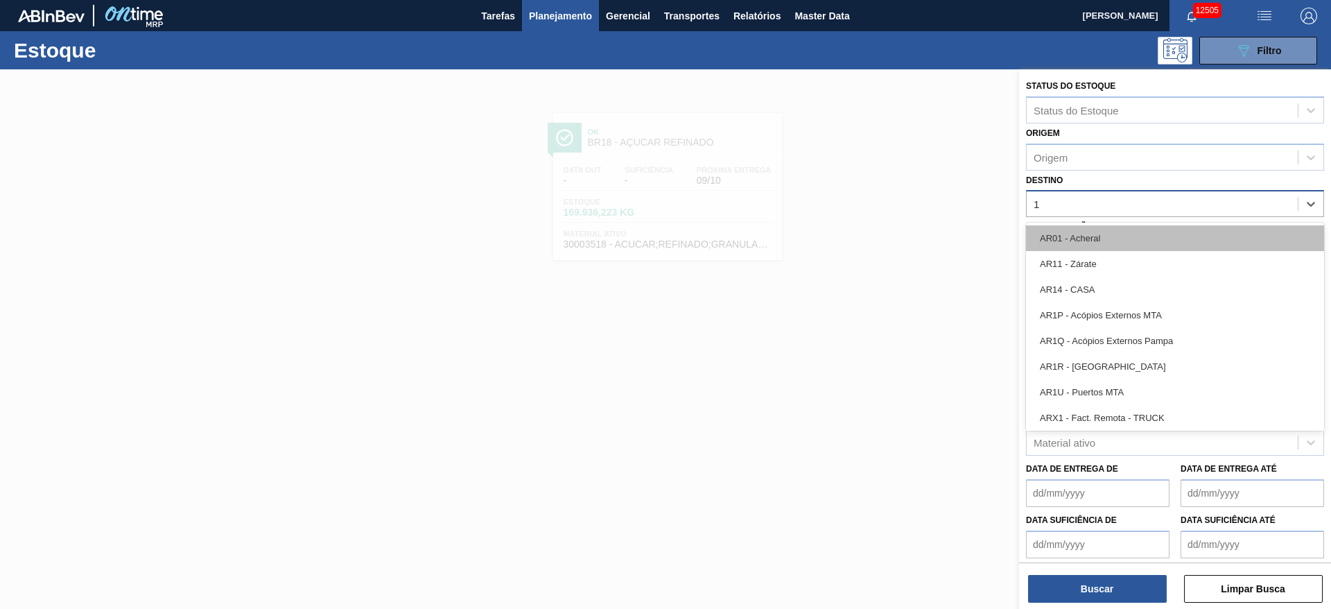
type input "12"
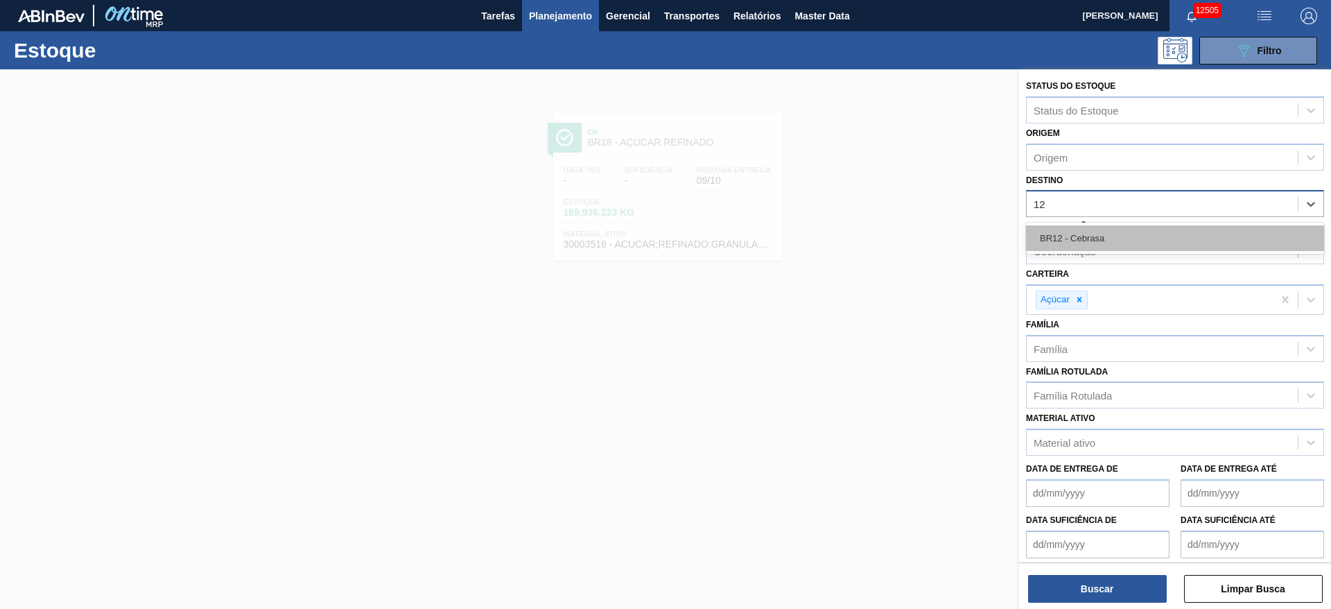
click at [1110, 241] on div "BR12 - Cebrasa" at bounding box center [1175, 238] width 298 height 26
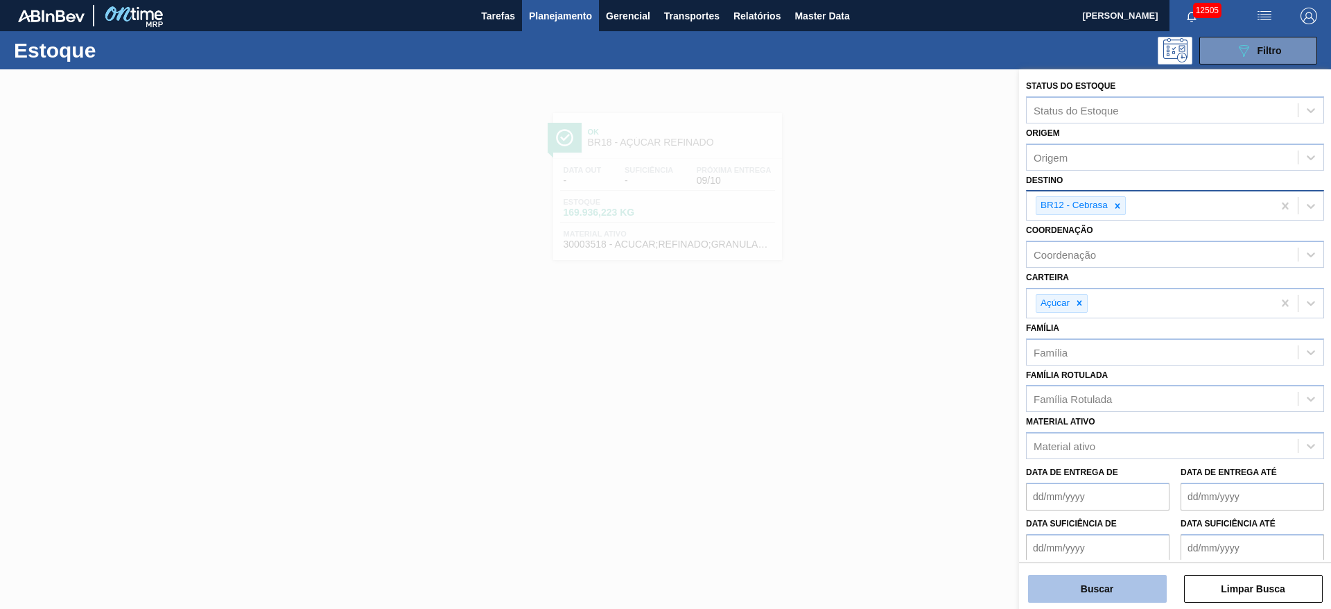
click at [1085, 578] on button "Buscar" at bounding box center [1097, 589] width 139 height 28
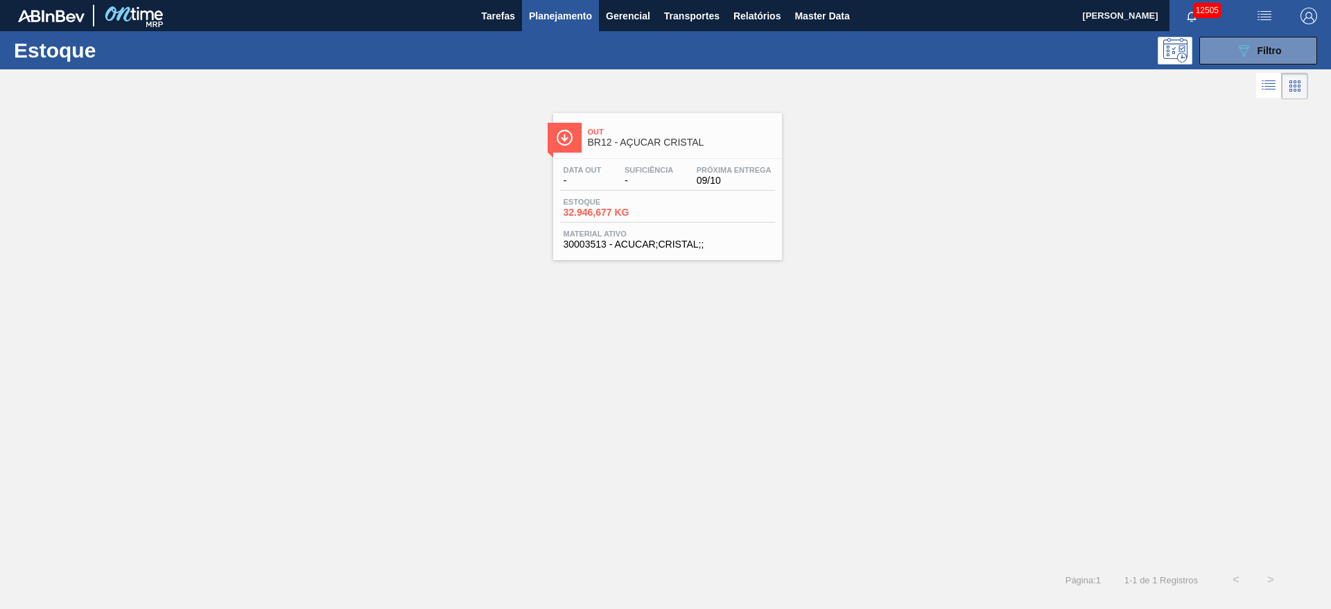
click at [535, 16] on span "Planejamento" at bounding box center [560, 16] width 63 height 17
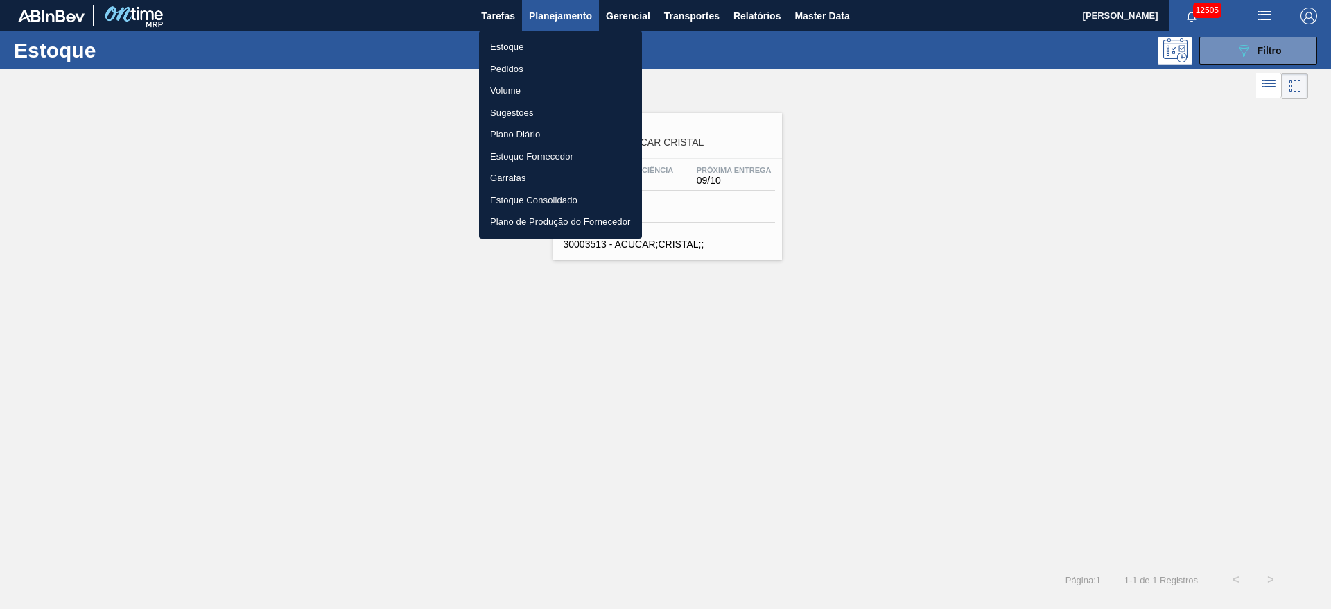
click at [545, 71] on li "Pedidos" at bounding box center [560, 69] width 163 height 22
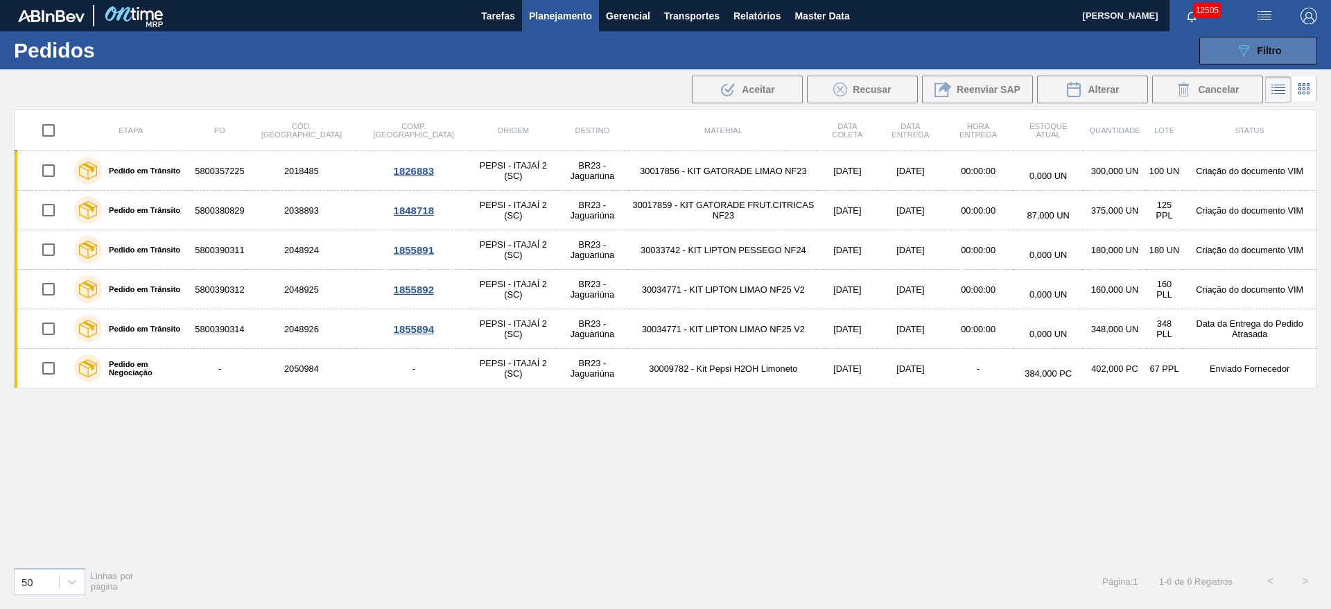
click at [1224, 53] on button "089F7B8B-B2A5-4AFE-B5C0-19BA573D28AC Filtro" at bounding box center [1259, 51] width 118 height 28
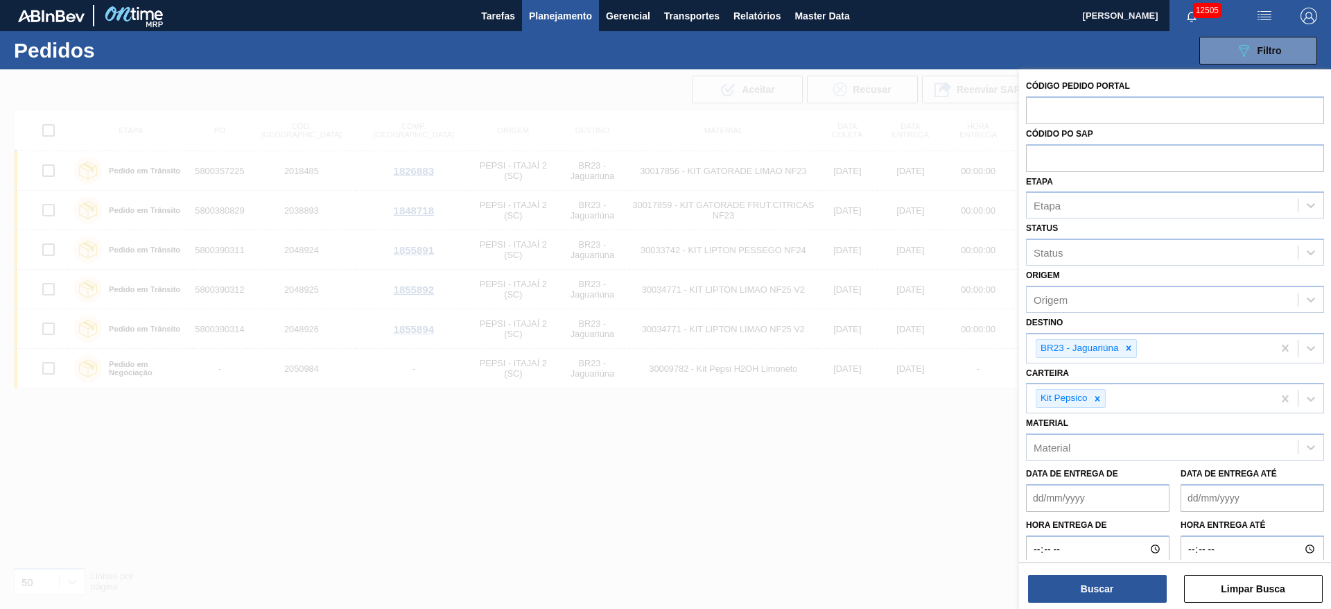
drag, startPoint x: 1132, startPoint y: 350, endPoint x: 1130, endPoint y: 365, distance: 15.3
click at [1132, 350] on icon at bounding box center [1129, 348] width 10 height 10
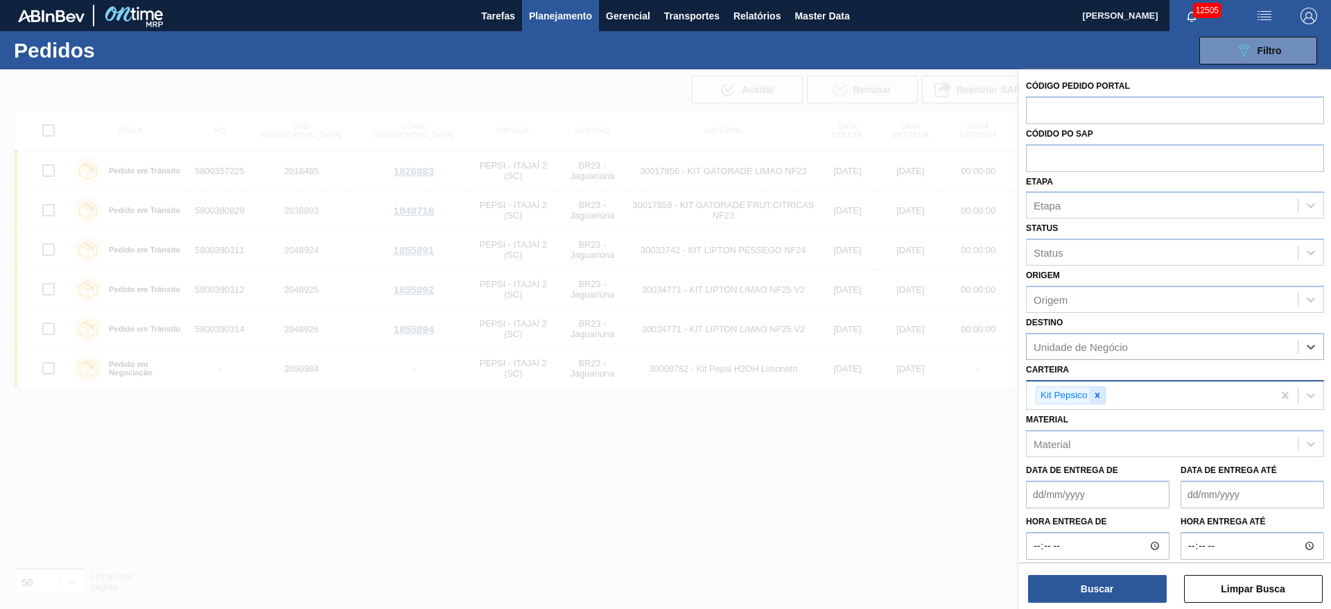
click at [1097, 403] on div "Kit Pepsico" at bounding box center [1150, 395] width 246 height 28
click at [1097, 403] on div at bounding box center [1097, 395] width 15 height 17
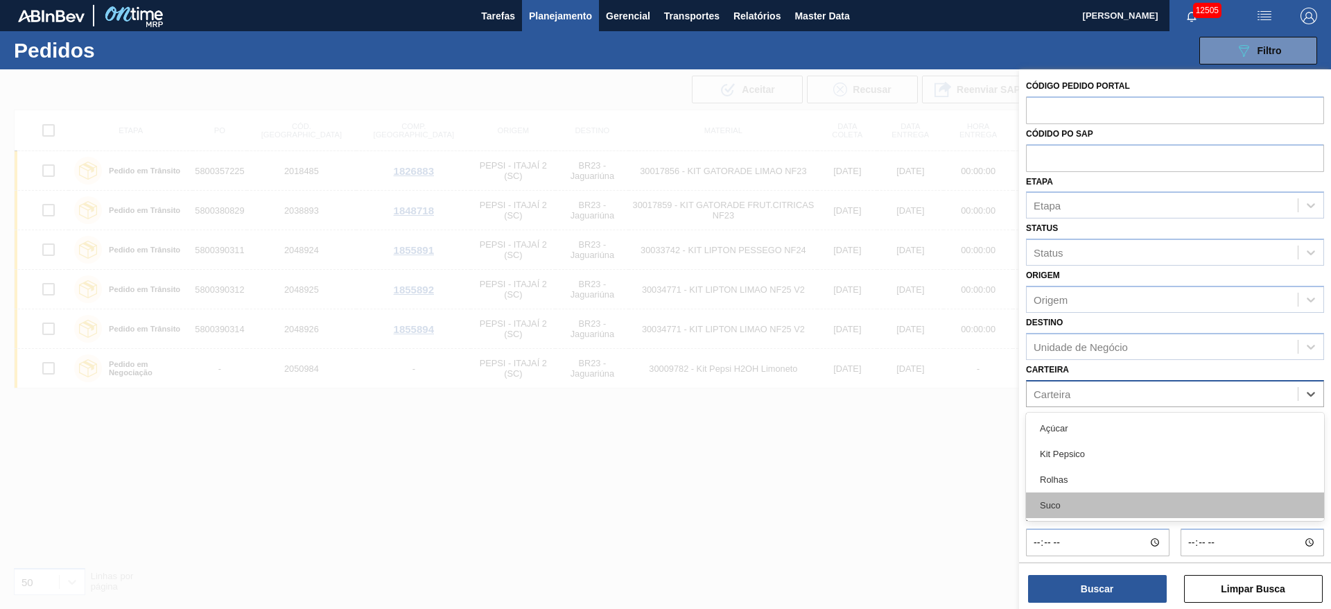
click at [1080, 504] on div "Suco" at bounding box center [1175, 505] width 298 height 26
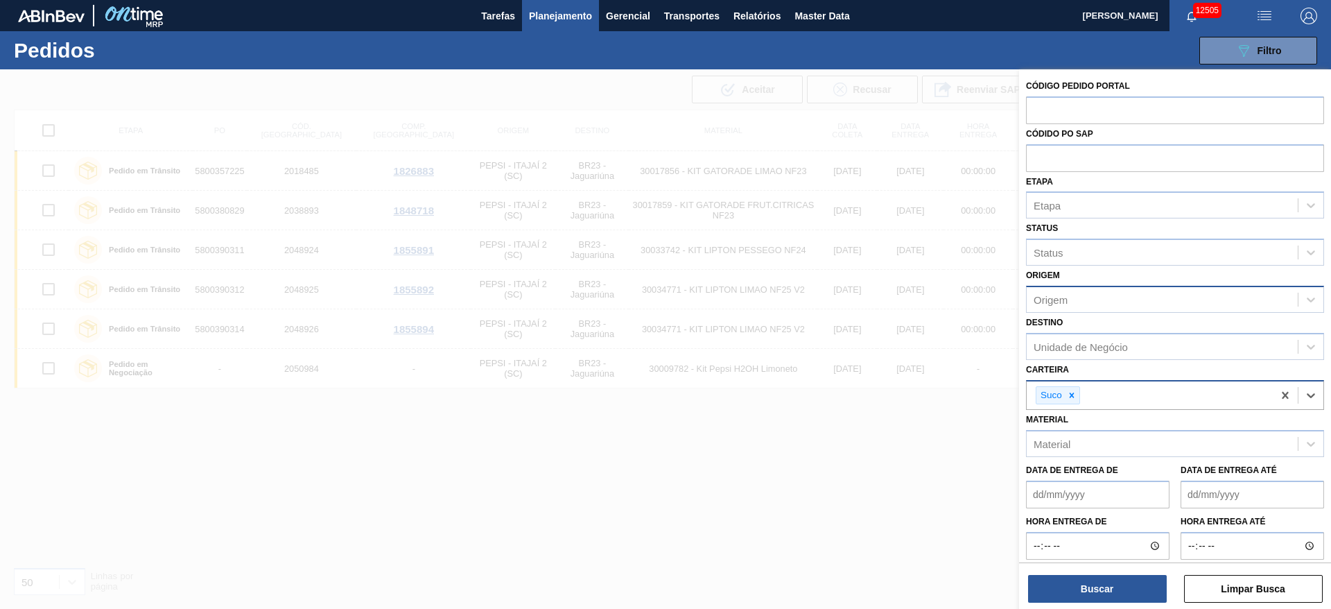
click at [1095, 311] on div "Origem" at bounding box center [1175, 299] width 298 height 27
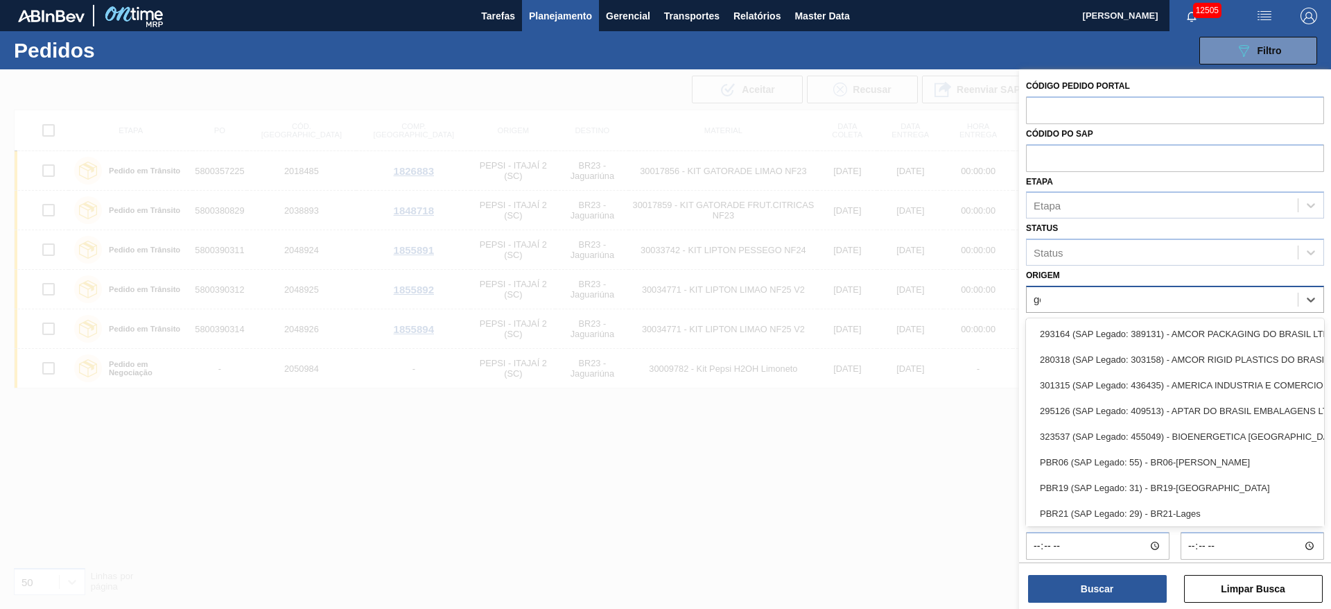
type input "gold"
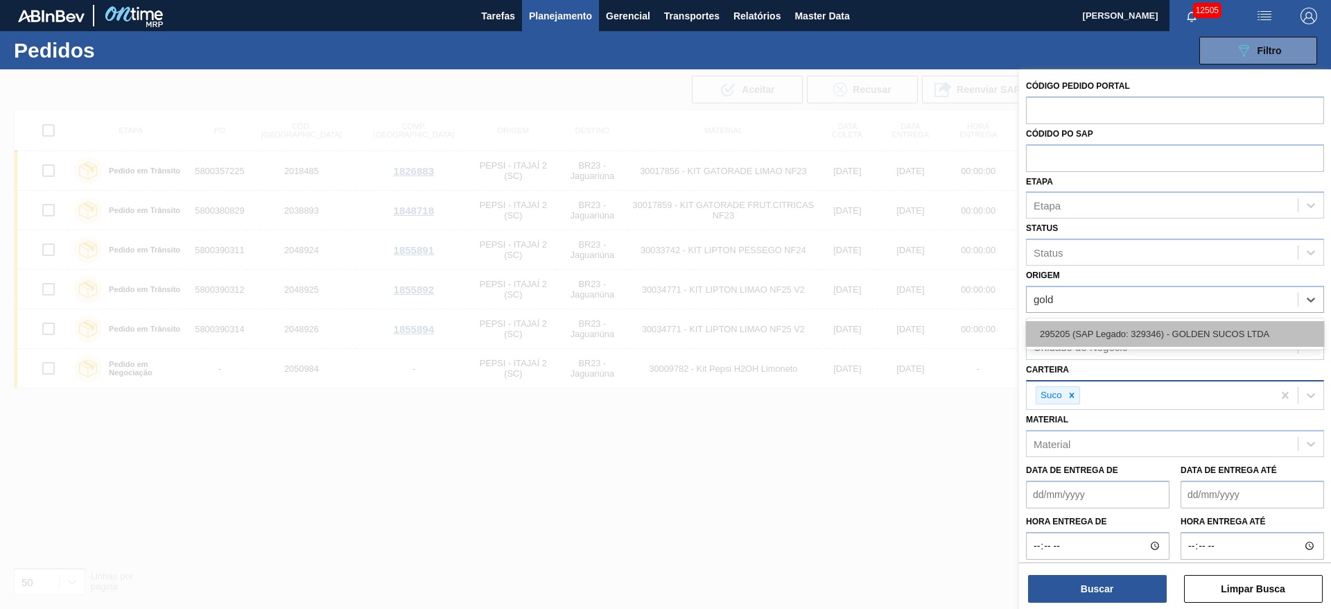
click at [1080, 336] on div "295205 (SAP Legado: 329346) - GOLDEN SUCOS LTDA" at bounding box center [1175, 334] width 298 height 26
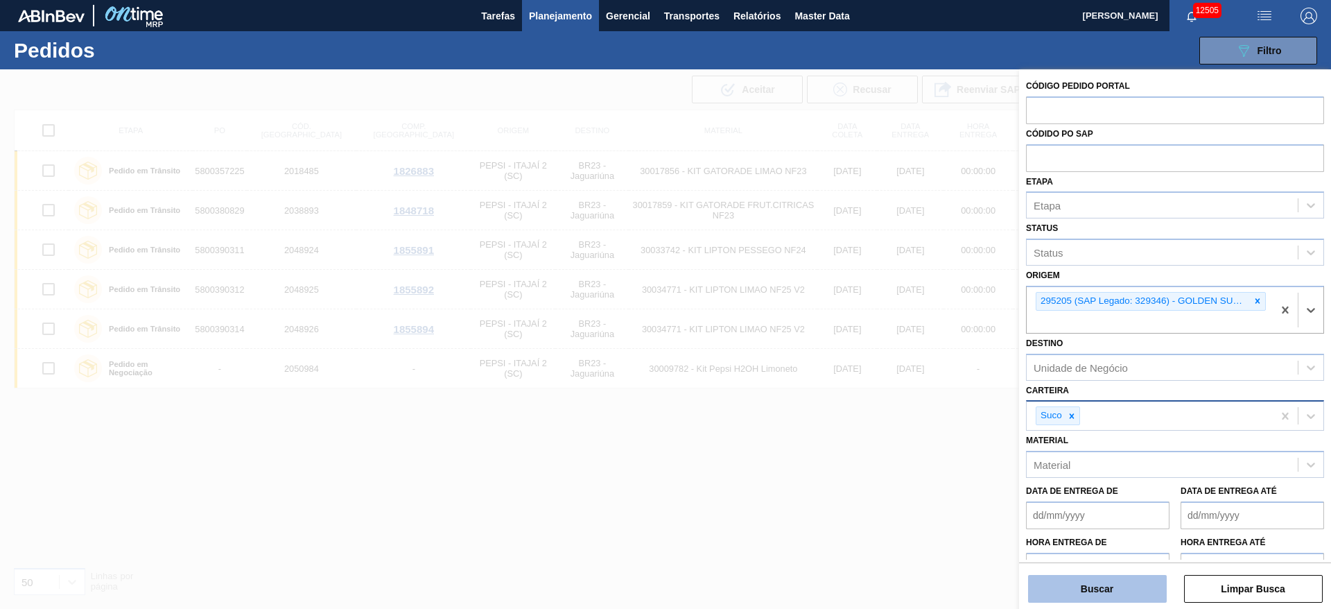
click at [1105, 596] on button "Buscar" at bounding box center [1097, 589] width 139 height 28
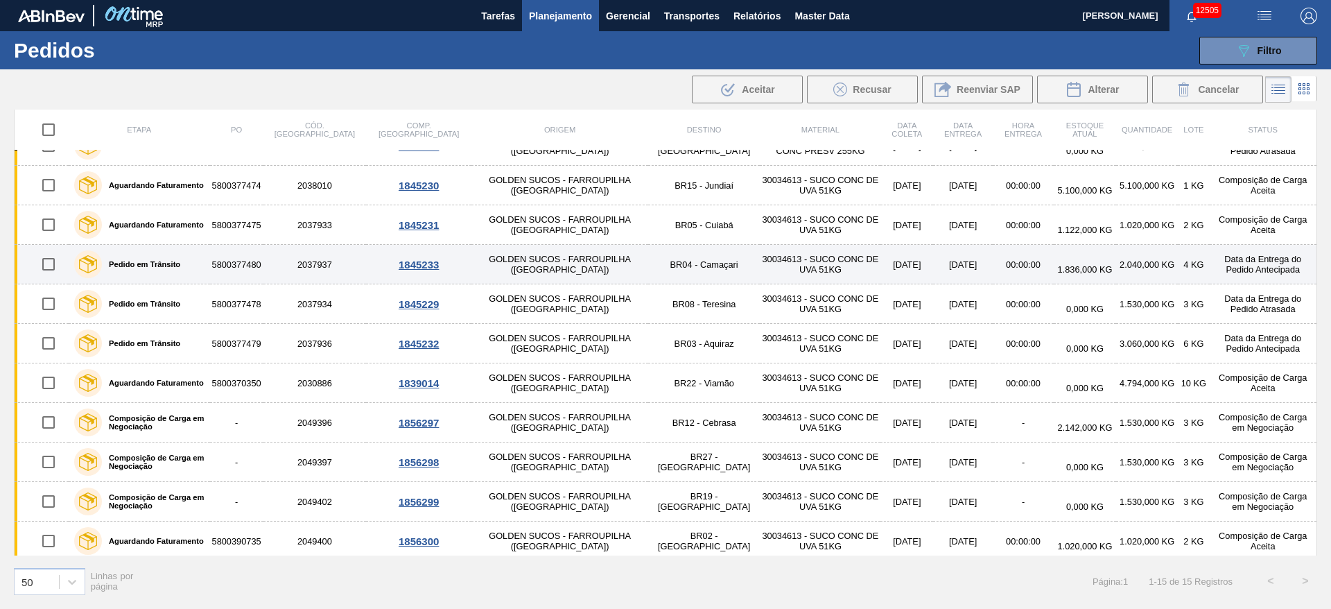
scroll to position [189, 0]
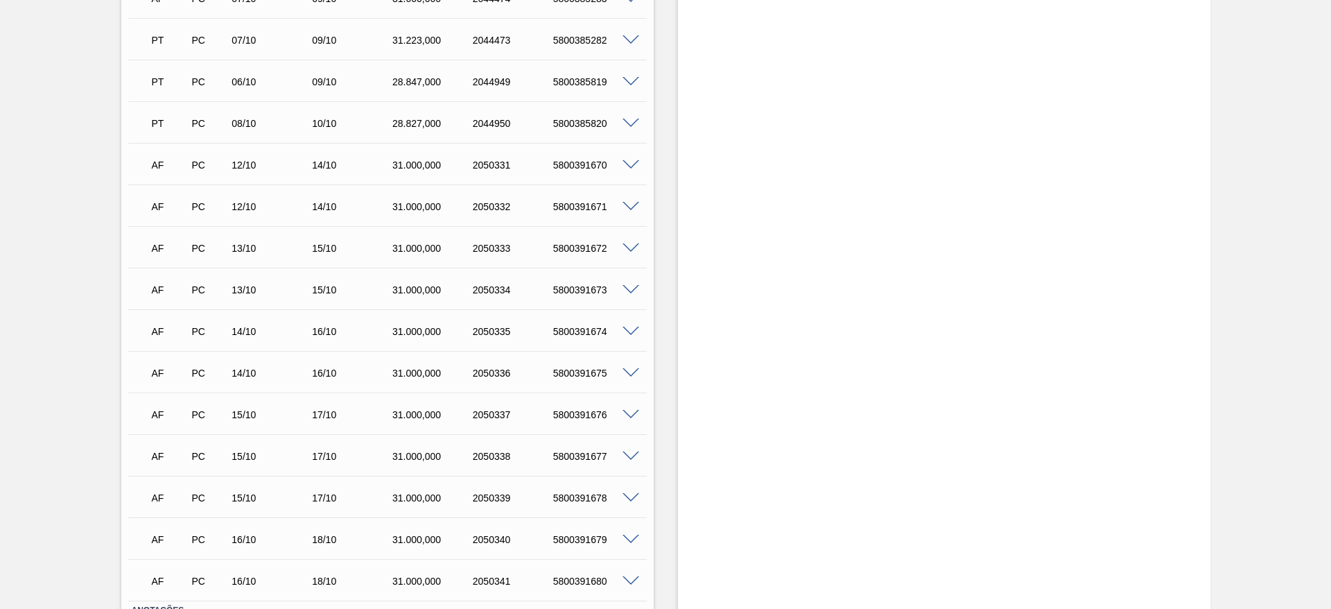
scroll to position [624, 0]
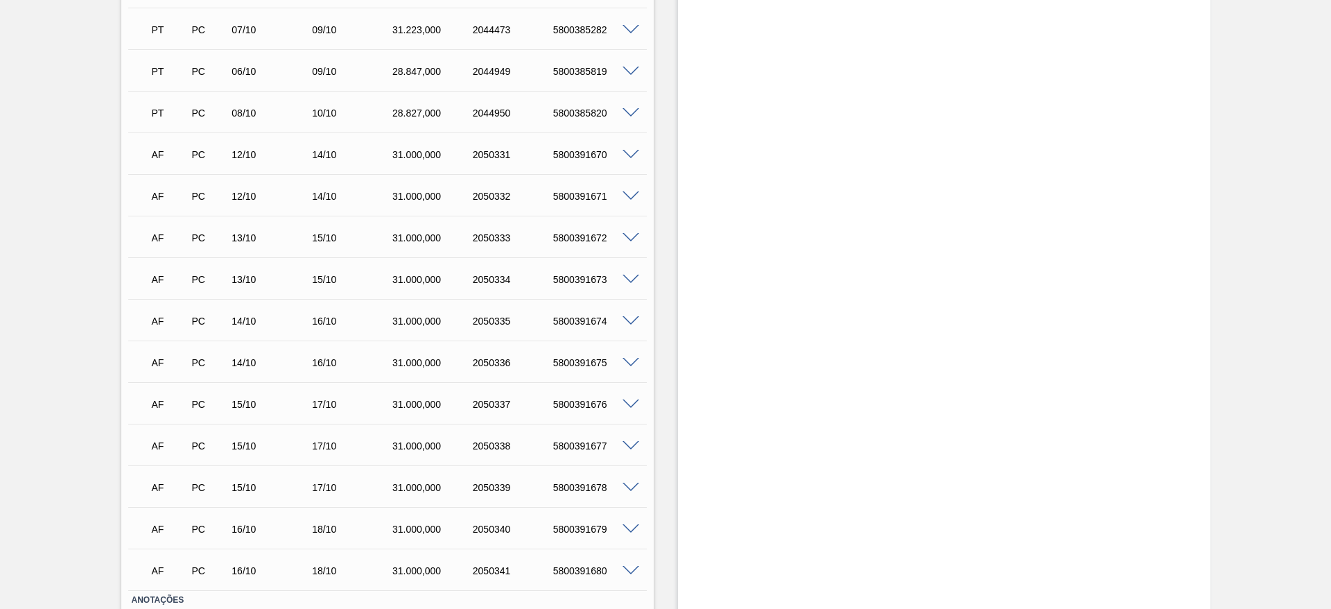
click at [631, 152] on span at bounding box center [631, 155] width 17 height 10
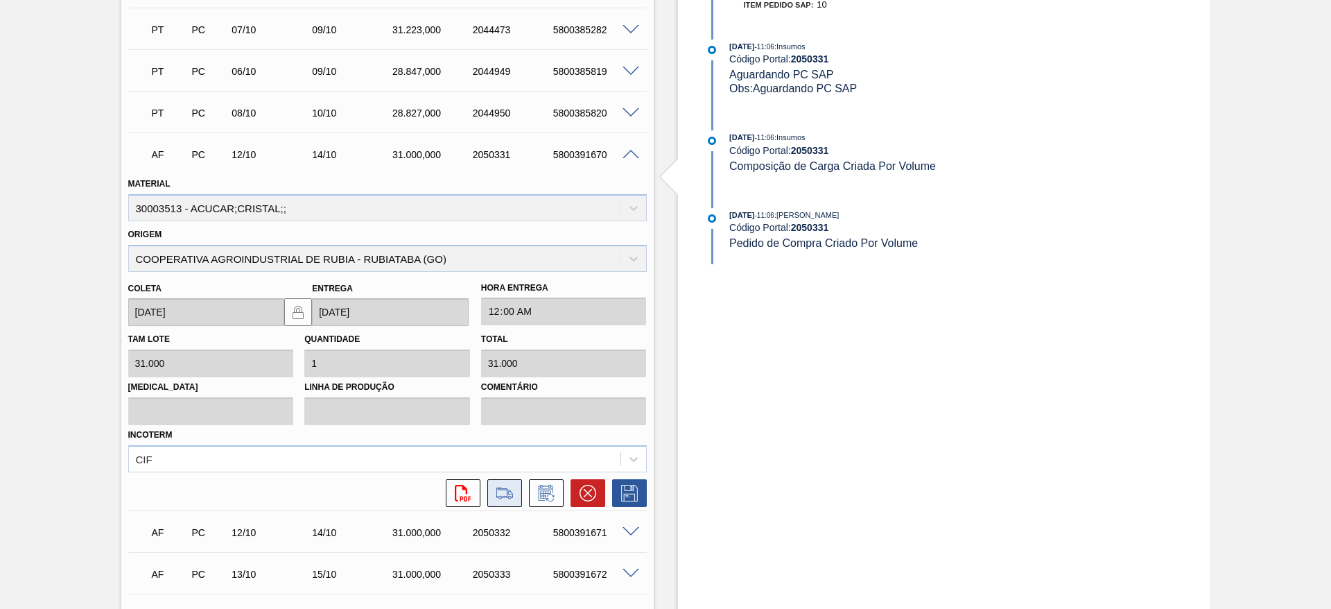
click at [503, 494] on icon at bounding box center [505, 493] width 22 height 17
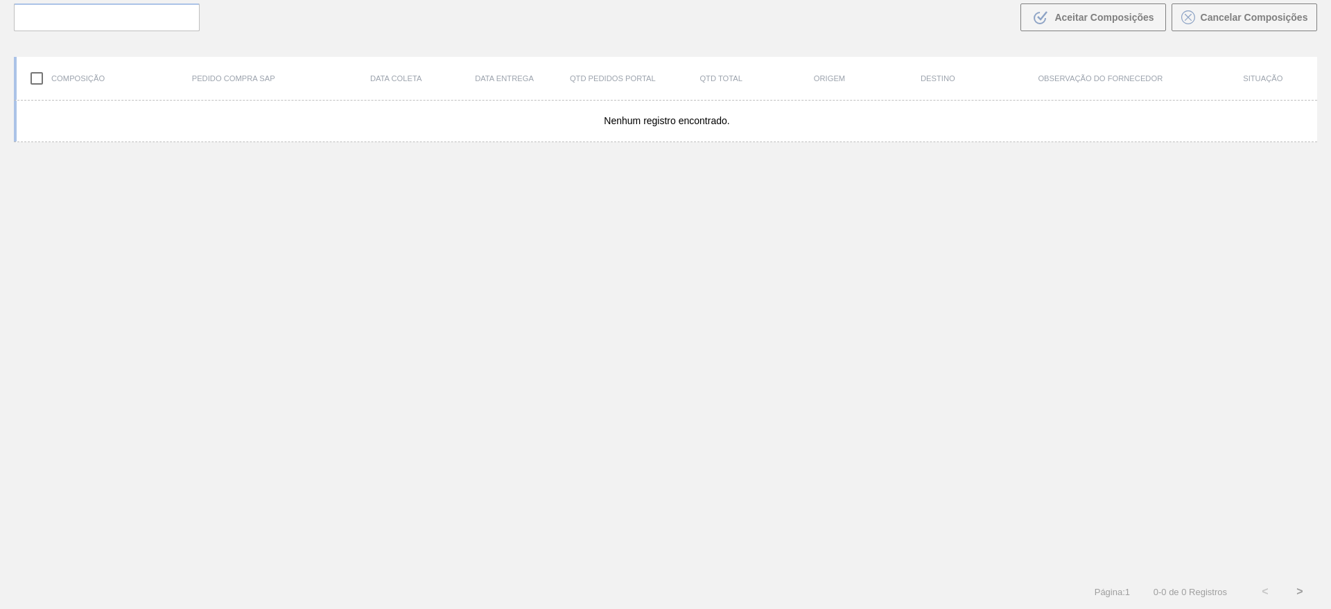
scroll to position [100, 0]
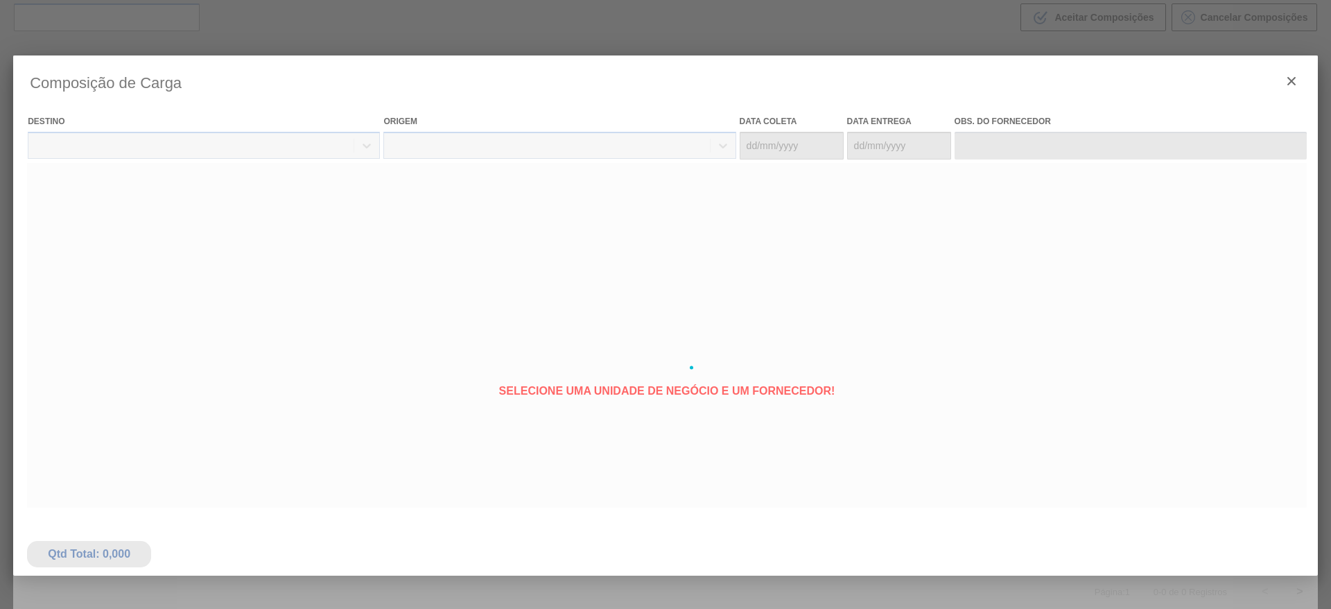
type coleta "[DATE]"
type Entrega "[DATE]"
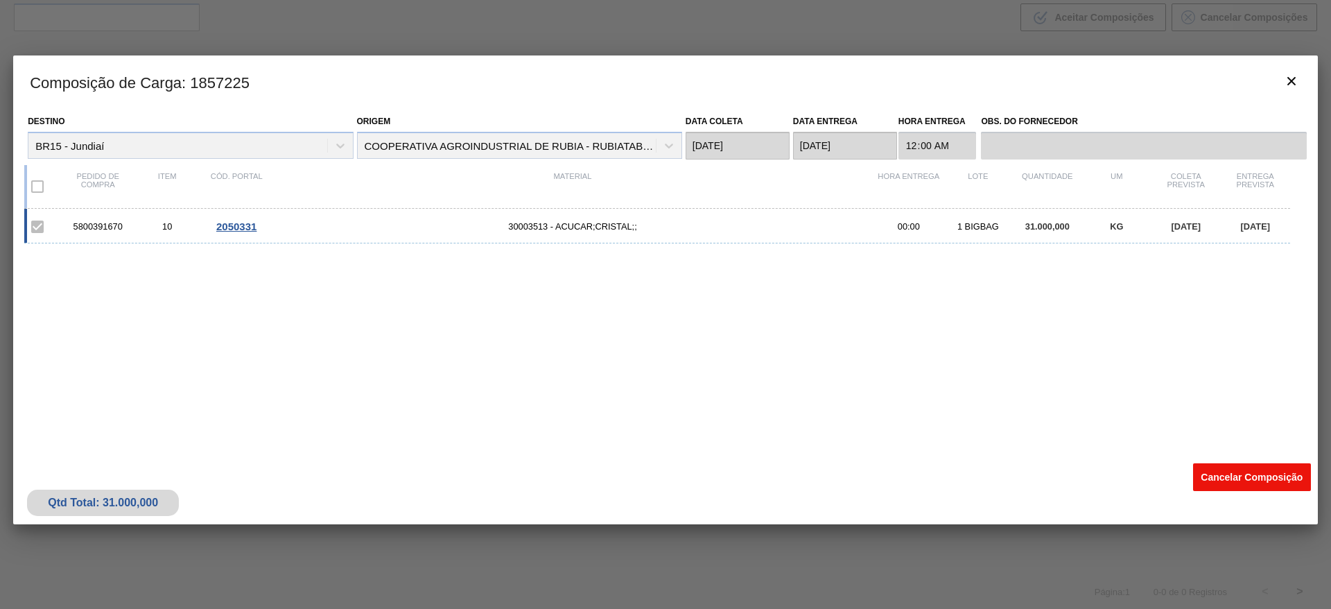
click at [1231, 473] on button "Cancelar Composição" at bounding box center [1252, 477] width 118 height 28
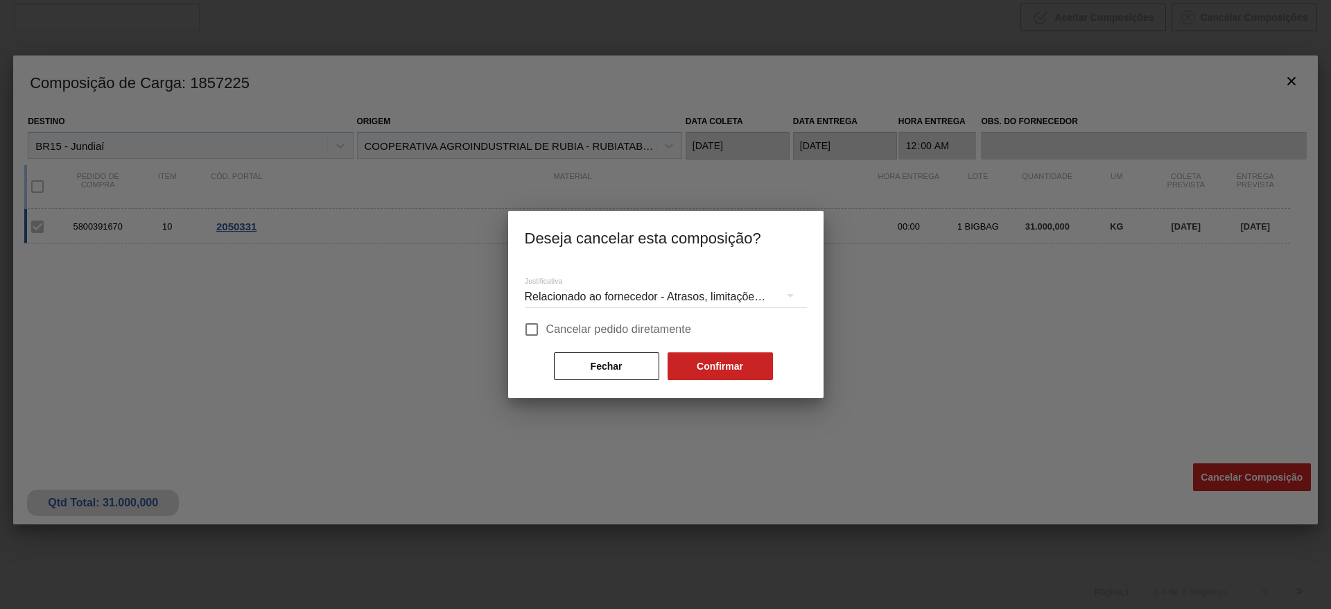
click at [655, 322] on span "Cancelar pedido diretamente" at bounding box center [619, 329] width 146 height 17
click at [546, 322] on input "Cancelar pedido diretamente" at bounding box center [531, 329] width 29 height 29
checkbox input "true"
click at [734, 367] on button "Confirmar" at bounding box center [720, 366] width 105 height 28
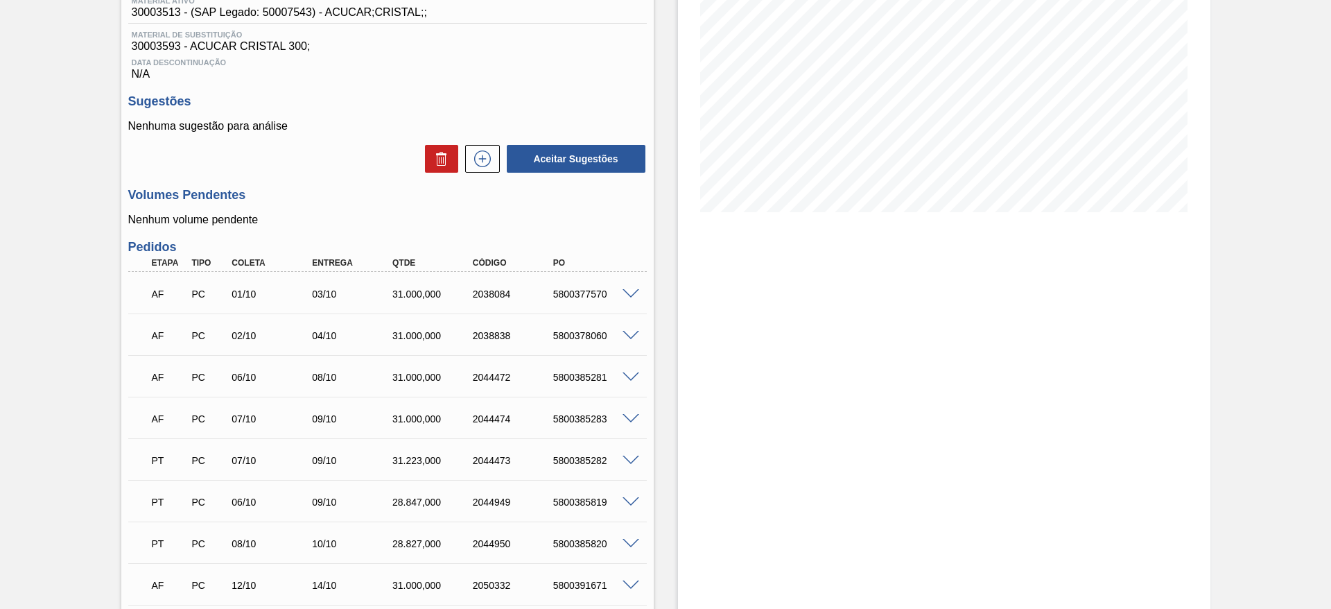
scroll to position [520, 0]
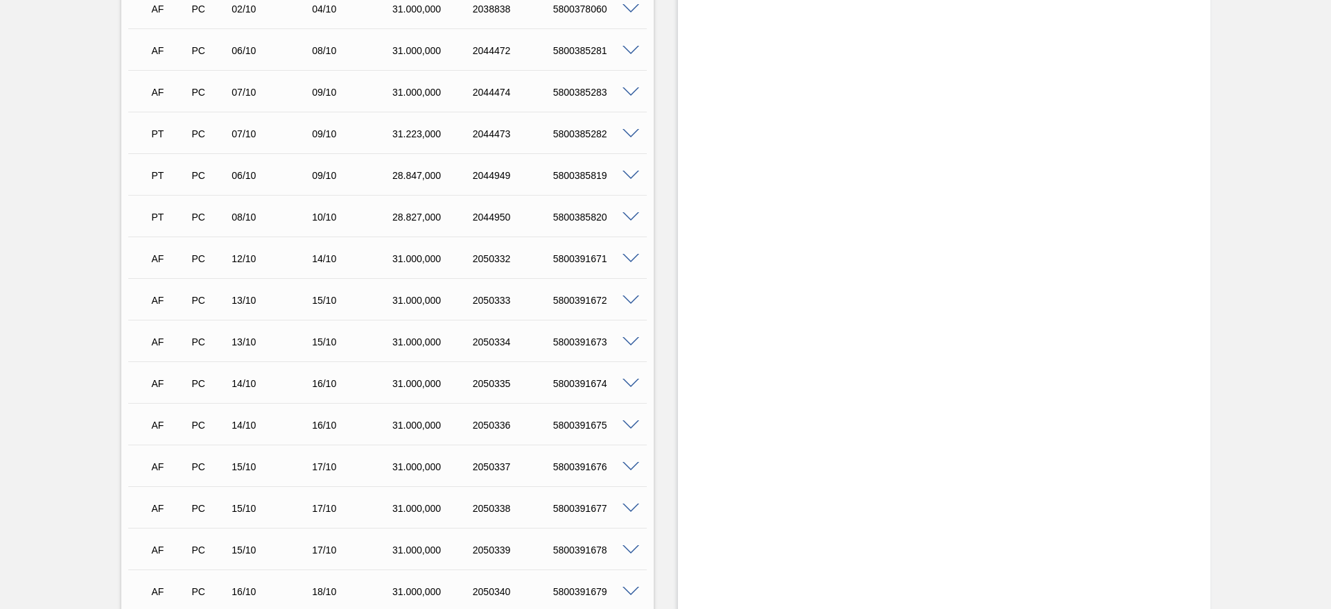
click at [628, 254] on span at bounding box center [631, 259] width 17 height 10
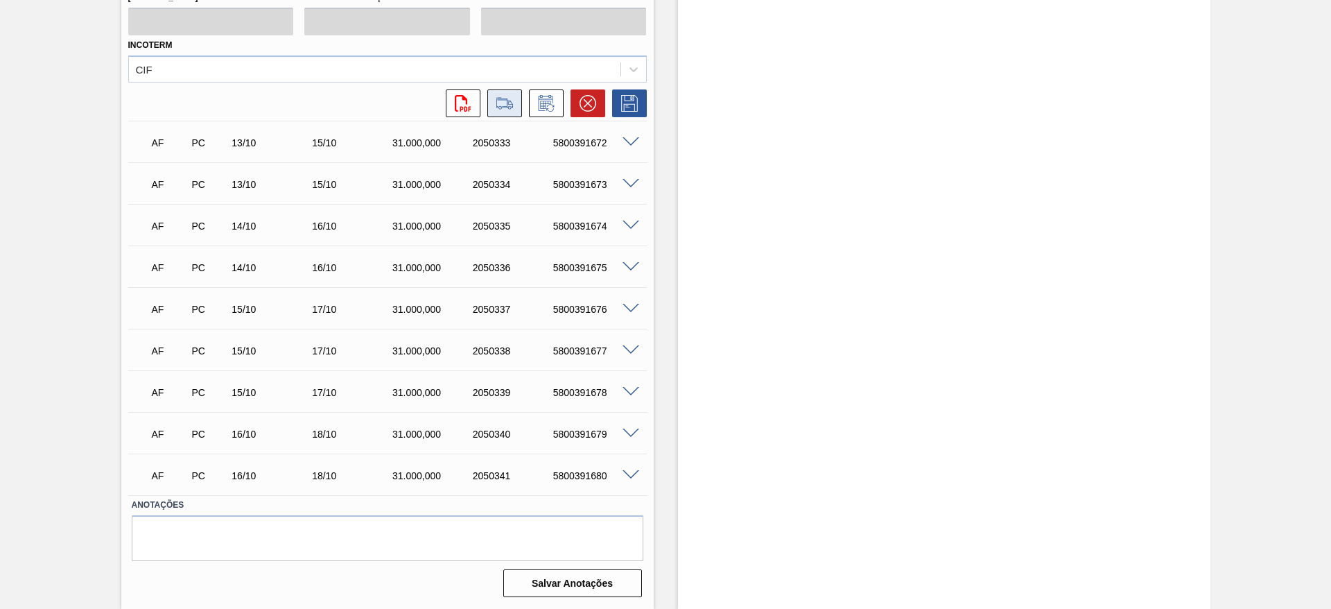
click at [497, 104] on icon at bounding box center [505, 103] width 22 height 17
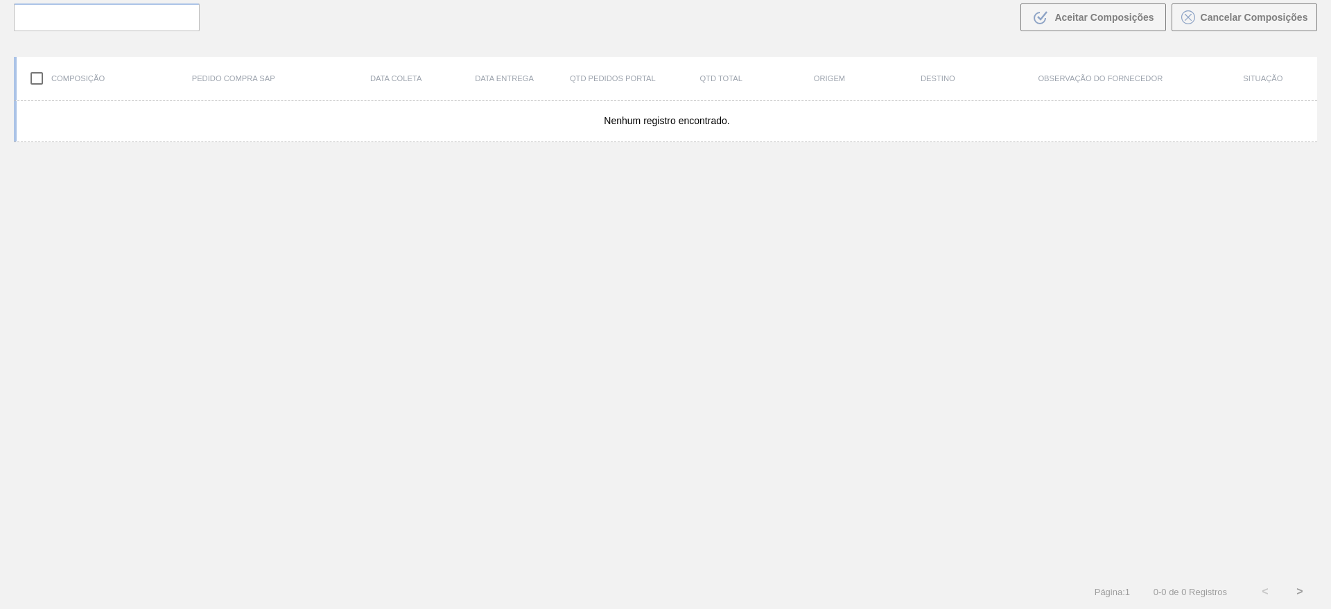
scroll to position [100, 0]
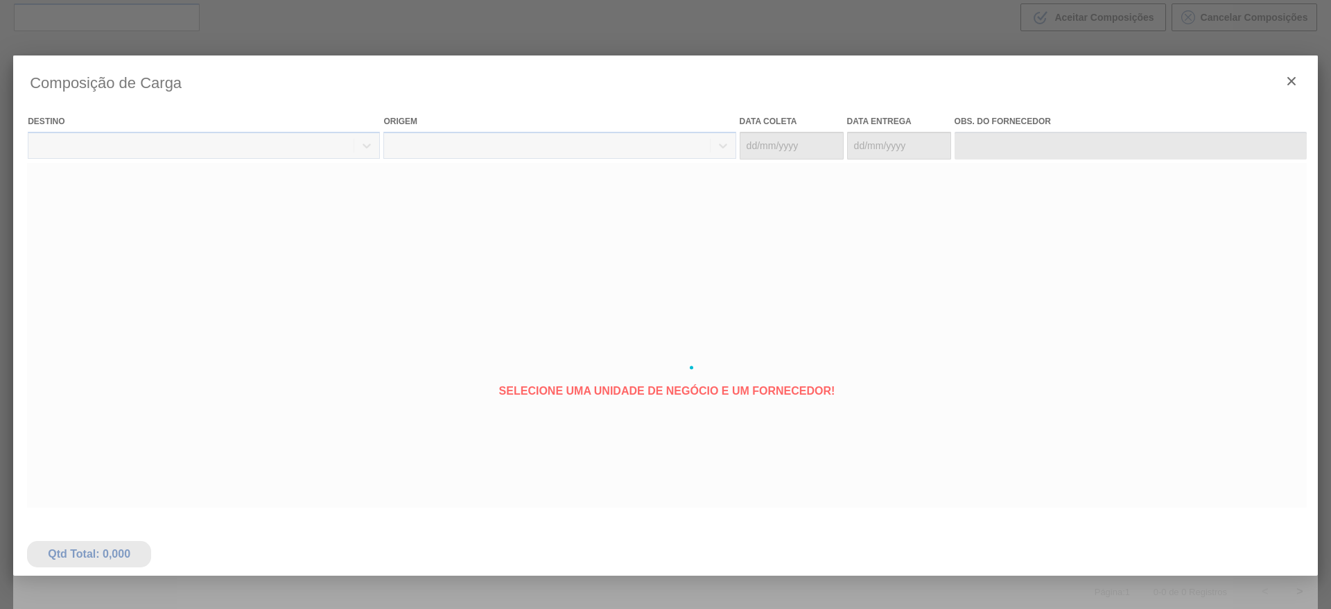
type coleta "[DATE]"
type Entrega "[DATE]"
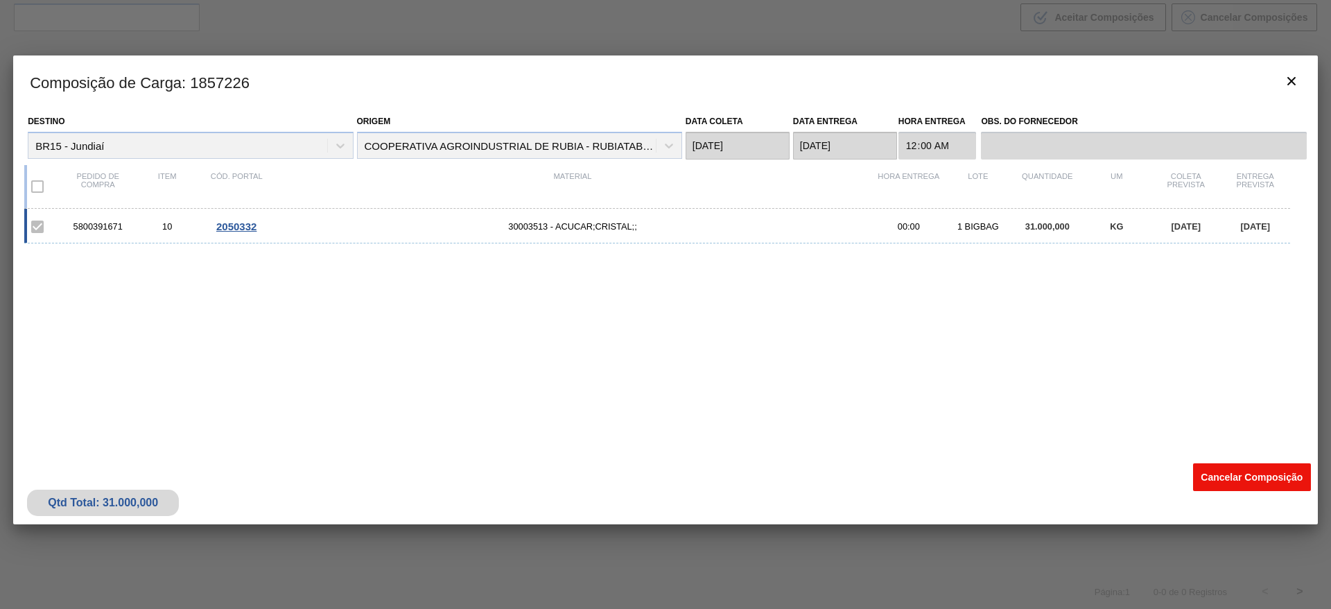
click at [1232, 473] on button "Cancelar Composição" at bounding box center [1252, 477] width 118 height 28
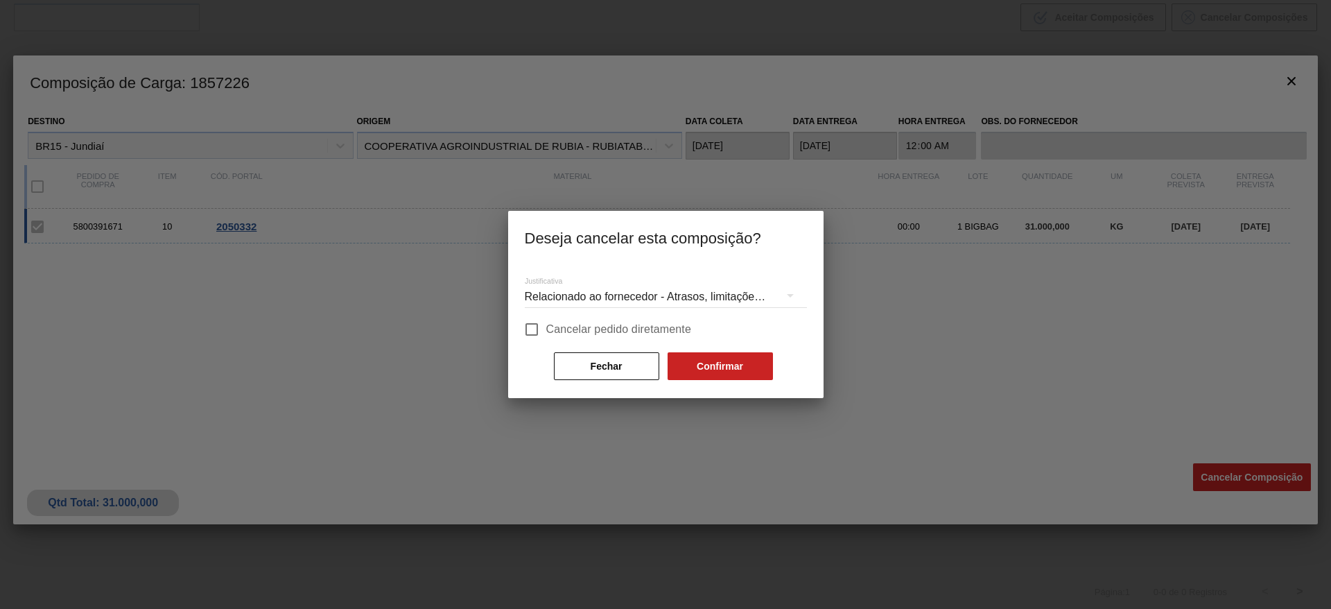
click at [637, 320] on label "Cancelar pedido diretamente" at bounding box center [604, 329] width 175 height 29
click at [546, 320] on input "Cancelar pedido diretamente" at bounding box center [531, 329] width 29 height 29
checkbox input "true"
click at [693, 349] on div "Justificativa Relacionado ao fornecedor - Atrasos, limitações de capacidade, et…" at bounding box center [666, 322] width 282 height 118
click at [705, 365] on button "Confirmar" at bounding box center [720, 366] width 105 height 28
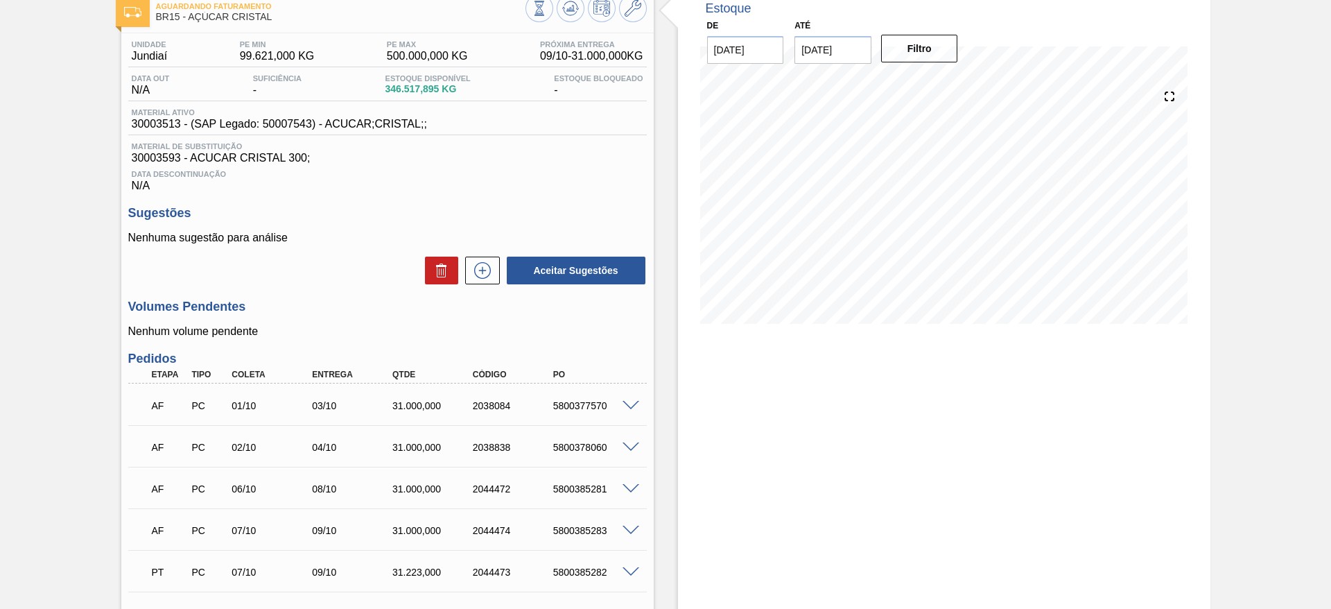
scroll to position [520, 0]
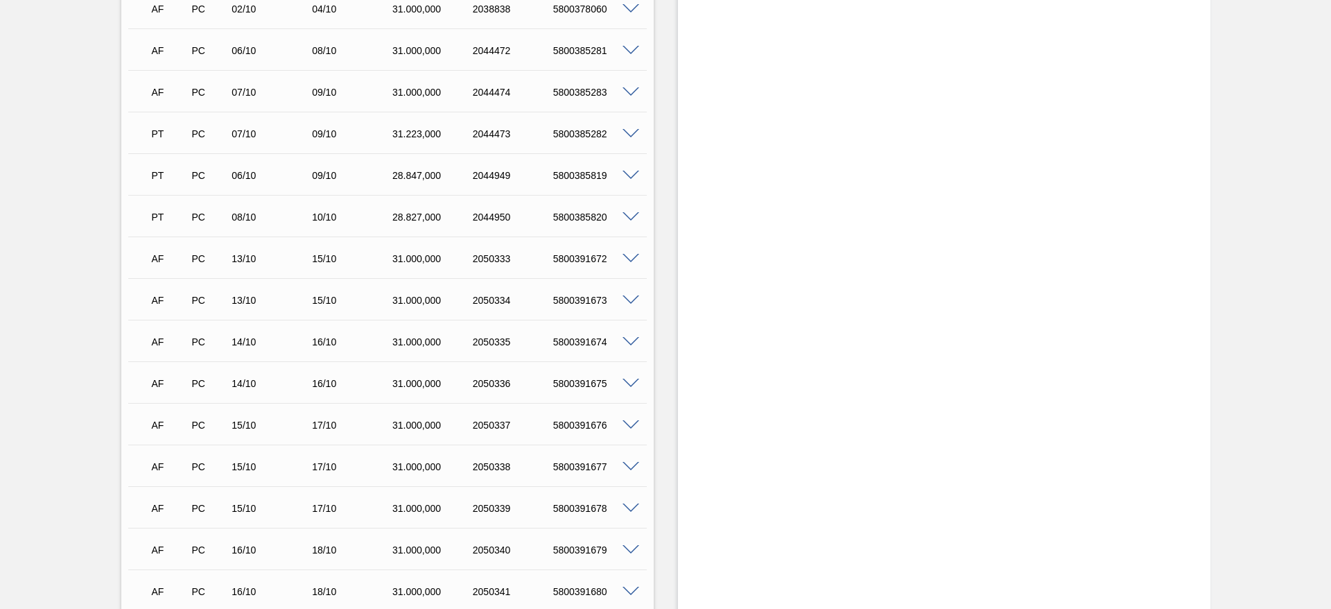
click at [631, 255] on span at bounding box center [631, 259] width 17 height 10
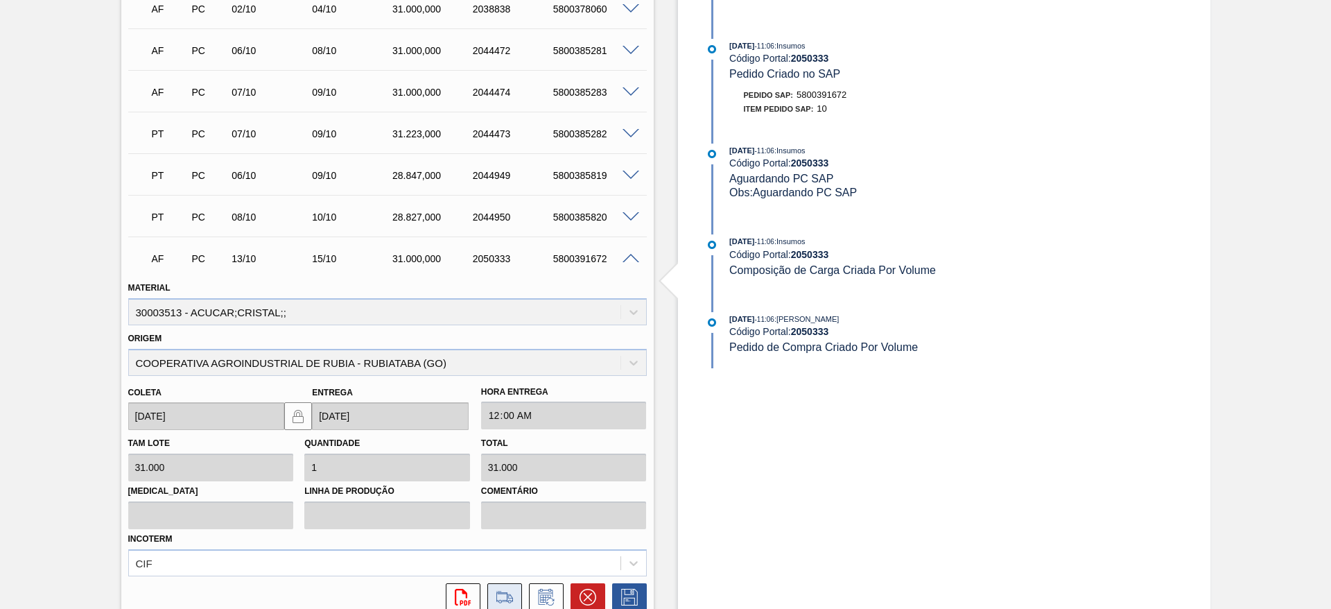
click at [510, 589] on icon at bounding box center [505, 597] width 22 height 17
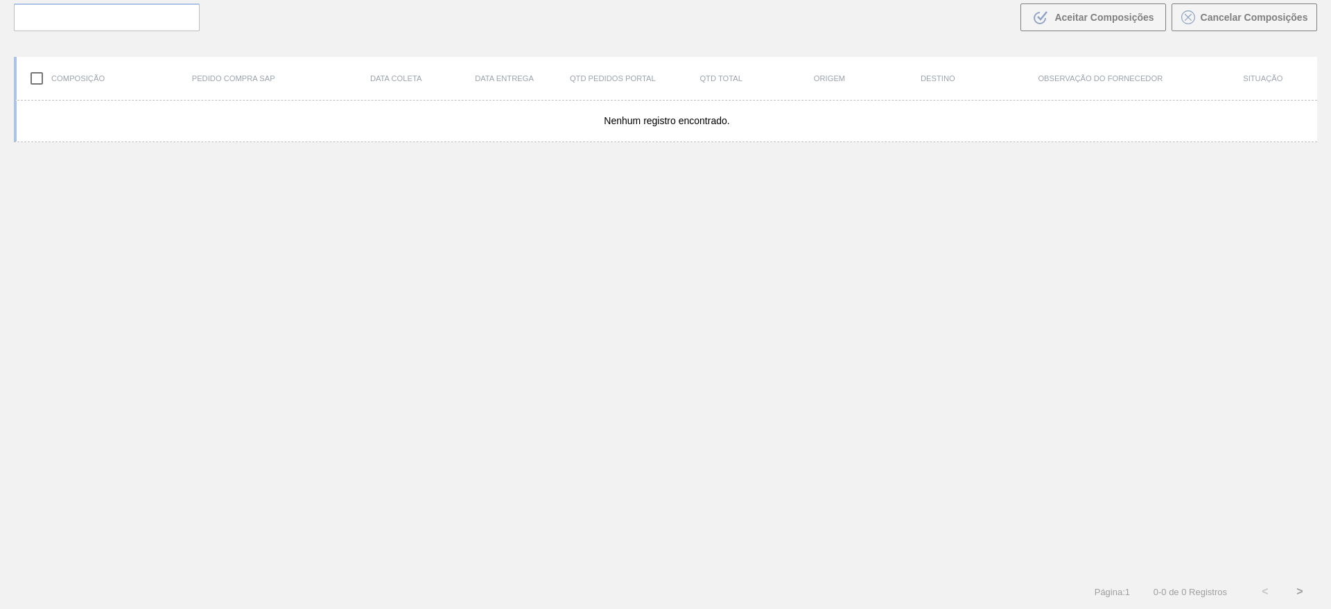
scroll to position [100, 0]
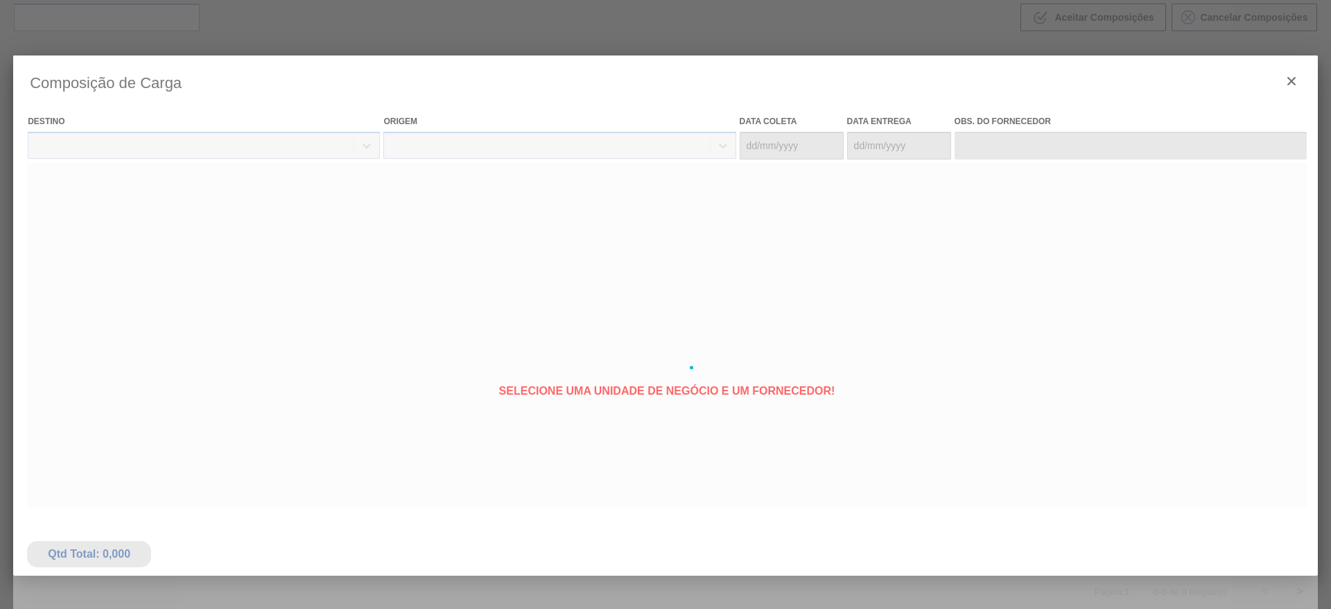
type coleta "[DATE]"
type Entrega "15/10/2025"
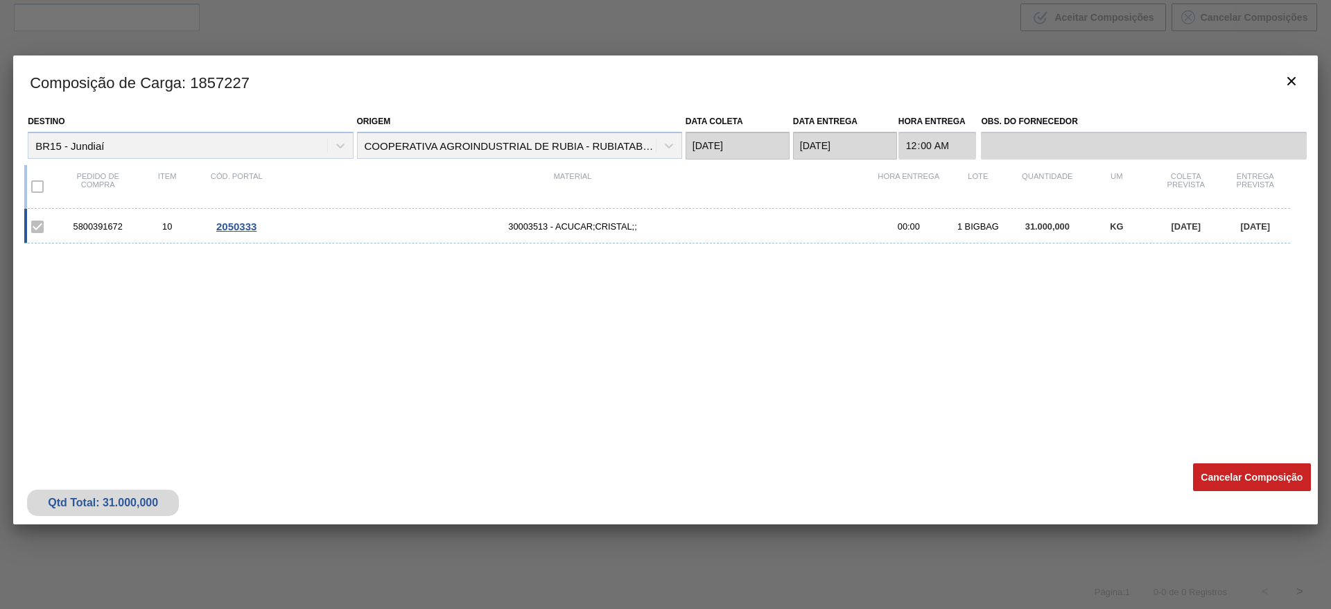
click at [1220, 492] on div "Qtd Total: 31.000,000 Cancelar Composição" at bounding box center [665, 490] width 1305 height 68
click at [1240, 463] on button "Cancelar Composição" at bounding box center [1252, 477] width 118 height 28
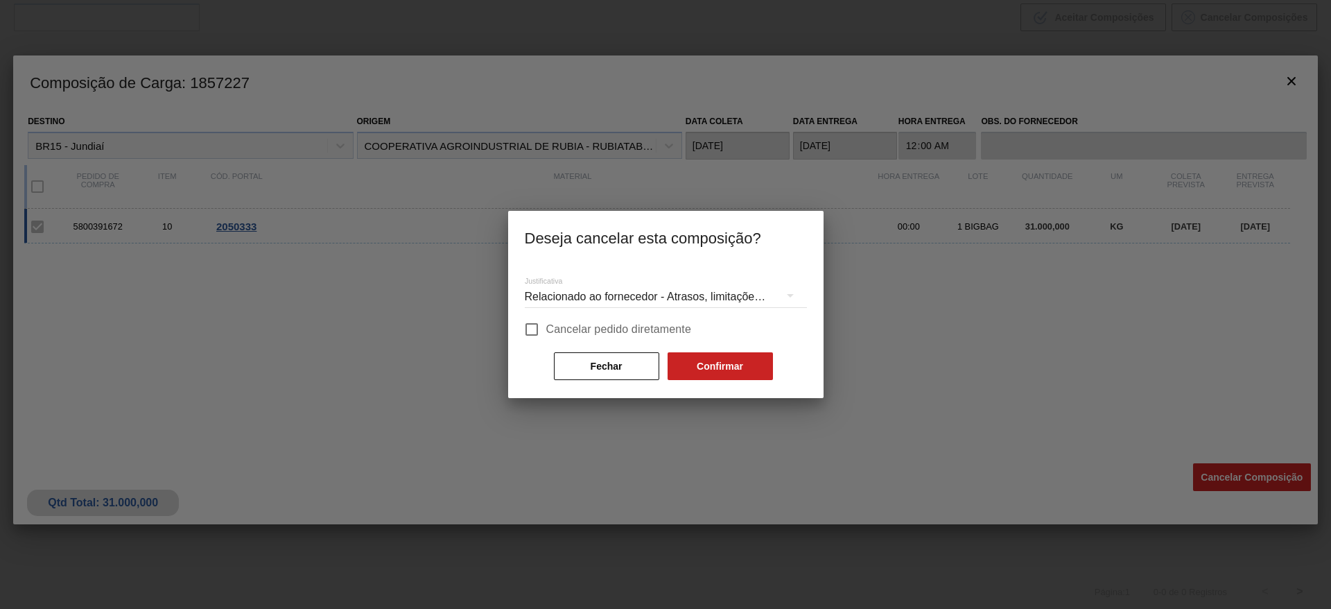
click at [670, 328] on span "Cancelar pedido diretamente" at bounding box center [619, 329] width 146 height 17
click at [546, 328] on input "Cancelar pedido diretamente" at bounding box center [531, 329] width 29 height 29
checkbox input "true"
click at [743, 373] on button "Confirmar" at bounding box center [720, 366] width 105 height 28
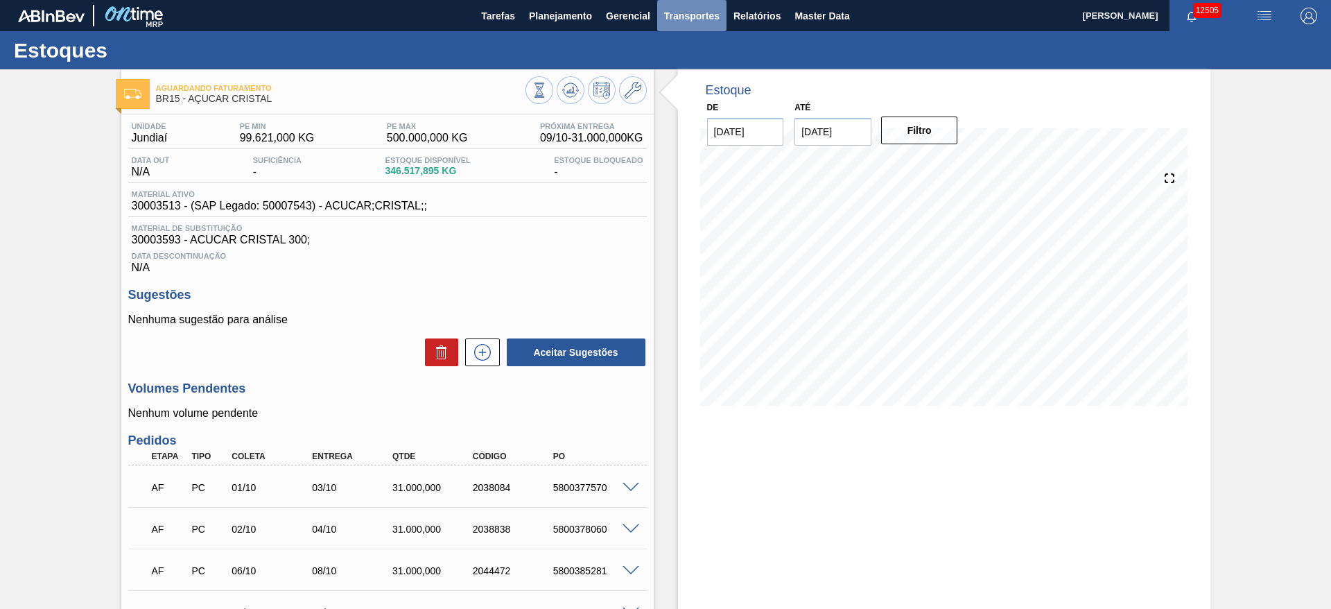
click at [679, 22] on span "Transportes" at bounding box center [691, 16] width 55 height 17
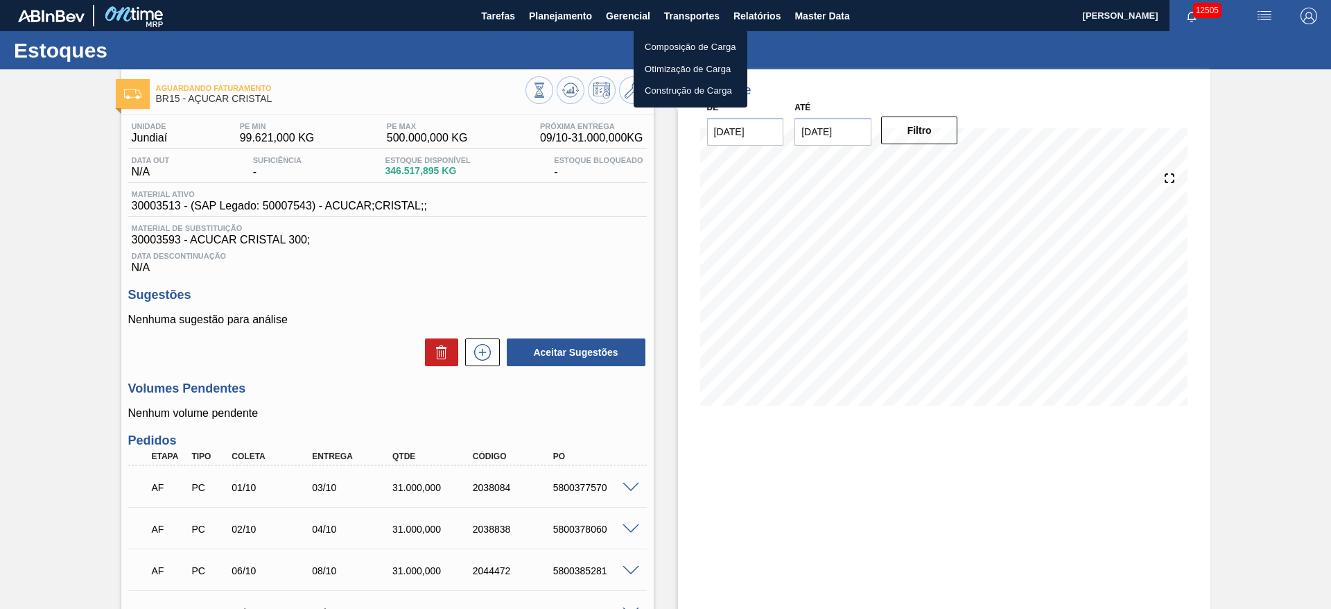
click at [669, 73] on li "Otimização de Carga" at bounding box center [691, 69] width 114 height 22
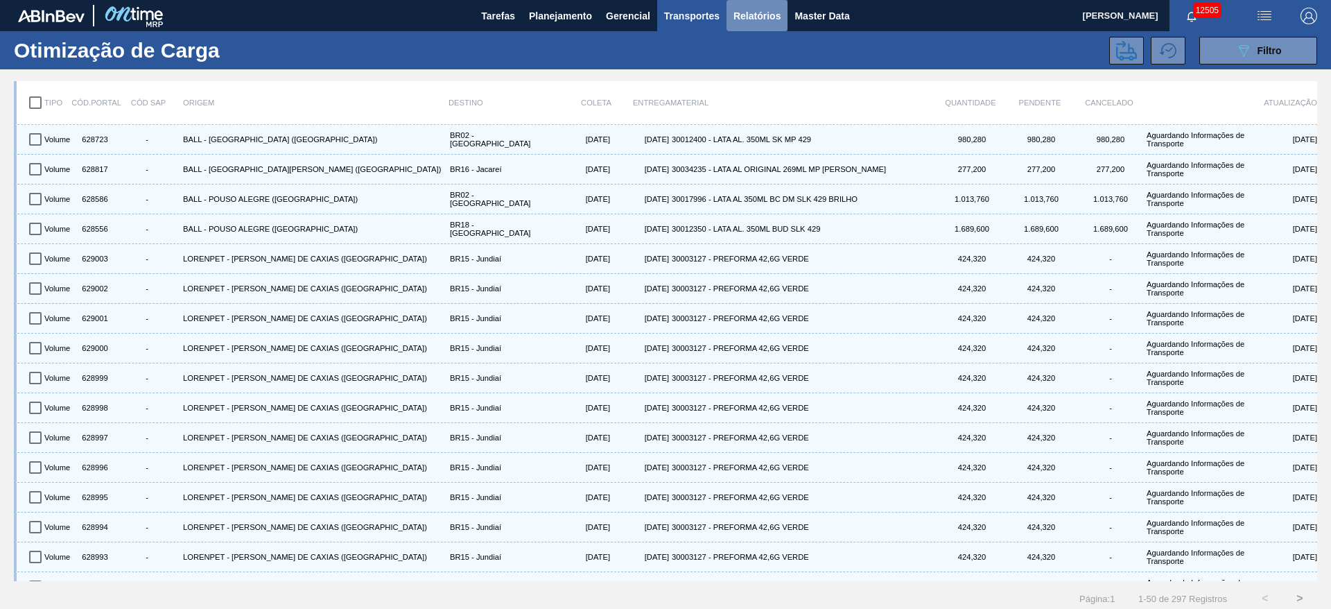
drag, startPoint x: 747, startPoint y: 21, endPoint x: 745, endPoint y: 28, distance: 7.9
click at [748, 20] on span "Relatórios" at bounding box center [757, 16] width 47 height 17
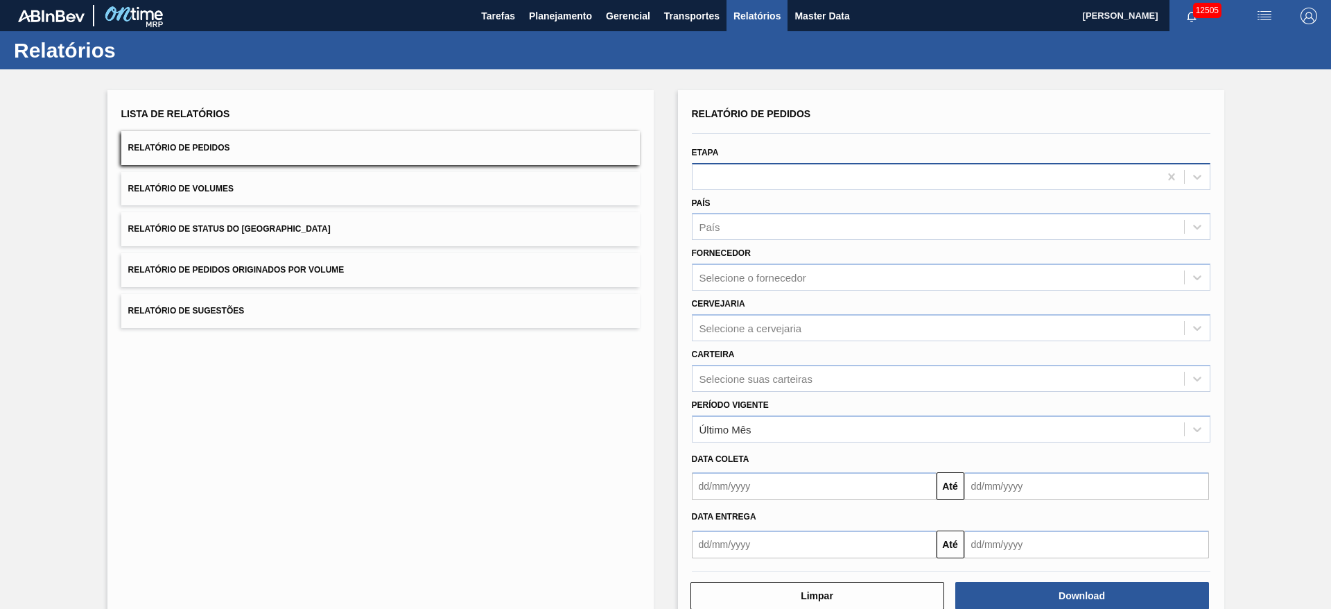
click at [809, 177] on div at bounding box center [926, 176] width 467 height 20
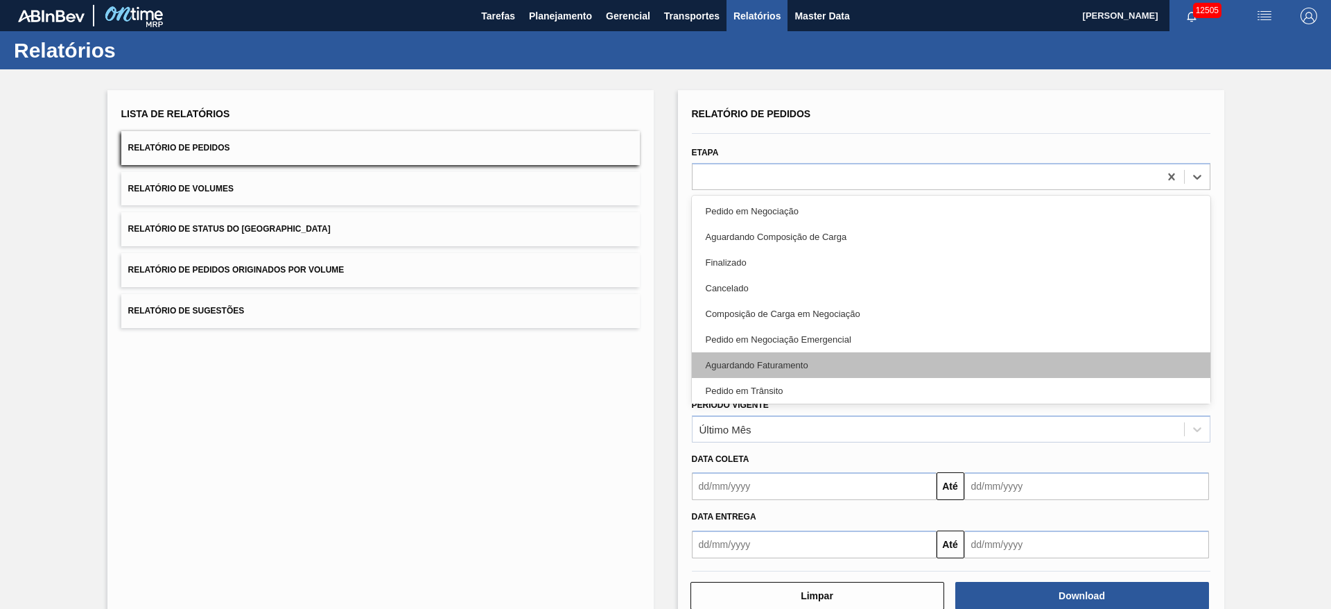
click at [780, 363] on div "Aguardando Faturamento" at bounding box center [951, 365] width 519 height 26
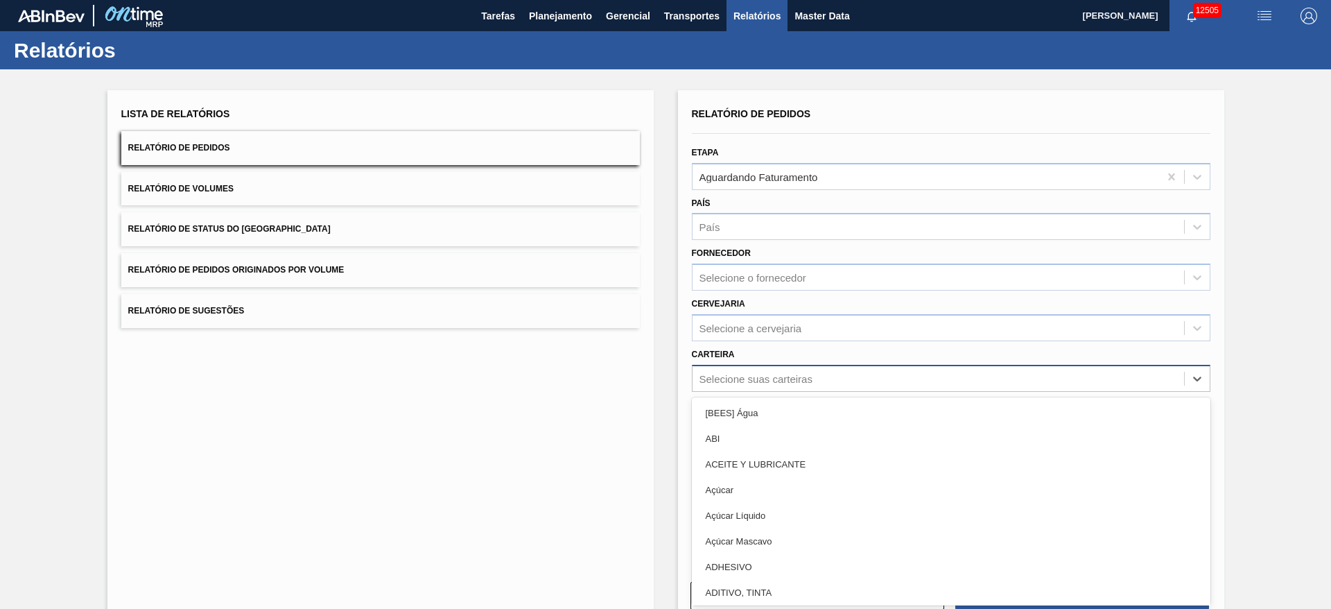
click at [783, 381] on div "Selecione suas carteiras" at bounding box center [756, 378] width 113 height 12
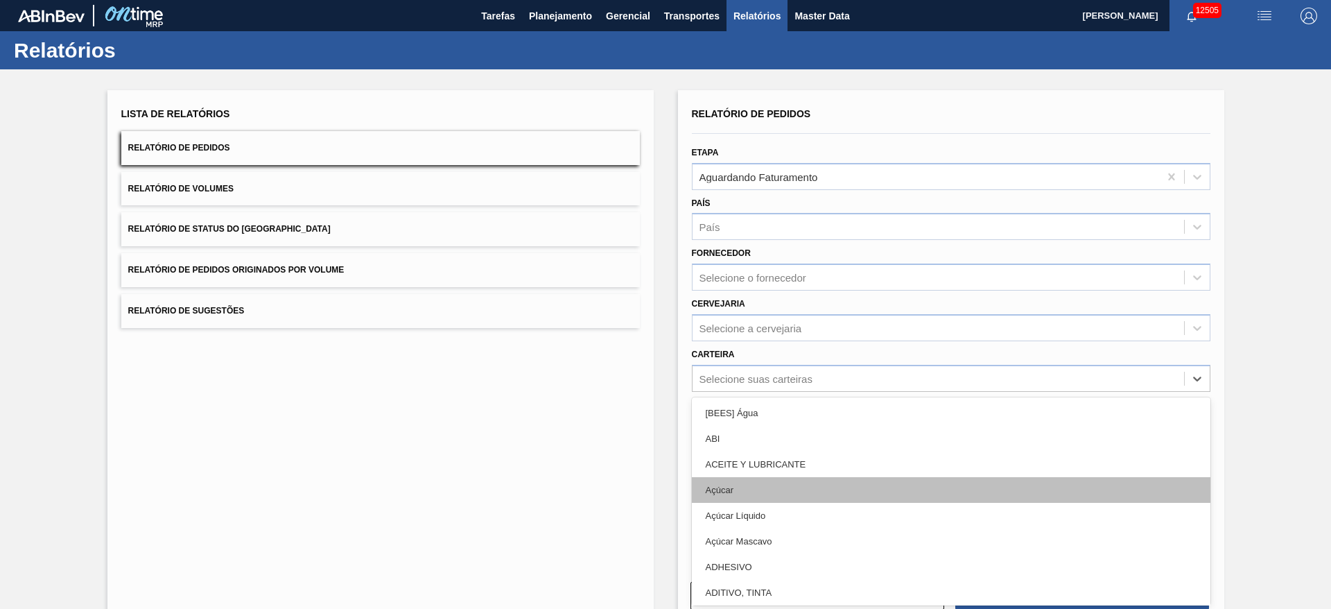
click at [787, 487] on div "Açúcar" at bounding box center [951, 490] width 519 height 26
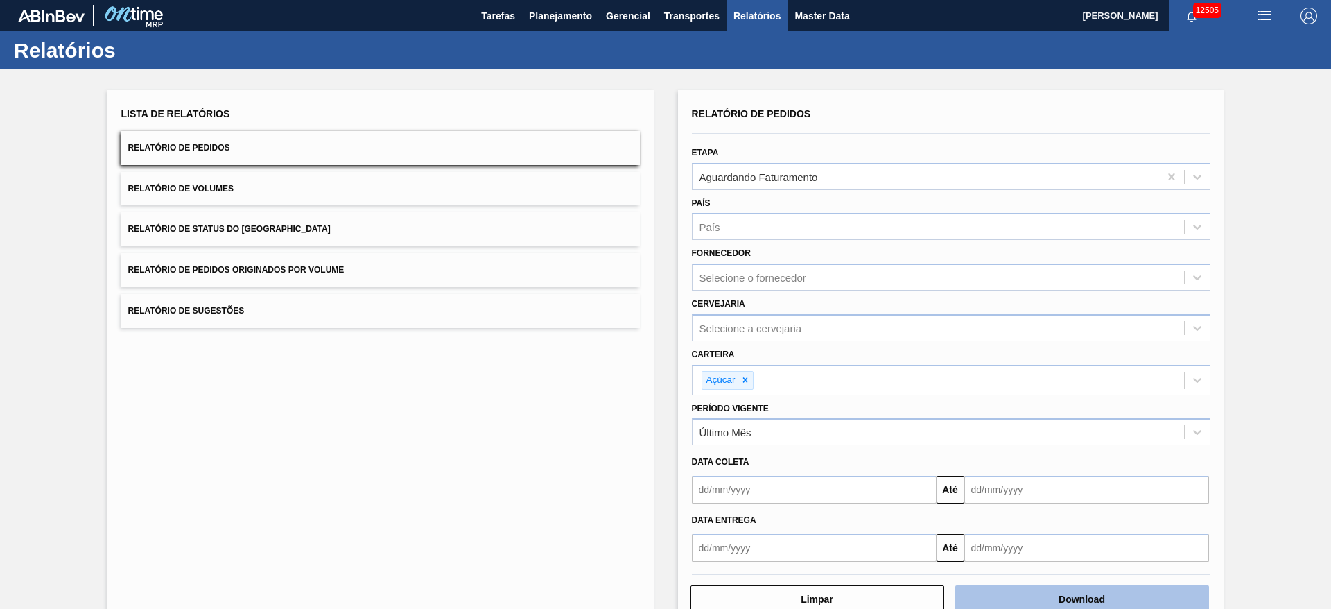
click at [1052, 604] on button "Download" at bounding box center [1082, 599] width 254 height 28
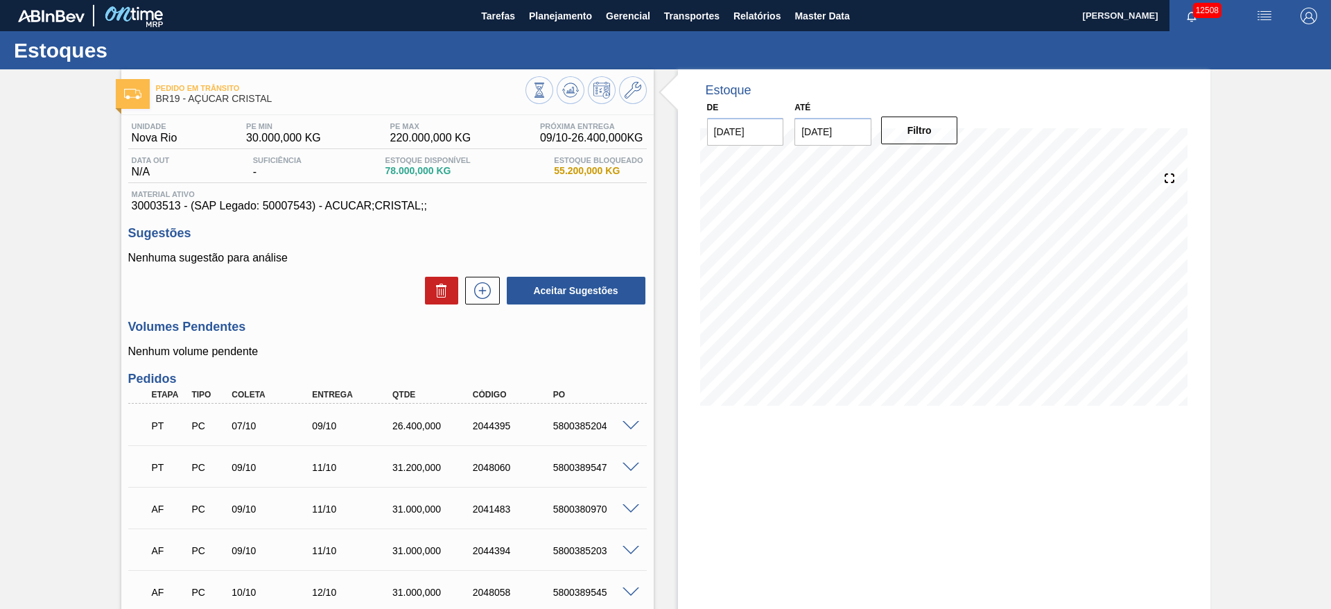
click at [580, 435] on div "PT PC 07/10 09/10 26.400,000 2044395 5800385204" at bounding box center [384, 424] width 482 height 28
click at [573, 435] on div "PT PC 07/10 09/10 26.400,000 2044395 5800385204" at bounding box center [384, 424] width 482 height 28
drag, startPoint x: 571, startPoint y: 435, endPoint x: 558, endPoint y: 429, distance: 14.0
click at [567, 433] on div "PT PC 07/10 09/10 26.400,000 2044395 5800385204" at bounding box center [384, 424] width 482 height 28
click at [558, 429] on div "5800385204" at bounding box center [595, 425] width 90 height 11
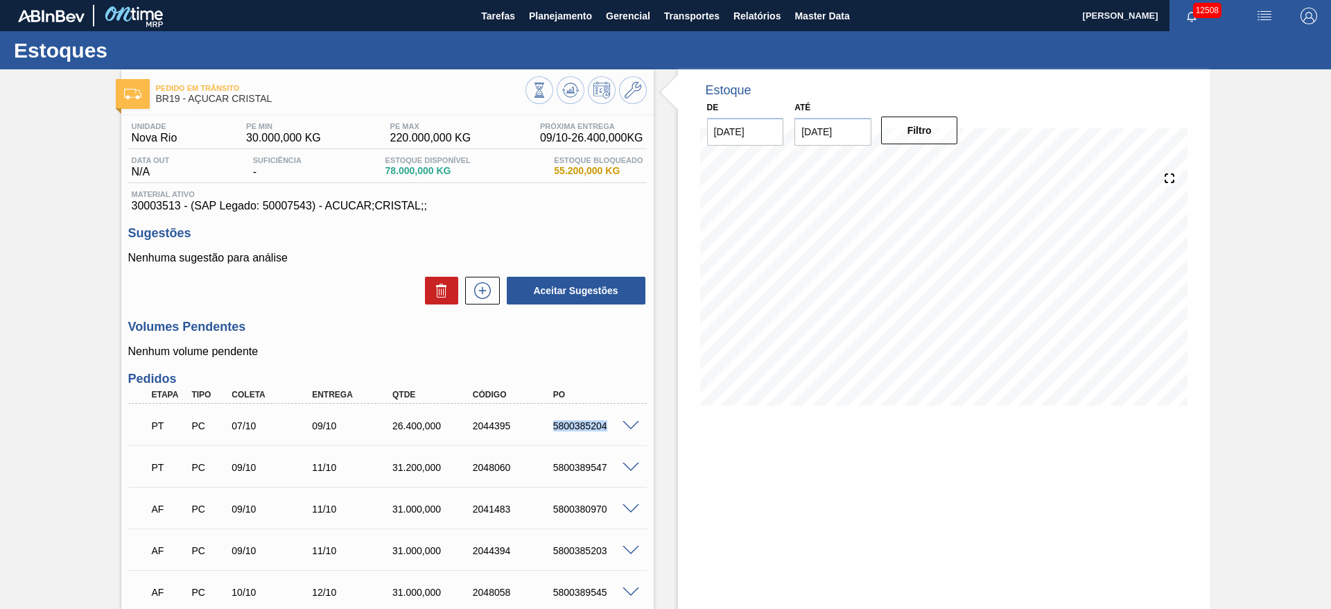
click at [558, 429] on div "5800385204" at bounding box center [595, 425] width 90 height 11
copy div "5800385204"
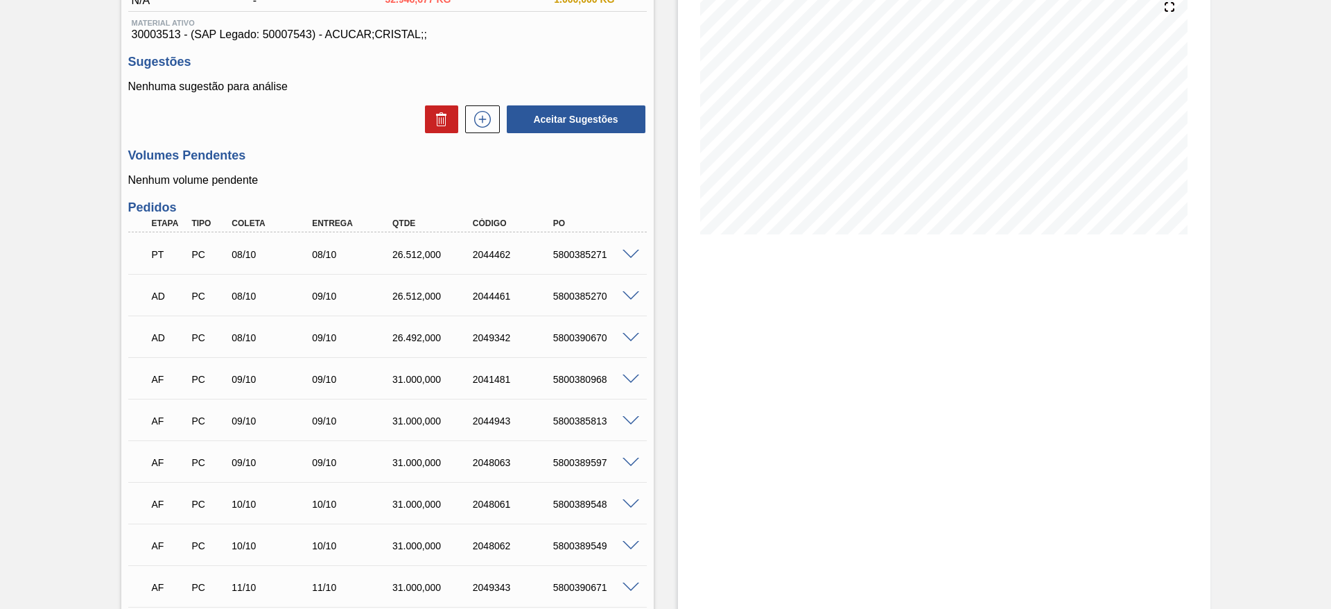
scroll to position [208, 0]
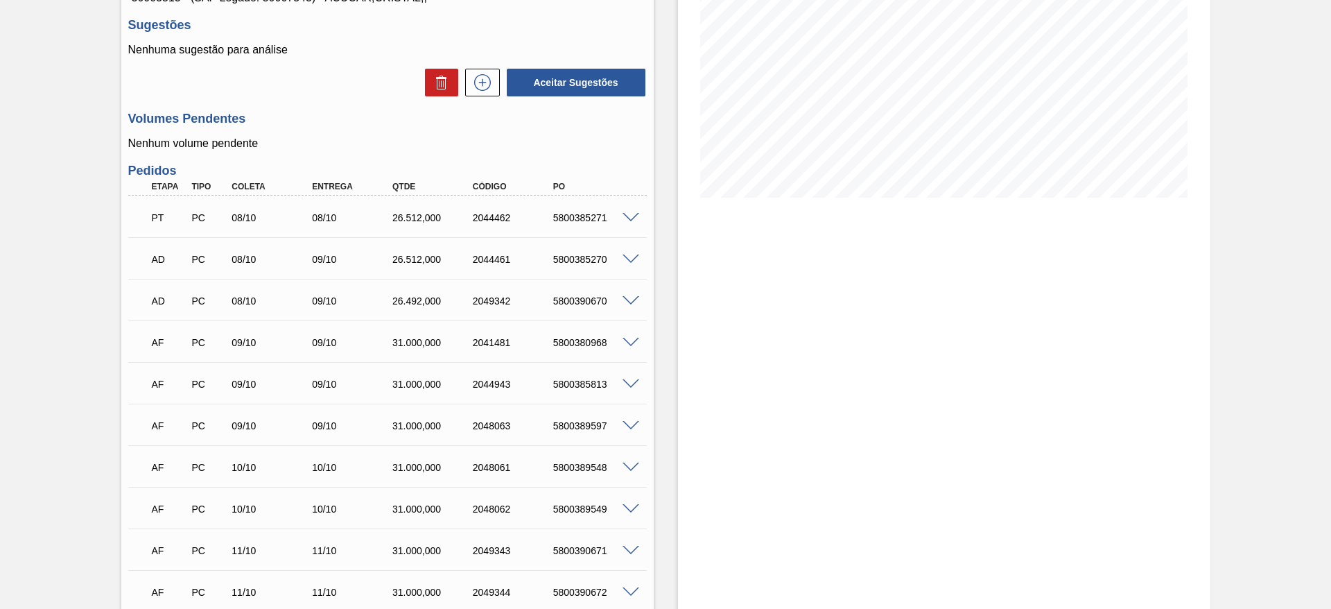
click at [562, 382] on div "5800385813" at bounding box center [595, 384] width 90 height 11
copy div "5800385813"
click at [591, 422] on div "5800389597" at bounding box center [595, 425] width 90 height 11
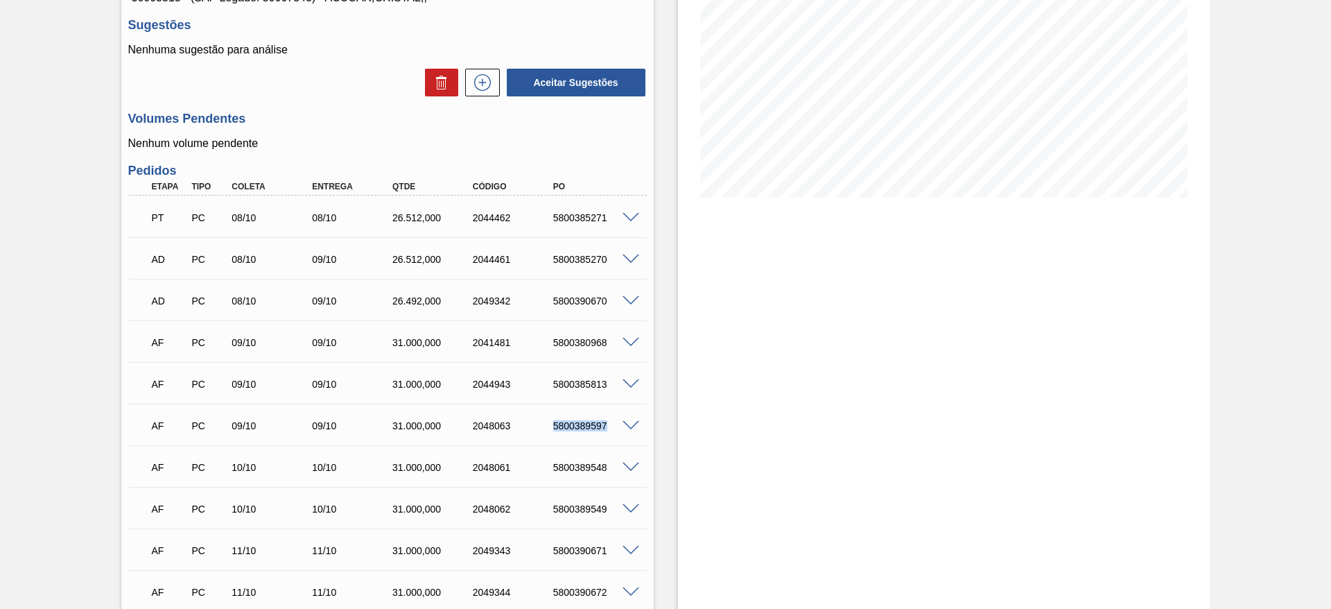
click at [591, 422] on div "5800389597" at bounding box center [595, 425] width 90 height 11
copy div "5800389597"
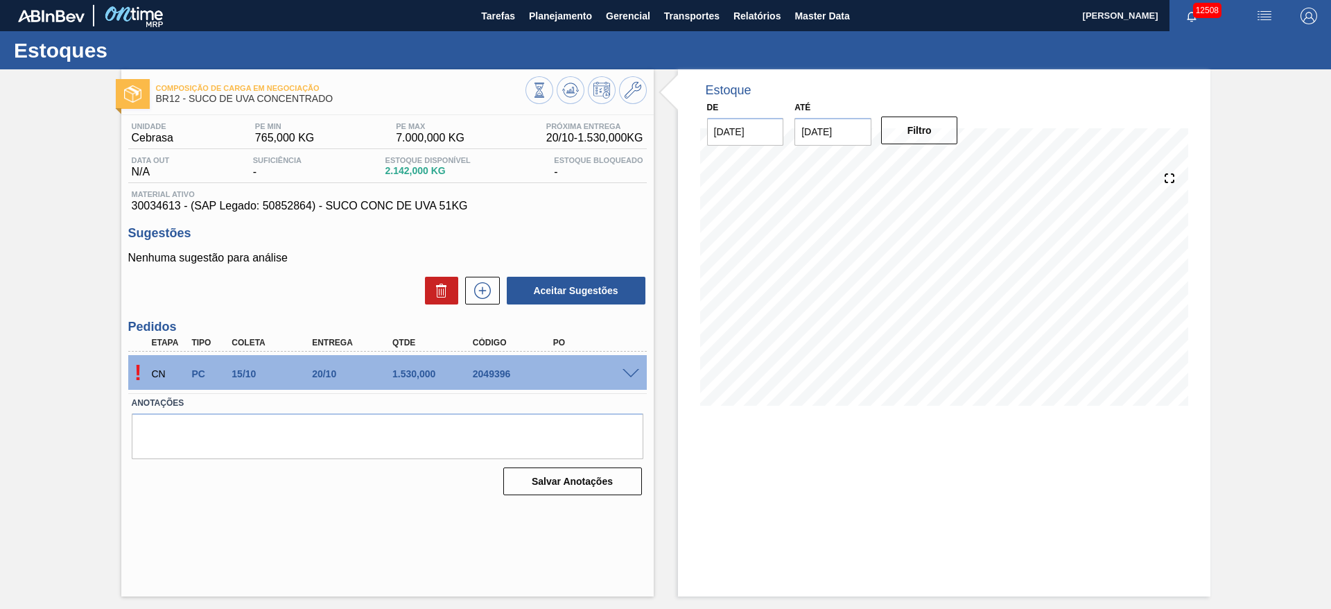
click at [636, 379] on div "! CN PC 15/10 20/10 1.530,000 2049396" at bounding box center [387, 372] width 519 height 35
click at [630, 378] on div "! CN PC 15/10 20/10 1.530,000 2049396" at bounding box center [387, 372] width 519 height 35
click at [628, 374] on span at bounding box center [631, 374] width 17 height 10
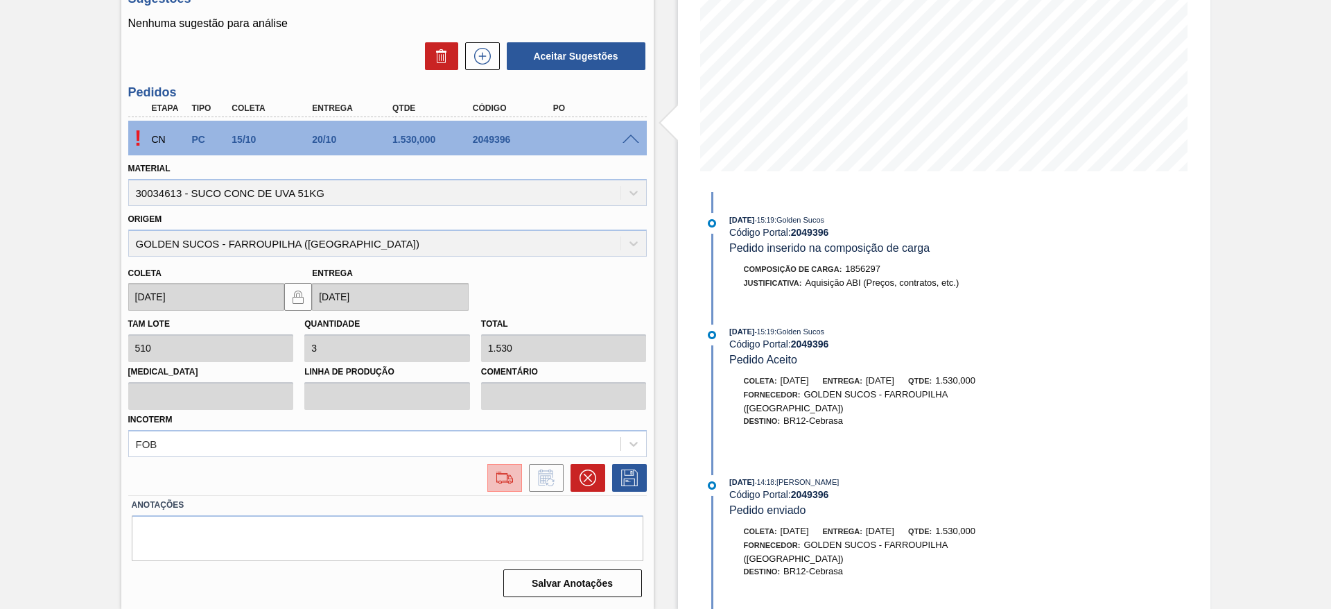
click at [512, 469] on img at bounding box center [505, 477] width 22 height 17
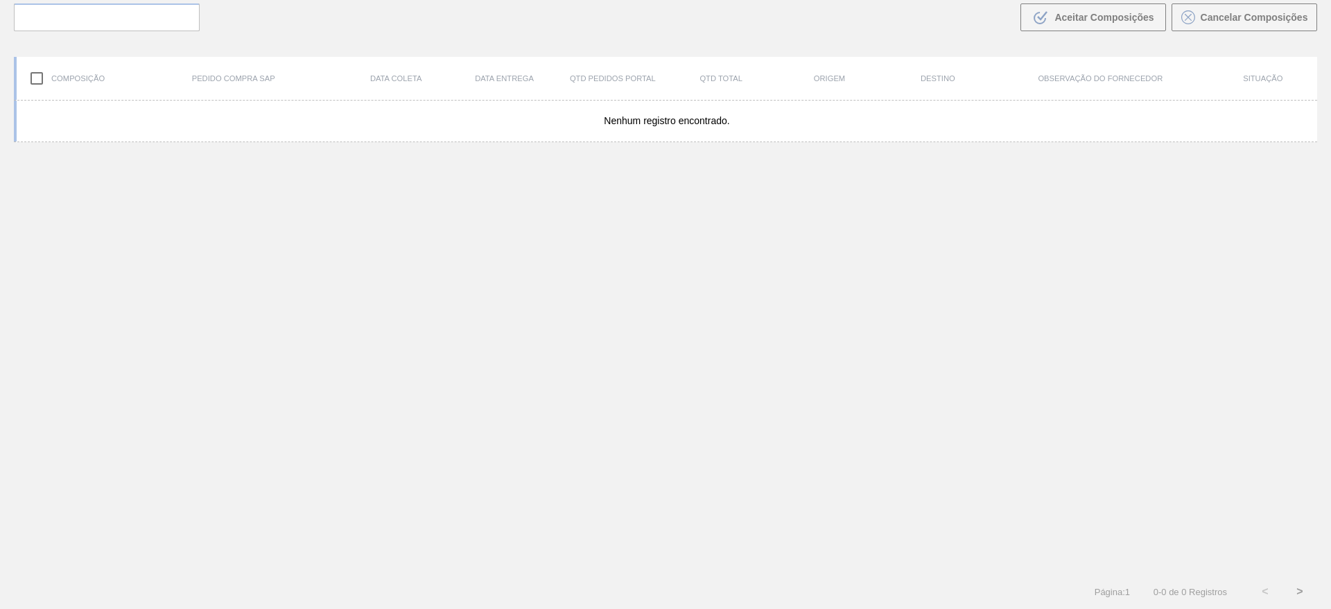
scroll to position [100, 0]
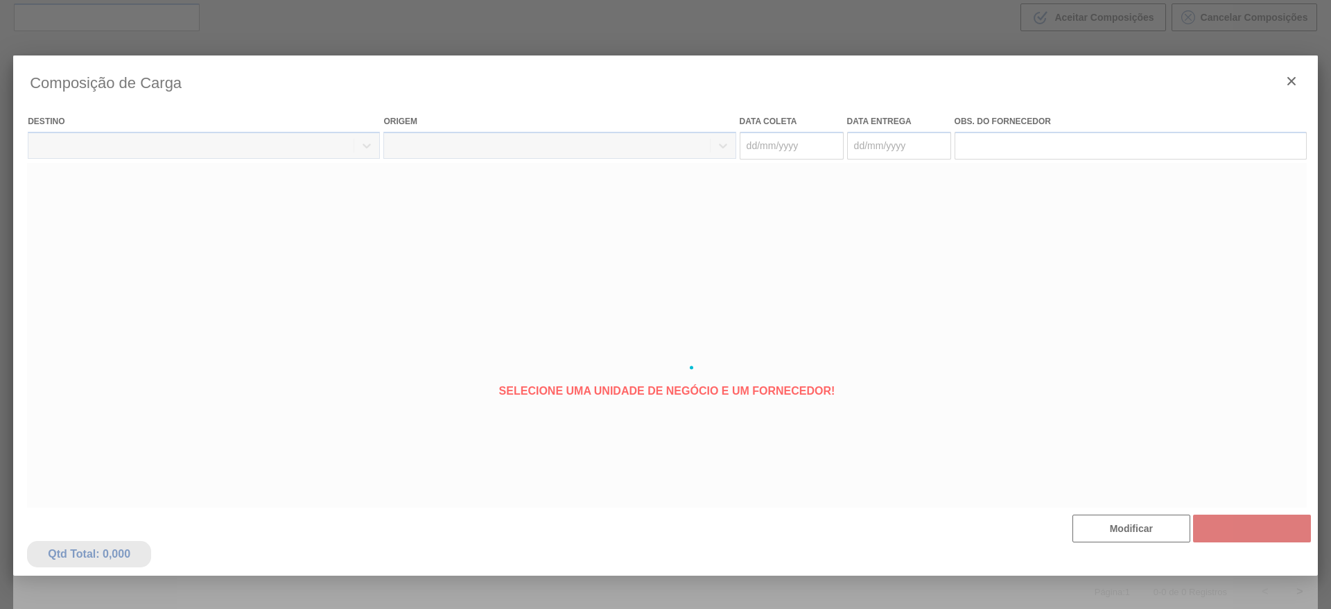
type coleta "[DATE]"
type Entrega "[DATE]"
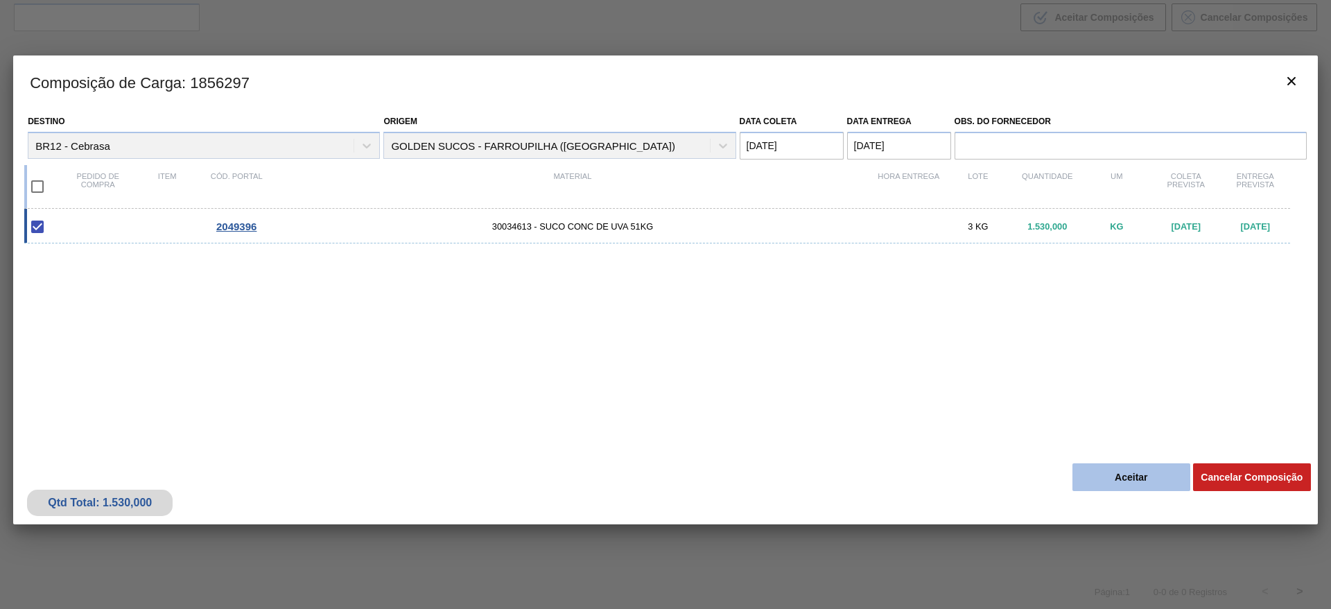
click at [1122, 466] on button "Aceitar" at bounding box center [1132, 477] width 118 height 28
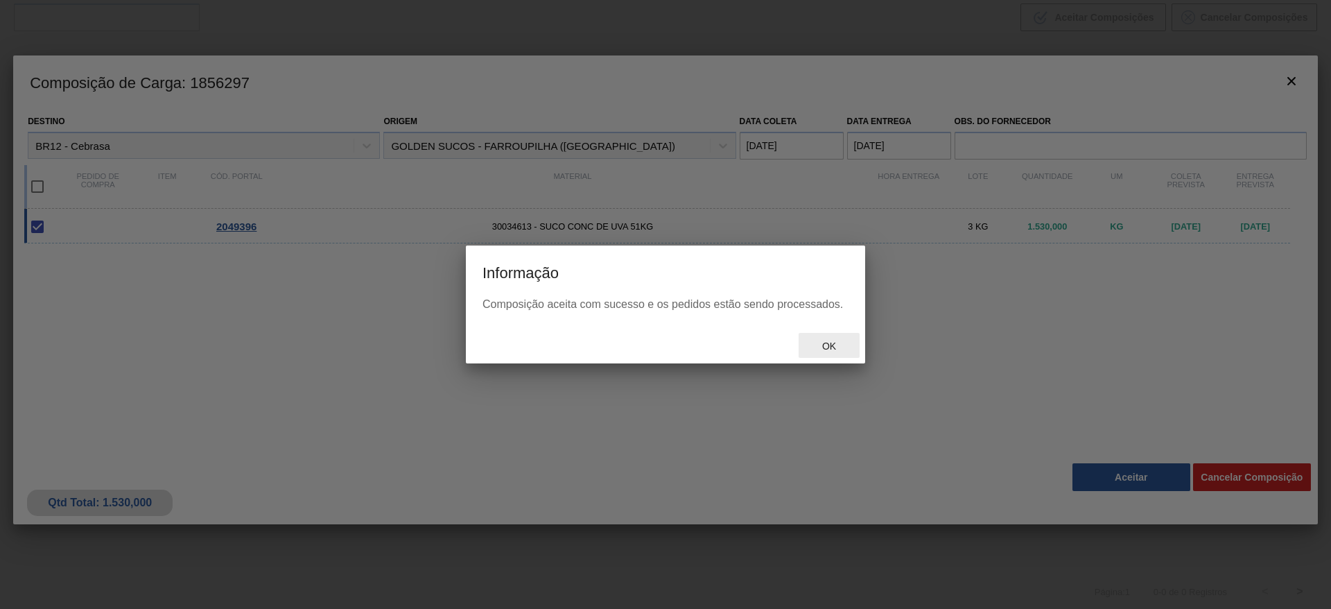
click at [843, 349] on span "Ok" at bounding box center [829, 345] width 36 height 11
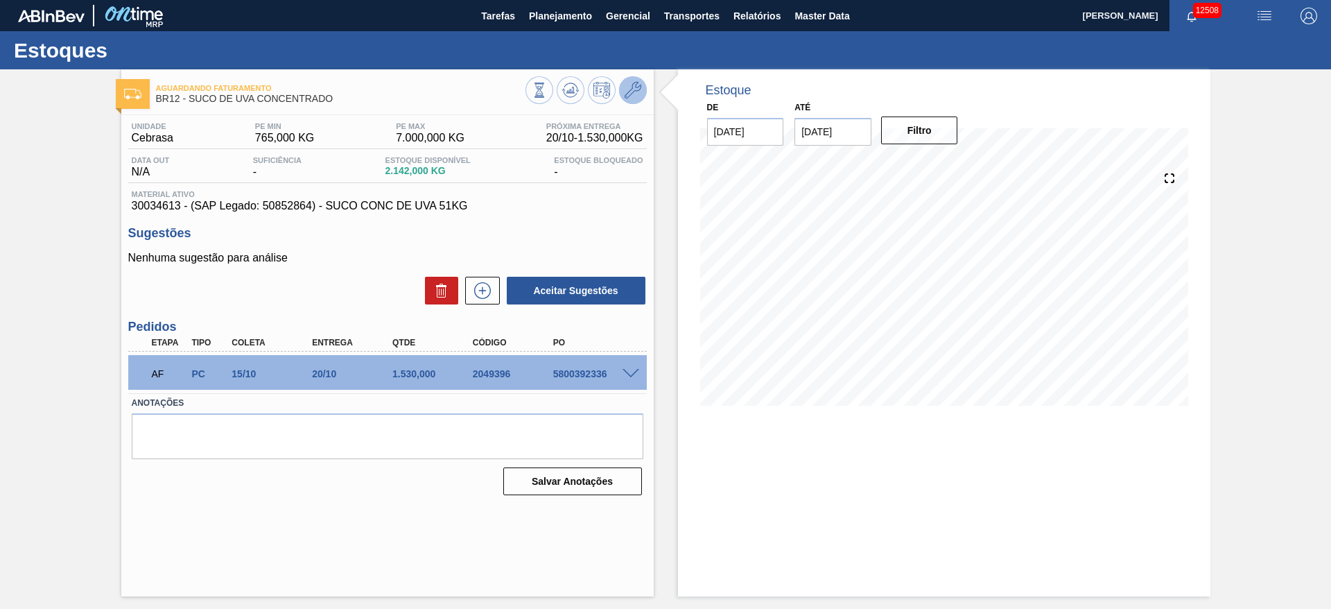
click at [637, 89] on icon at bounding box center [633, 90] width 17 height 17
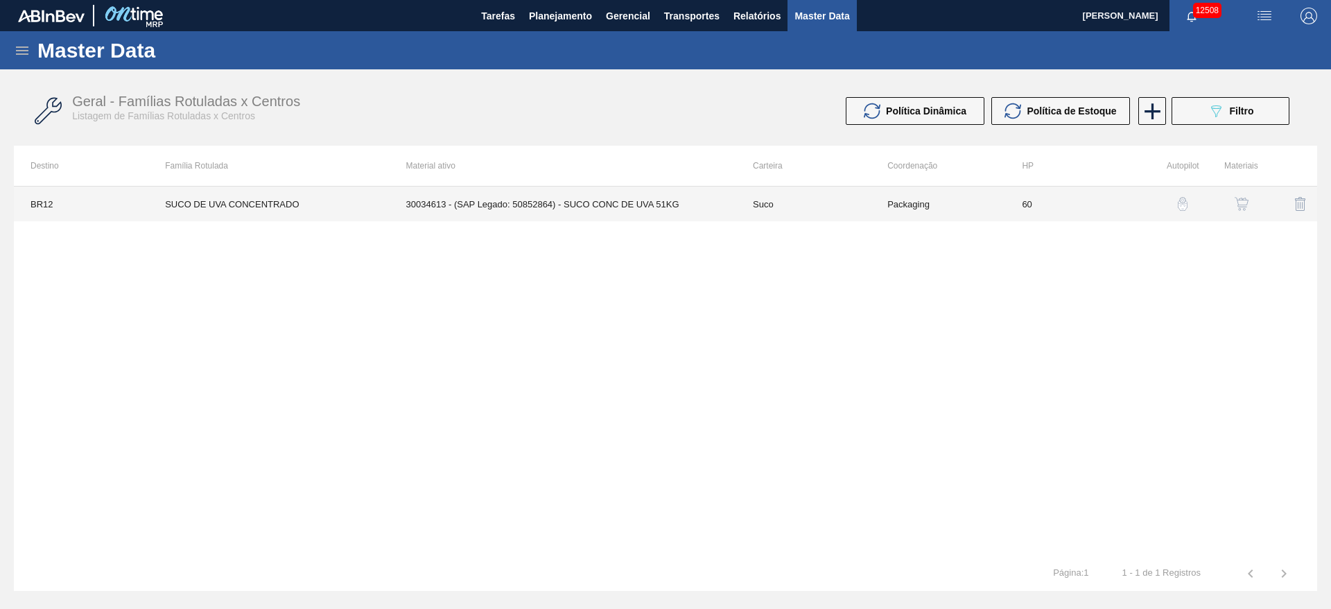
click at [838, 211] on td "Suco" at bounding box center [803, 204] width 135 height 35
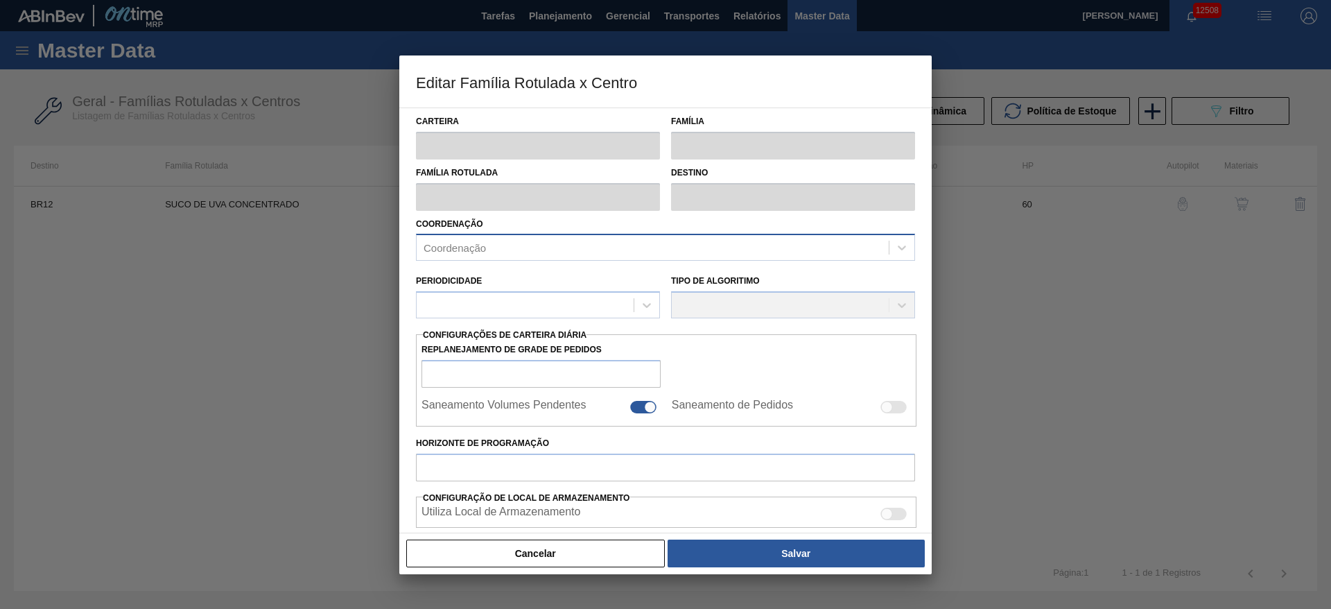
type input "Suco"
type input "SUCO DE UVA CONCENTRADO"
type input "BR12 - Cebrasa"
type input "60"
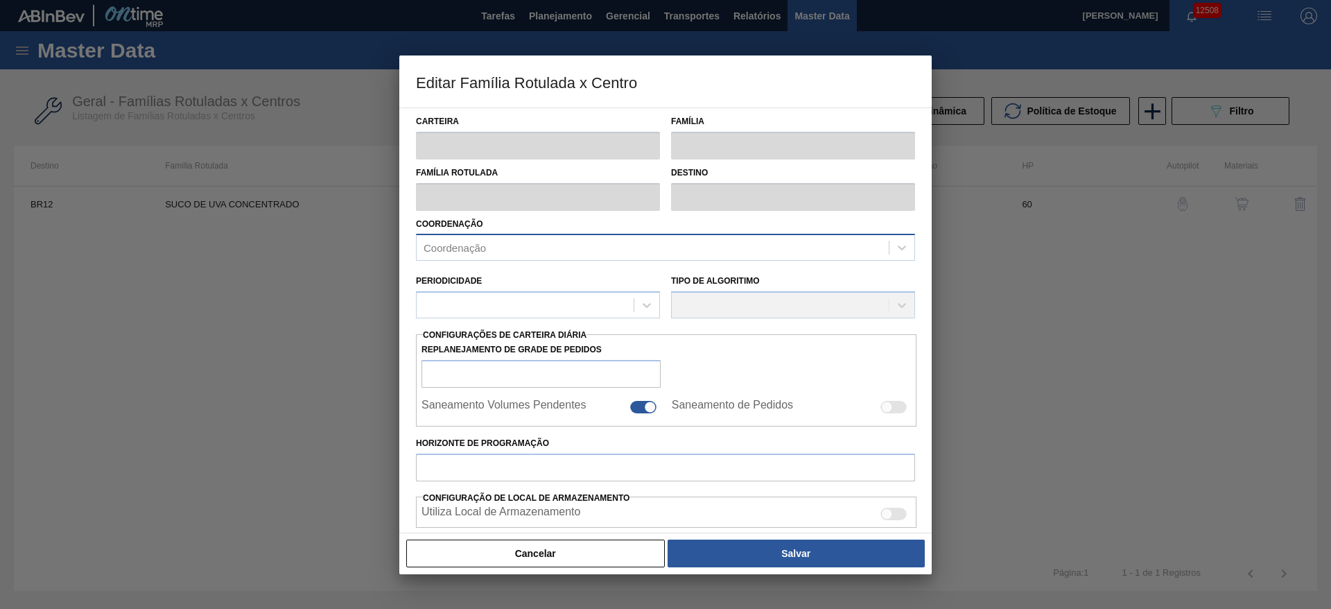
type input "765"
type input "7.000"
type input "30"
type input "2.635,500"
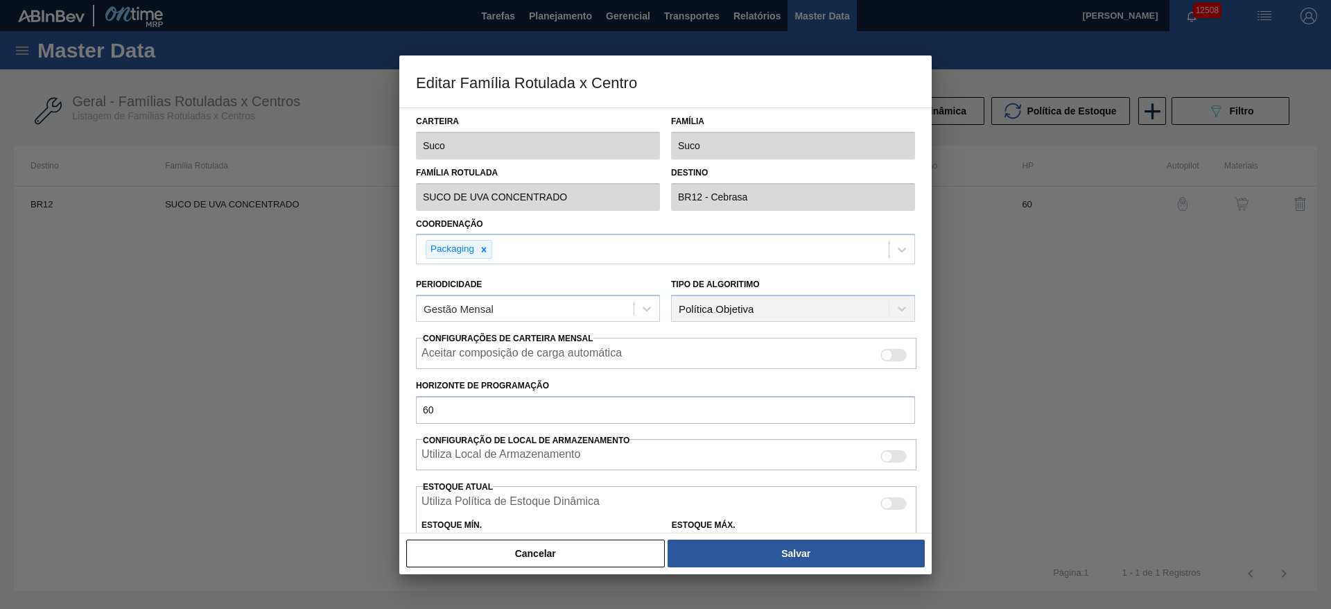
drag, startPoint x: 896, startPoint y: 356, endPoint x: 875, endPoint y: 381, distance: 32.5
click at [894, 356] on div at bounding box center [894, 355] width 26 height 12
checkbox input "true"
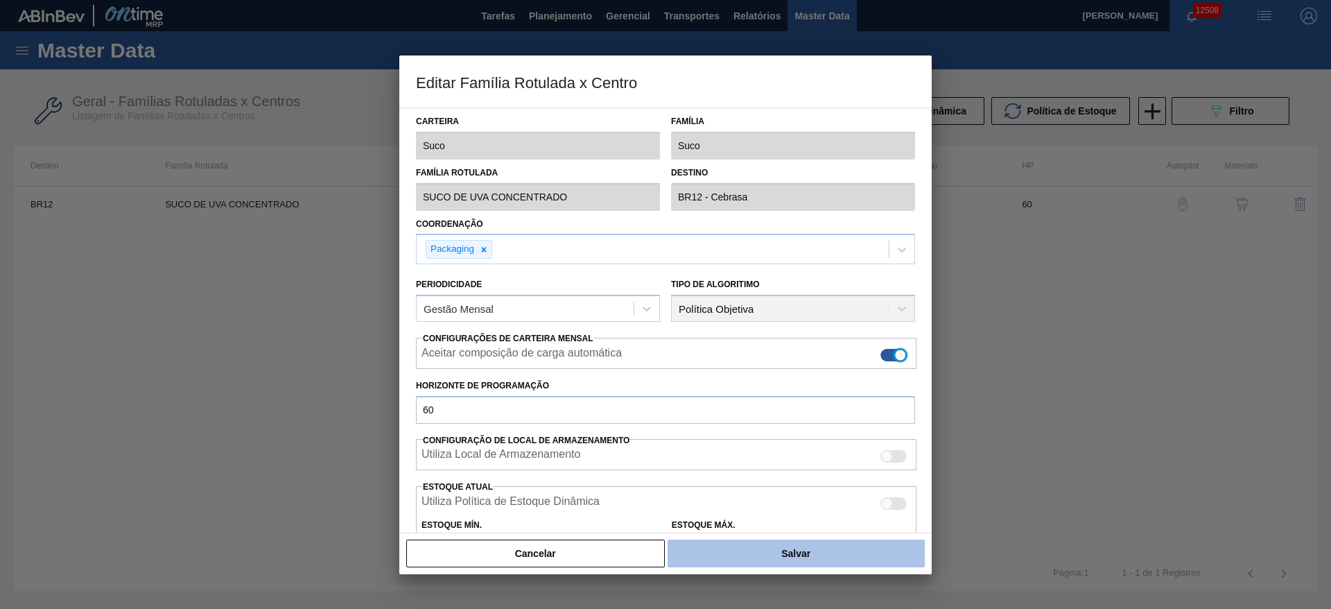
click at [837, 545] on button "Salvar" at bounding box center [796, 553] width 257 height 28
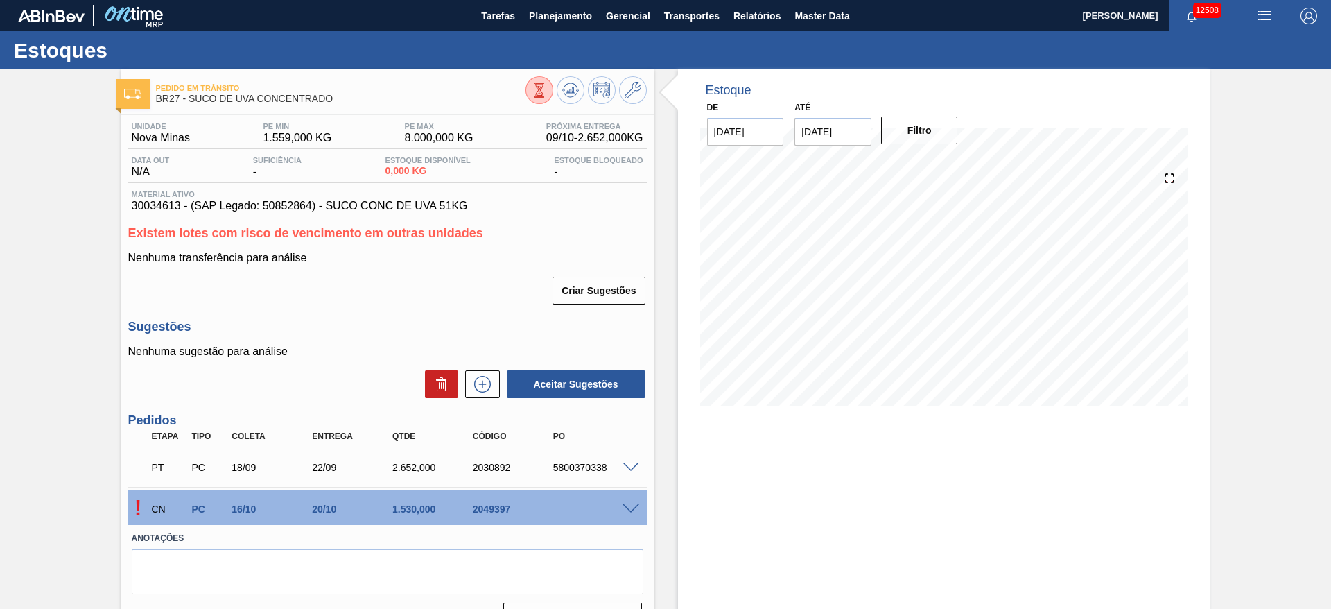
click at [623, 505] on span at bounding box center [631, 509] width 17 height 10
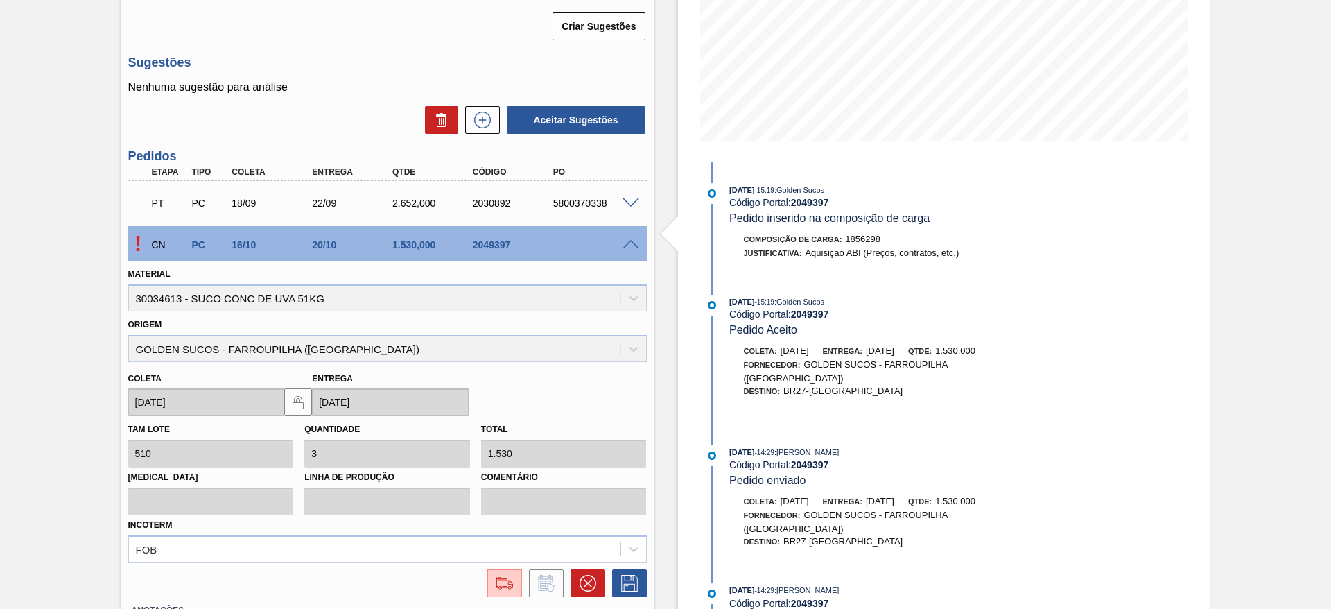
scroll to position [312, 0]
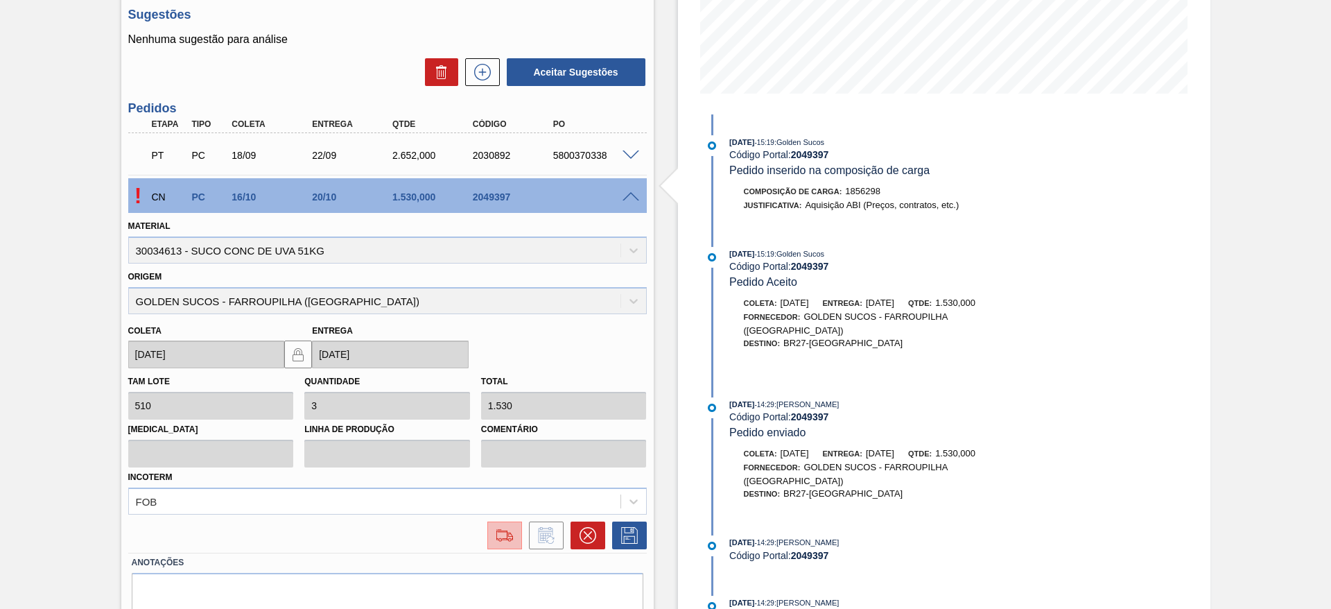
click at [496, 532] on img at bounding box center [505, 535] width 22 height 17
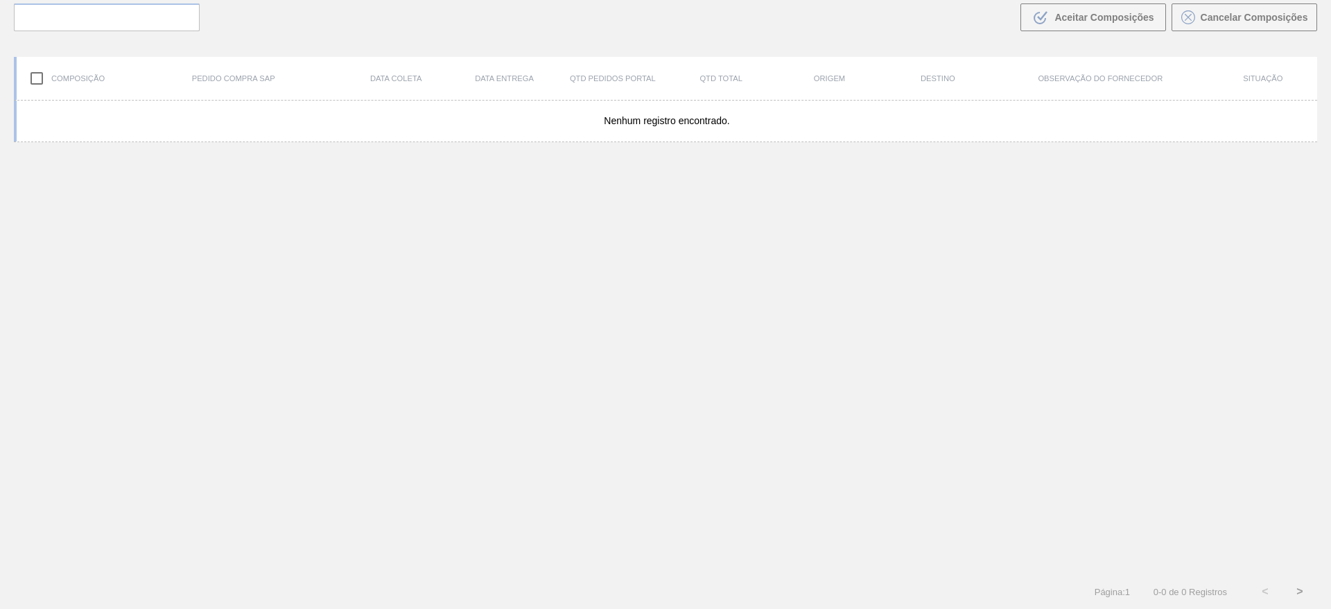
scroll to position [100, 0]
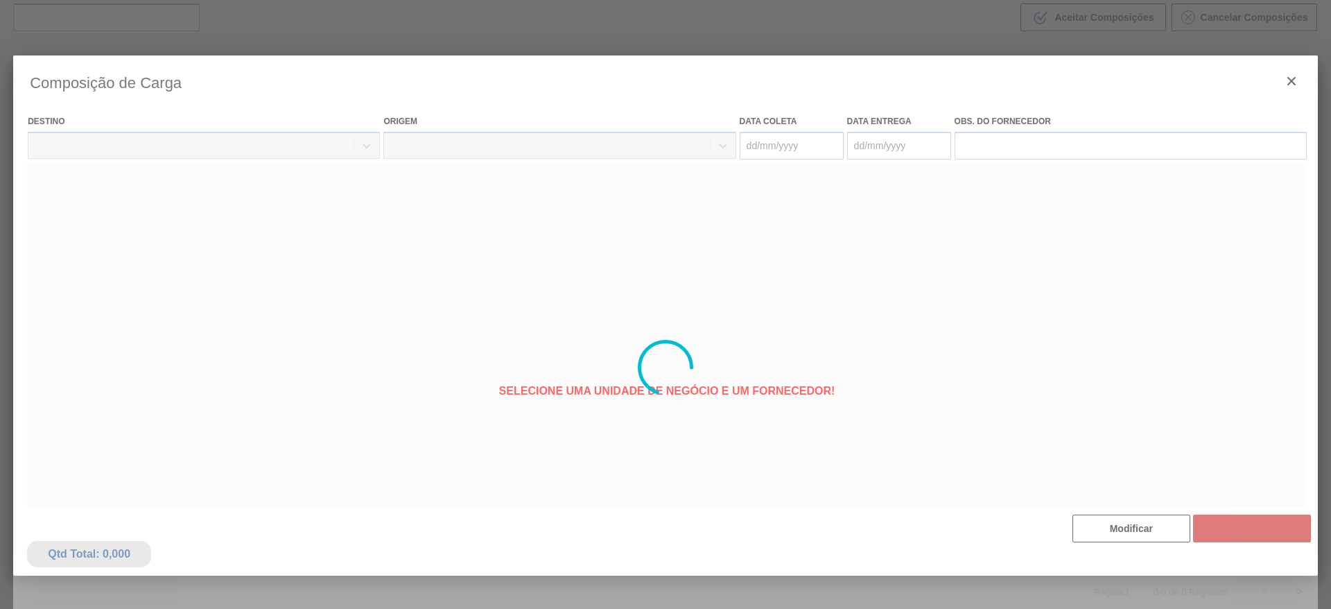
type coleta "[DATE]"
type Entrega "[DATE]"
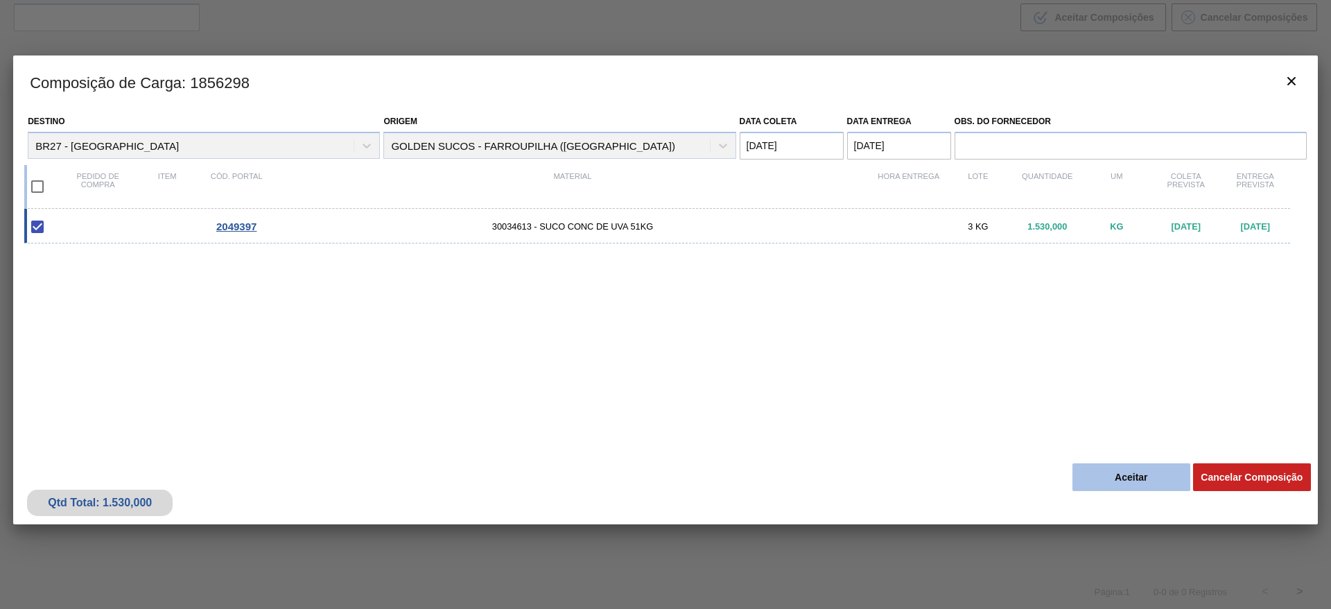
click at [1112, 480] on button "Aceitar" at bounding box center [1132, 477] width 118 height 28
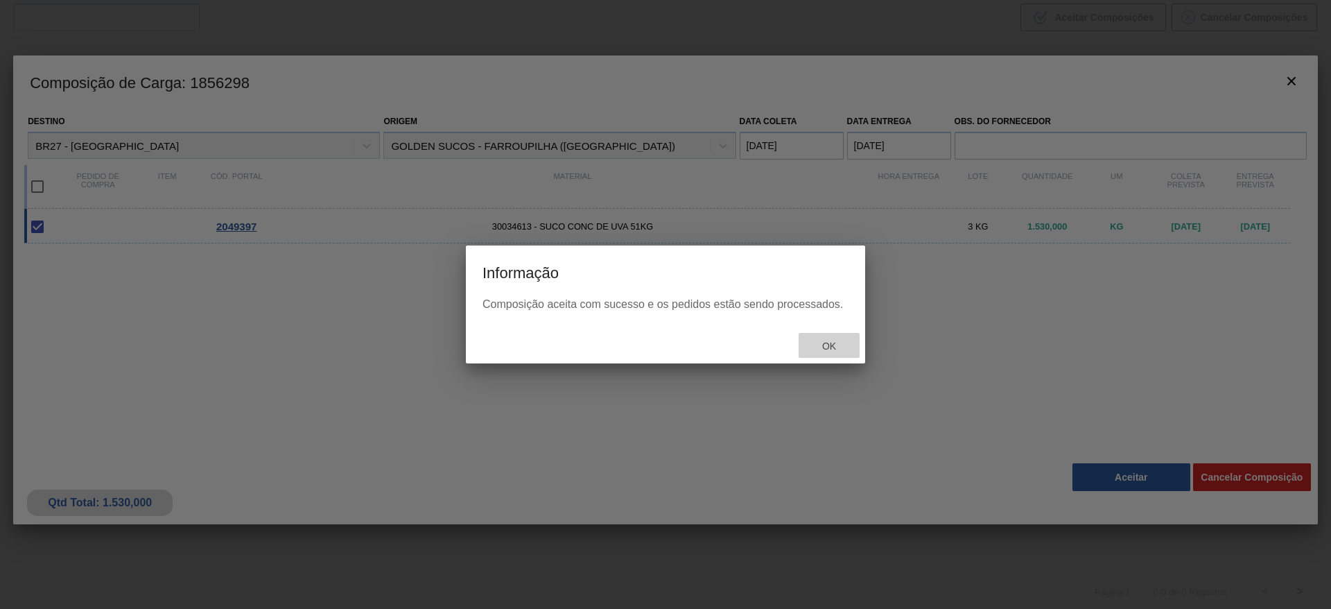
click at [842, 349] on span "Ok" at bounding box center [829, 345] width 36 height 11
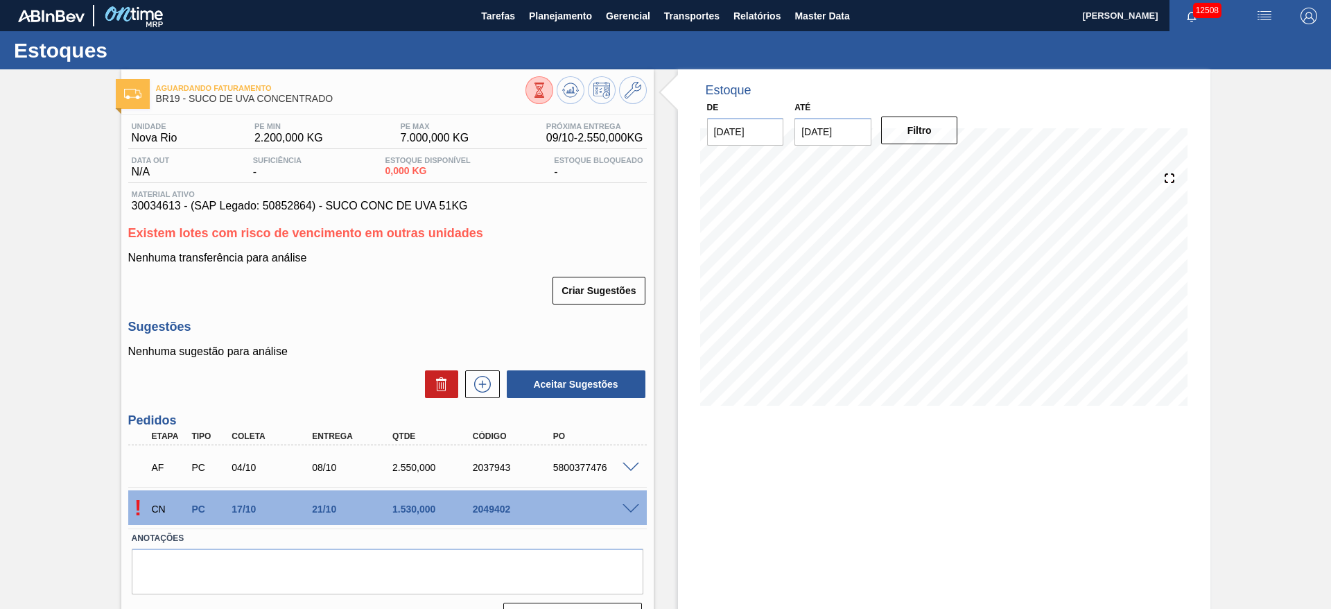
click at [628, 521] on div "! CN PC 17/10 21/10 1.530,000 2049402" at bounding box center [387, 507] width 519 height 35
click at [628, 508] on span at bounding box center [631, 509] width 17 height 10
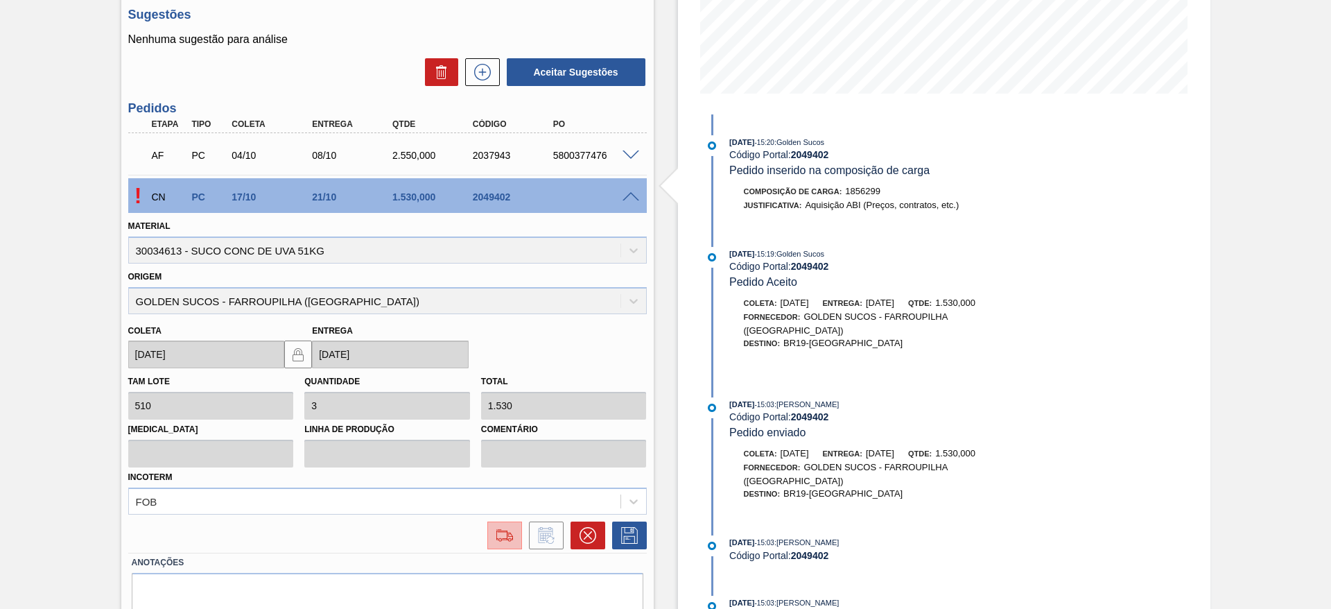
click at [512, 532] on img at bounding box center [505, 535] width 22 height 17
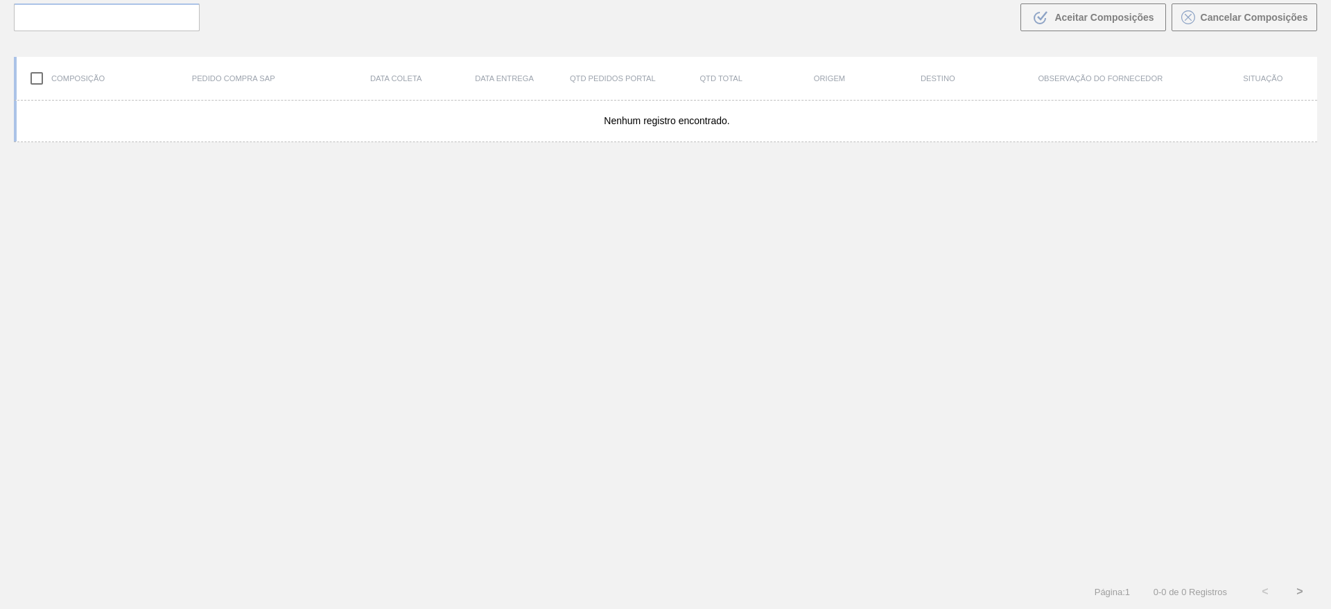
scroll to position [100, 0]
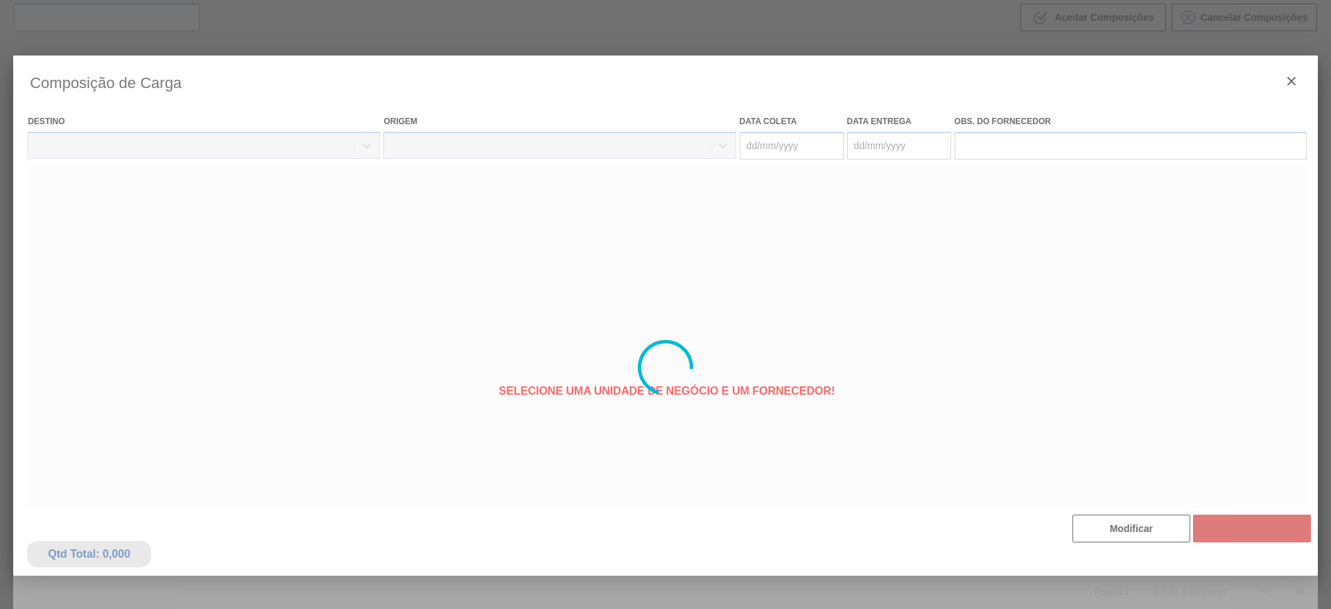
type coleta "[DATE]"
type Entrega "21/10/2025"
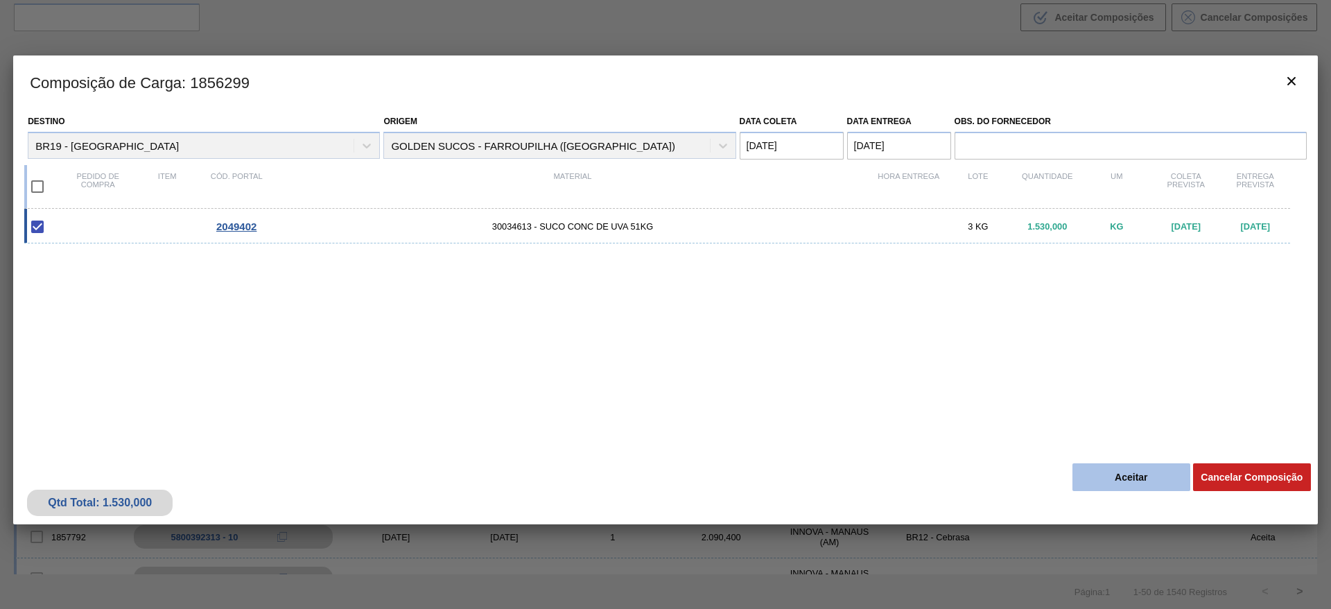
click at [1102, 481] on button "Aceitar" at bounding box center [1132, 477] width 118 height 28
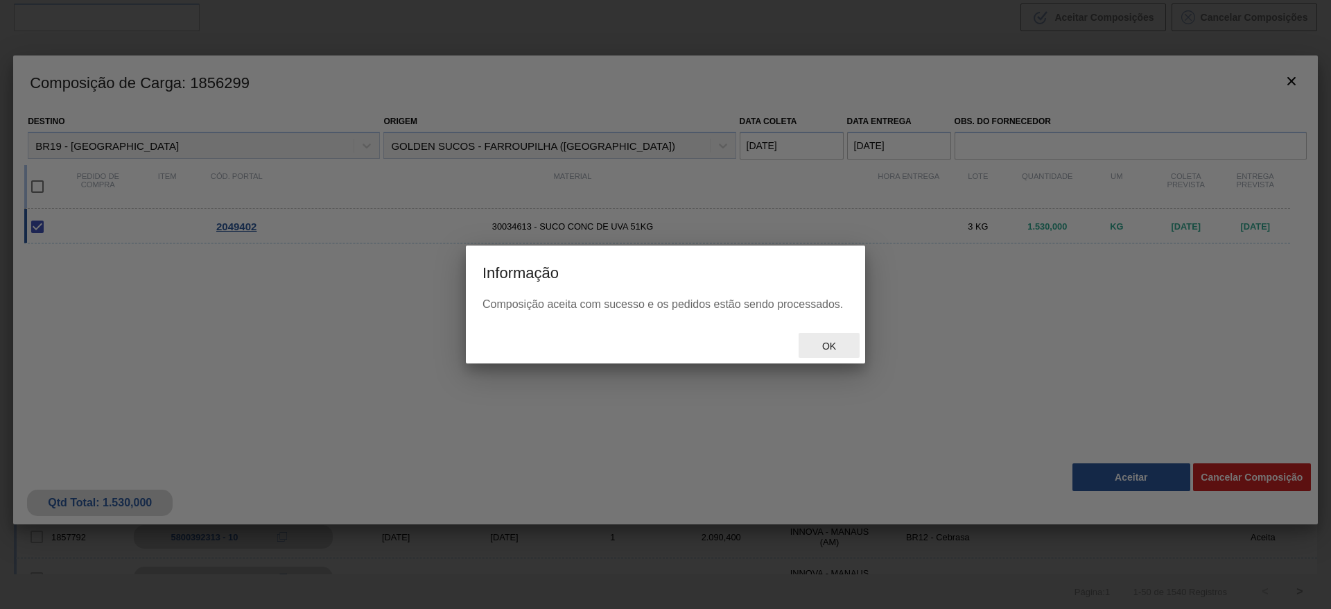
click at [844, 352] on div "Ok" at bounding box center [829, 346] width 61 height 26
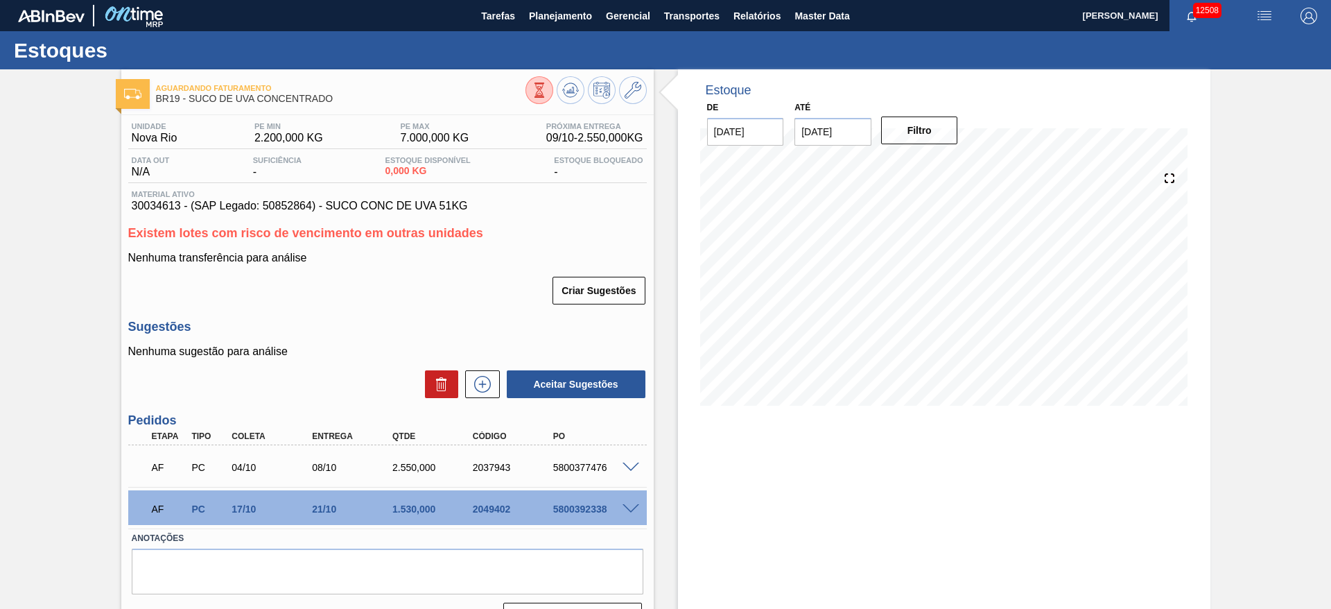
click at [632, 75] on div "Aguardando Faturamento BR19 - SUCO DE UVA CONCENTRADO" at bounding box center [387, 88] width 533 height 38
click at [627, 92] on icon at bounding box center [633, 90] width 17 height 17
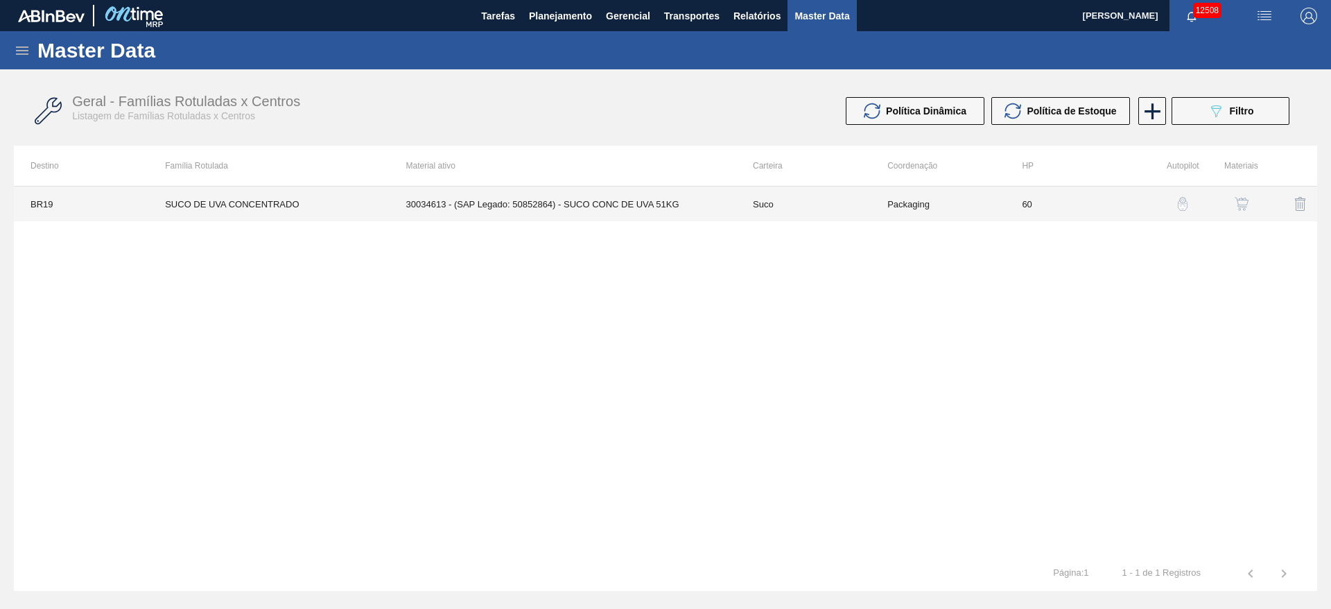
click at [579, 198] on td "30034613 - (SAP Legado: 50852864) - SUCO CONC DE UVA 51KG" at bounding box center [563, 204] width 347 height 35
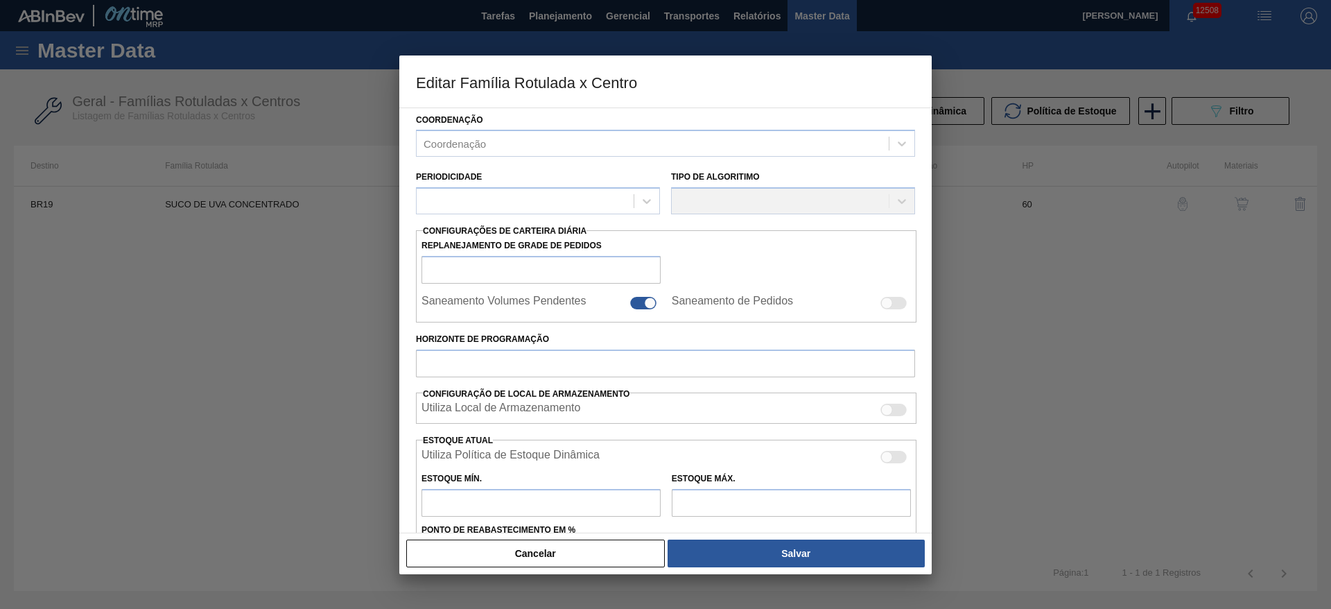
type input "Suco"
type input "SUCO DE UVA CONCENTRADO"
type input "BR19 - Nova Rio"
type input "60"
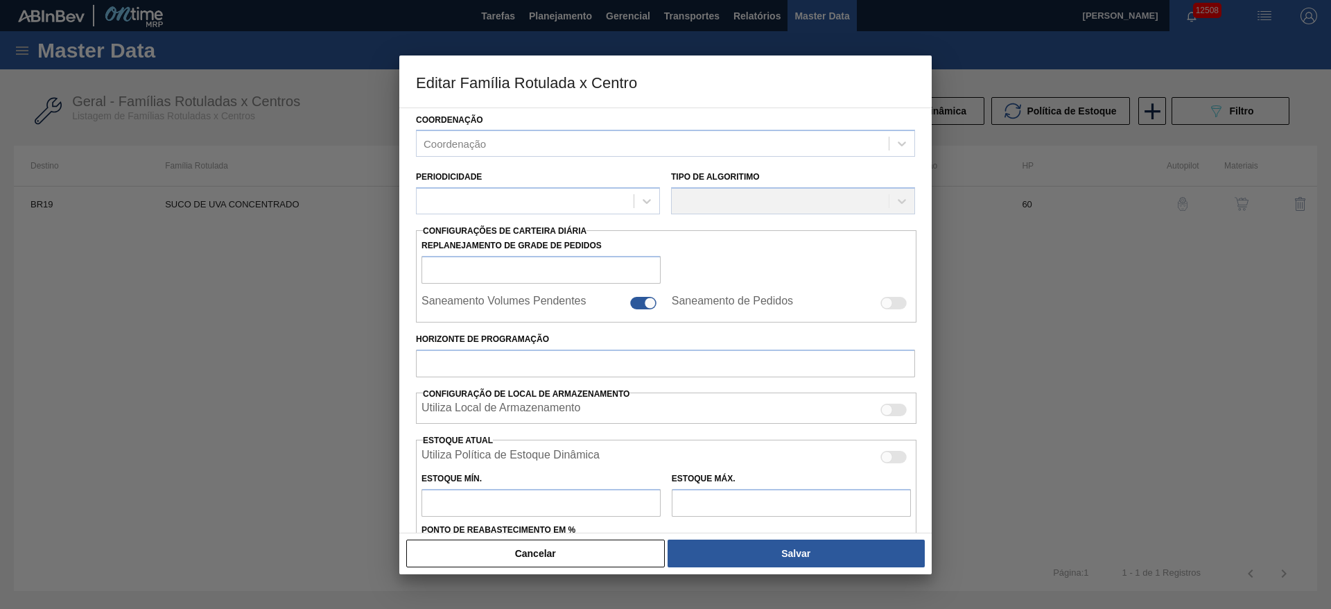
type input "2.200"
type input "7.000"
type input "30"
type input "3.640,000"
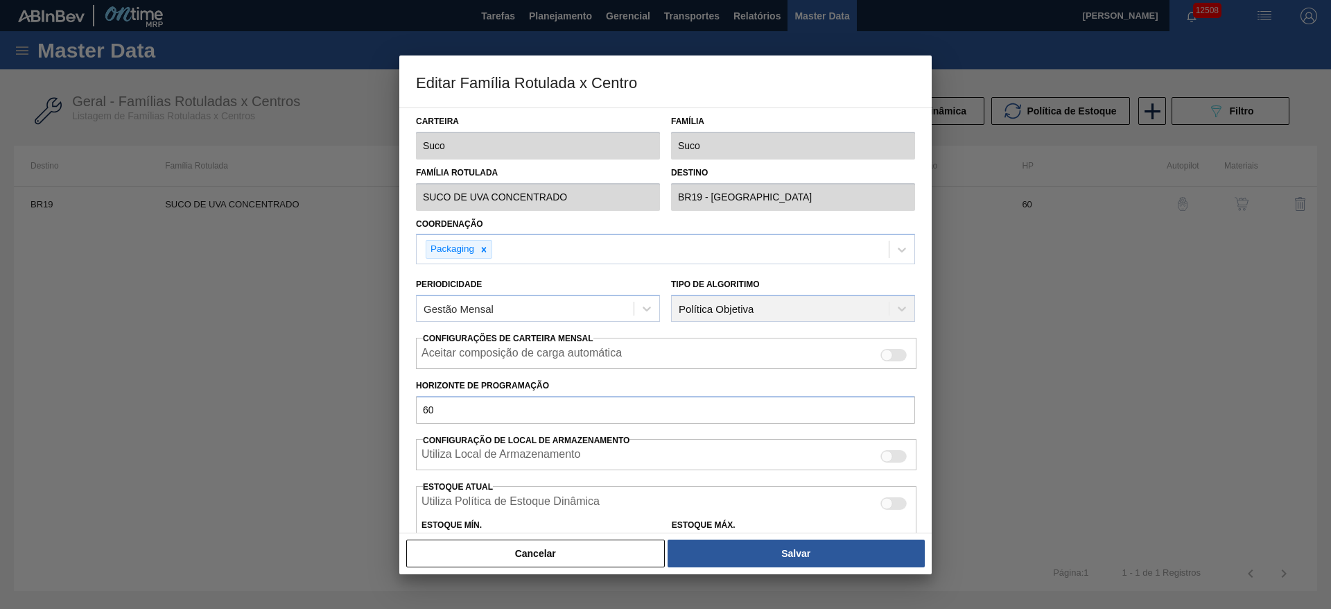
click at [892, 361] on div "Aceitar composição de carga automática" at bounding box center [667, 355] width 490 height 17
click at [888, 360] on div at bounding box center [894, 355] width 26 height 12
checkbox input "true"
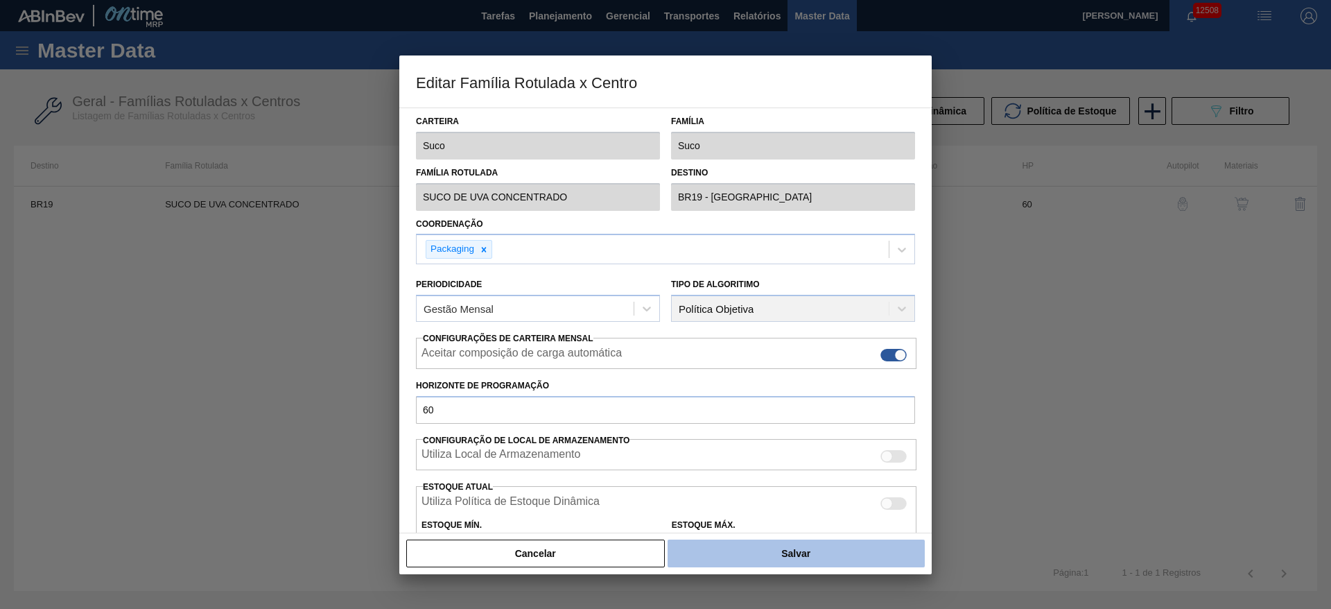
click at [808, 551] on button "Salvar" at bounding box center [796, 553] width 257 height 28
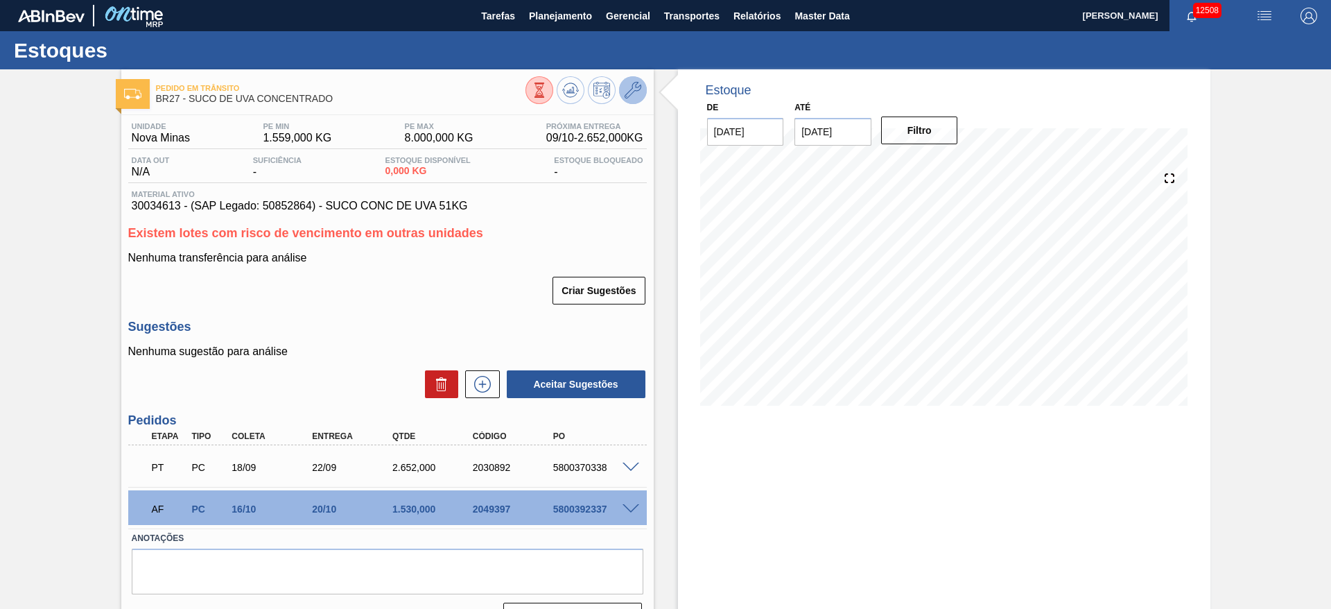
click at [640, 98] on button at bounding box center [633, 90] width 28 height 28
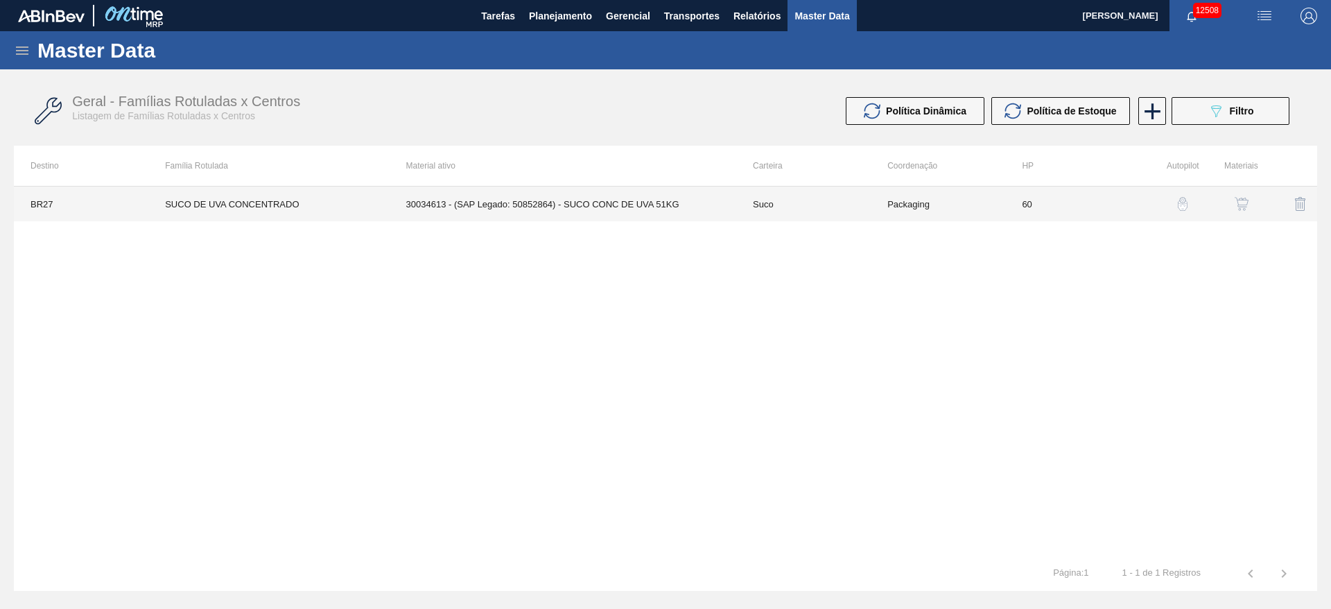
click at [849, 205] on td "Suco" at bounding box center [803, 204] width 135 height 35
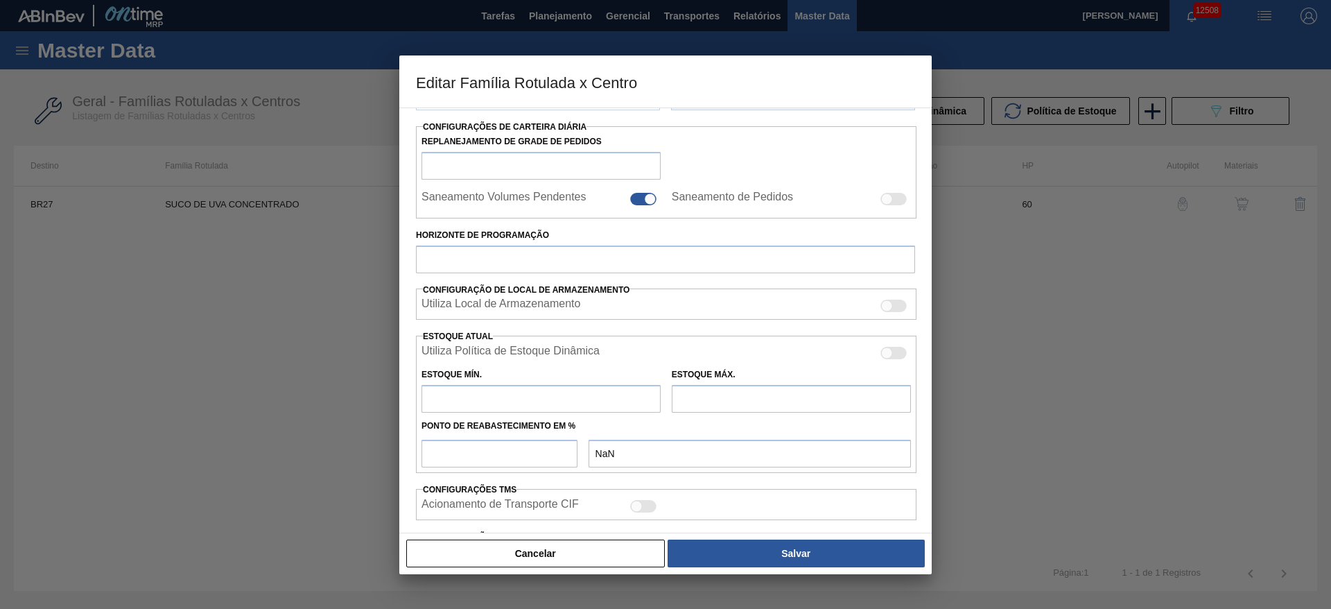
type input "Suco"
type input "SUCO DE UVA CONCENTRADO"
type input "BR27 - [GEOGRAPHIC_DATA]"
type input "60"
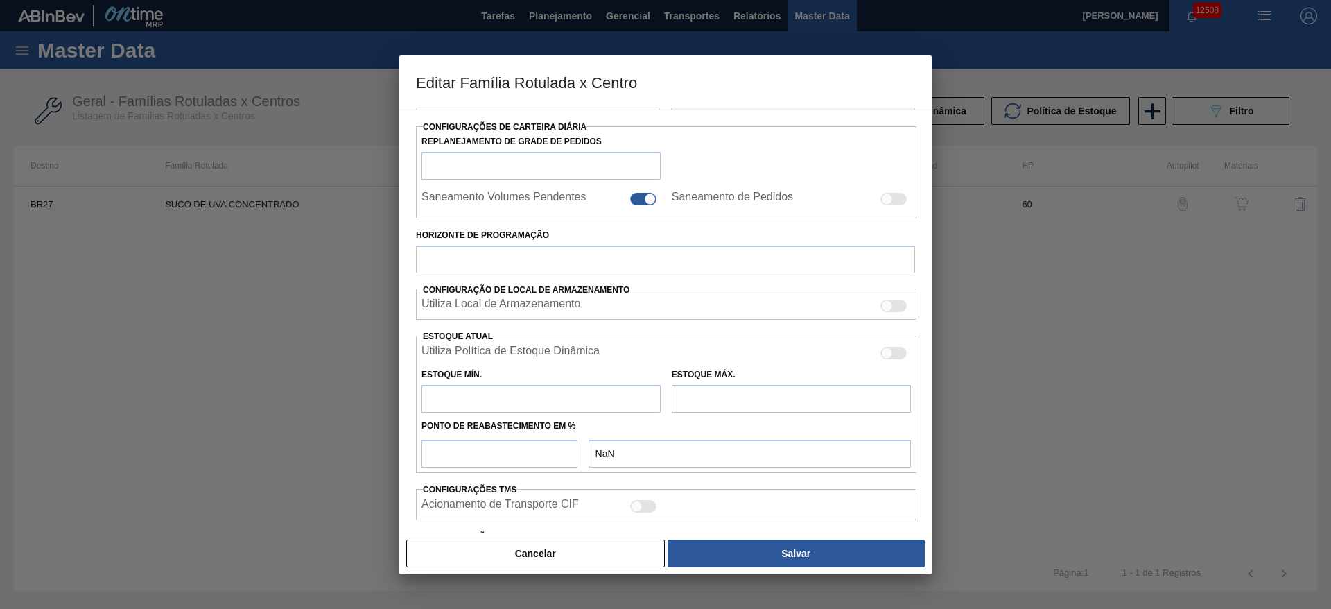
type input "1.559"
type input "8.000"
type input "35"
type input "3.813,350"
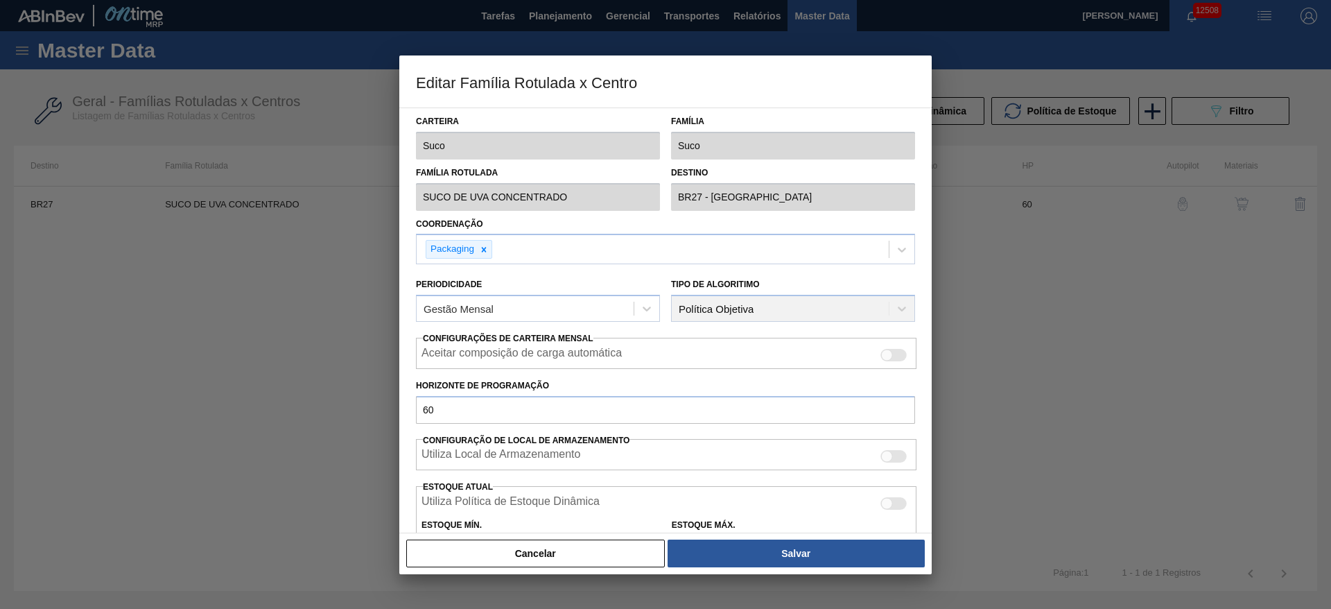
click at [885, 350] on div at bounding box center [887, 355] width 12 height 12
checkbox input "true"
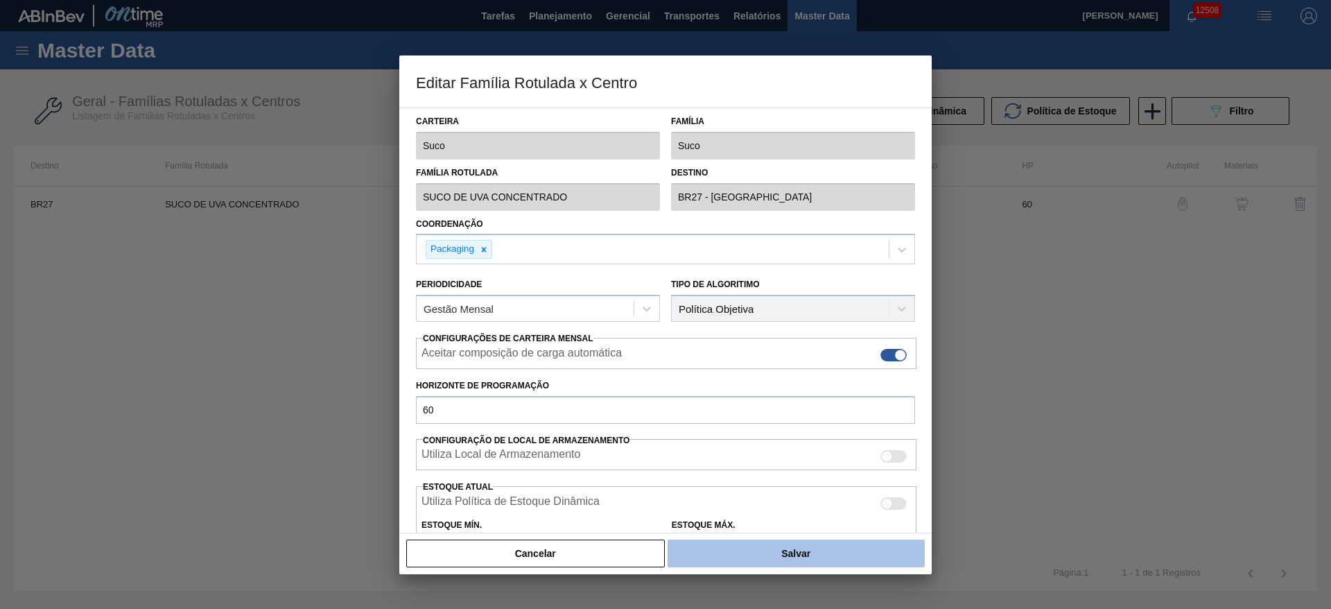
click at [797, 551] on button "Salvar" at bounding box center [796, 553] width 257 height 28
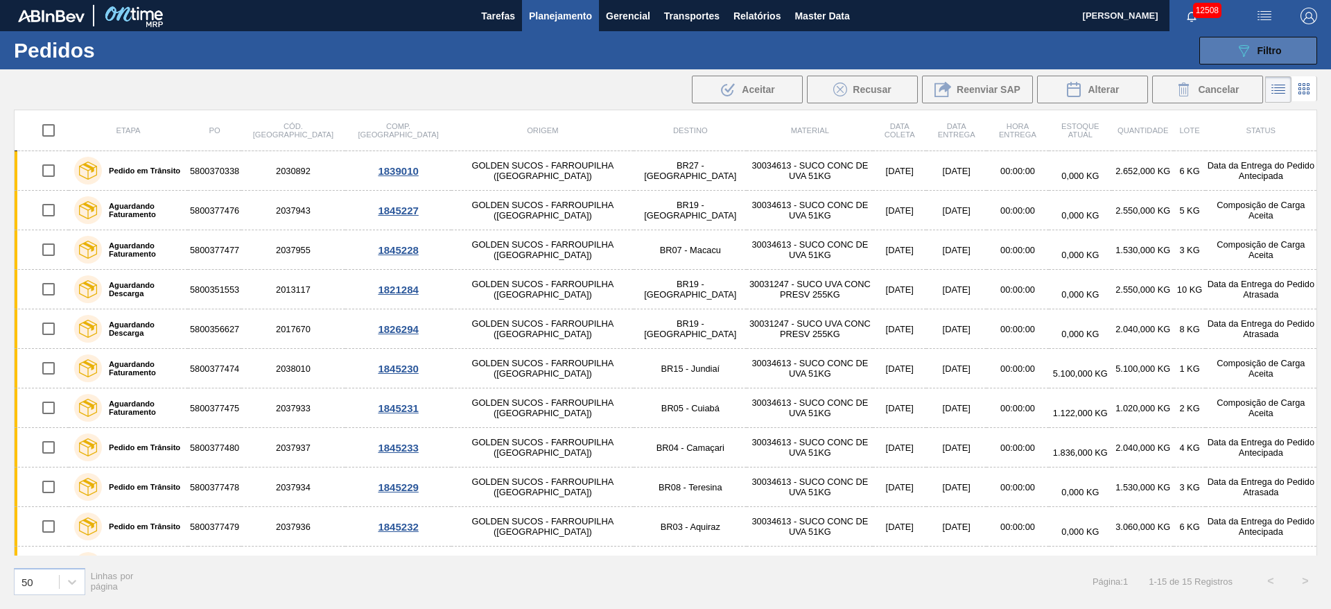
click at [1248, 55] on icon "089F7B8B-B2A5-4AFE-B5C0-19BA573D28AC" at bounding box center [1244, 50] width 17 height 17
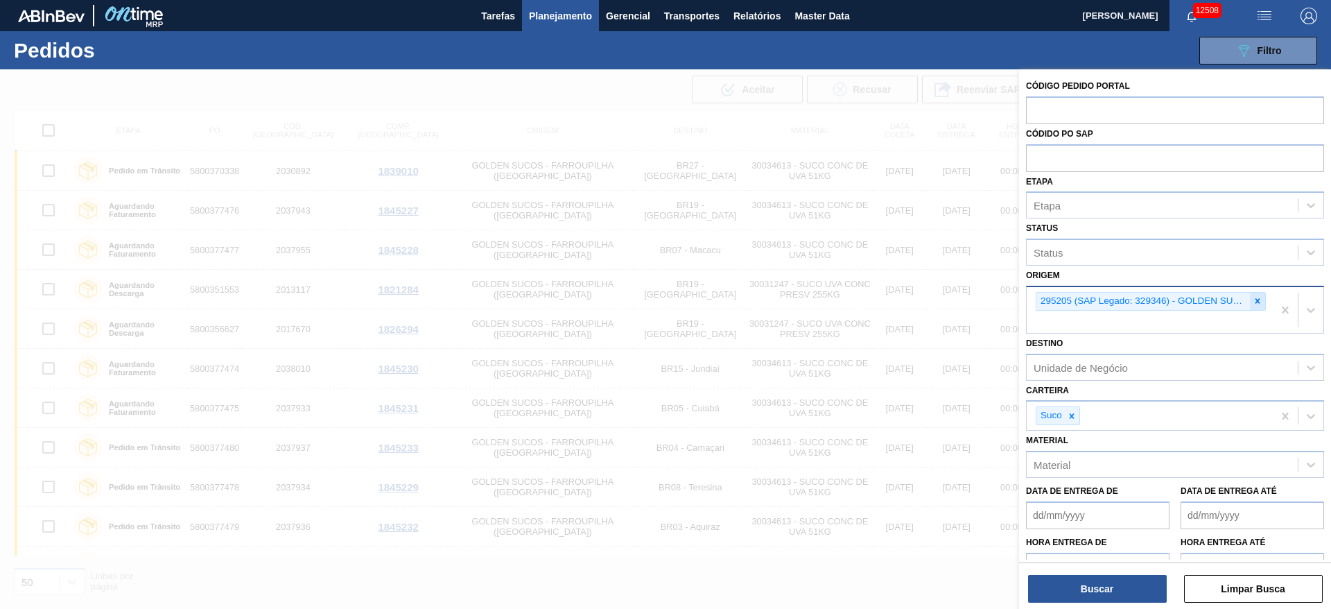
click at [1253, 296] on icon at bounding box center [1258, 301] width 10 height 10
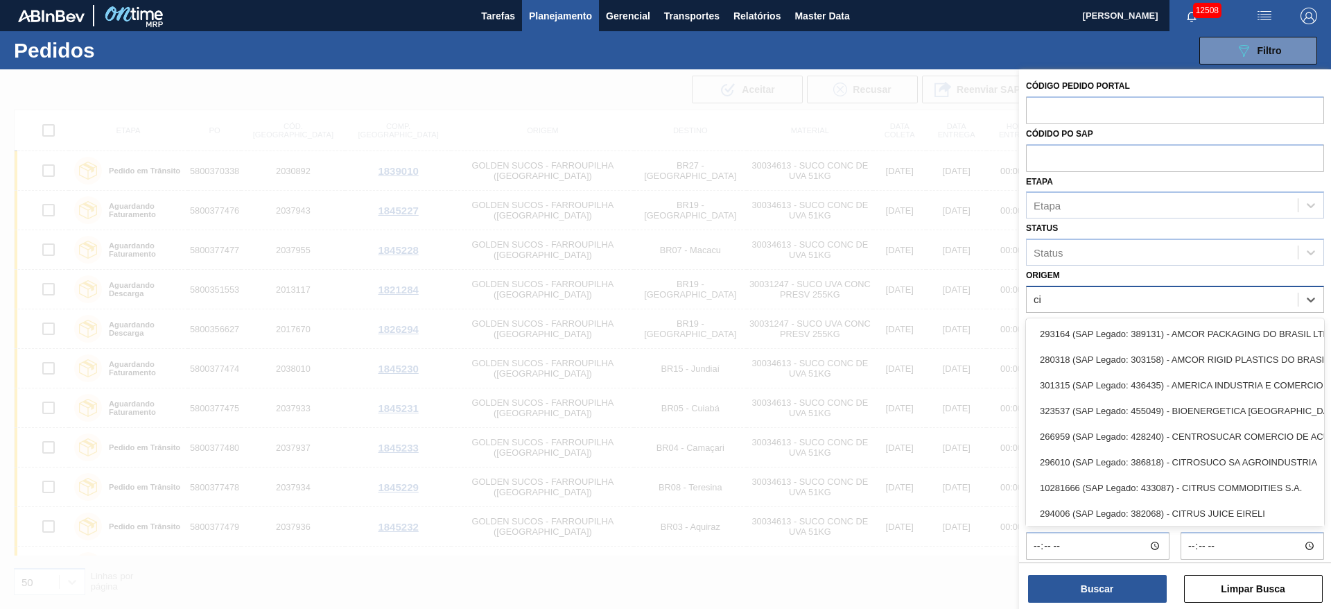
type input "citru"
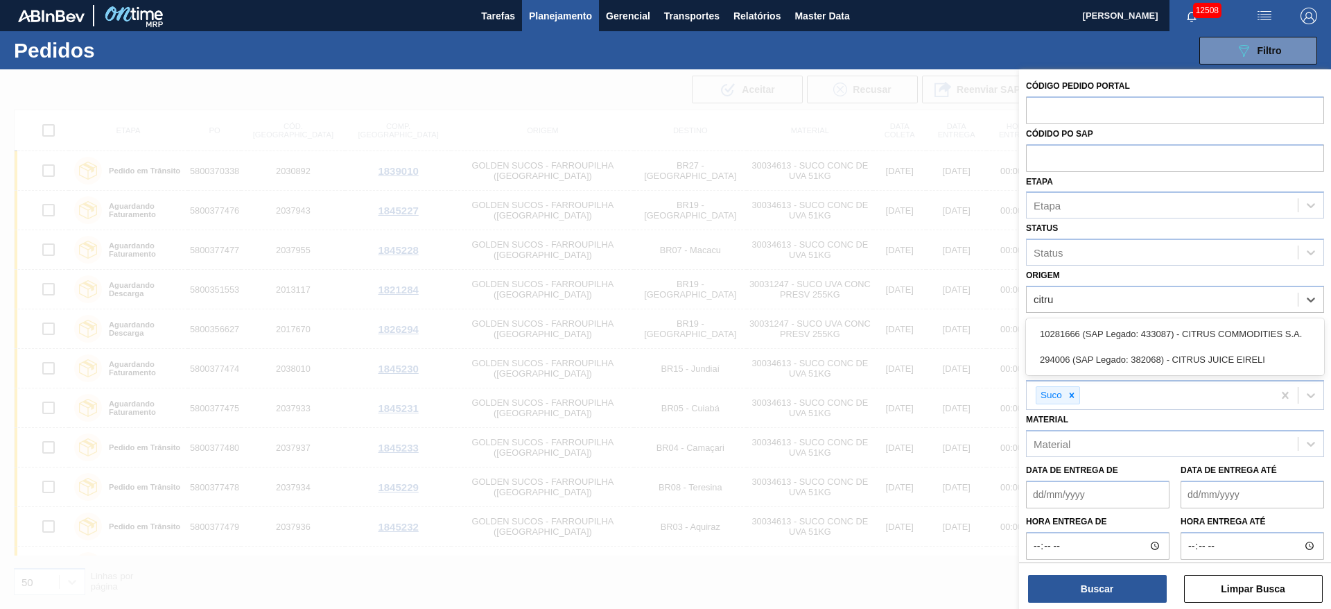
drag, startPoint x: 1116, startPoint y: 327, endPoint x: 1107, endPoint y: 367, distance: 41.9
click at [1114, 328] on div "10281666 (SAP Legado: 433087) - CITRUS COMMODITIES S.A." at bounding box center [1175, 334] width 298 height 26
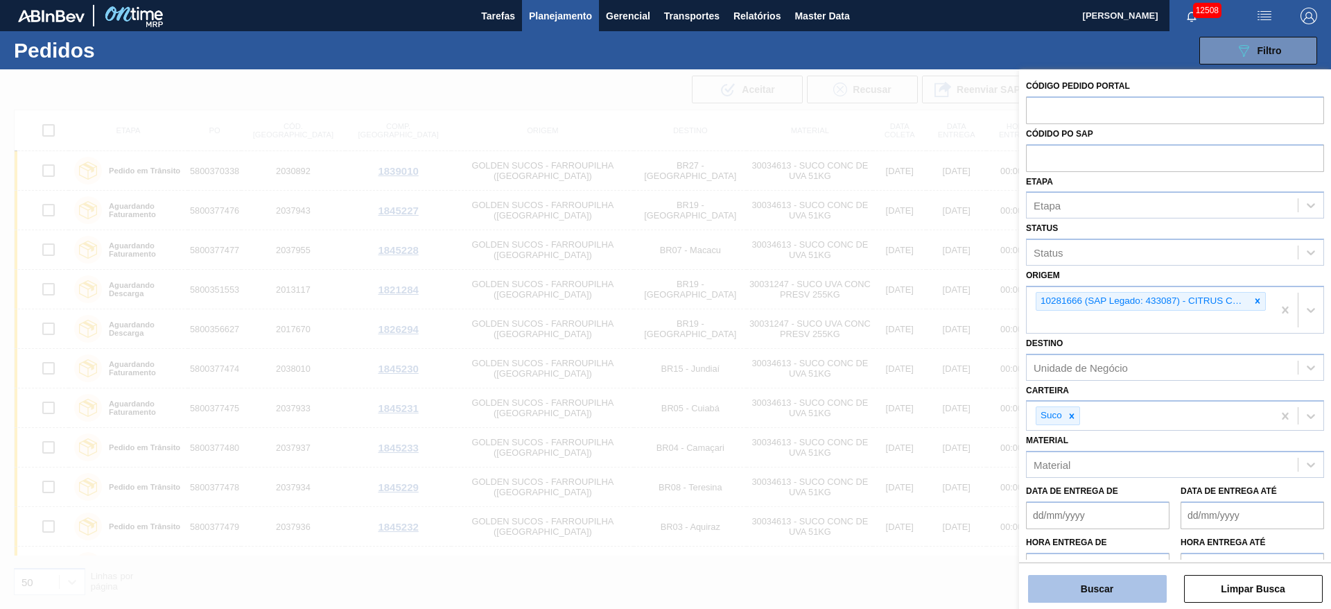
click at [1100, 578] on button "Buscar" at bounding box center [1097, 589] width 139 height 28
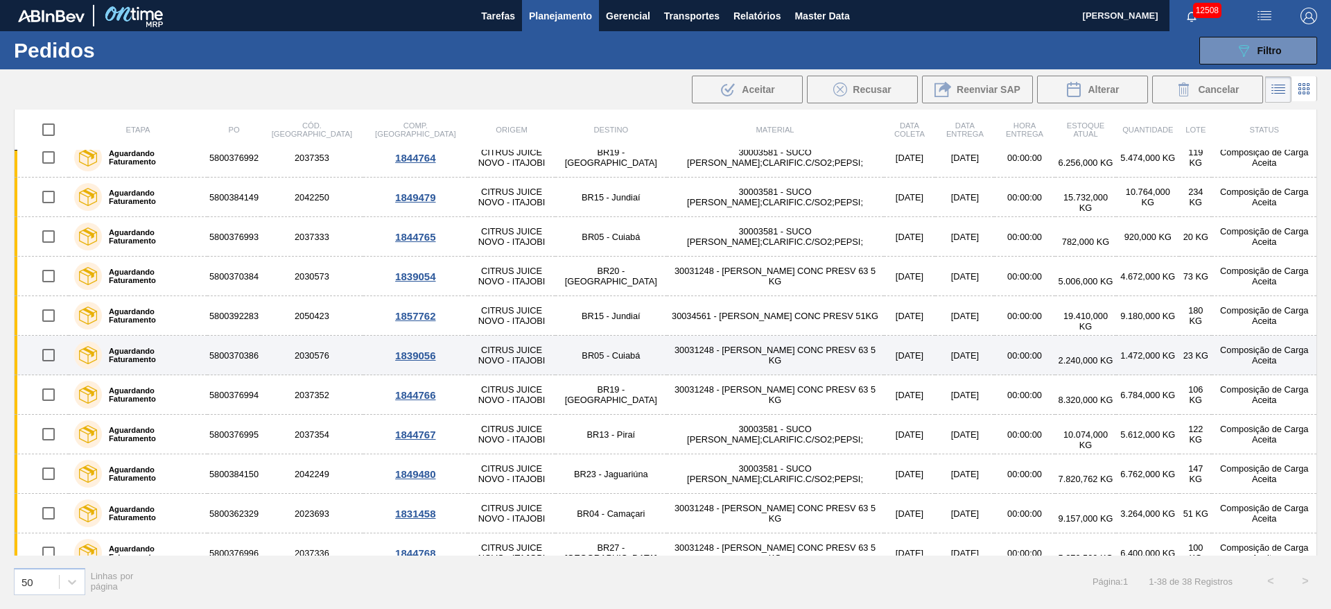
scroll to position [416, 0]
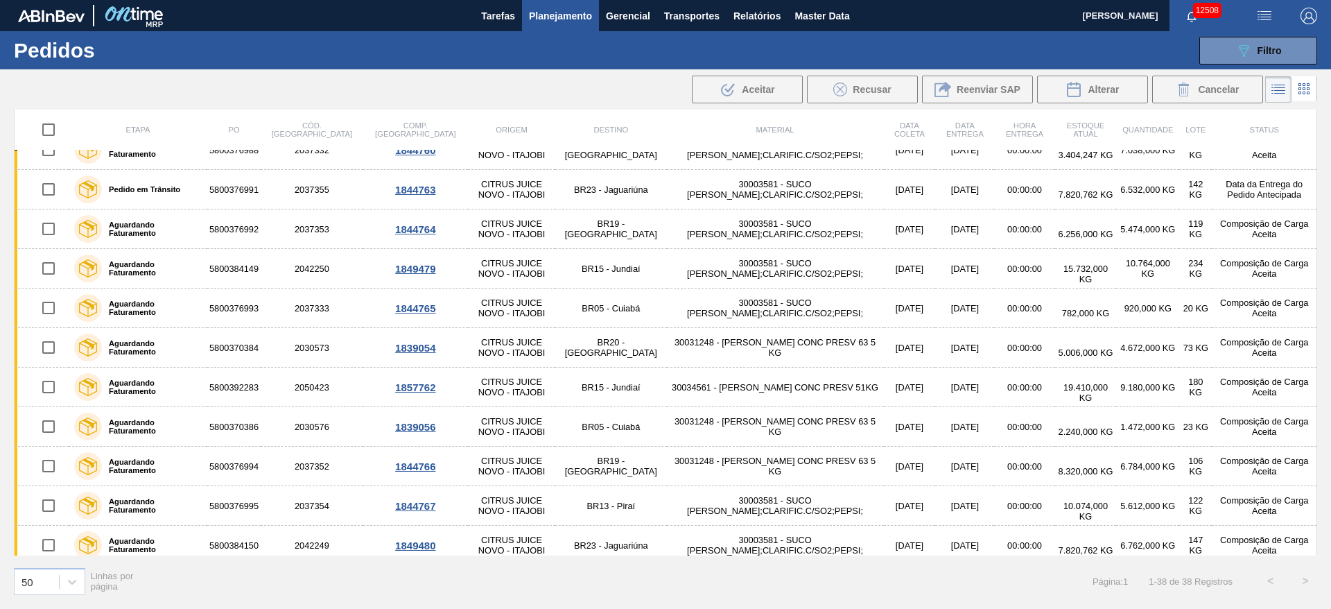
click at [1314, 133] on th "Status" at bounding box center [1264, 129] width 105 height 41
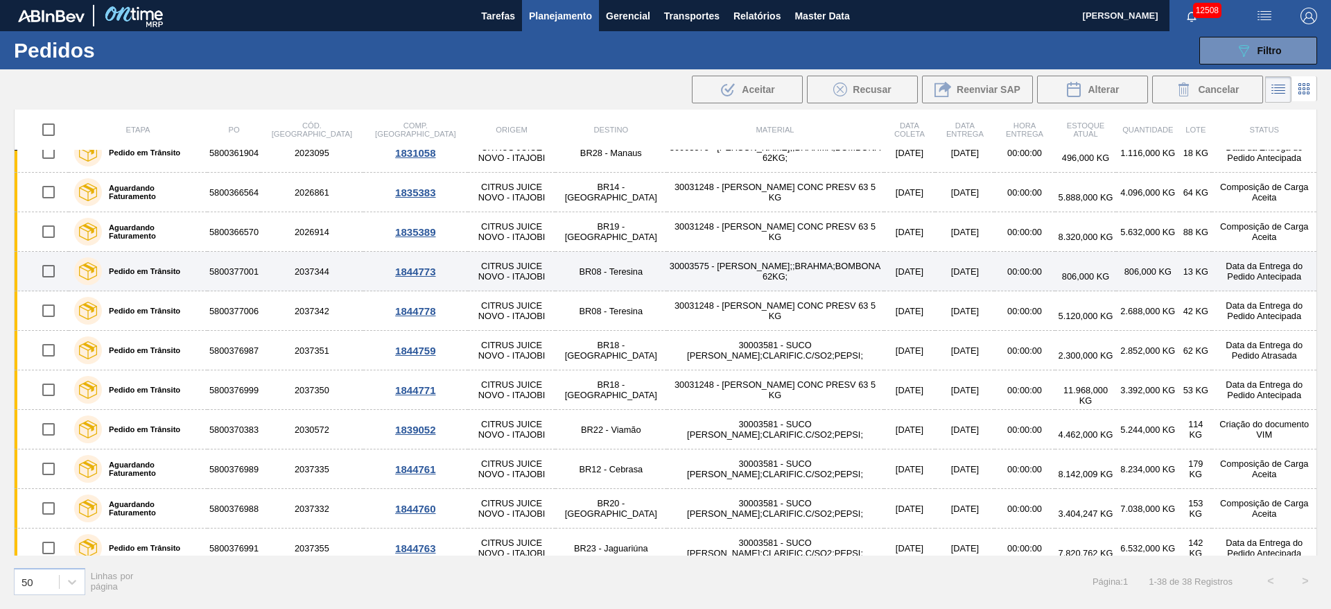
scroll to position [0, 0]
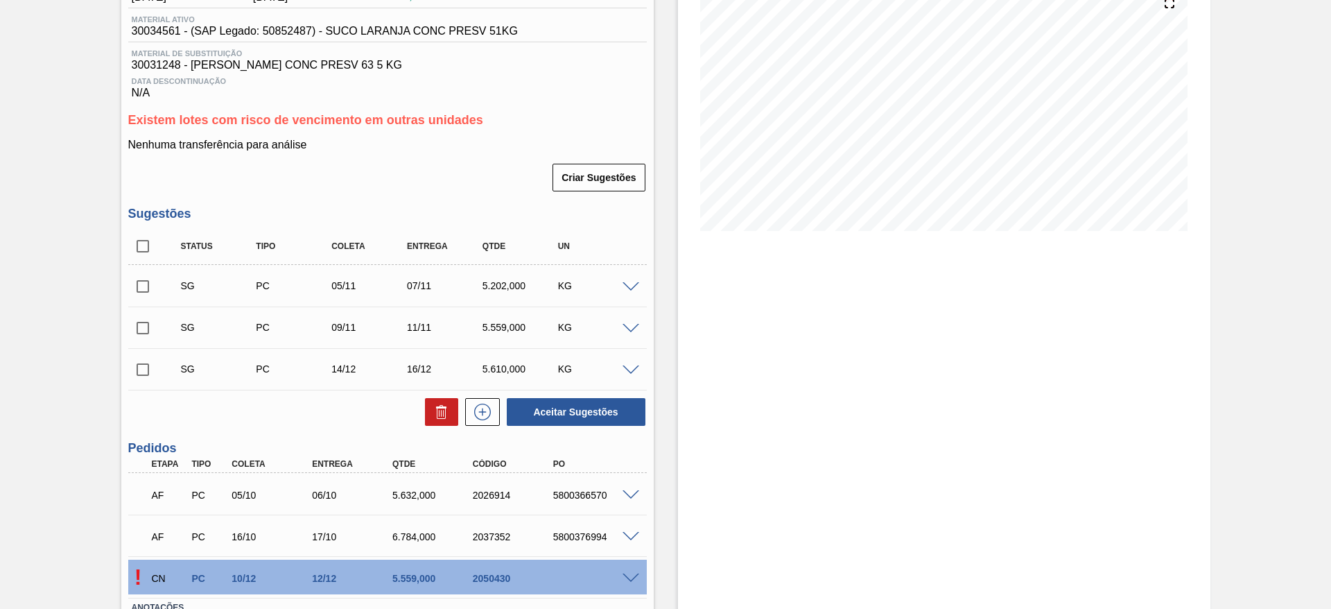
scroll to position [277, 0]
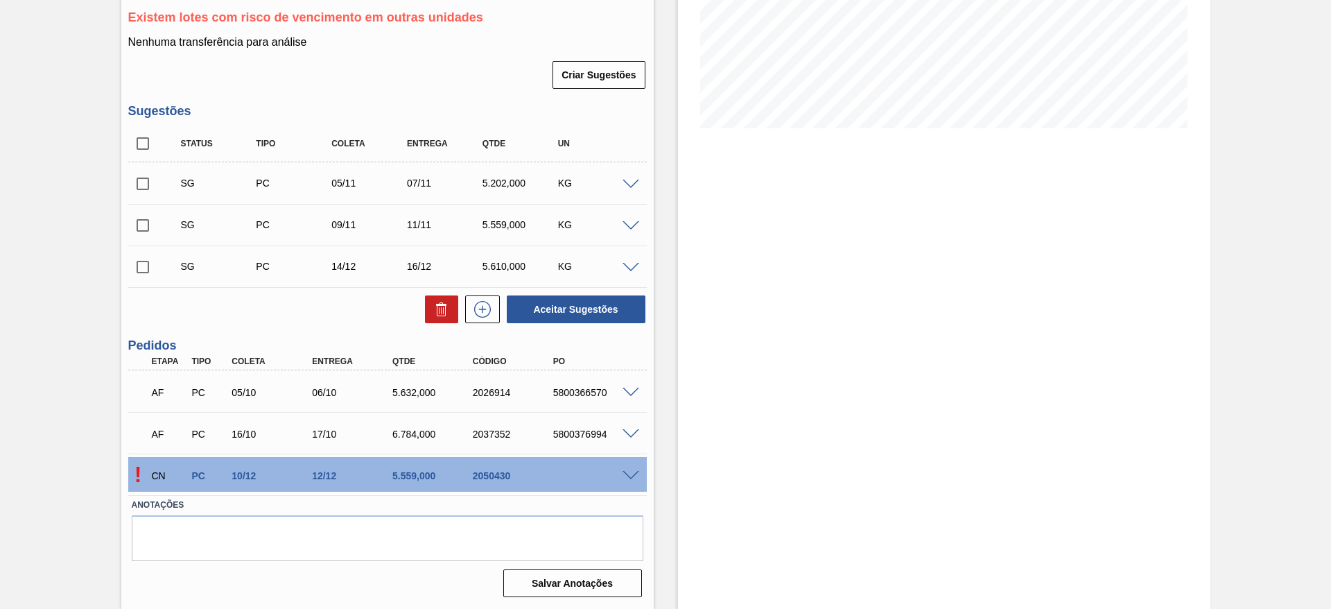
click at [634, 469] on div at bounding box center [633, 474] width 28 height 10
click at [632, 474] on span at bounding box center [631, 476] width 17 height 10
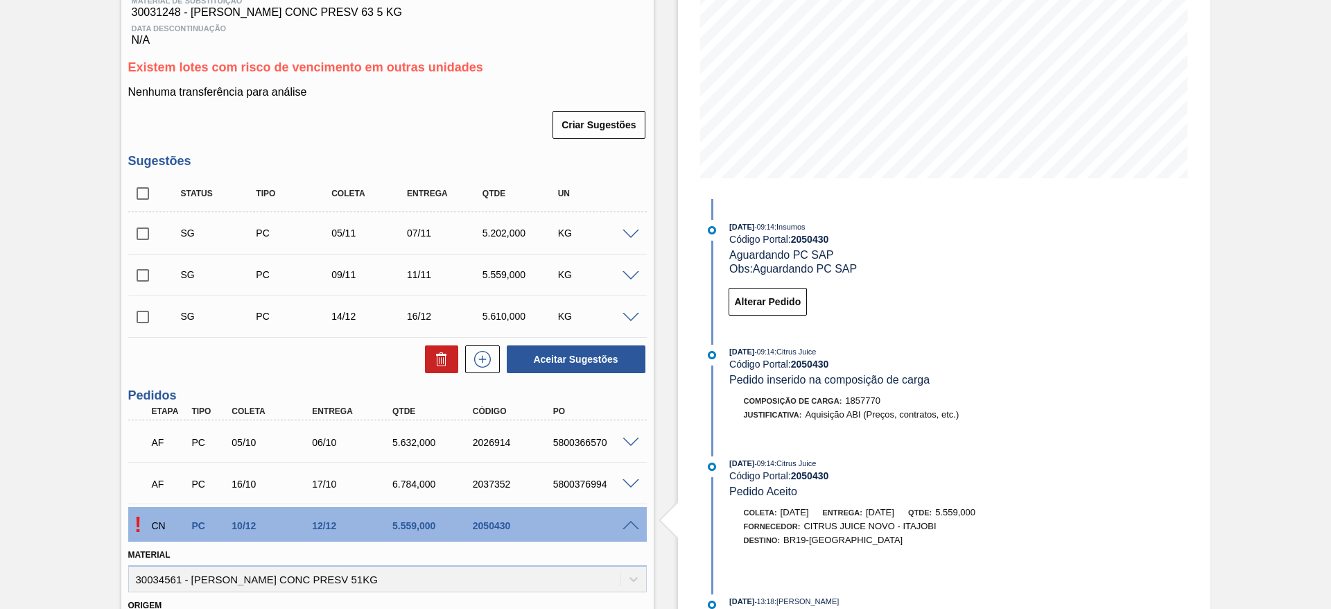
scroll to position [520, 0]
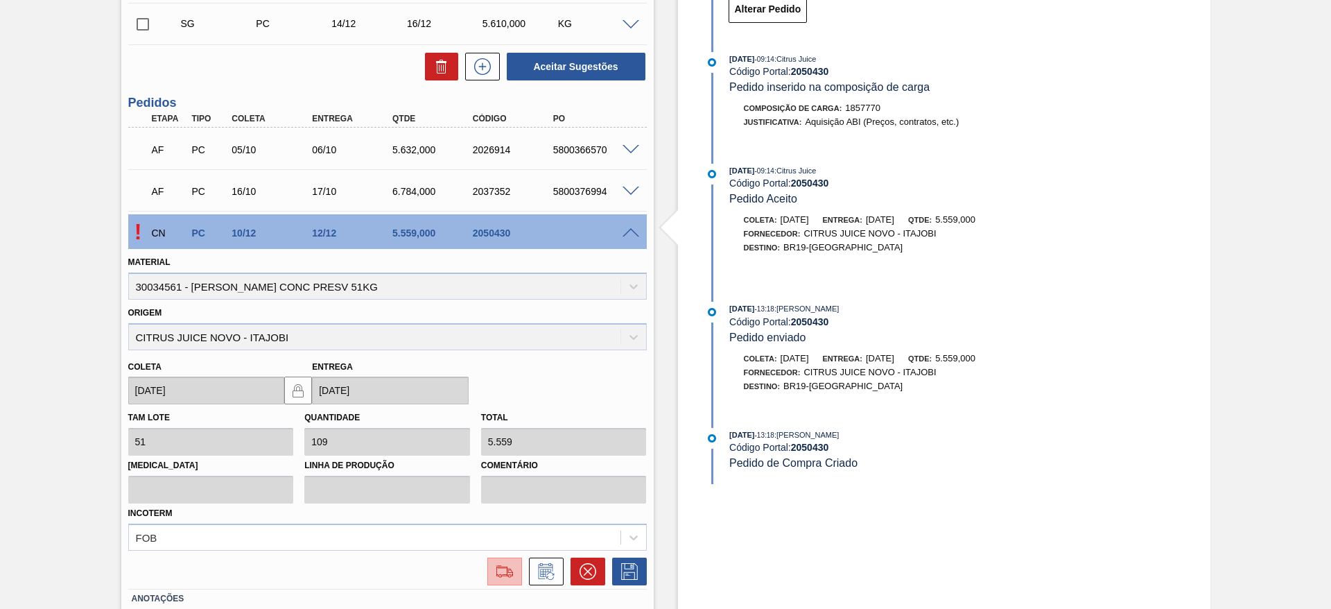
click at [508, 568] on img at bounding box center [505, 571] width 22 height 17
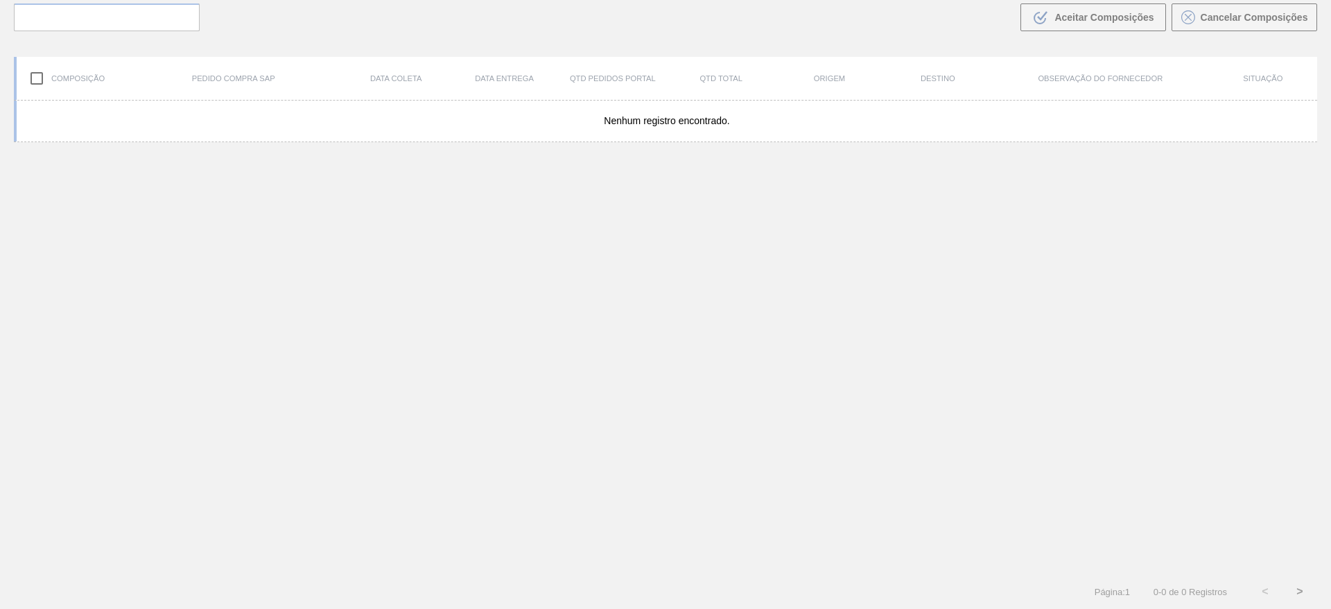
scroll to position [100, 0]
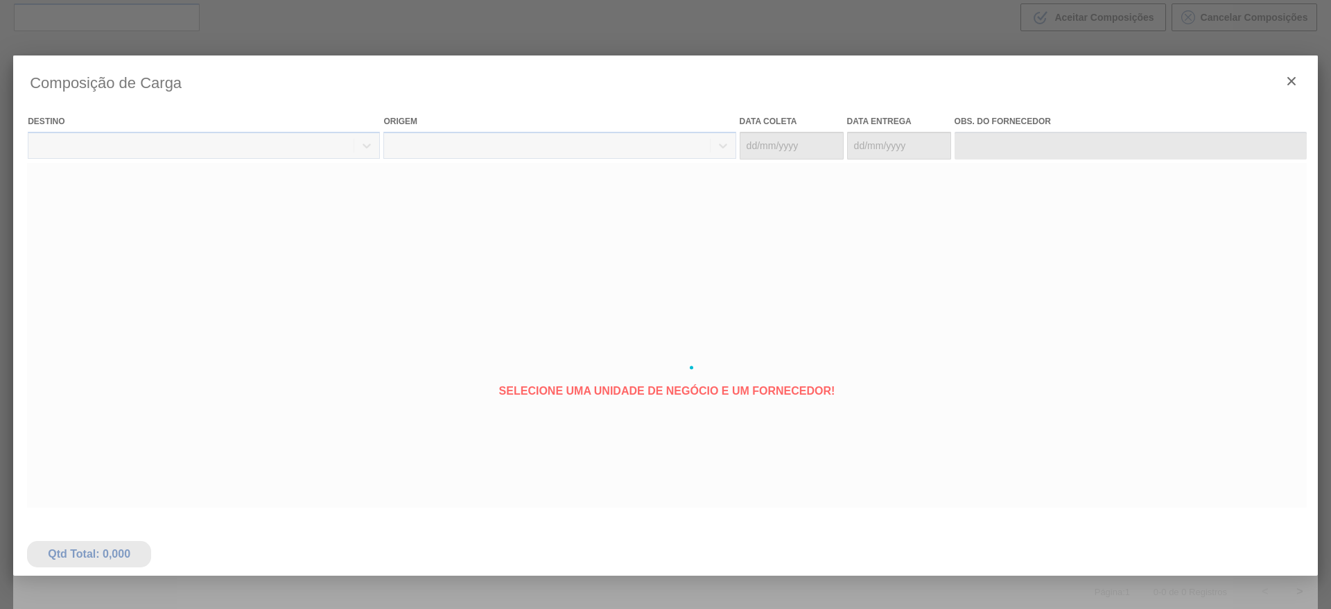
type coleta "[DATE]"
type Entrega "[DATE]"
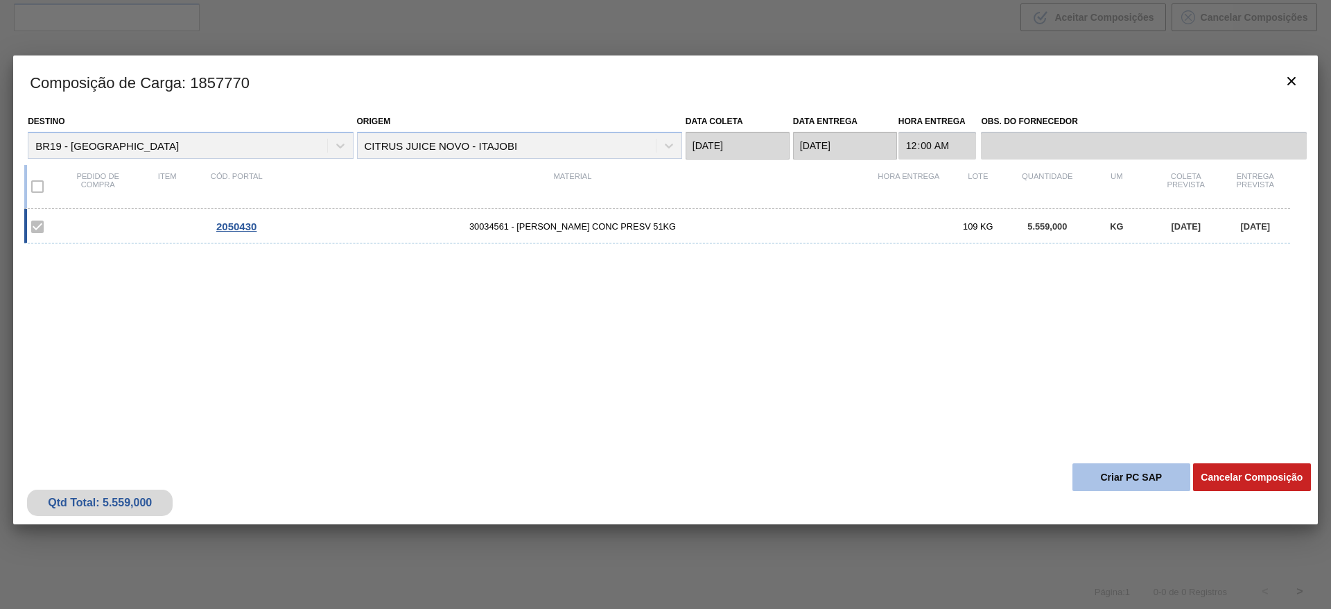
click at [1107, 490] on button "Criar PC SAP" at bounding box center [1132, 477] width 118 height 28
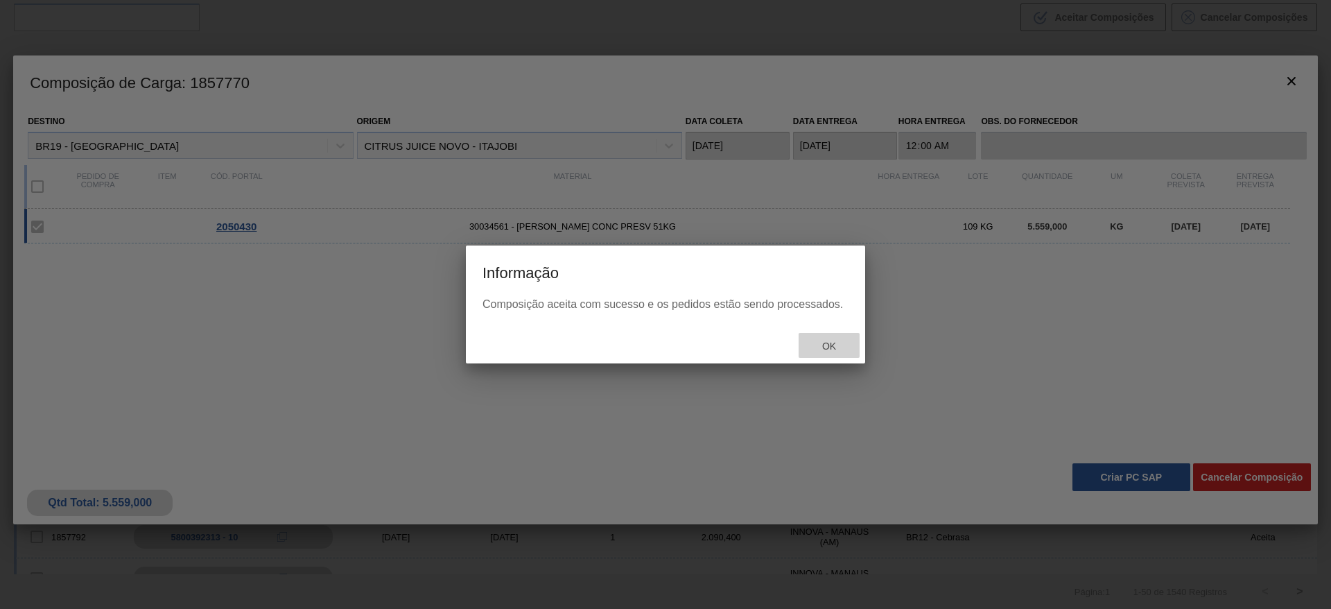
click at [818, 343] on span "Ok" at bounding box center [829, 345] width 36 height 11
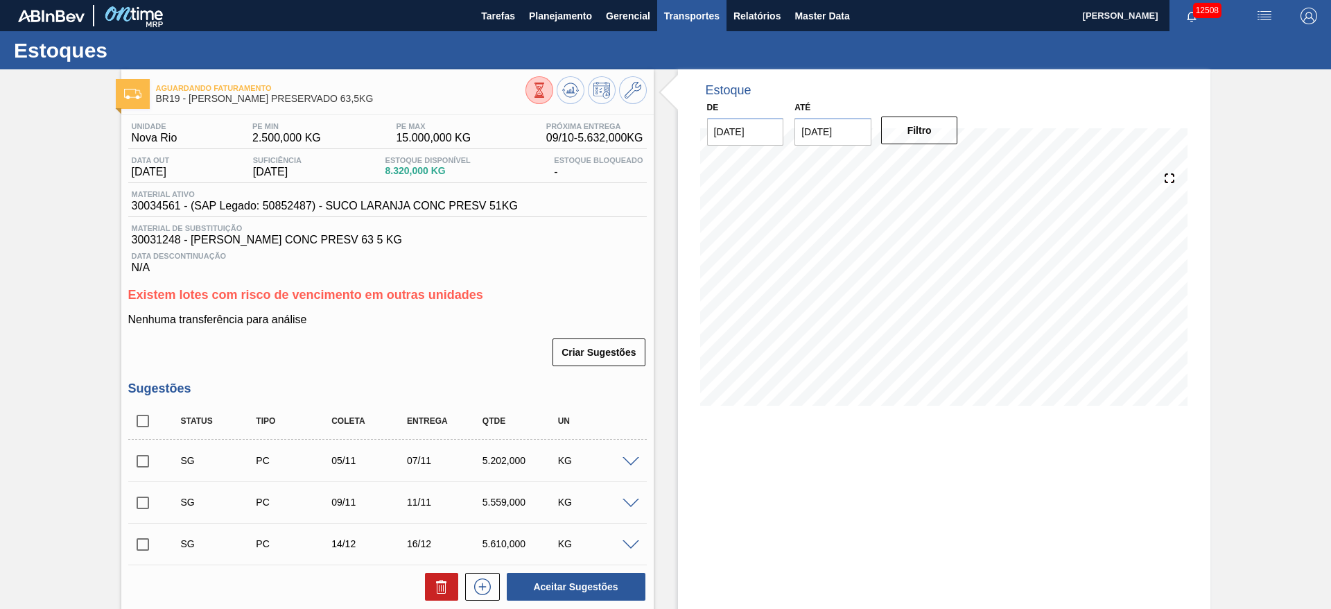
click at [690, 21] on span "Transportes" at bounding box center [691, 16] width 55 height 17
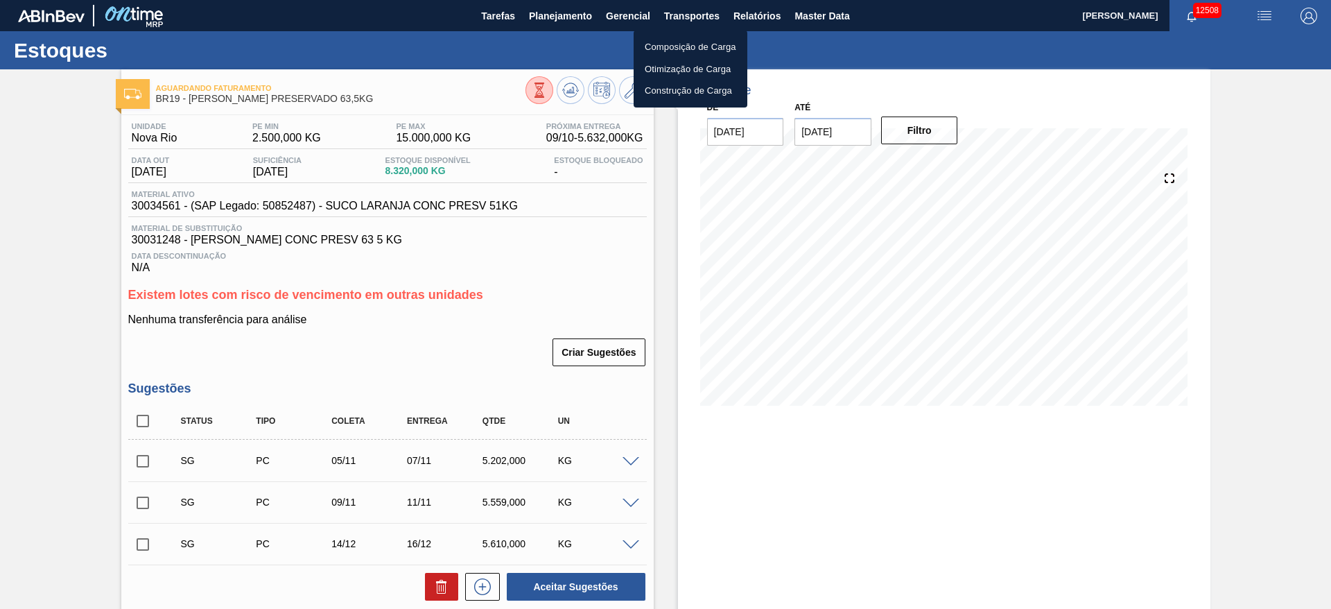
click at [659, 195] on div at bounding box center [665, 304] width 1331 height 609
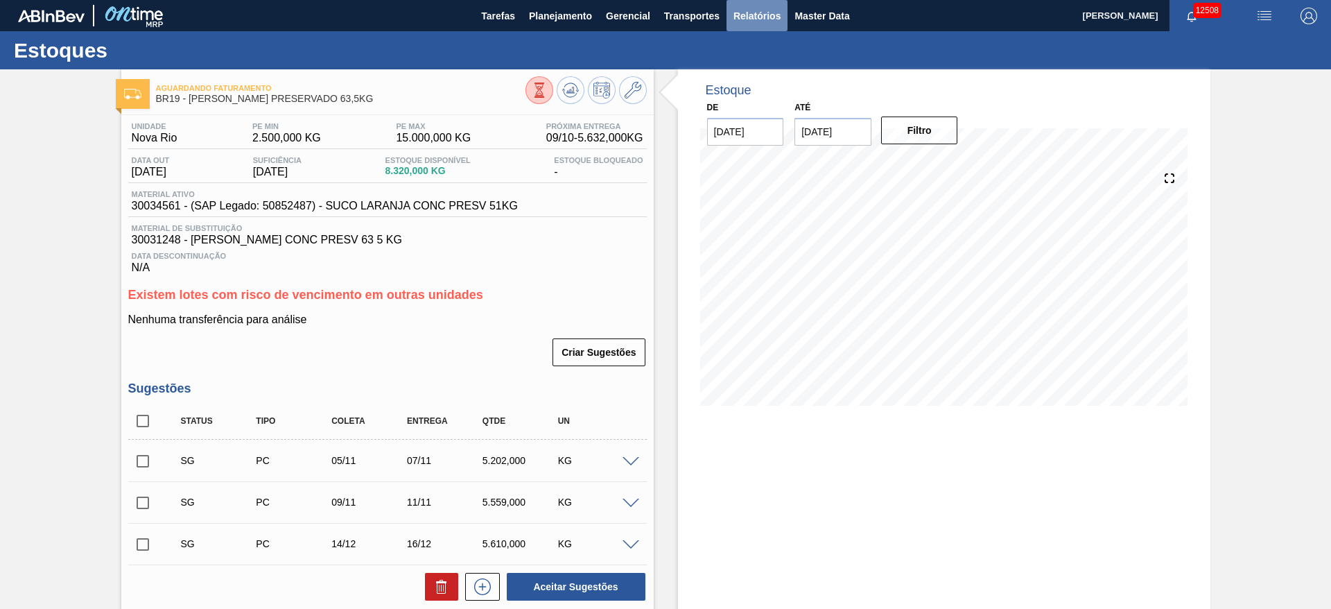
click at [743, 15] on span "Relatórios" at bounding box center [757, 16] width 47 height 17
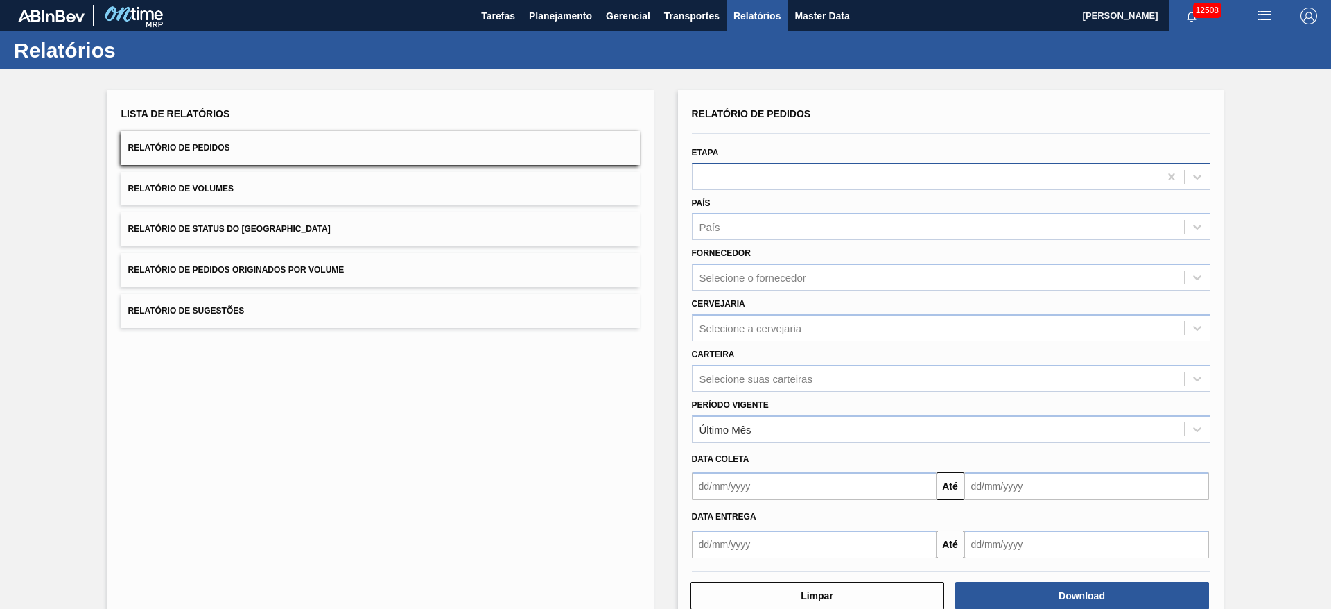
drag, startPoint x: 733, startPoint y: 171, endPoint x: 738, endPoint y: 181, distance: 11.5
click at [733, 171] on div at bounding box center [926, 176] width 467 height 20
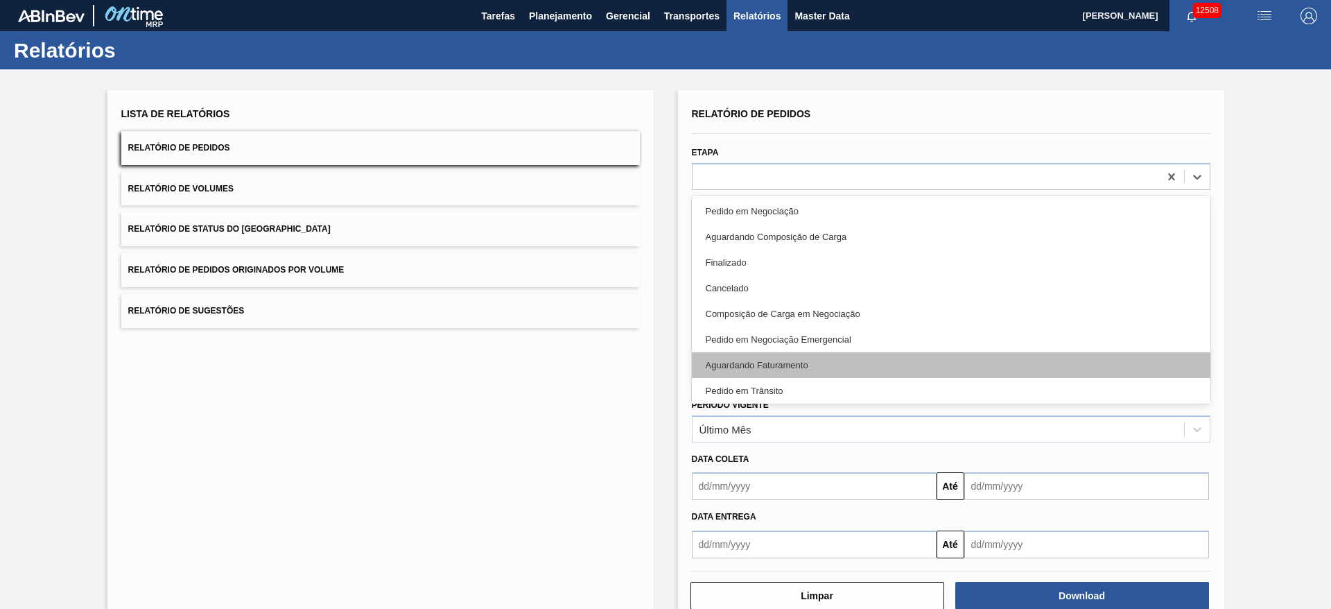
click at [794, 361] on div "Aguardando Faturamento" at bounding box center [951, 365] width 519 height 26
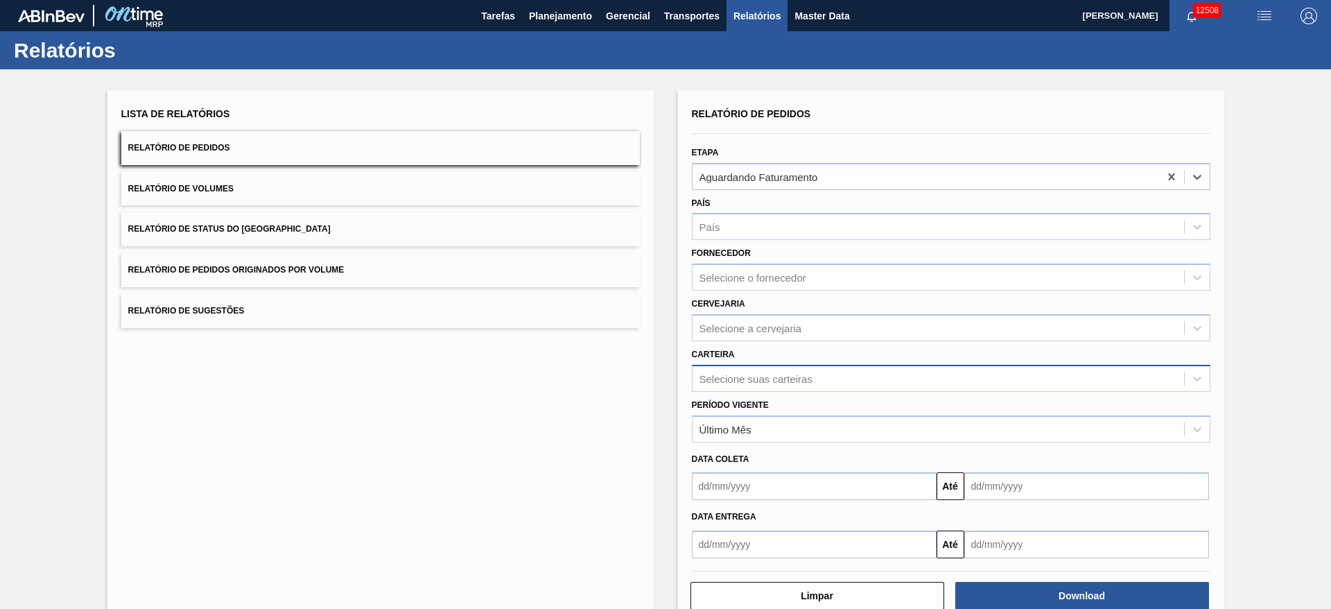
click at [793, 389] on div "Selecione suas carteiras" at bounding box center [951, 378] width 519 height 27
type input "suco"
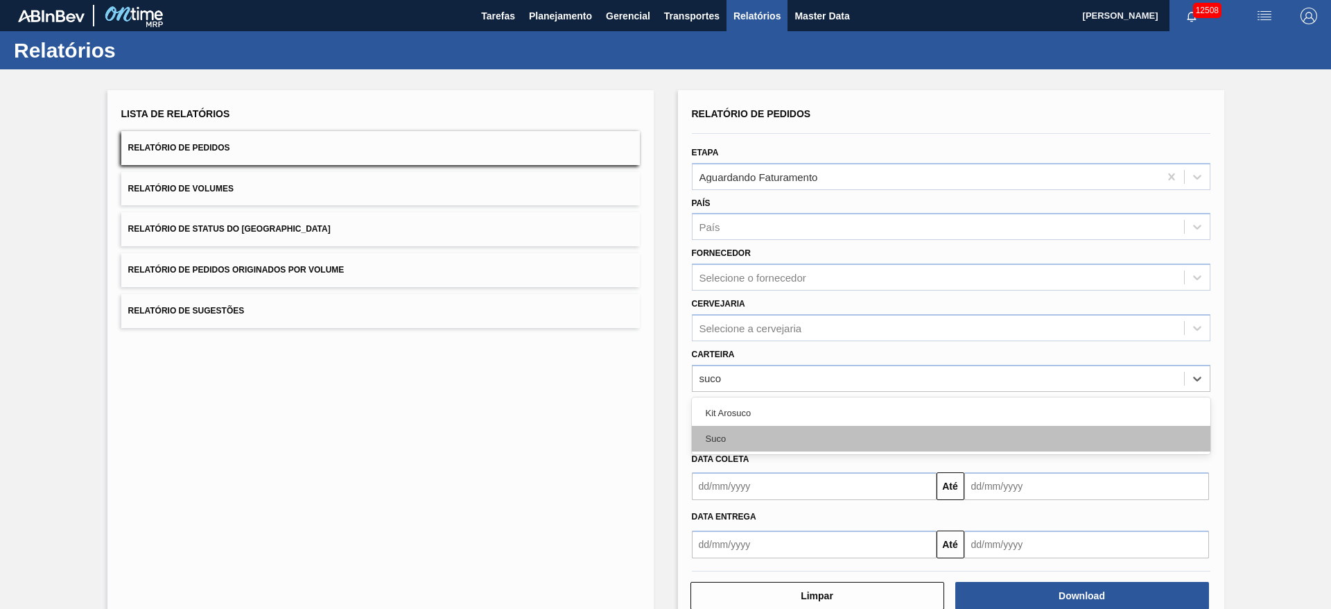
click at [779, 435] on div "Suco" at bounding box center [951, 439] width 519 height 26
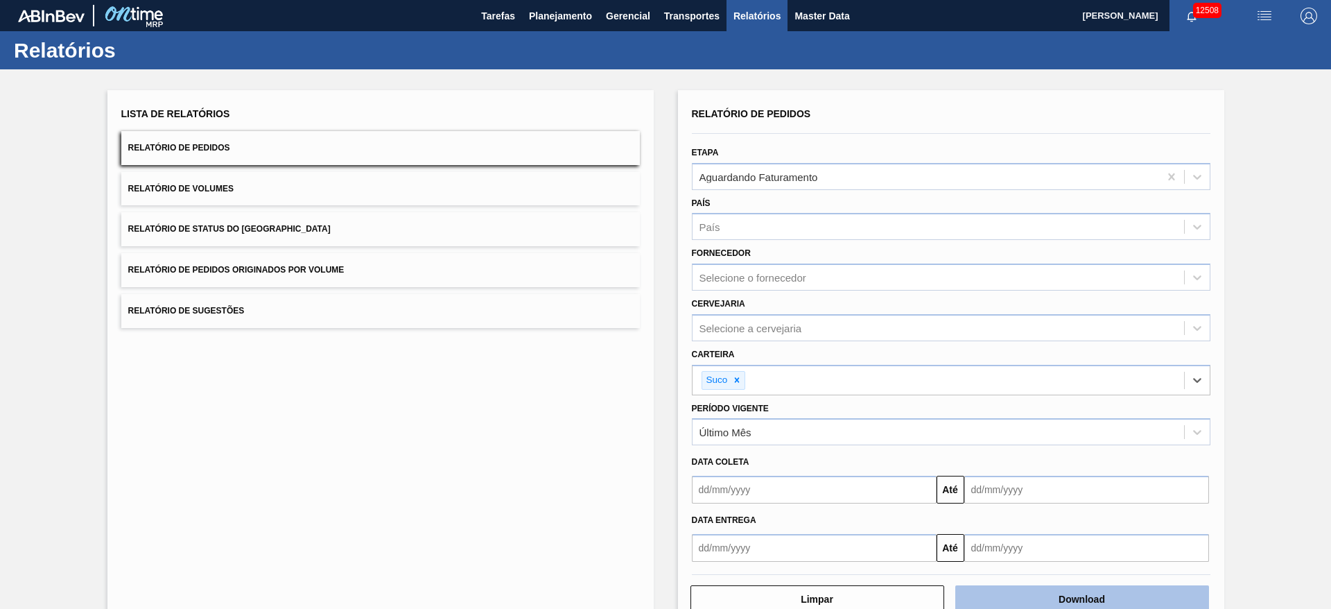
click at [1059, 595] on button "Download" at bounding box center [1082, 599] width 254 height 28
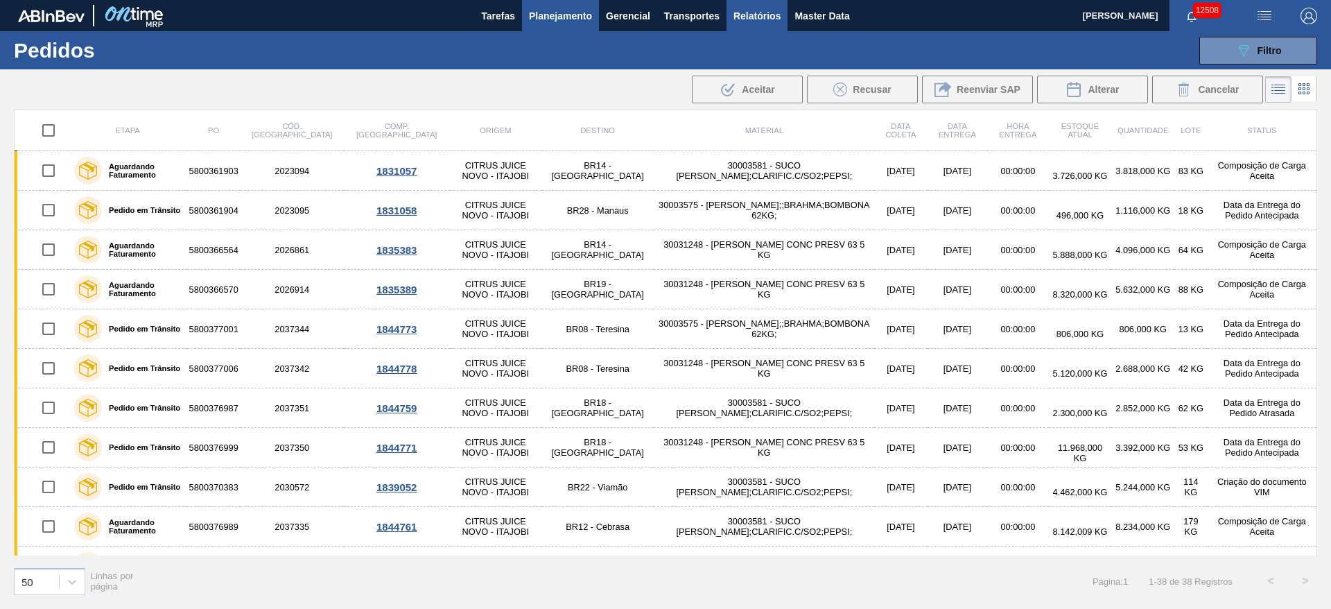
click at [745, 15] on span "Relatórios" at bounding box center [757, 16] width 47 height 17
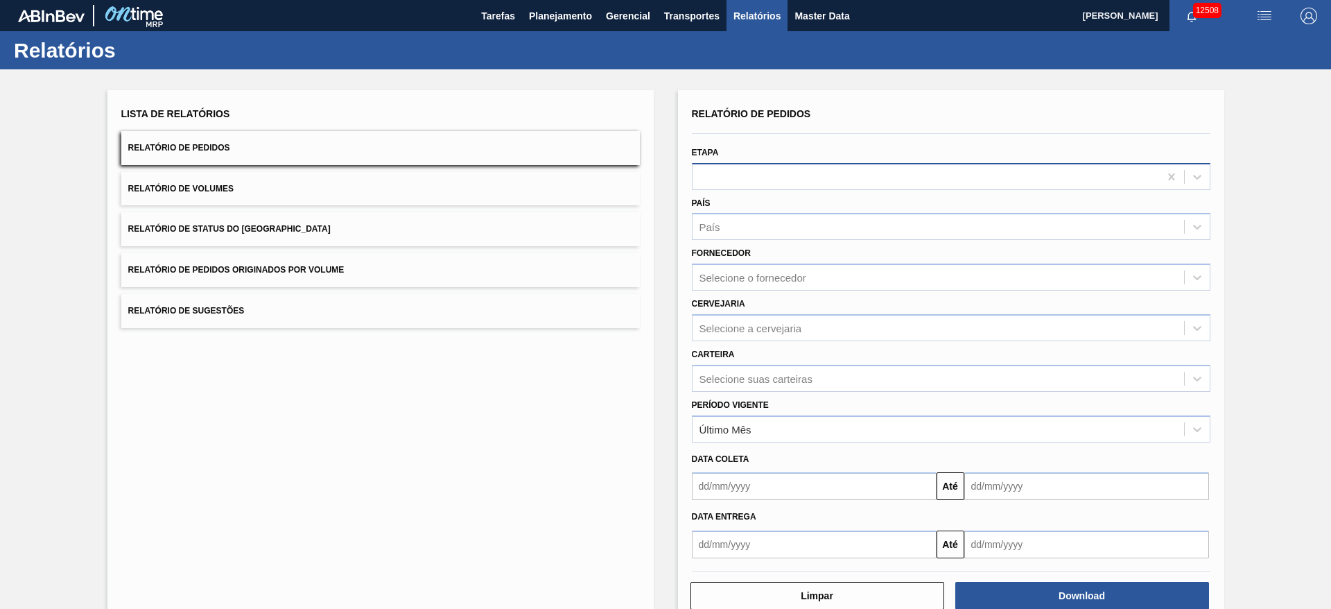
click at [757, 180] on div at bounding box center [926, 176] width 467 height 20
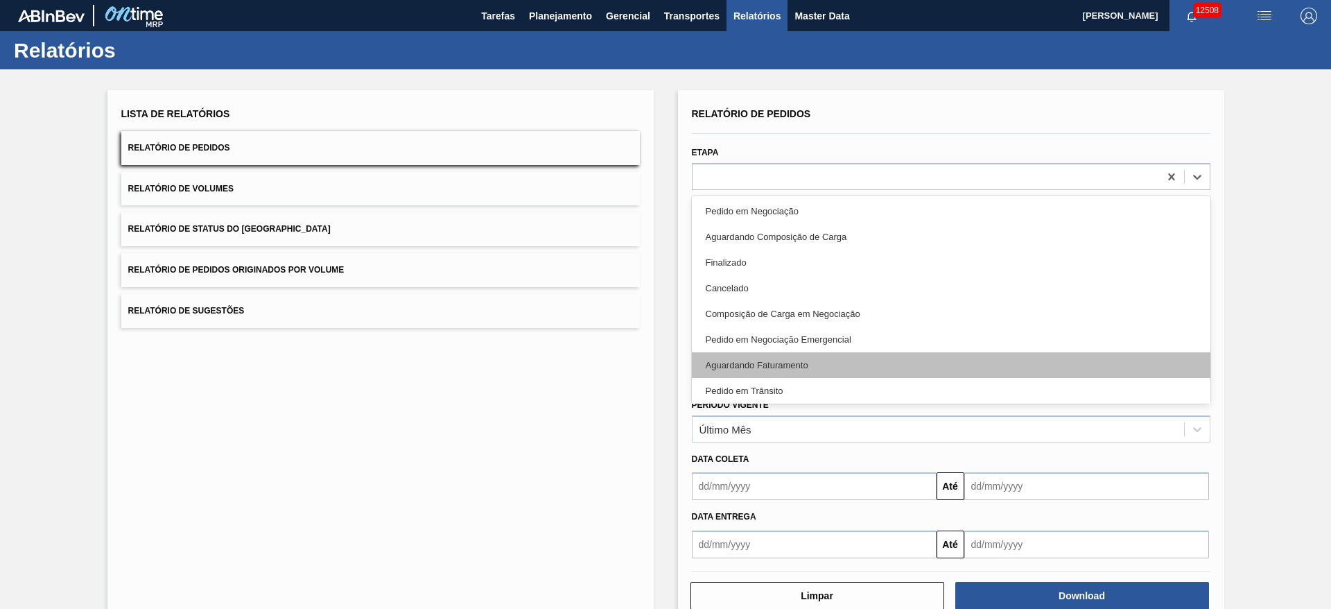
click at [788, 374] on div "Aguardando Faturamento" at bounding box center [951, 365] width 519 height 26
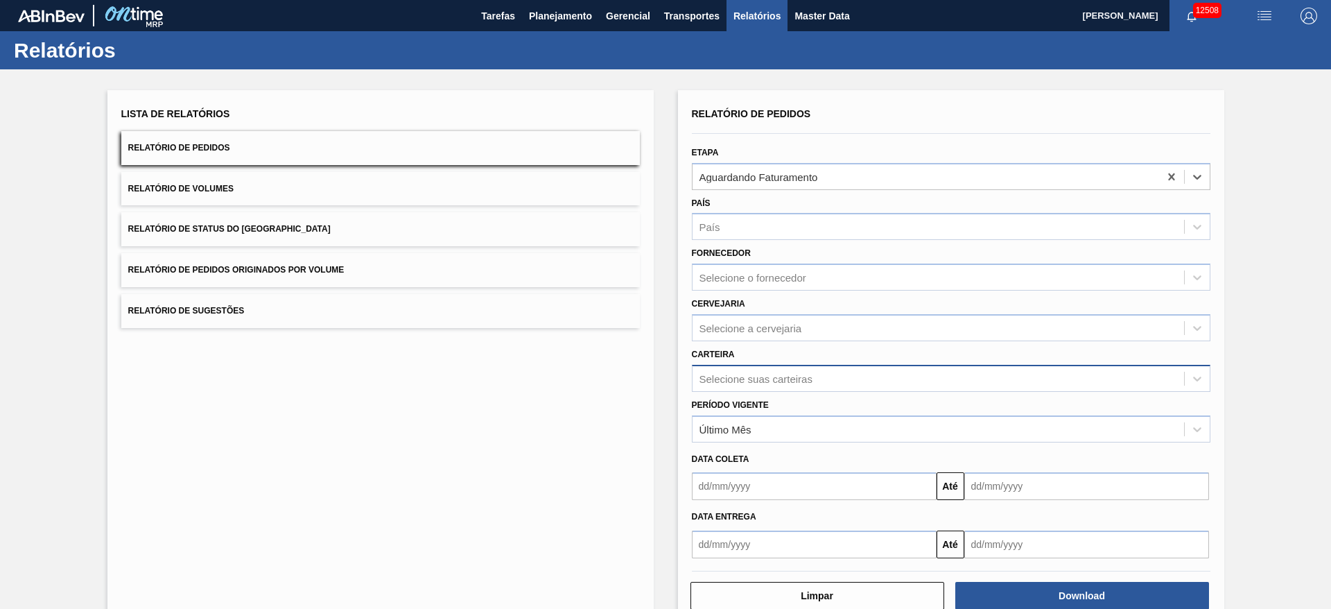
click at [772, 373] on div "Selecione suas carteiras" at bounding box center [756, 378] width 113 height 12
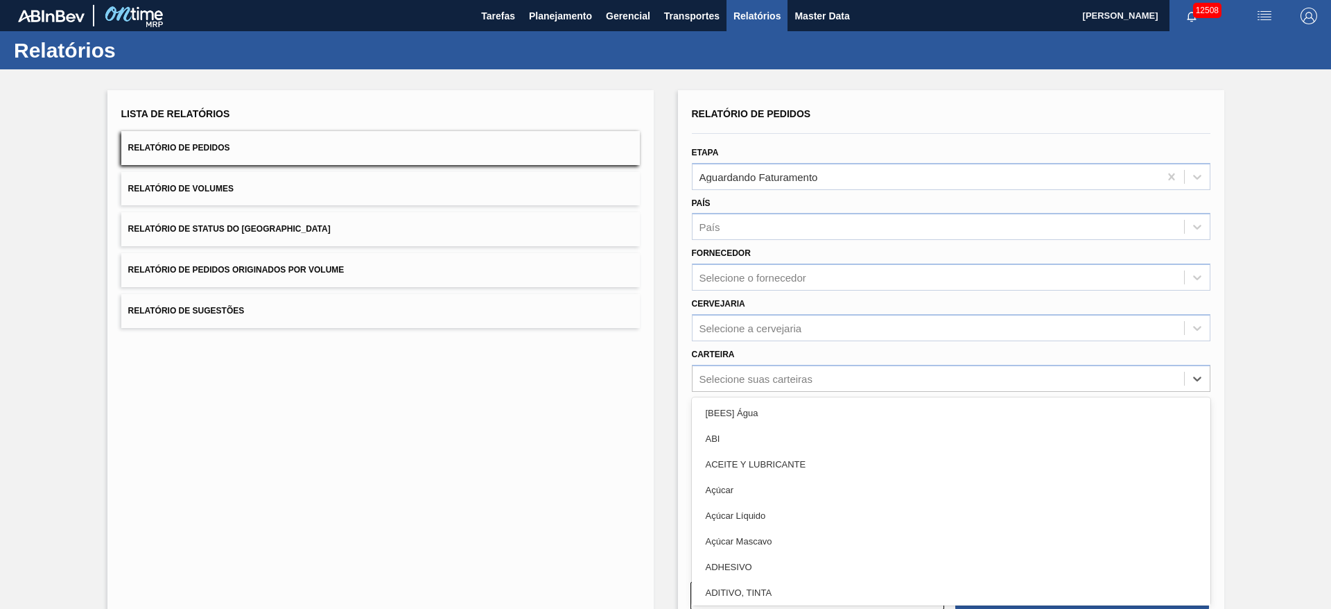
drag, startPoint x: 772, startPoint y: 459, endPoint x: 774, endPoint y: 447, distance: 12.6
click at [772, 455] on div "ACEITE Y LUBRICANTE" at bounding box center [951, 464] width 519 height 26
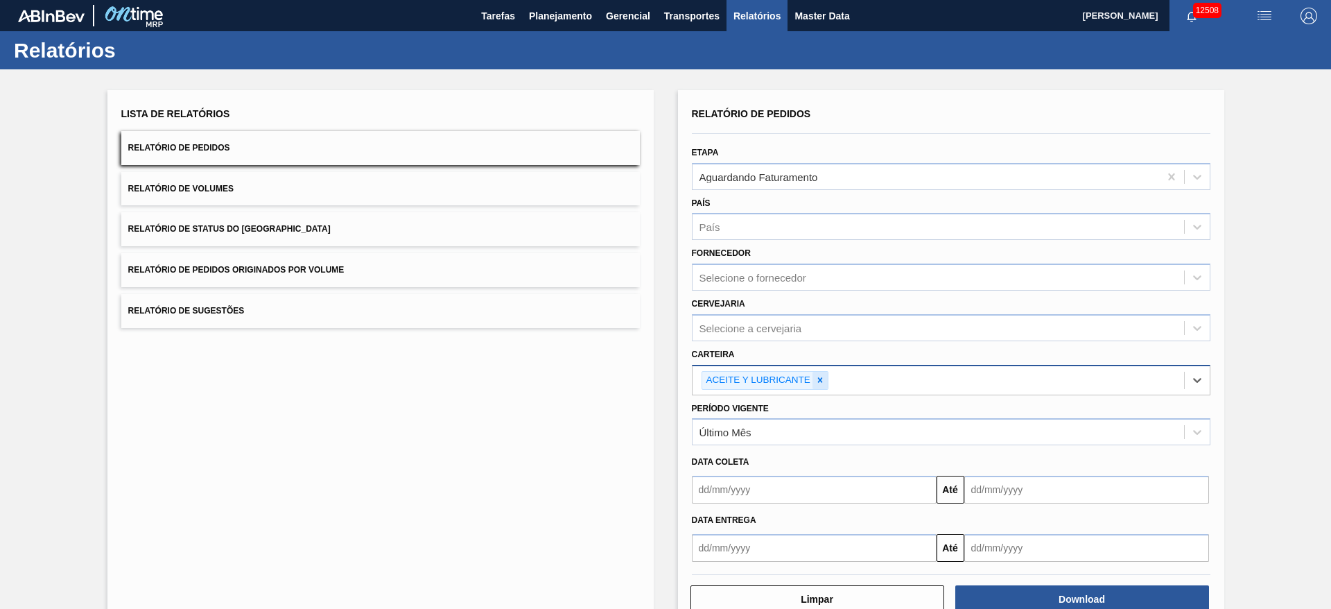
click at [818, 375] on icon at bounding box center [820, 380] width 10 height 10
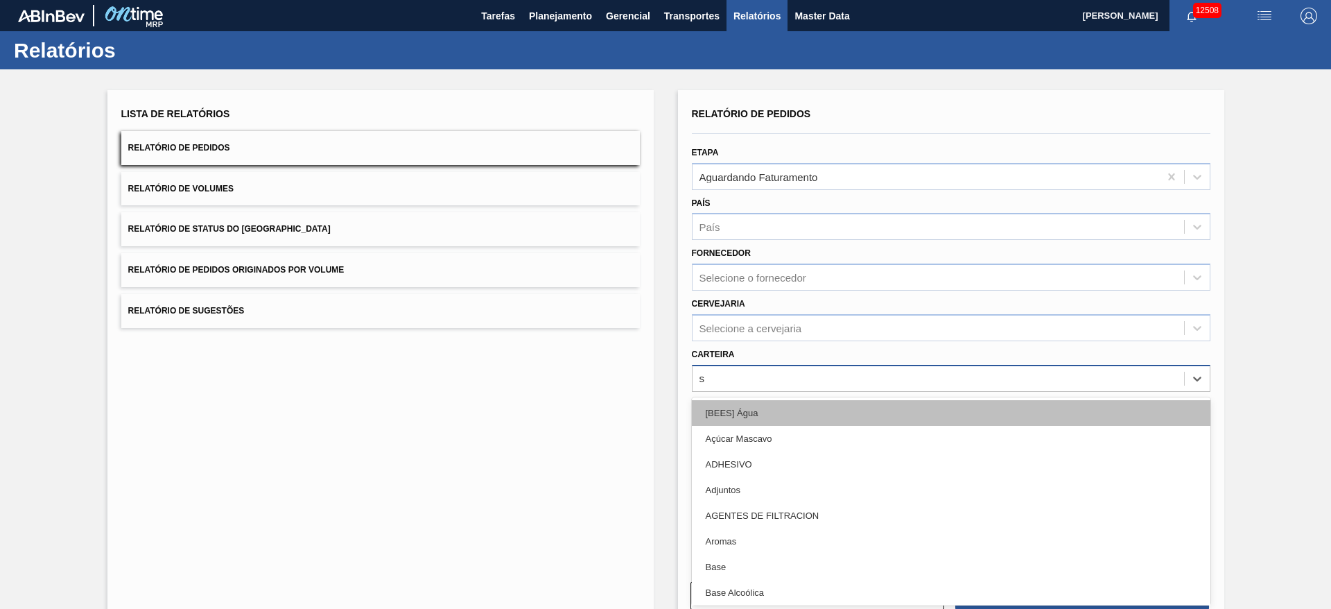
type input "su"
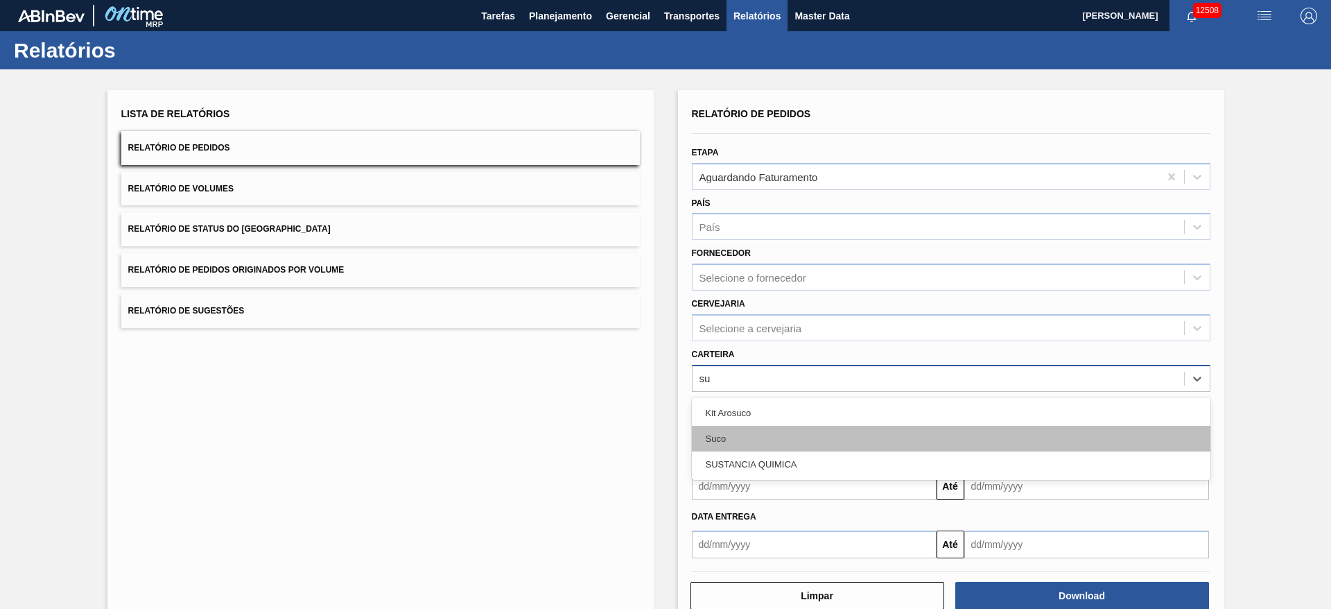
click at [790, 439] on div "Suco" at bounding box center [951, 439] width 519 height 26
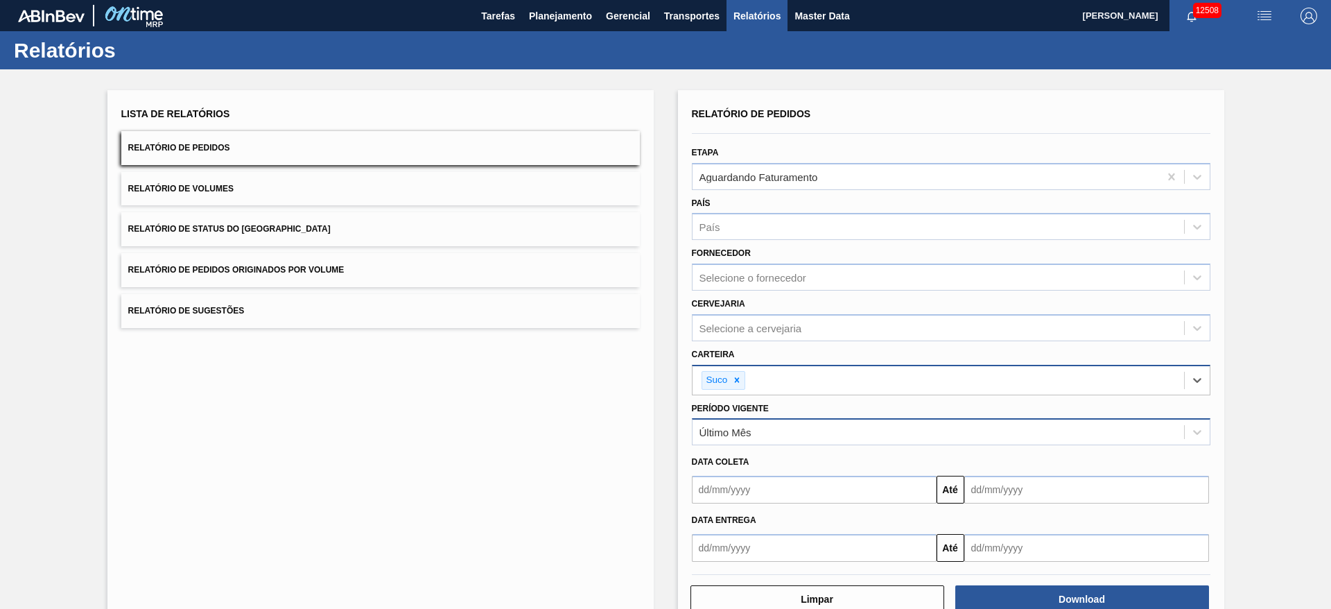
click at [753, 431] on div "Último Mês" at bounding box center [939, 432] width 492 height 20
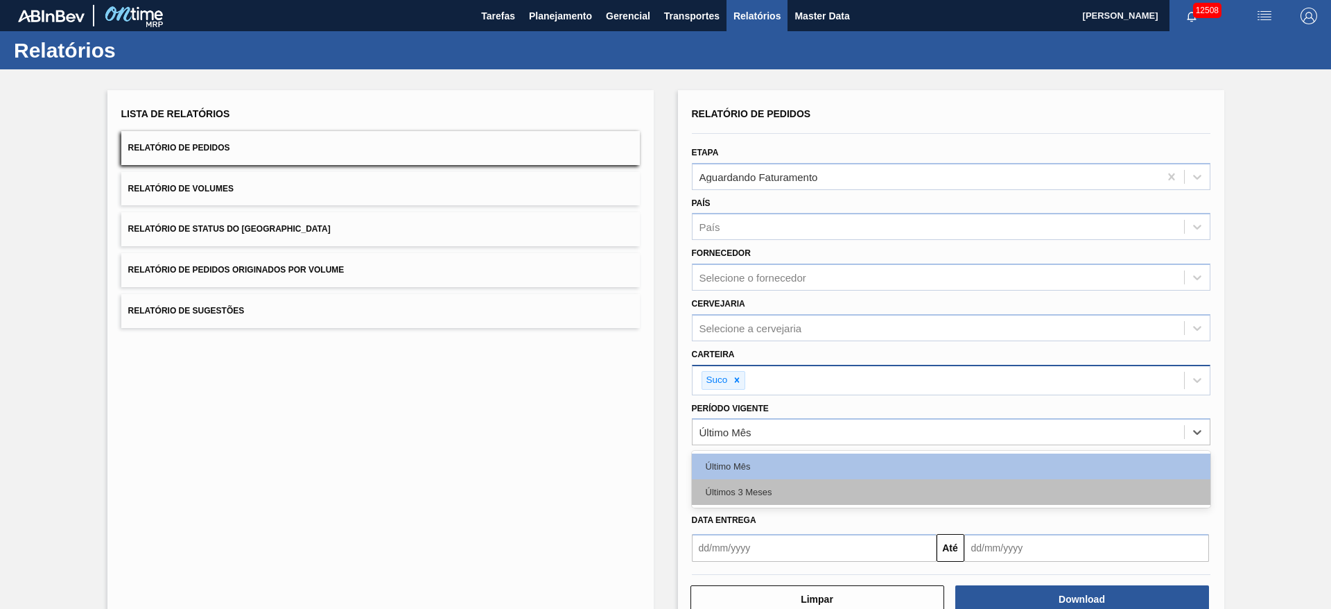
click at [770, 491] on div "Últimos 3 Meses" at bounding box center [951, 492] width 519 height 26
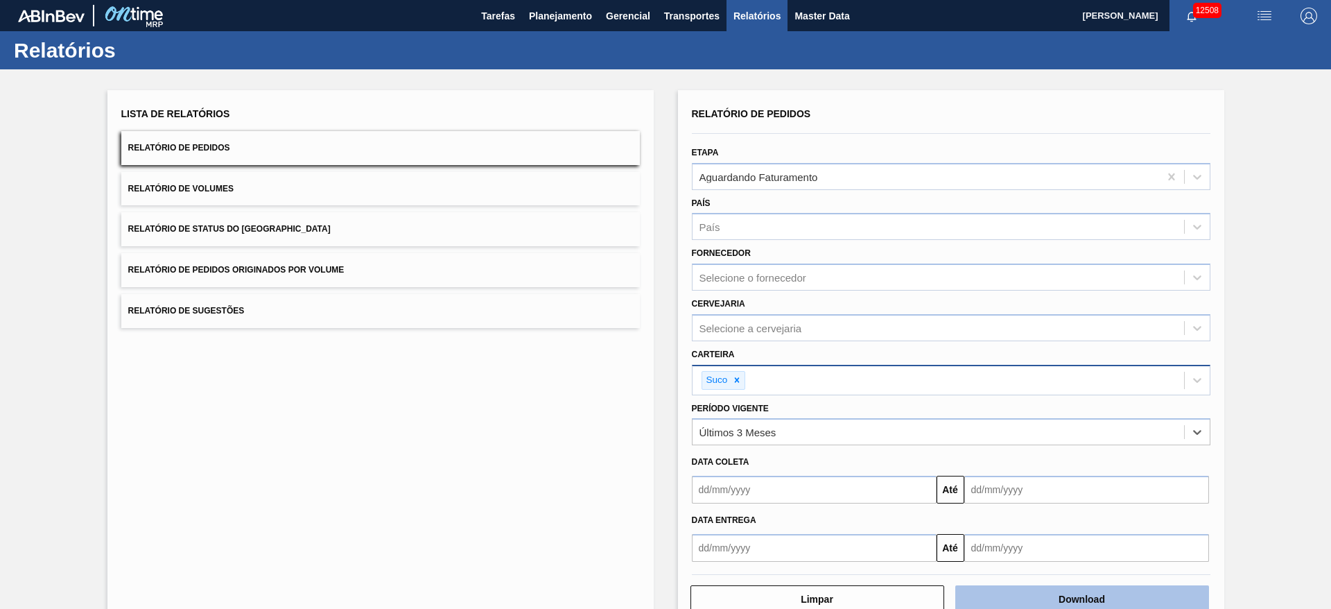
click at [1030, 604] on button "Download" at bounding box center [1082, 599] width 254 height 28
drag, startPoint x: 518, startPoint y: 10, endPoint x: 530, endPoint y: 15, distance: 12.5
click at [520, 10] on button "Tarefas" at bounding box center [498, 15] width 48 height 31
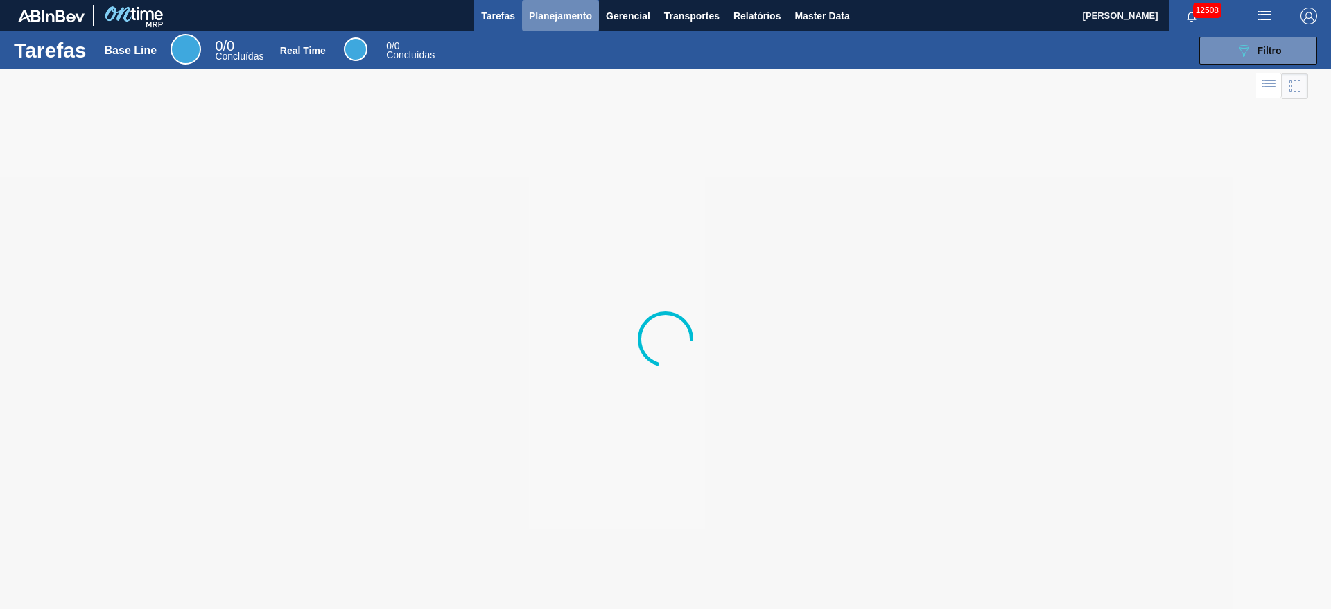
click at [548, 21] on span "Planejamento" at bounding box center [560, 16] width 63 height 17
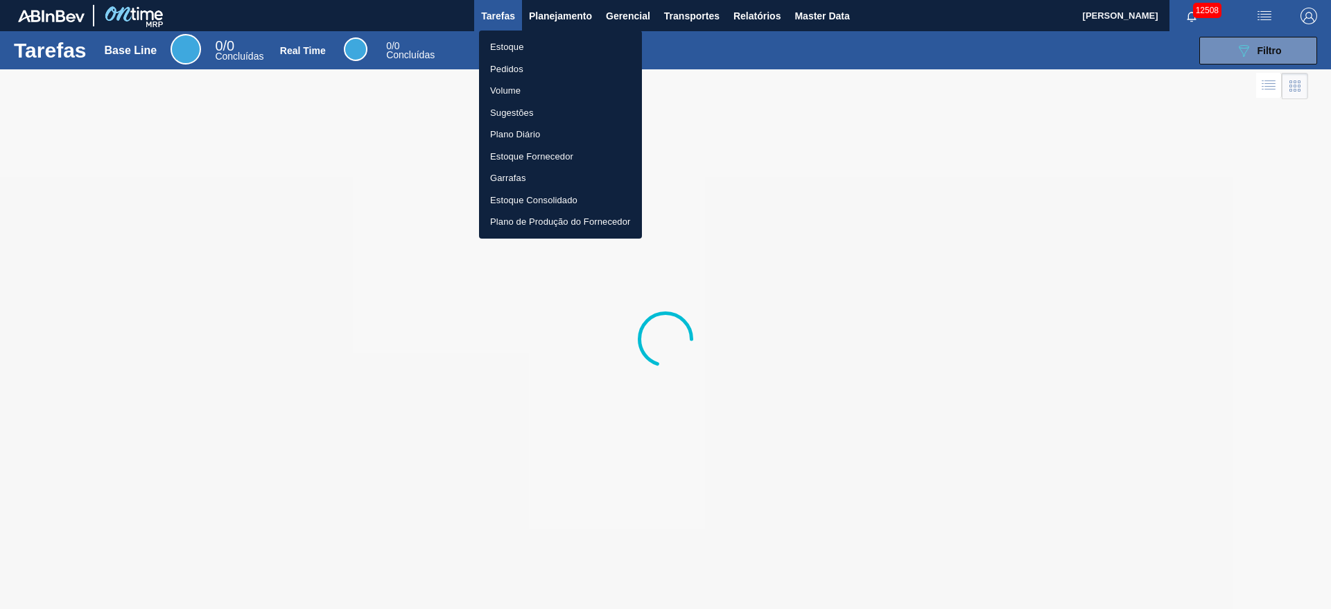
click at [550, 50] on li "Estoque" at bounding box center [560, 47] width 163 height 22
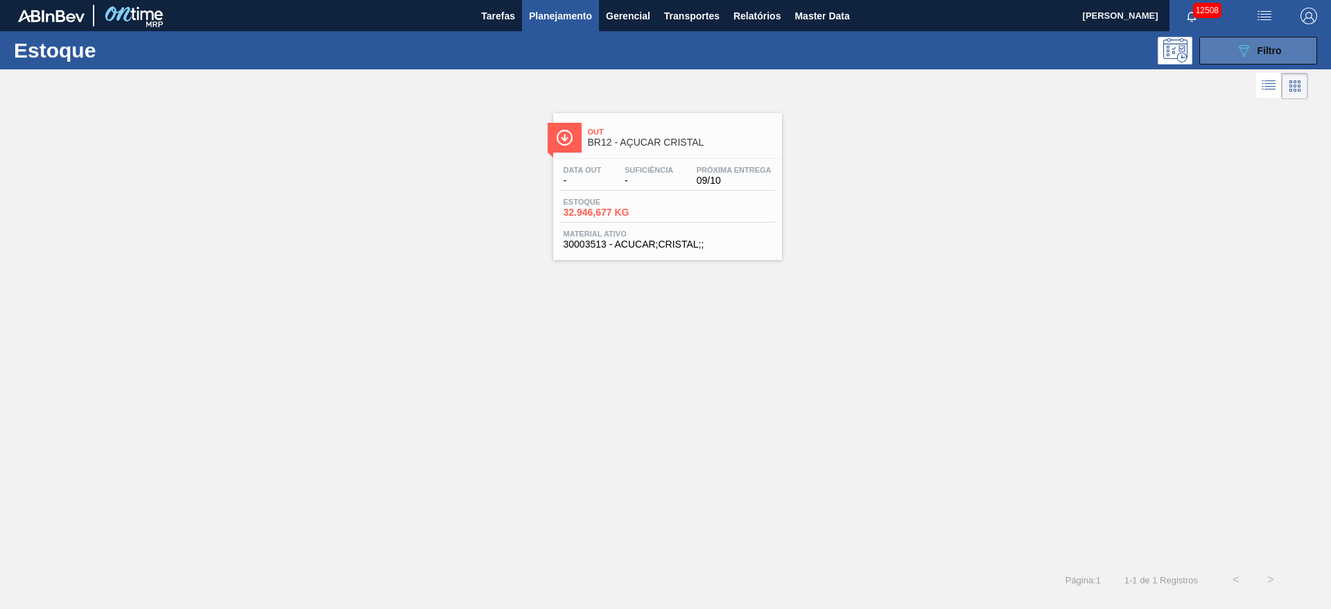
click at [1221, 55] on button "089F7B8B-B2A5-4AFE-B5C0-19BA573D28AC Filtro" at bounding box center [1259, 51] width 118 height 28
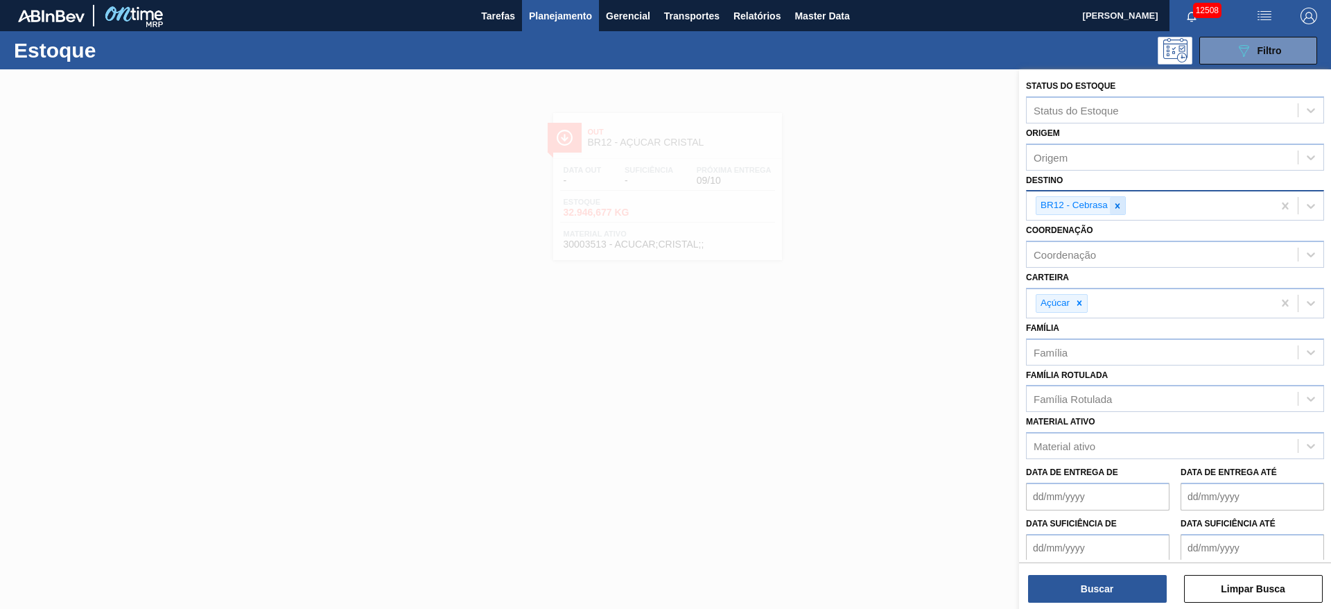
click at [1114, 209] on icon at bounding box center [1118, 206] width 10 height 10
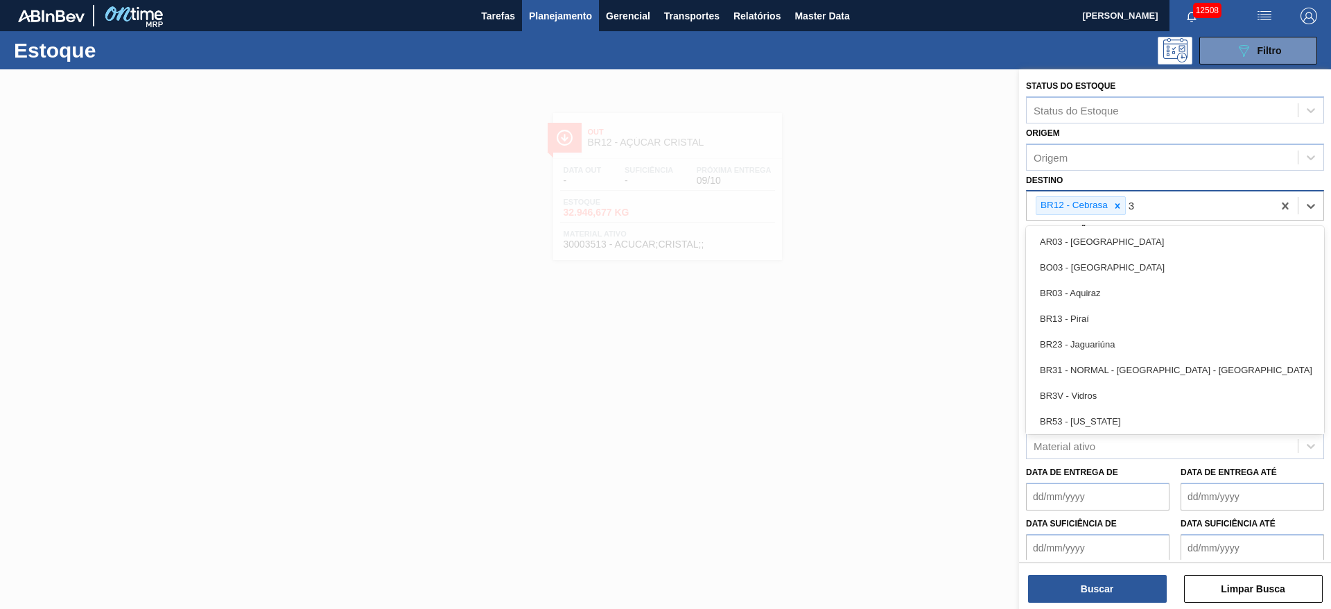
type input "3"
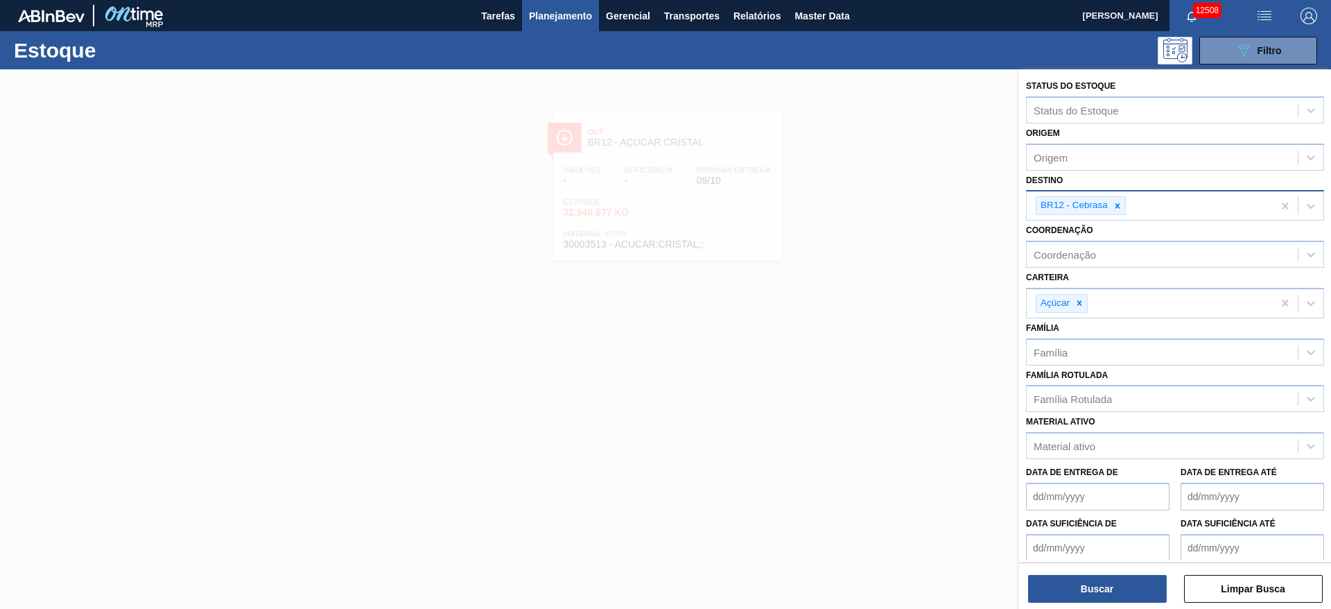
click at [1117, 179] on div "Destino BR12 - Cebrasa" at bounding box center [1175, 196] width 298 height 51
click at [1116, 202] on icon at bounding box center [1118, 206] width 10 height 10
type input "3"
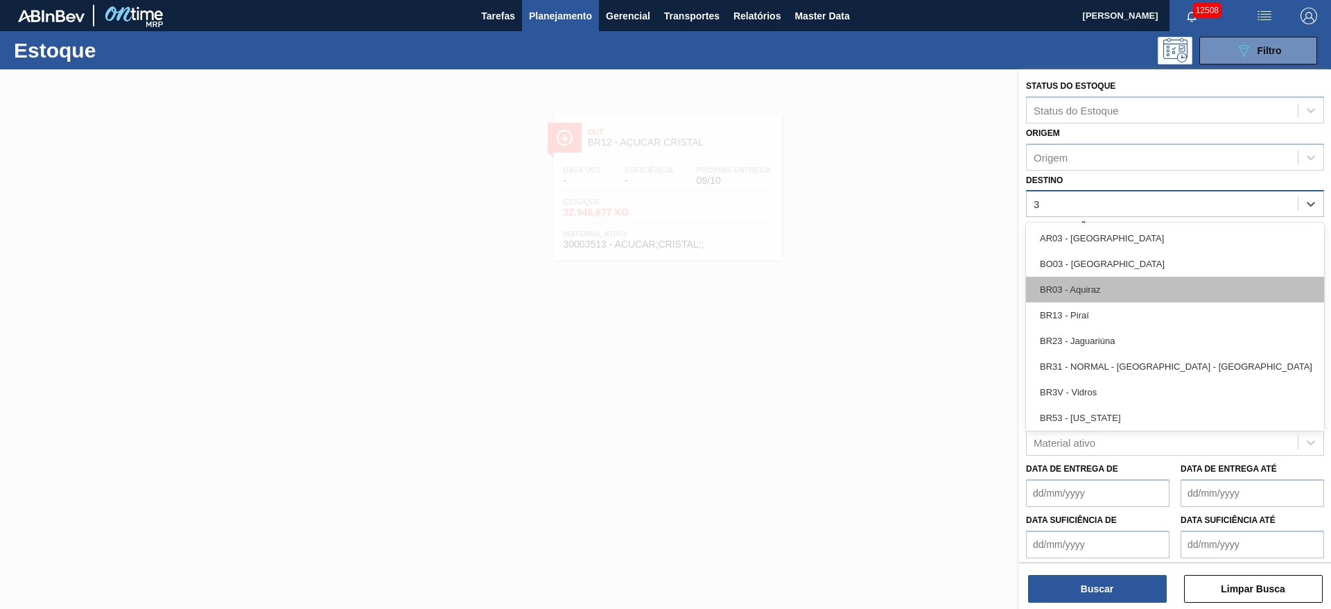
click at [1109, 293] on div "BR03 - Aquiraz" at bounding box center [1175, 290] width 298 height 26
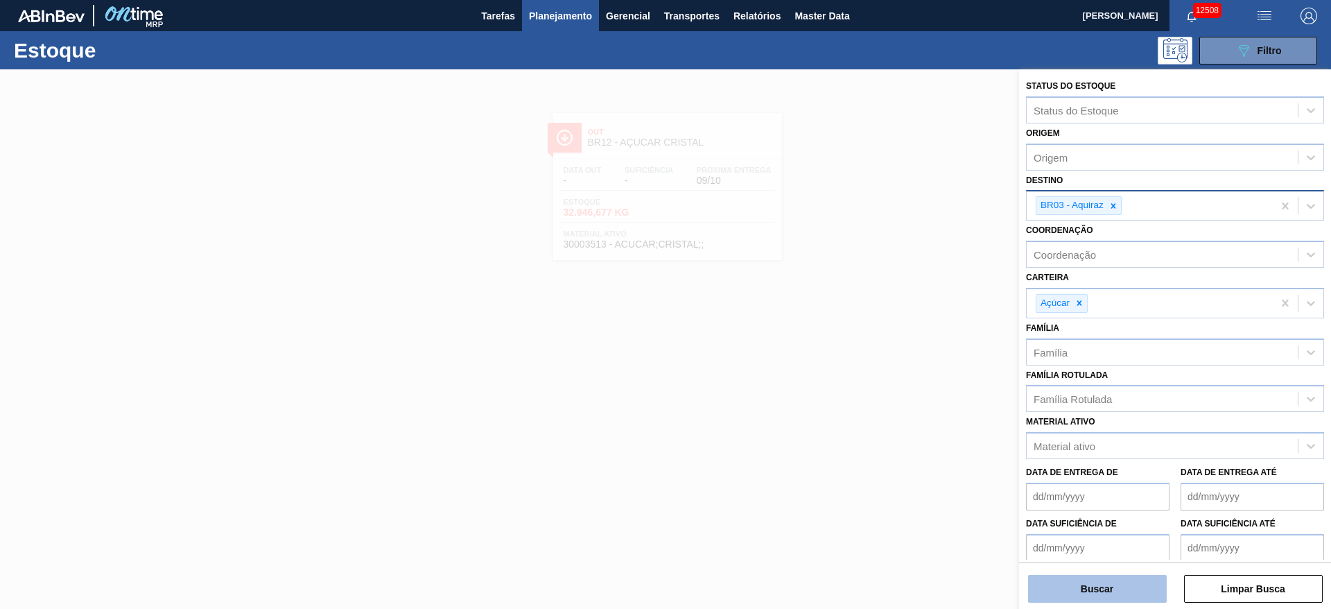
click at [1095, 575] on button "Buscar" at bounding box center [1097, 589] width 139 height 28
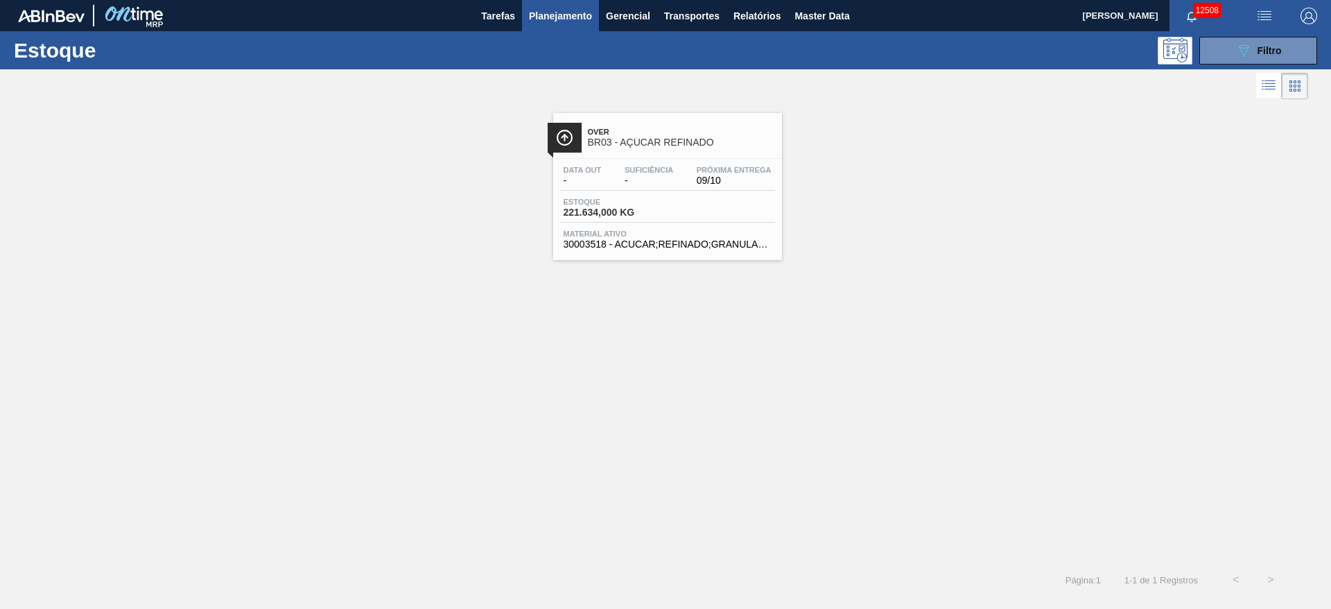
click at [1261, 69] on div at bounding box center [654, 85] width 1308 height 33
click at [1238, 74] on div at bounding box center [654, 85] width 1308 height 33
click at [1237, 52] on icon "089F7B8B-B2A5-4AFE-B5C0-19BA573D28AC" at bounding box center [1244, 50] width 17 height 17
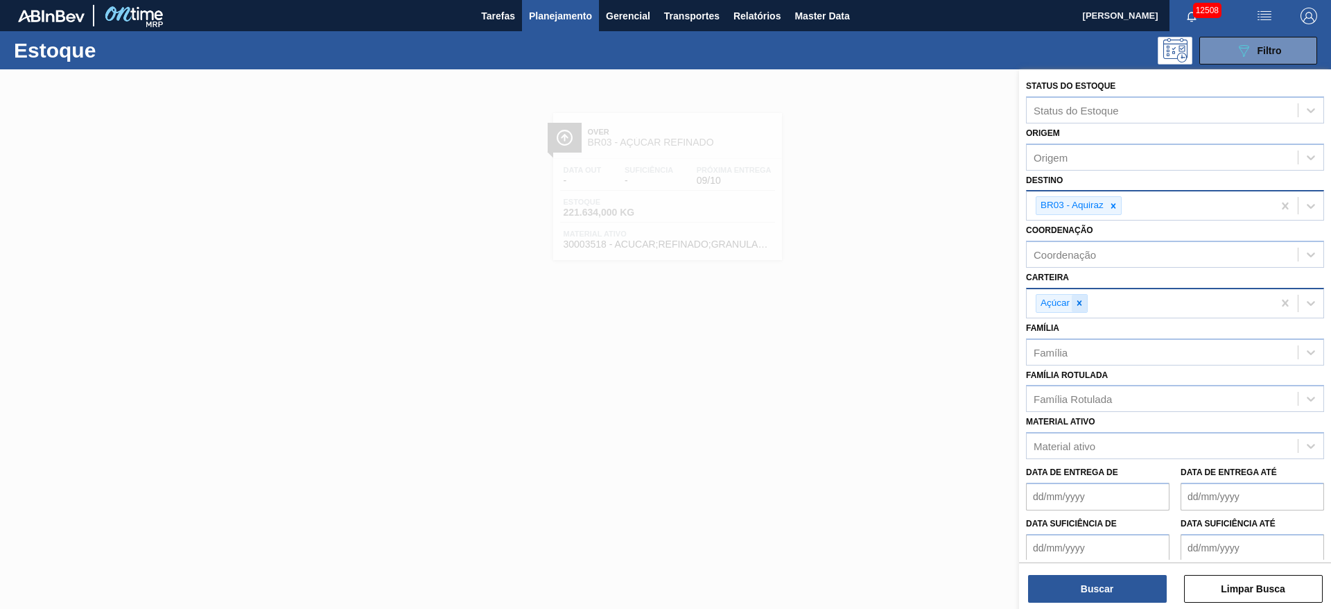
click at [1073, 302] on div at bounding box center [1079, 303] width 15 height 17
click at [1073, 302] on div "Açúcar" at bounding box center [1150, 303] width 246 height 28
drag, startPoint x: 1096, startPoint y: 411, endPoint x: 1075, endPoint y: 420, distance: 23.3
click at [1093, 413] on div "Suco" at bounding box center [1175, 413] width 298 height 26
click at [1078, 584] on button "Buscar" at bounding box center [1097, 589] width 139 height 28
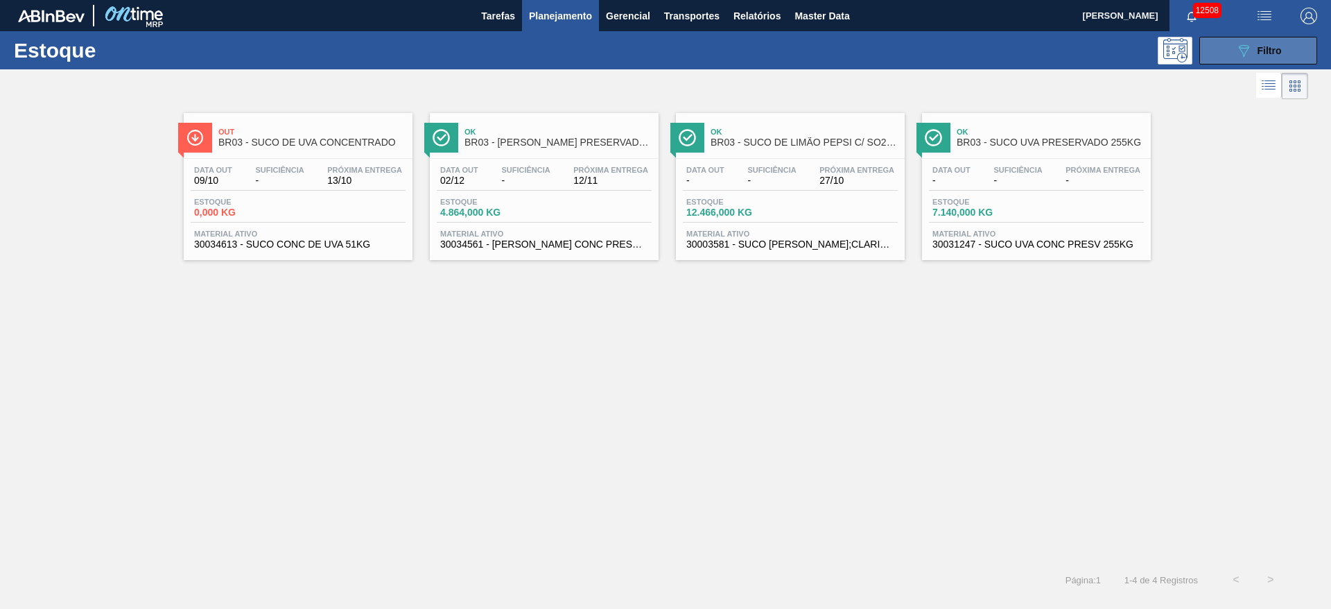
click at [1217, 48] on button "089F7B8B-B2A5-4AFE-B5C0-19BA573D28AC Filtro" at bounding box center [1259, 51] width 118 height 28
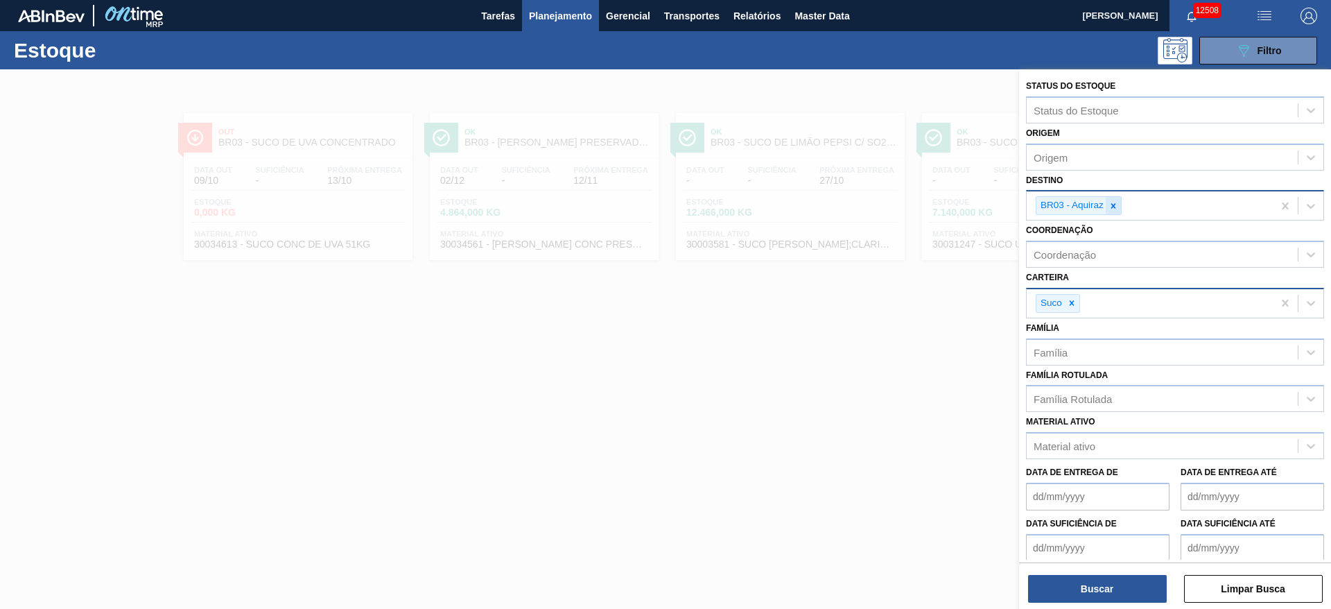
click at [1114, 205] on icon at bounding box center [1114, 205] width 5 height 5
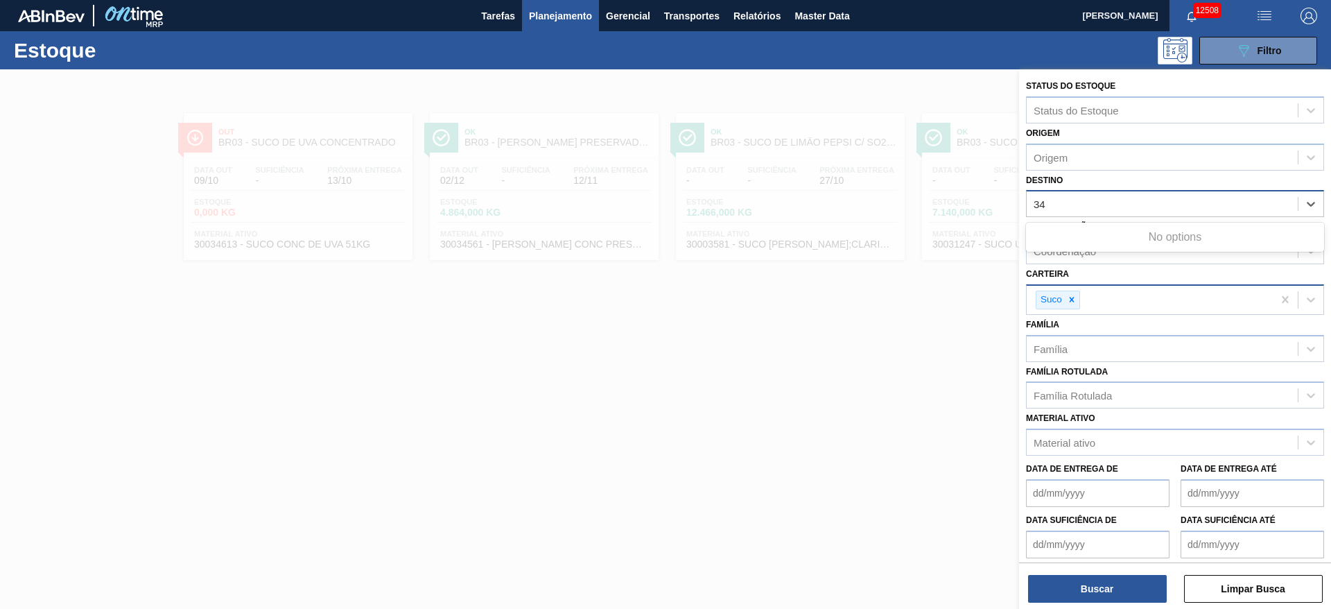
type input "3"
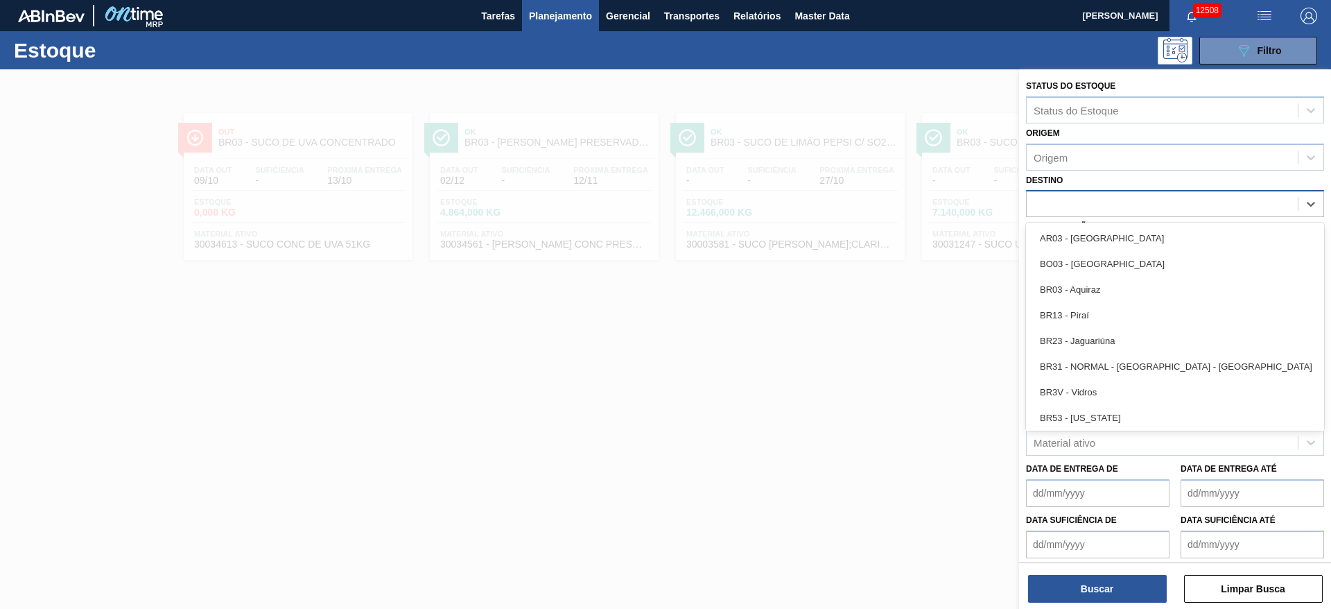
type input "4"
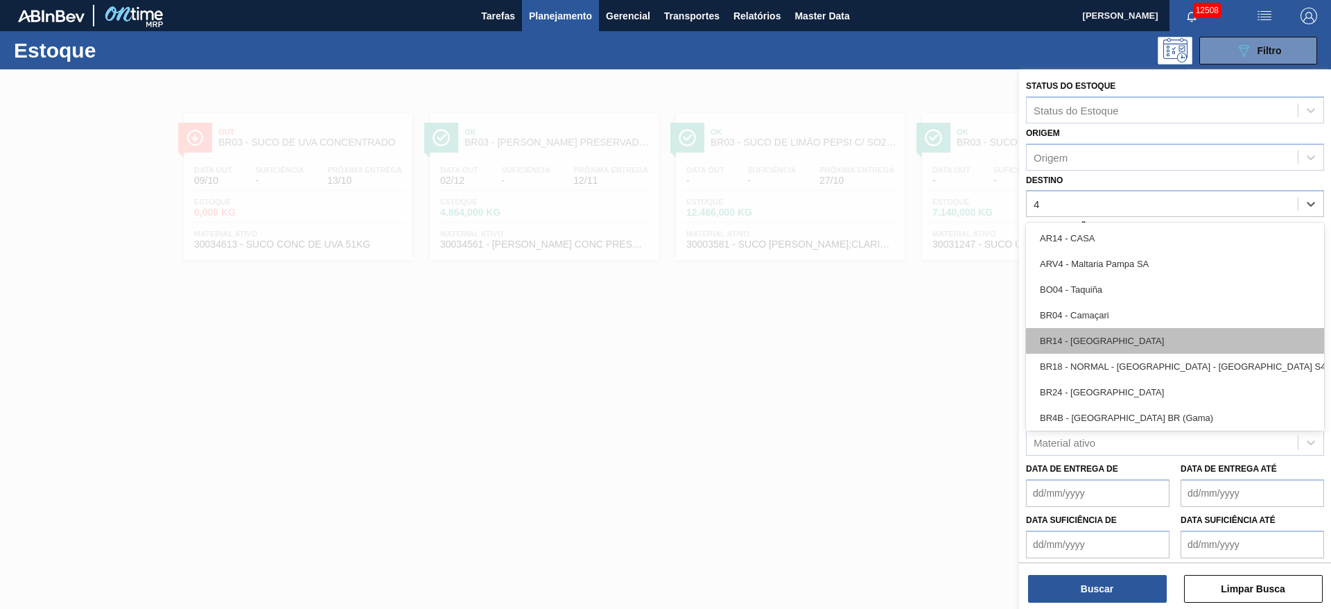
click at [1130, 336] on div "BR14 - Curitibana" at bounding box center [1175, 341] width 298 height 26
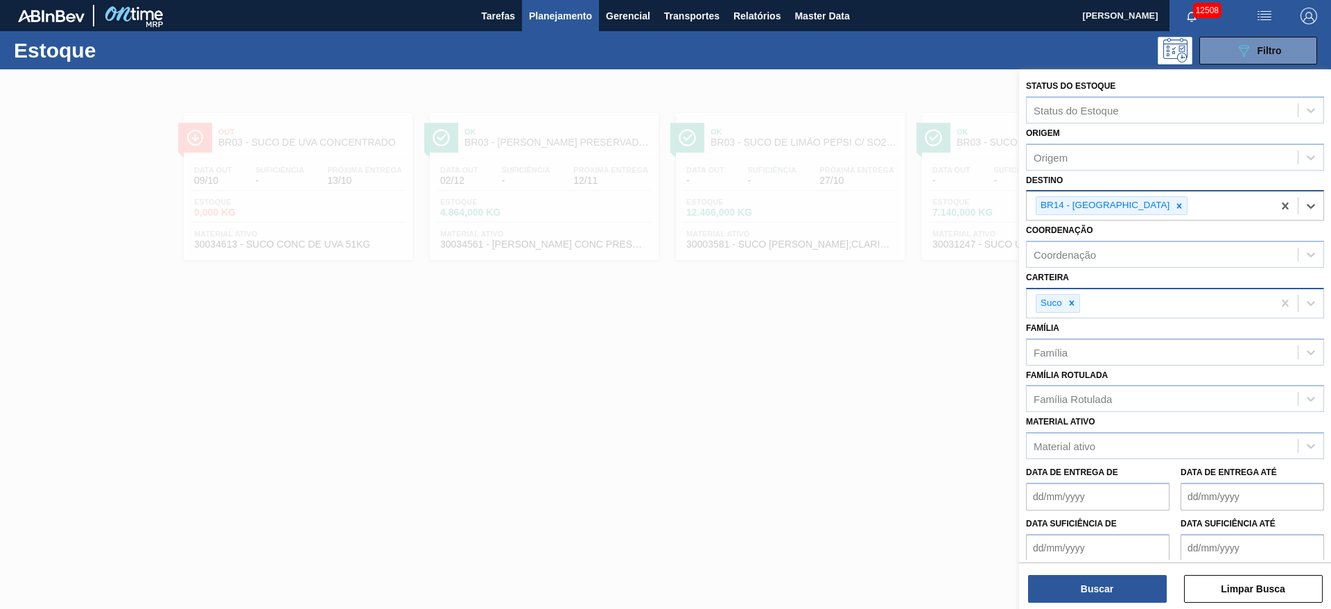
click at [1172, 208] on div at bounding box center [1179, 205] width 15 height 17
type input "4"
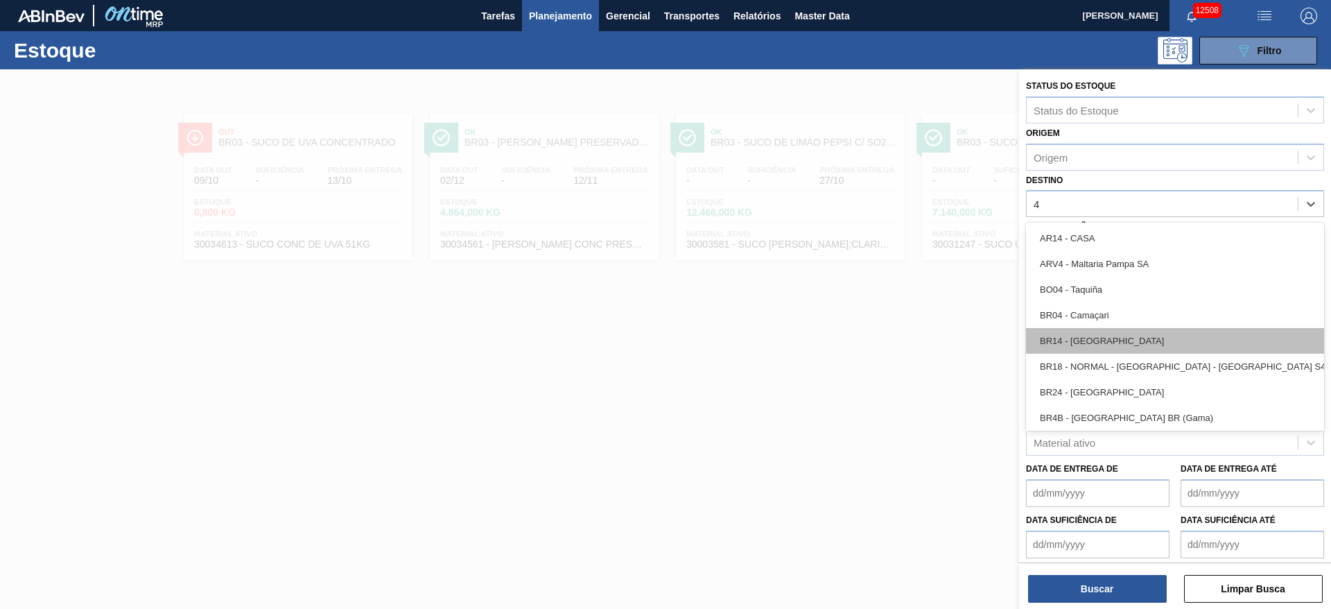
click at [1098, 333] on div "BR14 - Curitibana" at bounding box center [1175, 341] width 298 height 26
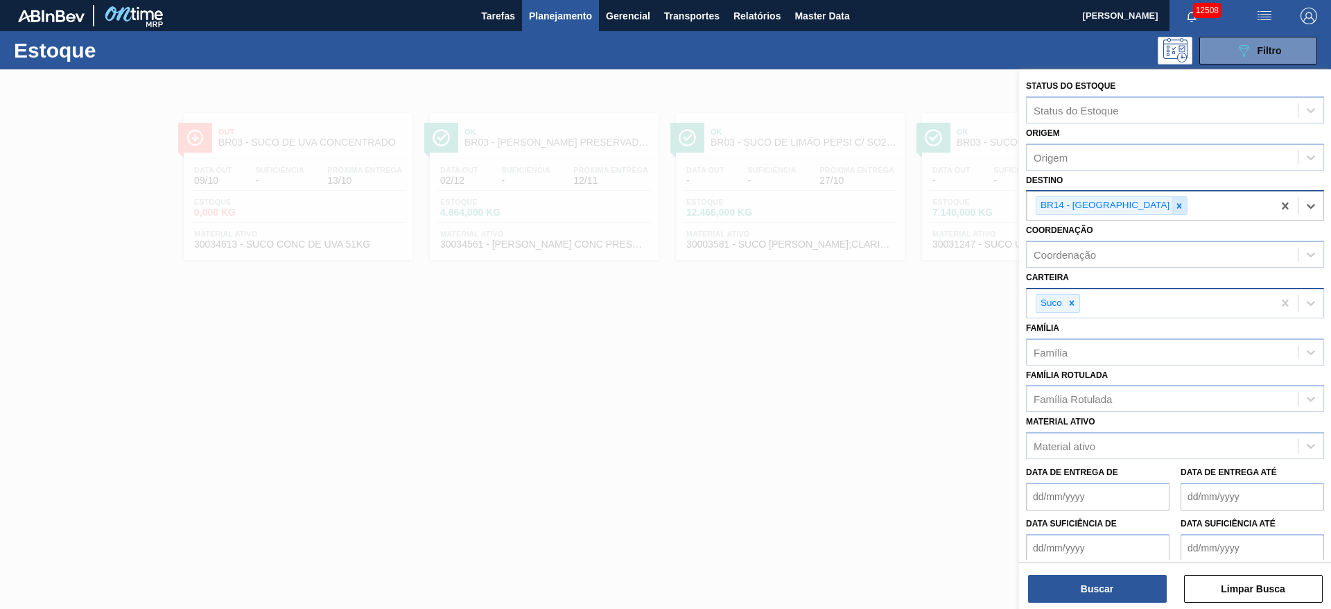
click at [1175, 201] on icon at bounding box center [1180, 206] width 10 height 10
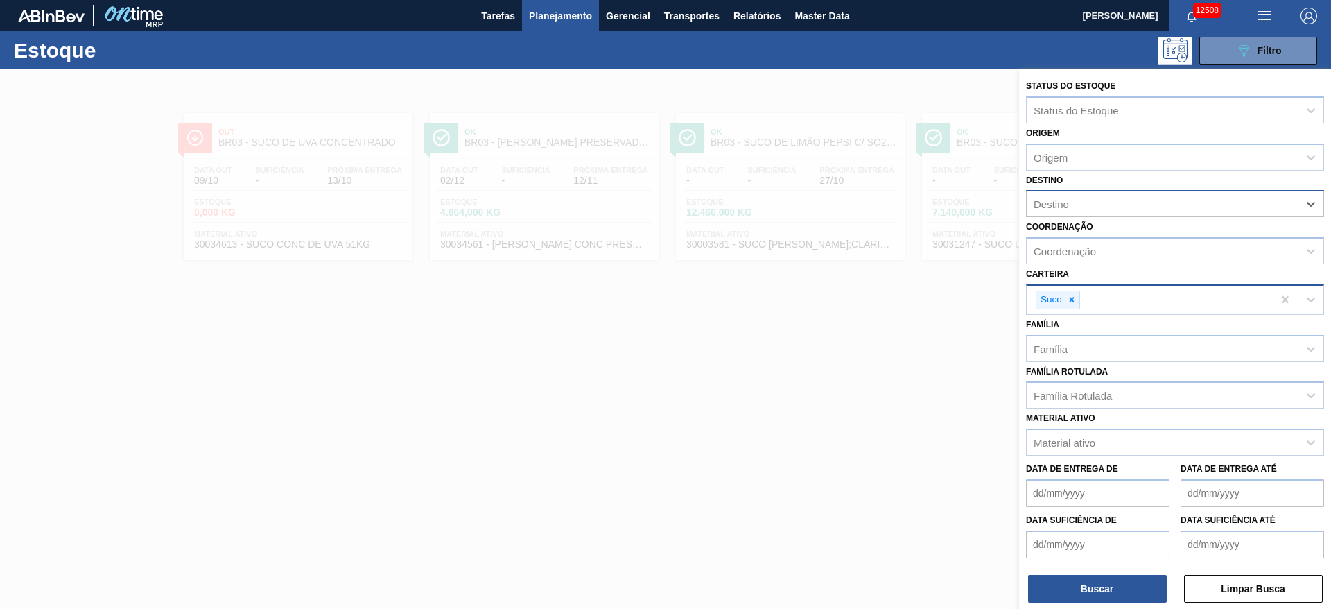
type input "4"
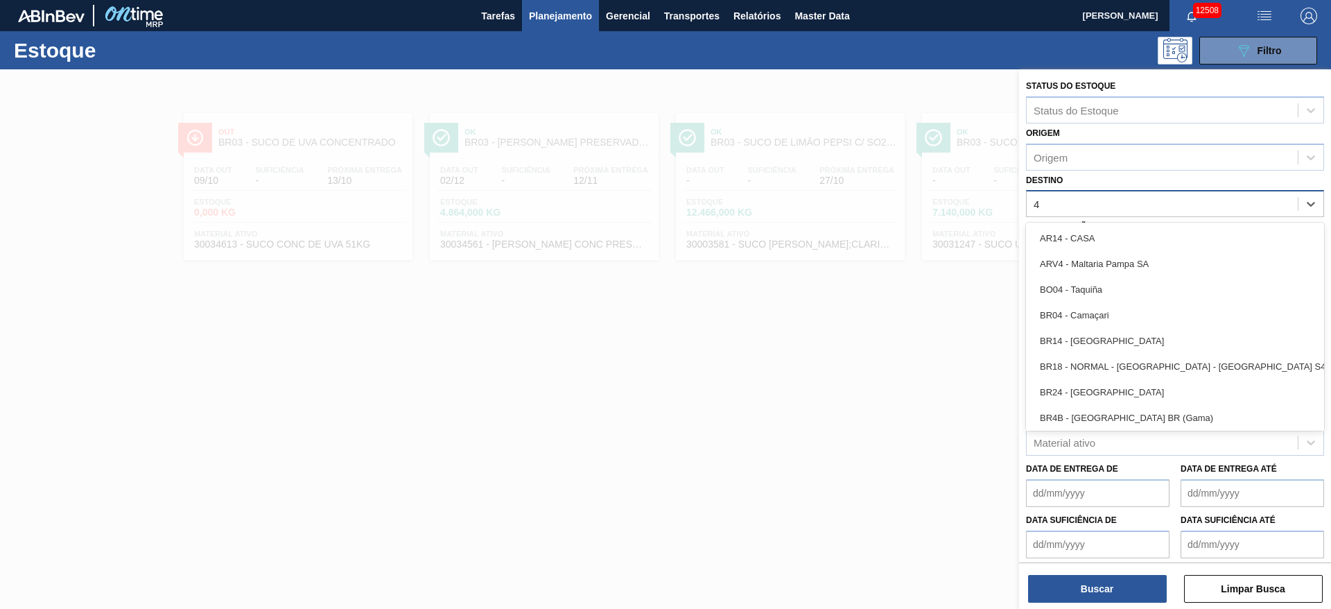
drag, startPoint x: 1117, startPoint y: 306, endPoint x: 1123, endPoint y: 327, distance: 22.2
click at [1122, 306] on div "BR04 - Camaçari" at bounding box center [1175, 315] width 298 height 26
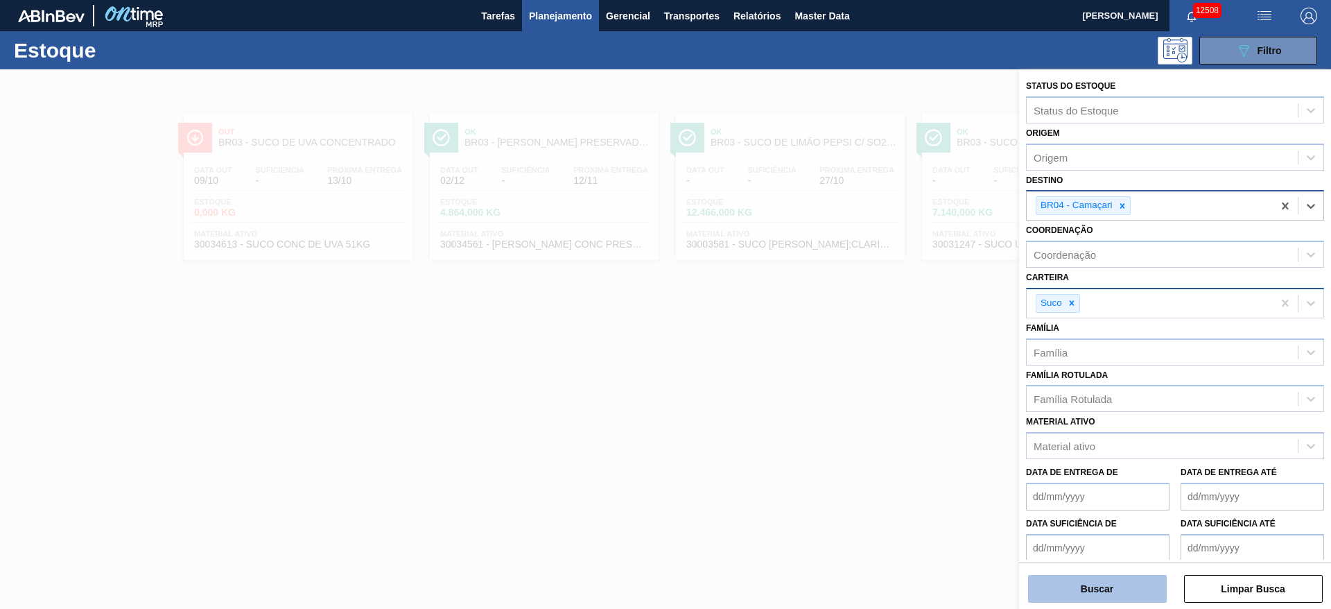
click at [1126, 591] on button "Buscar" at bounding box center [1097, 589] width 139 height 28
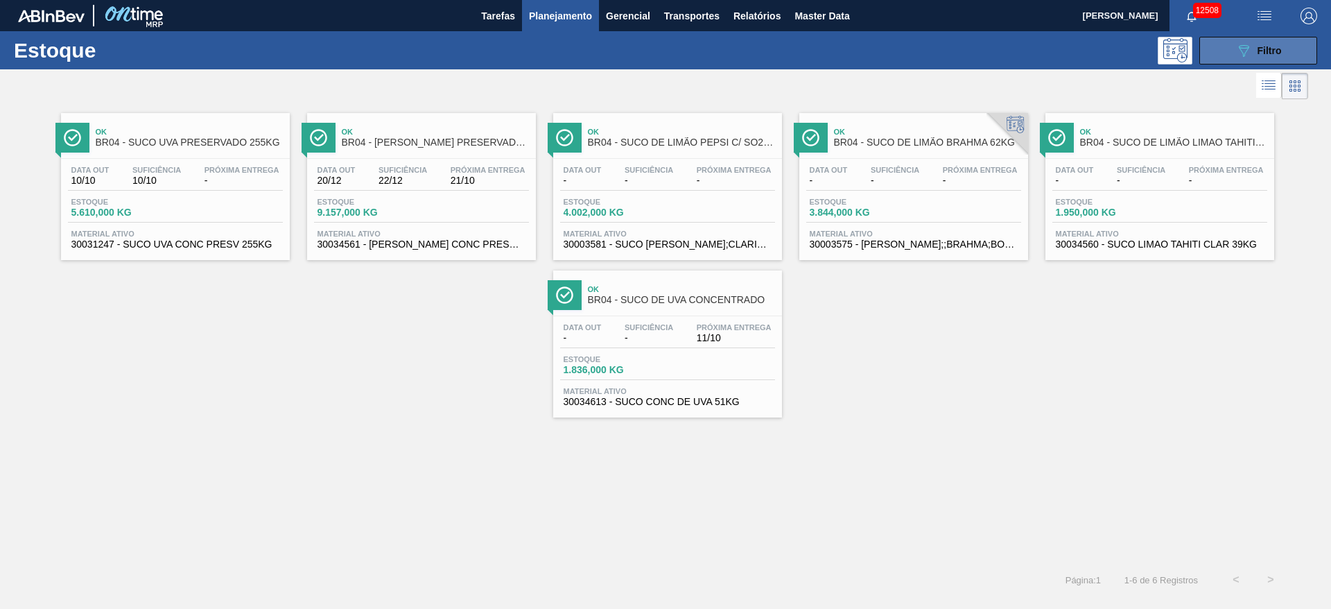
click at [1256, 46] on div "089F7B8B-B2A5-4AFE-B5C0-19BA573D28AC Filtro" at bounding box center [1259, 50] width 46 height 17
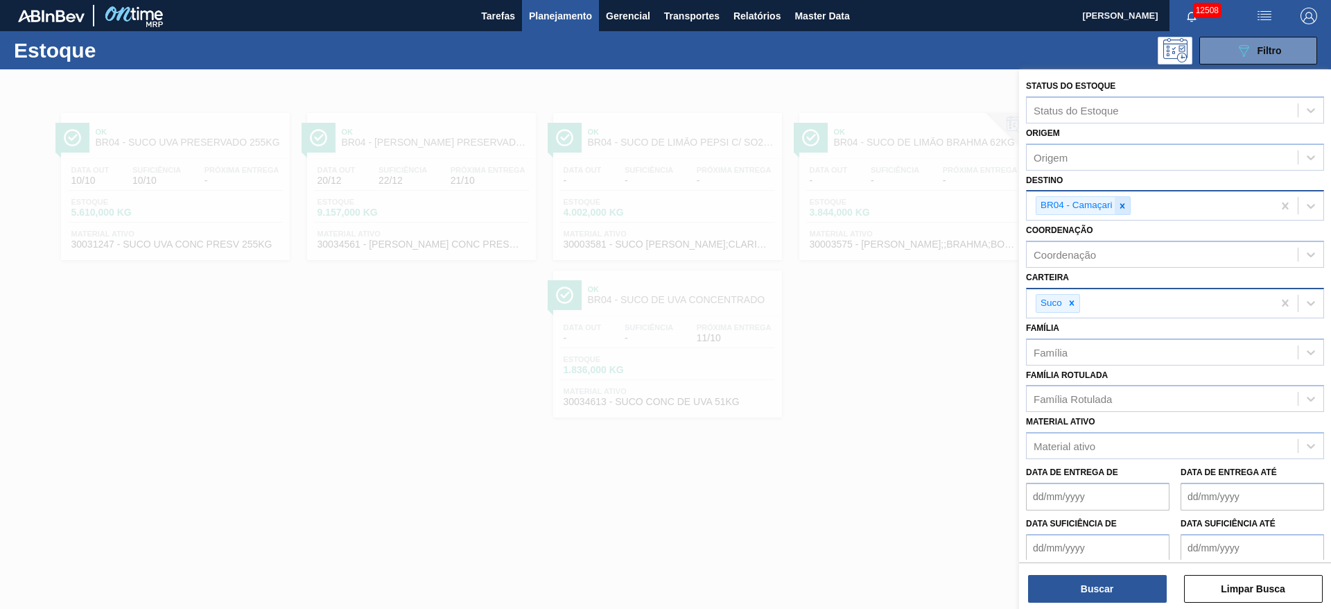
click at [1122, 202] on icon at bounding box center [1123, 206] width 10 height 10
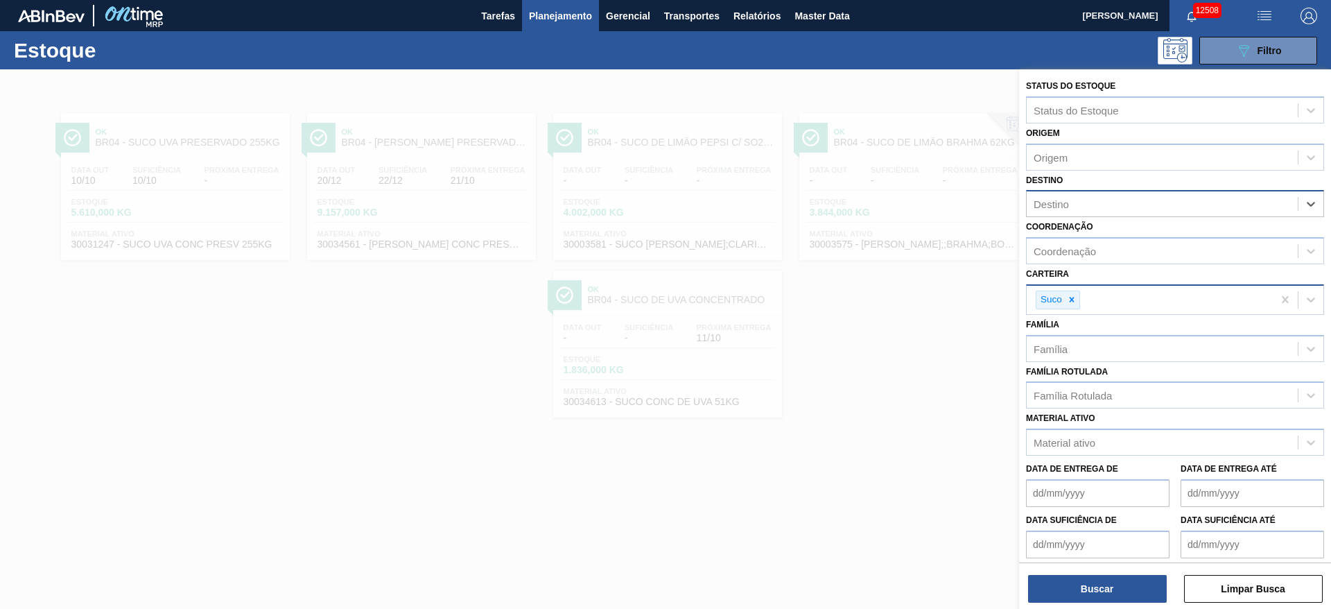
type input "5"
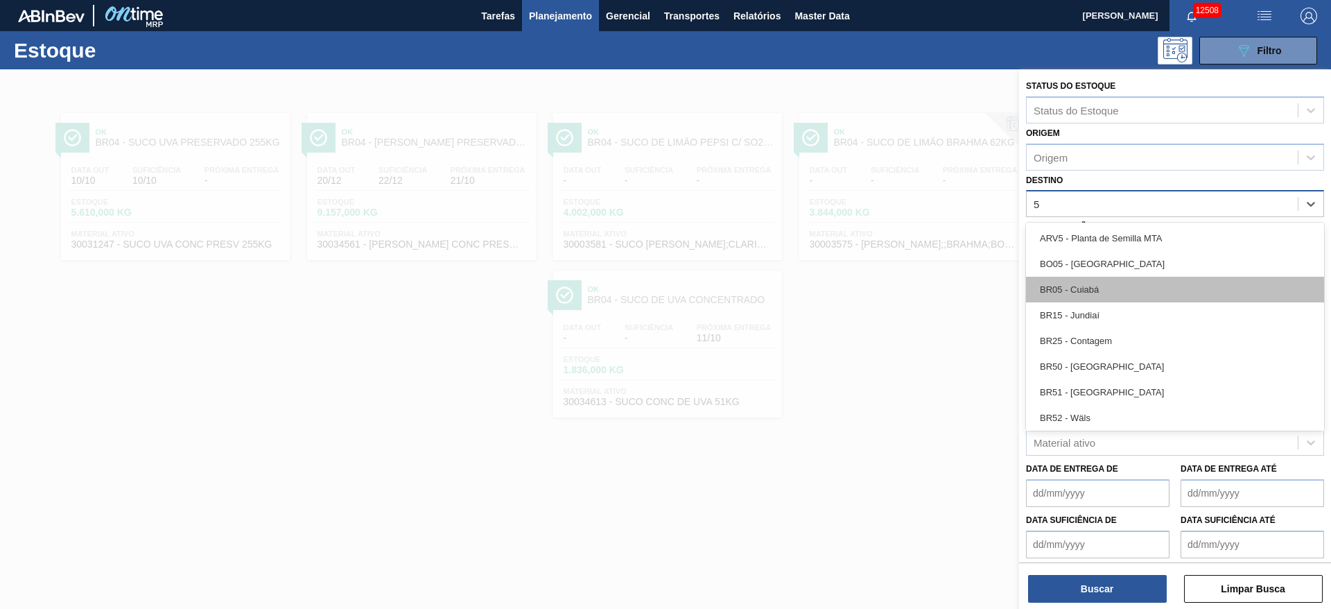
click at [1105, 287] on div "BR05 - Cuiabá" at bounding box center [1175, 290] width 298 height 26
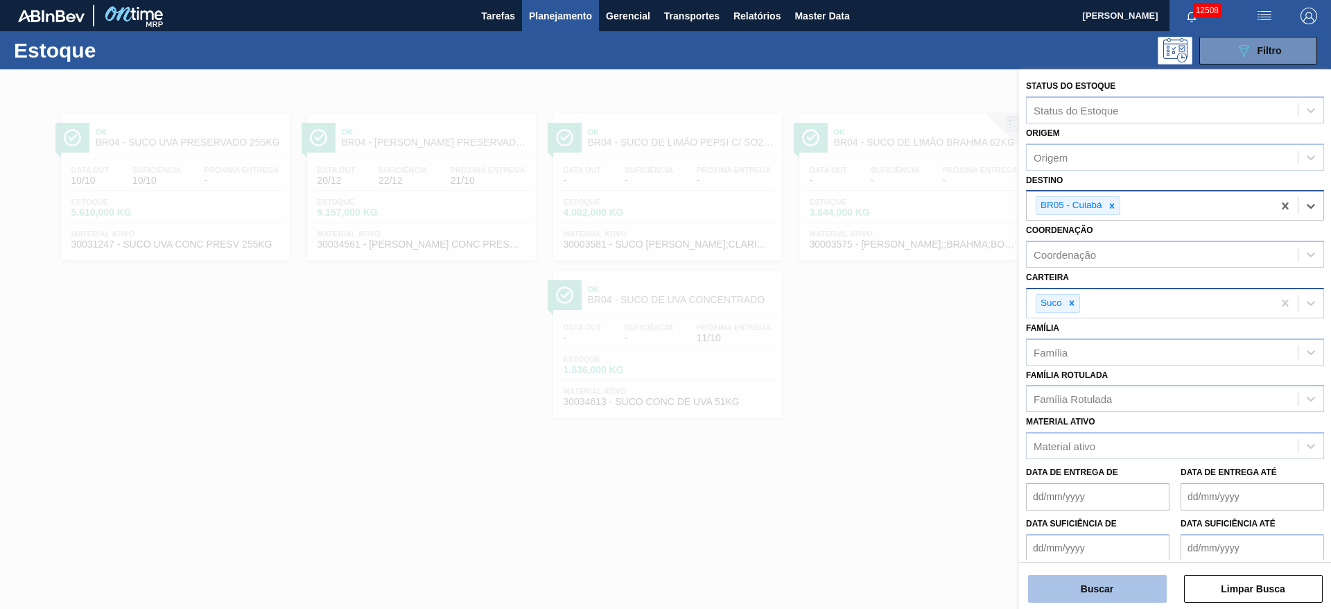
click at [1083, 578] on button "Buscar" at bounding box center [1097, 589] width 139 height 28
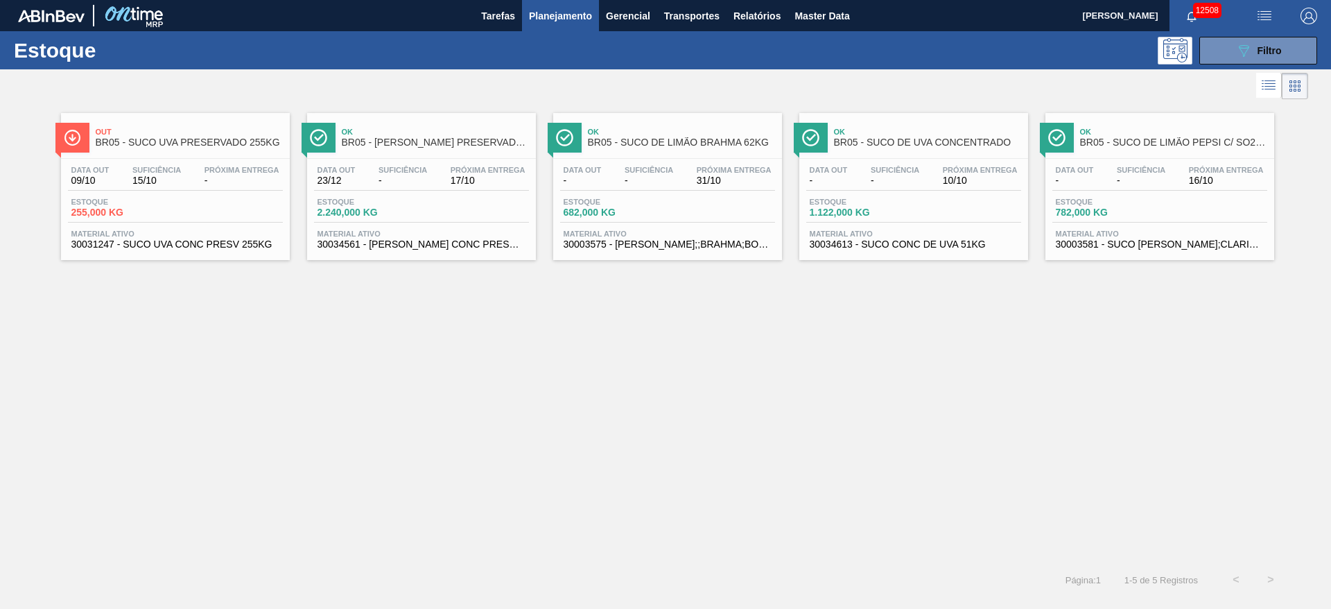
click at [1259, 33] on div "Estoque 089F7B8B-B2A5-4AFE-B5C0-19BA573D28AC Filtro" at bounding box center [665, 50] width 1331 height 38
click at [1256, 41] on button "089F7B8B-B2A5-4AFE-B5C0-19BA573D28AC Filtro" at bounding box center [1259, 51] width 118 height 28
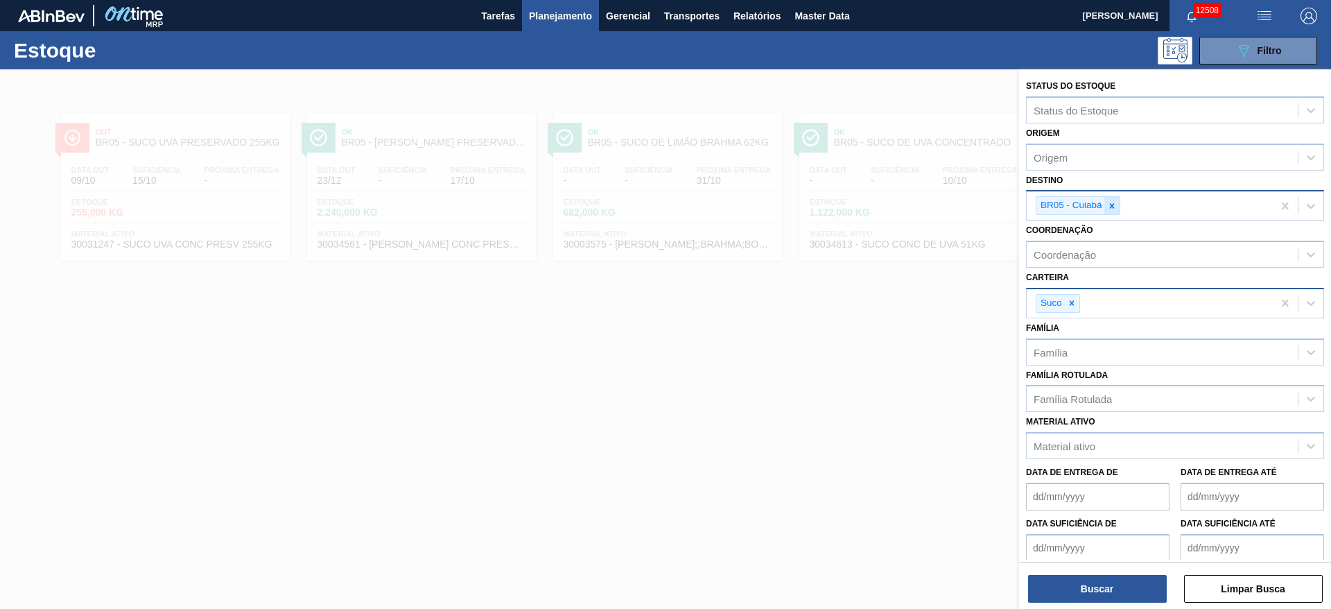
click at [1112, 205] on icon at bounding box center [1111, 205] width 5 height 5
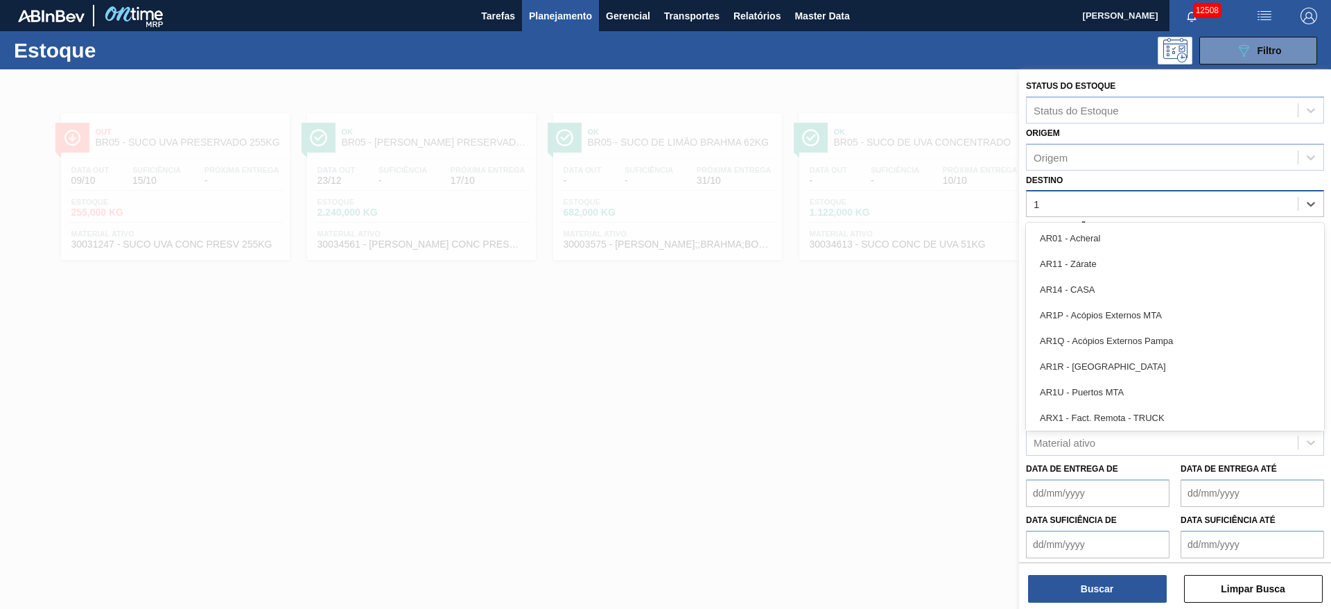
type input "18"
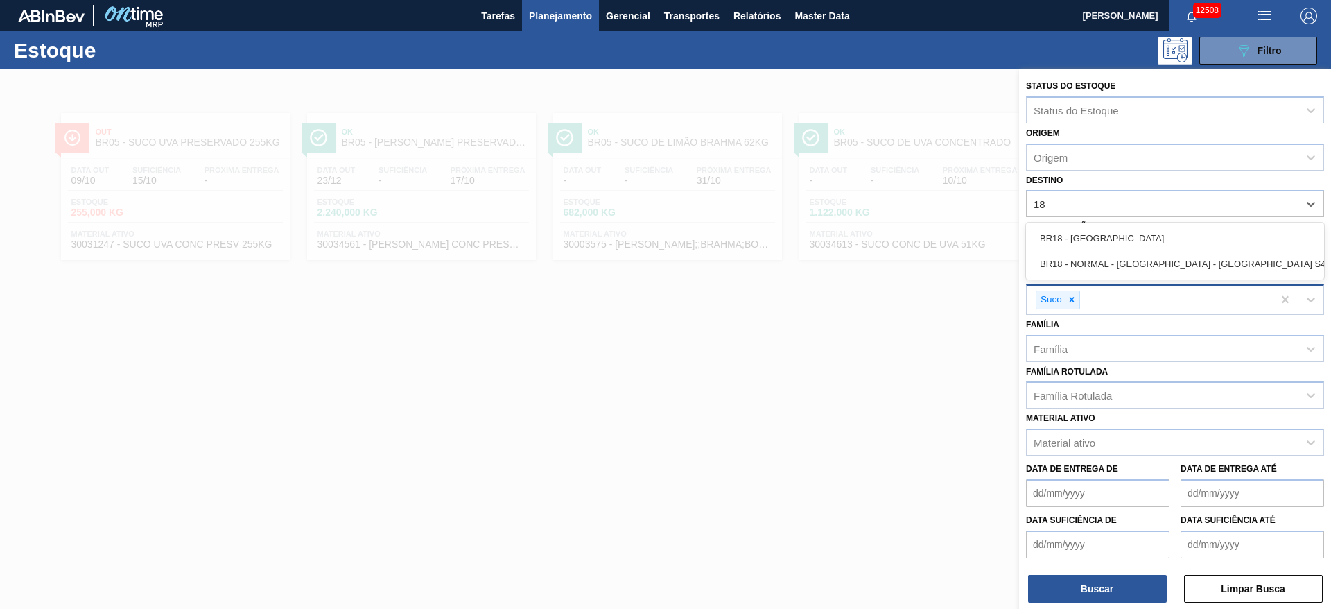
click at [1107, 234] on div "BR18 - Pernambuco" at bounding box center [1175, 238] width 298 height 26
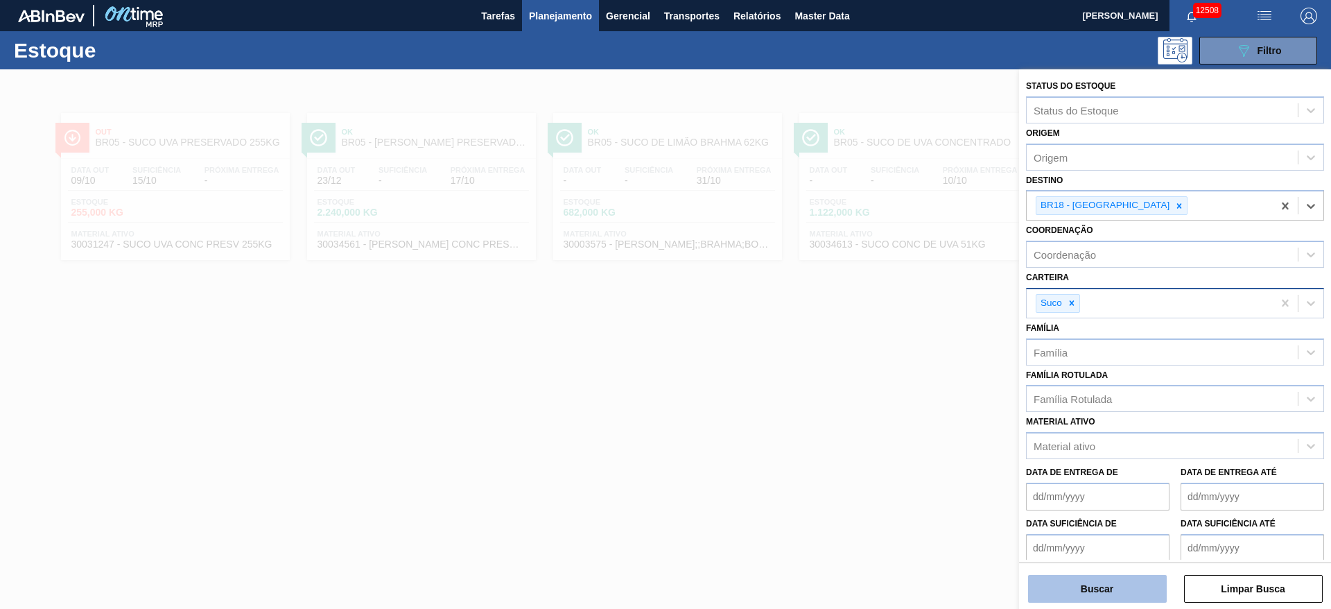
click at [1086, 584] on button "Buscar" at bounding box center [1097, 589] width 139 height 28
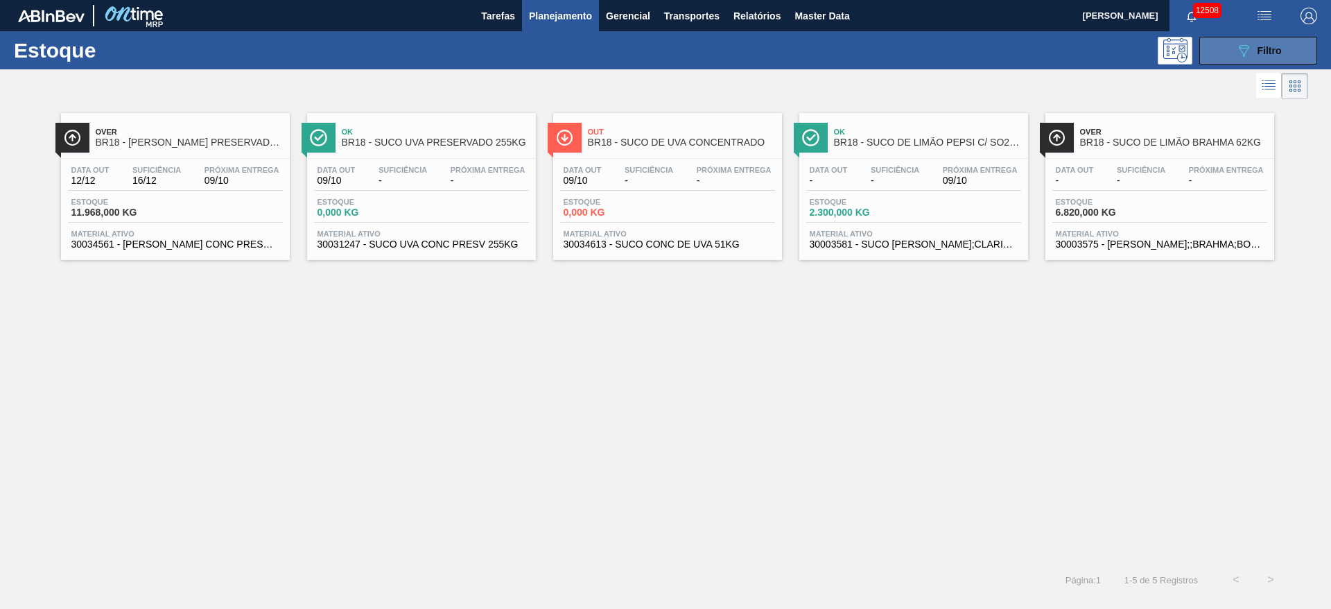
click at [1258, 50] on span "Filtro" at bounding box center [1270, 50] width 24 height 11
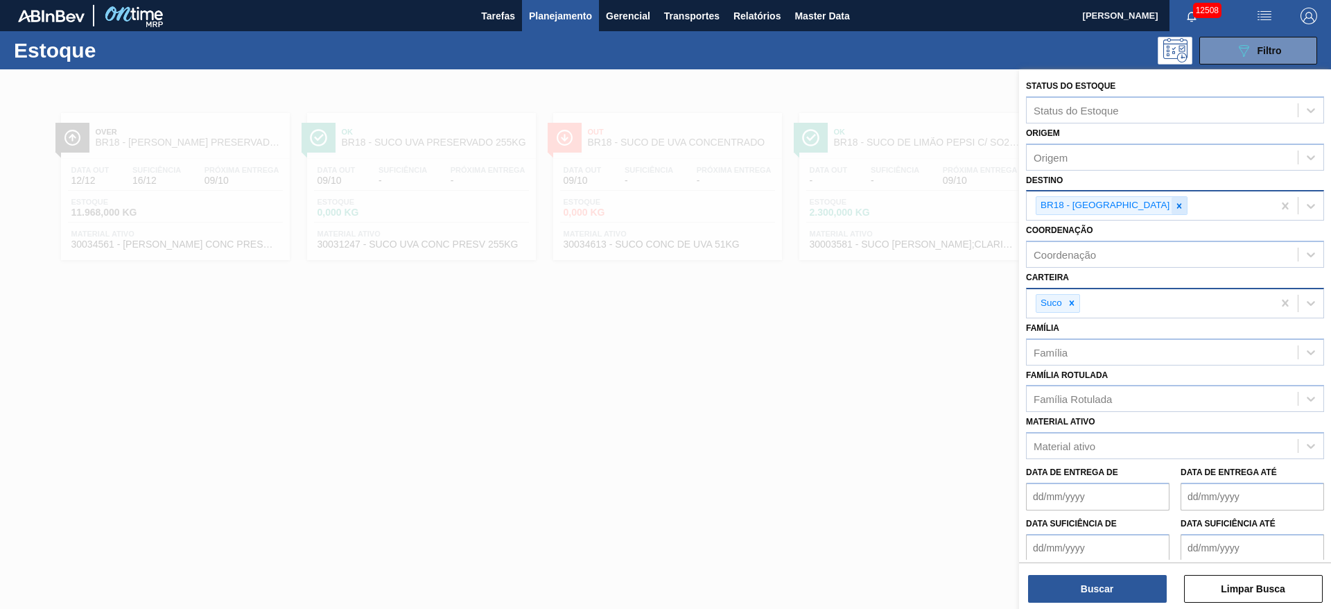
click at [1175, 209] on icon at bounding box center [1180, 206] width 10 height 10
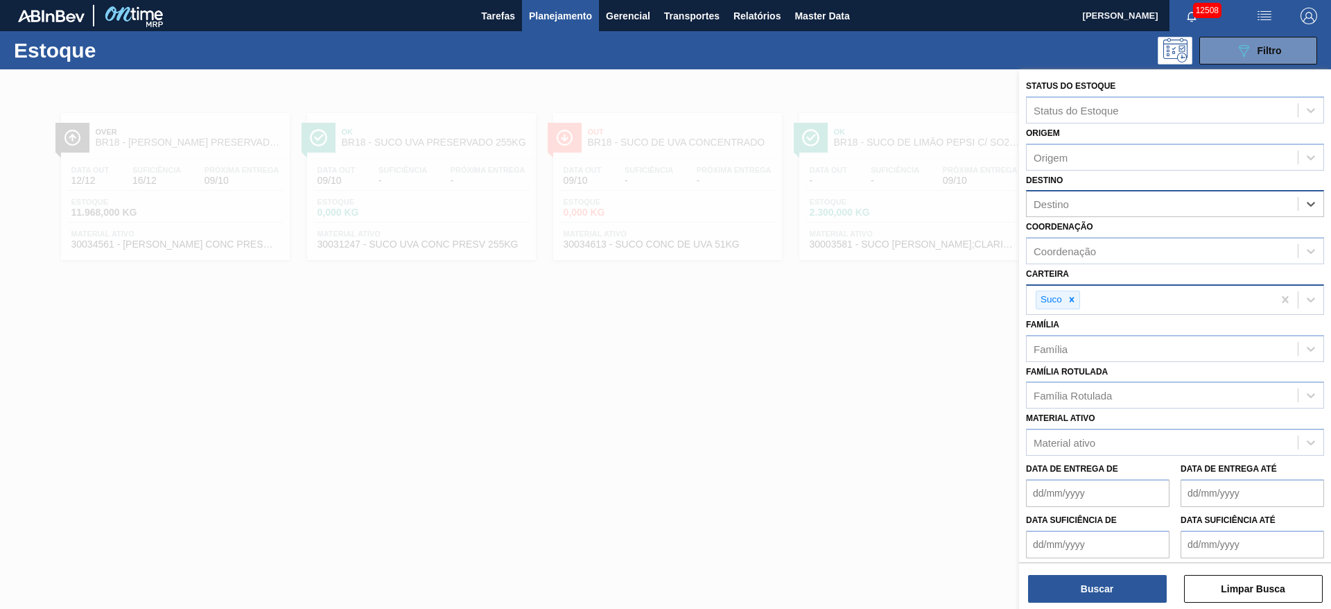
type input "8"
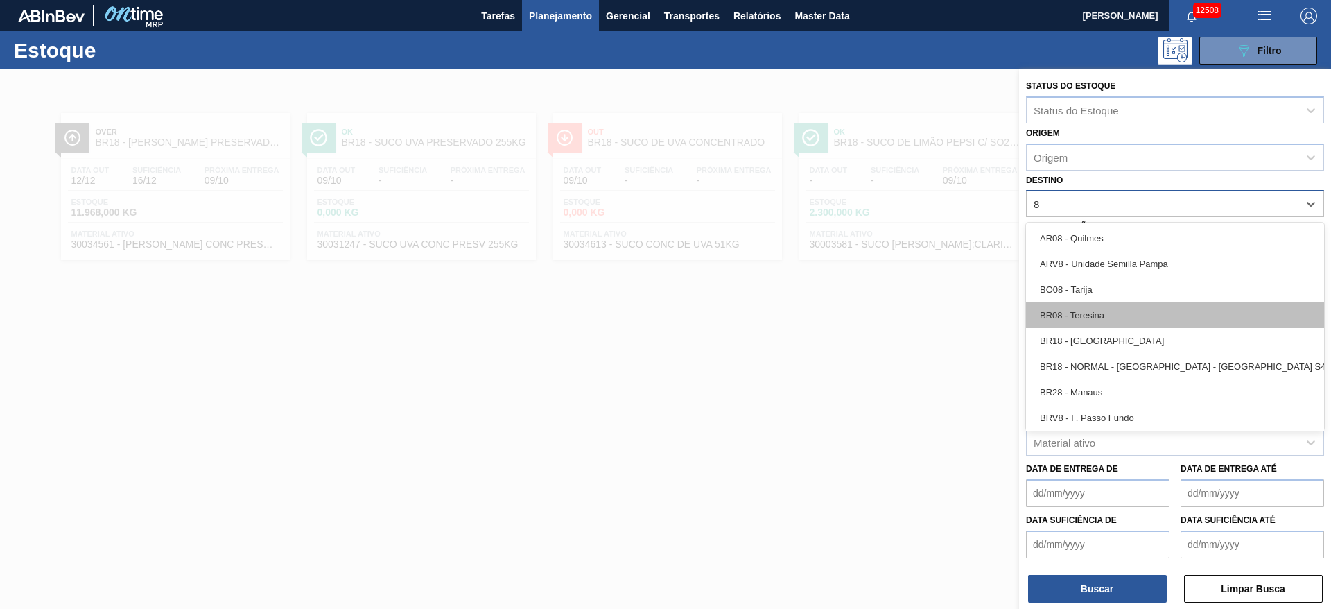
click at [1105, 311] on div "BR08 - Teresina" at bounding box center [1175, 315] width 298 height 26
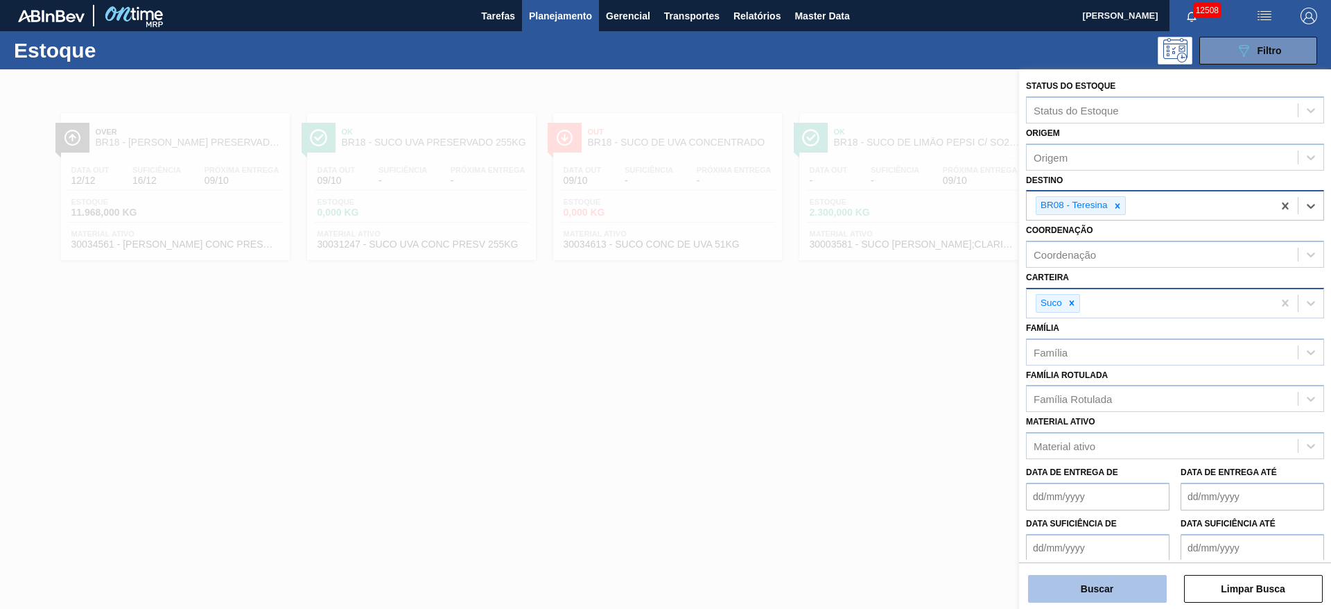
click at [1105, 585] on button "Buscar" at bounding box center [1097, 589] width 139 height 28
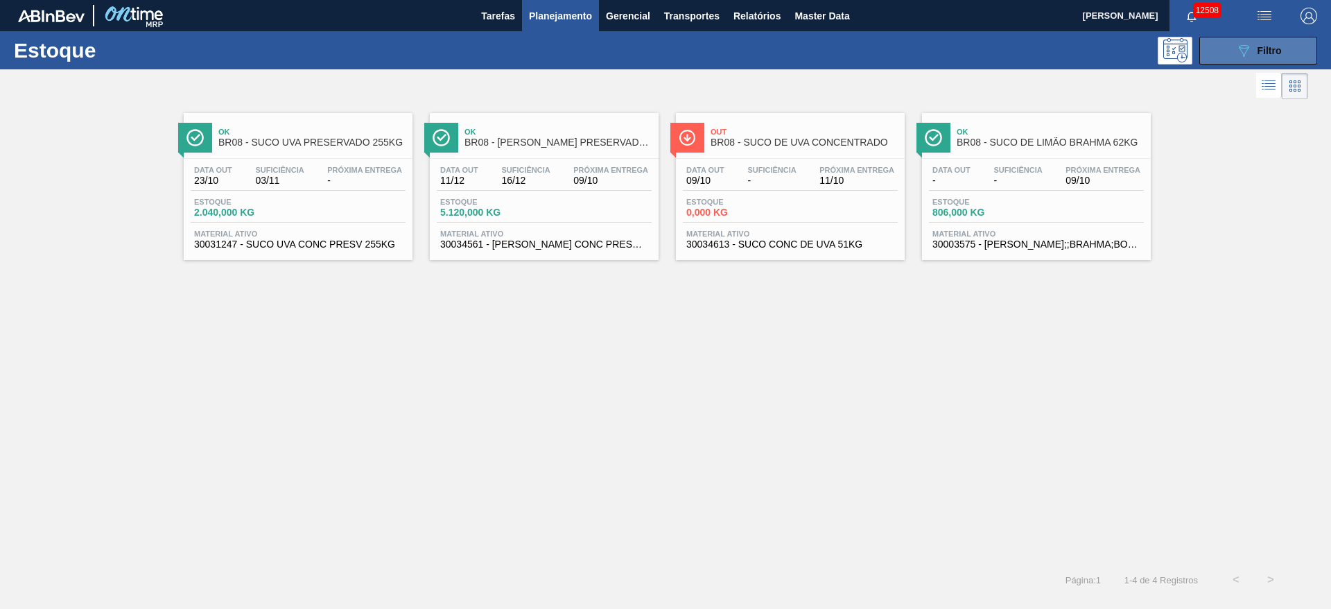
click at [1261, 45] on span "Filtro" at bounding box center [1270, 50] width 24 height 11
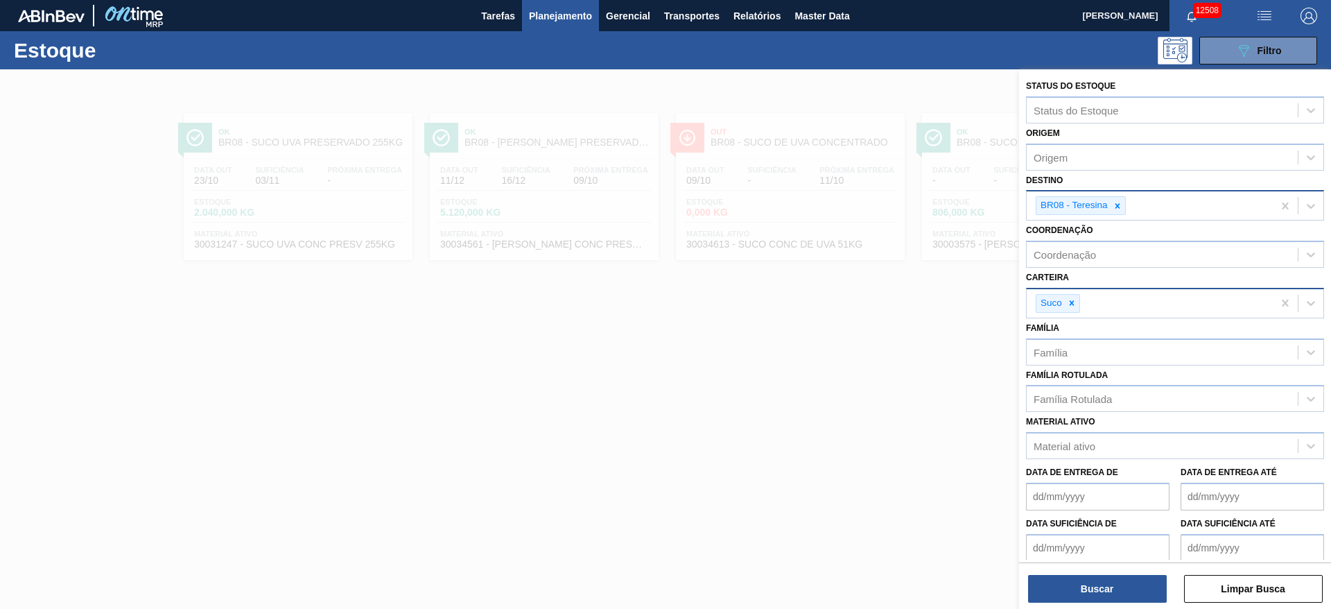
click at [1119, 195] on div "BR08 - Teresina" at bounding box center [1150, 205] width 246 height 28
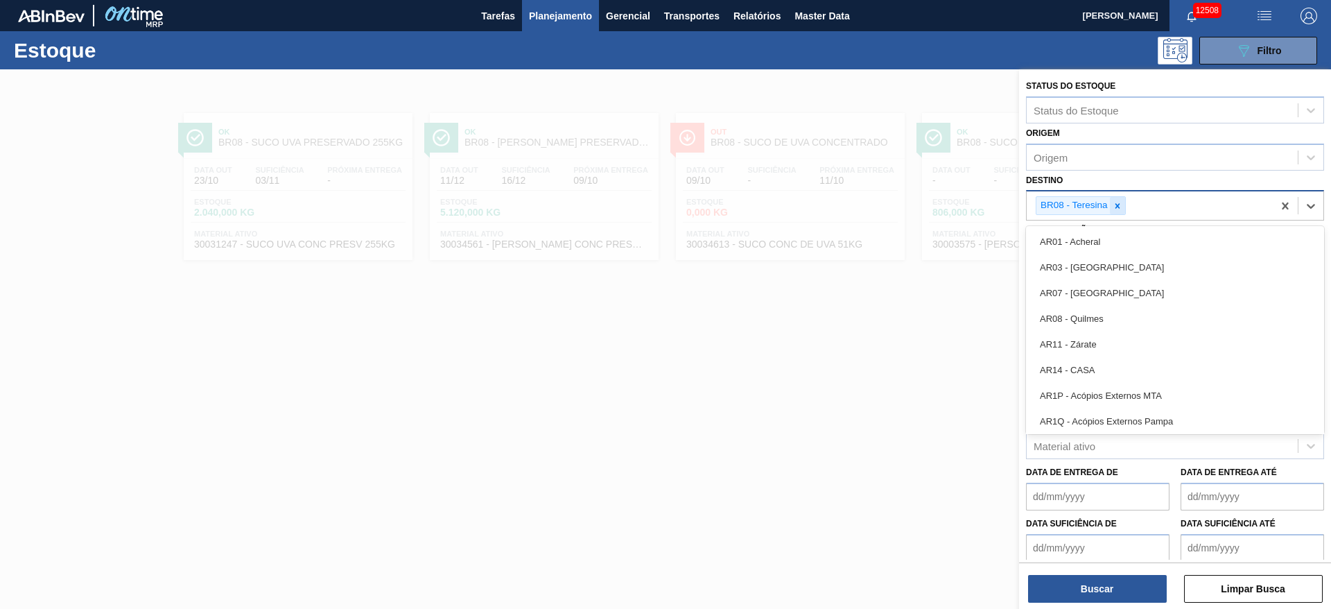
click at [1121, 202] on icon at bounding box center [1118, 206] width 10 height 10
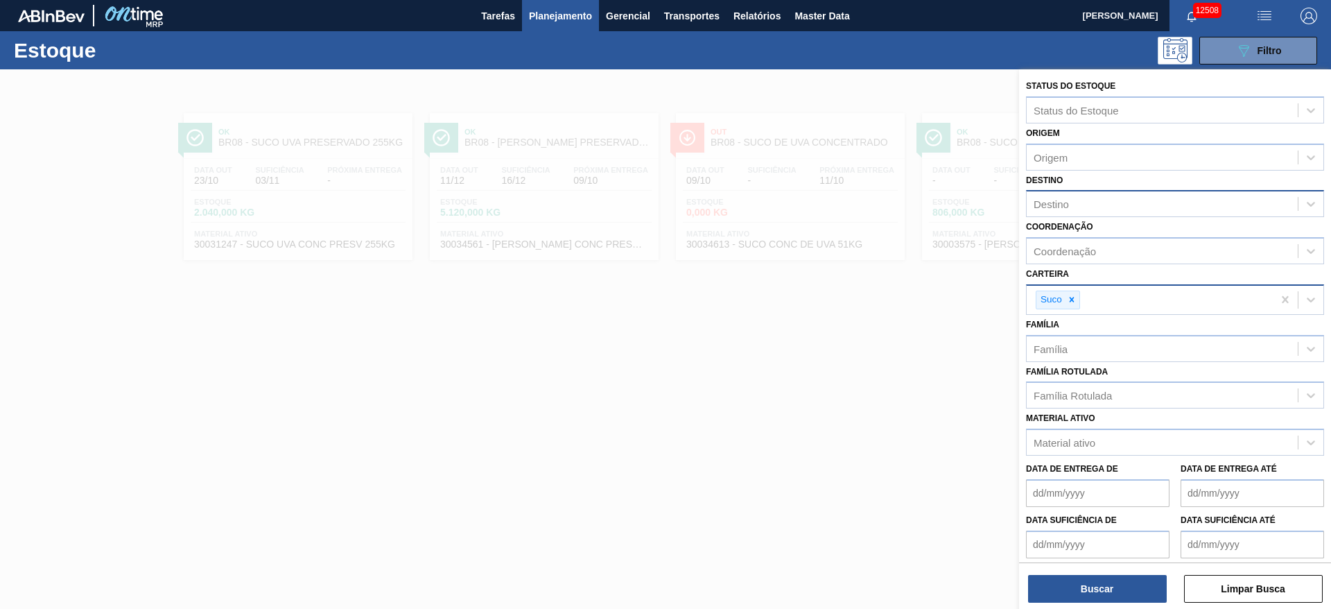
click at [1109, 176] on div "Destino Destino" at bounding box center [1175, 194] width 298 height 47
click at [1088, 400] on div "Família Rotulada" at bounding box center [1073, 396] width 78 height 12
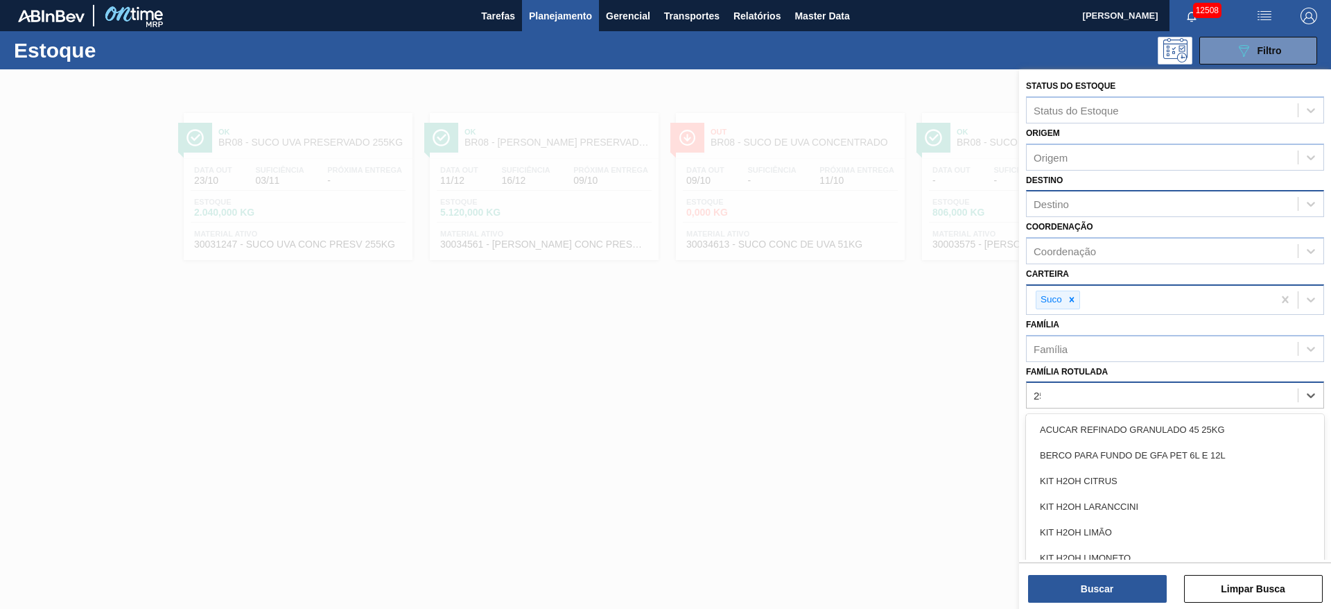
type Rotulada "255"
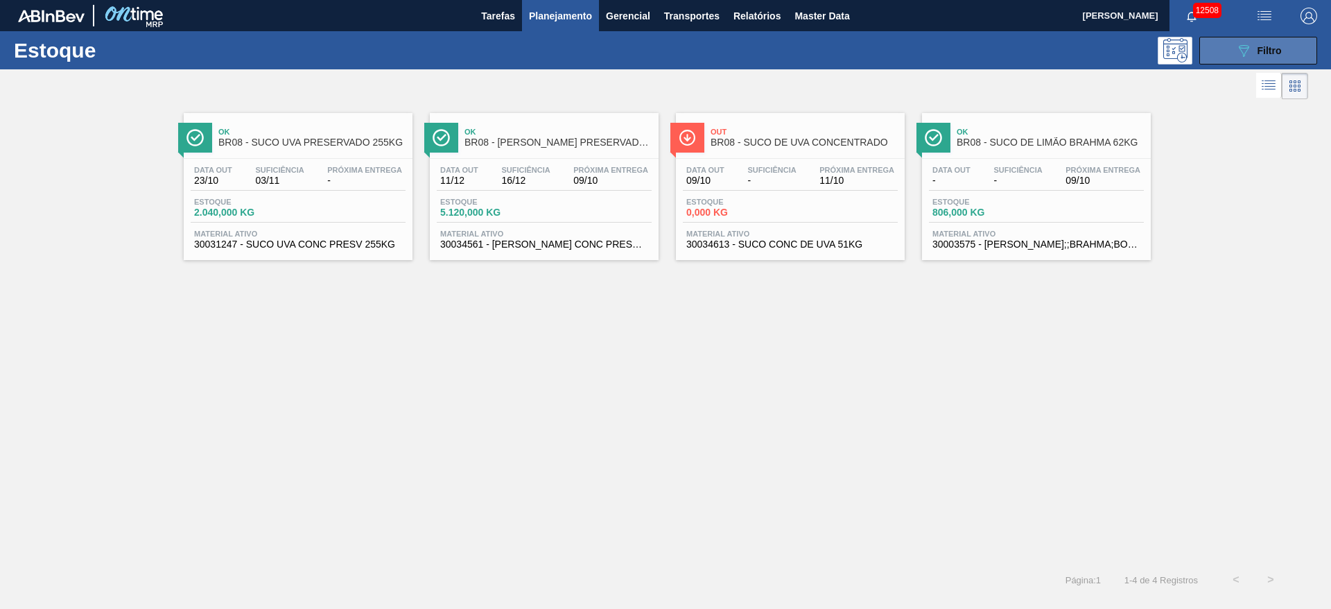
click at [1239, 44] on icon "089F7B8B-B2A5-4AFE-B5C0-19BA573D28AC" at bounding box center [1244, 50] width 17 height 17
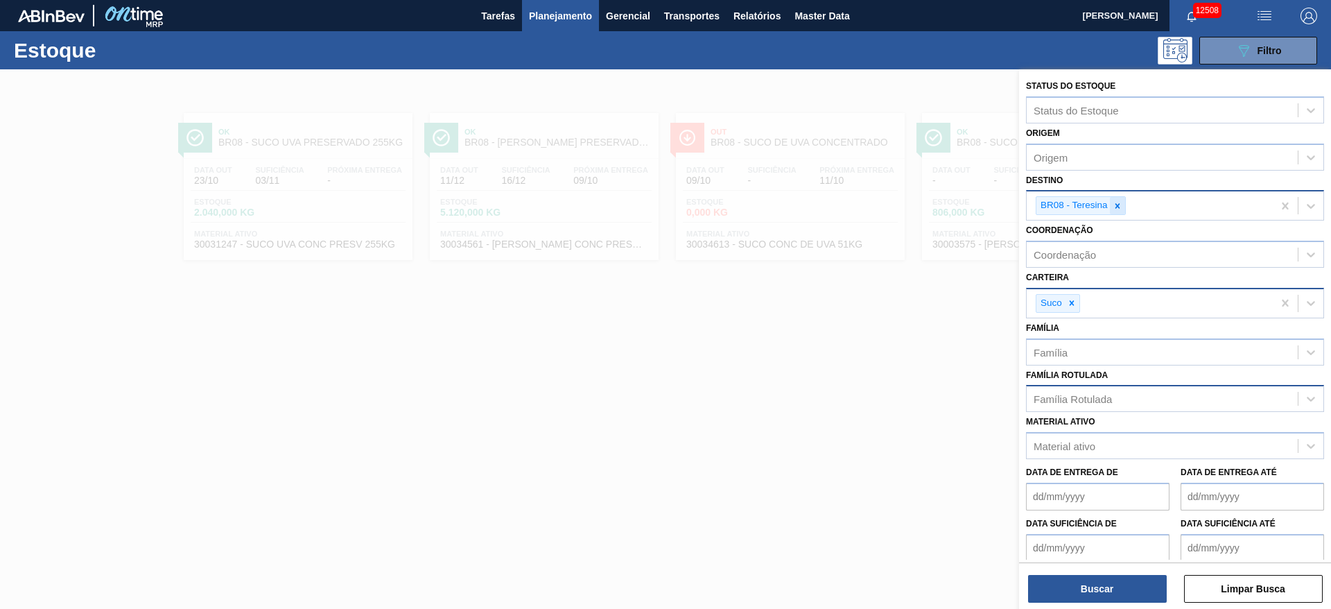
click at [1118, 209] on icon at bounding box center [1118, 206] width 10 height 10
type input "5"
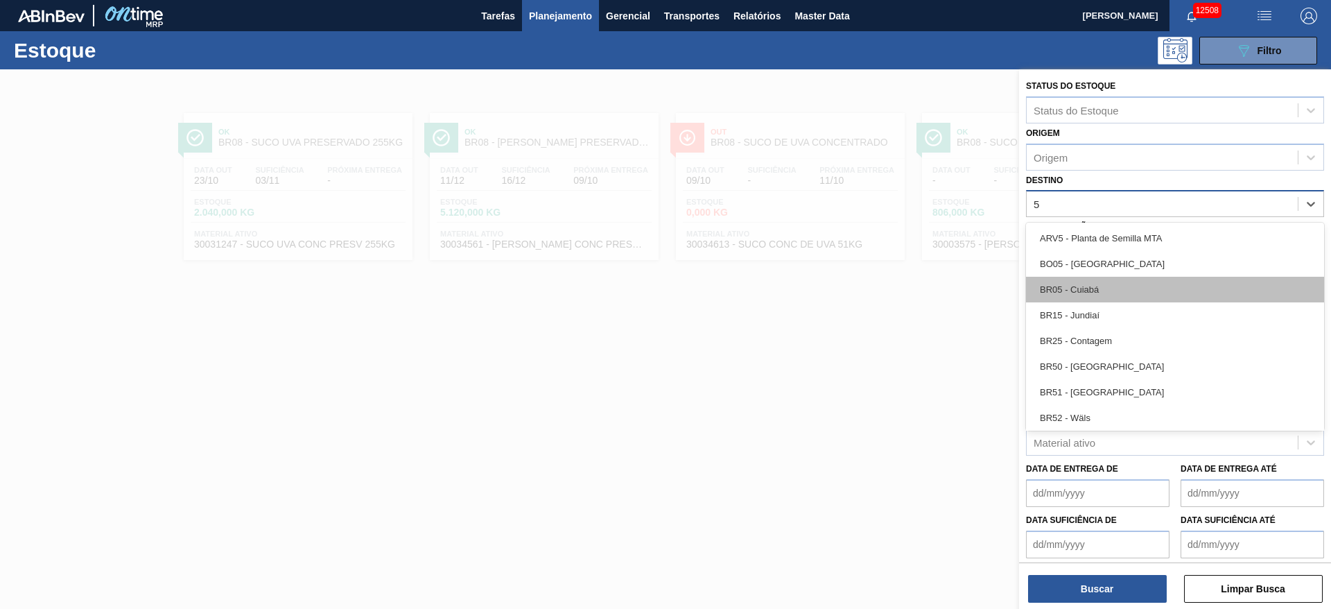
click at [1117, 286] on div "BR05 - Cuiabá" at bounding box center [1175, 290] width 298 height 26
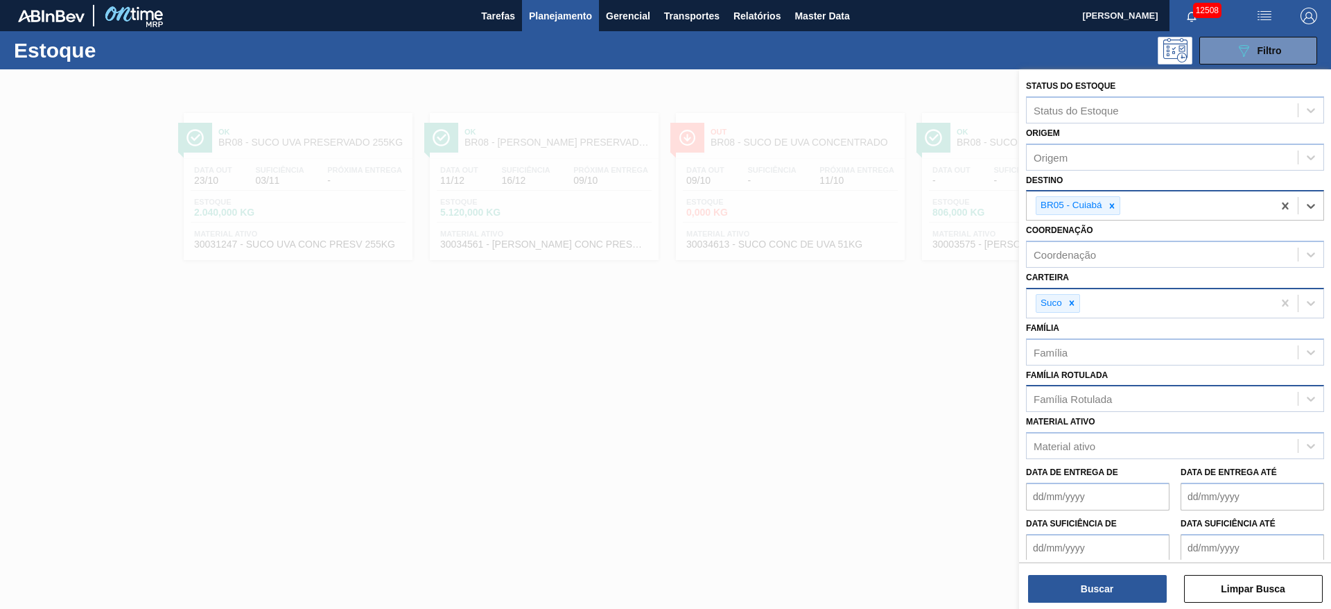
type input "7"
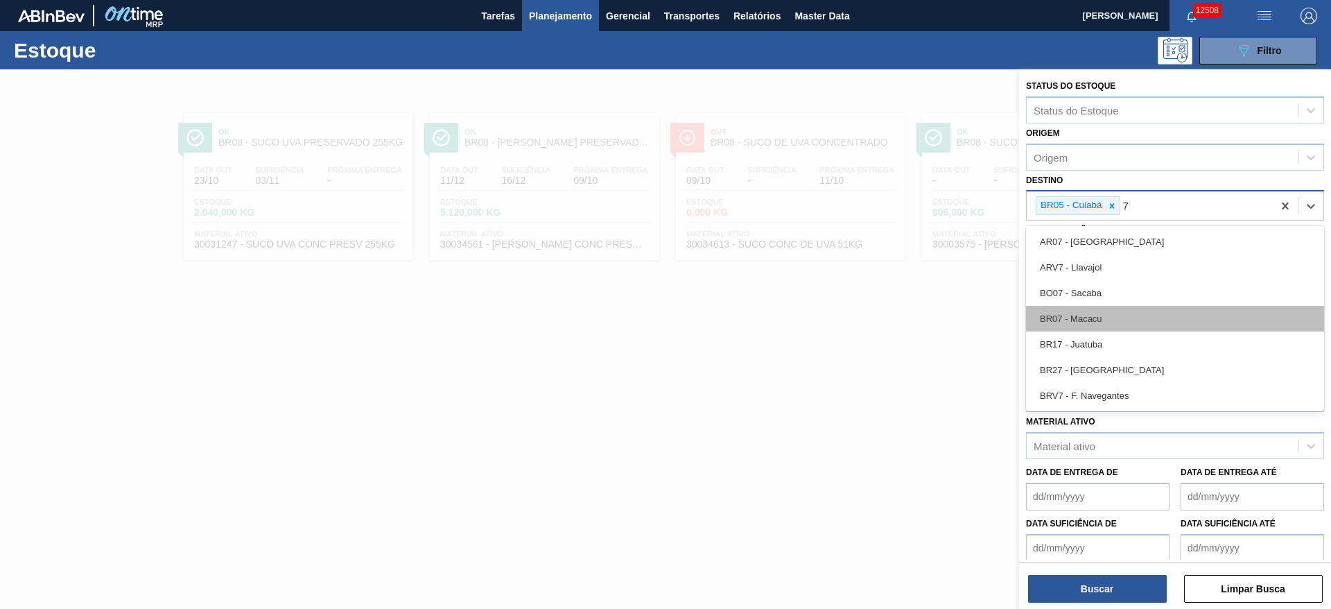
click at [1110, 316] on div "BR07 - Macacu" at bounding box center [1175, 319] width 298 height 26
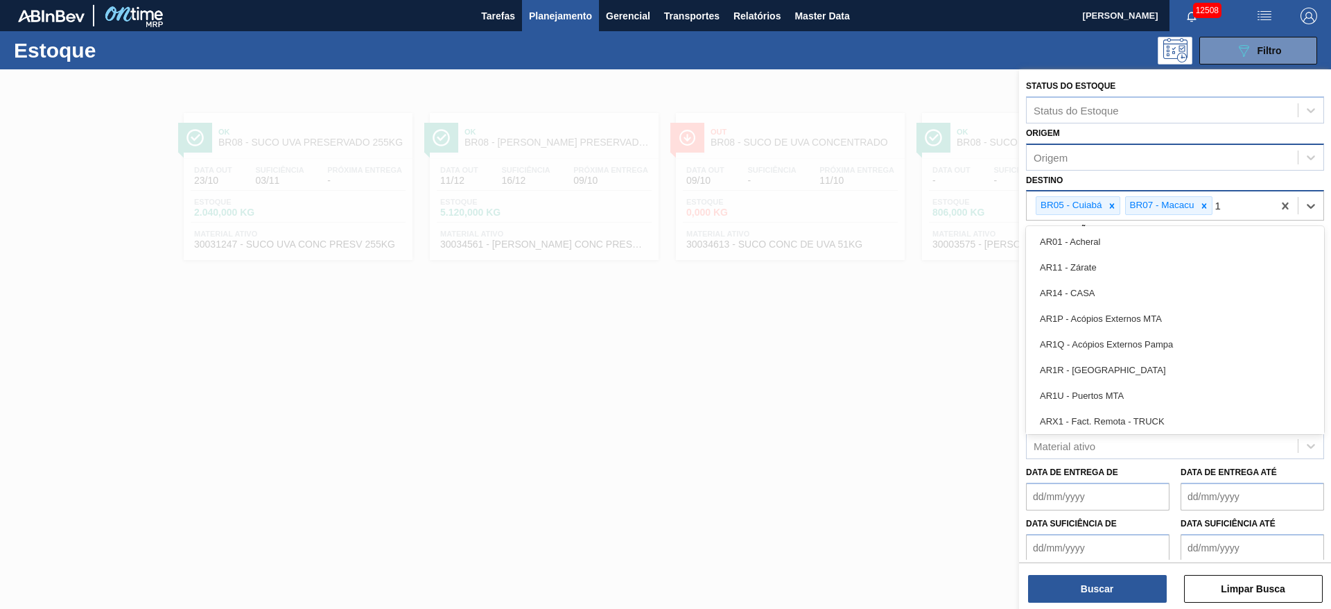
type input "19"
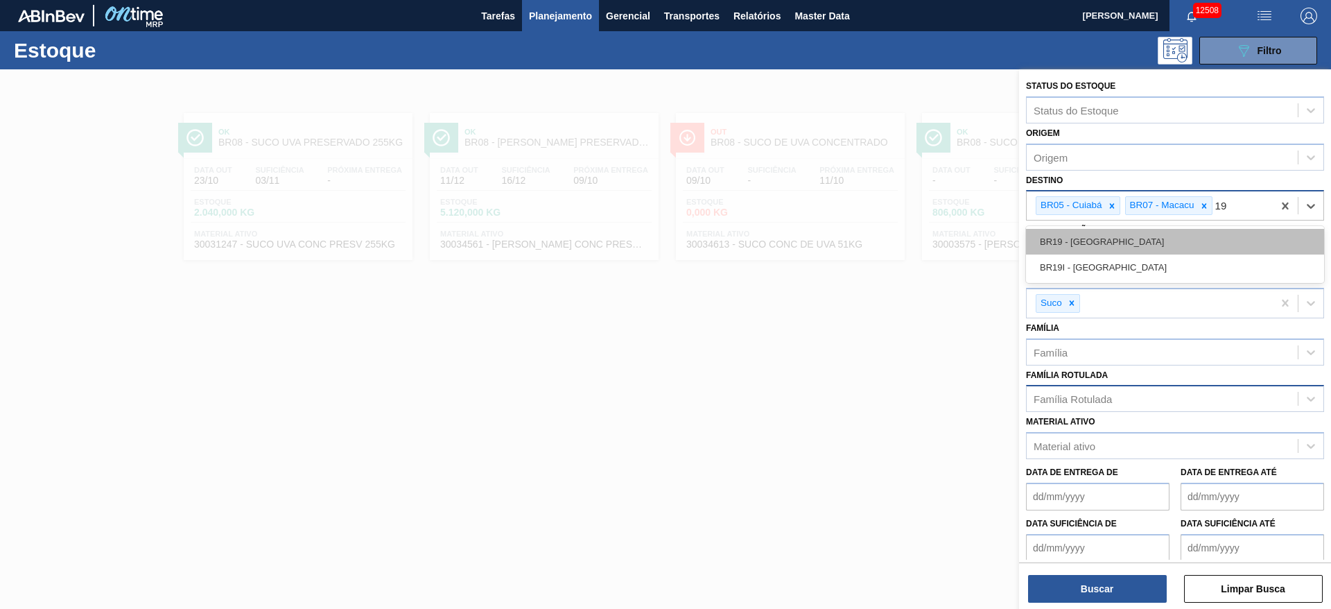
click at [1141, 231] on div "BR19 - Nova Rio" at bounding box center [1175, 242] width 298 height 26
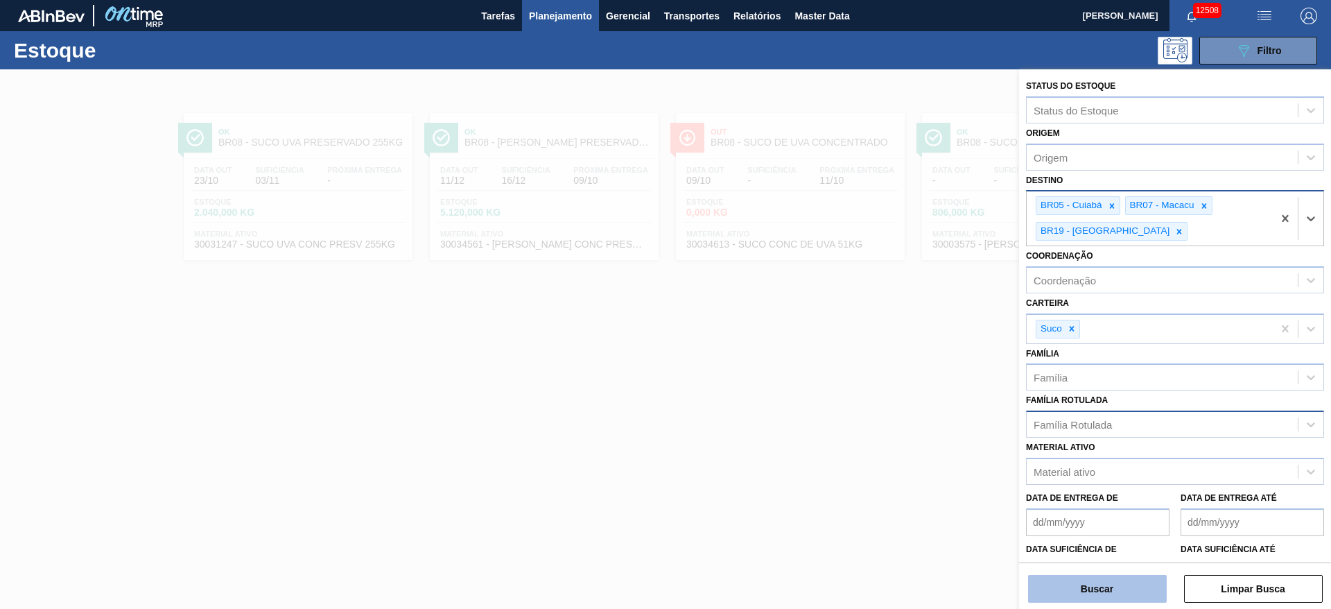
click at [1123, 580] on button "Buscar" at bounding box center [1097, 589] width 139 height 28
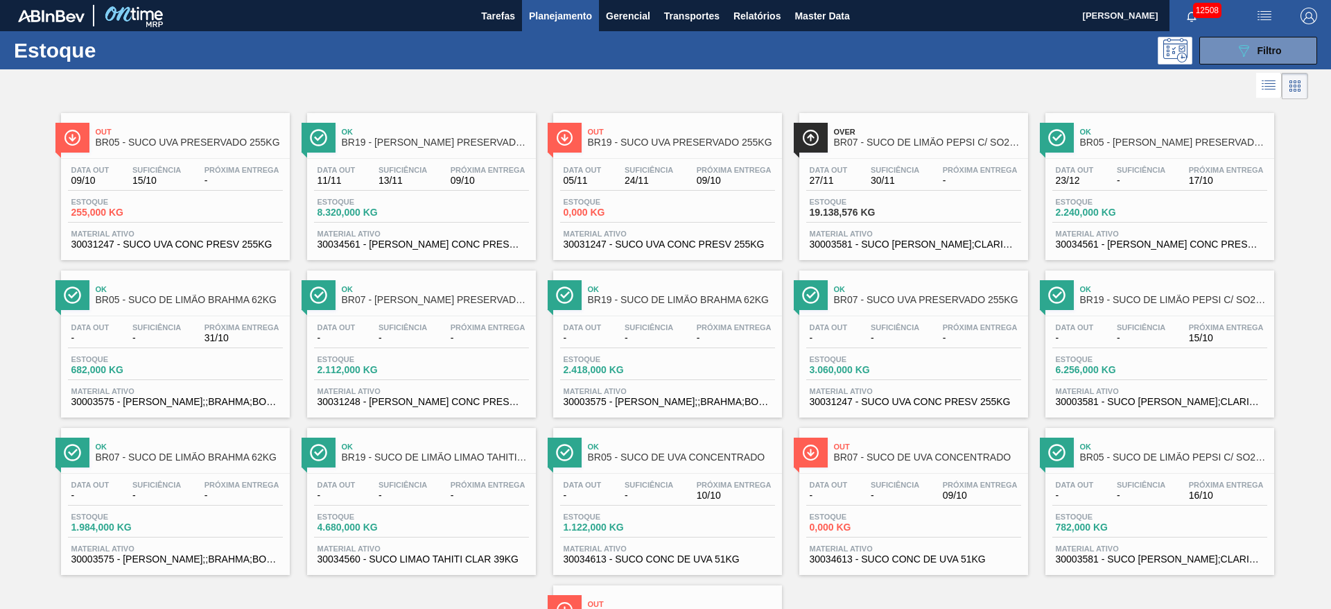
click at [584, 95] on div at bounding box center [654, 85] width 1308 height 33
click at [1204, 42] on button "089F7B8B-B2A5-4AFE-B5C0-19BA573D28AC Filtro" at bounding box center [1259, 51] width 118 height 28
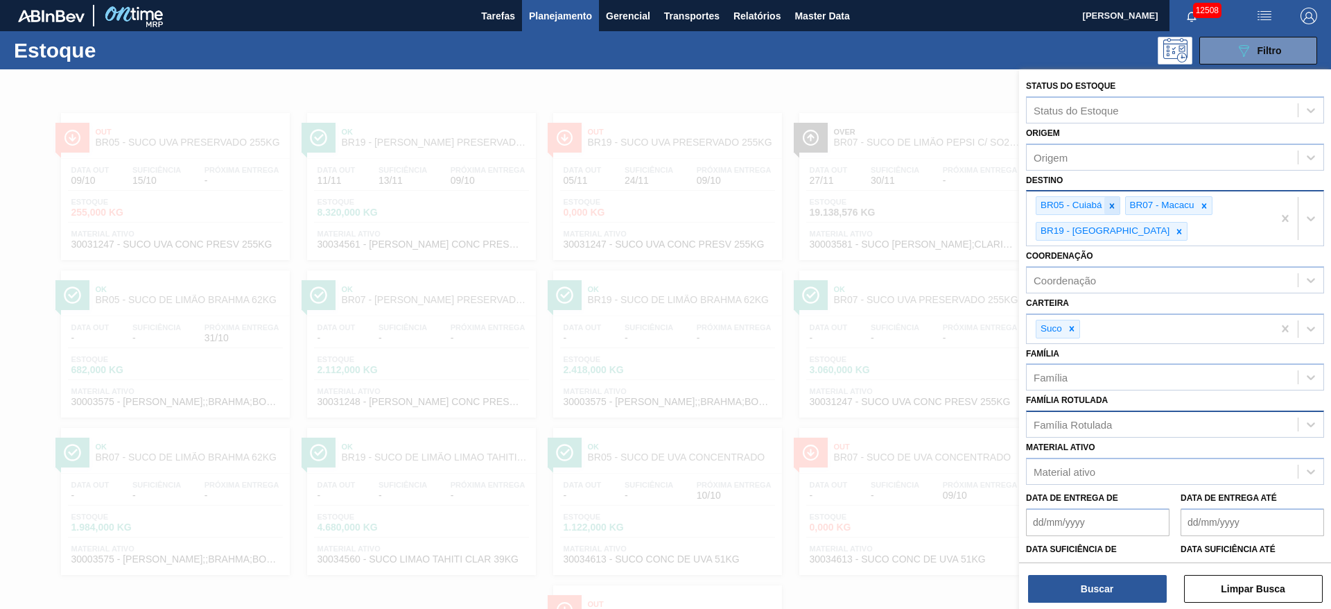
click at [1117, 206] on div at bounding box center [1112, 205] width 15 height 17
click at [1120, 207] on icon at bounding box center [1115, 206] width 10 height 10
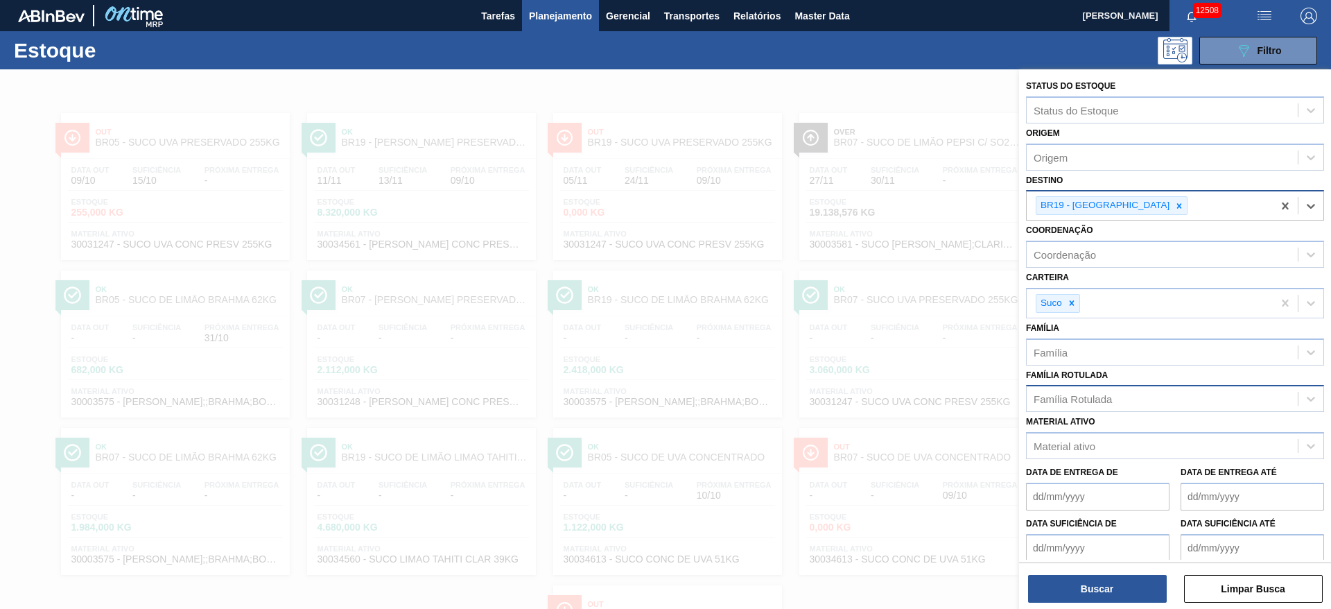
click at [1177, 207] on icon at bounding box center [1179, 205] width 5 height 5
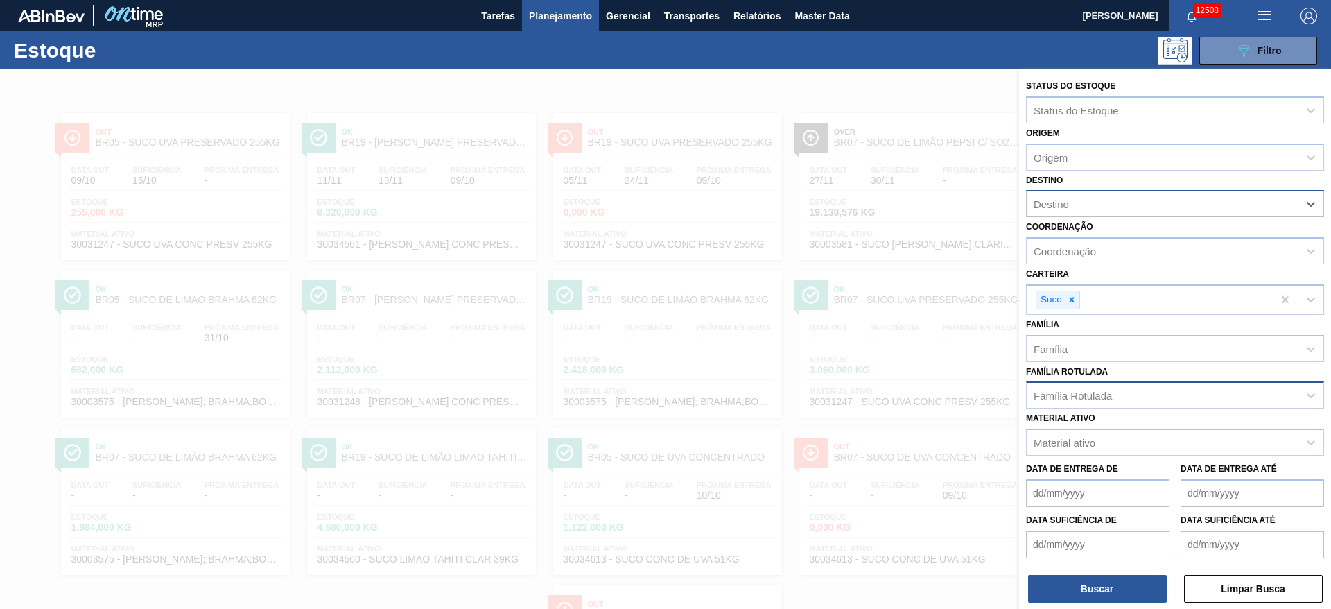
type input "14"
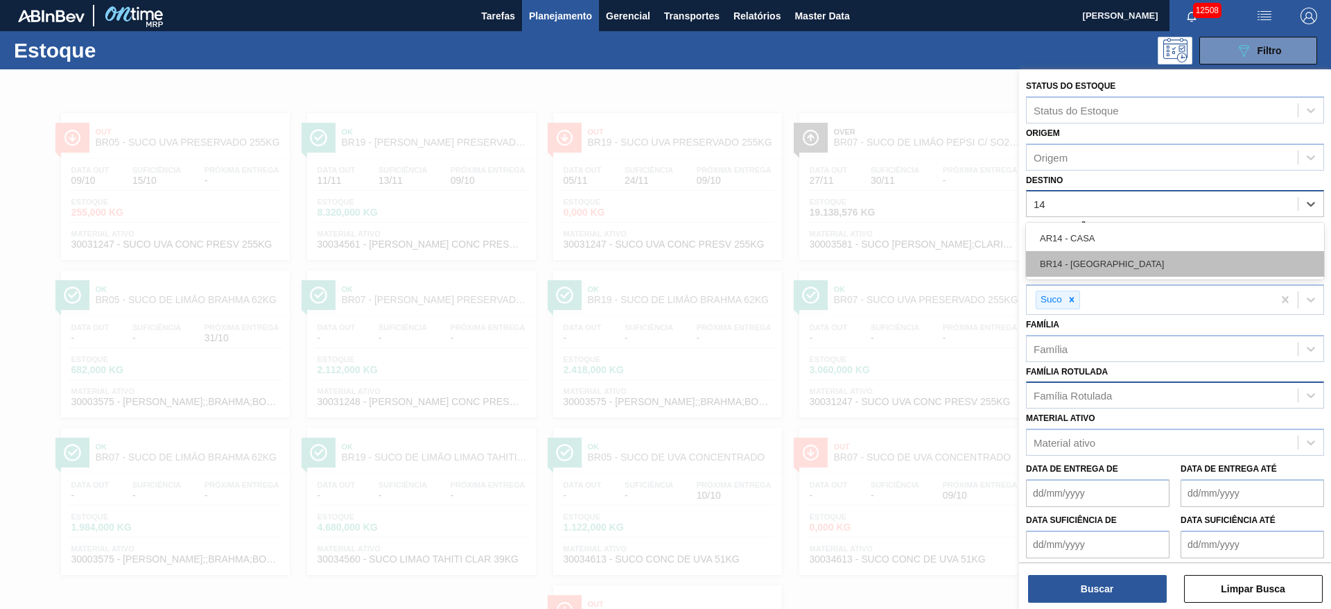
click at [1091, 257] on div "BR14 - Curitibana" at bounding box center [1175, 264] width 298 height 26
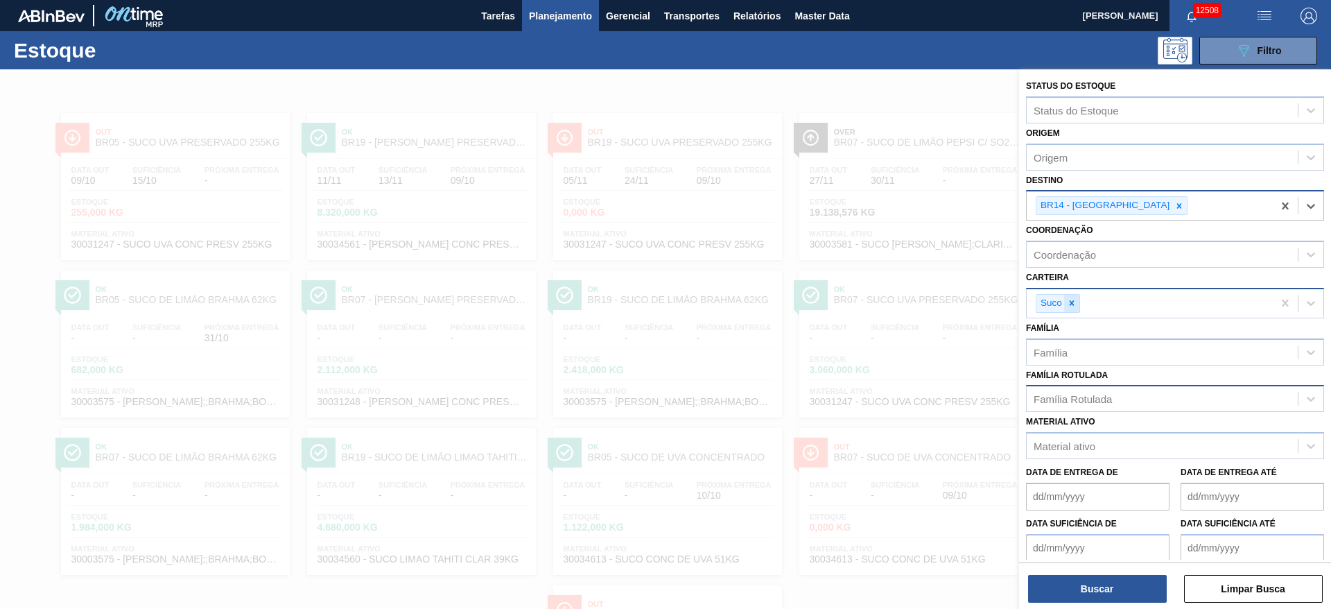
click at [1073, 306] on icon at bounding box center [1072, 303] width 10 height 10
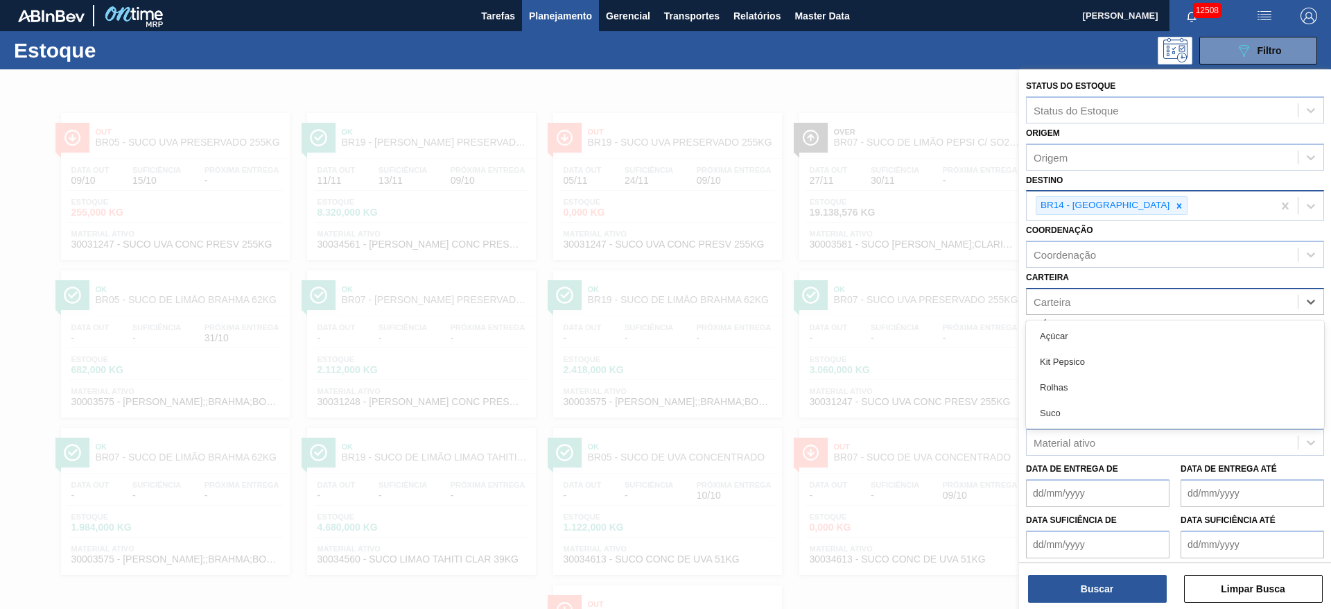
click at [1075, 305] on div "Carteira" at bounding box center [1162, 301] width 271 height 20
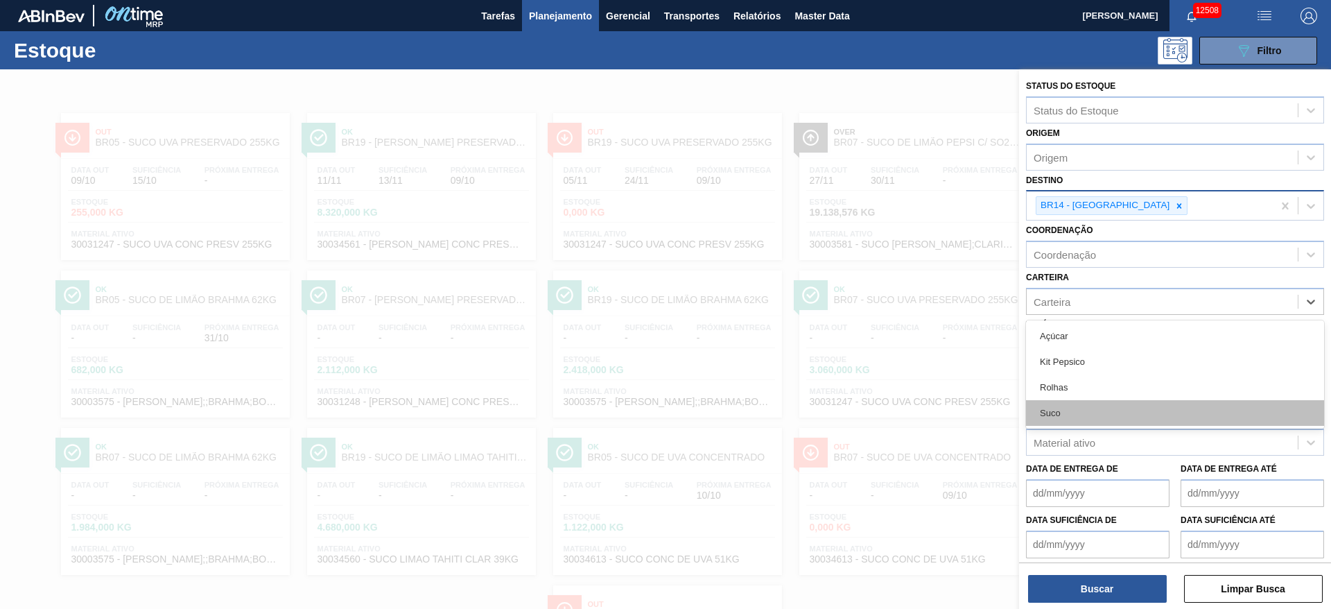
drag, startPoint x: 1076, startPoint y: 398, endPoint x: 1080, endPoint y: 417, distance: 19.2
click at [1080, 417] on div "Açúcar Kit Pepsico Rolhas Suco" at bounding box center [1175, 374] width 298 height 108
click at [1080, 417] on div "Suco" at bounding box center [1175, 413] width 298 height 26
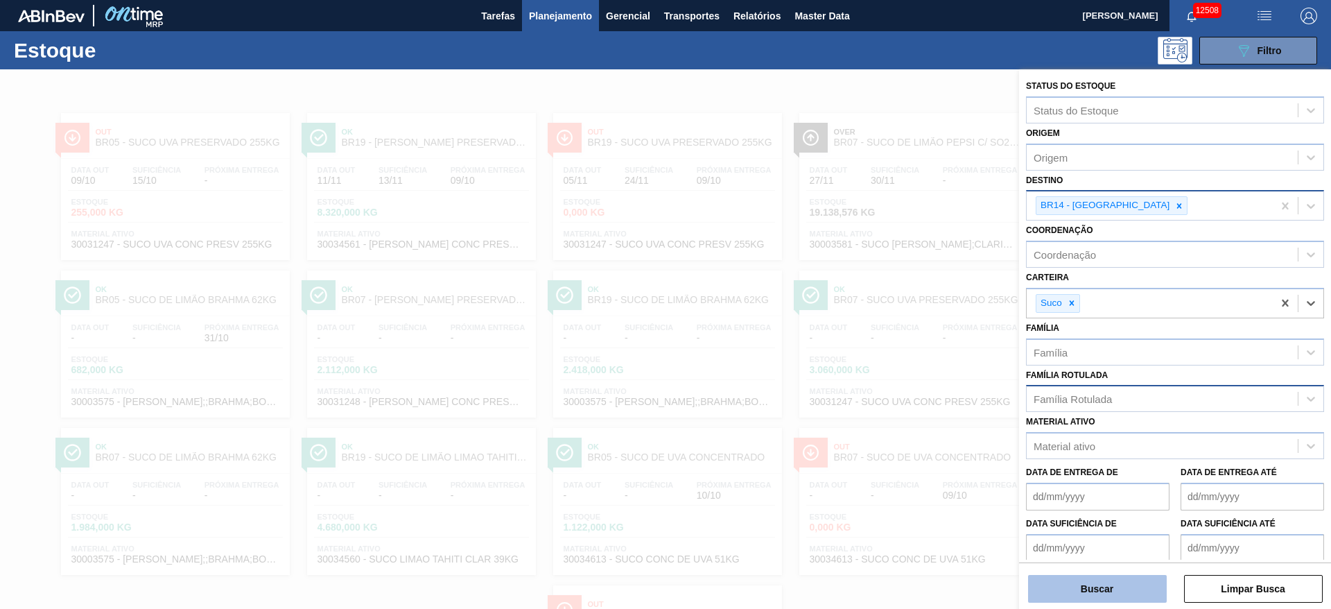
click at [1093, 582] on button "Buscar" at bounding box center [1097, 589] width 139 height 28
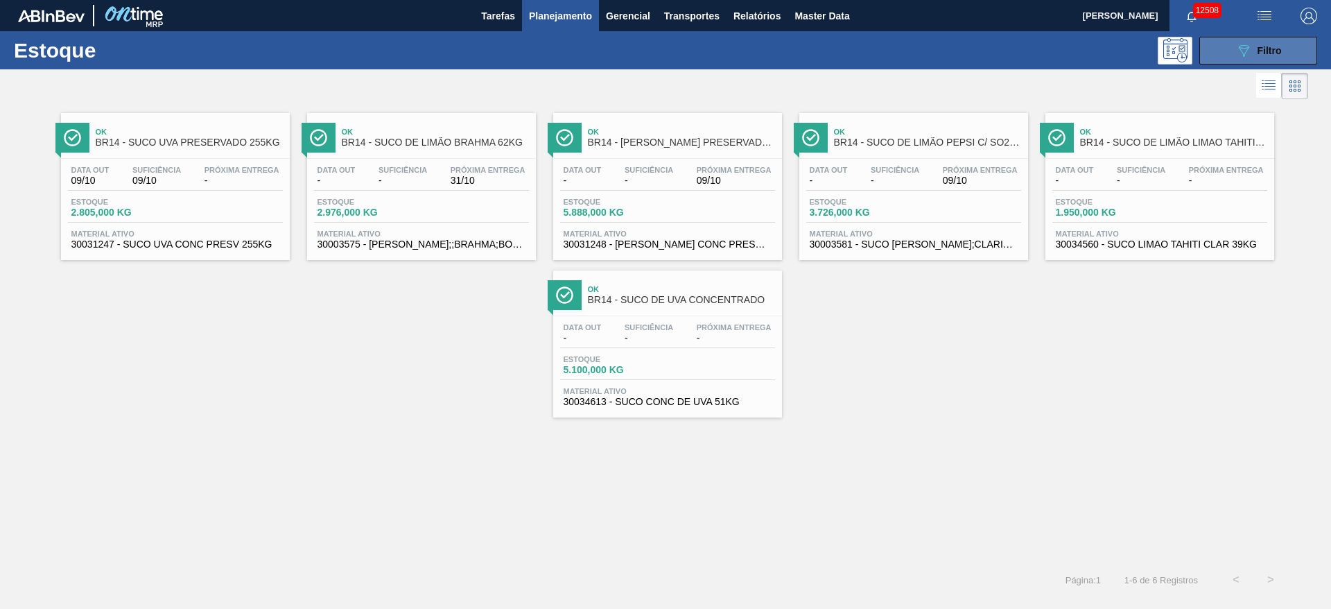
click at [1234, 54] on button "089F7B8B-B2A5-4AFE-B5C0-19BA573D28AC Filtro" at bounding box center [1259, 51] width 118 height 28
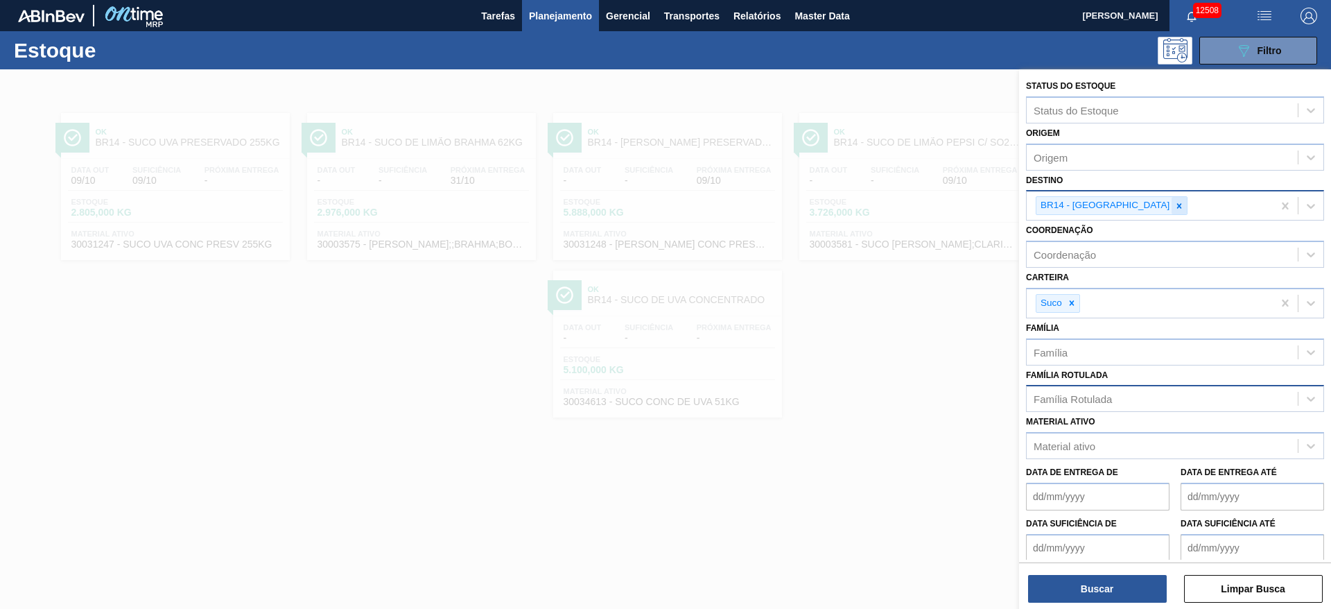
click at [1172, 198] on div at bounding box center [1179, 205] width 15 height 17
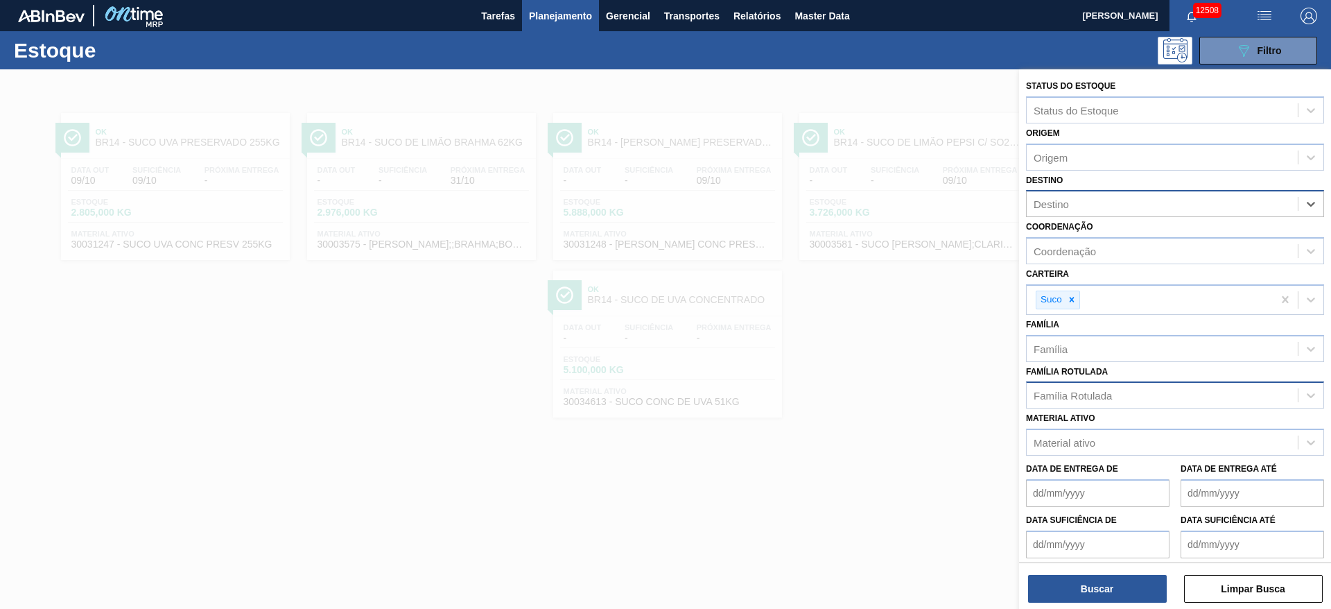
type input "12"
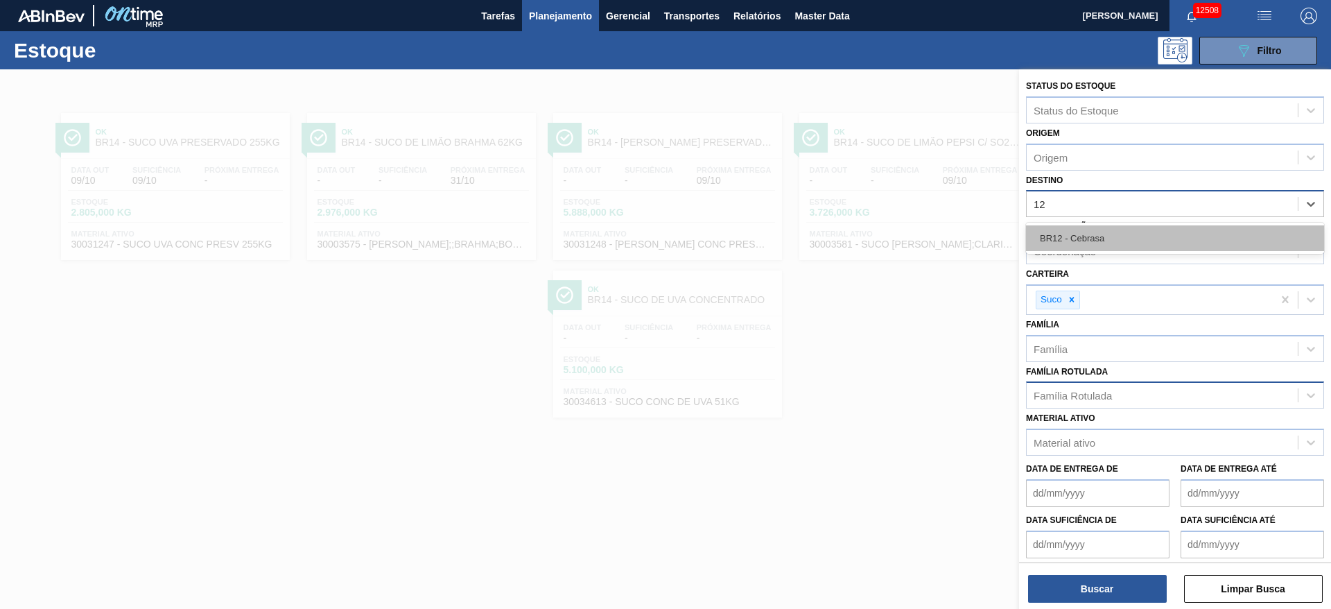
click at [1104, 234] on div "BR12 - Cebrasa" at bounding box center [1175, 238] width 298 height 26
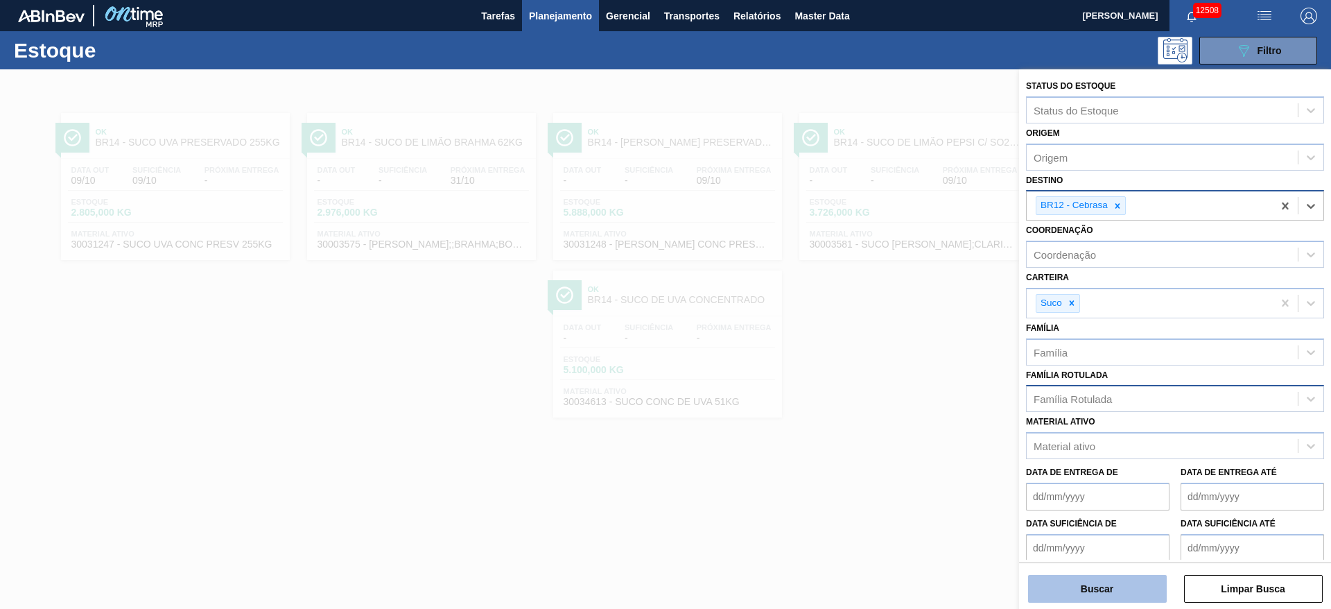
click at [1080, 582] on button "Buscar" at bounding box center [1097, 589] width 139 height 28
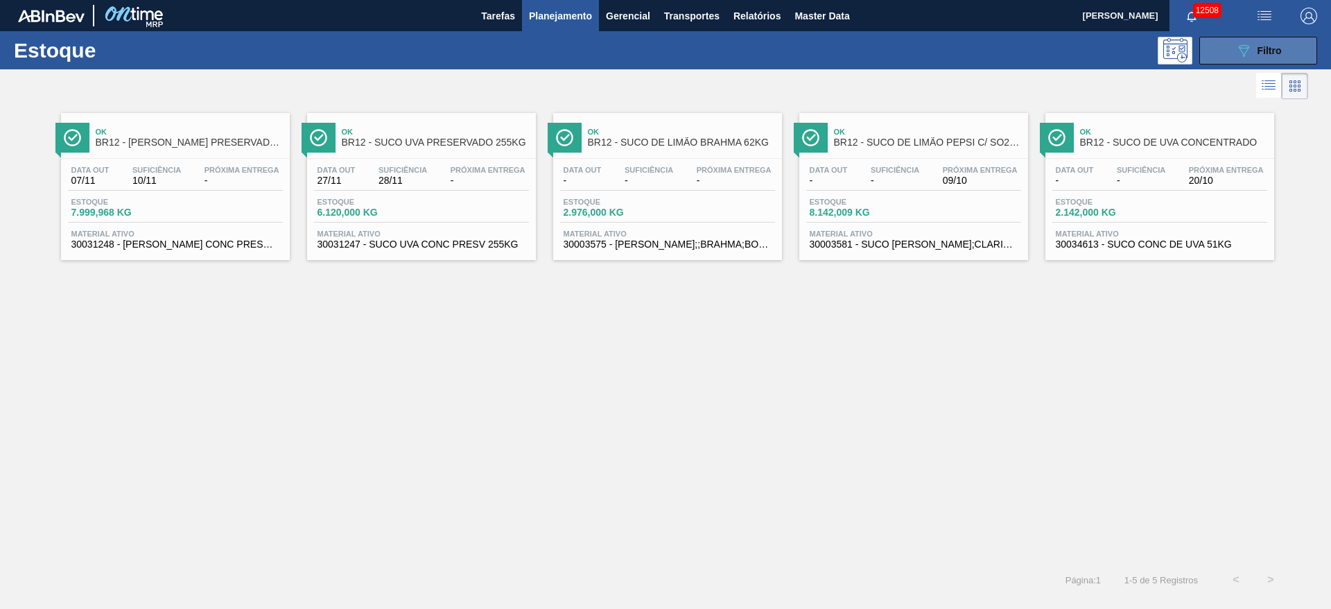
click at [1216, 51] on button "089F7B8B-B2A5-4AFE-B5C0-19BA573D28AC Filtro" at bounding box center [1259, 51] width 118 height 28
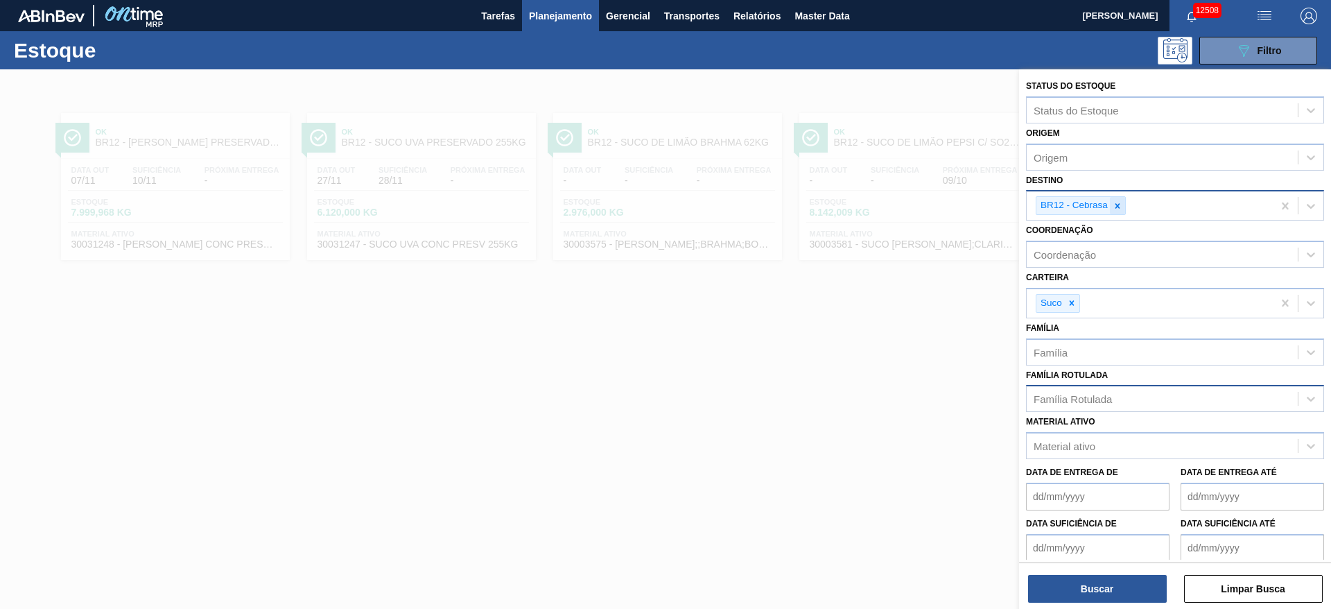
click at [1114, 198] on div at bounding box center [1117, 205] width 15 height 17
type input "15"
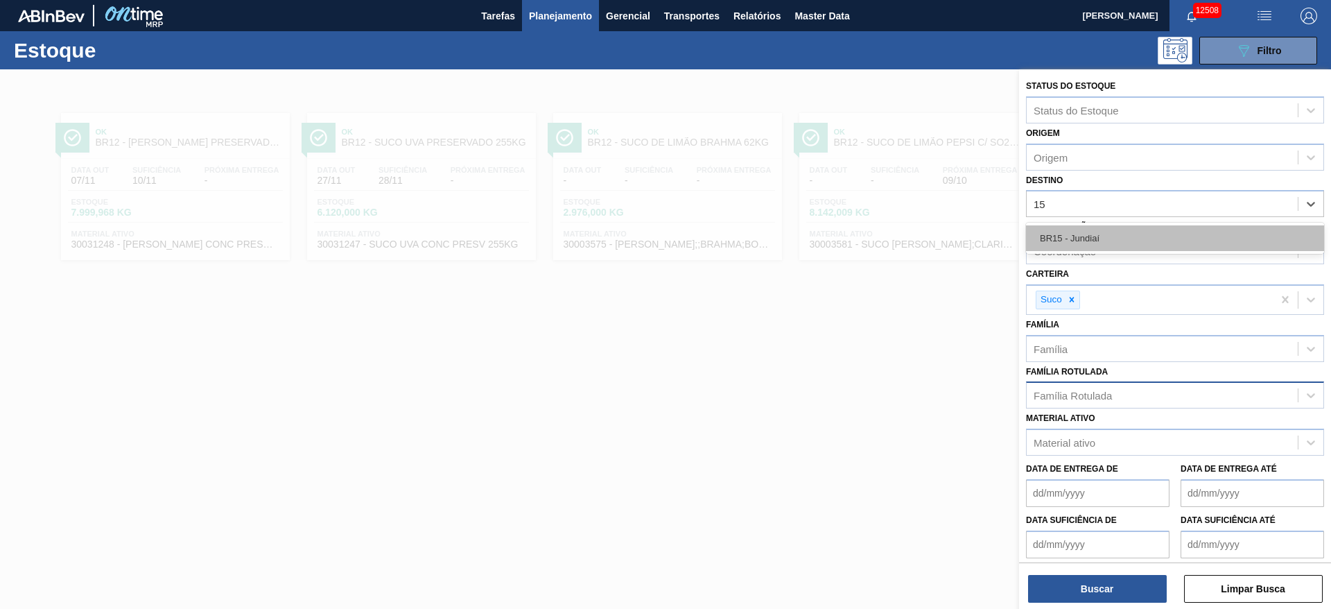
click at [1102, 236] on div "BR15 - Jundiaí" at bounding box center [1175, 238] width 298 height 26
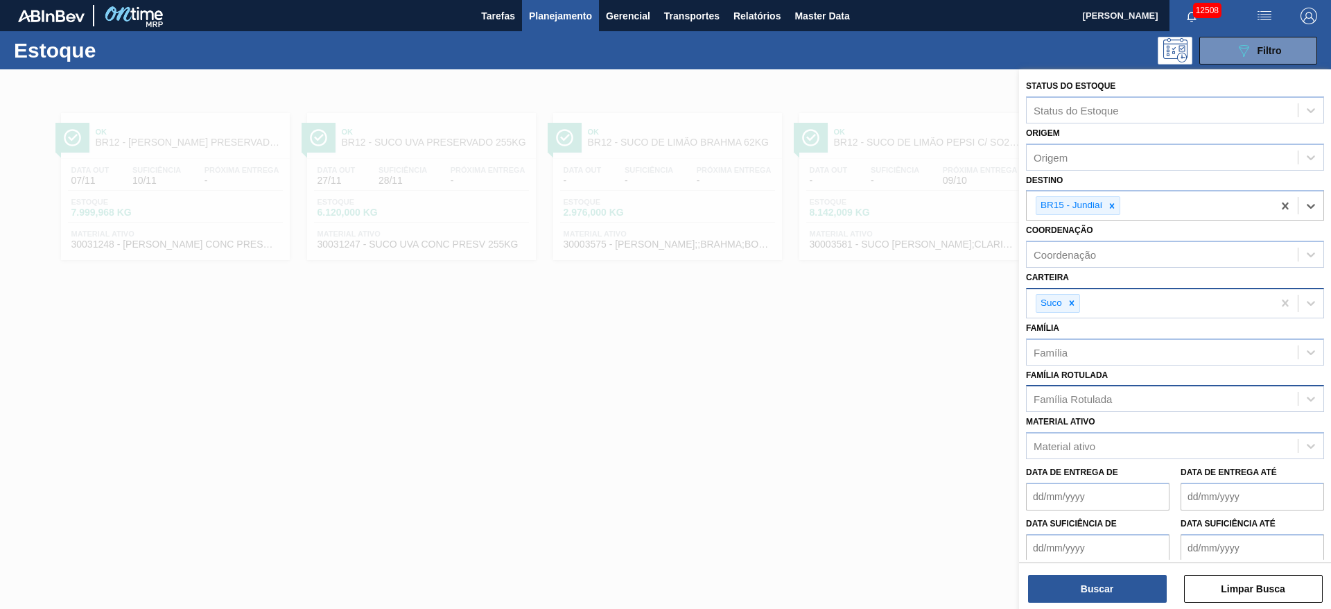
click at [1066, 315] on div "Suco" at bounding box center [1150, 303] width 246 height 28
click at [1066, 314] on div "Suco" at bounding box center [1150, 303] width 246 height 28
click at [1066, 311] on div at bounding box center [1071, 303] width 15 height 17
click at [1066, 309] on div "Suco" at bounding box center [1150, 303] width 246 height 28
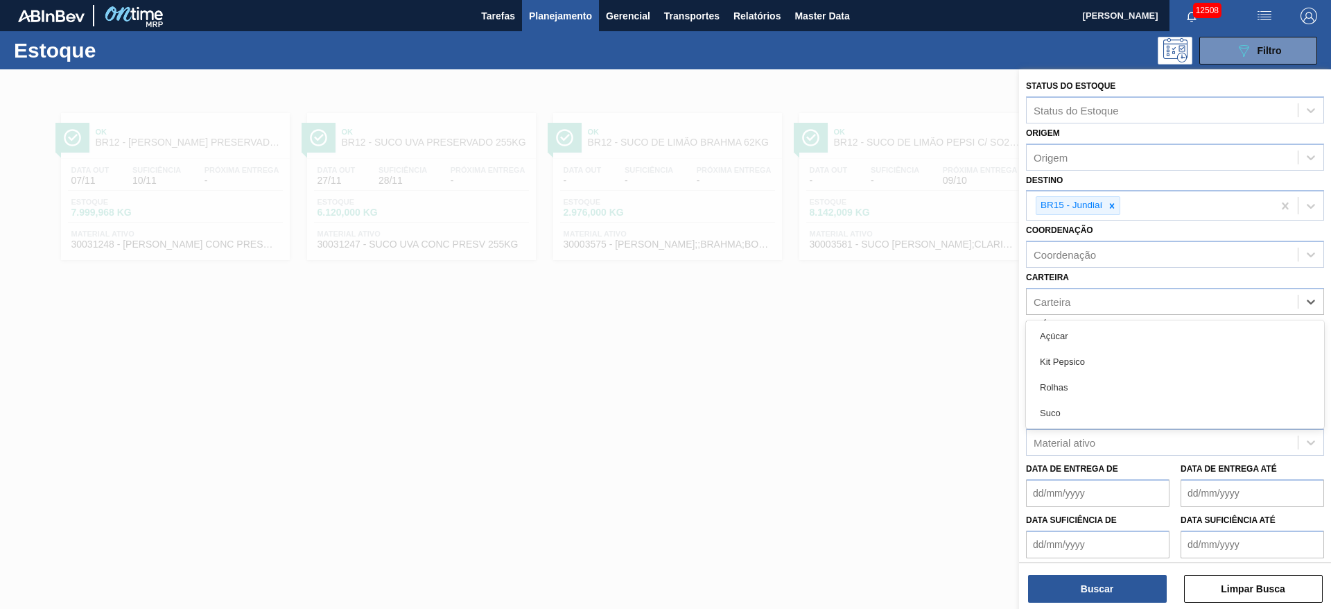
drag, startPoint x: 1068, startPoint y: 364, endPoint x: 1068, endPoint y: 388, distance: 23.6
click at [1068, 364] on div "Kit Pepsico" at bounding box center [1175, 362] width 298 height 26
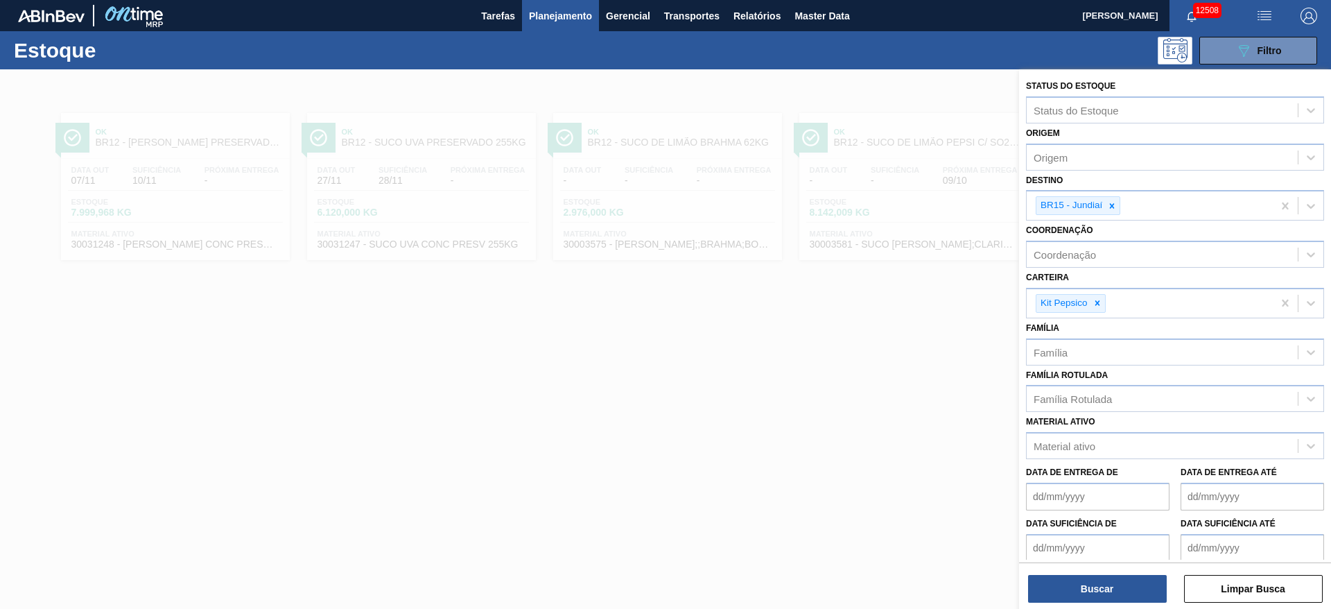
click at [1085, 603] on div "Status do Estoque Status do Estoque Origem Origem Destino BR15 - Jundiaí Coorde…" at bounding box center [1175, 340] width 312 height 542
drag, startPoint x: 1059, startPoint y: 537, endPoint x: 1069, endPoint y: 556, distance: 20.8
click at [1062, 550] on de "Data suficiência de" at bounding box center [1098, 548] width 144 height 28
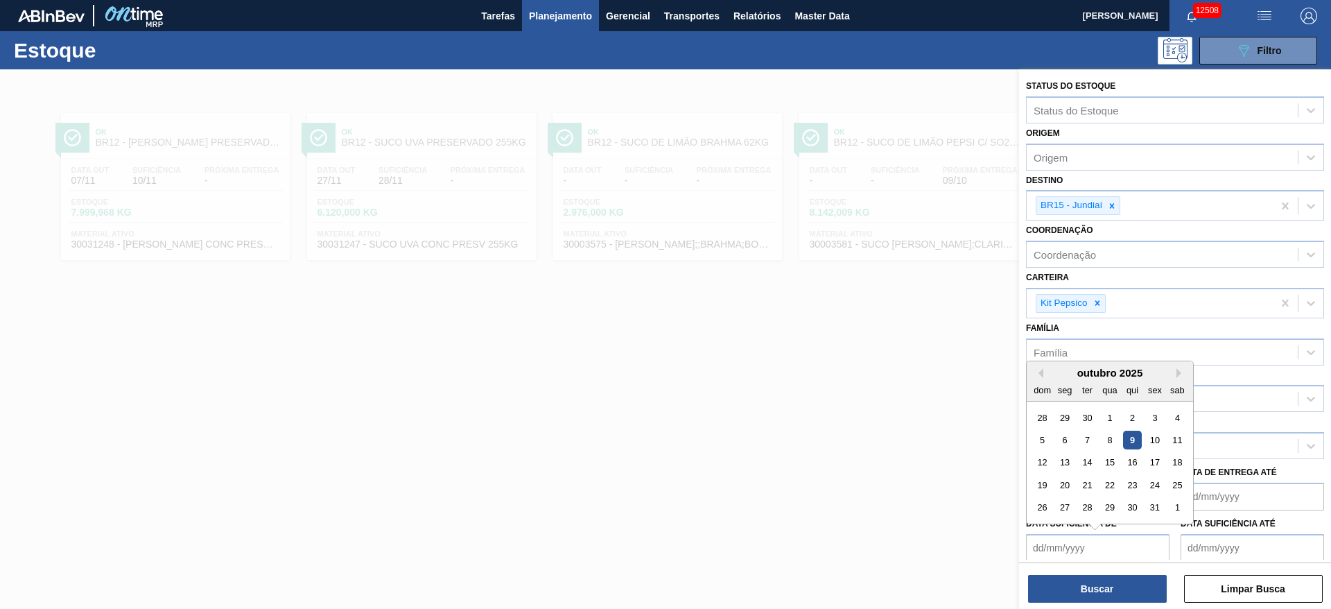
click at [1071, 571] on div "Buscar Limpar Busca" at bounding box center [1175, 581] width 312 height 39
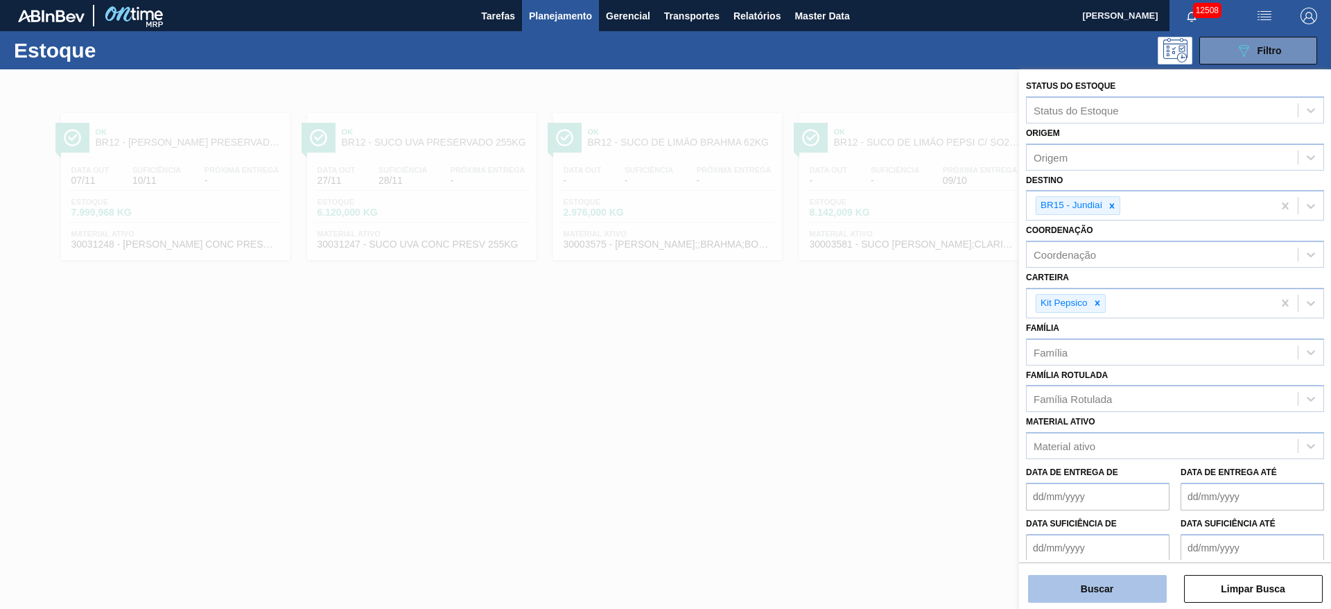
click at [1070, 586] on button "Buscar" at bounding box center [1097, 589] width 139 height 28
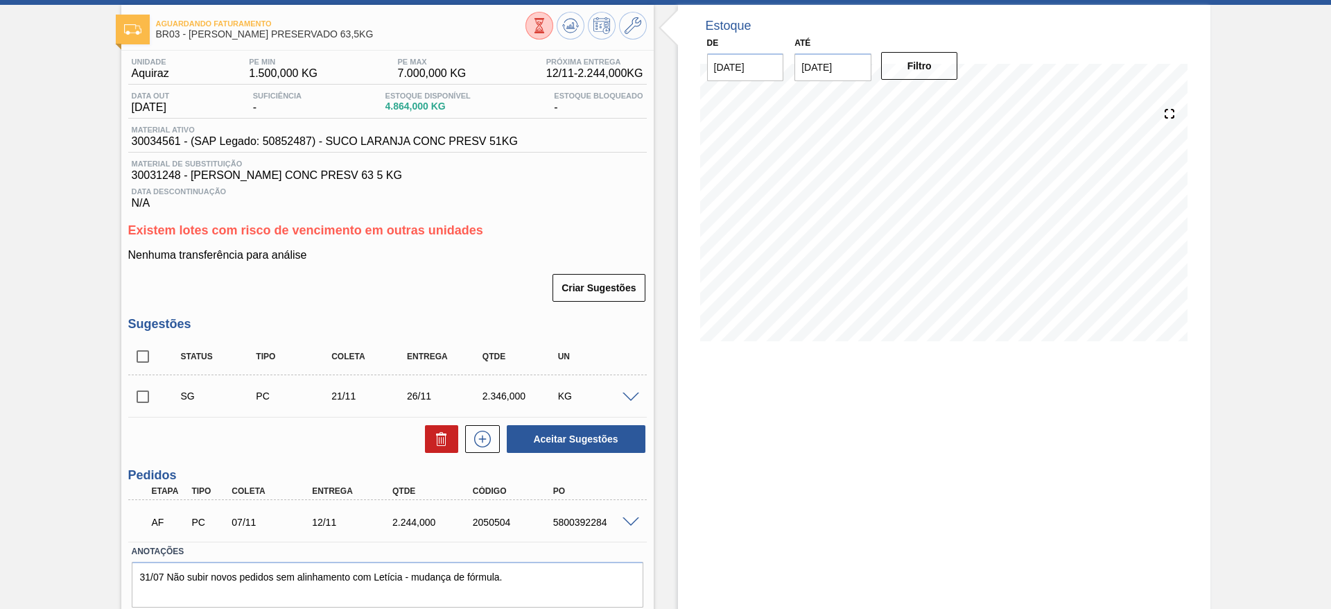
scroll to position [111, 0]
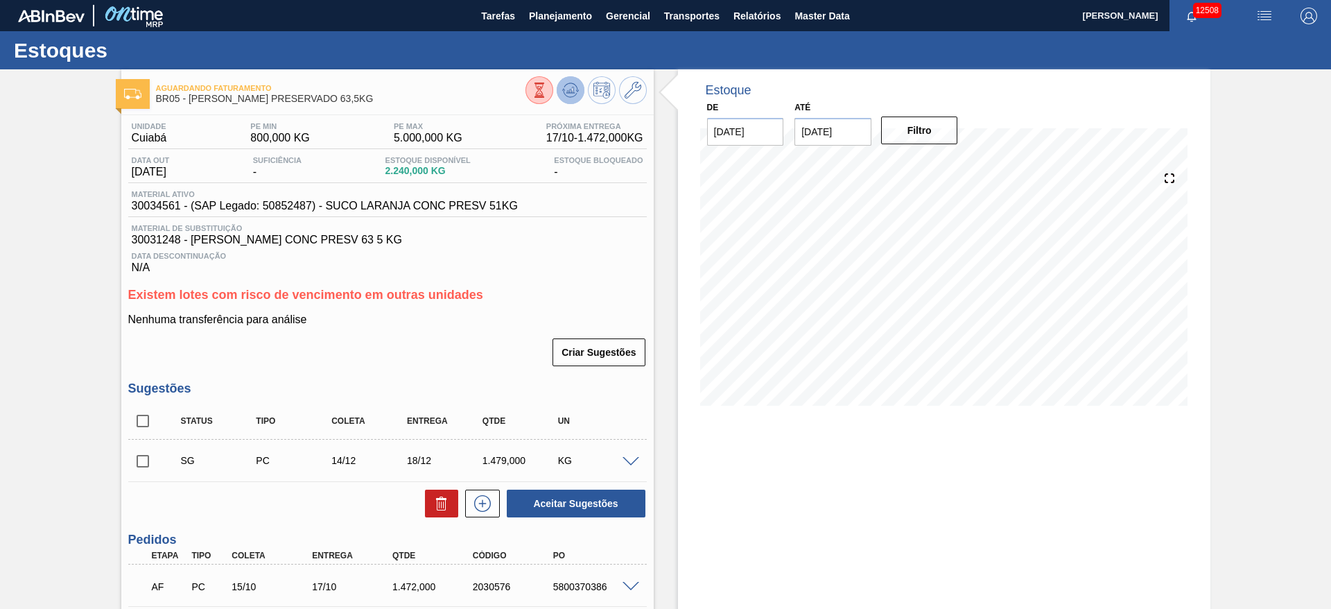
click at [566, 87] on icon at bounding box center [570, 90] width 17 height 17
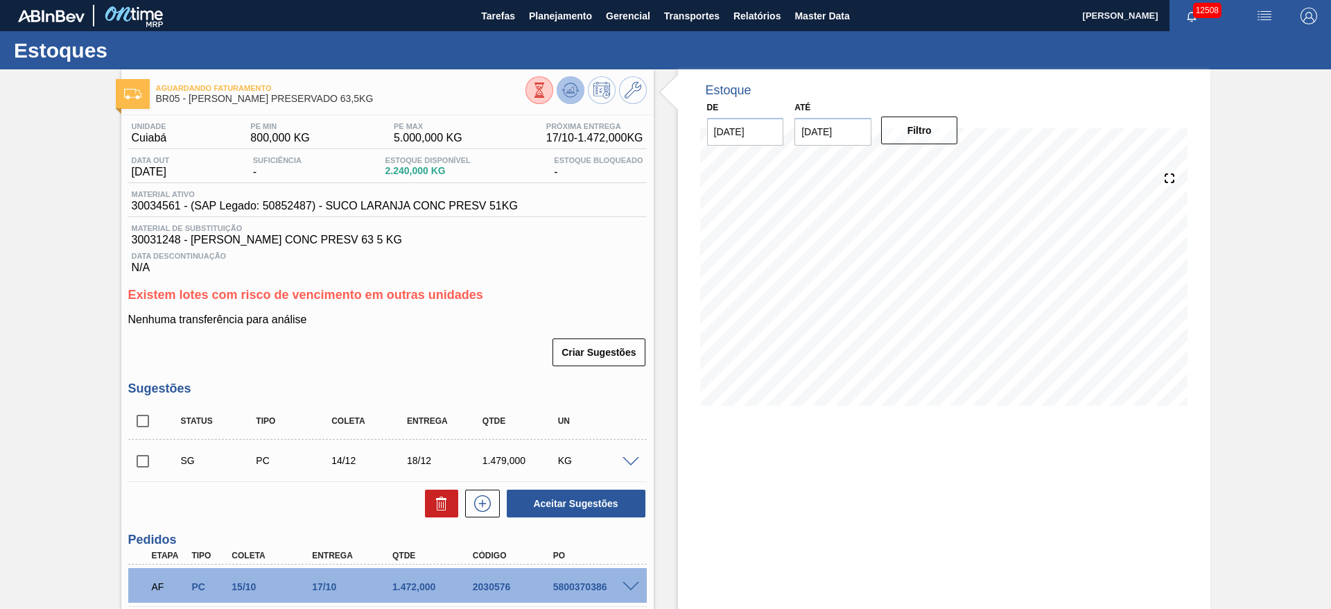
click at [571, 91] on icon at bounding box center [570, 90] width 9 height 6
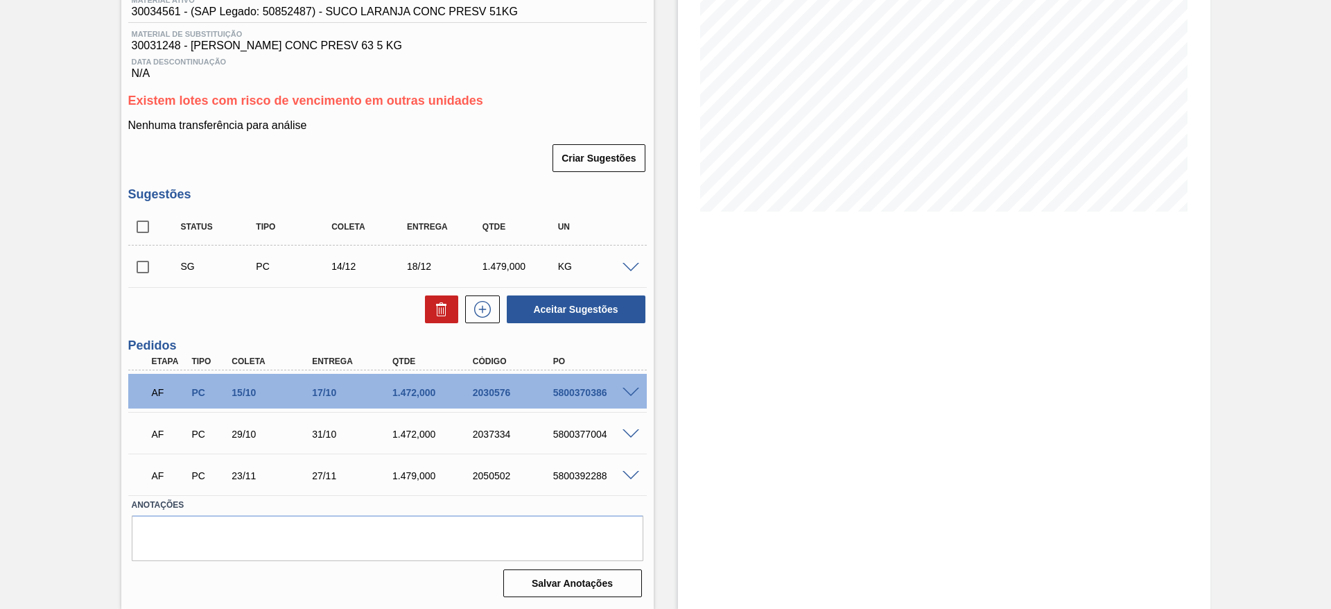
scroll to position [90, 0]
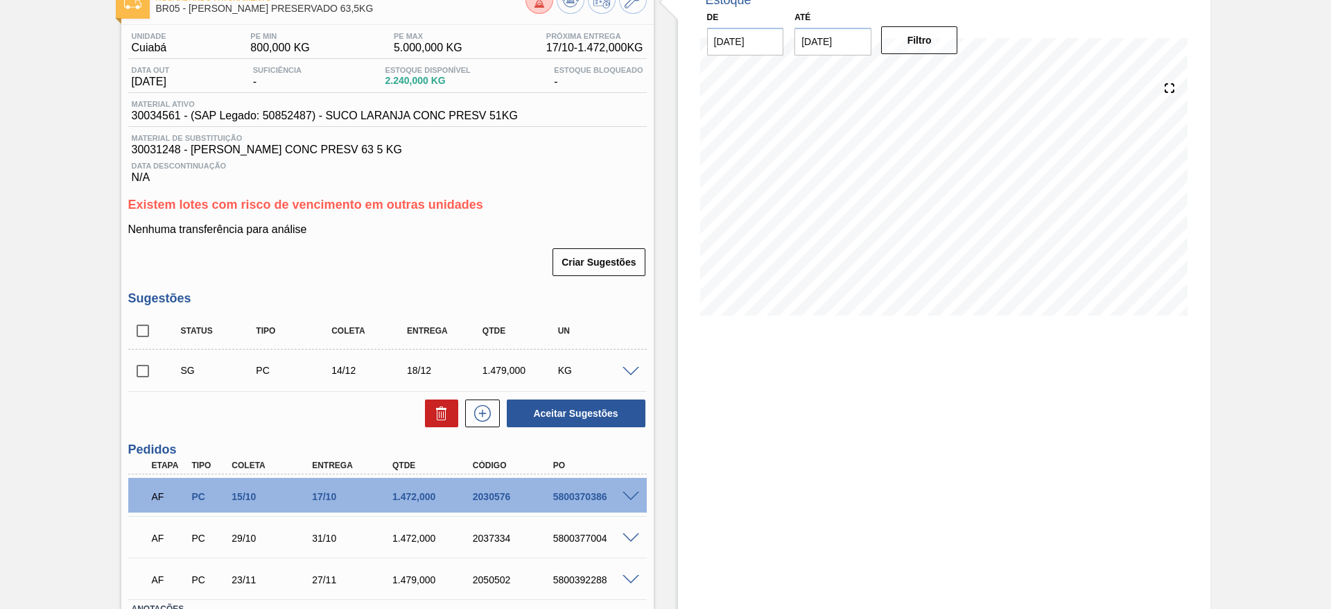
click at [139, 367] on input "checkbox" at bounding box center [142, 370] width 29 height 29
click at [571, 408] on button "Aceitar Sugestões" at bounding box center [576, 413] width 139 height 28
checkbox input "false"
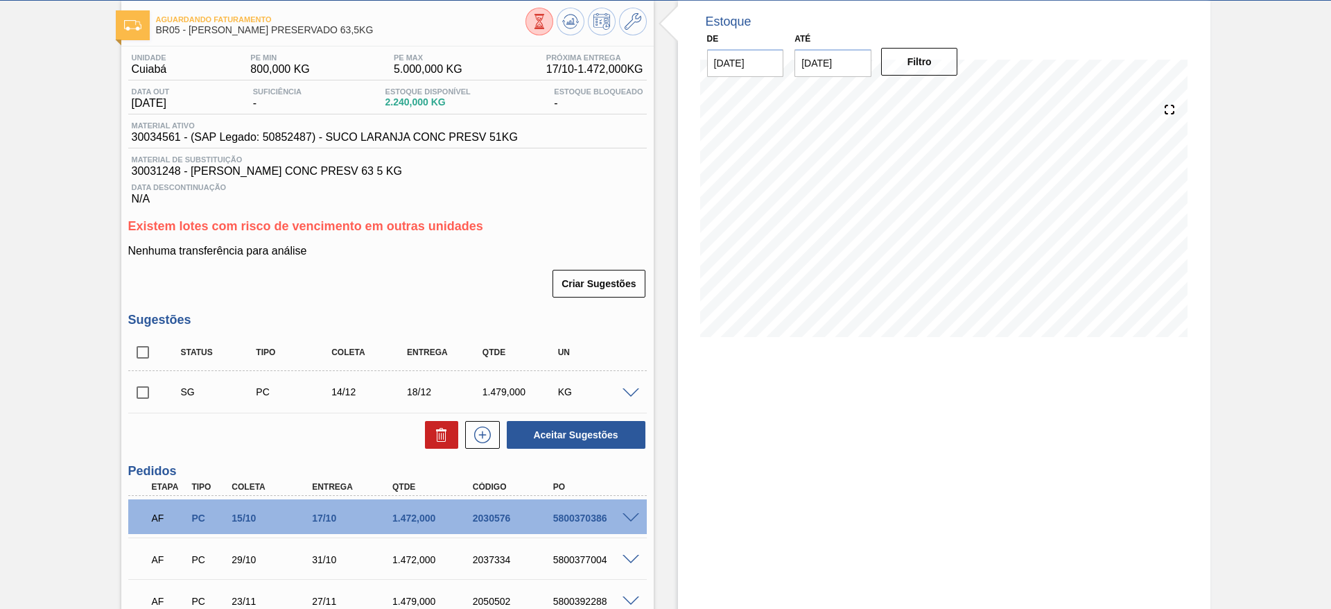
scroll to position [194, 0]
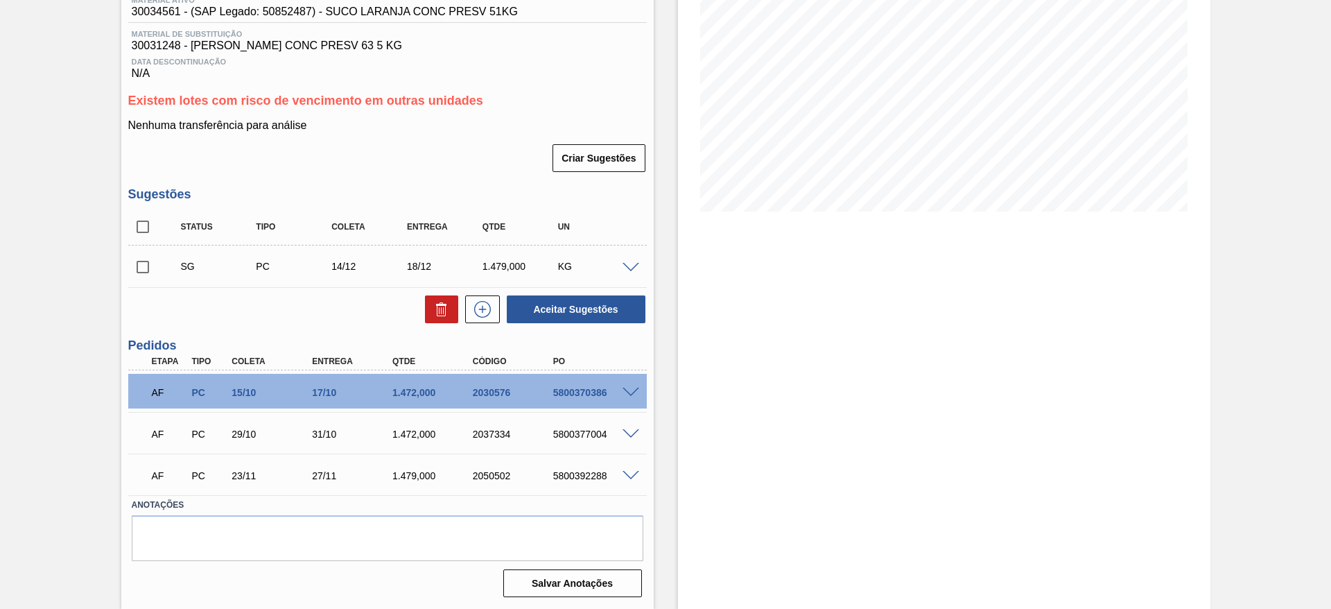
click at [627, 261] on div at bounding box center [633, 266] width 28 height 10
click at [630, 267] on span at bounding box center [631, 268] width 17 height 10
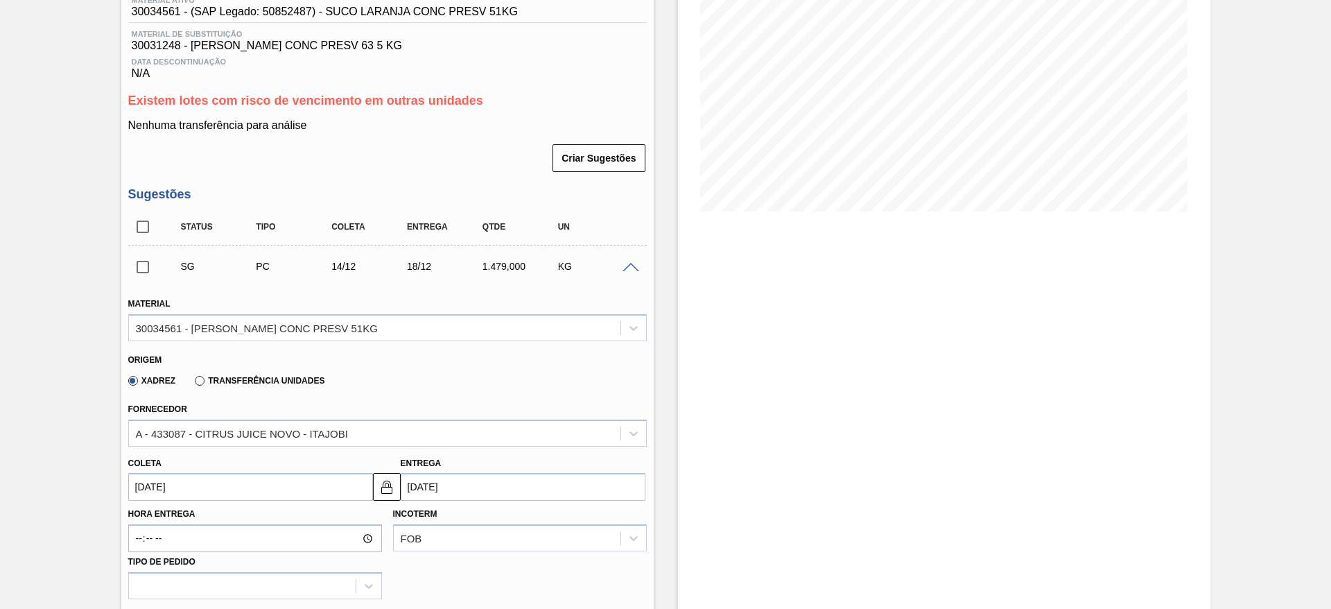
click at [623, 268] on span at bounding box center [631, 268] width 17 height 10
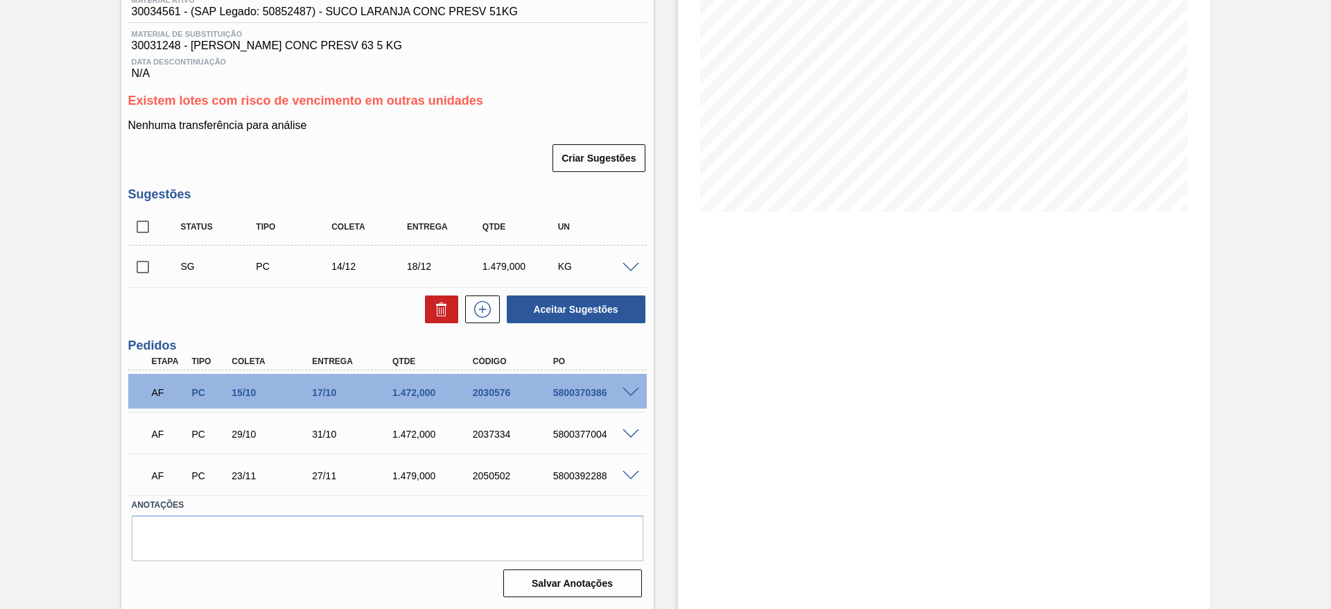
click at [144, 269] on input "checkbox" at bounding box center [142, 266] width 29 height 29
click at [553, 321] on button "Aceitar Sugestões" at bounding box center [576, 309] width 139 height 28
checkbox input "false"
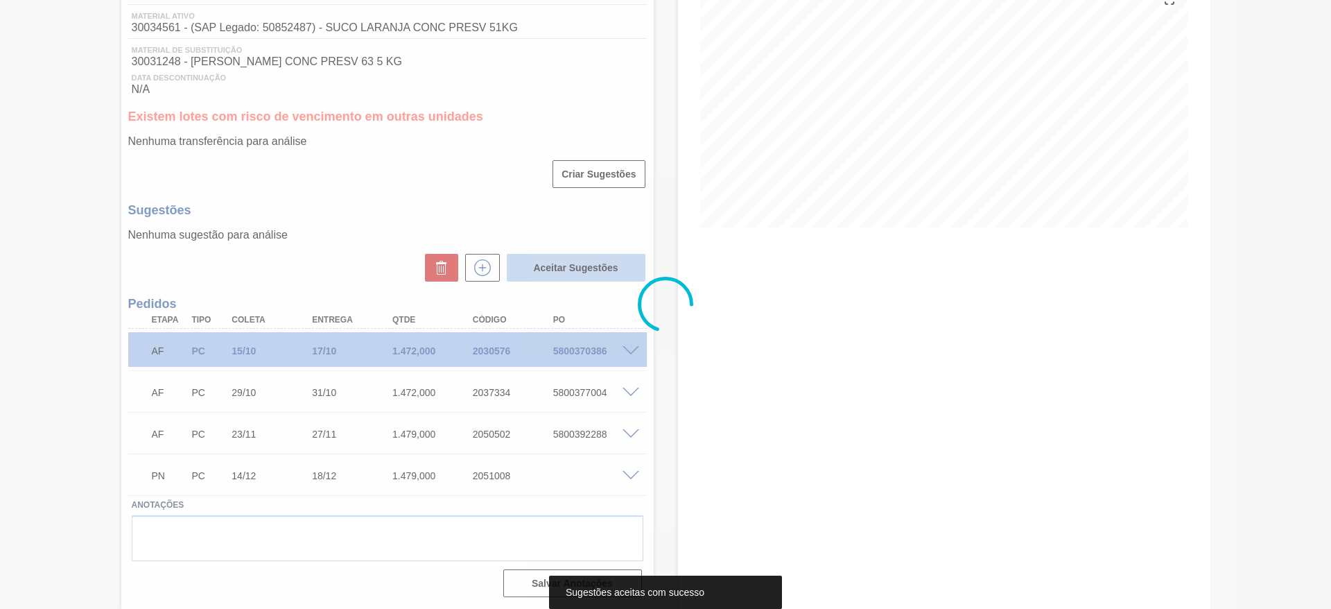
scroll to position [178, 0]
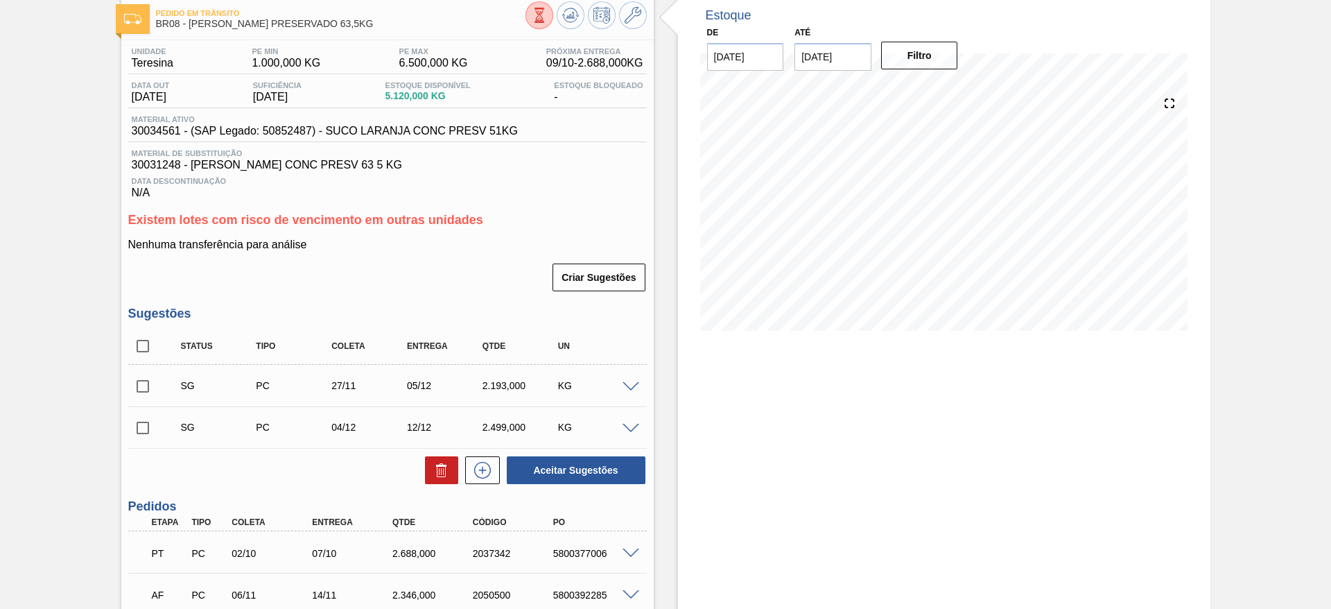
scroll to position [194, 0]
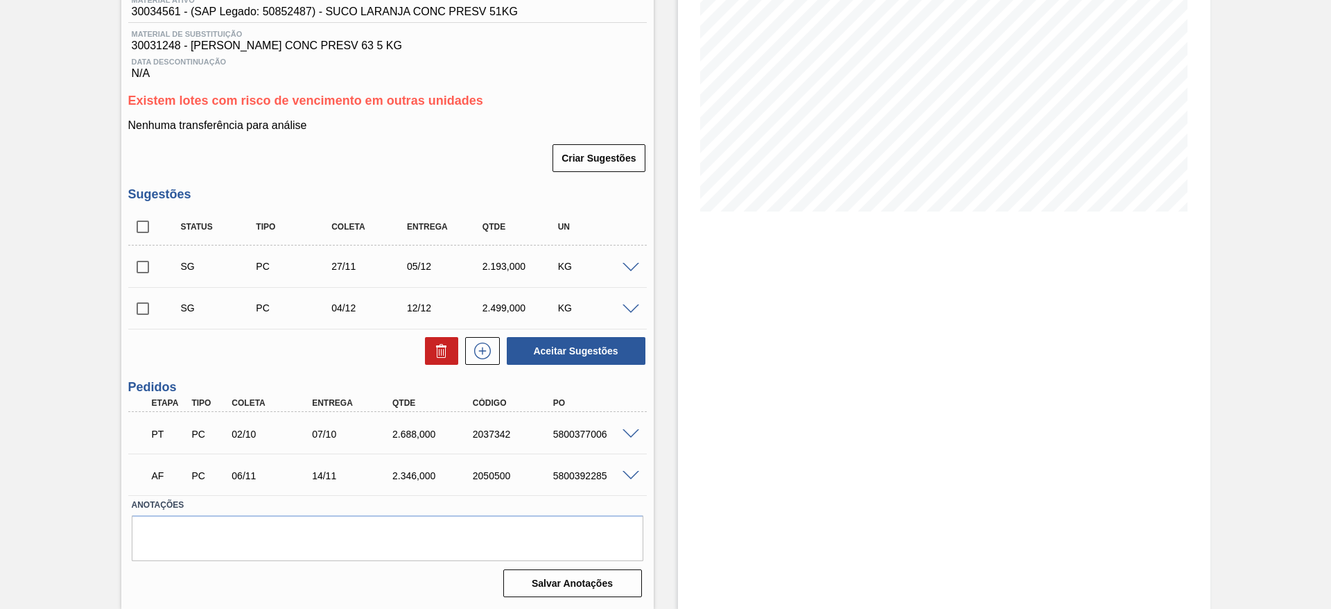
click at [141, 276] on input "checkbox" at bounding box center [142, 266] width 29 height 29
click at [560, 351] on button "Aceitar Sugestões" at bounding box center [576, 351] width 139 height 28
checkbox input "false"
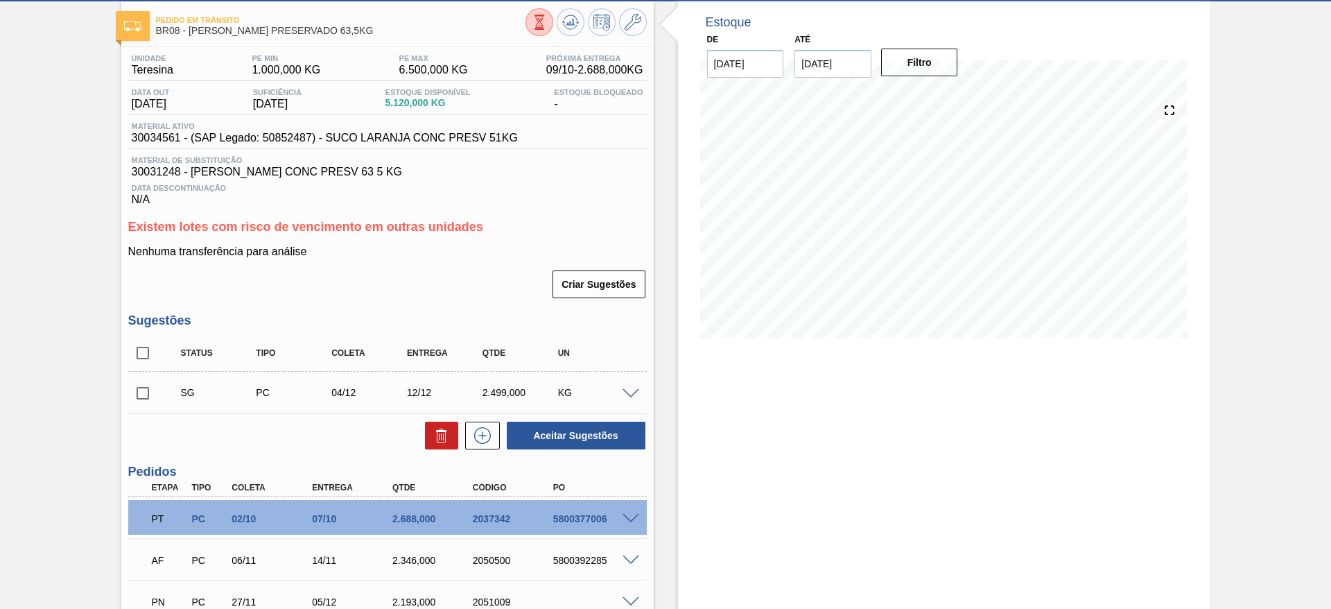
scroll to position [104, 0]
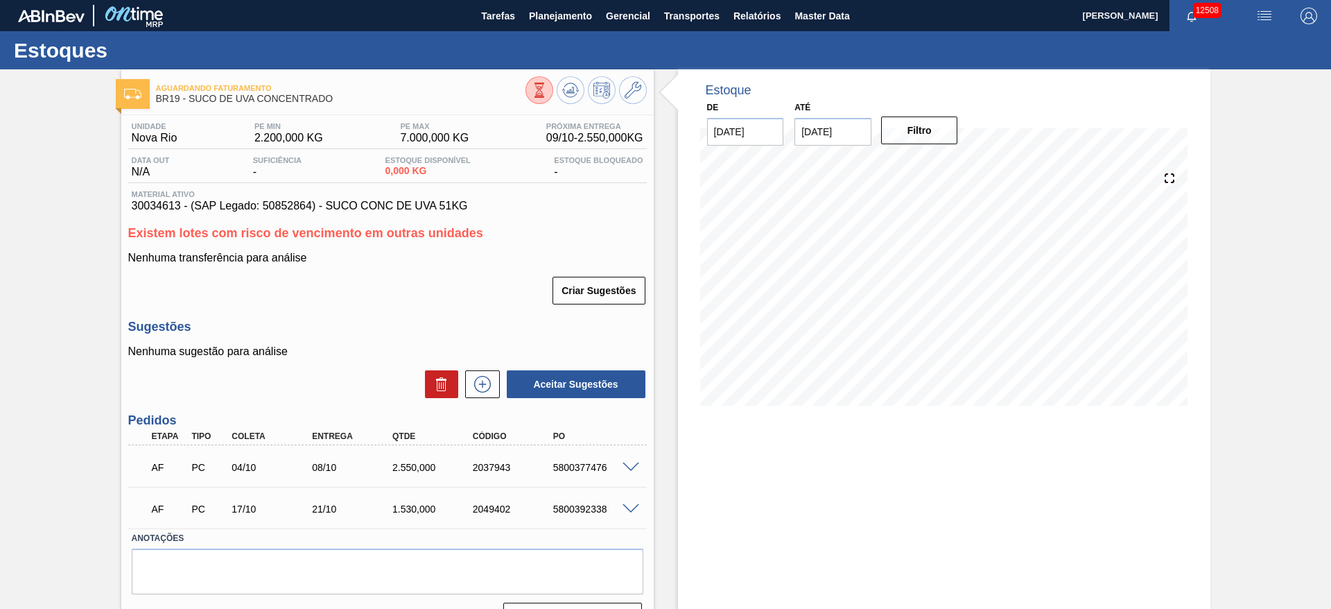
click at [623, 462] on span at bounding box center [631, 467] width 17 height 10
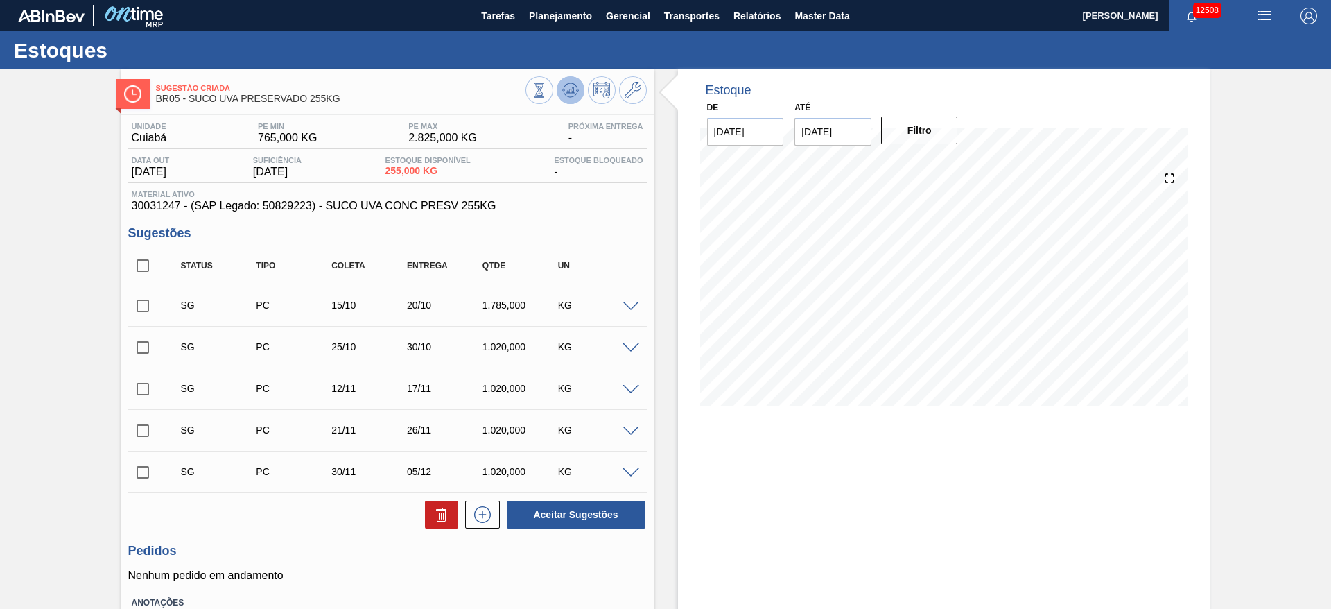
click at [572, 88] on icon at bounding box center [570, 90] width 9 height 6
click at [565, 97] on icon at bounding box center [570, 90] width 17 height 17
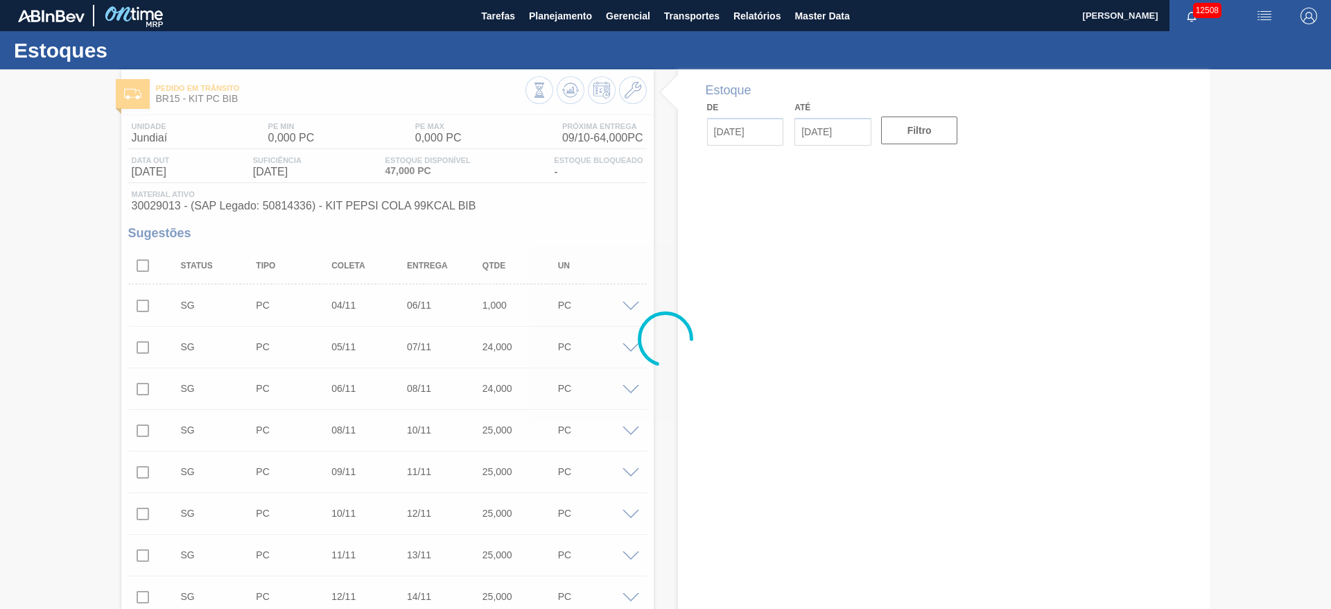
type input "[DATE]"
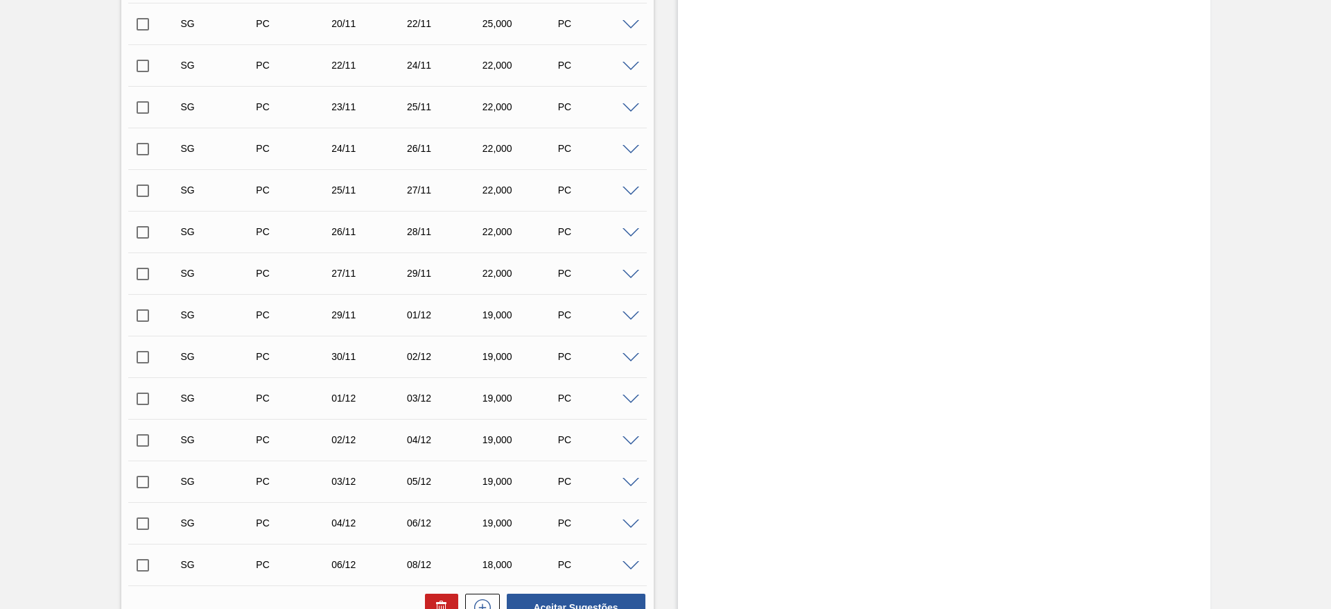
scroll to position [1079, 0]
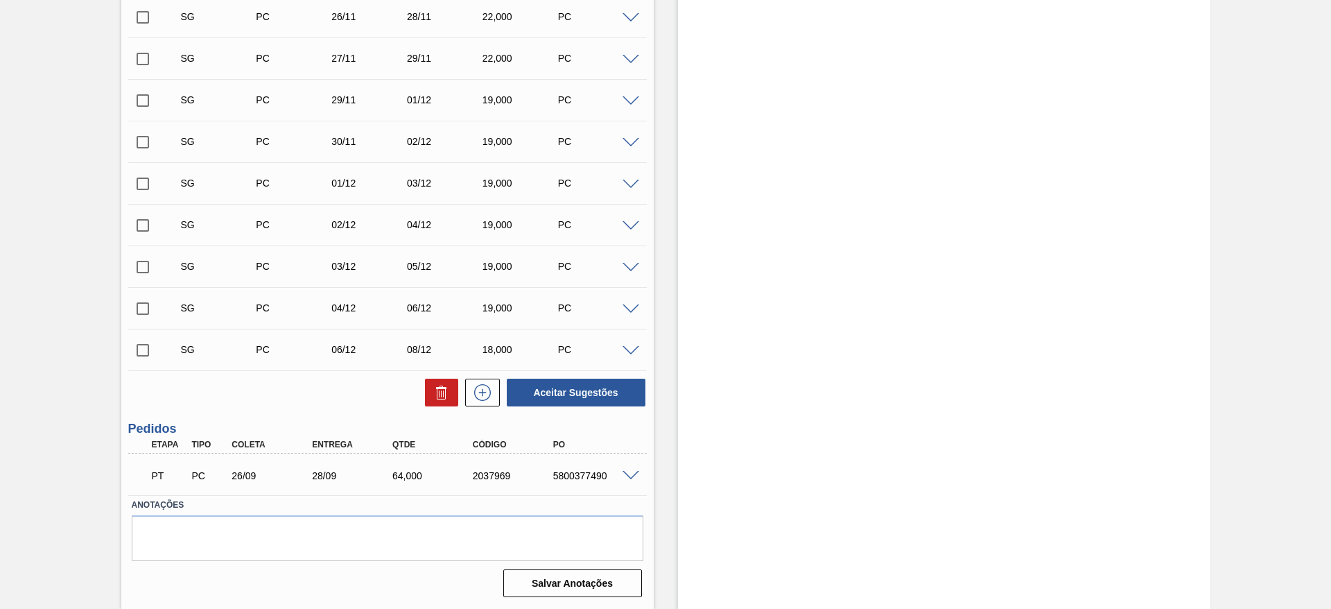
click at [589, 477] on div "5800377490" at bounding box center [595, 475] width 90 height 11
copy div "5800377490"
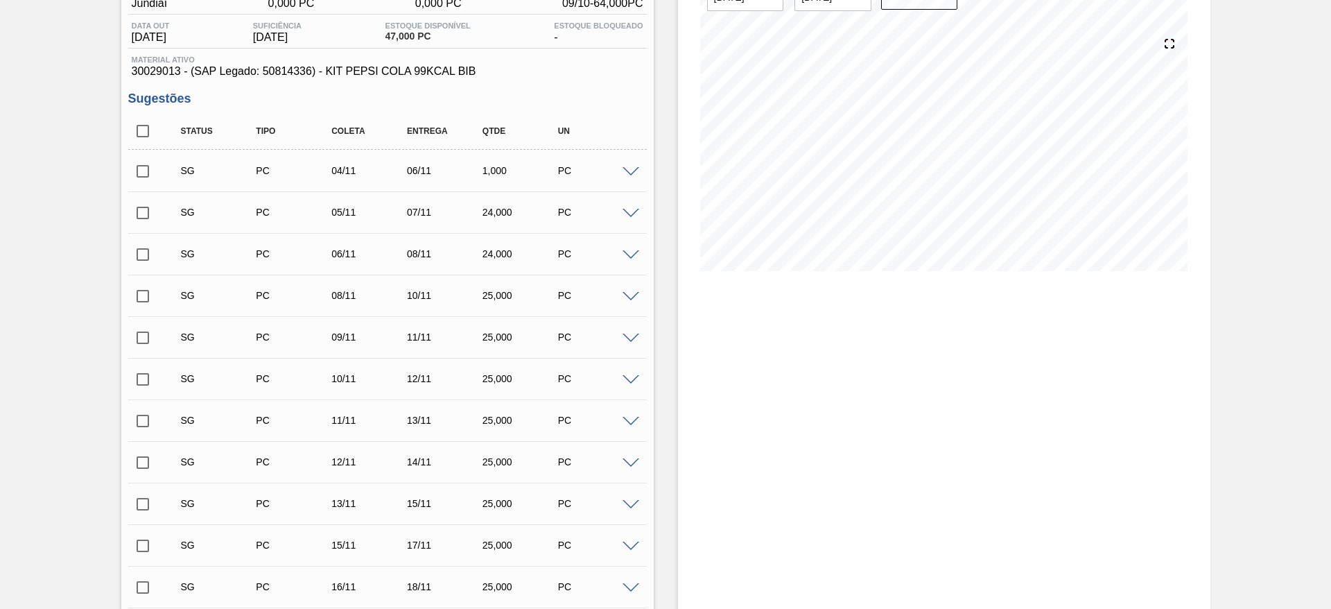
scroll to position [0, 0]
